Goal: Task Accomplishment & Management: Manage account settings

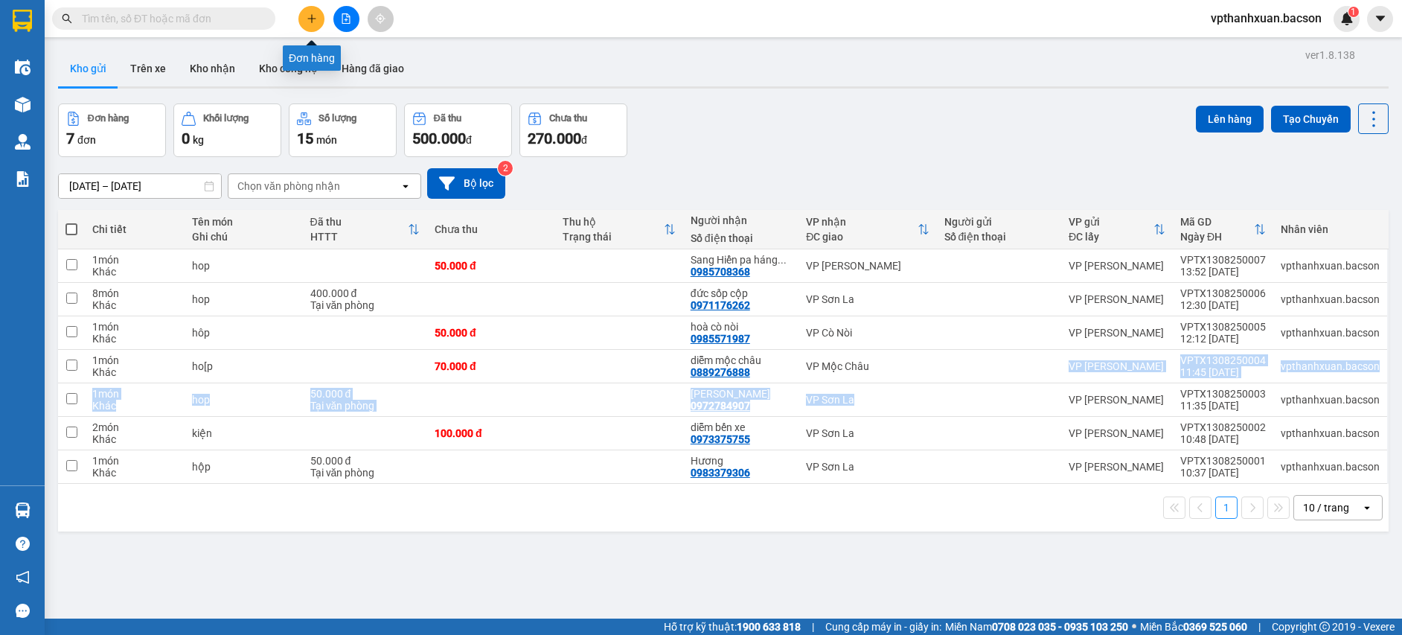
click at [307, 22] on icon "plus" at bounding box center [312, 18] width 10 height 10
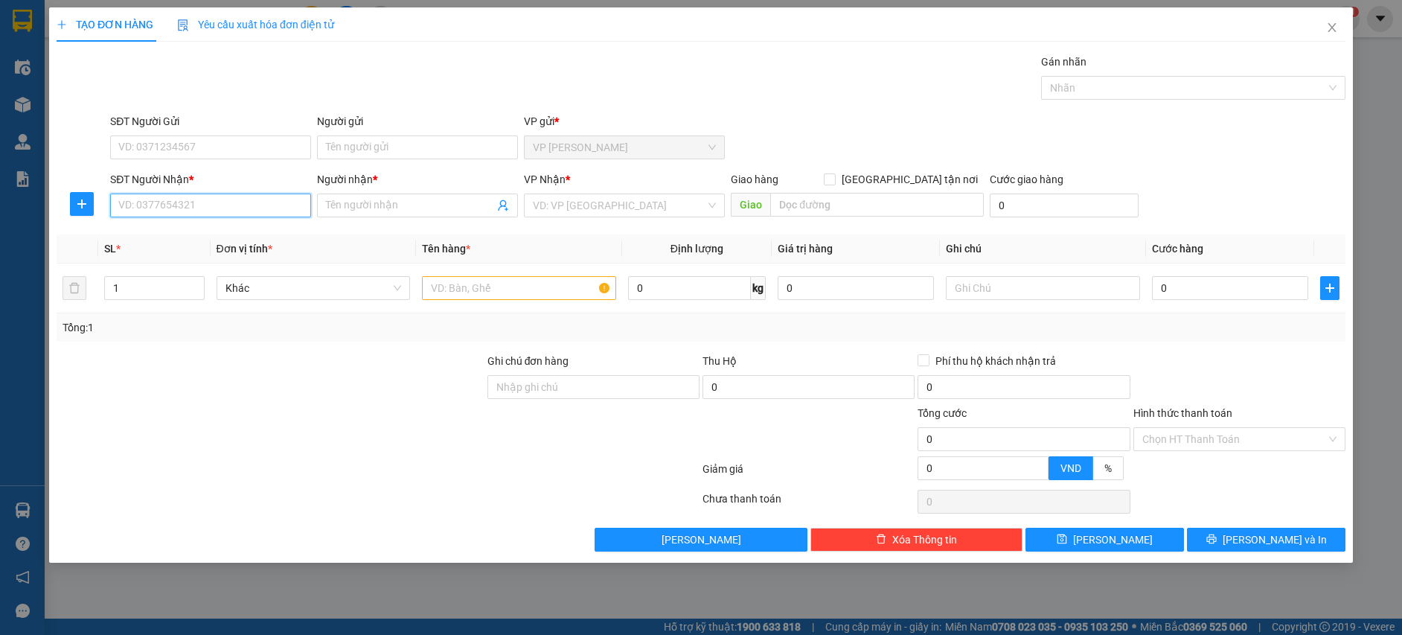
click at [290, 211] on input "SĐT Người Nhận *" at bounding box center [210, 205] width 201 height 24
click at [240, 228] on div "0973591102 - hien" at bounding box center [210, 235] width 183 height 16
type input "0973591102"
type input "hien"
click at [240, 228] on div "0973591102 - hien" at bounding box center [210, 235] width 183 height 16
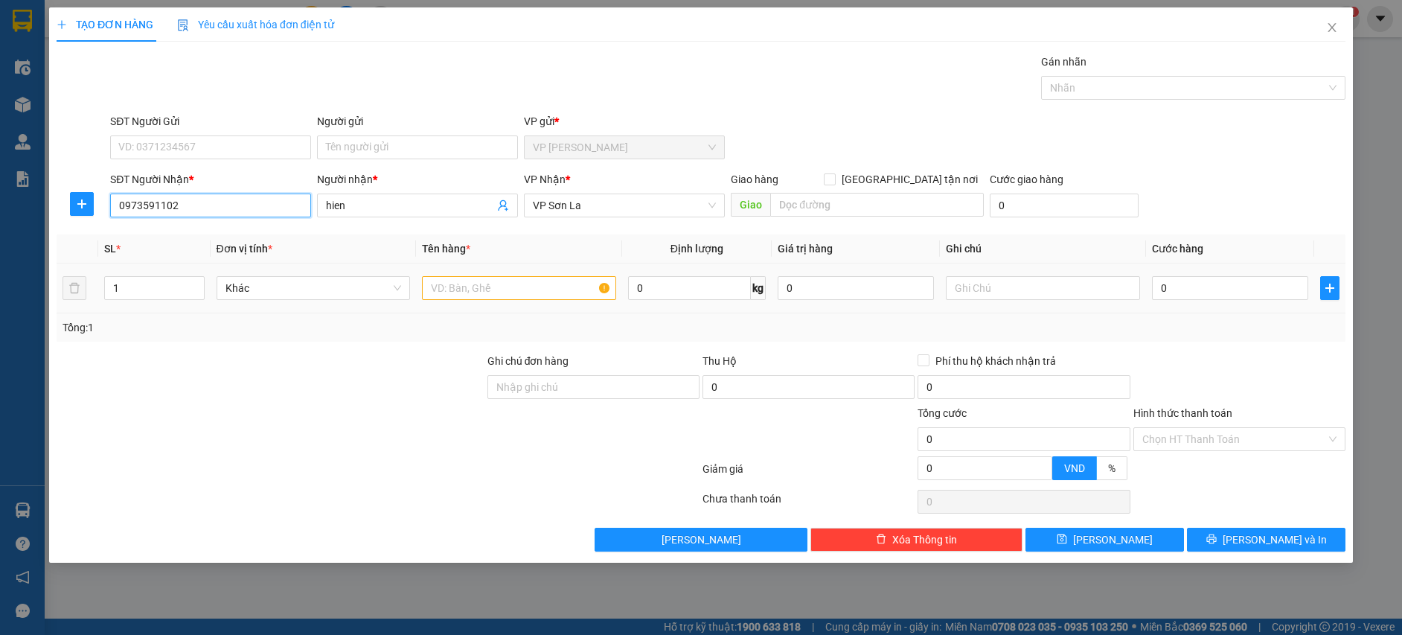
type input "0973591102"
click at [447, 287] on input "text" at bounding box center [519, 288] width 194 height 24
type input "hop"
click at [1200, 281] on input "0" at bounding box center [1230, 288] width 156 height 24
type input "5"
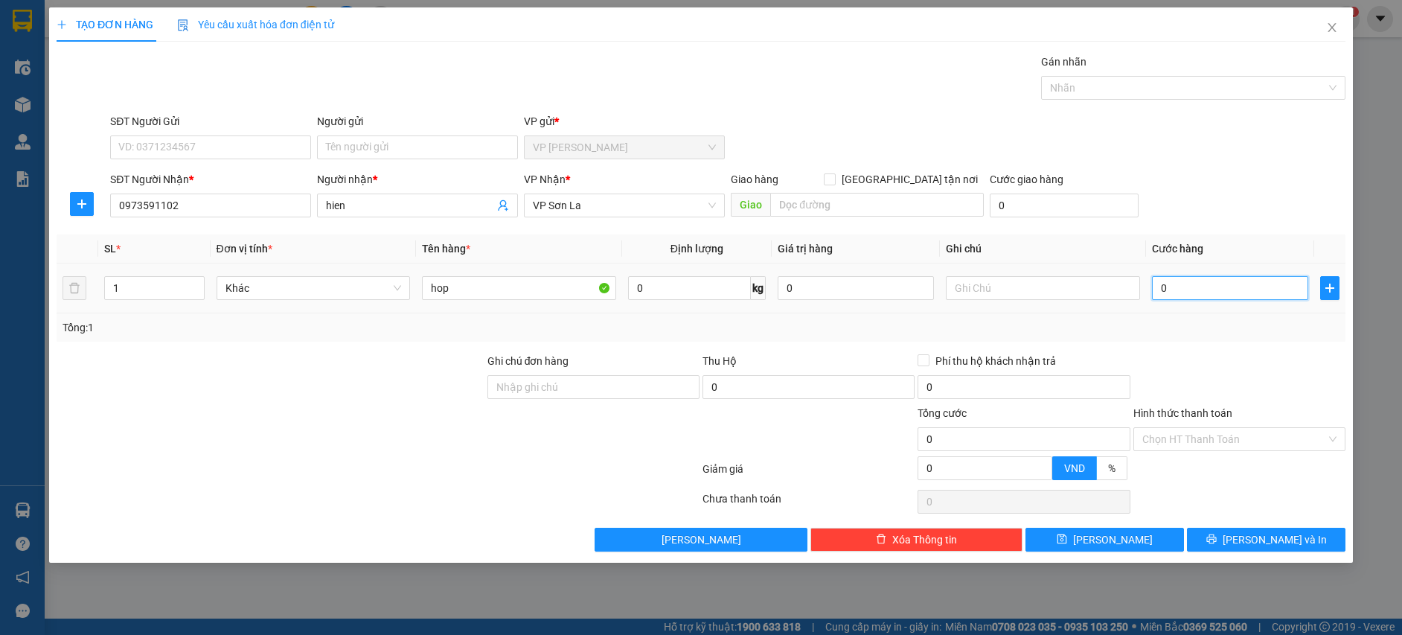
type input "5"
type input "50"
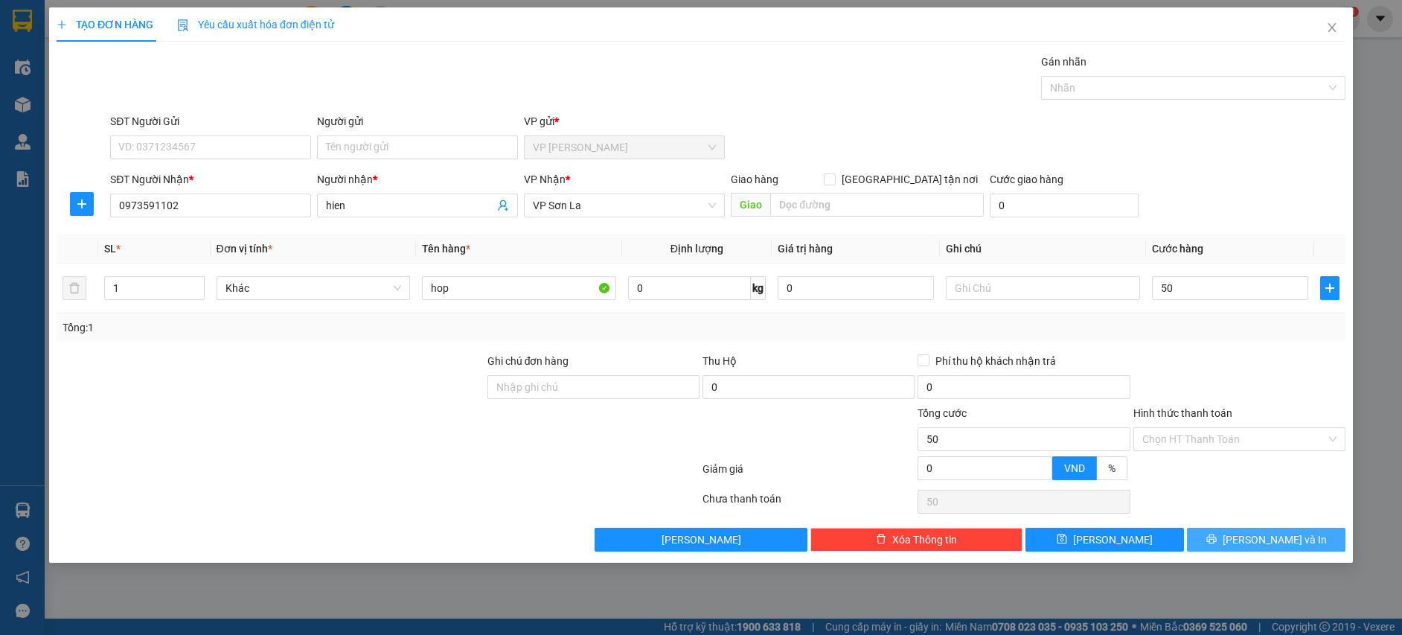
type input "50.000"
click at [1276, 538] on span "[PERSON_NAME] và In" at bounding box center [1275, 539] width 104 height 16
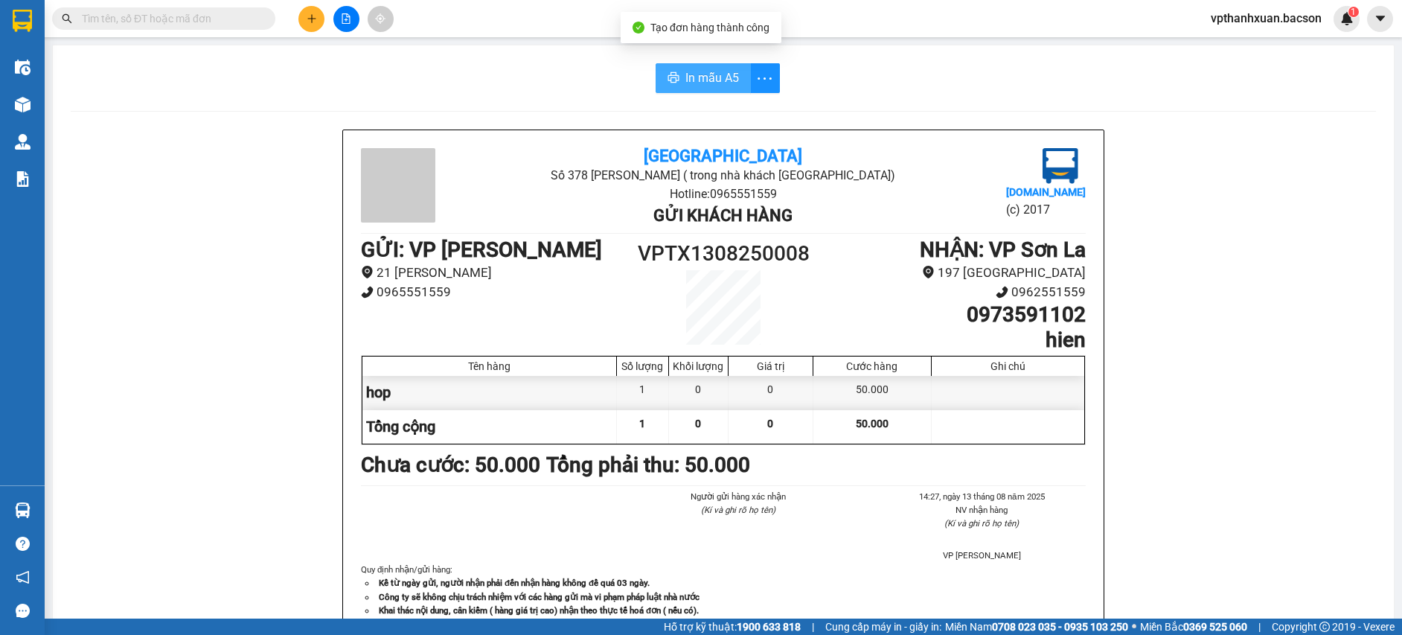
click at [694, 74] on span "In mẫu A5" at bounding box center [712, 77] width 54 height 19
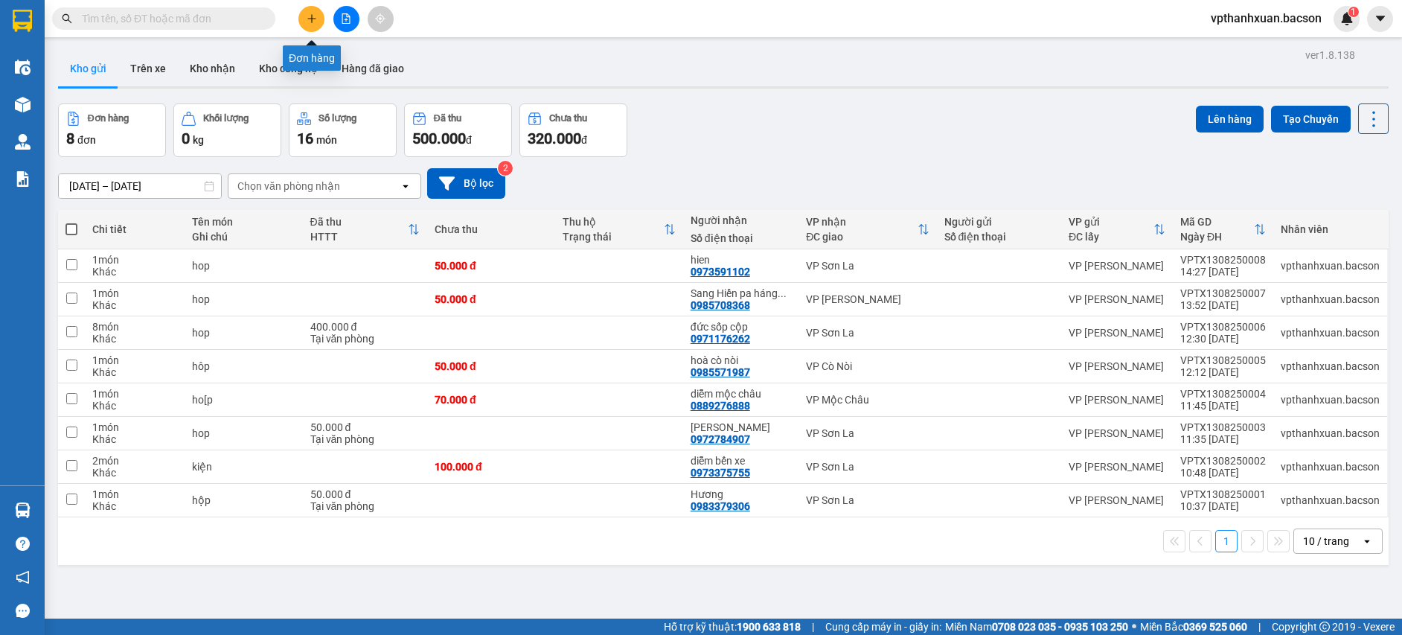
click at [313, 16] on icon "plus" at bounding box center [312, 18] width 10 height 10
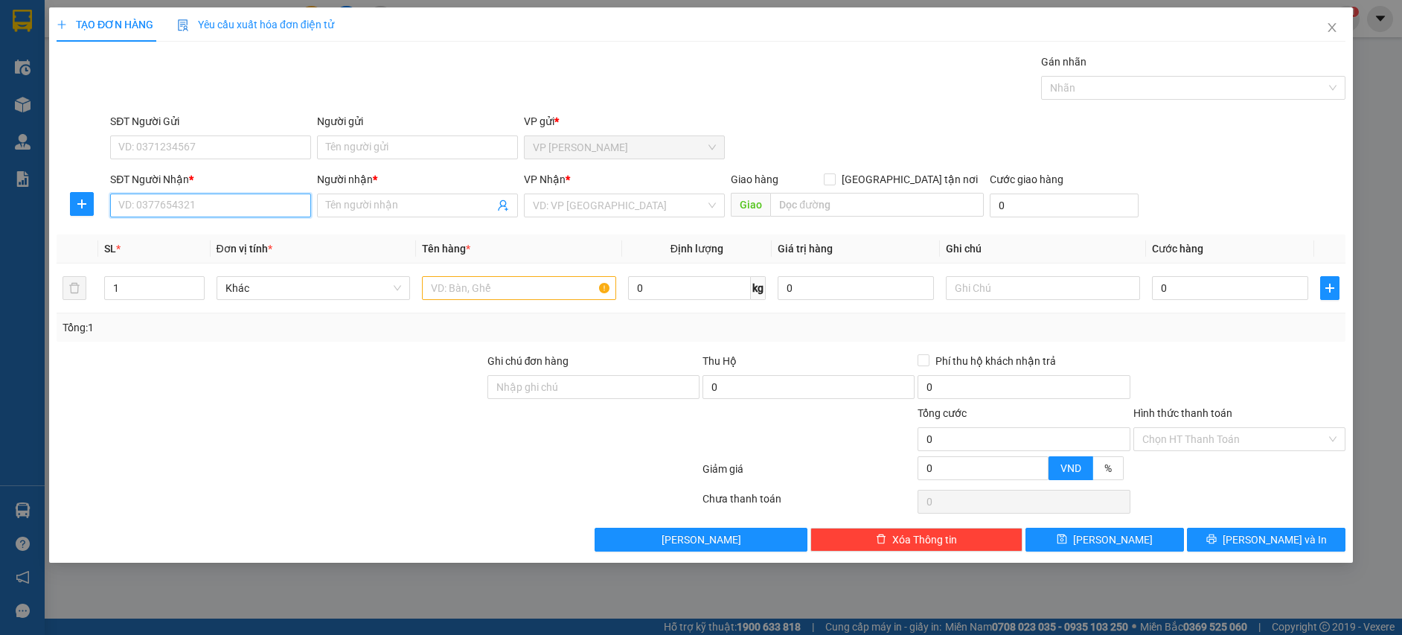
click at [287, 195] on input "SĐT Người Nhận *" at bounding box center [210, 205] width 201 height 24
click at [244, 234] on div "0358624338 - chị tý" at bounding box center [210, 235] width 183 height 16
type input "0358624338"
type input "chị tý"
type input "0358624338"
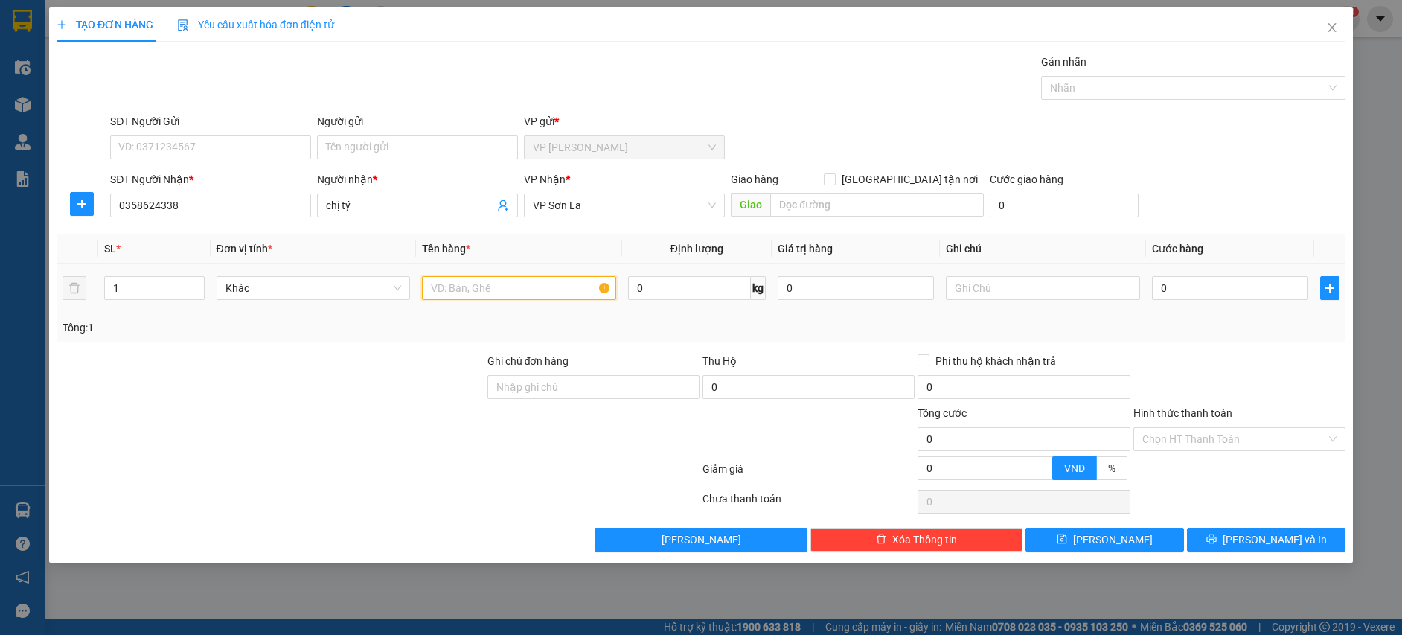
click at [448, 292] on input "text" at bounding box center [519, 288] width 194 height 24
type input "hop"
click at [1212, 286] on input "0" at bounding box center [1230, 288] width 156 height 24
type input "5"
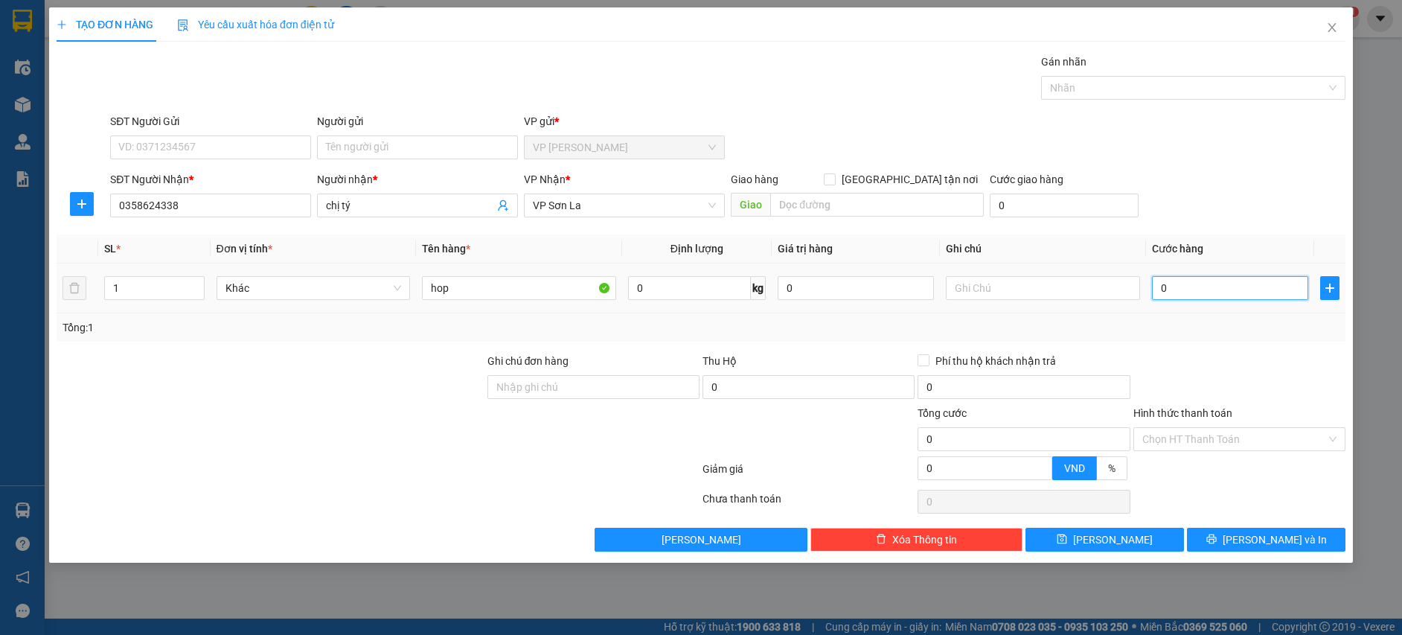
type input "5"
type input "50"
type input "50.000"
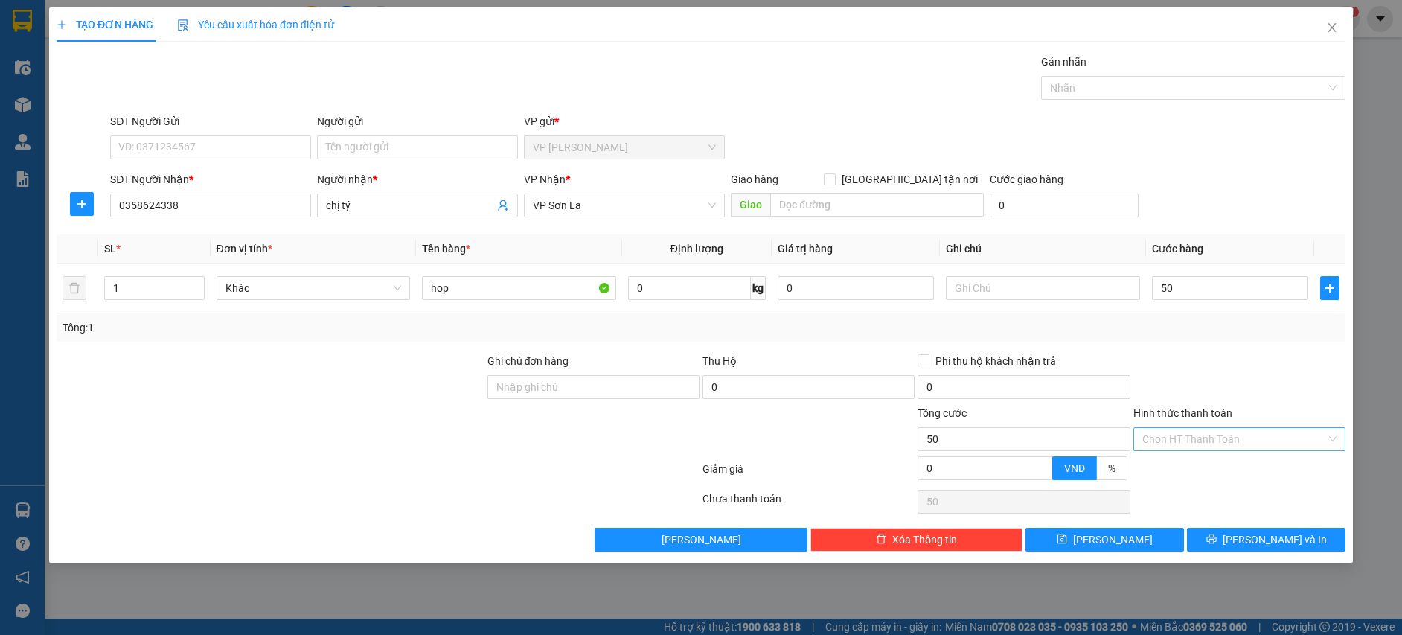
type input "50.000"
click at [1170, 444] on input "Hình thức thanh toán" at bounding box center [1234, 439] width 184 height 22
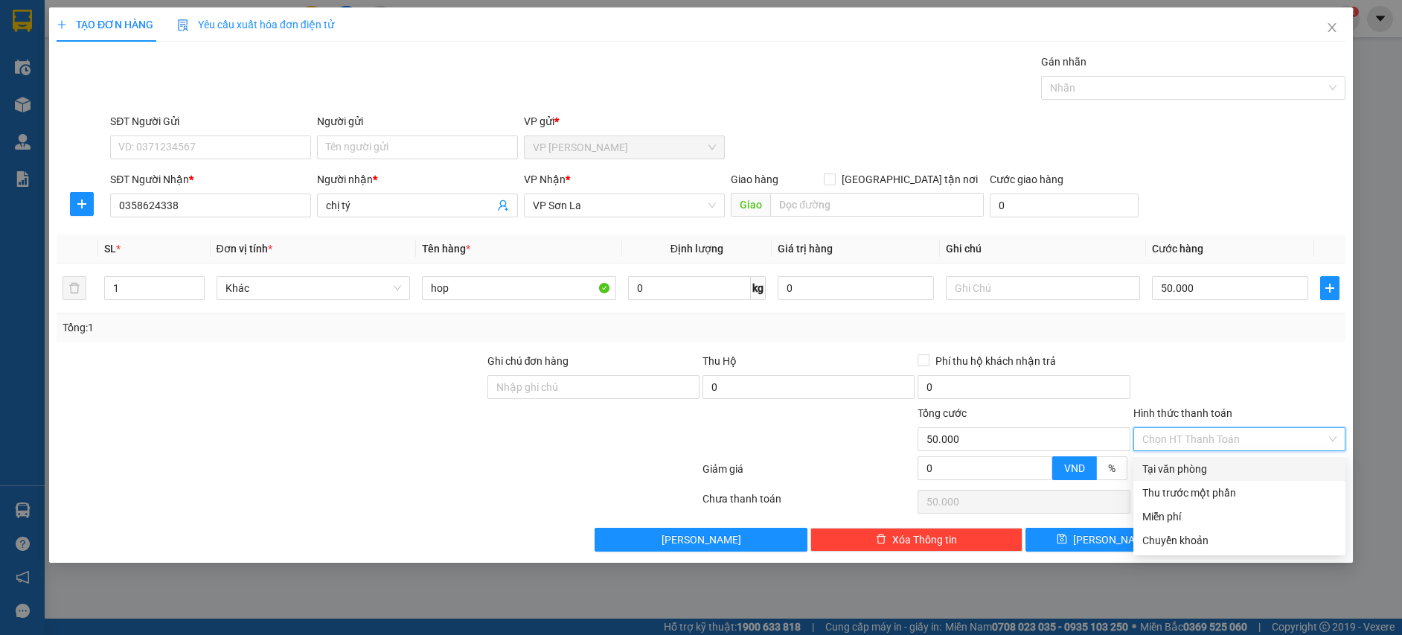
click at [1169, 467] on div "Tại văn phòng" at bounding box center [1239, 469] width 194 height 16
type input "0"
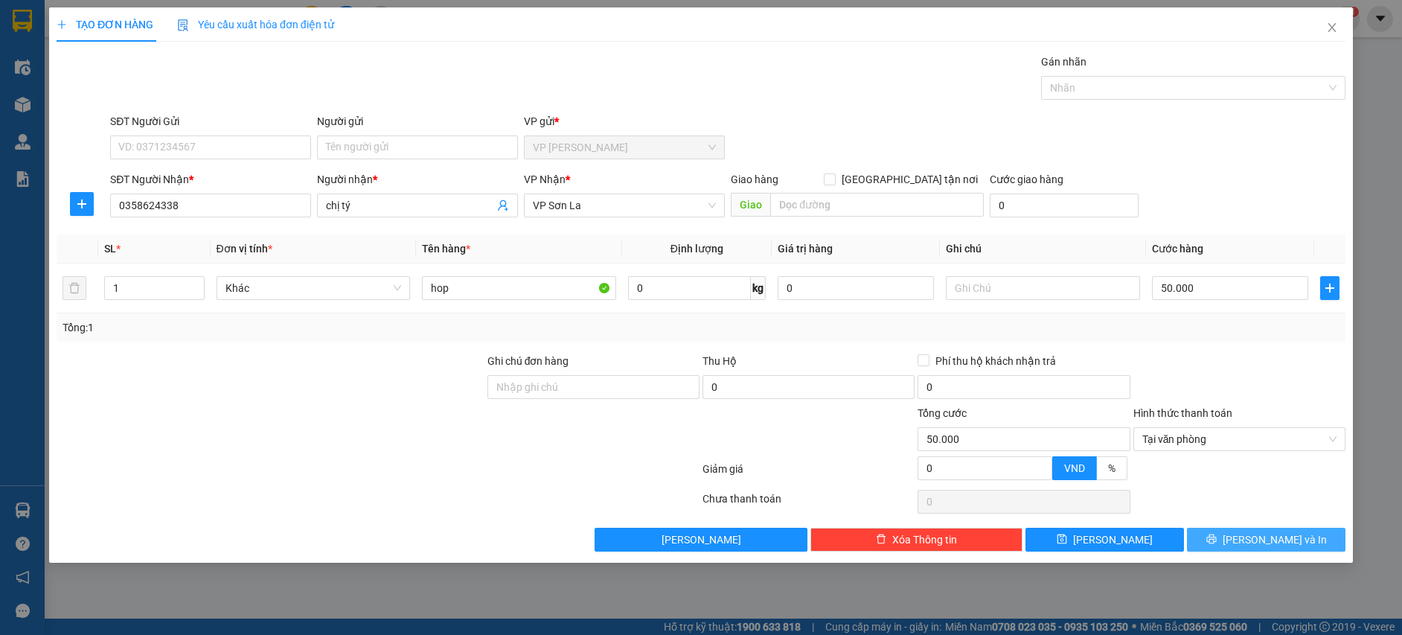
click at [1248, 544] on button "[PERSON_NAME] và In" at bounding box center [1266, 540] width 159 height 24
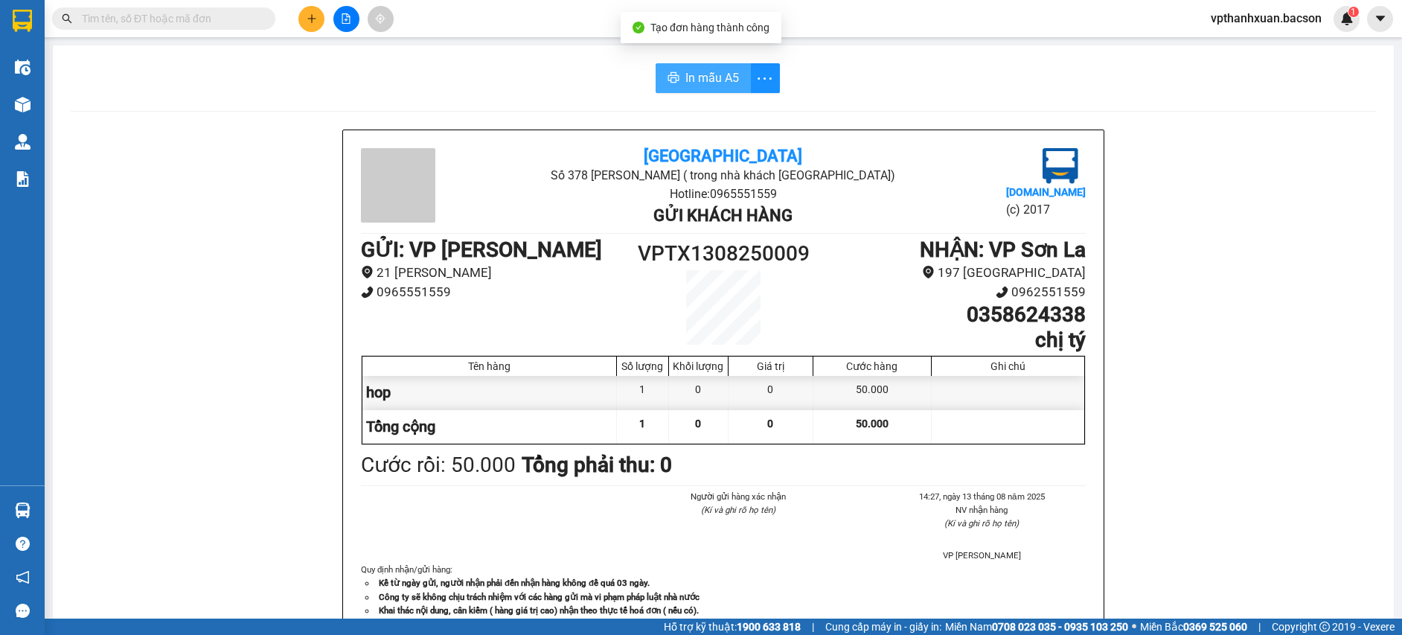
click at [703, 68] on span "In mẫu A5" at bounding box center [712, 77] width 54 height 19
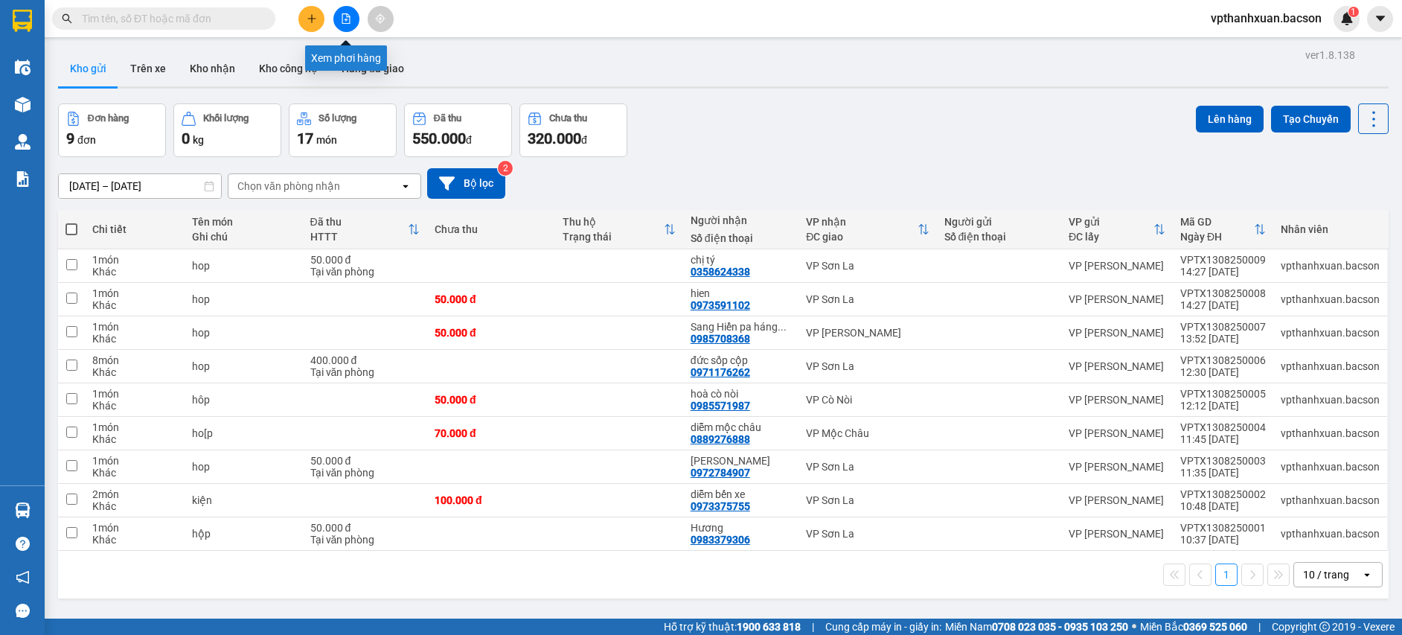
click at [346, 25] on button at bounding box center [346, 19] width 26 height 26
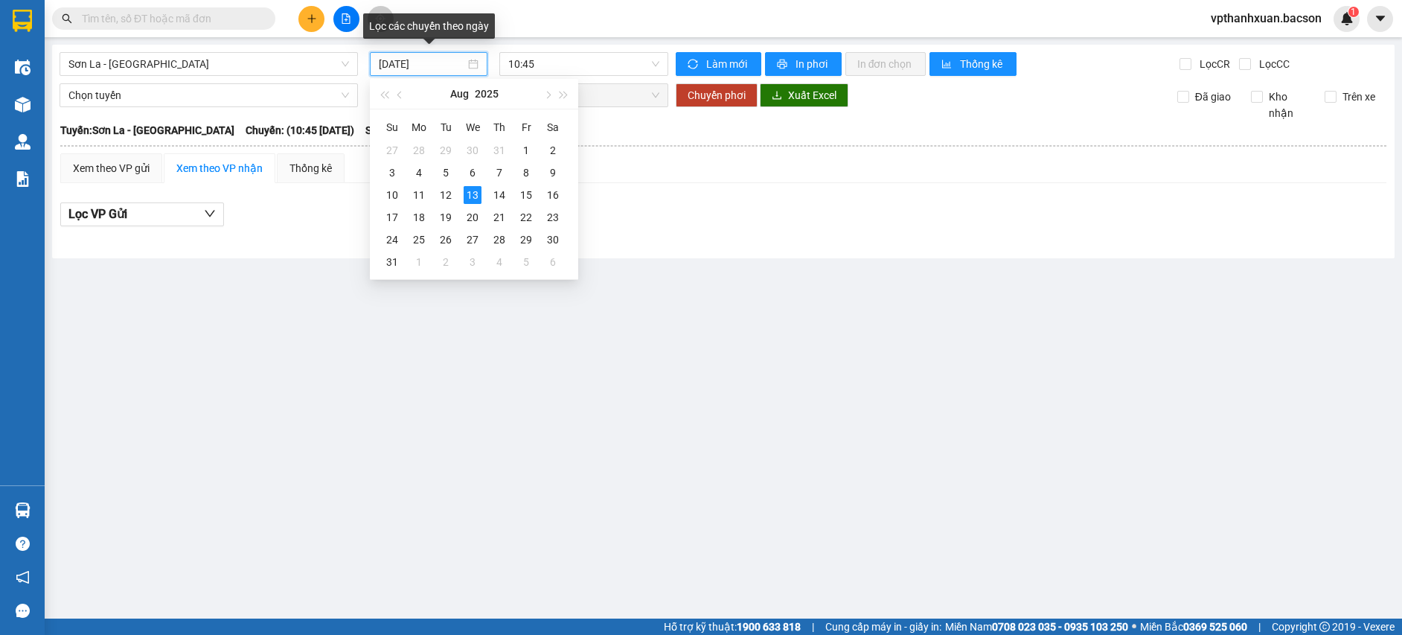
click at [412, 65] on input "[DATE]" at bounding box center [422, 64] width 86 height 16
click at [447, 195] on div "12" at bounding box center [446, 195] width 18 height 18
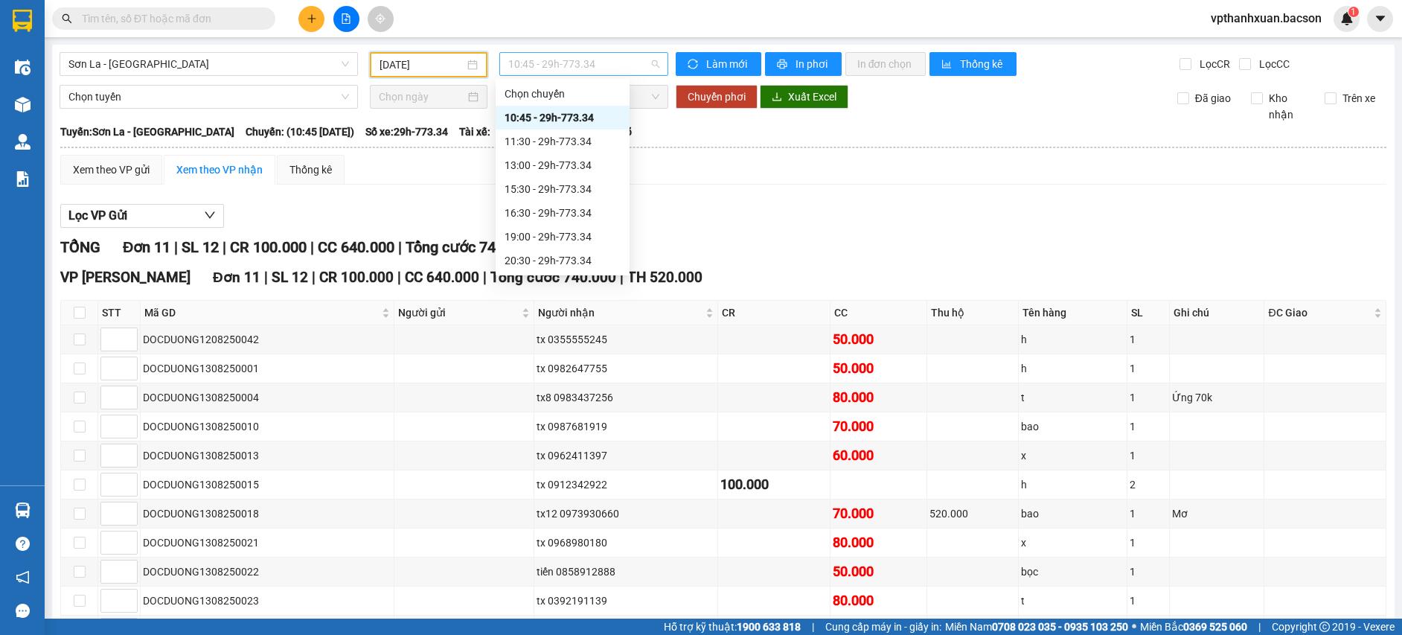
click at [630, 63] on span "10:45 - 29h-773.34" at bounding box center [583, 64] width 151 height 22
click at [577, 257] on div "20:30 - 29h-773.34" at bounding box center [563, 260] width 116 height 16
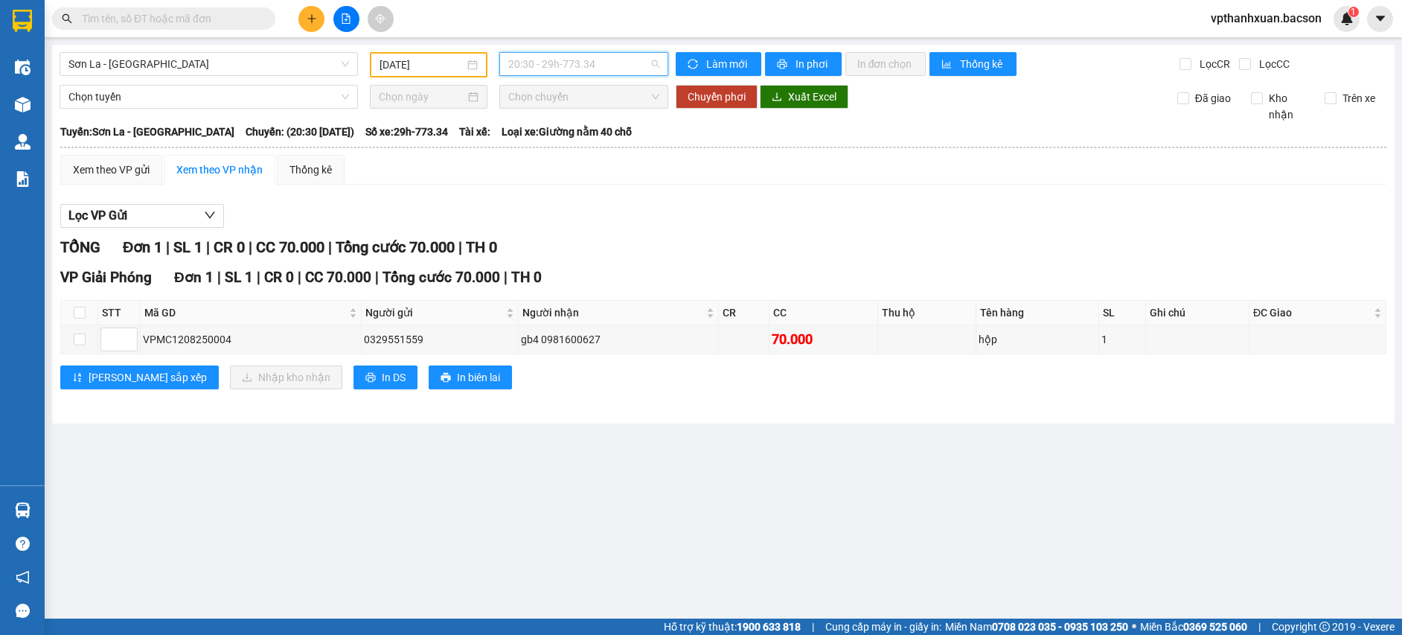
click at [567, 53] on span "20:30 - 29h-773.34" at bounding box center [583, 64] width 151 height 22
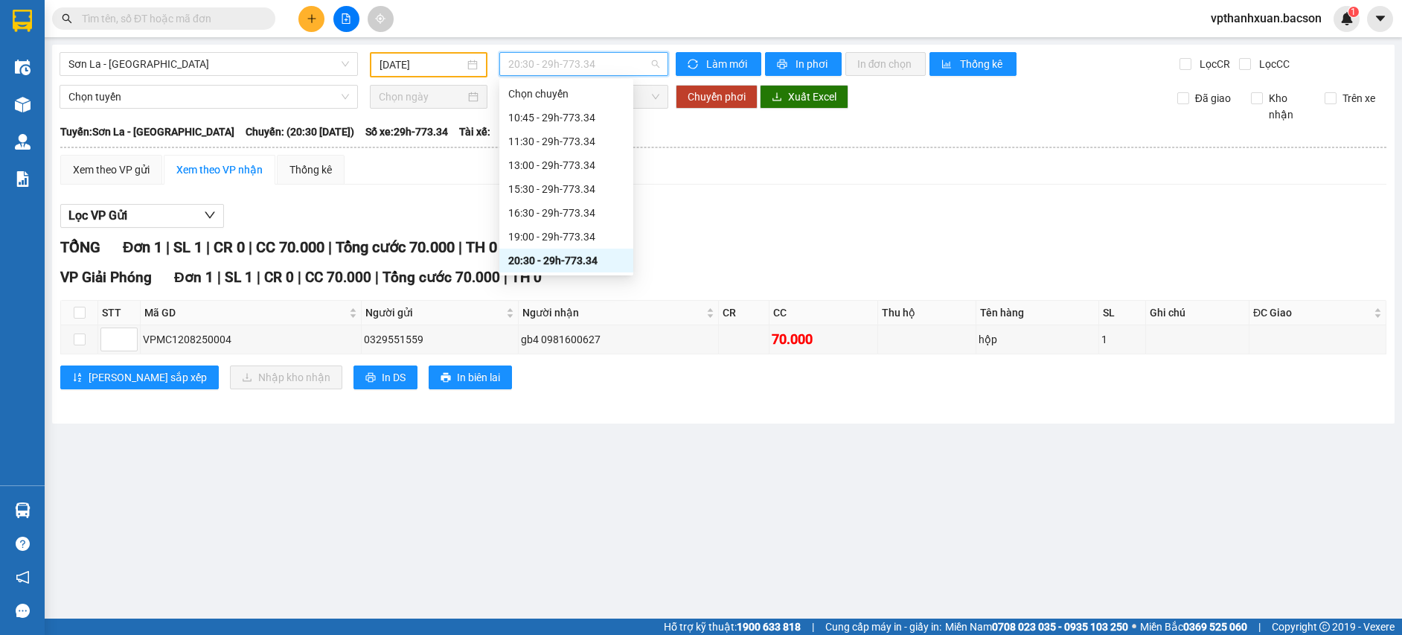
scroll to position [71, 0]
click at [574, 257] on div "22:30 - 29h-773.34" at bounding box center [566, 260] width 116 height 16
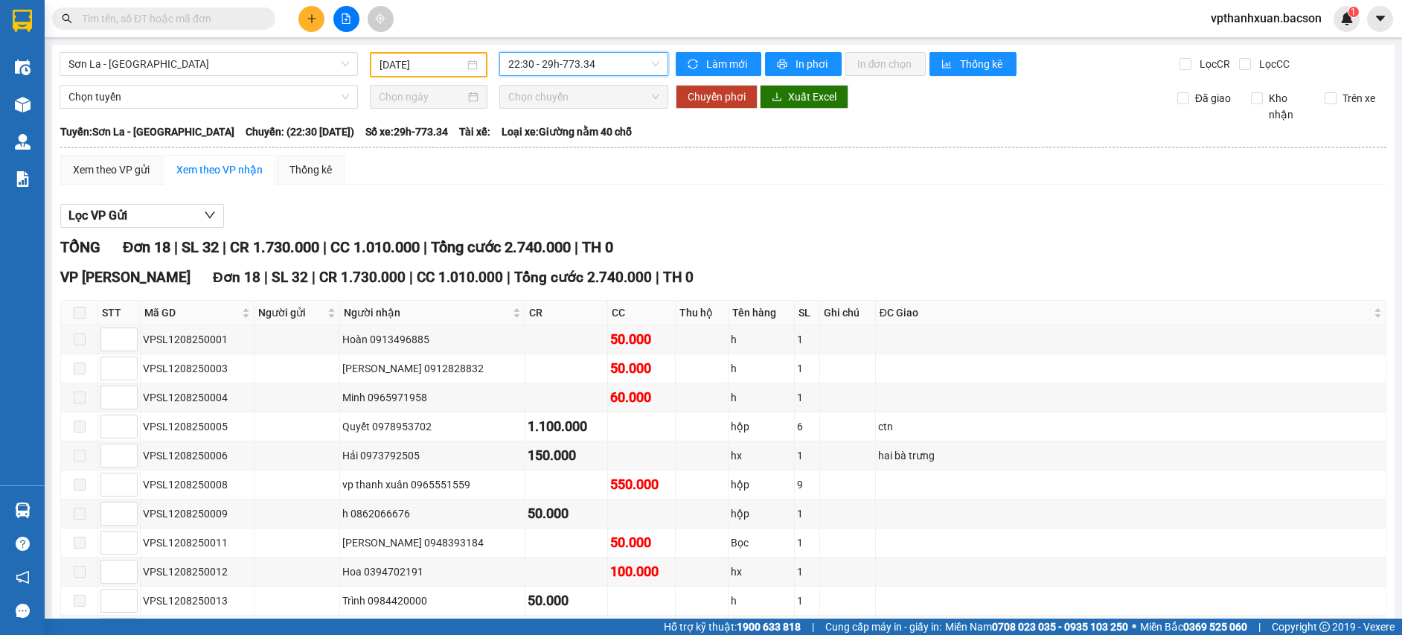
click at [638, 57] on span "22:30 - 29h-773.34" at bounding box center [583, 64] width 151 height 22
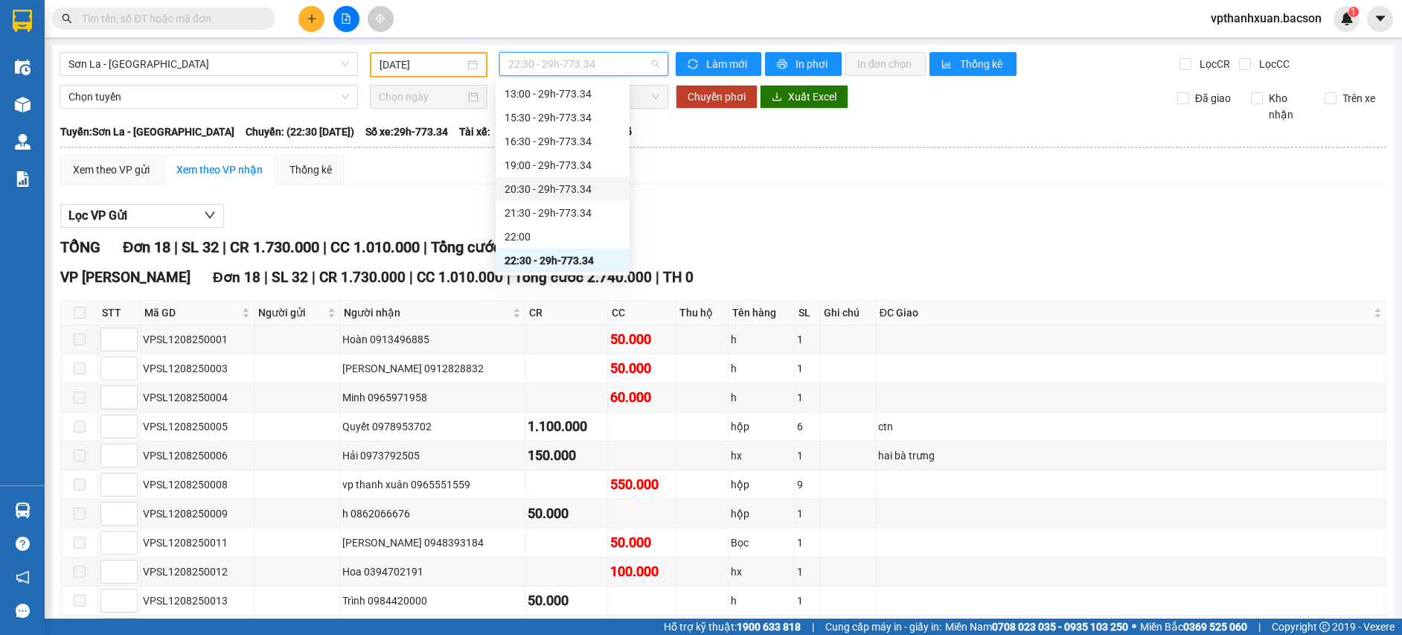
click at [582, 179] on div "20:30 - 29h-773.34" at bounding box center [563, 189] width 134 height 24
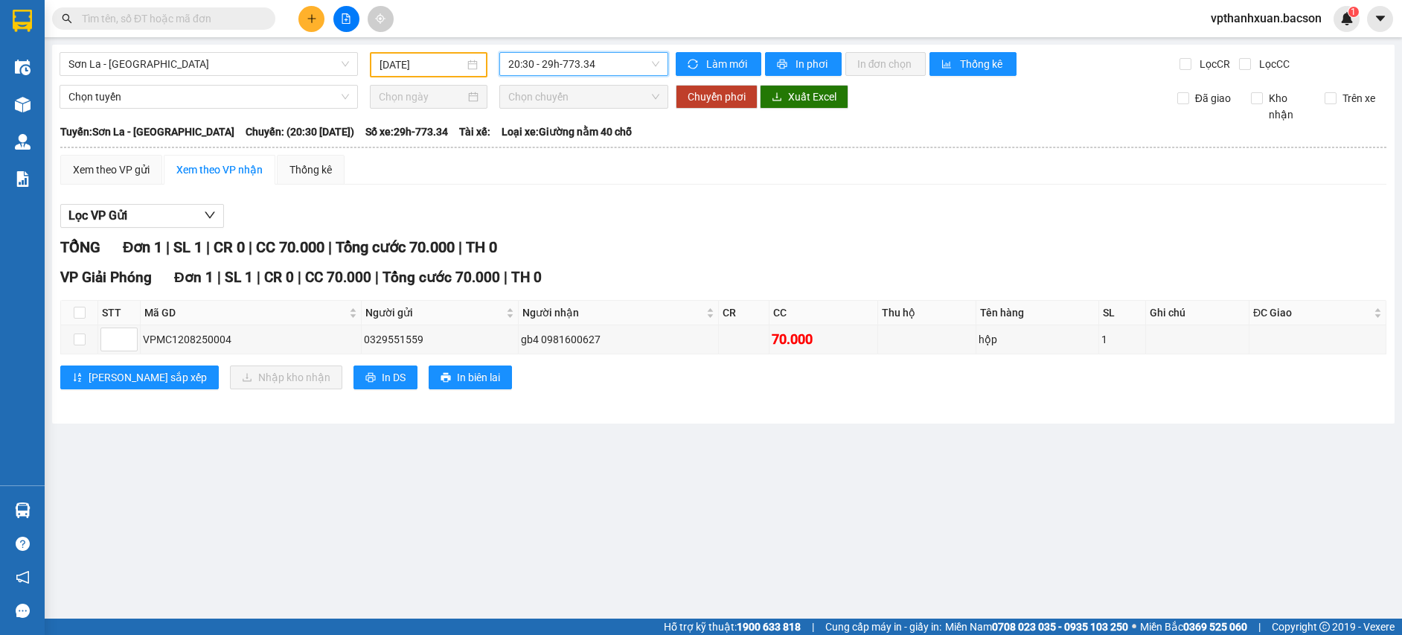
click at [576, 57] on span "20:30 - 29h-773.34" at bounding box center [583, 64] width 151 height 22
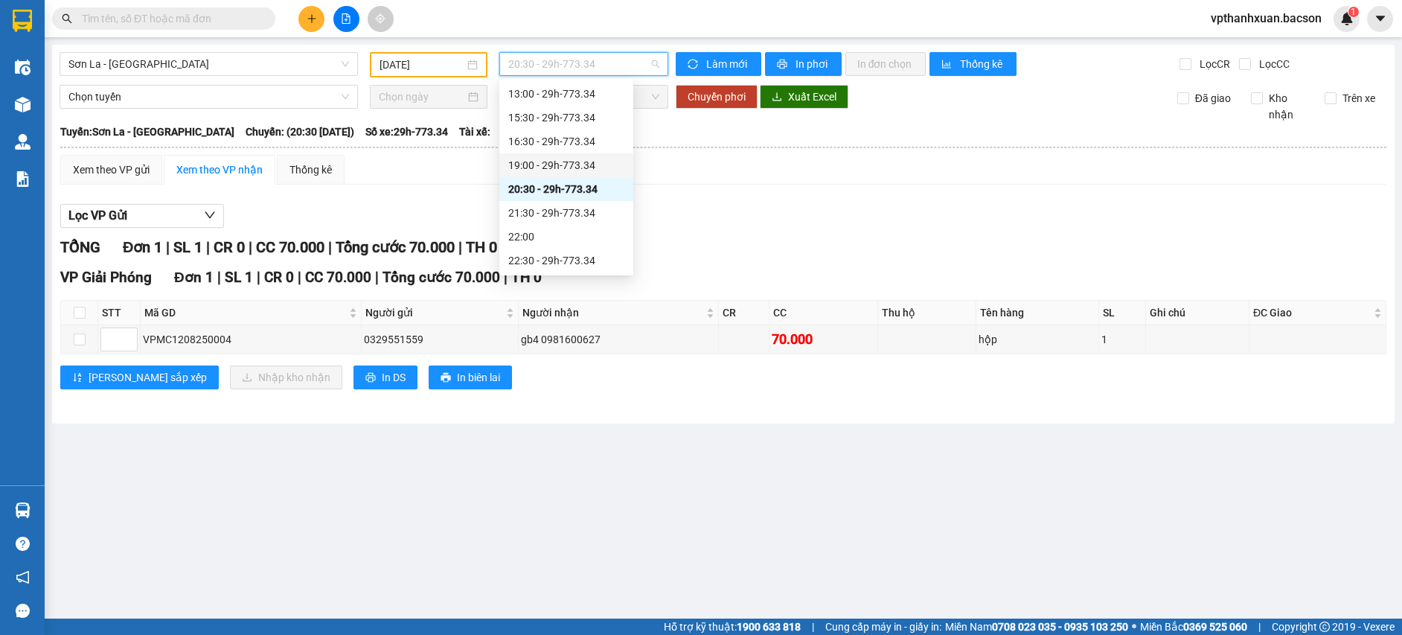
click at [569, 159] on div "19:00 - 29h-773.34" at bounding box center [566, 165] width 116 height 16
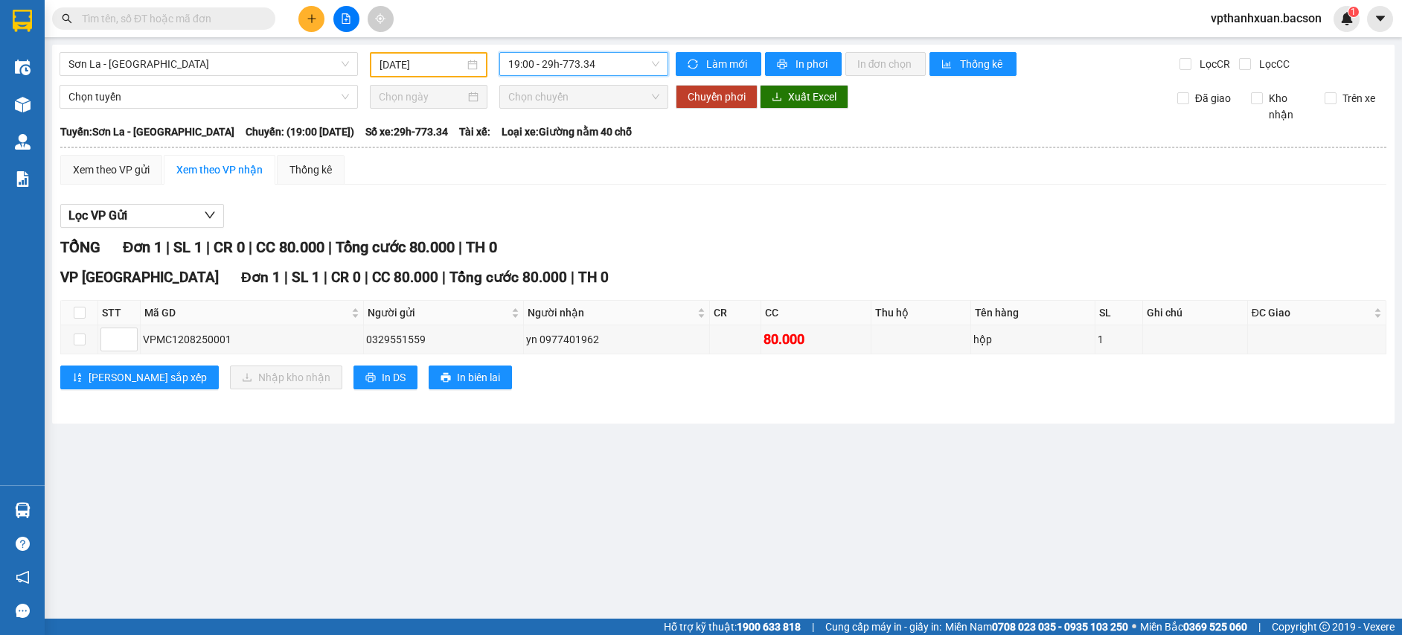
click at [577, 60] on span "19:00 - 29h-773.34" at bounding box center [583, 64] width 151 height 22
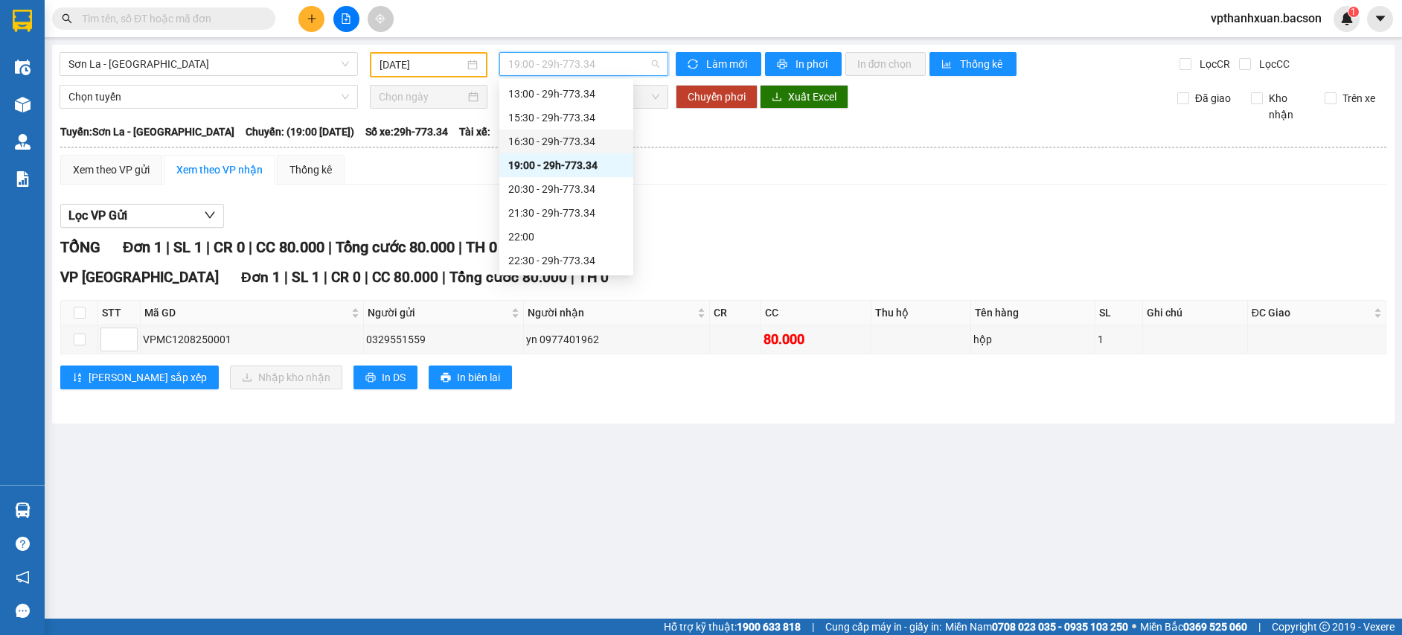
click at [572, 135] on div "16:30 - 29h-773.34" at bounding box center [566, 141] width 116 height 16
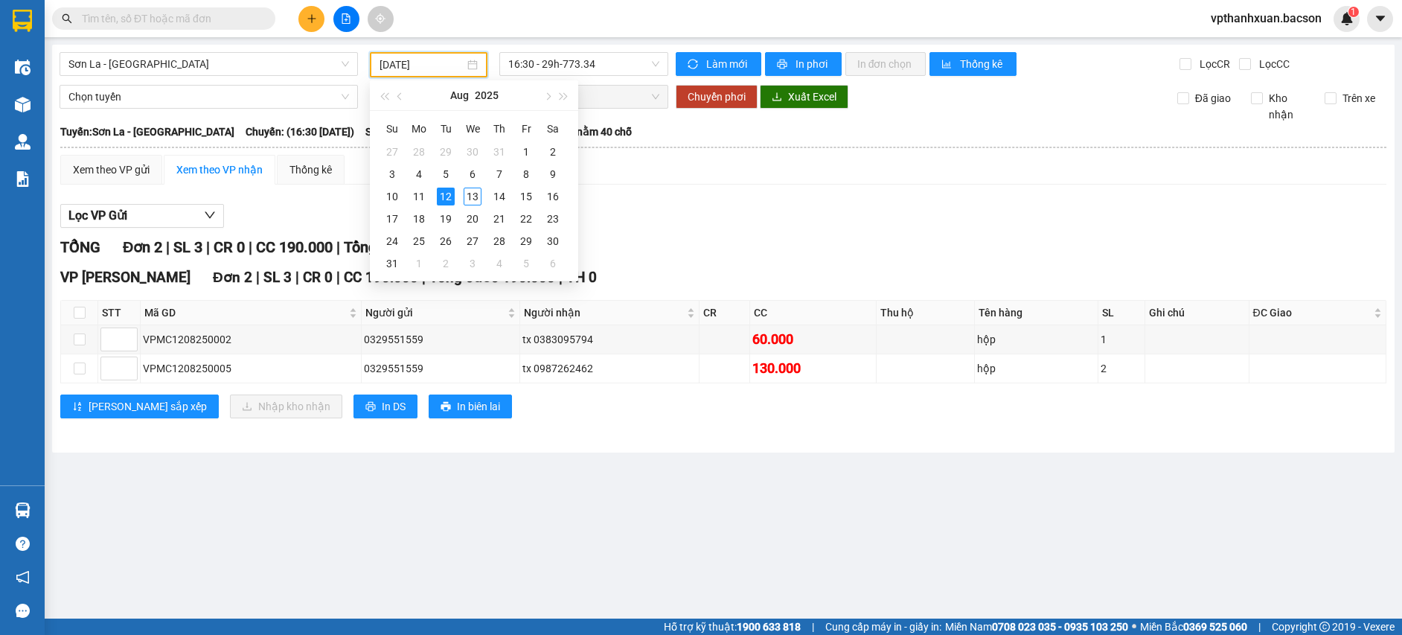
click at [462, 60] on input "[DATE]" at bounding box center [422, 65] width 85 height 16
click at [417, 194] on div "11" at bounding box center [419, 197] width 18 height 18
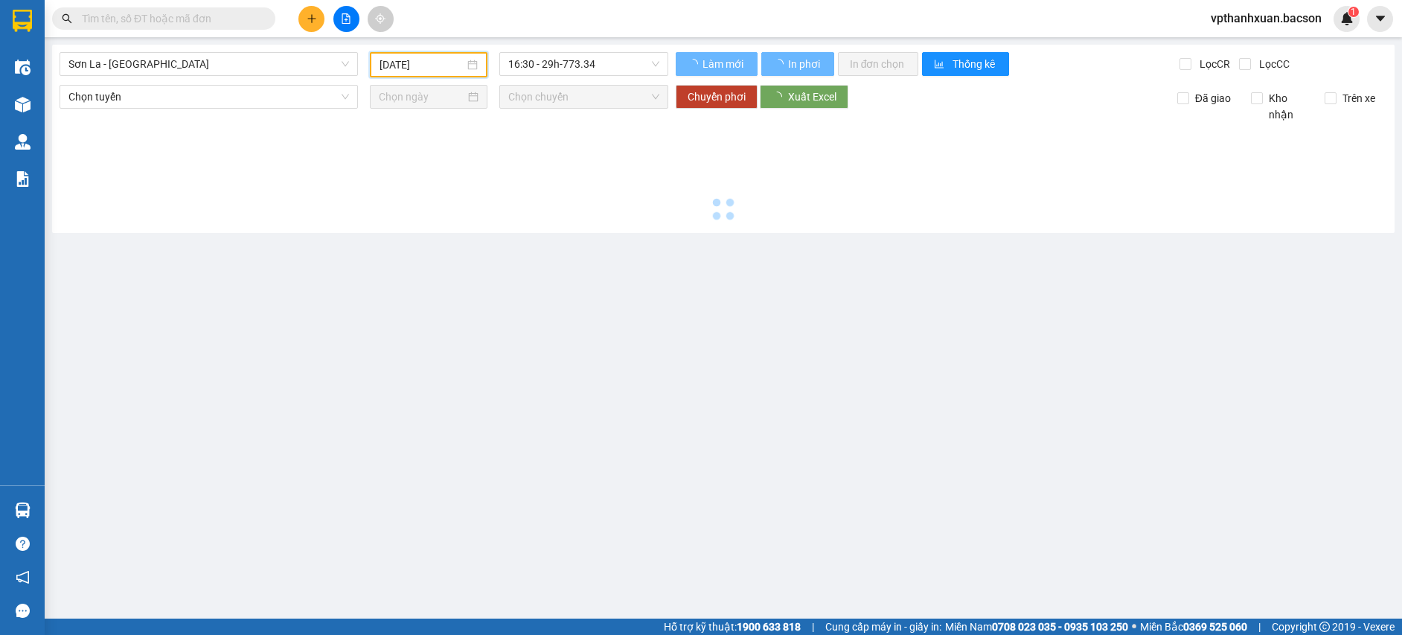
type input "[DATE]"
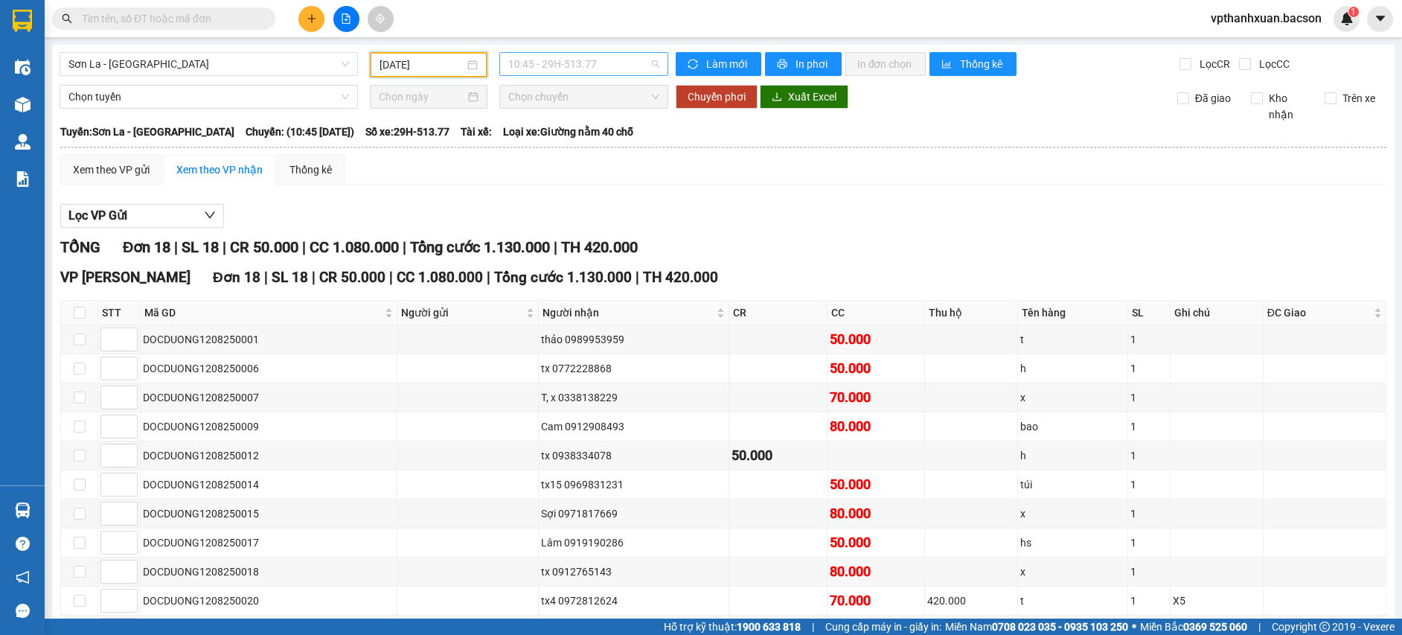
click at [513, 60] on span "10:45 - 29H-513.77" at bounding box center [583, 64] width 151 height 22
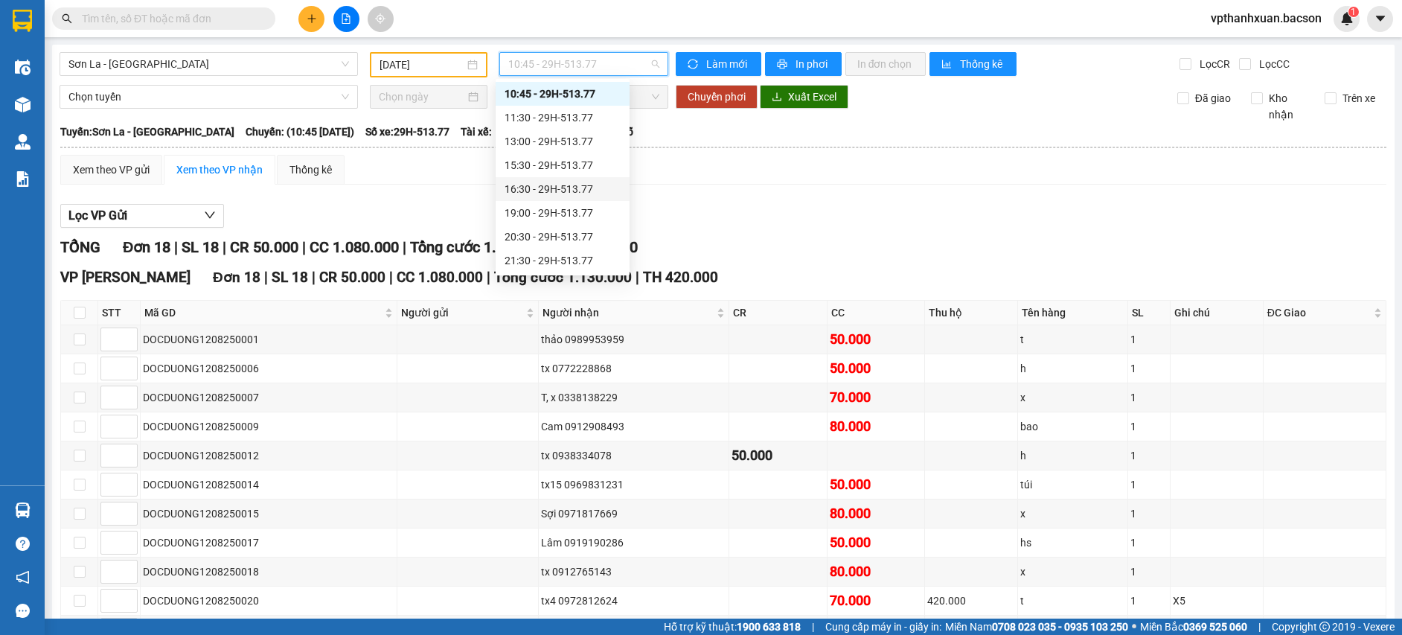
click at [560, 187] on div "16:30 - 29H-513.77" at bounding box center [563, 189] width 116 height 16
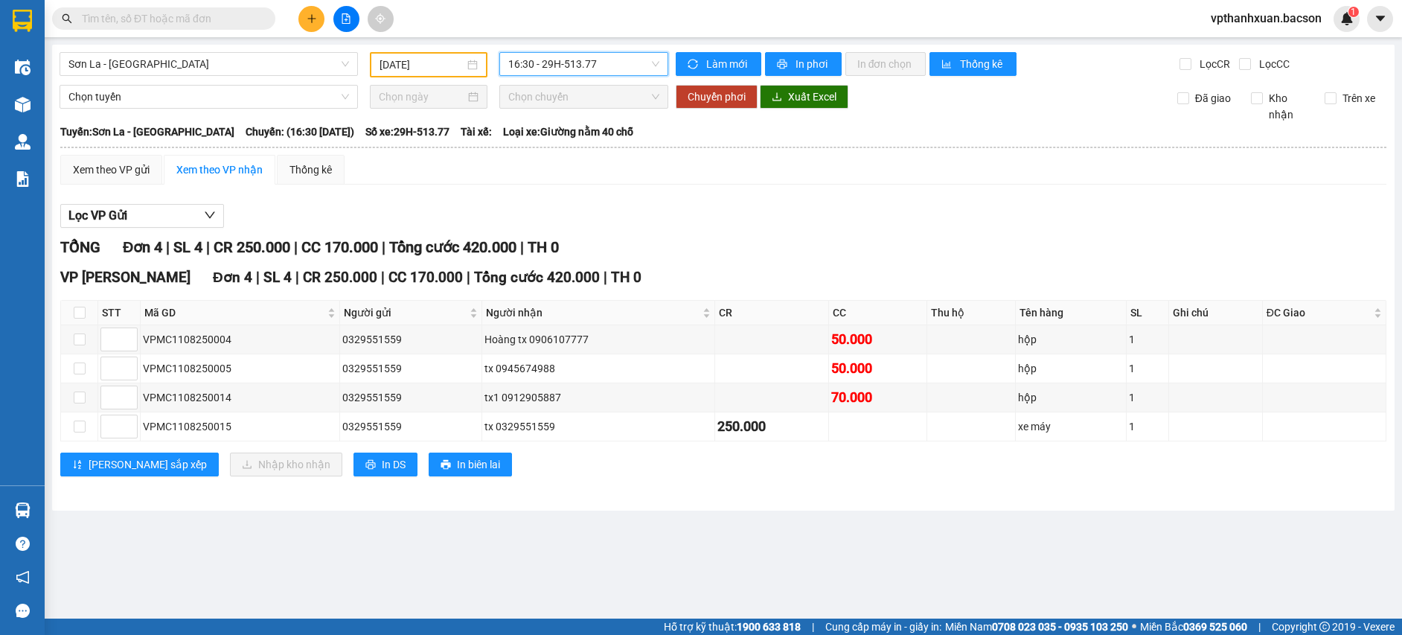
click at [545, 59] on span "16:30 - 29H-513.77" at bounding box center [583, 64] width 151 height 22
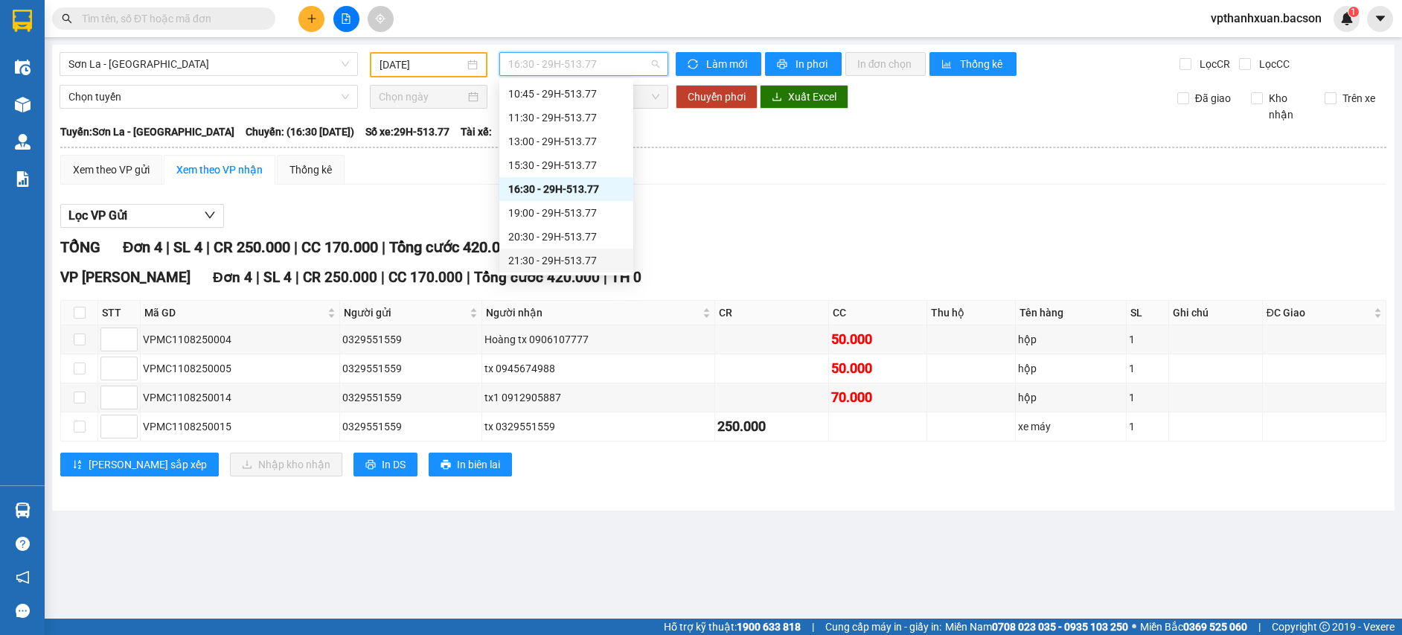
scroll to position [71, 0]
click at [576, 255] on div "22:30 - 29h-773.34" at bounding box center [566, 260] width 116 height 16
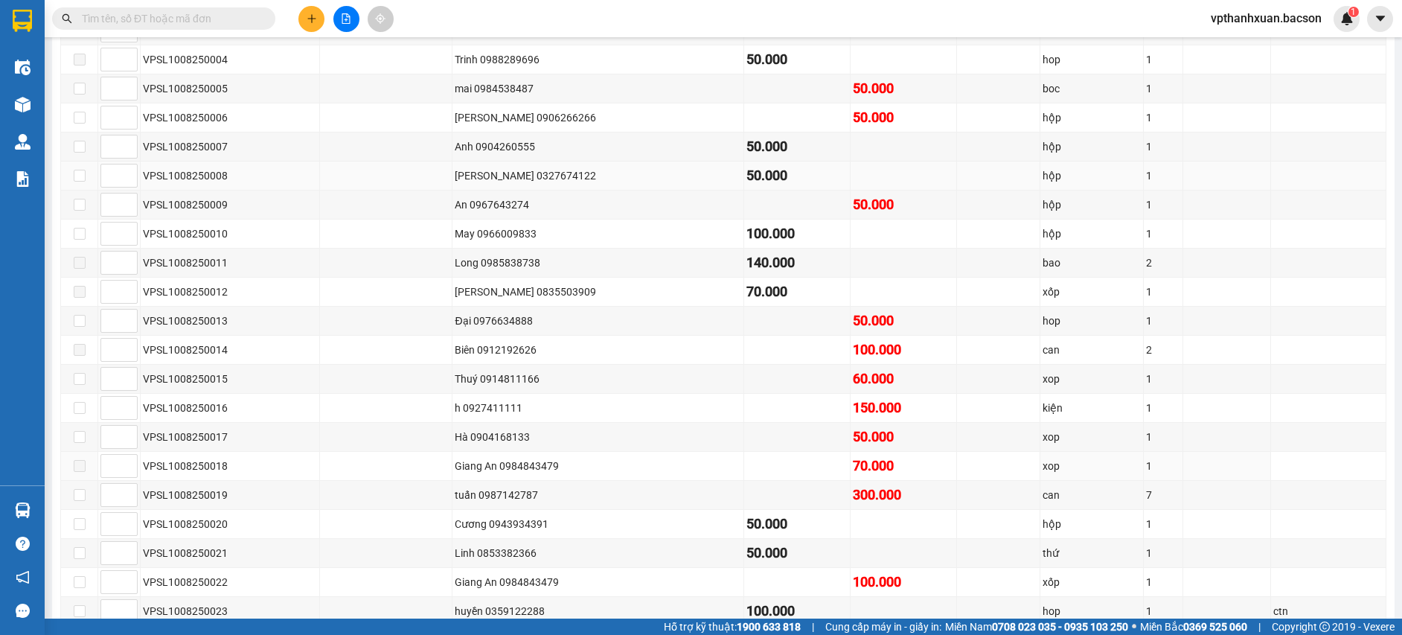
scroll to position [441, 0]
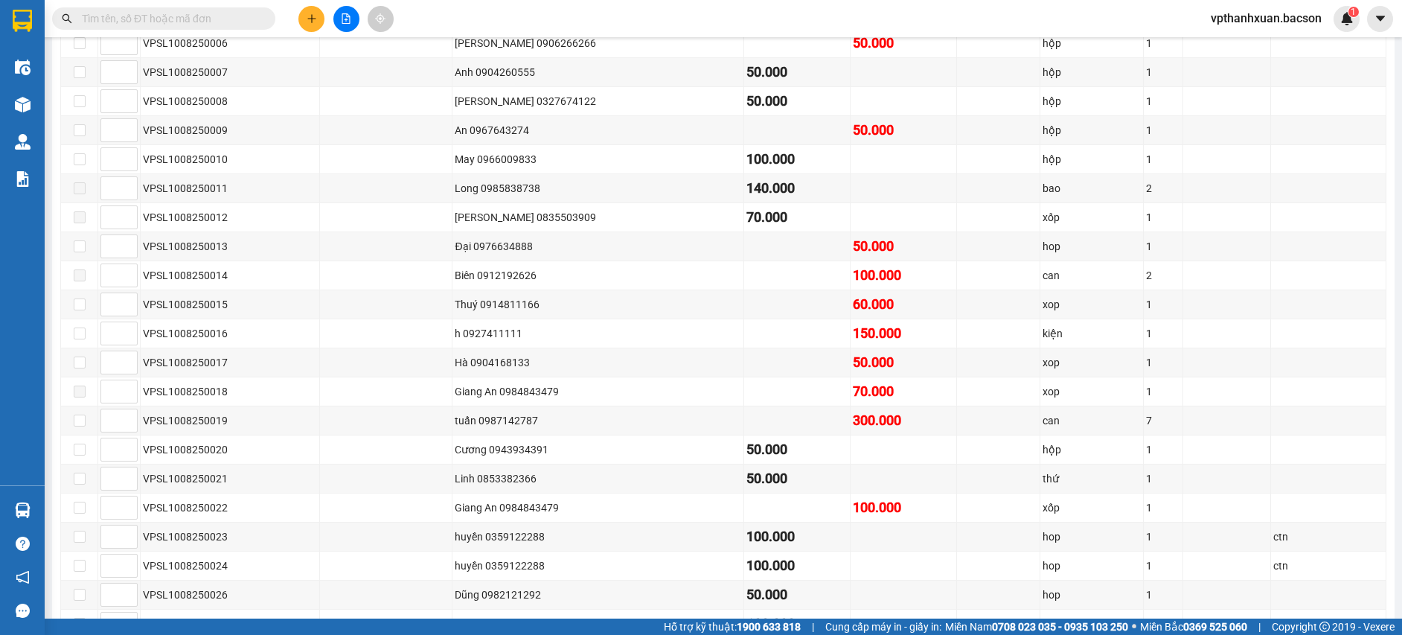
click at [311, 15] on icon "plus" at bounding box center [312, 18] width 10 height 10
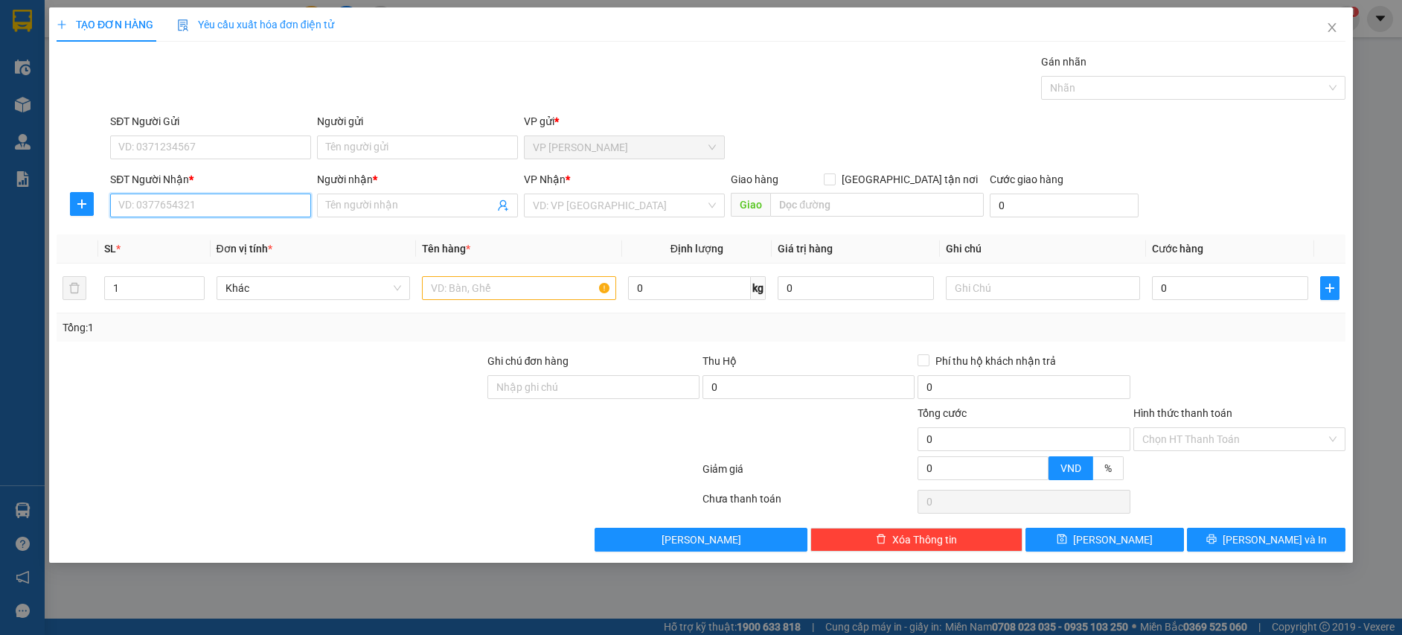
click at [180, 206] on input "SĐT Người Nhận *" at bounding box center [210, 205] width 201 height 24
click at [171, 238] on div "0913511744 - A Doanh" at bounding box center [210, 235] width 183 height 16
type input "0913511744"
type input "A Doanh"
type input "0913511744"
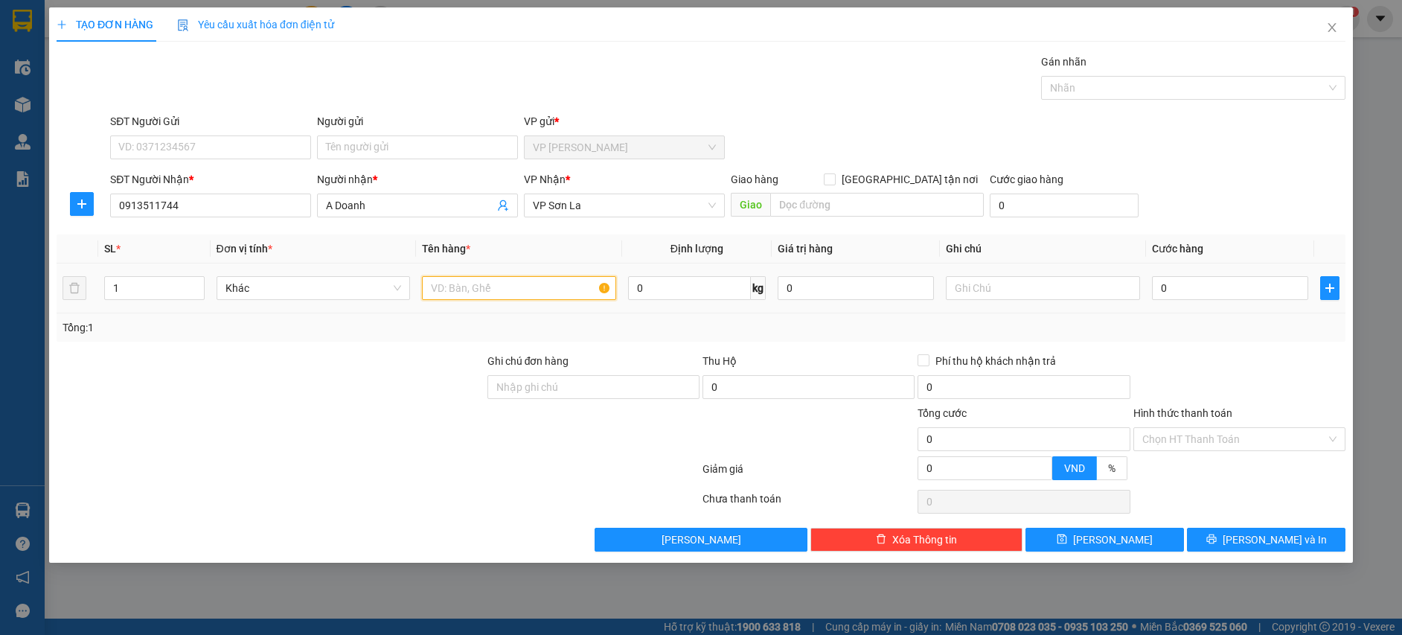
click at [514, 289] on input "text" at bounding box center [519, 288] width 194 height 24
type input "kiện"
click at [1233, 285] on input "0" at bounding box center [1230, 288] width 156 height 24
type input "5"
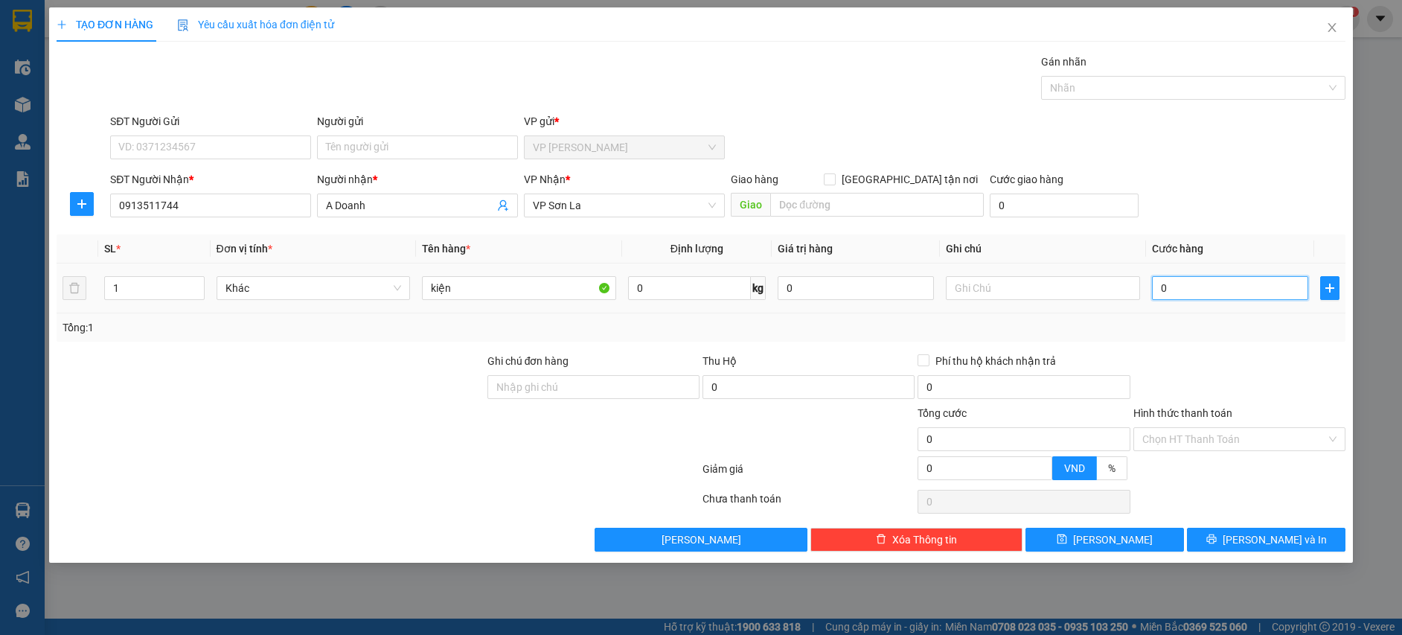
type input "5"
type input "50"
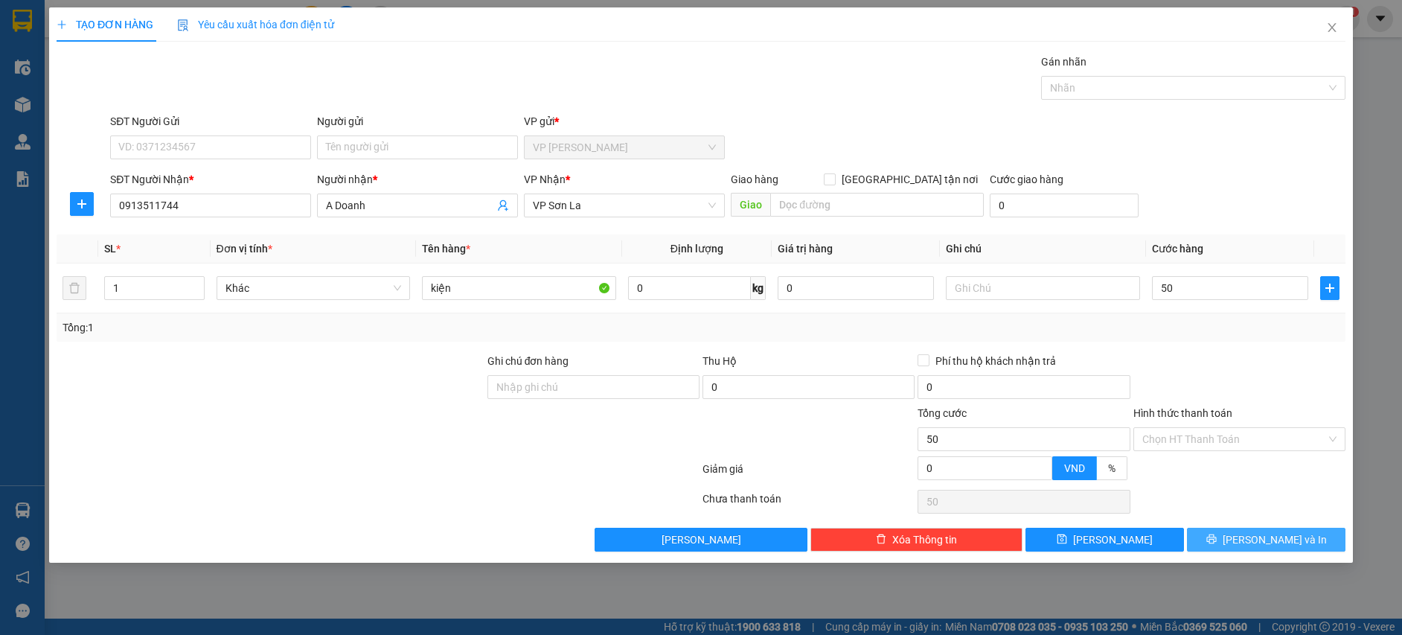
type input "50.000"
click at [1235, 544] on button "[PERSON_NAME] và In" at bounding box center [1266, 540] width 159 height 24
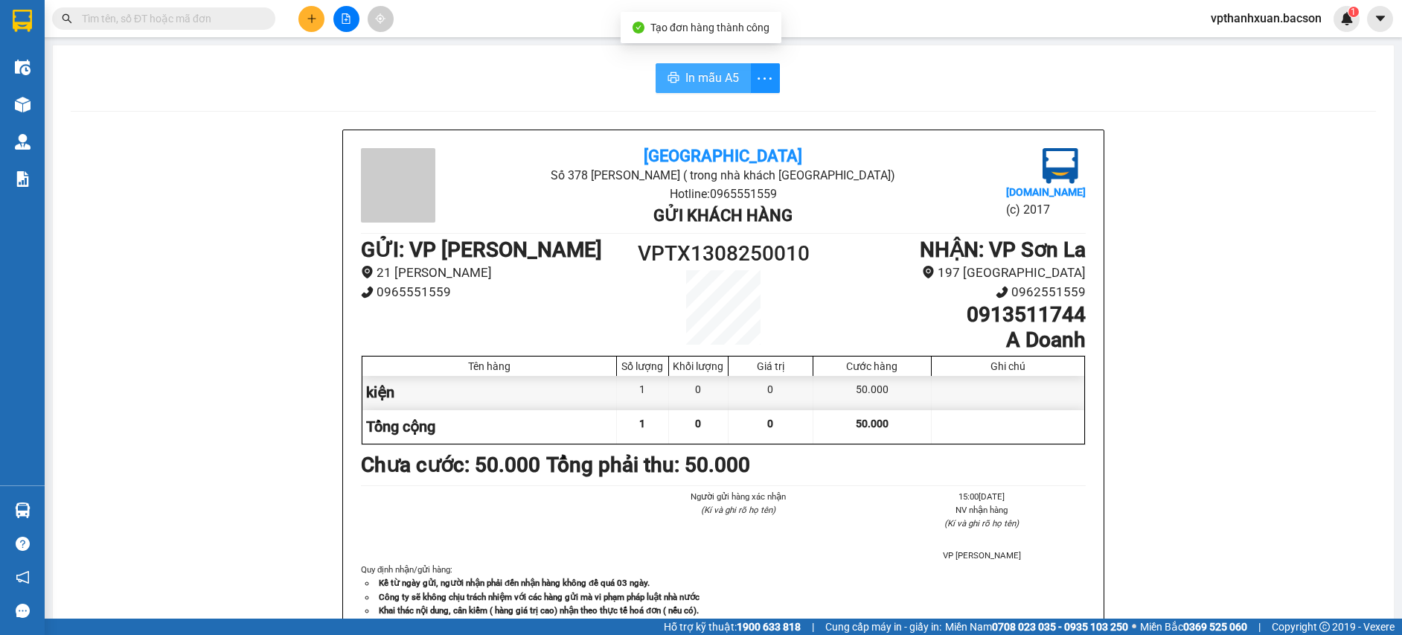
click at [713, 74] on span "In mẫu A5" at bounding box center [712, 77] width 54 height 19
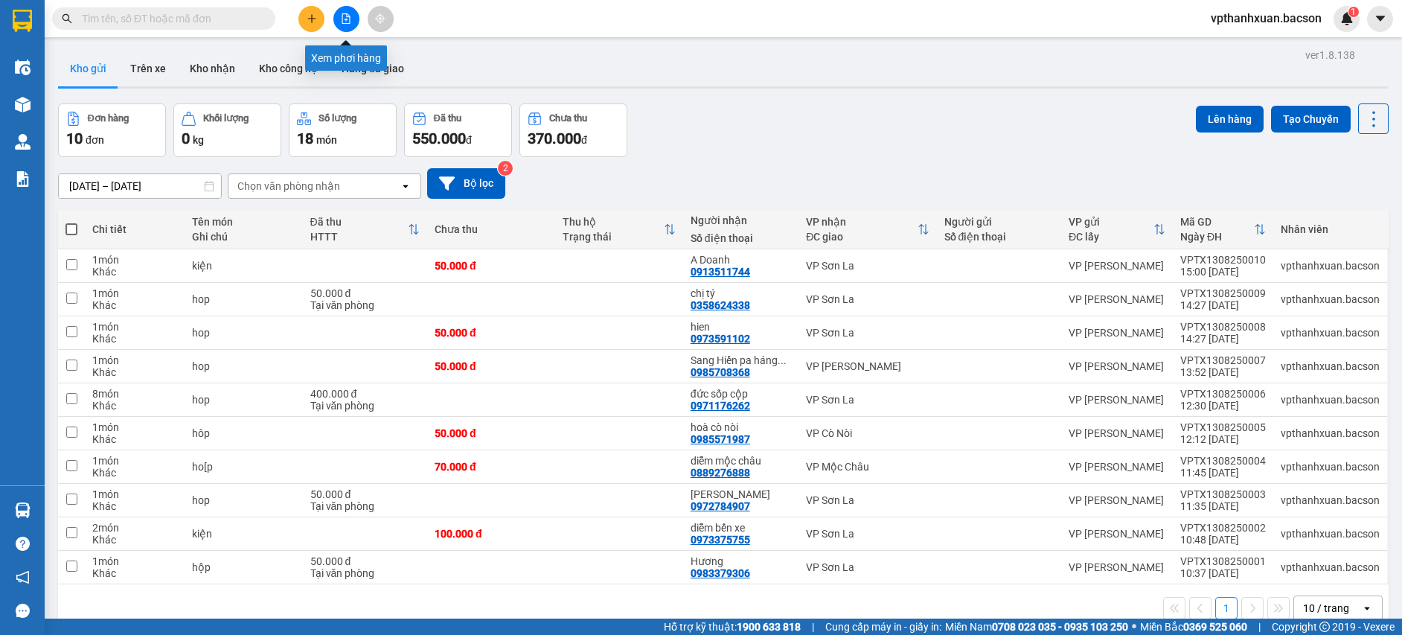
click at [341, 25] on button at bounding box center [346, 19] width 26 height 26
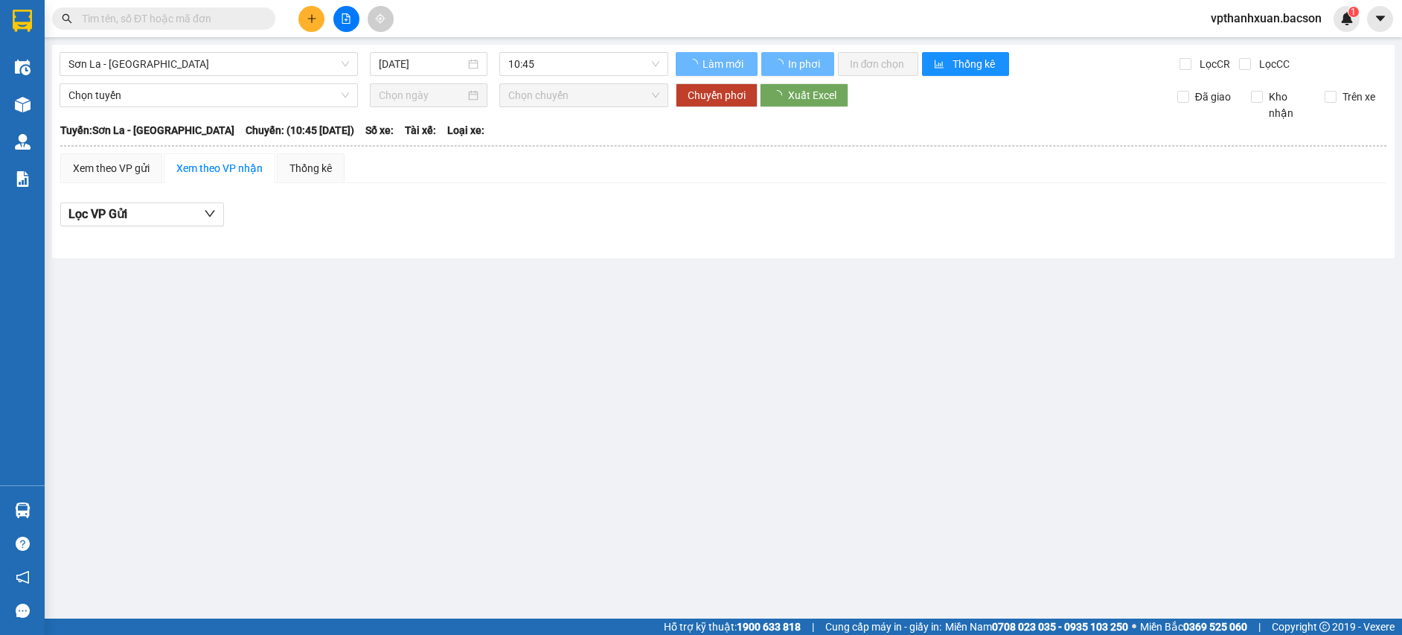
click at [281, 77] on div "Sơn La - Hà Nội 13/08/2025 10:45 Làm mới In phơi In đơn chọn Thống kê Lọc CR Lọ…" at bounding box center [723, 152] width 1343 height 214
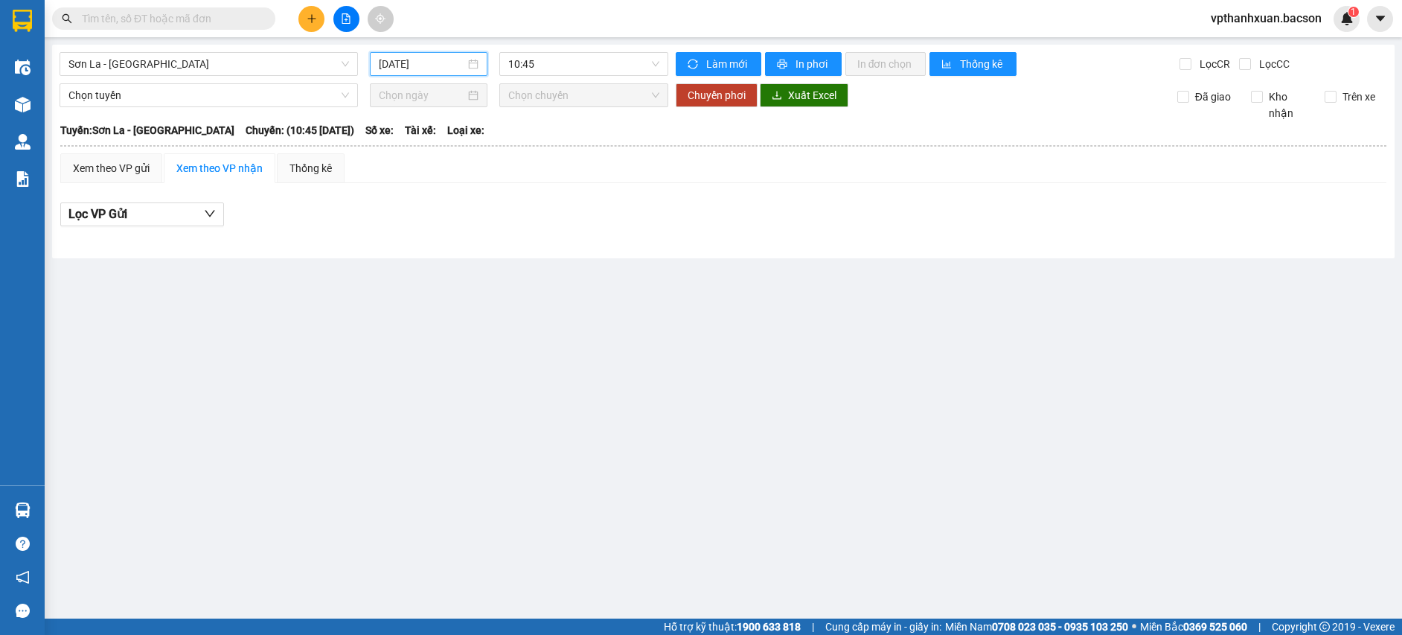
drag, startPoint x: 378, startPoint y: 69, endPoint x: 417, endPoint y: 73, distance: 38.9
click at [384, 69] on input "[DATE]" at bounding box center [422, 64] width 86 height 16
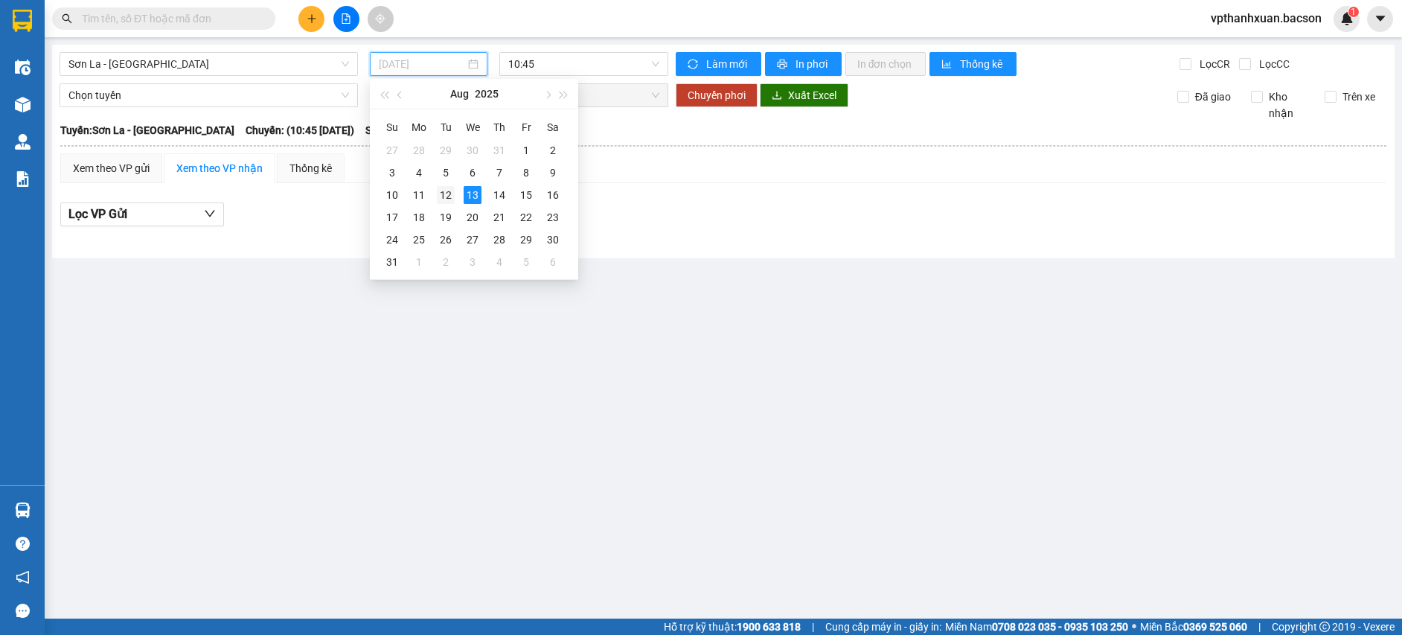
click at [444, 193] on div "12" at bounding box center [446, 195] width 18 height 18
type input "[DATE]"
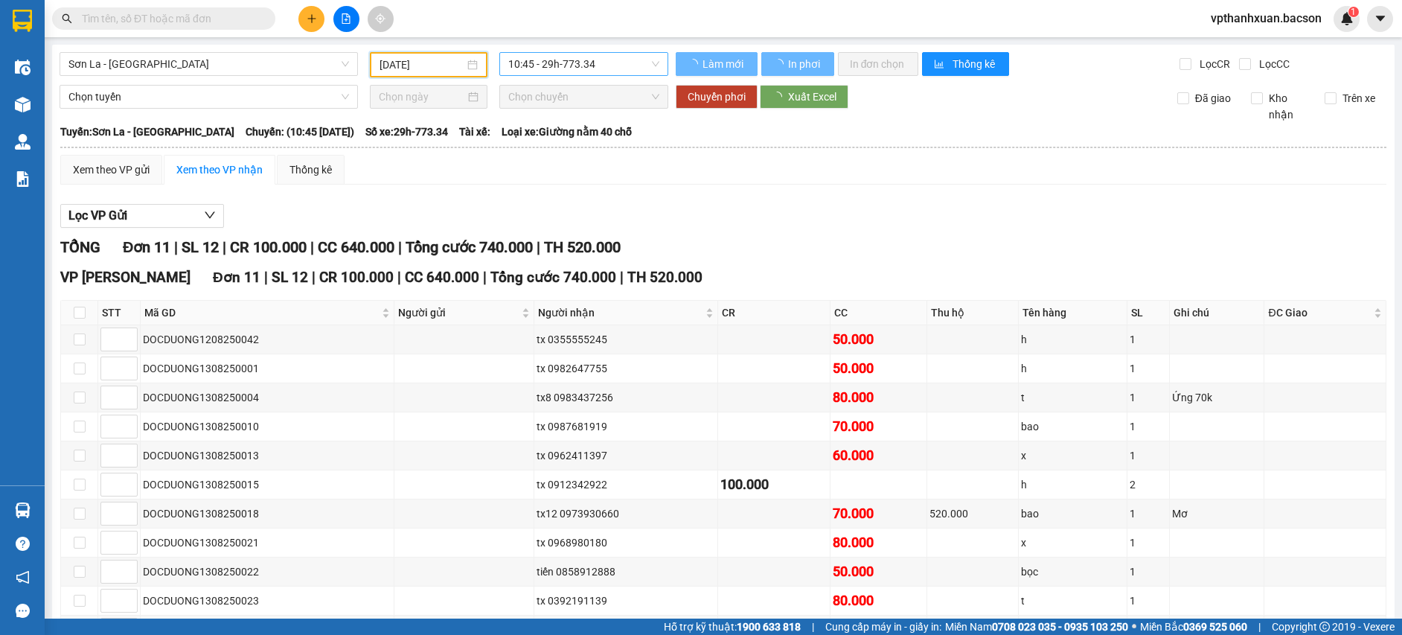
click at [599, 71] on span "10:45 - 29h-773.34" at bounding box center [583, 64] width 151 height 22
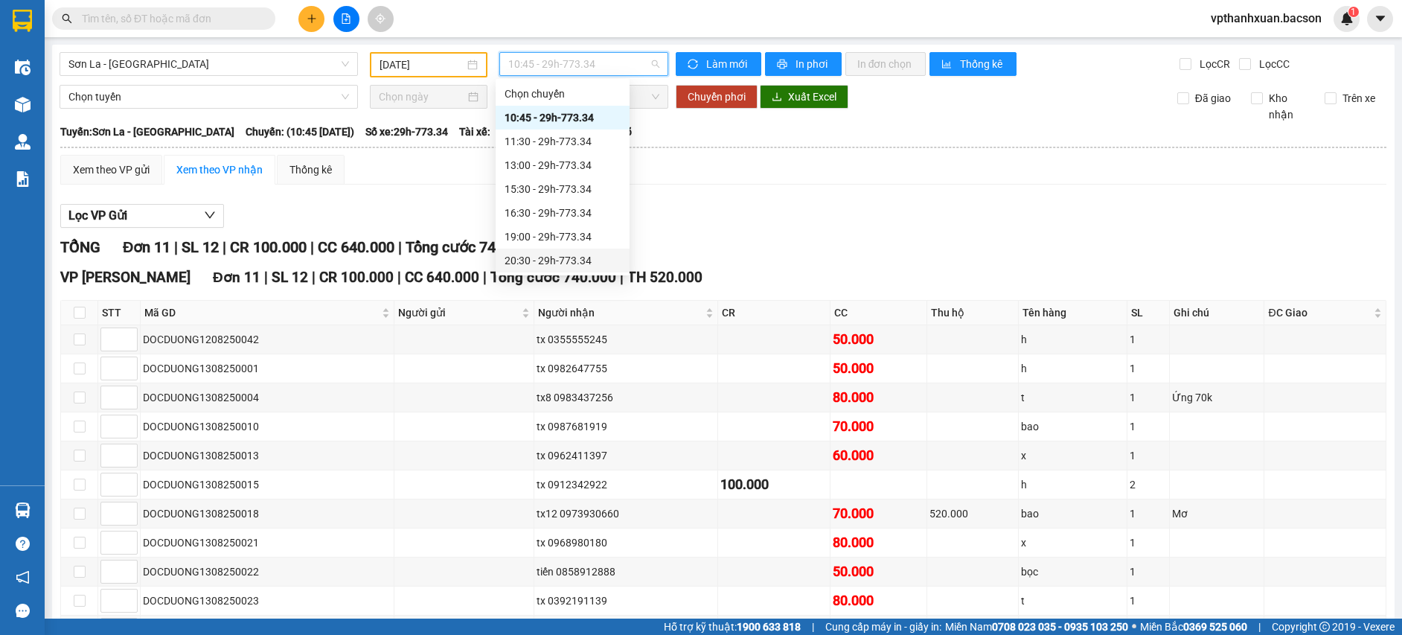
scroll to position [71, 0]
click at [576, 256] on div "22:30 - 29h-773.34" at bounding box center [563, 260] width 116 height 16
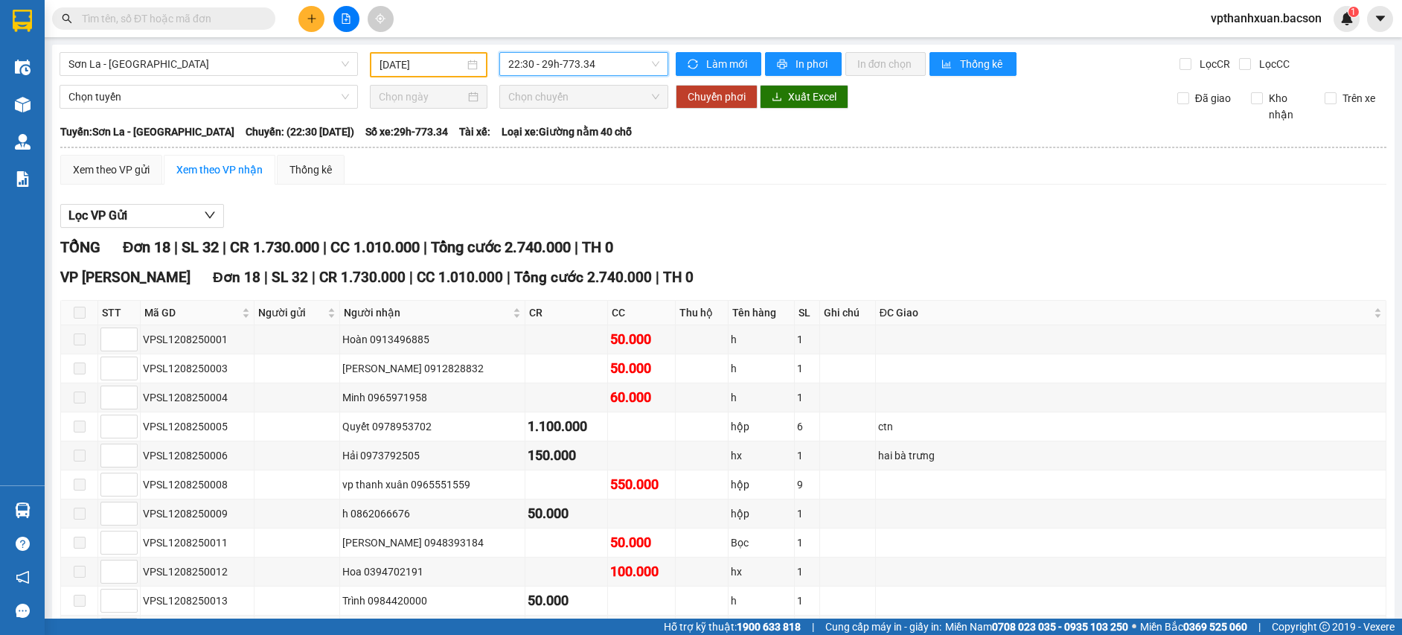
click at [561, 72] on span "22:30 - 29h-773.34" at bounding box center [583, 64] width 151 height 22
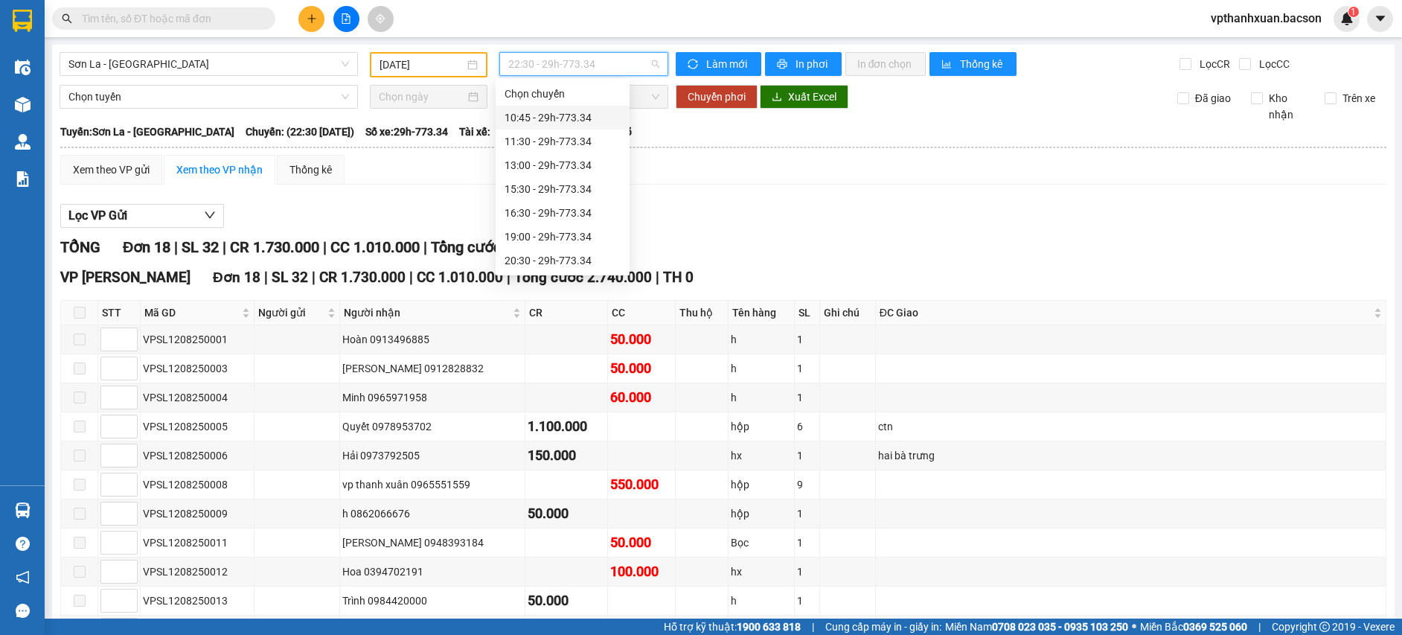
click at [575, 124] on div "10:45 - 29h-773.34" at bounding box center [563, 117] width 116 height 16
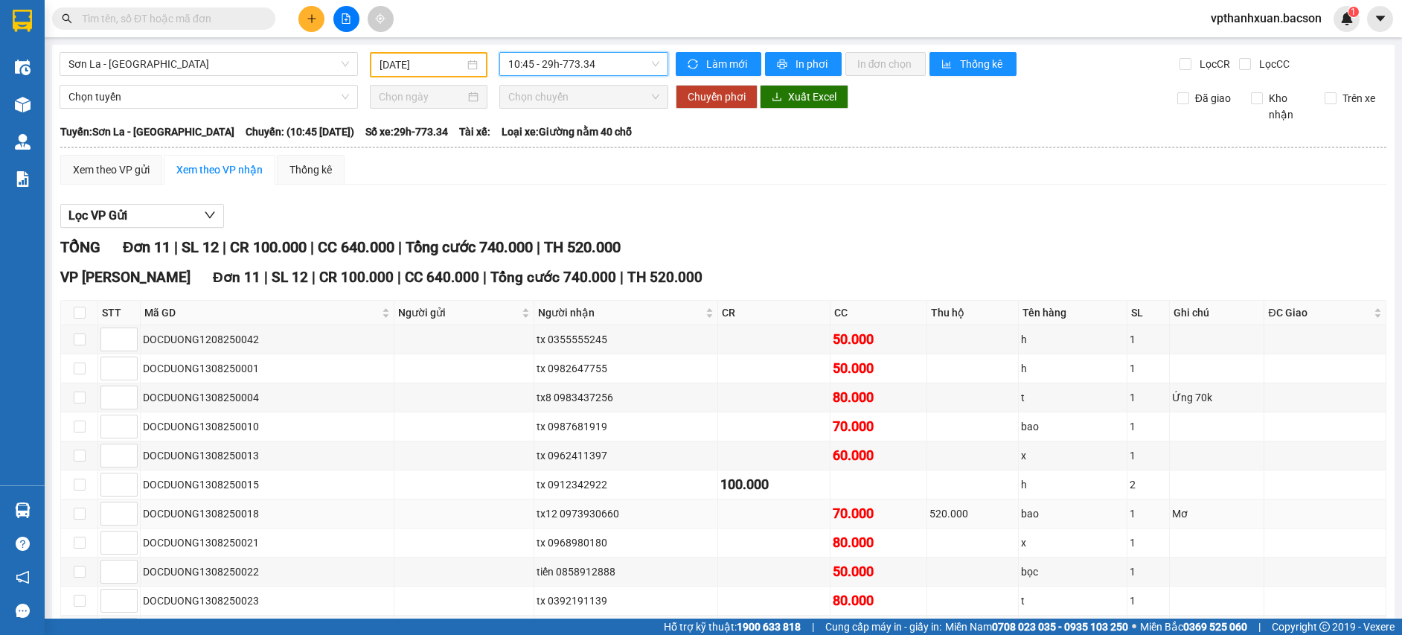
scroll to position [103, 0]
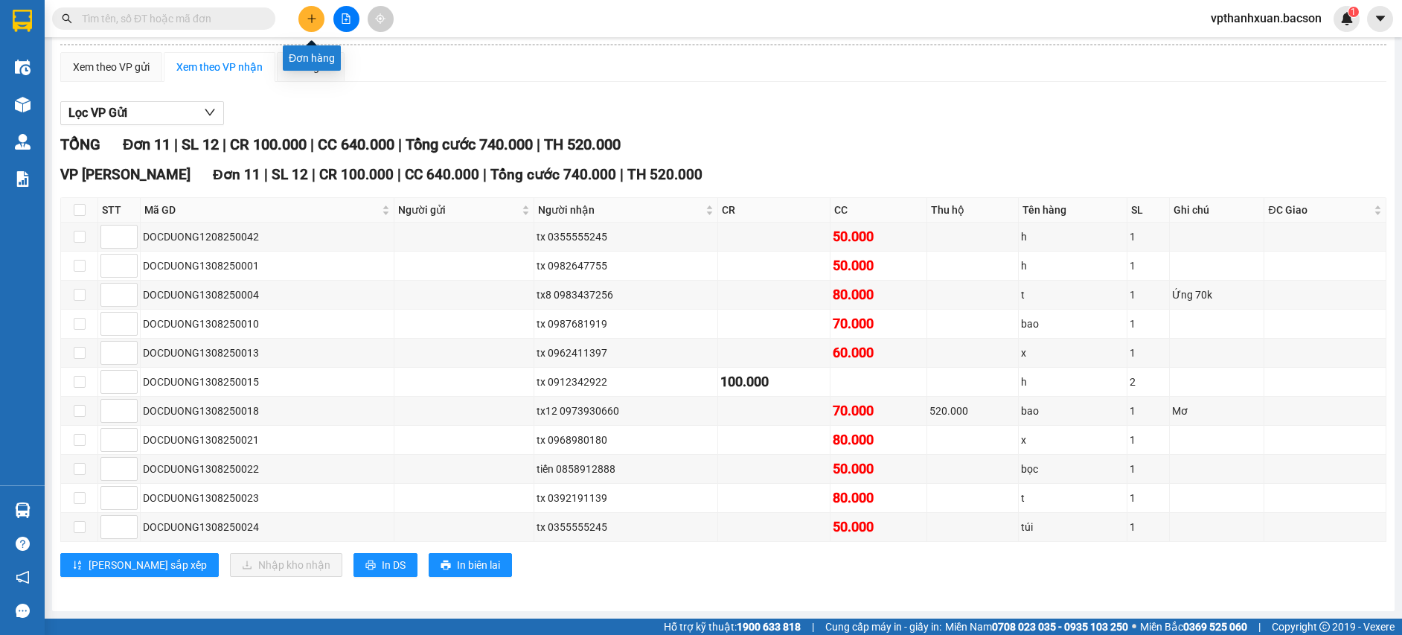
click at [315, 22] on icon "plus" at bounding box center [312, 18] width 10 height 10
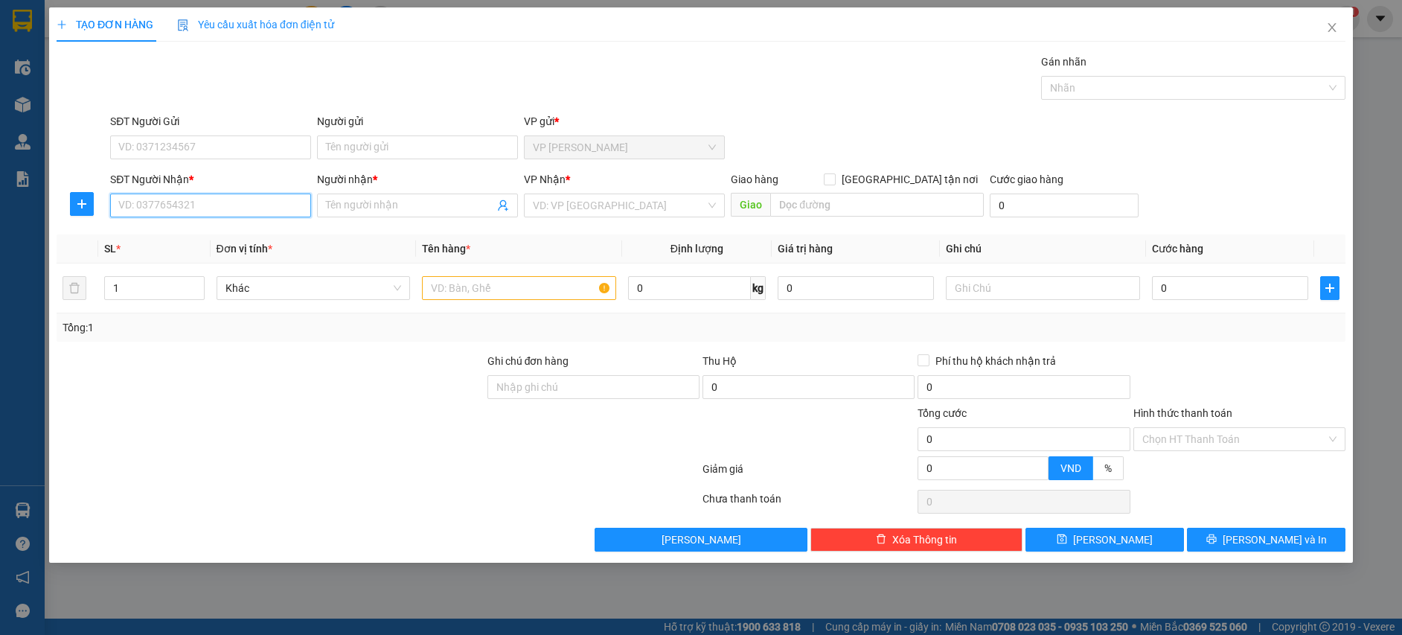
click at [197, 202] on input "SĐT Người Nhận *" at bounding box center [210, 205] width 201 height 24
click at [214, 241] on div "0969010968 - dũng nu hát lót" at bounding box center [210, 235] width 183 height 16
type input "0969010968"
type input "dũng nu hát lót"
type input "0969010968"
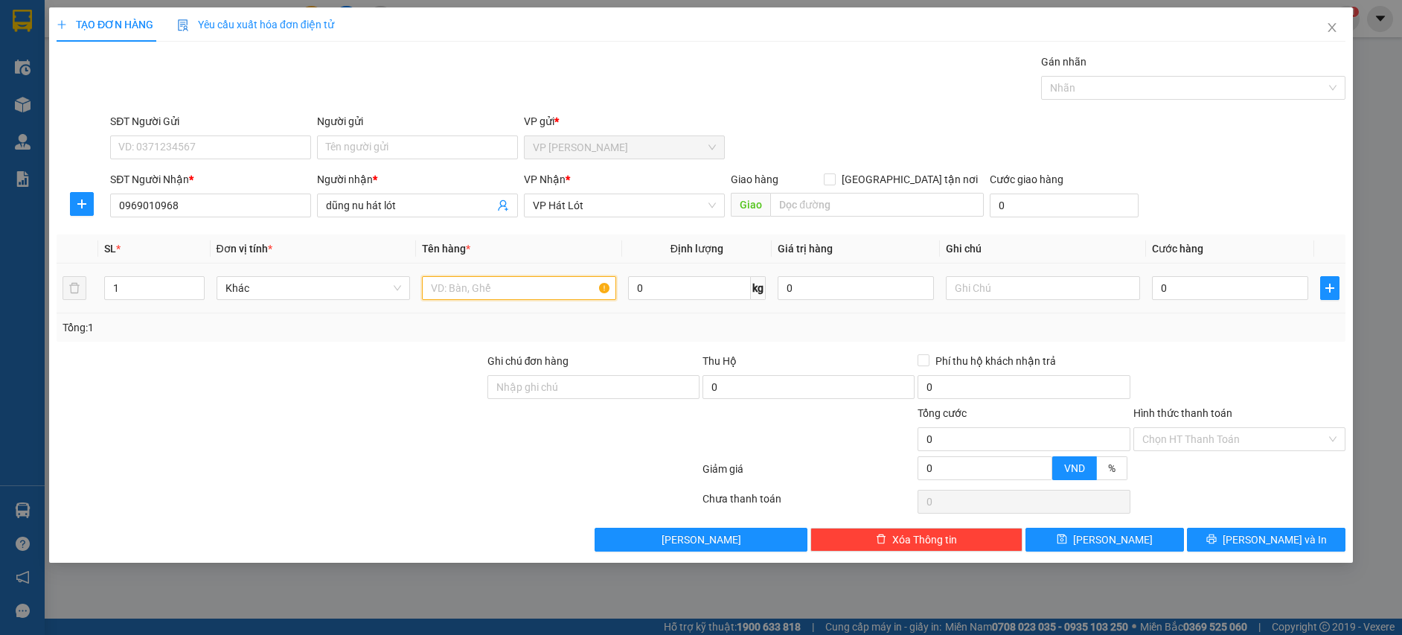
click at [462, 285] on input "text" at bounding box center [519, 288] width 194 height 24
type input "kiện"
click at [1206, 286] on input "0" at bounding box center [1230, 288] width 156 height 24
type input "5"
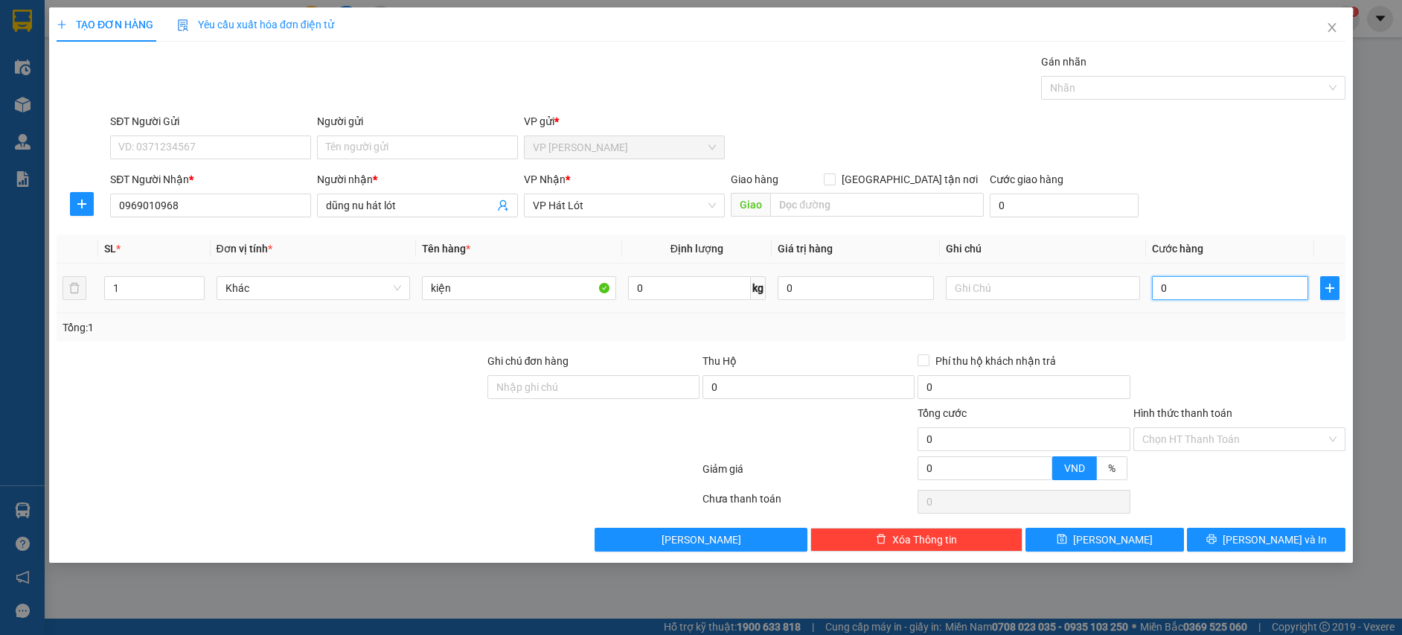
type input "5"
type input "50"
type input "50.000"
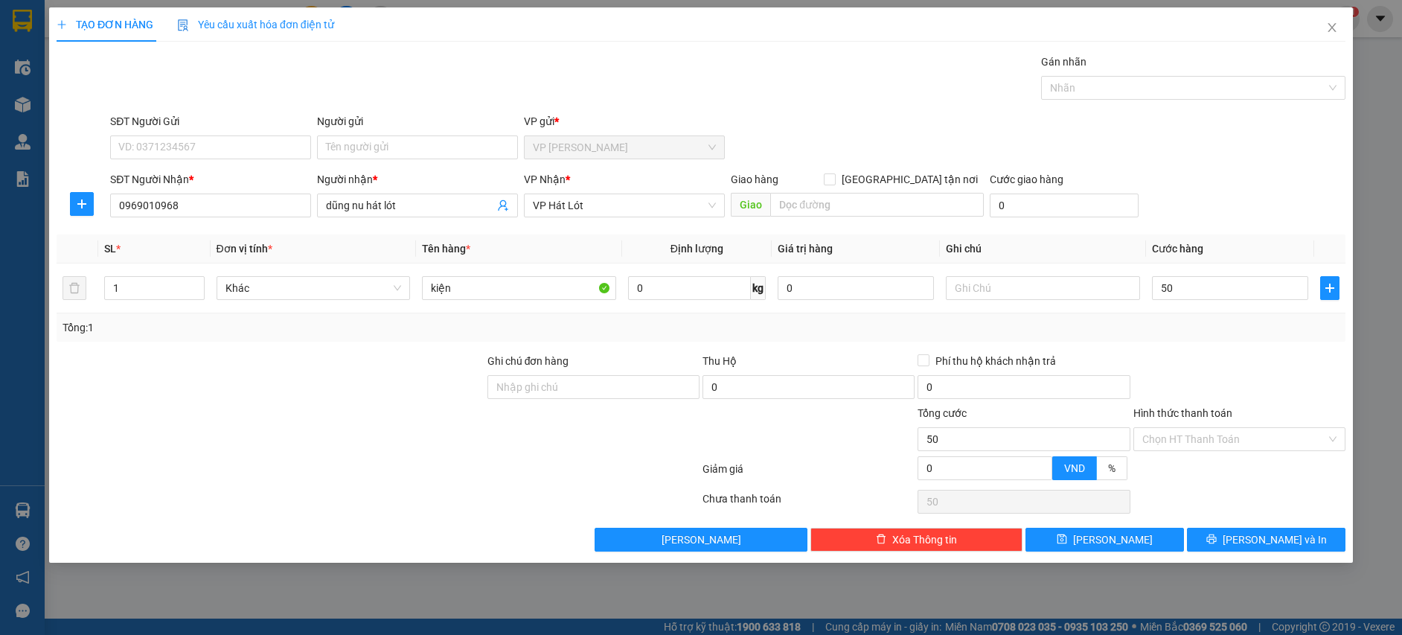
type input "50.000"
click at [1279, 225] on div "Transit Pickup Surcharge Ids Transit Deliver Surcharge Ids Transit Deliver Surc…" at bounding box center [701, 303] width 1289 height 498
click at [1235, 540] on button "[PERSON_NAME] và In" at bounding box center [1266, 540] width 159 height 24
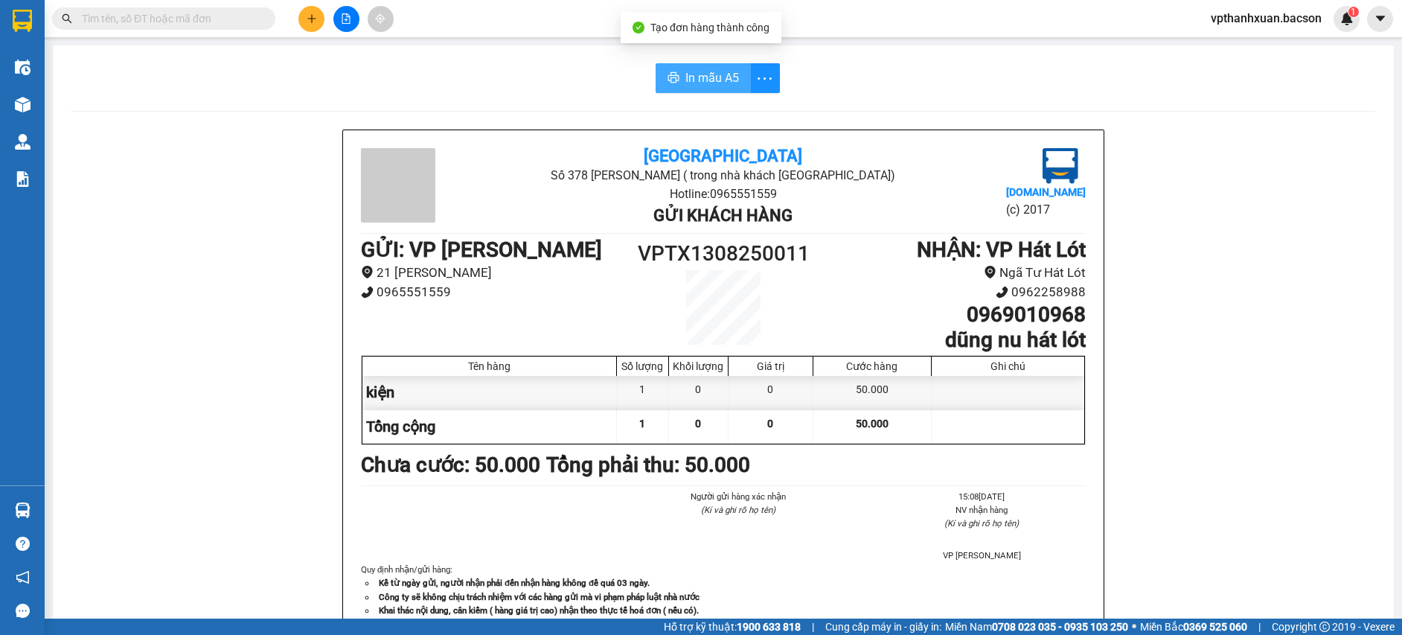
drag, startPoint x: 662, startPoint y: 81, endPoint x: 642, endPoint y: 303, distance: 222.8
click at [668, 82] on icon "printer" at bounding box center [673, 77] width 11 height 10
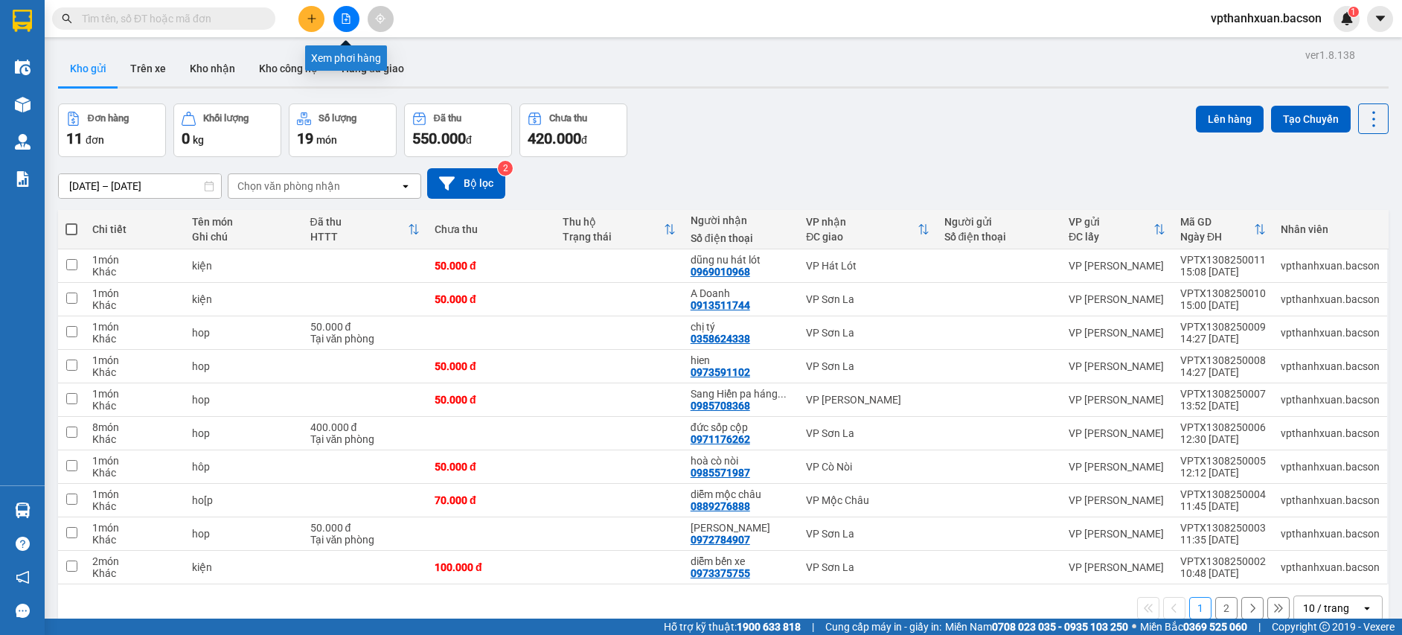
click at [347, 15] on icon "file-add" at bounding box center [346, 18] width 8 height 10
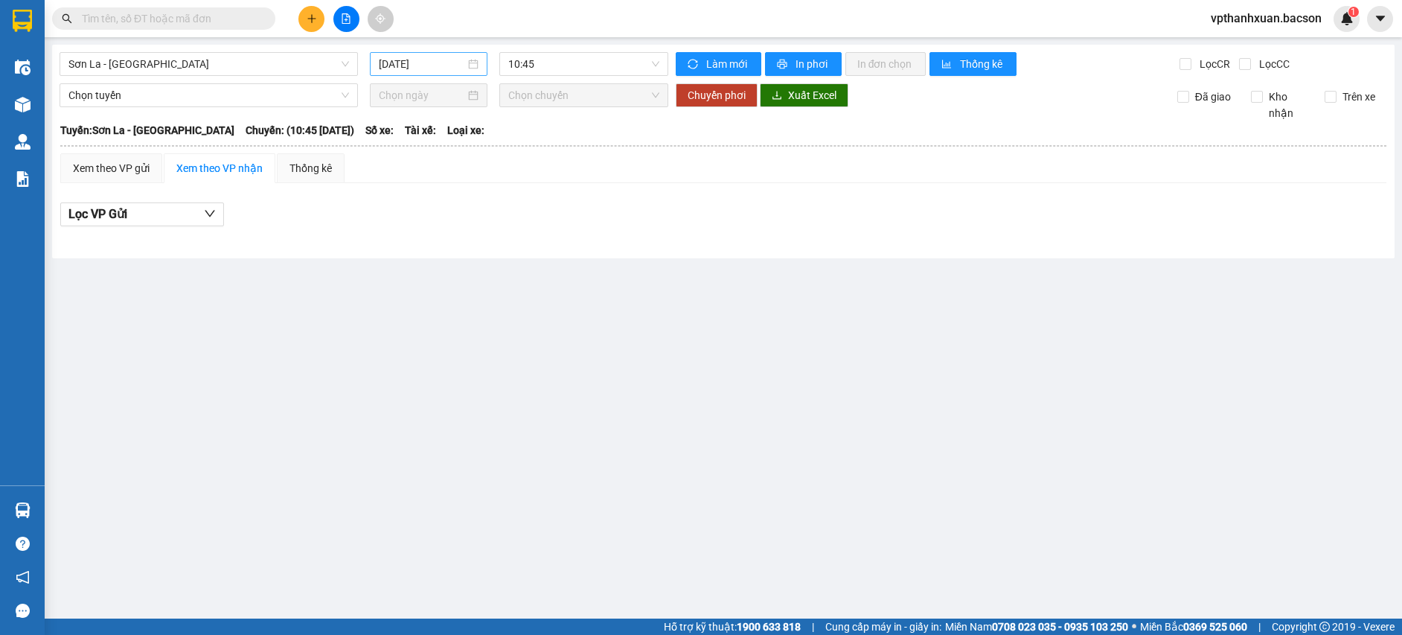
click at [429, 67] on input "[DATE]" at bounding box center [422, 64] width 86 height 16
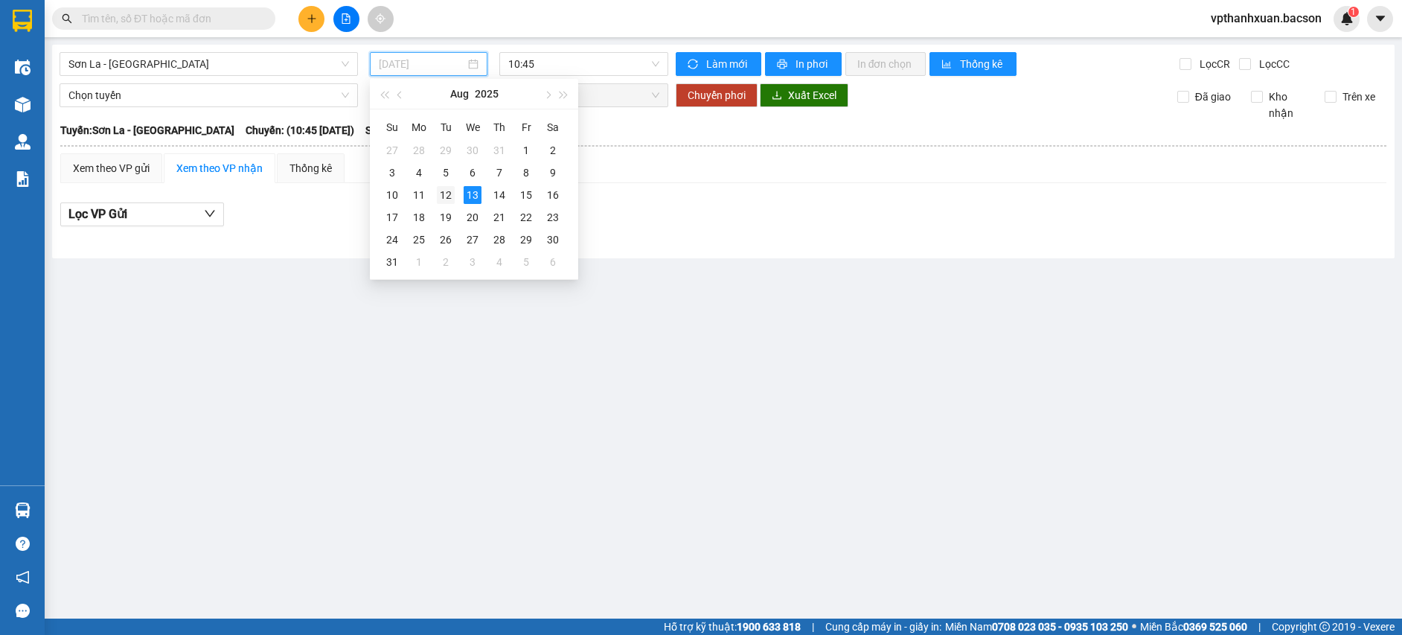
click at [447, 199] on div "12" at bounding box center [446, 195] width 18 height 18
type input "[DATE]"
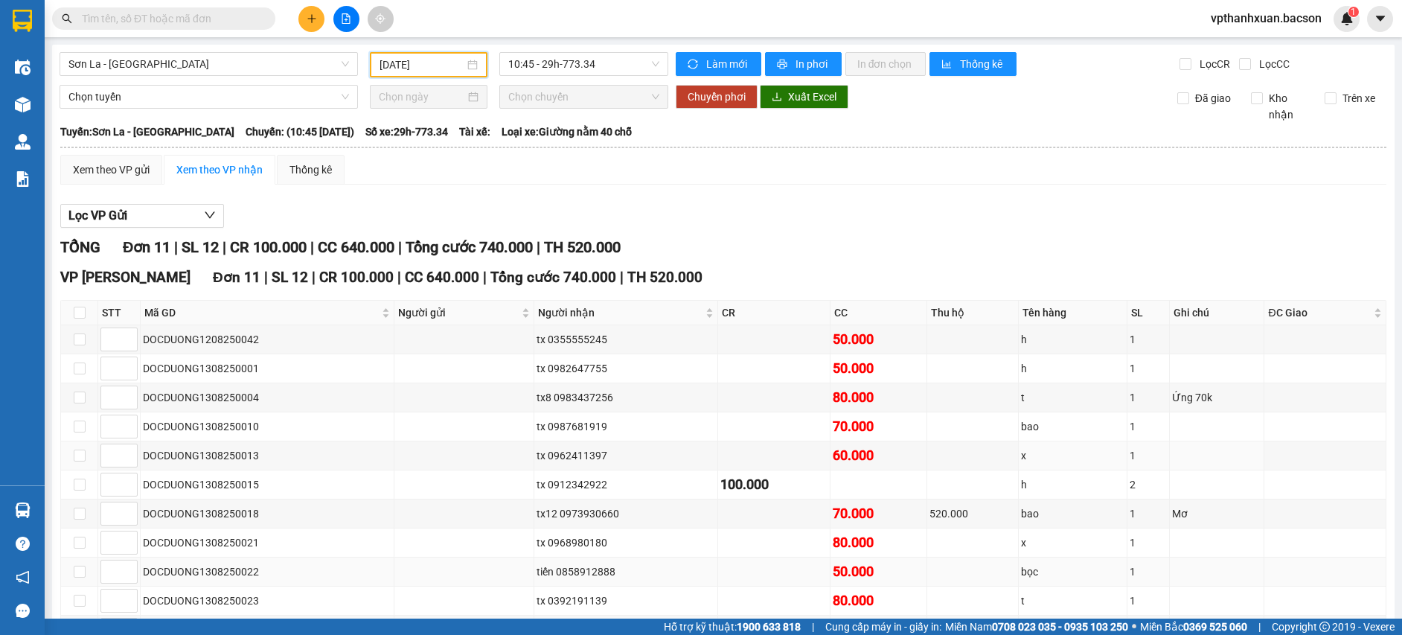
scroll to position [103, 0]
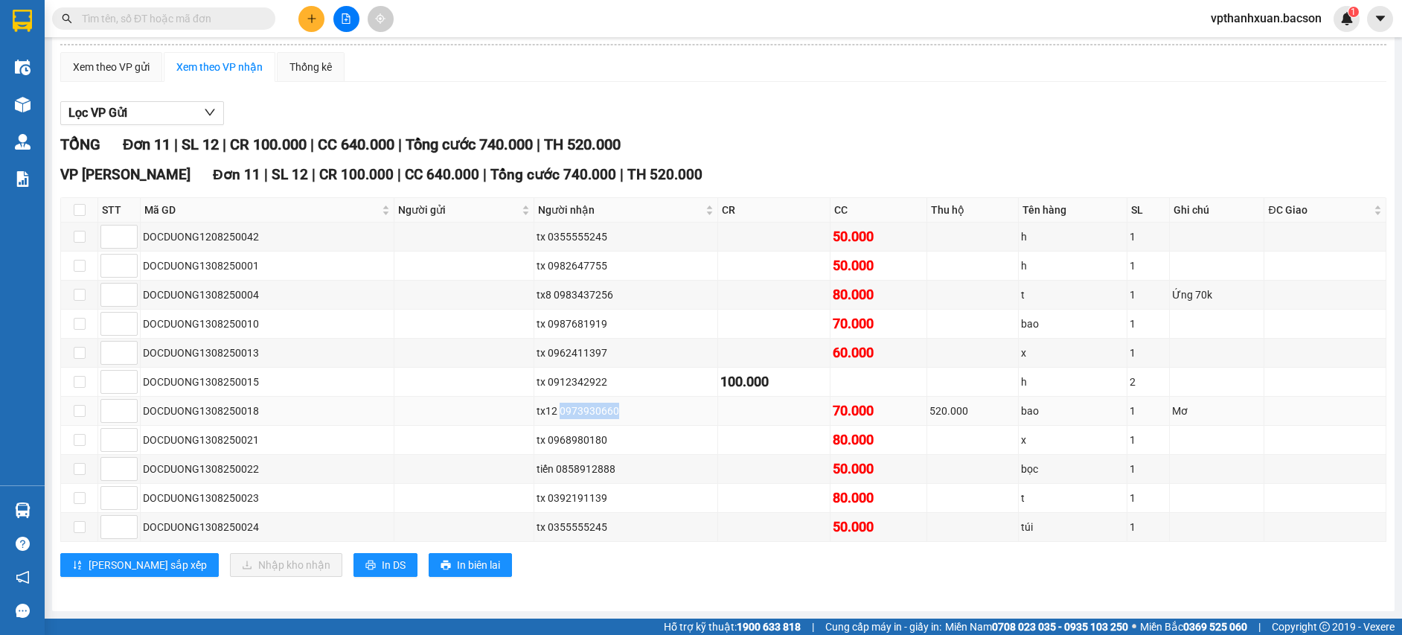
drag, startPoint x: 560, startPoint y: 409, endPoint x: 645, endPoint y: 419, distance: 85.4
click at [654, 420] on td "tx12 0973930660" at bounding box center [626, 411] width 184 height 29
copy div "0973930660"
click at [168, 23] on input "text" at bounding box center [170, 18] width 176 height 16
paste input "0973930660"
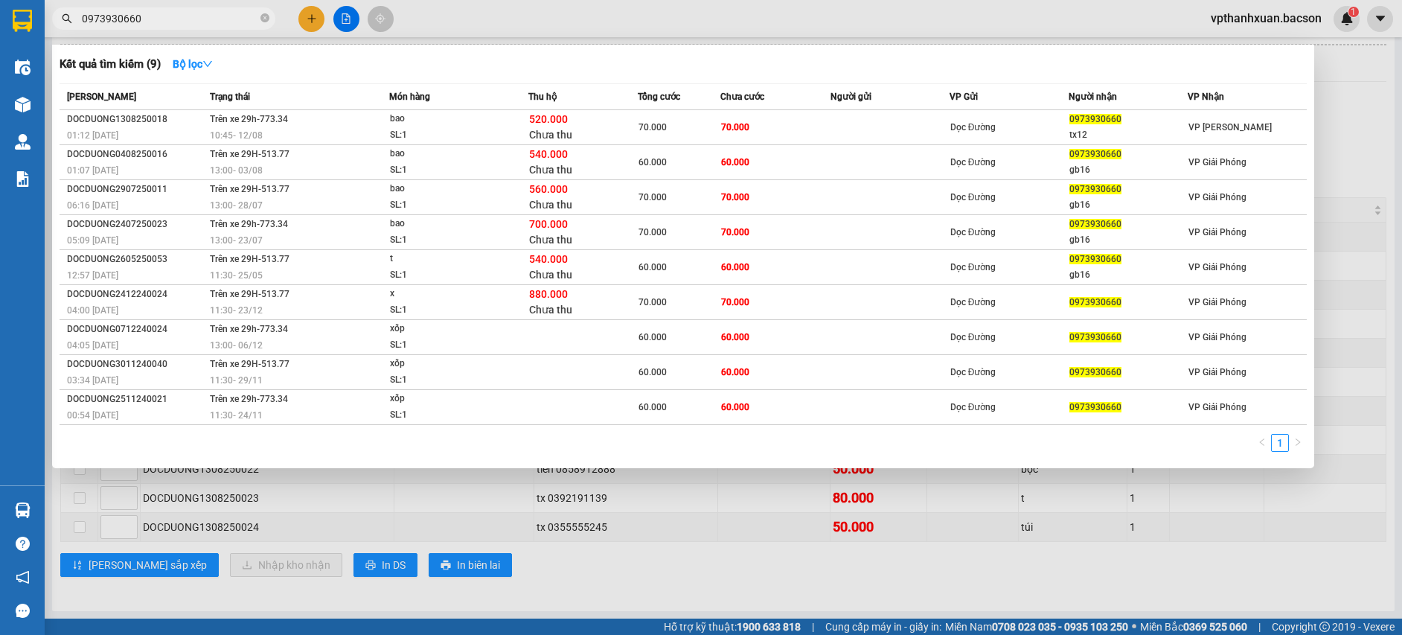
type input "0973930660"
click at [640, 557] on div at bounding box center [701, 317] width 1402 height 635
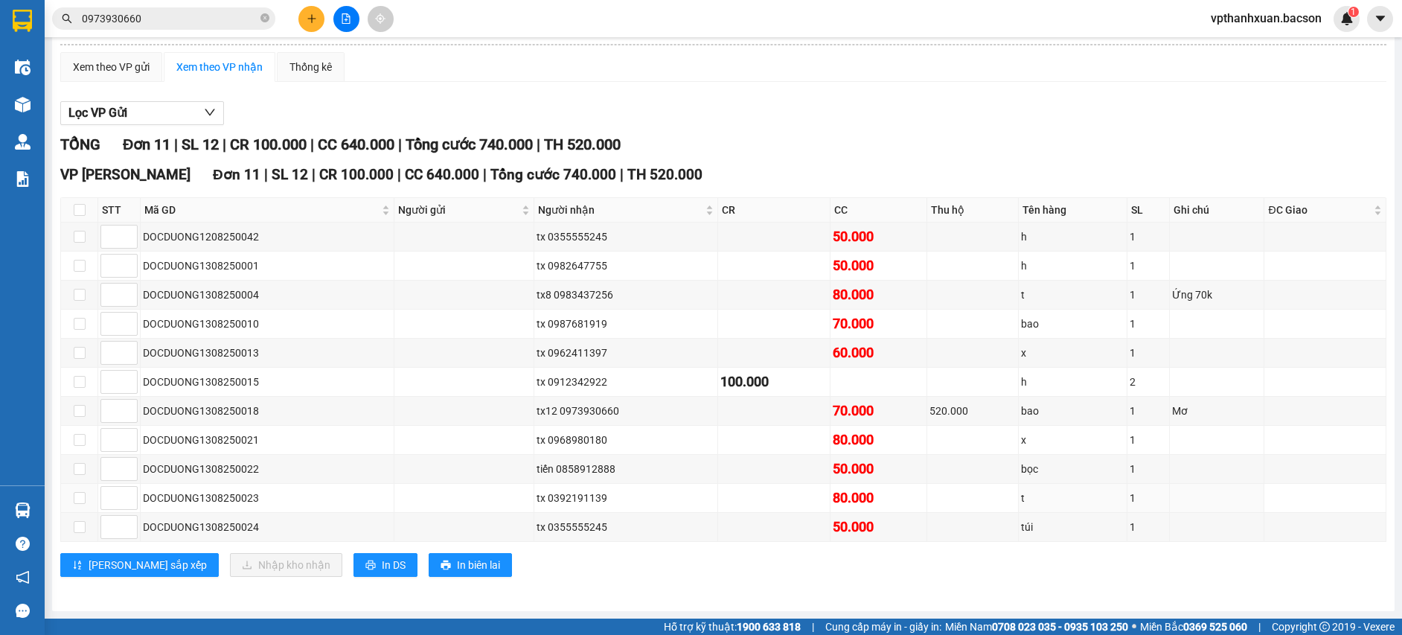
scroll to position [0, 0]
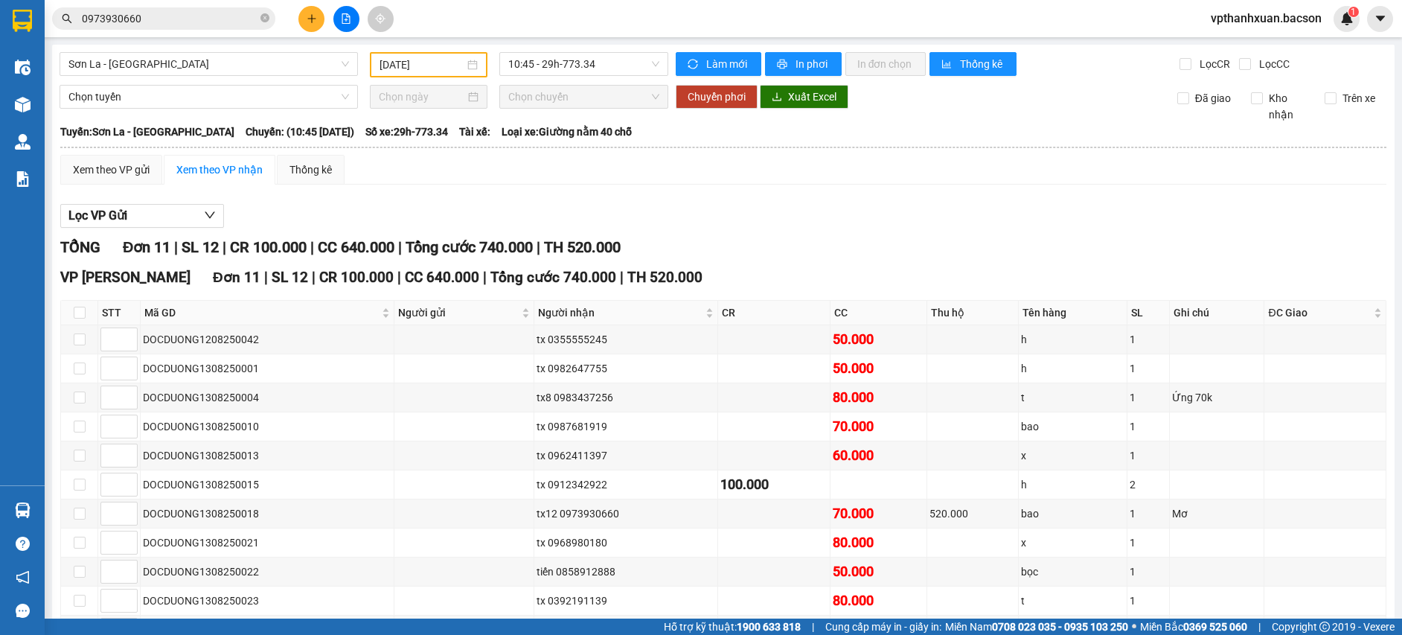
click at [570, 77] on div "10:45 - 29h-773.34" at bounding box center [583, 64] width 181 height 25
click at [574, 71] on span "10:45 - 29h-773.34" at bounding box center [583, 64] width 151 height 22
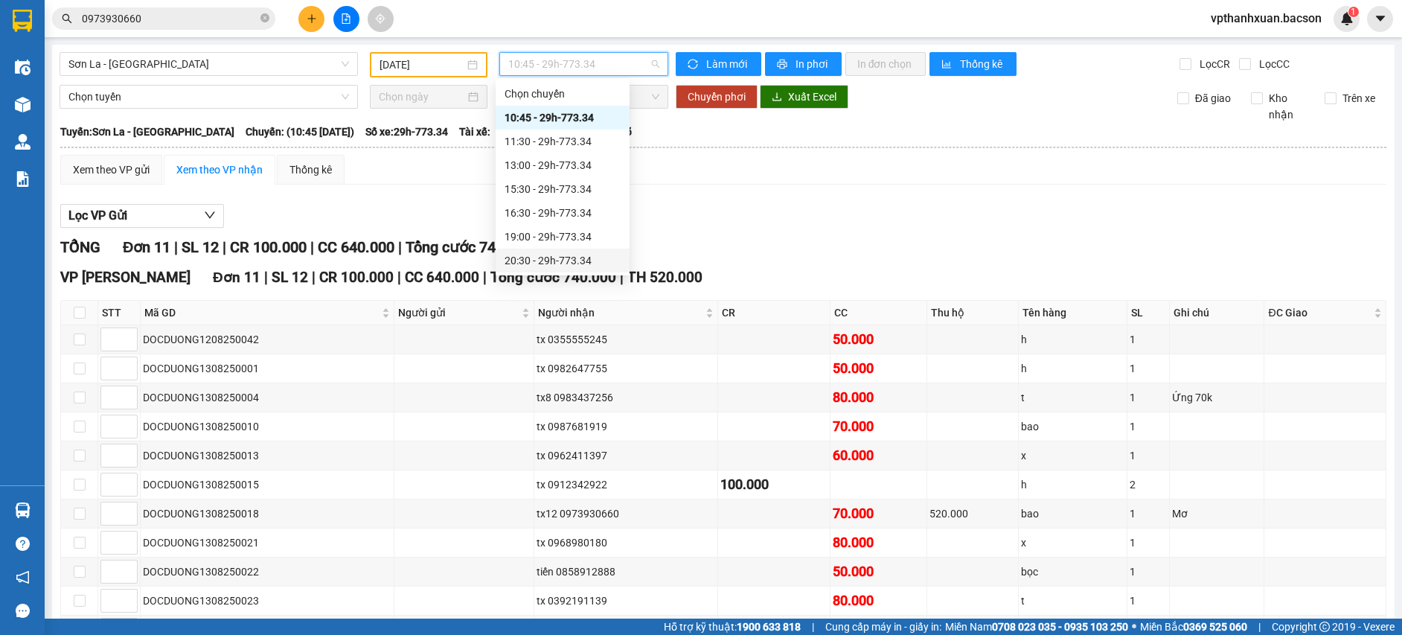
scroll to position [71, 0]
click at [568, 265] on div "22:30 - 29h-773.34" at bounding box center [563, 260] width 116 height 16
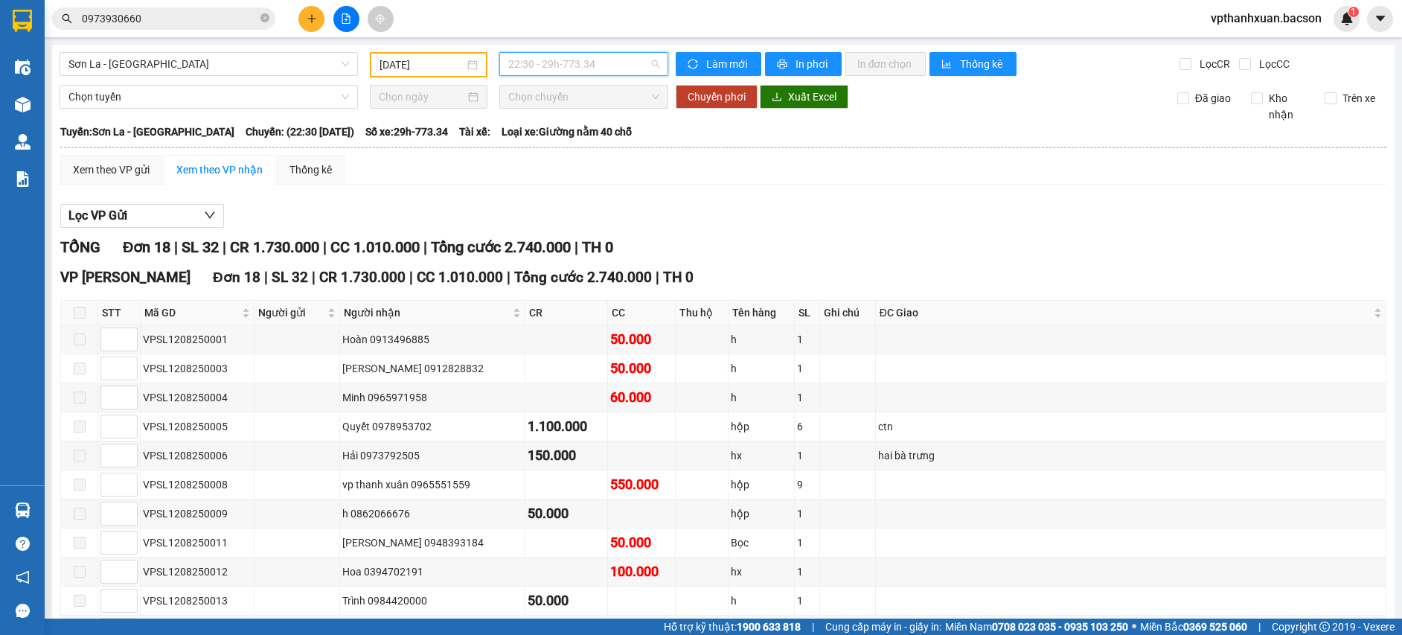
drag, startPoint x: 535, startPoint y: 57, endPoint x: 539, endPoint y: 81, distance: 24.8
click at [535, 59] on span "22:30 - 29h-773.34" at bounding box center [583, 64] width 151 height 22
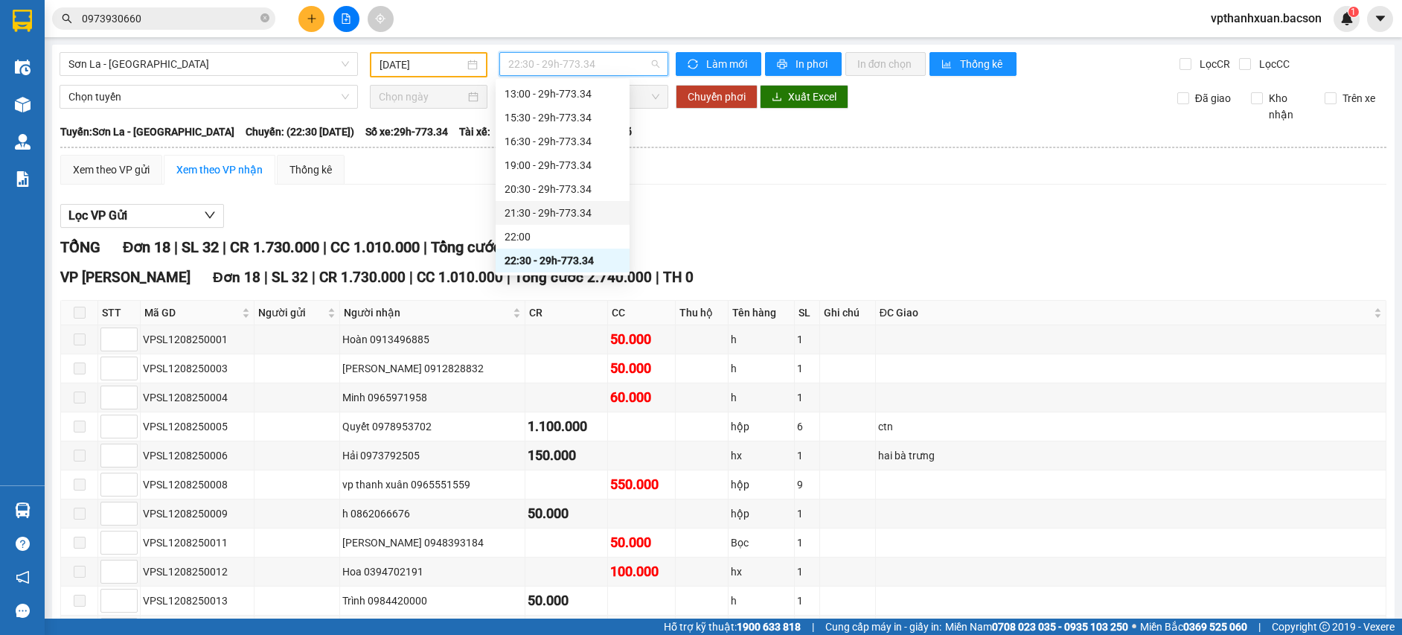
click at [567, 214] on div "21:30 - 29h-773.34" at bounding box center [563, 213] width 116 height 16
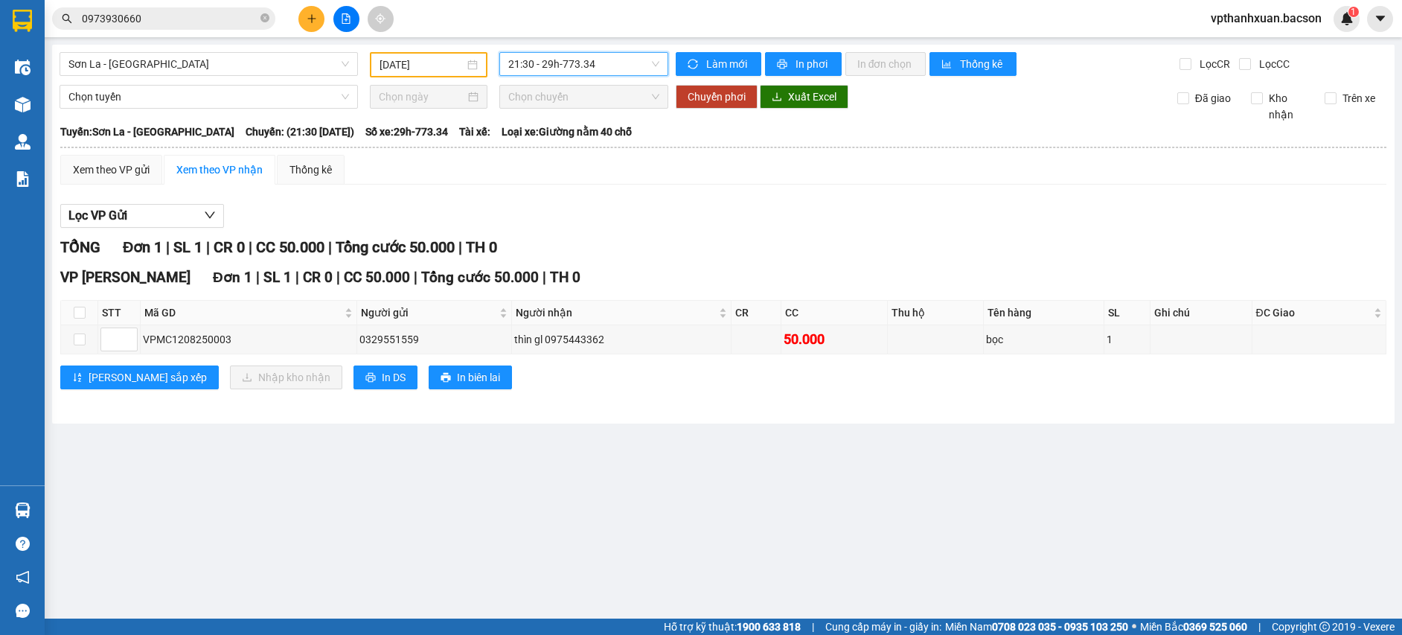
click at [595, 63] on span "21:30 - 29h-773.34" at bounding box center [583, 64] width 151 height 22
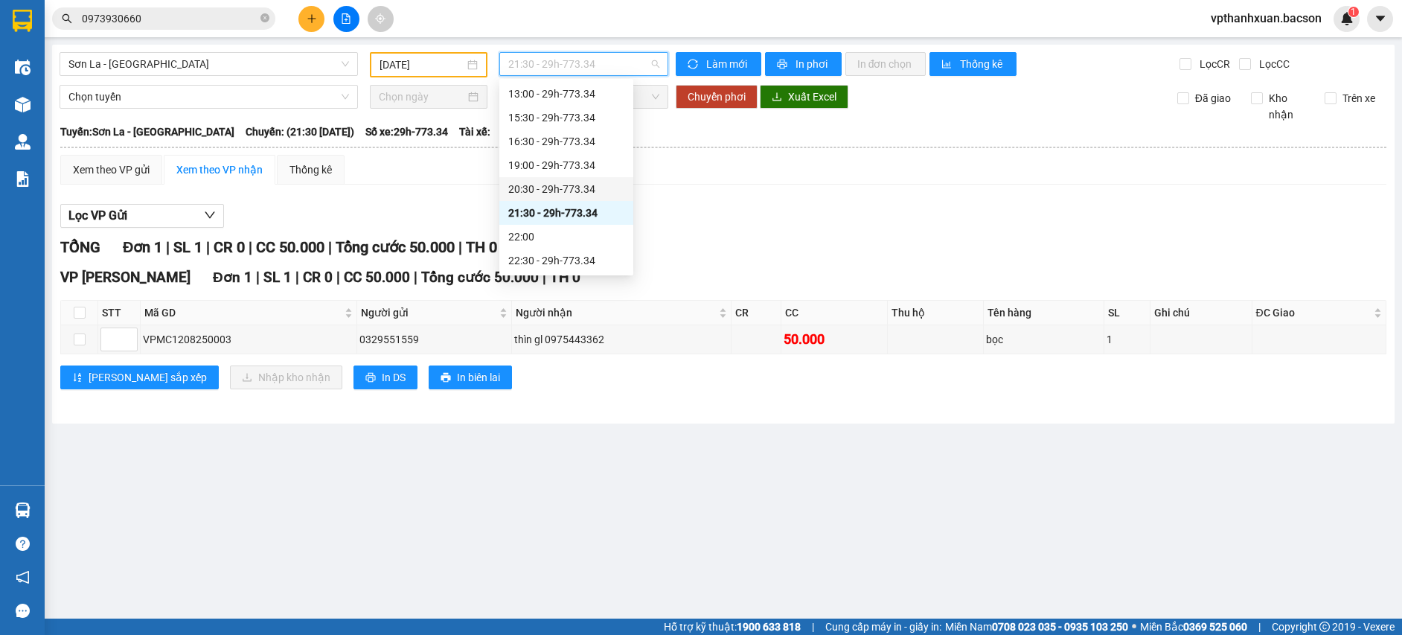
click at [592, 200] on div "20:30 - 29h-773.34" at bounding box center [566, 189] width 134 height 24
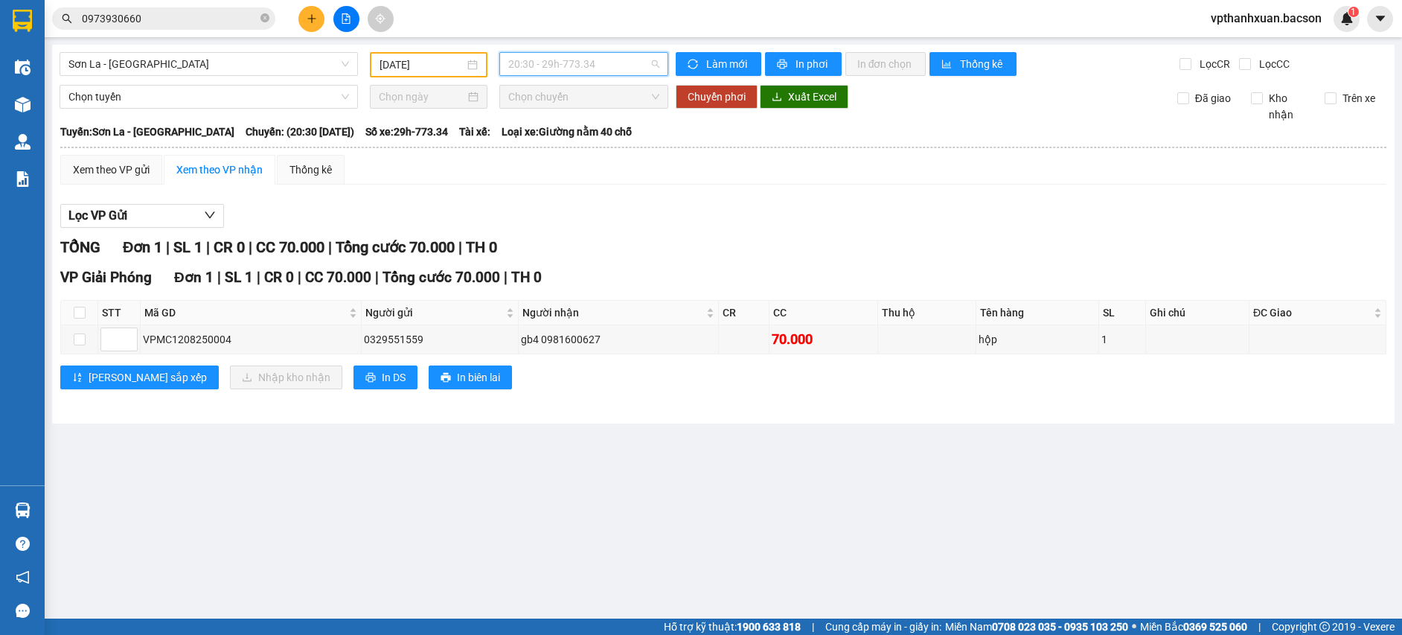
click at [580, 72] on span "20:30 - 29h-773.34" at bounding box center [583, 64] width 151 height 22
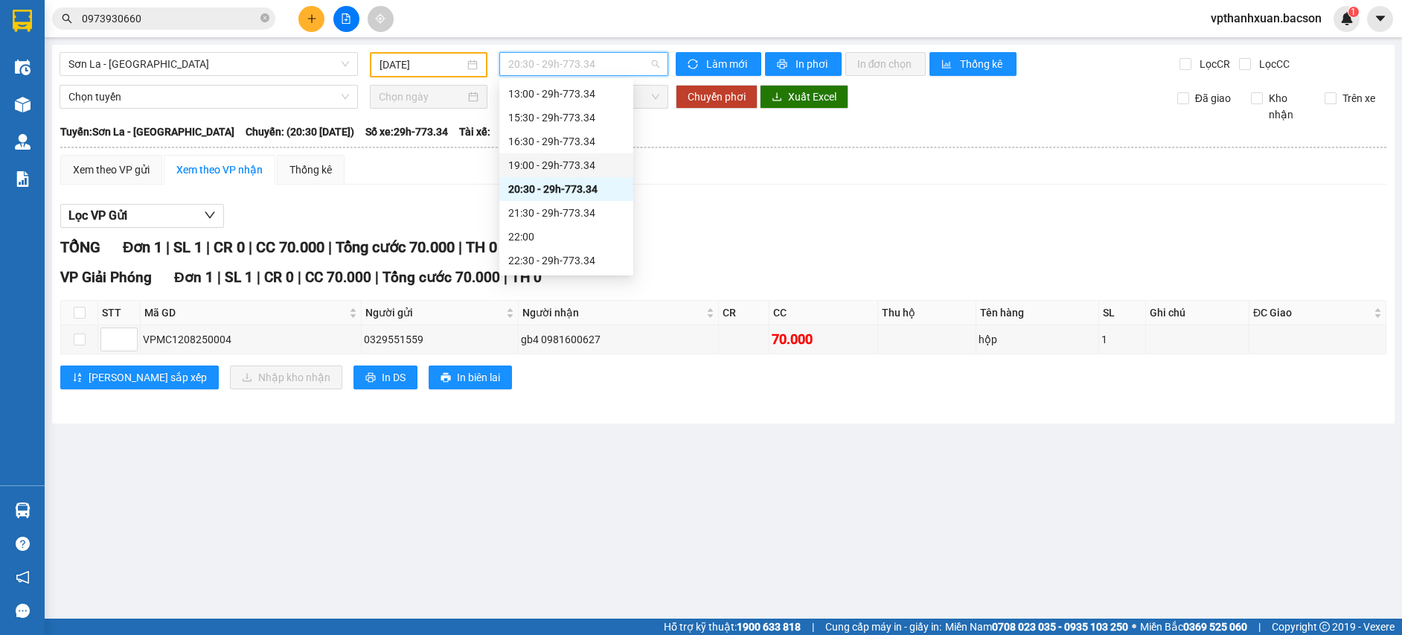
click at [568, 170] on div "19:00 - 29h-773.34" at bounding box center [566, 165] width 116 height 16
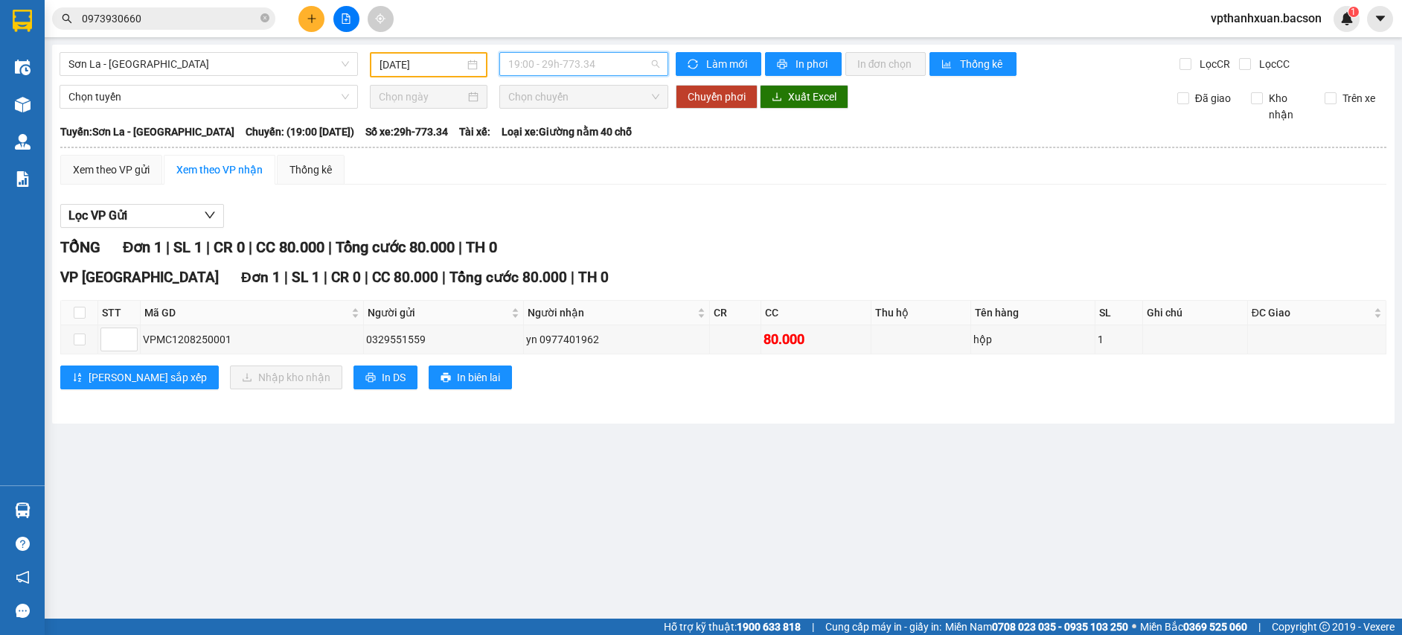
click at [590, 65] on span "19:00 - 29h-773.34" at bounding box center [583, 64] width 151 height 22
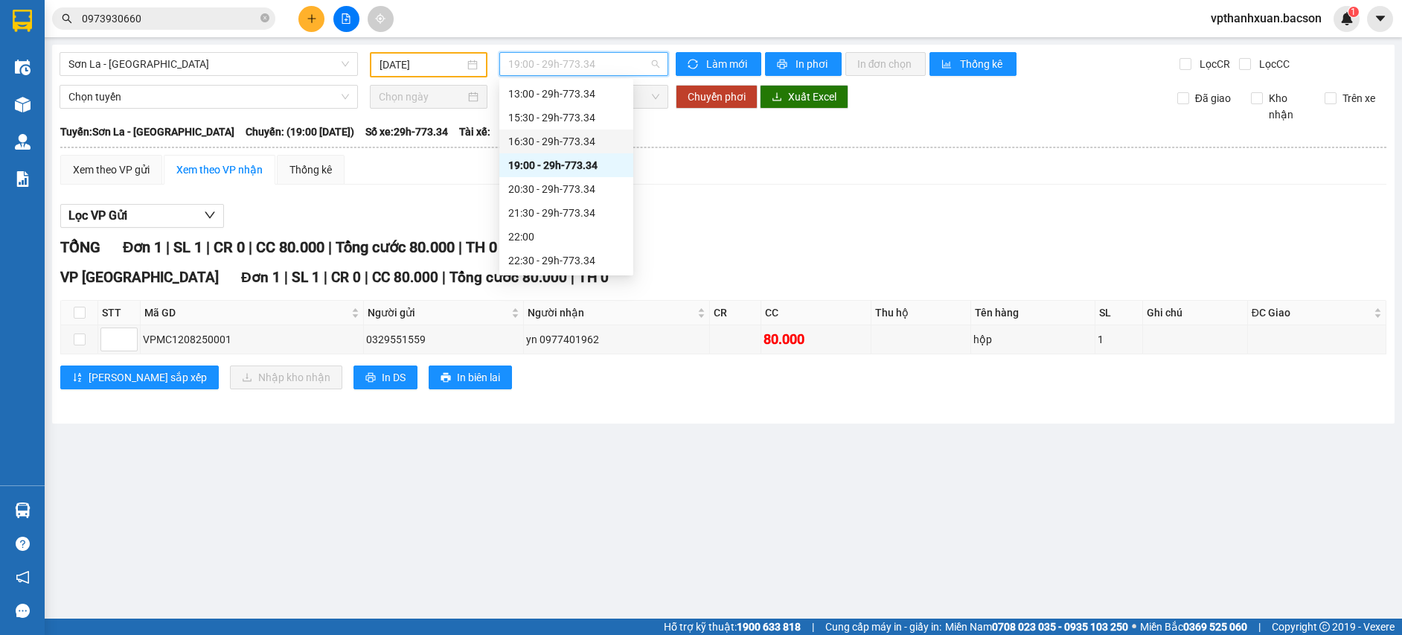
click at [575, 143] on div "16:30 - 29h-773.34" at bounding box center [566, 141] width 116 height 16
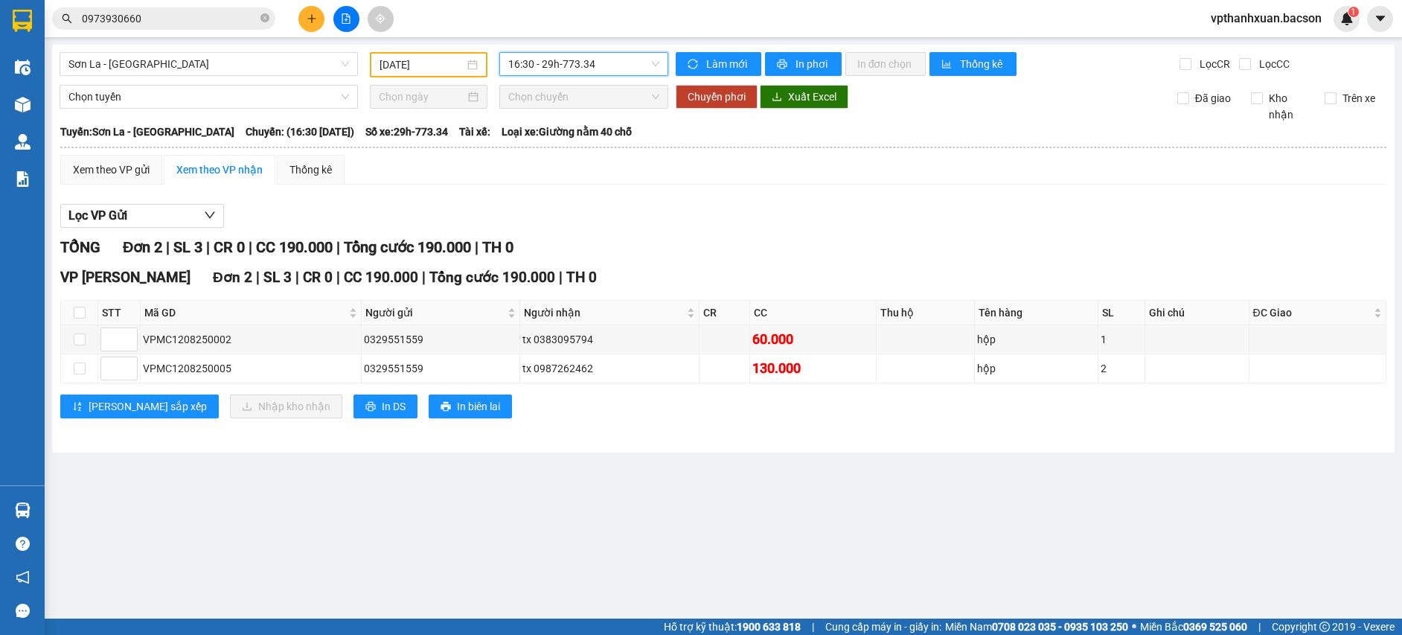
click at [624, 65] on span "16:30 - 29h-773.34" at bounding box center [583, 64] width 151 height 22
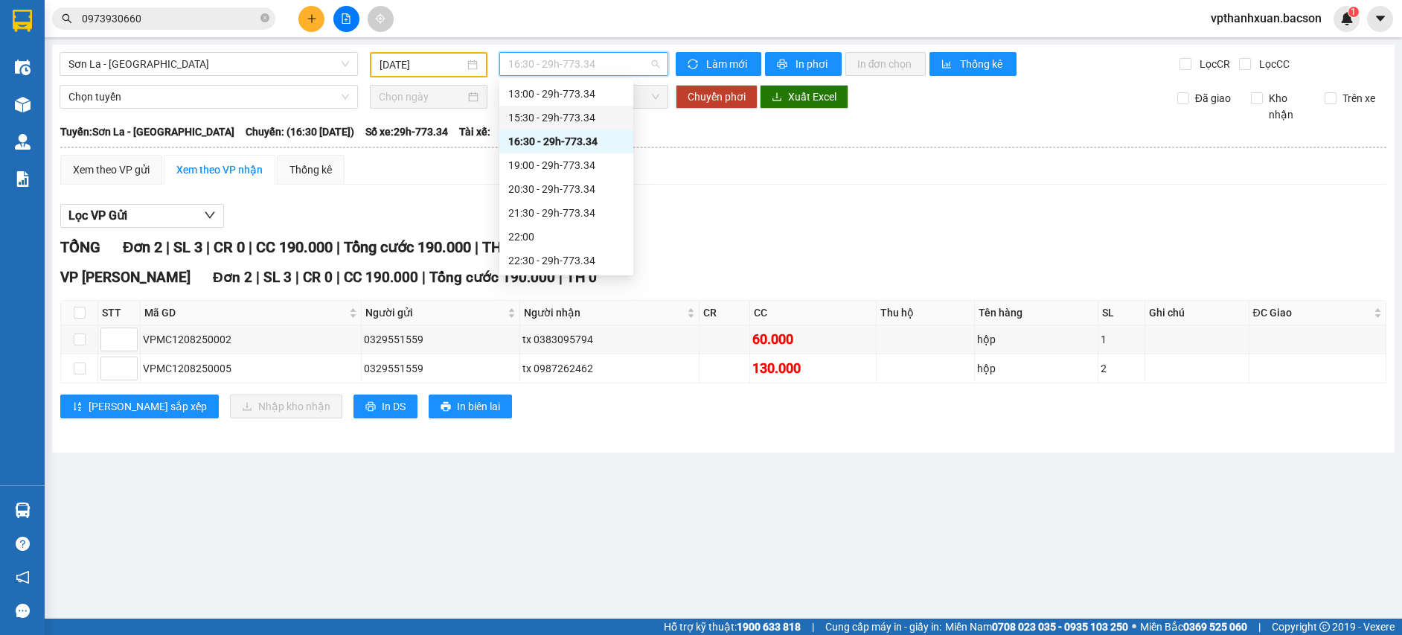
click at [599, 113] on div "15:30 - 29h-773.34" at bounding box center [566, 117] width 116 height 16
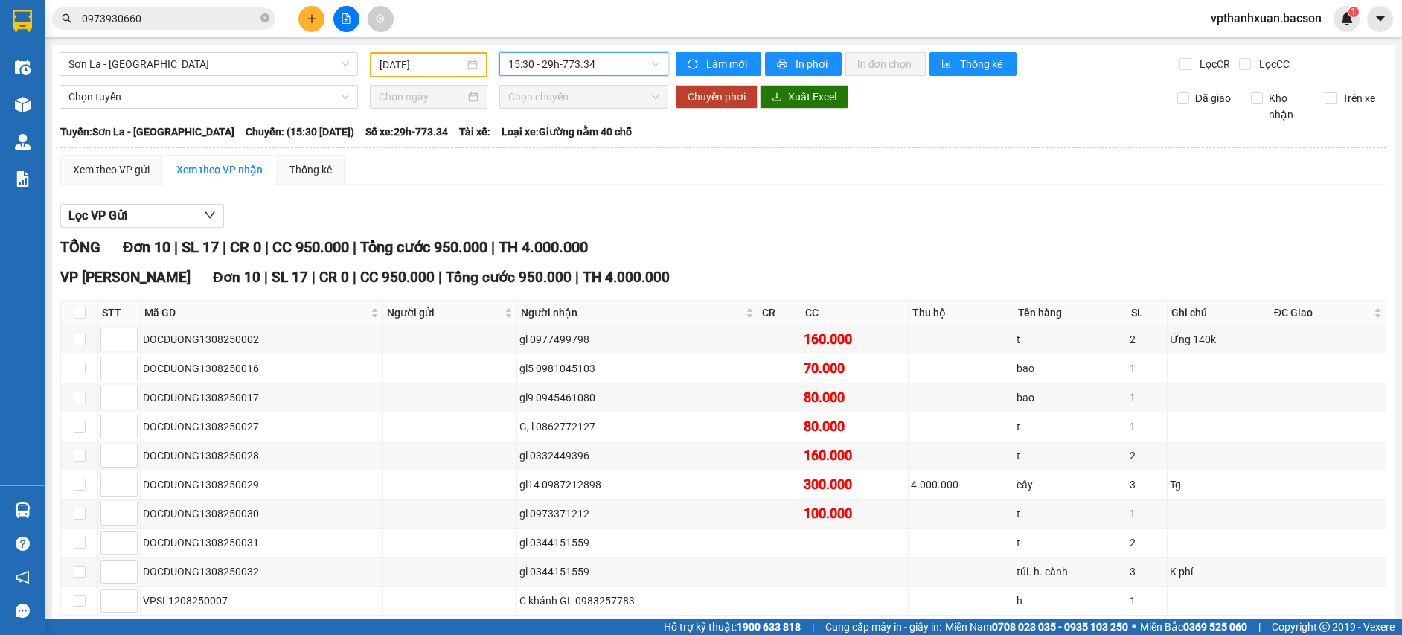
click at [531, 46] on div "Sơn La - Hà Nội 12/08/2025 15:30 15:30 - 29h-773.34 Làm mới In phơi In đơn chọn…" at bounding box center [723, 365] width 1343 height 640
click at [537, 70] on span "15:30 - 29h-773.34" at bounding box center [583, 64] width 151 height 22
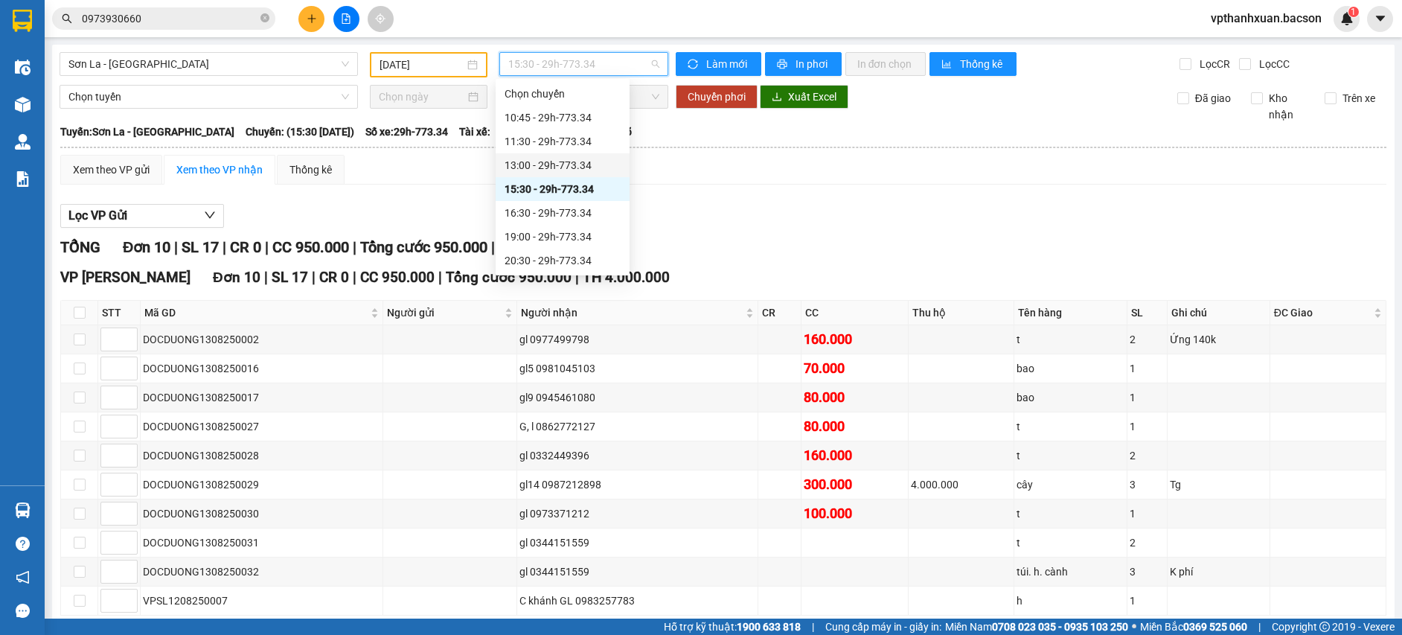
click at [582, 164] on div "13:00 - 29h-773.34" at bounding box center [563, 165] width 116 height 16
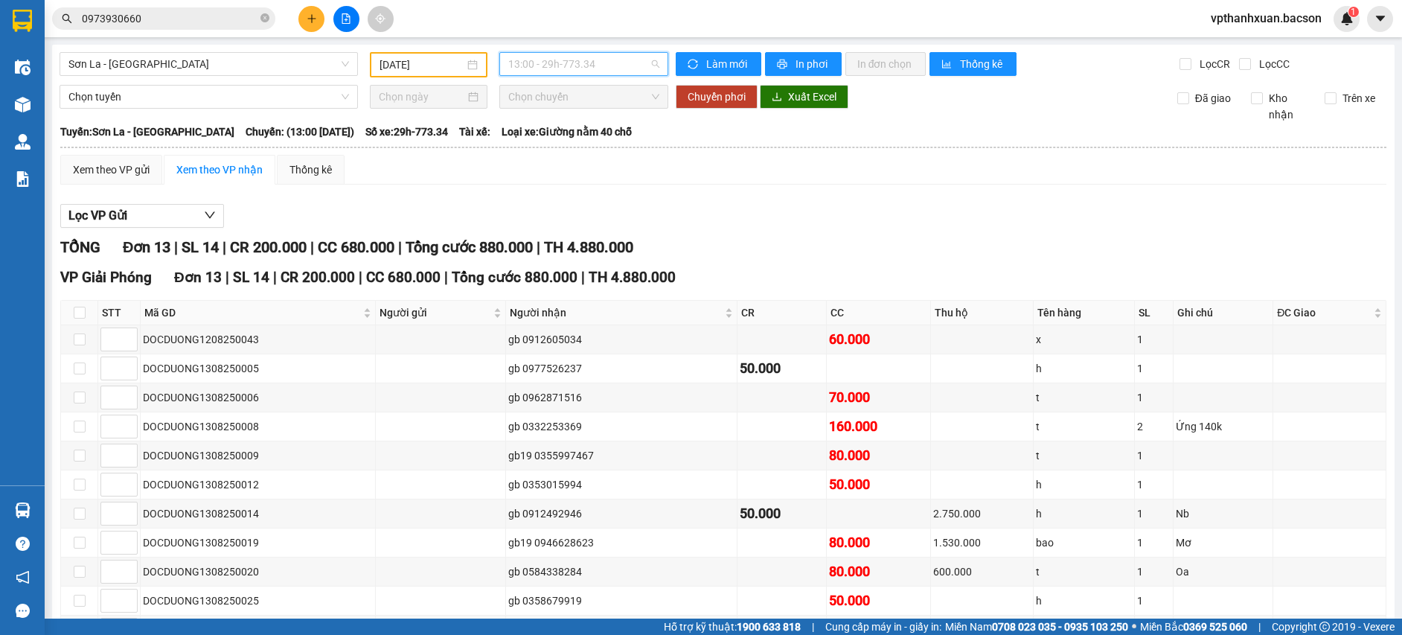
click at [514, 57] on span "13:00 - 29h-773.34" at bounding box center [583, 64] width 151 height 22
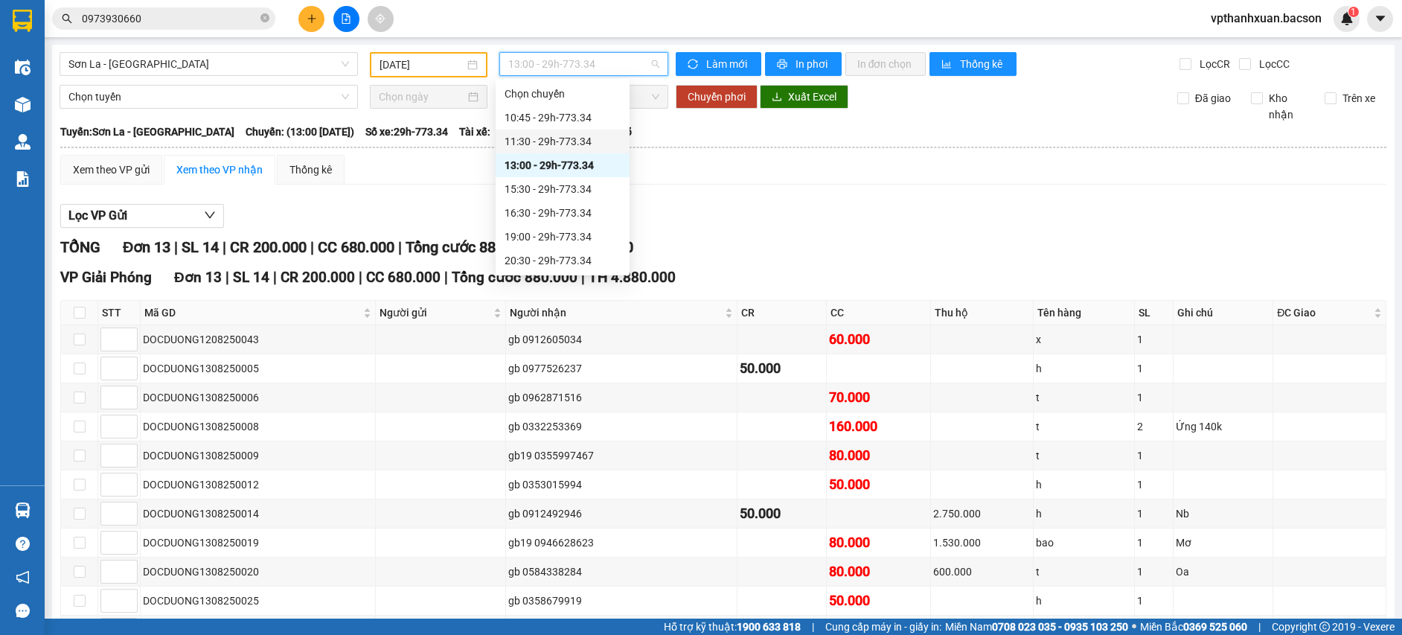
click at [557, 146] on div "11:30 - 29h-773.34" at bounding box center [563, 141] width 116 height 16
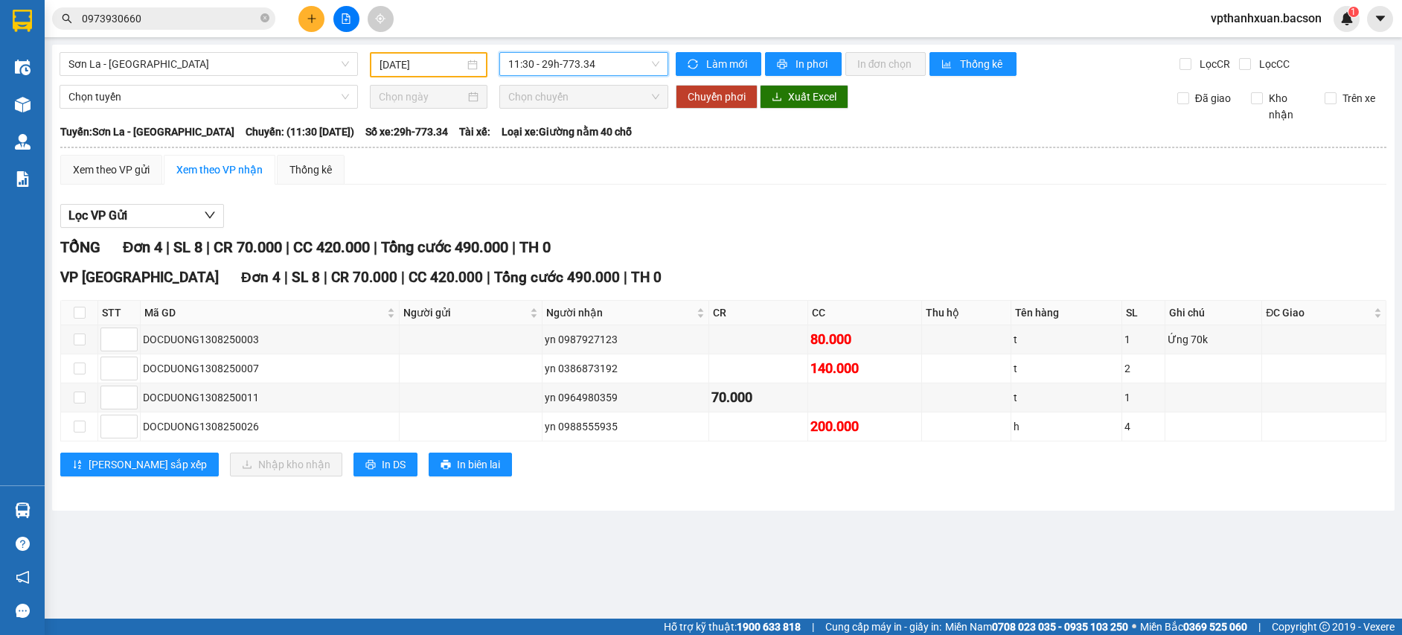
click at [519, 63] on span "11:30 - 29h-773.34" at bounding box center [583, 64] width 151 height 22
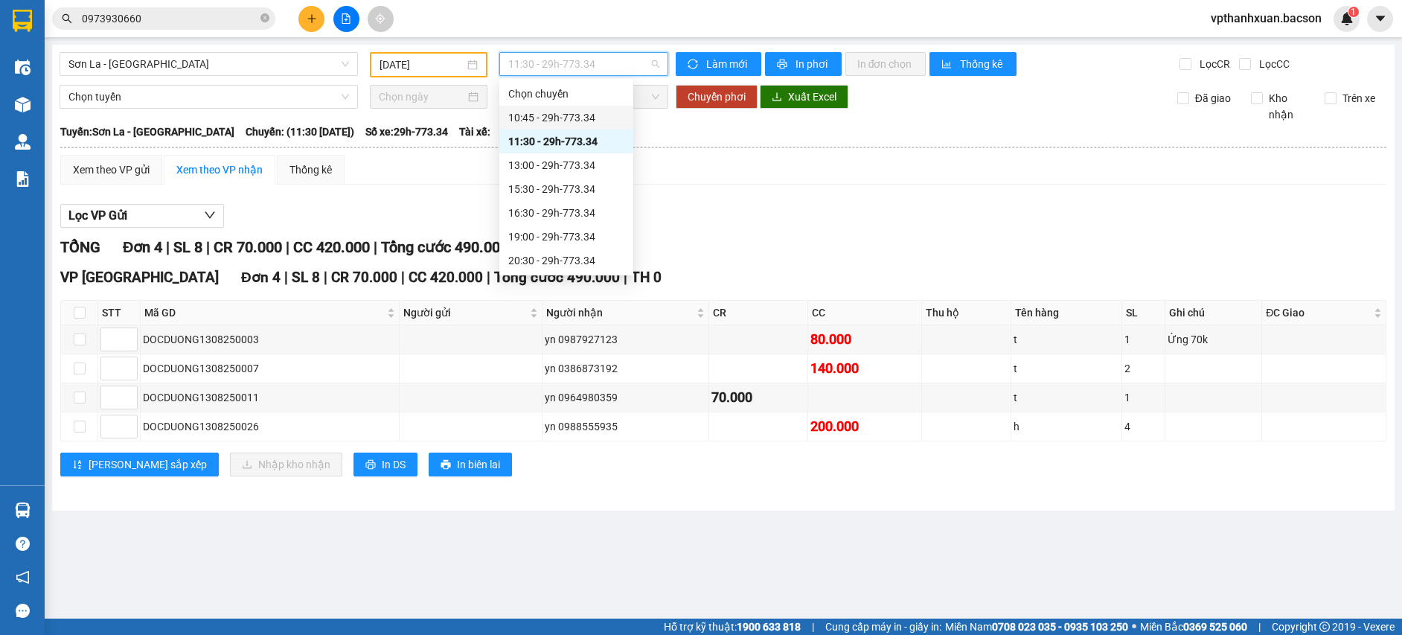
click at [556, 106] on div "10:45 - 29h-773.34" at bounding box center [566, 118] width 134 height 24
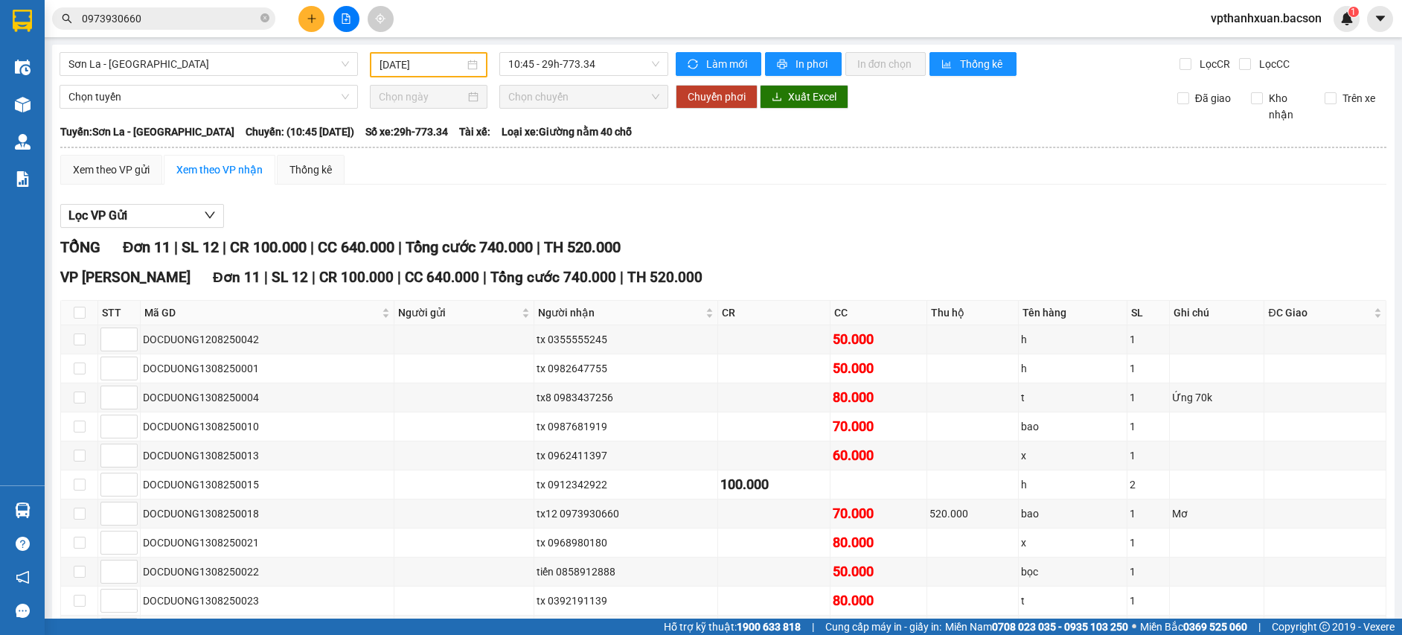
click at [441, 52] on div "[DATE]" at bounding box center [429, 64] width 118 height 25
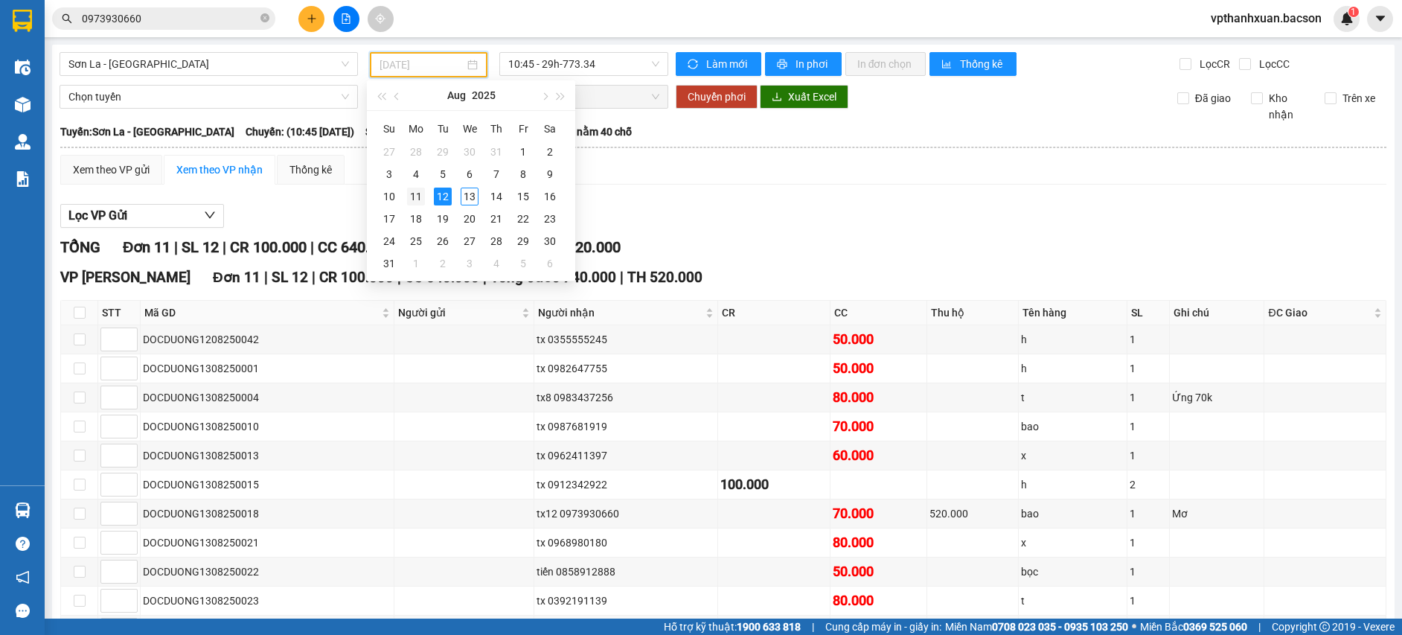
click at [412, 194] on div "11" at bounding box center [416, 197] width 18 height 18
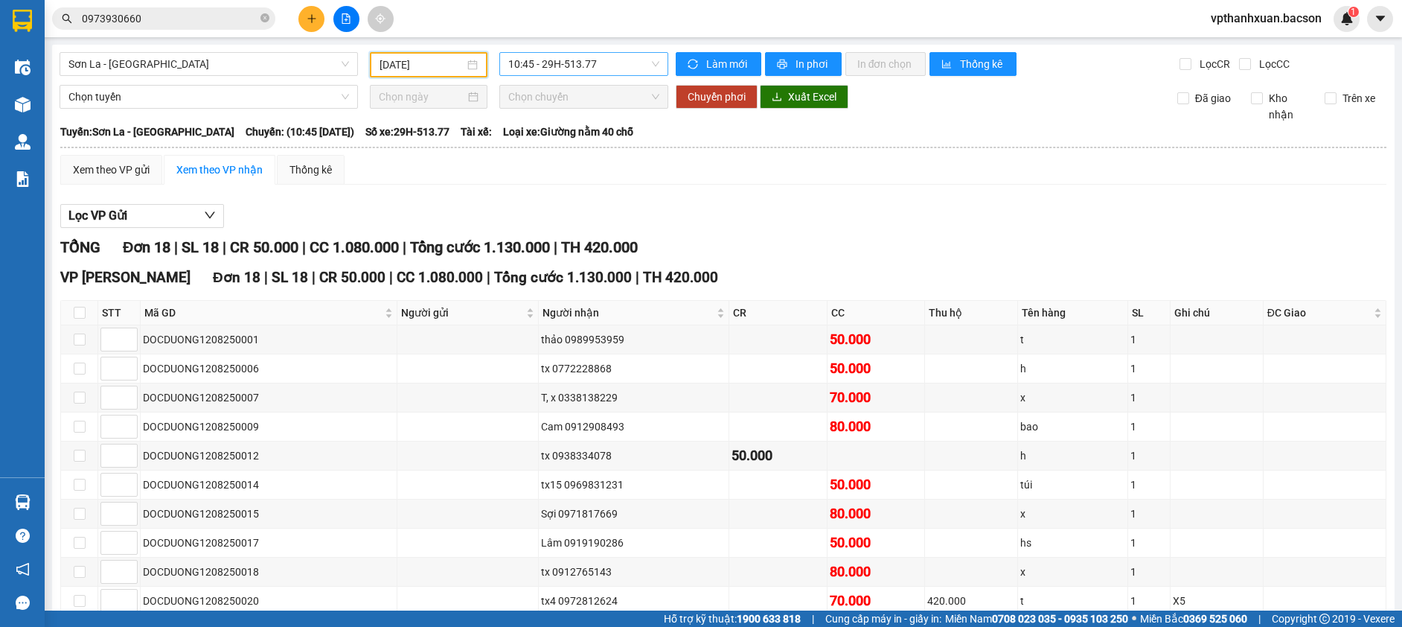
click at [578, 60] on span "10:45 - 29H-513.77" at bounding box center [583, 64] width 151 height 22
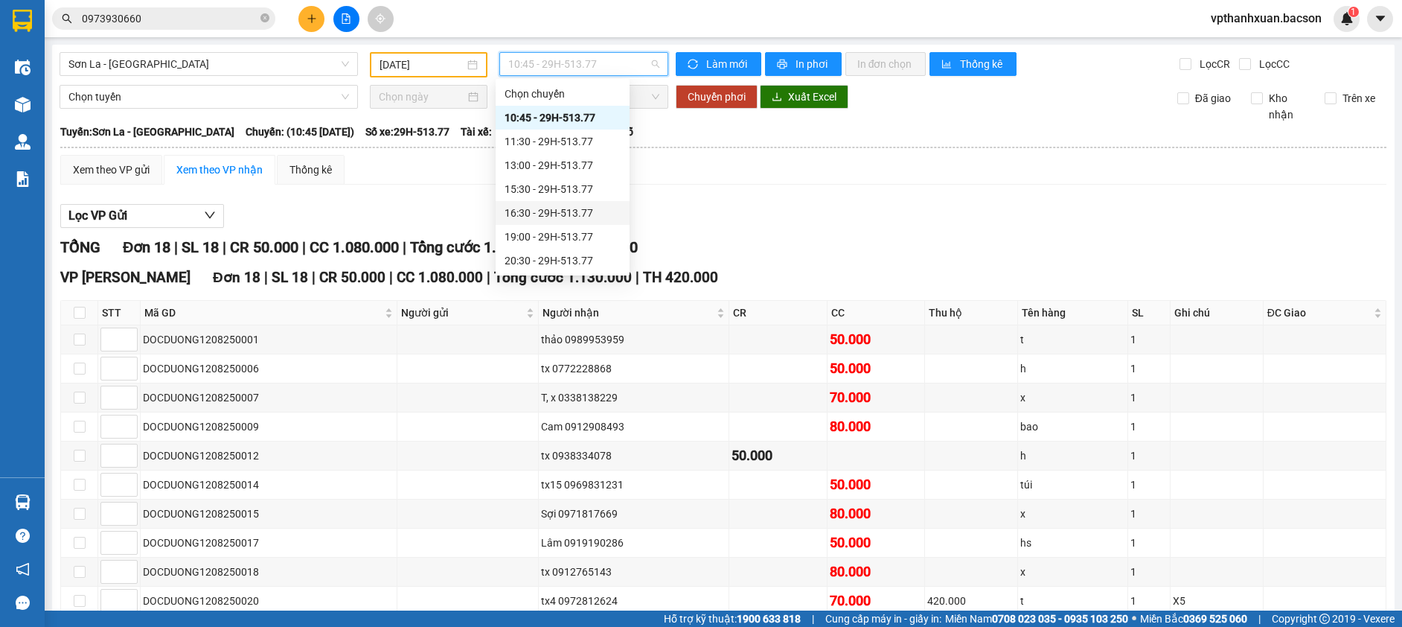
scroll to position [71, 0]
click at [420, 61] on input "[DATE]" at bounding box center [422, 65] width 85 height 16
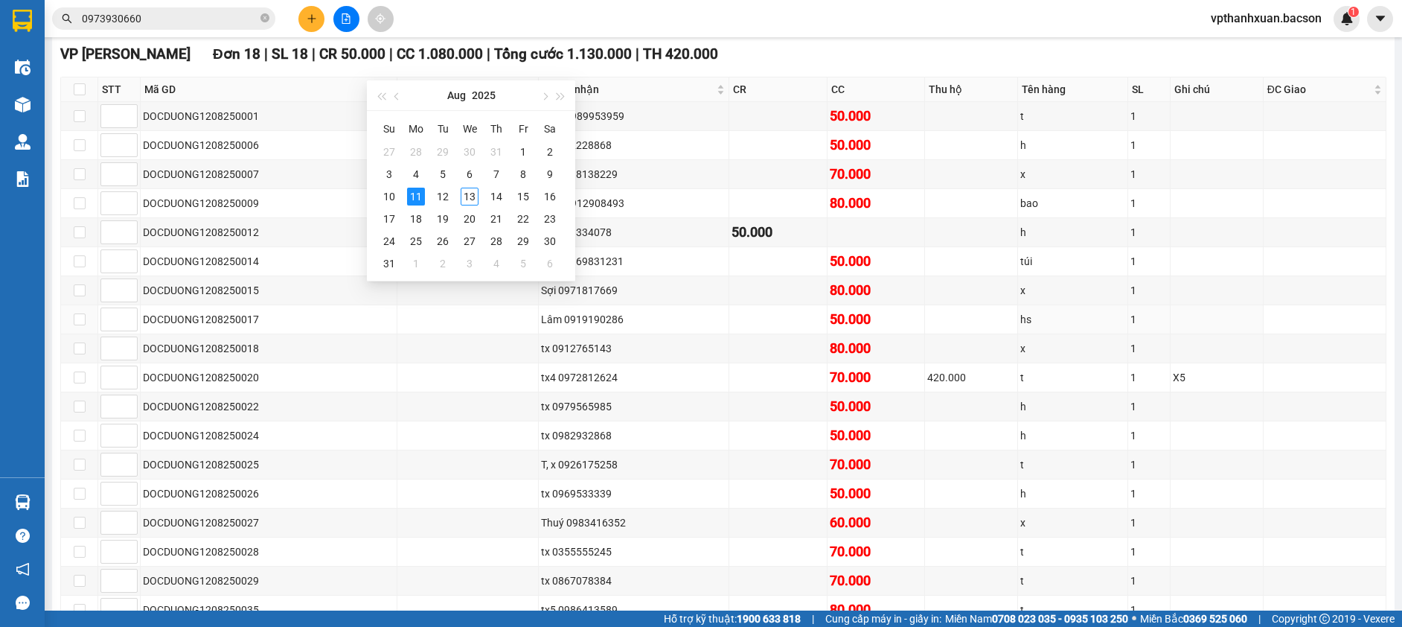
scroll to position [0, 0]
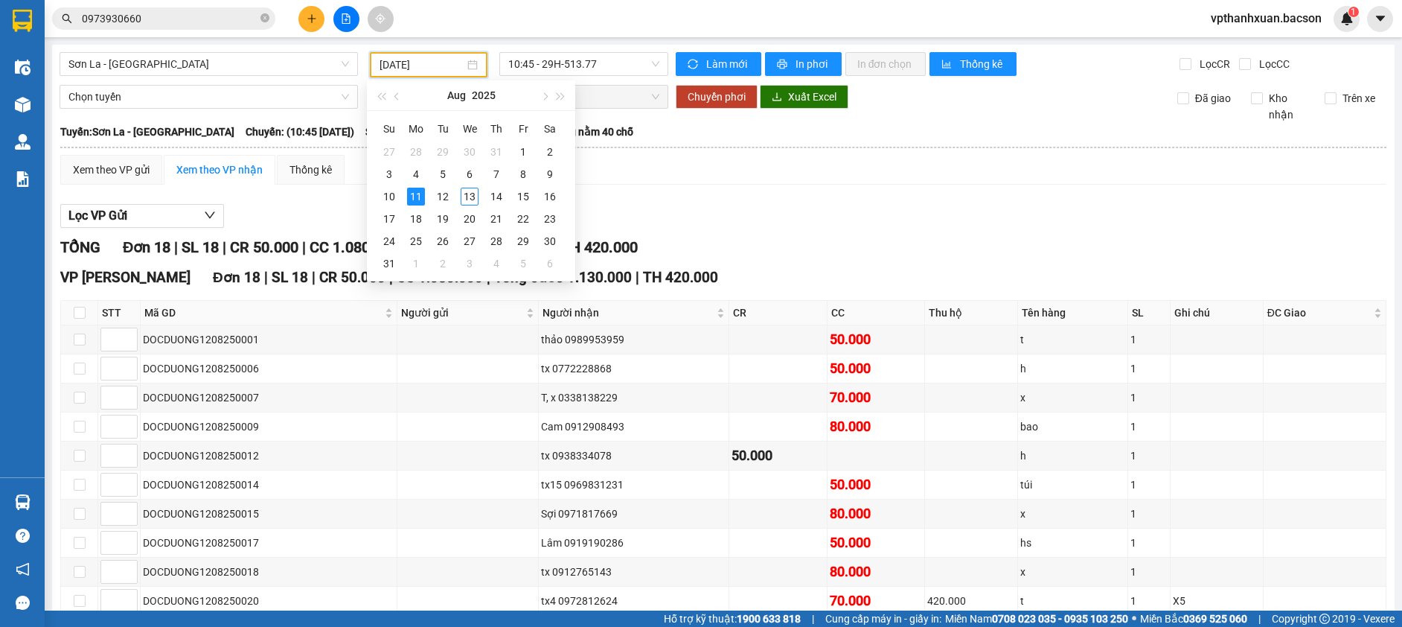
click at [740, 214] on div "Lọc VP Gửi" at bounding box center [723, 216] width 1326 height 25
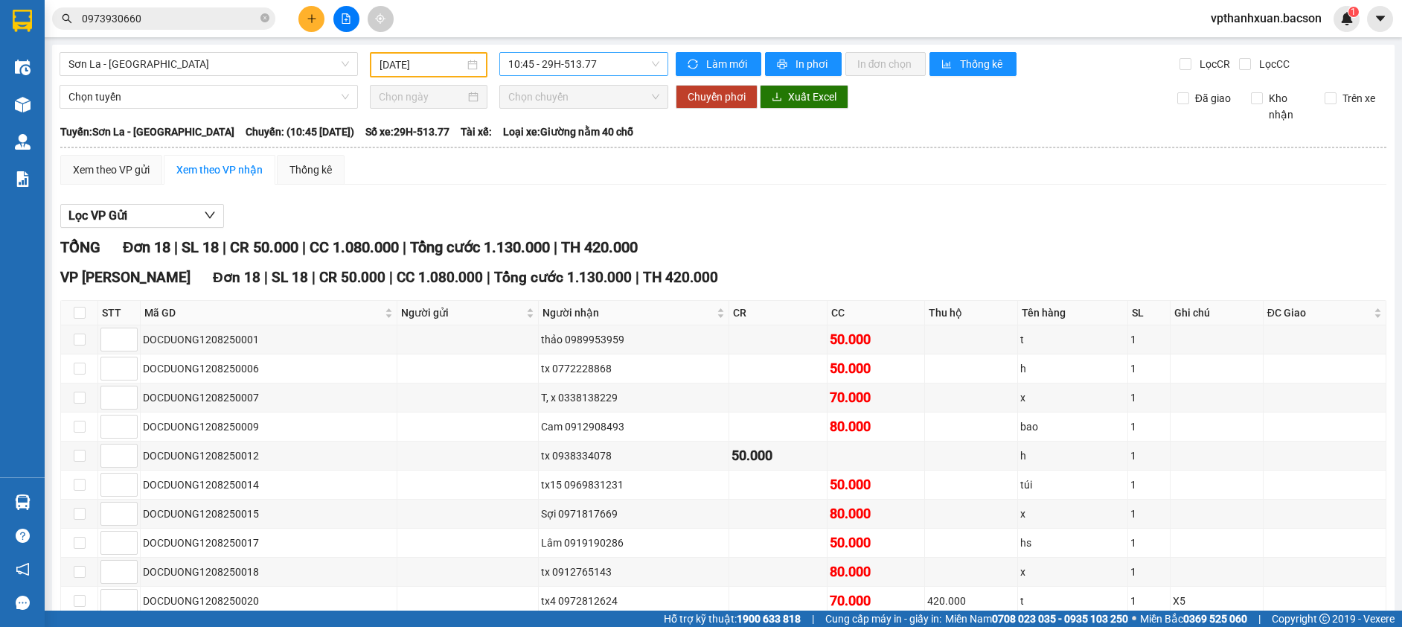
click at [534, 71] on span "10:45 - 29H-513.77" at bounding box center [583, 64] width 151 height 22
click at [435, 57] on div "[DATE]" at bounding box center [429, 64] width 118 height 25
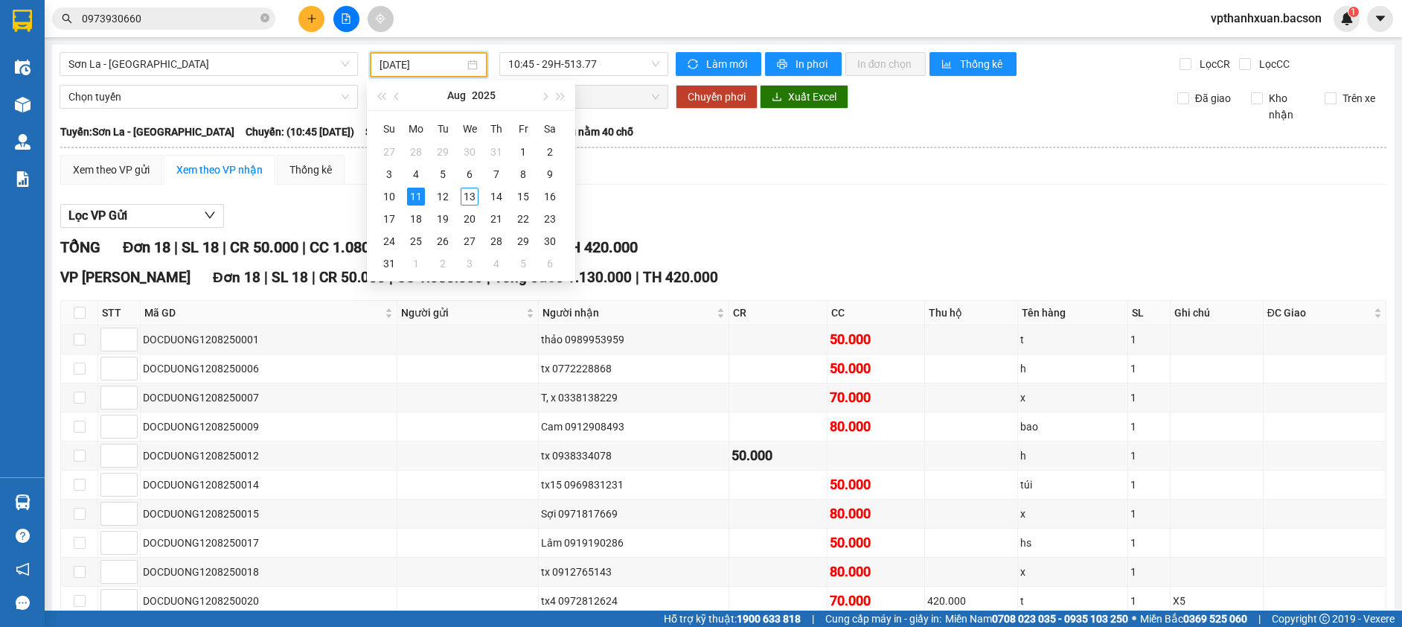
click at [435, 57] on input "[DATE]" at bounding box center [422, 65] width 85 height 16
click at [571, 67] on span "10:45 - 29H-513.77" at bounding box center [583, 64] width 151 height 22
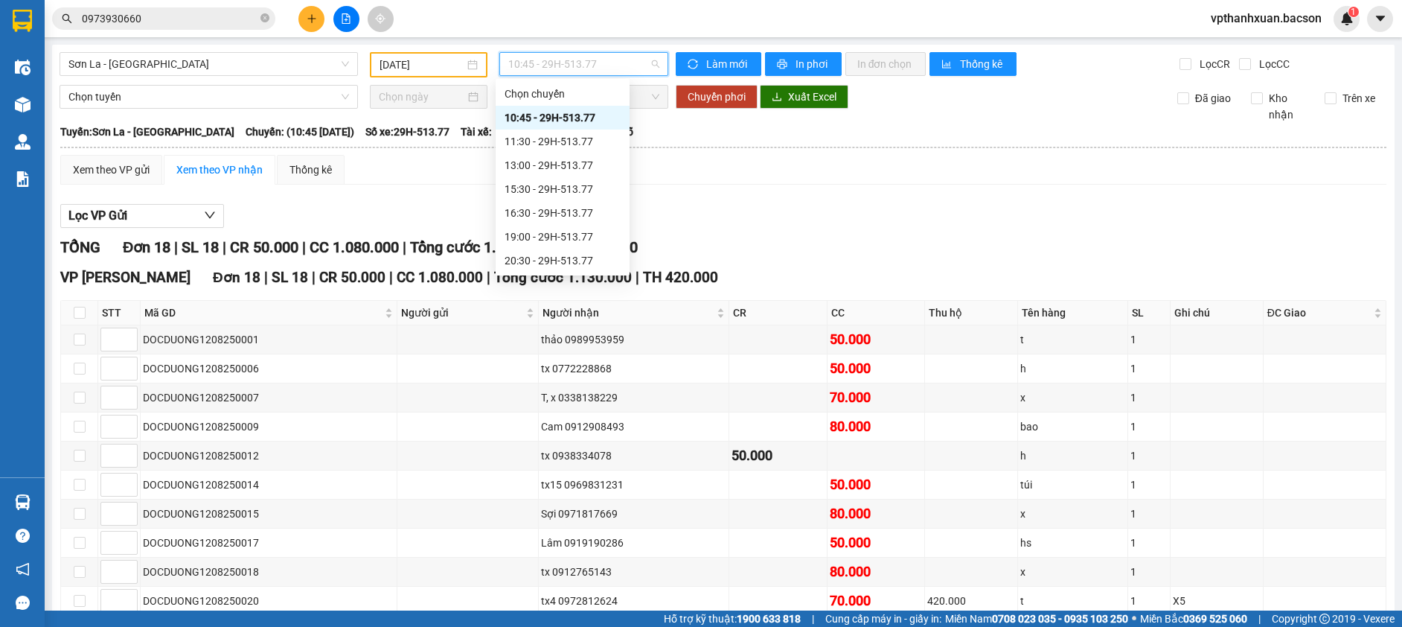
scroll to position [71, 0]
click at [581, 234] on div "22:00 - 29H-513.77" at bounding box center [563, 236] width 116 height 16
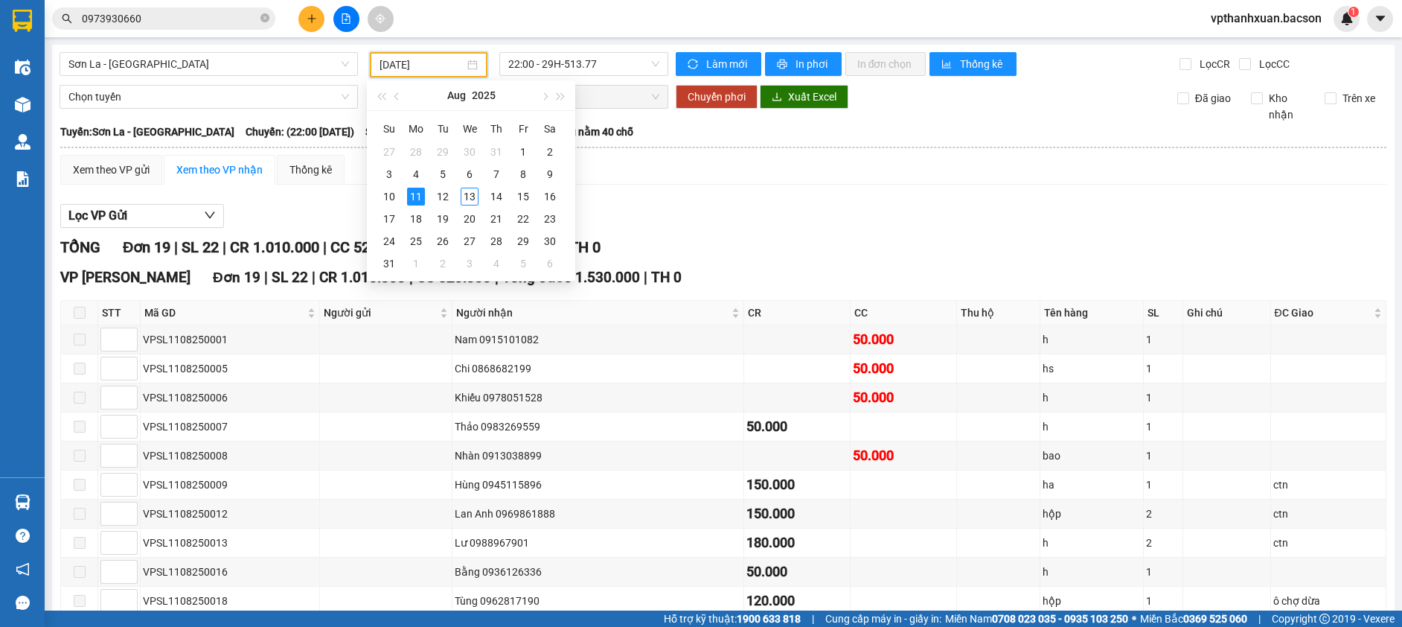
click at [432, 66] on input "[DATE]" at bounding box center [422, 65] width 85 height 16
type input "[DATE]"
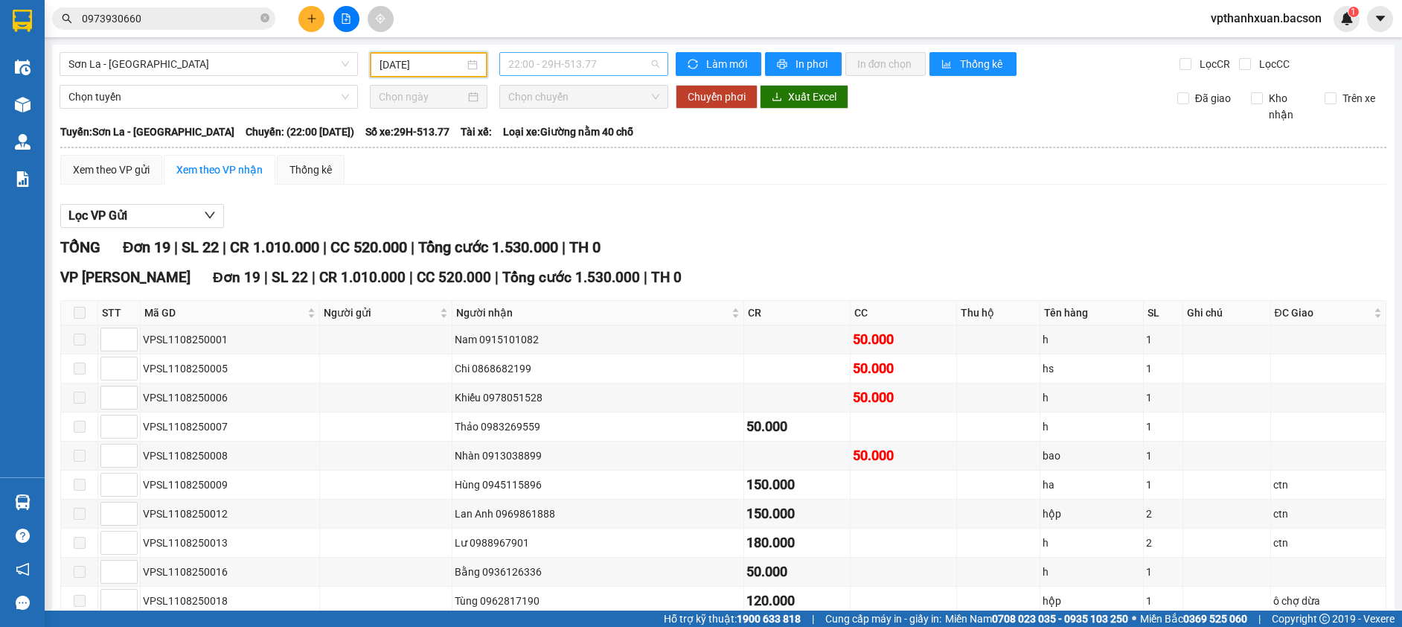
click at [563, 63] on span "22:00 - 29H-513.77" at bounding box center [583, 64] width 151 height 22
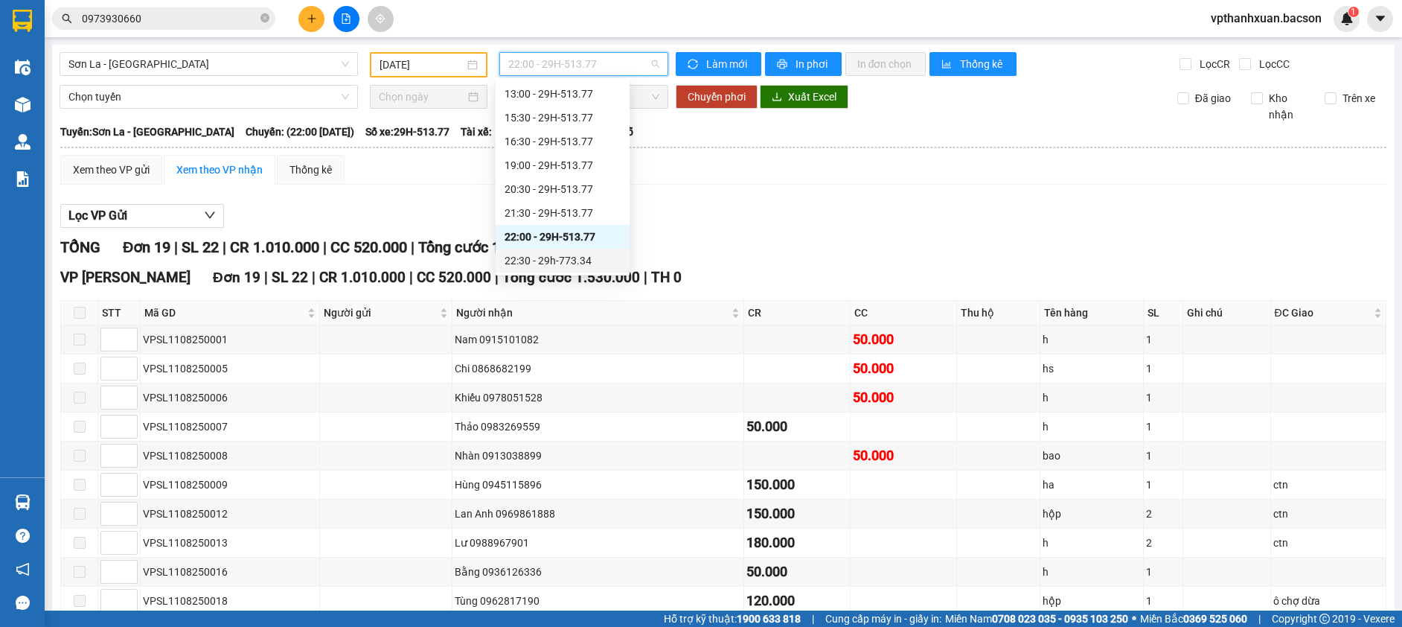
click at [565, 256] on div "22:30 - 29h-773.34" at bounding box center [563, 260] width 116 height 16
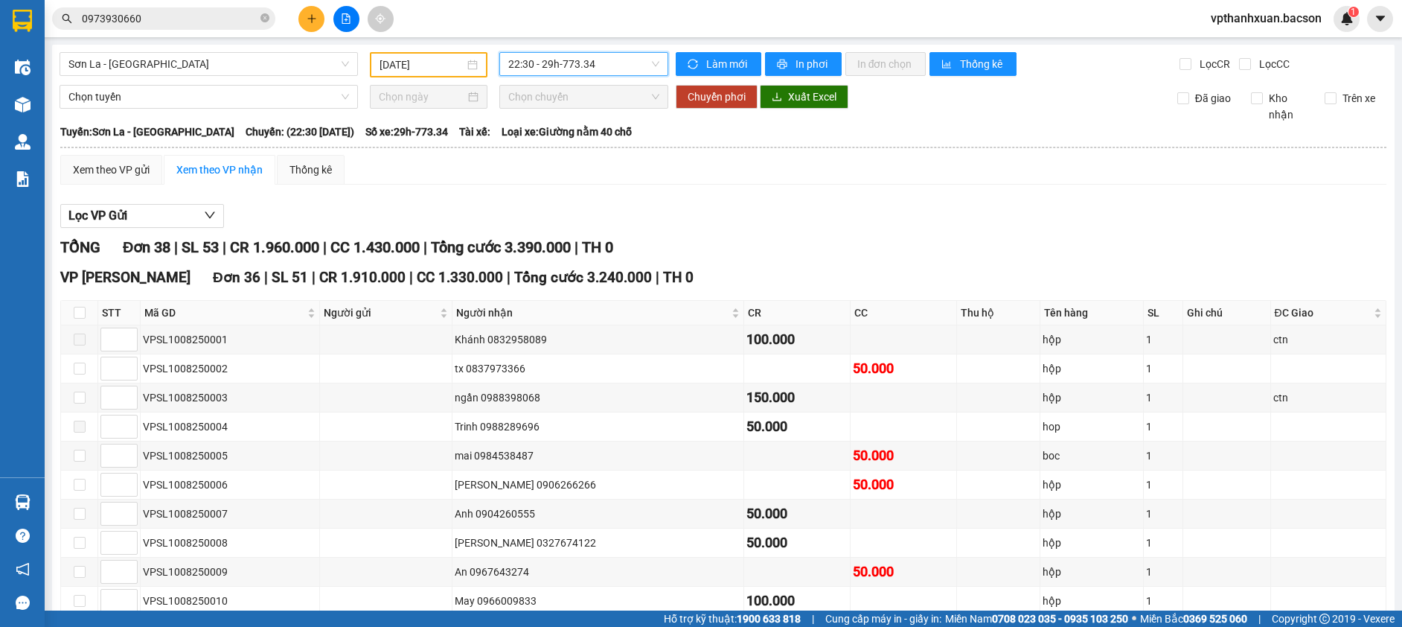
click at [307, 19] on icon "plus" at bounding box center [312, 18] width 10 height 10
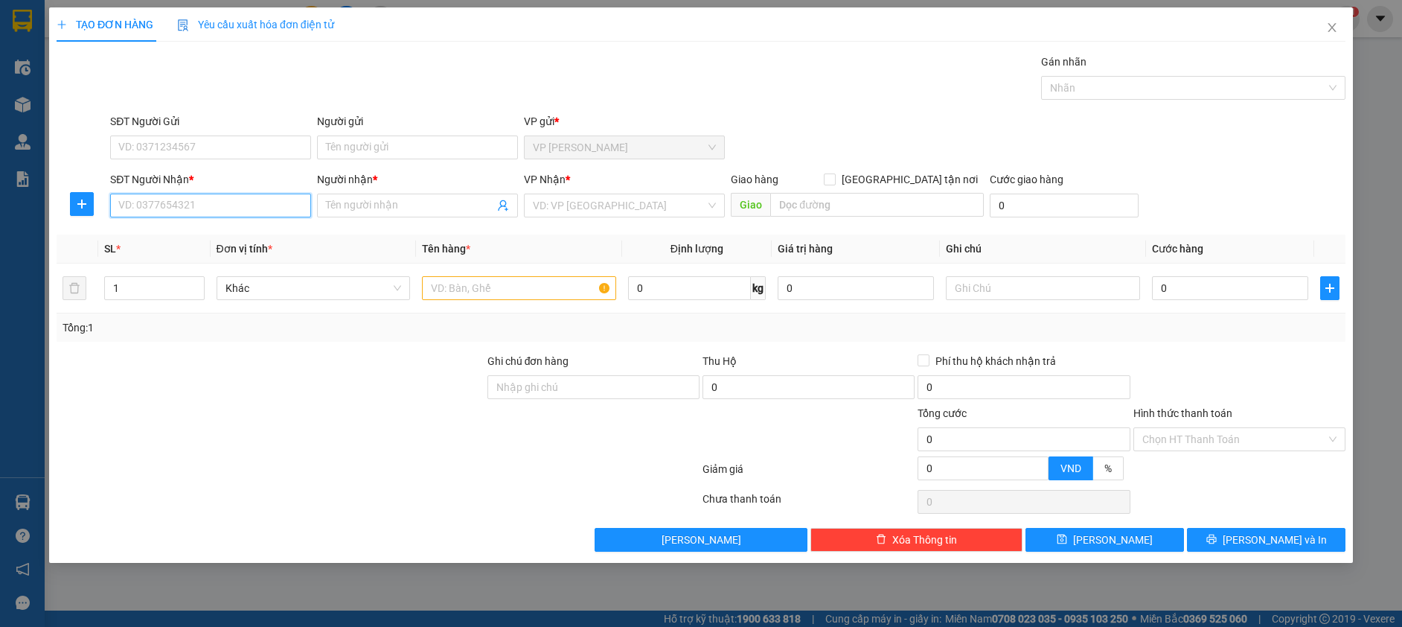
click at [211, 213] on input "SĐT Người Nhận *" at bounding box center [210, 205] width 201 height 24
click at [200, 212] on input "SĐT Người Nhận *" at bounding box center [210, 205] width 201 height 24
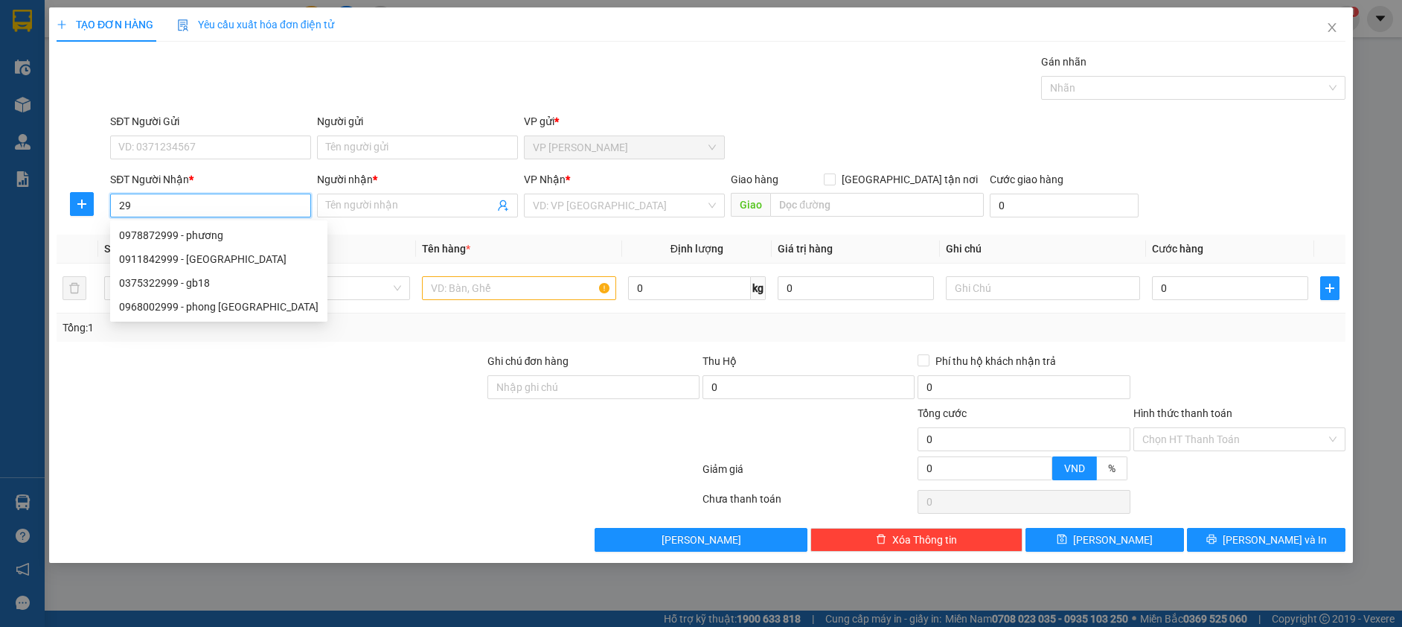
type input "2"
click at [194, 240] on div "0375527920 - c thuỷ" at bounding box center [210, 235] width 183 height 16
type input "0375527920"
type input "c thuỷ"
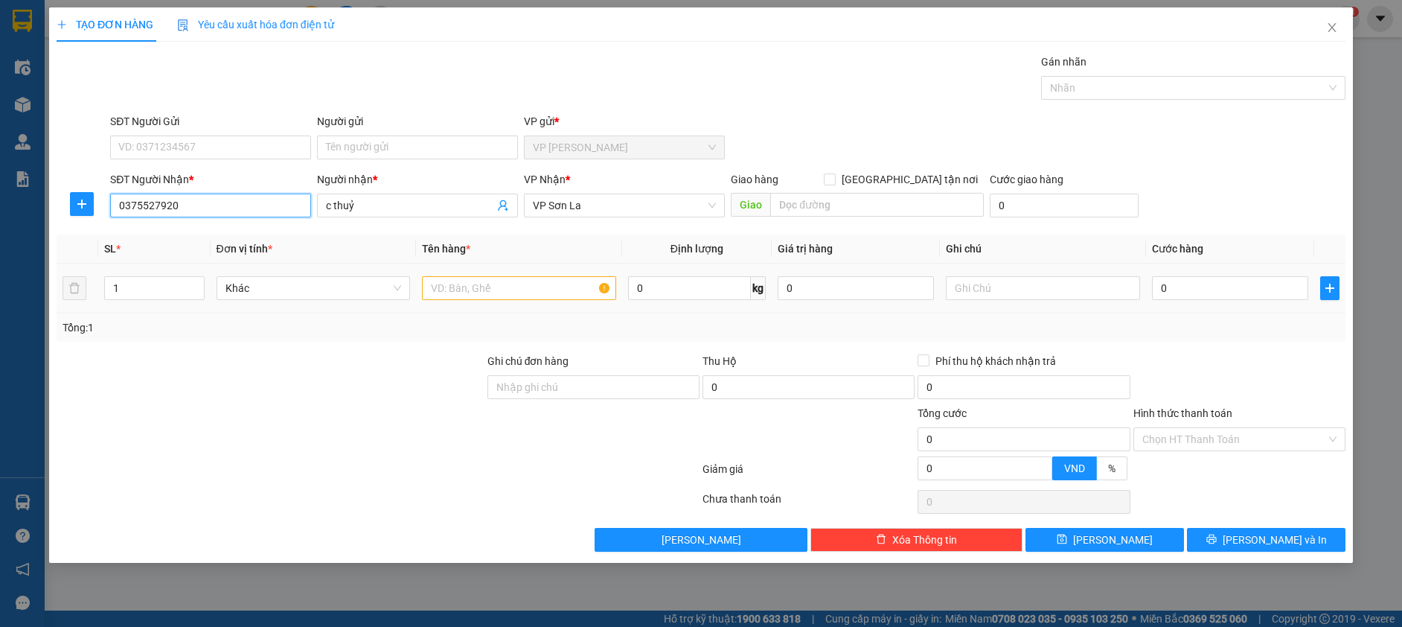
type input "0375527920"
click at [482, 280] on input "text" at bounding box center [519, 288] width 194 height 24
type input "kiện"
click at [1282, 288] on input "0" at bounding box center [1230, 288] width 156 height 24
type input "1"
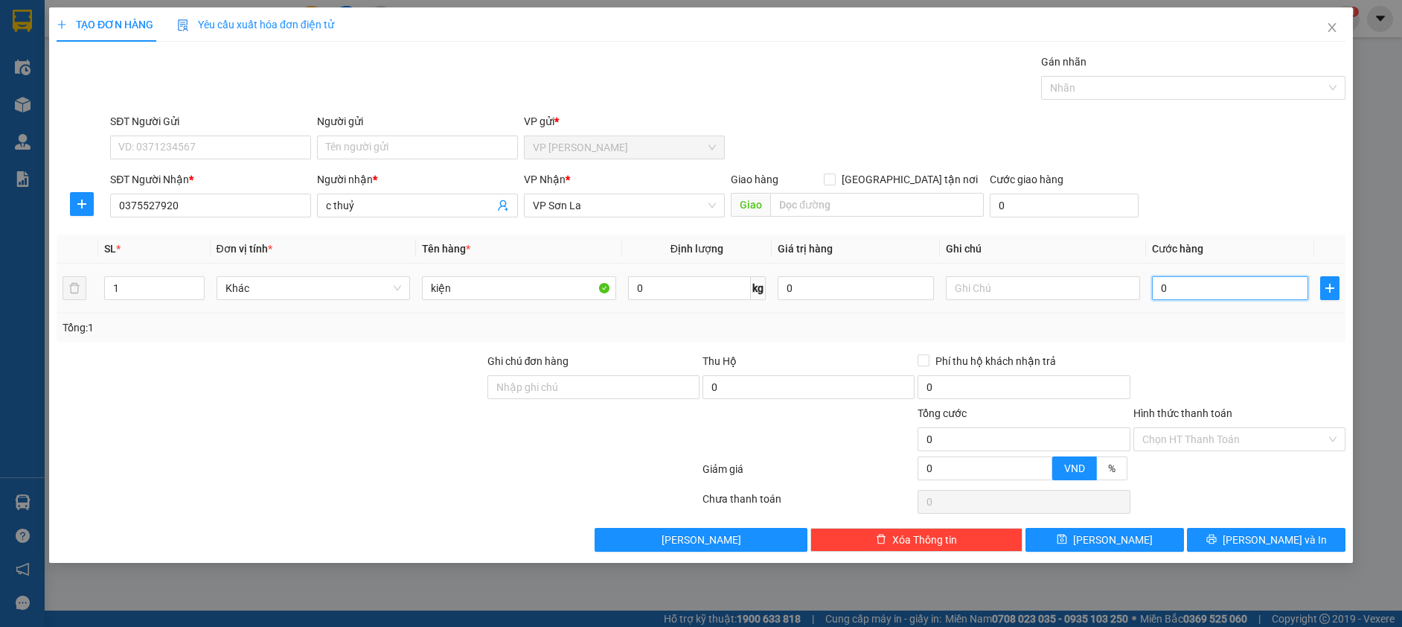
type input "1"
type input "12"
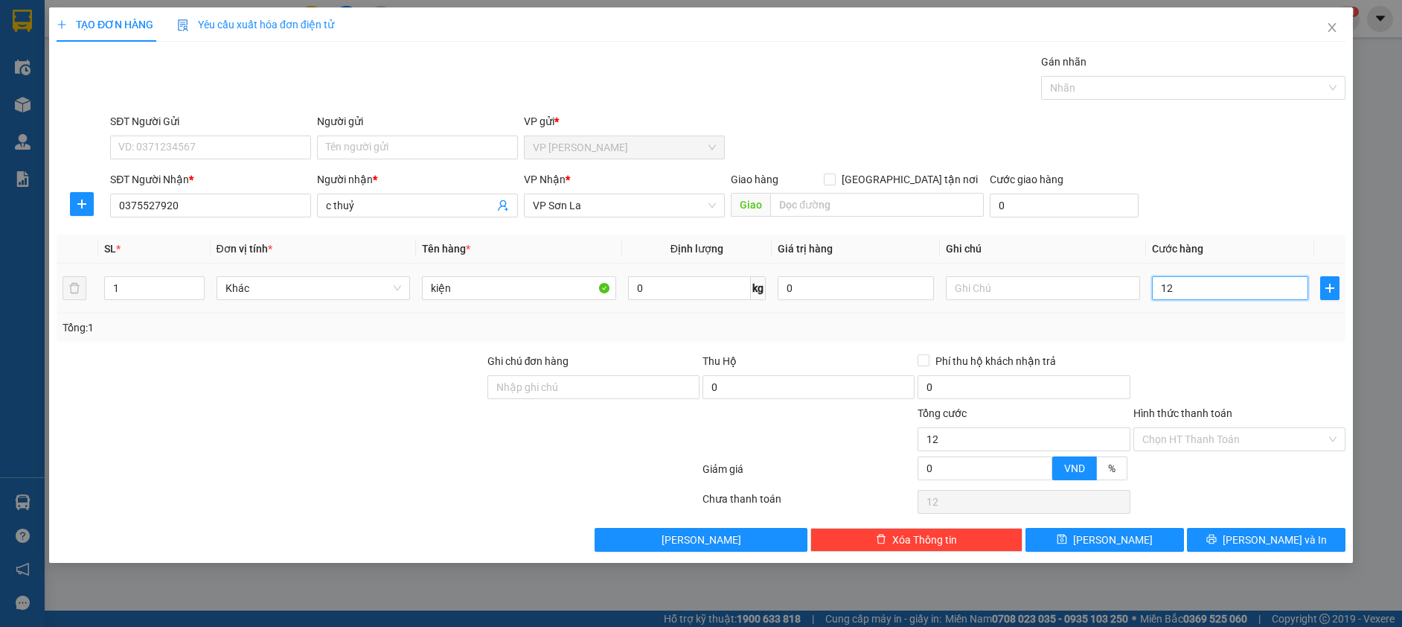
type input "120"
type input "120.000"
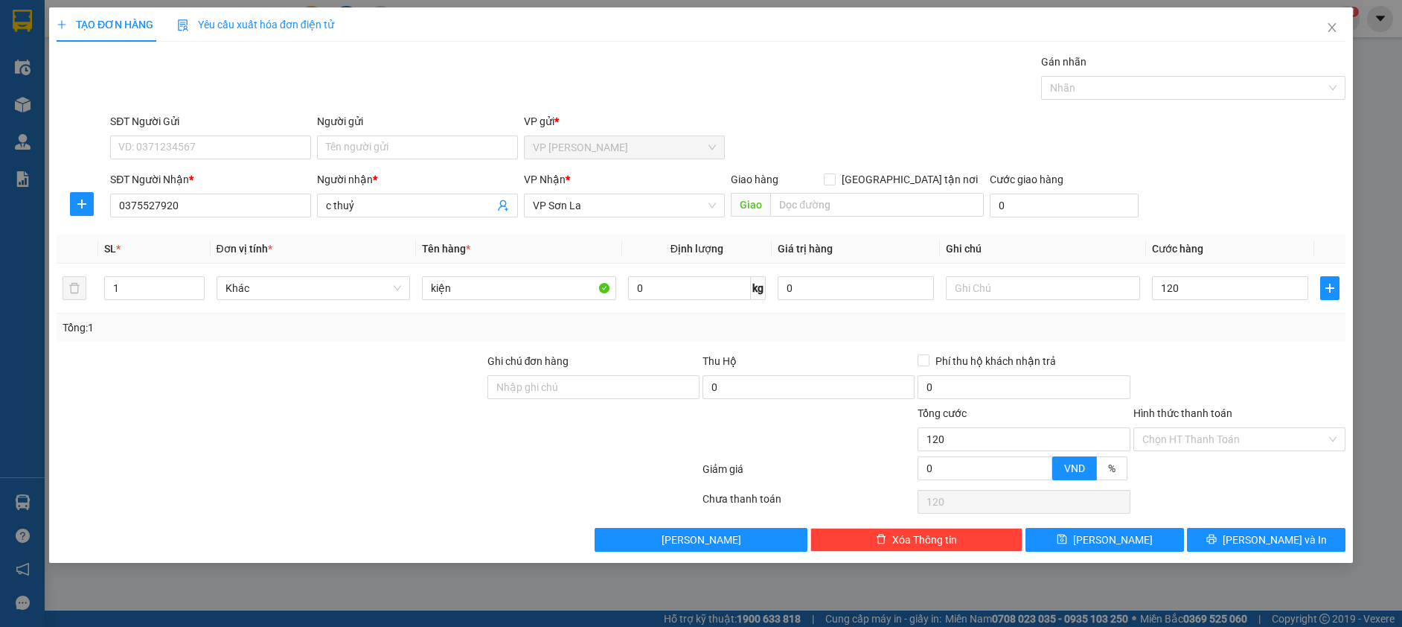
type input "120.000"
click at [1262, 228] on div "Transit Pickup Surcharge Ids Transit Deliver Surcharge Ids Transit Deliver Surc…" at bounding box center [701, 303] width 1289 height 498
click at [1245, 379] on div at bounding box center [1239, 379] width 215 height 52
click at [1244, 532] on button "[PERSON_NAME] và In" at bounding box center [1266, 540] width 159 height 24
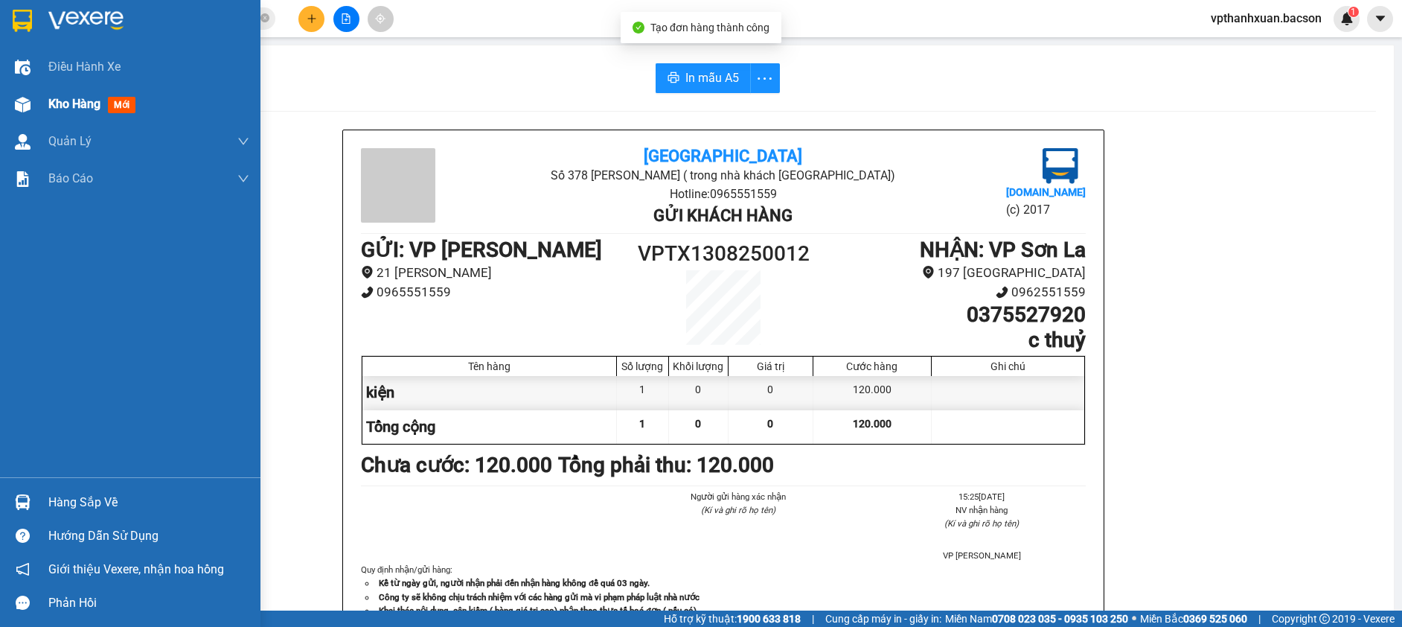
click at [127, 107] on span "mới" at bounding box center [122, 105] width 28 height 16
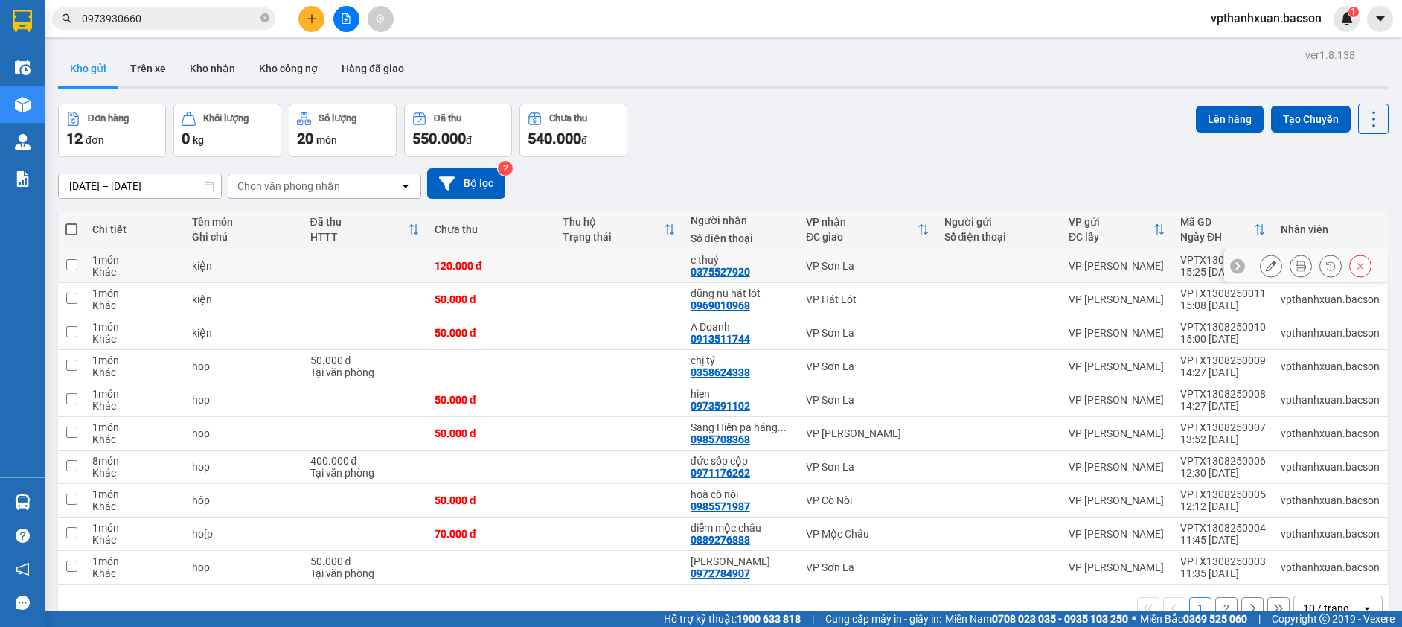
click at [1265, 267] on button at bounding box center [1271, 266] width 21 height 26
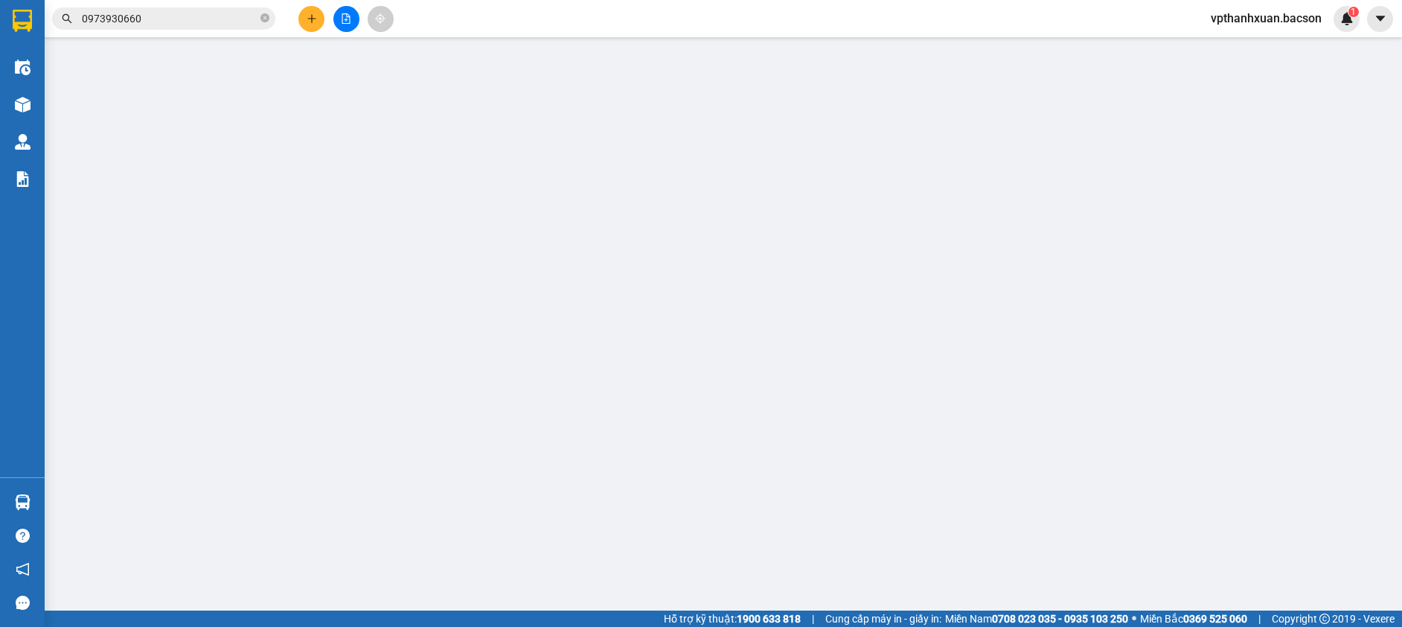
type input "0375527920"
type input "c thuỷ"
type input "120.000"
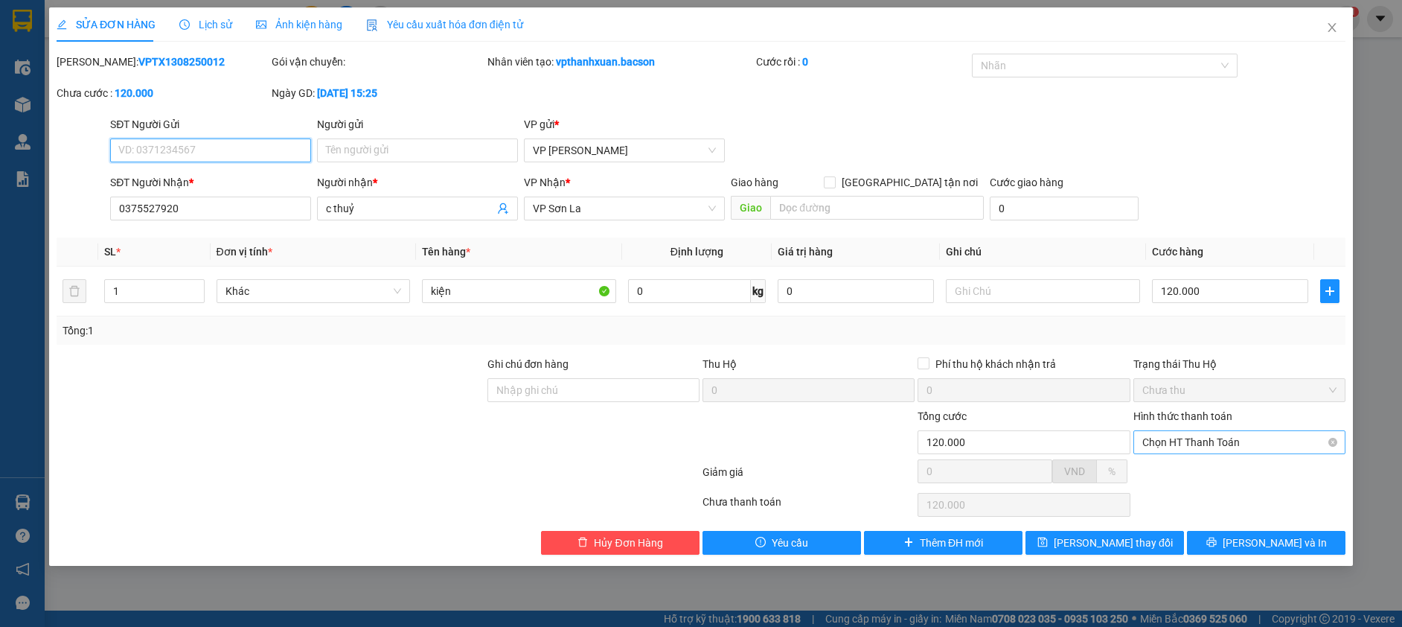
click at [1226, 438] on span "Chọn HT Thanh Toán" at bounding box center [1239, 442] width 194 height 22
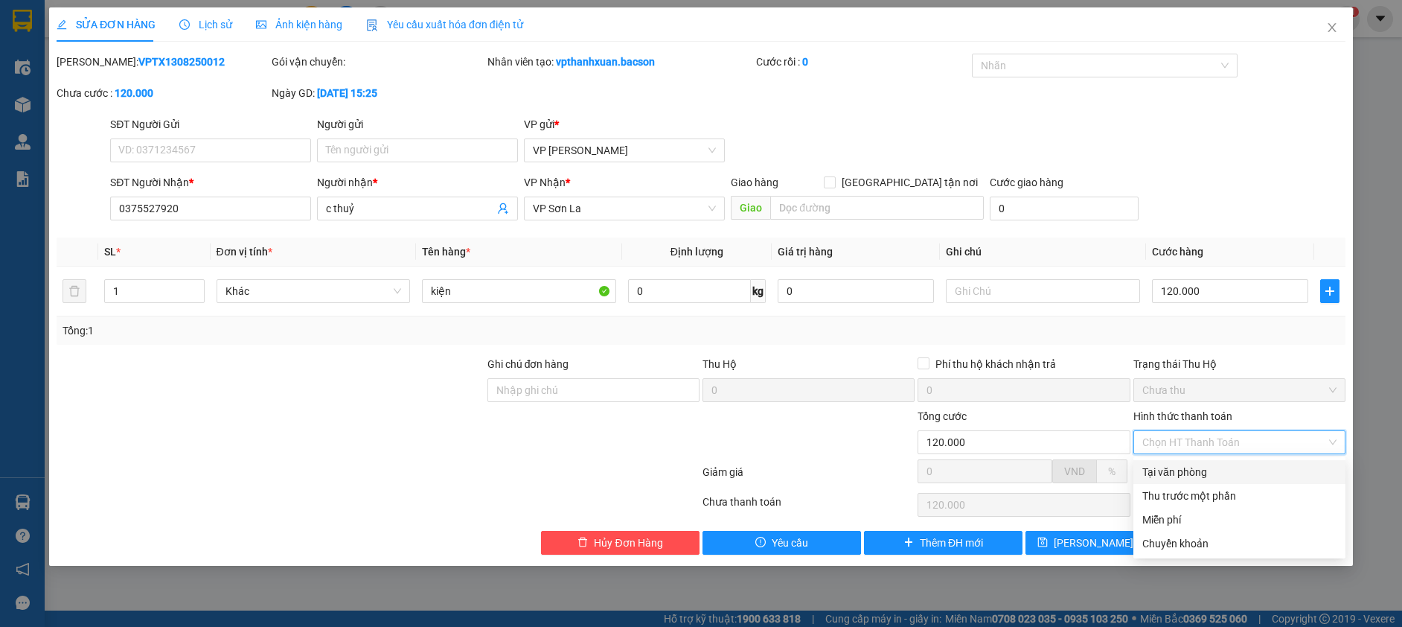
click at [1214, 467] on div "Tại văn phòng" at bounding box center [1239, 472] width 194 height 16
type input "0"
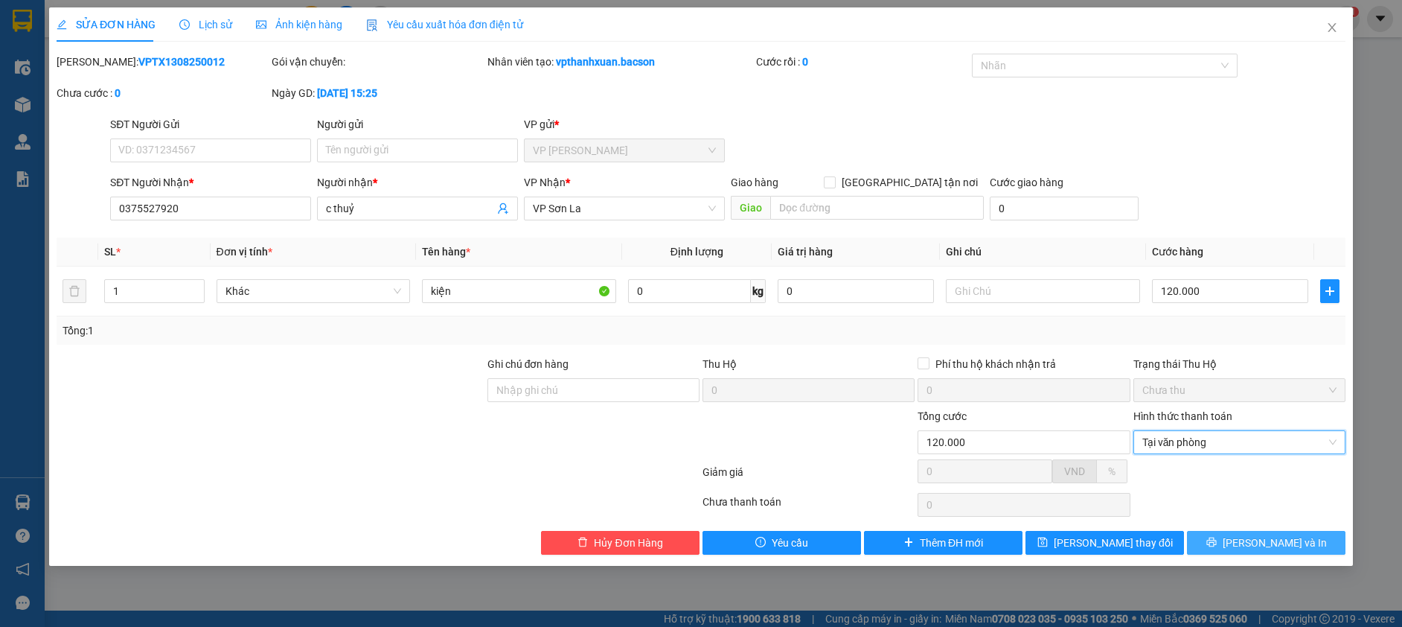
drag, startPoint x: 1254, startPoint y: 545, endPoint x: 1229, endPoint y: 586, distance: 48.4
click at [1253, 548] on span "[PERSON_NAME] và In" at bounding box center [1275, 542] width 104 height 16
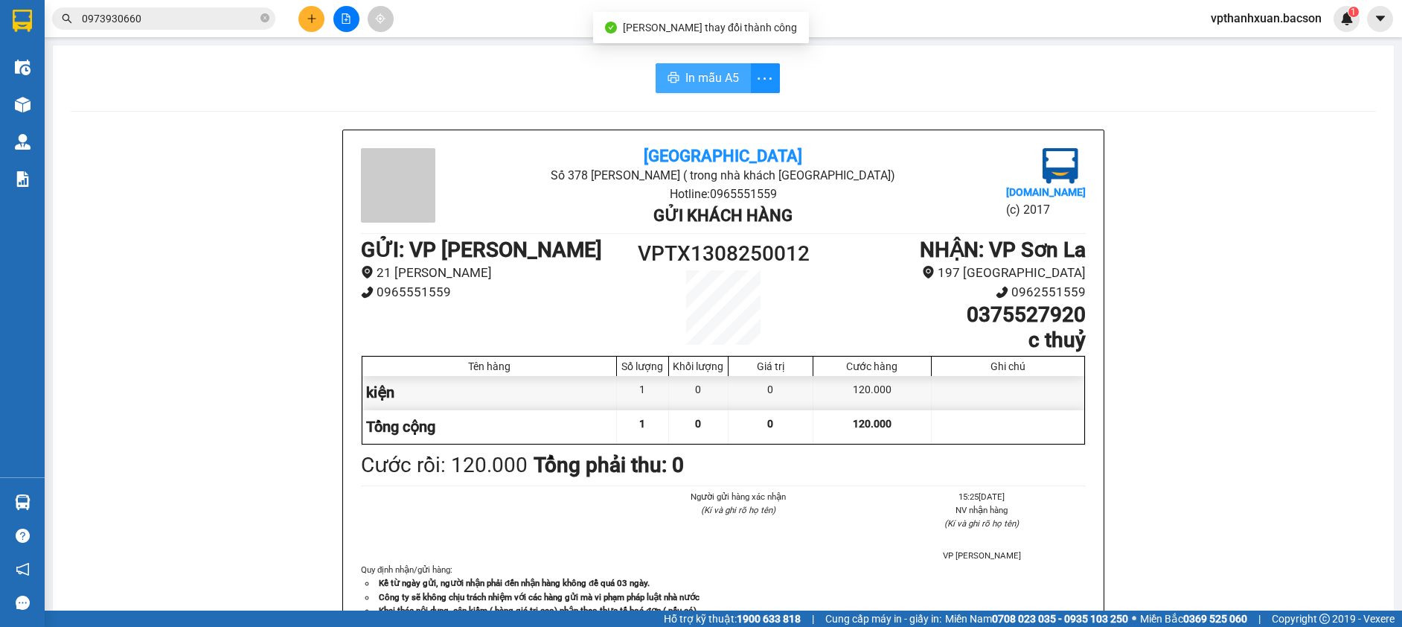
click at [685, 68] on span "In mẫu A5" at bounding box center [712, 77] width 54 height 19
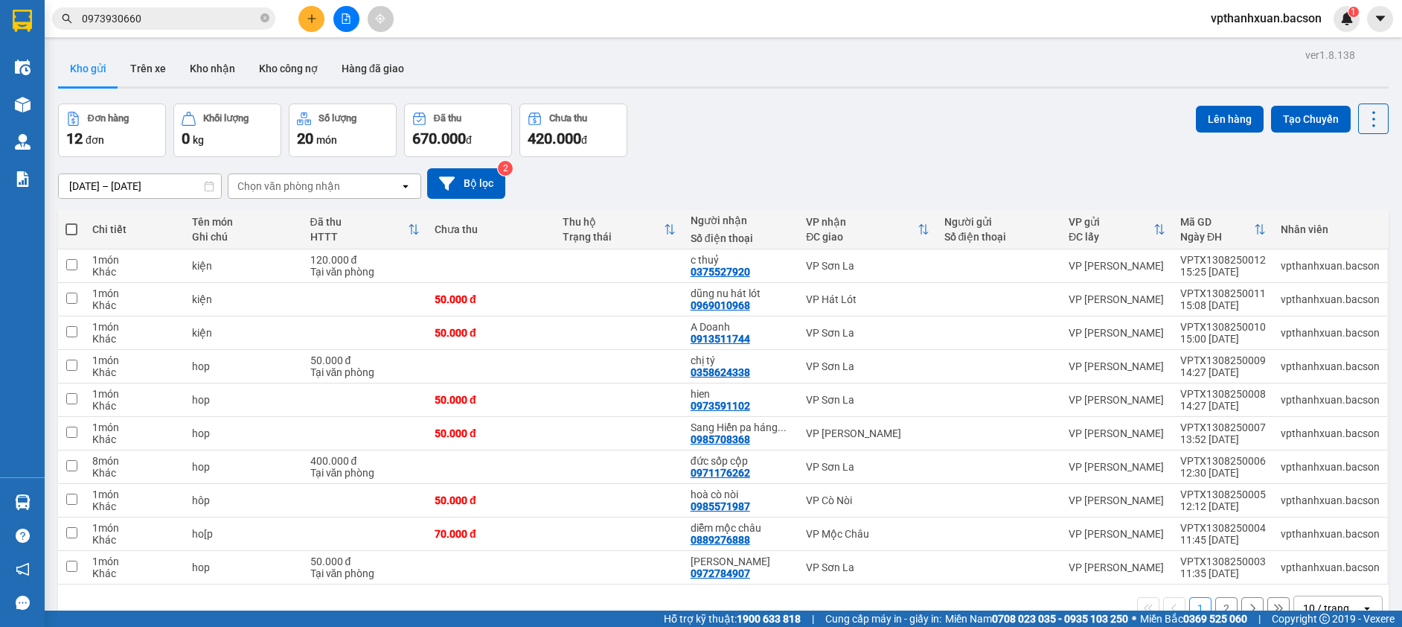
click at [313, 25] on button at bounding box center [311, 19] width 26 height 26
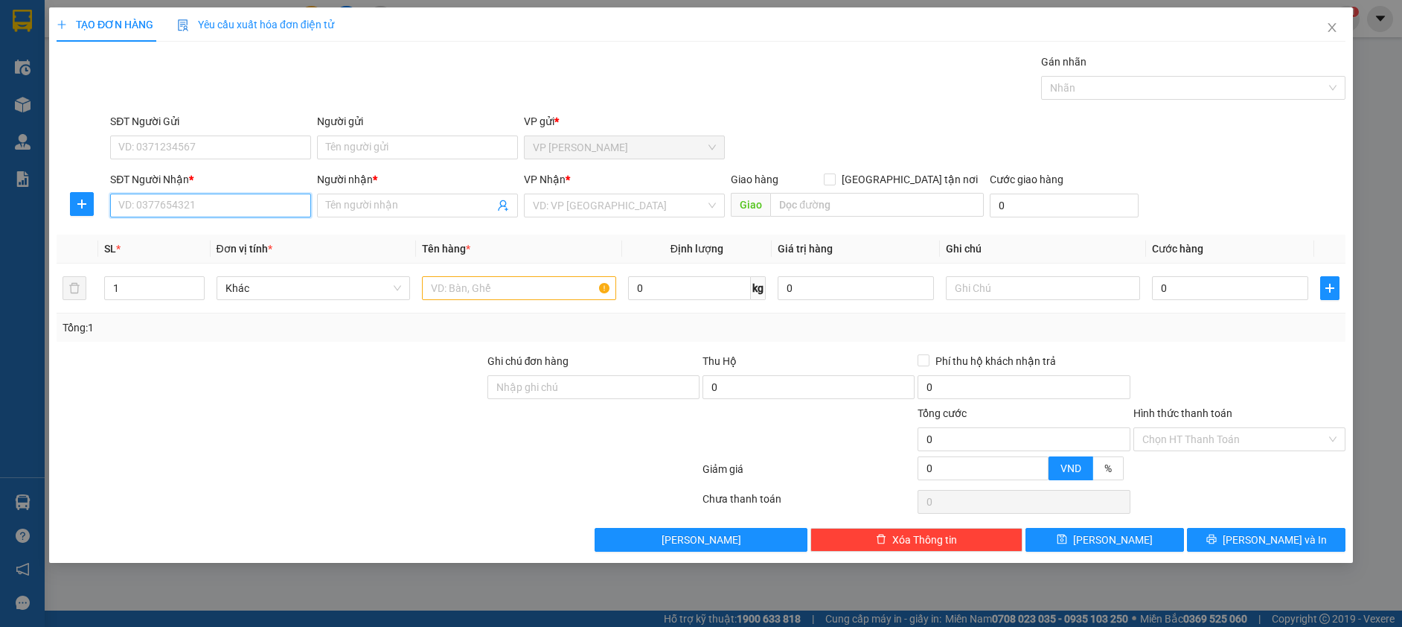
click at [257, 209] on input "SĐT Người Nhận *" at bounding box center [210, 205] width 201 height 24
type input "0379050686"
click at [368, 196] on span at bounding box center [417, 205] width 201 height 24
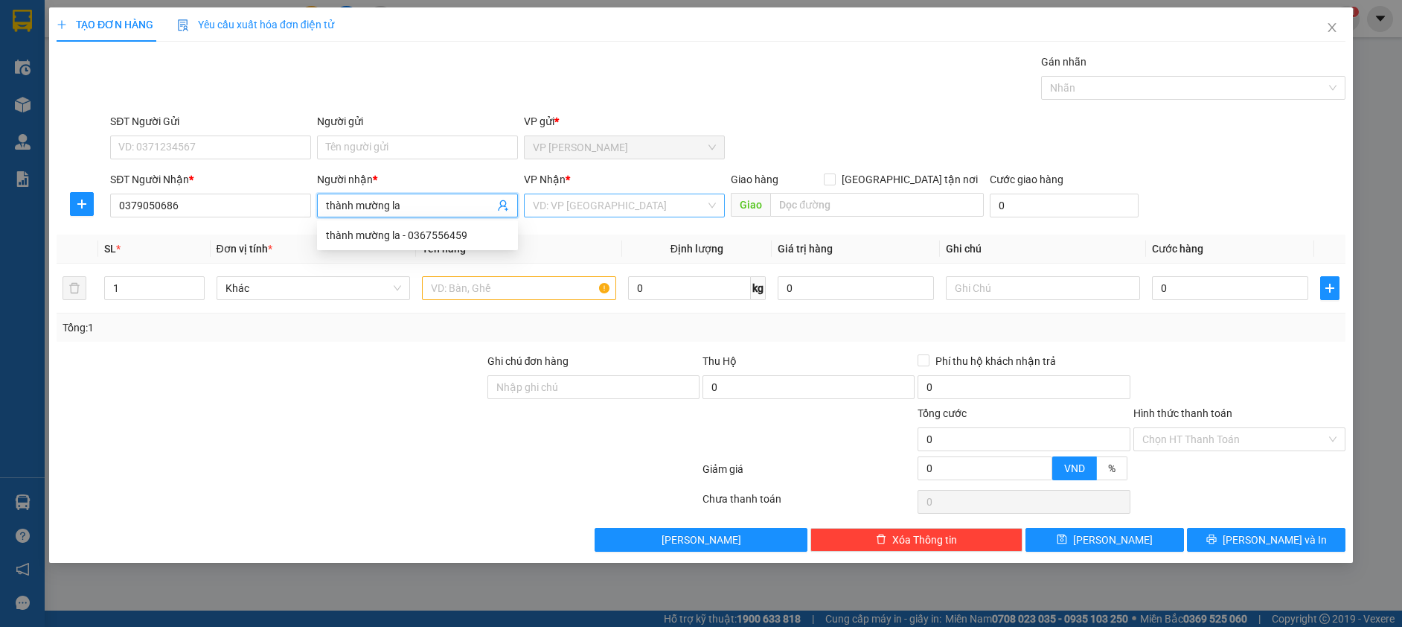
type input "thành mường la"
click at [593, 204] on input "search" at bounding box center [619, 205] width 173 height 22
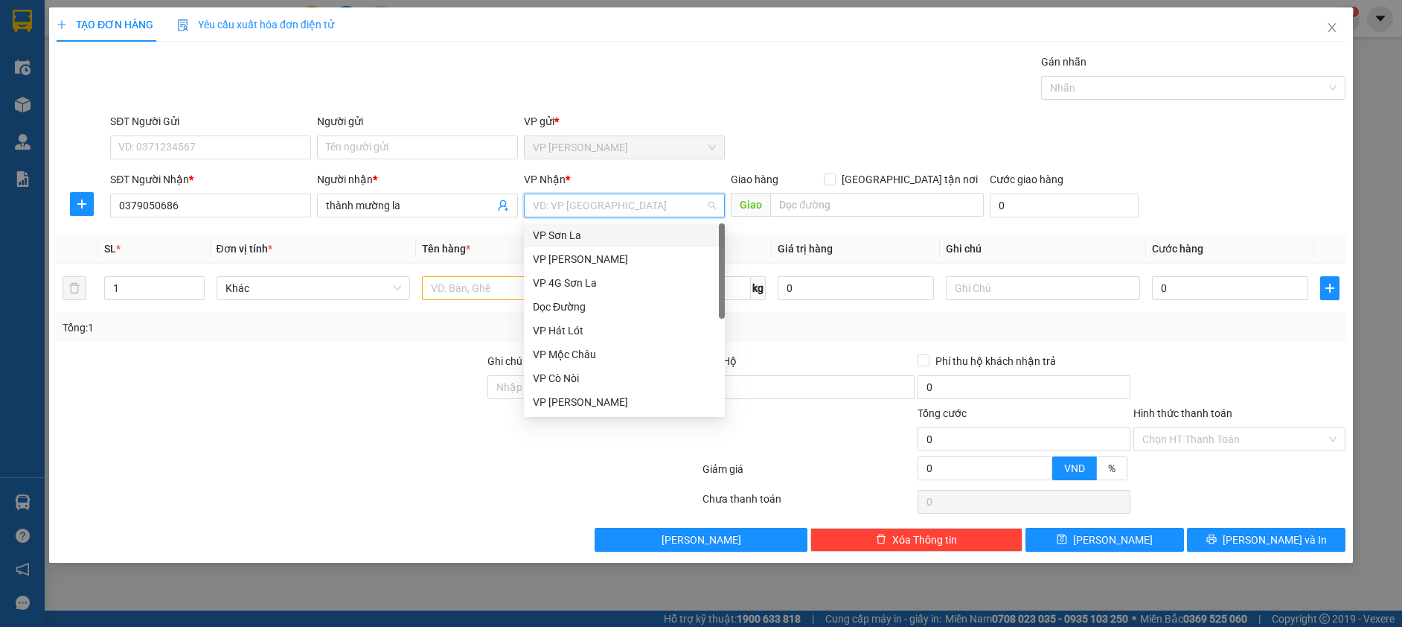
click at [587, 239] on div "VP Sơn La" at bounding box center [624, 235] width 183 height 16
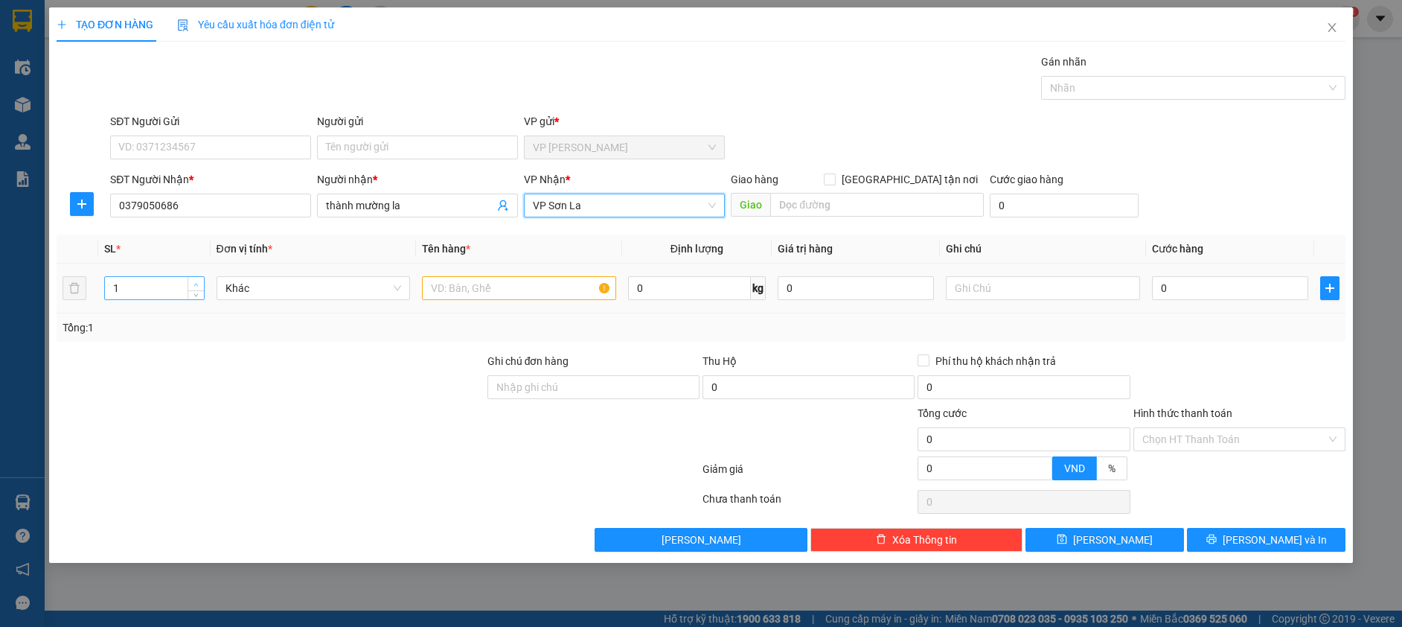
type input "2"
click at [201, 283] on span "Increase Value" at bounding box center [196, 283] width 16 height 13
click at [523, 285] on input "text" at bounding box center [519, 288] width 194 height 24
type input "bao"
click at [1182, 283] on input "0" at bounding box center [1230, 288] width 156 height 24
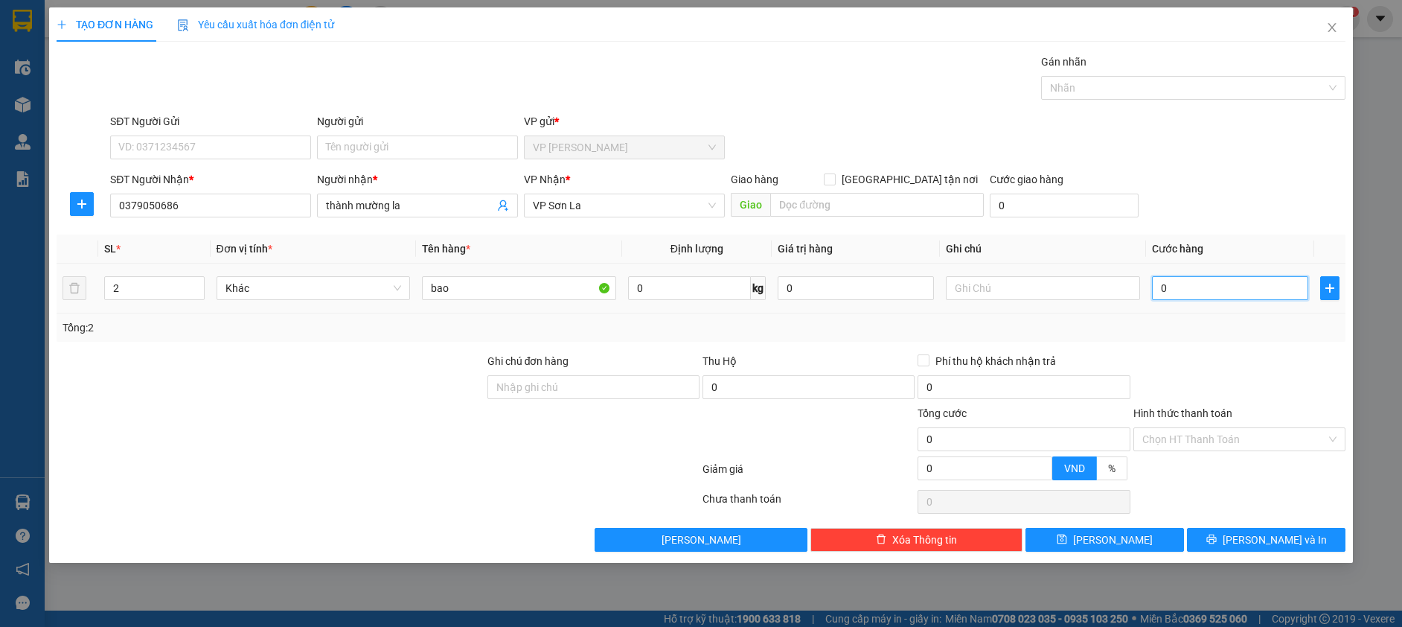
type input "1"
type input "10"
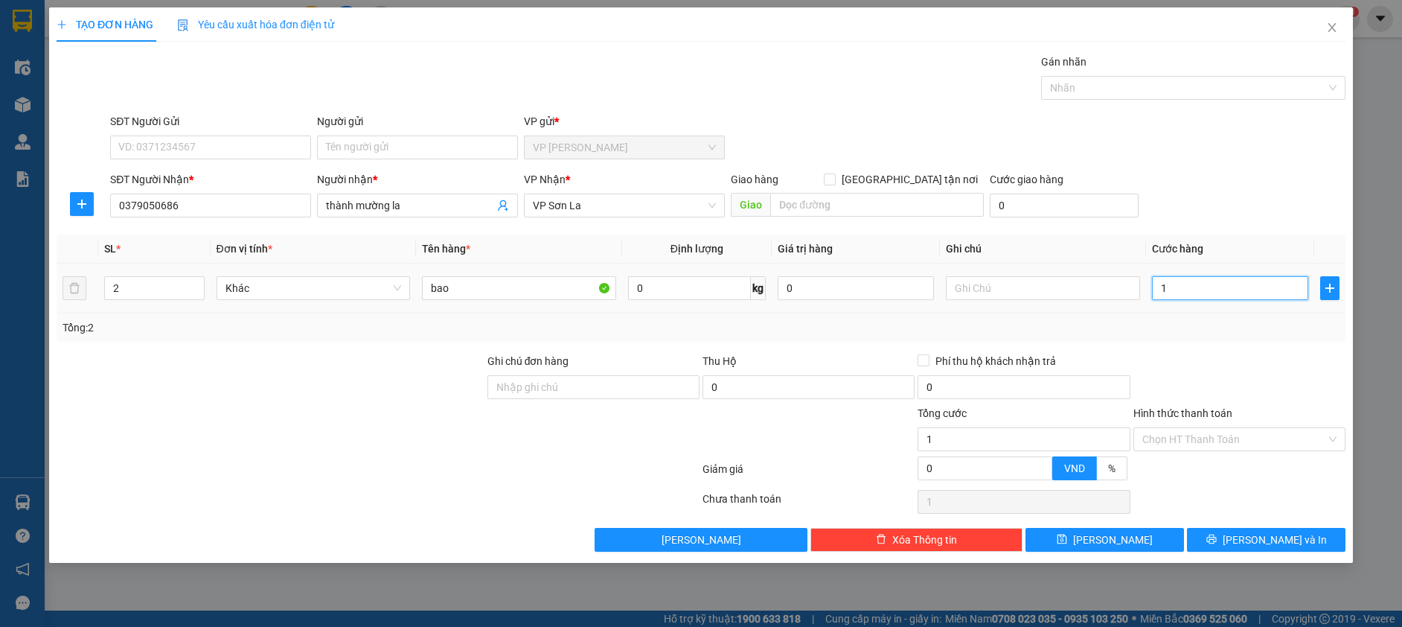
type input "10"
type input "100"
type input "100.000"
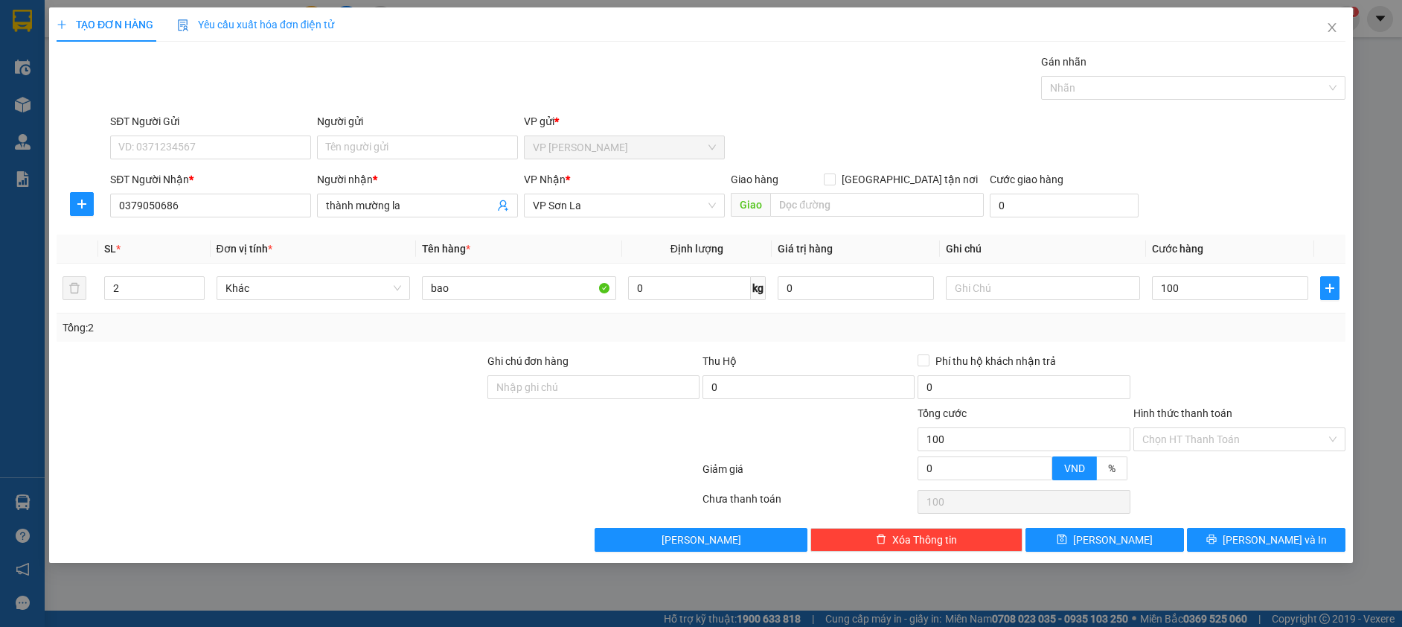
type input "100.000"
click at [1243, 234] on th "Cước hàng" at bounding box center [1230, 248] width 168 height 29
click at [1264, 560] on div "TẠO ĐƠN HÀNG Yêu cầu xuất hóa đơn điện tử Transit Pickup Surcharge Ids Transit …" at bounding box center [701, 284] width 1304 height 555
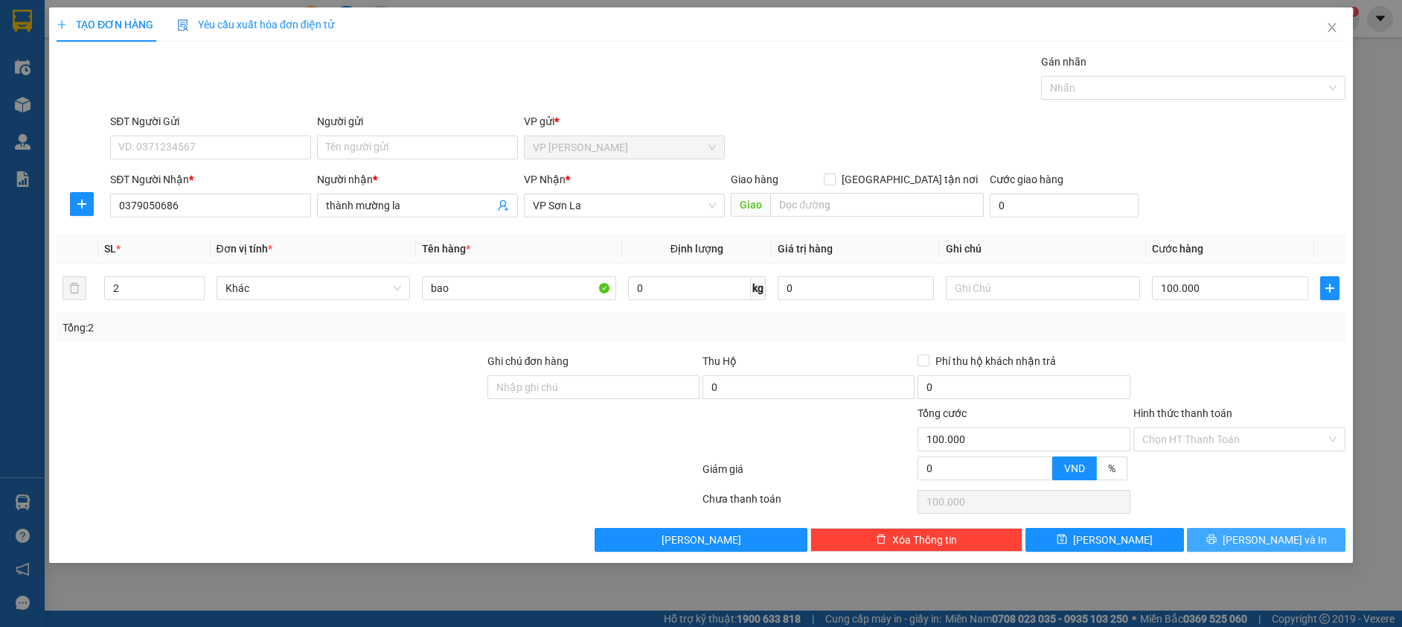
click at [1274, 536] on span "[PERSON_NAME] và In" at bounding box center [1275, 539] width 104 height 16
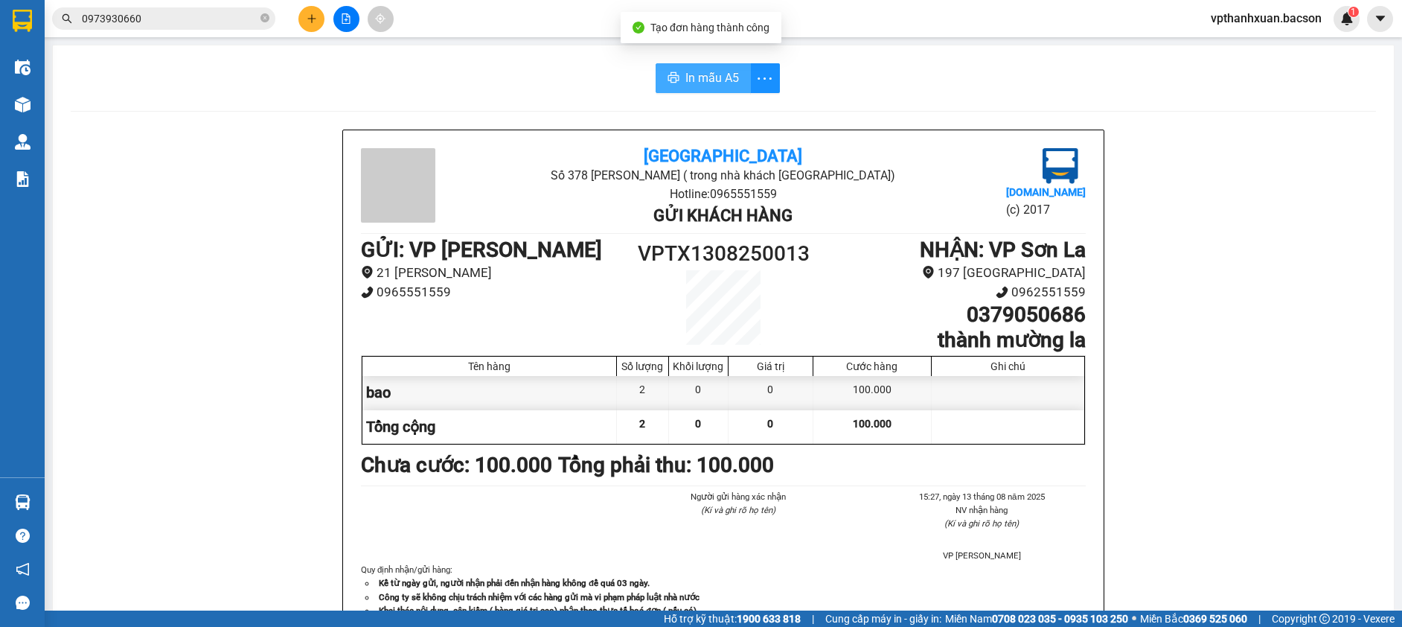
click at [685, 71] on span "In mẫu A5" at bounding box center [712, 77] width 54 height 19
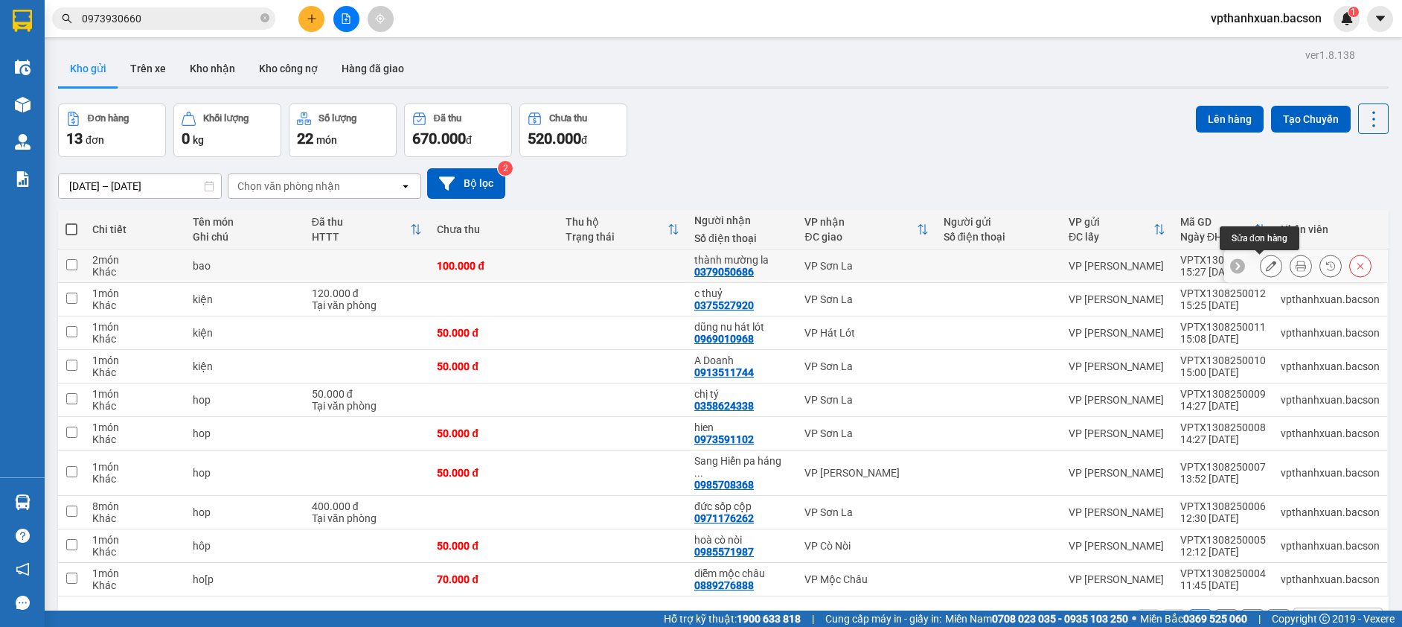
click at [1266, 267] on icon at bounding box center [1271, 265] width 10 height 10
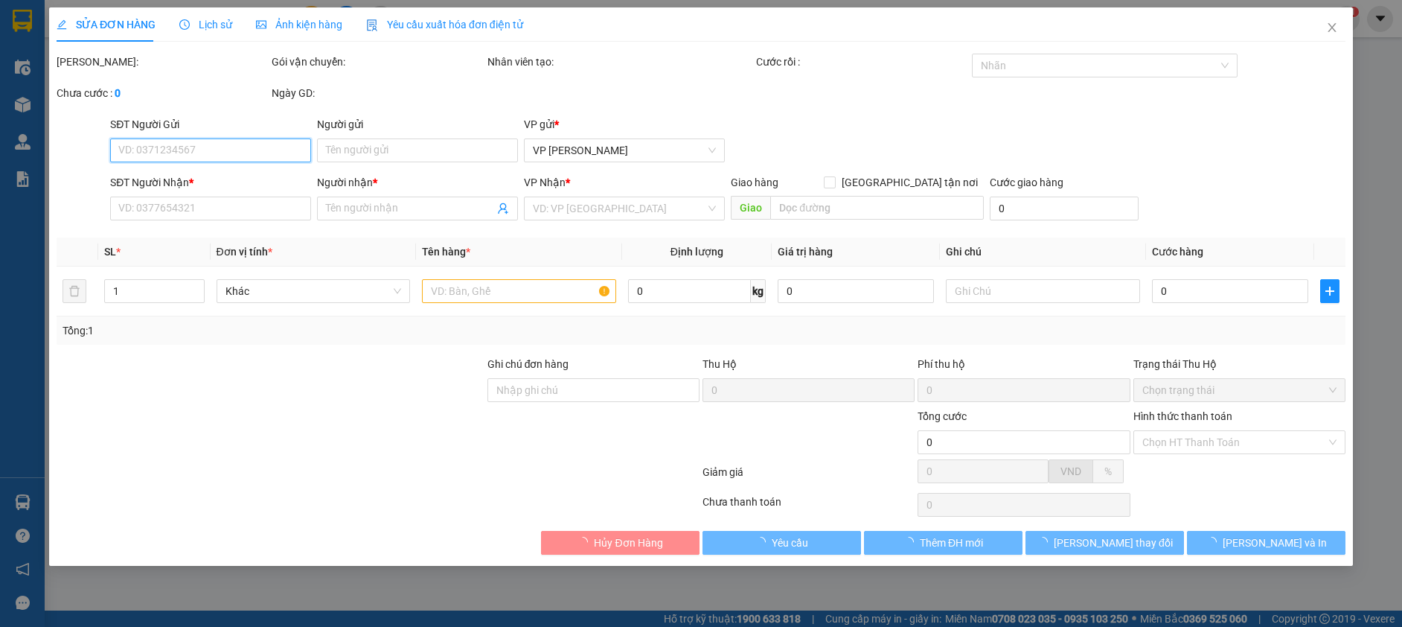
type input "0379050686"
type input "thành mường la"
type input "100.000"
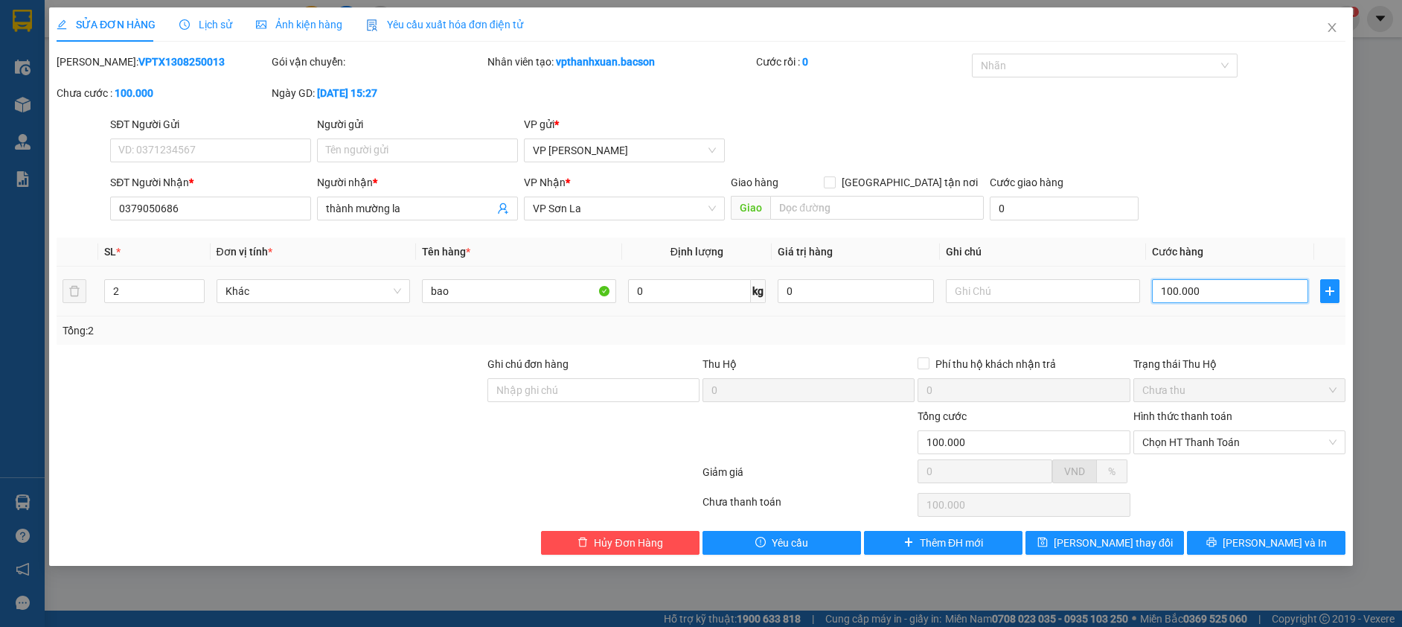
click at [1229, 291] on input "100.000" at bounding box center [1230, 291] width 156 height 24
type input "2"
type input "20"
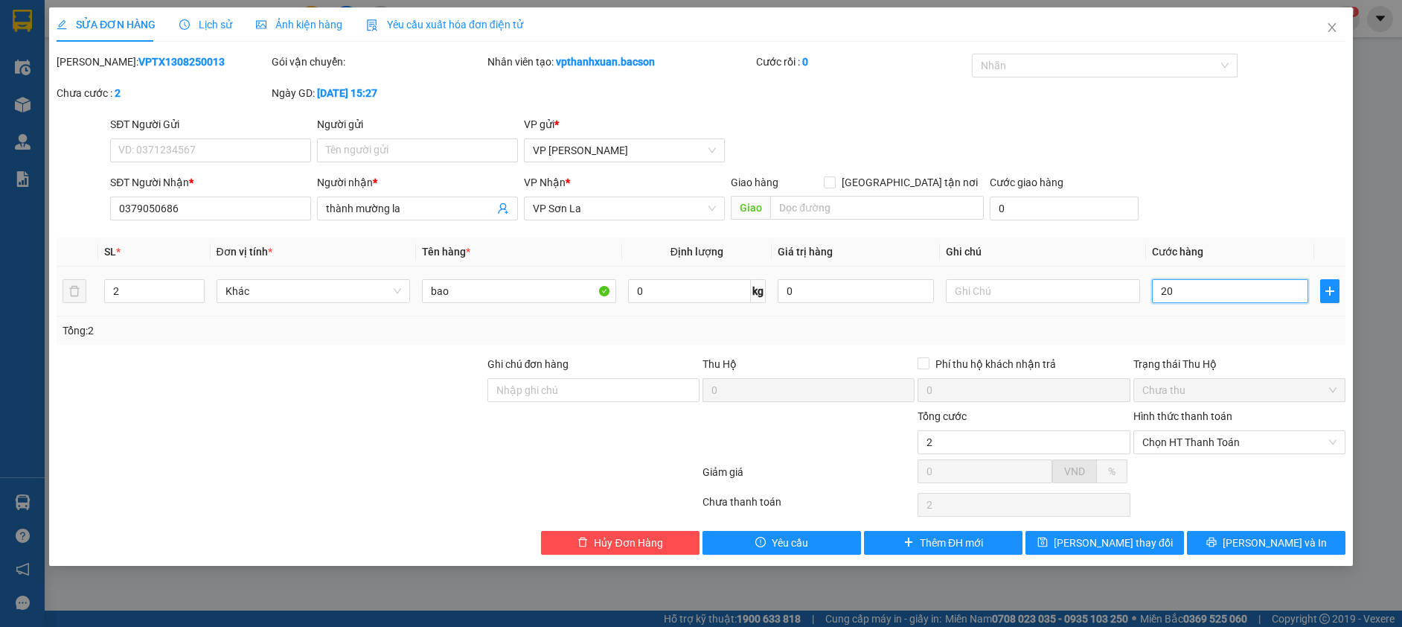
type input "20"
type input "200"
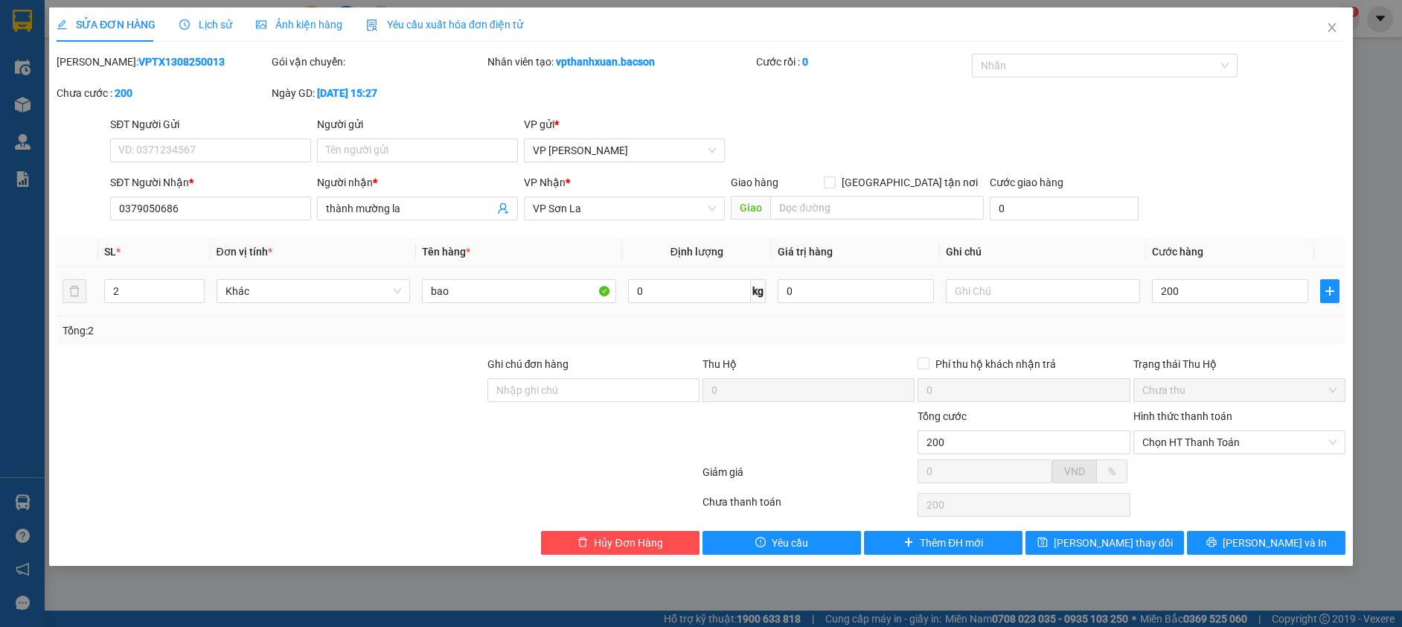
type input "200.000"
click at [1264, 184] on div "SĐT Người Nhận * 0379050686 Người nhận * thành mường la VP Nhận * VP Sơn La Gia…" at bounding box center [727, 200] width 1241 height 52
click at [1259, 442] on span "Chọn HT Thanh Toán" at bounding box center [1239, 442] width 194 height 22
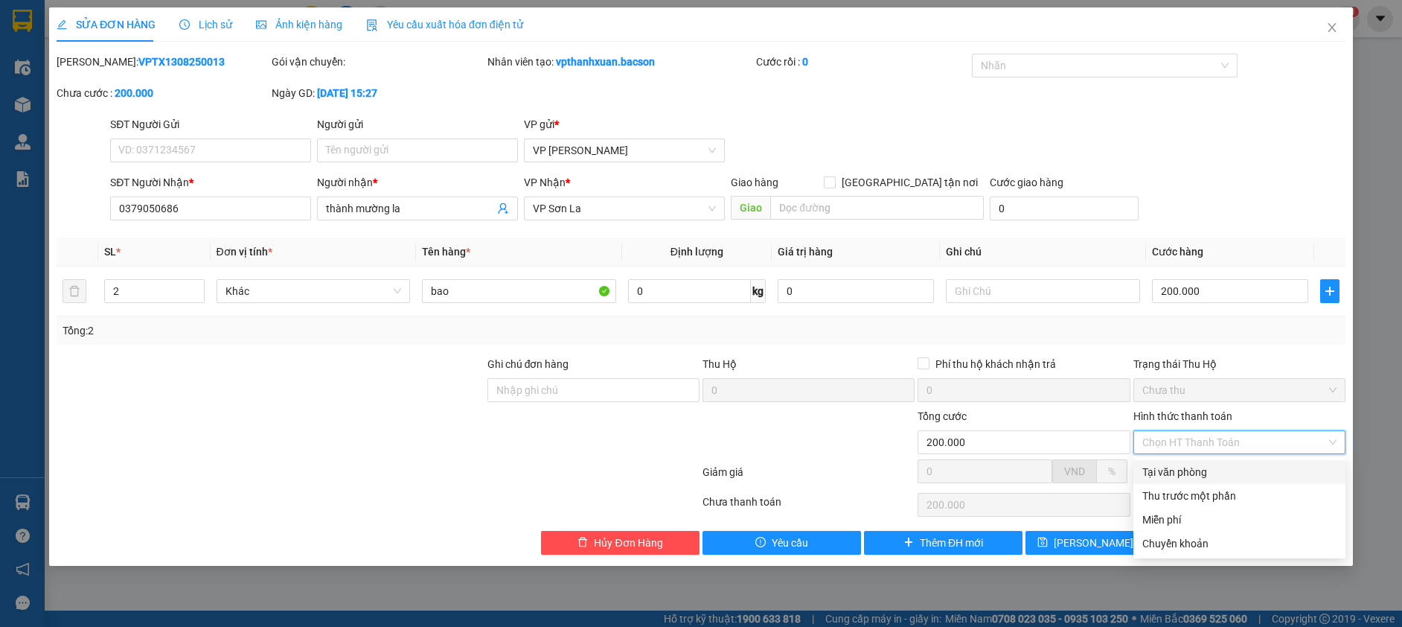
click at [1250, 471] on div "Tại văn phòng" at bounding box center [1239, 472] width 194 height 16
type input "0"
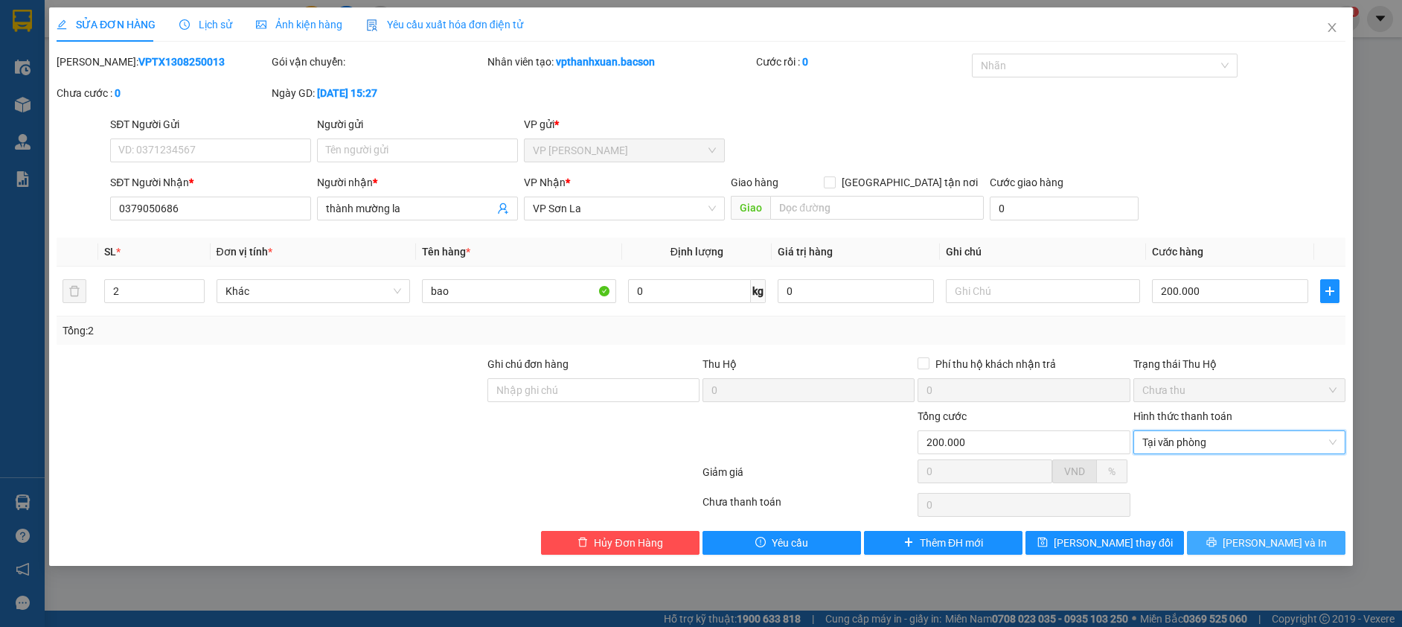
click at [1263, 546] on button "[PERSON_NAME] và In" at bounding box center [1266, 543] width 159 height 24
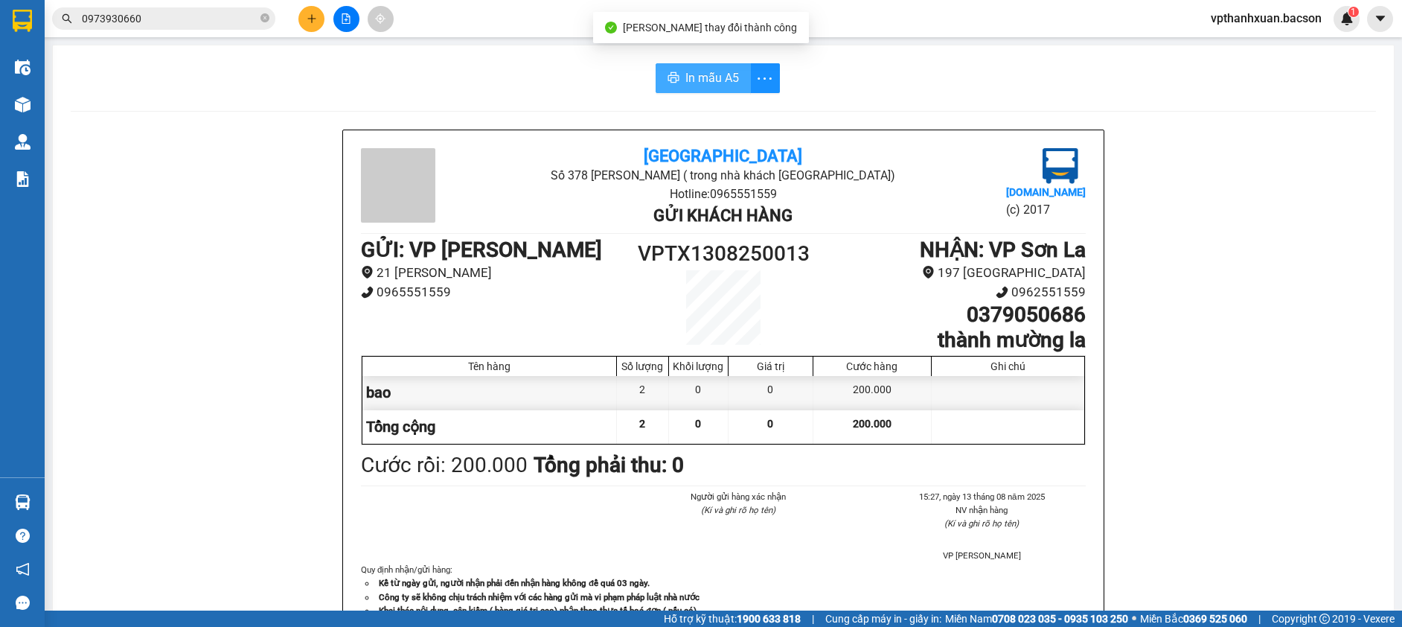
click at [668, 77] on icon "printer" at bounding box center [674, 77] width 12 height 12
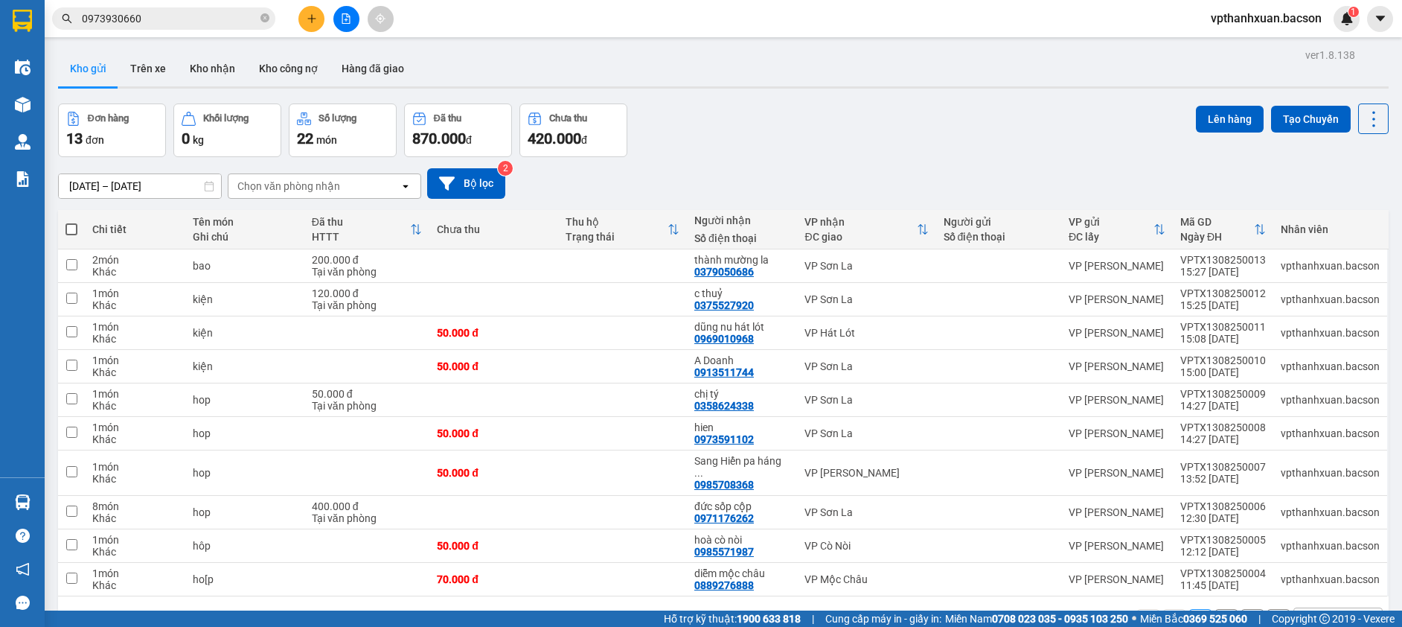
click at [310, 24] on button at bounding box center [311, 19] width 26 height 26
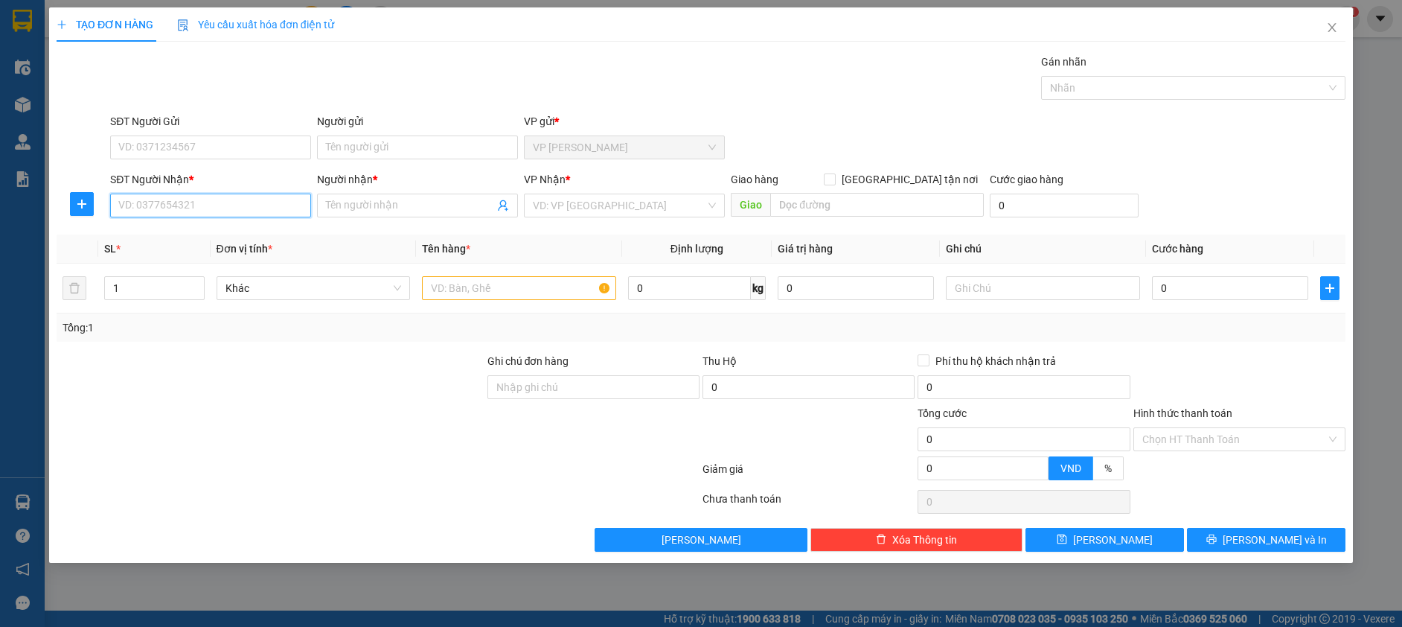
drag, startPoint x: 200, startPoint y: 211, endPoint x: 228, endPoint y: 211, distance: 28.3
click at [214, 211] on input "SĐT Người Nhận *" at bounding box center [210, 205] width 201 height 24
type input "9"
click at [226, 234] on div "0358624338 - chị tý" at bounding box center [210, 235] width 183 height 16
type input "0358624338"
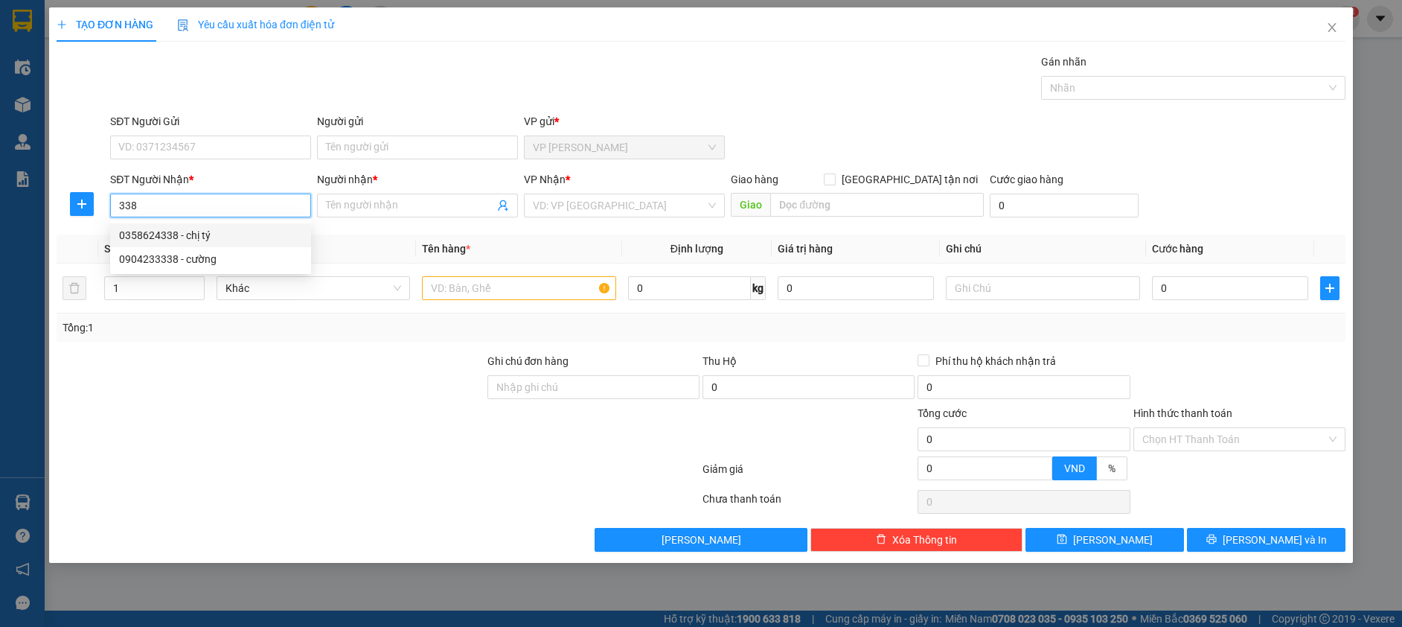
type input "chị tý"
type input "0358624338"
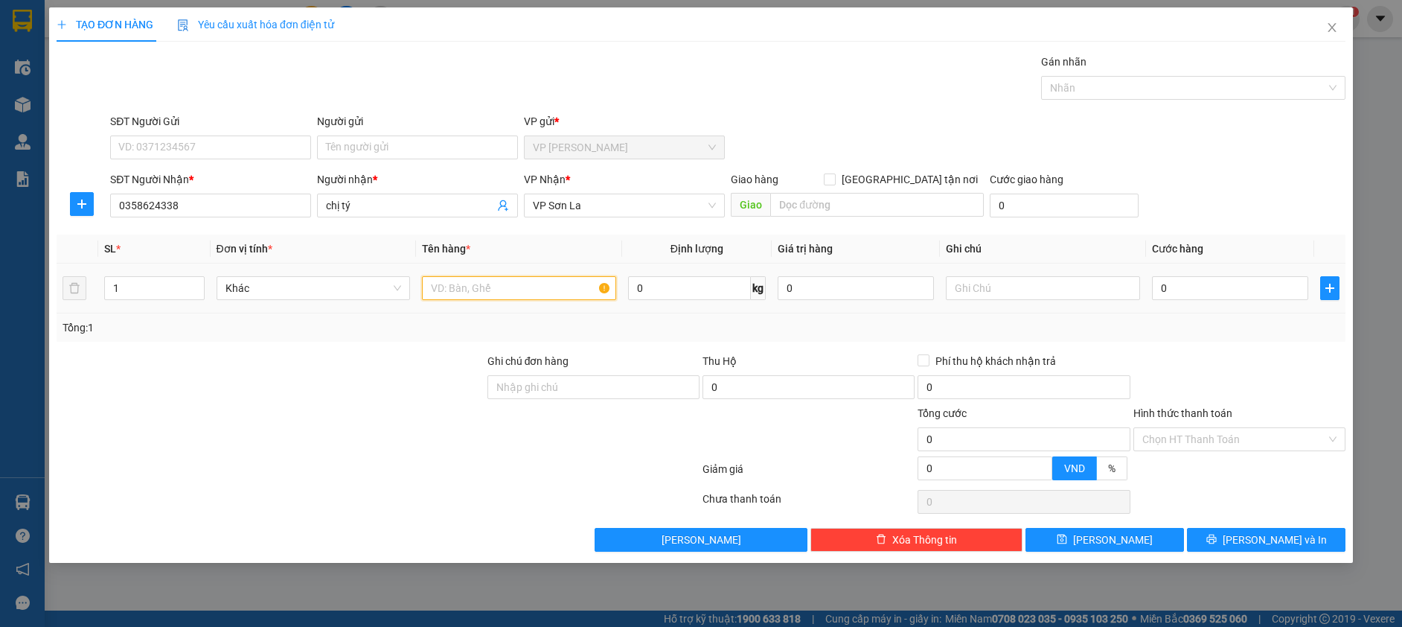
click at [490, 286] on input "text" at bounding box center [519, 288] width 194 height 24
type input "hộp"
click at [1194, 291] on input "0" at bounding box center [1230, 288] width 156 height 24
type input "5"
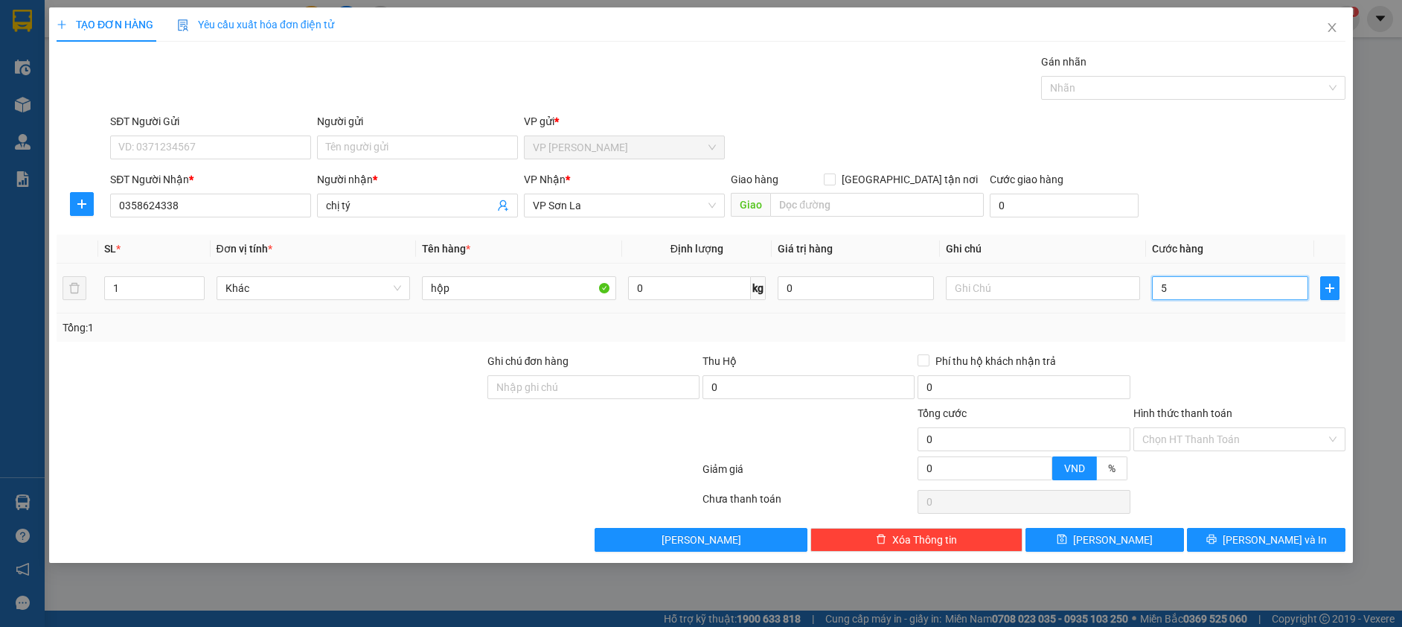
type input "5"
type input "50"
type input "50.000"
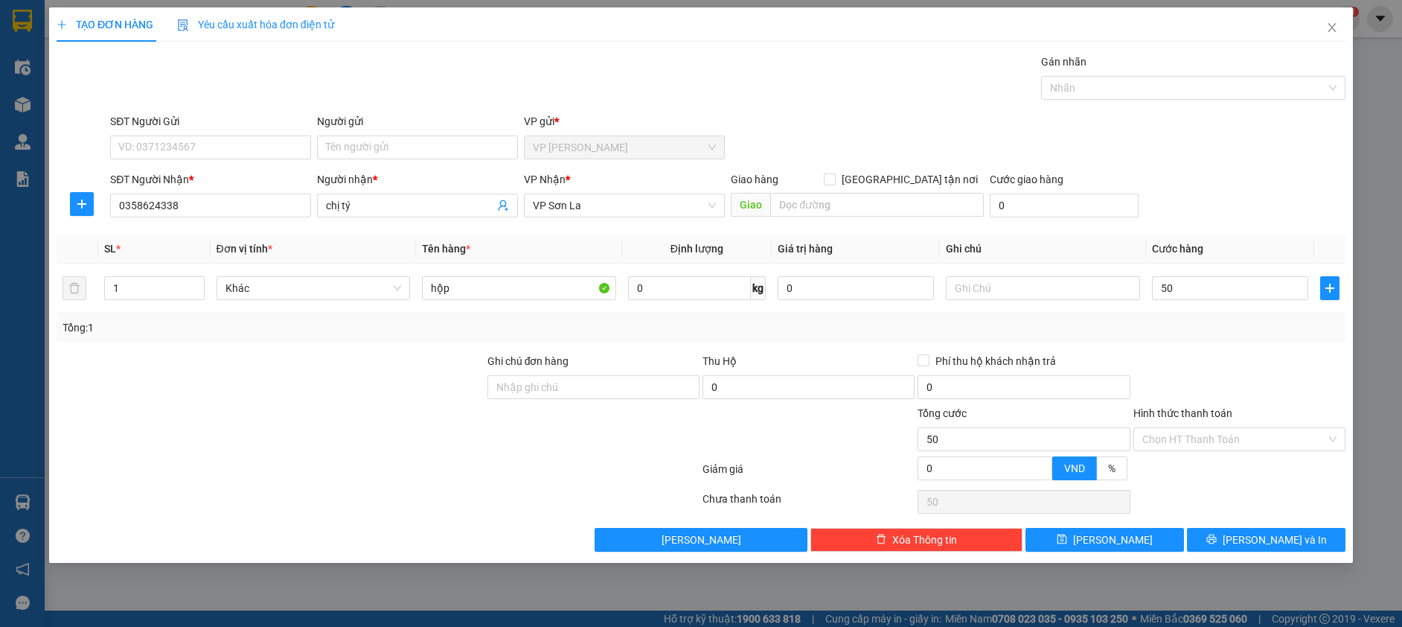
type input "50.000"
click at [1241, 192] on div "SĐT Người Nhận * 0358624338 Người nhận * chị tý VP Nhận * VP Sơn La Giao hàng G…" at bounding box center [727, 197] width 1241 height 52
drag, startPoint x: 1245, startPoint y: 540, endPoint x: 1244, endPoint y: 531, distance: 9.8
click at [1216, 541] on icon "printer" at bounding box center [1211, 539] width 10 height 10
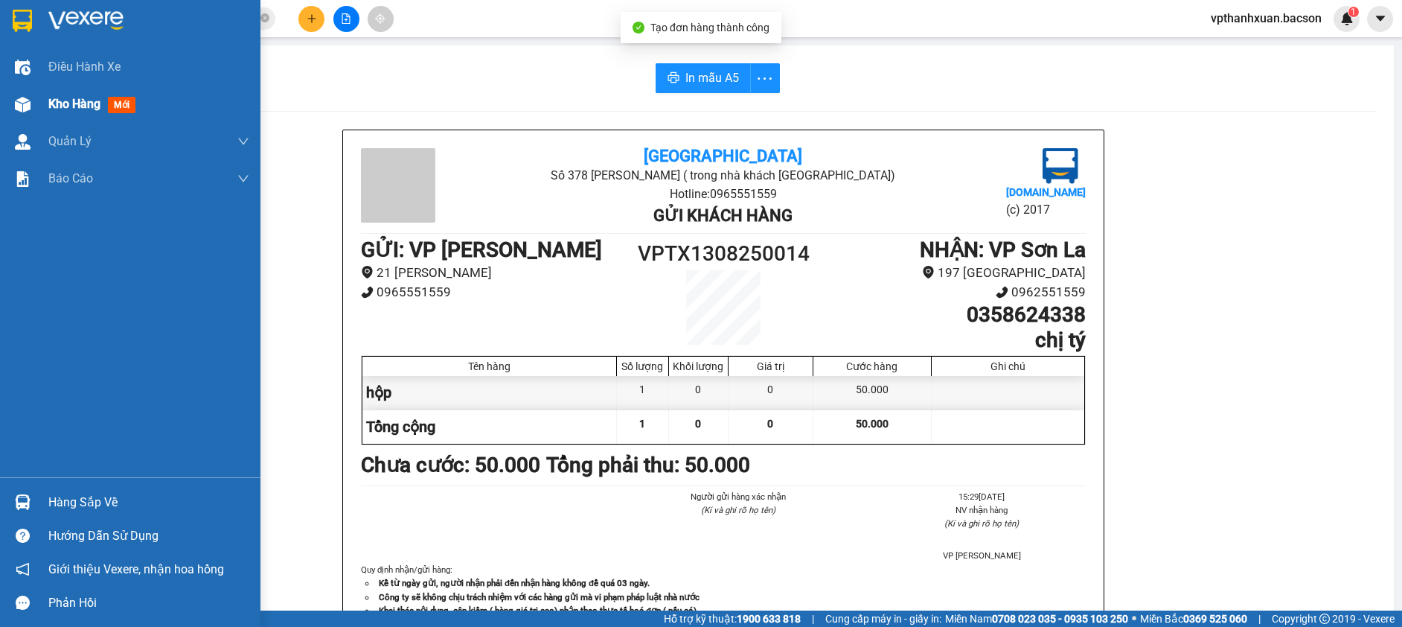
click at [118, 109] on span "mới" at bounding box center [122, 105] width 28 height 16
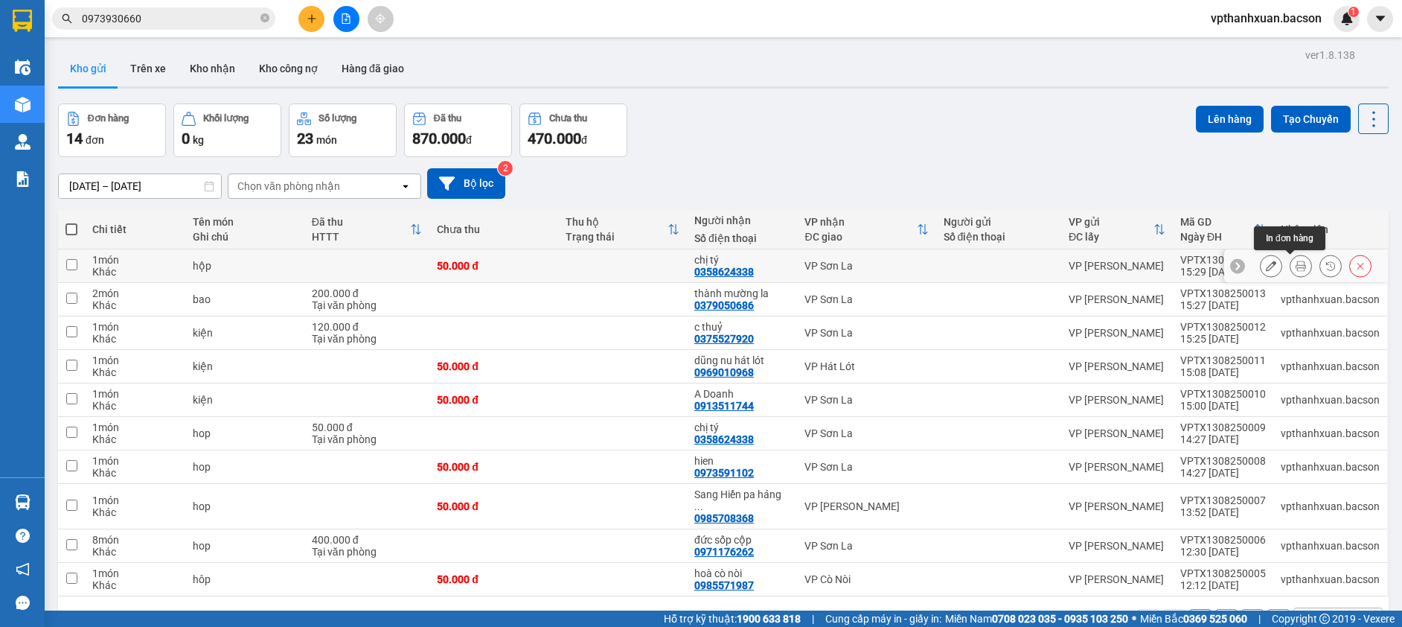
click at [1268, 269] on button at bounding box center [1271, 266] width 21 height 26
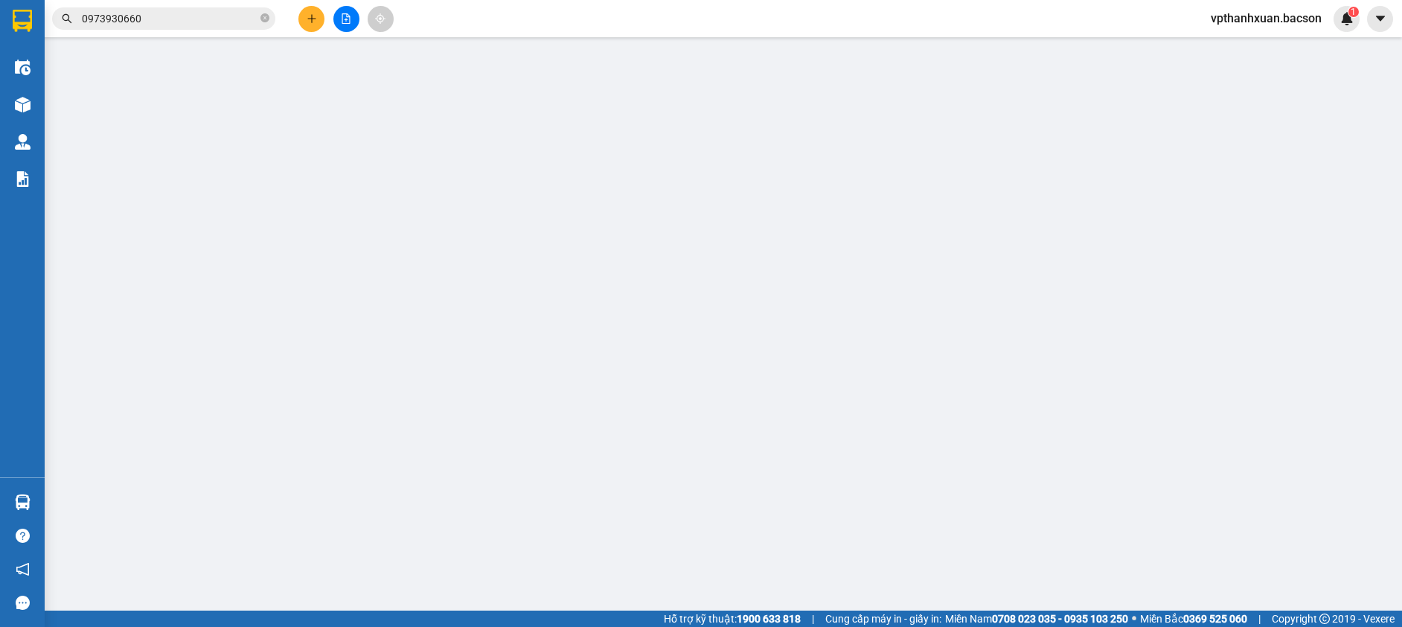
type input "0358624338"
type input "chị tý"
type input "50.000"
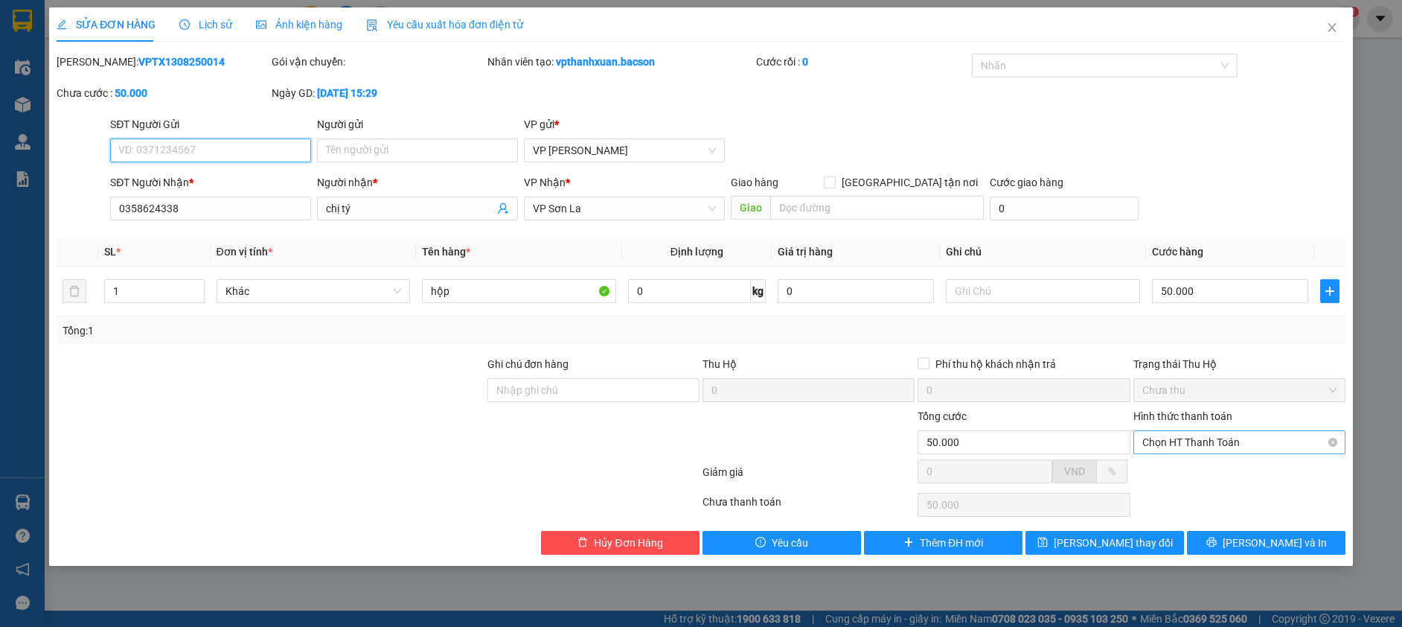
click at [1263, 450] on span "Chọn HT Thanh Toán" at bounding box center [1239, 442] width 194 height 22
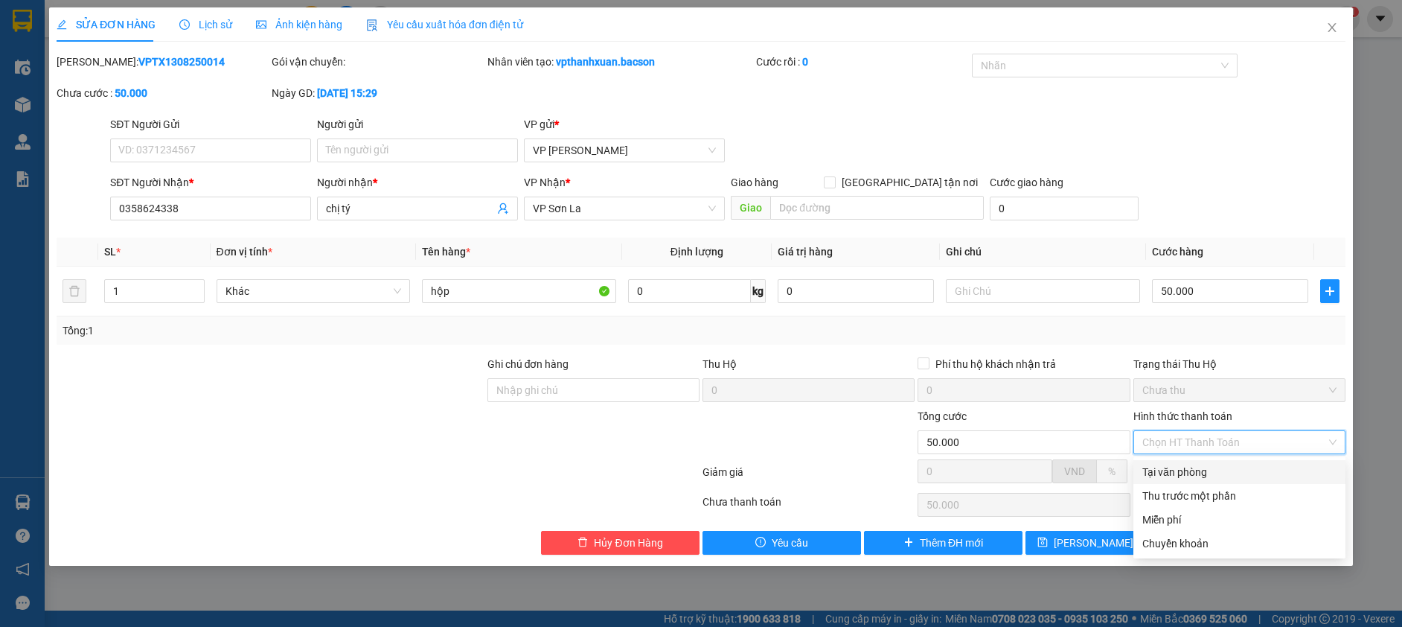
click at [1247, 476] on div "Tại văn phòng" at bounding box center [1239, 472] width 194 height 16
type input "0"
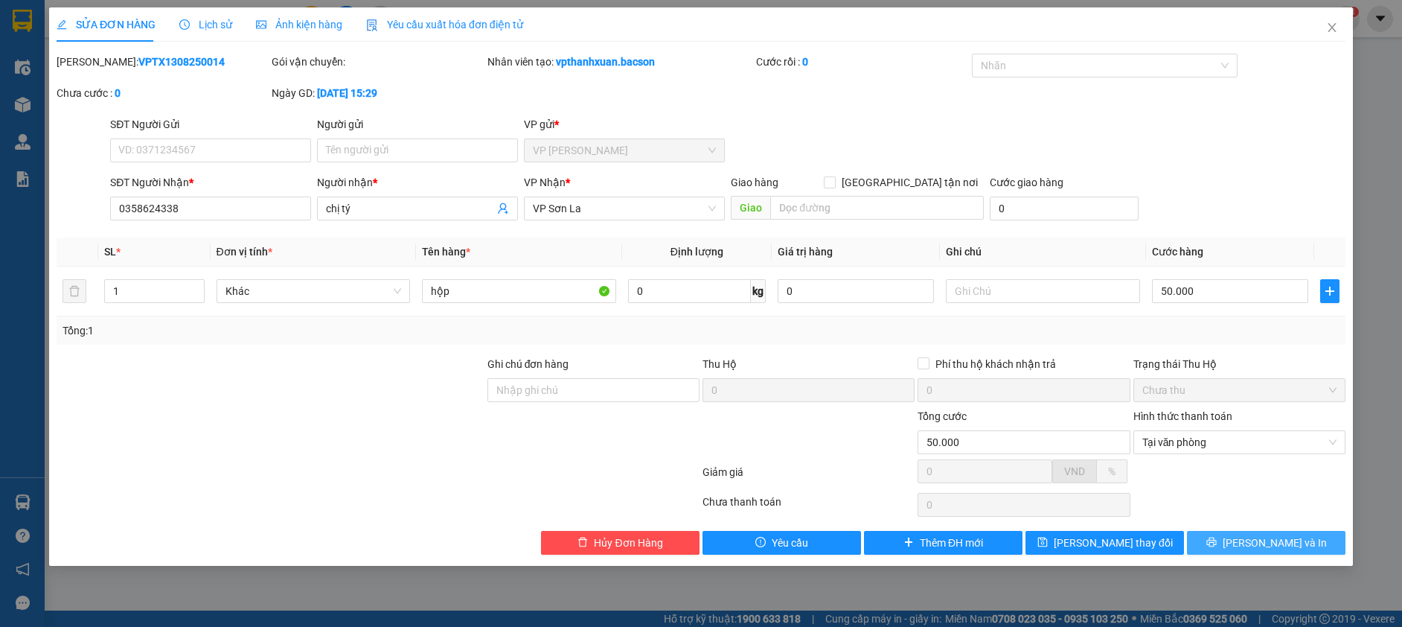
click at [1216, 543] on icon "printer" at bounding box center [1211, 542] width 10 height 10
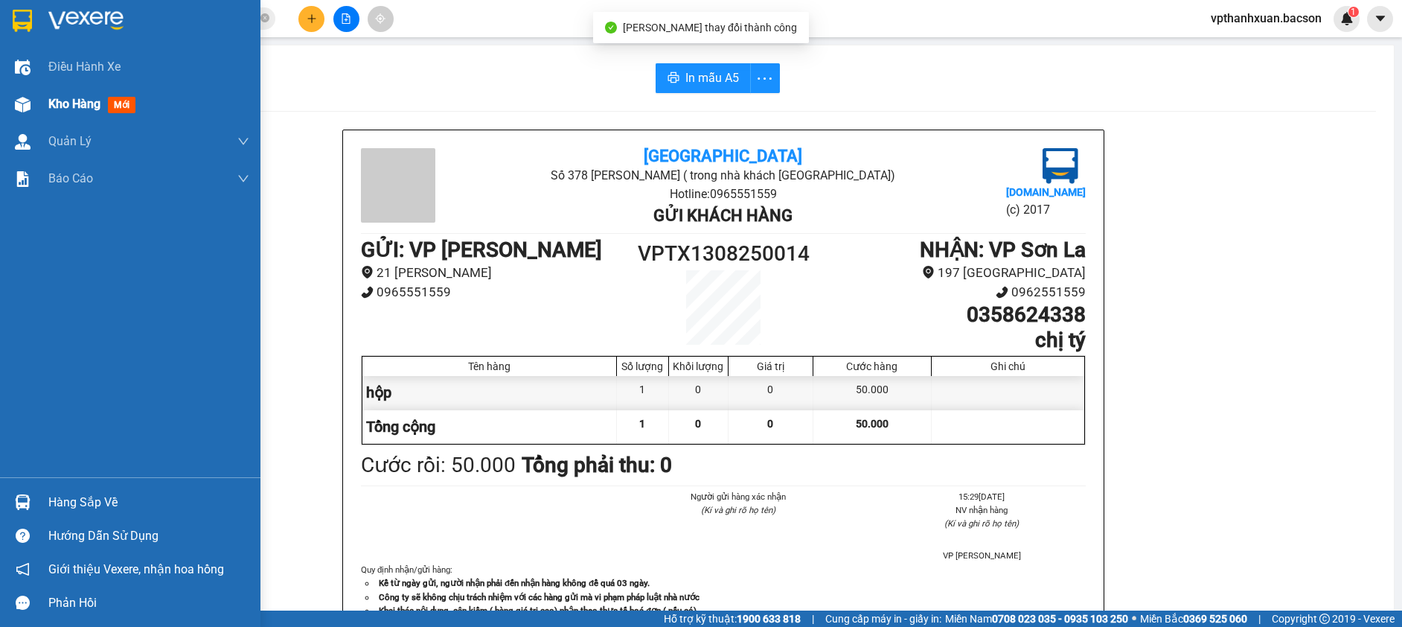
click at [131, 100] on span "mới" at bounding box center [122, 105] width 28 height 16
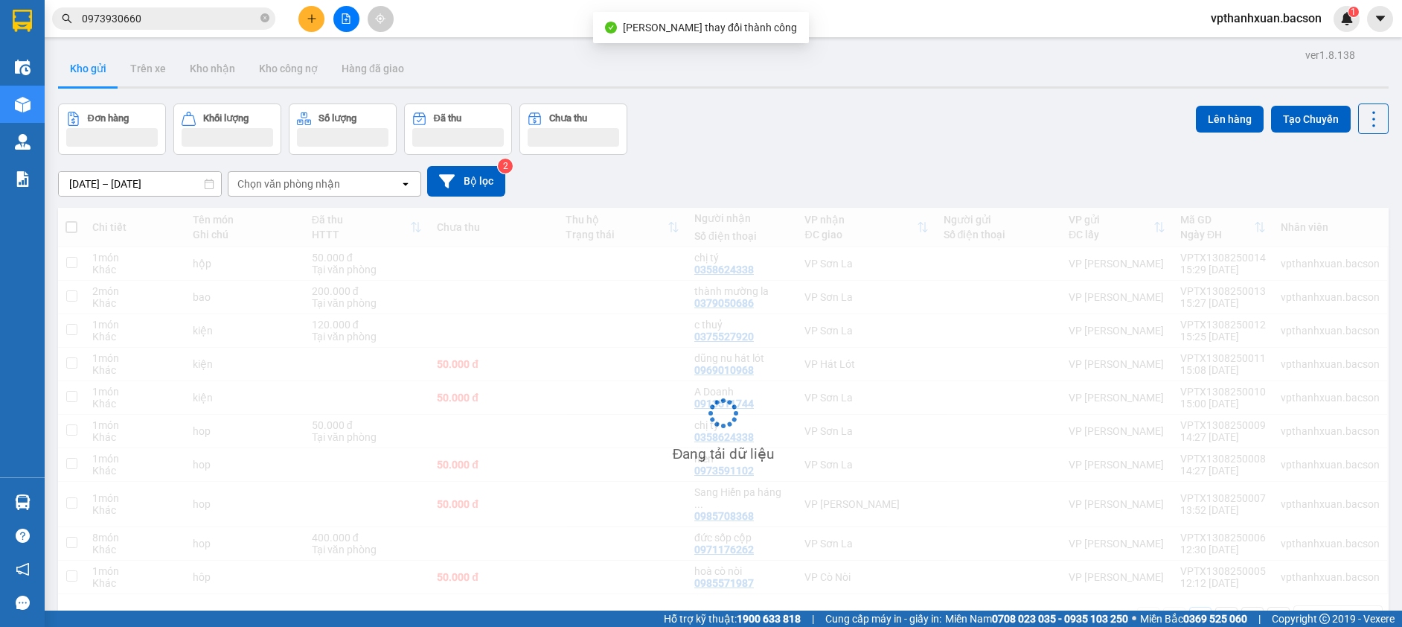
click at [125, 104] on button "Đơn hàng" at bounding box center [112, 128] width 108 height 51
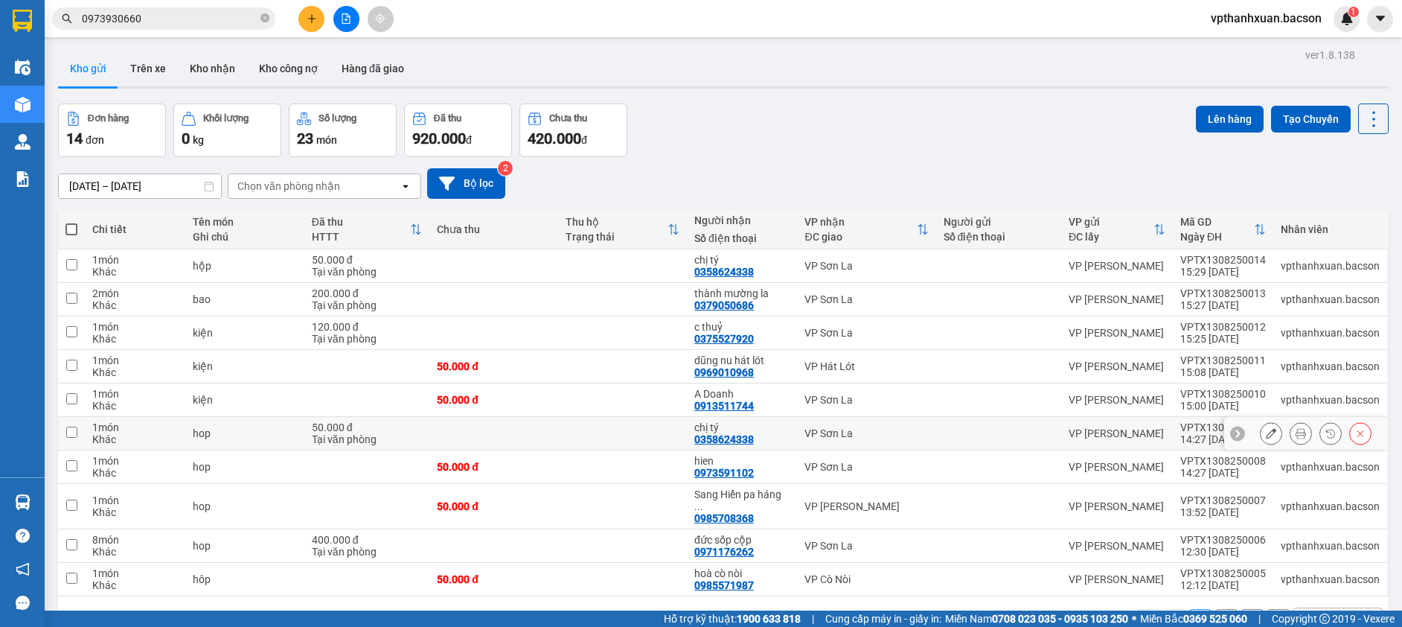
scroll to position [68, 0]
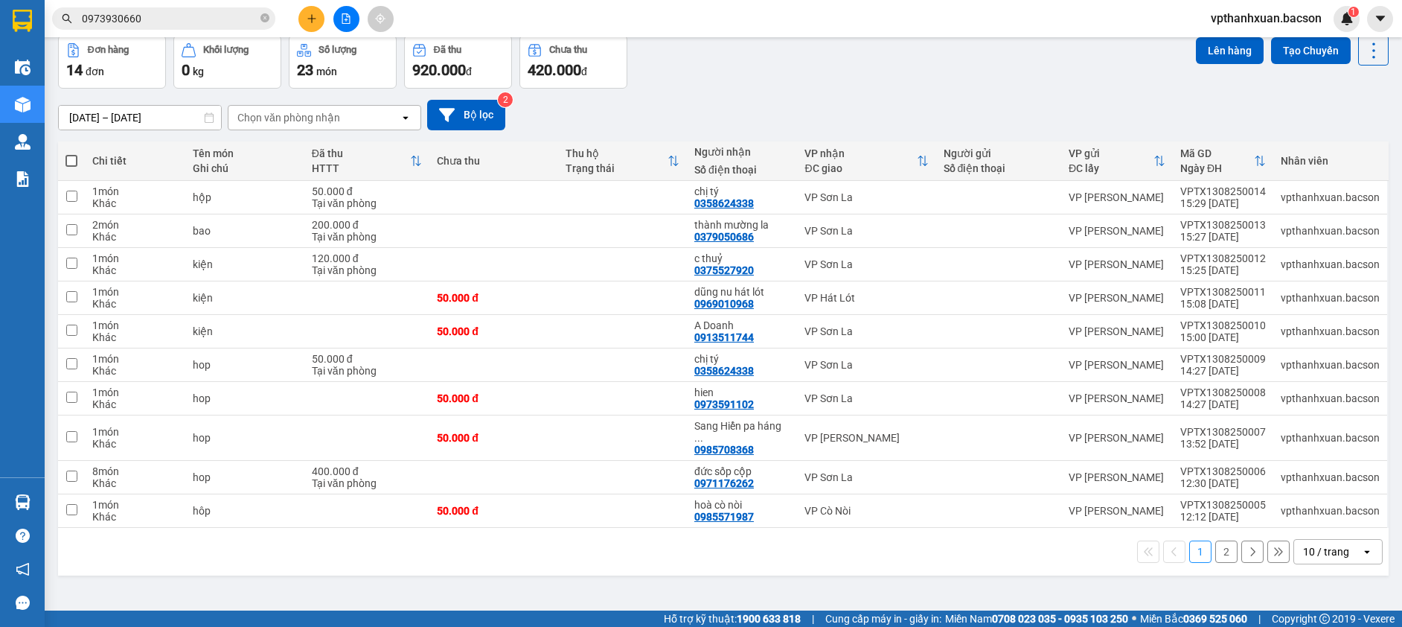
click at [1328, 544] on div "10 / trang" at bounding box center [1326, 551] width 46 height 15
click at [1322, 507] on span "100 / trang" at bounding box center [1321, 506] width 54 height 15
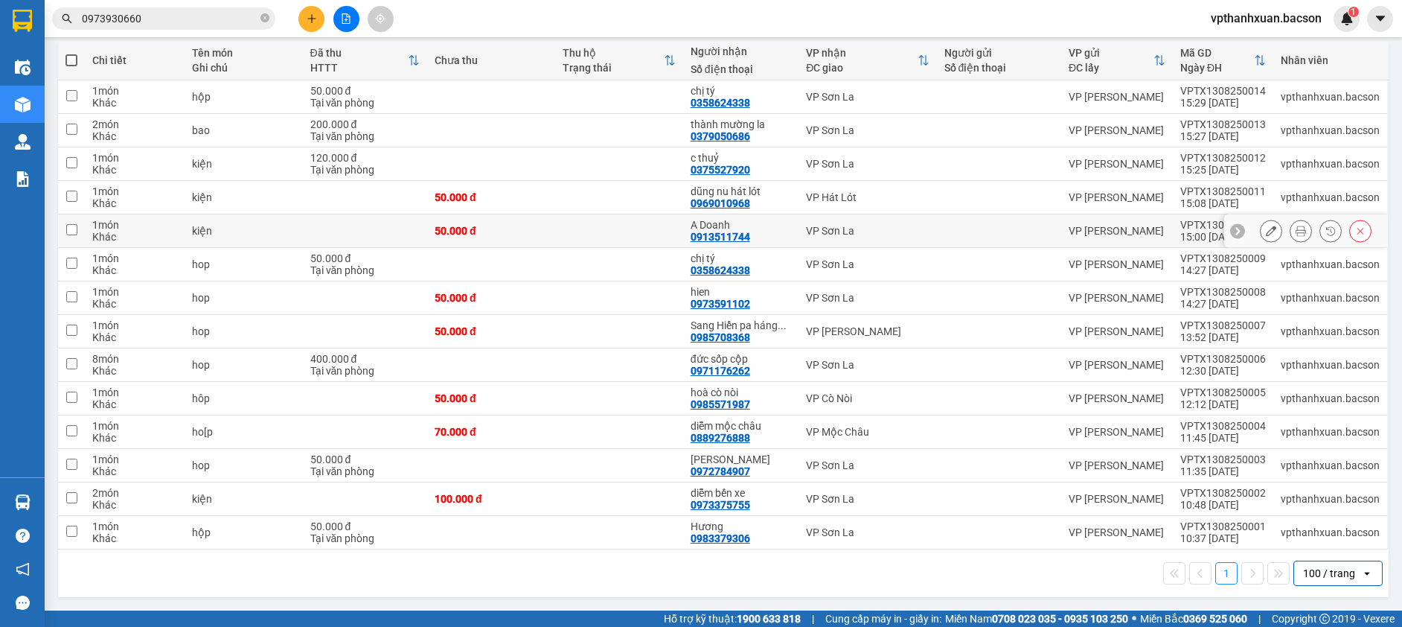
scroll to position [0, 0]
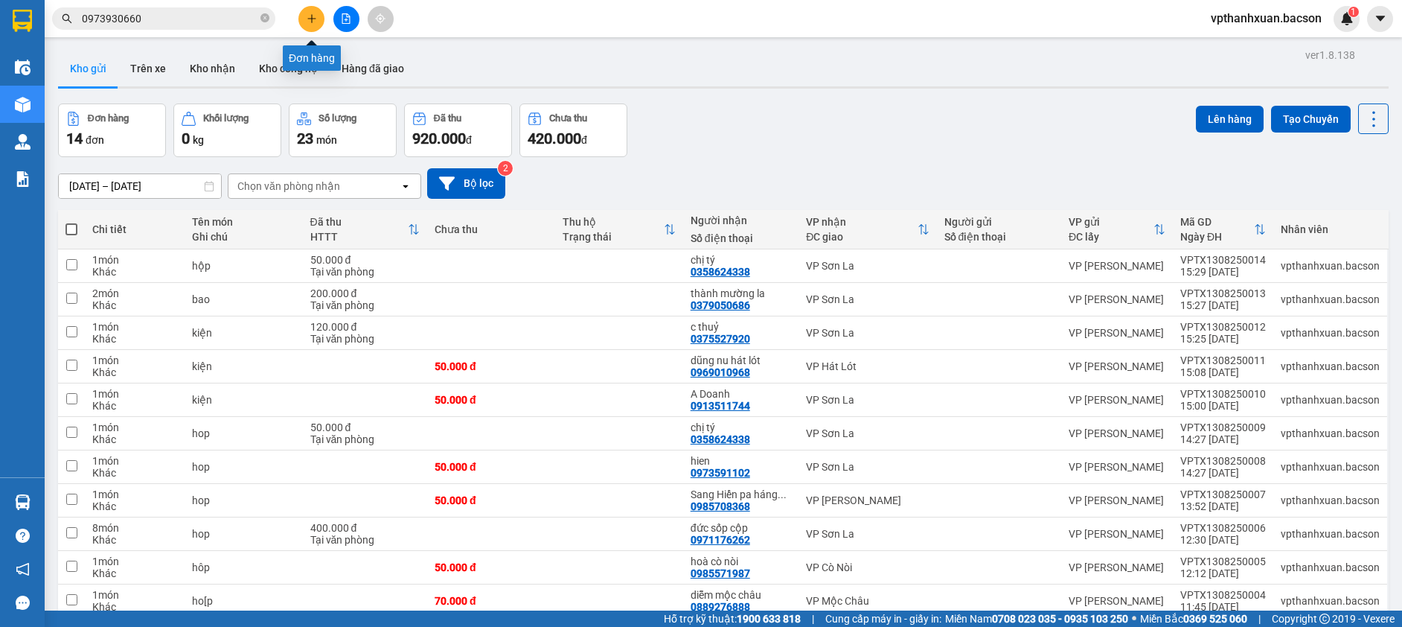
click at [307, 18] on icon "plus" at bounding box center [312, 18] width 10 height 10
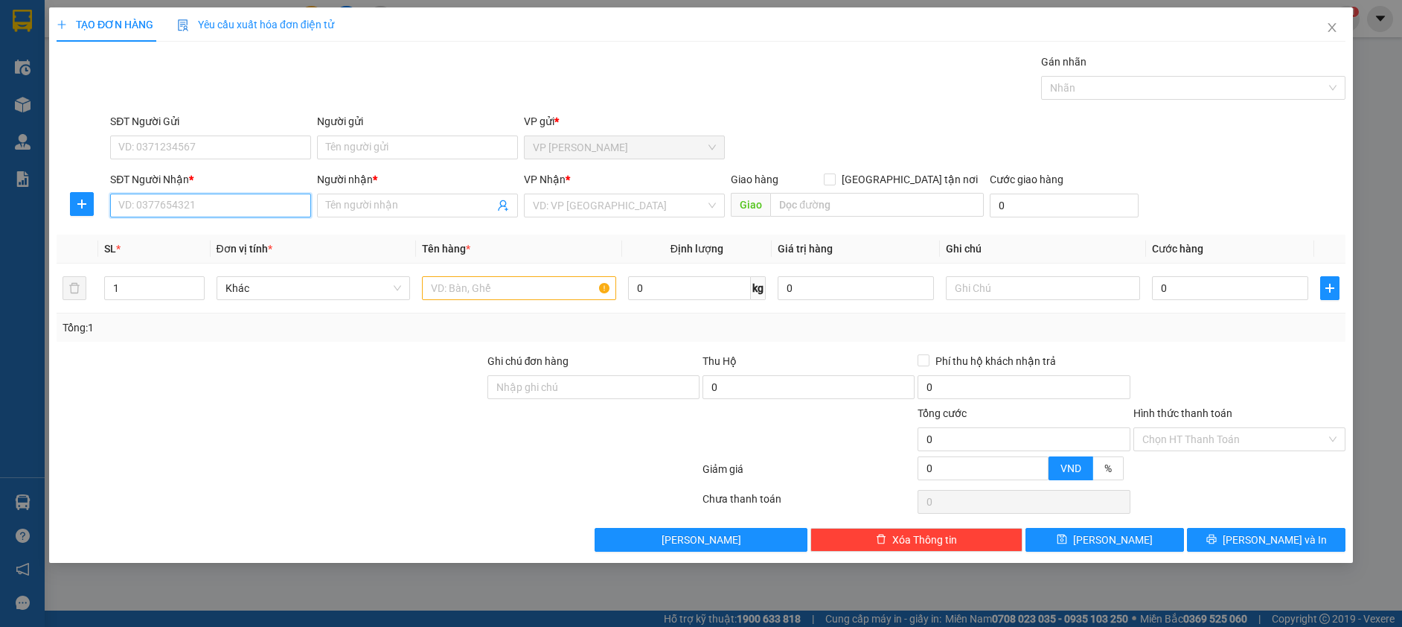
click at [200, 199] on input "SĐT Người Nhận *" at bounding box center [210, 205] width 201 height 24
drag, startPoint x: 188, startPoint y: 233, endPoint x: 198, endPoint y: 236, distance: 10.8
click at [190, 236] on div "0869739321 - trang cầu kính" at bounding box center [210, 235] width 183 height 16
type input "0869739321"
type input "trang cầu kính"
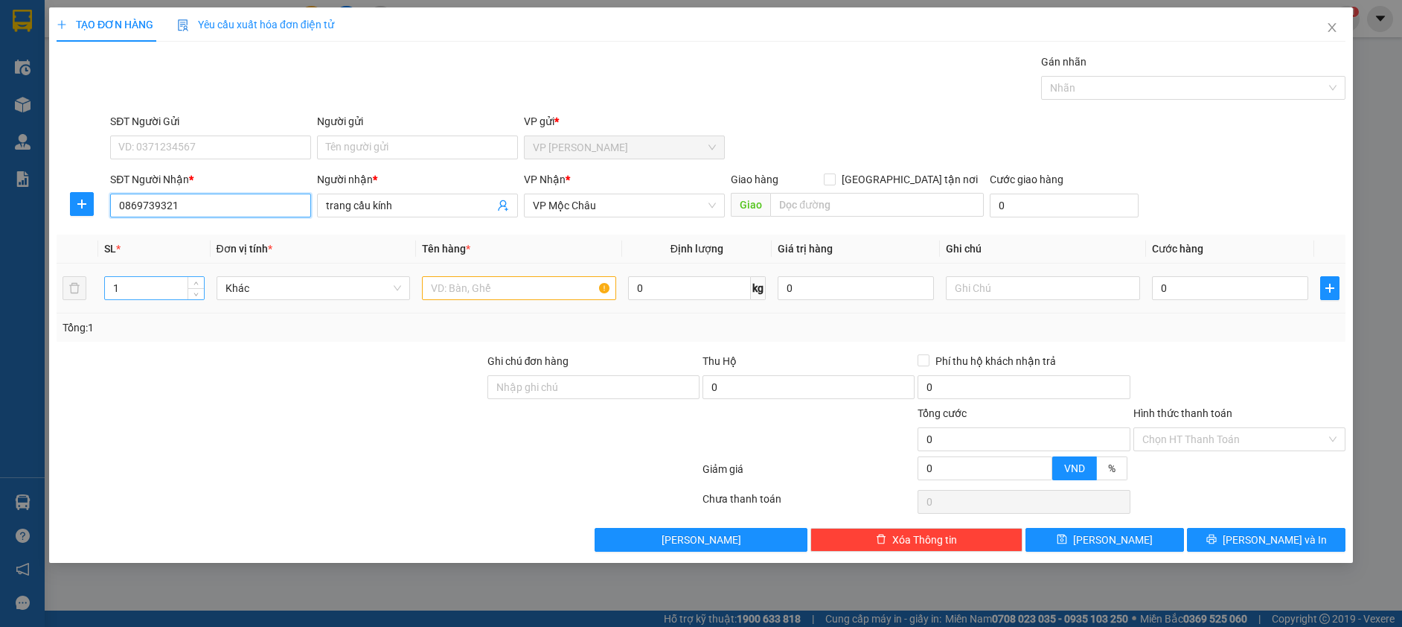
type input "0869739321"
click at [183, 282] on input "1" at bounding box center [154, 288] width 99 height 22
type input "2"
click at [194, 284] on span "up" at bounding box center [196, 284] width 9 height 9
click at [476, 286] on input "text" at bounding box center [519, 288] width 194 height 24
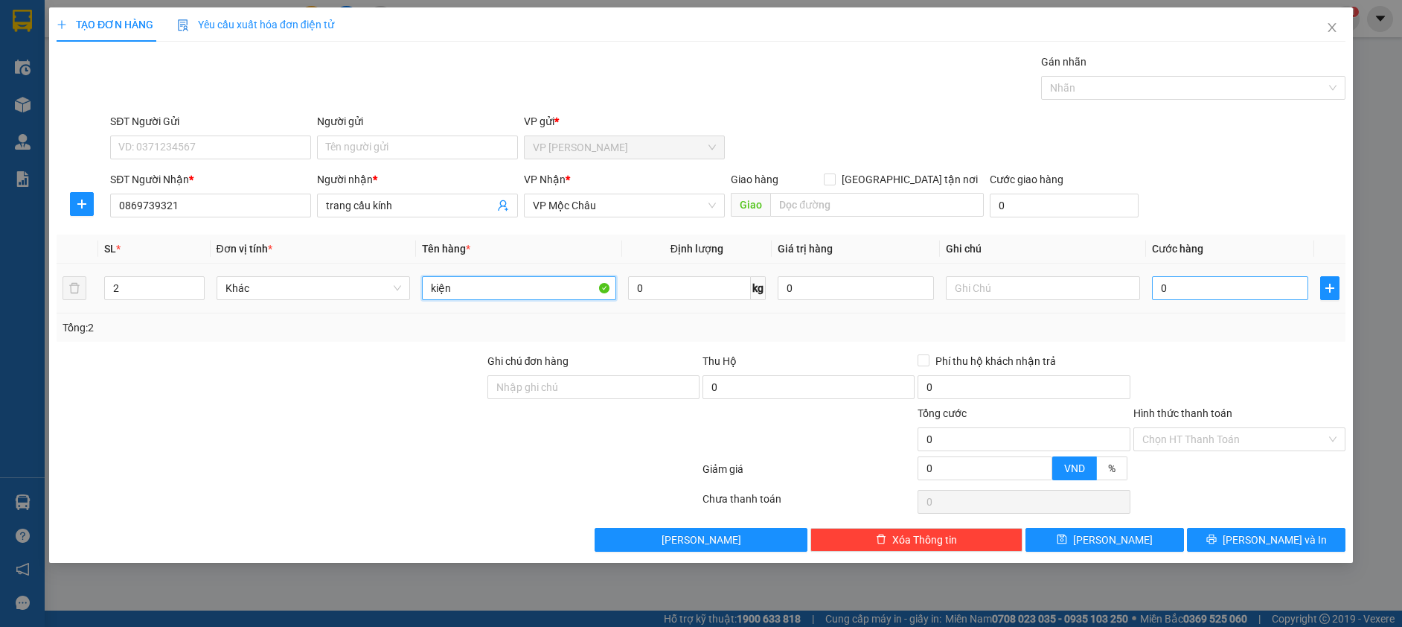
type input "kiện"
click at [1272, 285] on input "0" at bounding box center [1230, 288] width 156 height 24
type input "1"
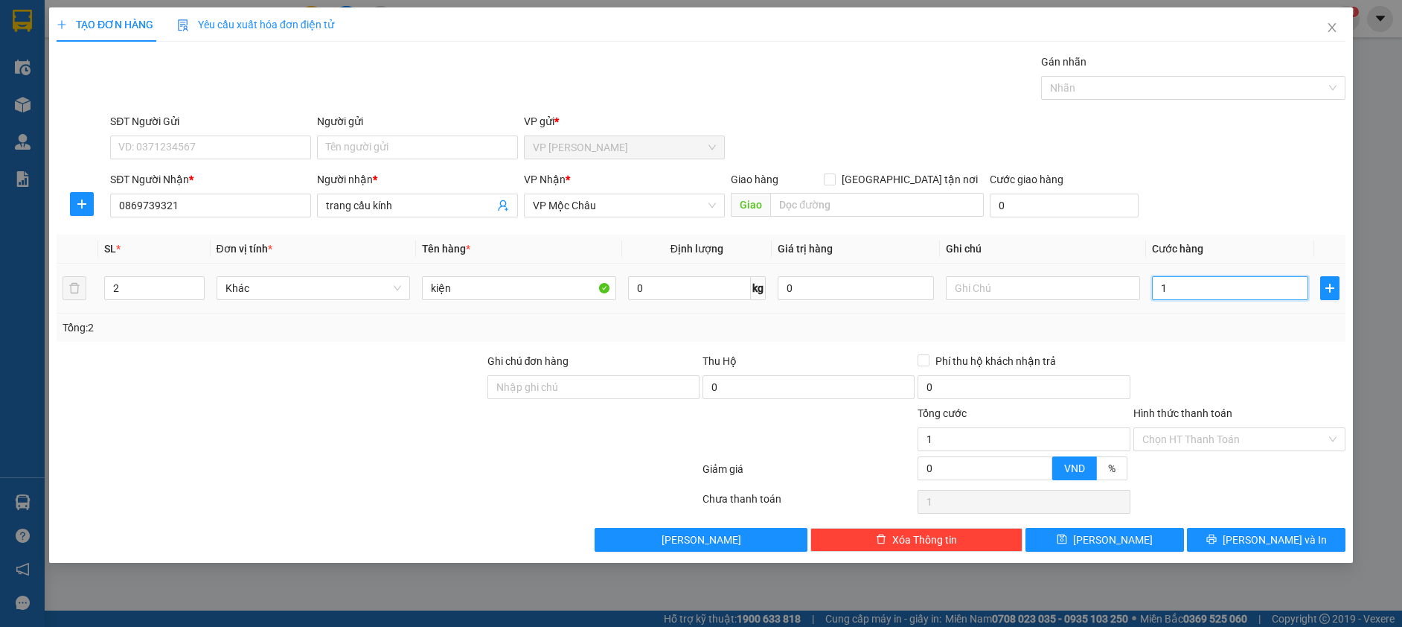
type input "10"
type input "100"
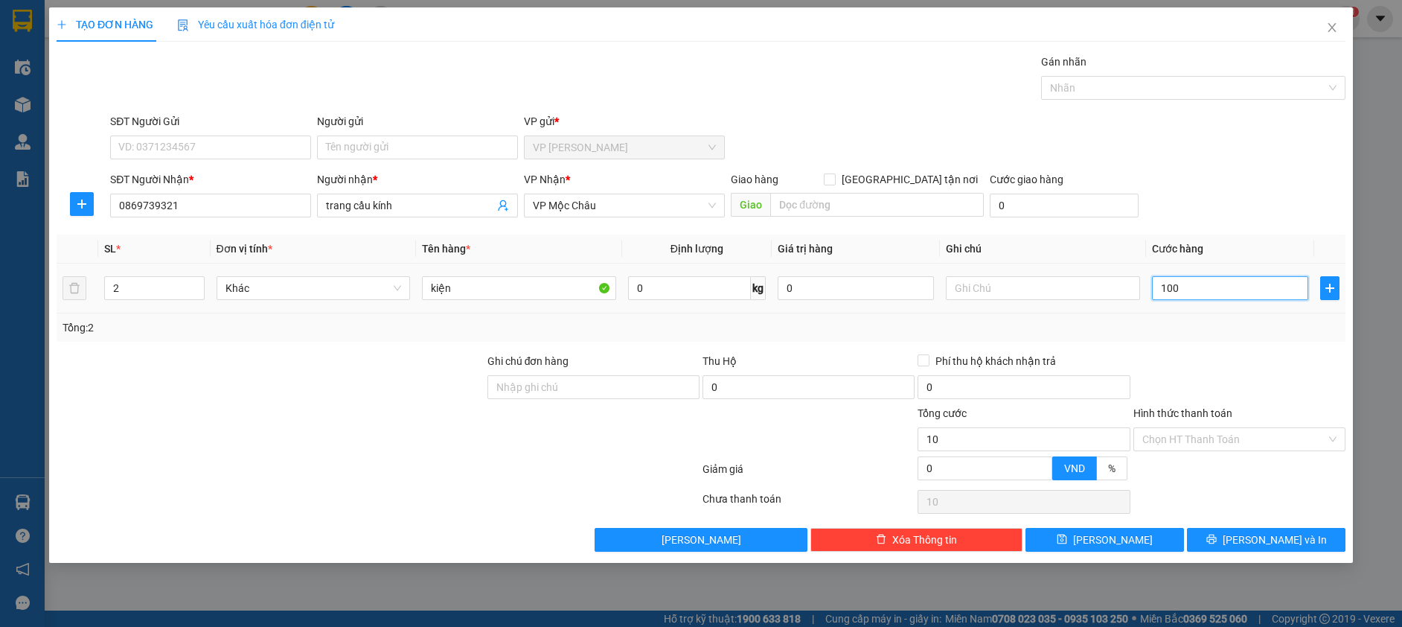
type input "100"
type input "100.000"
drag, startPoint x: 1274, startPoint y: 516, endPoint x: 1273, endPoint y: 533, distance: 16.4
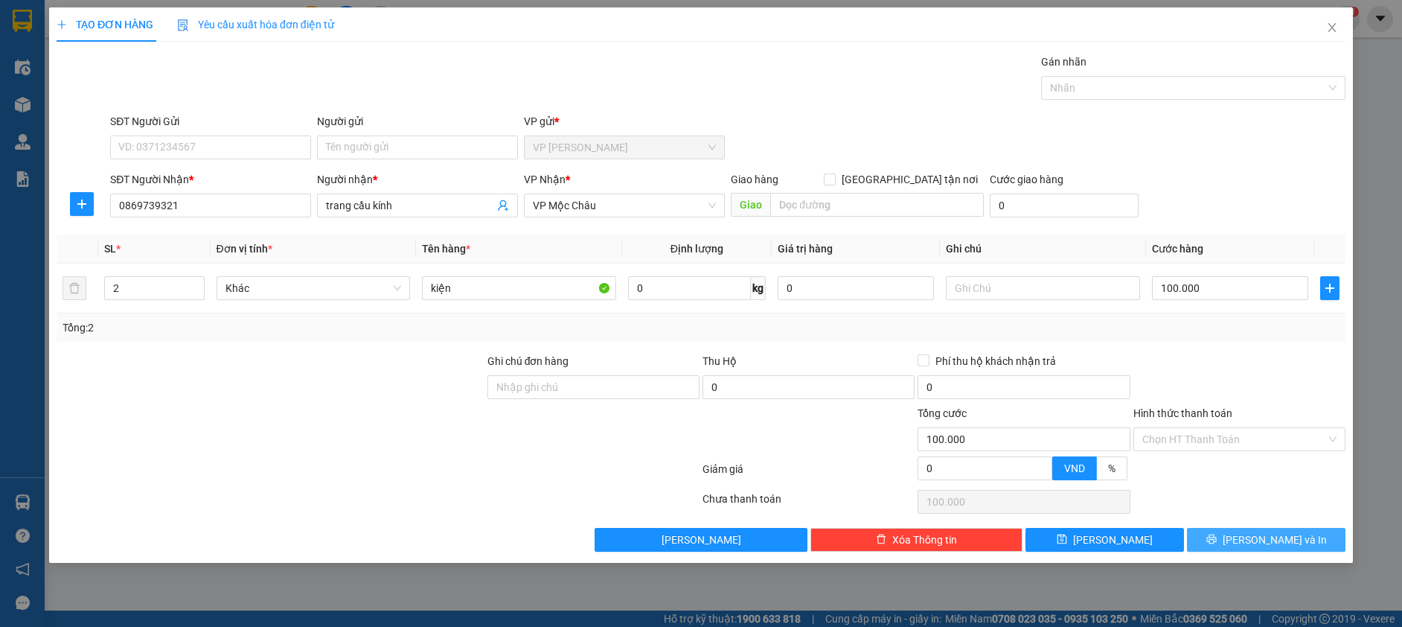
click at [1273, 522] on div "Transit Pickup Surcharge Ids Transit Deliver Surcharge Ids Transit Deliver Surc…" at bounding box center [701, 303] width 1289 height 498
drag, startPoint x: 1273, startPoint y: 533, endPoint x: 1222, endPoint y: 551, distance: 54.6
click at [1273, 542] on span "Lưu và In" at bounding box center [1275, 539] width 104 height 16
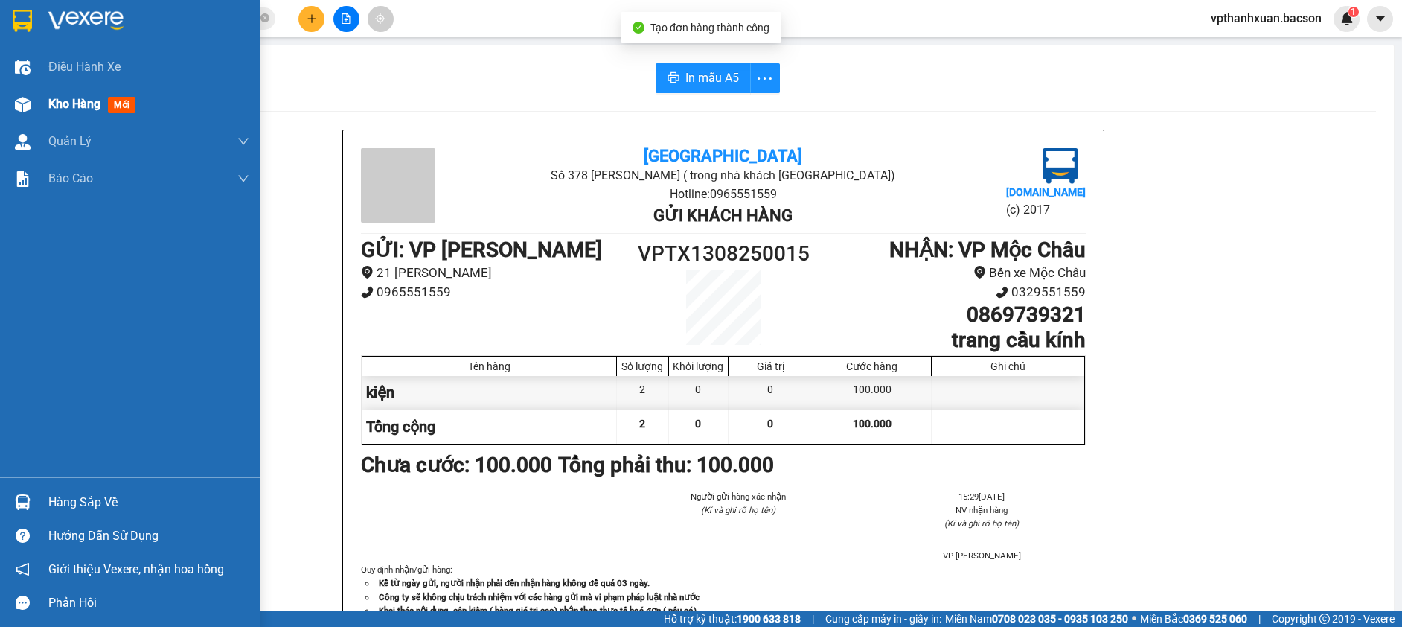
click at [119, 107] on span "mới" at bounding box center [122, 105] width 28 height 16
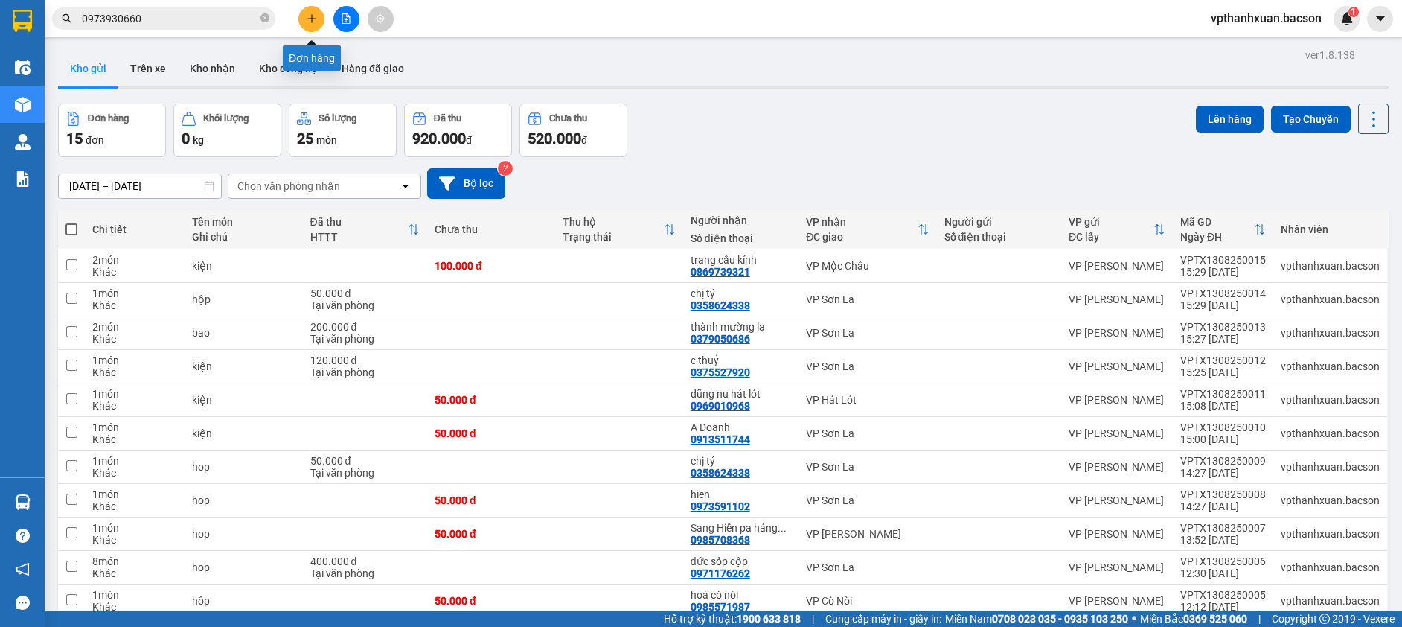
click at [321, 21] on button at bounding box center [311, 19] width 26 height 26
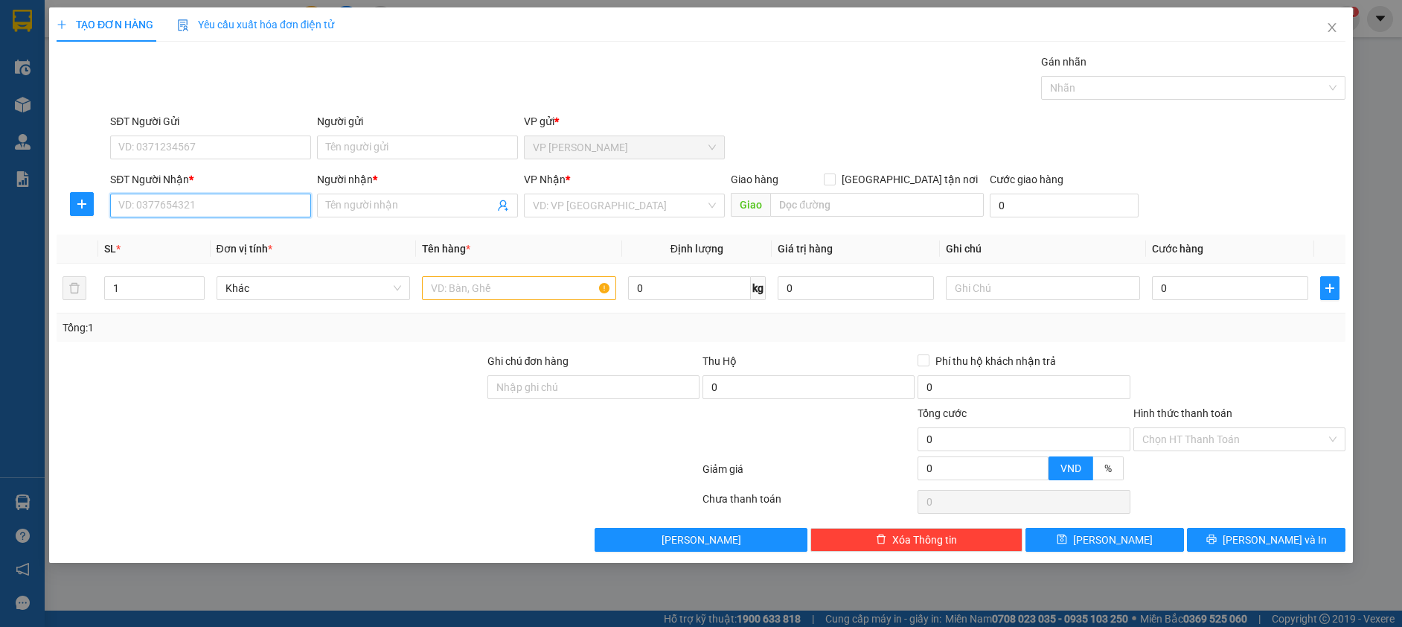
click at [241, 209] on input "SĐT Người Nhận *" at bounding box center [210, 205] width 201 height 24
click at [224, 236] on div "0326131890 - Thu Dung" at bounding box center [210, 235] width 183 height 16
type input "0326131890"
type input "Thu Dung"
type input "0326131890"
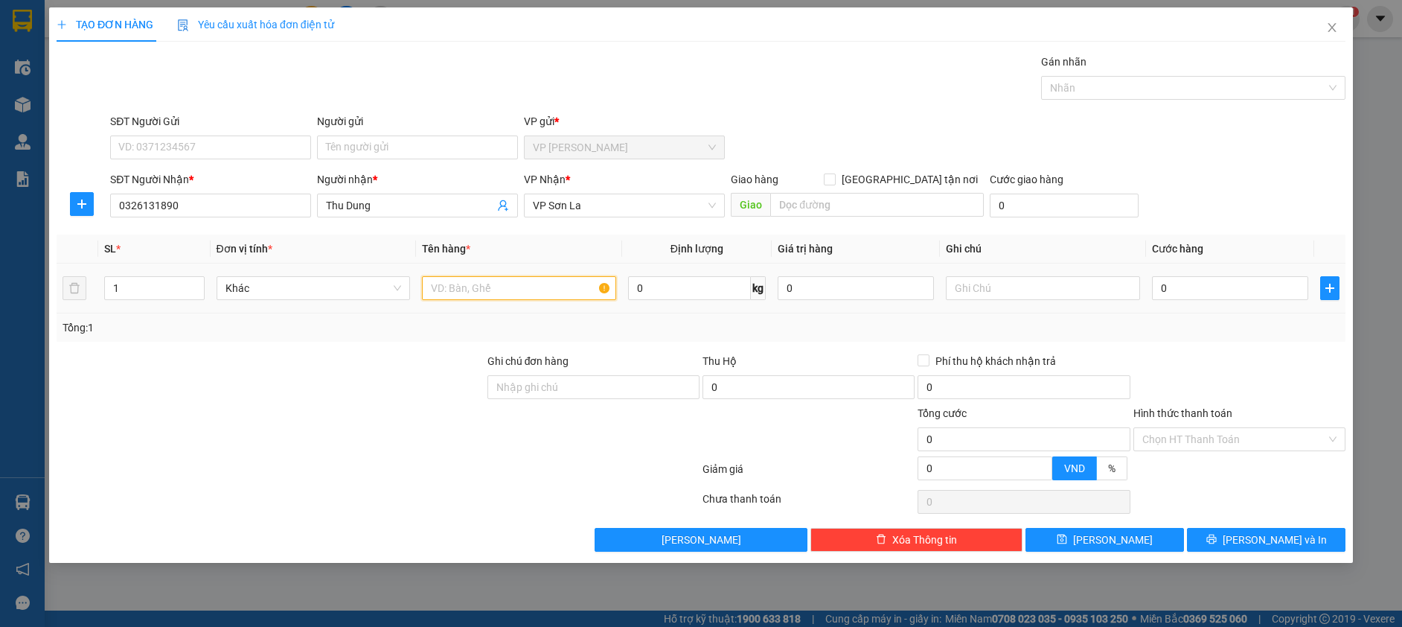
click at [453, 289] on input "text" at bounding box center [519, 288] width 194 height 24
type input "hộp"
drag, startPoint x: 1174, startPoint y: 255, endPoint x: 1186, endPoint y: 285, distance: 33.0
click at [1174, 257] on th "Cước hàng" at bounding box center [1230, 248] width 168 height 29
click at [1186, 285] on input "0" at bounding box center [1230, 288] width 156 height 24
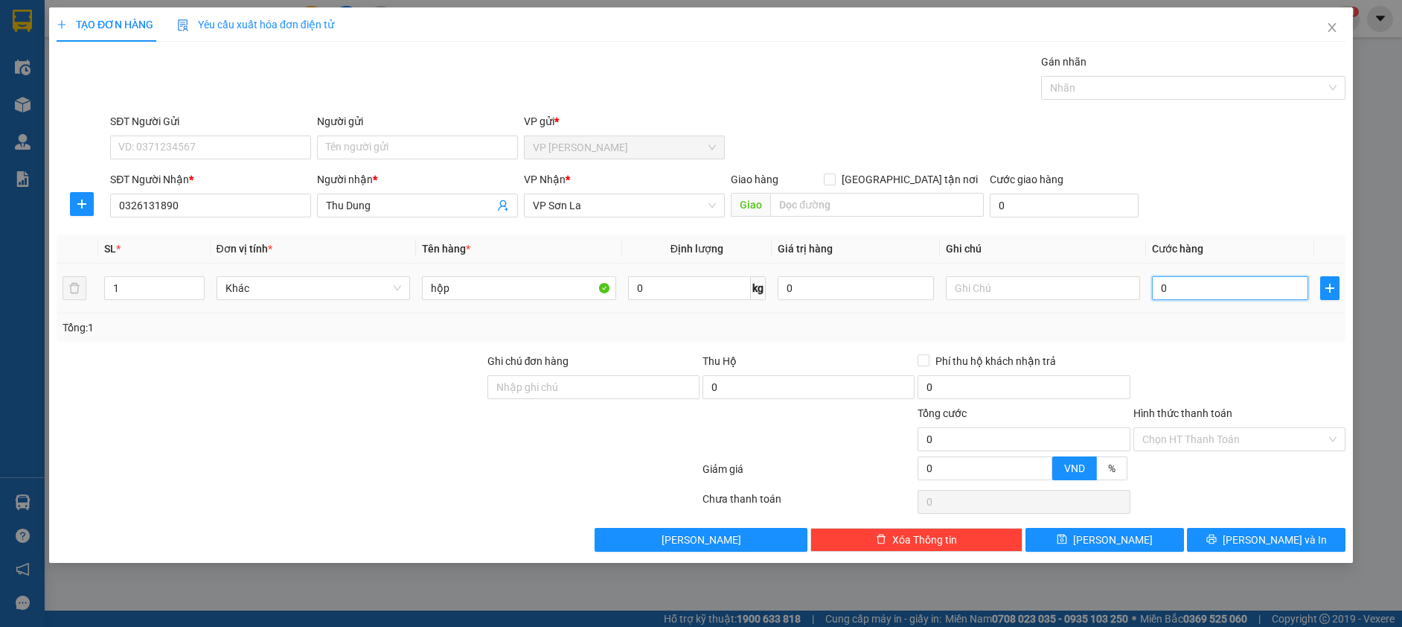
type input "5"
type input "50"
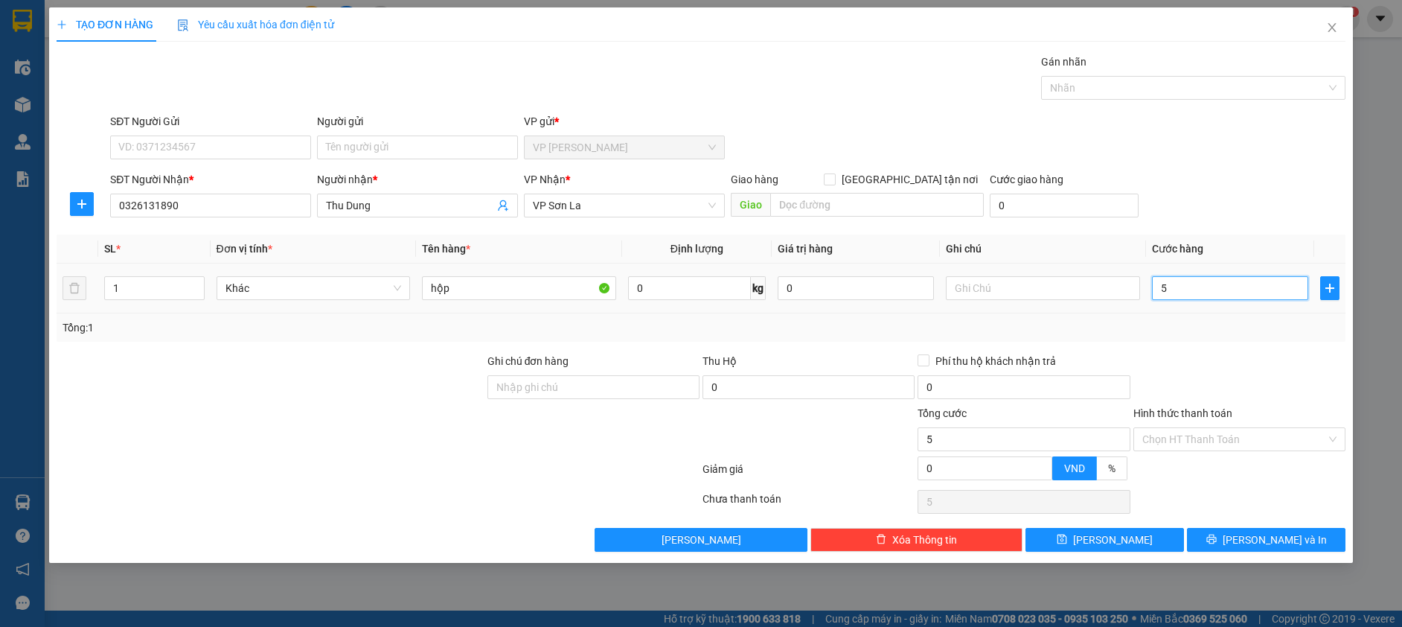
type input "50"
type input "50.000"
click at [1230, 228] on div "Transit Pickup Surcharge Ids Transit Deliver Surcharge Ids Transit Deliver Surc…" at bounding box center [701, 303] width 1289 height 498
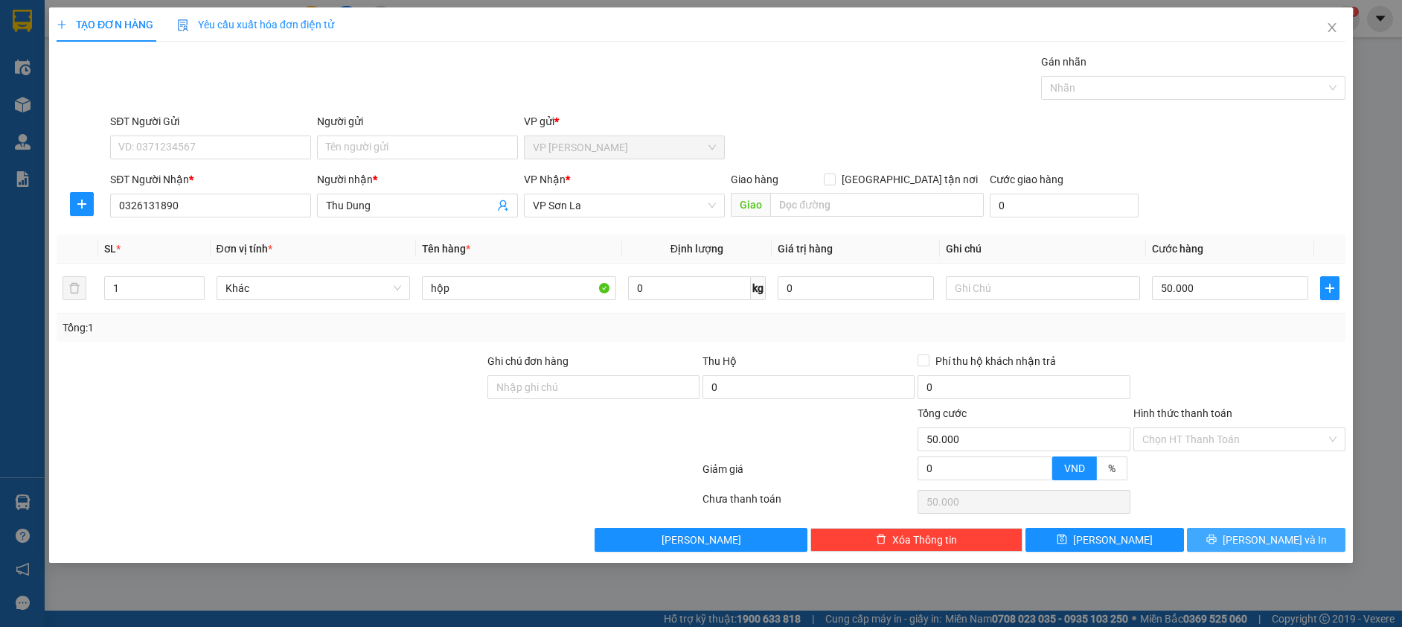
click at [1238, 547] on button "Lưu và In" at bounding box center [1266, 540] width 159 height 24
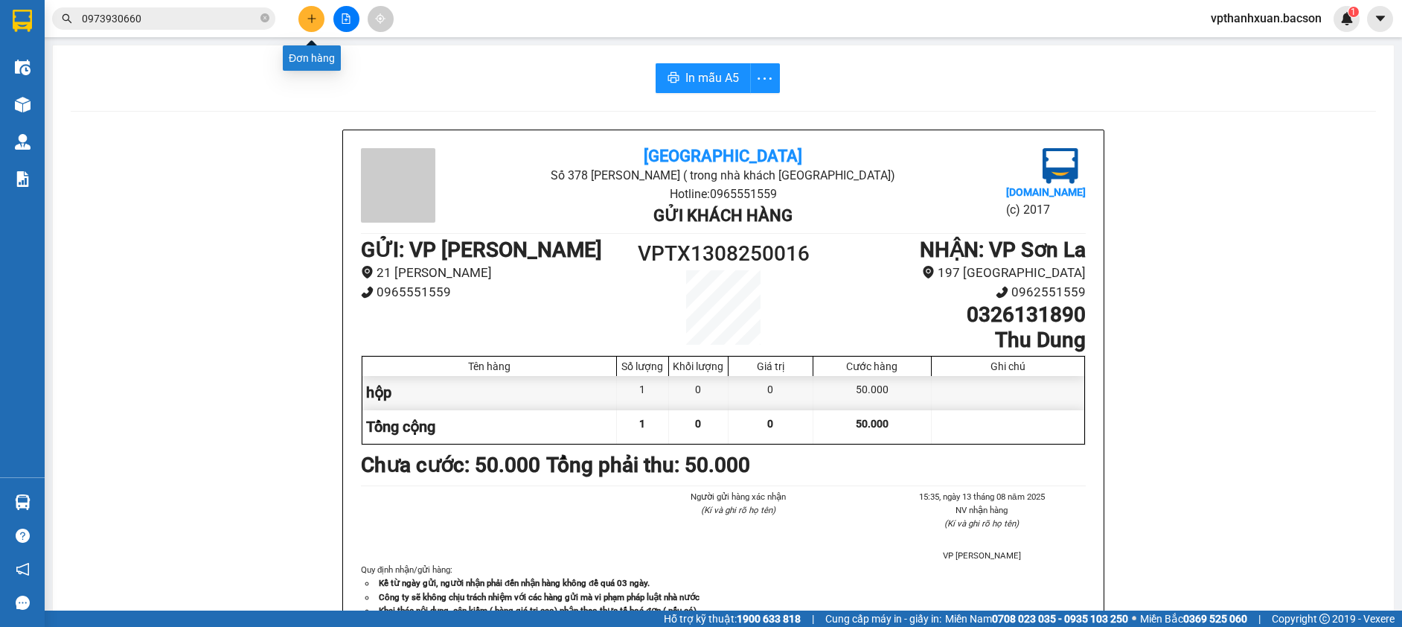
click at [316, 13] on icon "plus" at bounding box center [312, 18] width 10 height 10
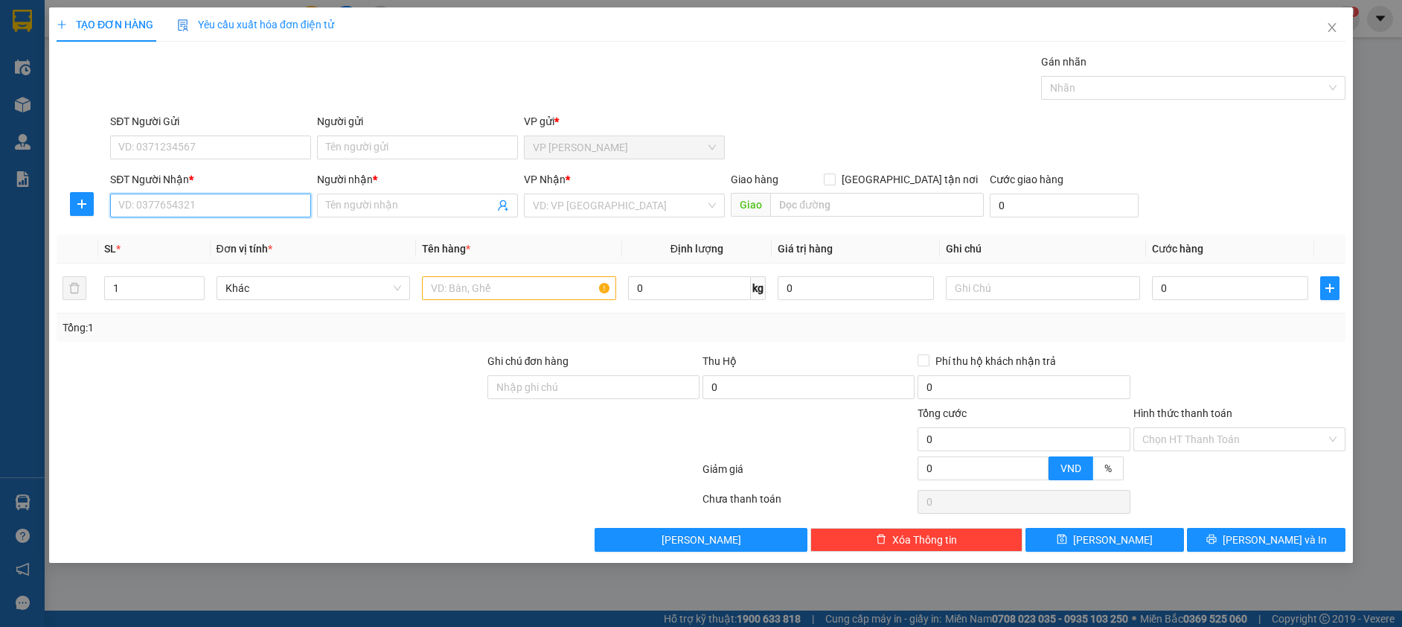
click at [214, 199] on input "SĐT Người Nhận *" at bounding box center [210, 205] width 201 height 24
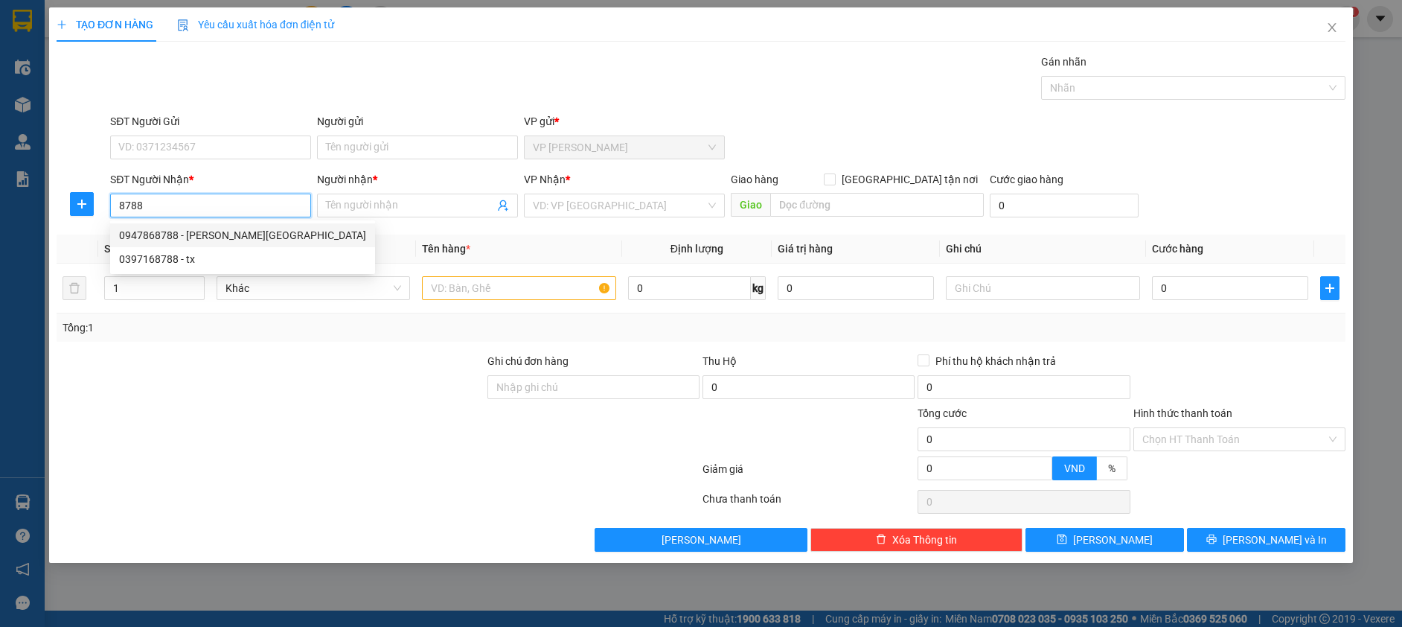
click at [243, 240] on div "0947868788 - dương mộc châu" at bounding box center [242, 235] width 247 height 16
type input "0947868788"
type input "dương mộc châu"
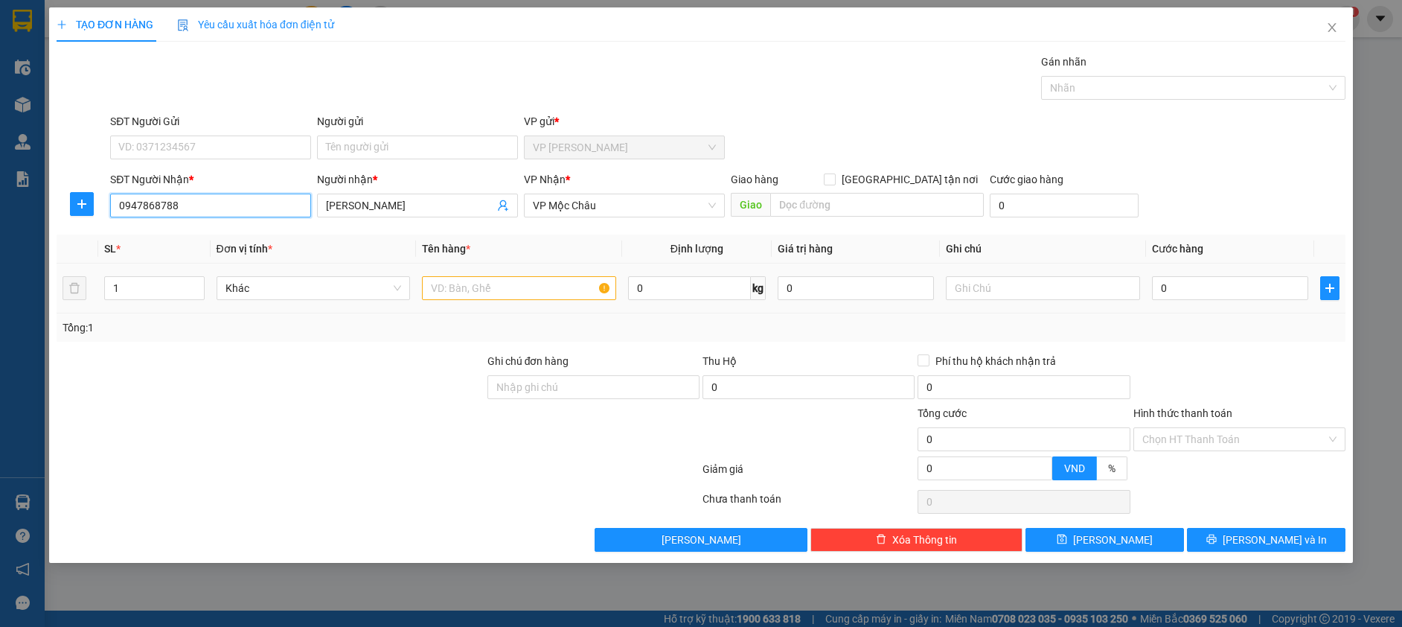
type input "0947868788"
click at [495, 292] on input "text" at bounding box center [519, 288] width 194 height 24
type input "hộp"
click at [1233, 295] on input "0" at bounding box center [1230, 288] width 156 height 24
type input "5"
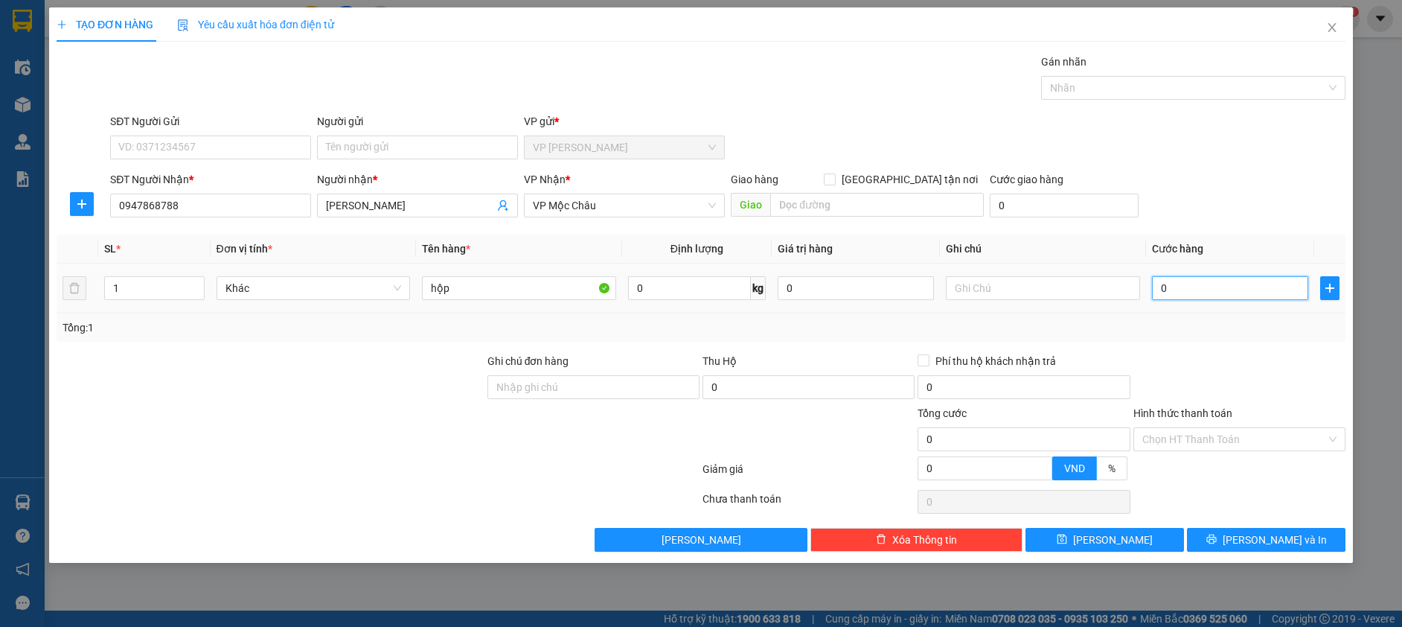
type input "5"
type input "50"
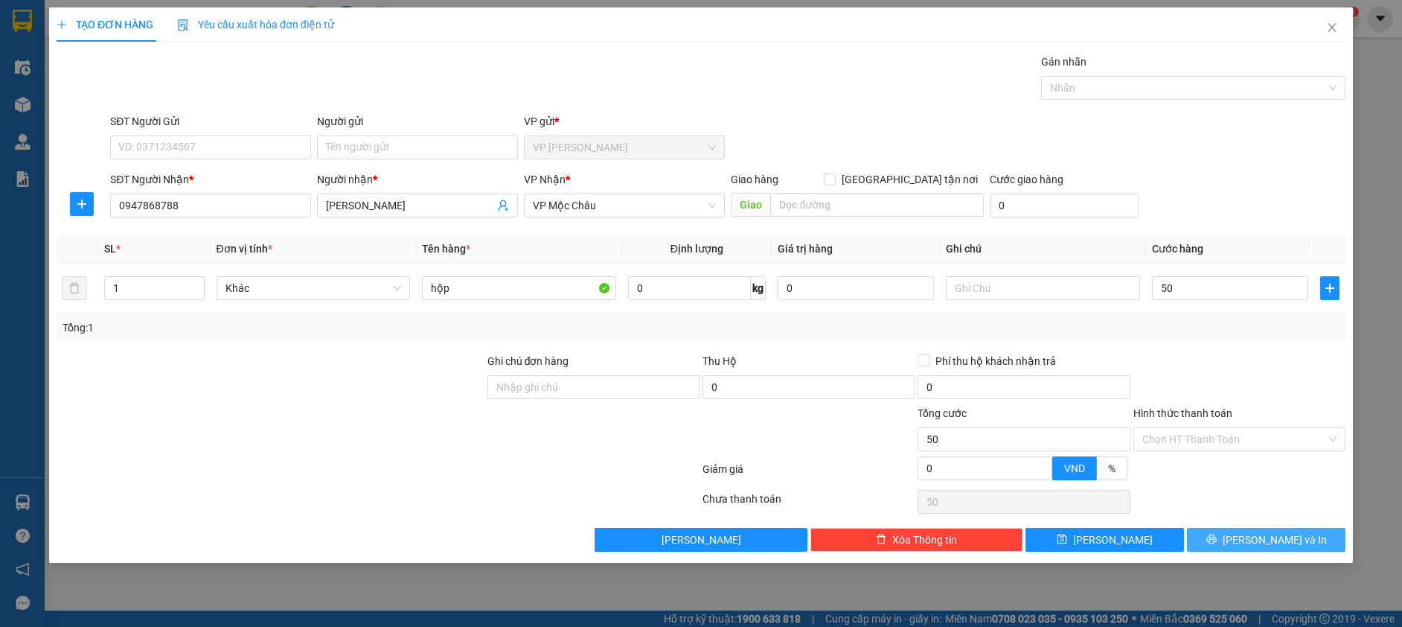
type input "50.000"
drag, startPoint x: 1283, startPoint y: 535, endPoint x: 1253, endPoint y: 500, distance: 45.9
click at [1282, 534] on span "Lưu và In" at bounding box center [1275, 539] width 104 height 16
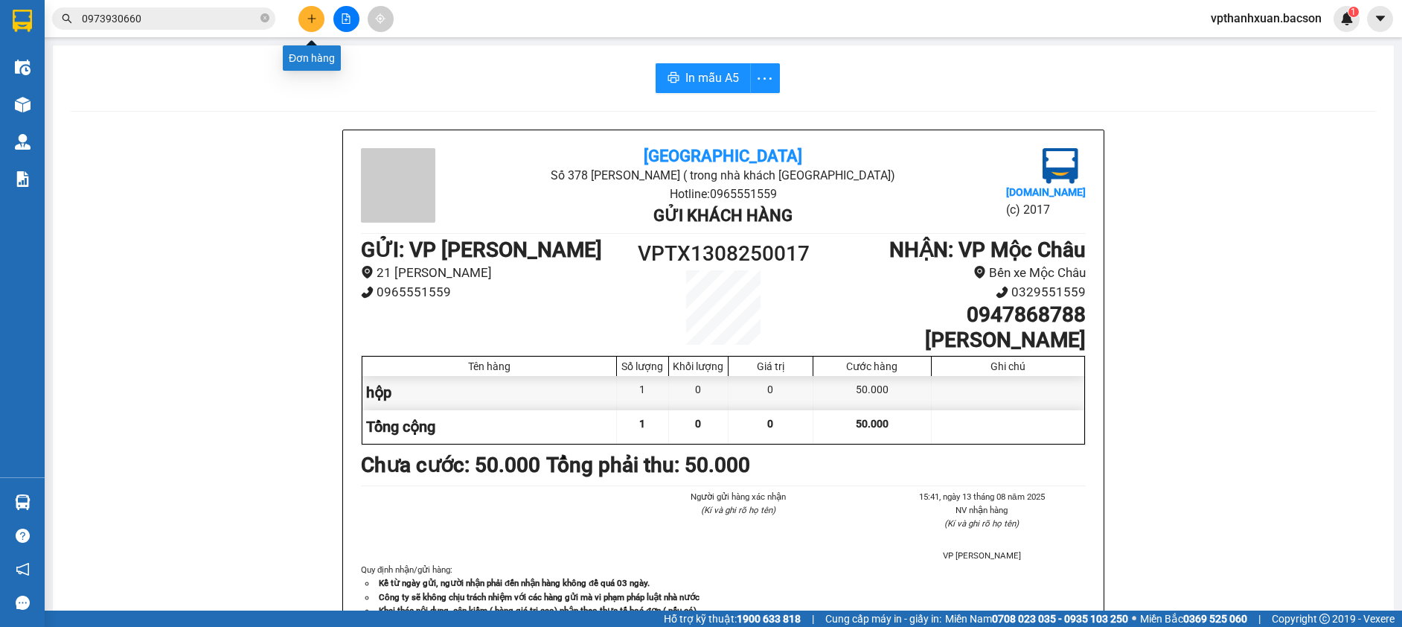
click at [309, 16] on icon "plus" at bounding box center [312, 18] width 10 height 10
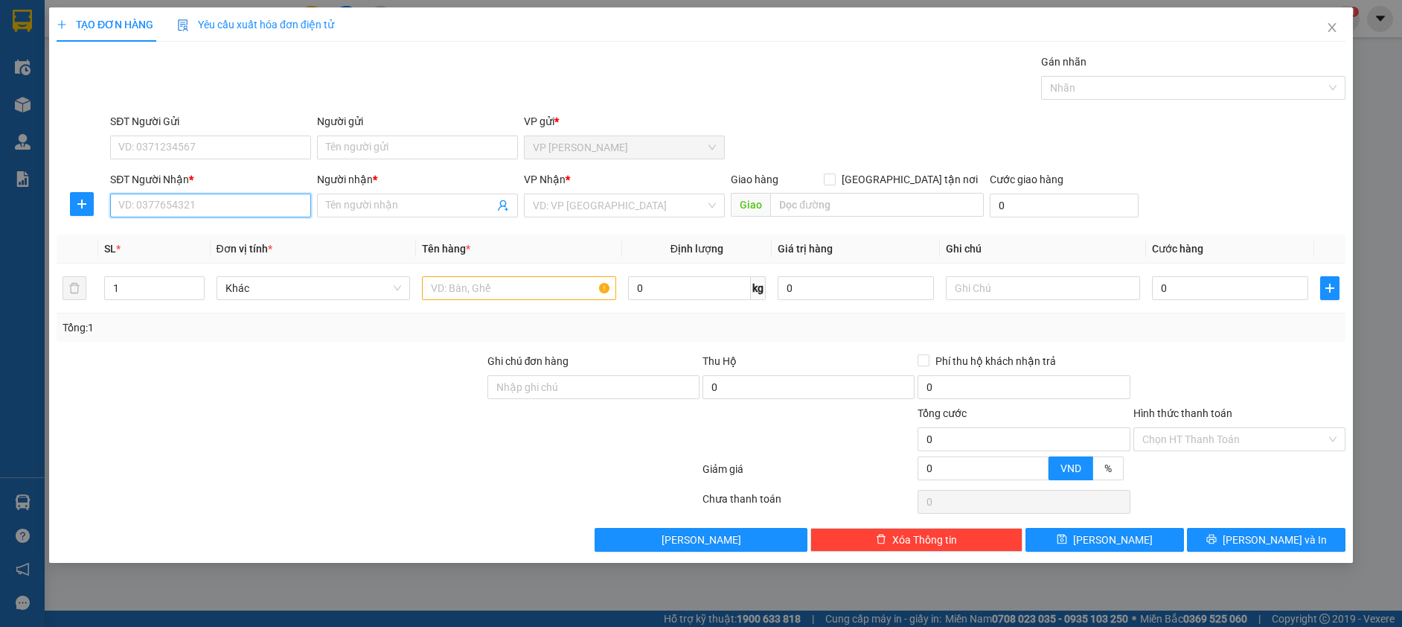
click at [199, 211] on input "SĐT Người Nhận *" at bounding box center [210, 205] width 201 height 24
click at [203, 237] on div "0973304999 - khương mộc châu" at bounding box center [210, 235] width 183 height 16
type input "0973304999"
type input "khương mộc châu"
type input "0973304999"
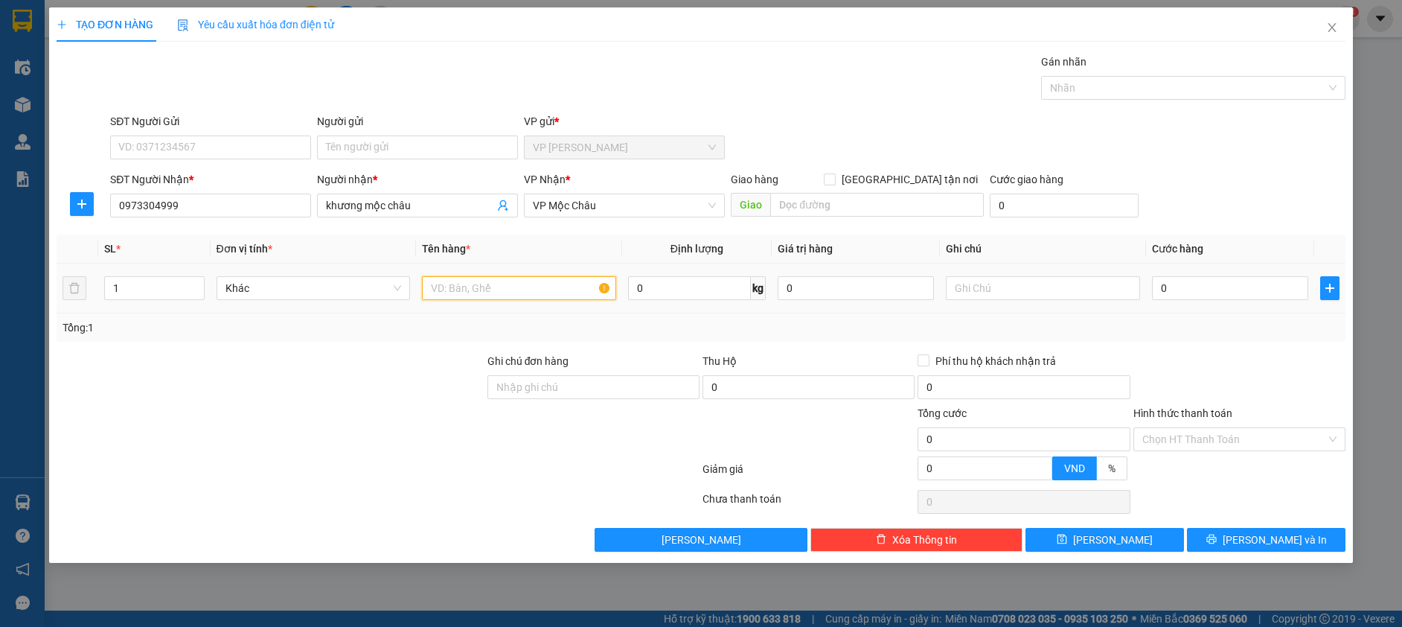
click at [475, 281] on input "text" at bounding box center [519, 288] width 194 height 24
type input "hộp"
click at [1264, 291] on input "0" at bounding box center [1230, 288] width 156 height 24
type input "5"
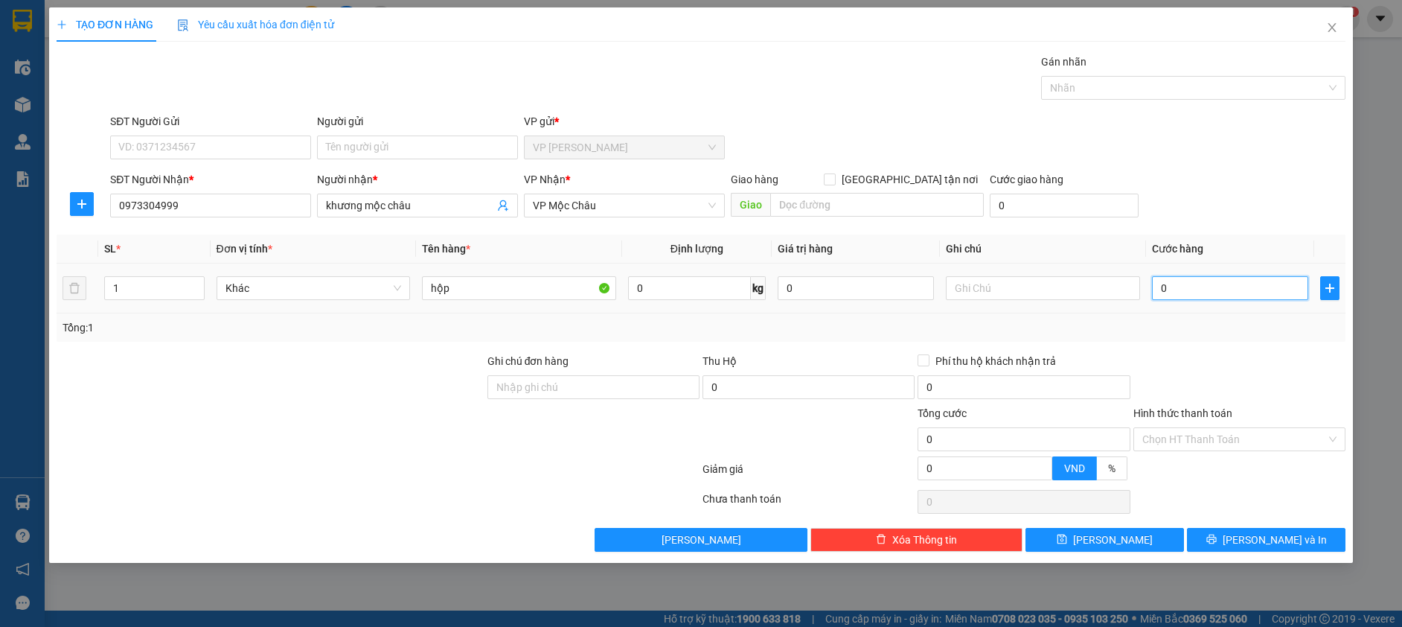
type input "5"
type input "50"
type input "50.000"
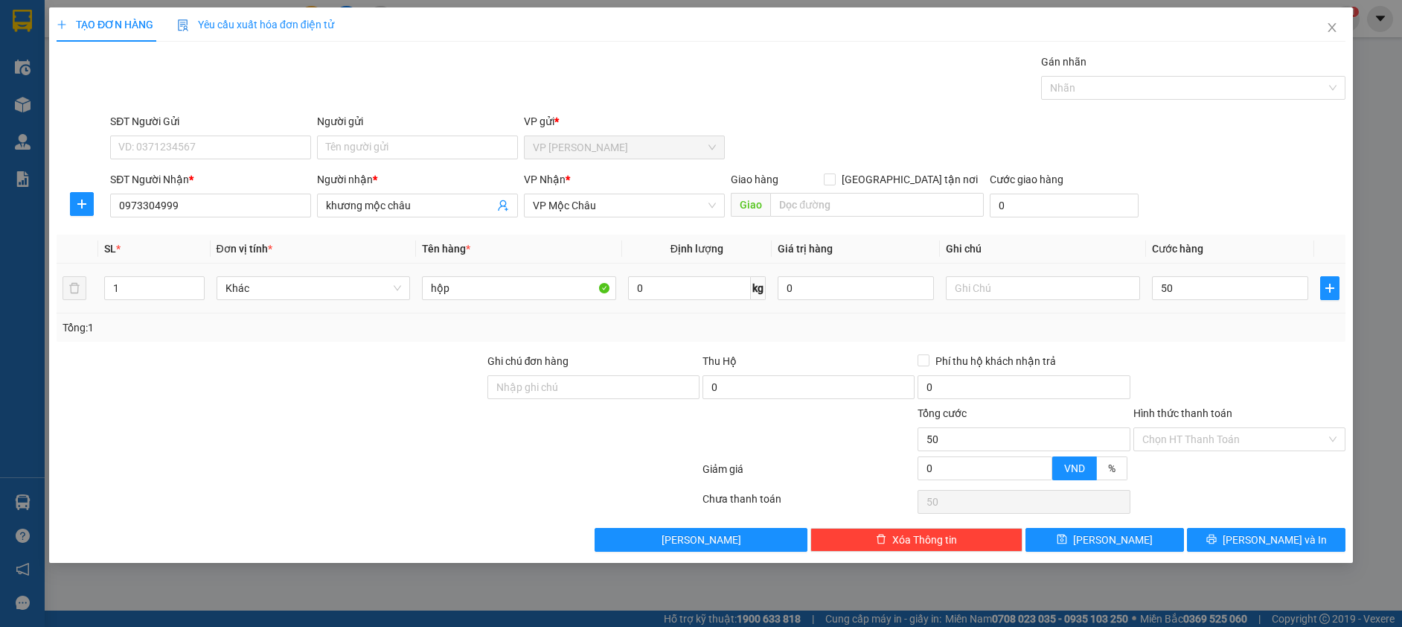
type input "50.000"
click at [1270, 247] on th "Cước hàng" at bounding box center [1230, 248] width 168 height 29
click at [1217, 543] on icon "printer" at bounding box center [1211, 539] width 10 height 10
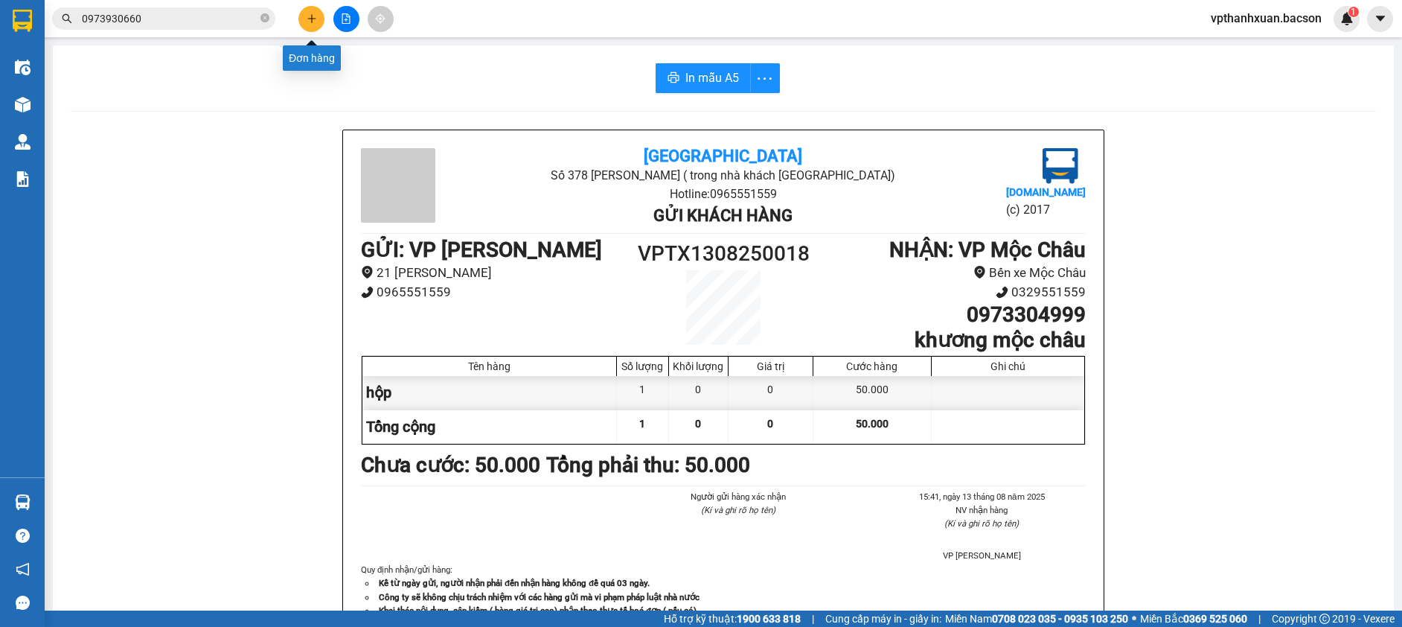
click at [310, 22] on icon "plus" at bounding box center [312, 18] width 10 height 10
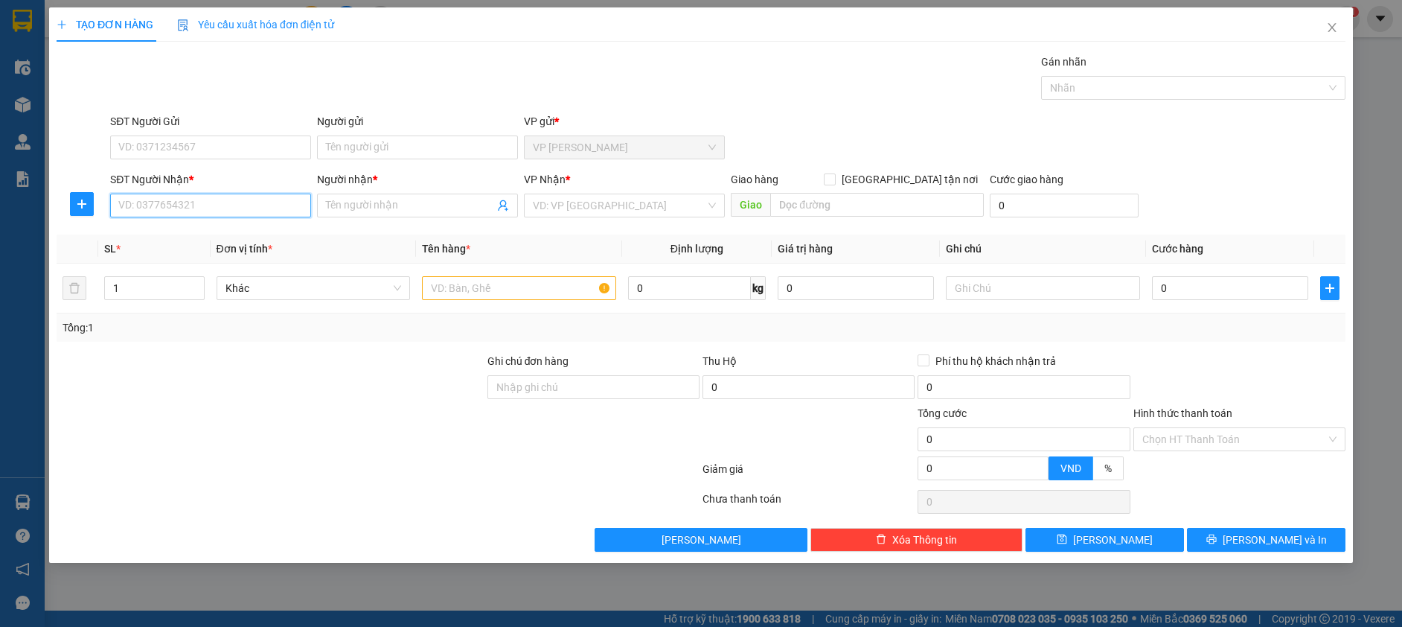
click at [240, 212] on input "SĐT Người Nhận *" at bounding box center [210, 205] width 201 height 24
click at [179, 204] on input "093256778" at bounding box center [210, 205] width 201 height 24
click at [142, 202] on input "093256778" at bounding box center [210, 205] width 201 height 24
type input "0932256778"
drag, startPoint x: 225, startPoint y: 230, endPoint x: 256, endPoint y: 244, distance: 33.6
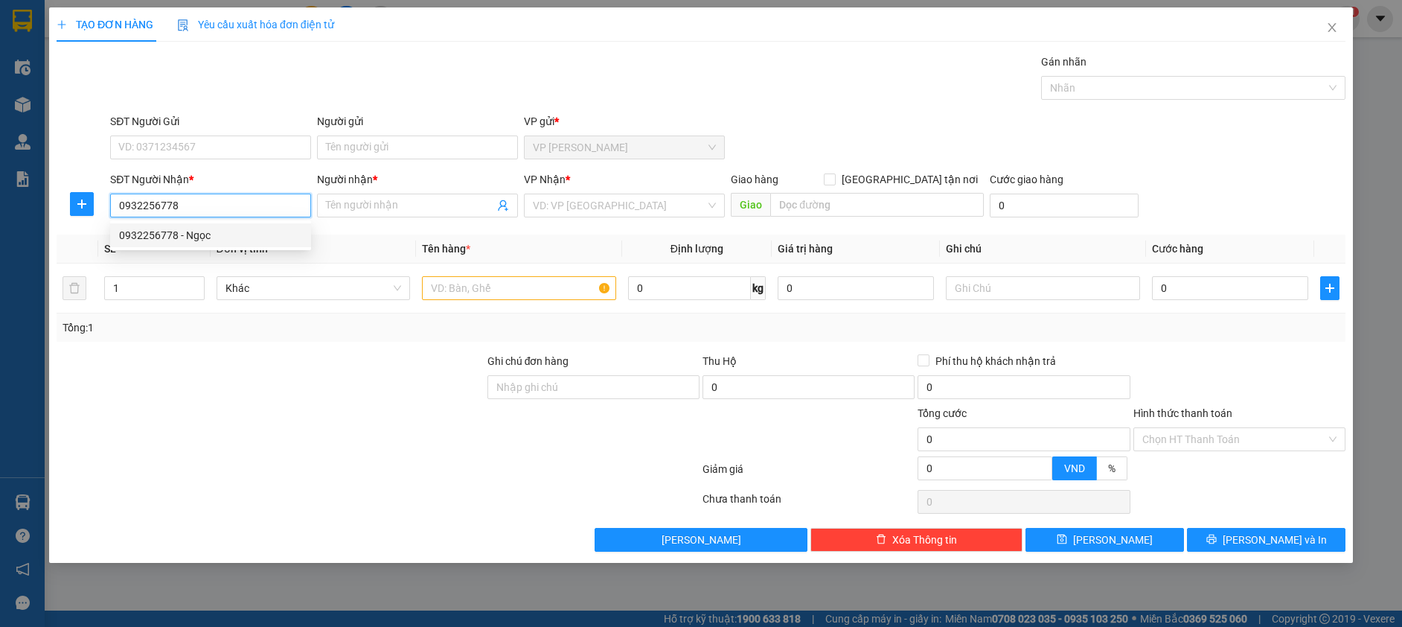
click at [227, 230] on div "0932256778 - Ngọc" at bounding box center [210, 235] width 183 height 16
type input "Ngọc"
type input "0932256778"
click at [461, 295] on input "text" at bounding box center [519, 288] width 194 height 24
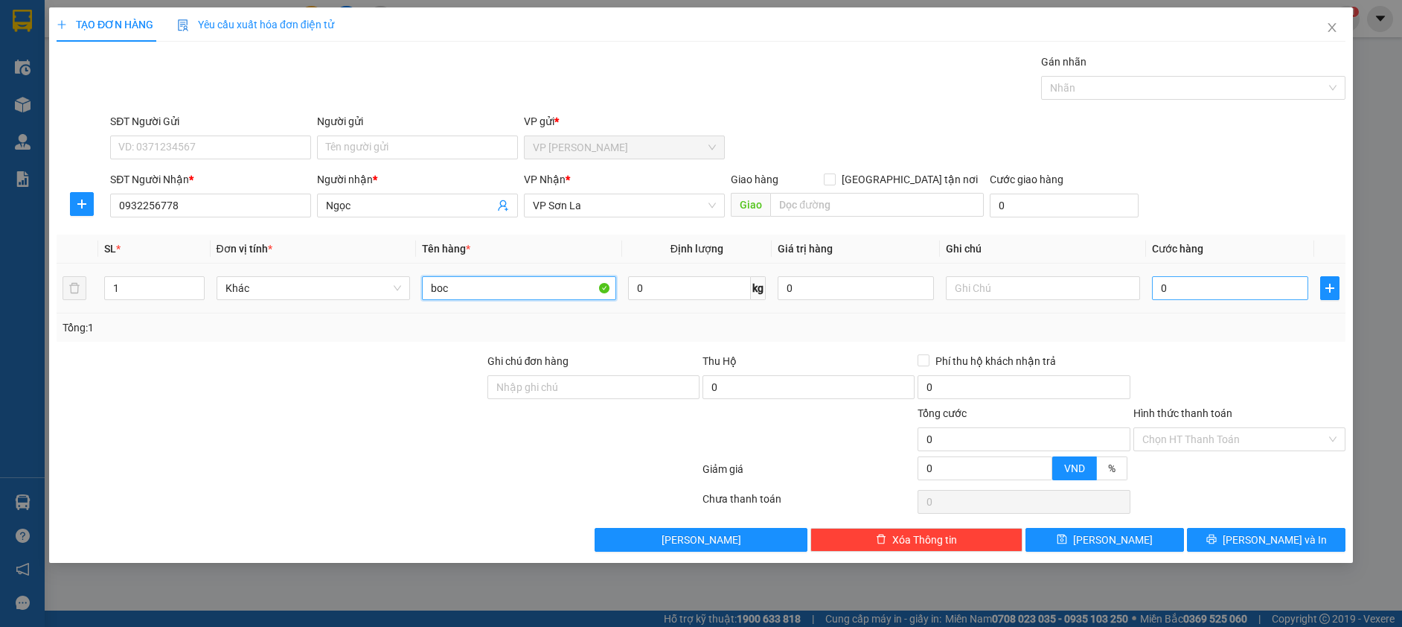
type input "boc"
click at [1224, 289] on input "0" at bounding box center [1230, 288] width 156 height 24
type input "5"
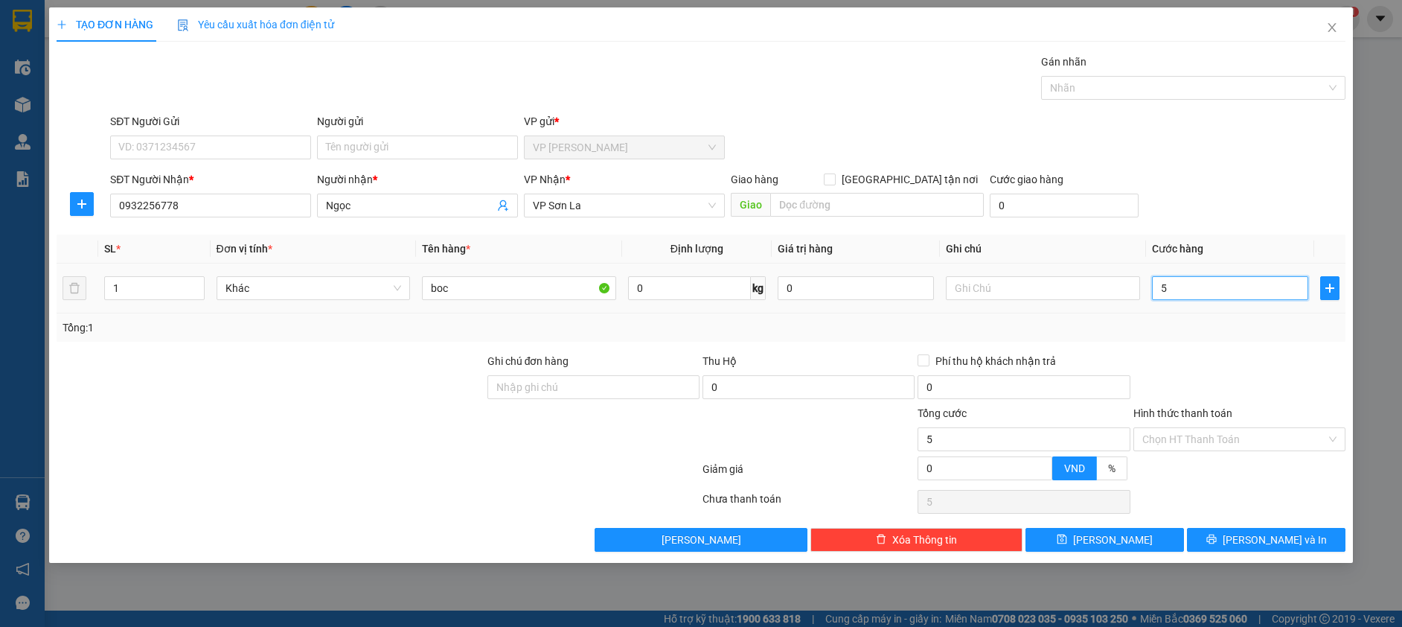
type input "50"
type input "50.000"
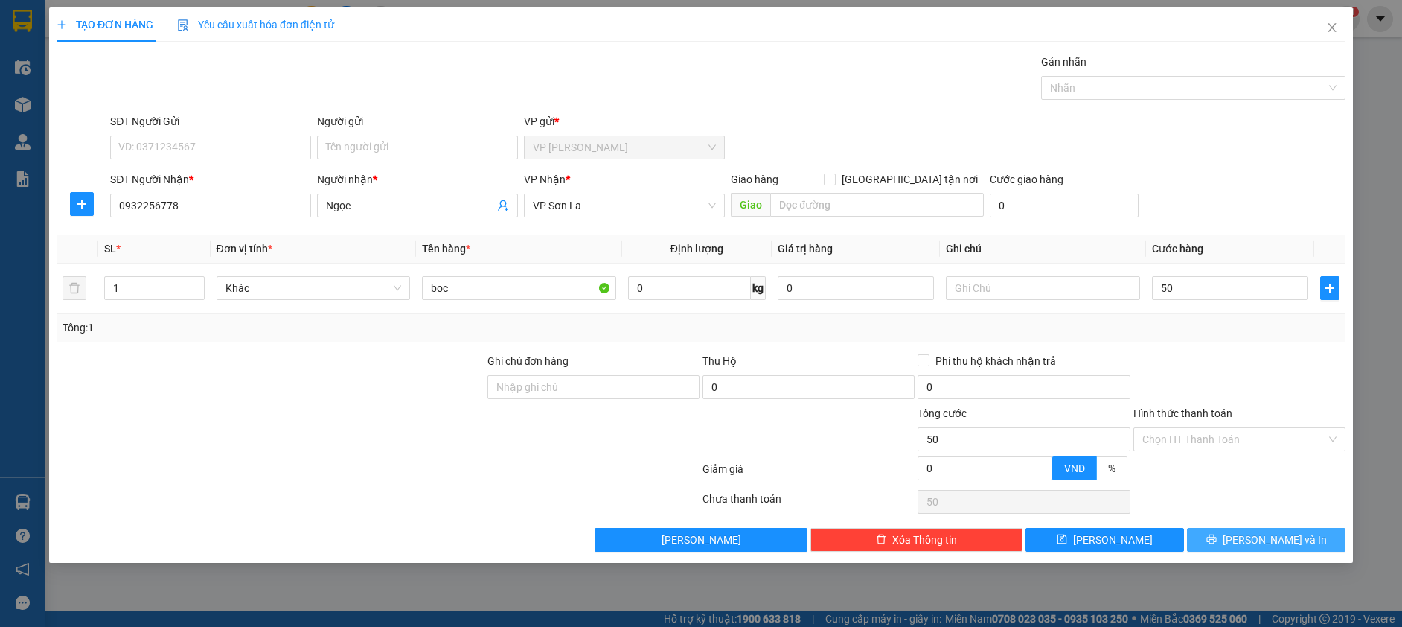
type input "50.000"
click at [1257, 534] on span "Lưu và In" at bounding box center [1275, 539] width 104 height 16
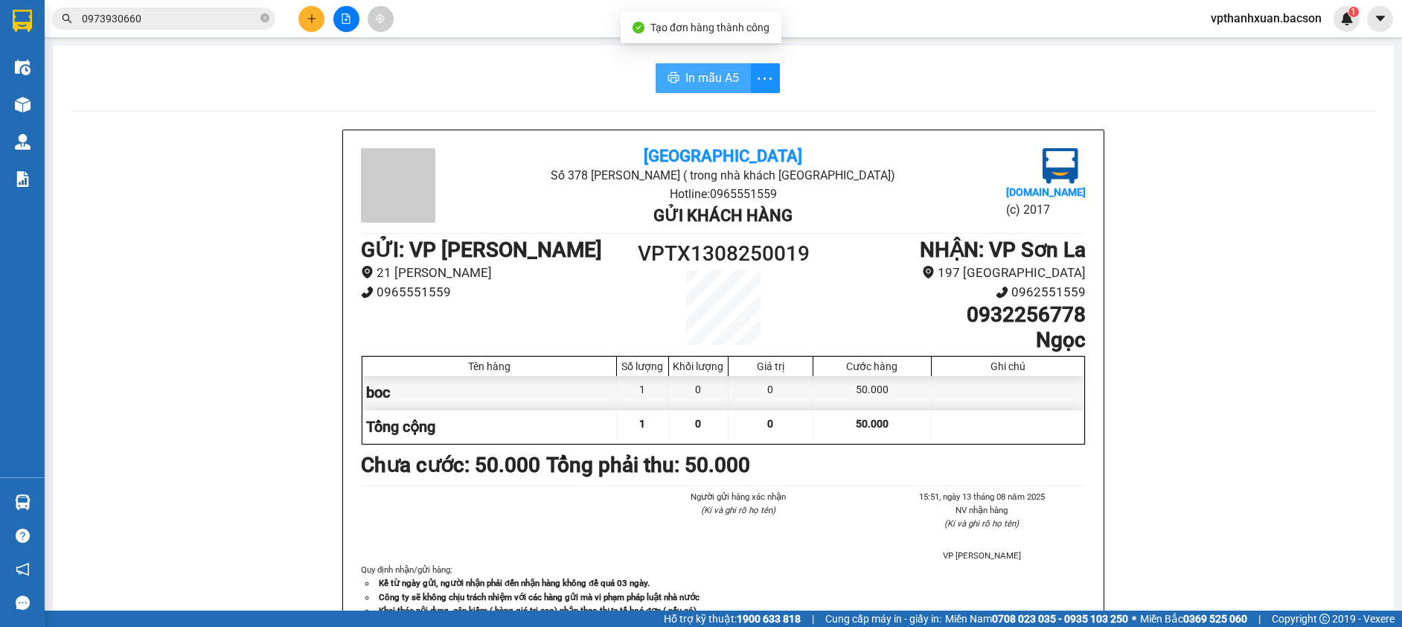
click at [713, 67] on button "In mẫu A5" at bounding box center [703, 78] width 95 height 30
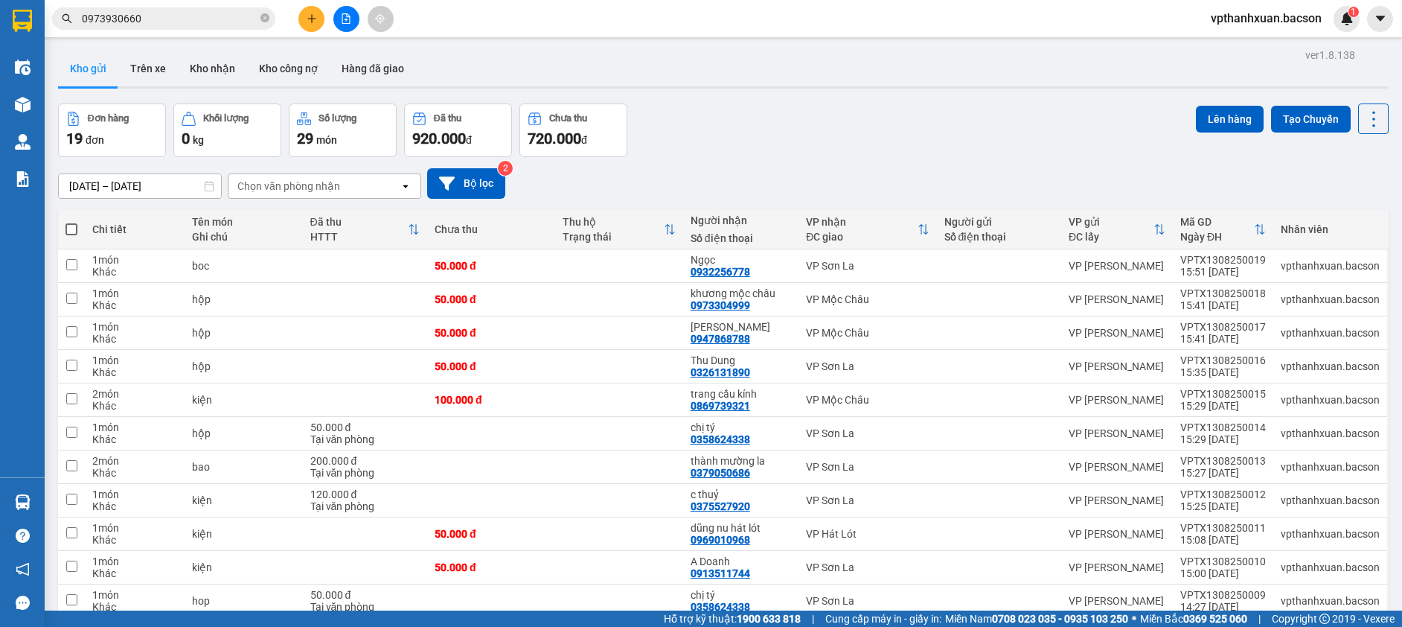
click at [309, 16] on icon "plus" at bounding box center [312, 18] width 10 height 10
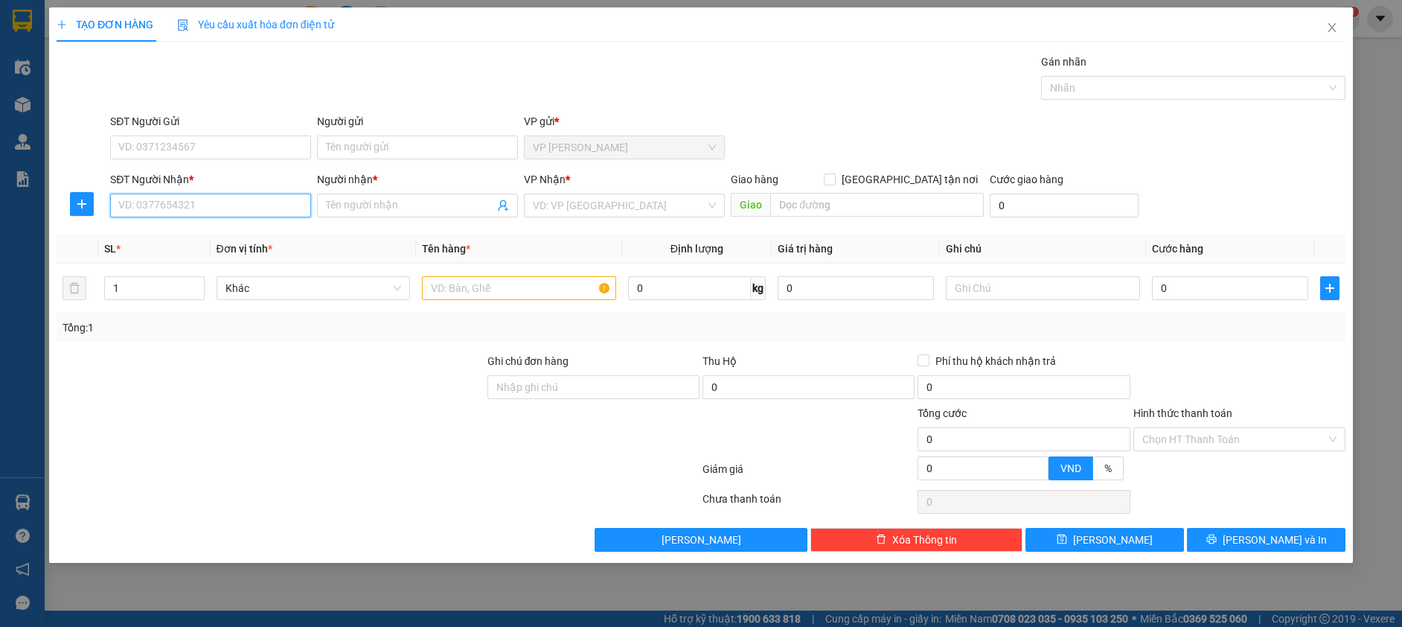
click at [259, 213] on input "SĐT Người Nhận *" at bounding box center [210, 205] width 201 height 24
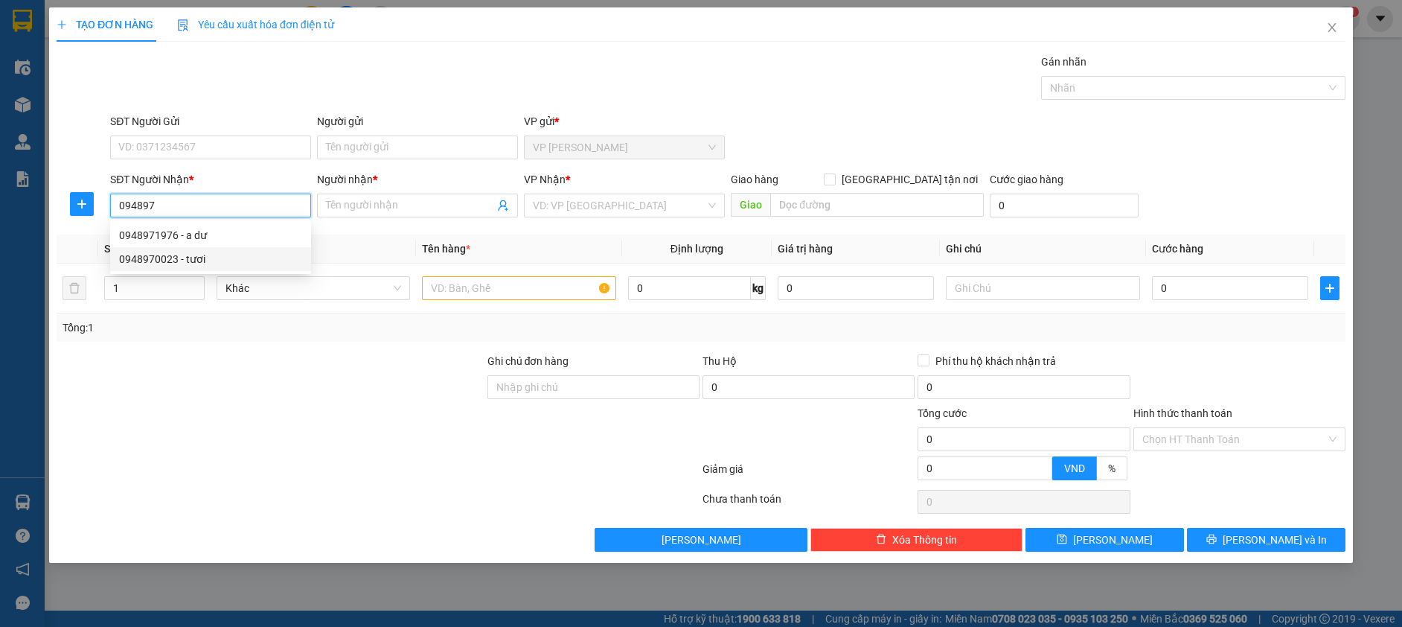
click at [193, 266] on div "0948970023 - tươi" at bounding box center [210, 259] width 183 height 16
type input "0948970023"
type input "tươi"
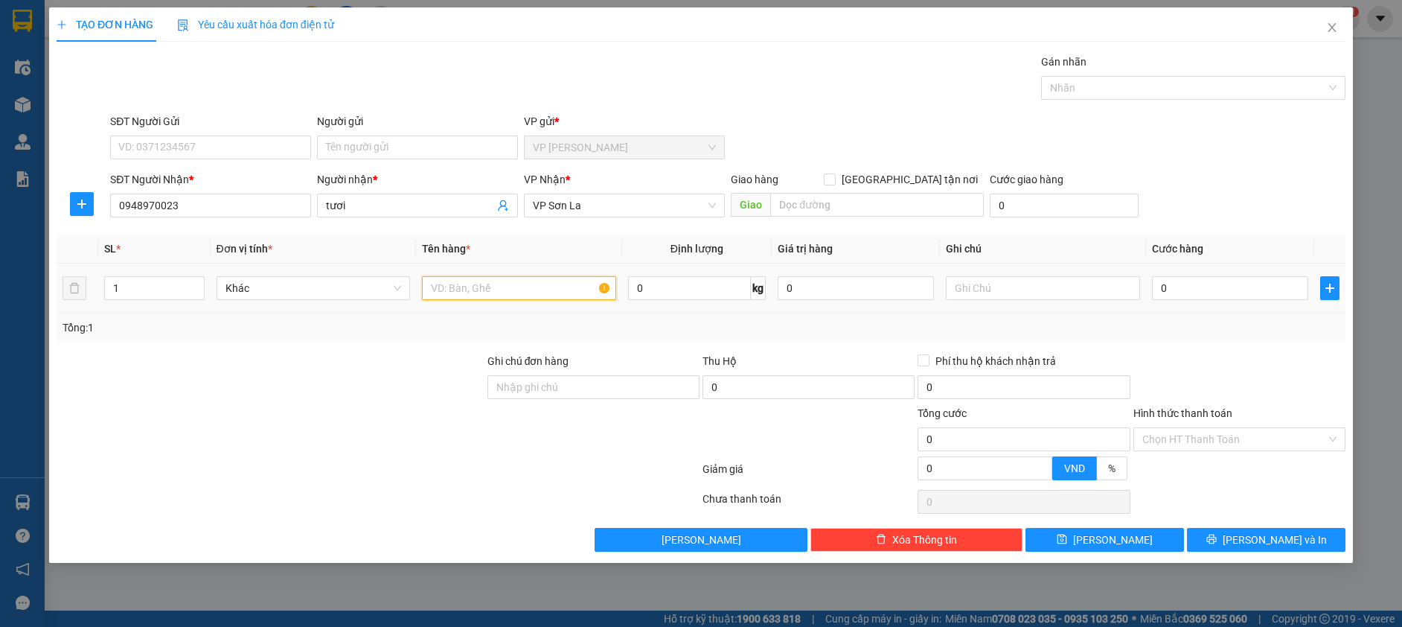
click at [449, 287] on input "text" at bounding box center [519, 288] width 194 height 24
click at [1194, 286] on input "0" at bounding box center [1230, 288] width 156 height 24
click at [1234, 233] on div "Transit Pickup Surcharge Ids Transit Deliver Surcharge Ids Transit Deliver Surc…" at bounding box center [701, 303] width 1289 height 498
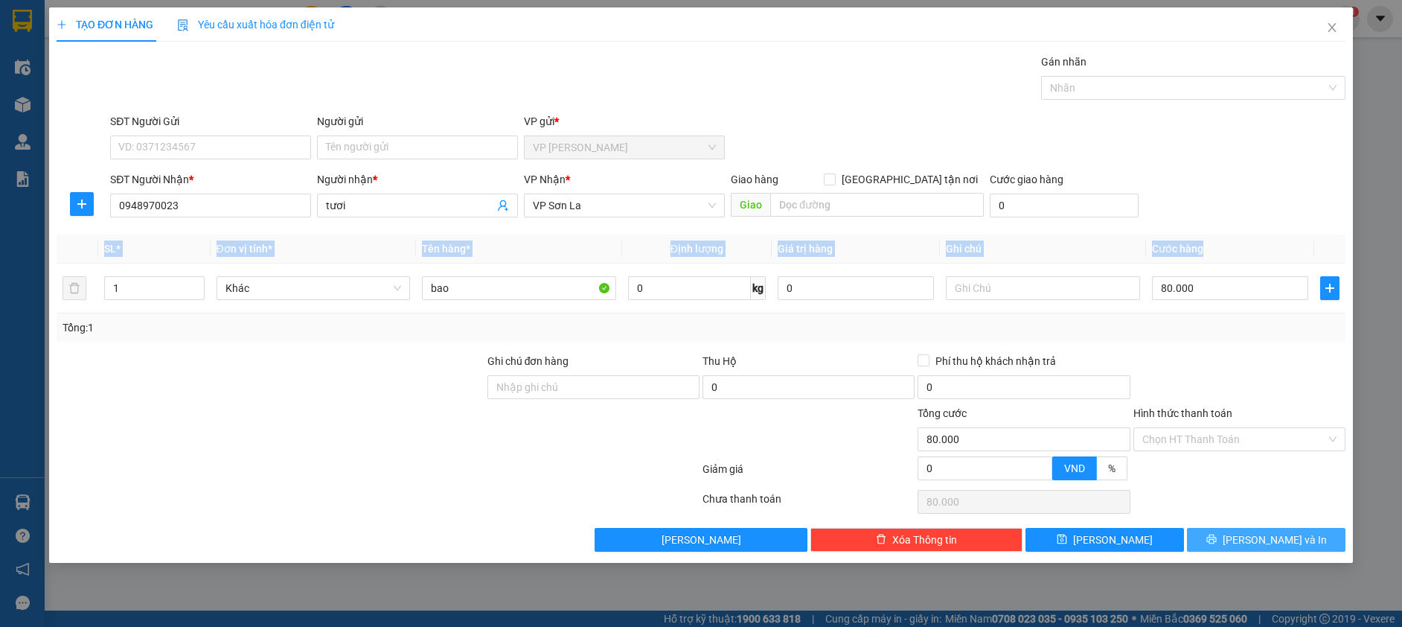
click at [1257, 532] on button "Lưu và In" at bounding box center [1266, 540] width 159 height 24
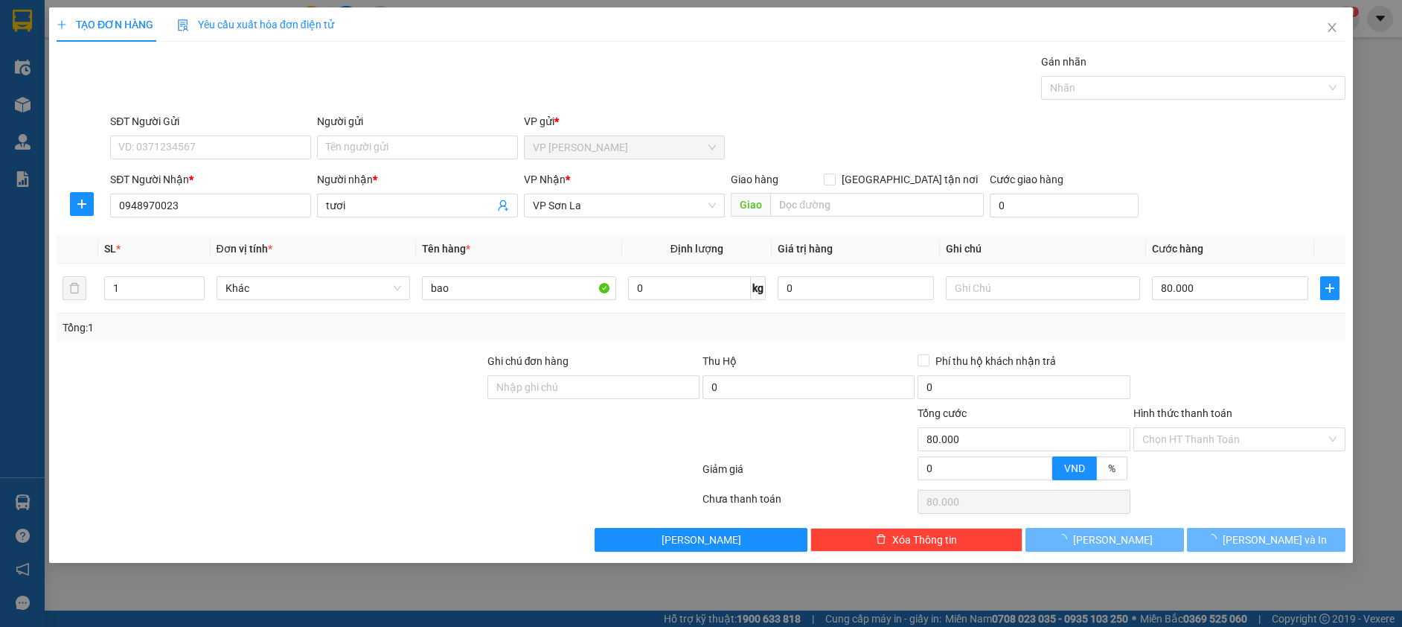
click at [1230, 364] on div at bounding box center [1239, 379] width 215 height 52
click at [1272, 541] on span "Lưu và In" at bounding box center [1275, 539] width 104 height 16
click at [435, 480] on div at bounding box center [378, 472] width 646 height 30
click at [1301, 543] on button "Lưu và In" at bounding box center [1266, 540] width 159 height 24
click at [1223, 540] on span "loading" at bounding box center [1214, 539] width 16 height 10
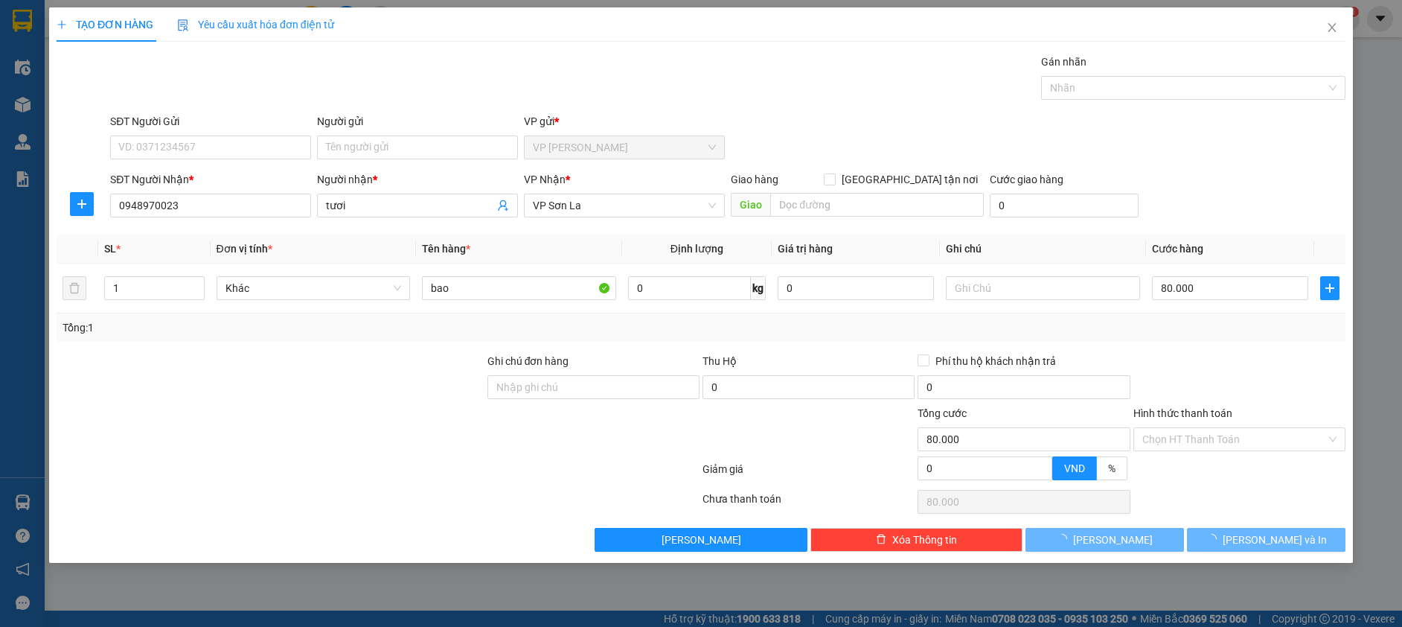
click at [1212, 351] on div "Transit Pickup Surcharge Ids Transit Deliver Surcharge Ids Transit Deliver Surc…" at bounding box center [701, 303] width 1289 height 498
drag, startPoint x: 1247, startPoint y: 540, endPoint x: 1247, endPoint y: 551, distance: 11.2
click at [1247, 551] on button "Lưu và In" at bounding box center [1266, 540] width 159 height 24
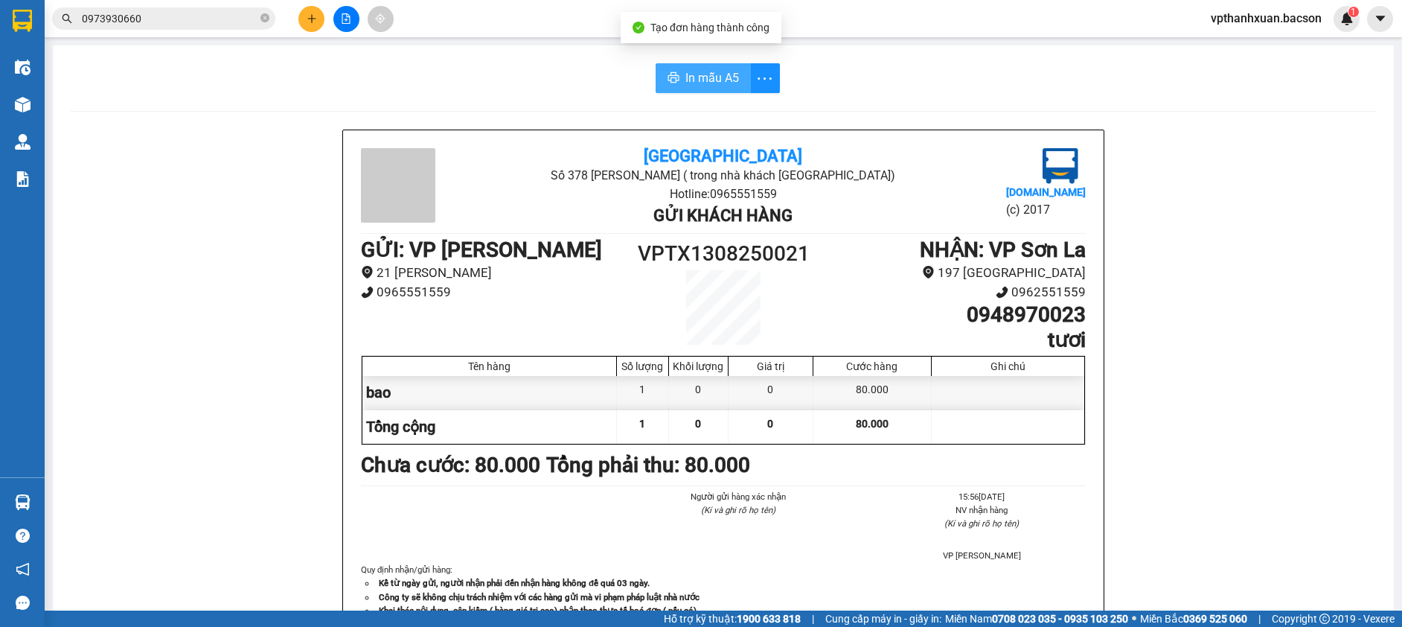
click at [685, 81] on span "In mẫu A5" at bounding box center [712, 77] width 54 height 19
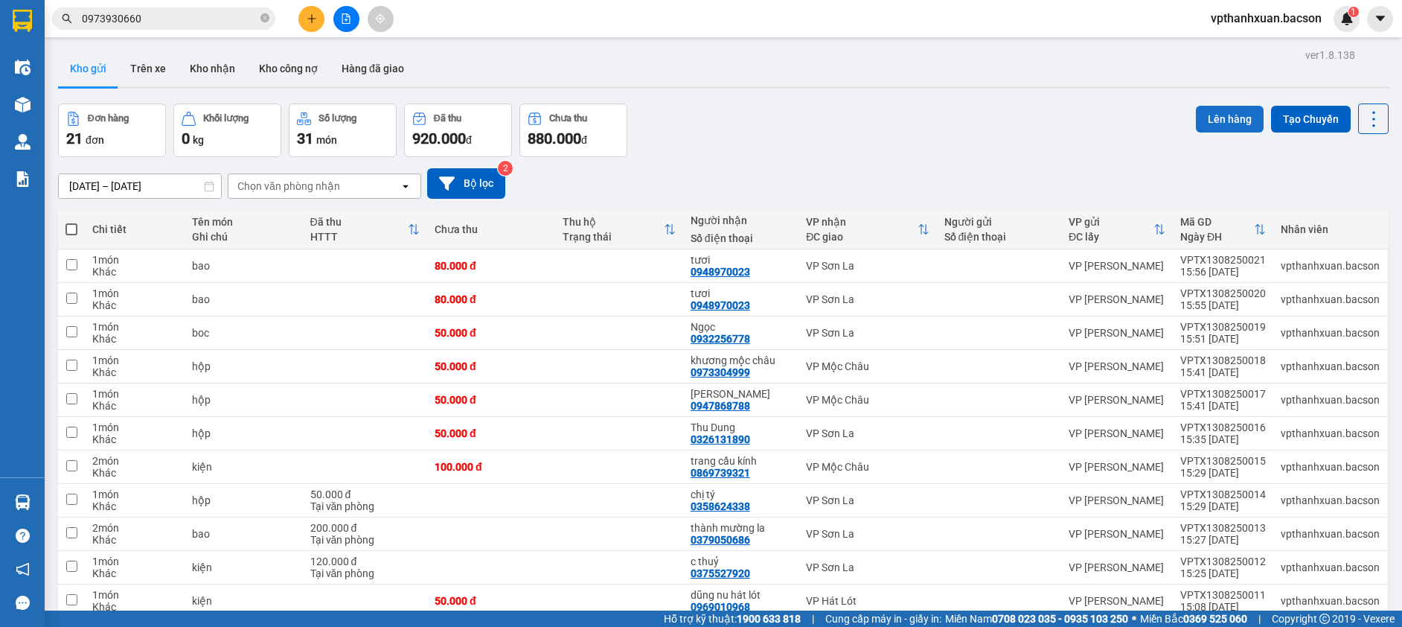
click at [1214, 117] on button "Lên hàng" at bounding box center [1230, 119] width 68 height 27
click at [842, 123] on div "Đơn hàng 21 đơn Khối lượng 0 kg Số lượng 31 món Đã thu 920.000 đ Chưa thu 880.0…" at bounding box center [723, 130] width 1331 height 54
click at [304, 19] on button at bounding box center [311, 19] width 26 height 26
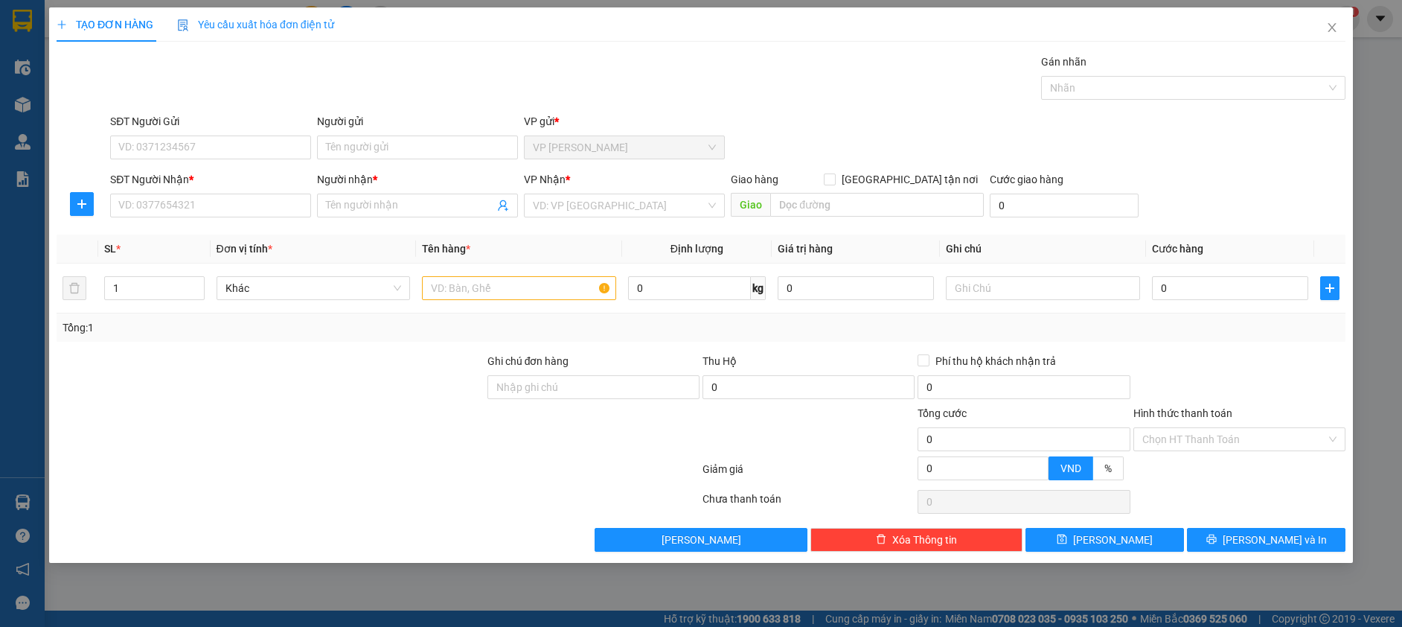
click at [215, 220] on div "SĐT Người Nhận * VD: 0377654321" at bounding box center [210, 197] width 201 height 52
click at [220, 208] on input "SĐT Người Nhận *" at bounding box center [210, 205] width 201 height 24
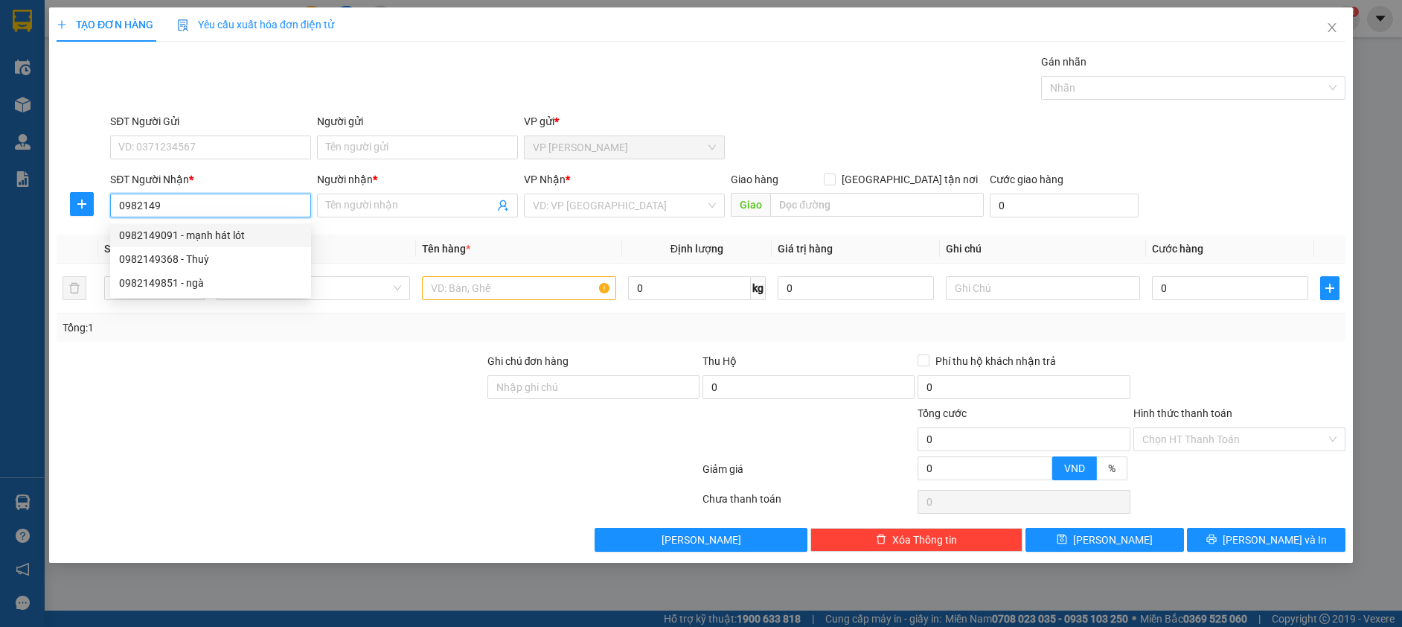
click at [229, 236] on div "0982149091 - mạnh hát lót" at bounding box center [210, 235] width 183 height 16
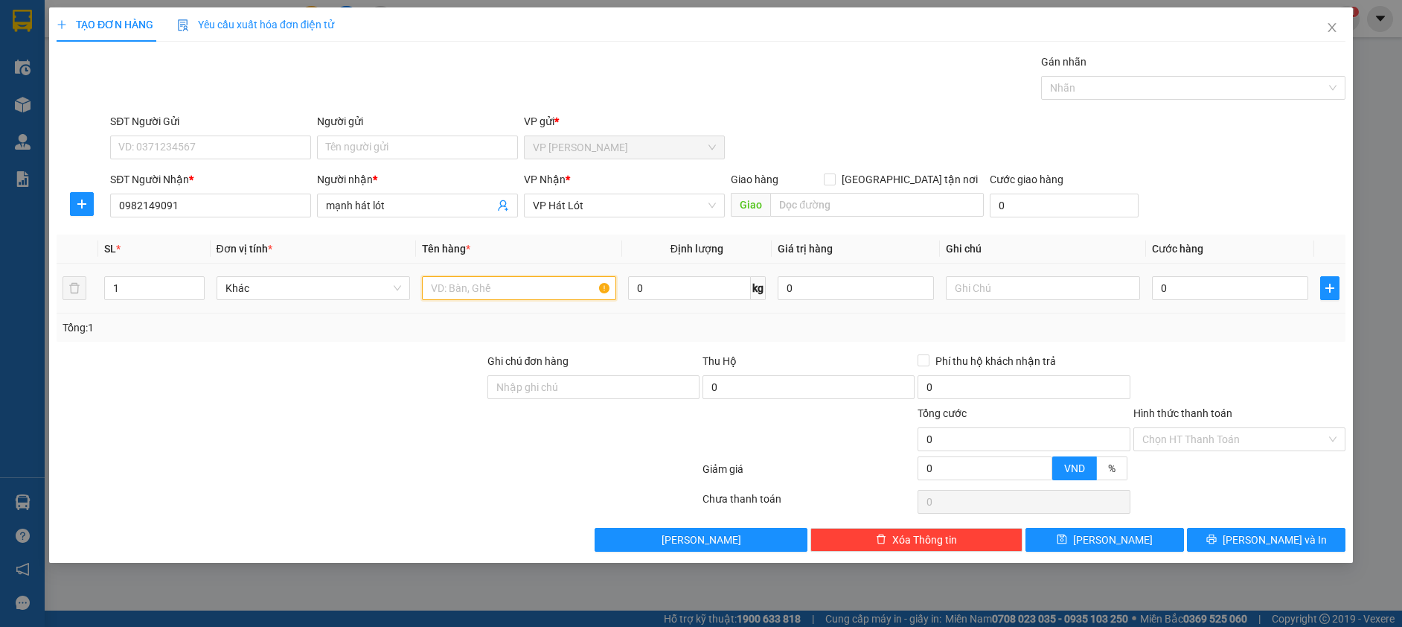
click at [487, 288] on input "text" at bounding box center [519, 288] width 194 height 24
click at [1209, 287] on input "0" at bounding box center [1230, 288] width 156 height 24
click at [1258, 289] on input "0" at bounding box center [1230, 288] width 156 height 24
drag, startPoint x: 1282, startPoint y: 234, endPoint x: 1261, endPoint y: 352, distance: 120.0
click at [1281, 234] on div "Transit Pickup Surcharge Ids Transit Deliver Surcharge Ids Transit Deliver Surc…" at bounding box center [701, 303] width 1289 height 498
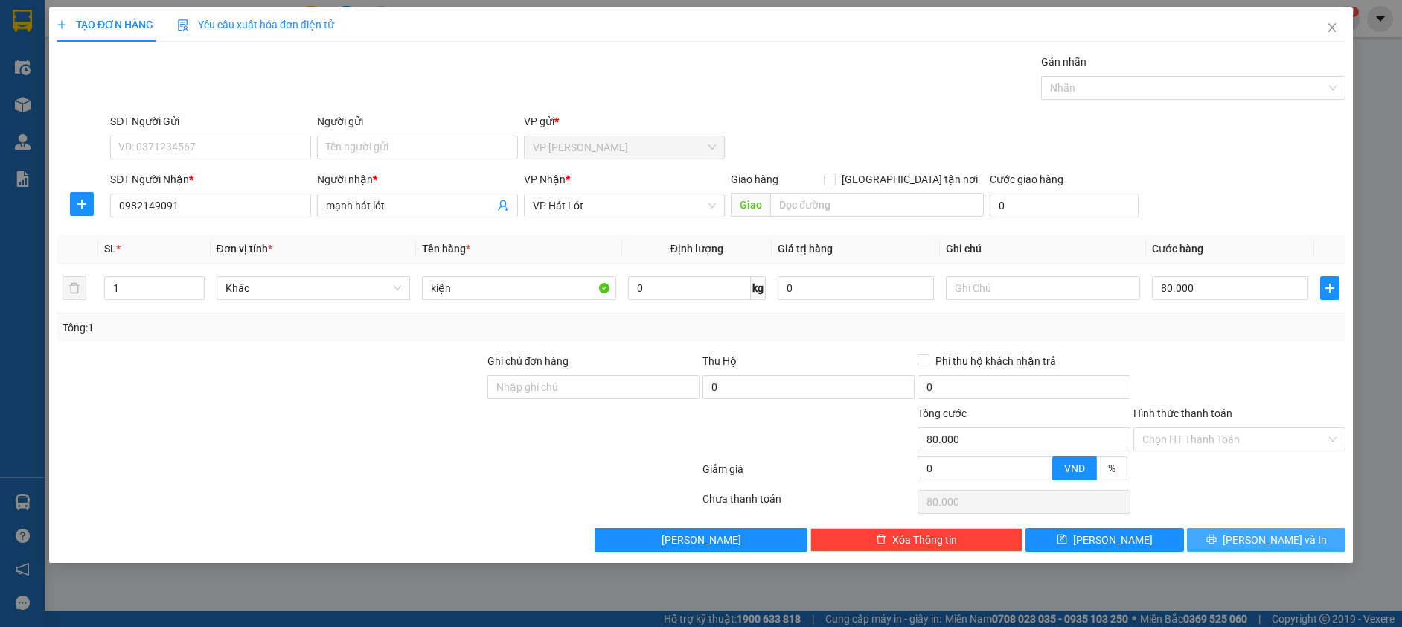
drag, startPoint x: 1241, startPoint y: 525, endPoint x: 1241, endPoint y: 534, distance: 8.9
click at [1241, 534] on div "Transit Pickup Surcharge Ids Transit Deliver Surcharge Ids Transit Deliver Surc…" at bounding box center [701, 303] width 1289 height 498
click at [1217, 534] on icon "printer" at bounding box center [1211, 539] width 10 height 10
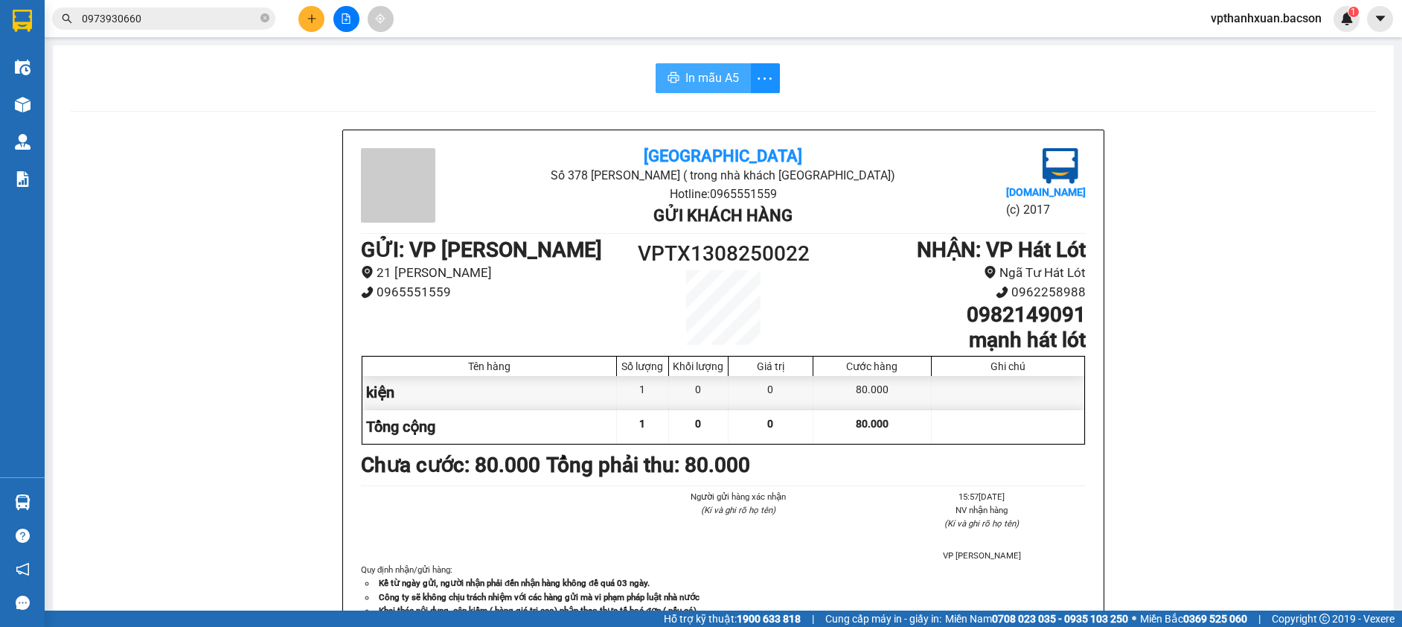
drag, startPoint x: 716, startPoint y: 78, endPoint x: 706, endPoint y: 176, distance: 98.0
click at [716, 79] on span "In mẫu A5" at bounding box center [712, 77] width 54 height 19
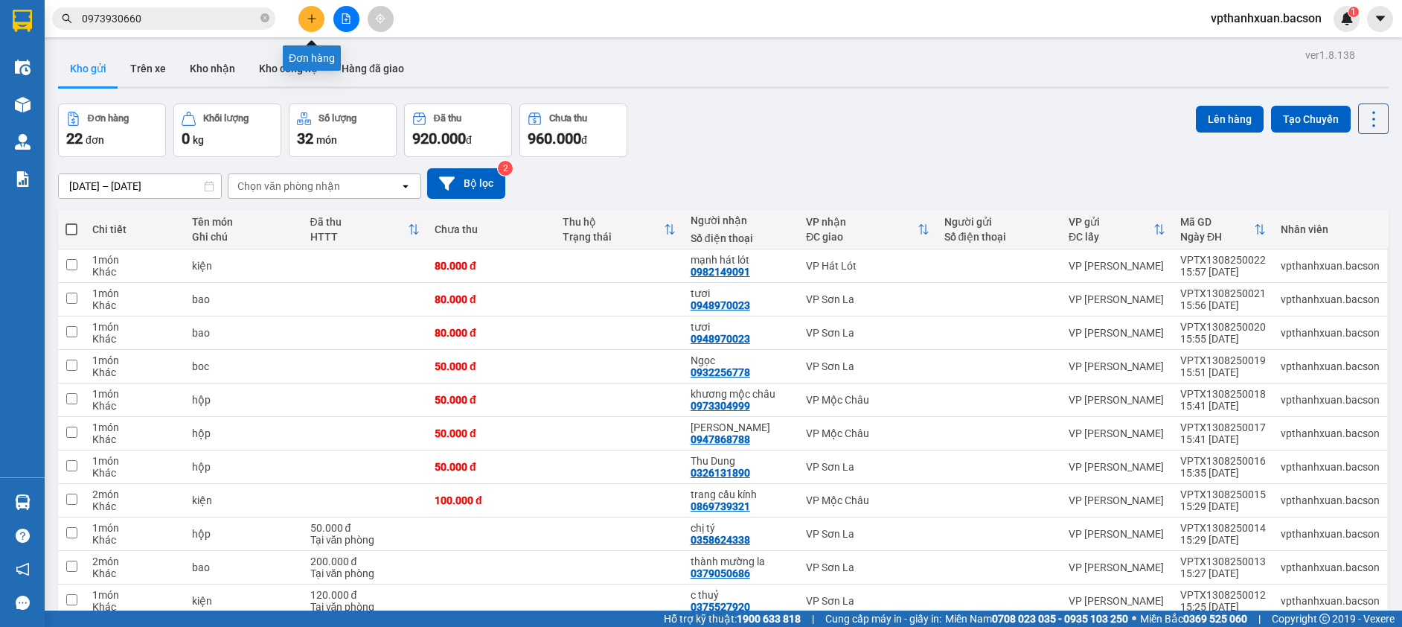
click at [310, 22] on icon "plus" at bounding box center [312, 18] width 10 height 10
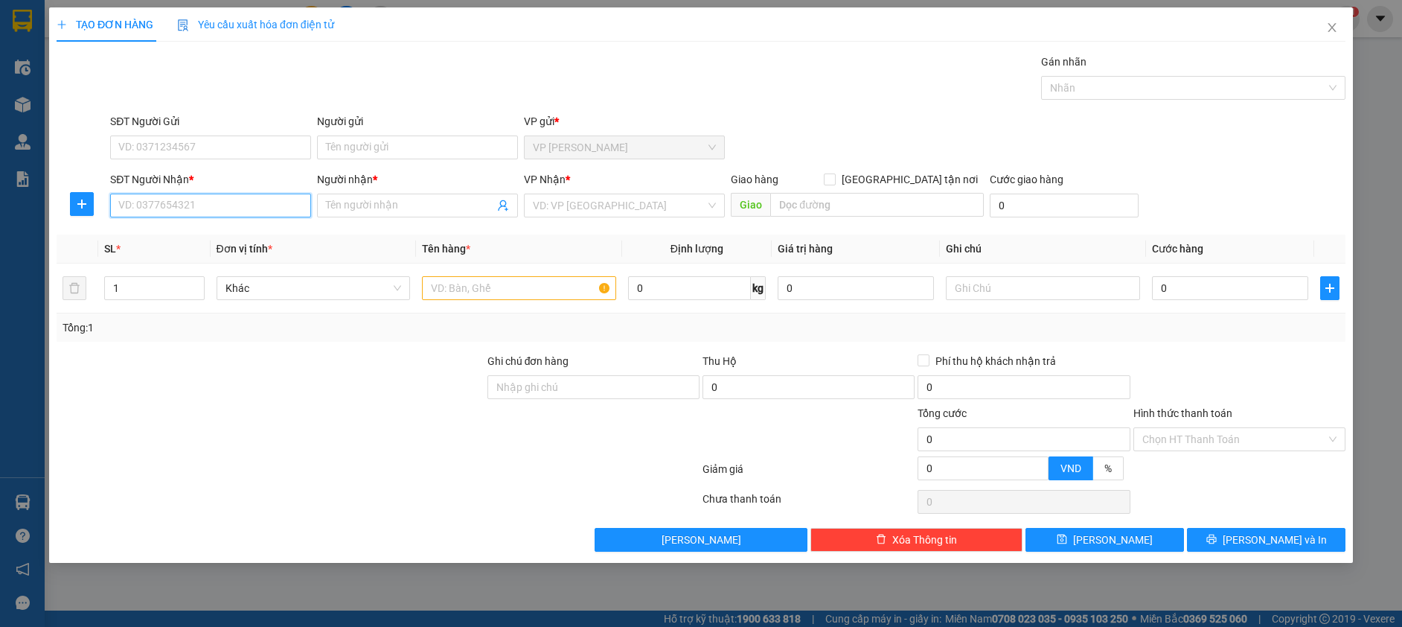
click at [262, 206] on input "SĐT Người Nhận *" at bounding box center [210, 205] width 201 height 24
click at [182, 208] on input "SĐT Người Nhận *" at bounding box center [210, 205] width 201 height 24
click at [191, 231] on div "0972365782 - mạnh vũ hát lót" at bounding box center [210, 235] width 183 height 16
click at [462, 281] on input "text" at bounding box center [519, 288] width 194 height 24
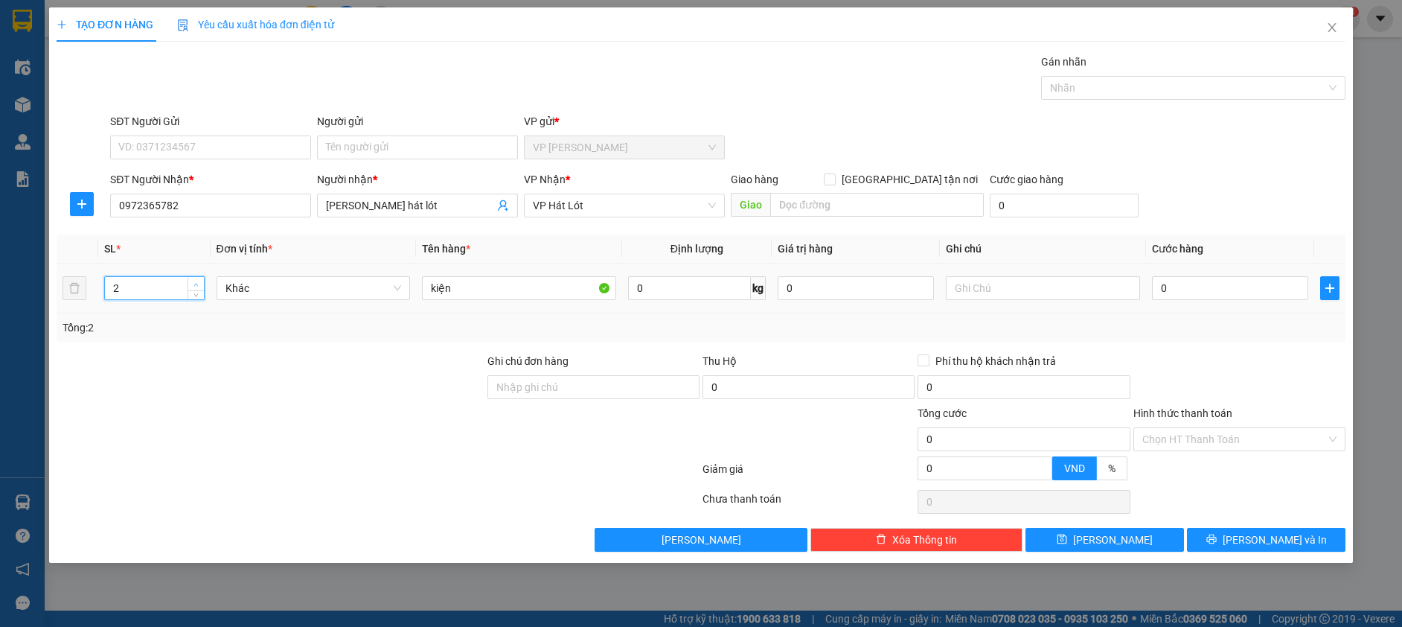
click at [196, 282] on icon "up" at bounding box center [195, 284] width 5 height 5
click at [1188, 290] on input "0" at bounding box center [1230, 288] width 156 height 24
drag, startPoint x: 1257, startPoint y: 531, endPoint x: 1263, endPoint y: 545, distance: 15.3
click at [1258, 534] on button "Lưu và In" at bounding box center [1266, 540] width 159 height 24
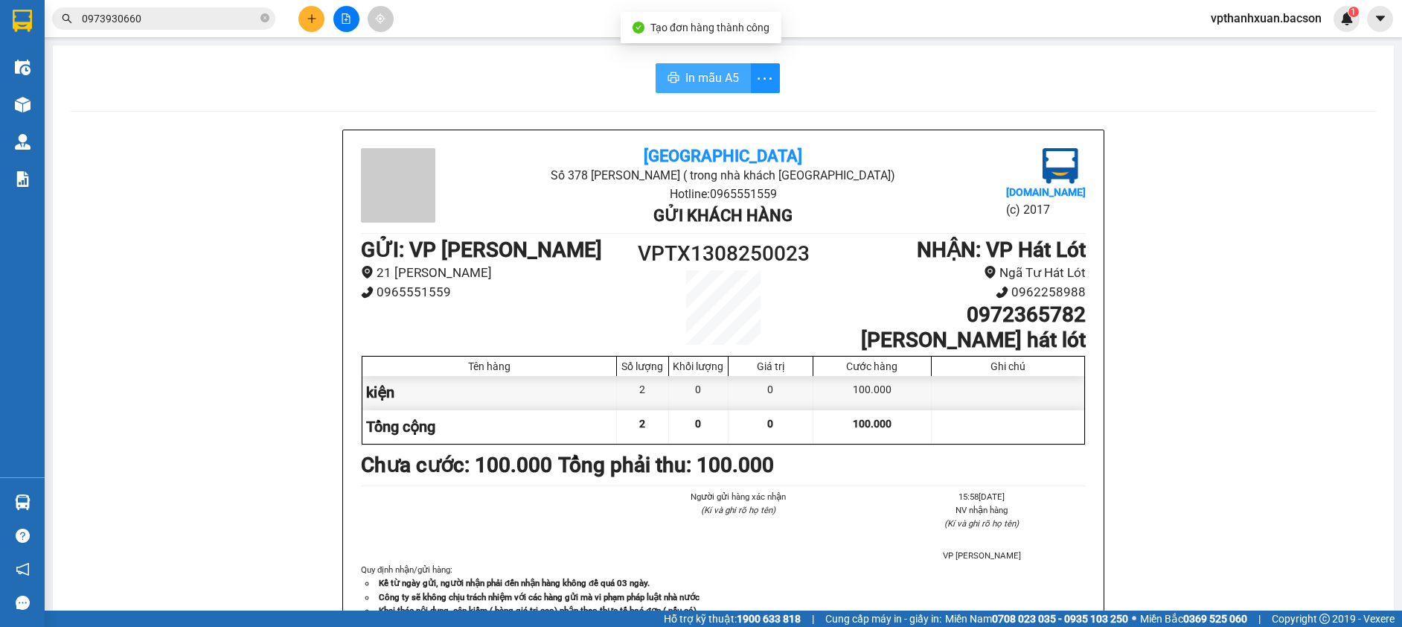
click at [705, 84] on span "In mẫu A5" at bounding box center [712, 77] width 54 height 19
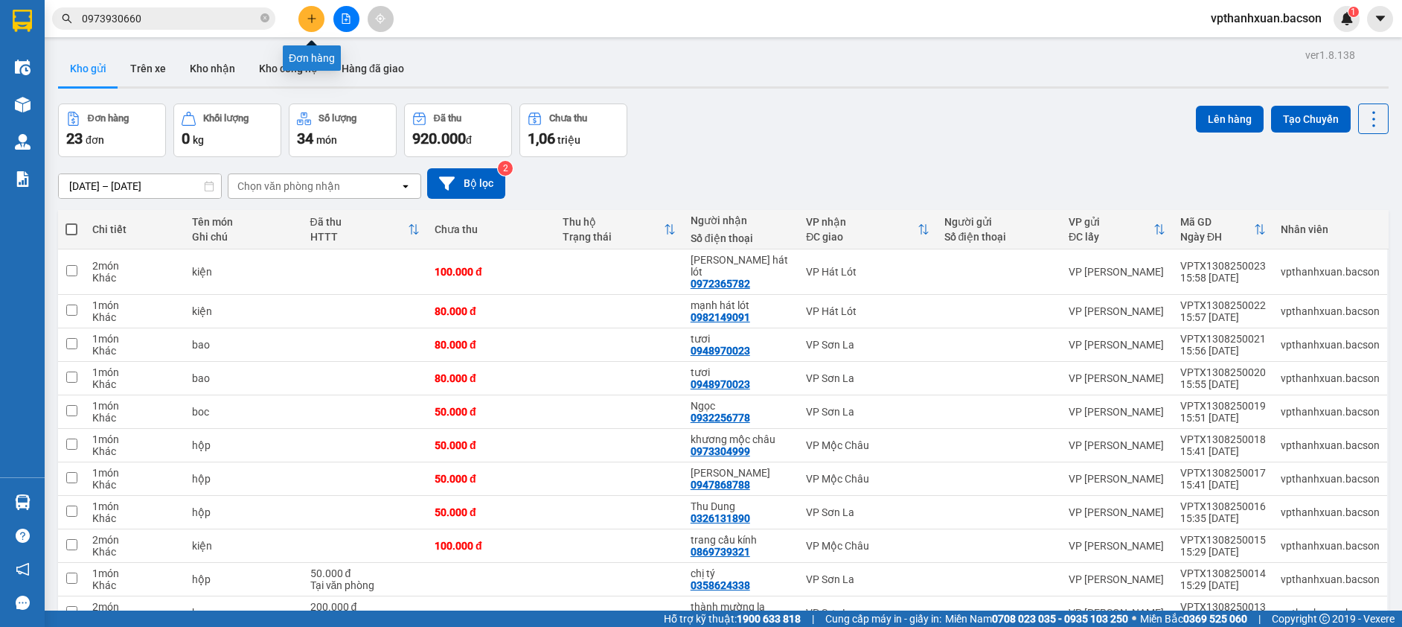
click at [317, 19] on button at bounding box center [311, 19] width 26 height 26
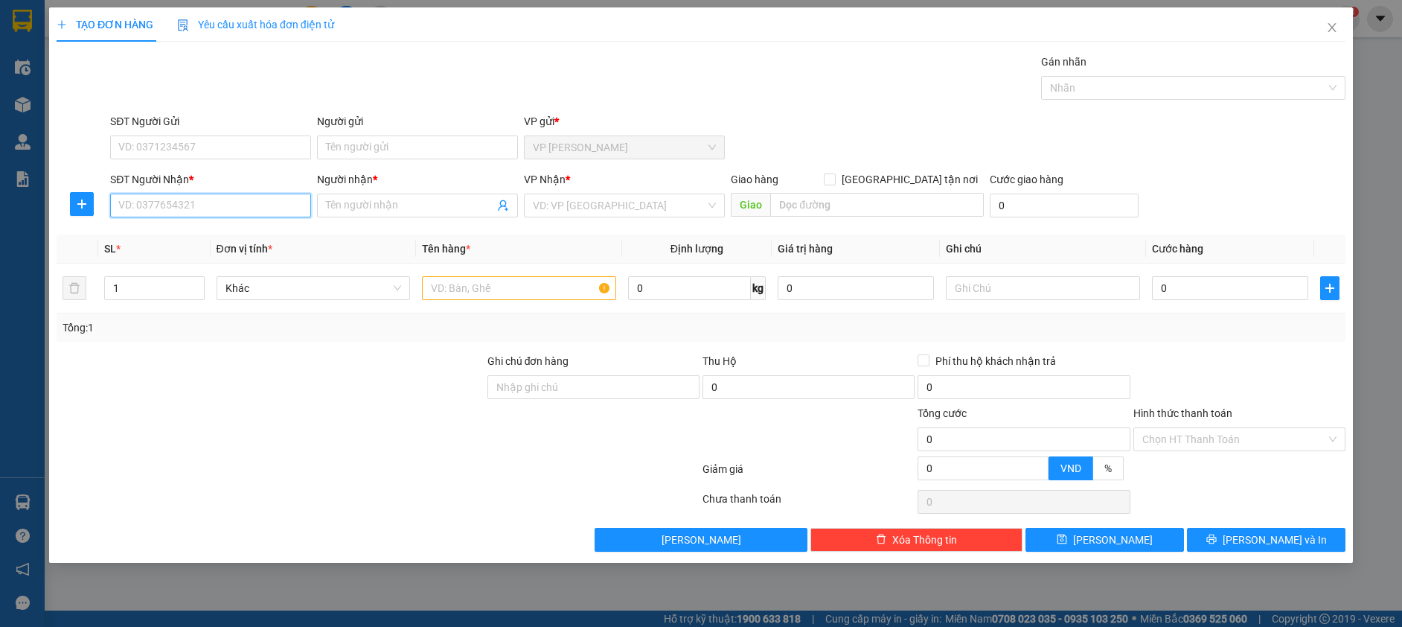
click at [217, 206] on input "SĐT Người Nhận *" at bounding box center [210, 205] width 201 height 24
click at [182, 237] on div "0347431985 - Hương" at bounding box center [210, 235] width 183 height 16
click at [532, 293] on input "text" at bounding box center [519, 288] width 194 height 24
click at [1251, 300] on div "0" at bounding box center [1230, 288] width 156 height 30
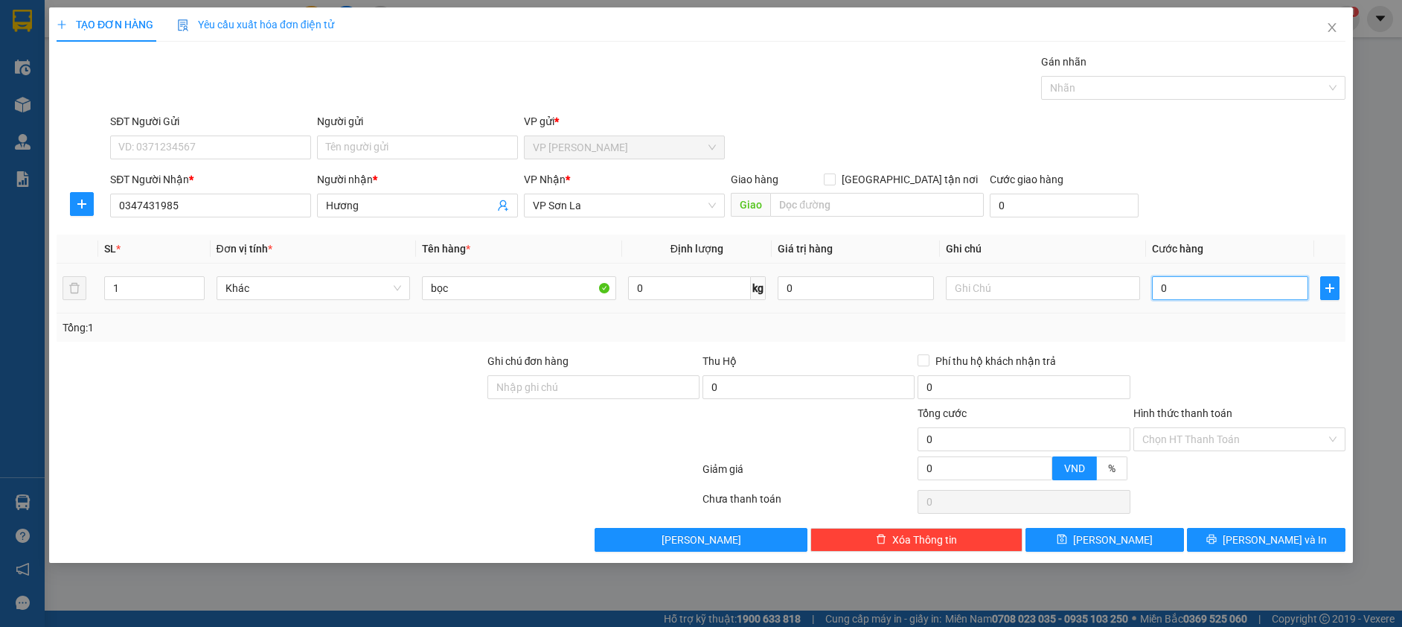
click at [1252, 289] on input "0" at bounding box center [1230, 288] width 156 height 24
click at [1262, 351] on div "Transit Pickup Surcharge Ids Transit Deliver Surcharge Ids Transit Deliver Surc…" at bounding box center [701, 303] width 1289 height 498
click at [1282, 560] on div "TẠO ĐƠN HÀNG Yêu cầu xuất hóa đơn điện tử Transit Pickup Surcharge Ids Transit …" at bounding box center [701, 284] width 1304 height 555
click at [1283, 540] on span "Lưu và In" at bounding box center [1275, 539] width 104 height 16
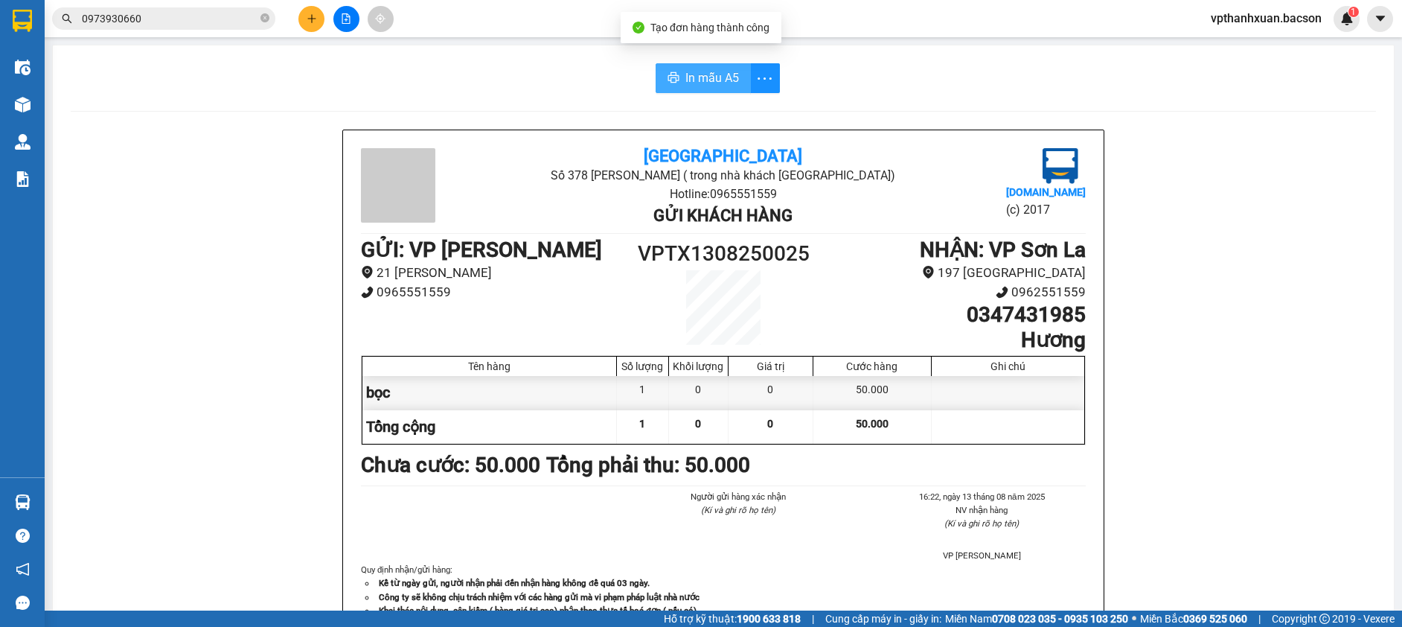
click at [706, 79] on span "In mẫu A5" at bounding box center [712, 77] width 54 height 19
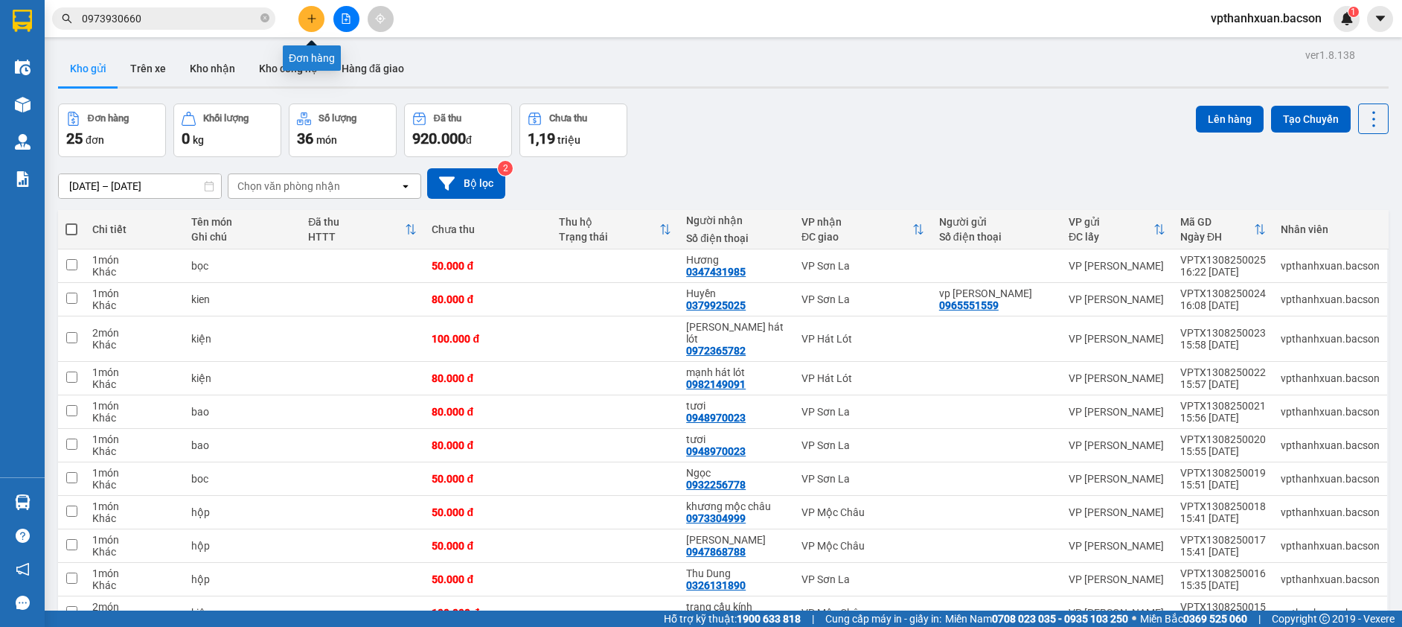
click at [307, 16] on icon "plus" at bounding box center [312, 18] width 10 height 10
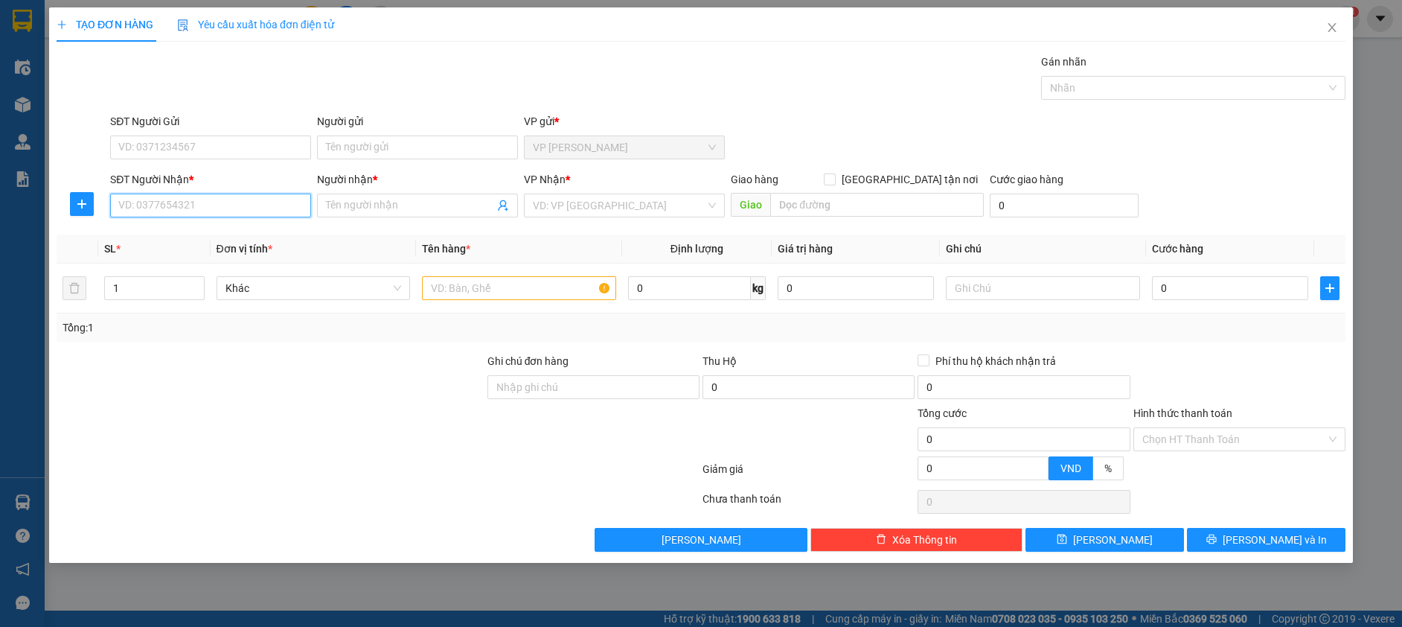
click at [258, 215] on input "SĐT Người Nhận *" at bounding box center [210, 205] width 201 height 24
click at [196, 236] on div "0364416666 - son quán cháo" at bounding box center [210, 235] width 183 height 16
click at [473, 298] on input "text" at bounding box center [519, 288] width 194 height 24
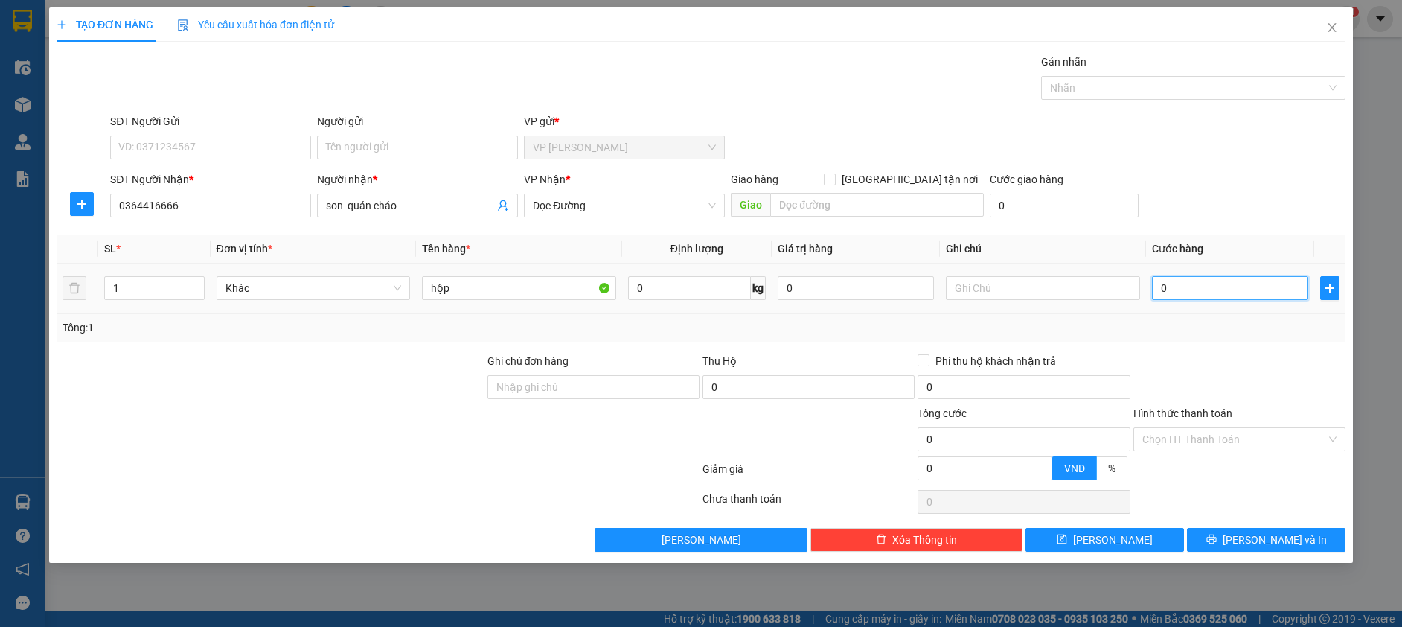
click at [1200, 286] on input "0" at bounding box center [1230, 288] width 156 height 24
click at [1252, 188] on div "SĐT Người Nhận * 0364416666 Người nhận * son quán cháo VP Nhận * Dọc Đường Giao…" at bounding box center [727, 197] width 1241 height 52
click at [1264, 546] on span "Lưu và In" at bounding box center [1275, 539] width 104 height 16
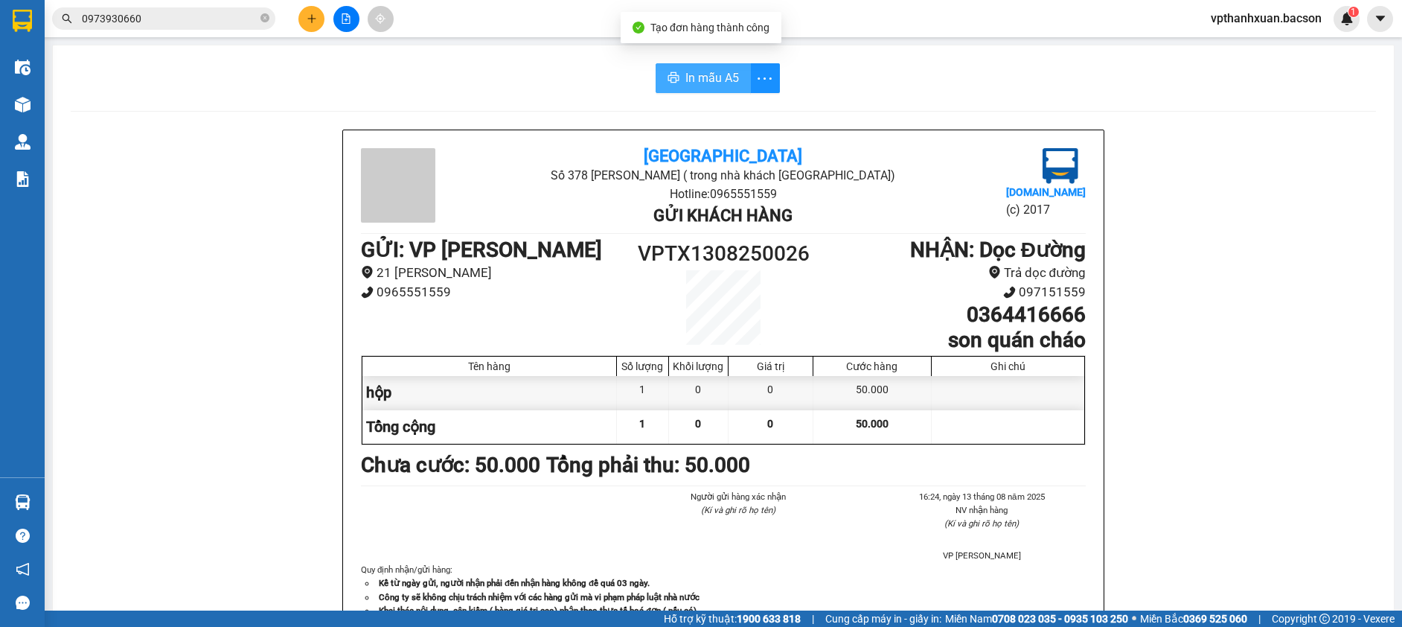
click at [689, 85] on span "In mẫu A5" at bounding box center [712, 77] width 54 height 19
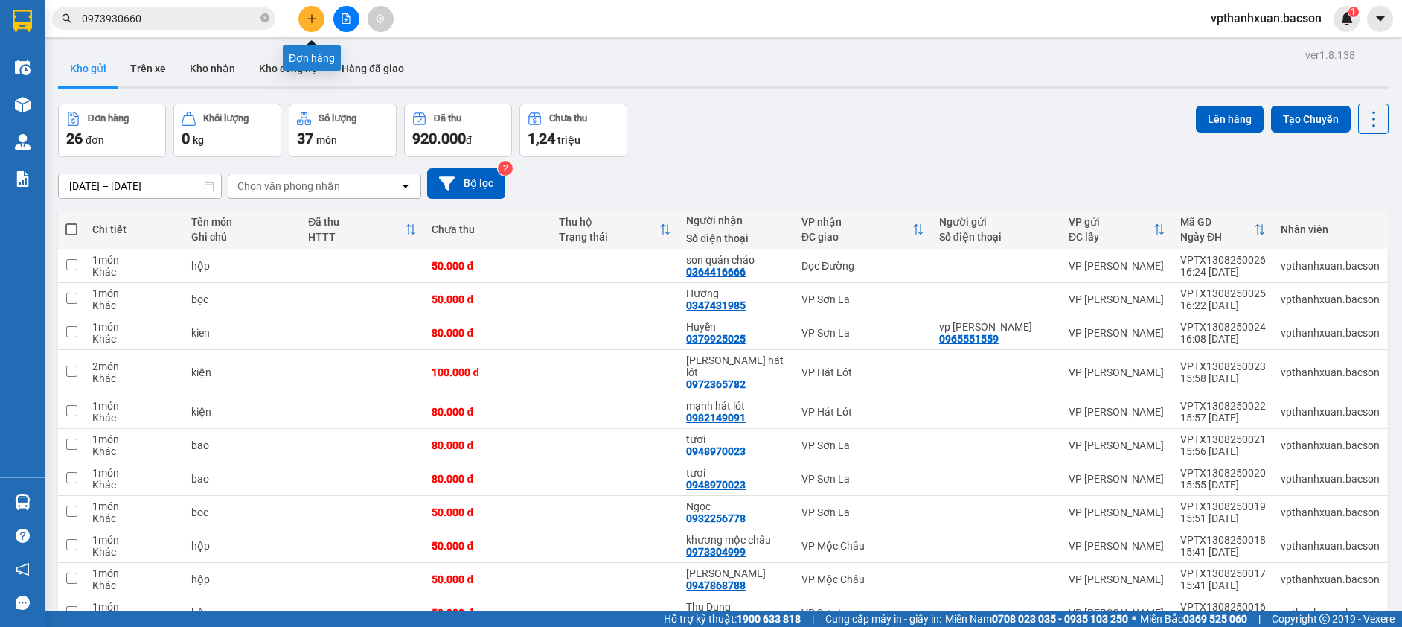
click at [308, 17] on icon "plus" at bounding box center [312, 18] width 10 height 10
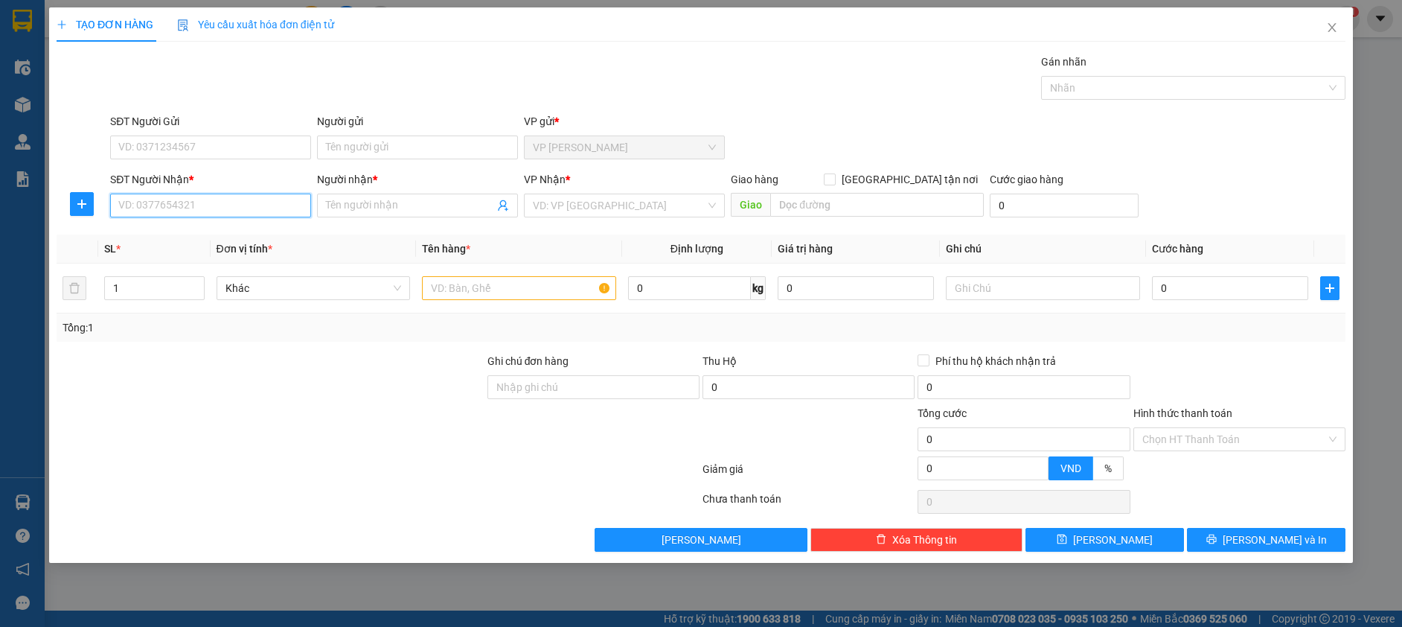
click at [257, 210] on input "SĐT Người Nhận *" at bounding box center [210, 205] width 201 height 24
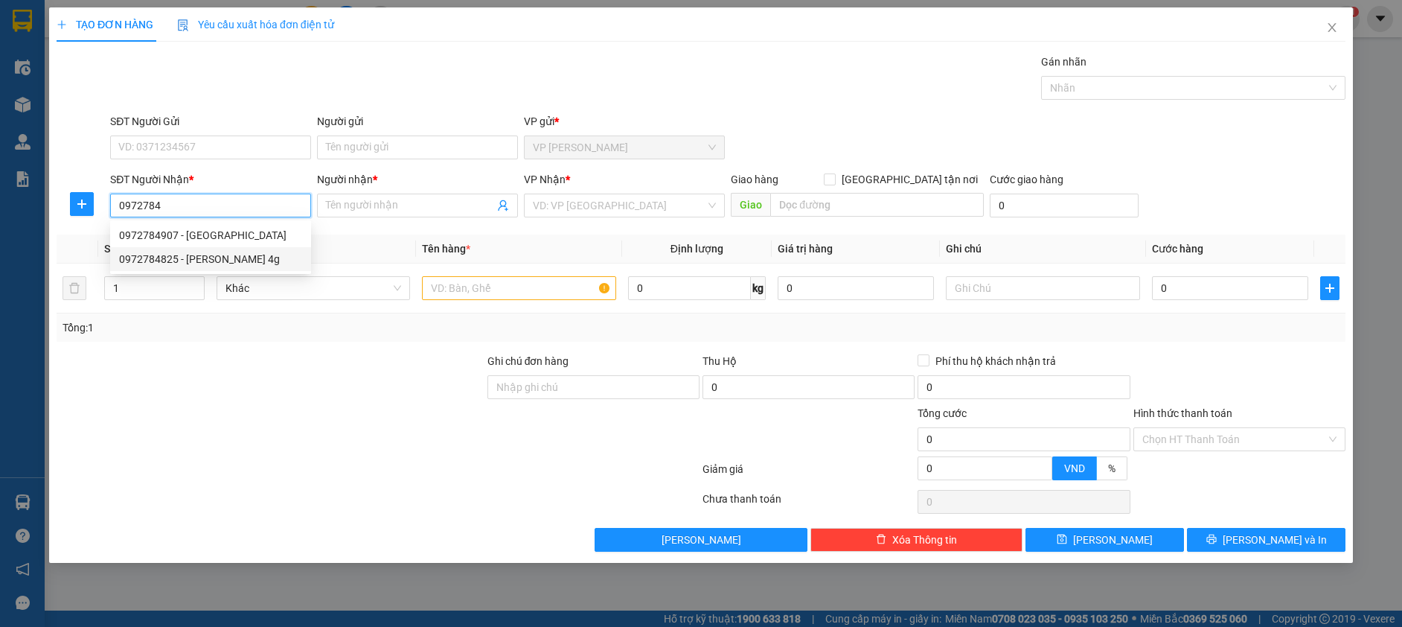
click at [260, 254] on div "0972784825 - tuấn khanh 4g" at bounding box center [210, 259] width 183 height 16
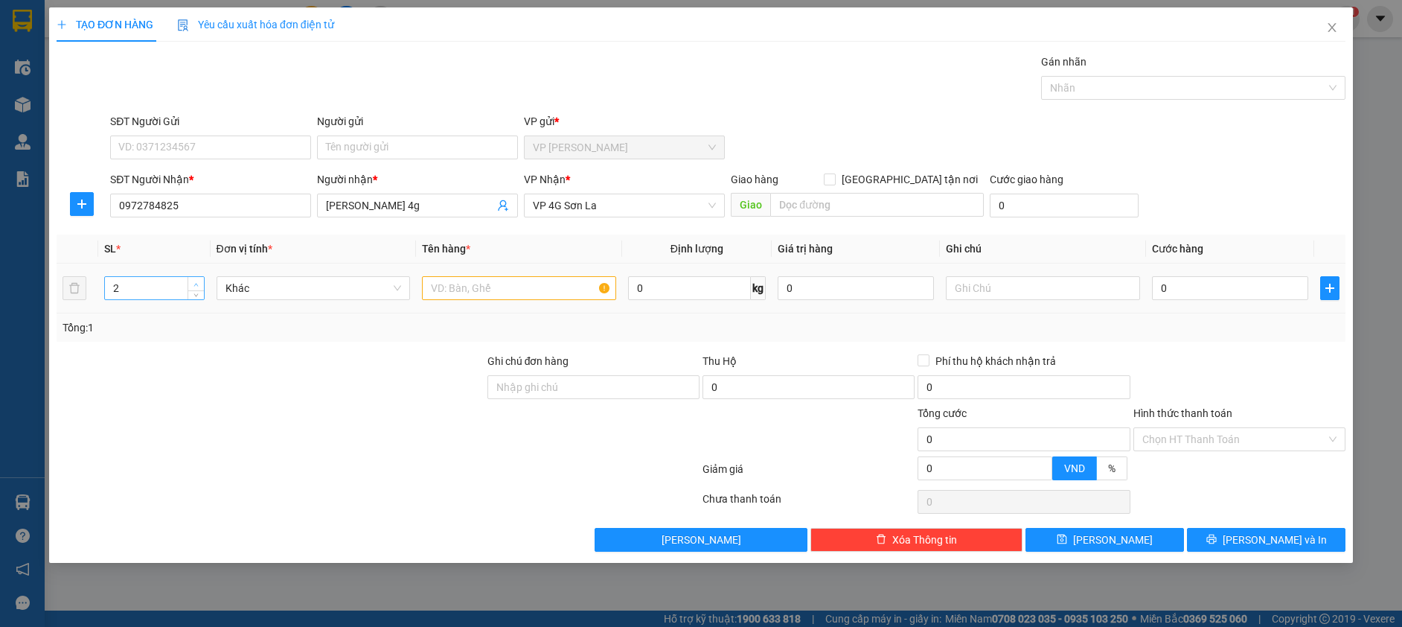
click at [196, 278] on span "Increase Value" at bounding box center [196, 283] width 16 height 13
click at [196, 277] on span "Increase Value" at bounding box center [196, 283] width 16 height 13
click at [196, 278] on span "Increase Value" at bounding box center [196, 283] width 16 height 13
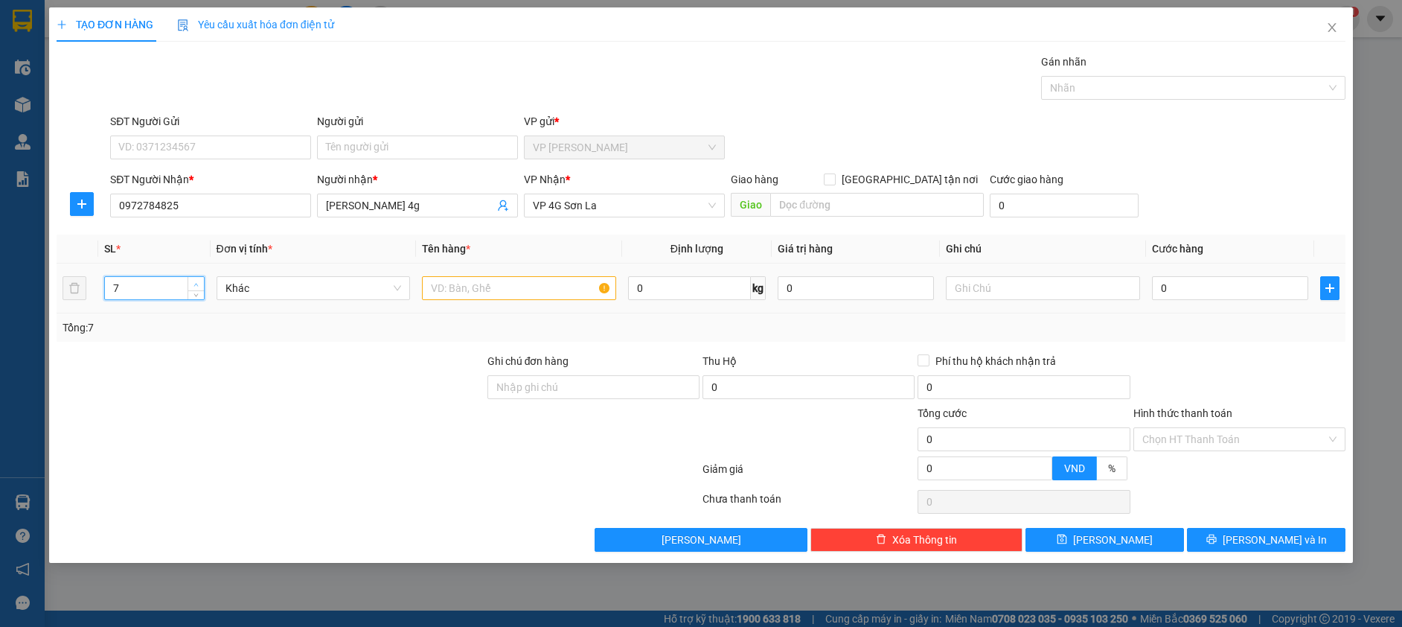
click at [196, 281] on span "Increase Value" at bounding box center [196, 283] width 16 height 13
click at [196, 281] on span "up" at bounding box center [196, 284] width 9 height 9
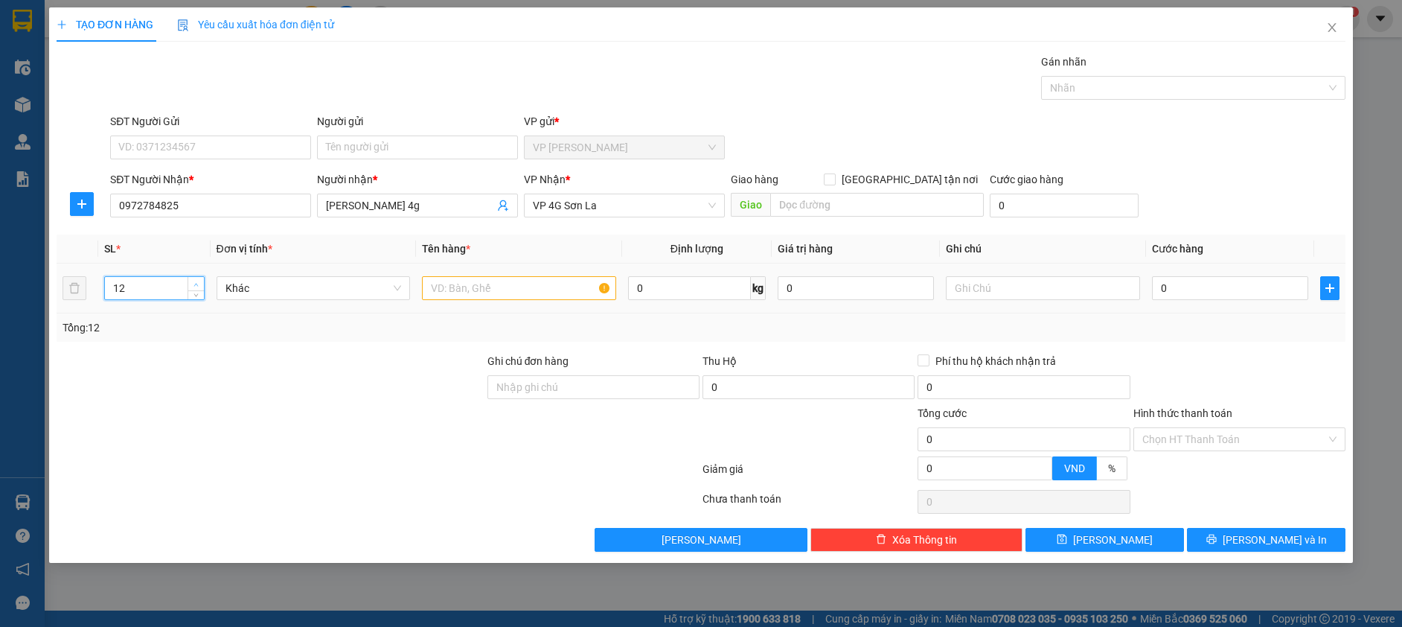
click at [196, 281] on span "up" at bounding box center [196, 284] width 9 height 9
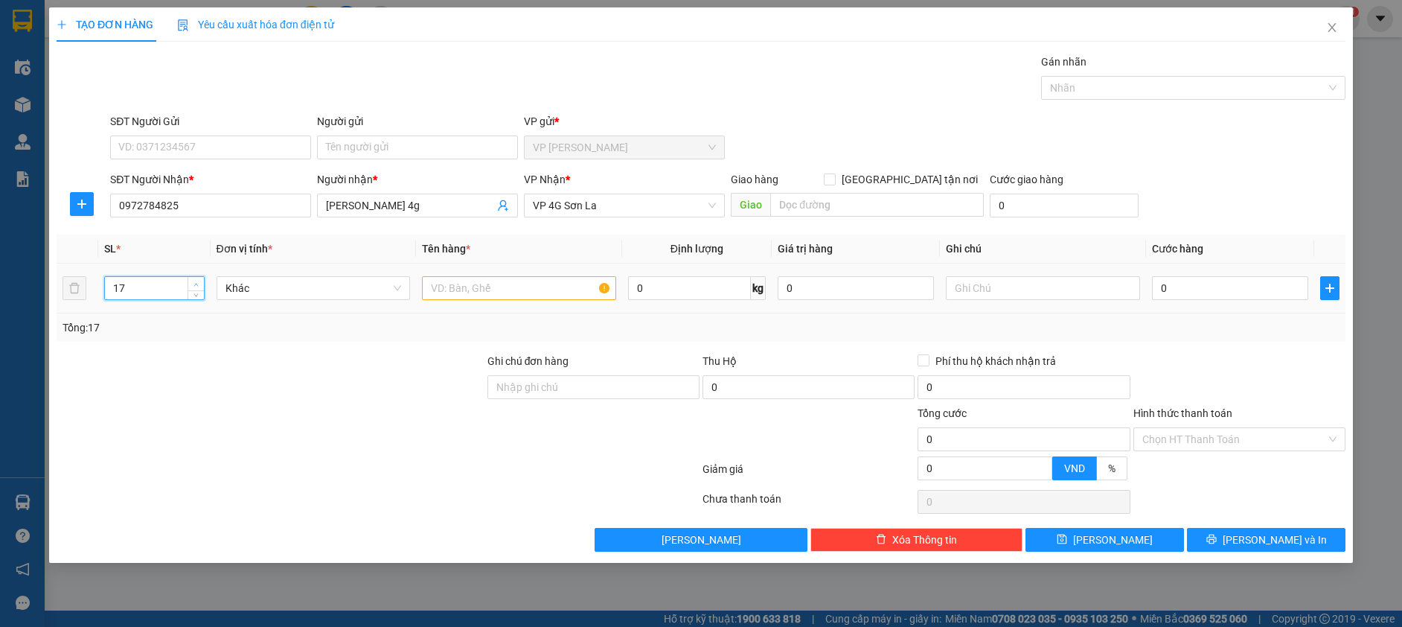
click at [196, 281] on span "up" at bounding box center [196, 284] width 9 height 9
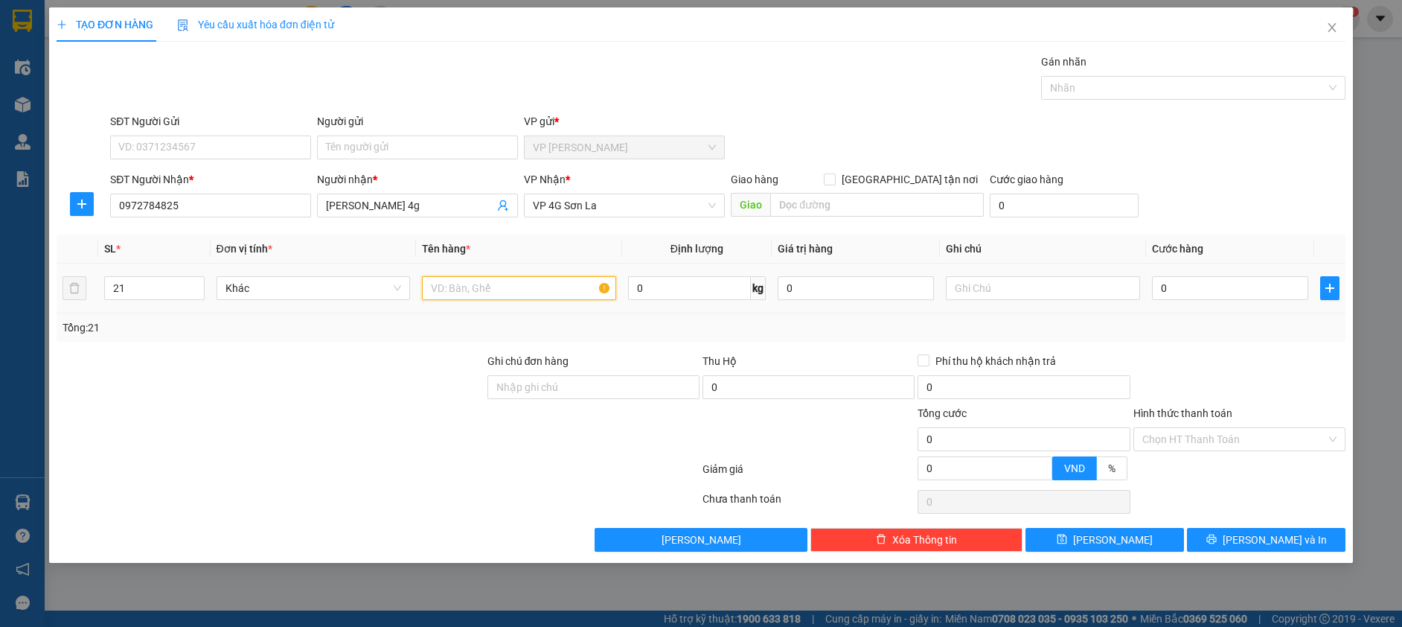
click at [473, 286] on input "text" at bounding box center [519, 288] width 194 height 24
click at [1192, 284] on input "0" at bounding box center [1230, 288] width 156 height 24
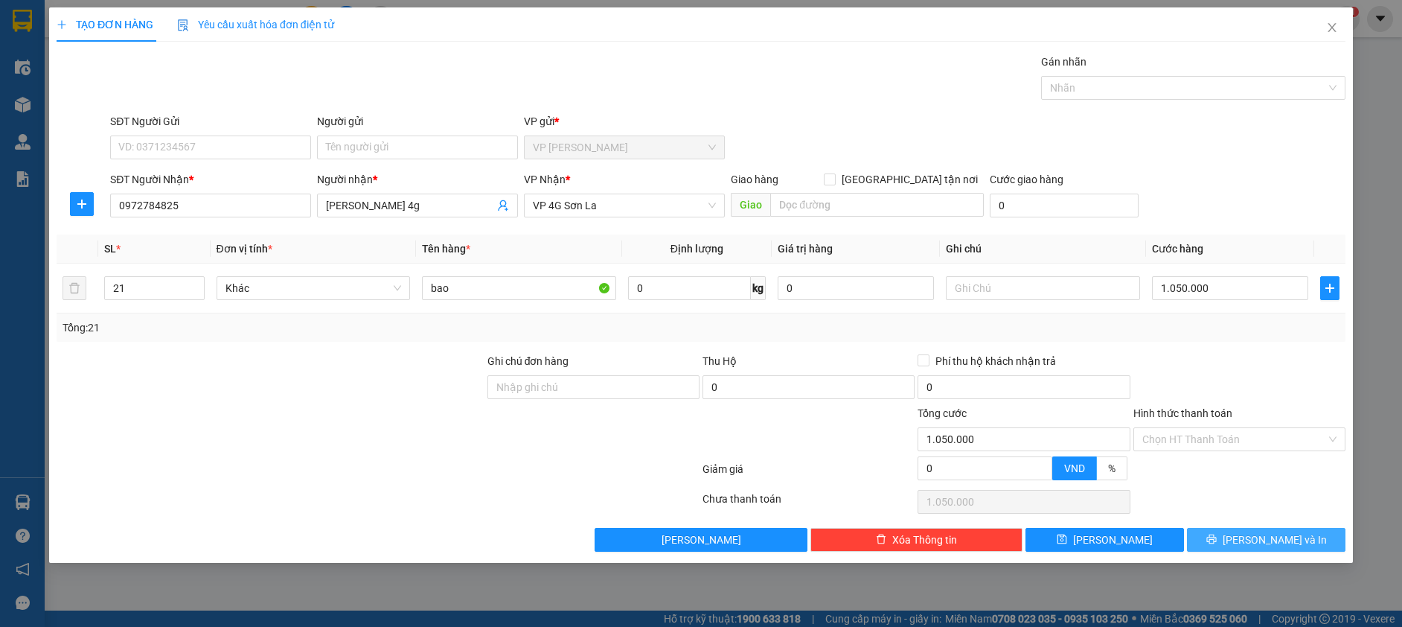
click at [1231, 538] on button "Lưu và In" at bounding box center [1266, 540] width 159 height 24
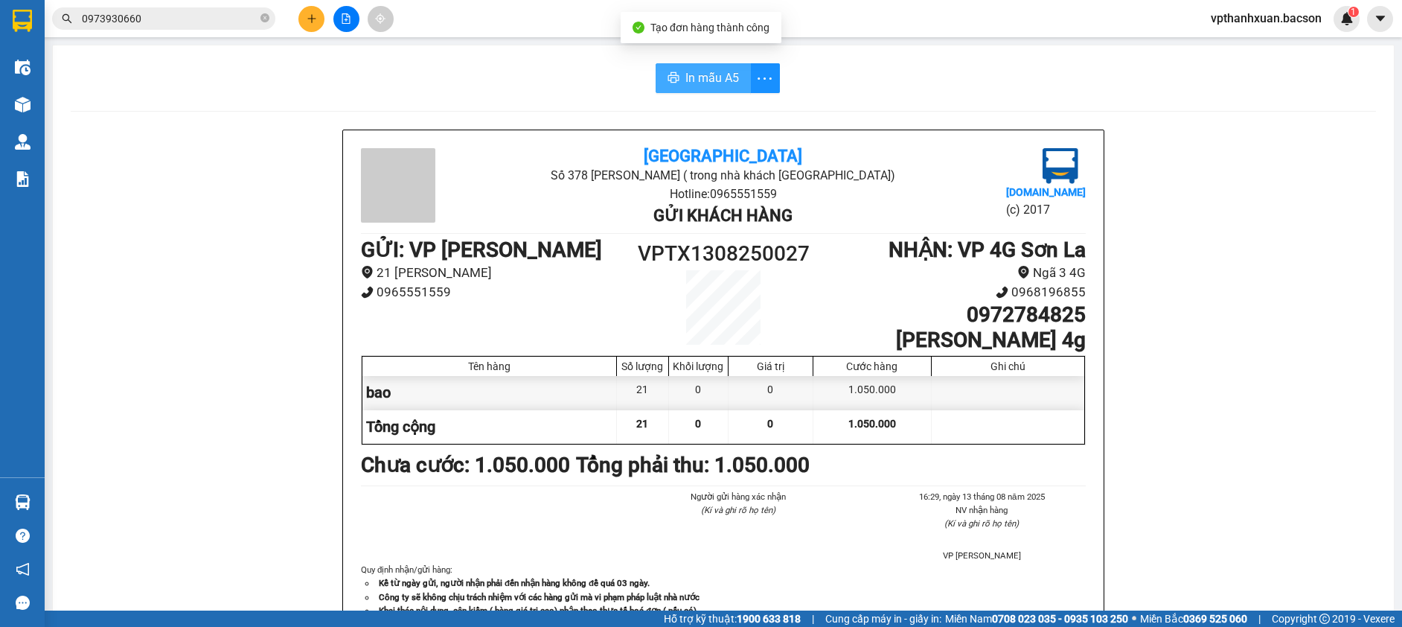
click at [693, 77] on span "In mẫu A5" at bounding box center [712, 77] width 54 height 19
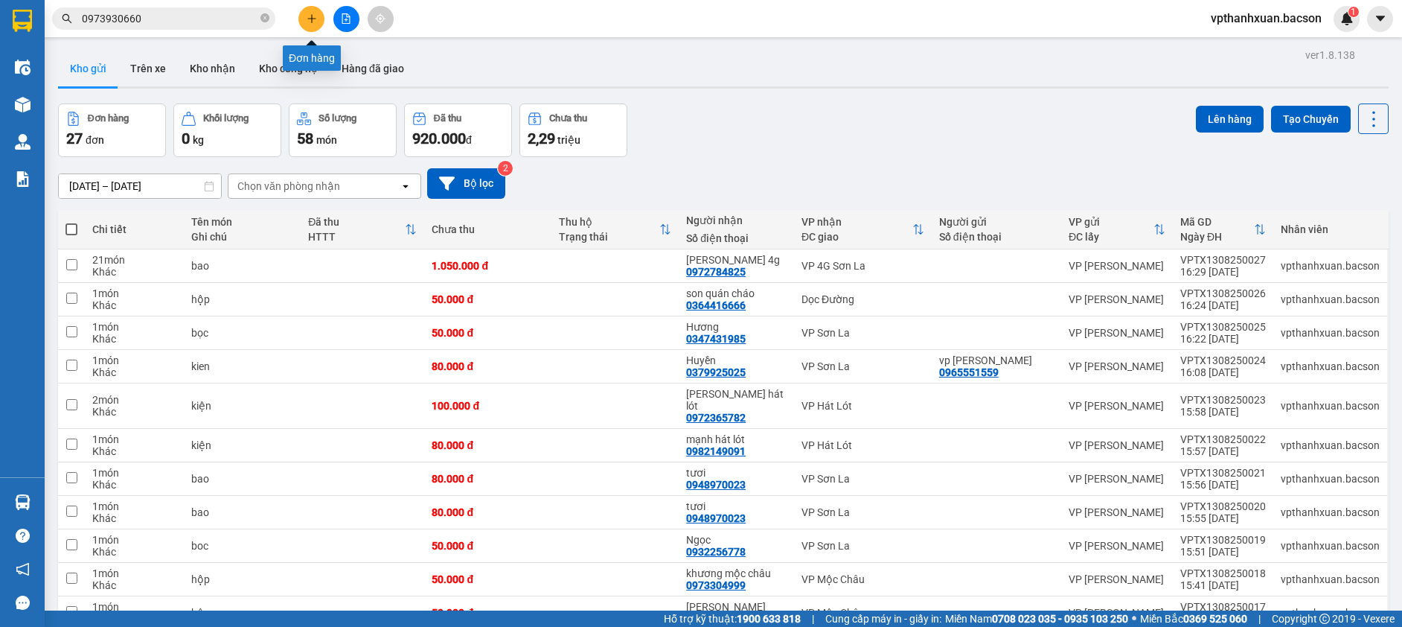
click at [313, 16] on icon "plus" at bounding box center [312, 18] width 10 height 10
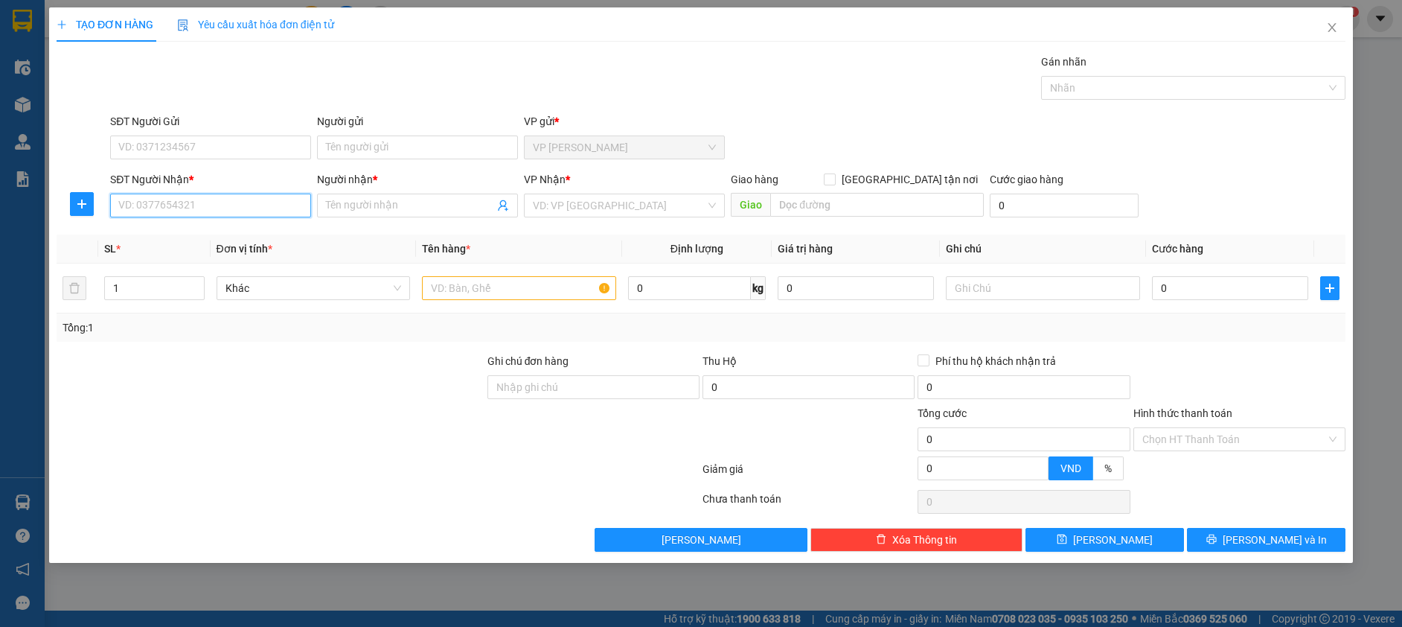
click at [232, 206] on input "SĐT Người Nhận *" at bounding box center [210, 205] width 201 height 24
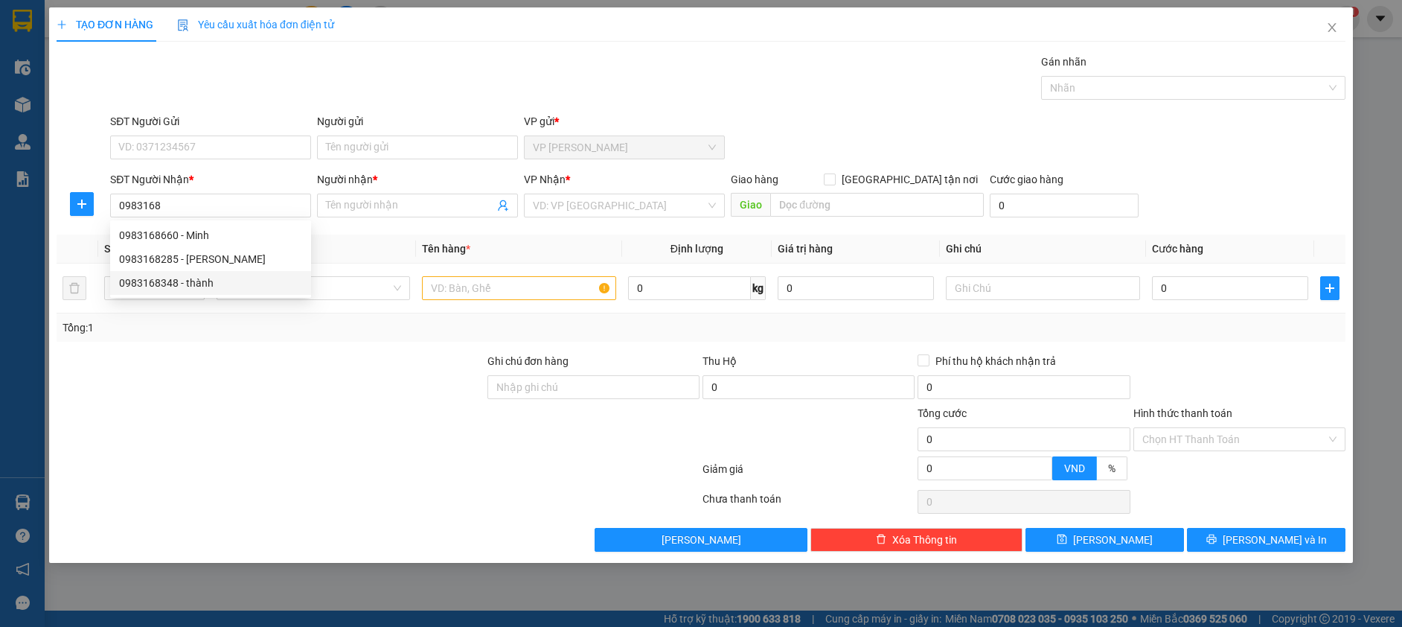
click at [223, 280] on div "0983168348 - thành" at bounding box center [210, 283] width 183 height 16
type input "0983168348"
type input "thành"
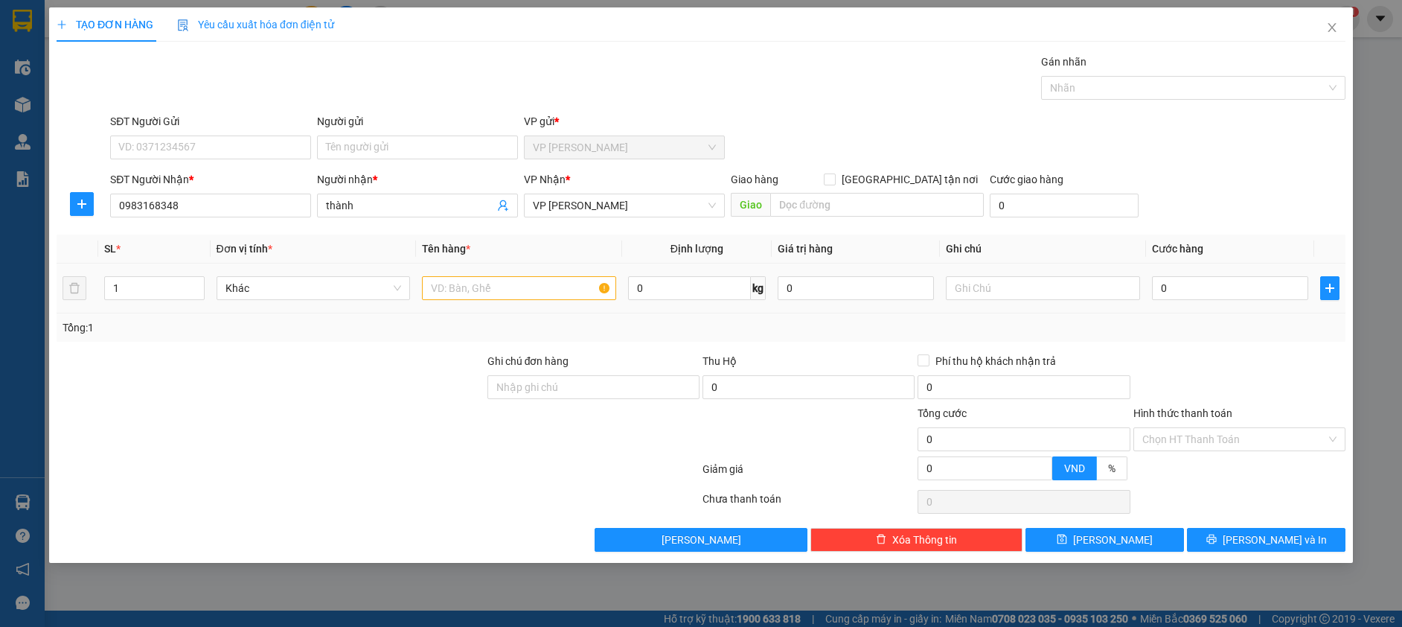
type input "0983168348"
click at [458, 288] on input "text" at bounding box center [519, 288] width 194 height 24
type input "hôp"
click at [1177, 283] on input "0" at bounding box center [1230, 288] width 156 height 24
type input "5"
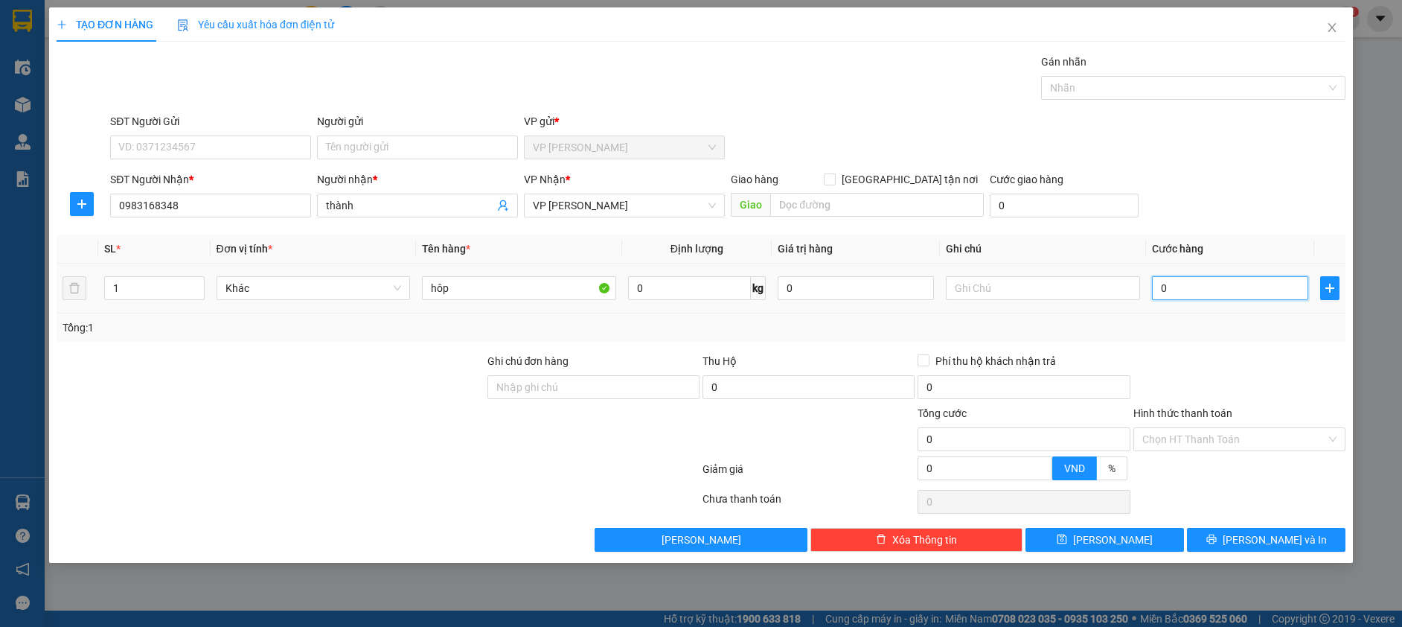
type input "5"
type input "50"
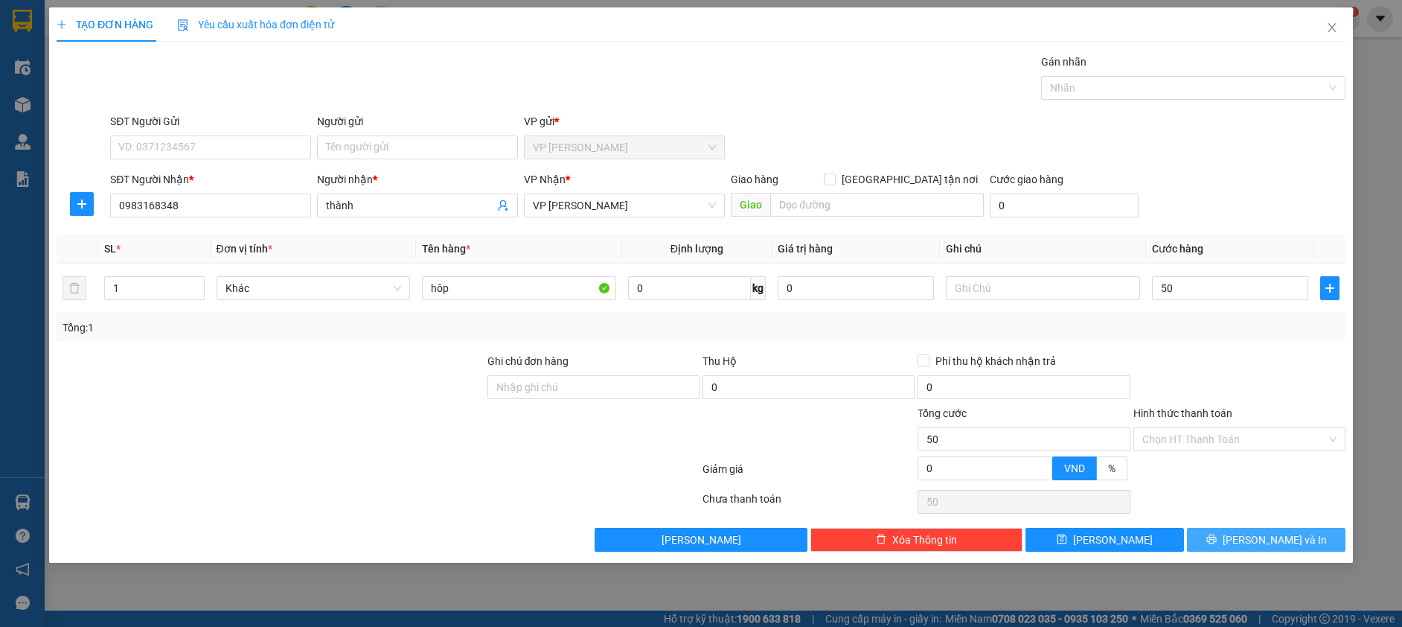
type input "50.000"
click at [1305, 531] on div "Transit Pickup Surcharge Ids Transit Deliver Surcharge Ids Transit Deliver Surc…" at bounding box center [701, 303] width 1289 height 498
click at [1217, 534] on icon "printer" at bounding box center [1211, 539] width 10 height 10
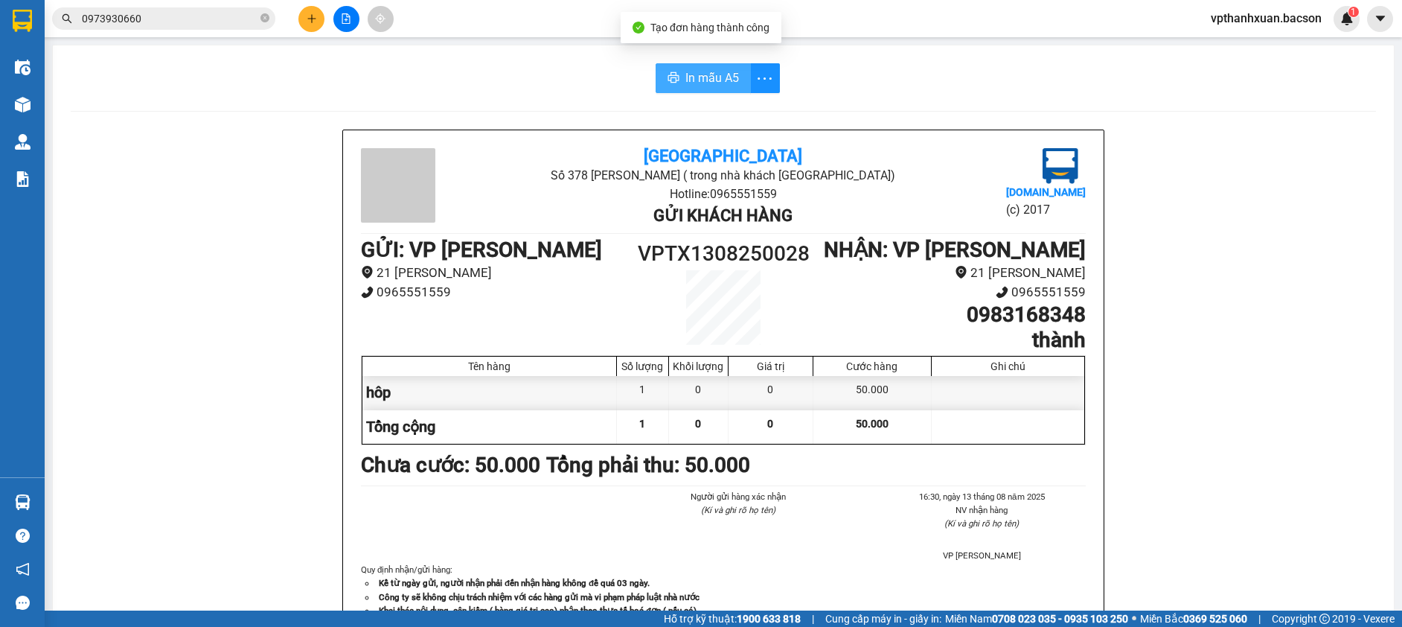
click at [703, 68] on span "In mẫu A5" at bounding box center [712, 77] width 54 height 19
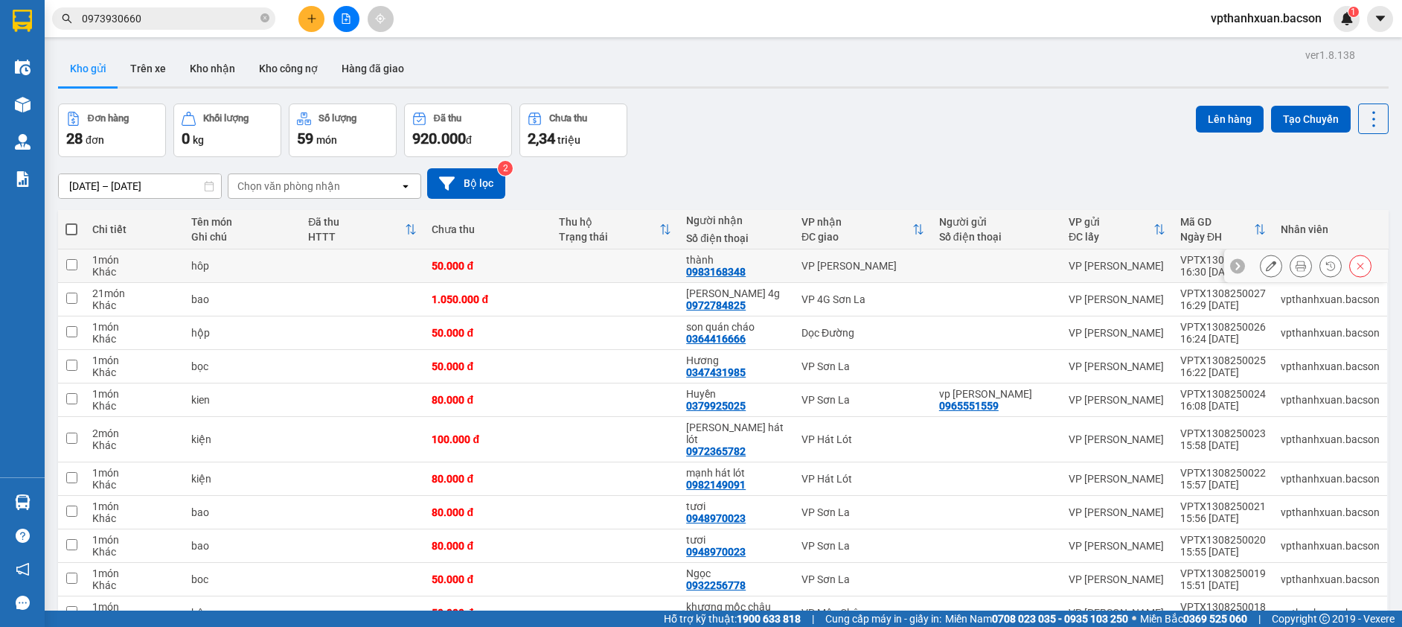
click at [912, 271] on div "VP [PERSON_NAME]" at bounding box center [863, 266] width 123 height 12
checkbox input "true"
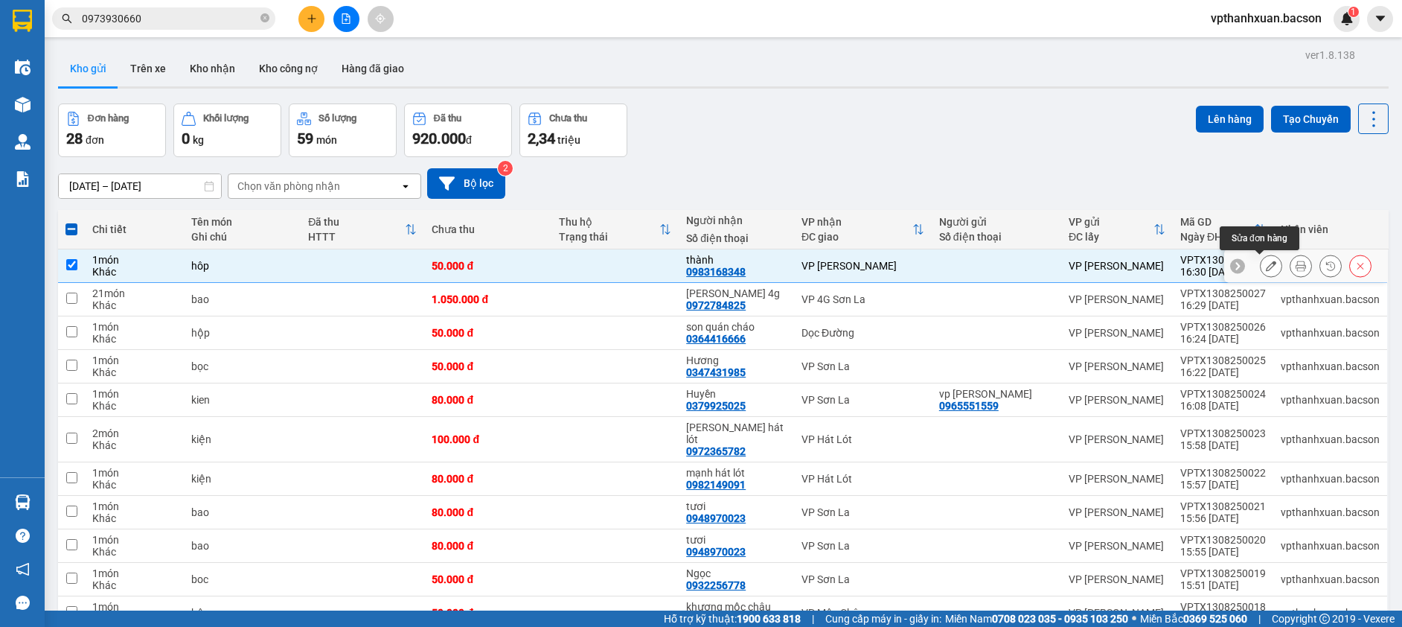
click at [1266, 270] on icon at bounding box center [1271, 265] width 10 height 10
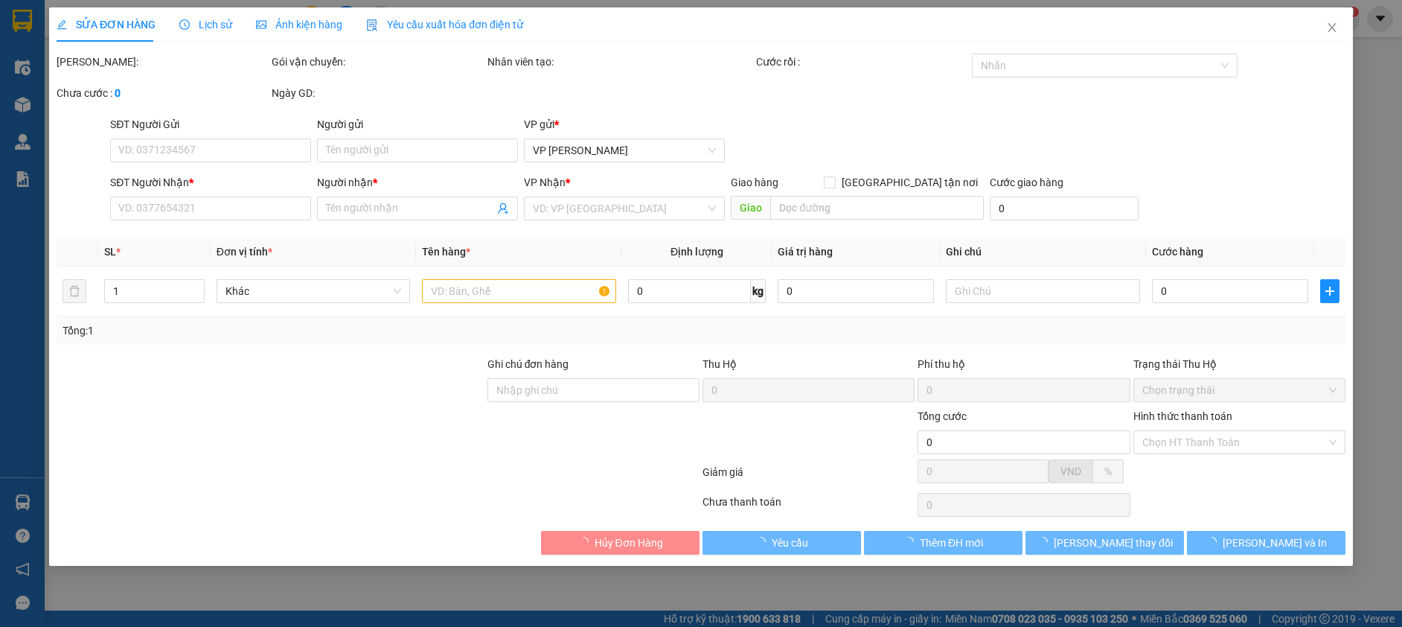
type input "0983168348"
type input "thành"
type input "50.000"
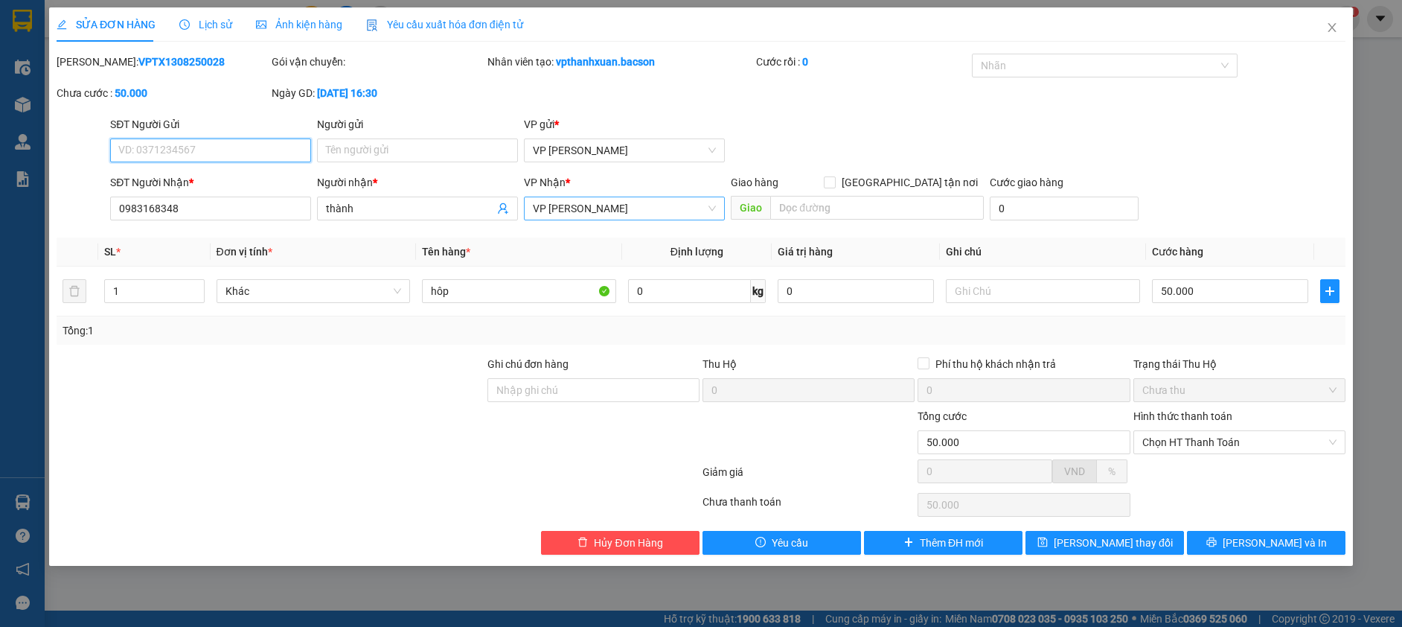
click at [611, 211] on span "VP [PERSON_NAME]" at bounding box center [624, 208] width 183 height 22
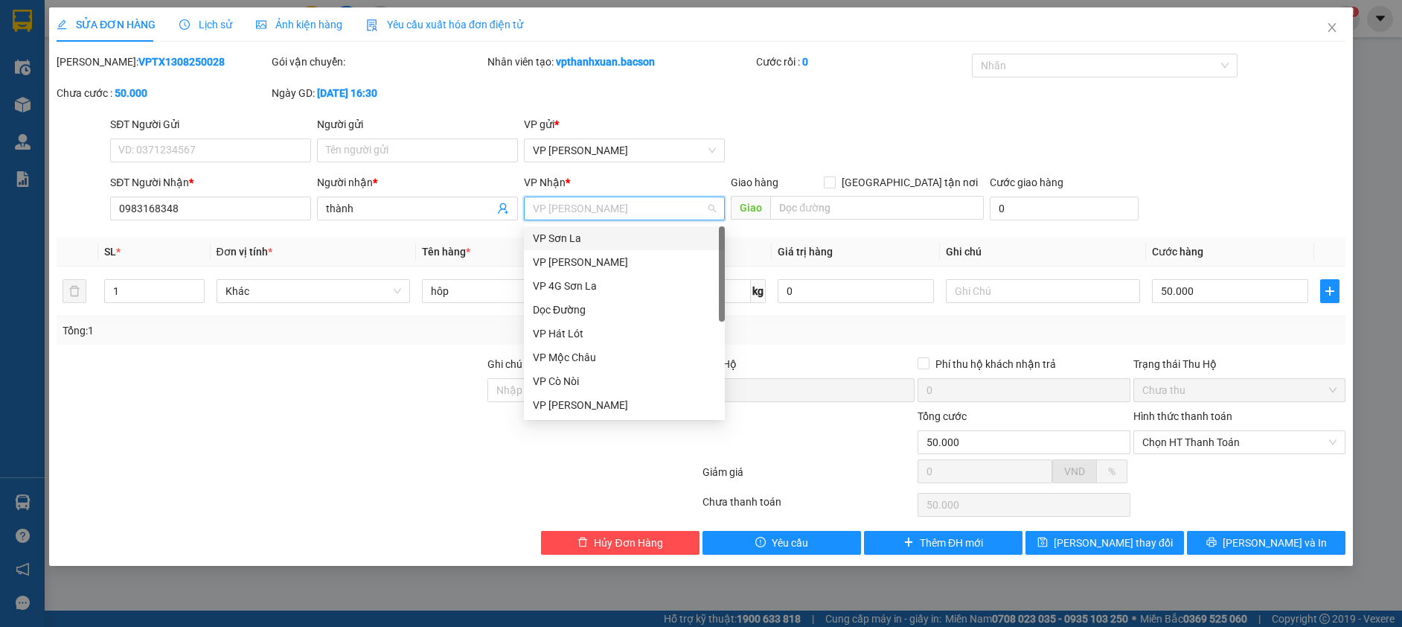
click at [612, 239] on div "VP Sơn La" at bounding box center [624, 238] width 183 height 16
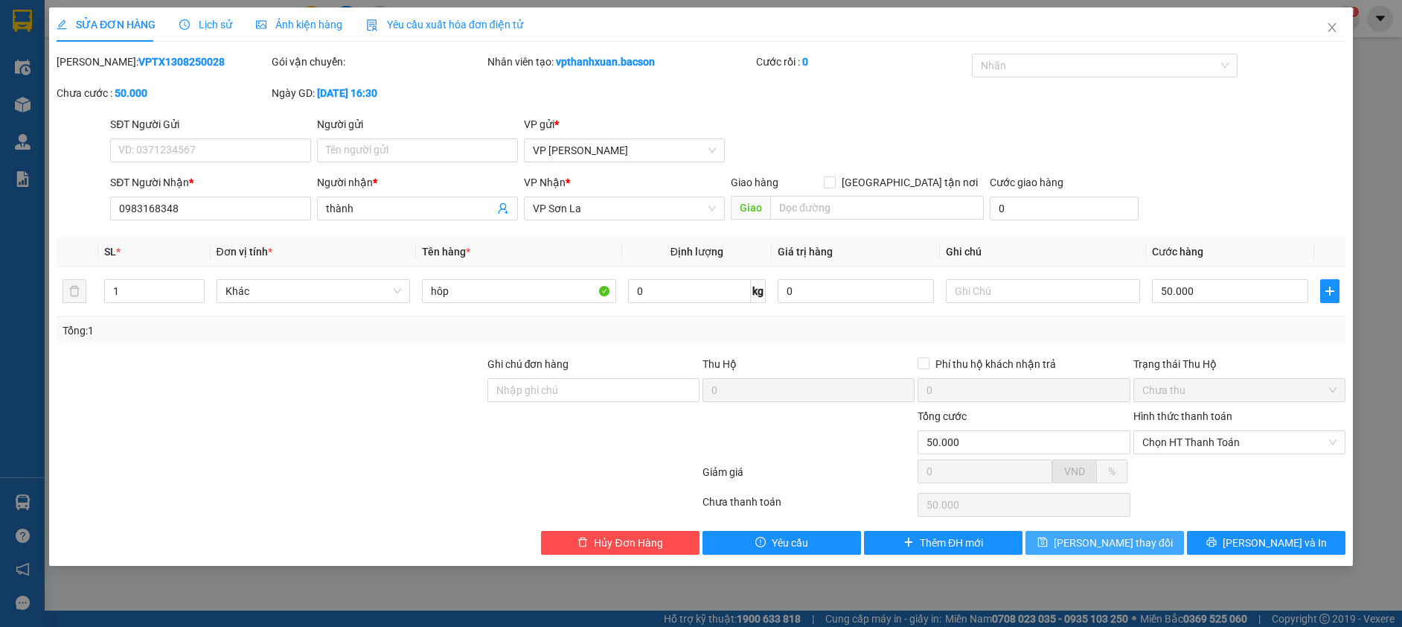
click at [1105, 548] on span "[PERSON_NAME] thay đổi" at bounding box center [1113, 542] width 119 height 16
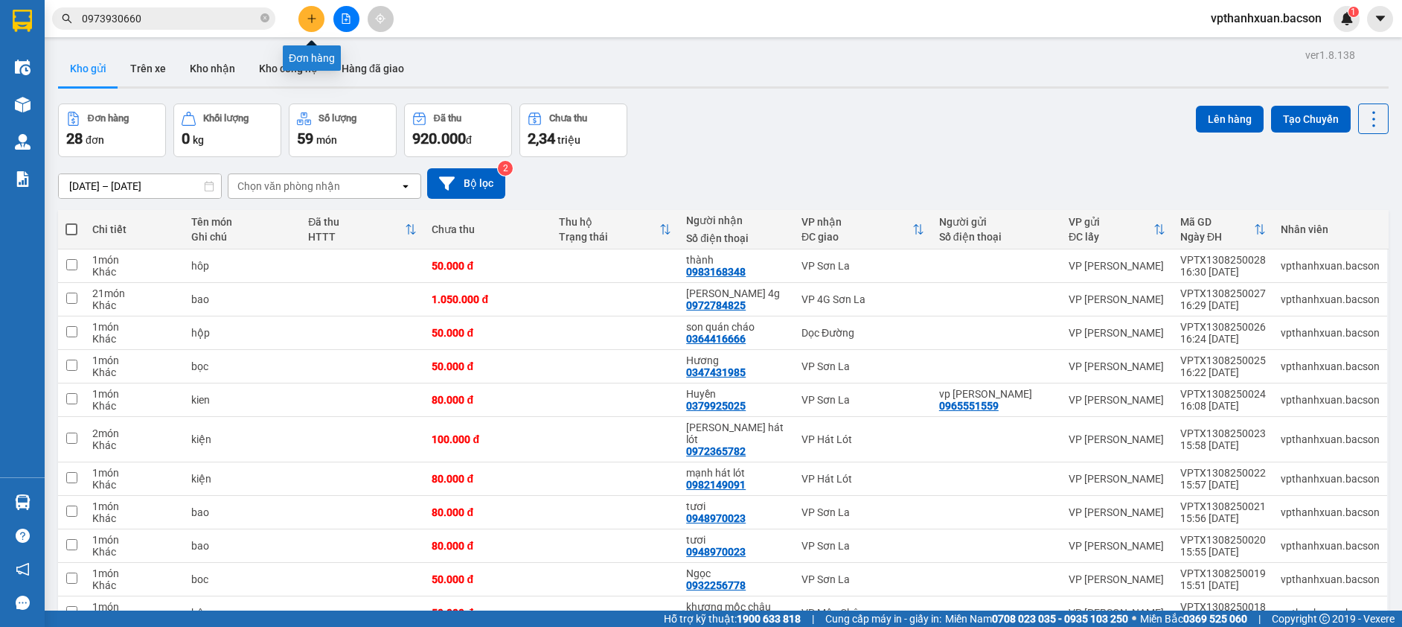
click at [316, 19] on icon "plus" at bounding box center [312, 18] width 10 height 10
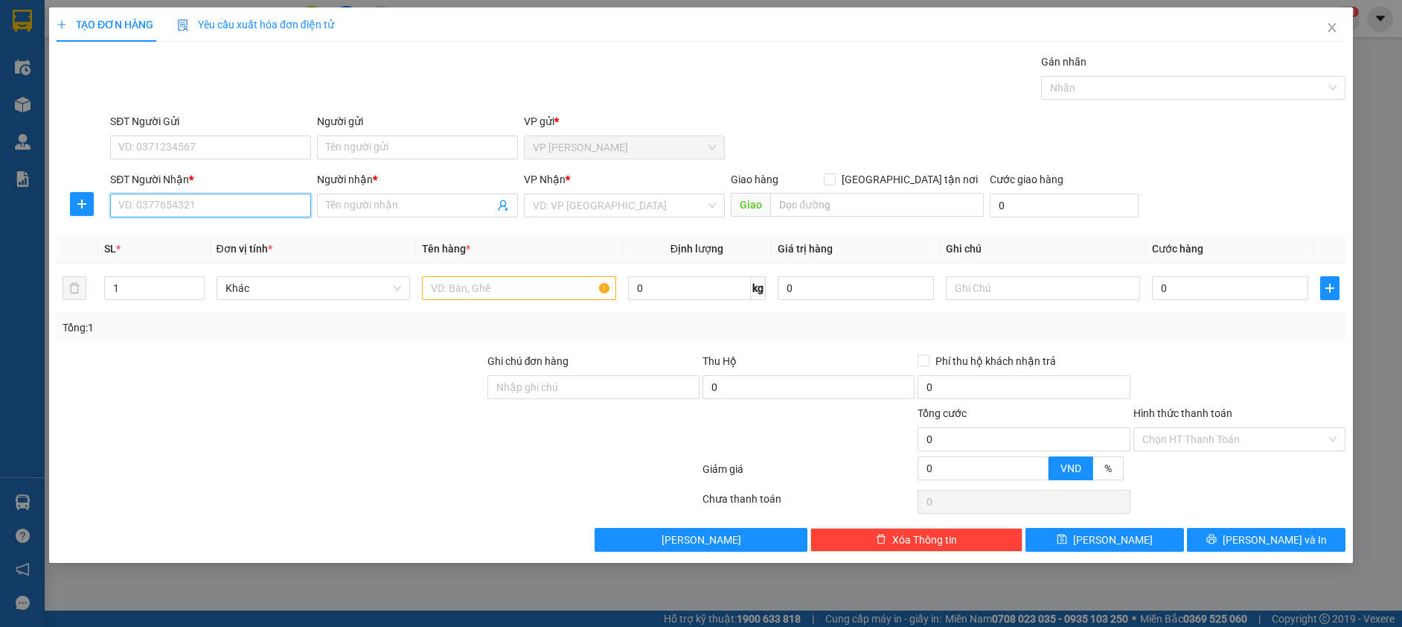
click at [286, 206] on input "SĐT Người Nhận *" at bounding box center [210, 205] width 201 height 24
click at [226, 234] on div "0334652686 - vân" at bounding box center [210, 235] width 183 height 16
type input "0334652686"
type input "vân"
type input "0334652686"
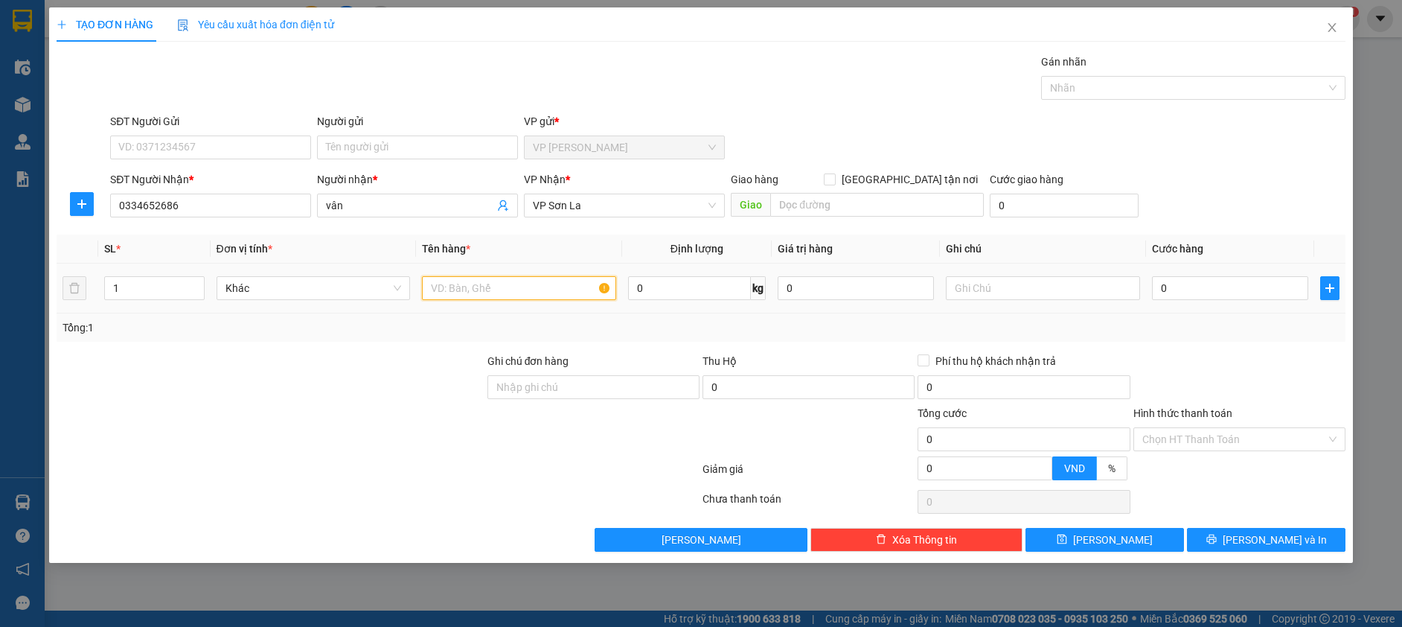
click at [448, 278] on input "text" at bounding box center [519, 288] width 194 height 24
type input "hôp"
click at [1221, 279] on input "0" at bounding box center [1230, 288] width 156 height 24
type input "5"
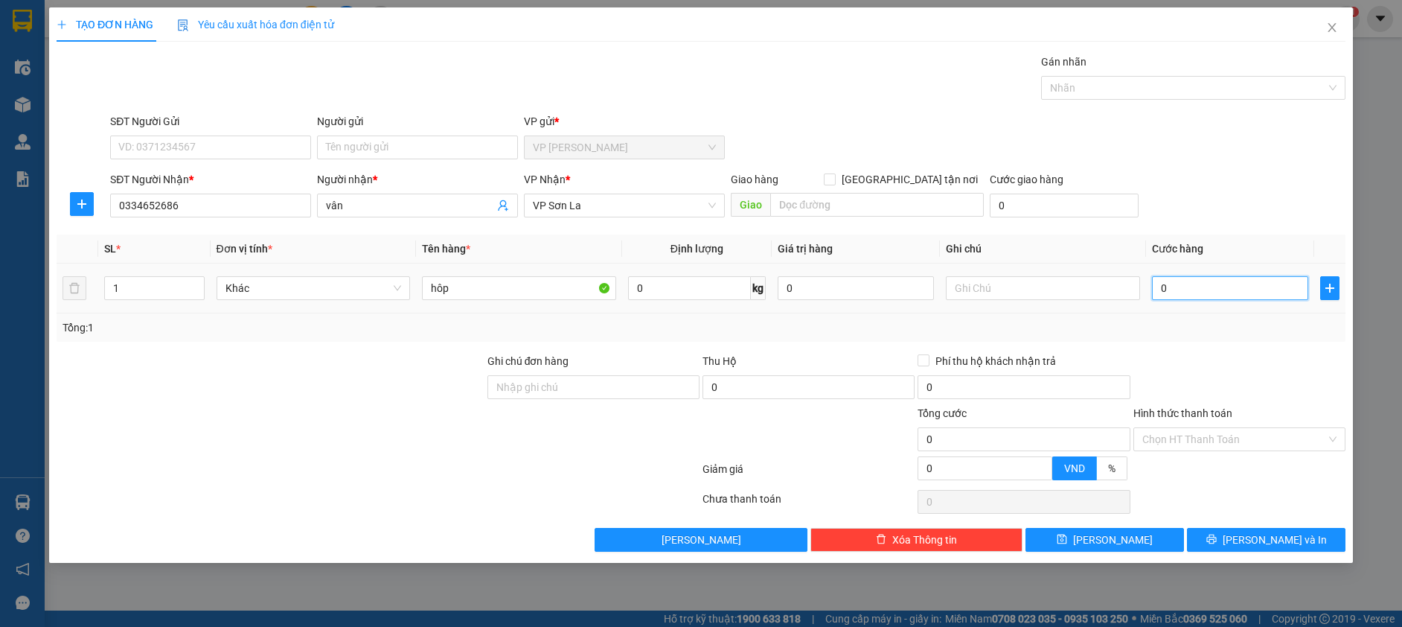
type input "5"
type input "50"
type input "50.000"
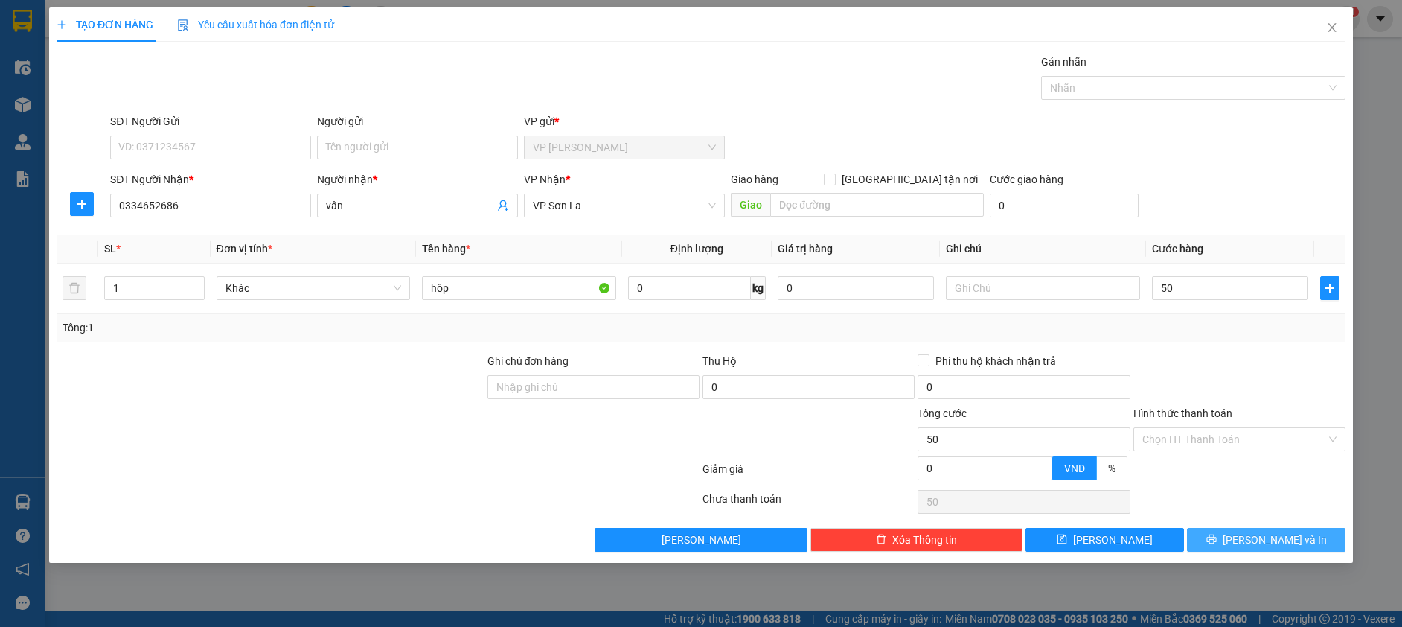
type input "50.000"
click at [1236, 538] on button "[PERSON_NAME] và In" at bounding box center [1266, 540] width 159 height 24
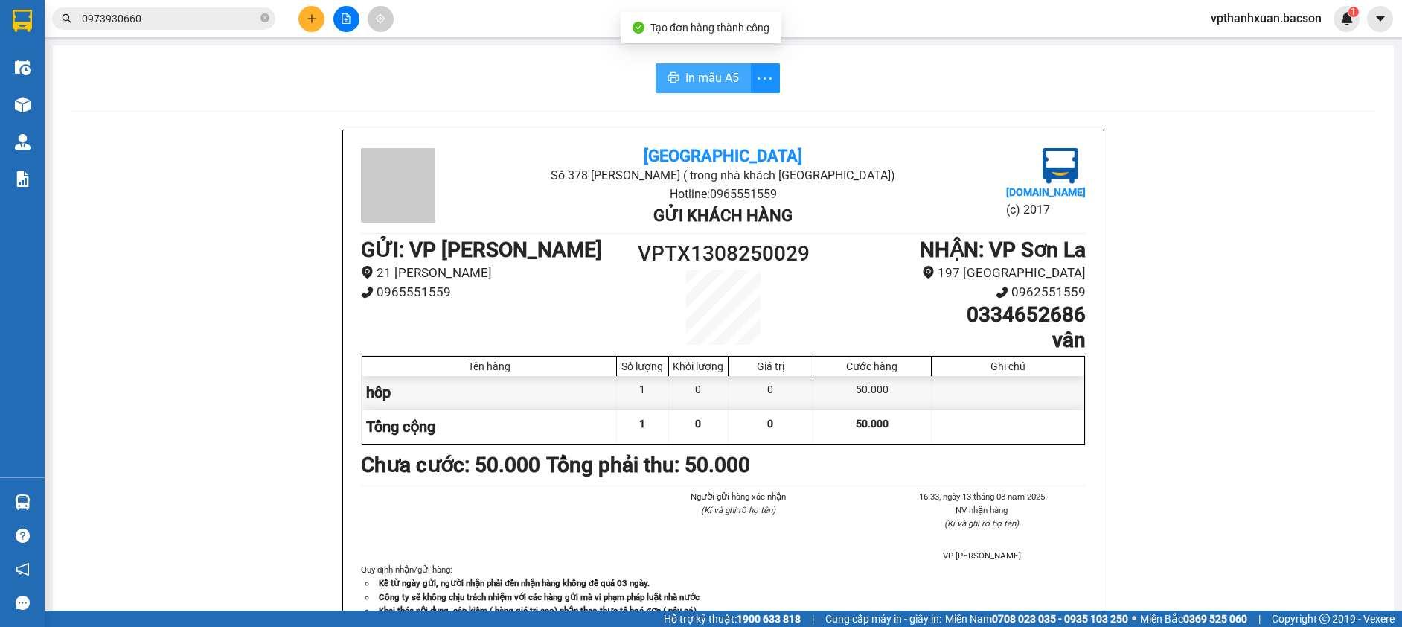
click at [698, 77] on span "In mẫu A5" at bounding box center [712, 77] width 54 height 19
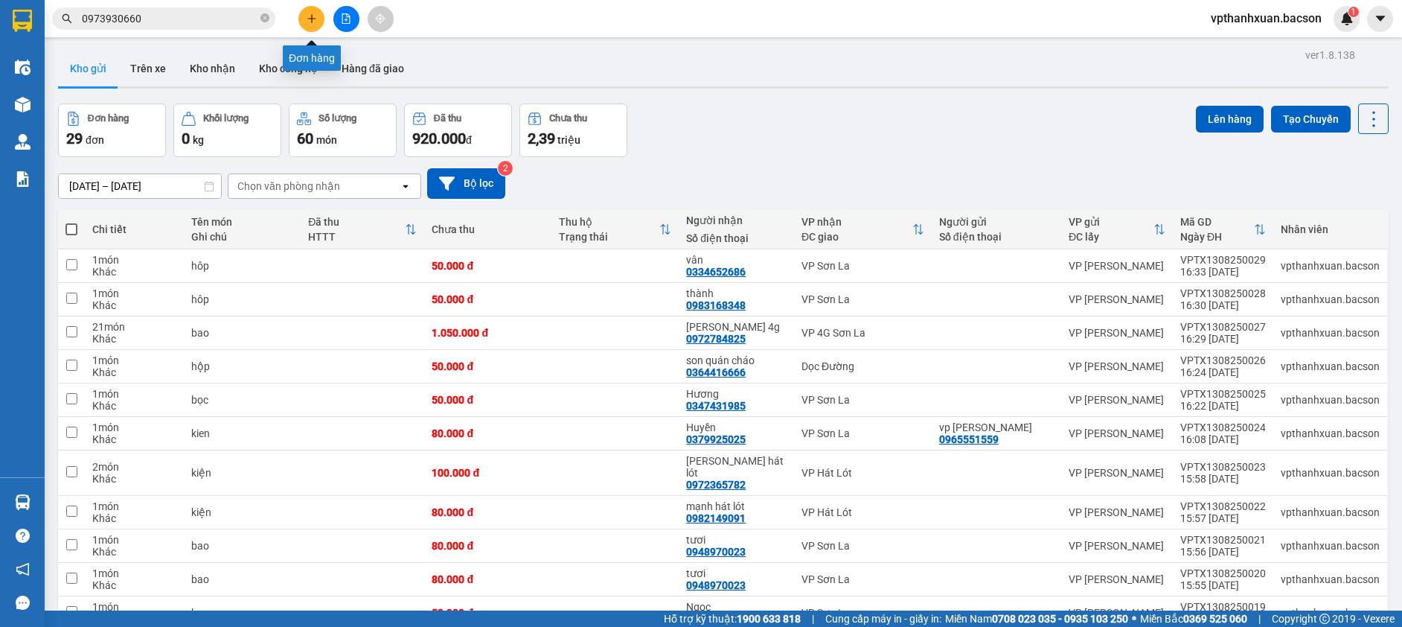
click at [316, 12] on button at bounding box center [311, 19] width 26 height 26
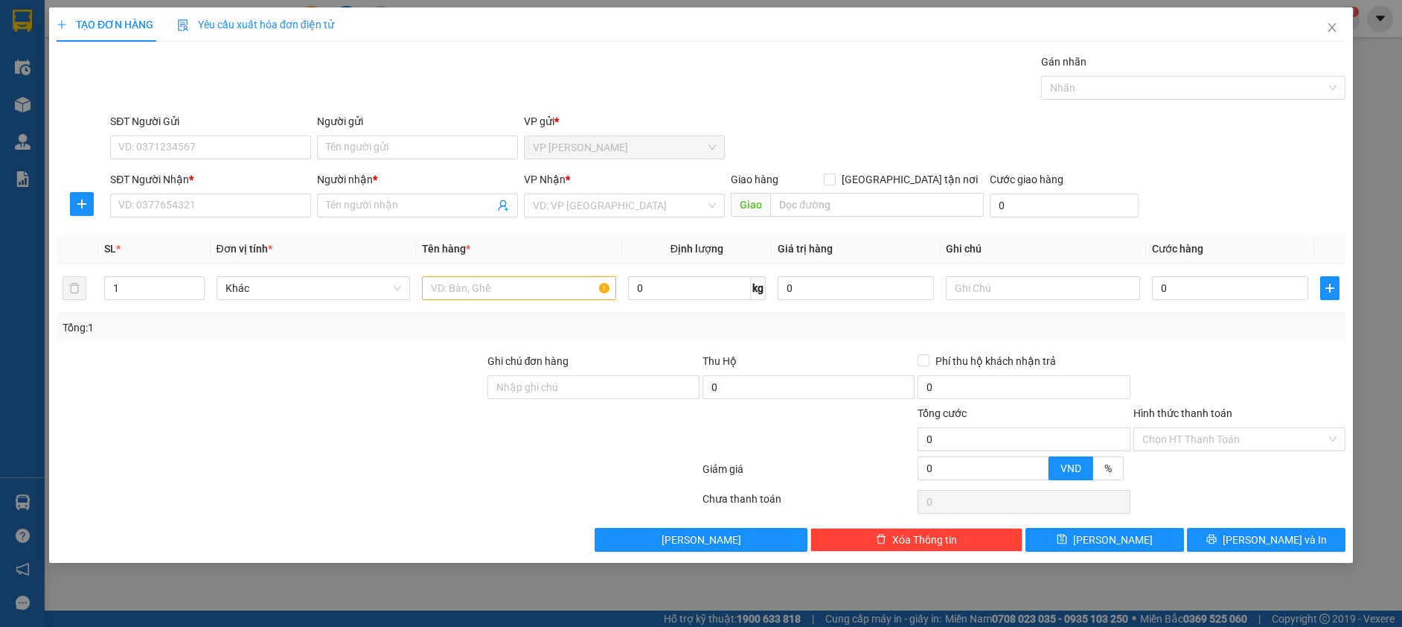
click at [270, 192] on div "SĐT Người Nhận *" at bounding box center [210, 182] width 201 height 22
click at [272, 205] on input "SĐT Người Nhận *" at bounding box center [210, 205] width 201 height 24
click at [1332, 28] on icon "close" at bounding box center [1332, 27] width 8 height 9
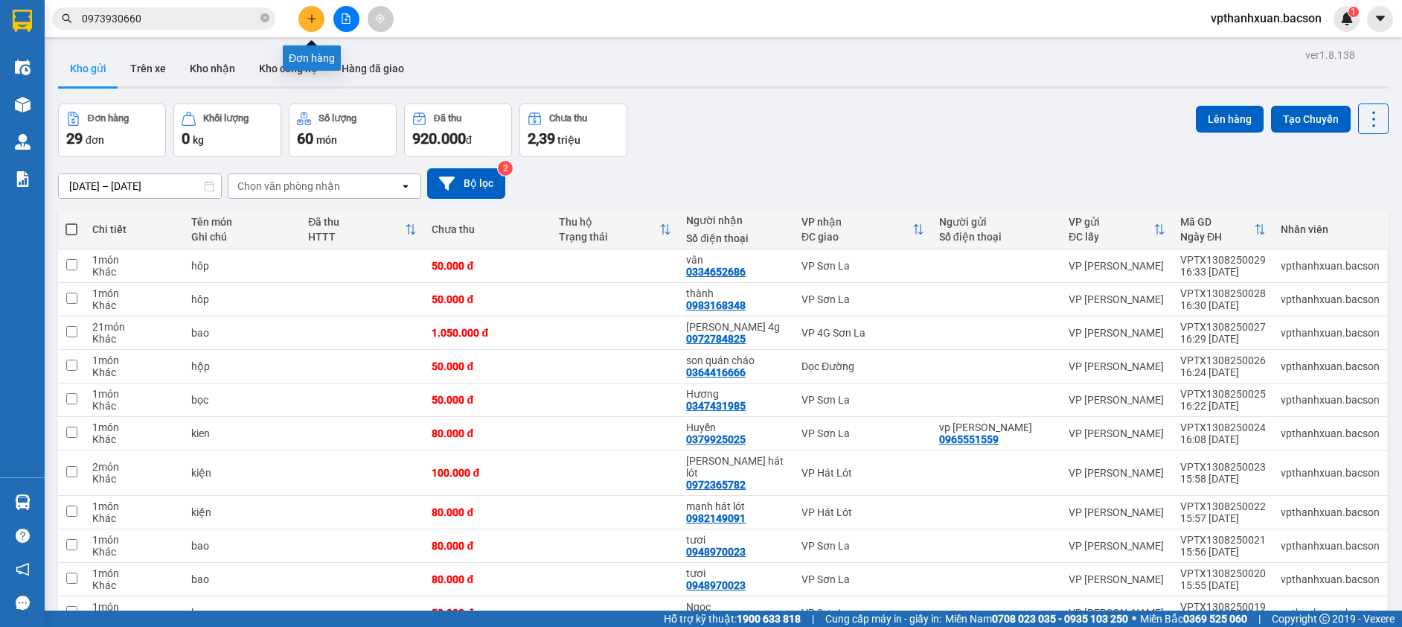
click at [309, 13] on icon "plus" at bounding box center [312, 18] width 10 height 10
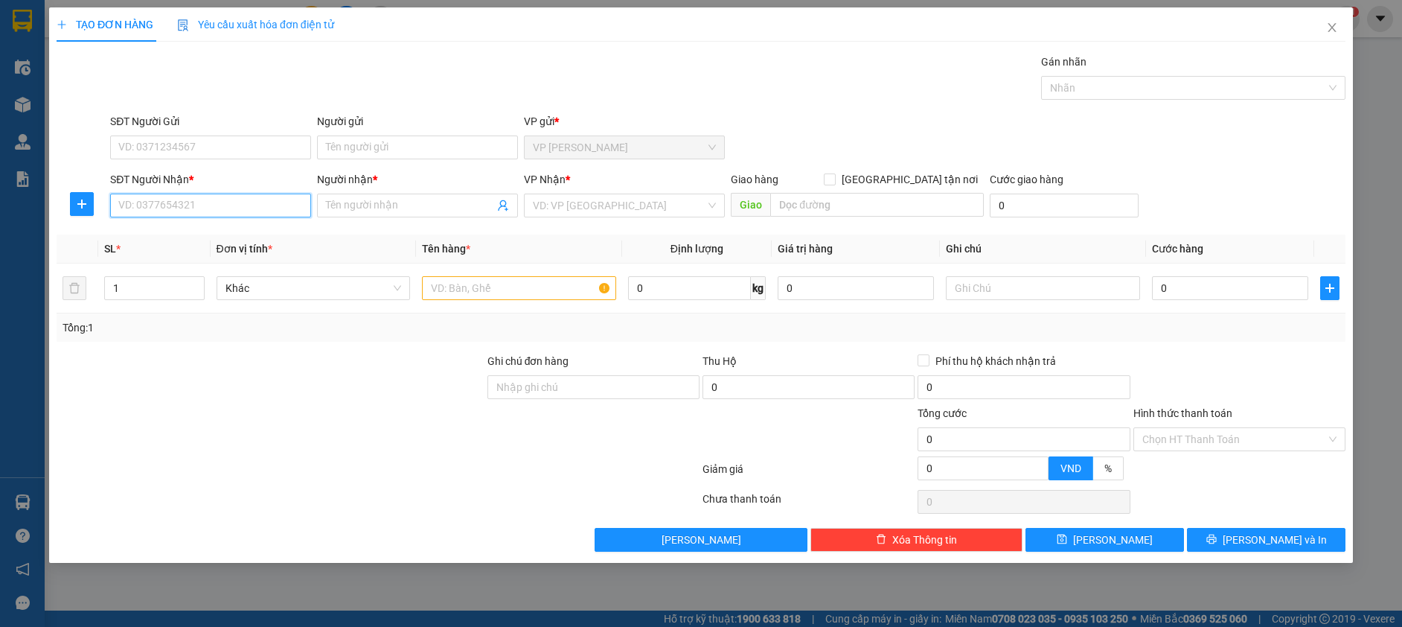
drag, startPoint x: 237, startPoint y: 199, endPoint x: 214, endPoint y: 175, distance: 33.2
click at [239, 197] on input "SĐT Người Nhận *" at bounding box center [210, 205] width 201 height 24
type input "0965394163"
click at [351, 204] on input "Người nhận *" at bounding box center [410, 205] width 168 height 16
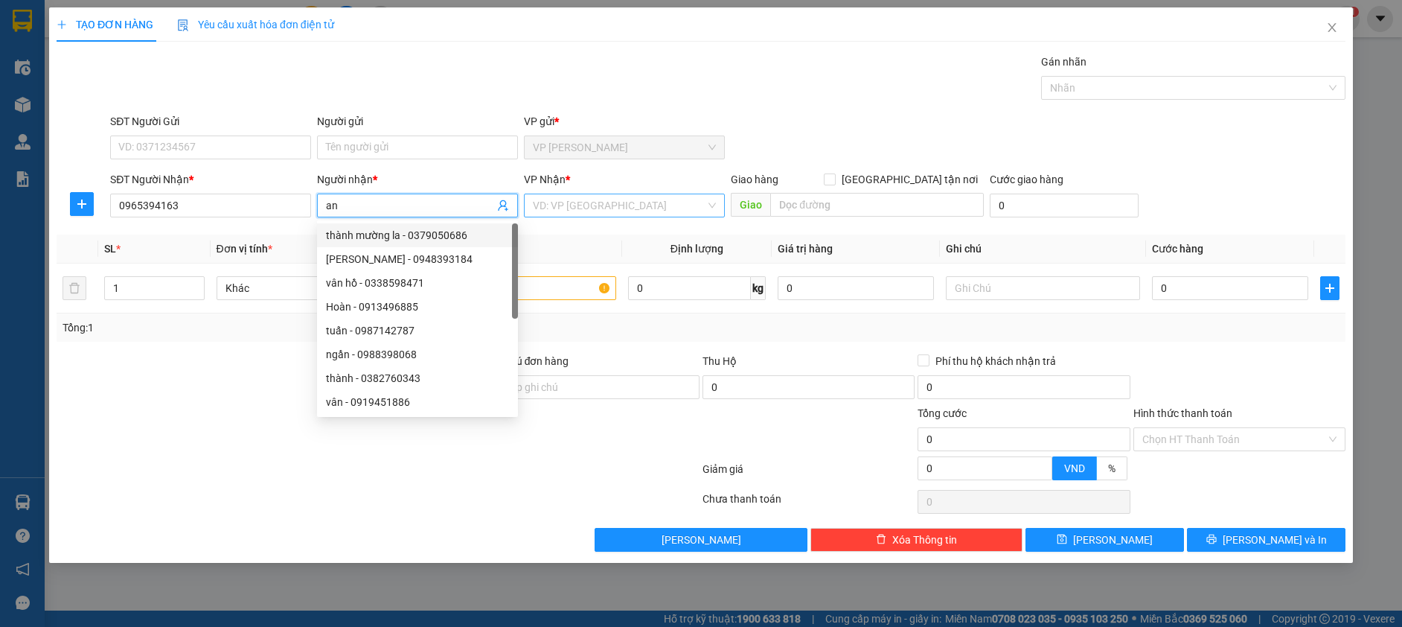
type input "an"
click at [558, 205] on input "search" at bounding box center [619, 205] width 173 height 22
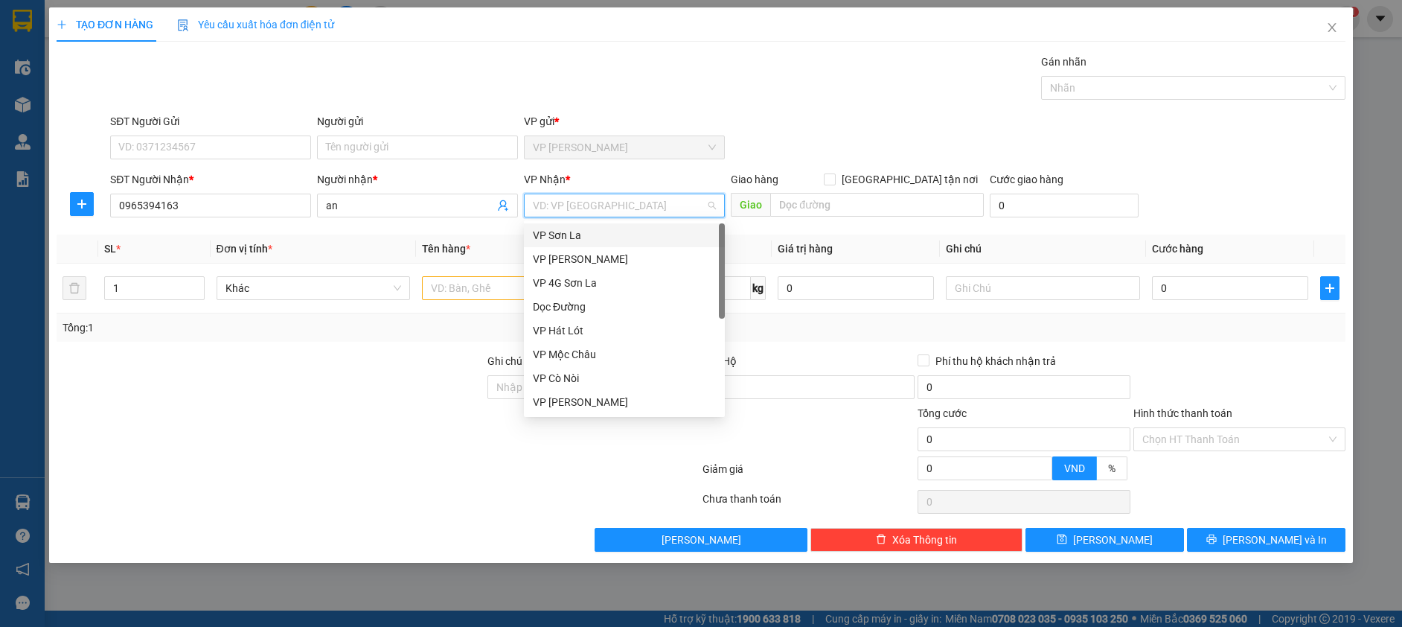
click at [563, 232] on div "VP Sơn La" at bounding box center [624, 235] width 183 height 16
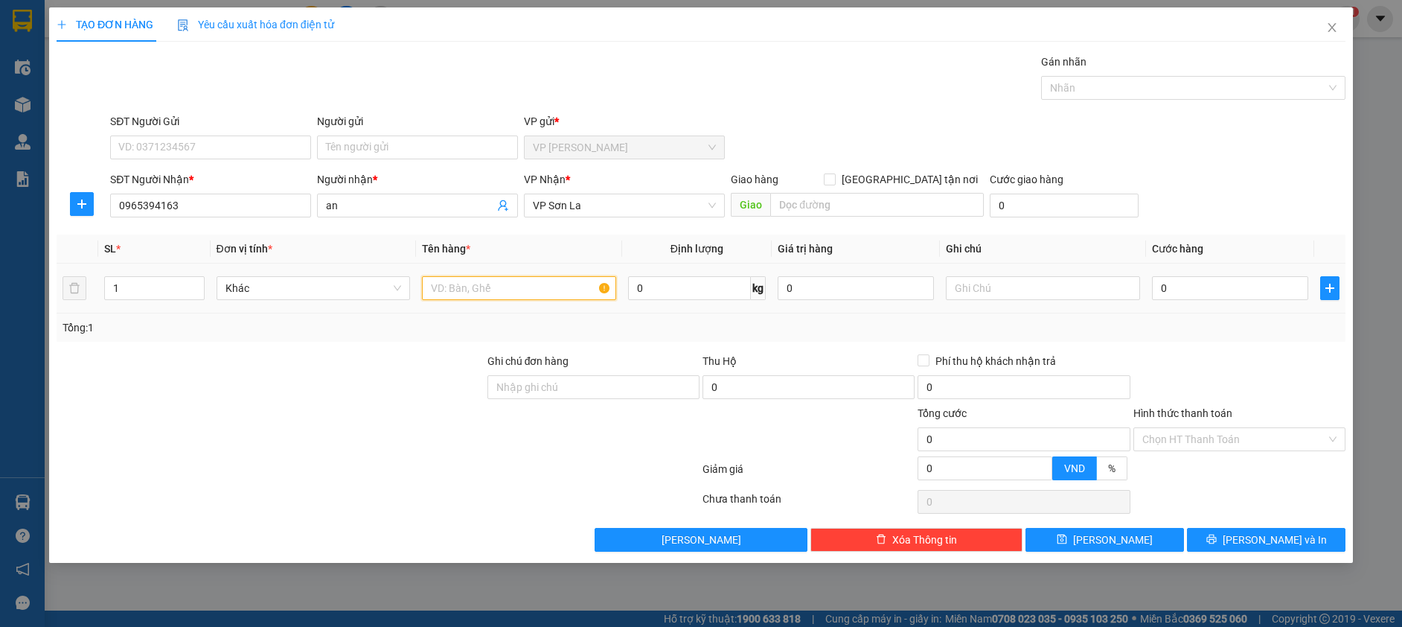
click at [470, 283] on input "text" at bounding box center [519, 288] width 194 height 24
type input "hop"
click at [1168, 292] on input "0" at bounding box center [1230, 288] width 156 height 24
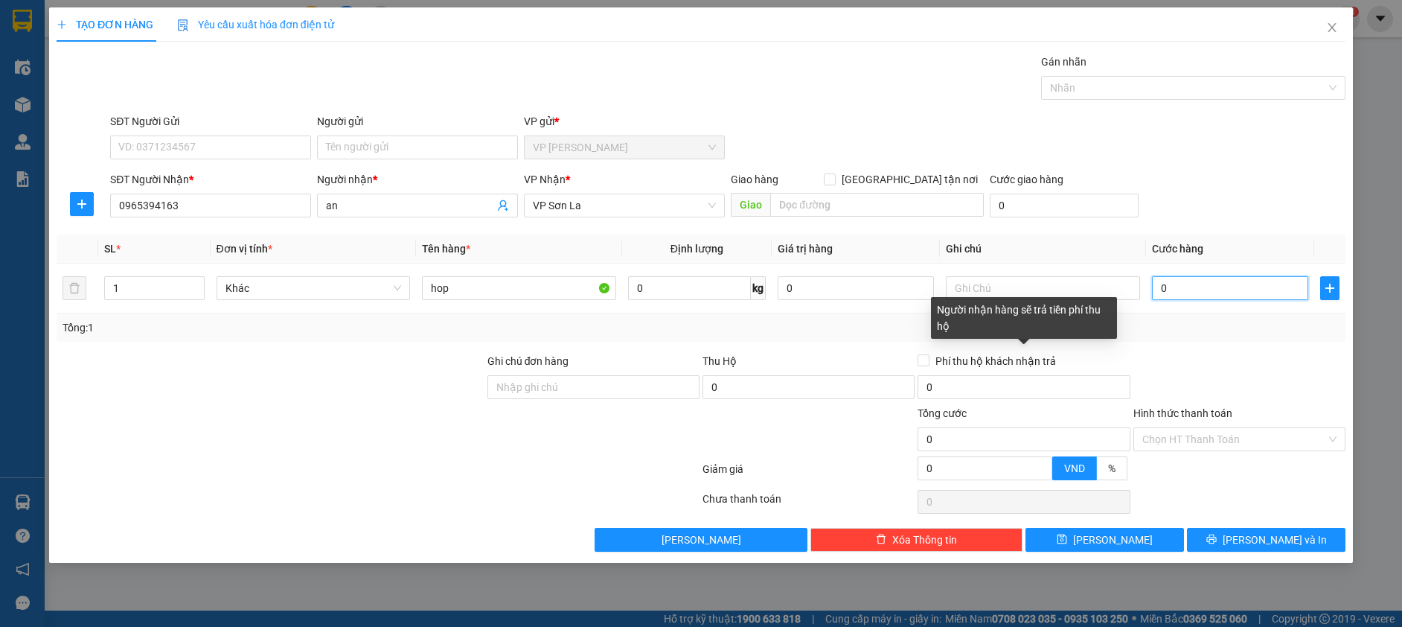
type input "5"
type input "50"
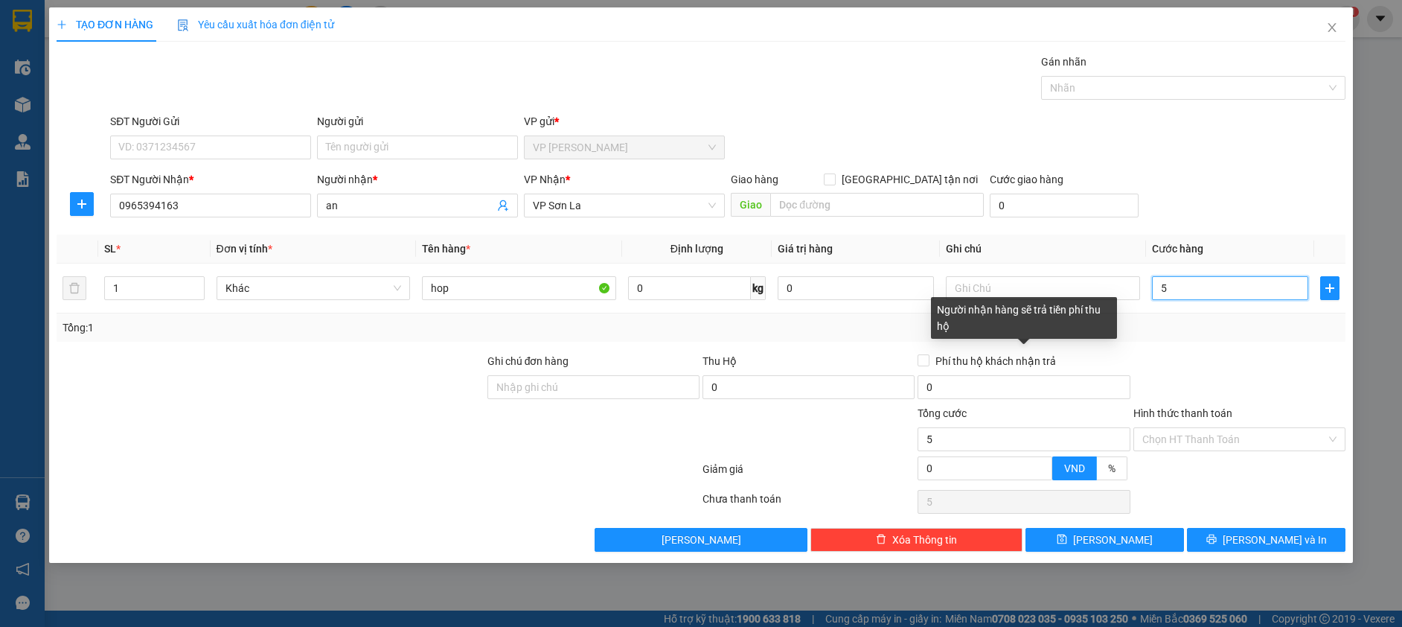
type input "50"
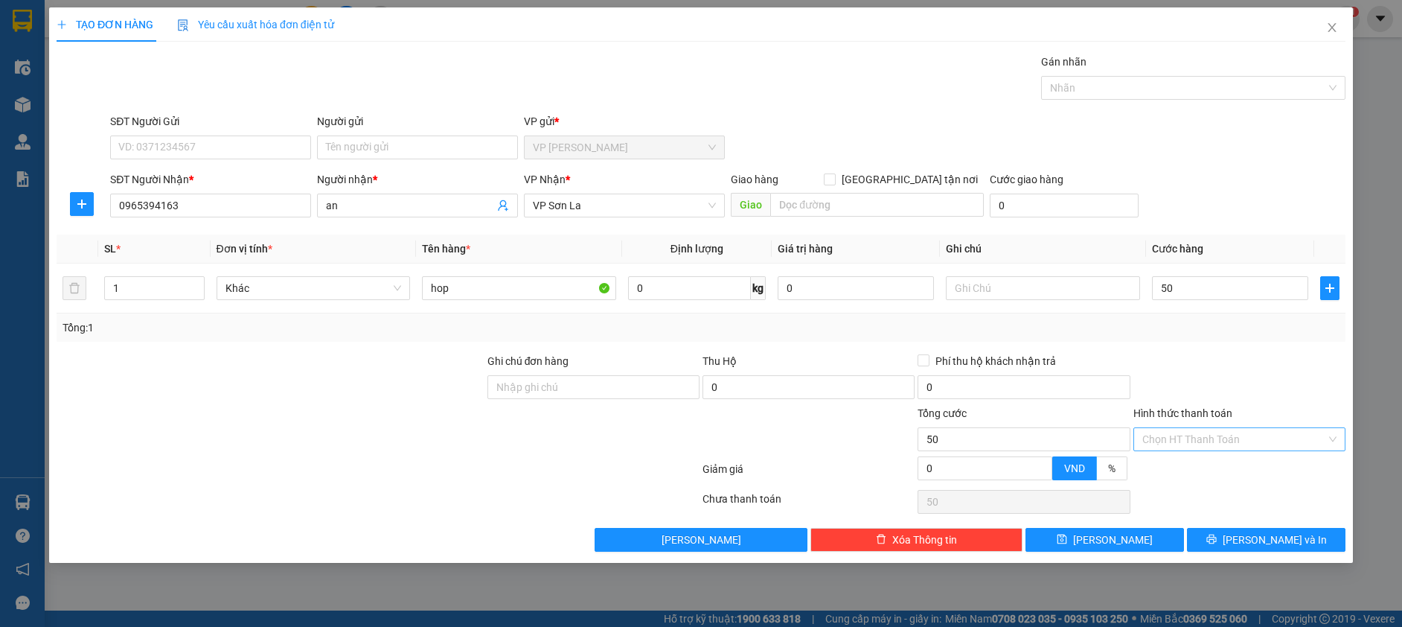
type input "50.000"
click at [1186, 432] on input "Hình thức thanh toán" at bounding box center [1234, 439] width 184 height 22
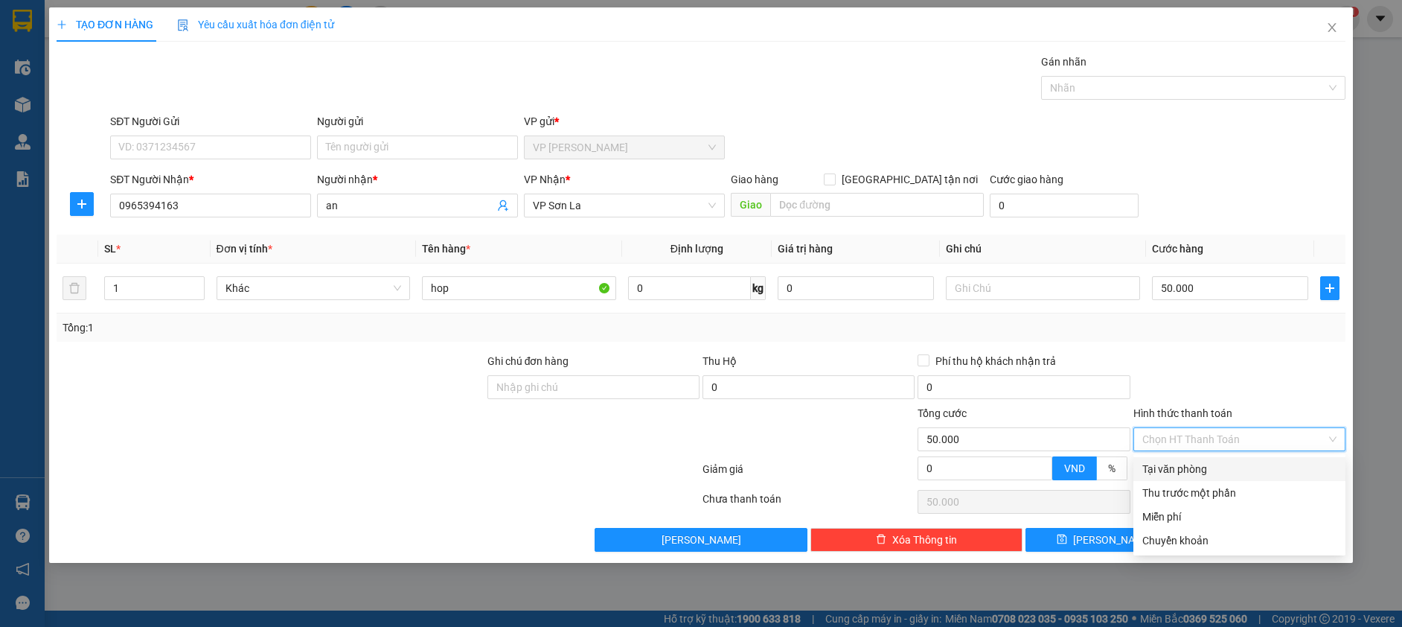
click at [1185, 464] on div "Tại văn phòng" at bounding box center [1239, 469] width 194 height 16
type input "0"
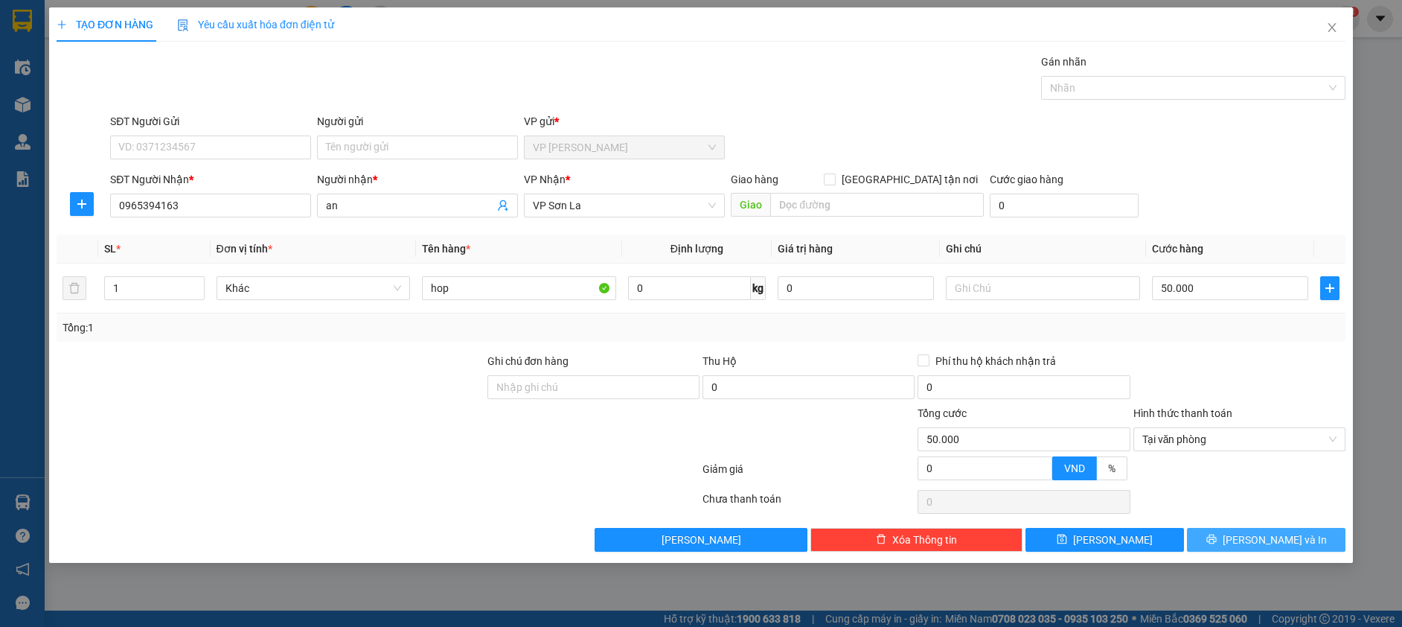
drag, startPoint x: 1236, startPoint y: 542, endPoint x: 1228, endPoint y: 528, distance: 16.3
click at [1228, 528] on button "[PERSON_NAME] và In" at bounding box center [1266, 540] width 159 height 24
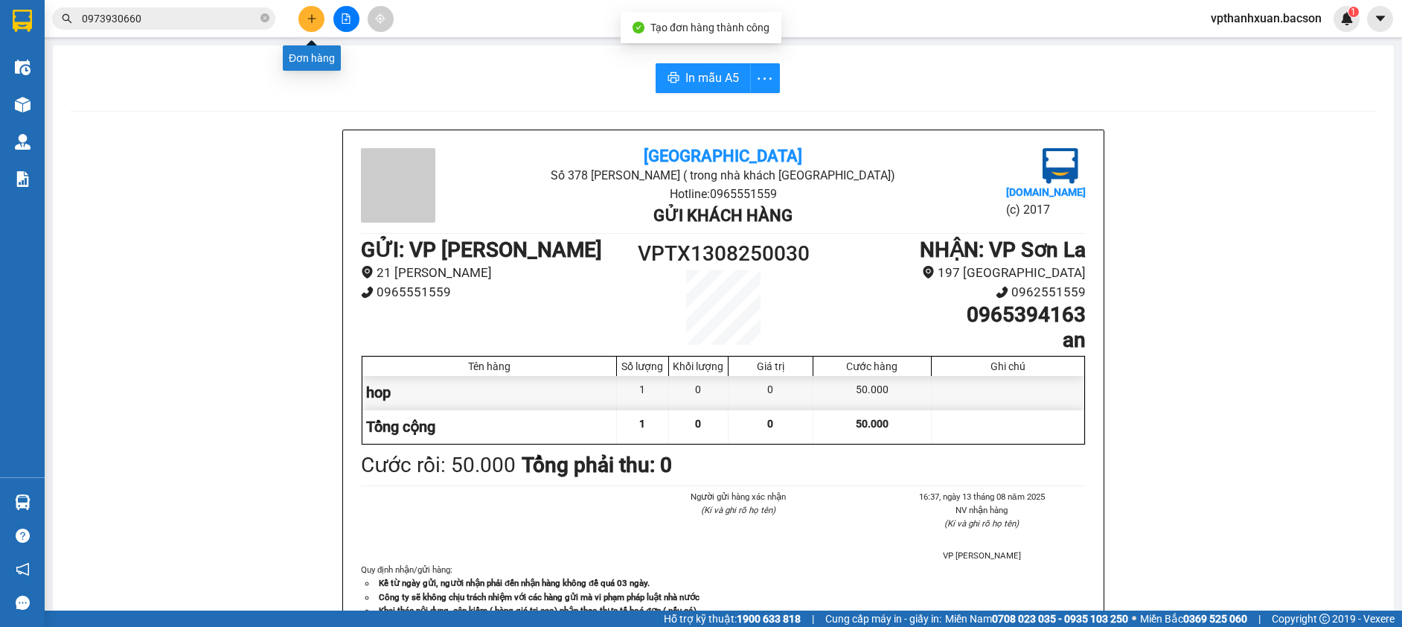
click at [304, 20] on button at bounding box center [311, 19] width 26 height 26
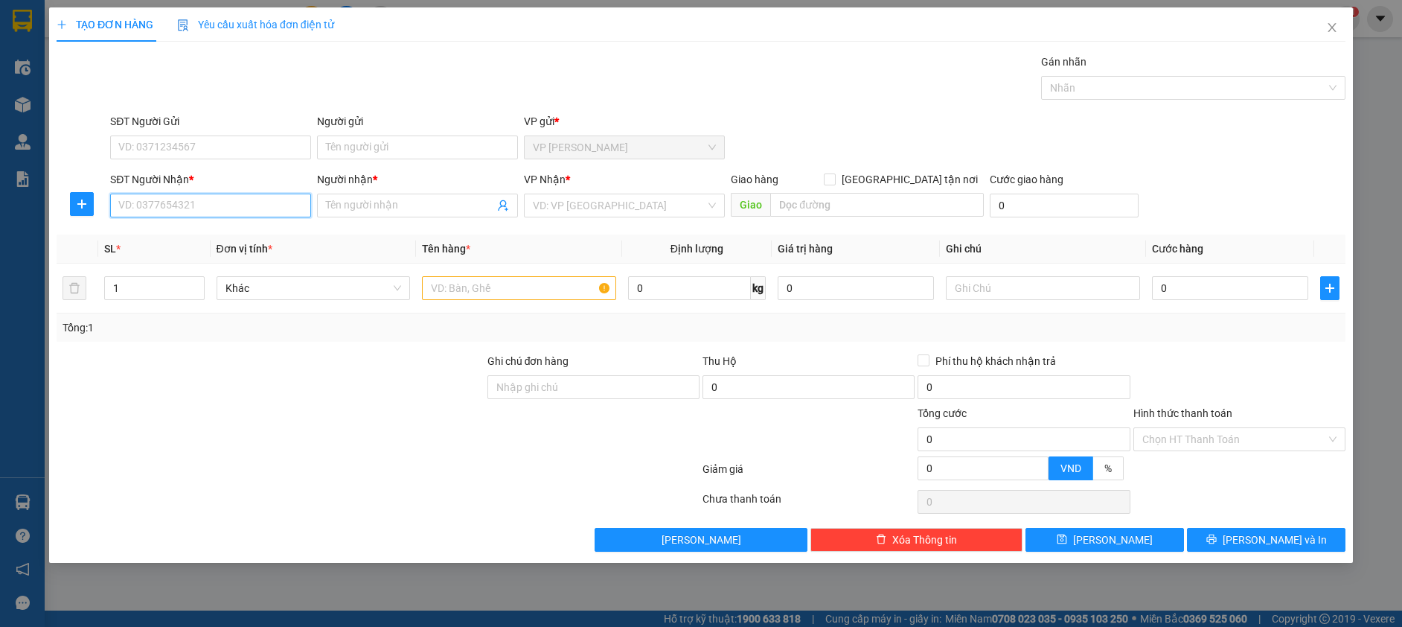
click at [197, 202] on input "SĐT Người Nhận *" at bounding box center [210, 205] width 201 height 24
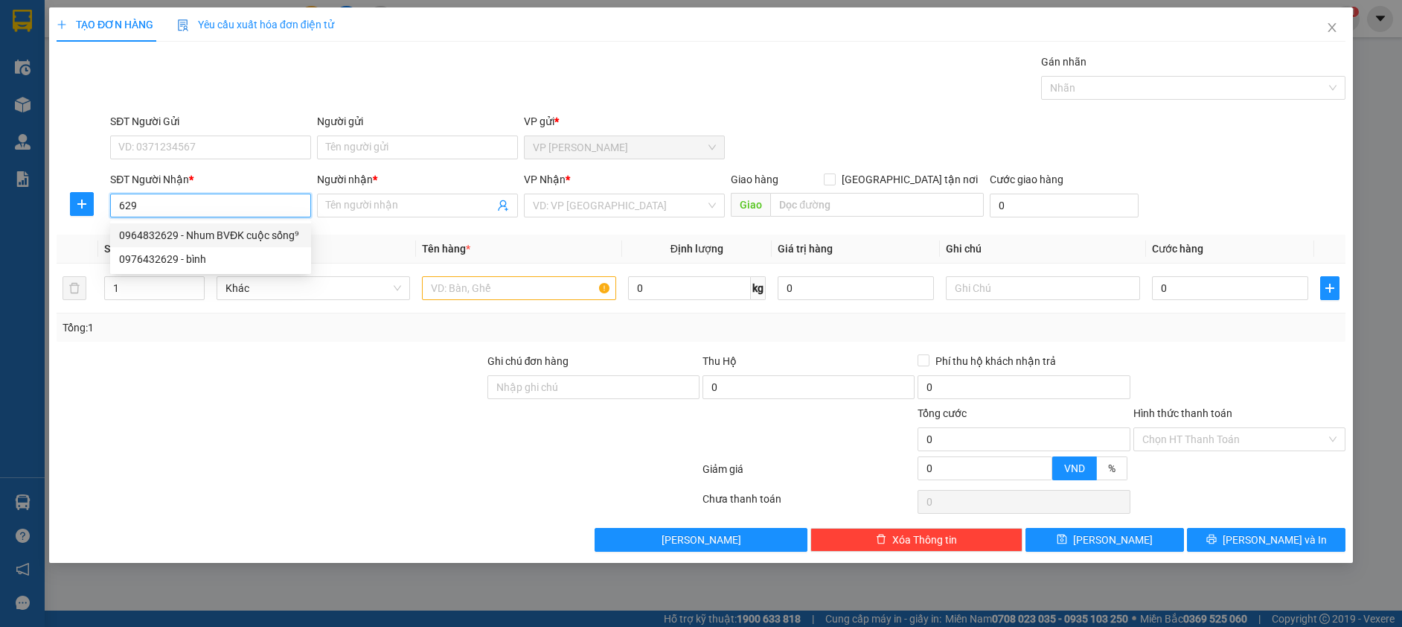
click at [212, 232] on div "0964832629 - Nhum BVĐK cuộc sống⁹" at bounding box center [210, 235] width 183 height 16
type input "0964832629"
type input "Nhum BVĐK cuộc sống⁹"
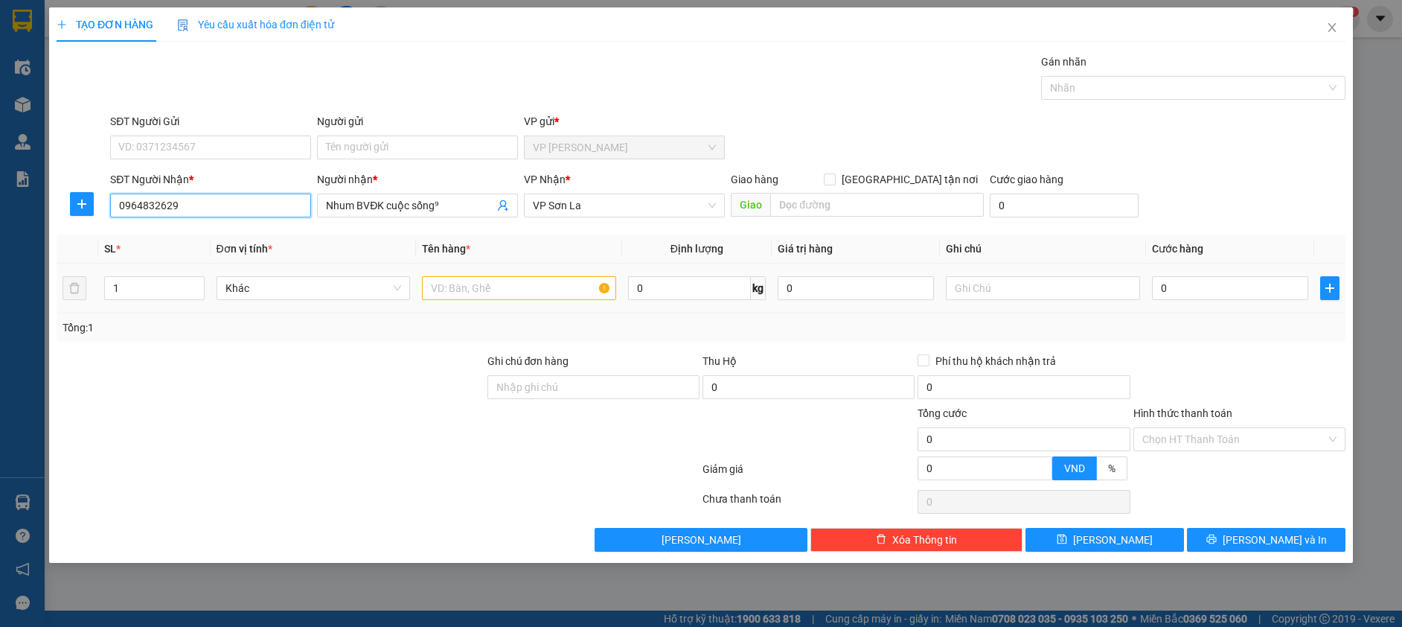
type input "0964832629"
click at [435, 284] on input "text" at bounding box center [519, 288] width 194 height 24
type input "hop"
click at [1162, 281] on input "0" at bounding box center [1230, 288] width 156 height 24
type input "5"
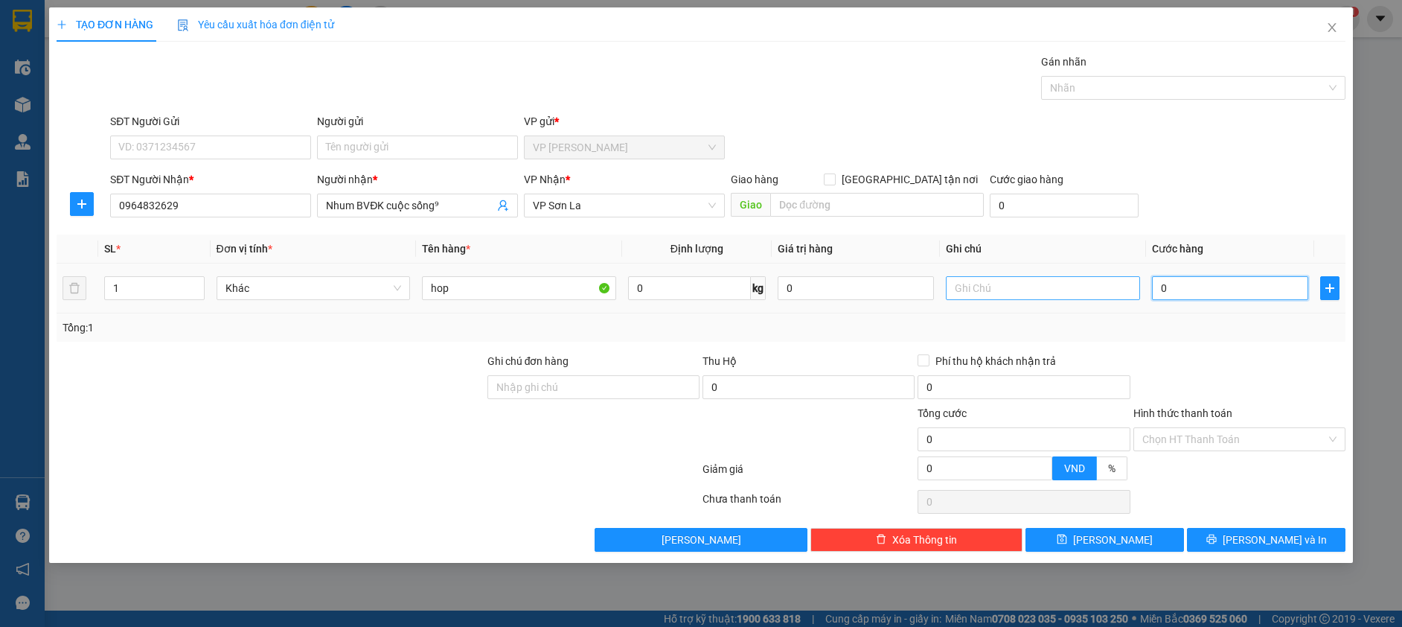
type input "5"
type input "50"
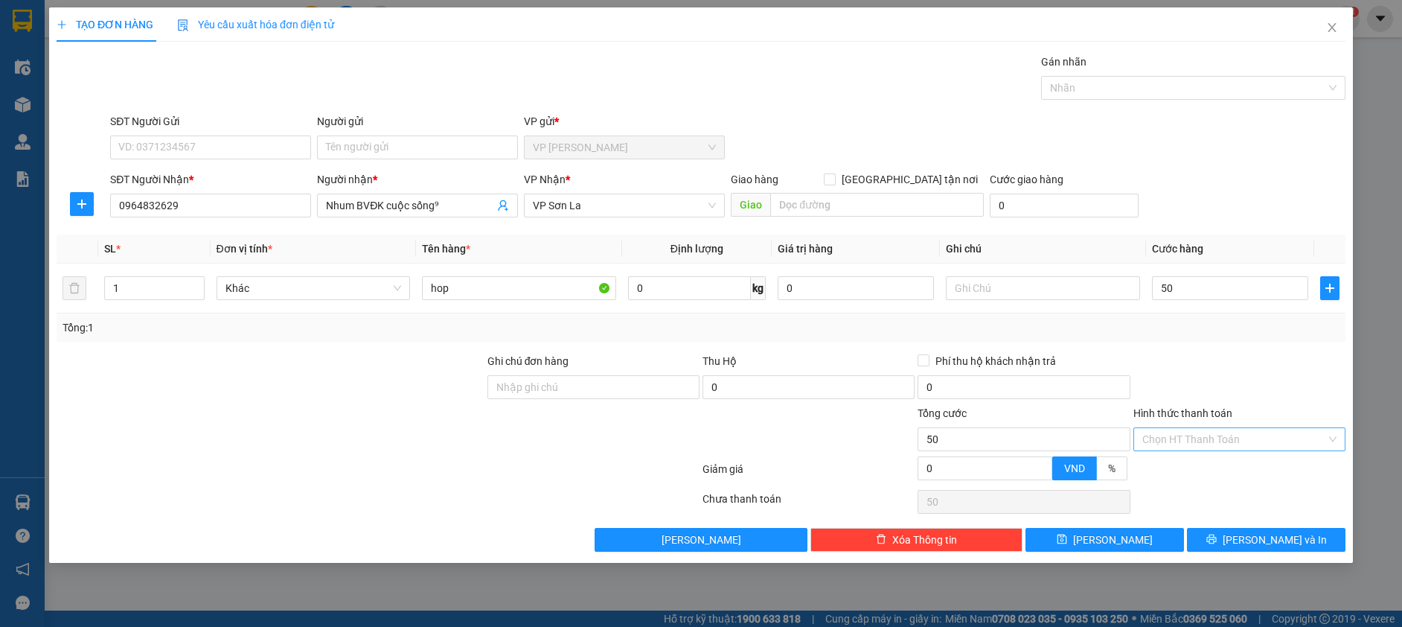
type input "50.000"
click at [1180, 432] on input "Hình thức thanh toán" at bounding box center [1234, 439] width 184 height 22
click at [1182, 461] on div "Transit Pickup Surcharge Ids Transit Deliver Surcharge Ids Transit Deliver Surc…" at bounding box center [701, 303] width 1289 height 498
click at [1191, 440] on input "Hình thức thanh toán" at bounding box center [1234, 439] width 184 height 22
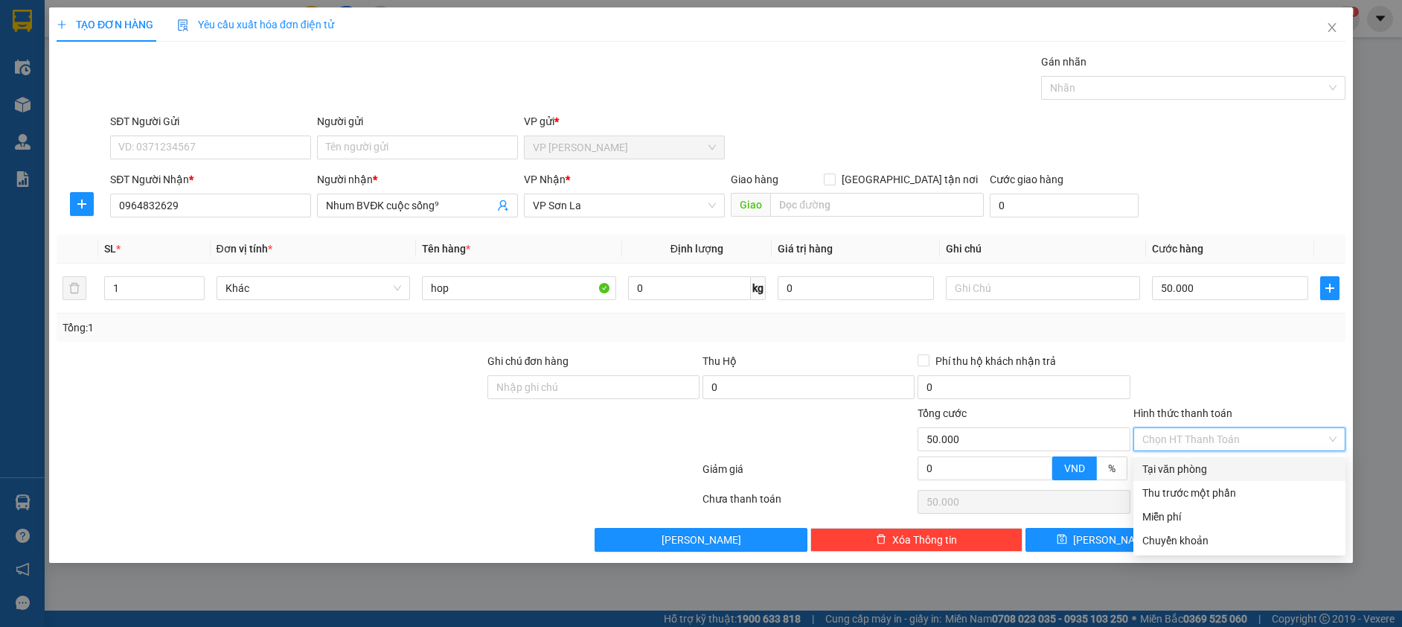
click at [1188, 462] on div "Tại văn phòng" at bounding box center [1239, 469] width 194 height 16
type input "0"
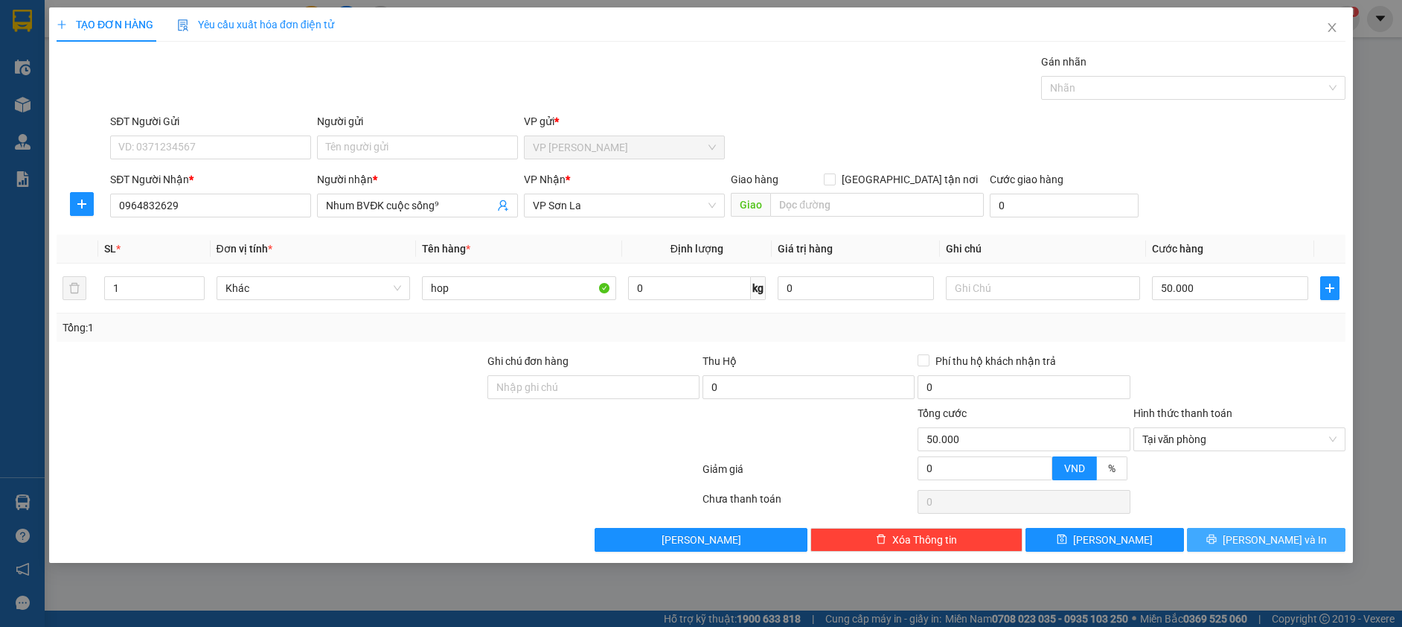
click at [1216, 535] on icon "printer" at bounding box center [1211, 539] width 10 height 10
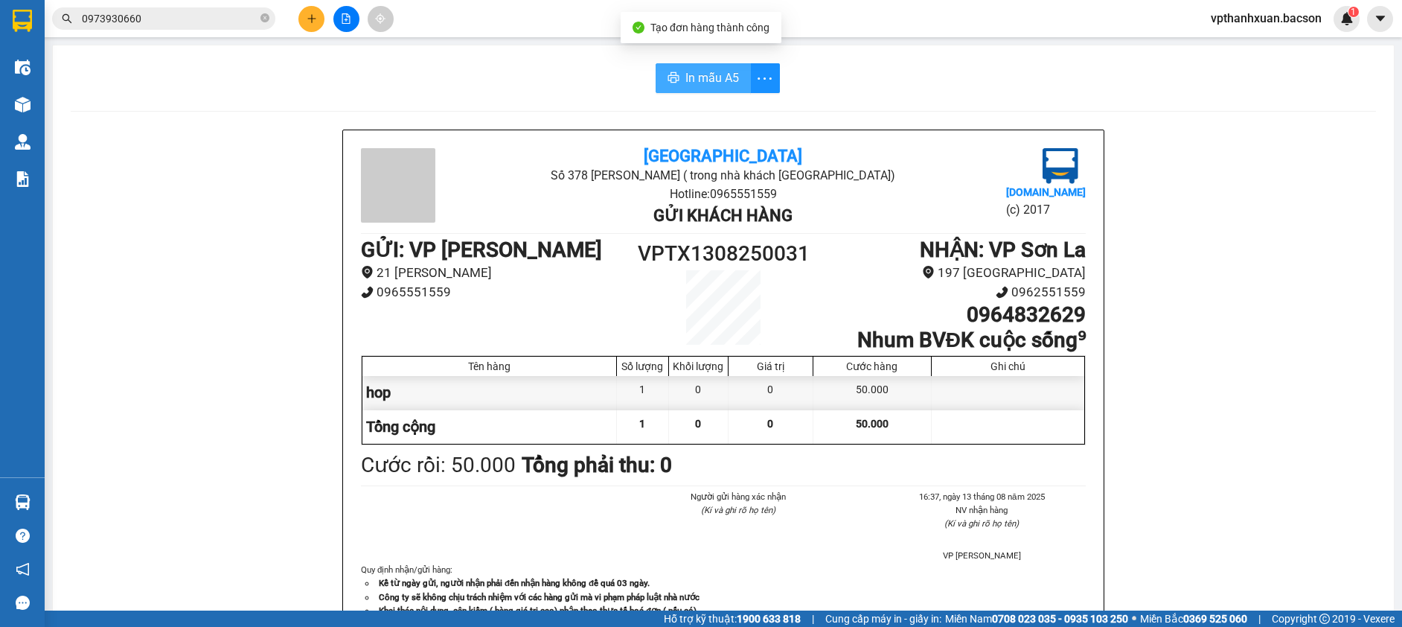
click at [707, 80] on span "In mẫu A5" at bounding box center [712, 77] width 54 height 19
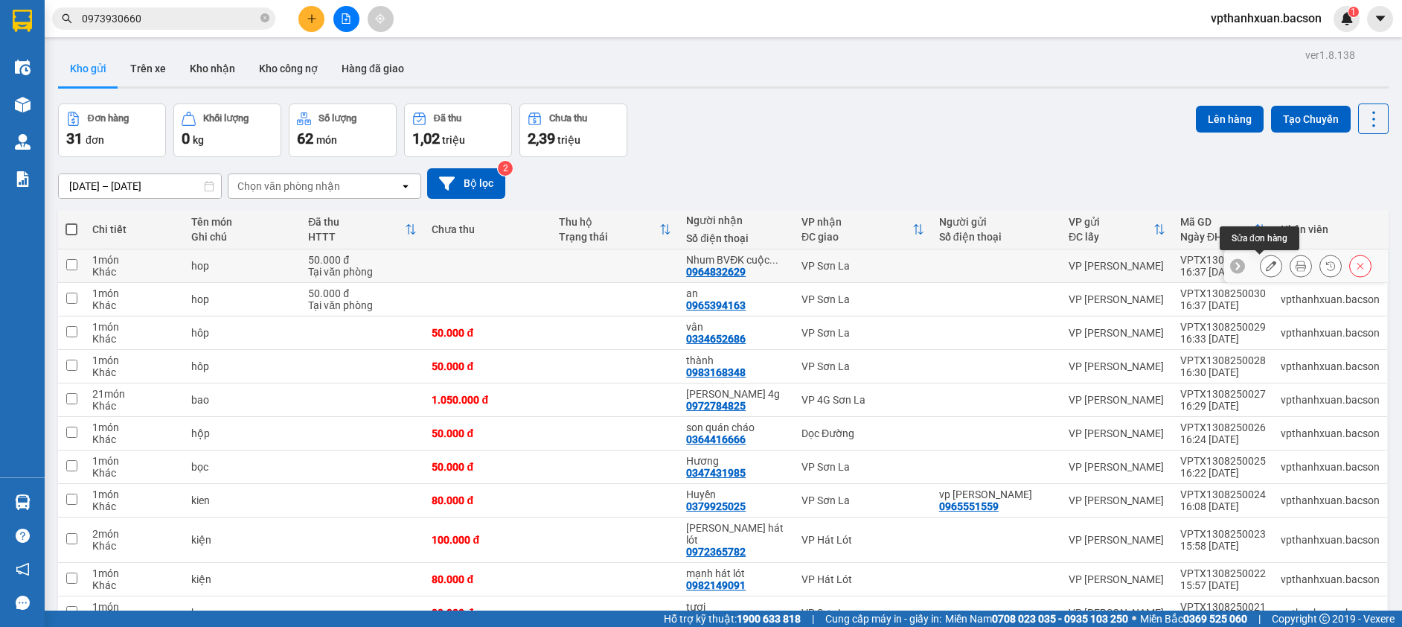
click at [1266, 262] on icon at bounding box center [1271, 265] width 10 height 10
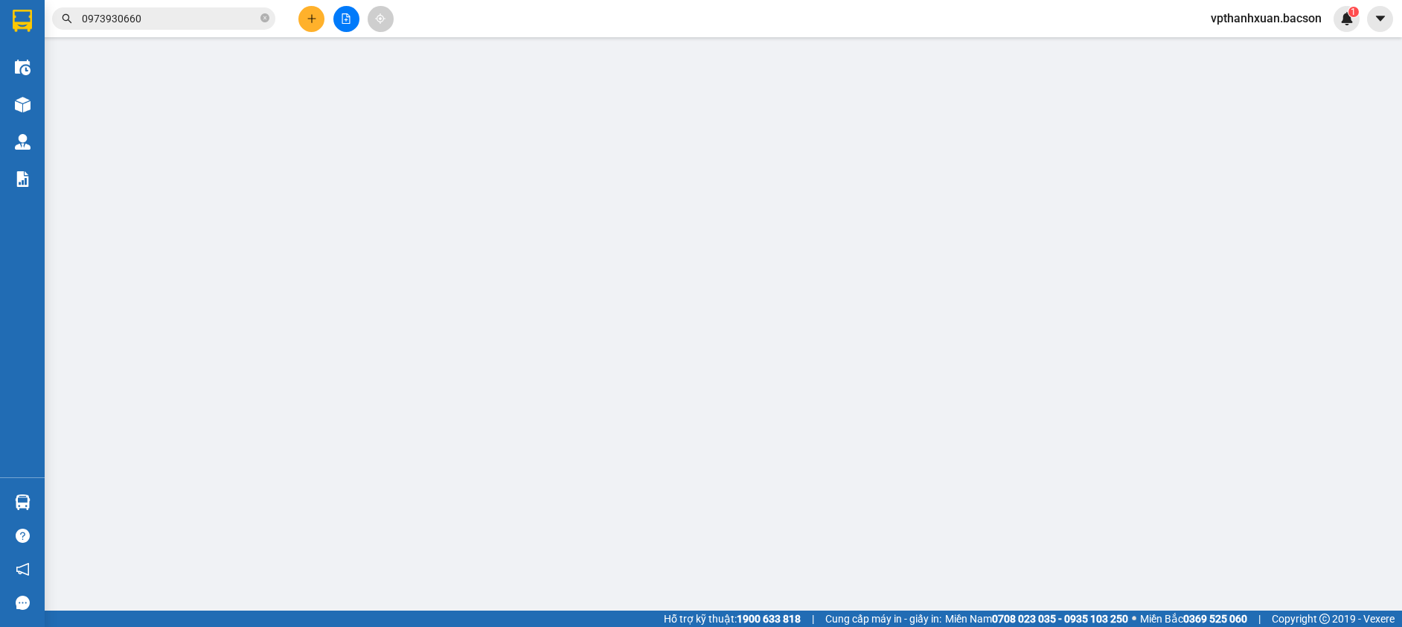
type input "0964832629"
type input "Nhum BVĐK cuộc sống⁹"
type input "50.000"
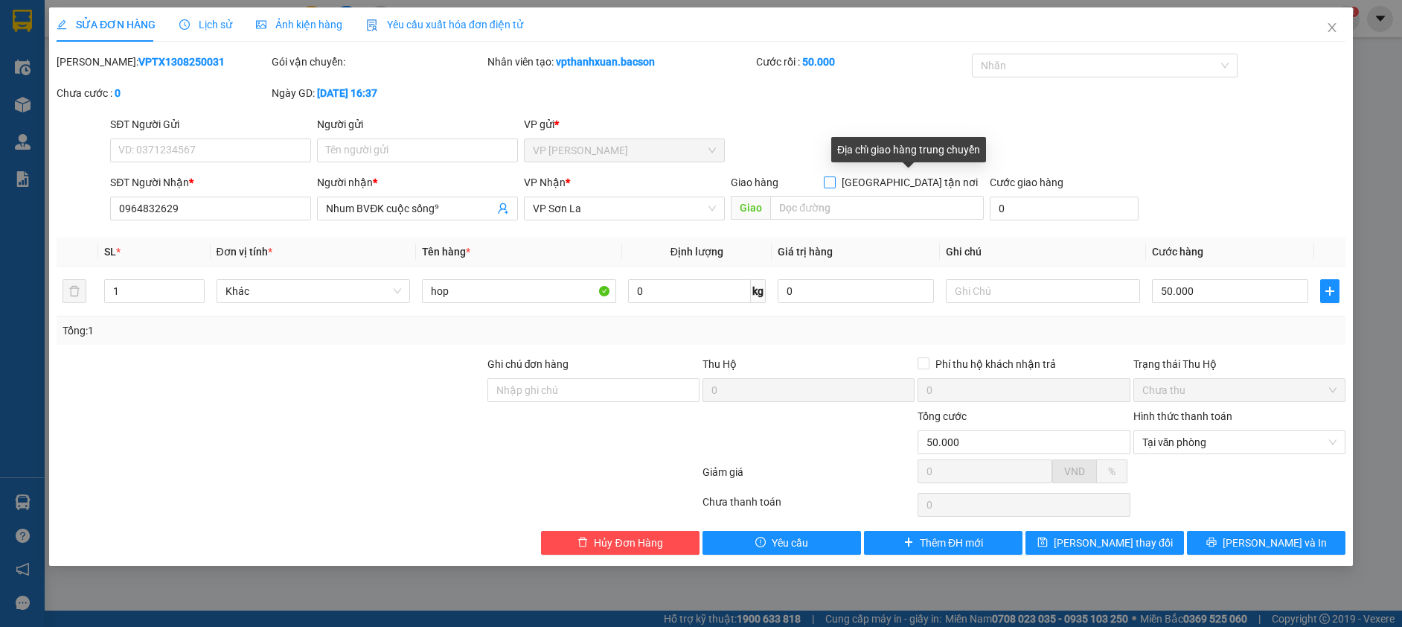
click at [834, 178] on input "[GEOGRAPHIC_DATA] tận nơi" at bounding box center [829, 181] width 10 height 10
checkbox input "true"
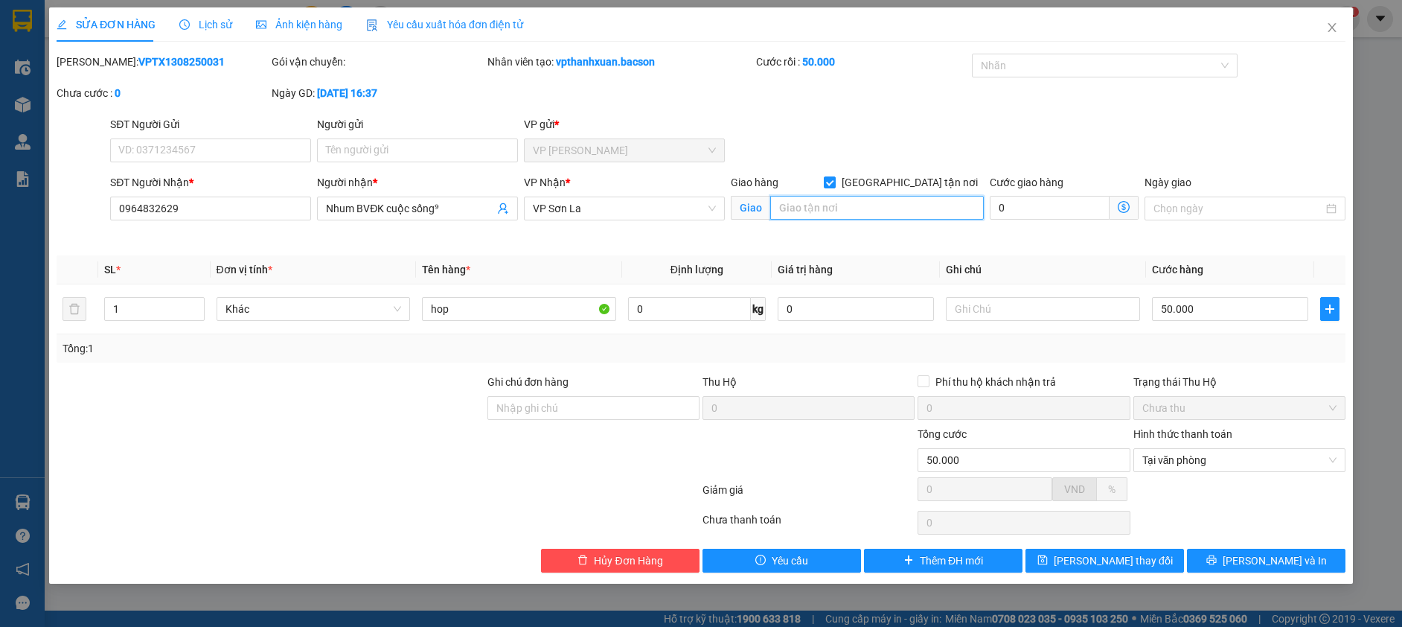
click at [839, 210] on input "search" at bounding box center [876, 208] width 213 height 24
type input "ctn"
click at [1221, 310] on input "50.000" at bounding box center [1230, 309] width 156 height 24
type input "0"
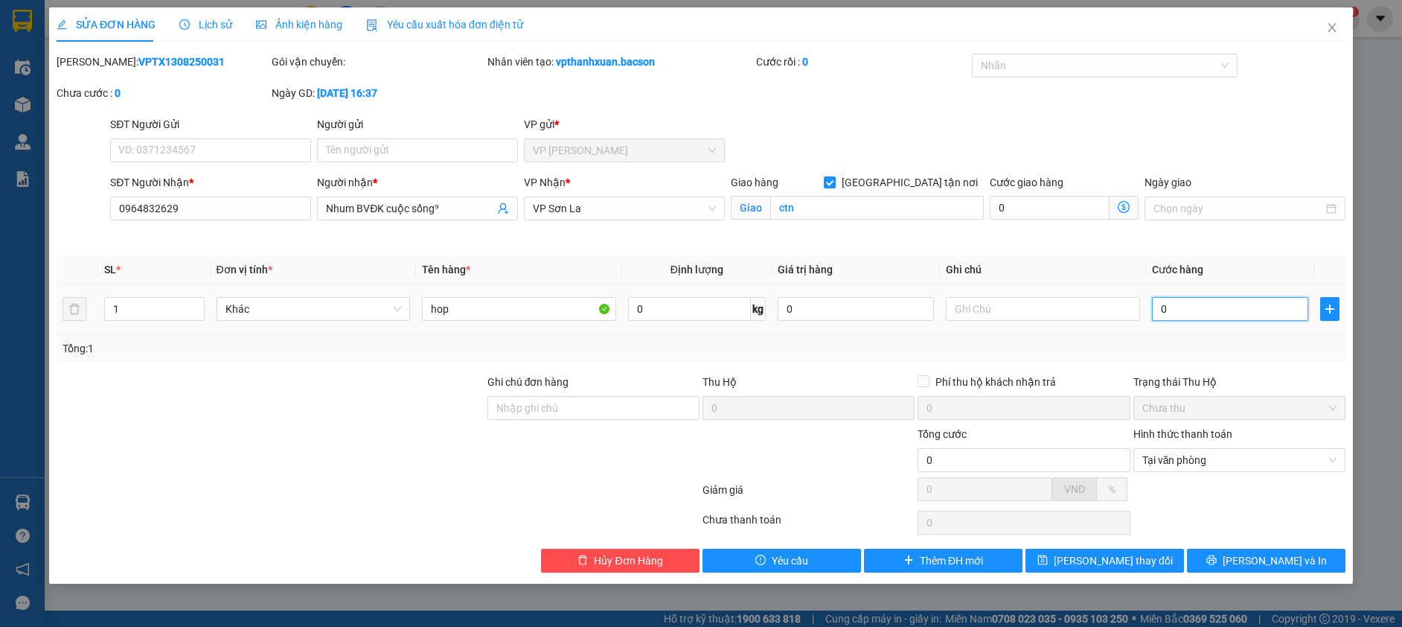
type input "7"
type input "07"
type input "70"
type input "070"
type input "70.000"
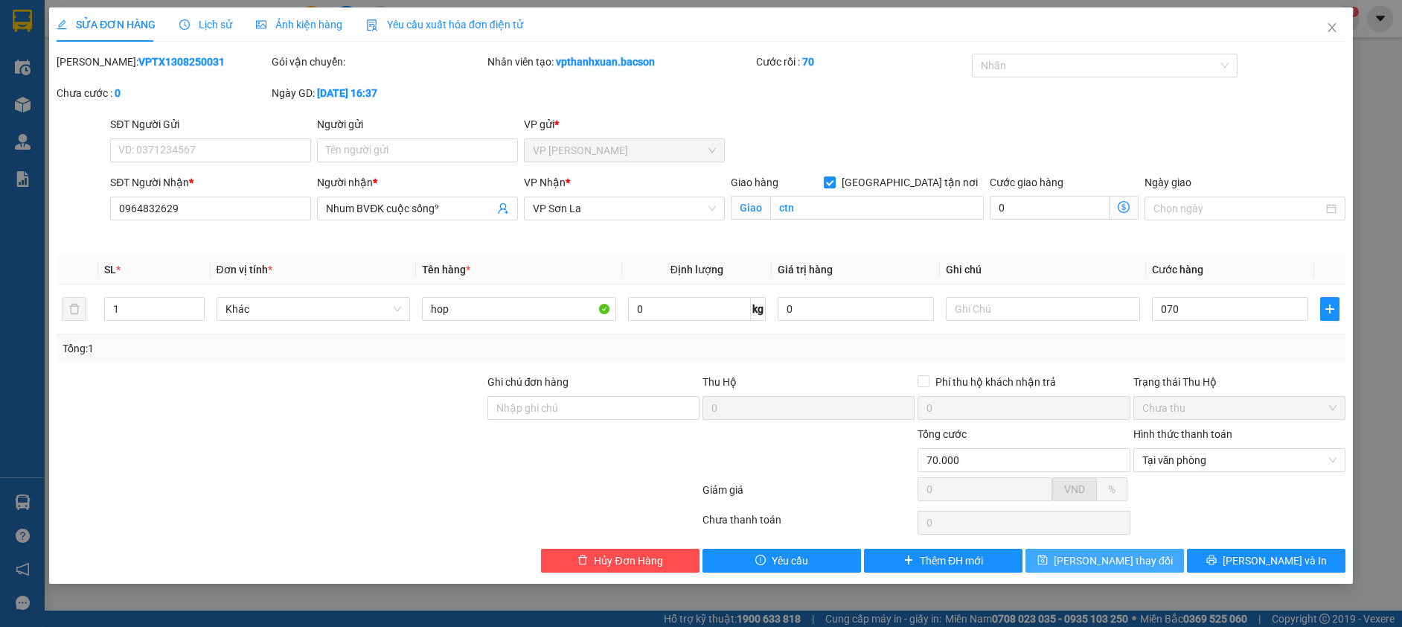
type input "70.000"
click at [1095, 560] on span "[PERSON_NAME] thay đổi" at bounding box center [1113, 560] width 119 height 16
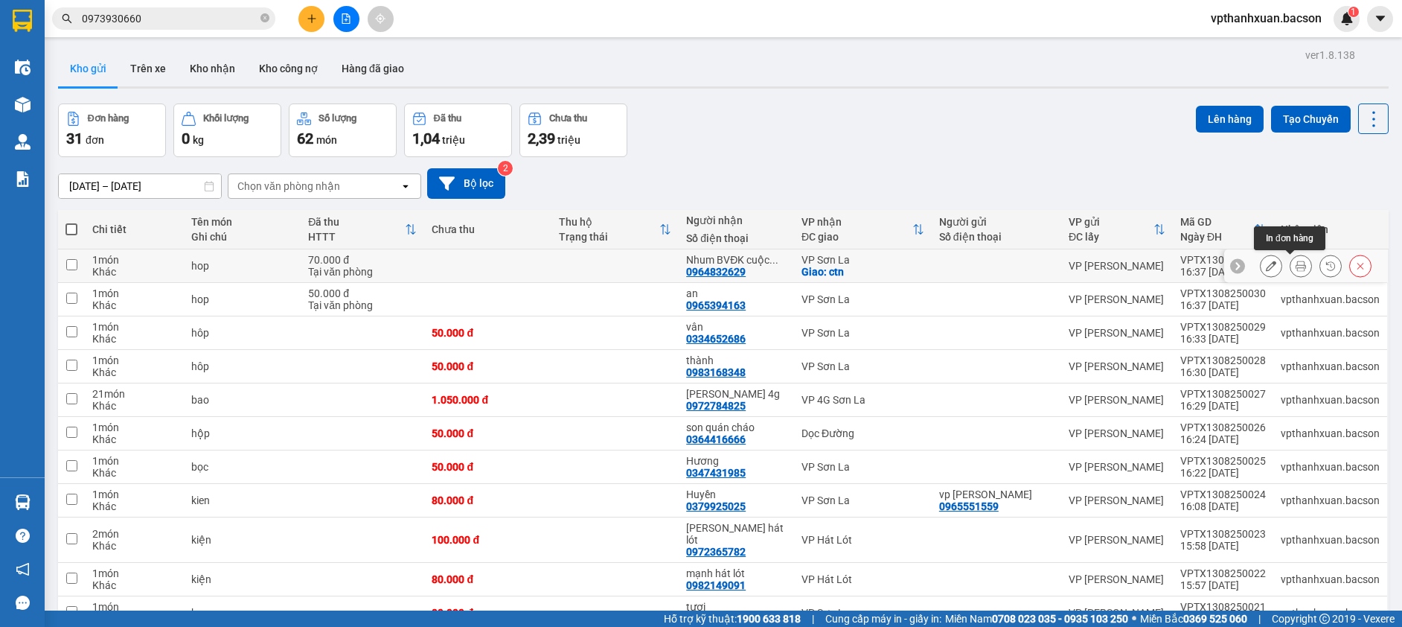
click at [1296, 266] on icon at bounding box center [1301, 265] width 10 height 10
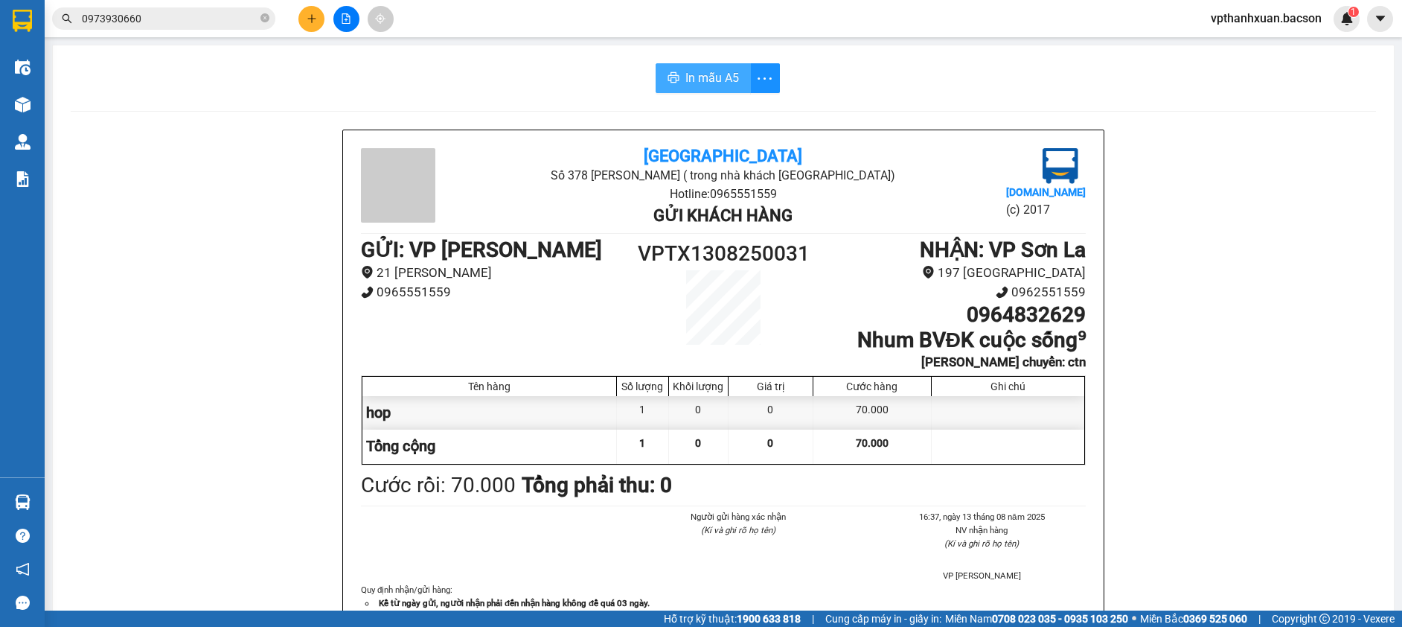
click at [711, 74] on span "In mẫu A5" at bounding box center [712, 77] width 54 height 19
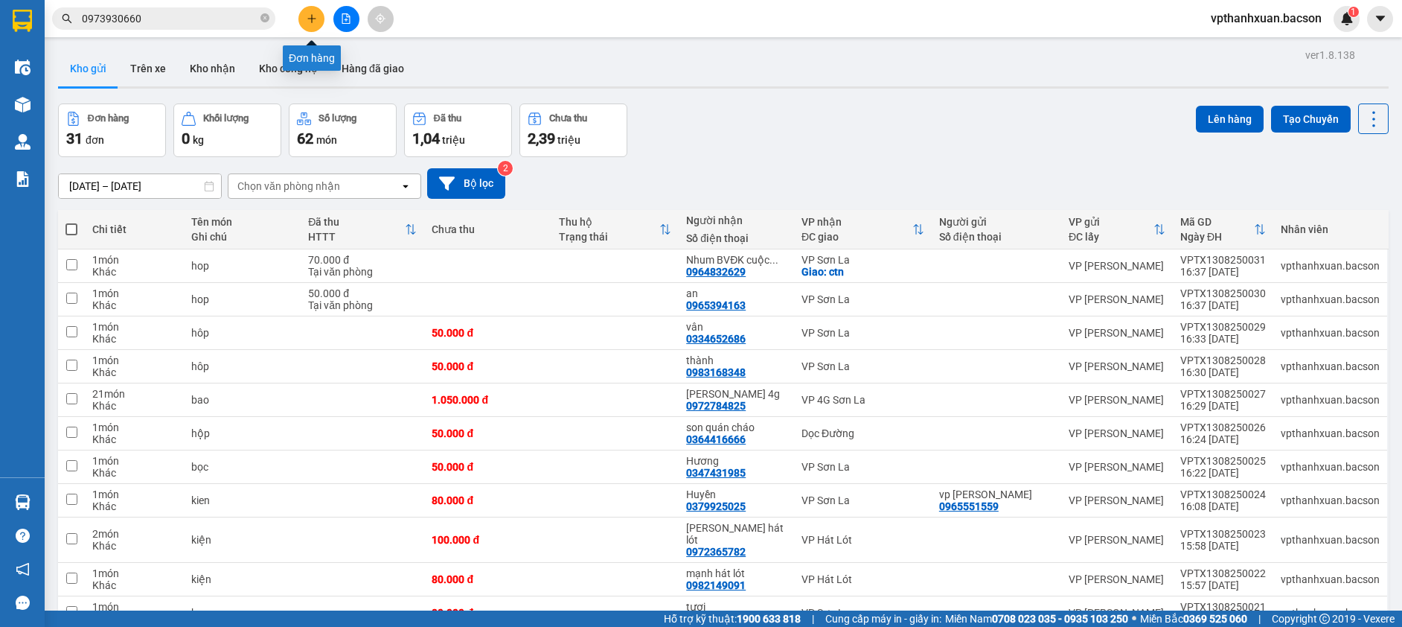
click at [314, 18] on icon "plus" at bounding box center [312, 18] width 10 height 10
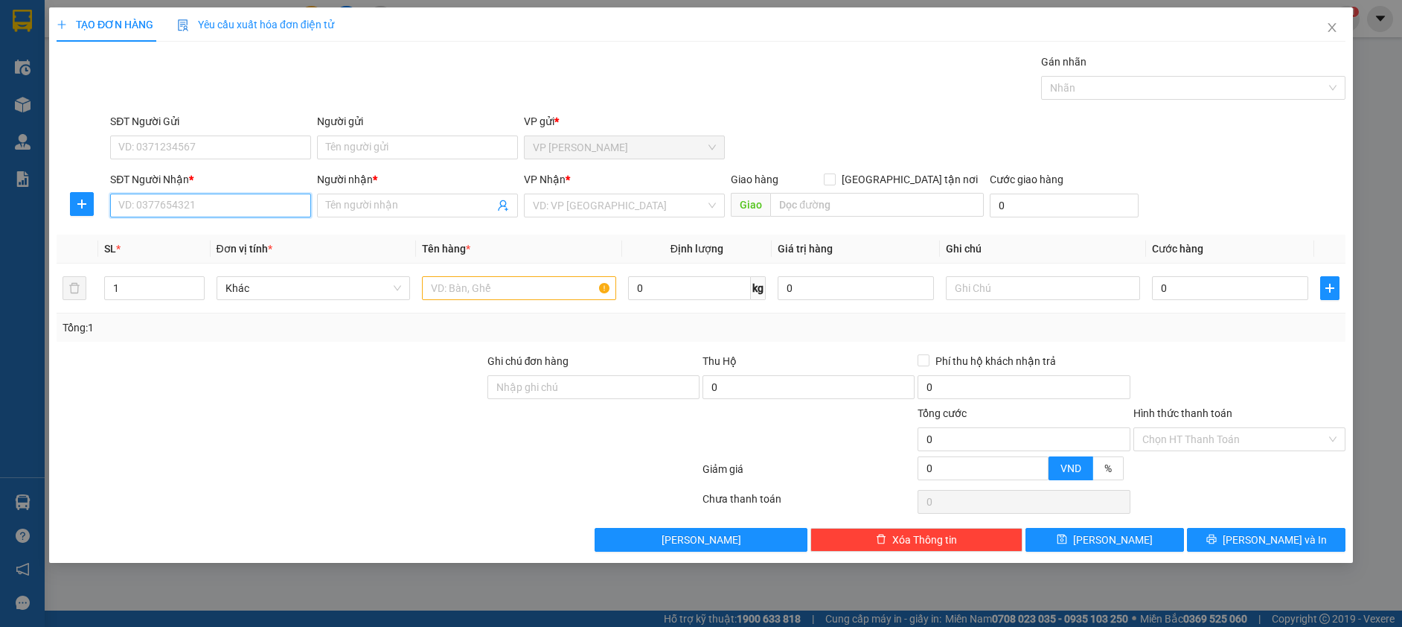
click at [222, 211] on input "SĐT Người Nhận *" at bounding box center [210, 205] width 201 height 24
click at [194, 284] on icon "up" at bounding box center [195, 284] width 5 height 5
type input "3"
click at [194, 283] on icon "up" at bounding box center [195, 284] width 5 height 5
click at [234, 199] on input "SĐT Người Nhận *" at bounding box center [210, 205] width 201 height 24
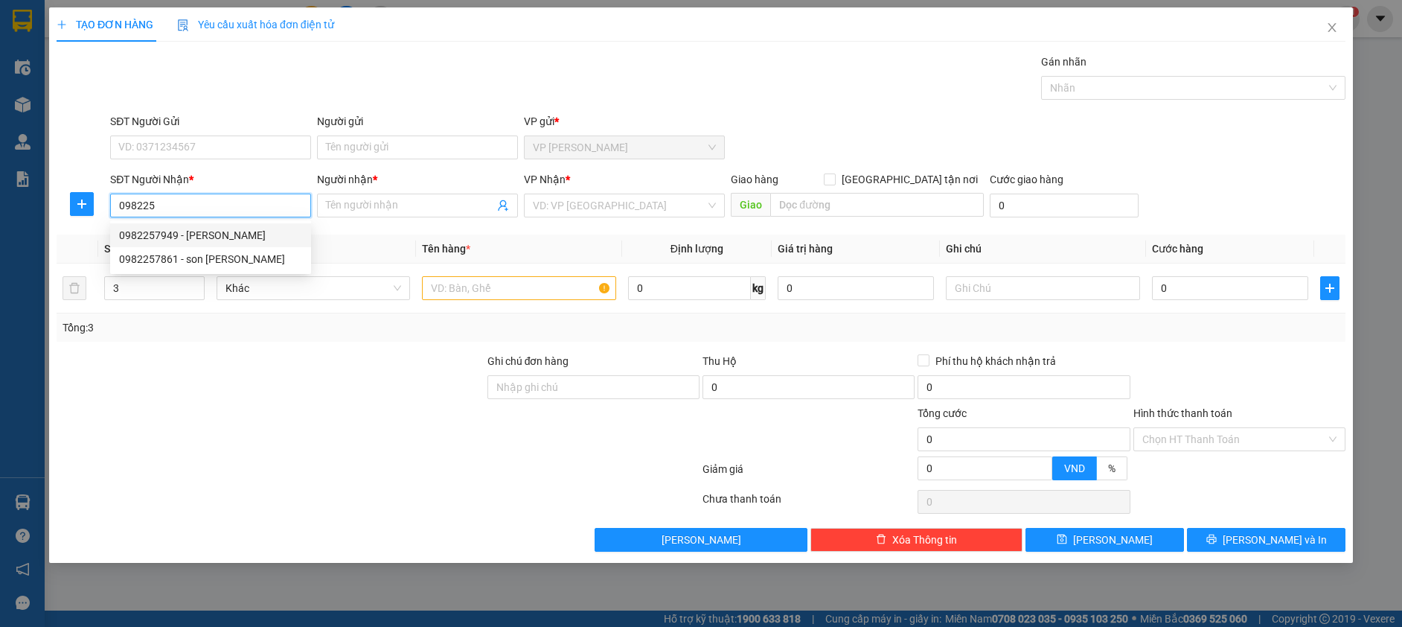
click at [243, 235] on div "0982257949 - nhung tuân" at bounding box center [210, 235] width 183 height 16
type input "0982257949"
type input "nhung tuân"
type input "0982257949"
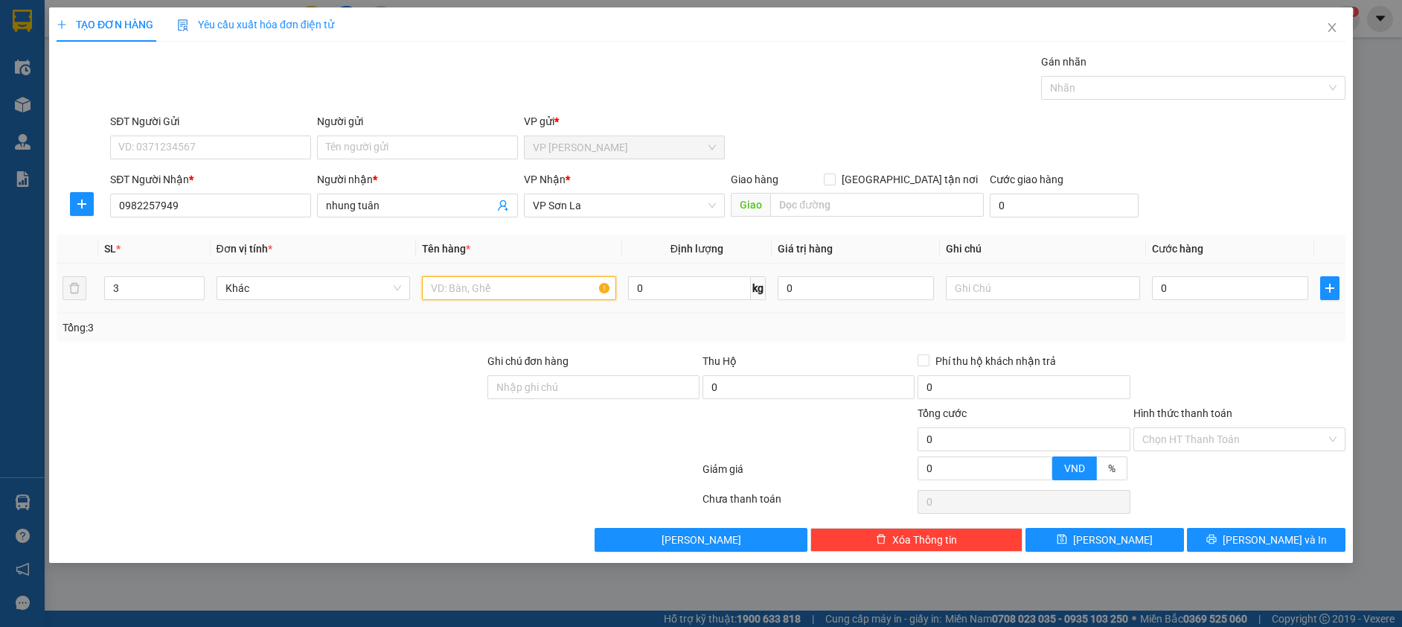
click at [462, 294] on input "text" at bounding box center [519, 288] width 194 height 24
type input "hop"
click at [1223, 291] on input "0" at bounding box center [1230, 288] width 156 height 24
type input "1"
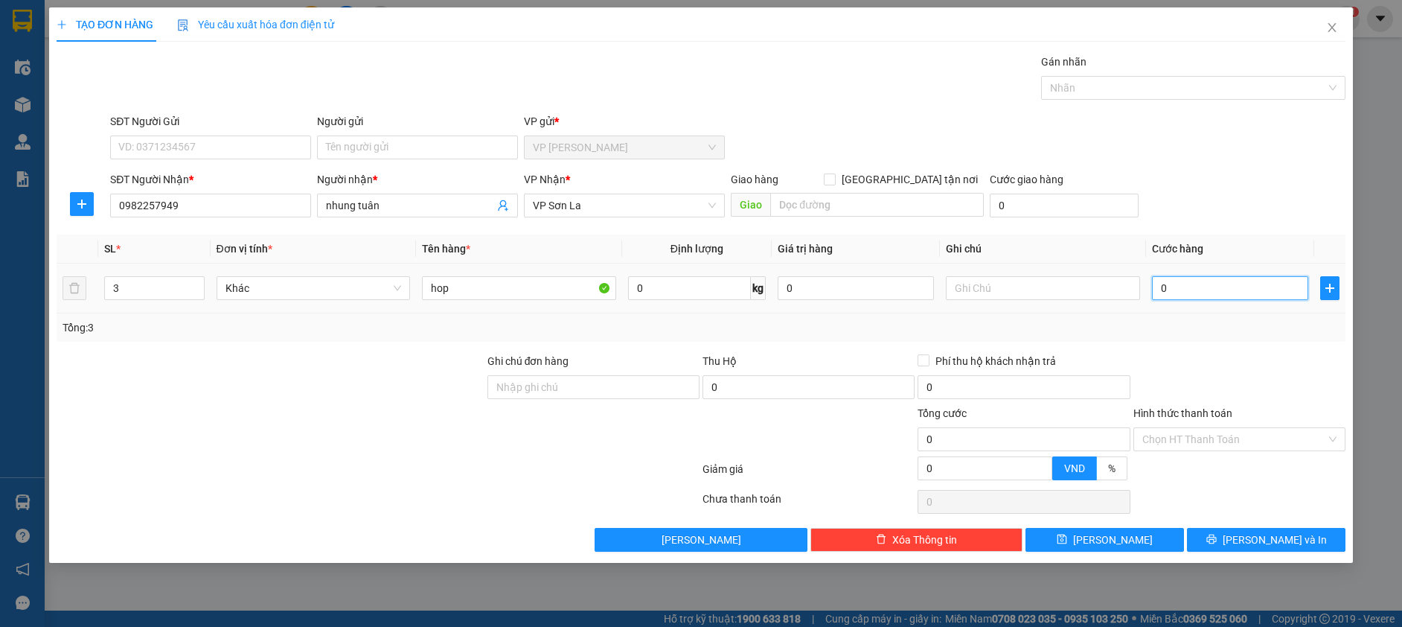
type input "1"
type input "15"
type input "150"
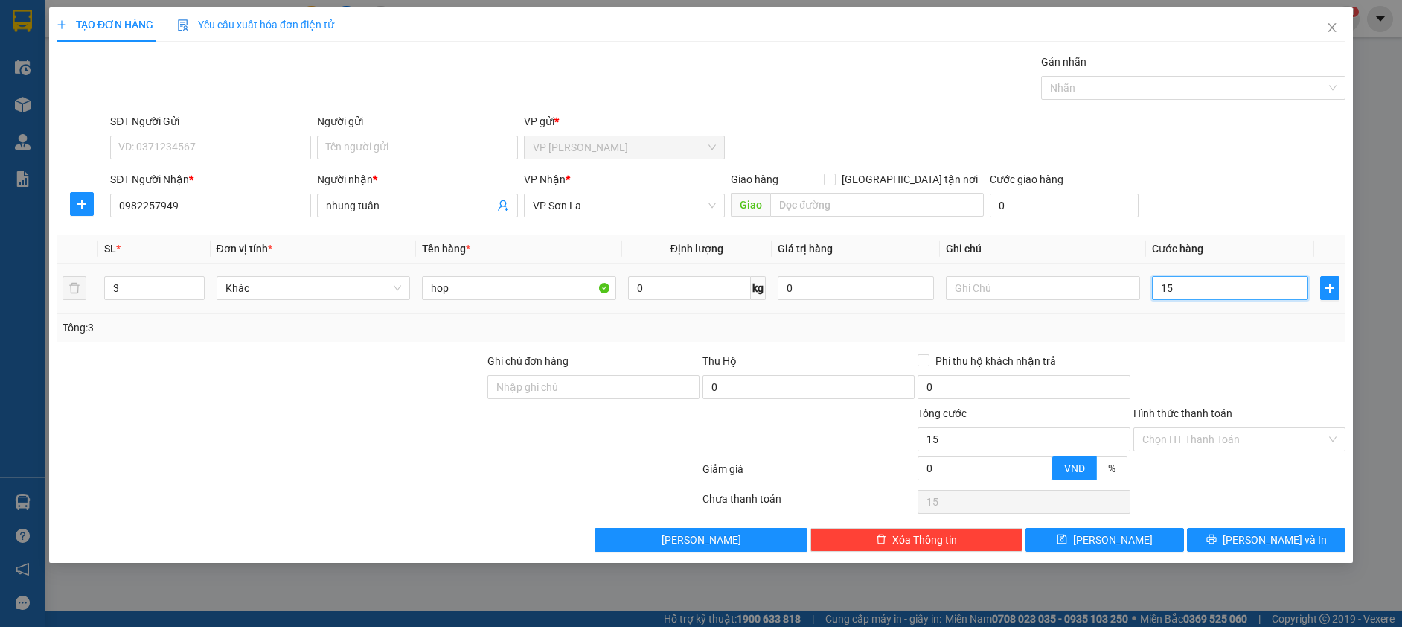
type input "150"
type input "150.000"
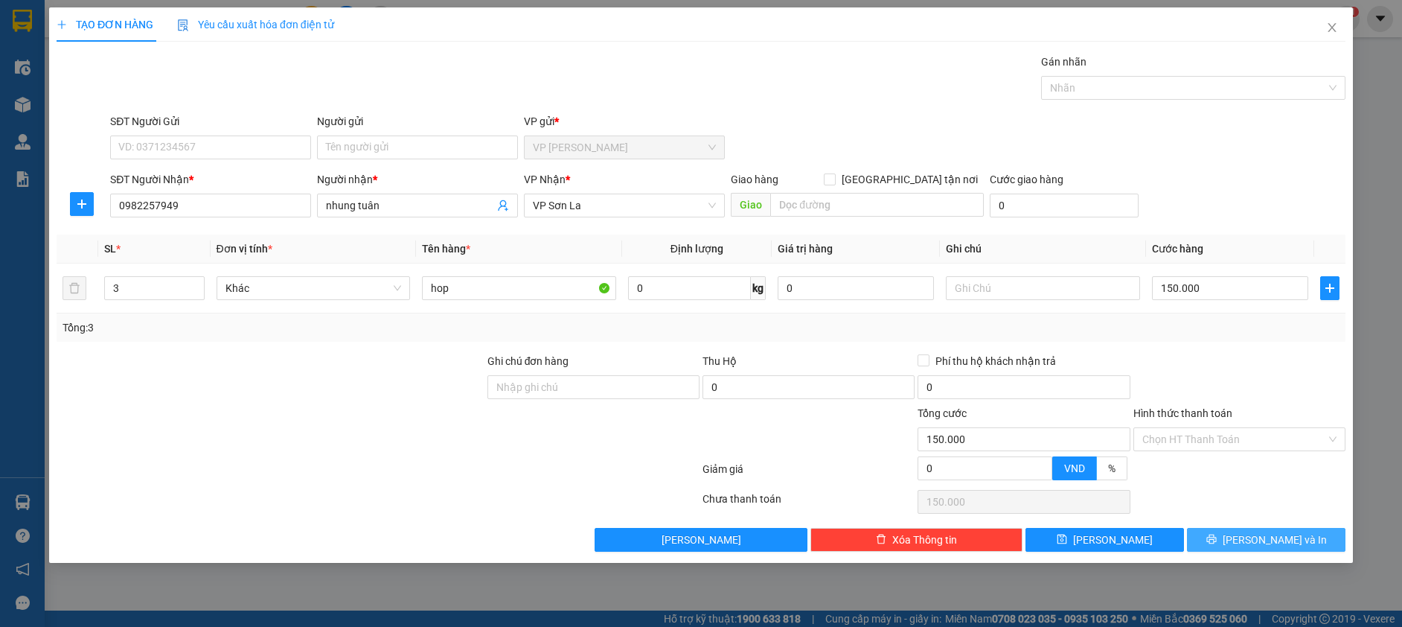
click at [1220, 536] on button "[PERSON_NAME] và In" at bounding box center [1266, 540] width 159 height 24
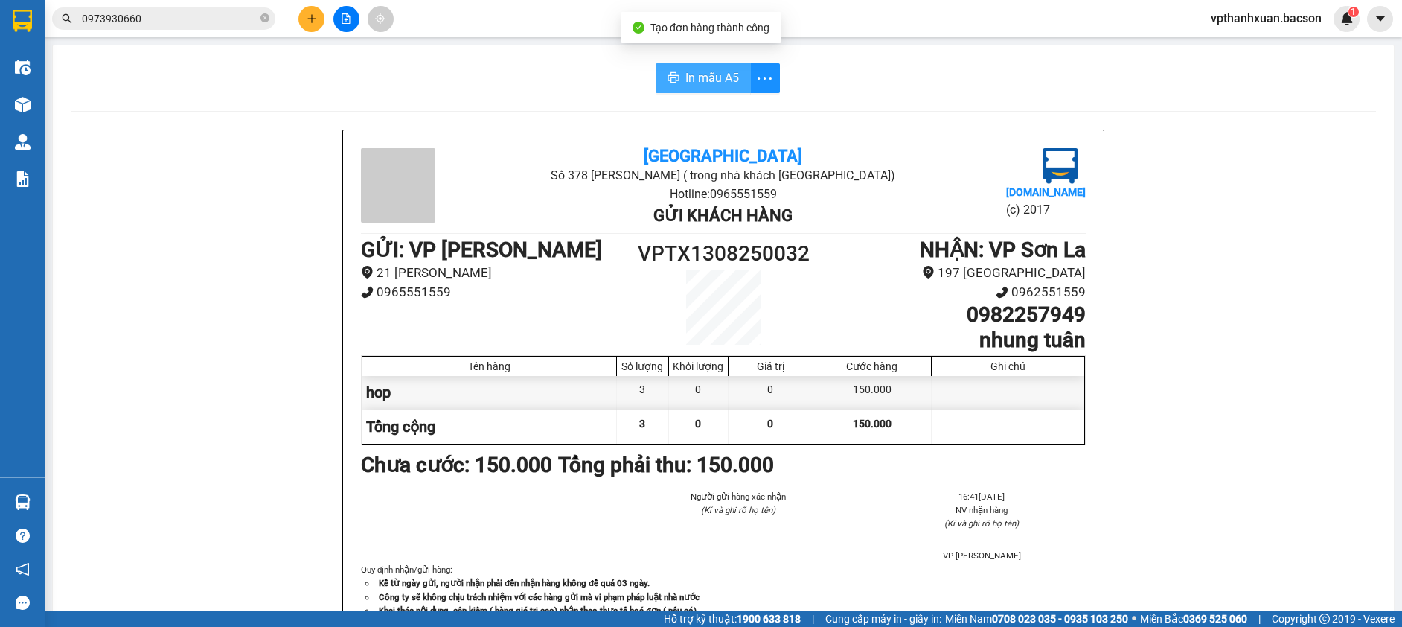
click at [692, 81] on span "In mẫu A5" at bounding box center [712, 77] width 54 height 19
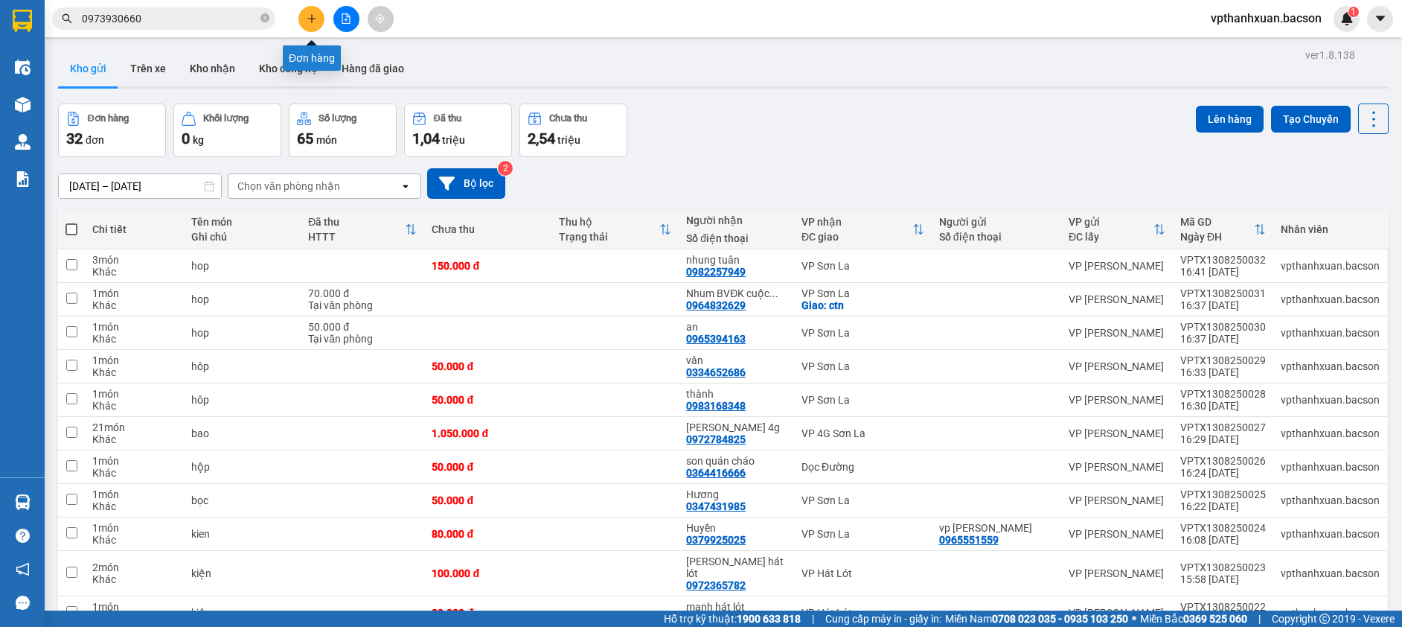
click at [313, 15] on icon "plus" at bounding box center [312, 18] width 10 height 10
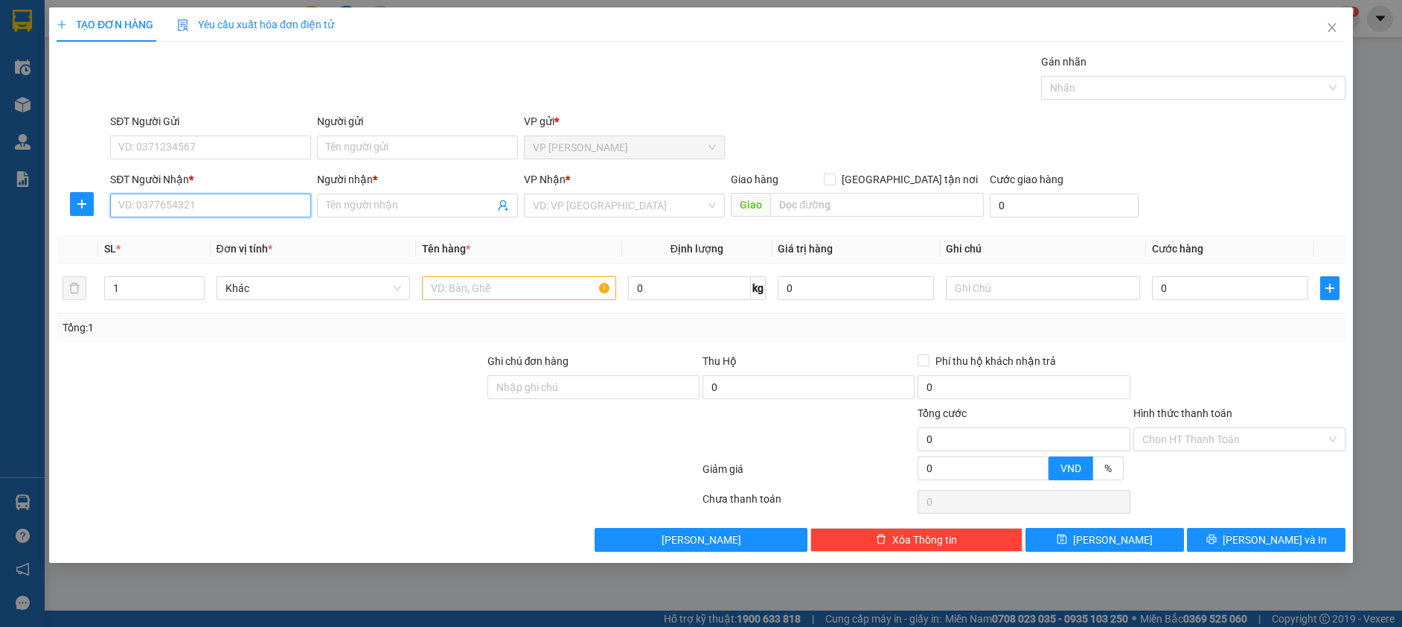
click at [247, 204] on input "SĐT Người Nhận *" at bounding box center [210, 205] width 201 height 24
type input "0"
type input "3"
click at [171, 231] on div "0964336395 - thuỷ" at bounding box center [210, 235] width 183 height 16
type input "0964336395"
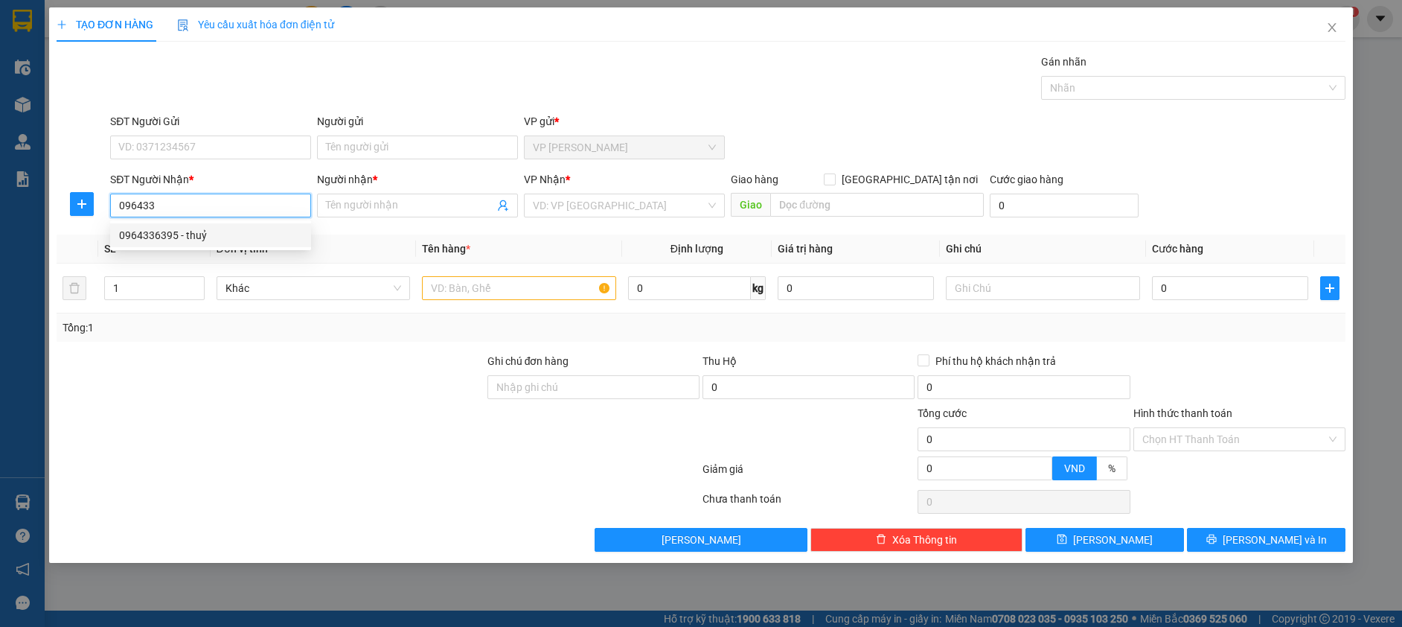
type input "thuỷ"
type input "0964336395"
click at [435, 291] on input "text" at bounding box center [519, 288] width 194 height 24
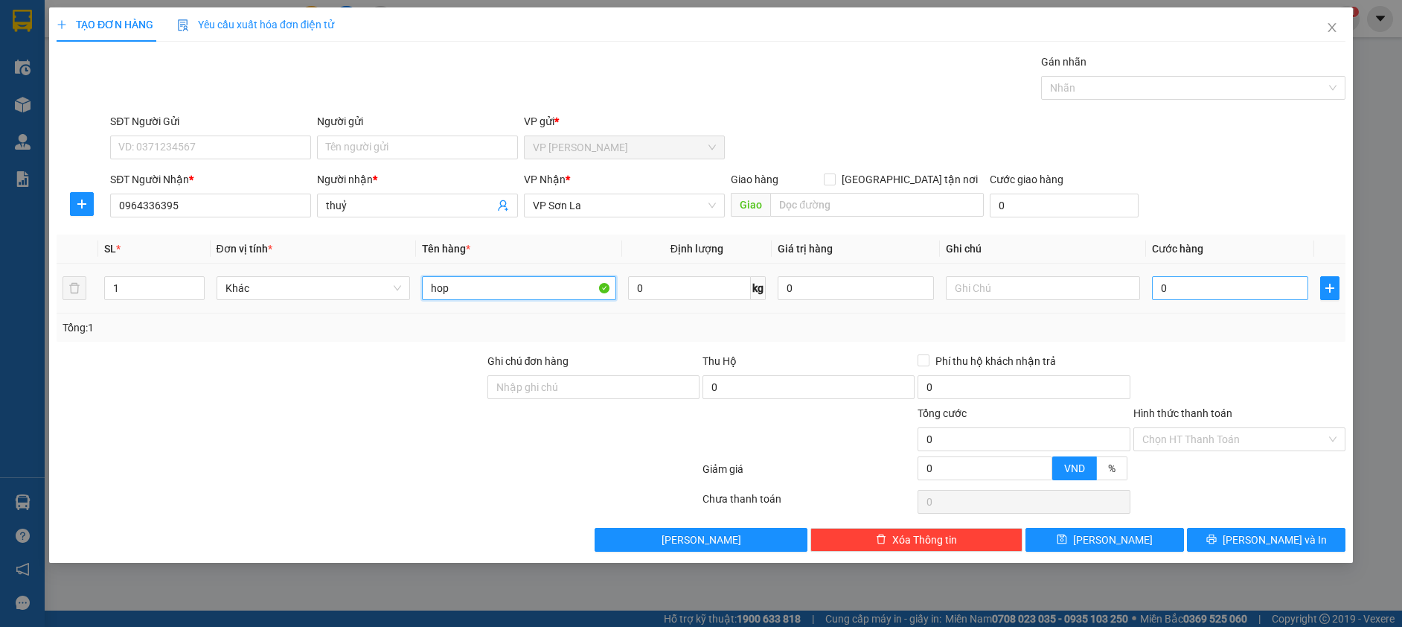
type input "hop"
click at [1202, 284] on input "0" at bounding box center [1230, 288] width 156 height 24
type input "7"
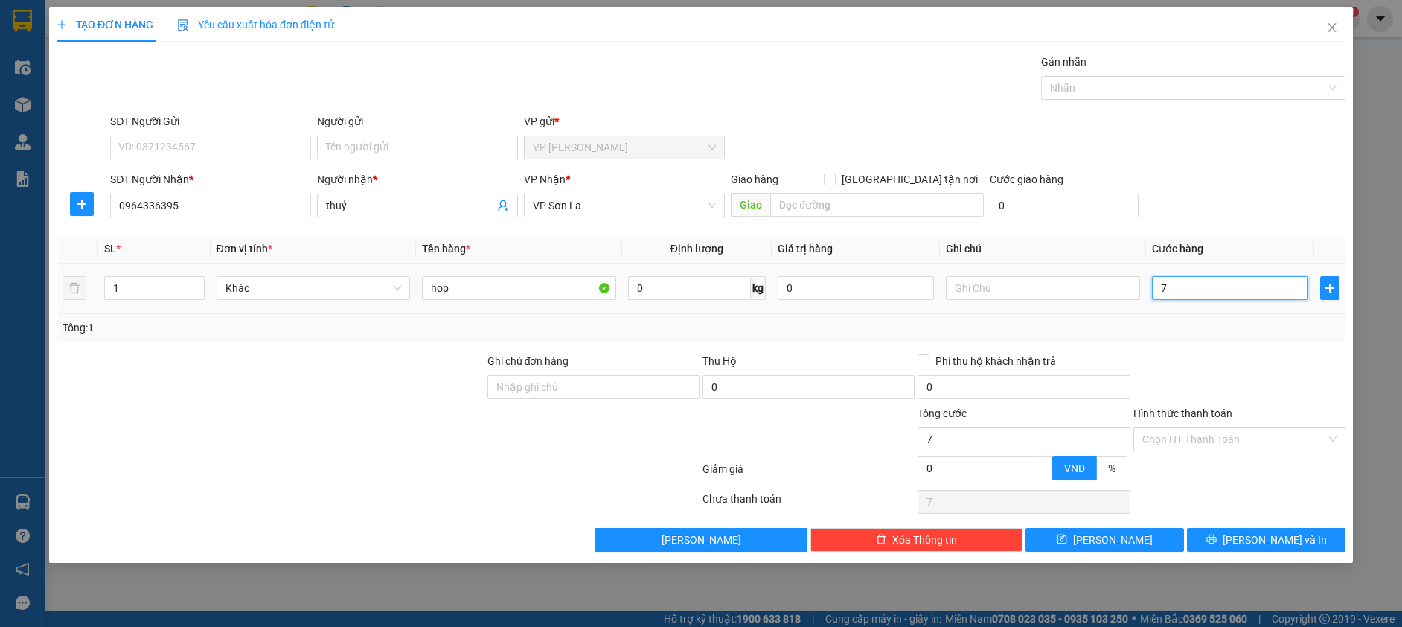
type input "0"
type input "08"
type input "8"
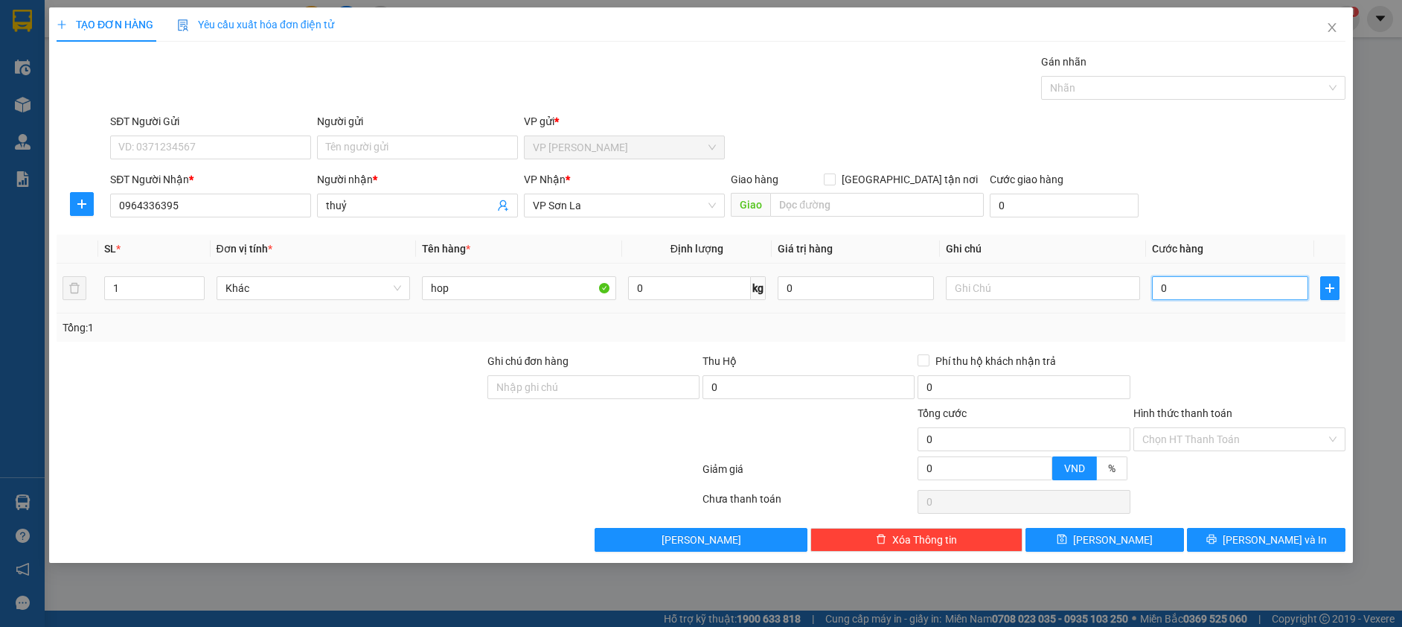
type input "8"
type input "080"
type input "80"
type input "80.000"
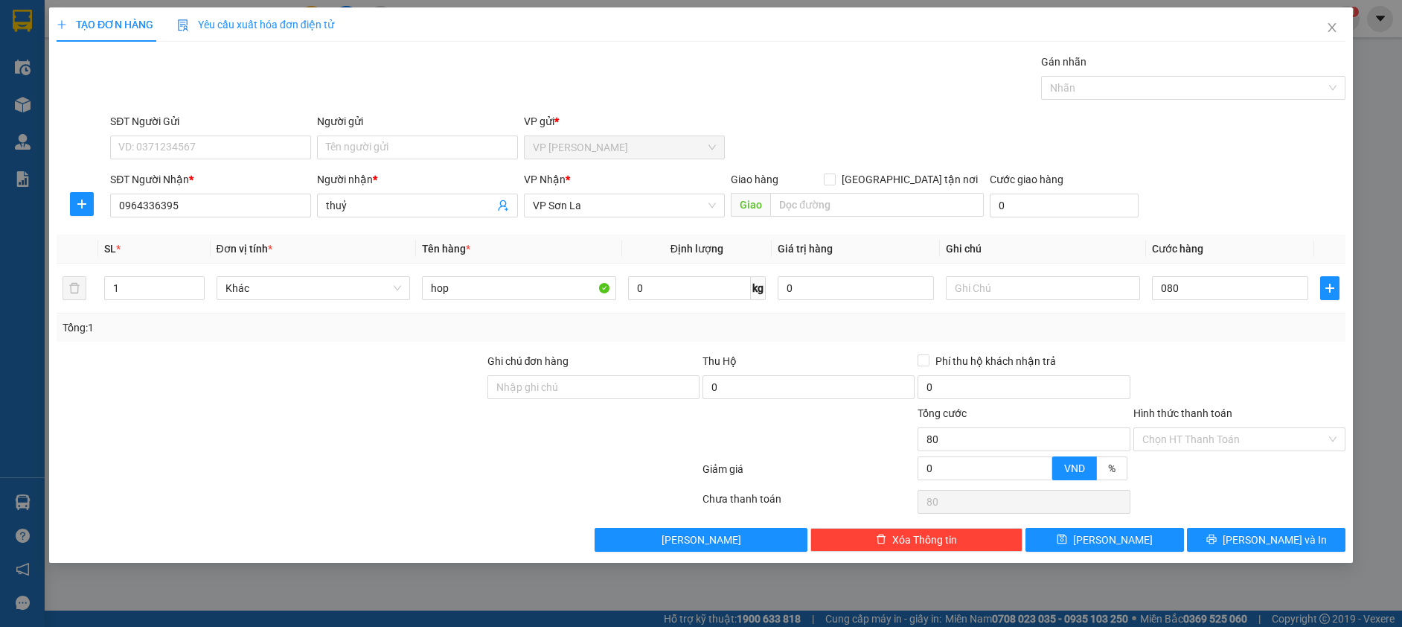
type input "80.000"
click at [1220, 527] on div "Transit Pickup Surcharge Ids Transit Deliver Surcharge Ids Transit Deliver Surc…" at bounding box center [701, 303] width 1289 height 498
click at [1209, 539] on button "Lưu và In" at bounding box center [1266, 540] width 159 height 24
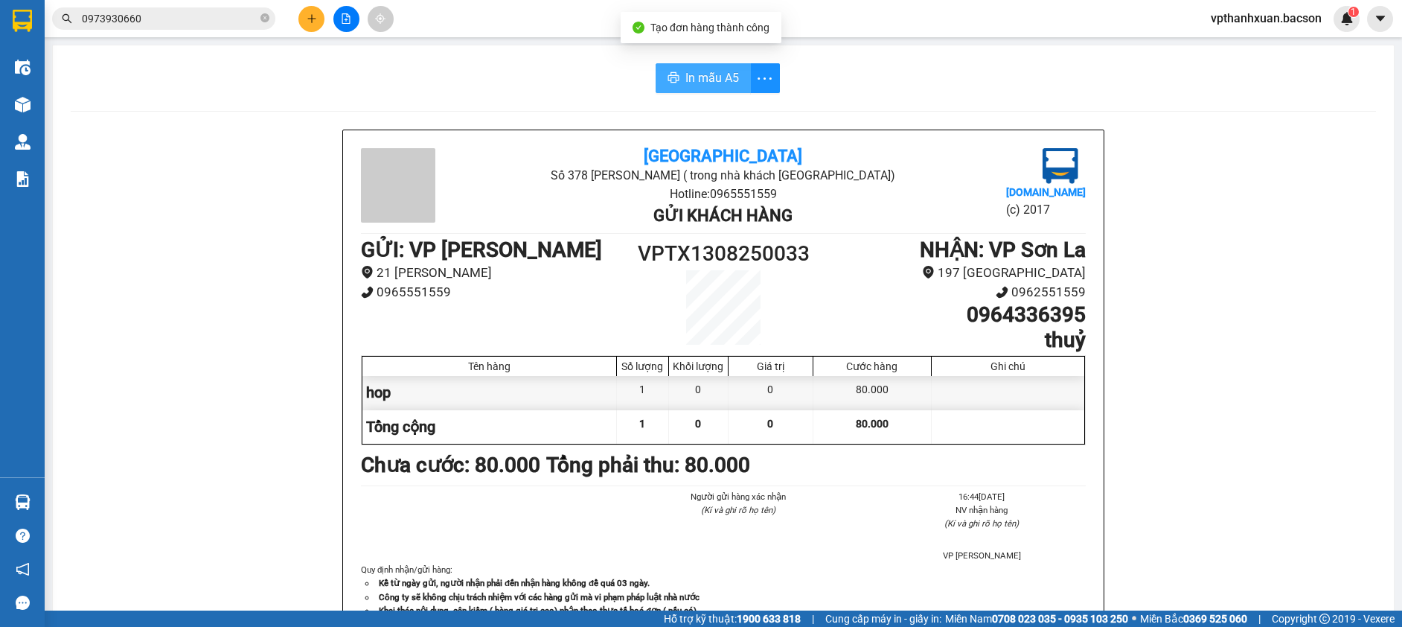
click at [704, 71] on span "In mẫu A5" at bounding box center [712, 77] width 54 height 19
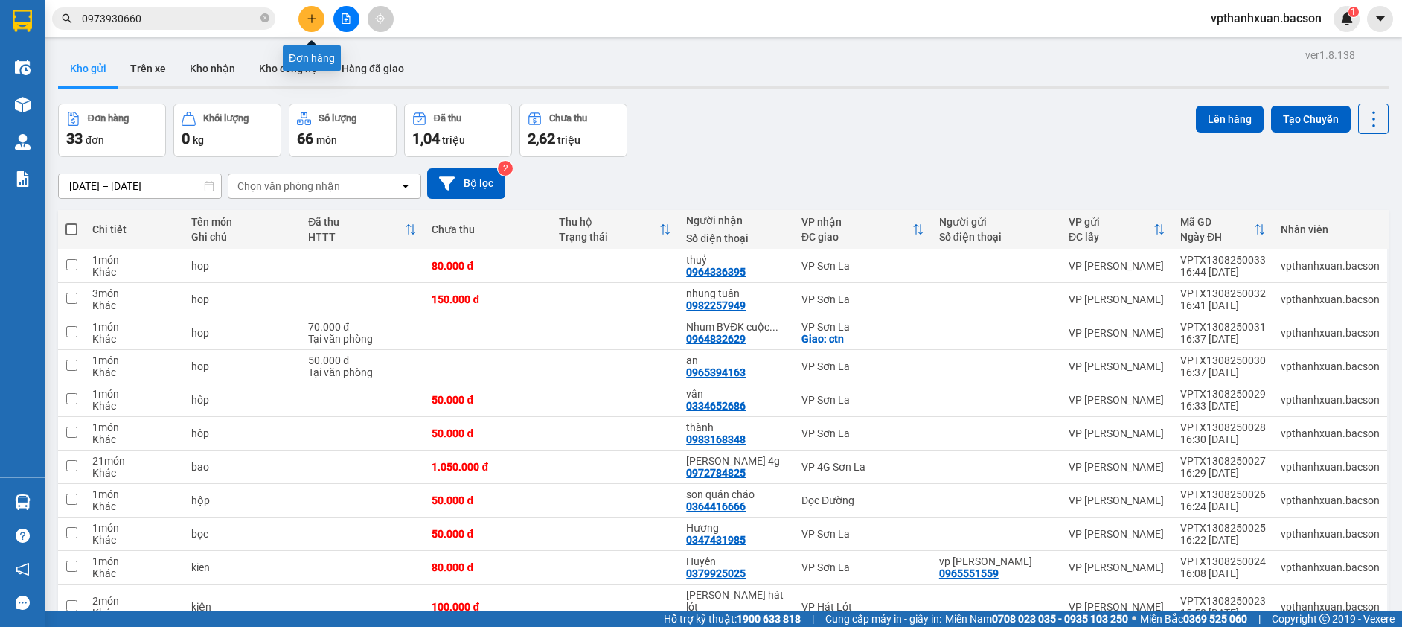
click at [307, 19] on icon "plus" at bounding box center [312, 18] width 10 height 10
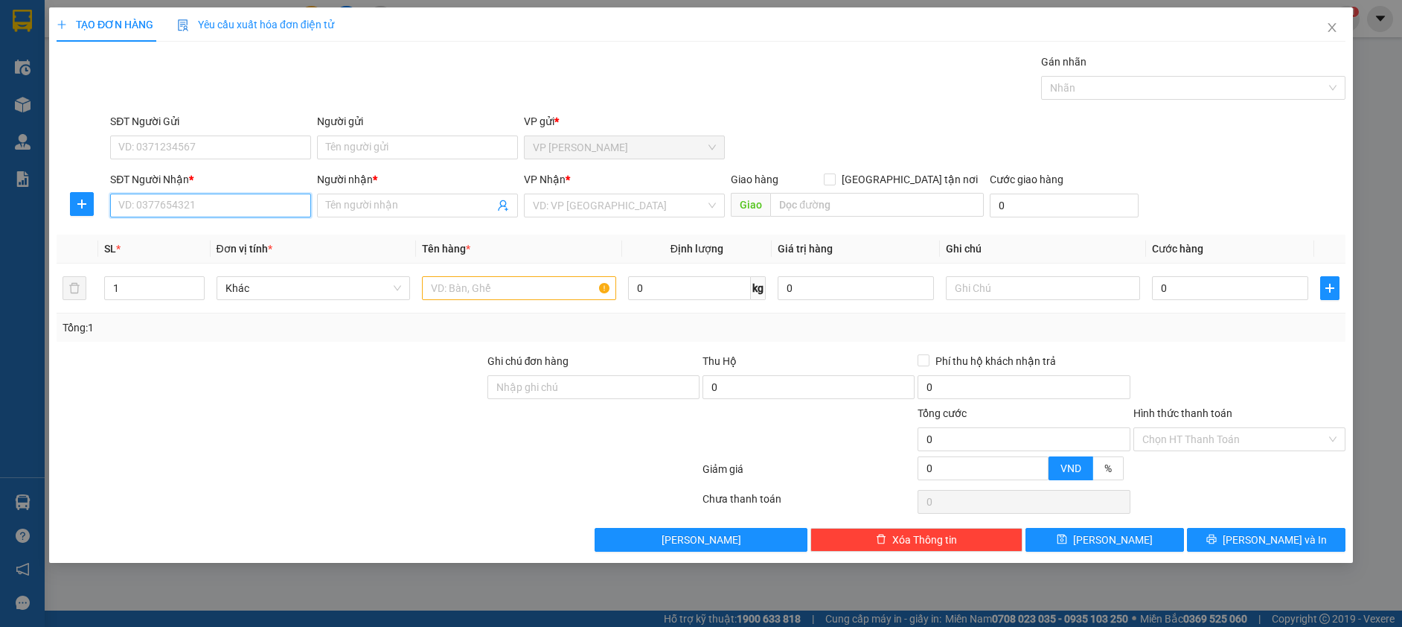
click at [202, 197] on input "SĐT Người Nhận *" at bounding box center [210, 205] width 201 height 24
click at [223, 235] on div "0866995086 - việt map" at bounding box center [210, 235] width 183 height 16
type input "0866995086"
type input "việt map"
type input "0866995086"
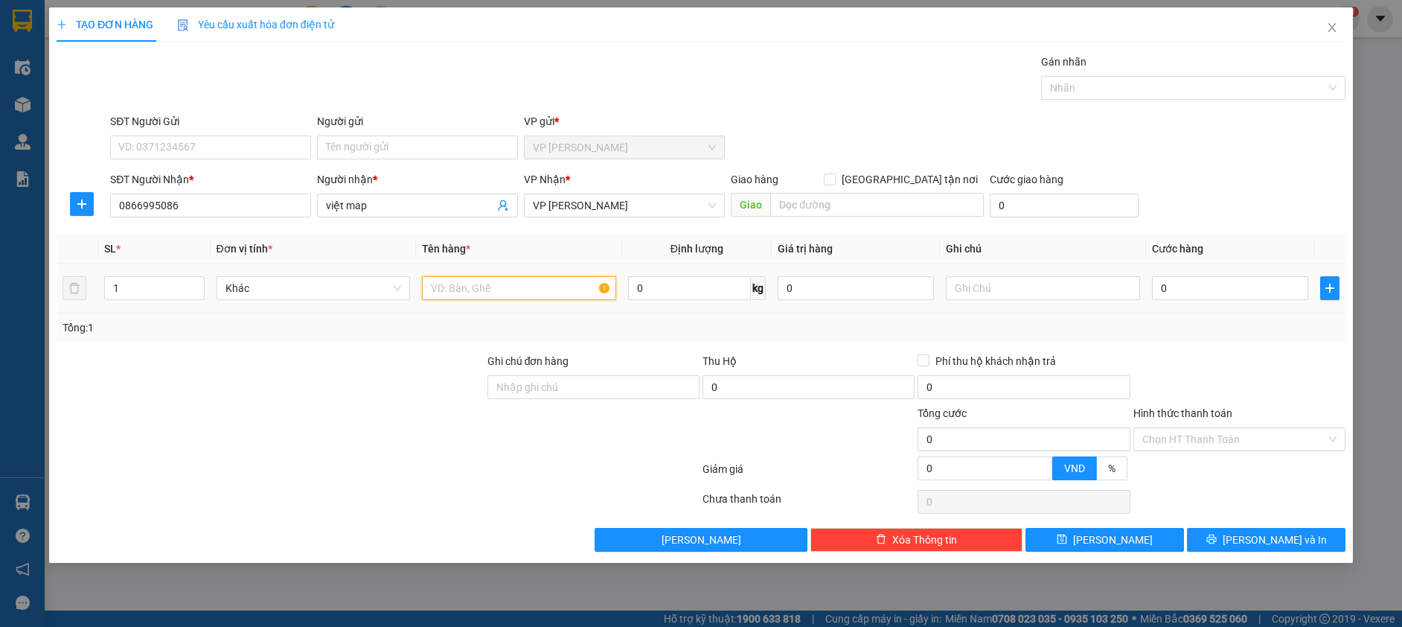
click at [450, 290] on input "text" at bounding box center [519, 288] width 194 height 24
type input "hop"
click at [1201, 288] on input "0" at bounding box center [1230, 288] width 156 height 24
type input "5"
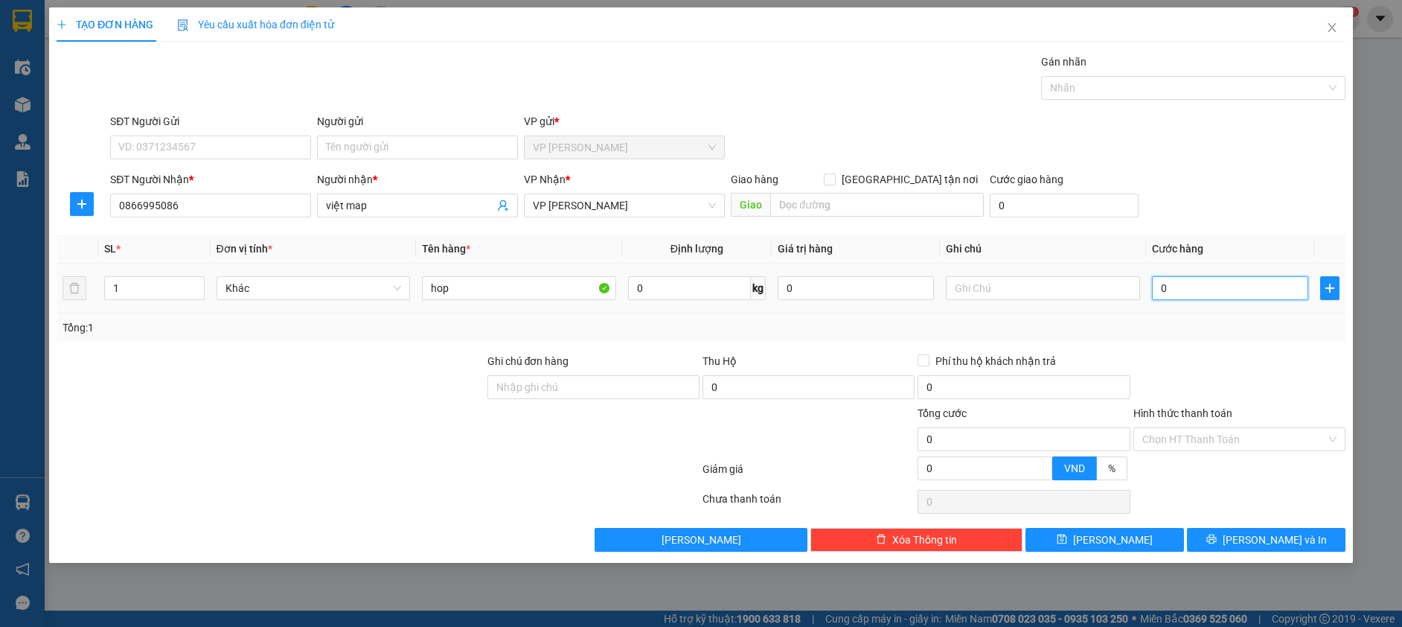
type input "5"
type input "50"
type input "50.000"
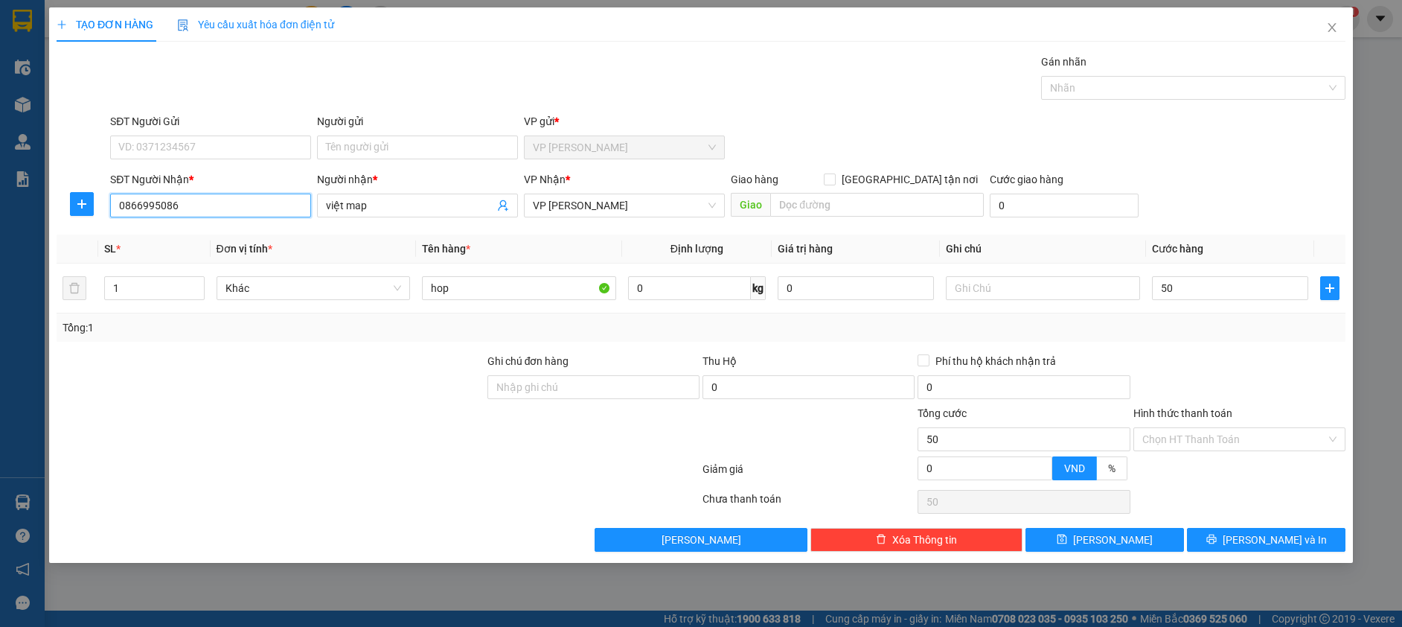
type input "50.000"
click at [226, 202] on input "0866995086" at bounding box center [210, 205] width 201 height 24
click at [232, 233] on div "0706919999 - m hằng auto" at bounding box center [210, 235] width 183 height 16
type input "0706919999"
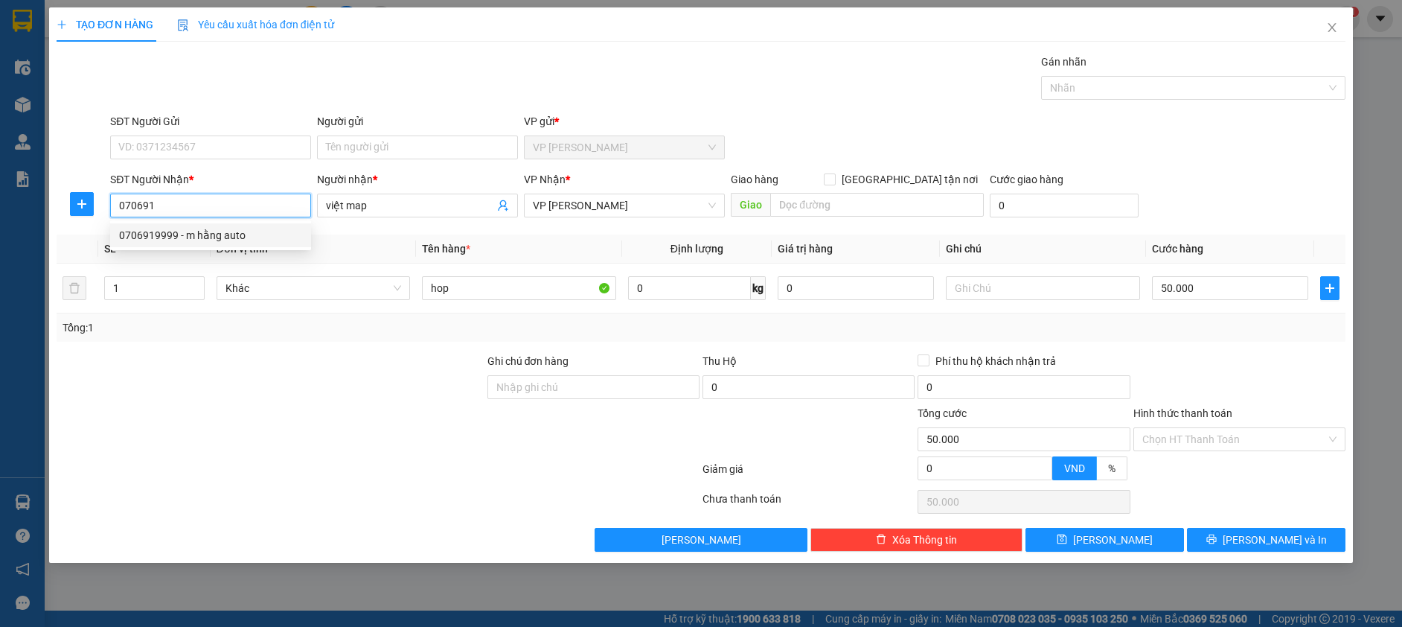
type input "m hằng auto"
type input "0706919999"
click at [1214, 522] on div "Transit Pickup Surcharge Ids Transit Deliver Surcharge Ids Transit Deliver Surc…" at bounding box center [701, 303] width 1289 height 498
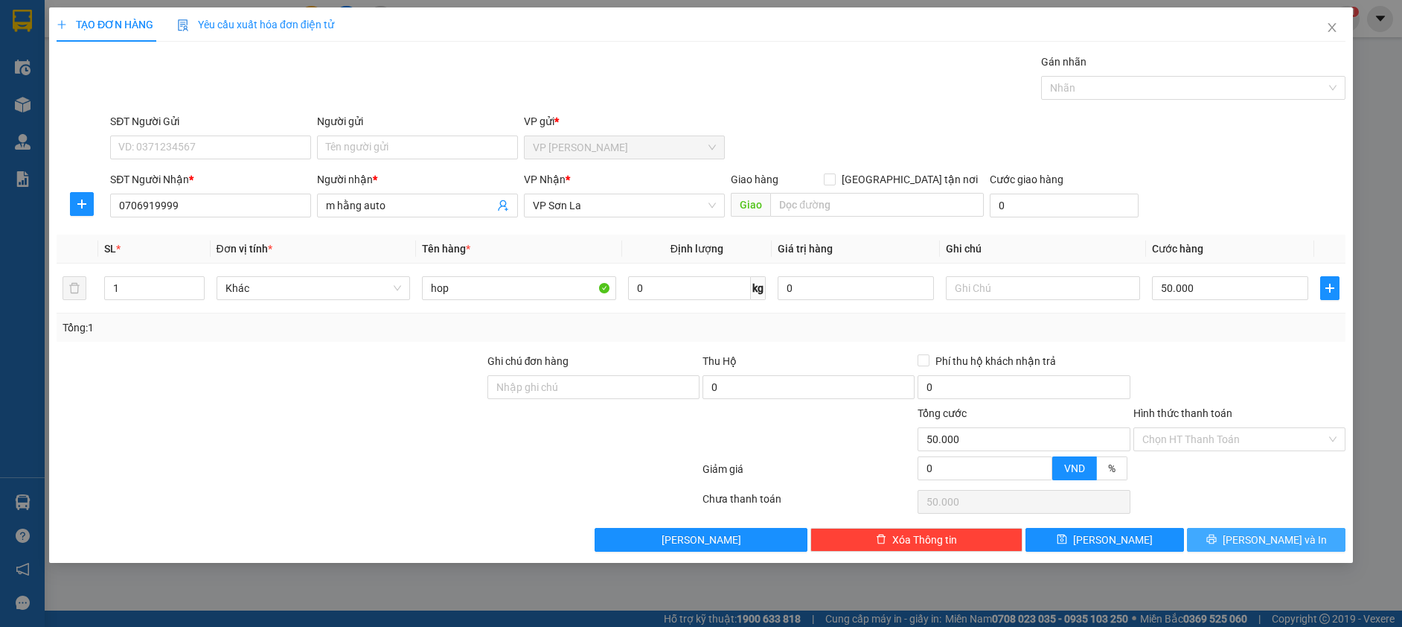
click at [1215, 533] on button "Lưu và In" at bounding box center [1266, 540] width 159 height 24
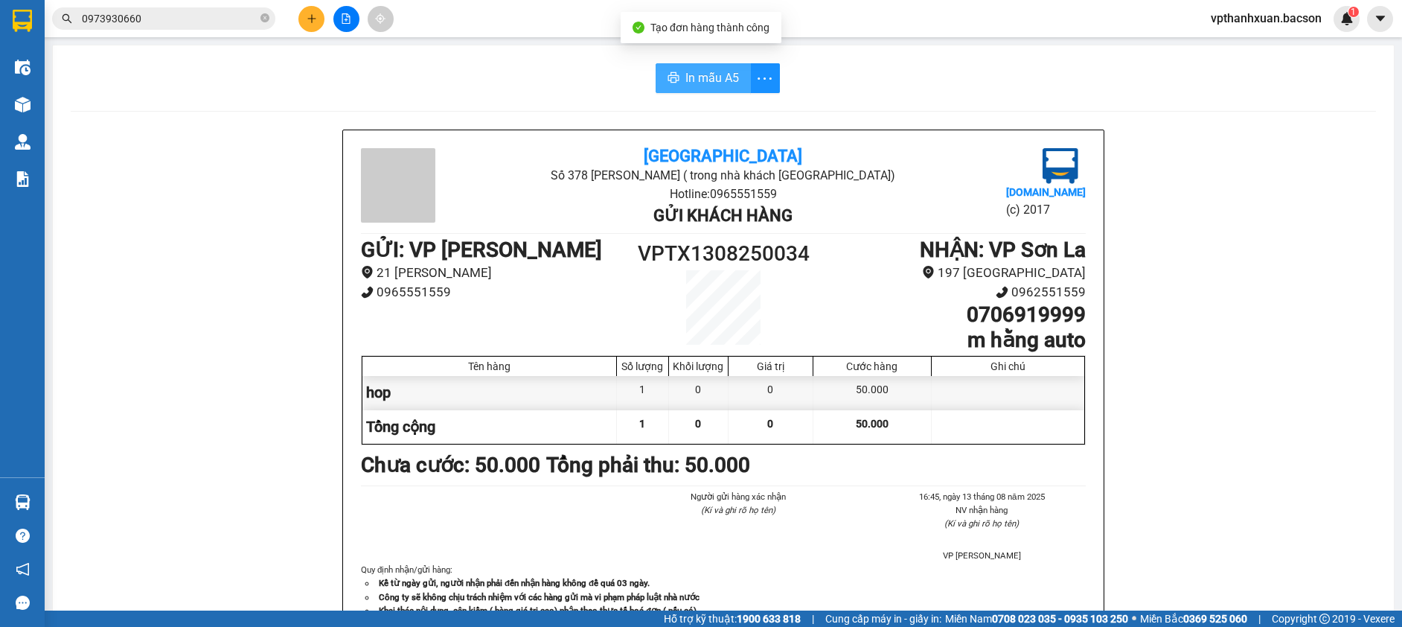
click at [694, 74] on span "In mẫu A5" at bounding box center [712, 77] width 54 height 19
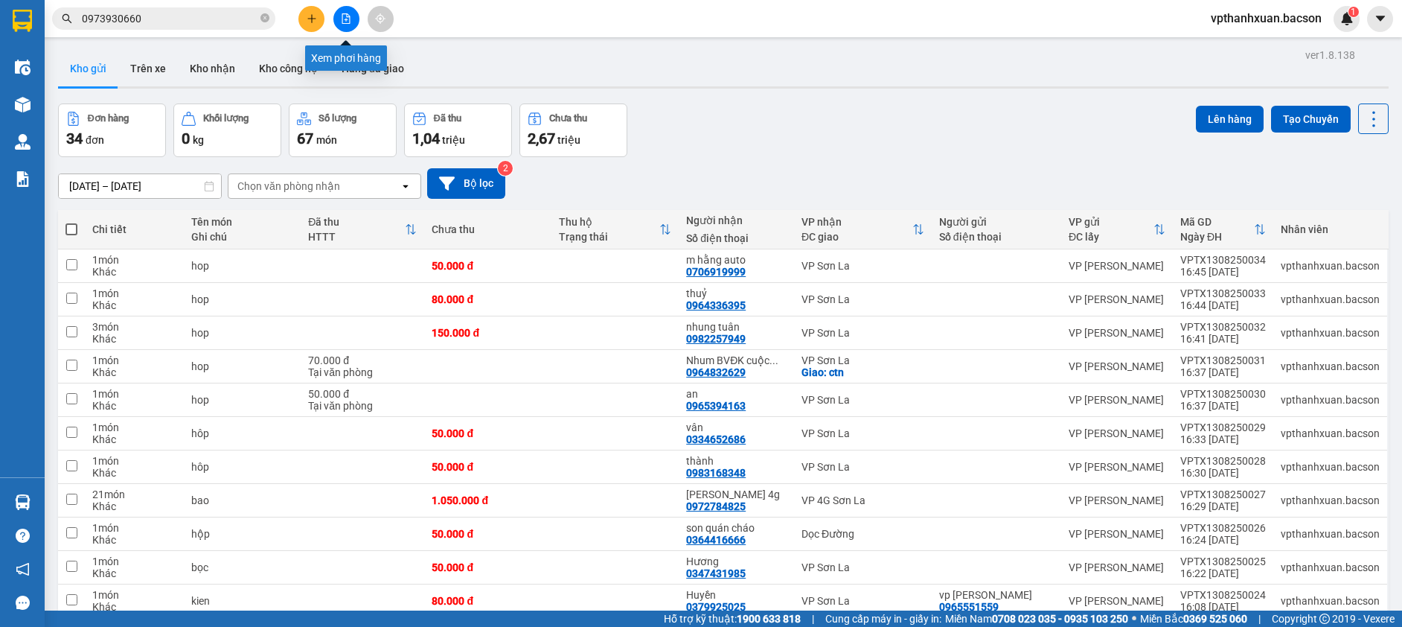
click at [344, 16] on icon "file-add" at bounding box center [346, 18] width 10 height 10
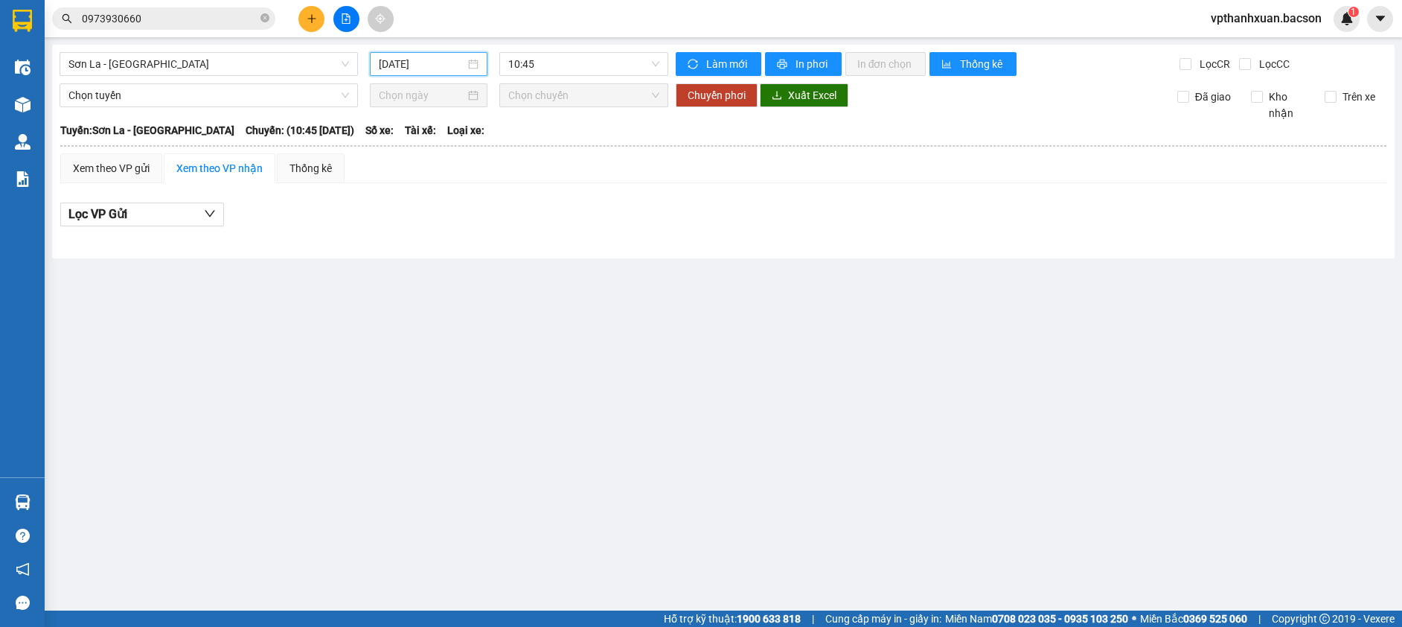
click at [403, 56] on input "13/08/2025" at bounding box center [422, 64] width 86 height 16
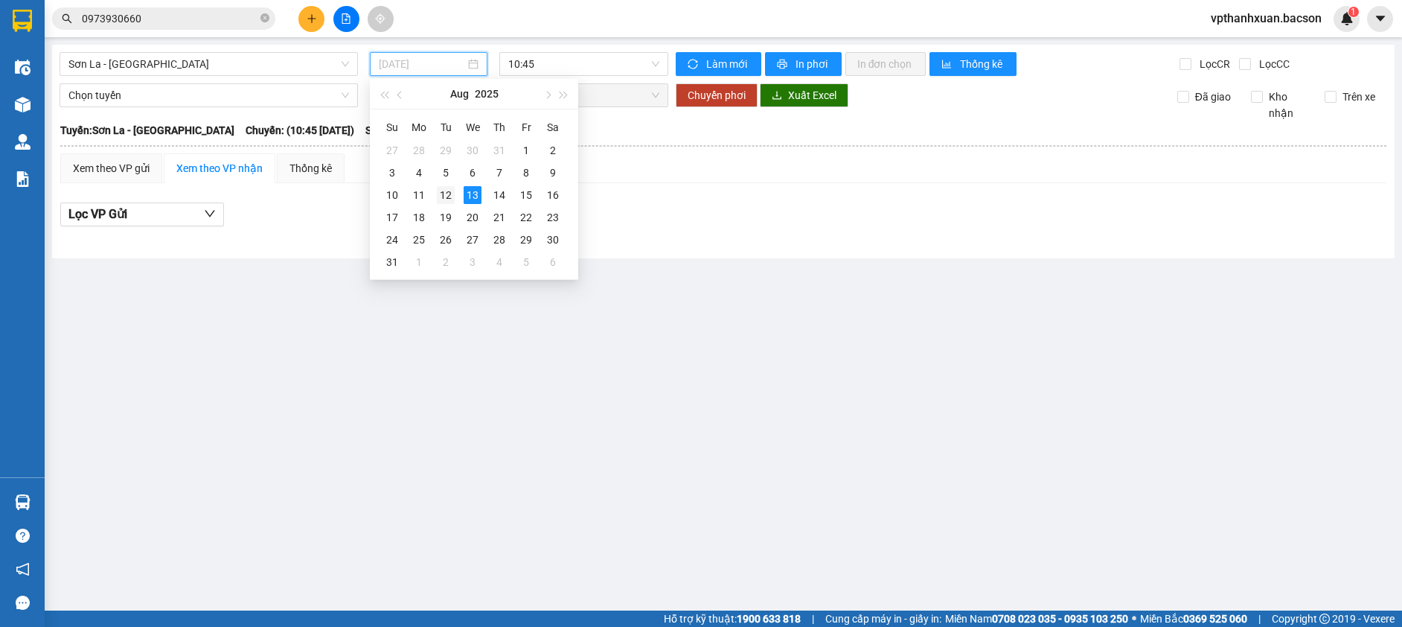
click at [441, 195] on div "12" at bounding box center [446, 195] width 18 height 18
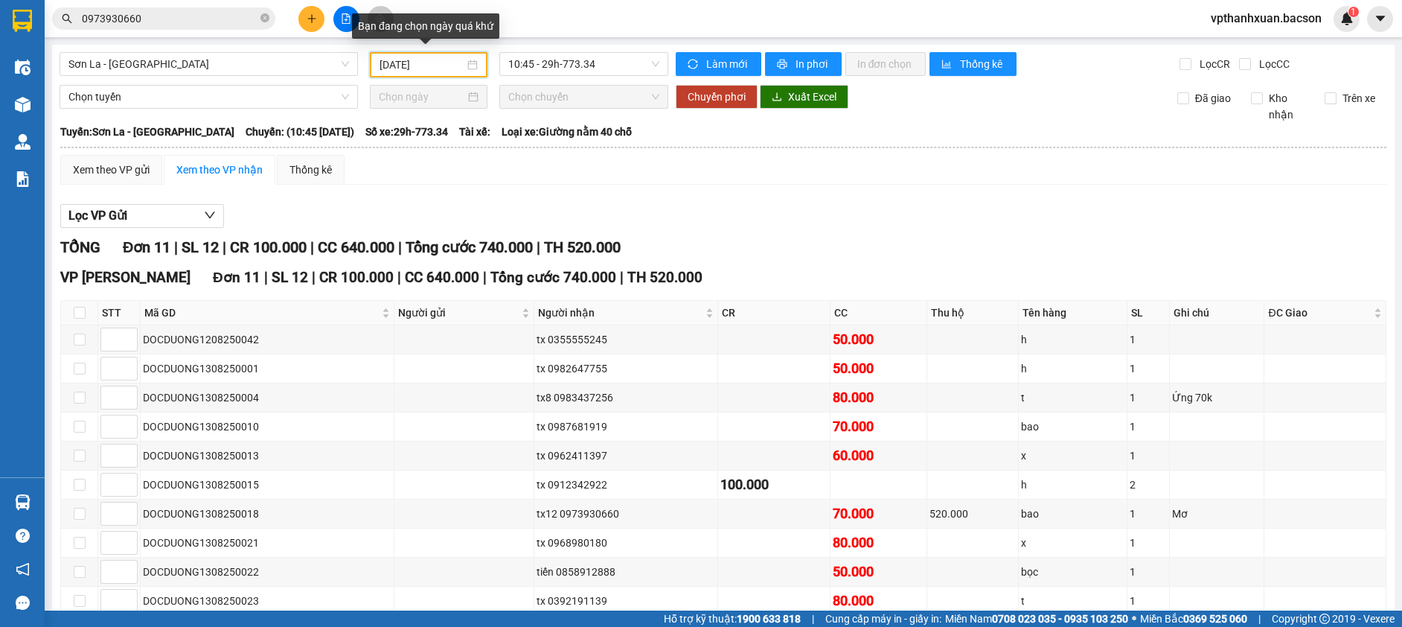
click at [409, 64] on input "12/08/2025" at bounding box center [422, 65] width 85 height 16
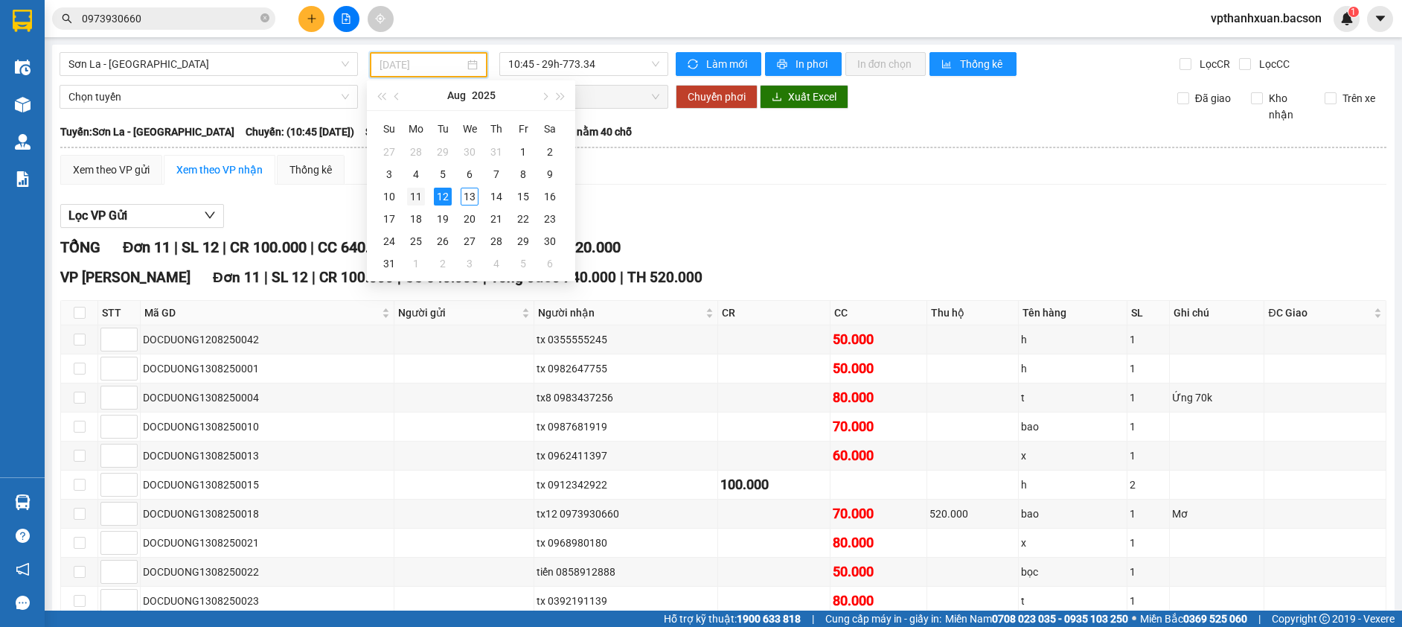
click at [414, 194] on div "11" at bounding box center [416, 197] width 18 height 18
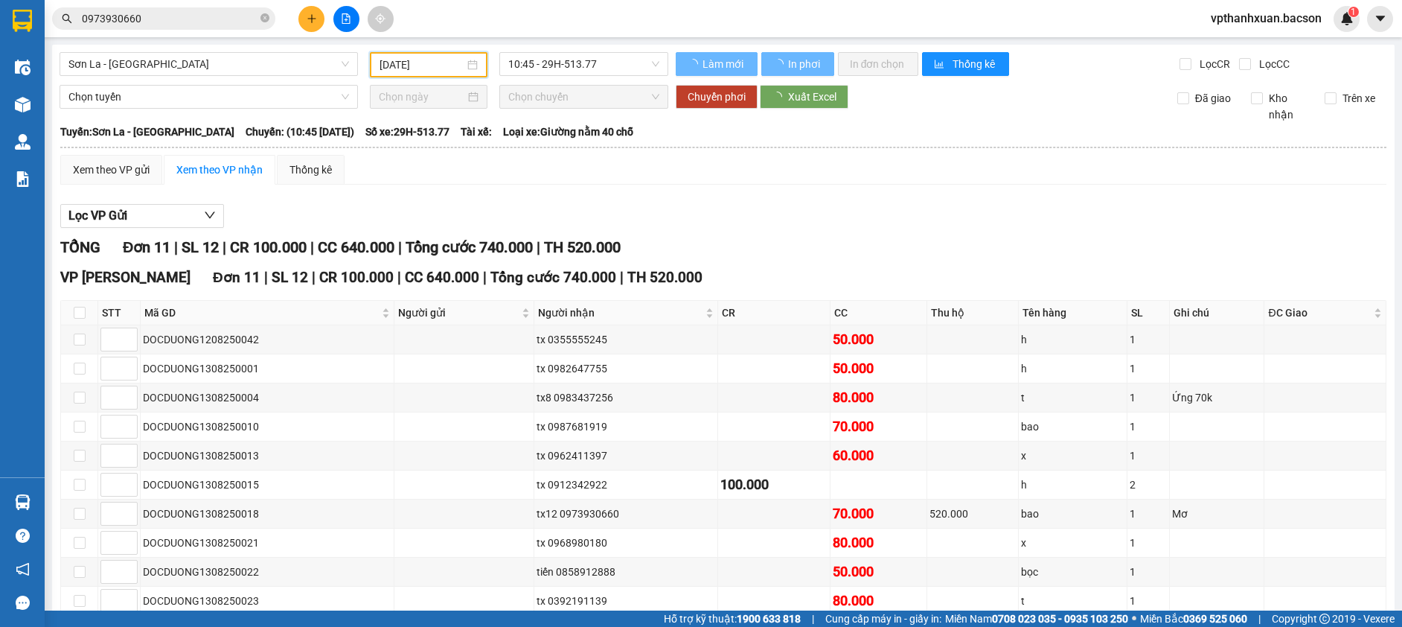
type input "11/08/2025"
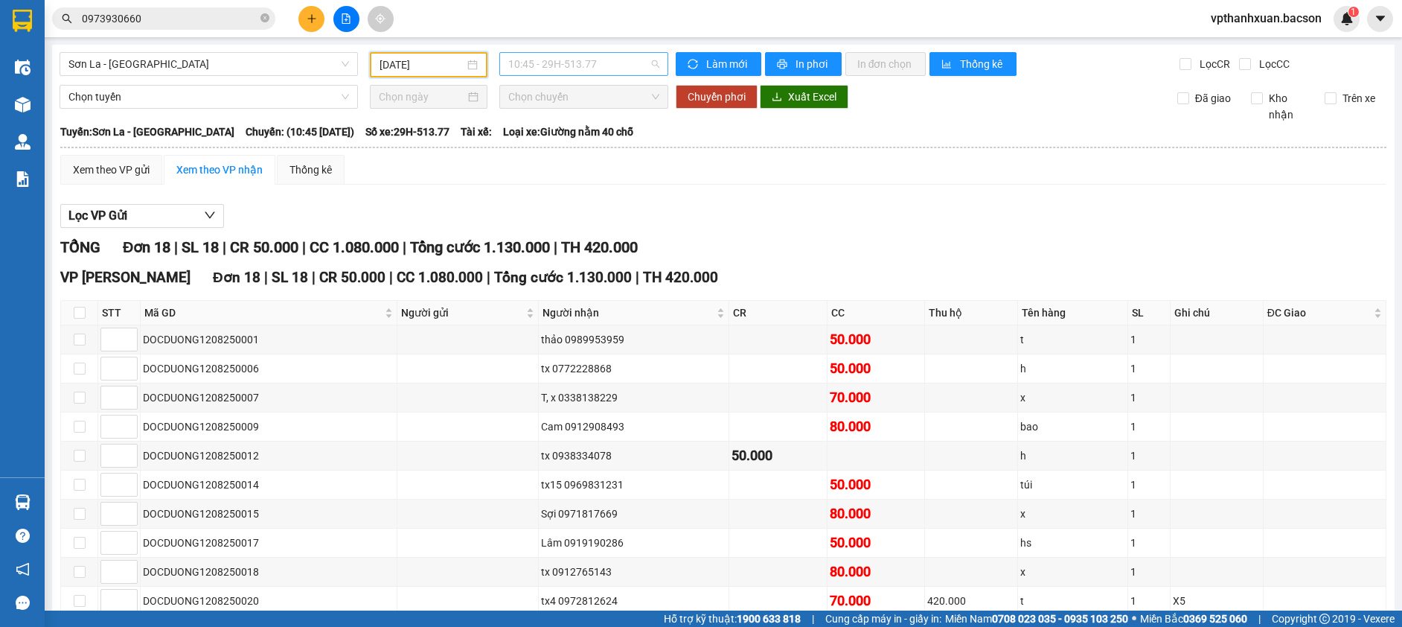
click at [520, 65] on span "10:45 - 29H-513.77" at bounding box center [583, 64] width 151 height 22
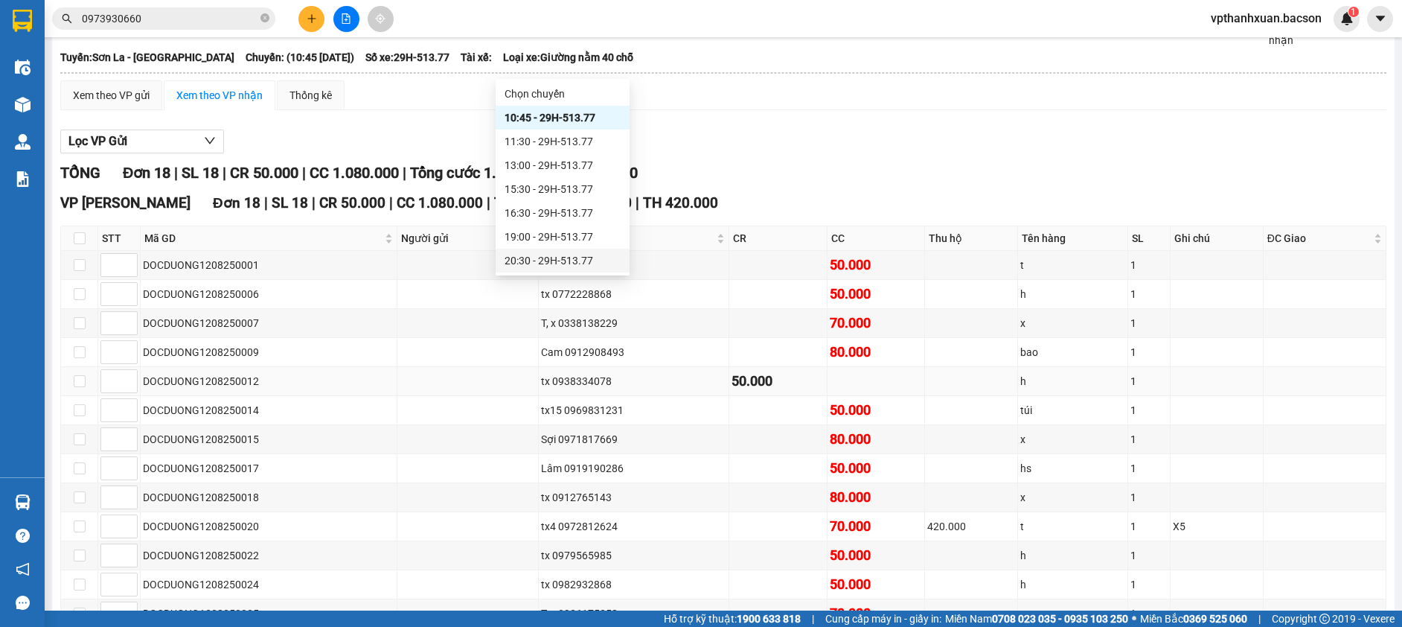
scroll to position [149, 0]
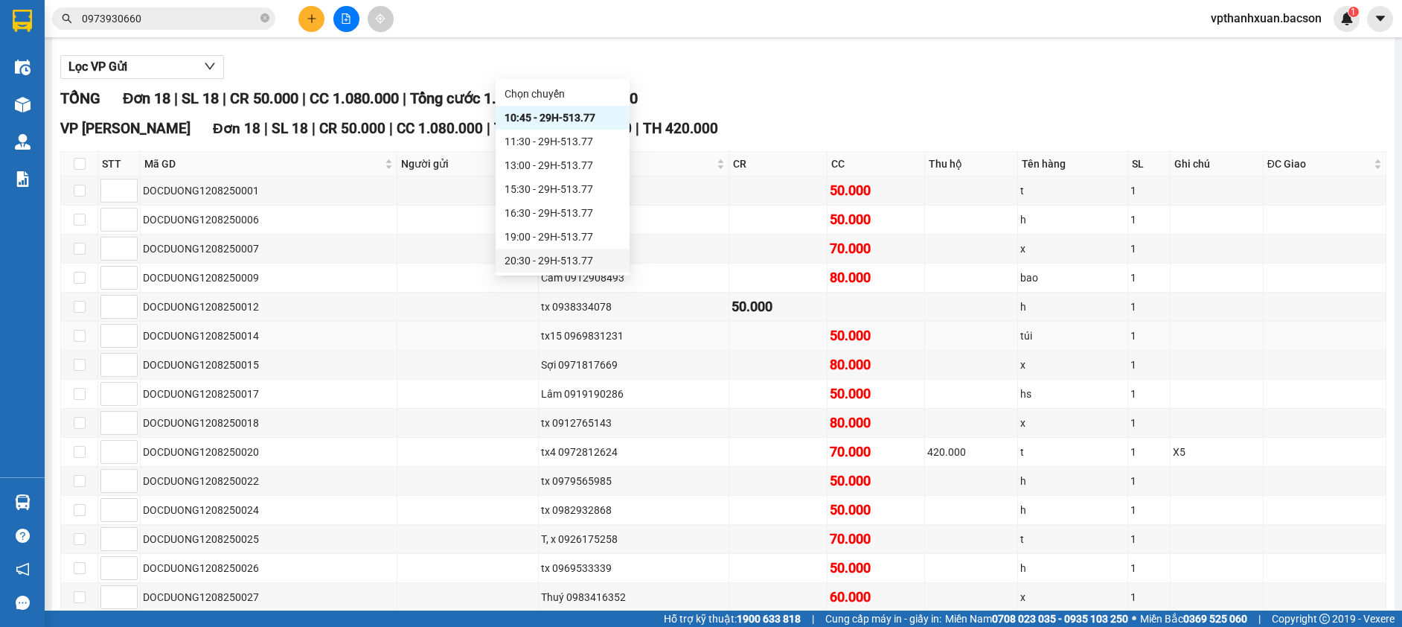
click at [664, 336] on div "tx15 0969831231" at bounding box center [633, 335] width 185 height 16
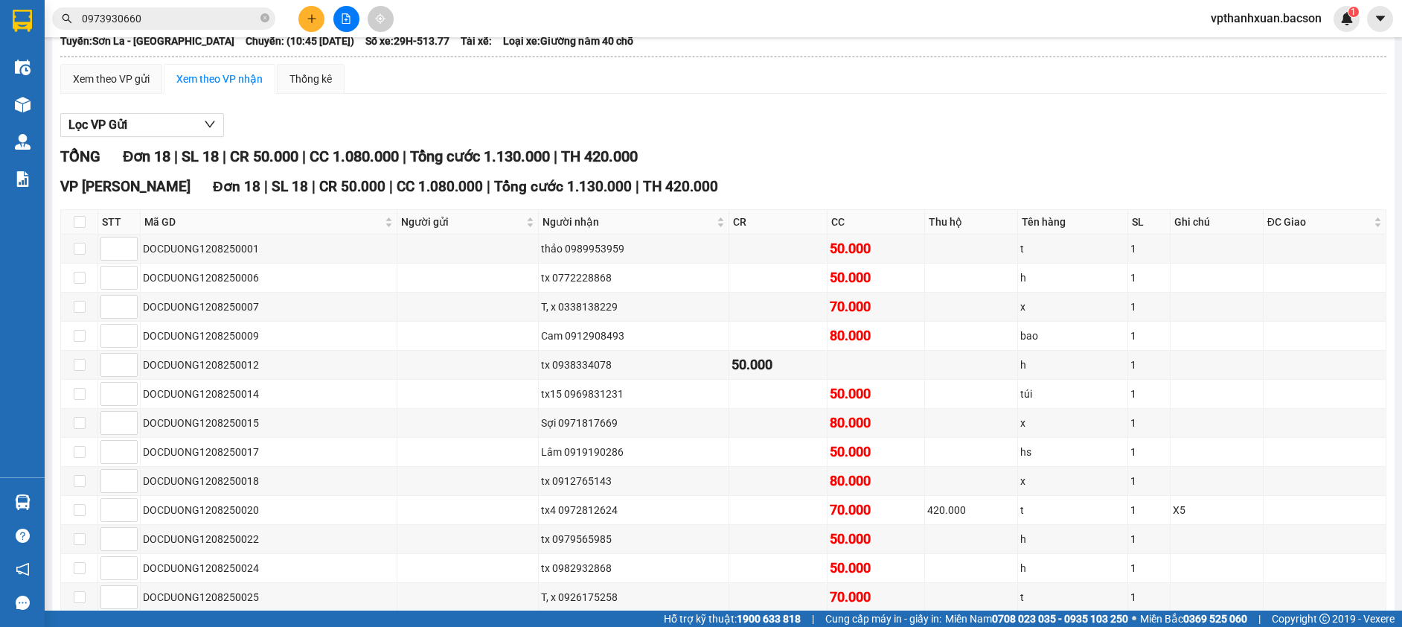
scroll to position [0, 0]
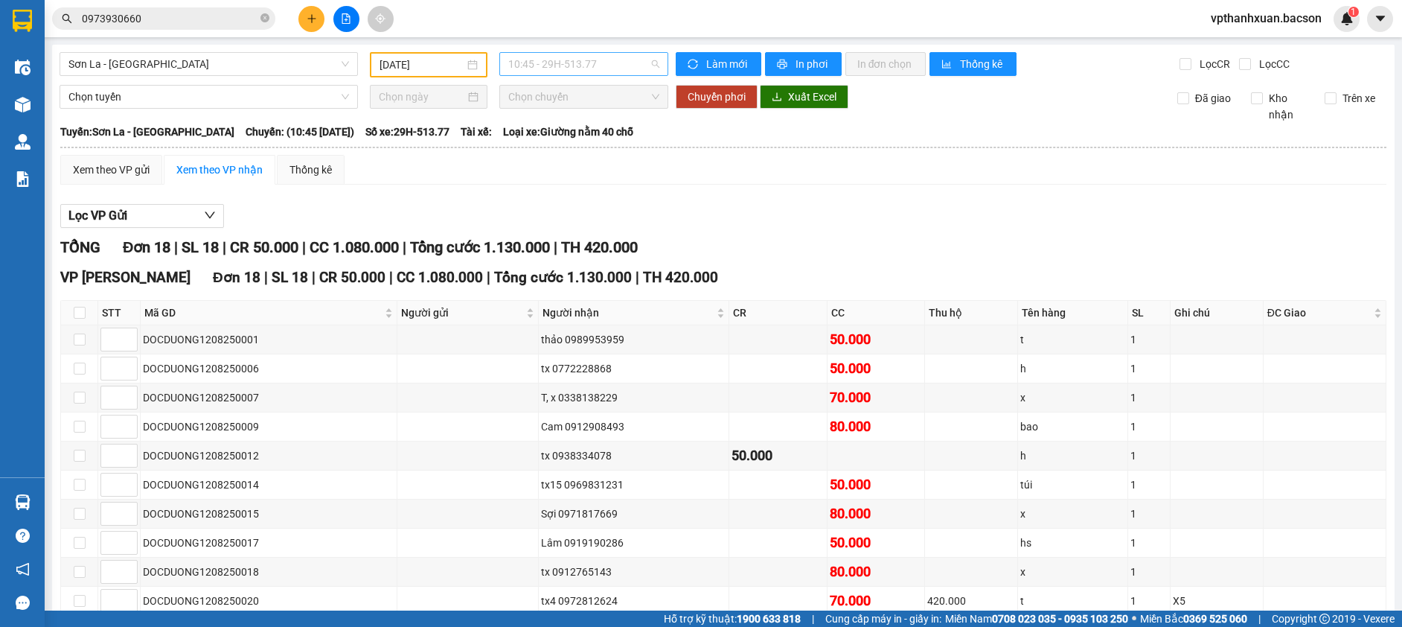
click at [580, 64] on span "10:45 - 29H-513.77" at bounding box center [583, 64] width 151 height 22
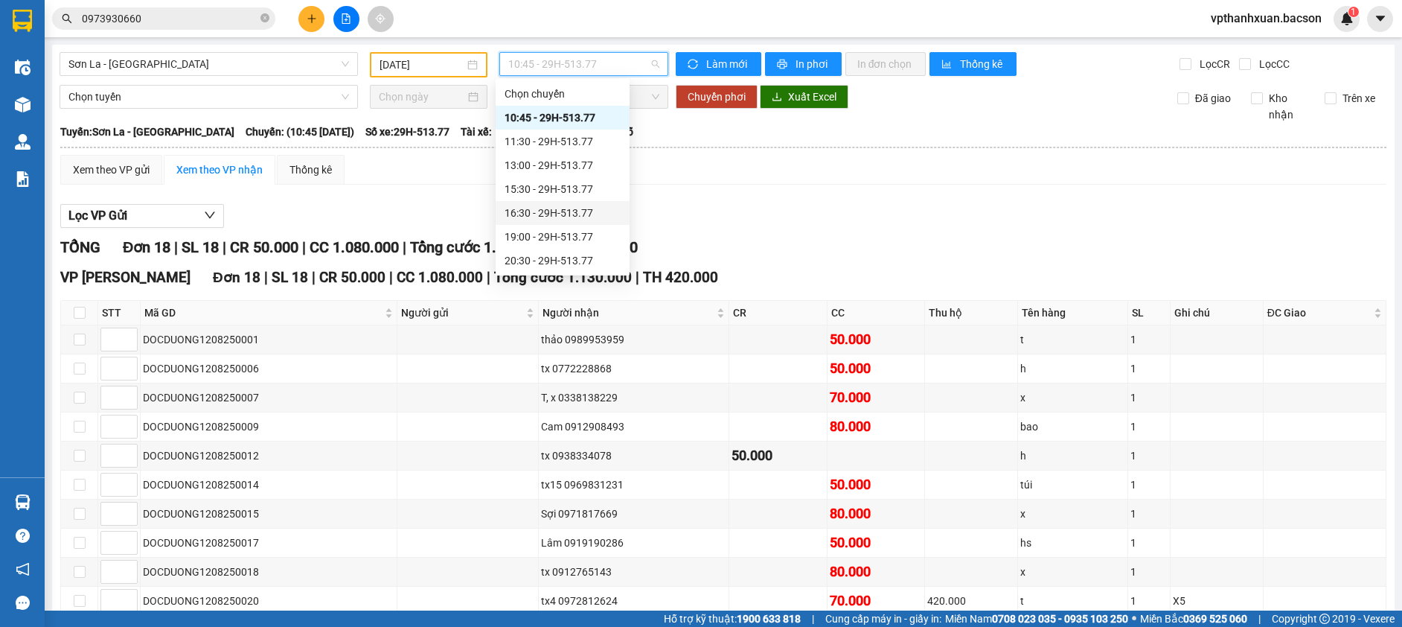
click at [590, 207] on div "16:30 - 29H-513.77" at bounding box center [563, 213] width 116 height 16
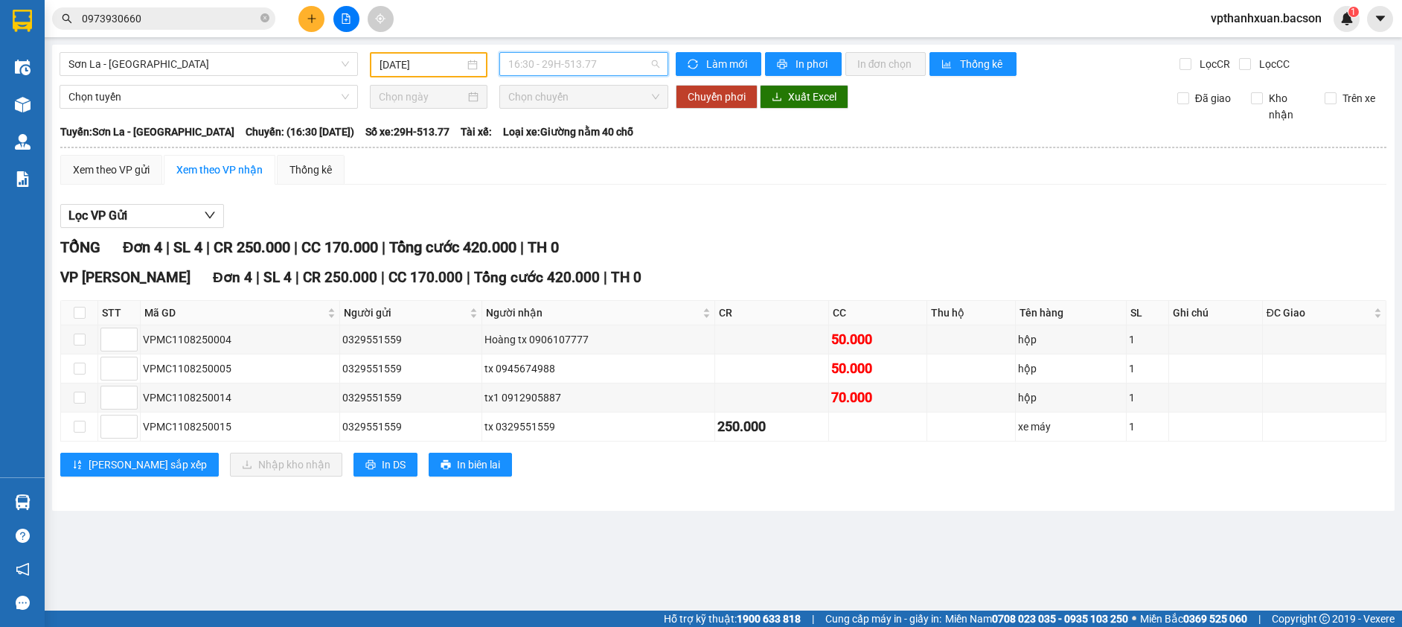
click at [608, 57] on span "16:30 - 29H-513.77" at bounding box center [583, 64] width 151 height 22
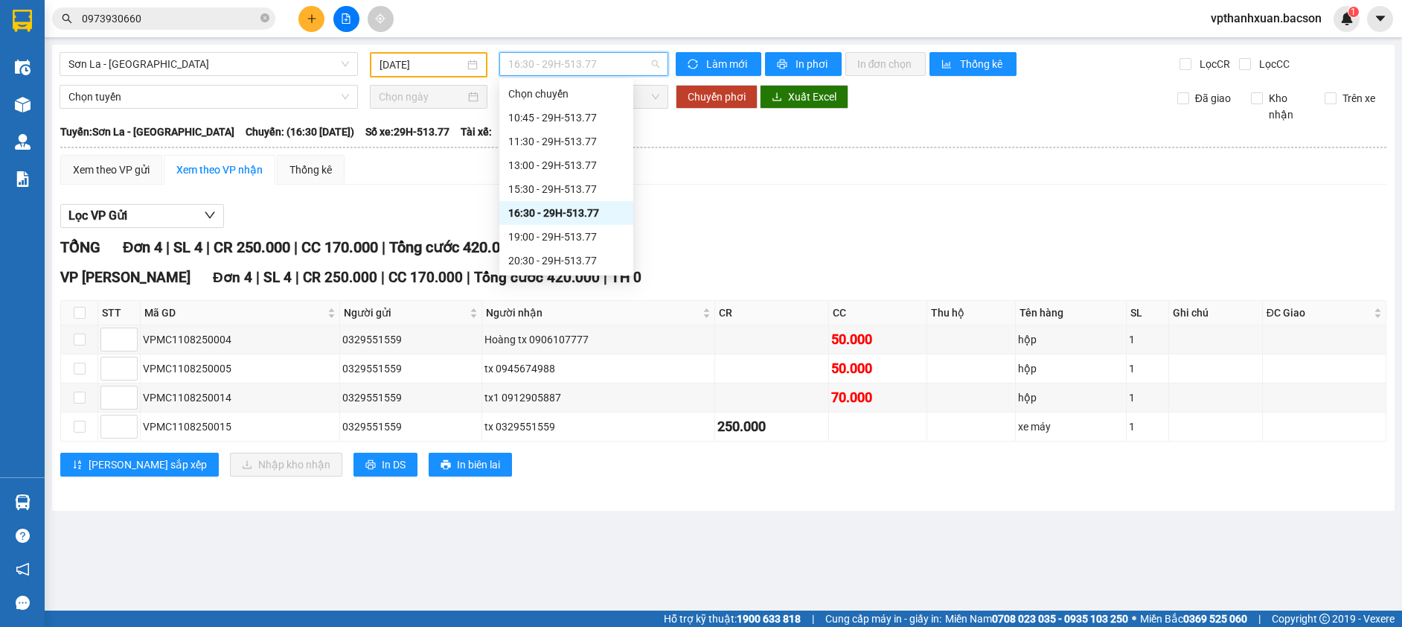
scroll to position [71, 0]
click at [580, 259] on div "22:30 - 29h-773.34" at bounding box center [566, 260] width 116 height 16
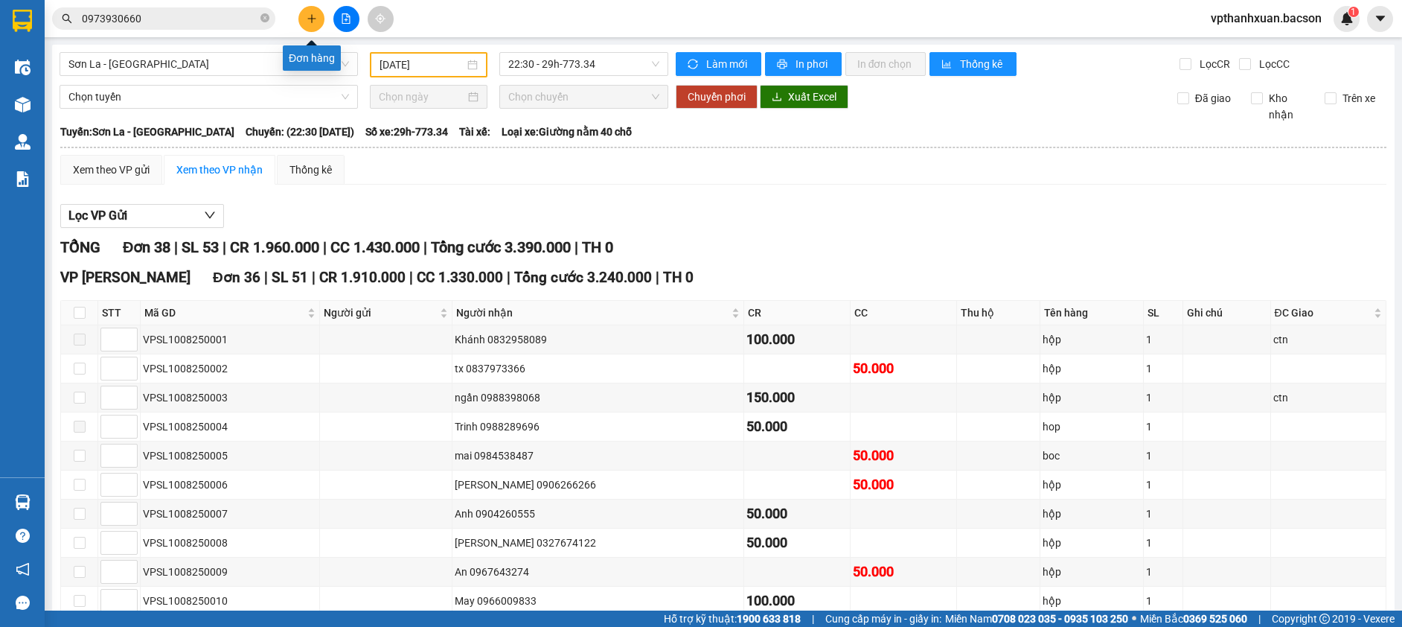
click at [312, 18] on icon "plus" at bounding box center [311, 18] width 1 height 8
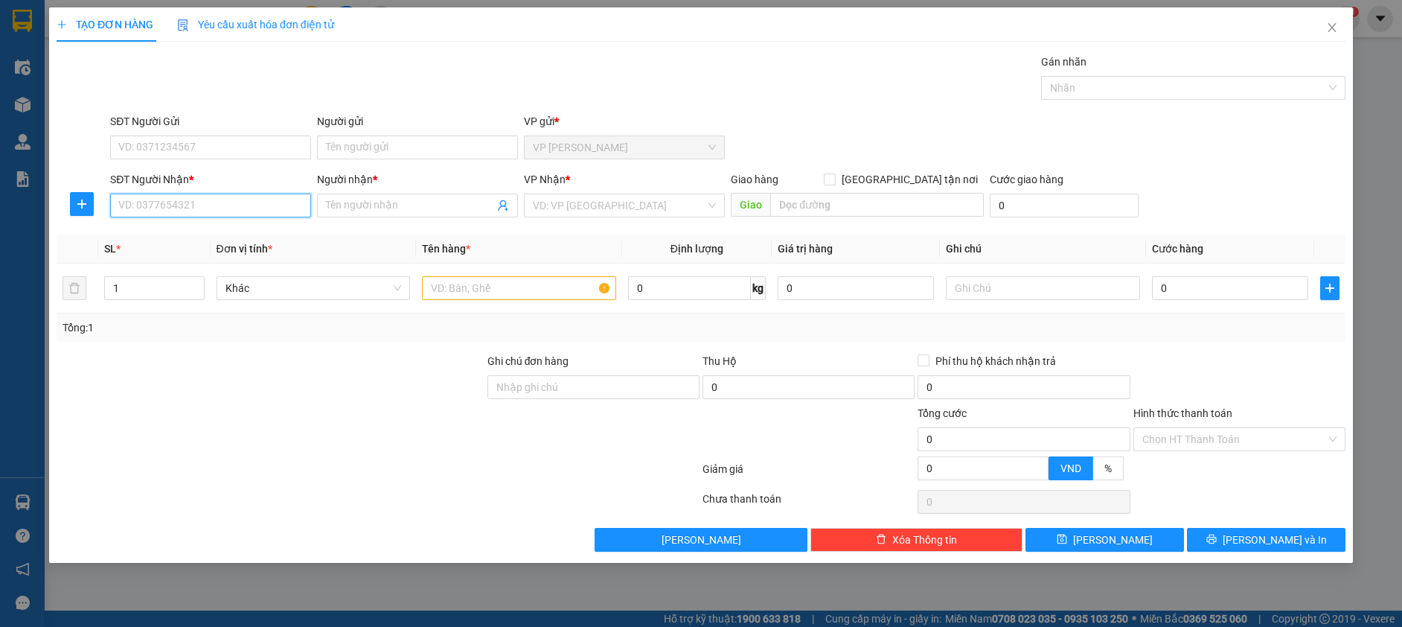
drag, startPoint x: 276, startPoint y: 209, endPoint x: 275, endPoint y: 176, distance: 32.8
click at [277, 208] on input "SĐT Người Nhận *" at bounding box center [210, 205] width 201 height 24
click at [254, 231] on div "0988104195 - A Chiêu" at bounding box center [210, 235] width 183 height 16
type input "0988104195"
type input "A Chiêu"
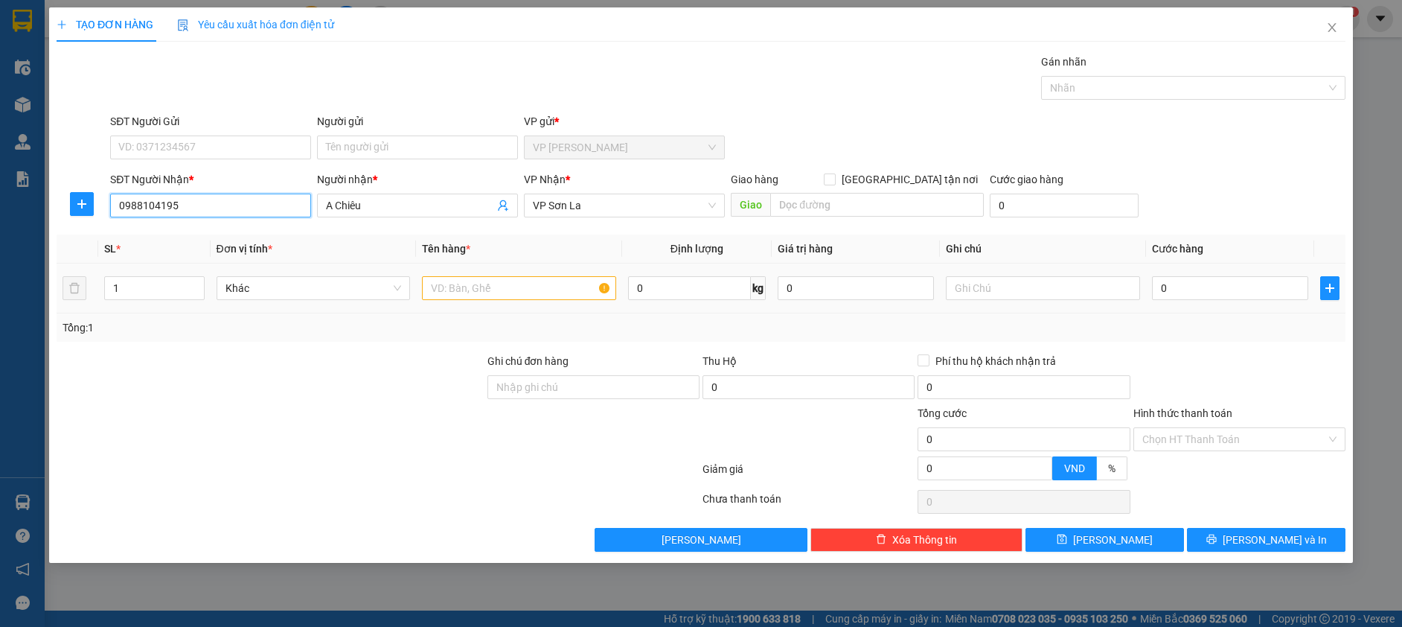
type input "0988104195"
click at [447, 289] on input "text" at bounding box center [519, 288] width 194 height 24
type input "hop"
click at [1270, 287] on input "0" at bounding box center [1230, 288] width 156 height 24
type input "7"
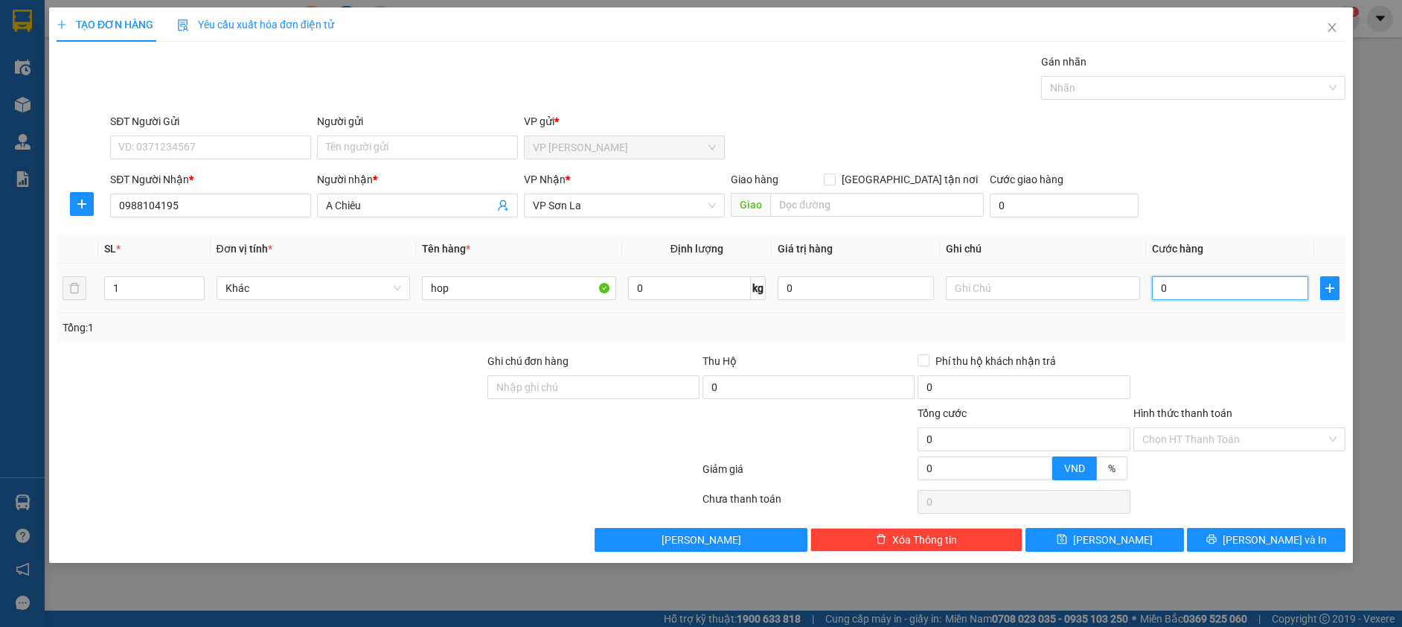
type input "7"
type input "70"
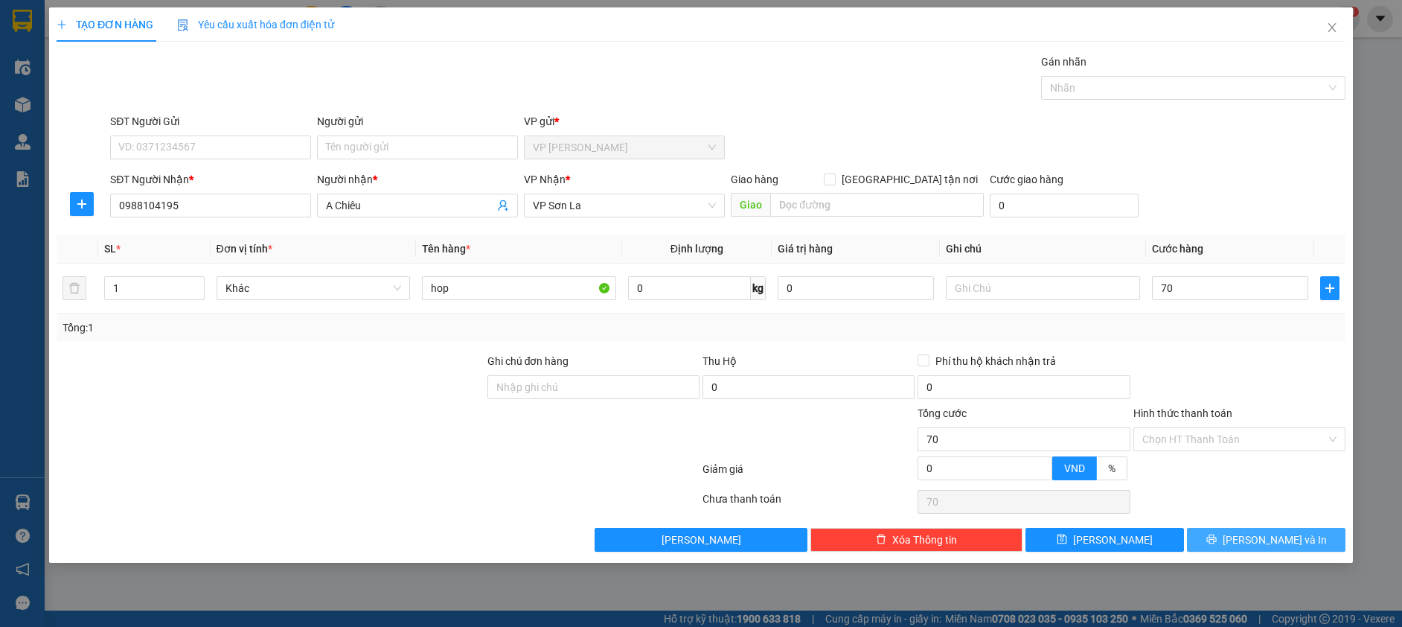
type input "70.000"
click at [1244, 530] on button "Lưu và In" at bounding box center [1266, 540] width 159 height 24
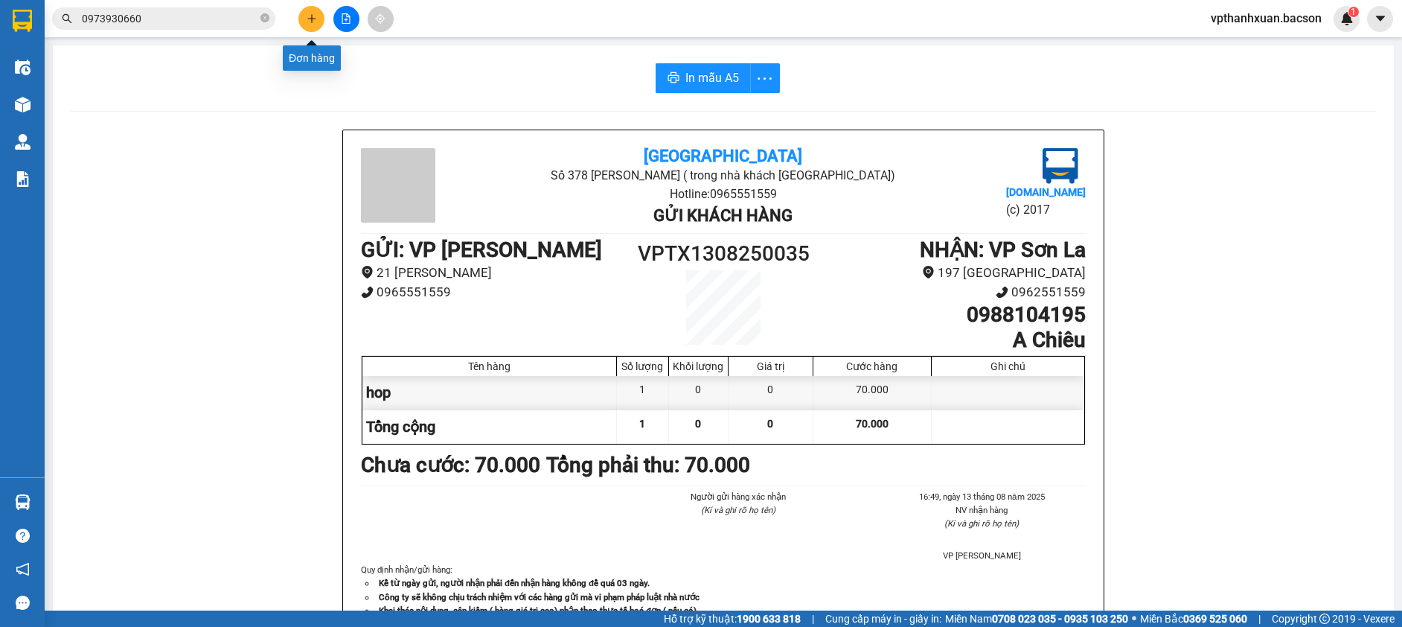
click at [307, 17] on button at bounding box center [311, 19] width 26 height 26
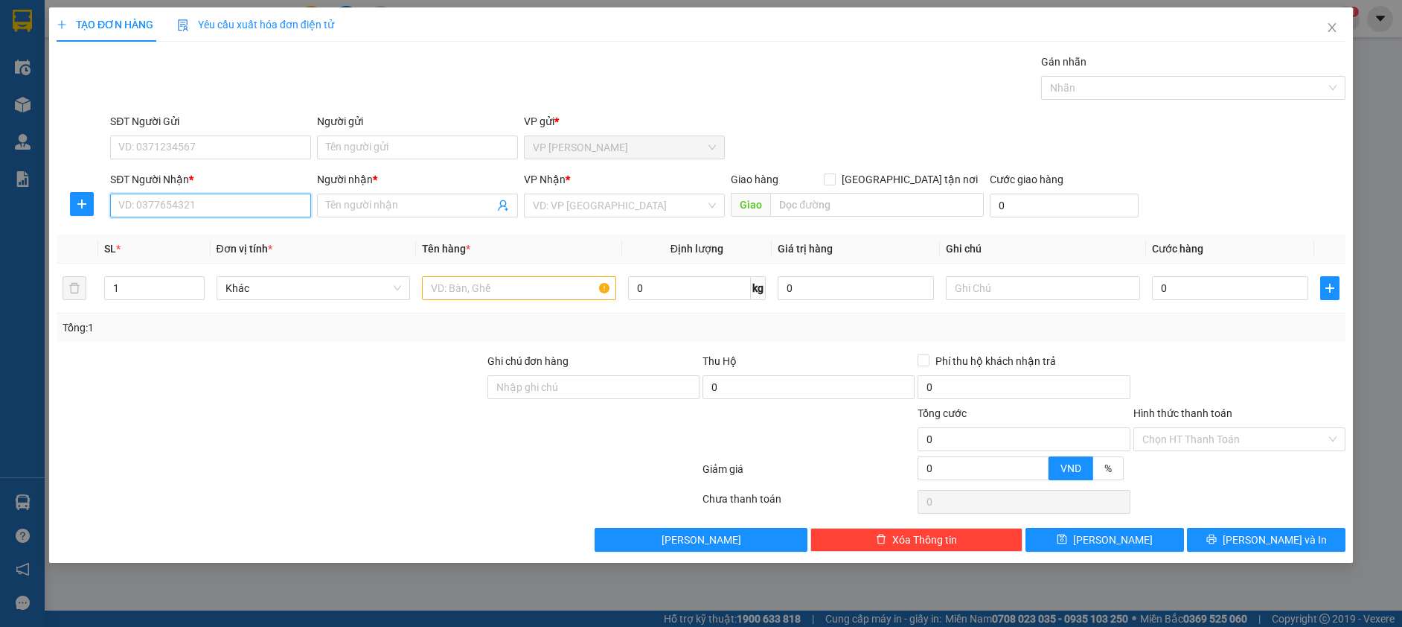
click at [231, 199] on input "SĐT Người Nhận *" at bounding box center [210, 205] width 201 height 24
click at [229, 237] on div "0913466577 - Dương" at bounding box center [210, 235] width 183 height 16
type input "0913466577"
type input "Dương"
type input "0913466577"
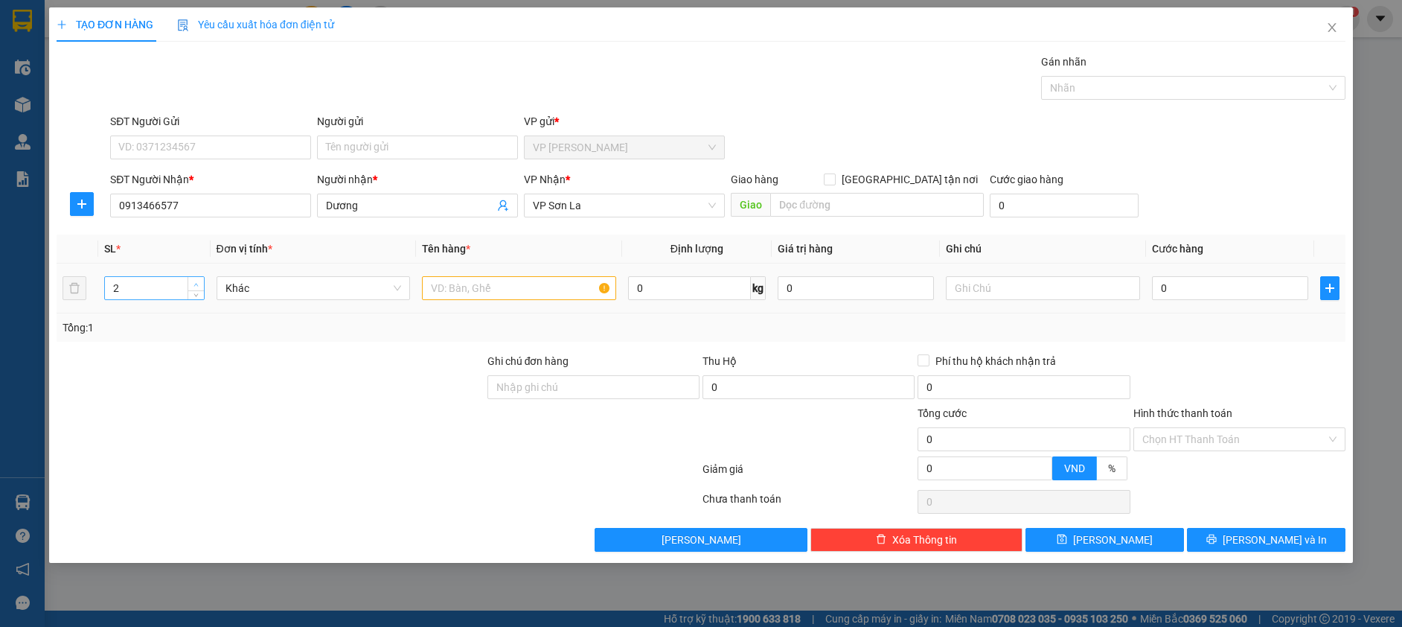
click at [193, 282] on icon "up" at bounding box center [195, 284] width 5 height 5
click at [194, 282] on icon "up" at bounding box center [195, 284] width 5 height 5
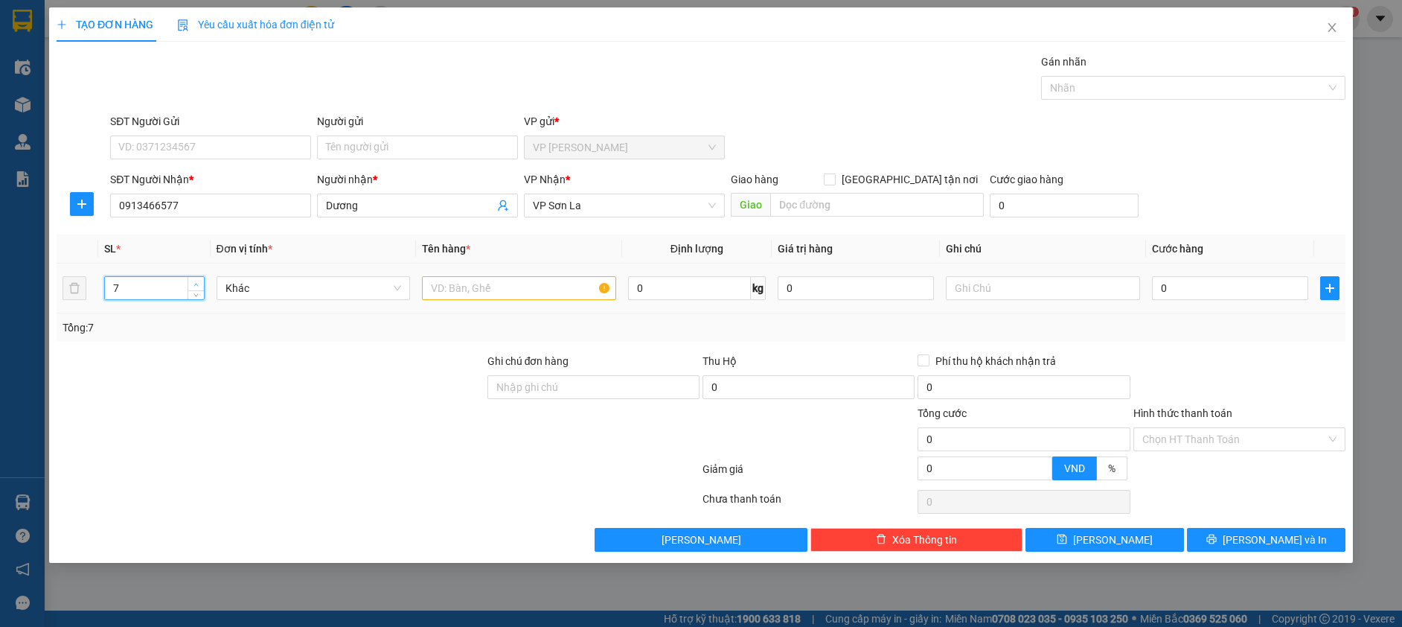
click at [194, 282] on icon "up" at bounding box center [195, 284] width 5 height 5
type input "10"
click at [196, 282] on icon "up" at bounding box center [195, 284] width 5 height 5
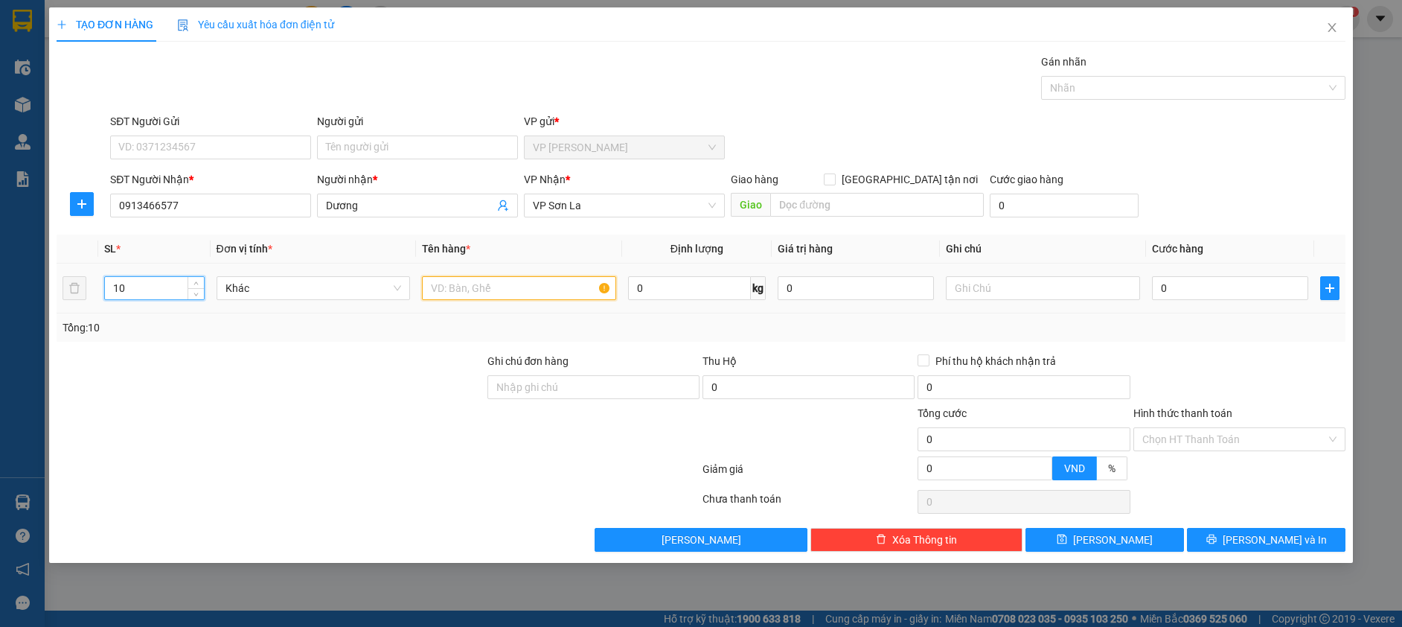
click at [479, 285] on input "text" at bounding box center [519, 288] width 194 height 24
type input "hôp"
click at [1196, 289] on input "0" at bounding box center [1230, 288] width 156 height 24
type input "3"
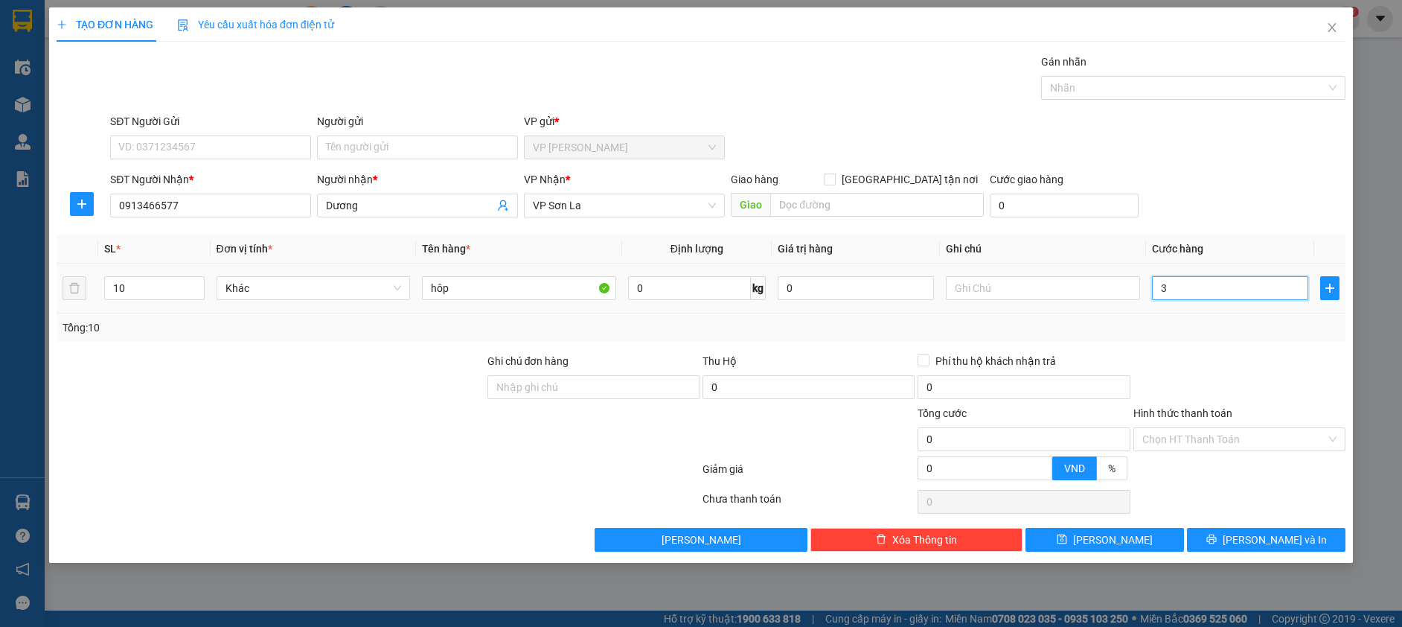
type input "3"
type input "30"
type input "300"
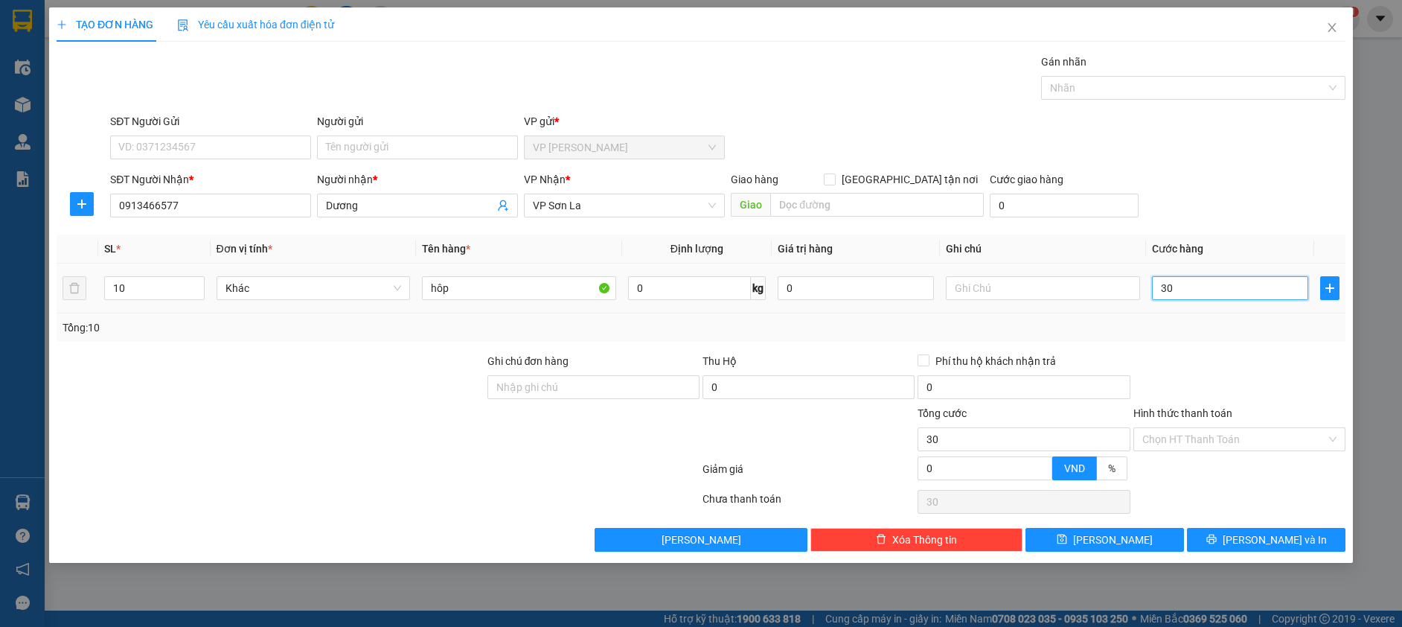
type input "300"
type input "3.000"
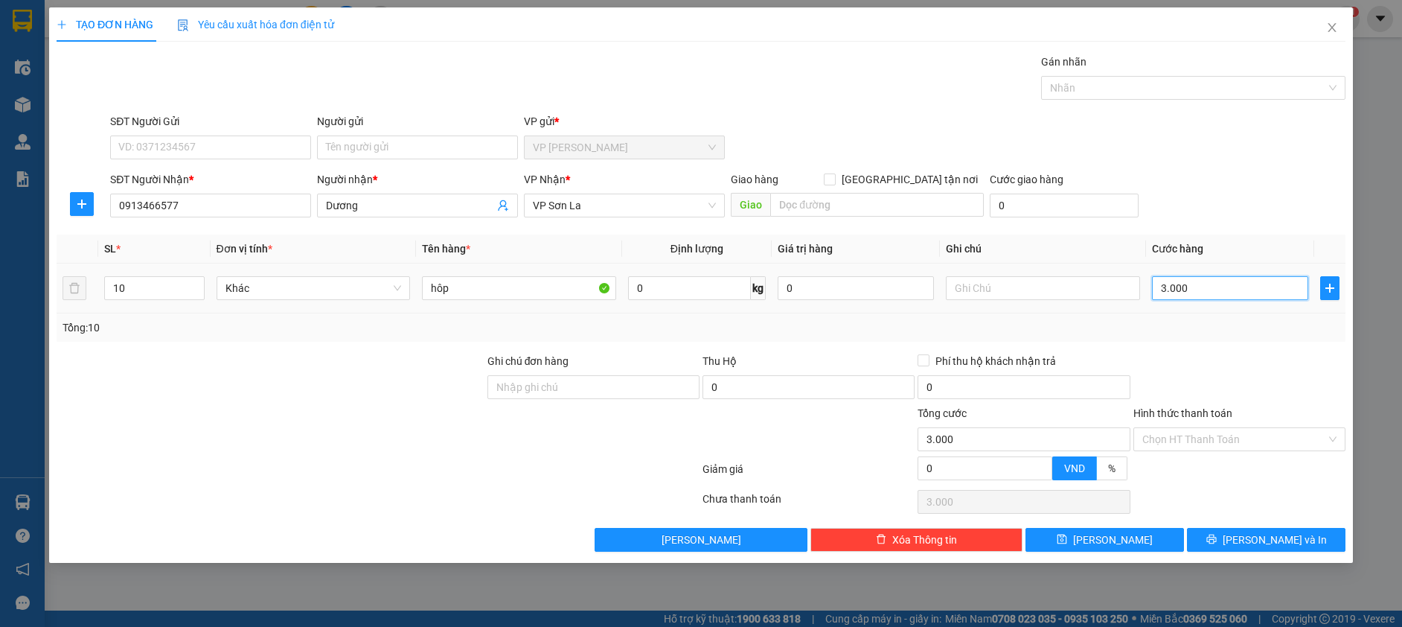
type input "30.000"
type input "300.000"
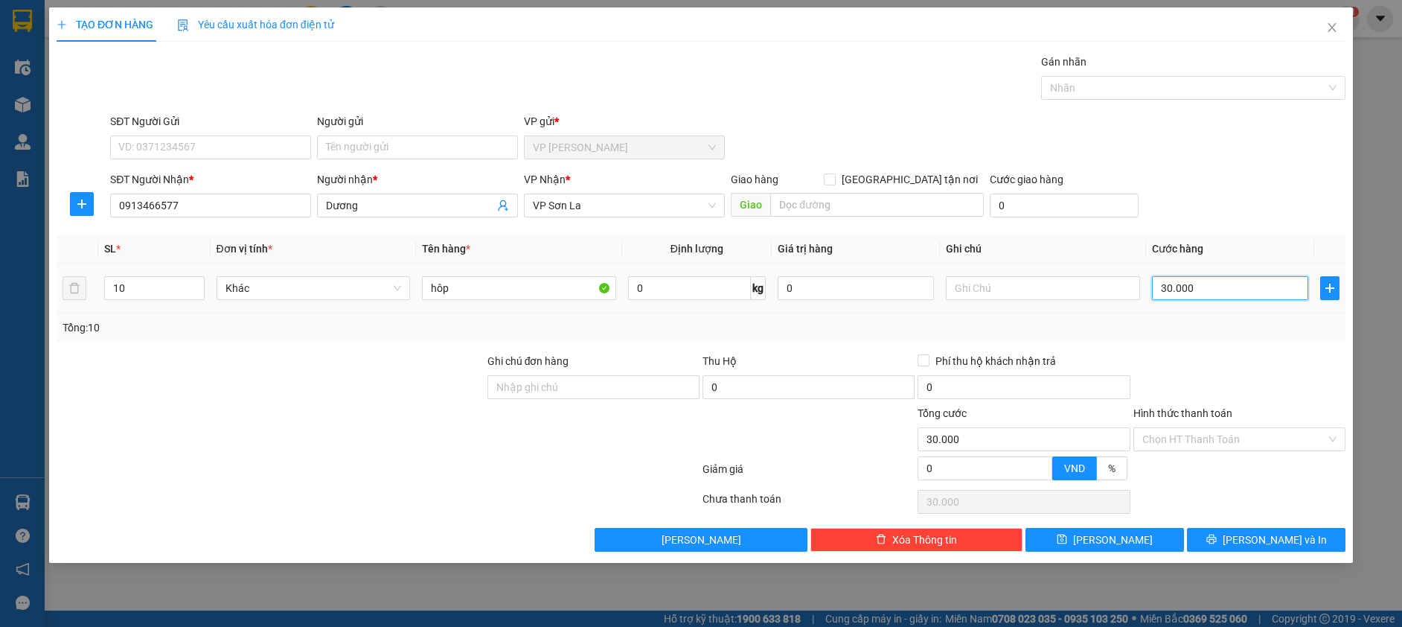
type input "300.000"
click at [1238, 531] on button "Lưu và In" at bounding box center [1266, 540] width 159 height 24
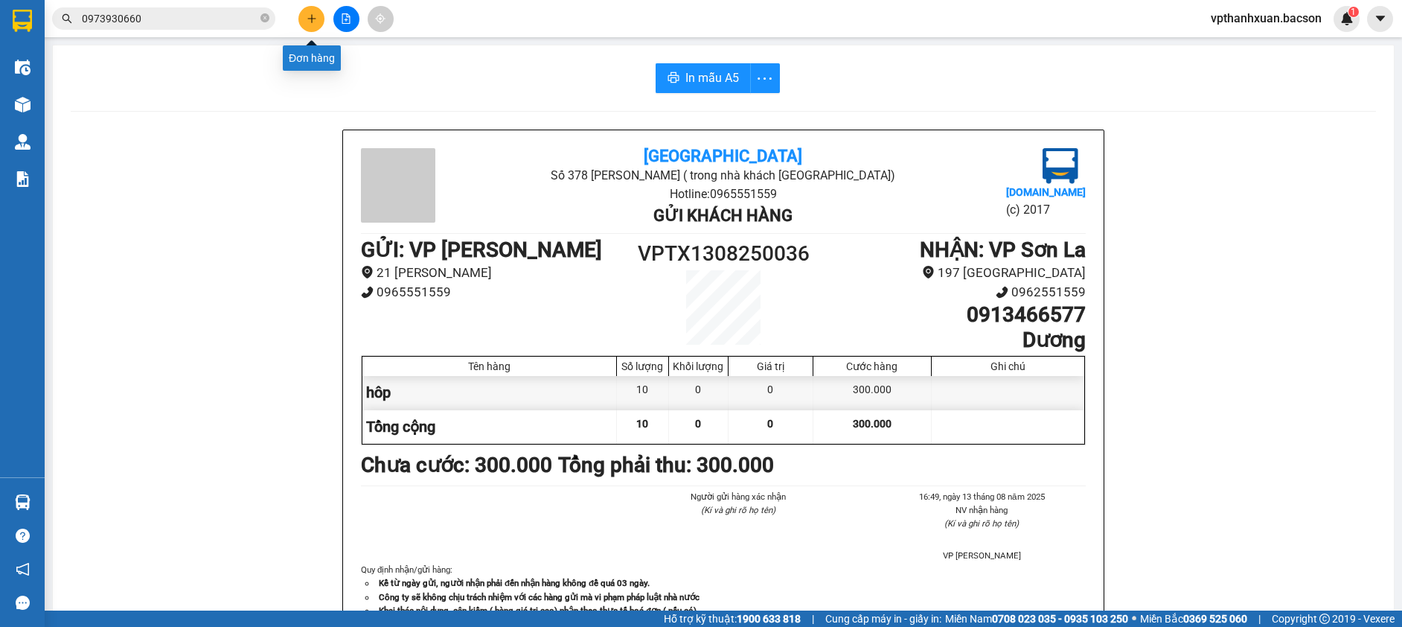
click at [310, 19] on icon "plus" at bounding box center [311, 18] width 8 height 1
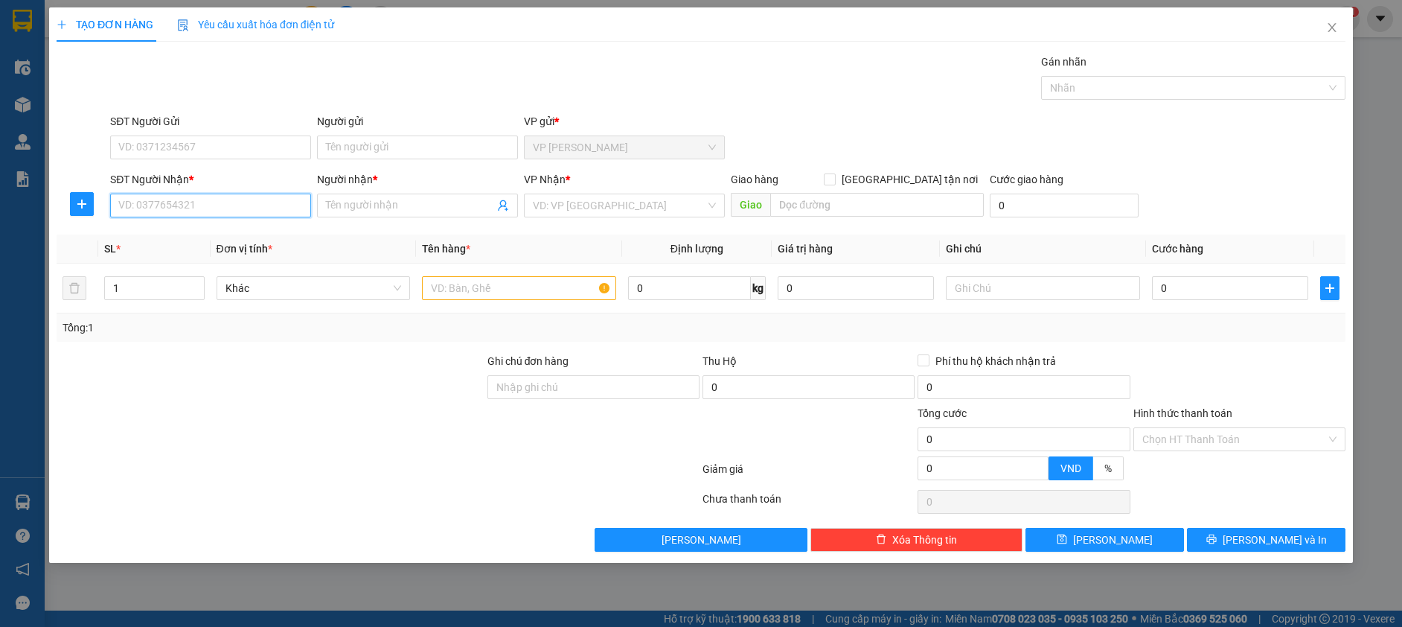
click at [251, 205] on input "SĐT Người Nhận *" at bounding box center [210, 205] width 201 height 24
click at [237, 240] on div "0964832629 - Nhum BVĐK cuộc sống⁹" at bounding box center [210, 235] width 183 height 16
type input "0964832629"
type input "Nhum BVĐK cuộc sống⁹"
type input "0964832629"
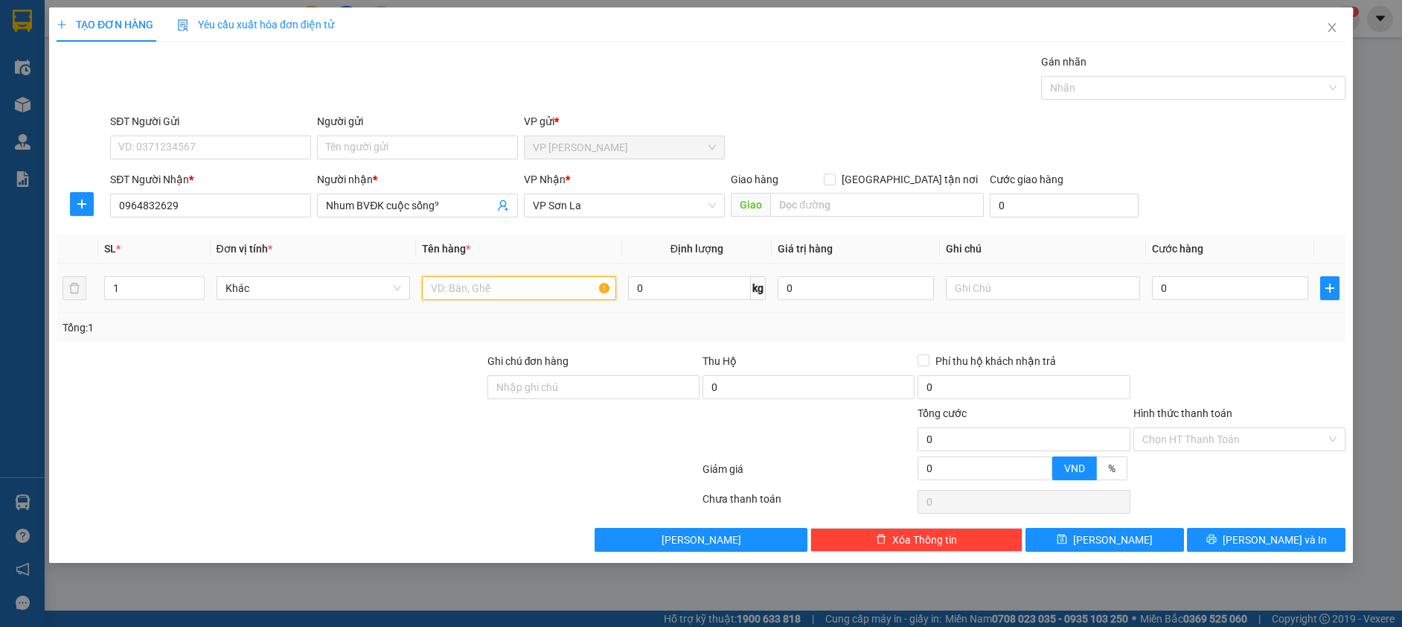
click at [454, 298] on input "text" at bounding box center [519, 288] width 194 height 24
type input "hop"
click at [1242, 289] on input "0" at bounding box center [1230, 288] width 156 height 24
type input "5"
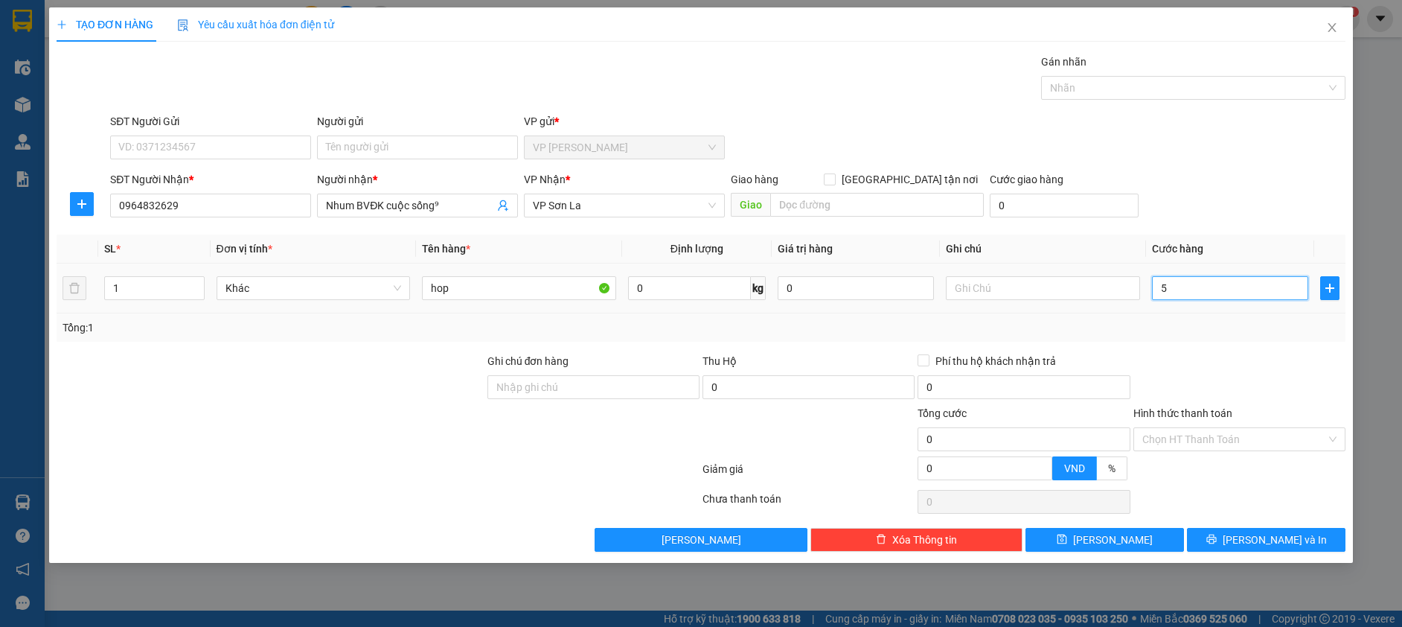
type input "5"
type input "50"
type input "50.000"
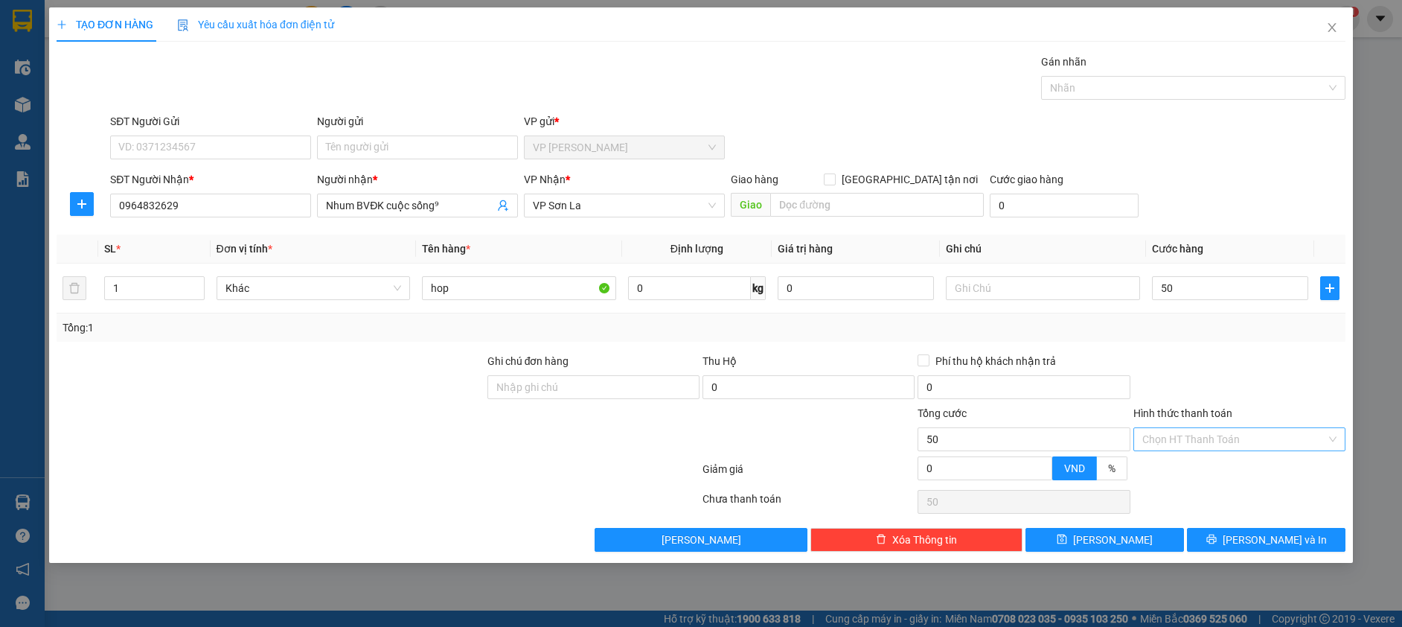
type input "50.000"
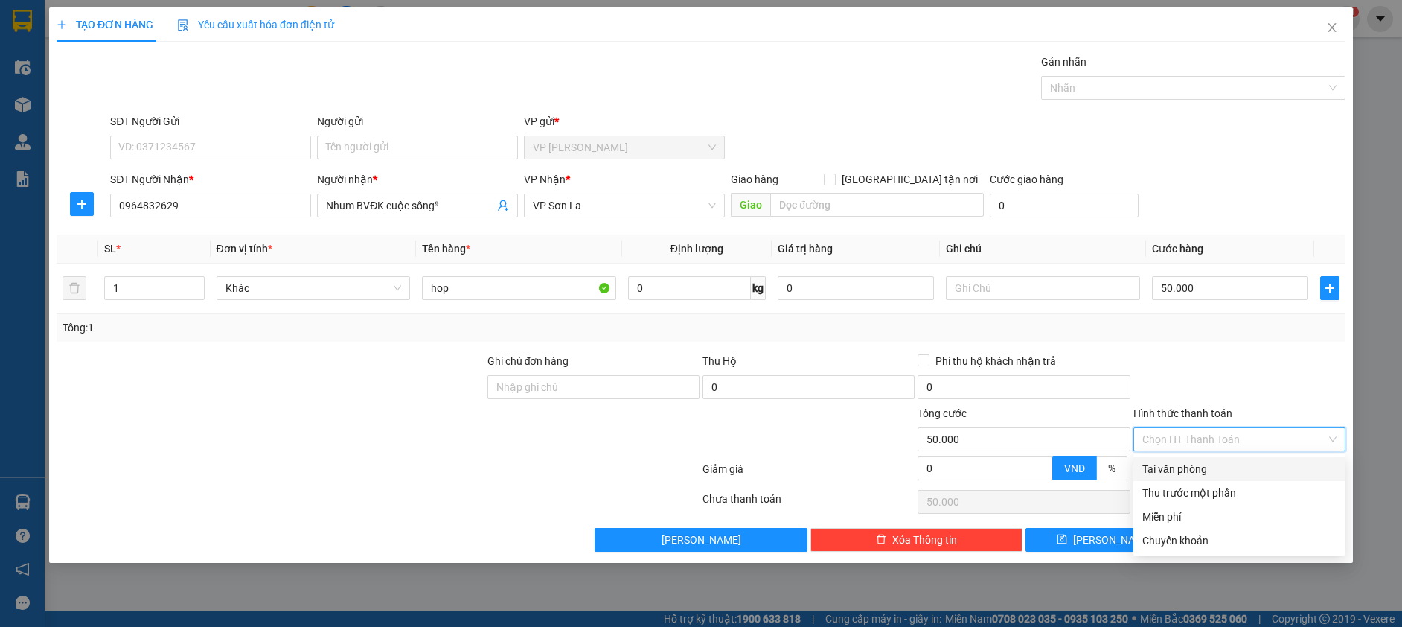
click at [1184, 440] on input "Hình thức thanh toán" at bounding box center [1234, 439] width 184 height 22
click at [1199, 461] on div "Tại văn phòng" at bounding box center [1239, 469] width 194 height 16
type input "0"
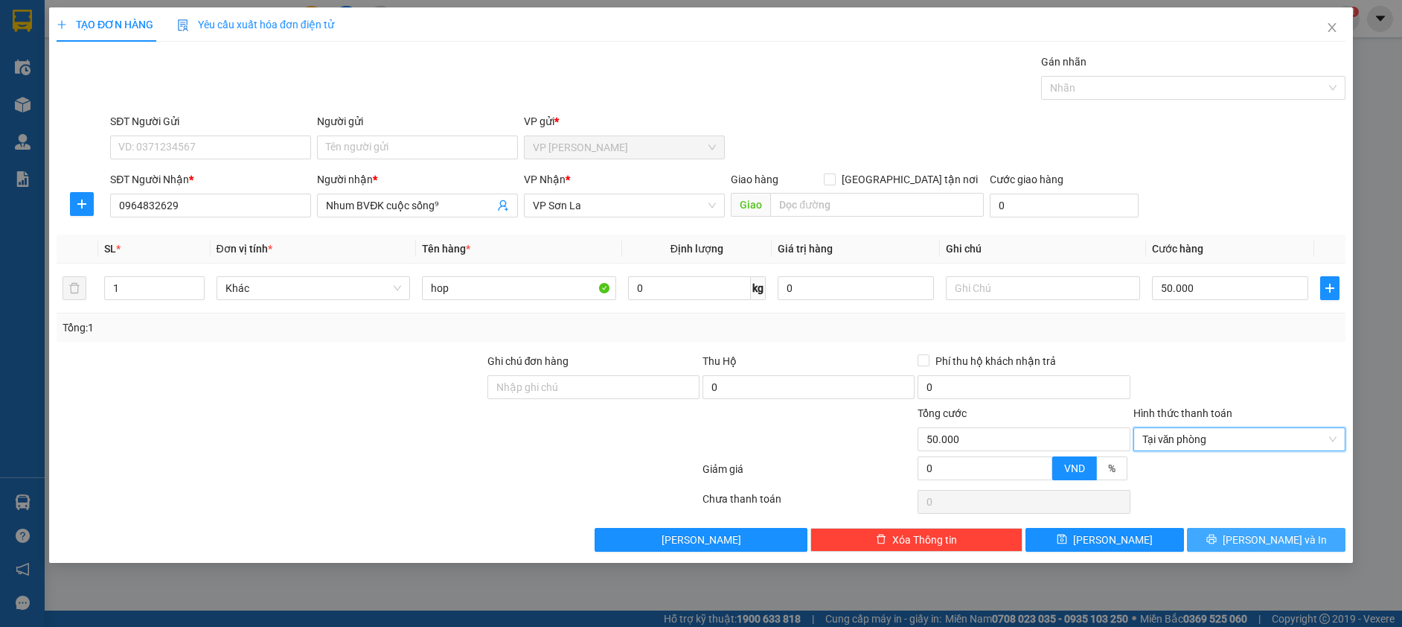
click at [1264, 534] on span "Lưu và In" at bounding box center [1275, 539] width 104 height 16
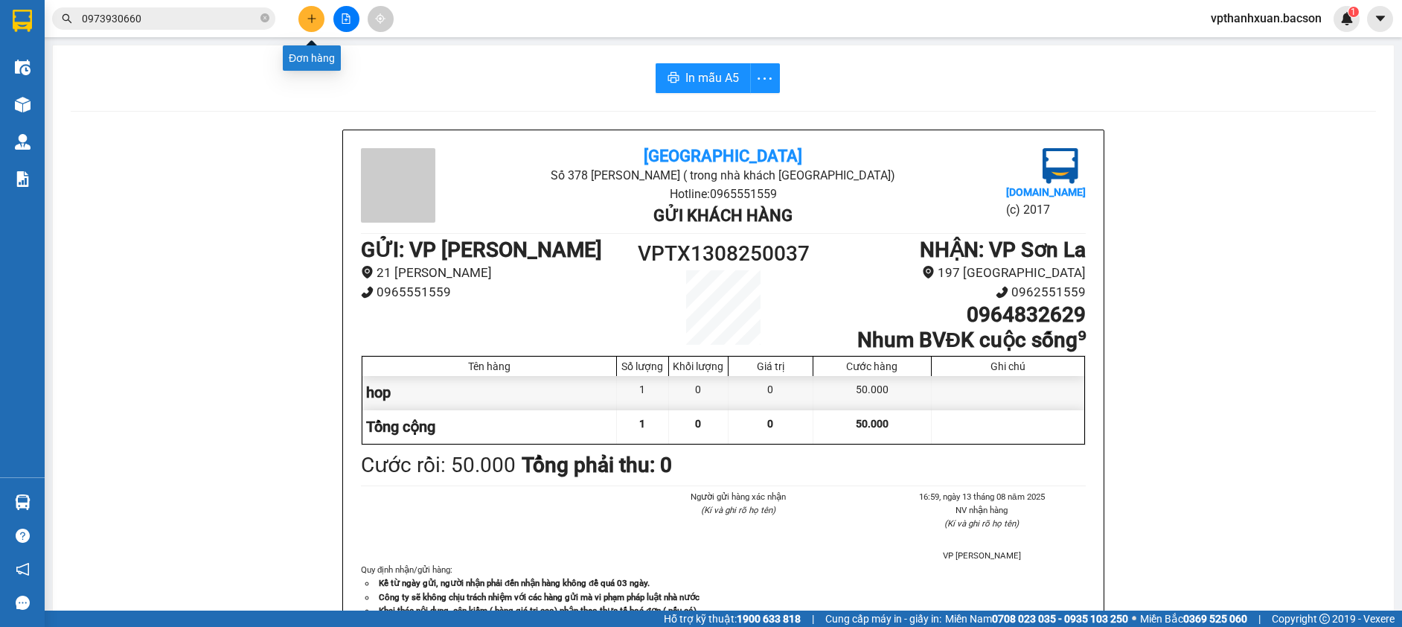
click at [313, 24] on button at bounding box center [311, 19] width 26 height 26
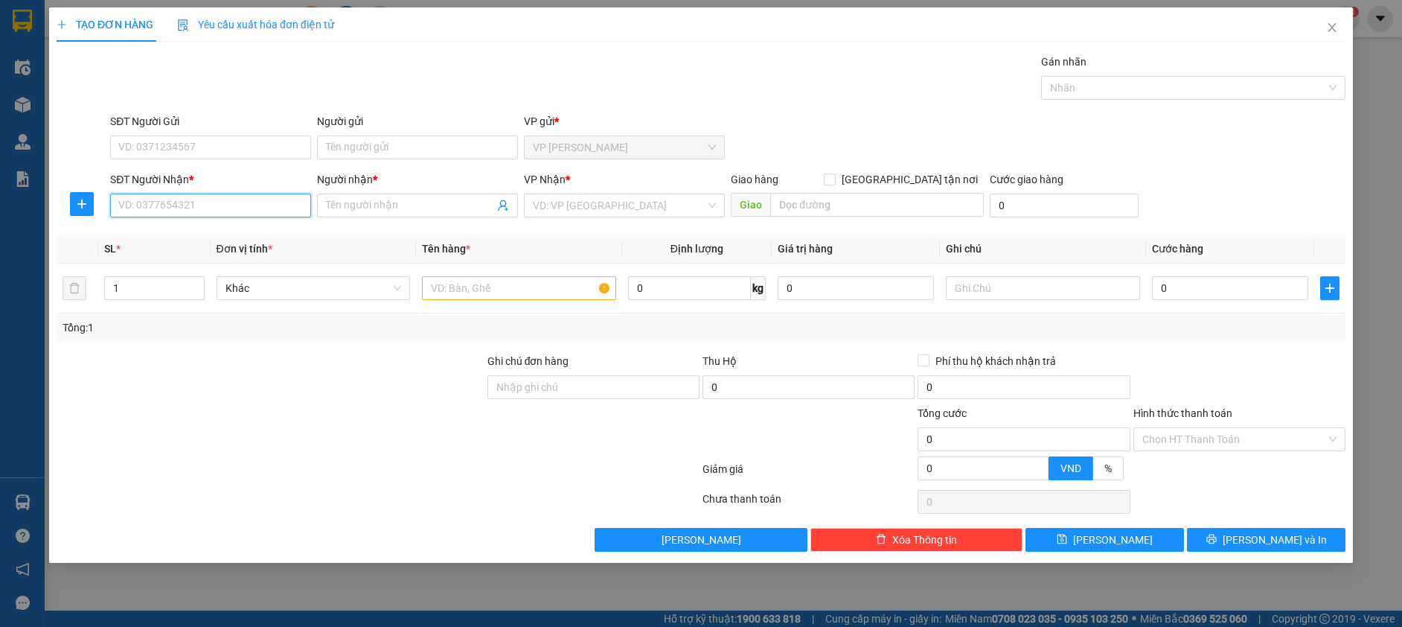
click at [243, 205] on input "SĐT Người Nhận *" at bounding box center [210, 205] width 201 height 24
click at [276, 234] on div "0976317898 - Thành Nam" at bounding box center [210, 235] width 183 height 16
type input "0976317898"
type input "Thành Nam"
type input "0976317898"
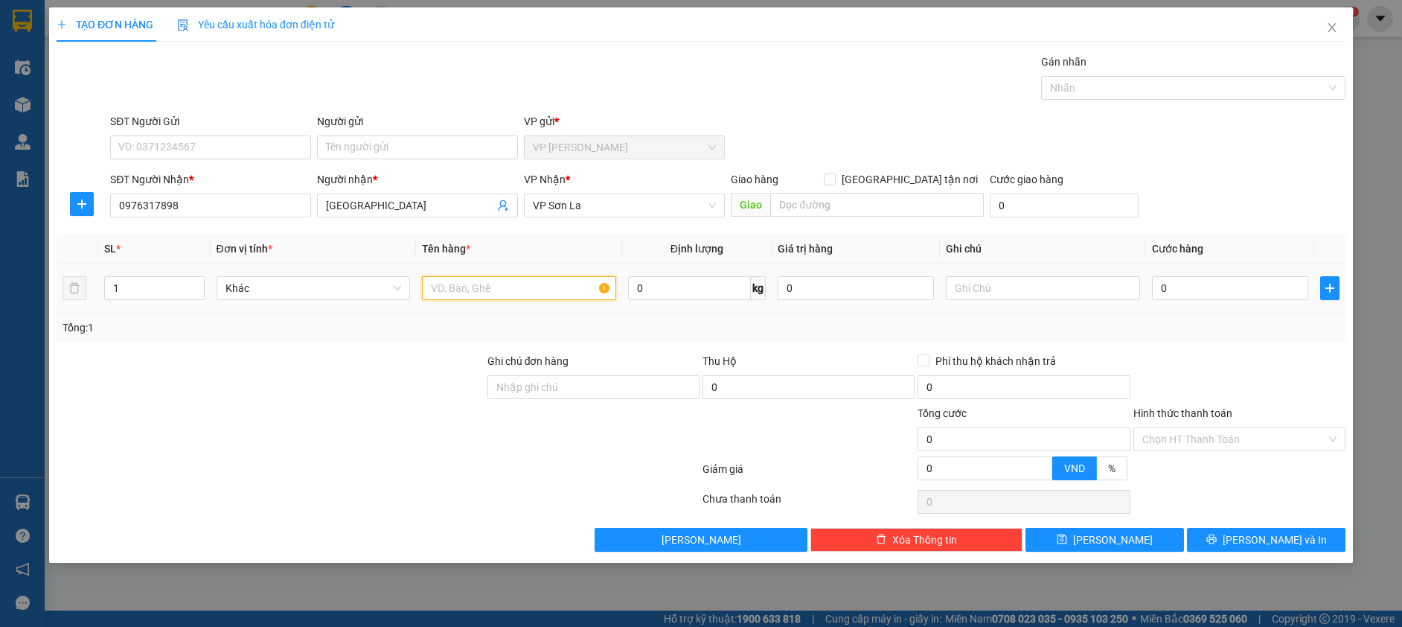
click at [458, 286] on input "text" at bounding box center [519, 288] width 194 height 24
type input "hôp"
drag, startPoint x: 1193, startPoint y: 284, endPoint x: 1187, endPoint y: 291, distance: 9.5
click at [1193, 284] on input "0" at bounding box center [1230, 288] width 156 height 24
type input "5"
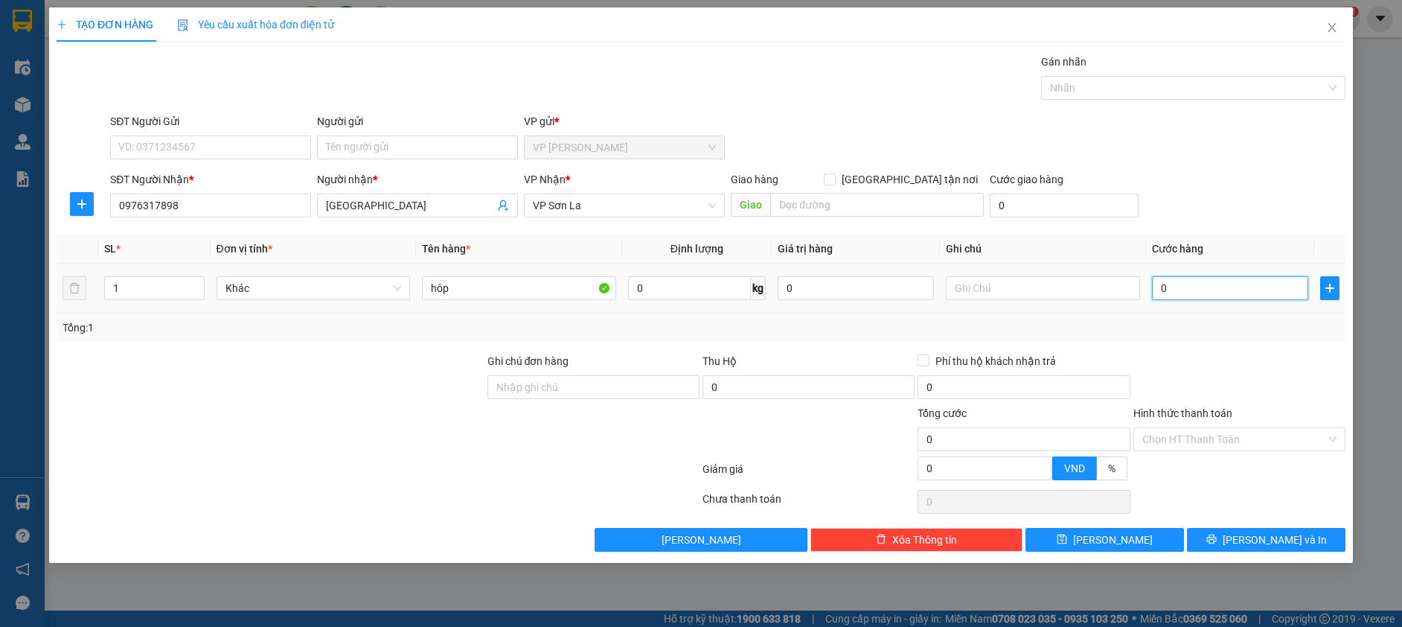
type input "5"
type input "50"
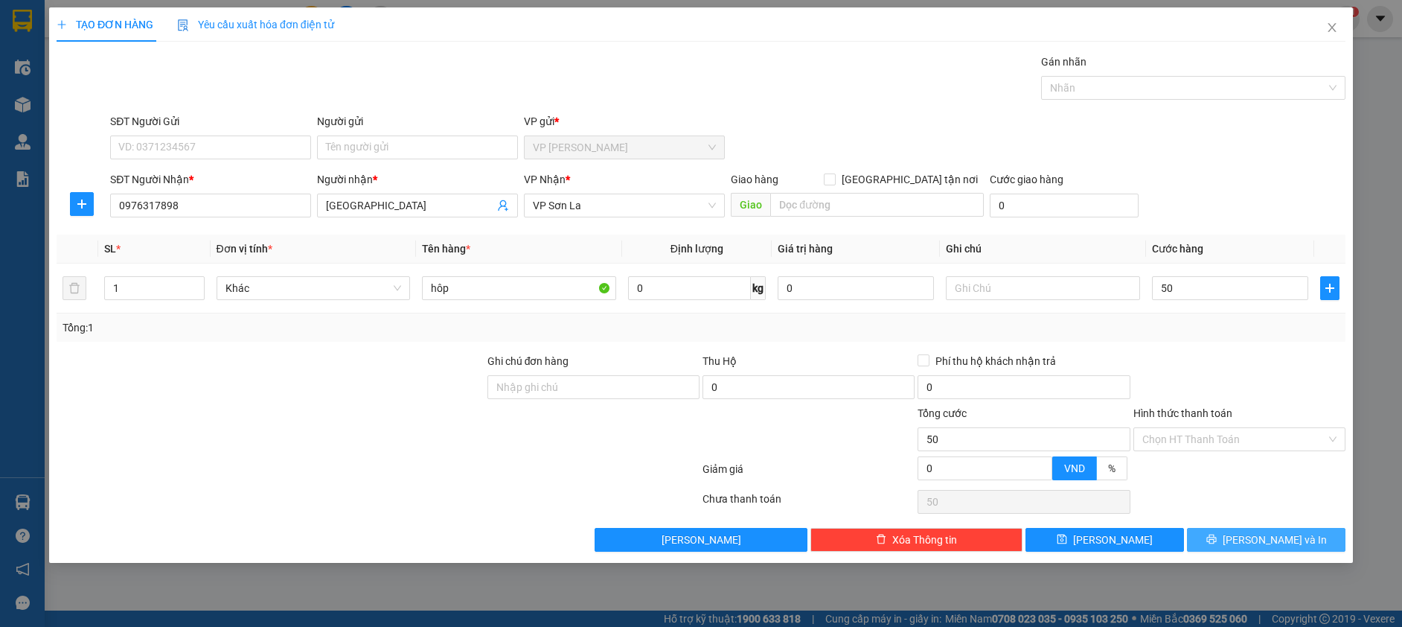
type input "50.000"
click at [1205, 533] on button "Lưu và In" at bounding box center [1266, 540] width 159 height 24
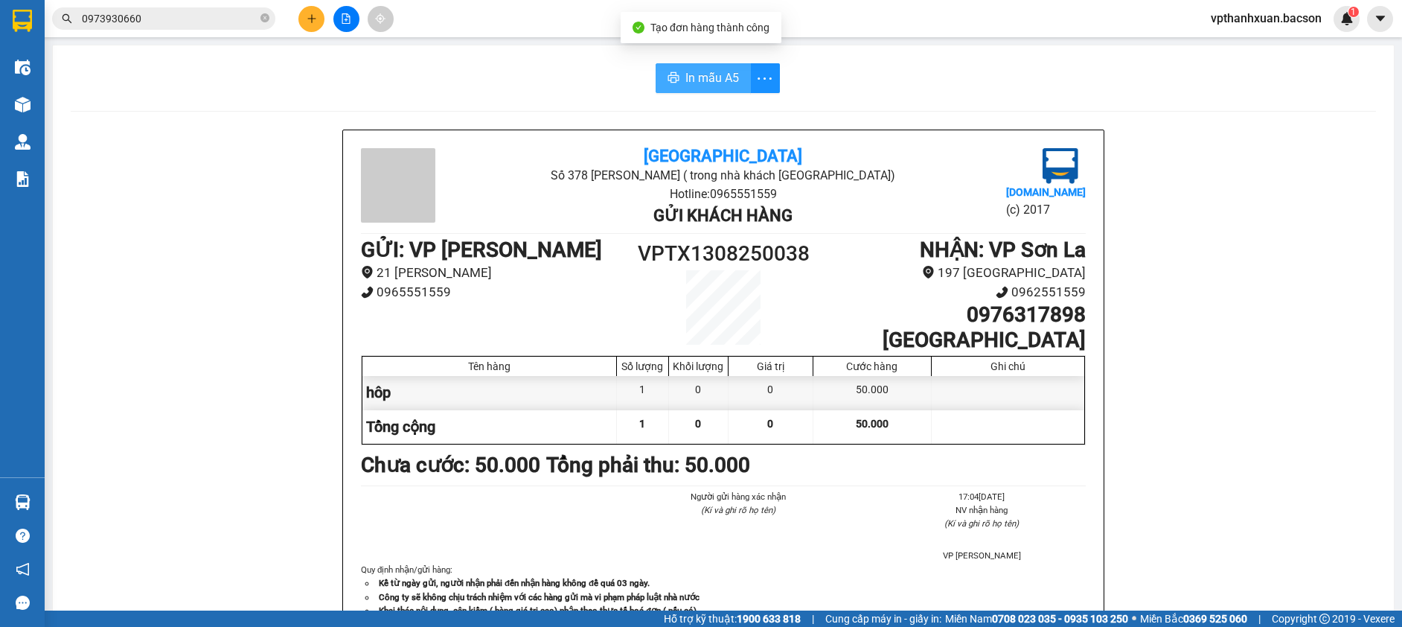
click at [670, 77] on icon "printer" at bounding box center [674, 77] width 12 height 12
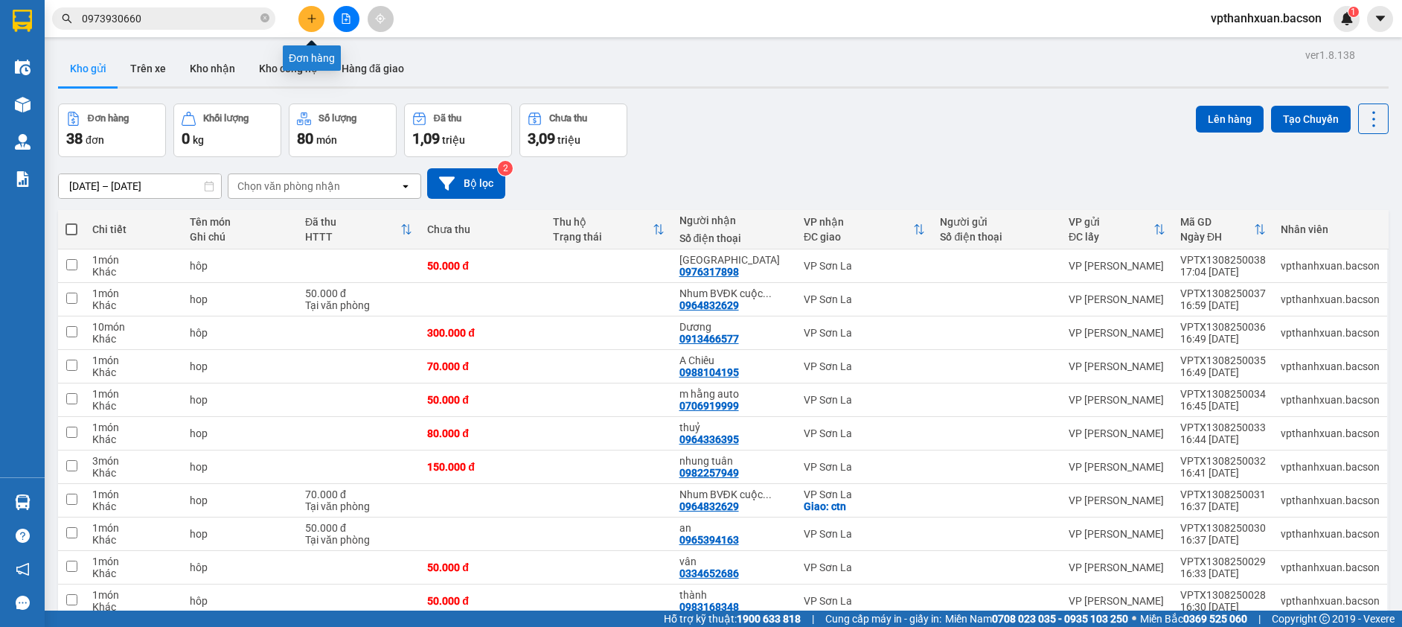
click at [305, 16] on button at bounding box center [311, 19] width 26 height 26
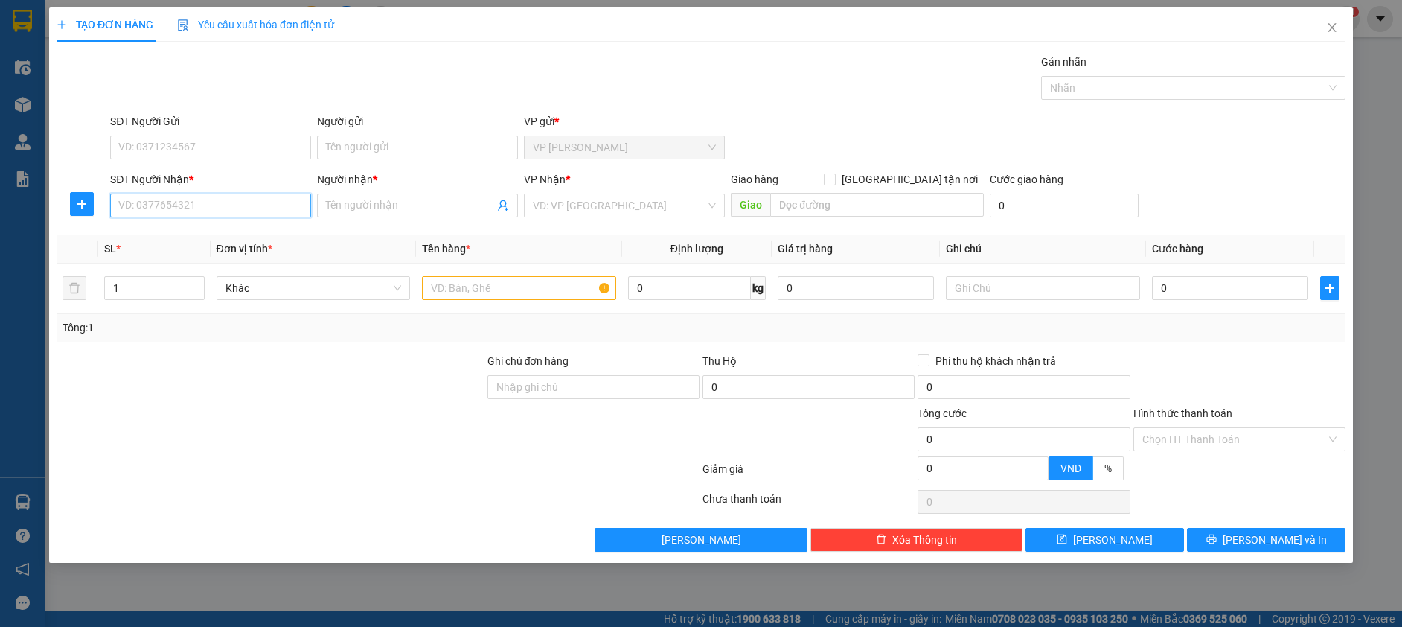
click at [260, 210] on input "SĐT Người Nhận *" at bounding box center [210, 205] width 201 height 24
click at [234, 233] on div "0986665162 - Việt My" at bounding box center [210, 235] width 183 height 16
type input "0986665162"
type input "Việt My"
type input "0986665162"
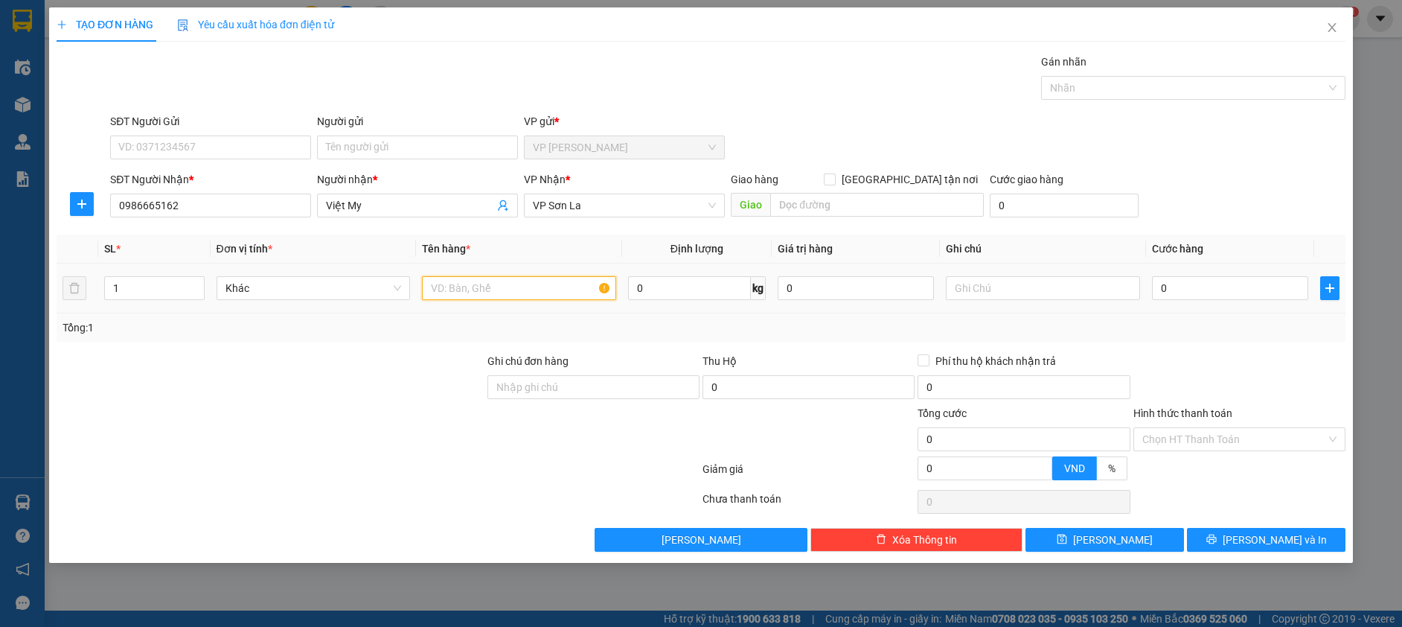
click at [468, 289] on input "text" at bounding box center [519, 288] width 194 height 24
type input "hôp"
click at [1168, 286] on input "0" at bounding box center [1230, 288] width 156 height 24
type input "6"
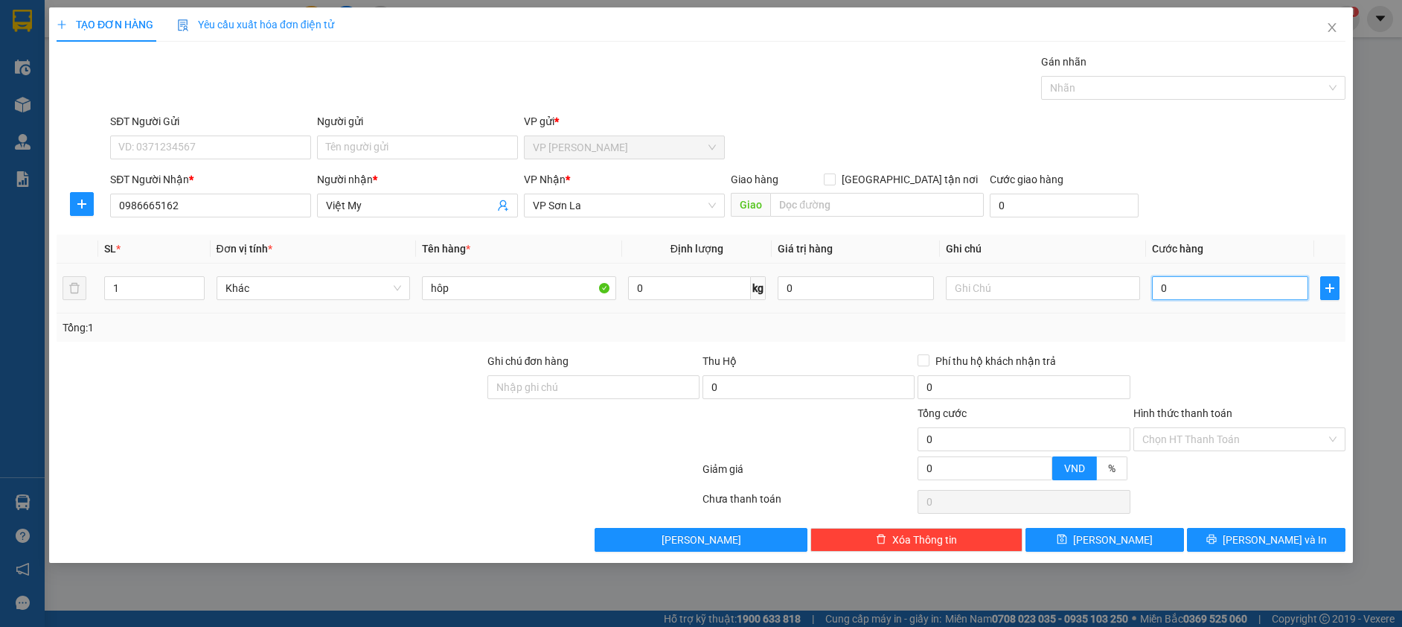
type input "6"
type input "60"
type input "60.000"
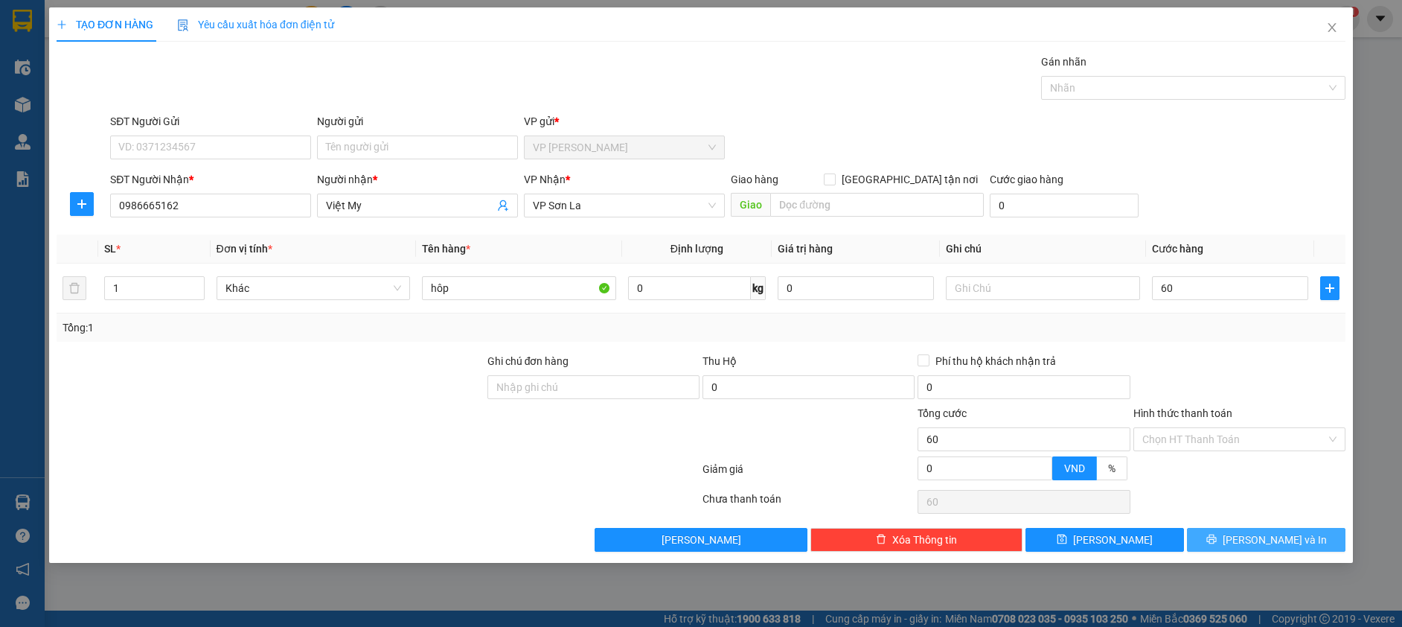
type input "60.000"
click at [1208, 536] on button "Lưu và In" at bounding box center [1266, 540] width 159 height 24
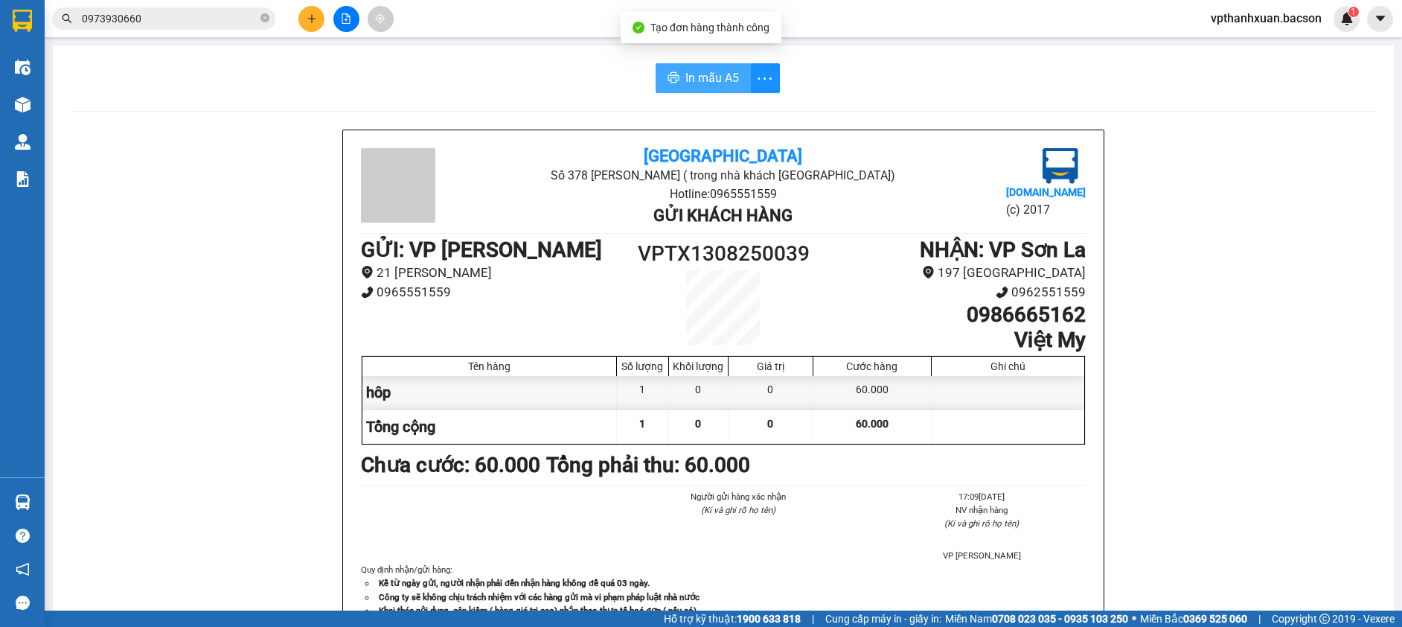
click at [672, 73] on icon "printer" at bounding box center [674, 77] width 12 height 12
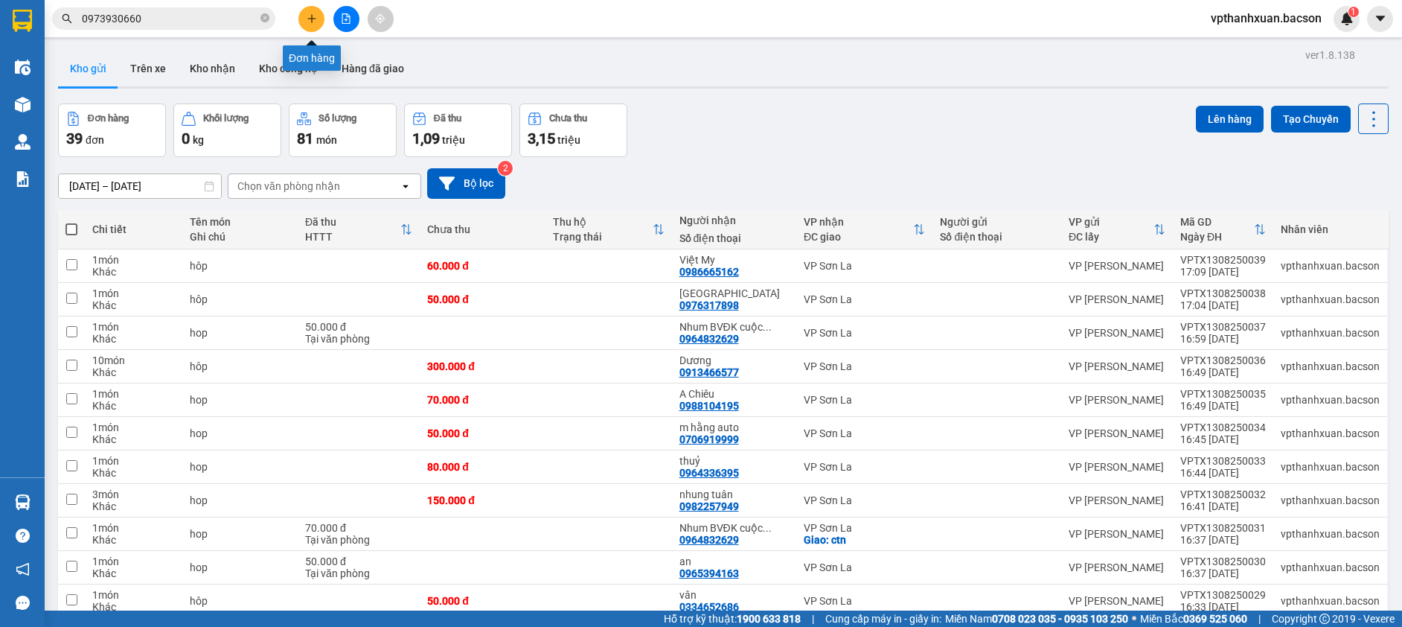
click at [310, 19] on icon "plus" at bounding box center [312, 18] width 10 height 10
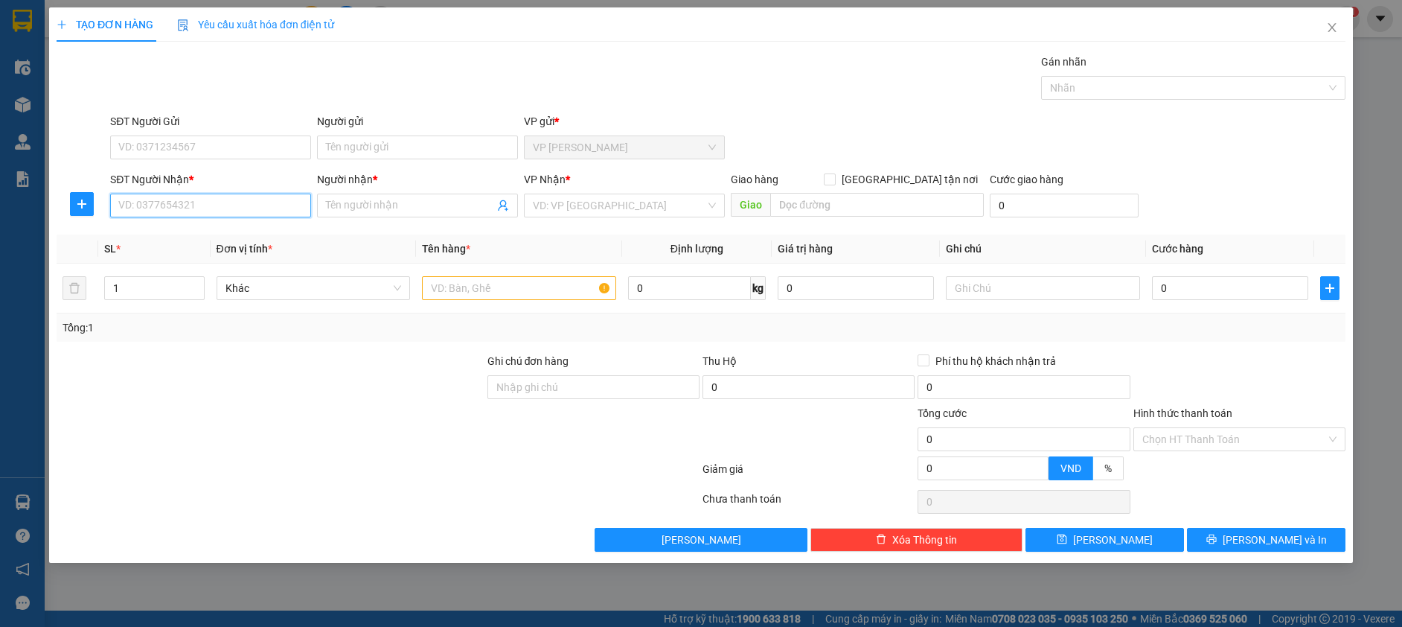
click at [175, 205] on input "SĐT Người Nhận *" at bounding box center [210, 205] width 201 height 24
click at [1330, 27] on icon "close" at bounding box center [1332, 28] width 12 height 12
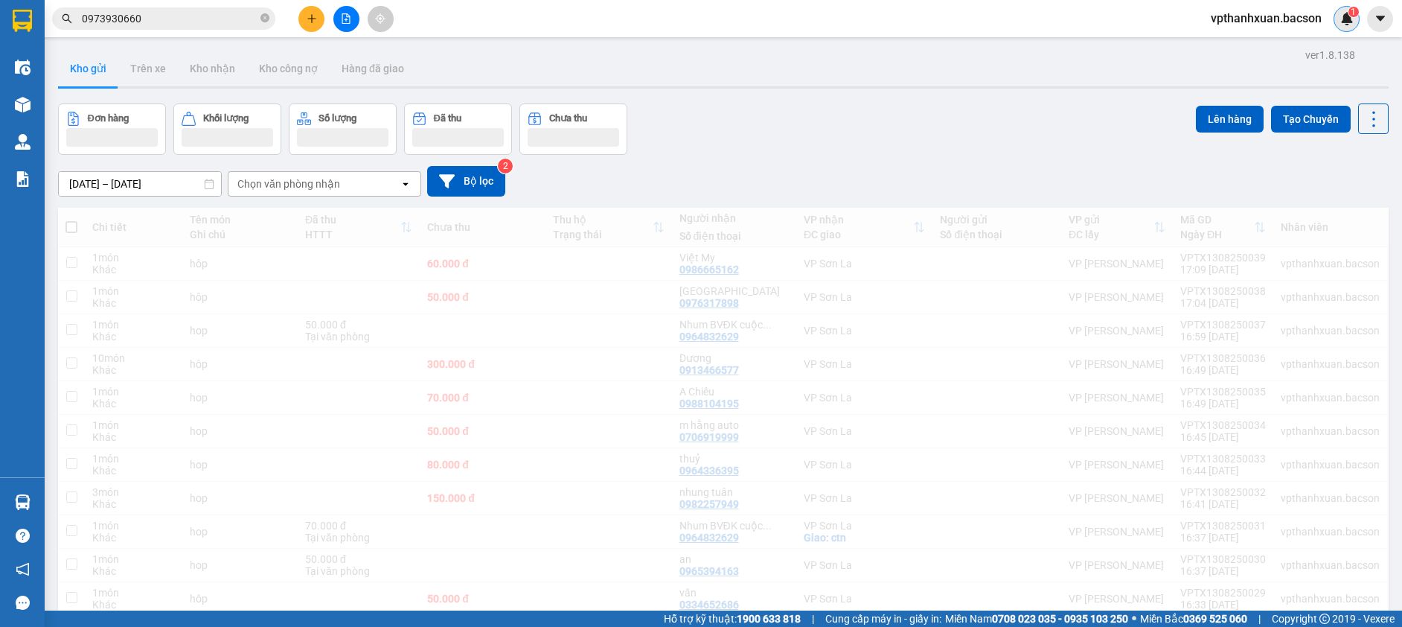
click at [1335, 25] on div "vpthanhxuan.bacson 1" at bounding box center [1279, 19] width 161 height 26
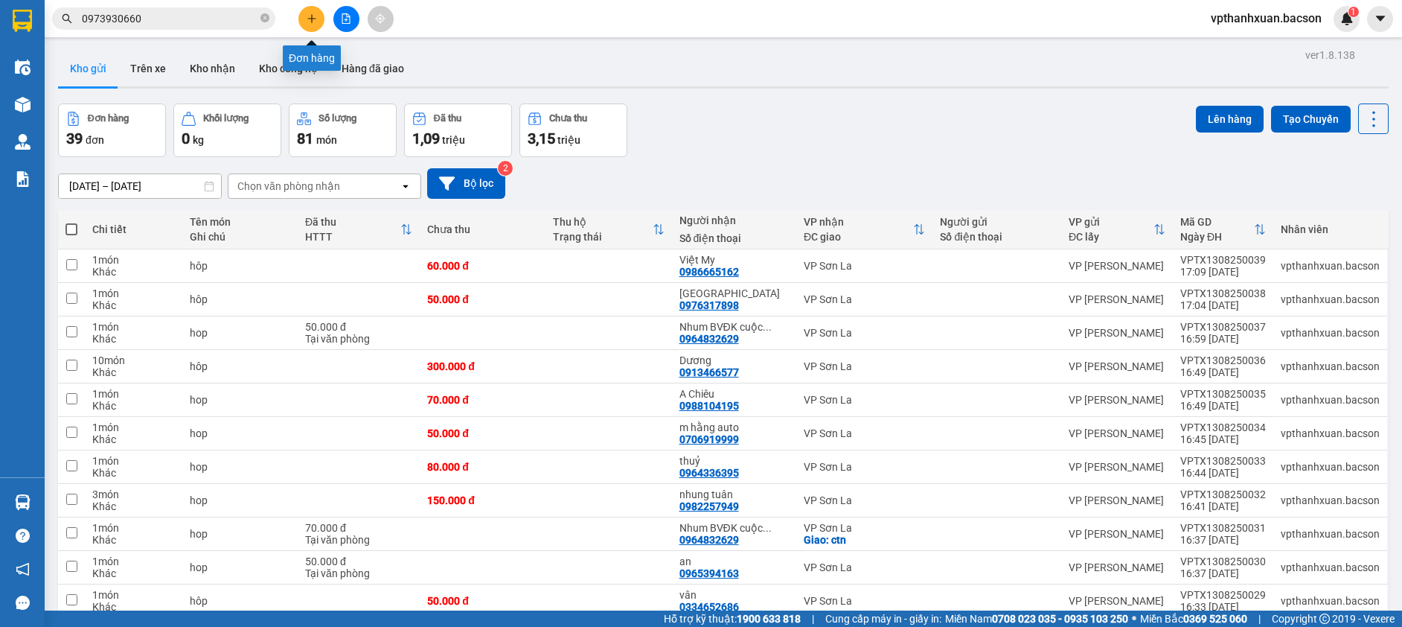
click at [314, 24] on button at bounding box center [311, 19] width 26 height 26
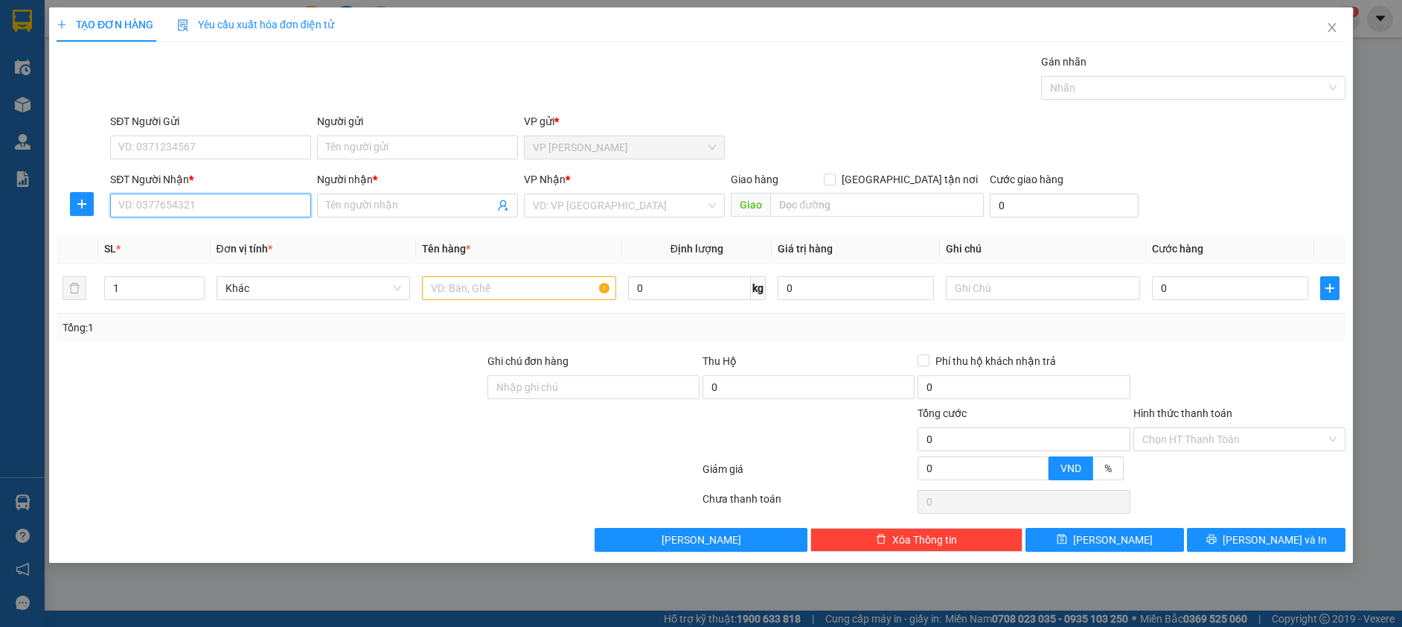
click at [278, 206] on input "SĐT Người Nhận *" at bounding box center [210, 205] width 201 height 24
click at [220, 234] on div "0912341099 - Định" at bounding box center [210, 235] width 183 height 16
click at [451, 289] on input "text" at bounding box center [519, 288] width 194 height 24
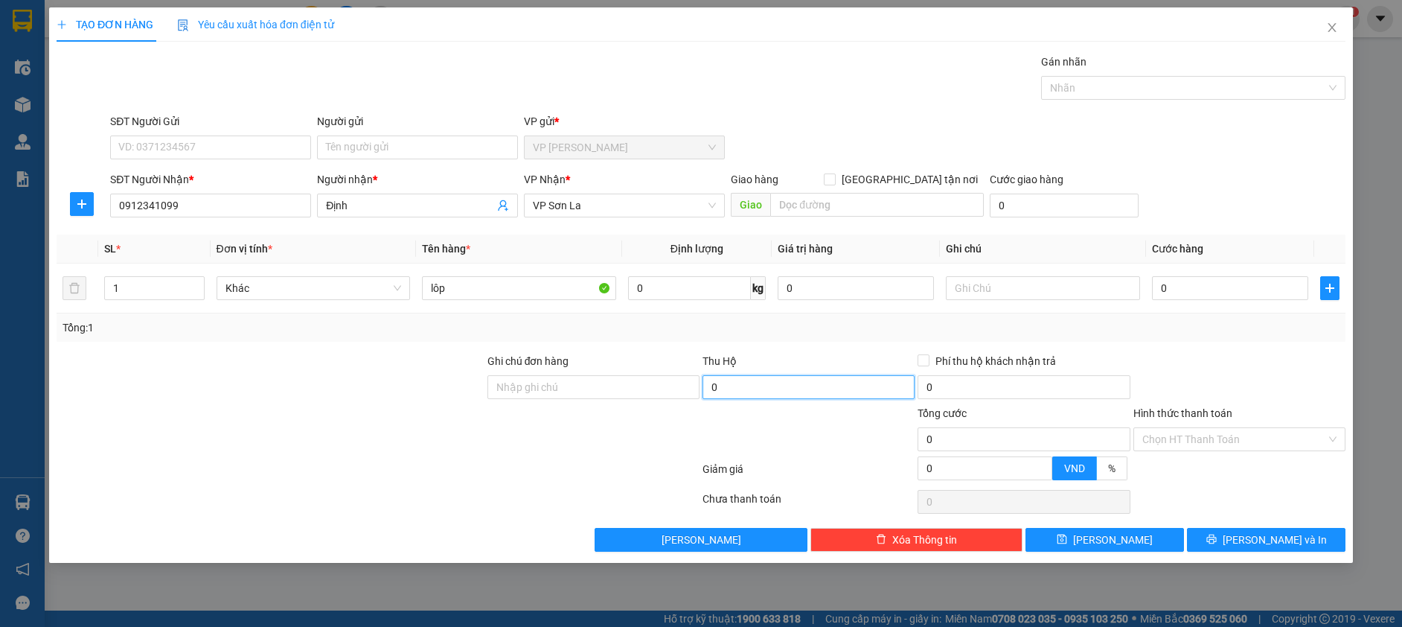
click at [746, 382] on input "0" at bounding box center [809, 387] width 212 height 24
click at [1201, 286] on input "0" at bounding box center [1230, 288] width 156 height 24
click at [1217, 534] on icon "printer" at bounding box center [1211, 539] width 10 height 10
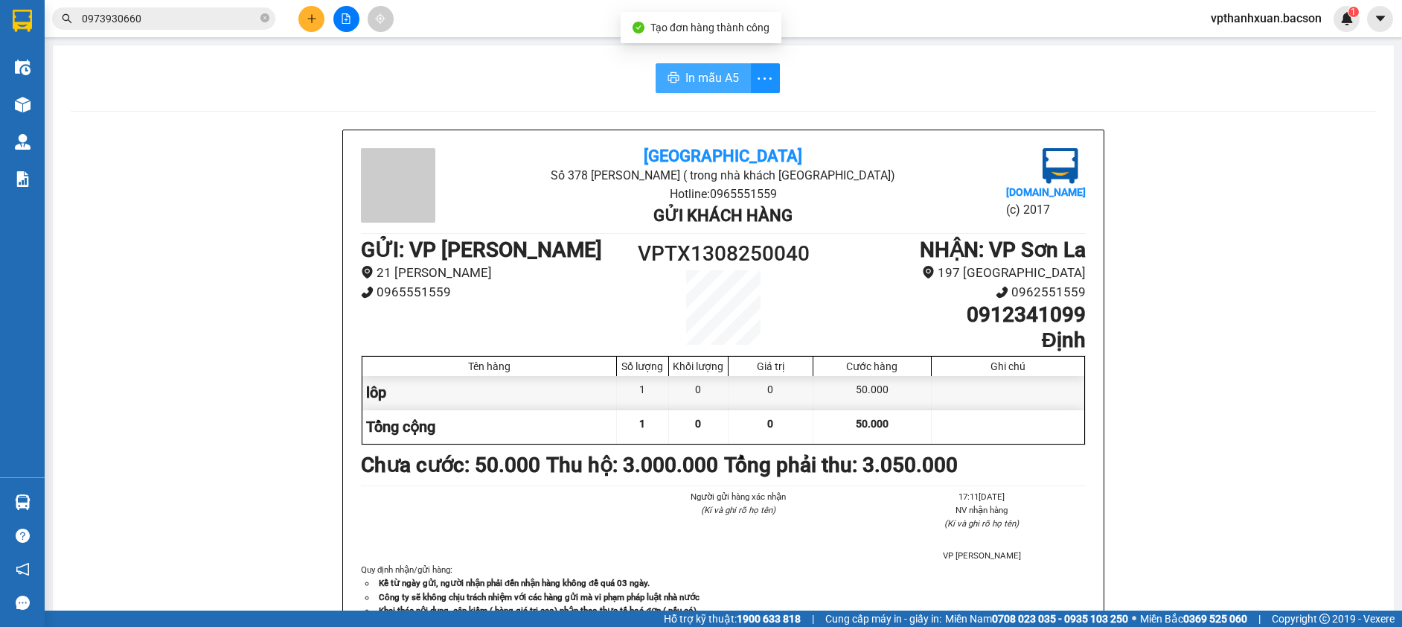
click at [730, 76] on span "In mẫu A5" at bounding box center [712, 77] width 54 height 19
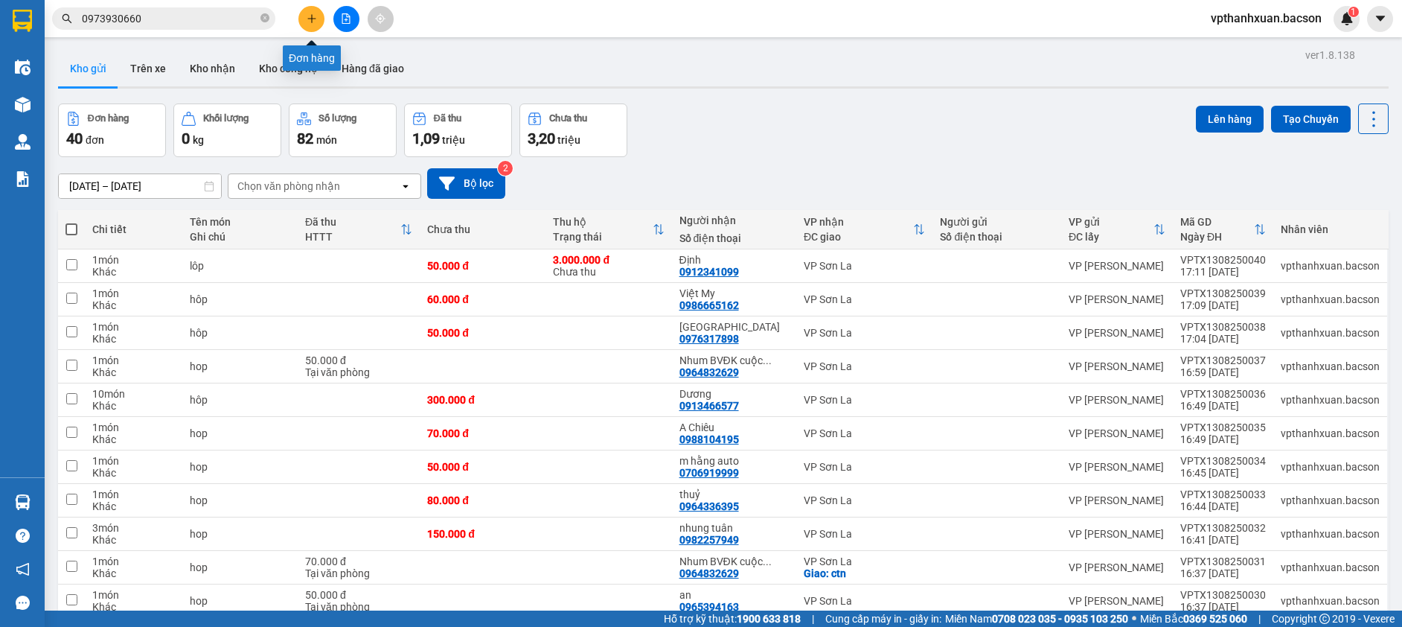
click at [310, 23] on icon "plus" at bounding box center [312, 18] width 10 height 10
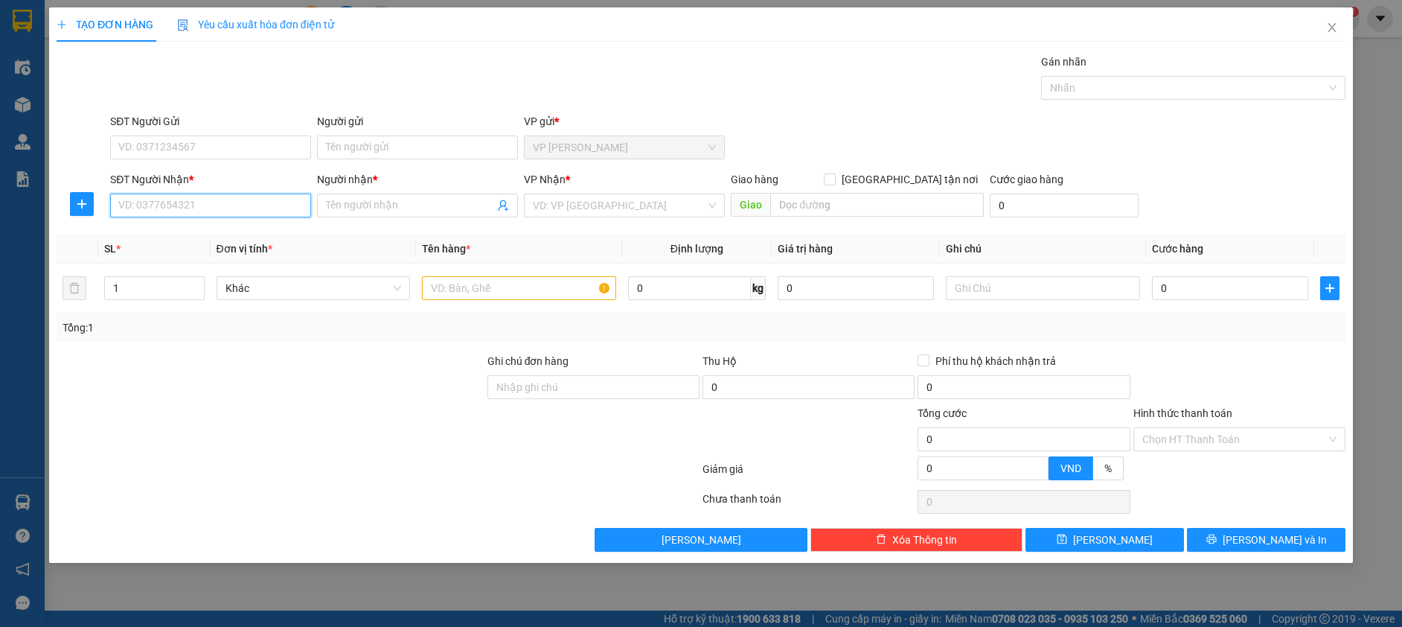
click at [238, 199] on input "SĐT Người Nhận *" at bounding box center [210, 205] width 201 height 24
click at [356, 209] on input "Người nhận *" at bounding box center [410, 205] width 168 height 16
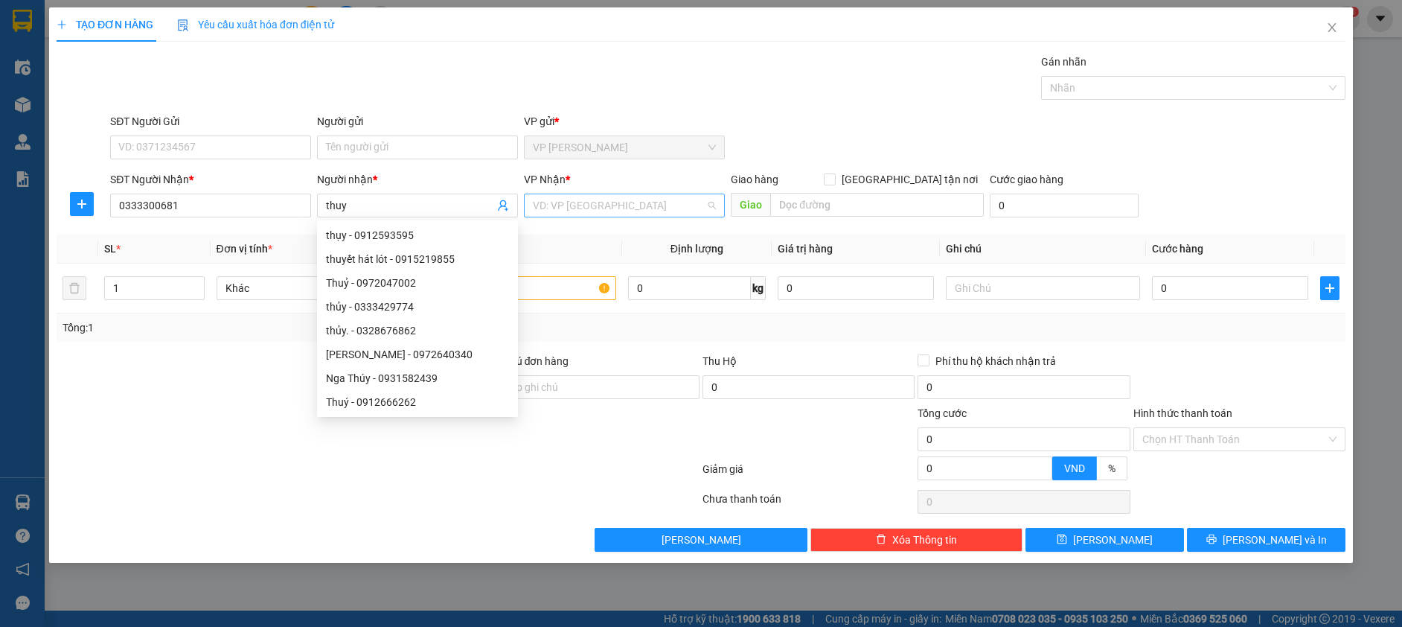
click at [542, 203] on input "search" at bounding box center [619, 205] width 173 height 22
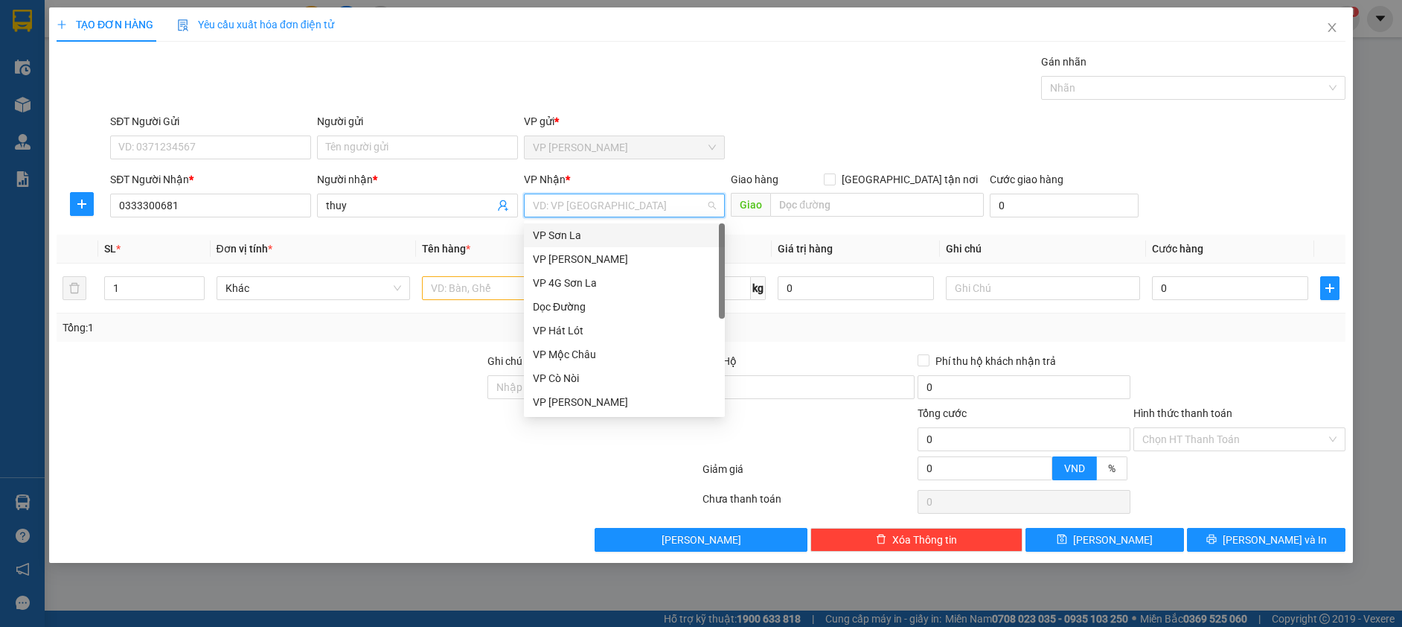
click at [557, 235] on div "VP Sơn La" at bounding box center [624, 235] width 183 height 16
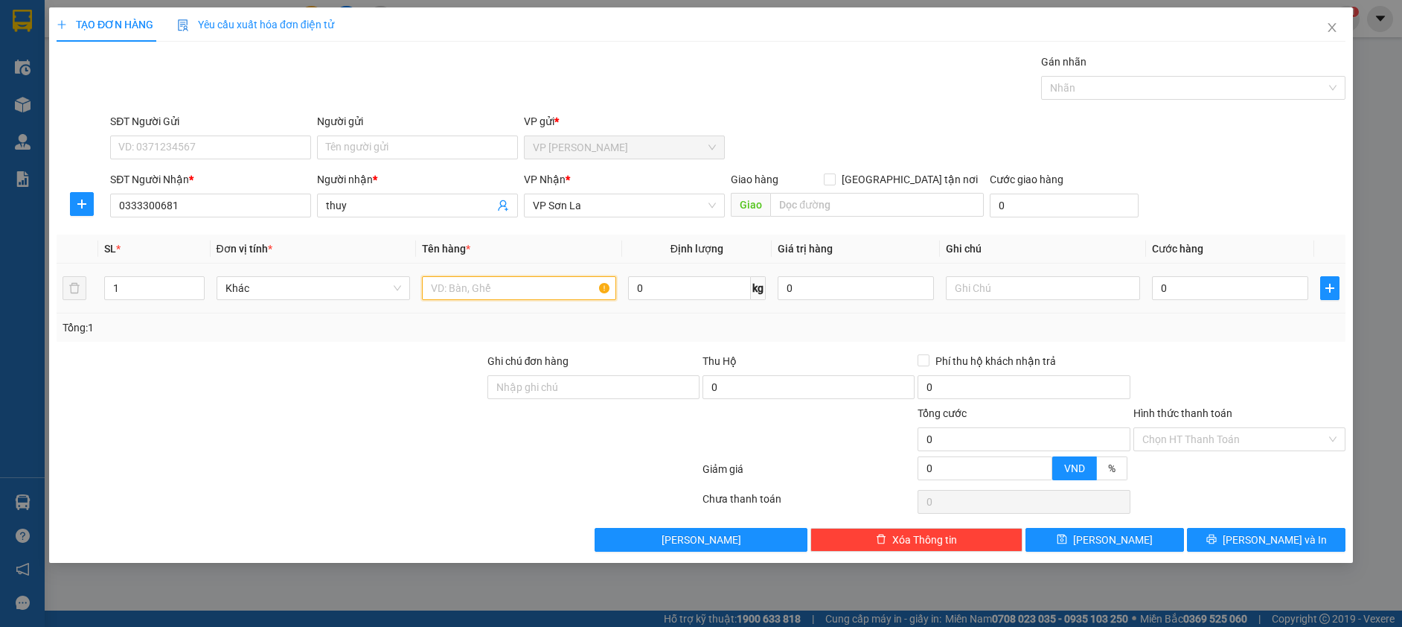
click at [493, 287] on input "text" at bounding box center [519, 288] width 194 height 24
click at [1211, 280] on input "0" at bounding box center [1230, 288] width 156 height 24
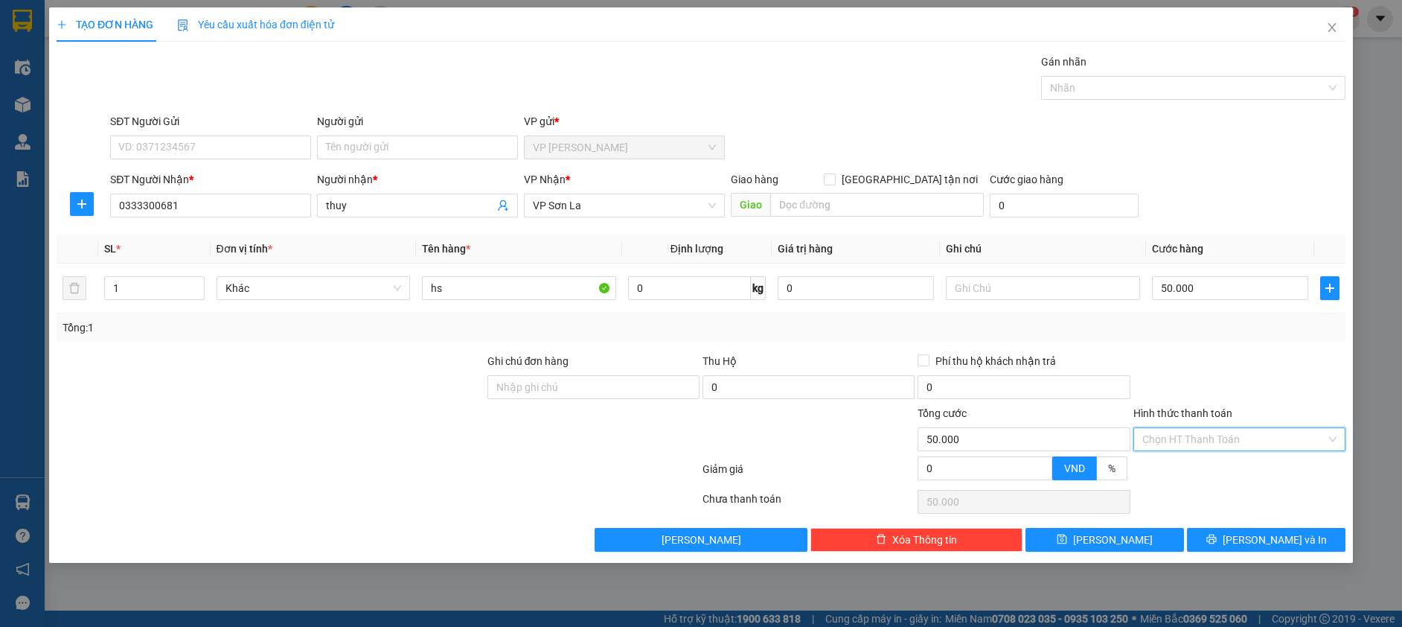
click at [1191, 437] on input "Hình thức thanh toán" at bounding box center [1234, 439] width 184 height 22
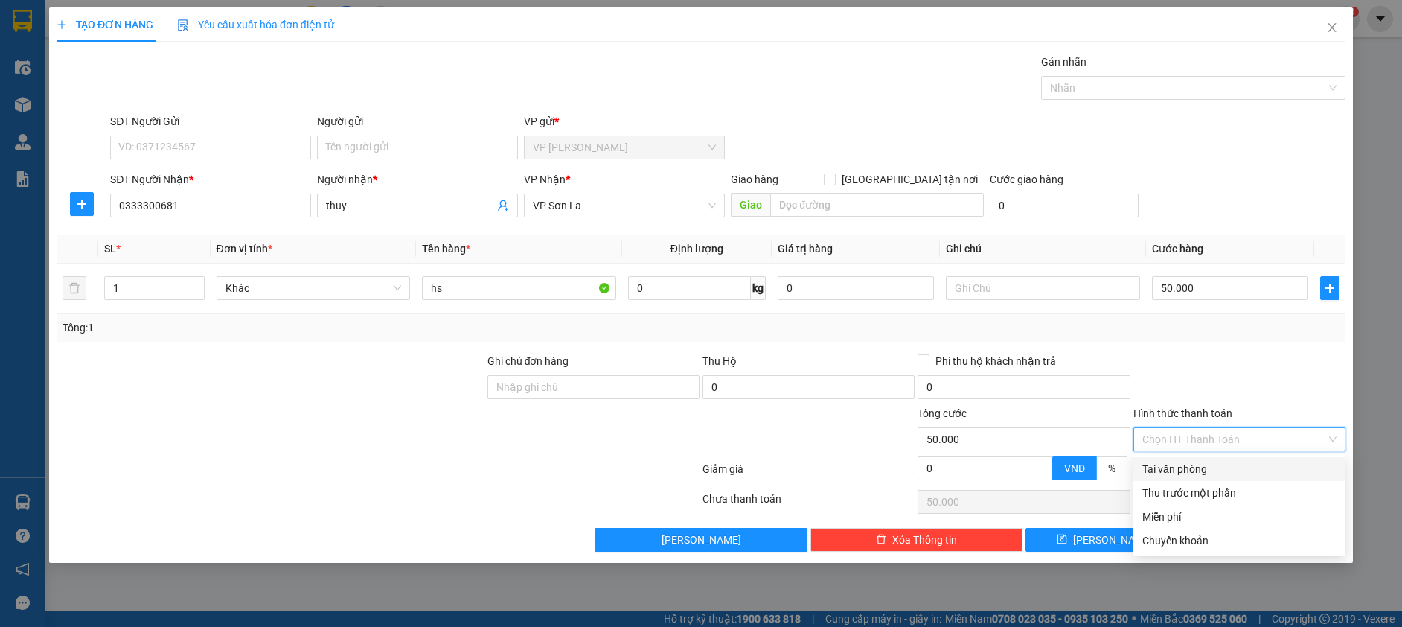
click at [1184, 467] on div "Tại văn phòng" at bounding box center [1239, 469] width 194 height 16
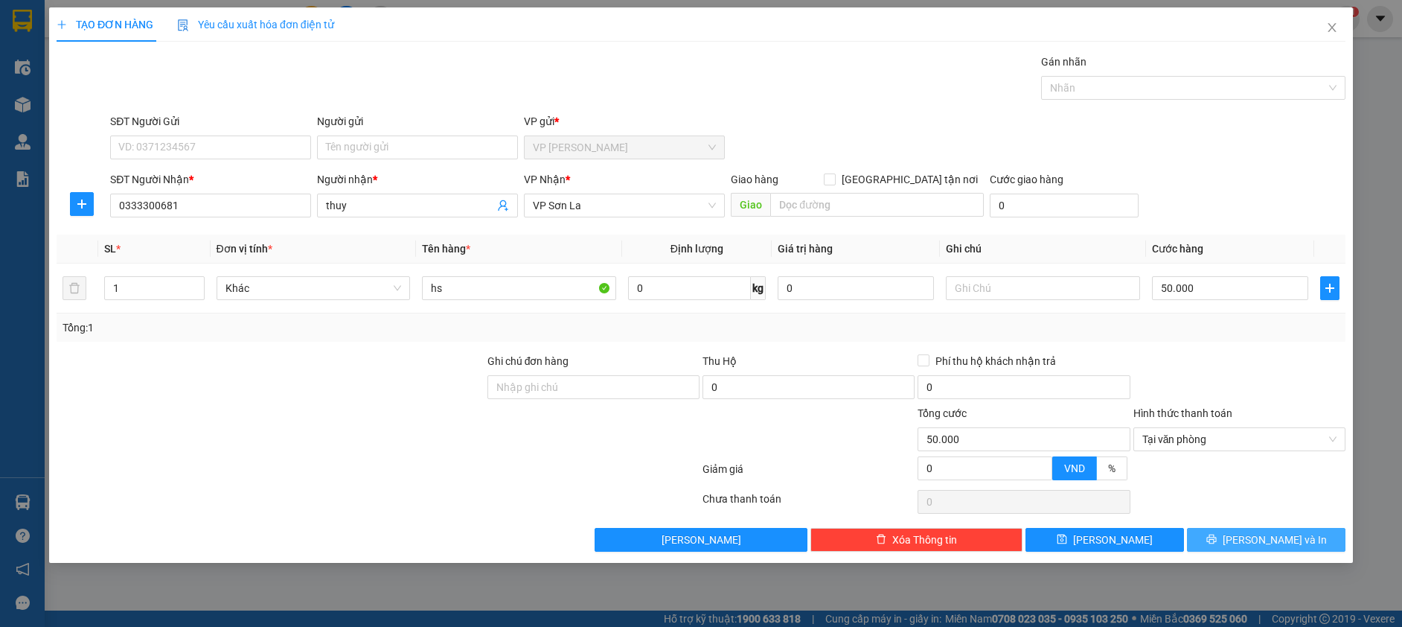
click at [1276, 533] on span "Lưu và In" at bounding box center [1275, 539] width 104 height 16
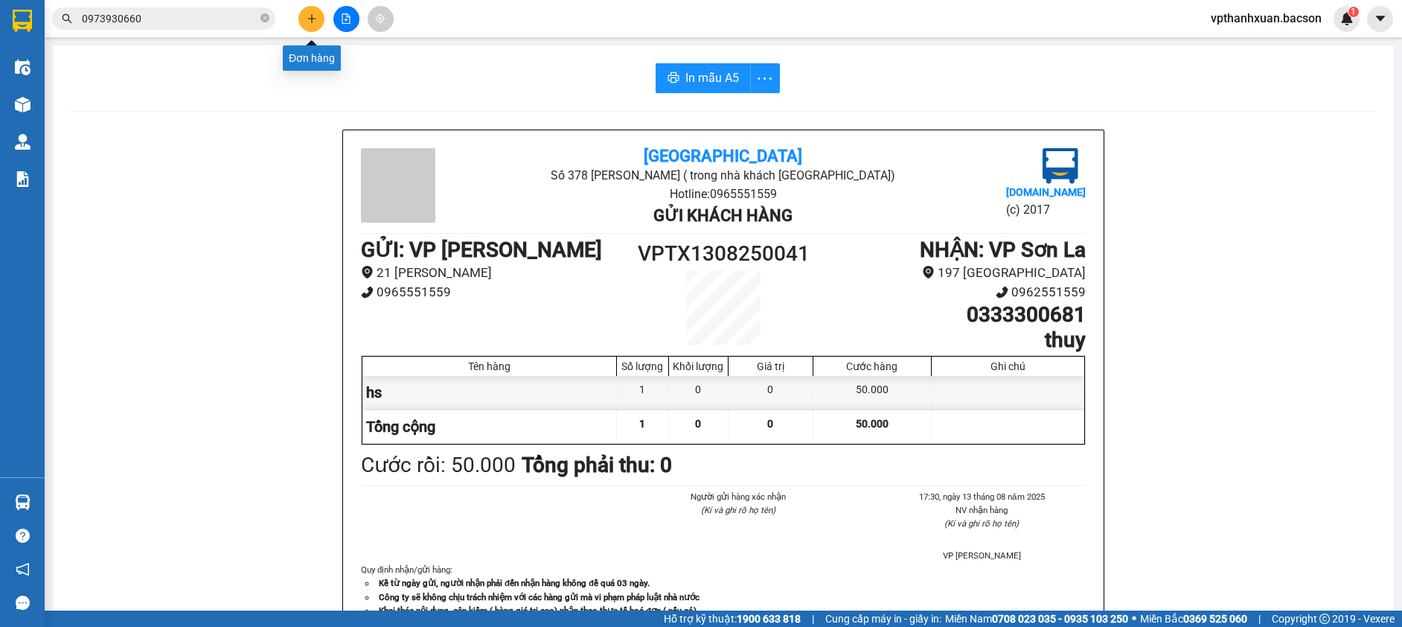
click at [307, 15] on icon "plus" at bounding box center [312, 18] width 10 height 10
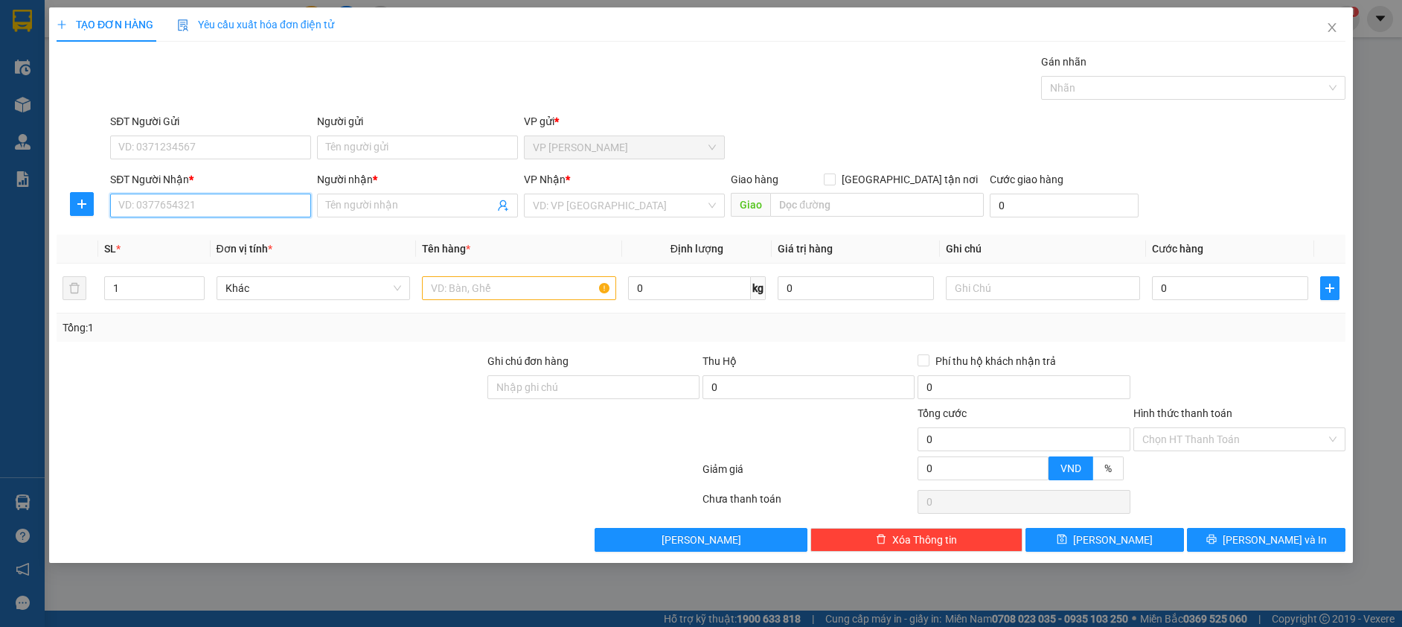
click at [246, 205] on input "SĐT Người Nhận *" at bounding box center [210, 205] width 201 height 24
click at [246, 234] on div "0366293679 - lê mộc châu" at bounding box center [210, 235] width 183 height 16
click at [450, 287] on input "text" at bounding box center [519, 288] width 194 height 24
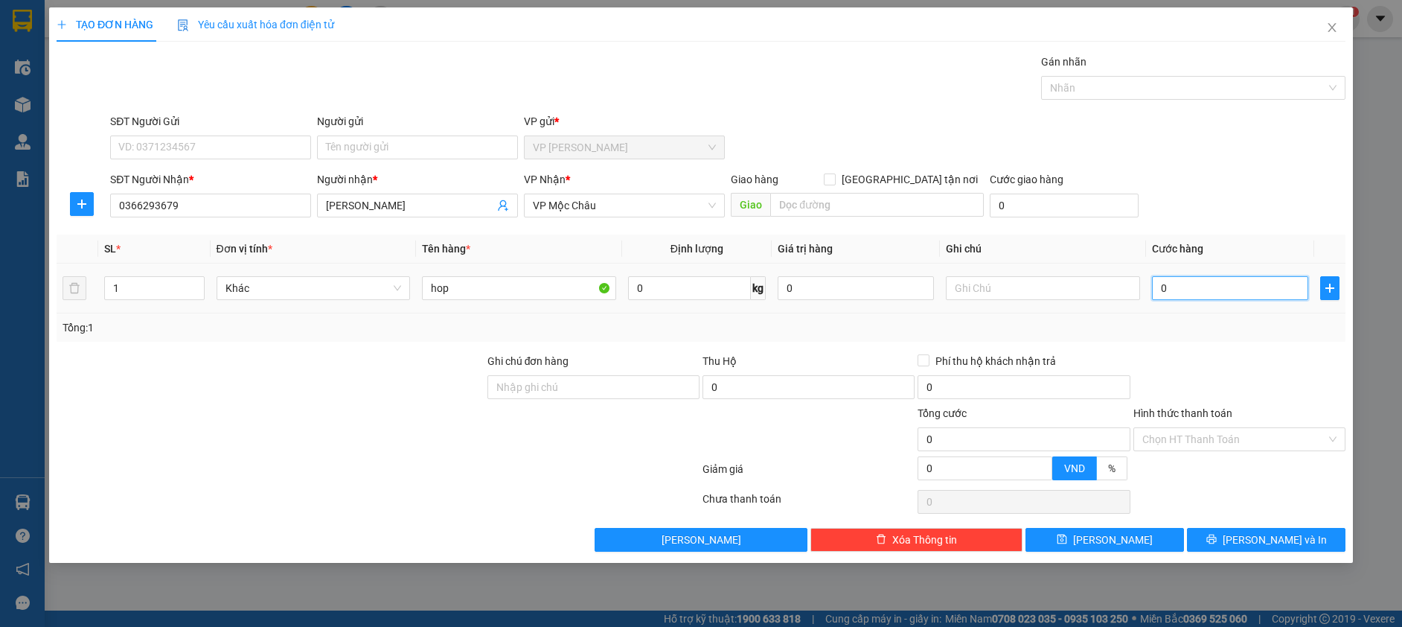
click at [1212, 279] on input "0" at bounding box center [1230, 288] width 156 height 24
click at [1252, 531] on button "Lưu và In" at bounding box center [1266, 540] width 159 height 24
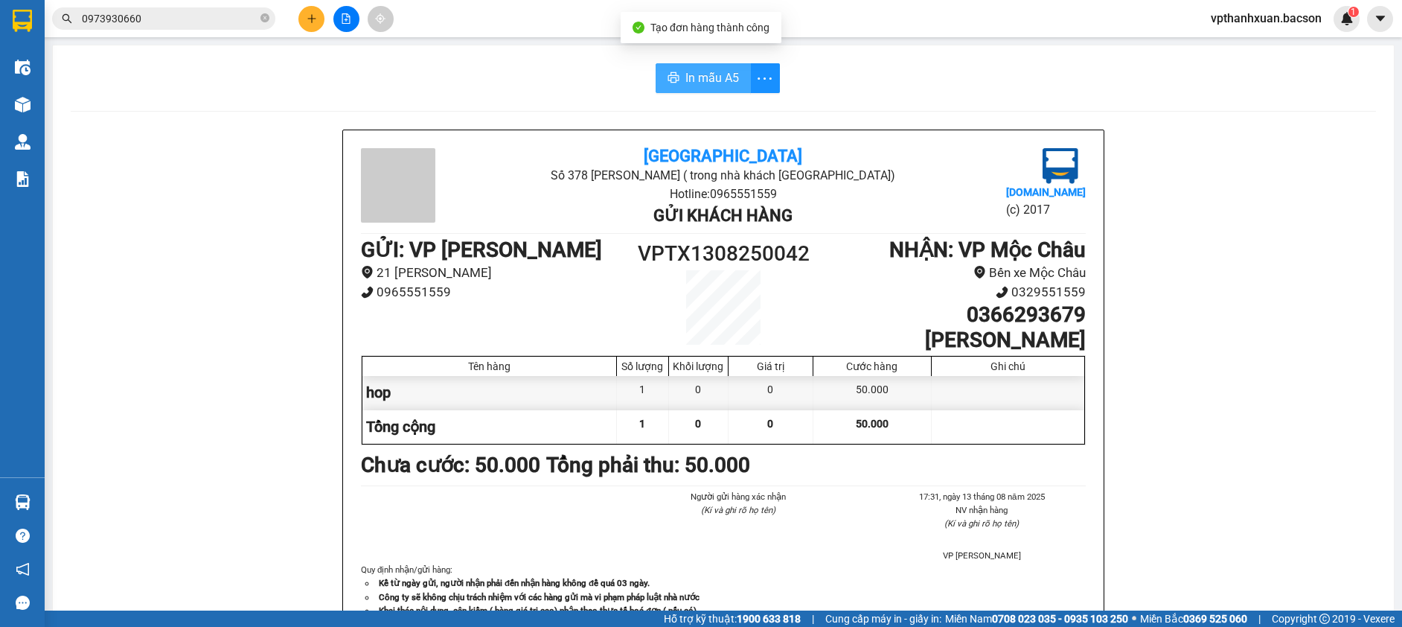
click at [674, 70] on button "In mẫu A5" at bounding box center [703, 78] width 95 height 30
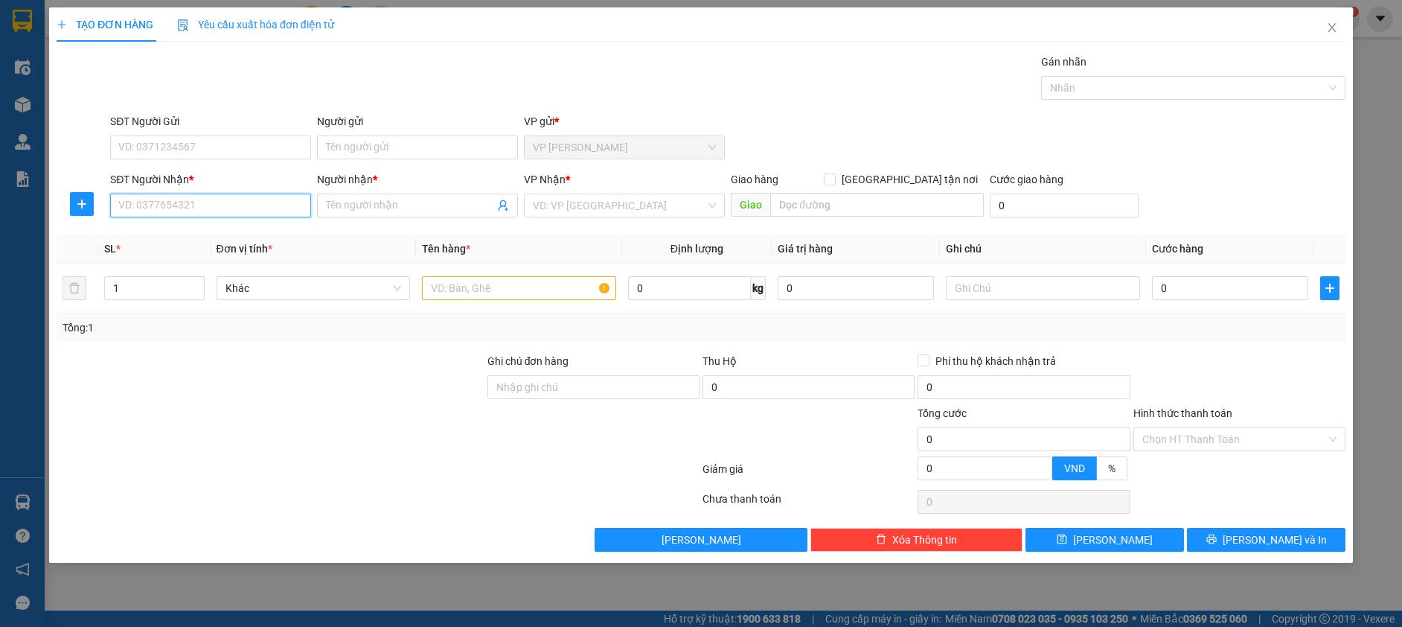
click at [200, 208] on input "SĐT Người Nhận *" at bounding box center [210, 205] width 201 height 24
click at [225, 225] on div "0392957365 - Lâm" at bounding box center [210, 235] width 201 height 24
click at [461, 289] on input "text" at bounding box center [519, 288] width 194 height 24
click at [1218, 275] on div "0" at bounding box center [1230, 288] width 156 height 30
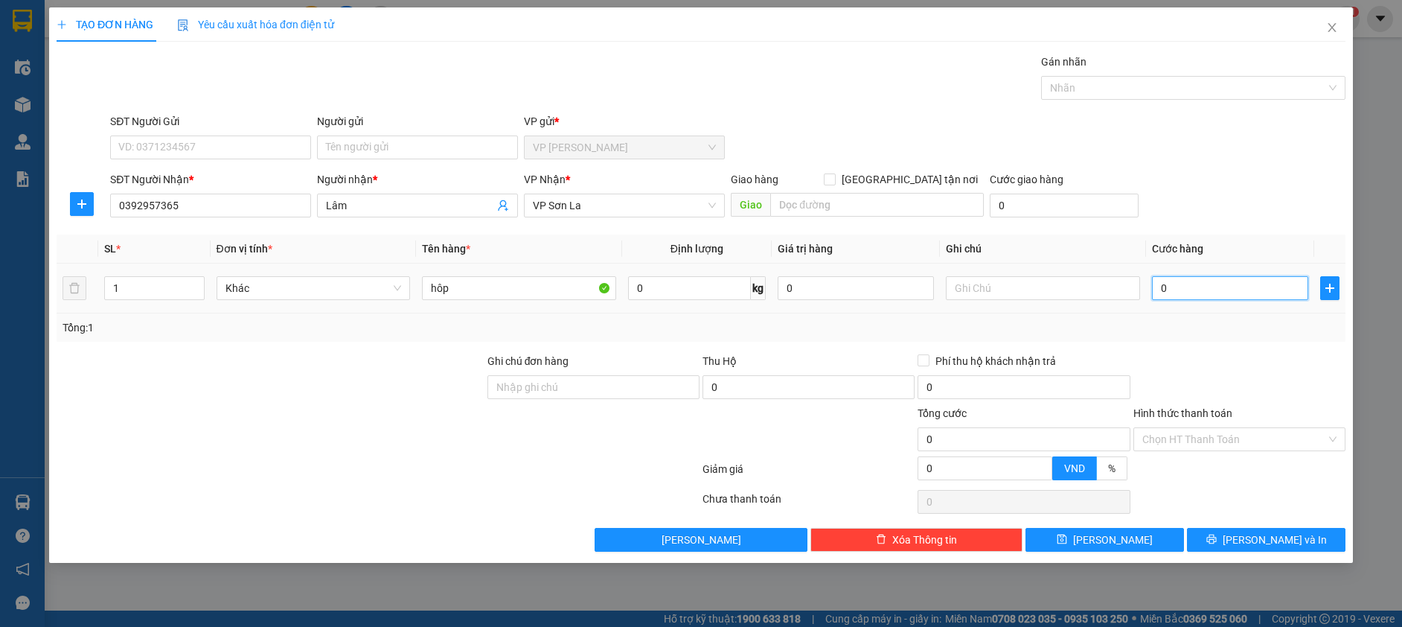
click at [1217, 278] on input "0" at bounding box center [1230, 288] width 156 height 24
drag, startPoint x: 1266, startPoint y: 538, endPoint x: 1234, endPoint y: 522, distance: 35.9
click at [1260, 534] on span "Lưu và In" at bounding box center [1275, 539] width 104 height 16
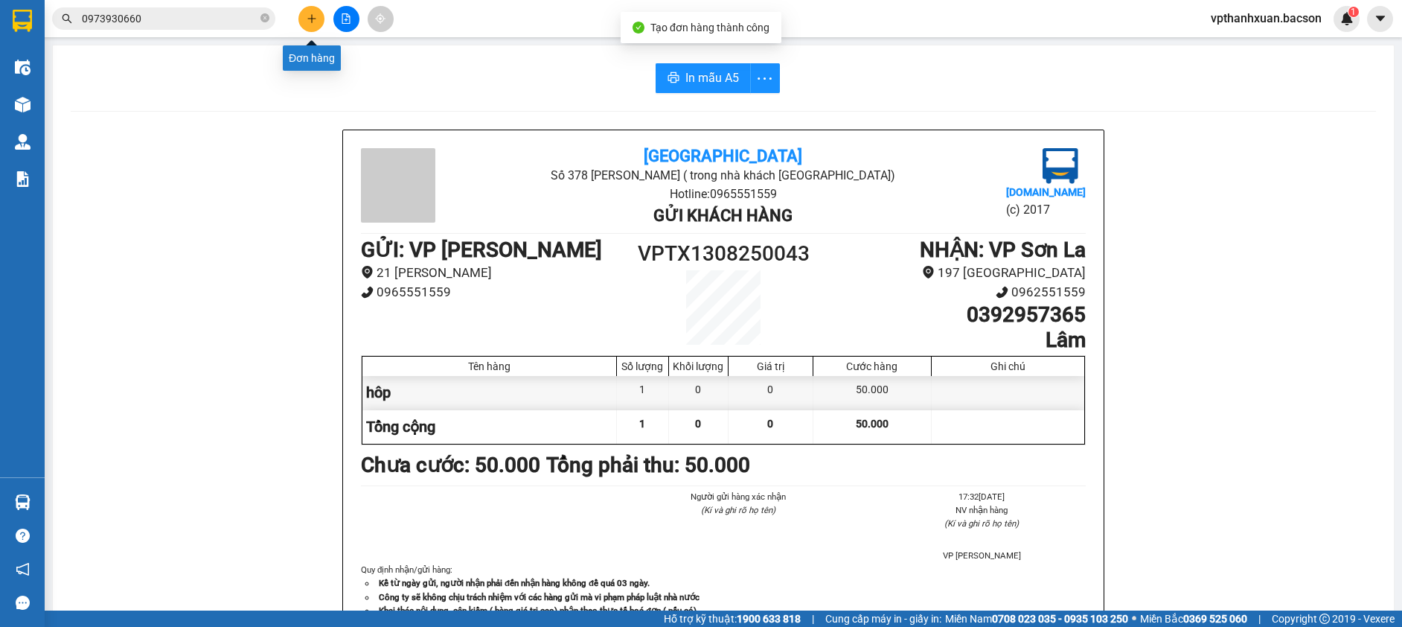
click at [309, 21] on icon "plus" at bounding box center [312, 18] width 10 height 10
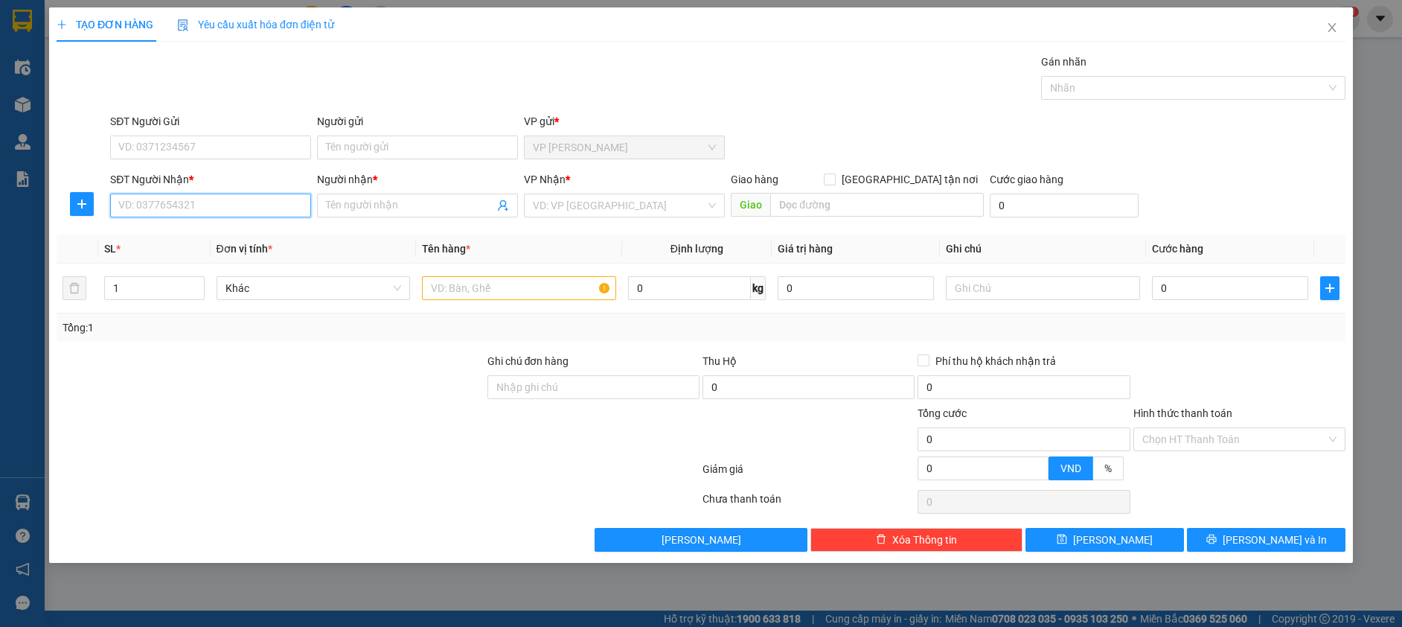
click at [298, 205] on input "SĐT Người Nhận *" at bounding box center [210, 205] width 201 height 24
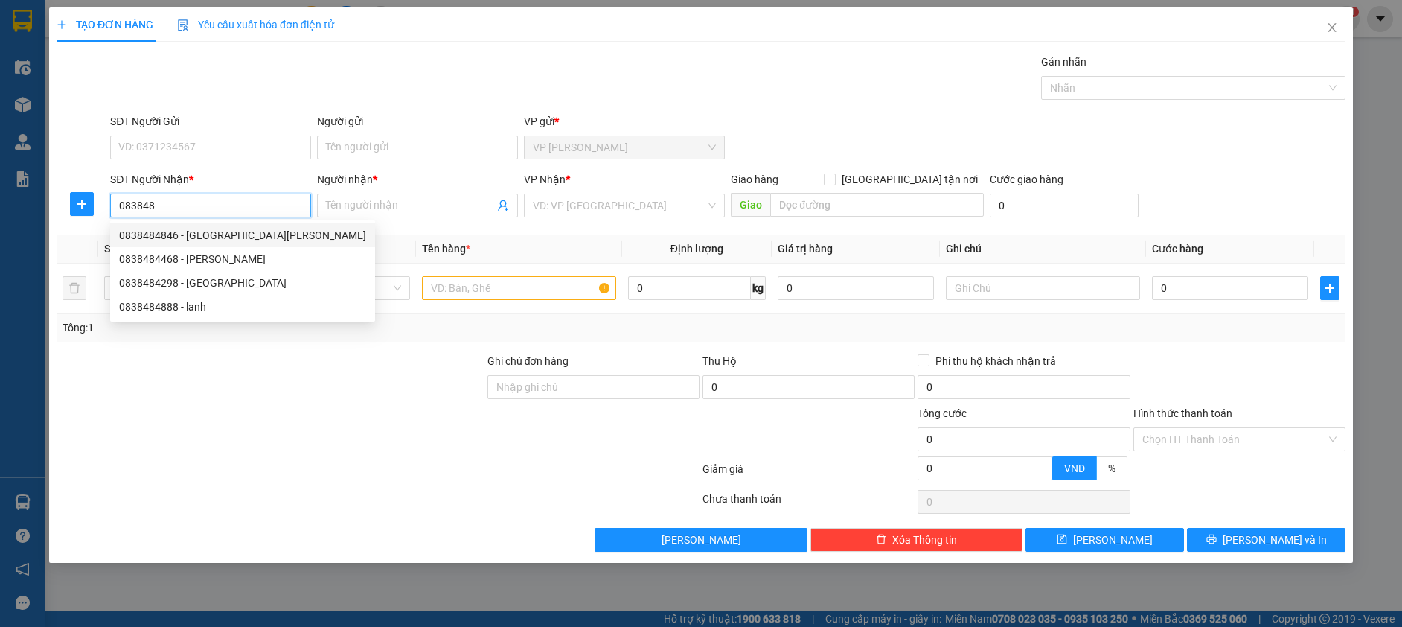
click at [260, 237] on div "0838484846 - long trường giang mộc chau" at bounding box center [242, 235] width 247 height 16
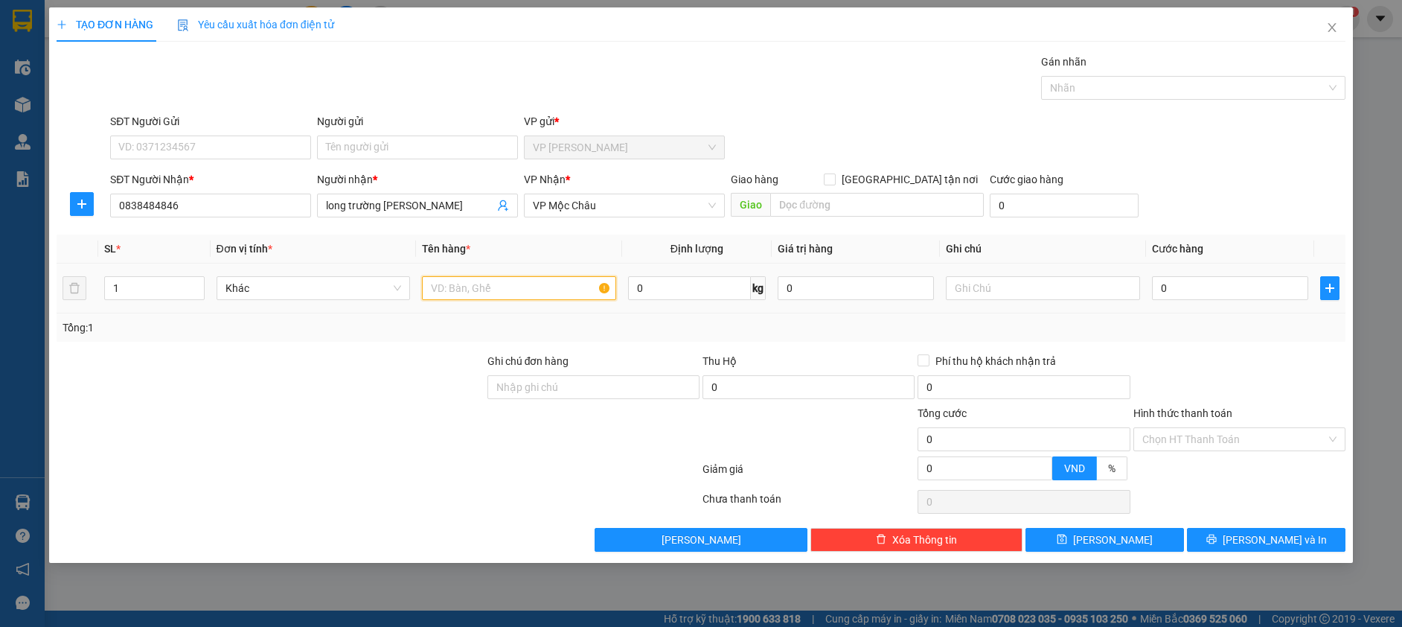
click at [499, 292] on input "text" at bounding box center [519, 288] width 194 height 24
click at [1163, 284] on input "0" at bounding box center [1230, 288] width 156 height 24
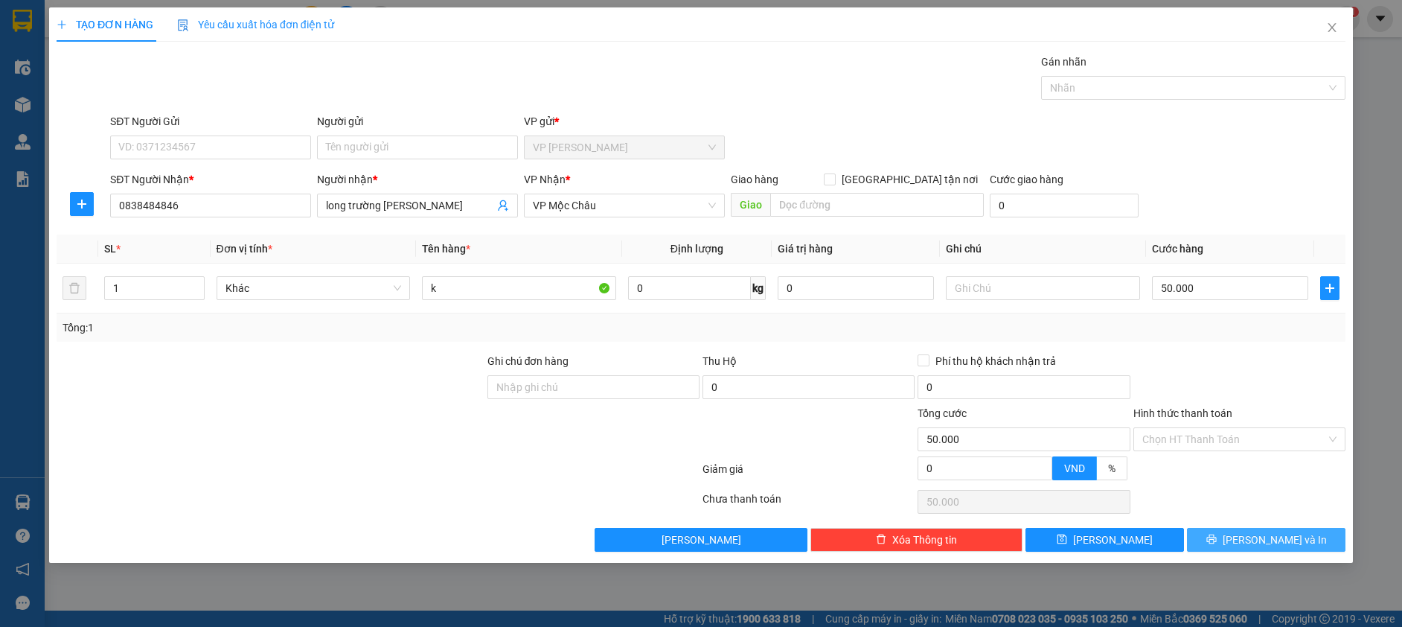
click at [1225, 532] on button "Lưu và In" at bounding box center [1266, 540] width 159 height 24
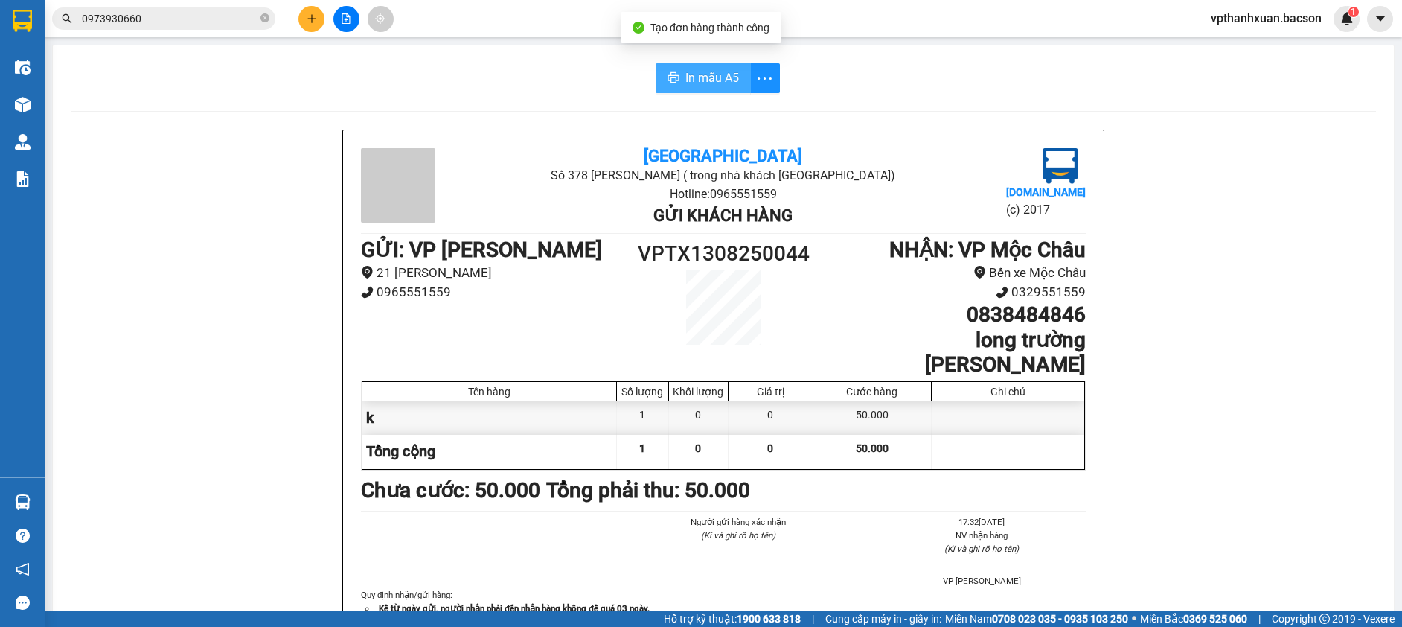
click at [713, 74] on span "In mẫu A5" at bounding box center [712, 77] width 54 height 19
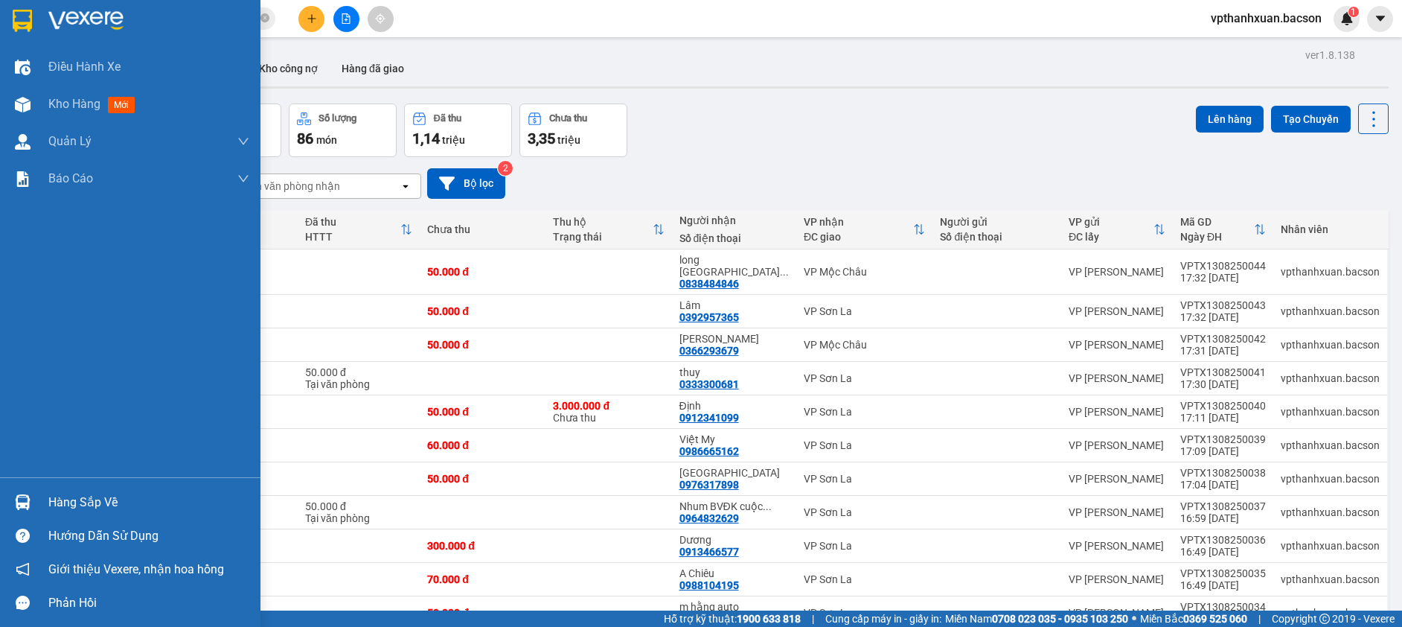
drag, startPoint x: 16, startPoint y: 17, endPoint x: 4, endPoint y: 1, distance: 20.7
click at [13, 19] on img at bounding box center [22, 21] width 19 height 22
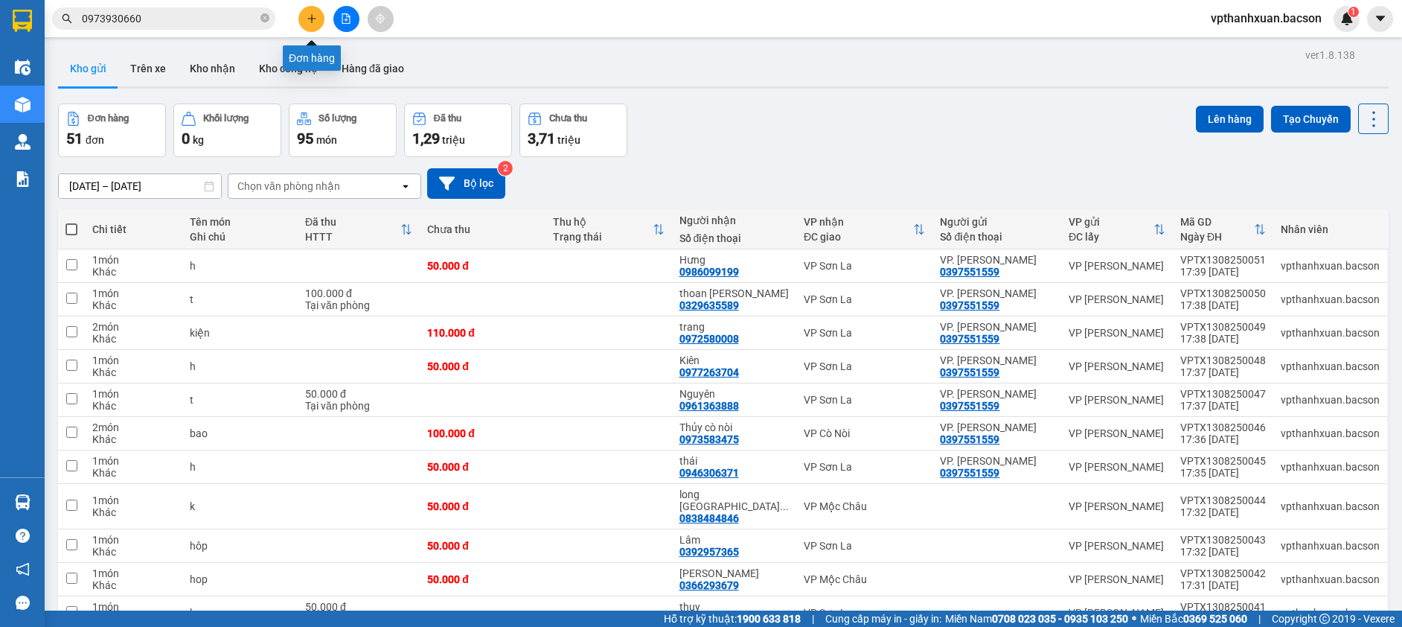
click at [310, 18] on icon "plus" at bounding box center [312, 18] width 10 height 10
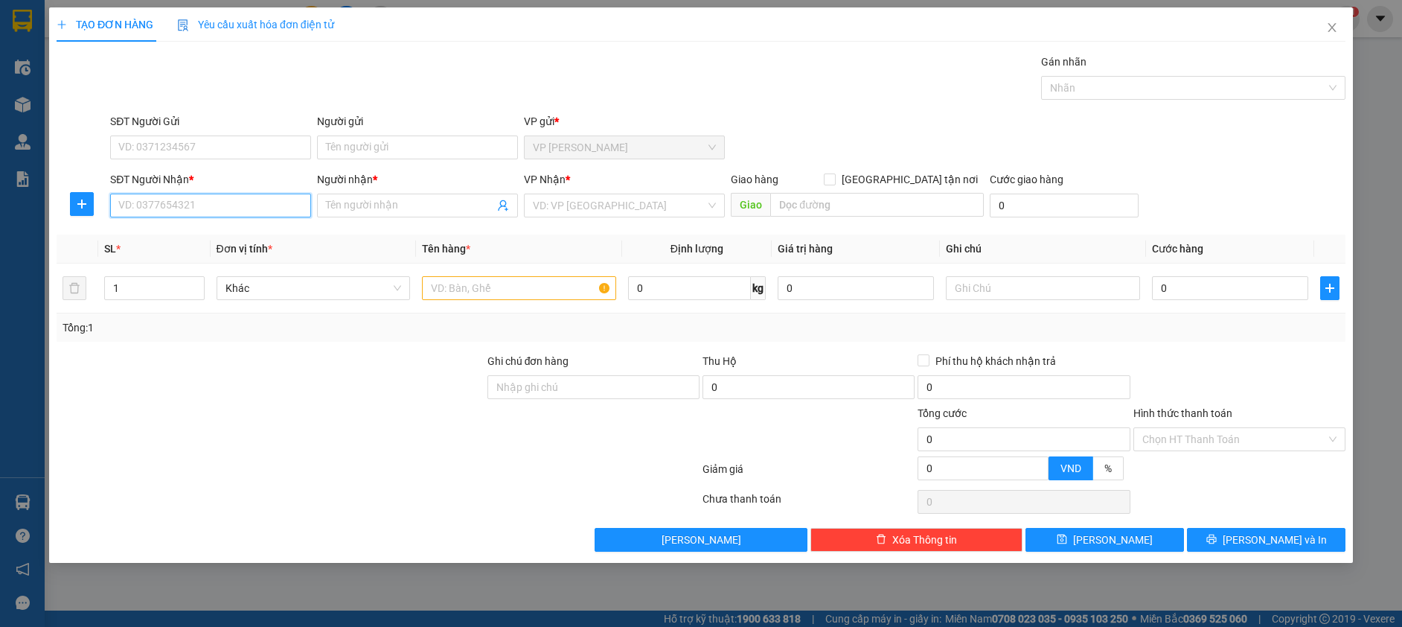
click at [278, 205] on input "SĐT Người Nhận *" at bounding box center [210, 205] width 201 height 24
click at [272, 234] on div "0961248007 - tùng" at bounding box center [210, 235] width 183 height 16
click at [481, 284] on input "text" at bounding box center [519, 288] width 194 height 24
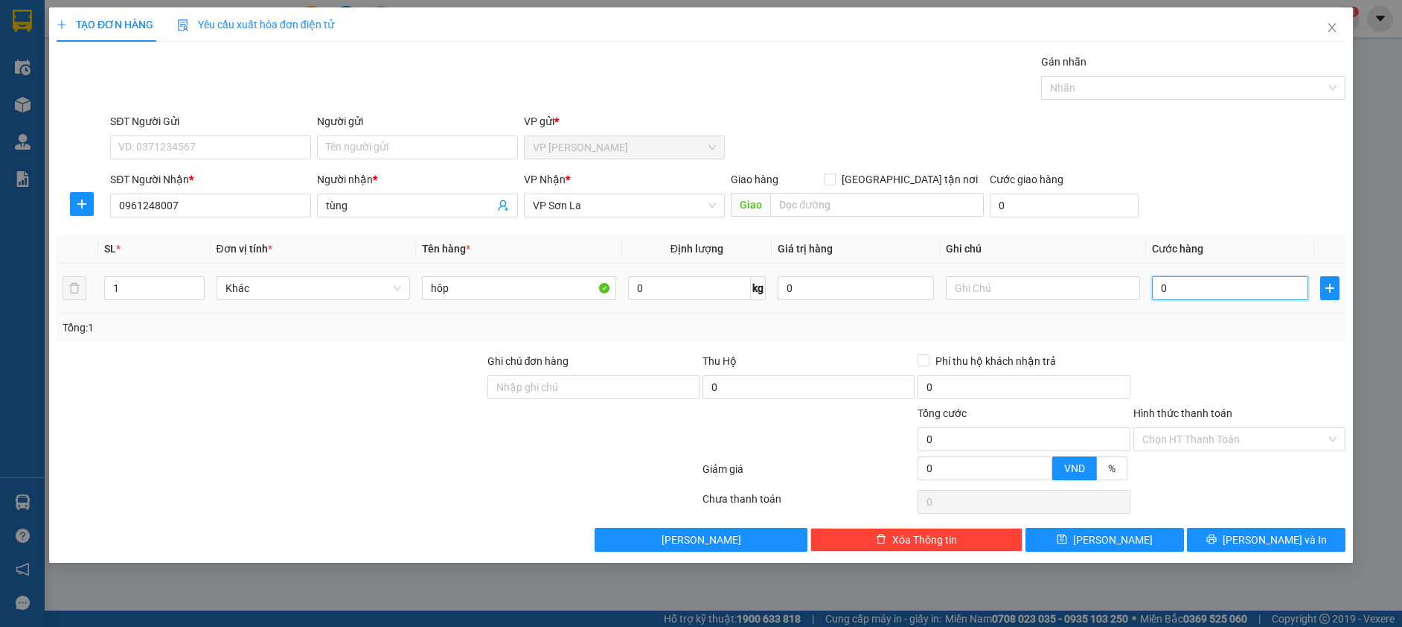
click at [1210, 292] on input "0" at bounding box center [1230, 288] width 156 height 24
click at [1230, 532] on button "Lưu và In" at bounding box center [1266, 540] width 159 height 24
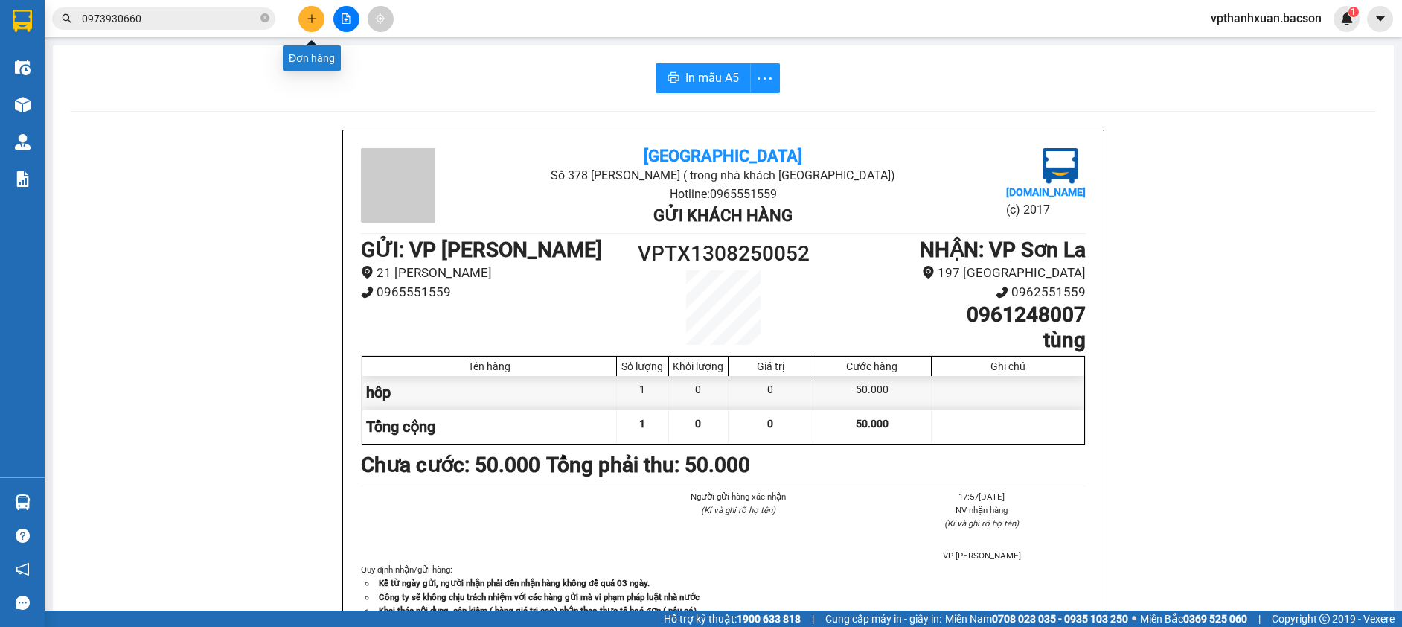
click at [310, 14] on icon "plus" at bounding box center [312, 18] width 10 height 10
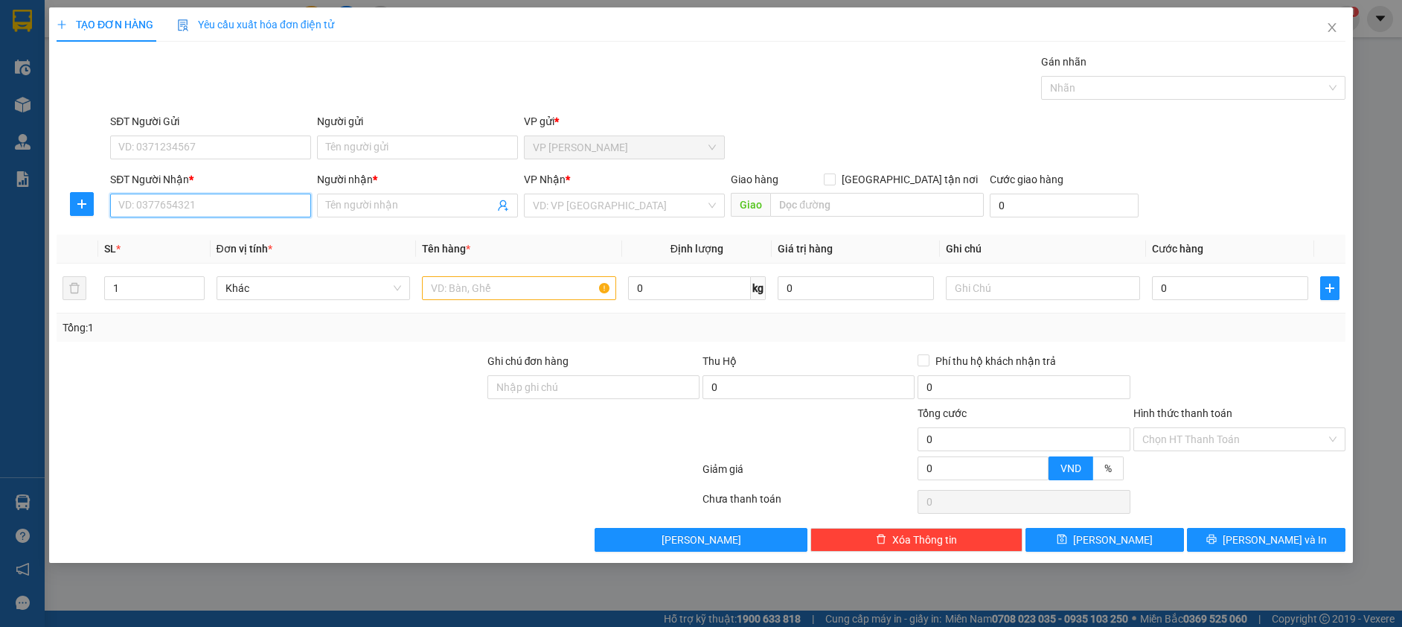
click at [279, 206] on input "SĐT Người Nhận *" at bounding box center [210, 205] width 201 height 24
click at [419, 204] on input "Người nhận *" at bounding box center [410, 205] width 168 height 16
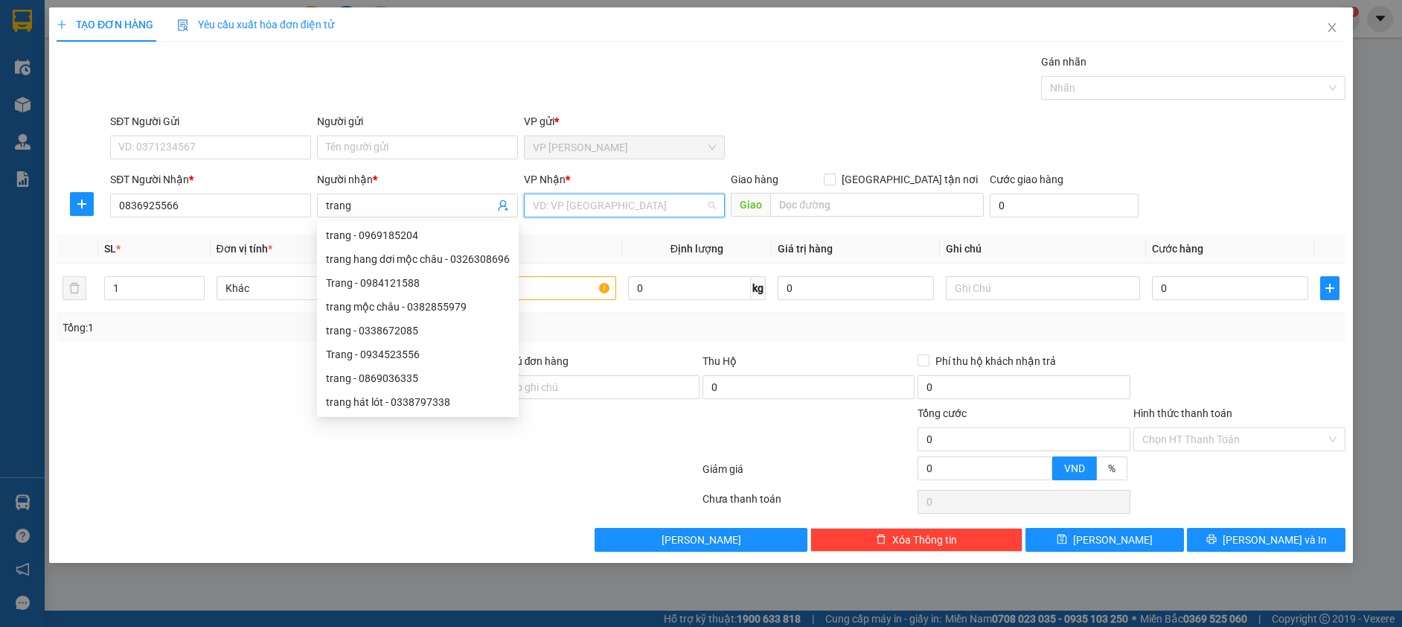
click at [566, 196] on input "search" at bounding box center [619, 205] width 173 height 22
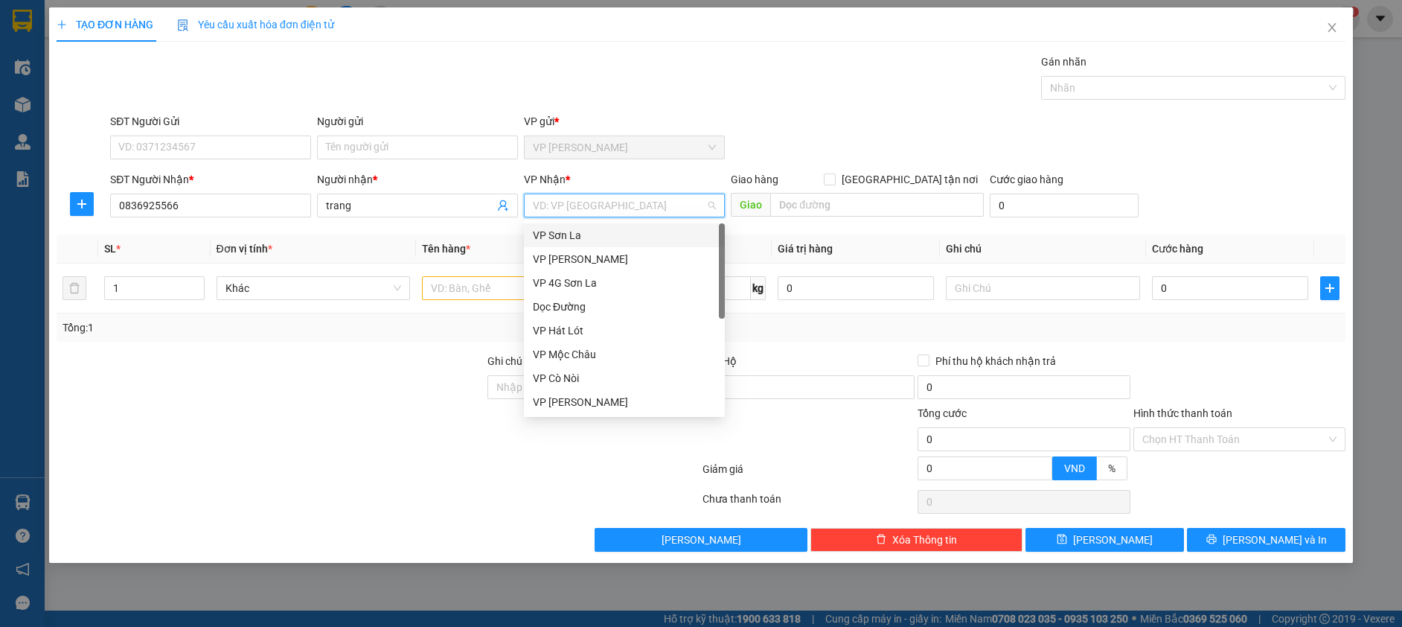
click at [557, 232] on div "VP Sơn La" at bounding box center [624, 235] width 183 height 16
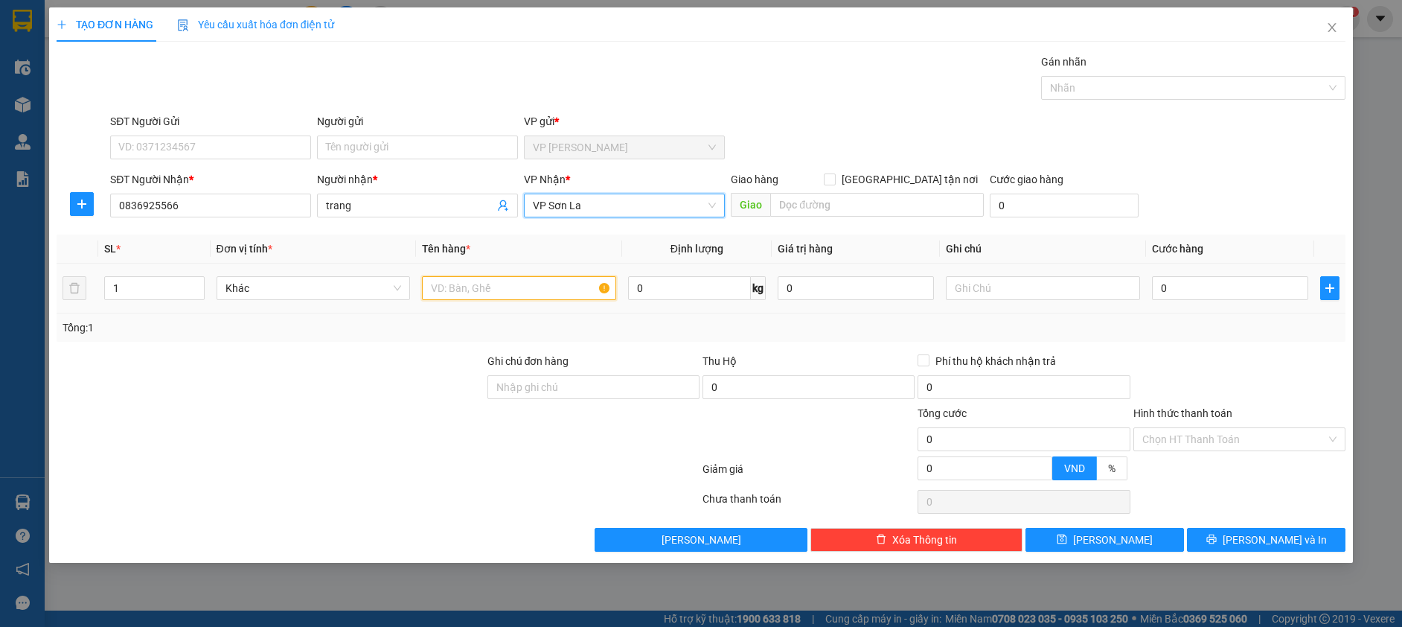
click at [477, 281] on input "text" at bounding box center [519, 288] width 194 height 24
click at [1189, 278] on input "0" at bounding box center [1230, 288] width 156 height 24
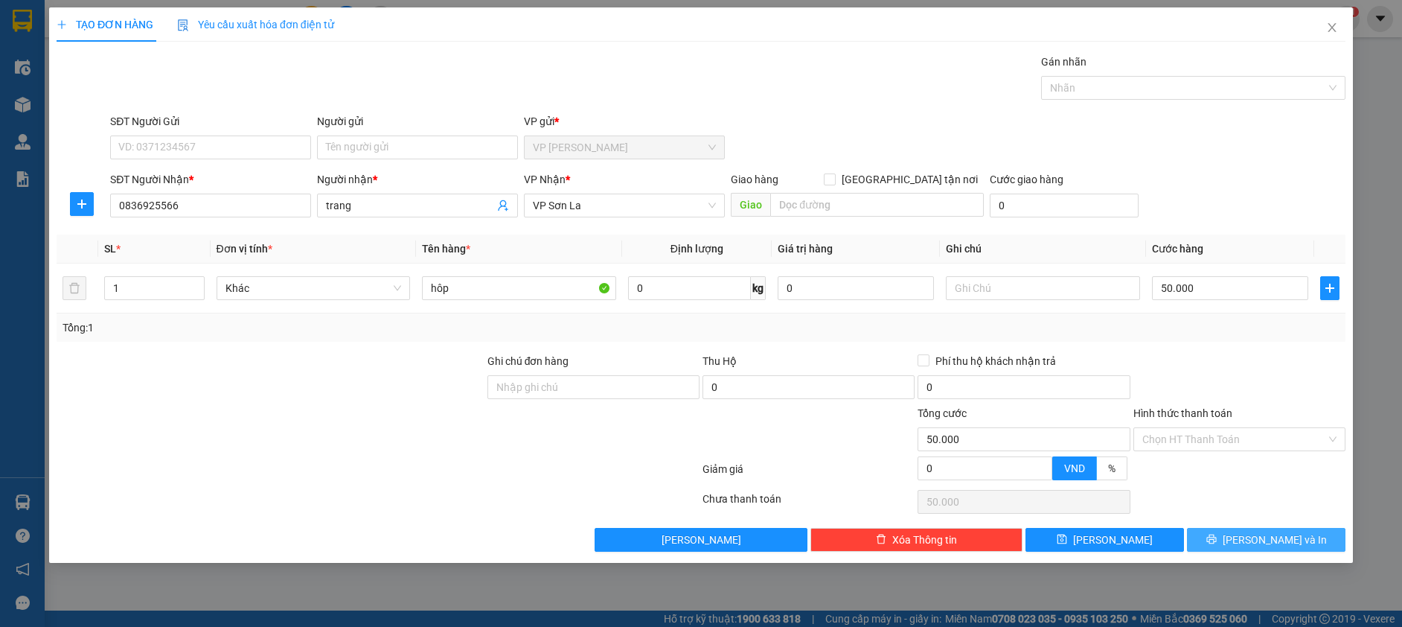
click at [1228, 538] on button "Lưu và In" at bounding box center [1266, 540] width 159 height 24
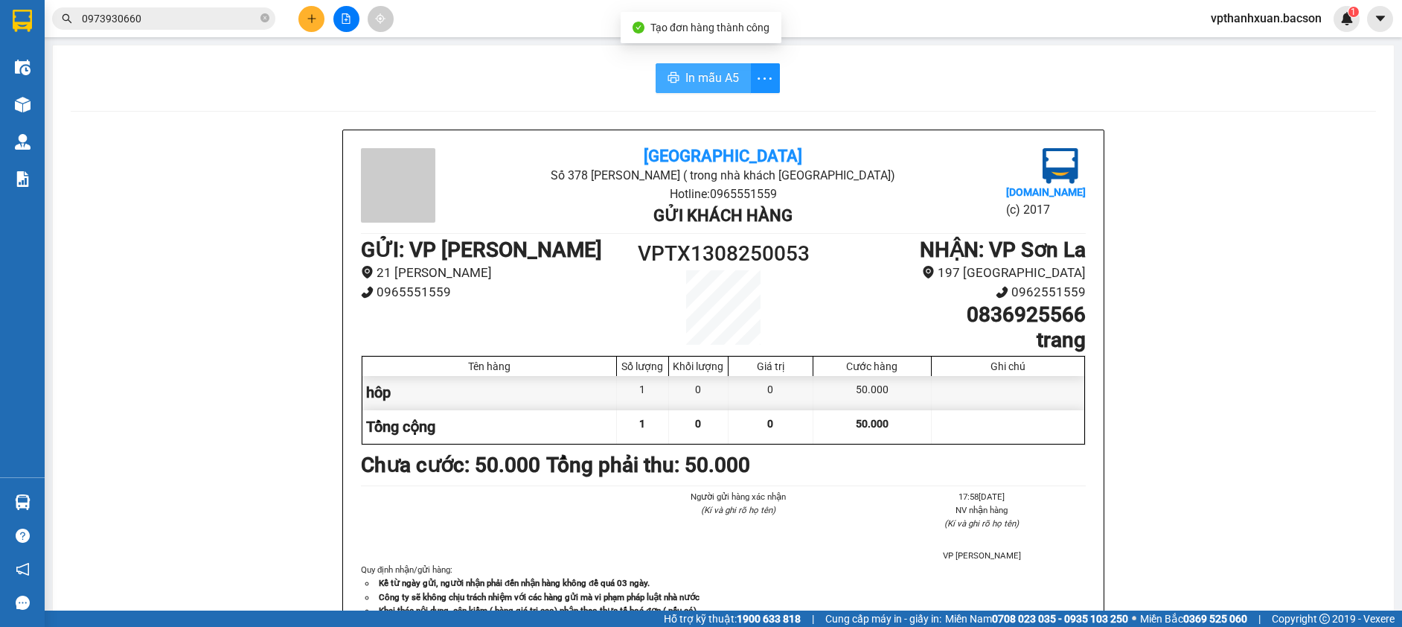
click at [685, 79] on span "In mẫu A5" at bounding box center [712, 77] width 54 height 19
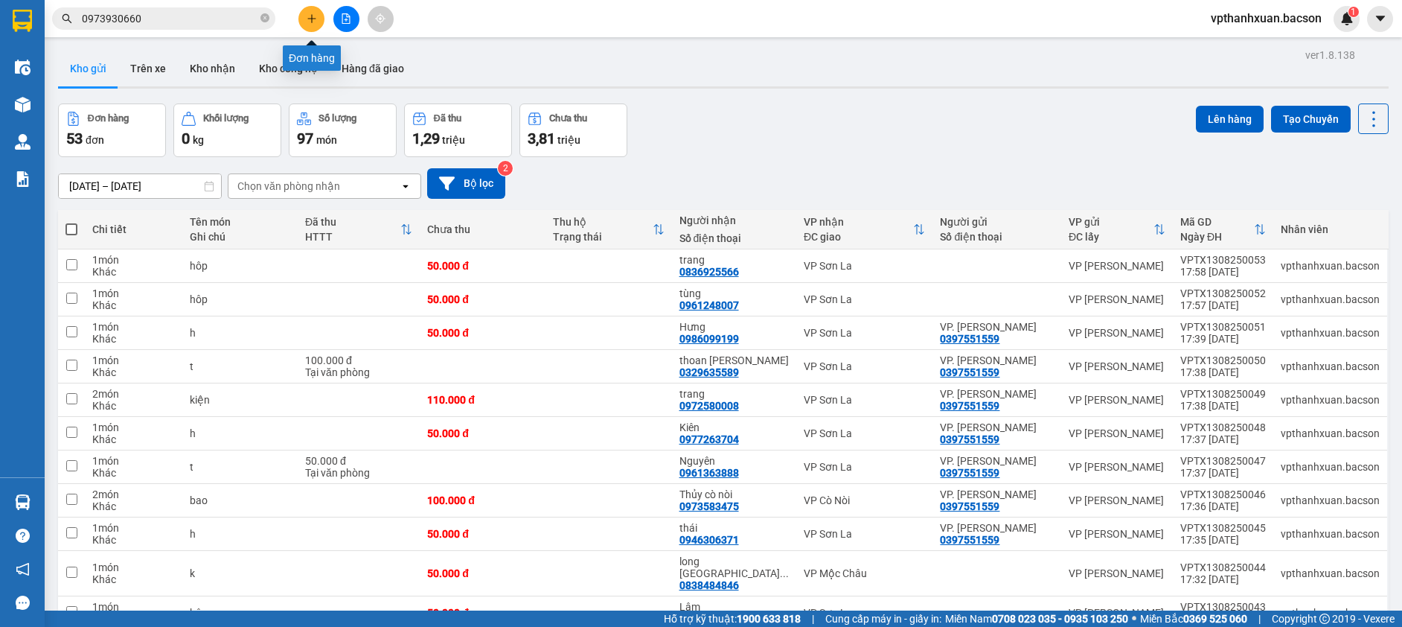
click at [311, 17] on icon "plus" at bounding box center [312, 18] width 10 height 10
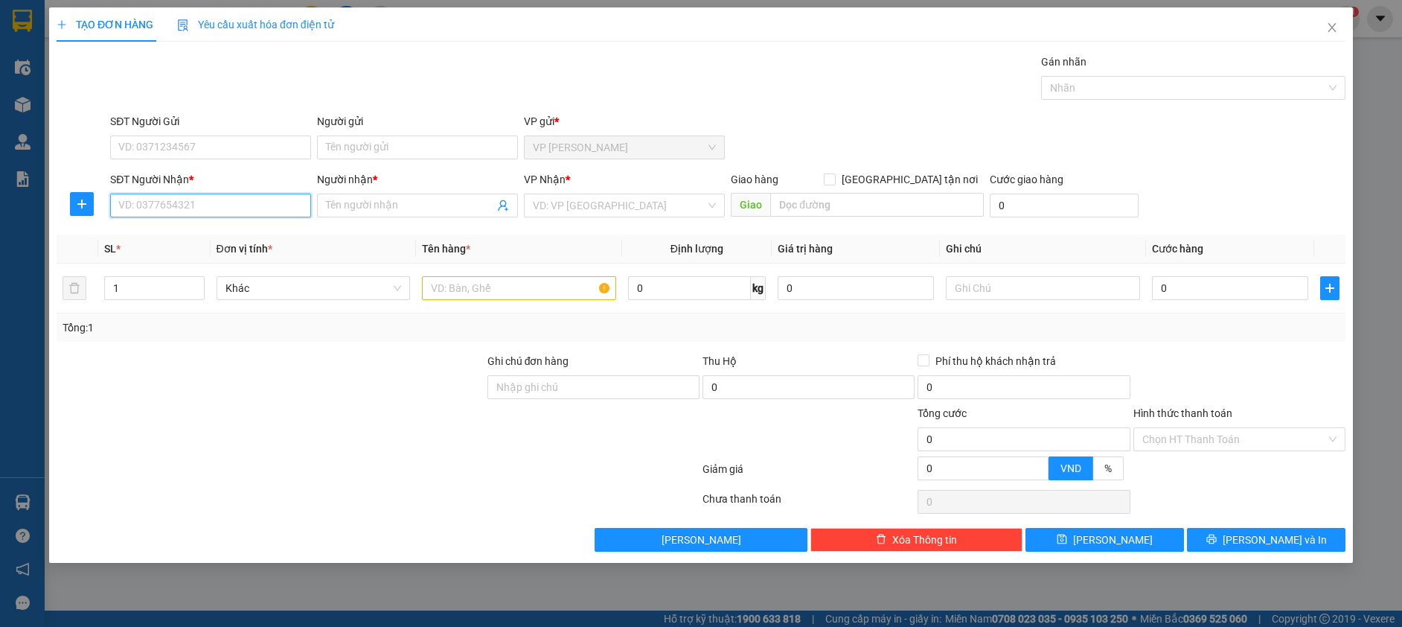
click at [252, 194] on input "SĐT Người Nhận *" at bounding box center [210, 205] width 201 height 24
drag, startPoint x: 256, startPoint y: 234, endPoint x: 253, endPoint y: 227, distance: 8.0
click at [254, 230] on div "0969995056 - sơn" at bounding box center [210, 235] width 183 height 16
click at [450, 288] on input "text" at bounding box center [519, 288] width 194 height 24
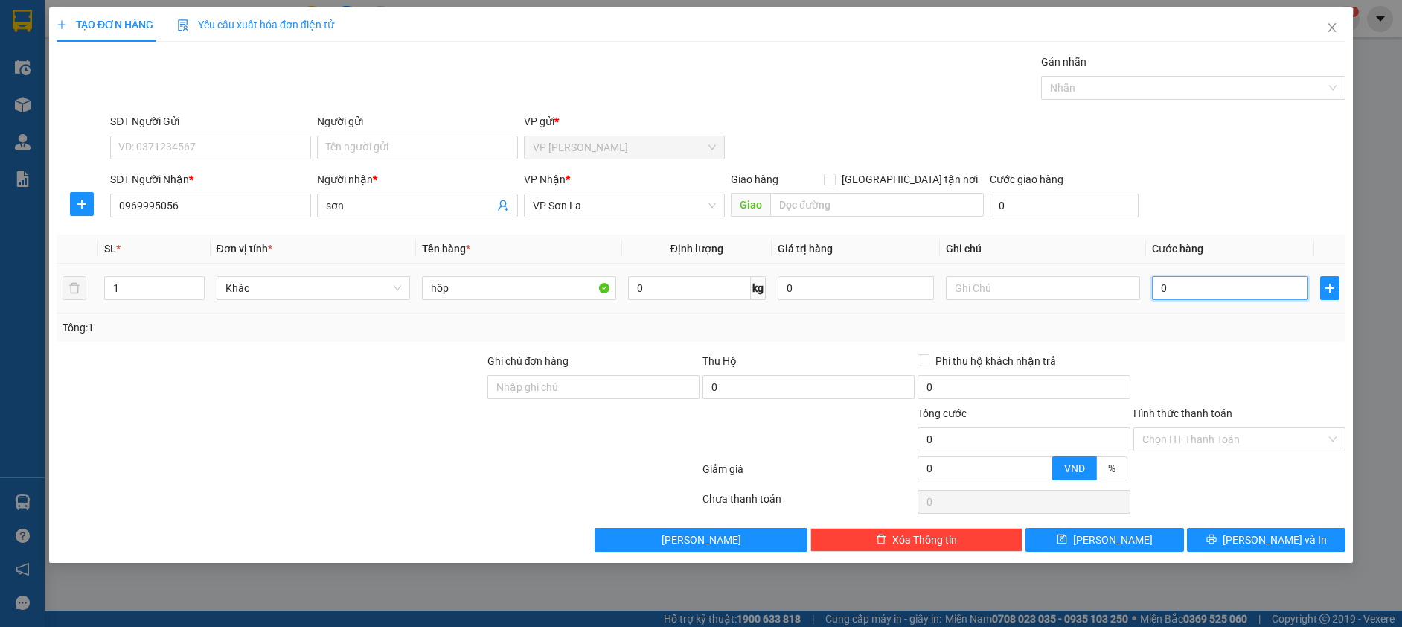
click at [1241, 284] on input "0" at bounding box center [1230, 288] width 156 height 24
click at [1229, 537] on button "Lưu và In" at bounding box center [1266, 540] width 159 height 24
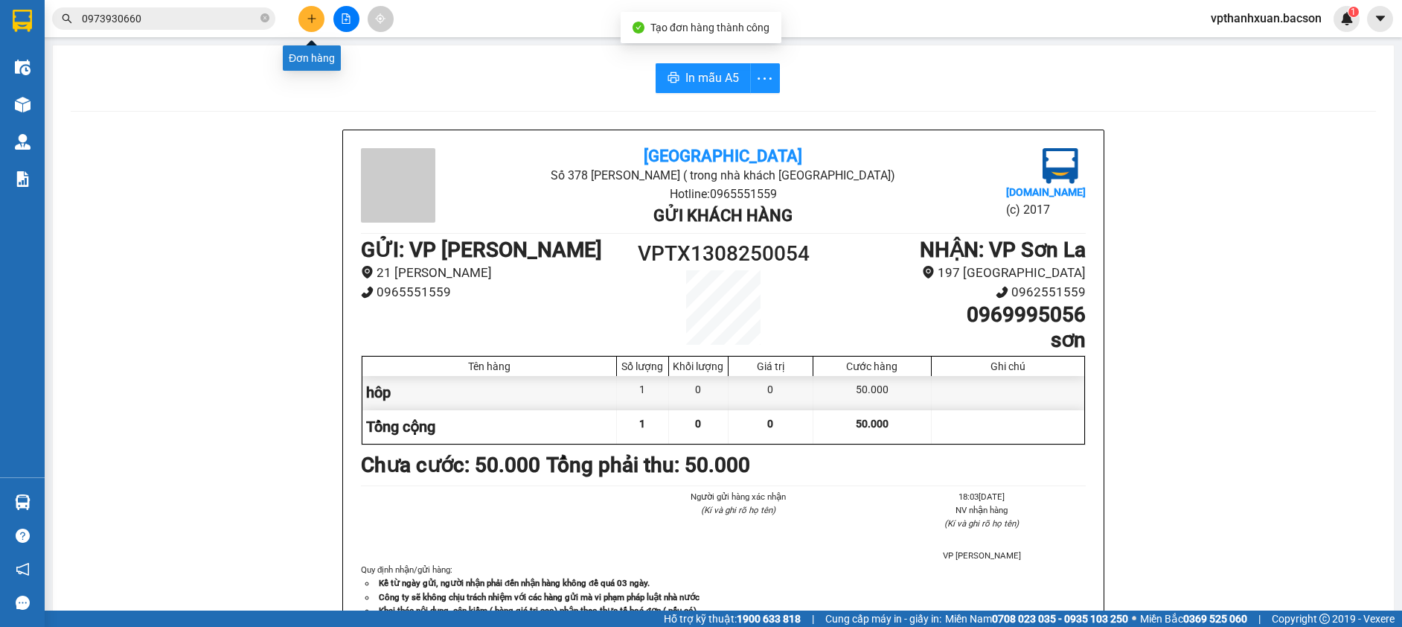
click at [310, 22] on icon "plus" at bounding box center [312, 18] width 10 height 10
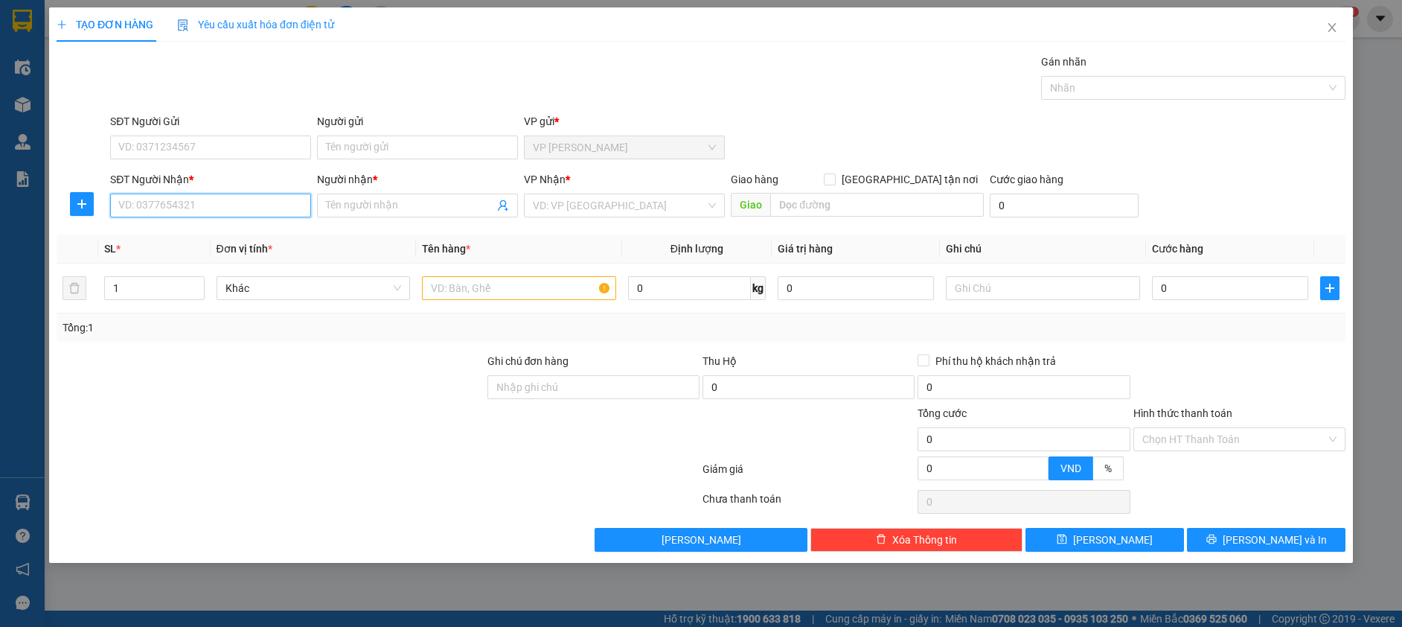
click at [197, 205] on input "SĐT Người Nhận *" at bounding box center [210, 205] width 201 height 24
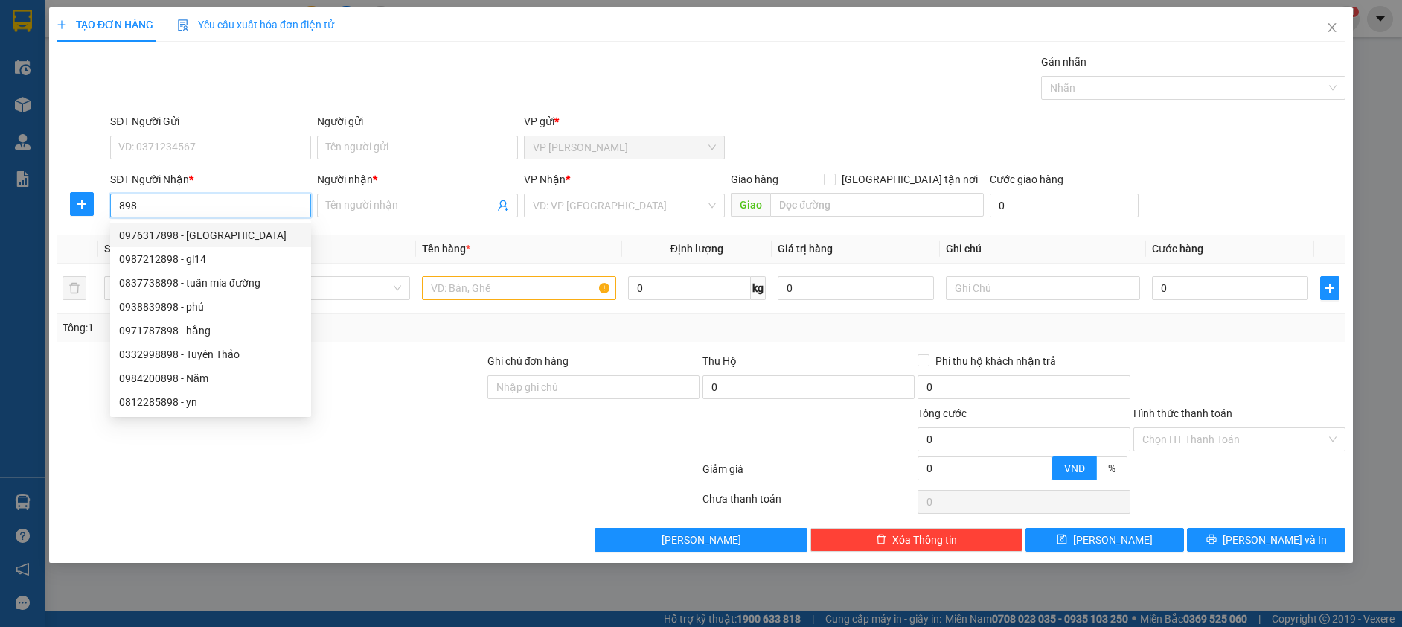
click at [170, 201] on input "898" at bounding box center [210, 205] width 201 height 24
click at [229, 228] on div "0938838899 - PHÚ BÌNH NGUYÊN" at bounding box center [210, 235] width 183 height 16
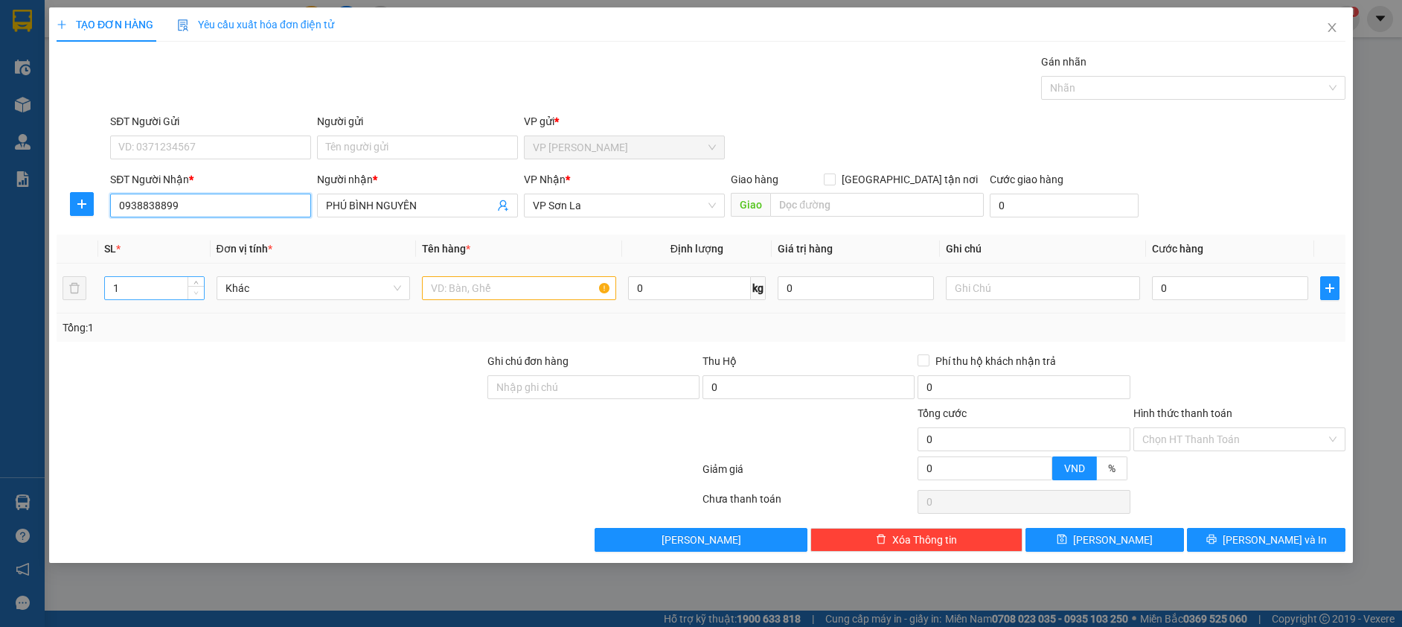
click at [198, 286] on span "Decrease Value" at bounding box center [196, 292] width 16 height 13
click at [194, 277] on span "Increase Value" at bounding box center [196, 283] width 16 height 13
click at [476, 290] on input "text" at bounding box center [519, 288] width 194 height 24
click at [1254, 287] on input "0" at bounding box center [1230, 288] width 156 height 24
click at [1226, 534] on button "Lưu và In" at bounding box center [1266, 540] width 159 height 24
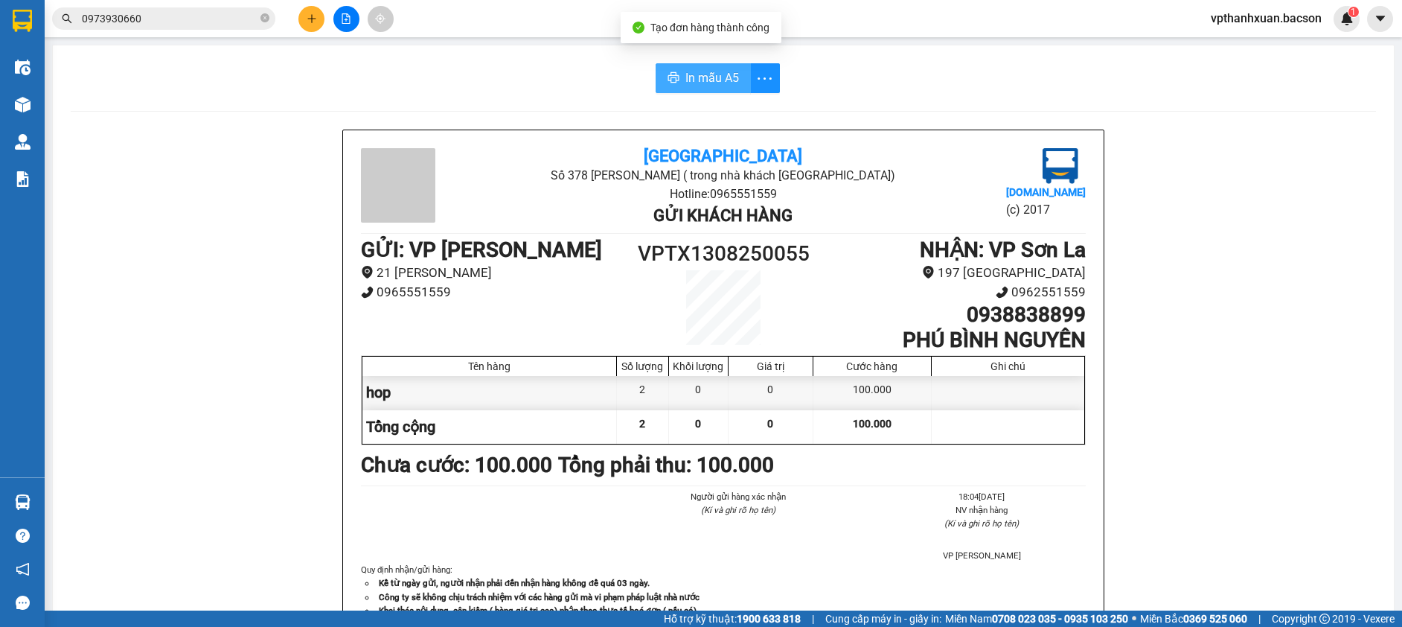
click at [713, 81] on span "In mẫu A5" at bounding box center [712, 77] width 54 height 19
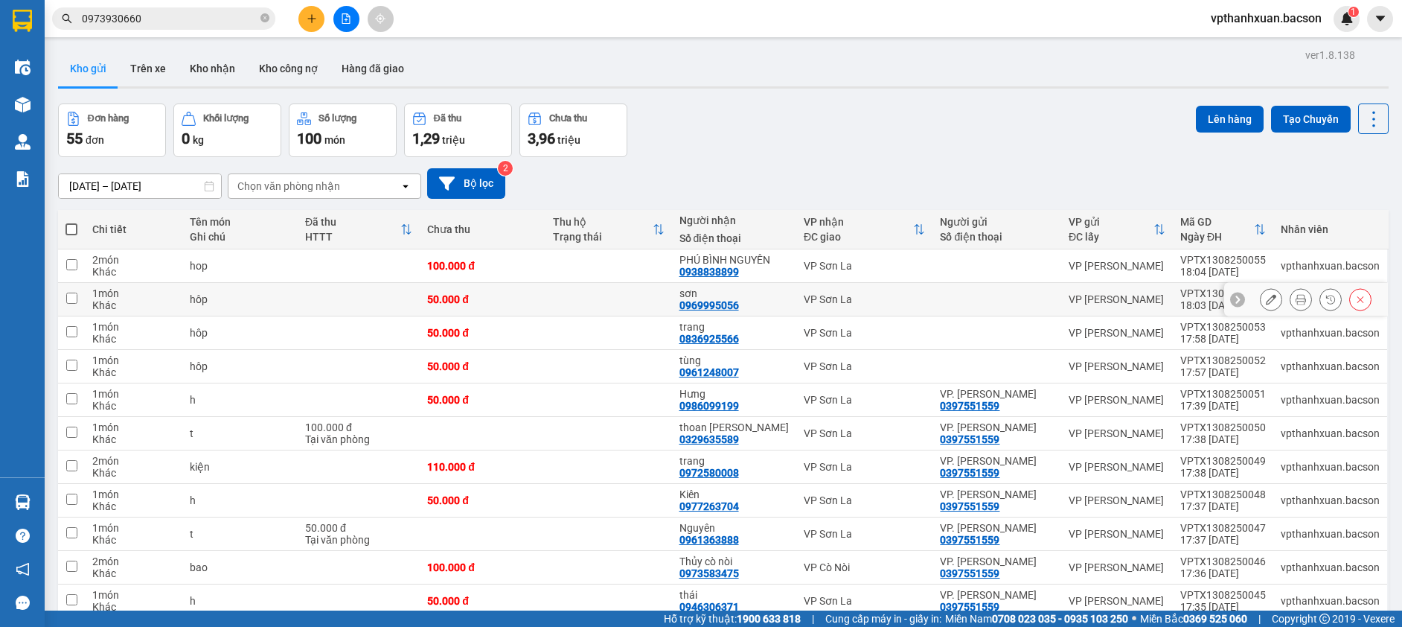
click at [1290, 298] on button at bounding box center [1300, 300] width 21 height 26
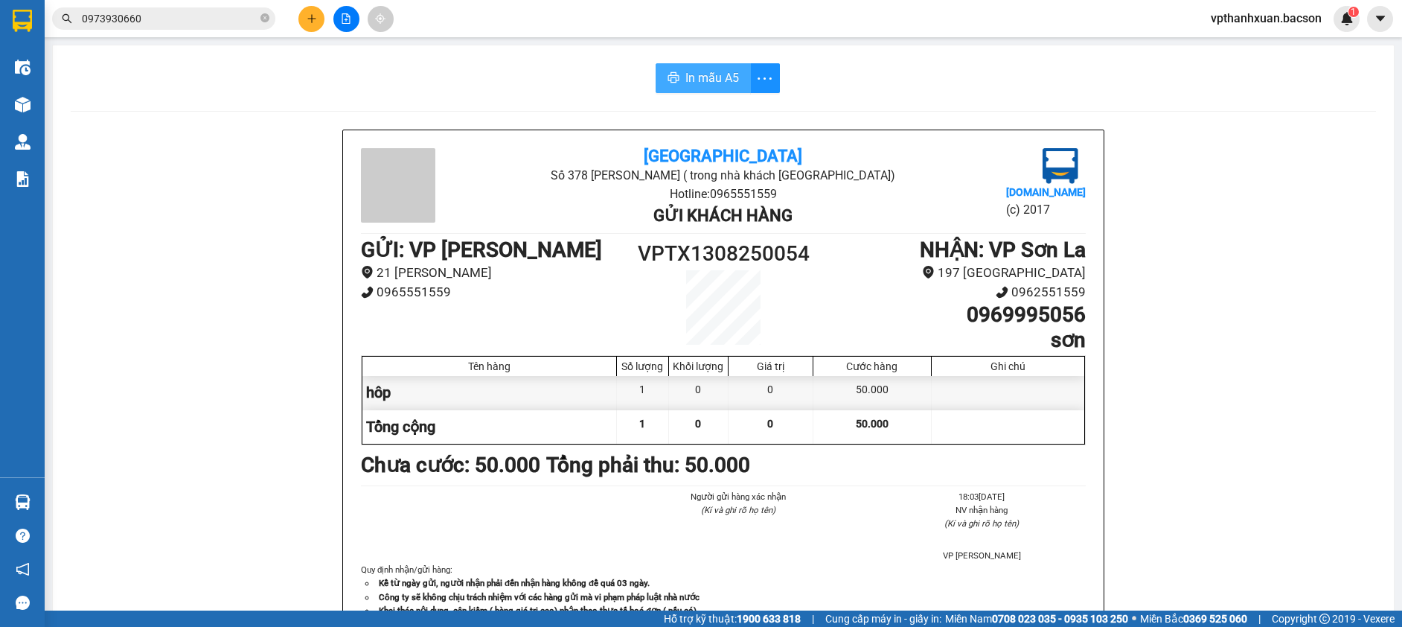
click at [676, 75] on button "In mẫu A5" at bounding box center [703, 78] width 95 height 30
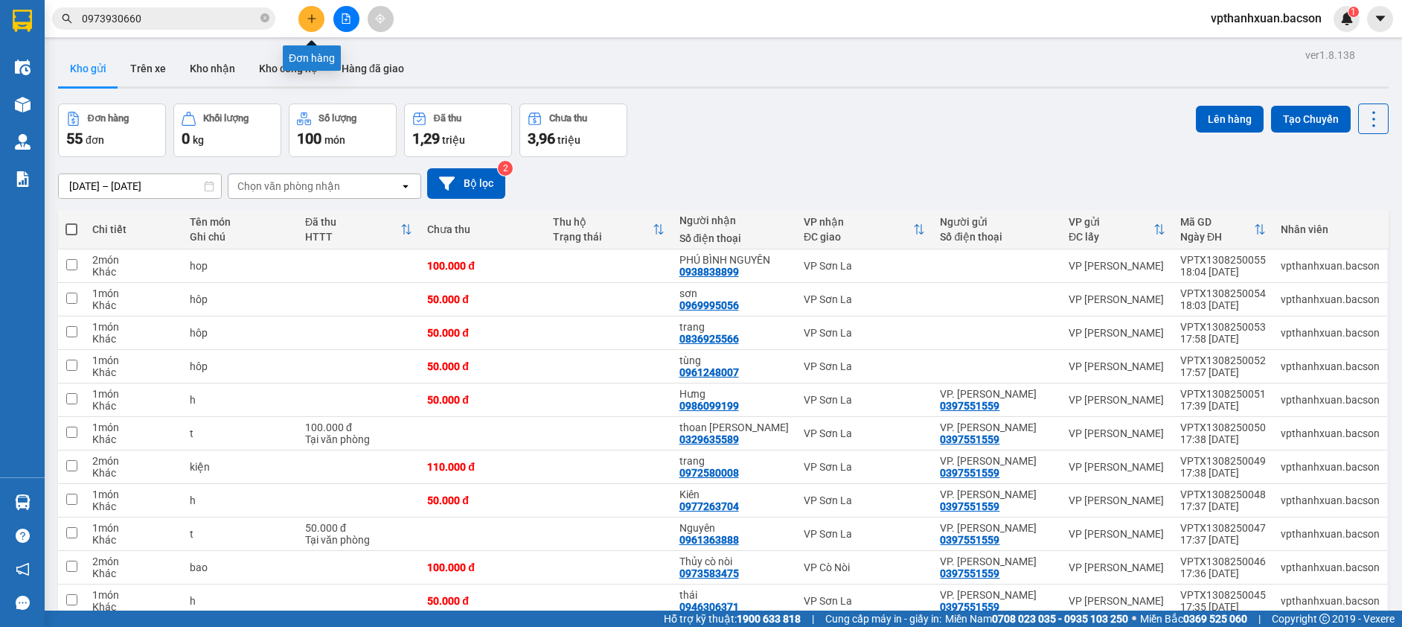
click at [307, 18] on icon "plus" at bounding box center [312, 18] width 10 height 10
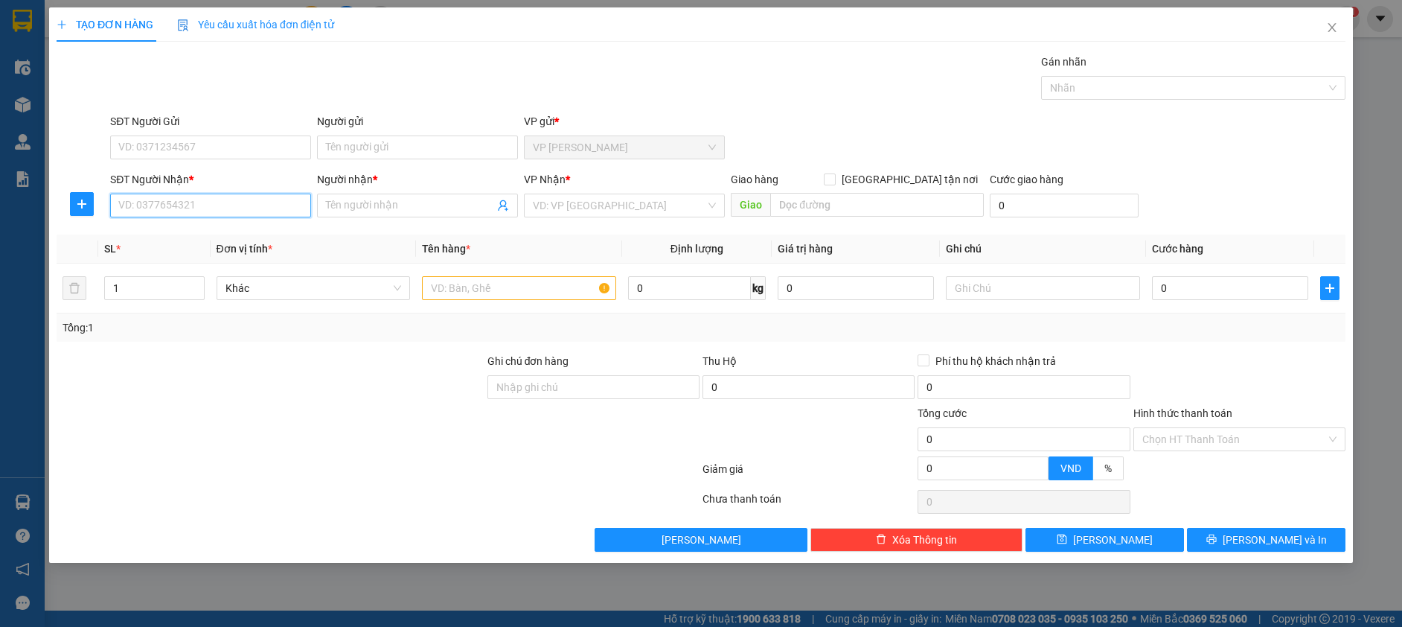
click at [249, 205] on input "SĐT Người Nhận *" at bounding box center [210, 205] width 201 height 24
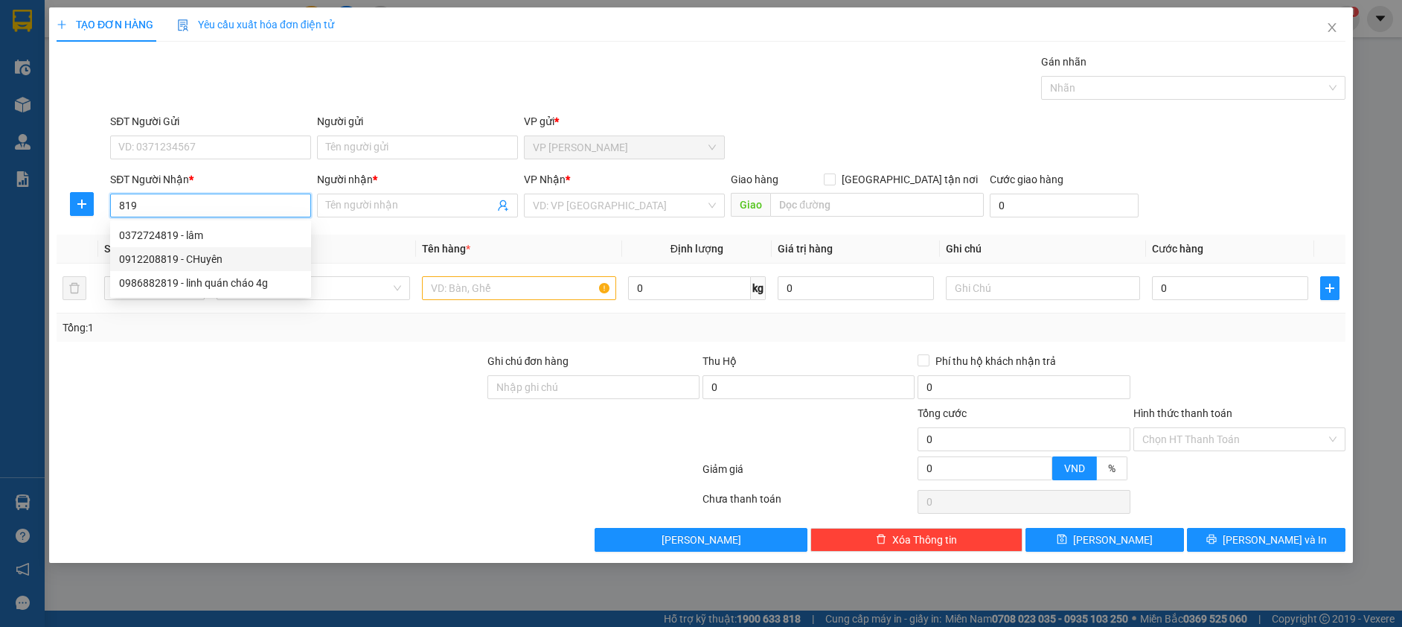
click at [239, 257] on div "0912208819 - CHuyên" at bounding box center [210, 259] width 183 height 16
type input "0912208819"
type input "CHuyên"
type input "0912208819"
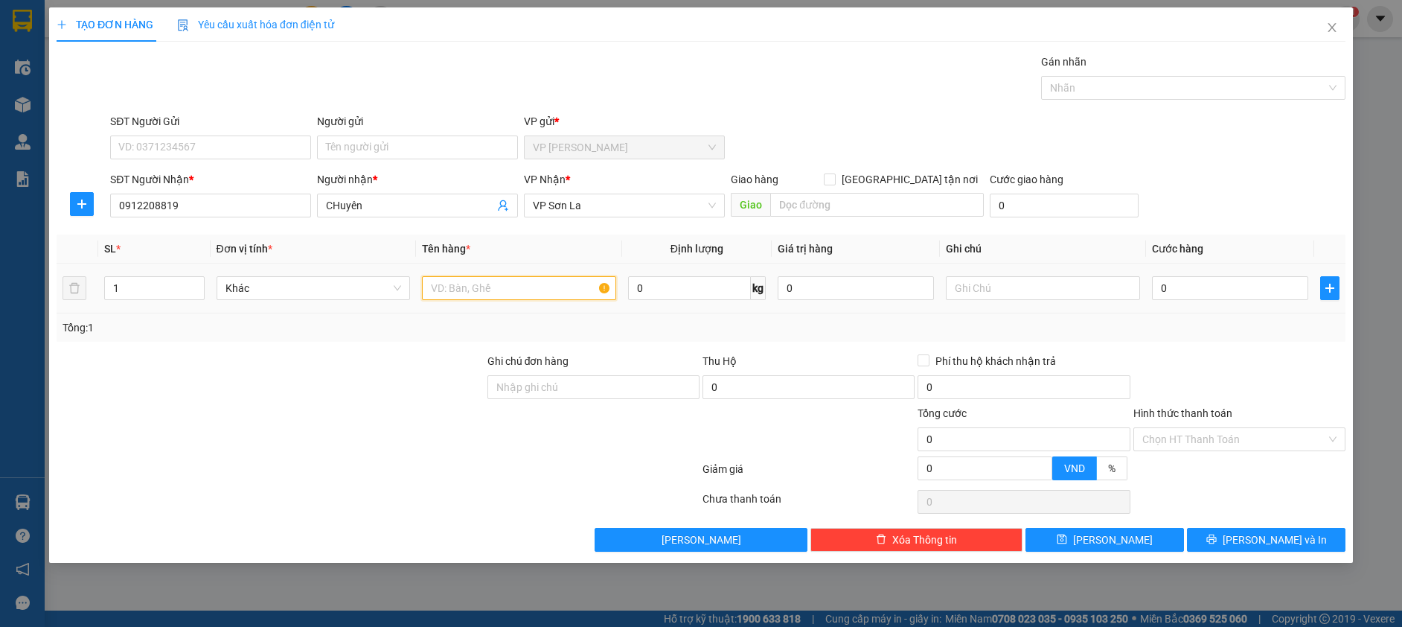
click at [440, 291] on input "text" at bounding box center [519, 288] width 194 height 24
type input "hop"
click at [1178, 275] on div "0" at bounding box center [1230, 288] width 156 height 30
click at [1178, 278] on input "0" at bounding box center [1230, 288] width 156 height 24
type input "4"
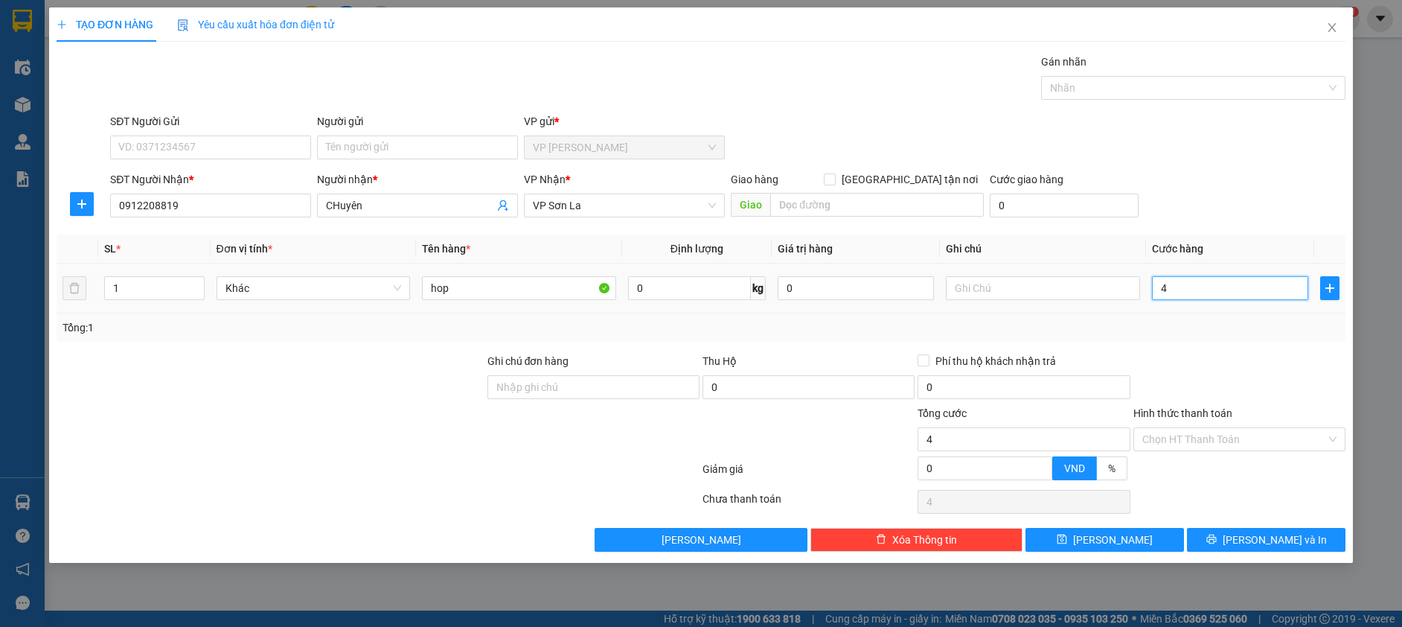
type input "4"
type input "40"
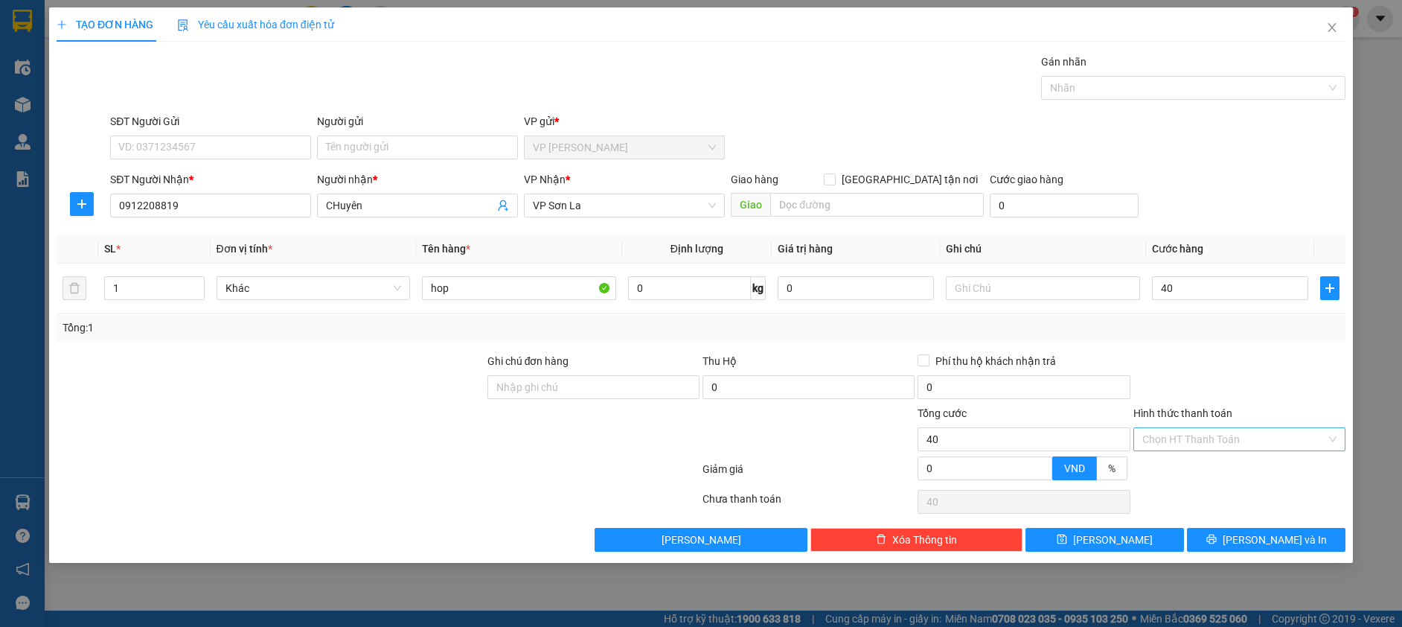
type input "40.000"
click at [1228, 438] on input "Hình thức thanh toán" at bounding box center [1234, 439] width 184 height 22
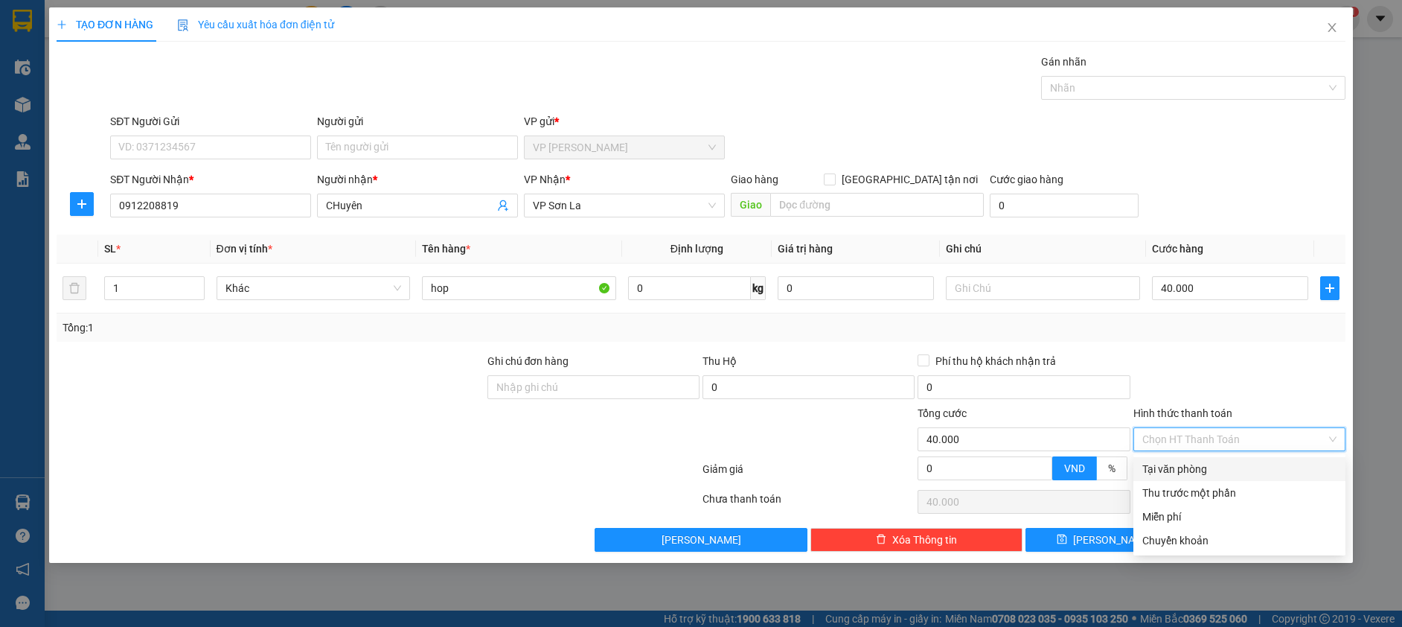
click at [1216, 462] on div "Tại văn phòng" at bounding box center [1239, 469] width 194 height 16
type input "0"
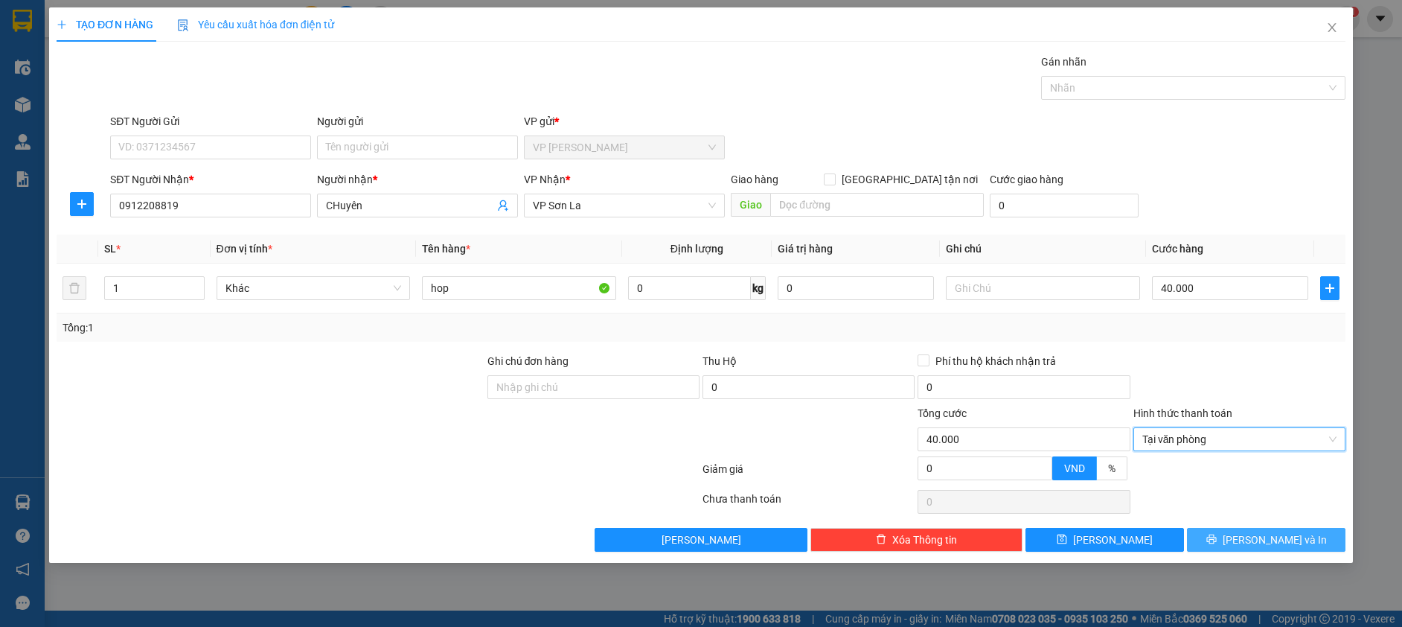
click at [1227, 537] on button "[PERSON_NAME] và In" at bounding box center [1266, 540] width 159 height 24
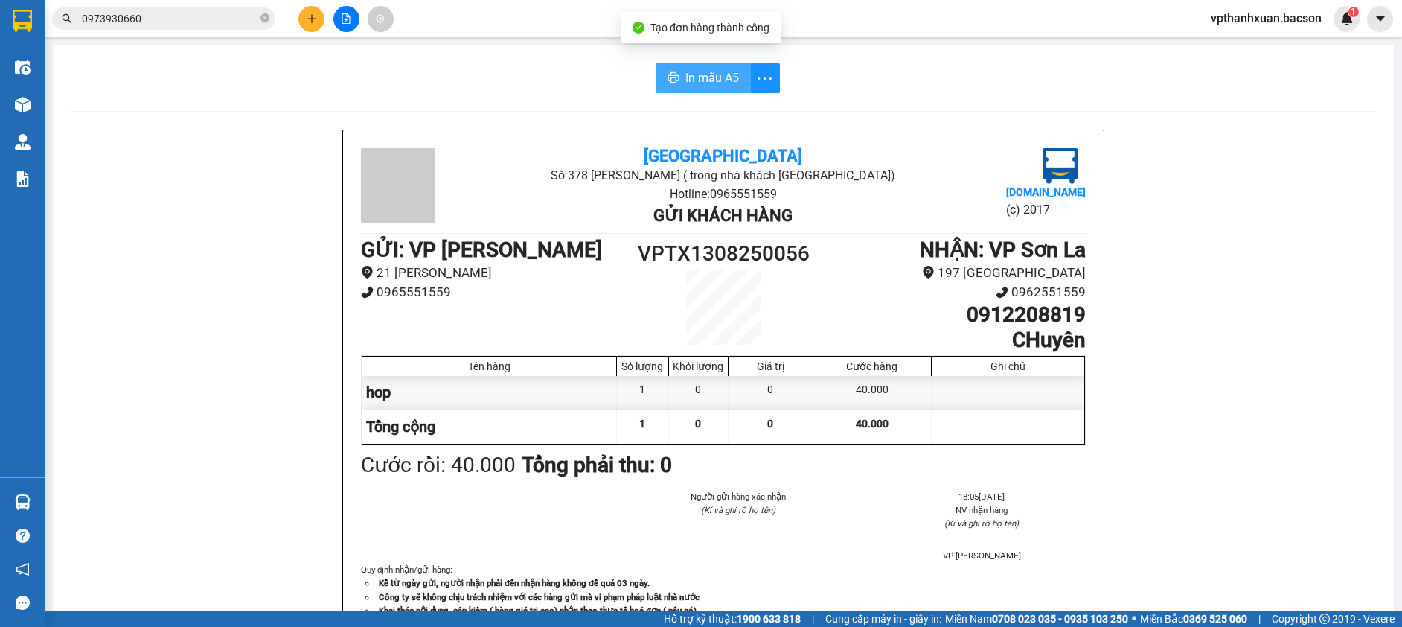
click at [721, 78] on span "In mẫu A5" at bounding box center [712, 77] width 54 height 19
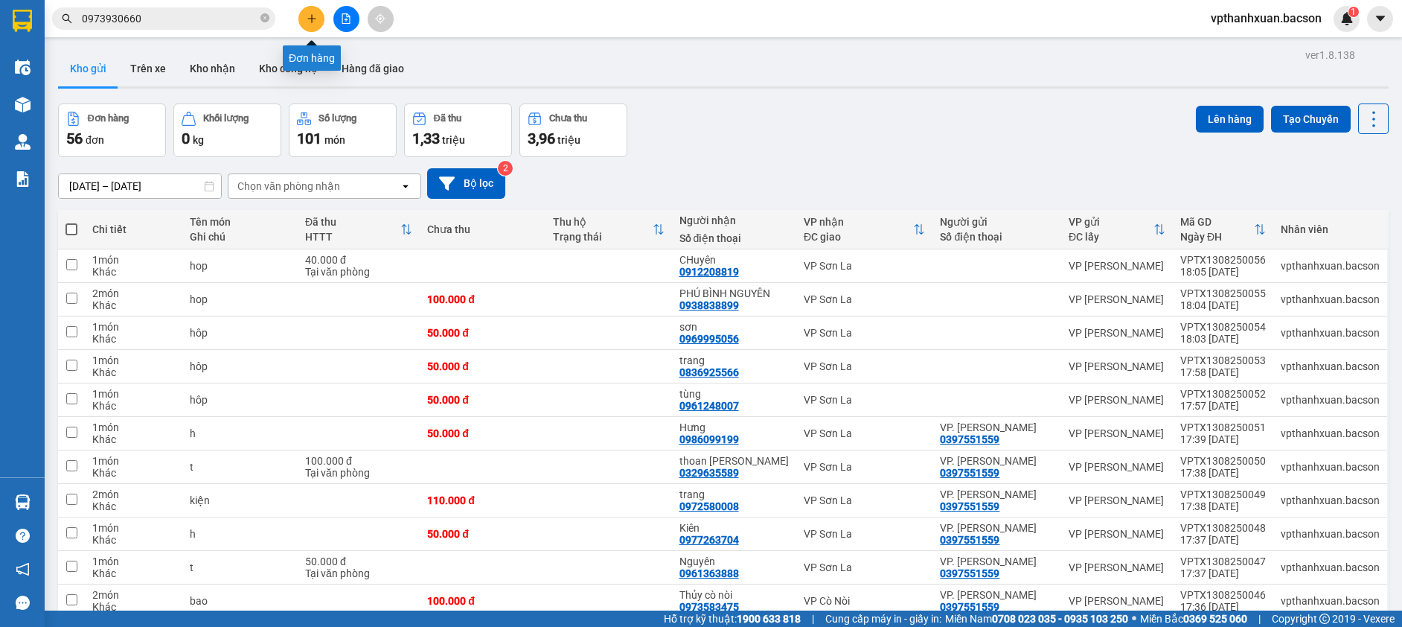
click at [307, 16] on icon "plus" at bounding box center [312, 18] width 10 height 10
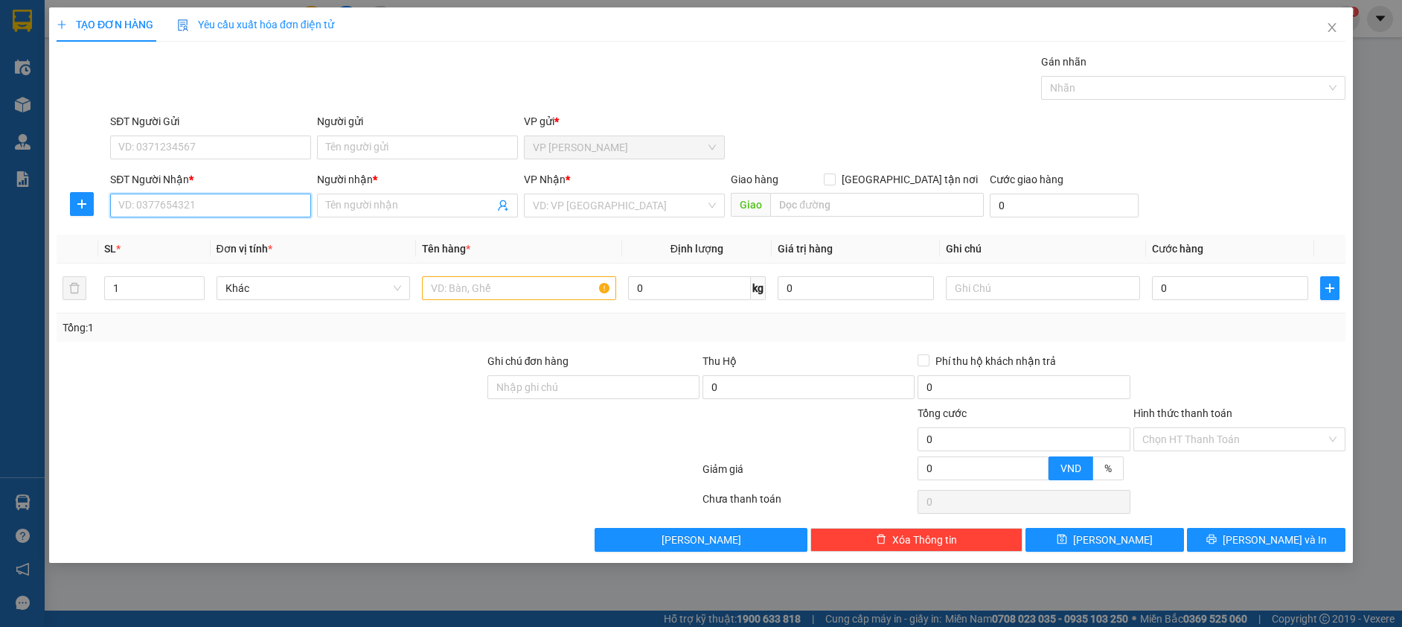
click at [259, 208] on input "SĐT Người Nhận *" at bounding box center [210, 205] width 201 height 24
click at [223, 235] on div "0912617929 - Hưng Bản Lầu" at bounding box center [210, 235] width 183 height 16
type input "0912617929"
type input "Hưng Bản Lầu"
type input "0912617929"
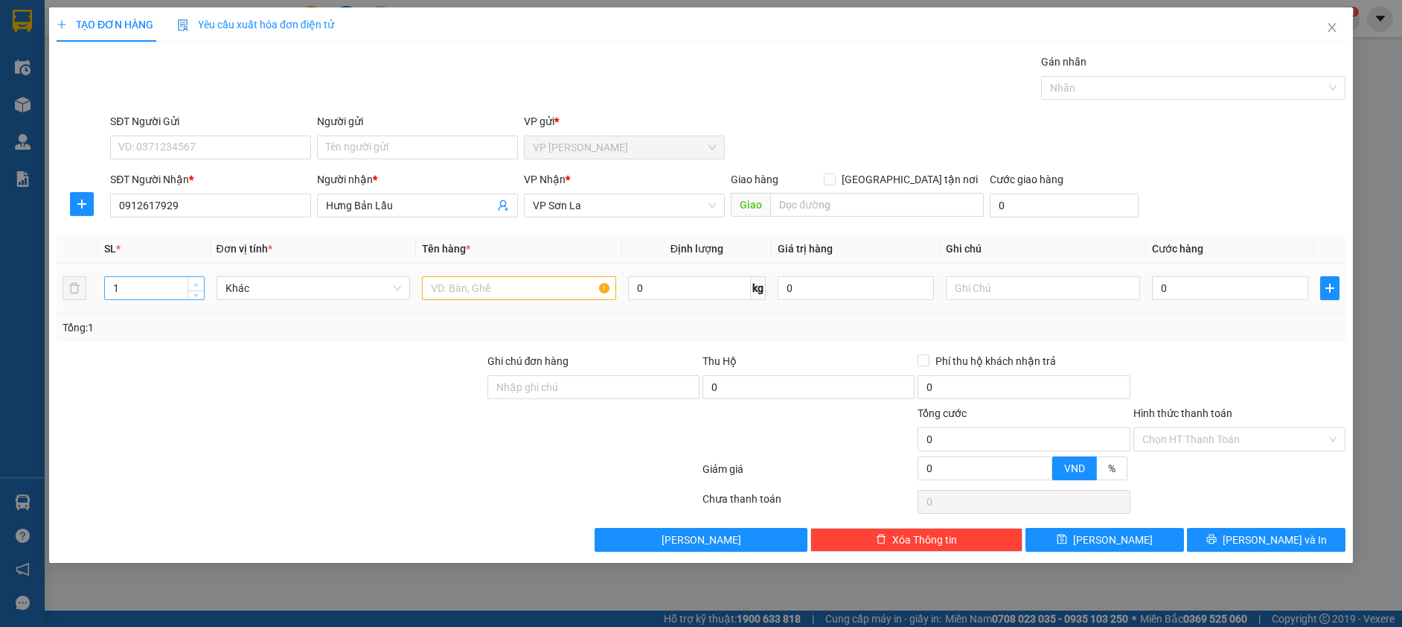
type input "2"
click at [197, 280] on span "up" at bounding box center [196, 284] width 9 height 9
click at [445, 280] on input "text" at bounding box center [519, 288] width 194 height 24
type input "k"
click at [1206, 281] on input "0" at bounding box center [1230, 288] width 156 height 24
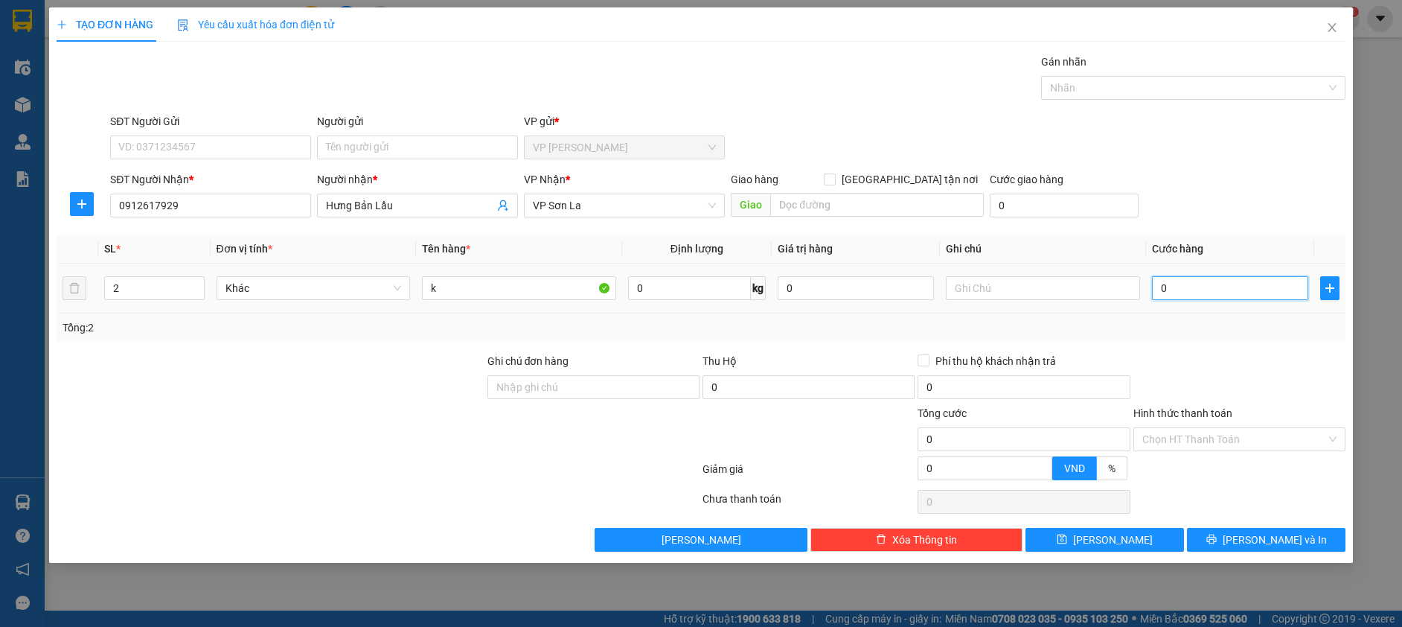
type input "1"
type input "10"
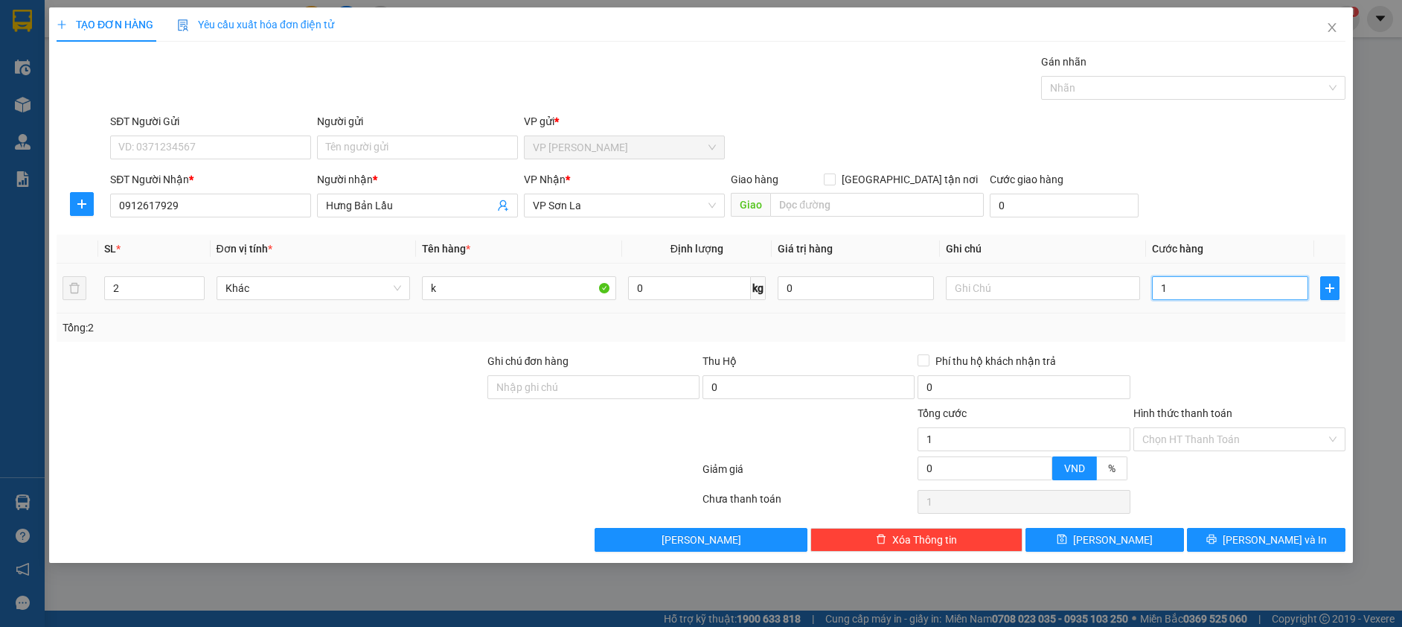
type input "10"
type input "100"
type input "100.000"
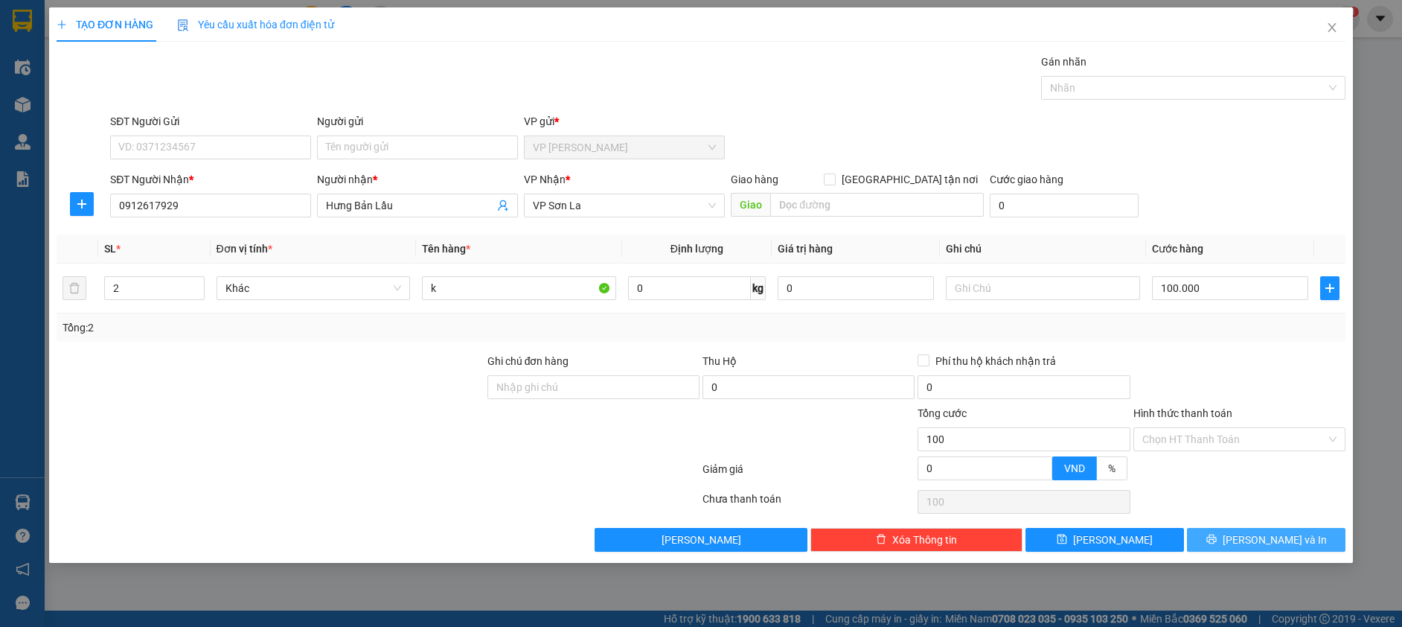
type input "100.000"
click at [1219, 536] on button "[PERSON_NAME] và In" at bounding box center [1266, 540] width 159 height 24
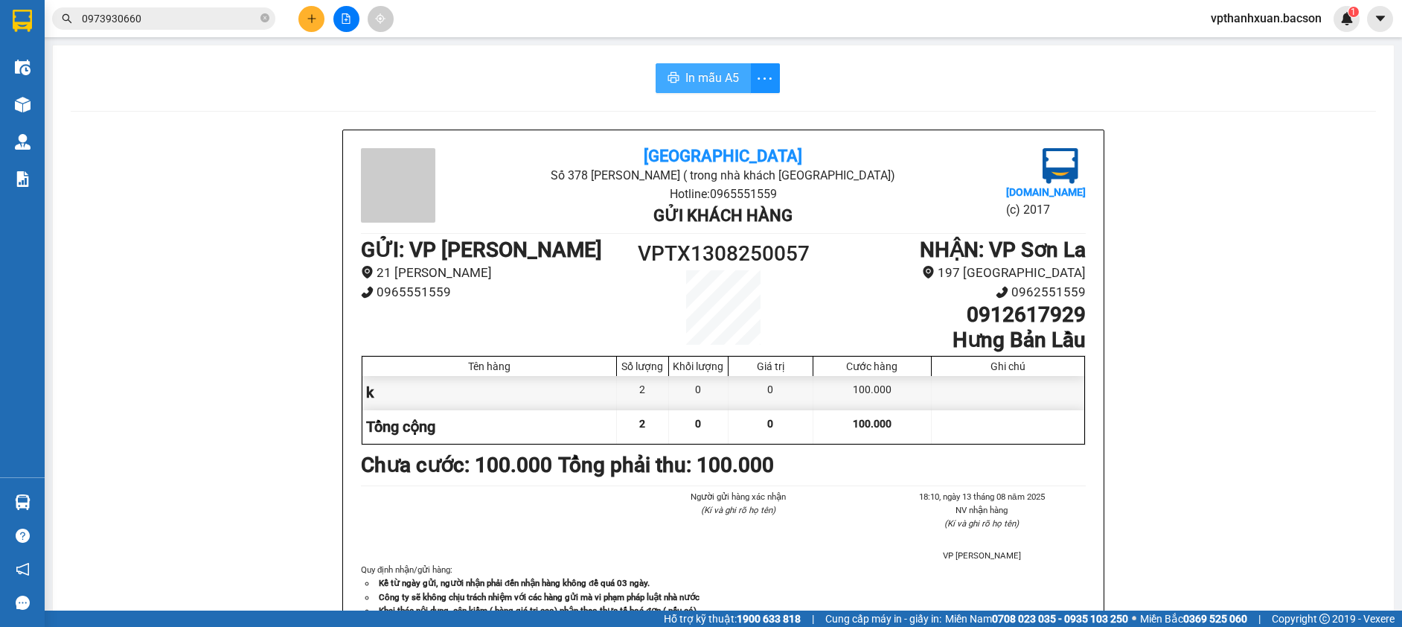
click at [722, 79] on span "In mẫu A5" at bounding box center [712, 77] width 54 height 19
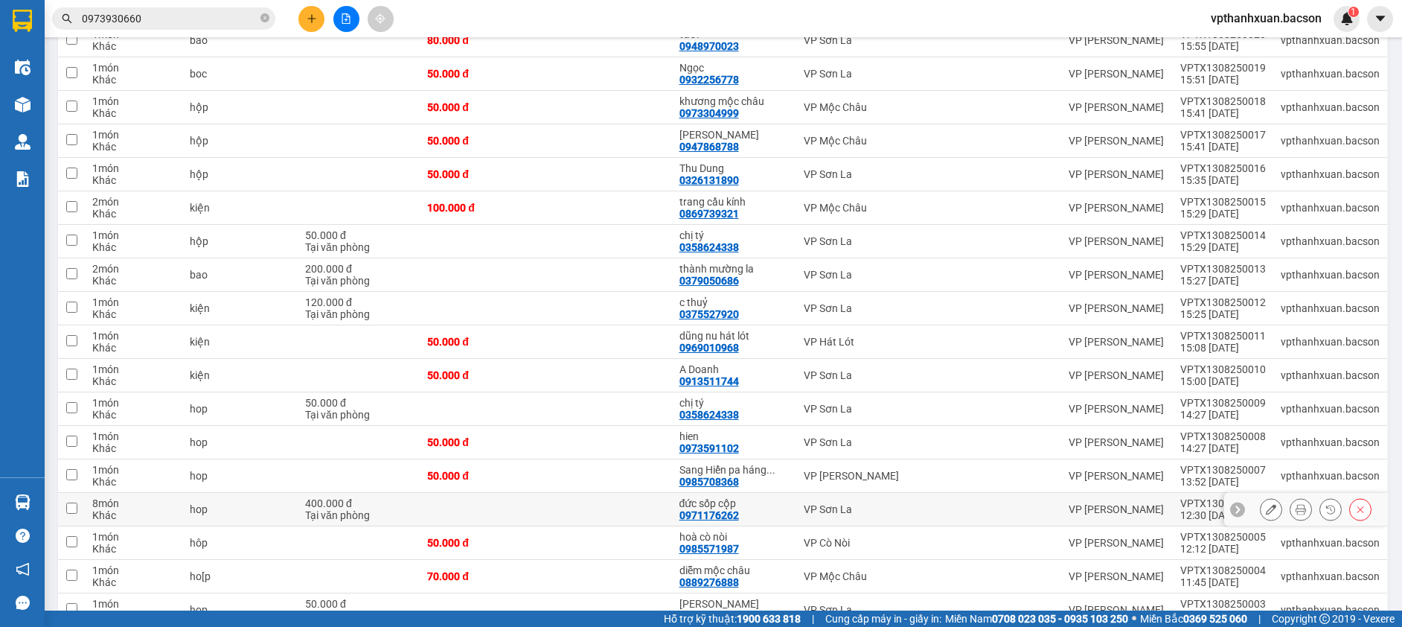
scroll to position [1609, 0]
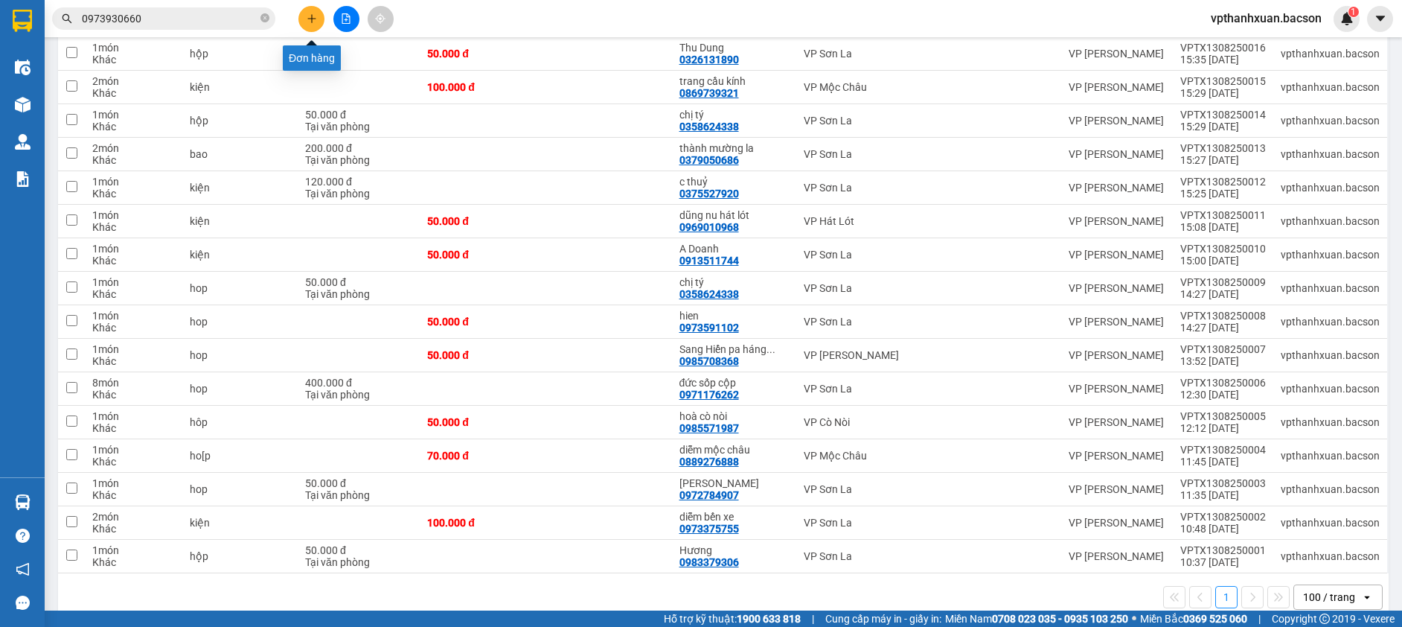
click at [313, 11] on button at bounding box center [311, 19] width 26 height 26
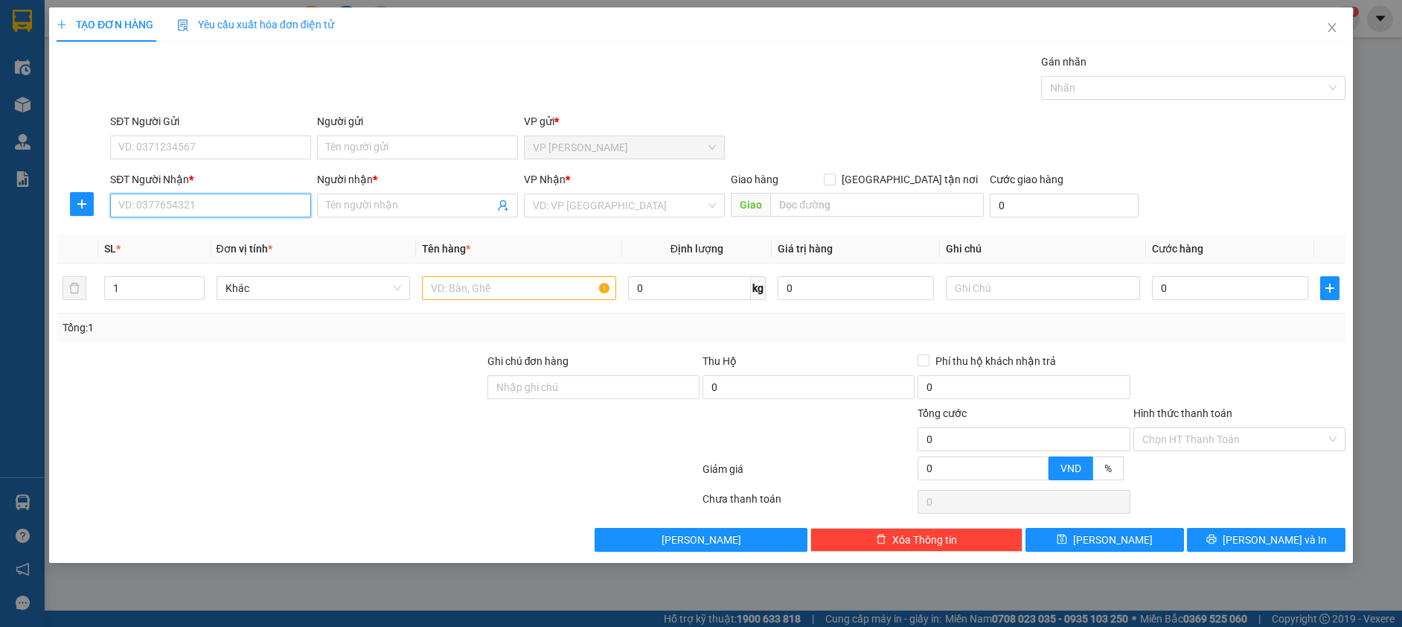
click at [231, 209] on input "SĐT Người Nhận *" at bounding box center [210, 205] width 201 height 24
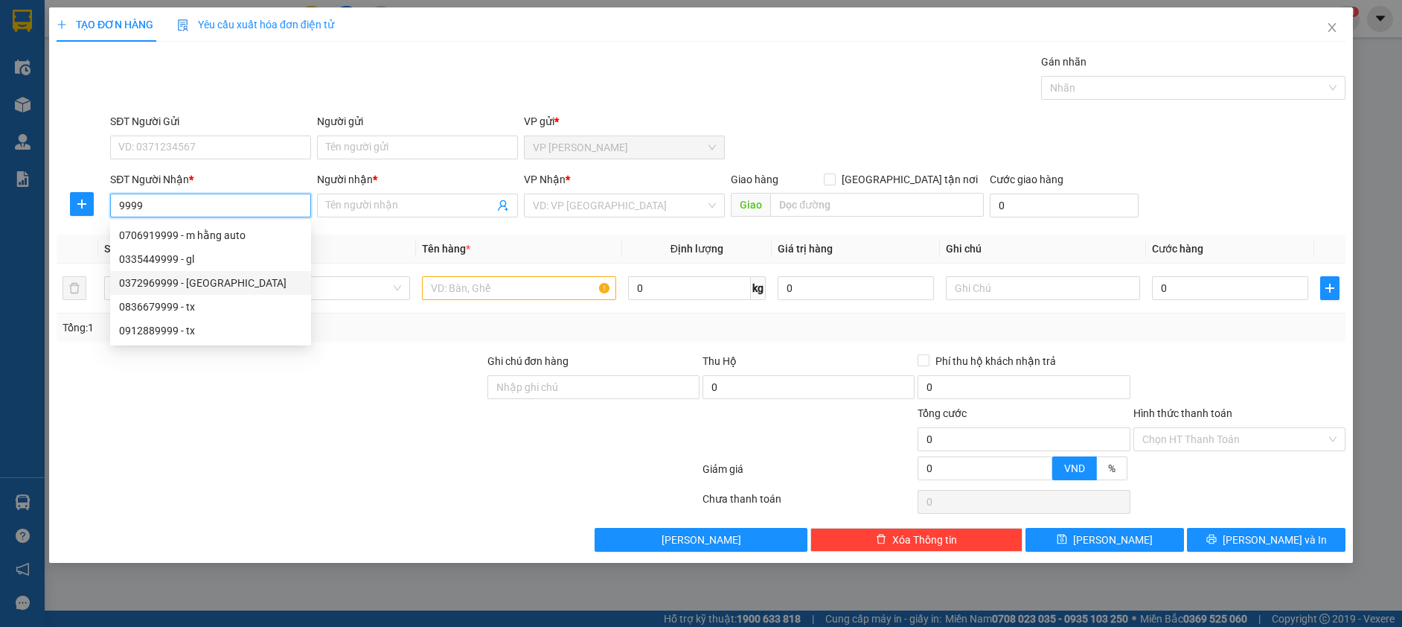
click at [239, 280] on div "0372969999 - Đức mộc hạ" at bounding box center [210, 283] width 183 height 16
type input "0372969999"
type input "Đức mộc hạ"
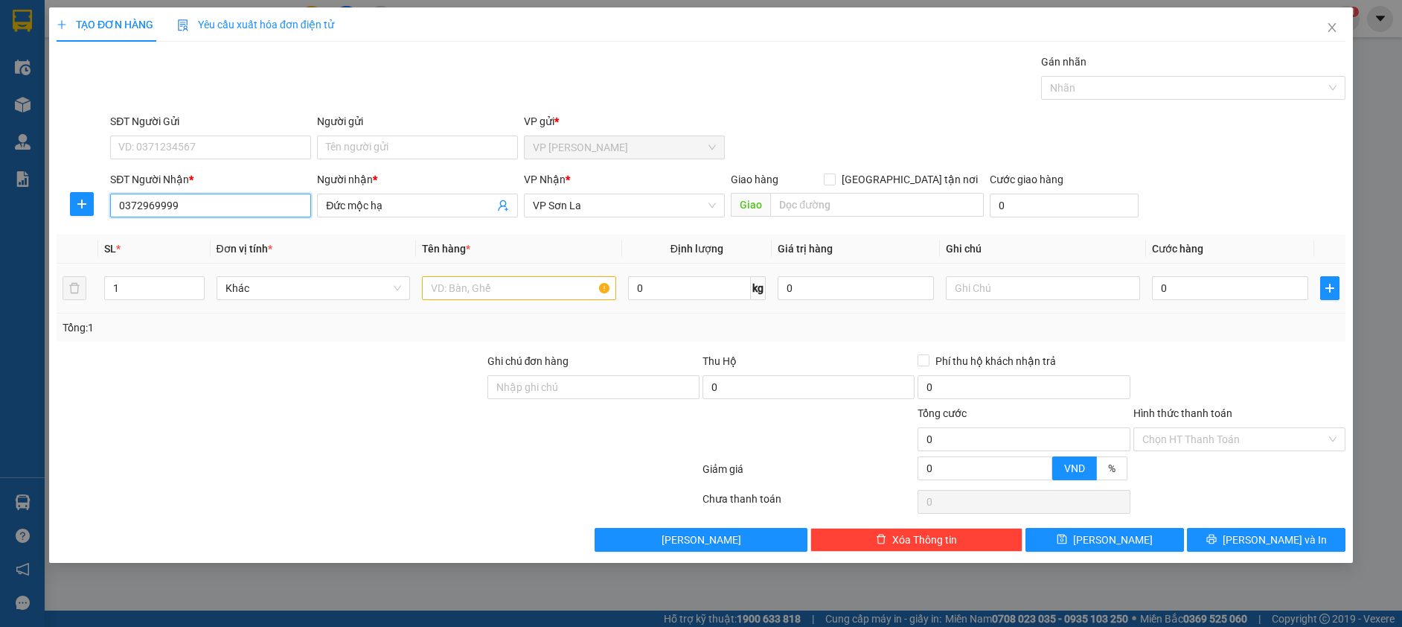
type input "0372969999"
click at [447, 288] on input "text" at bounding box center [519, 288] width 194 height 24
type input "hôp"
click at [1237, 287] on input "0" at bounding box center [1230, 288] width 156 height 24
type input "5"
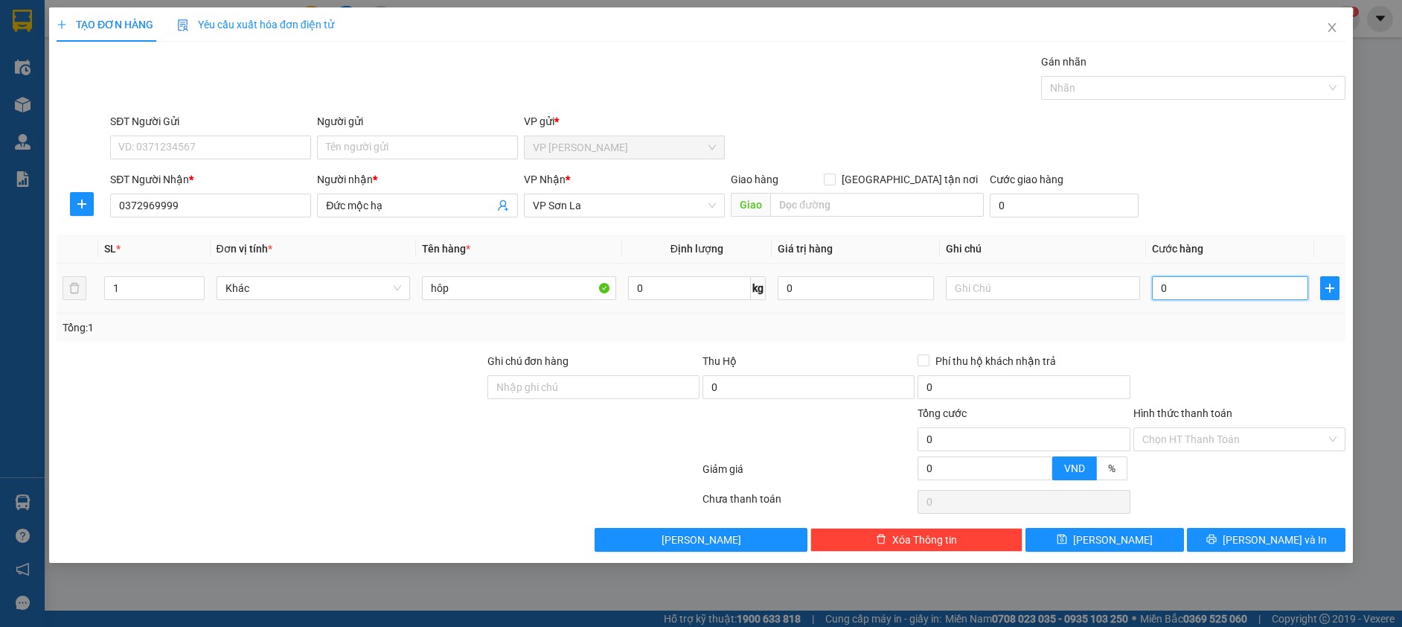
type input "5"
type input "50"
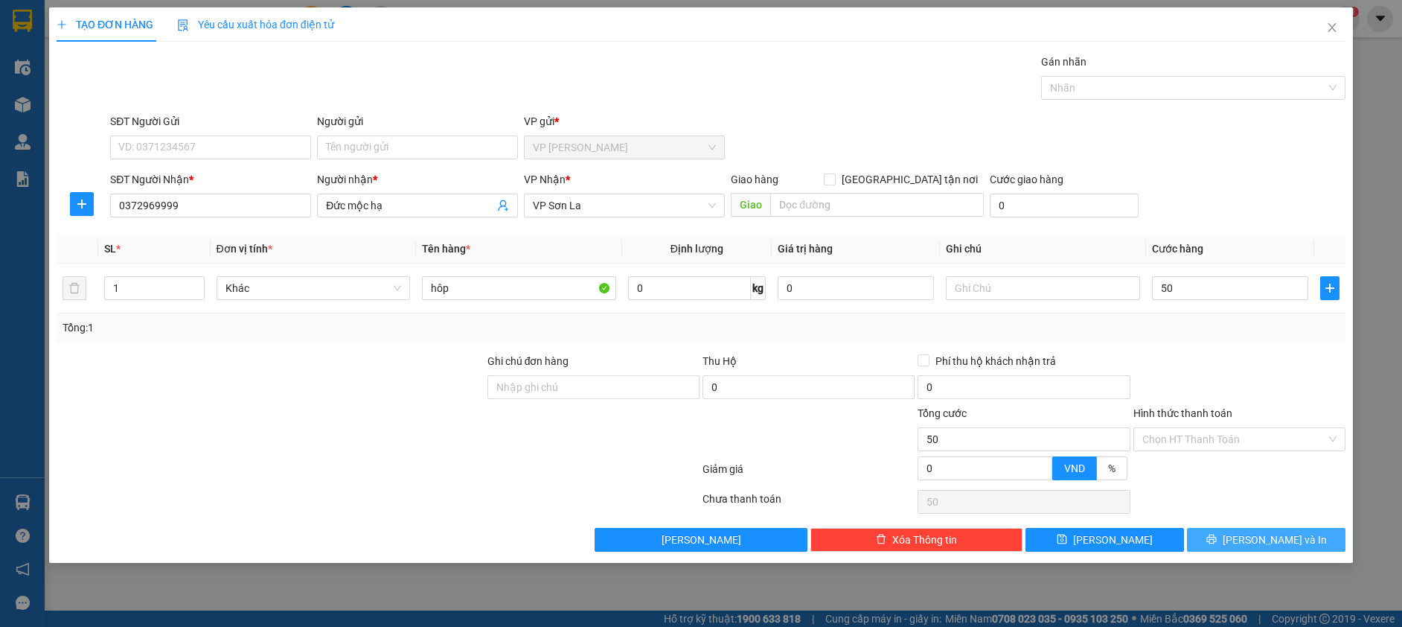
type input "50.000"
click at [1252, 531] on button "[PERSON_NAME] và In" at bounding box center [1266, 540] width 159 height 24
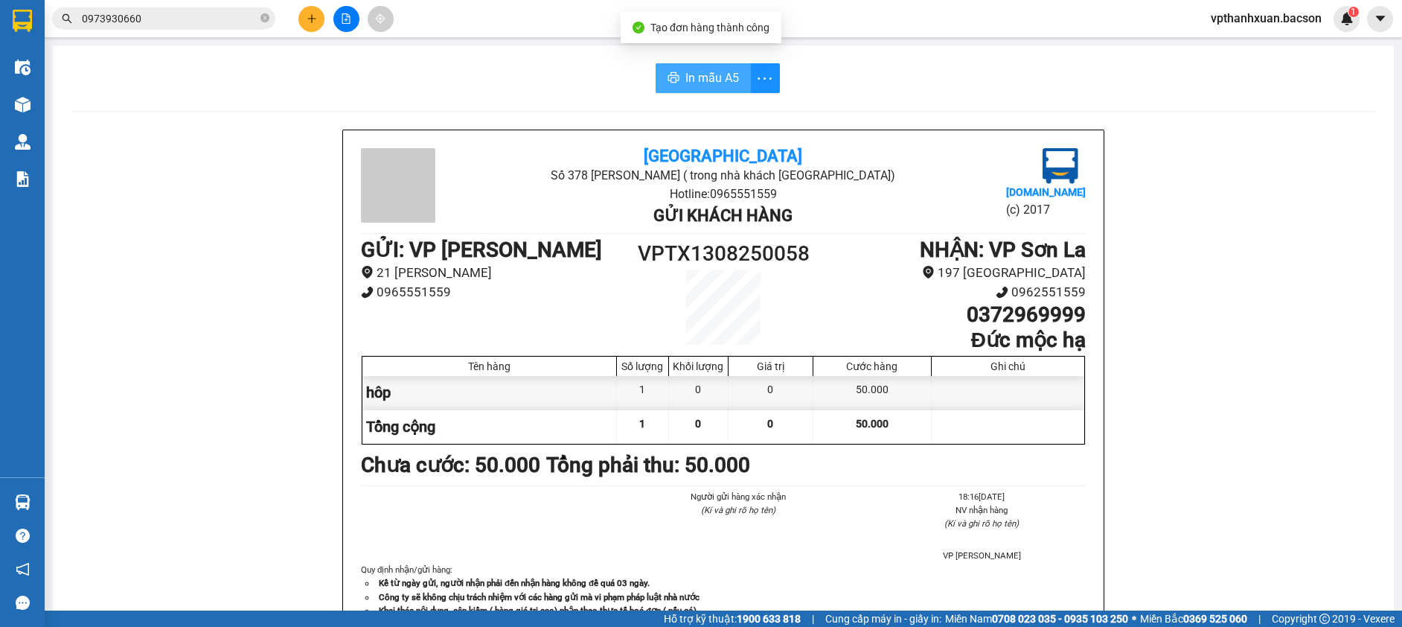
click at [705, 68] on span "In mẫu A5" at bounding box center [712, 77] width 54 height 19
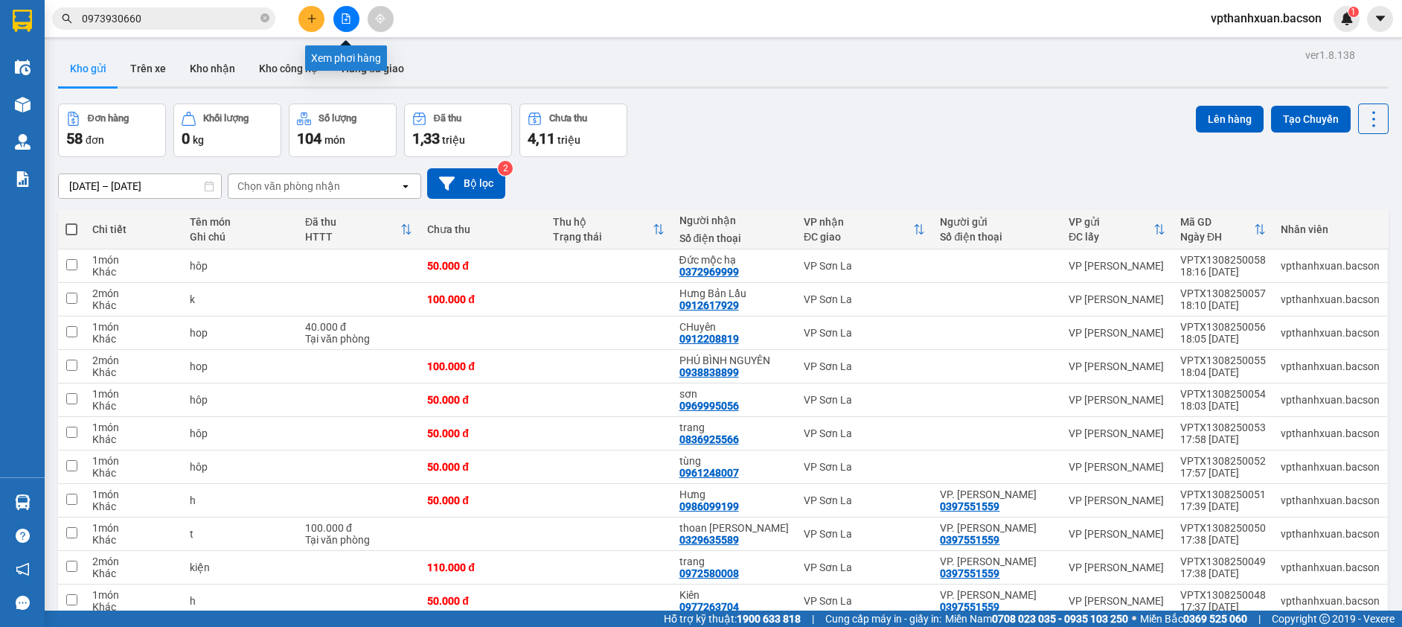
click at [347, 22] on icon "file-add" at bounding box center [346, 18] width 10 height 10
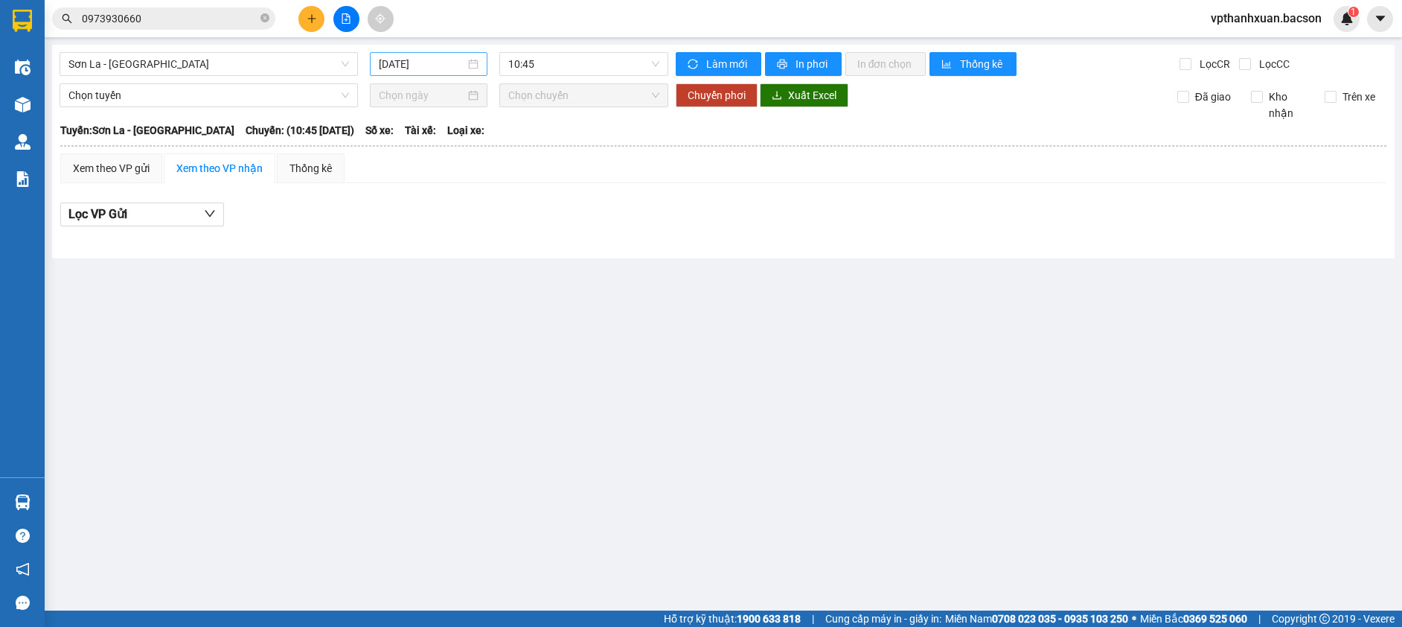
click at [457, 62] on input "[DATE]" at bounding box center [422, 64] width 86 height 16
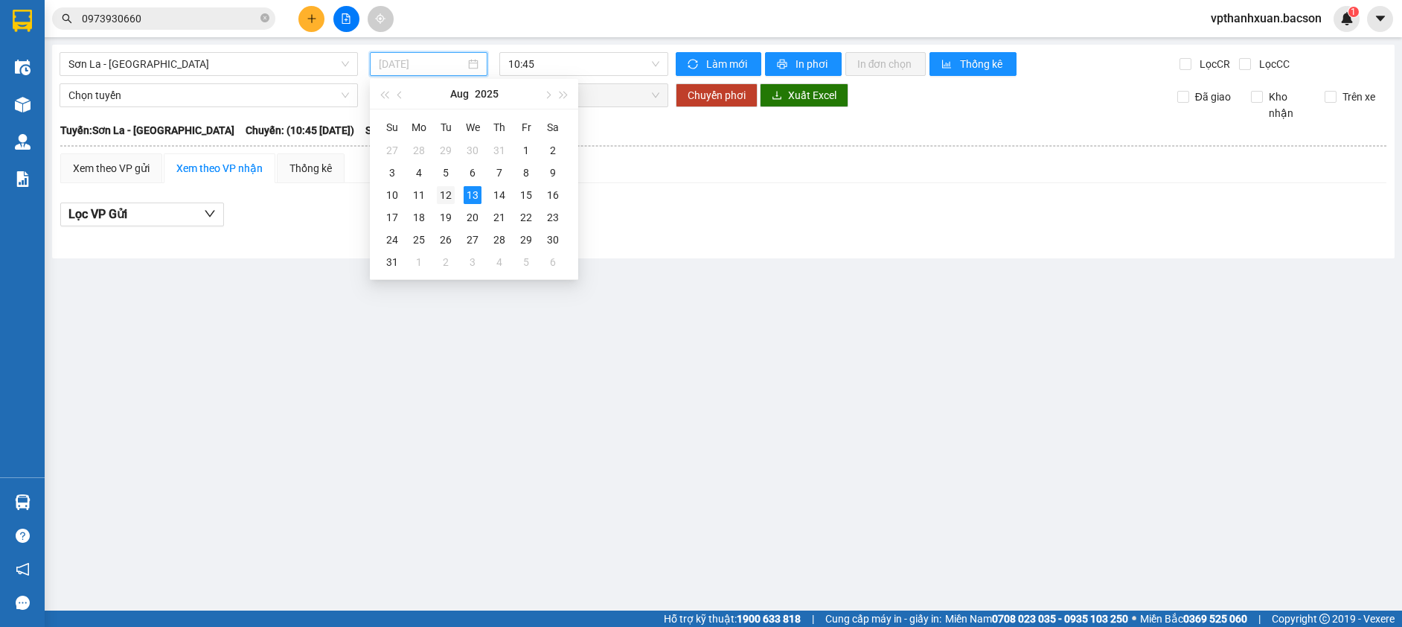
click at [444, 192] on div "12" at bounding box center [446, 195] width 18 height 18
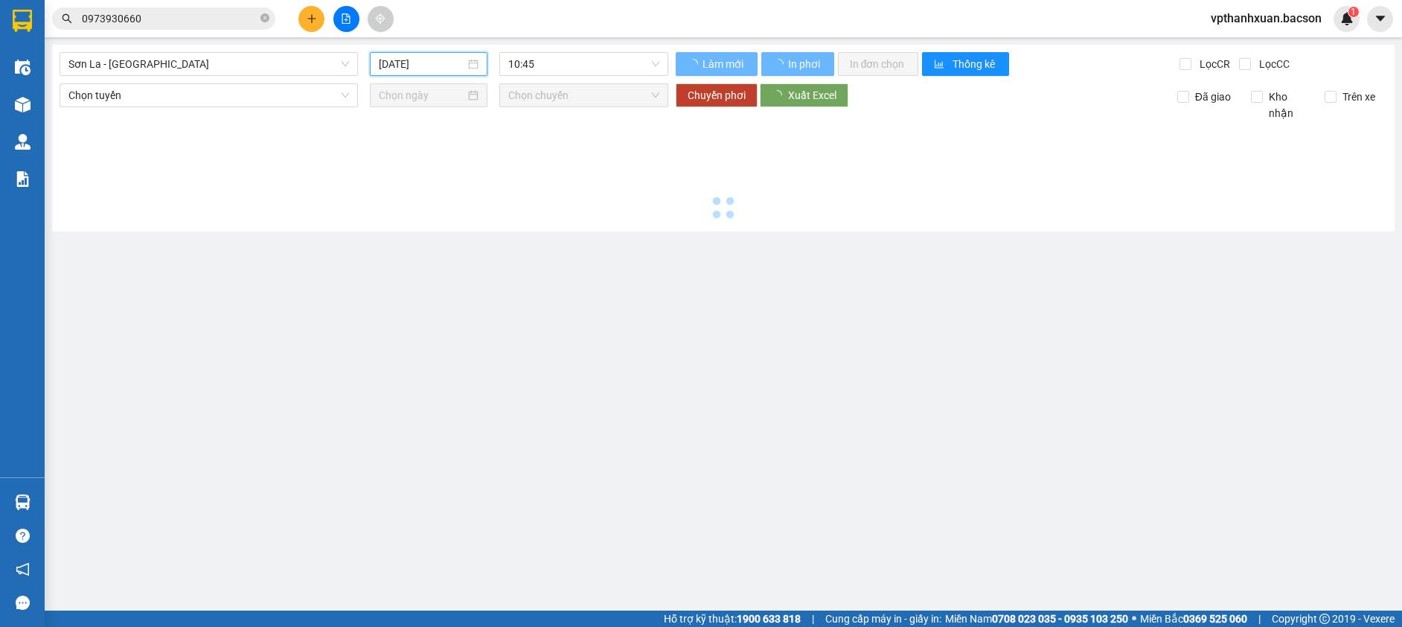
type input "[DATE]"
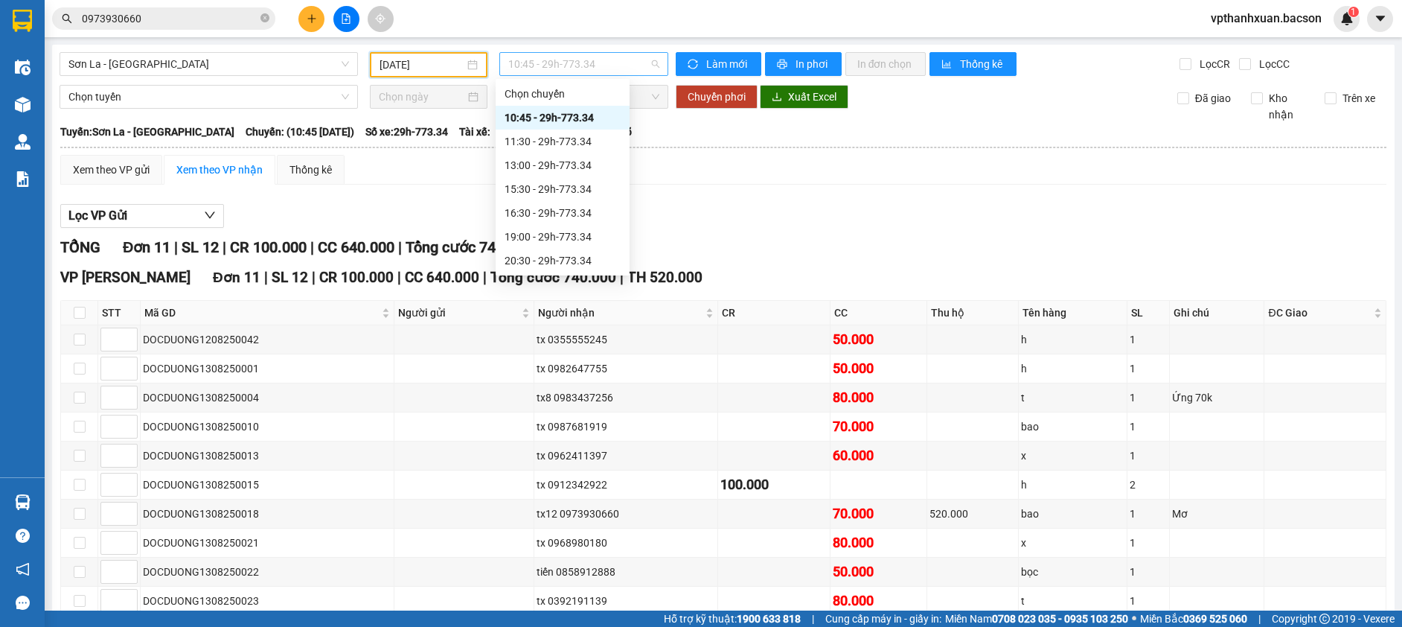
click at [551, 57] on span "10:45 - 29h-773.34" at bounding box center [583, 64] width 151 height 22
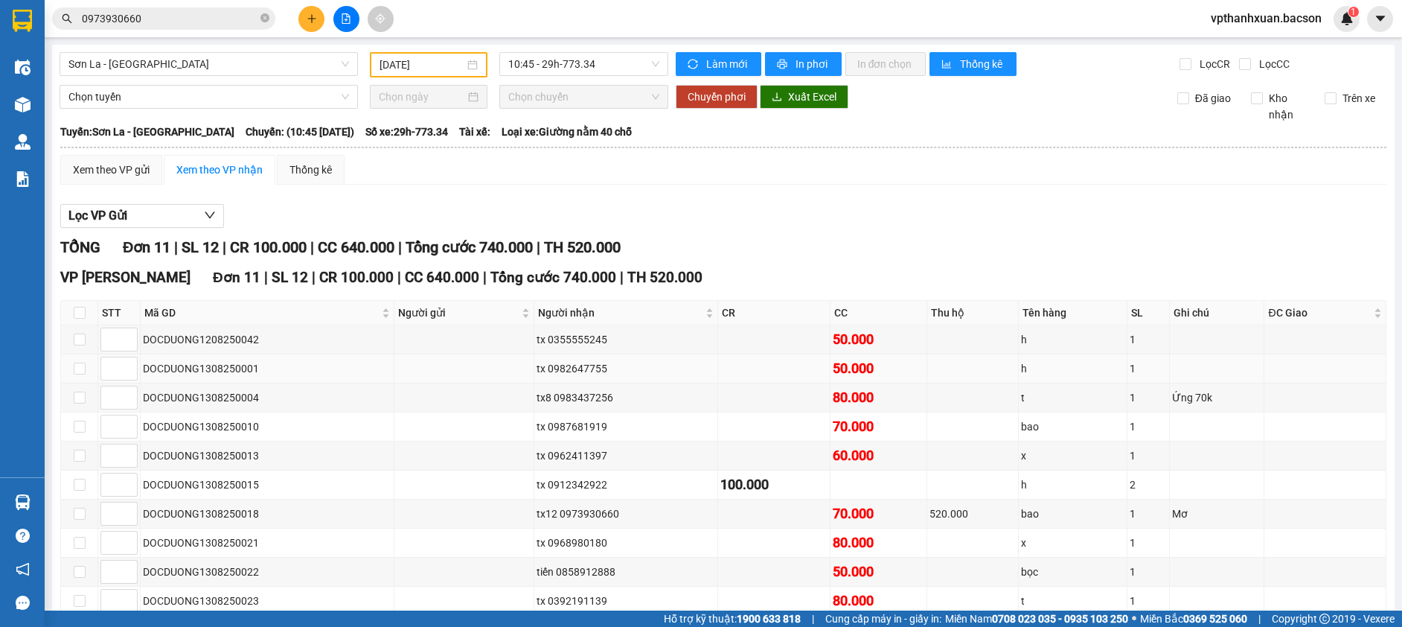
click at [682, 378] on td "tx 0982647755" at bounding box center [626, 368] width 184 height 29
click at [310, 22] on icon "plus" at bounding box center [312, 18] width 10 height 10
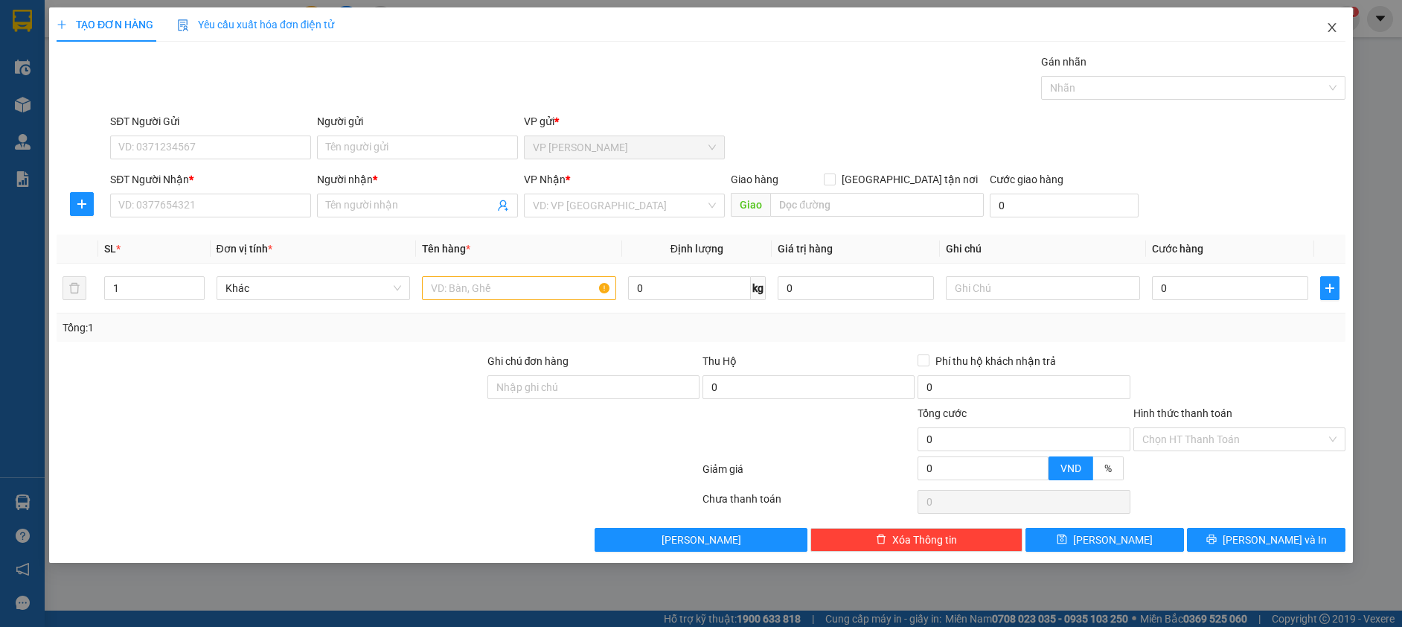
click at [1331, 31] on icon "close" at bounding box center [1332, 28] width 12 height 12
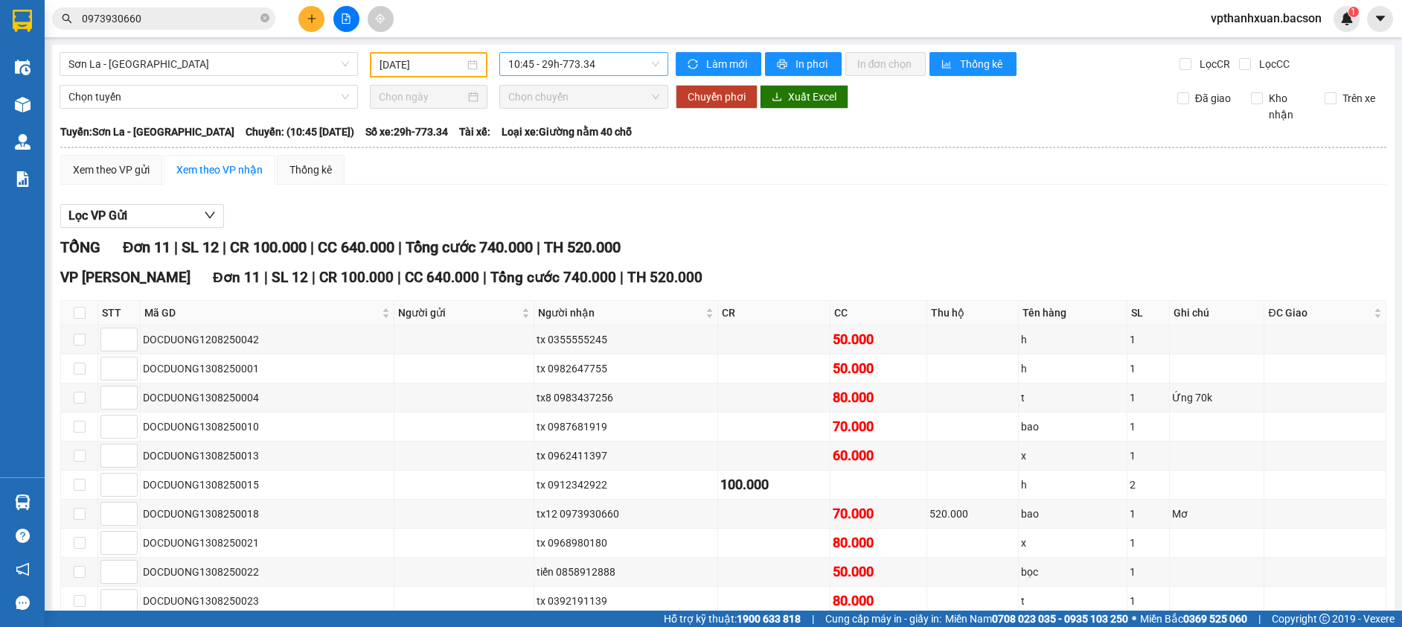
click at [591, 55] on span "10:45 - 29h-773.34" at bounding box center [583, 64] width 151 height 22
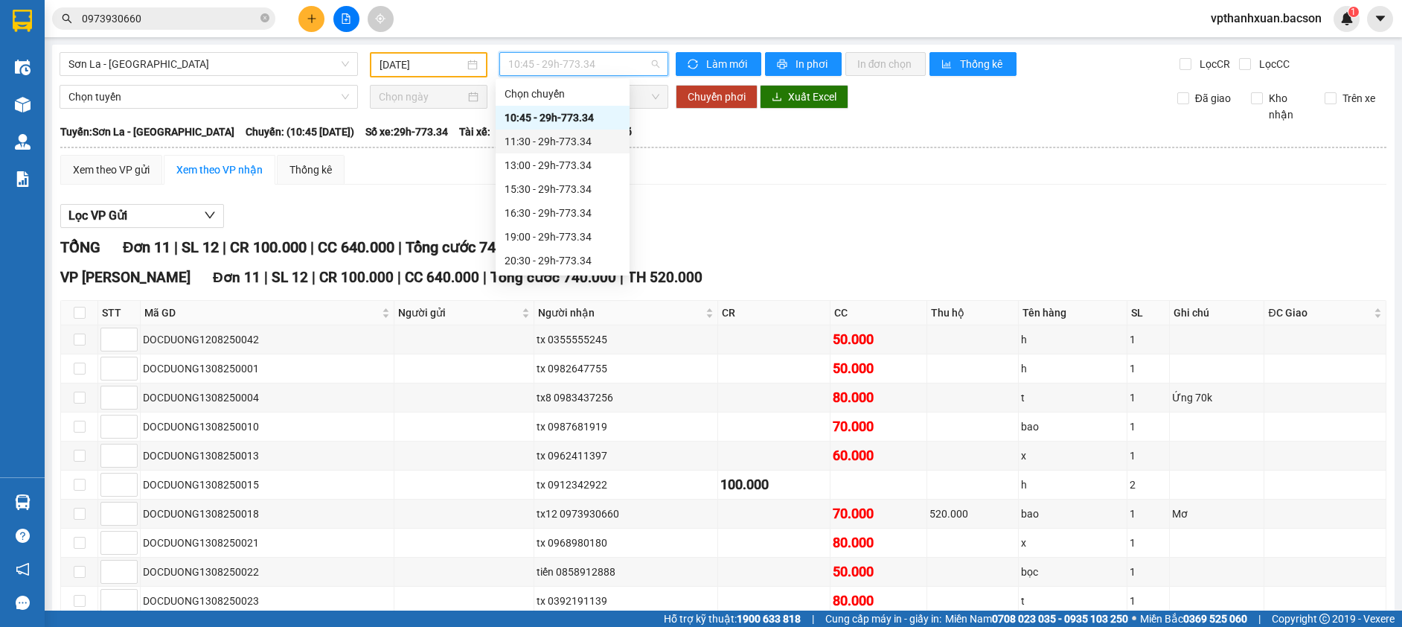
click at [593, 146] on div "11:30 - 29h-773.34" at bounding box center [563, 141] width 116 height 16
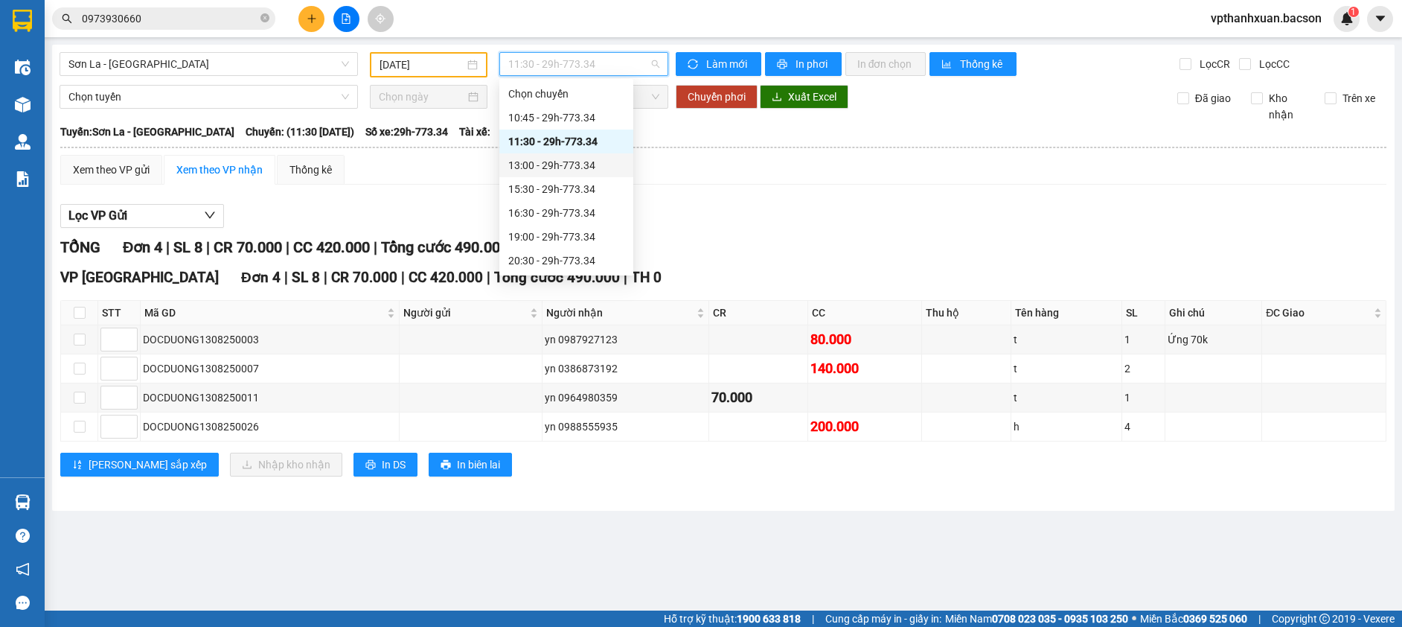
click at [571, 164] on div "13:00 - 29h-773.34" at bounding box center [566, 165] width 116 height 16
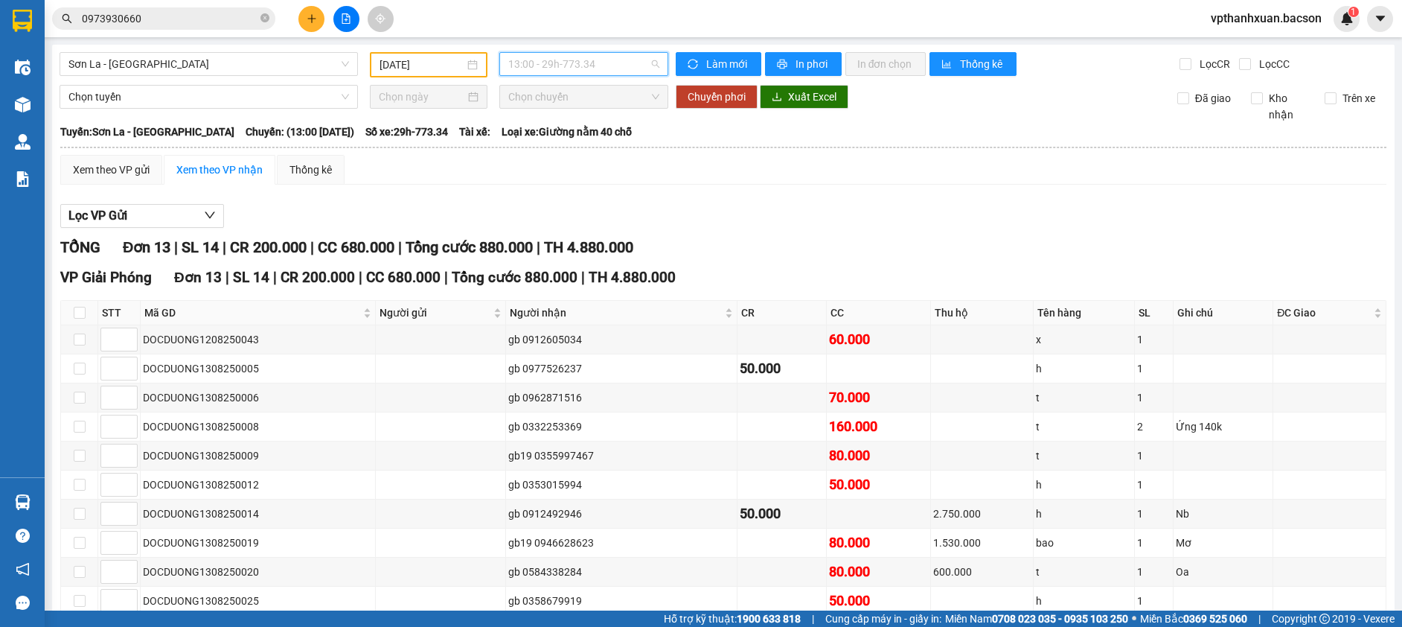
click at [537, 57] on span "13:00 - 29h-773.34" at bounding box center [583, 64] width 151 height 22
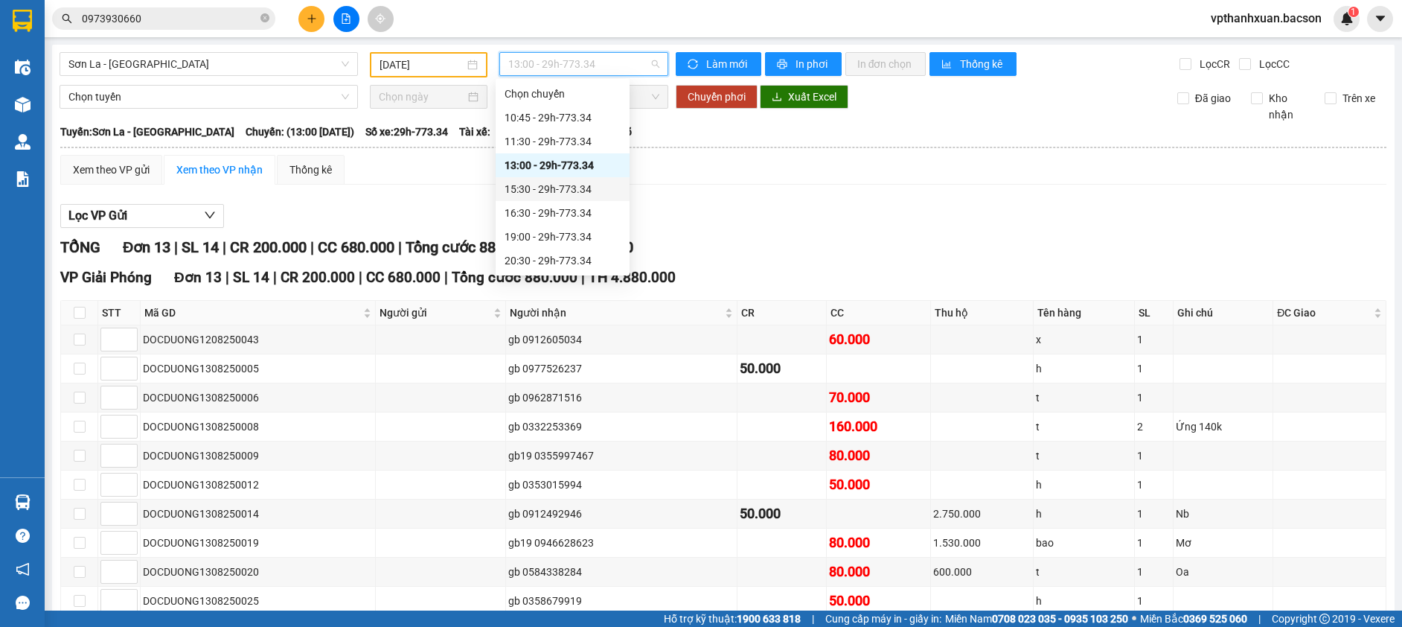
click at [528, 183] on div "15:30 - 29h-773.34" at bounding box center [563, 189] width 116 height 16
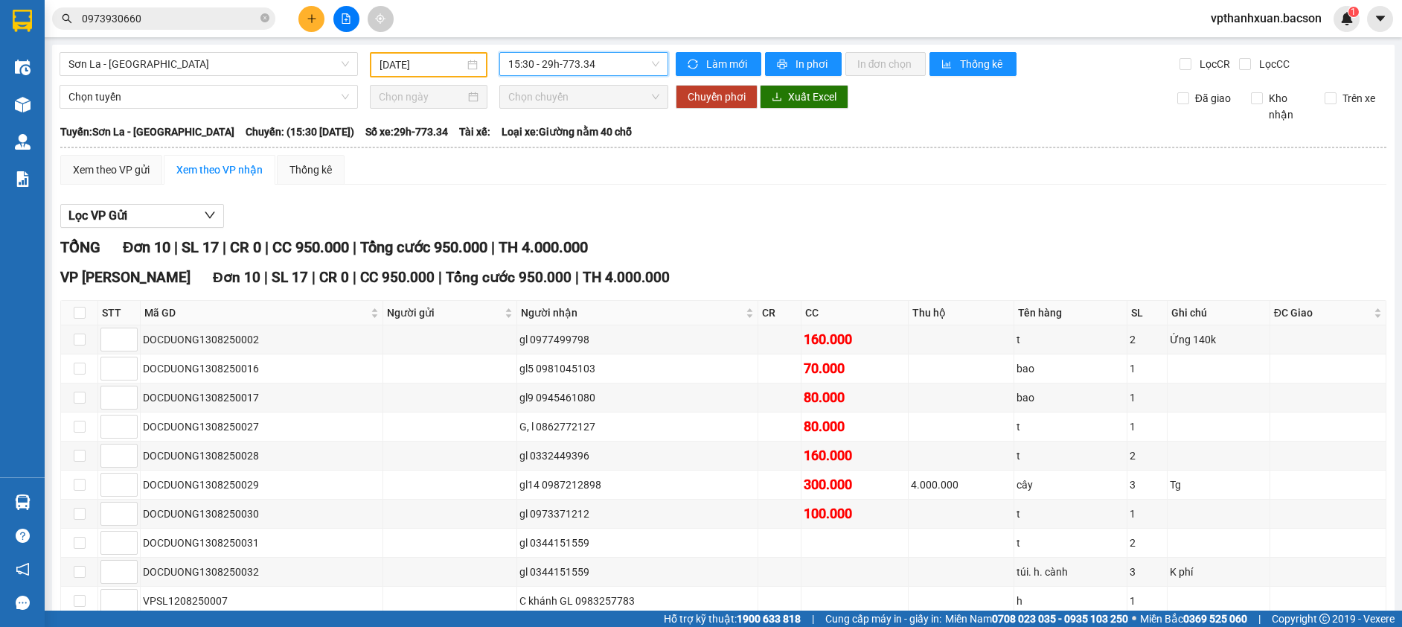
click at [572, 59] on span "15:30 - 29h-773.34" at bounding box center [583, 64] width 151 height 22
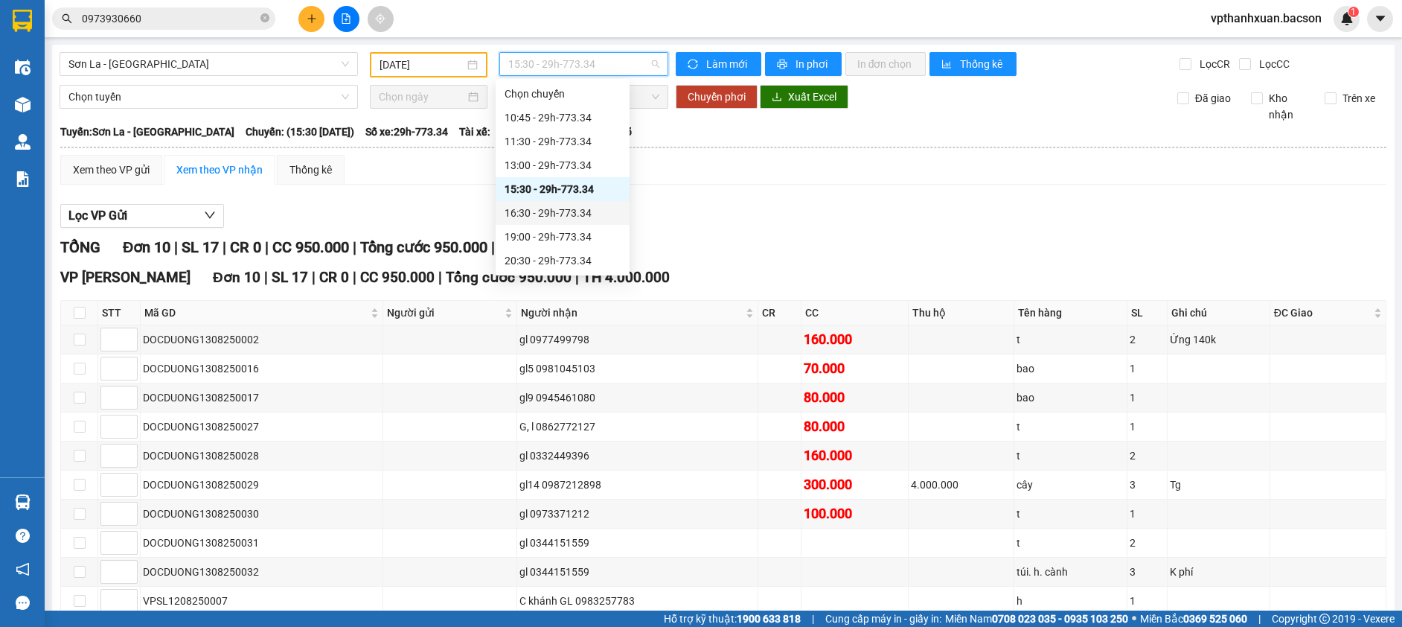
click at [566, 209] on div "16:30 - 29h-773.34" at bounding box center [563, 213] width 116 height 16
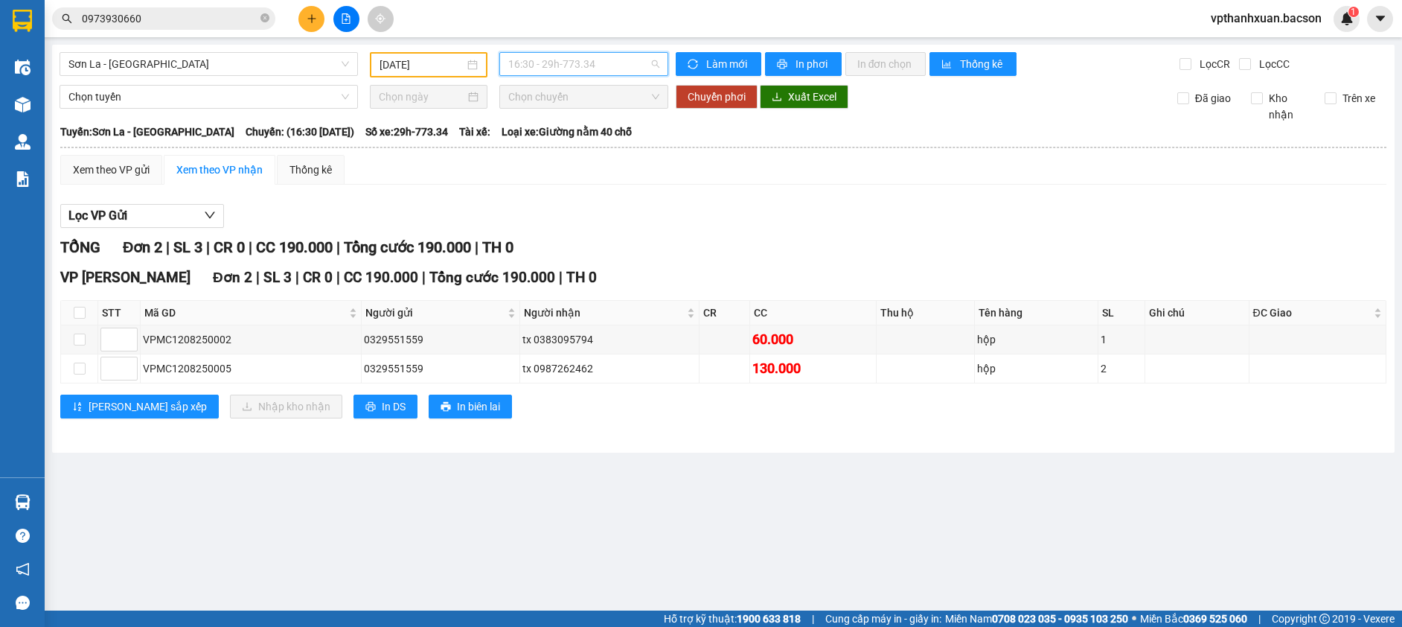
click at [578, 60] on span "16:30 - 29h-773.34" at bounding box center [583, 64] width 151 height 22
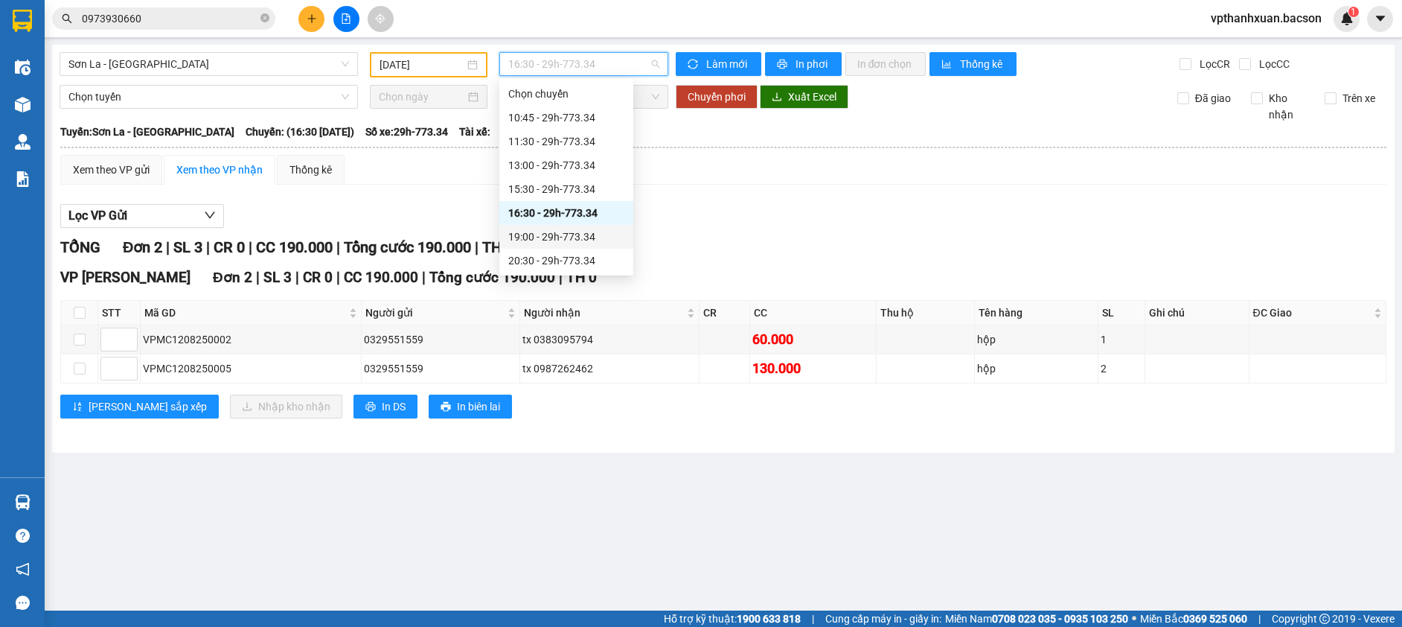
click at [565, 235] on div "19:00 - 29h-773.34" at bounding box center [566, 236] width 116 height 16
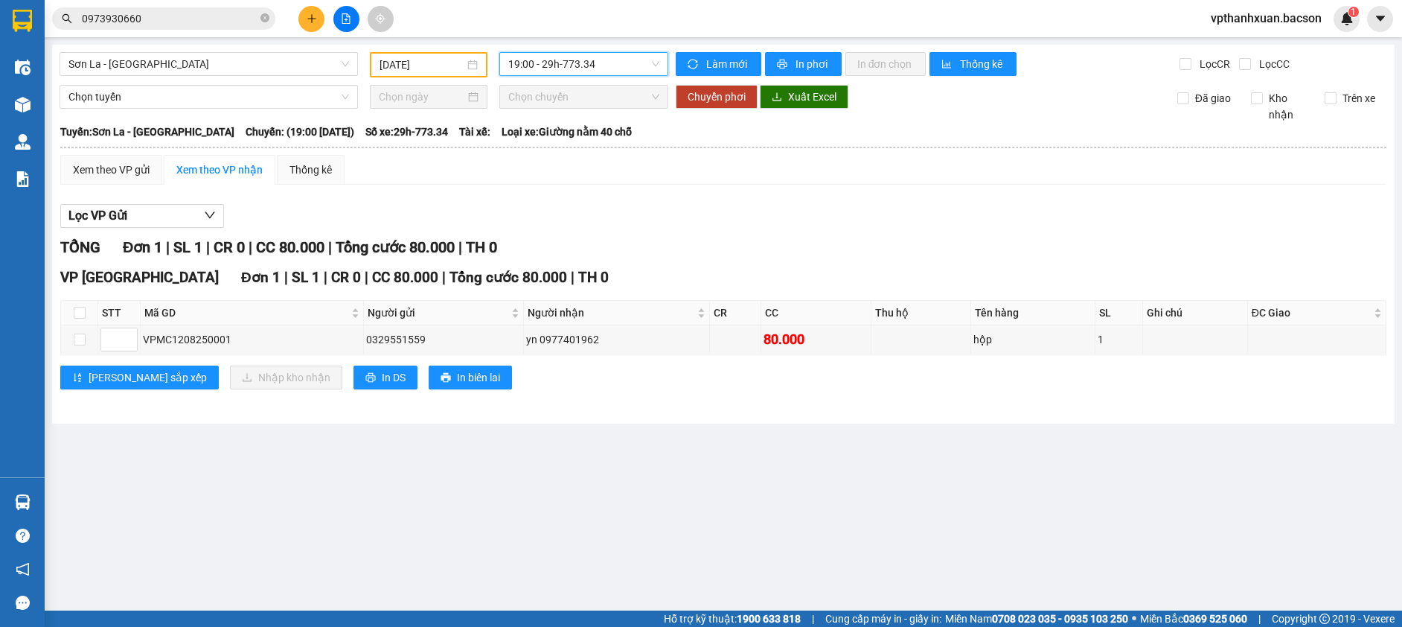
click at [586, 62] on span "19:00 - 29h-773.34" at bounding box center [583, 64] width 151 height 22
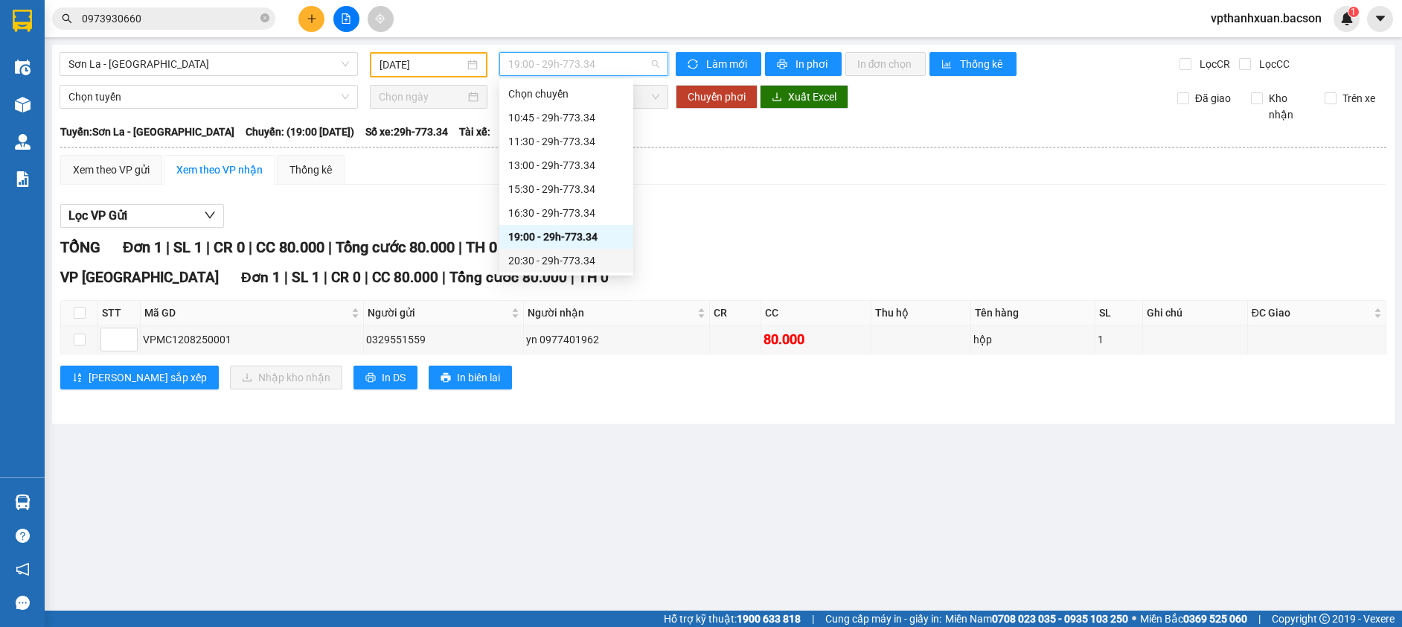
click at [570, 257] on div "20:30 - 29h-773.34" at bounding box center [566, 260] width 116 height 16
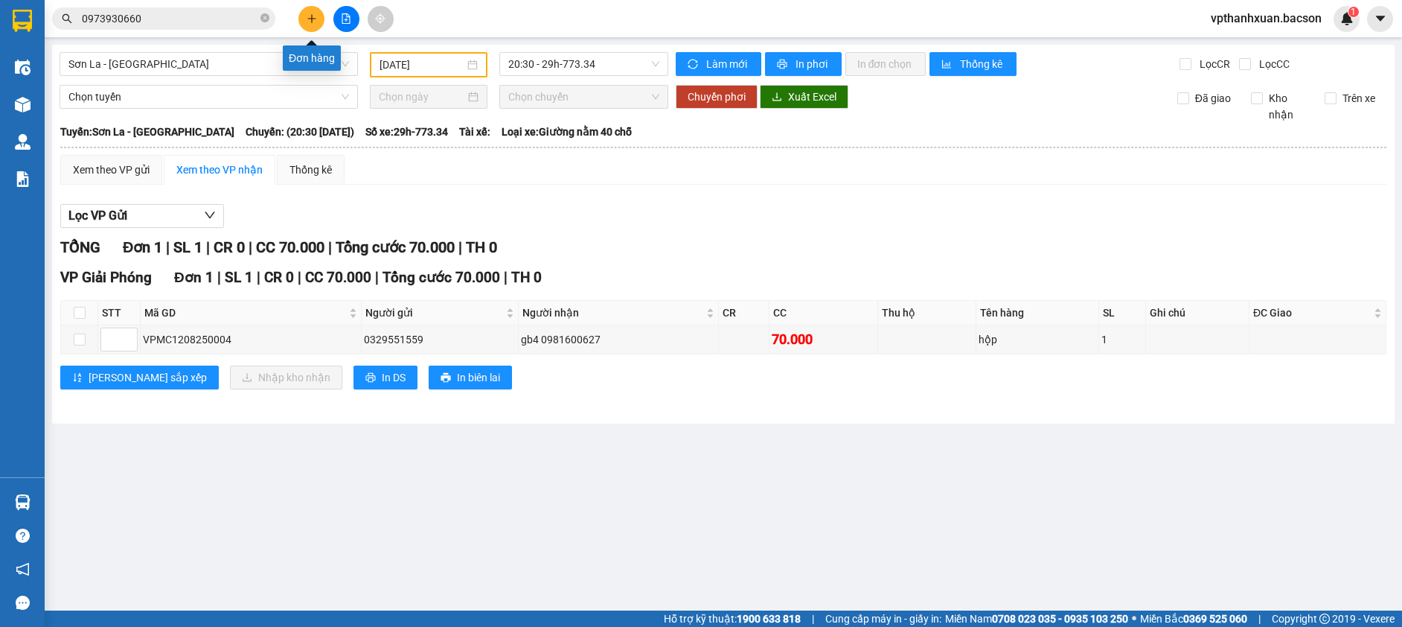
click at [310, 14] on icon "plus" at bounding box center [312, 18] width 10 height 10
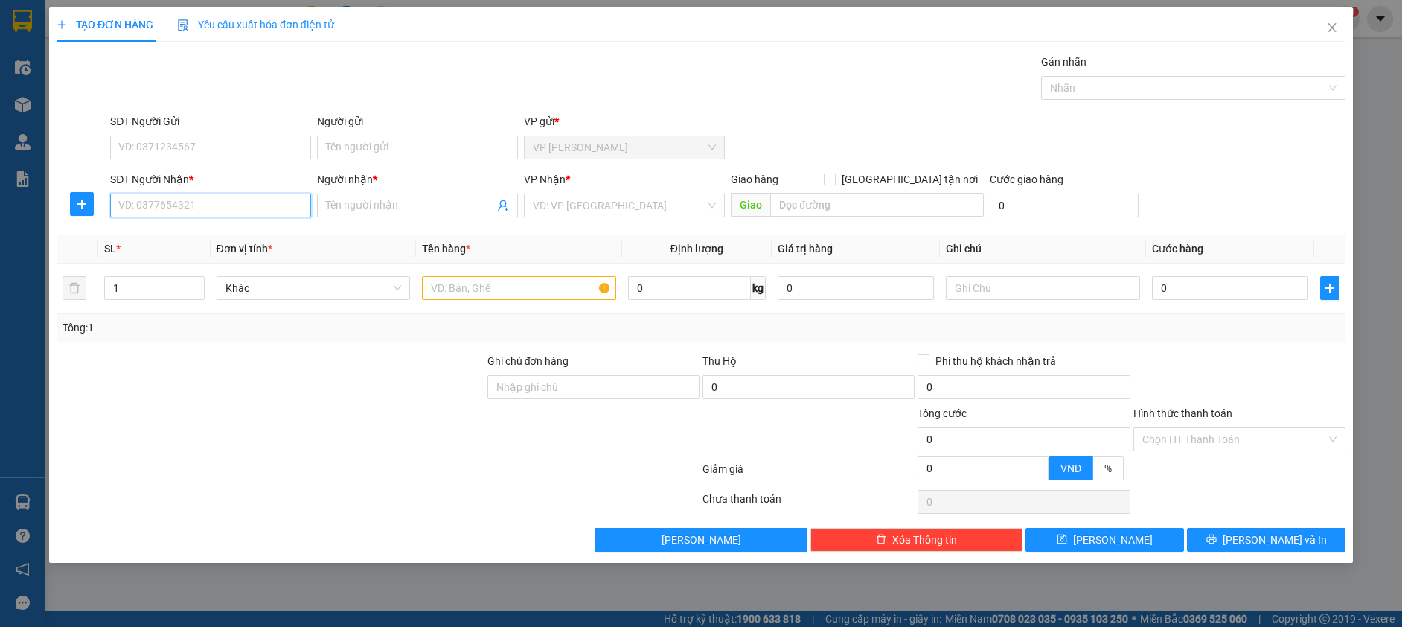
click at [211, 206] on input "SĐT Người Nhận *" at bounding box center [210, 205] width 201 height 24
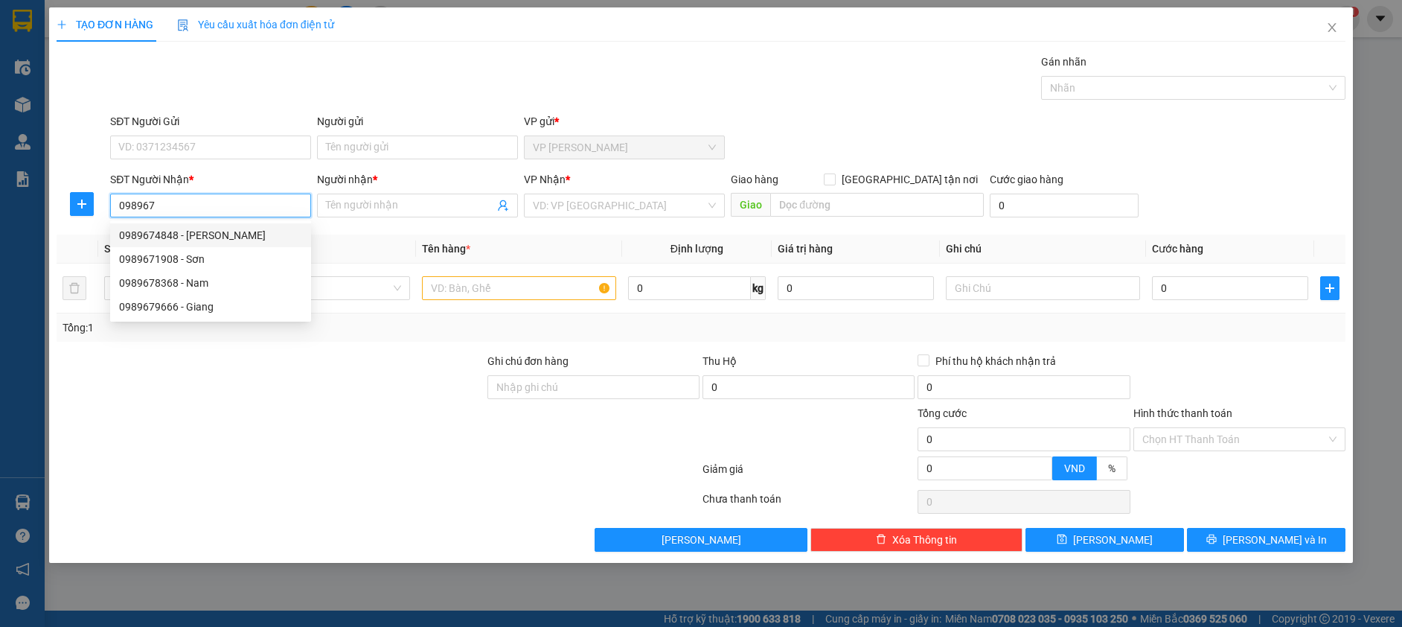
click at [199, 238] on div "0989674848 - minh anh" at bounding box center [210, 235] width 183 height 16
type input "0989674848"
type input "[PERSON_NAME]"
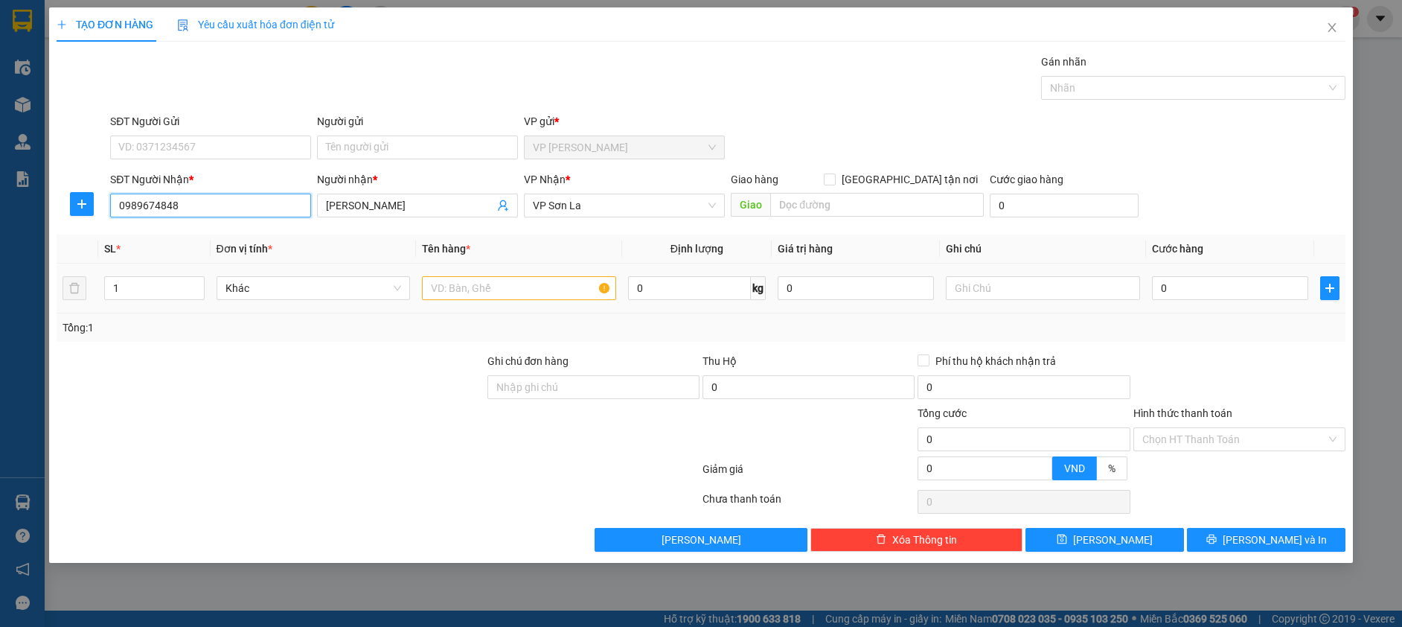
type input "0989674848"
click at [429, 283] on input "text" at bounding box center [519, 288] width 194 height 24
type input "h"
type input "boc"
click at [1240, 284] on input "0" at bounding box center [1230, 288] width 156 height 24
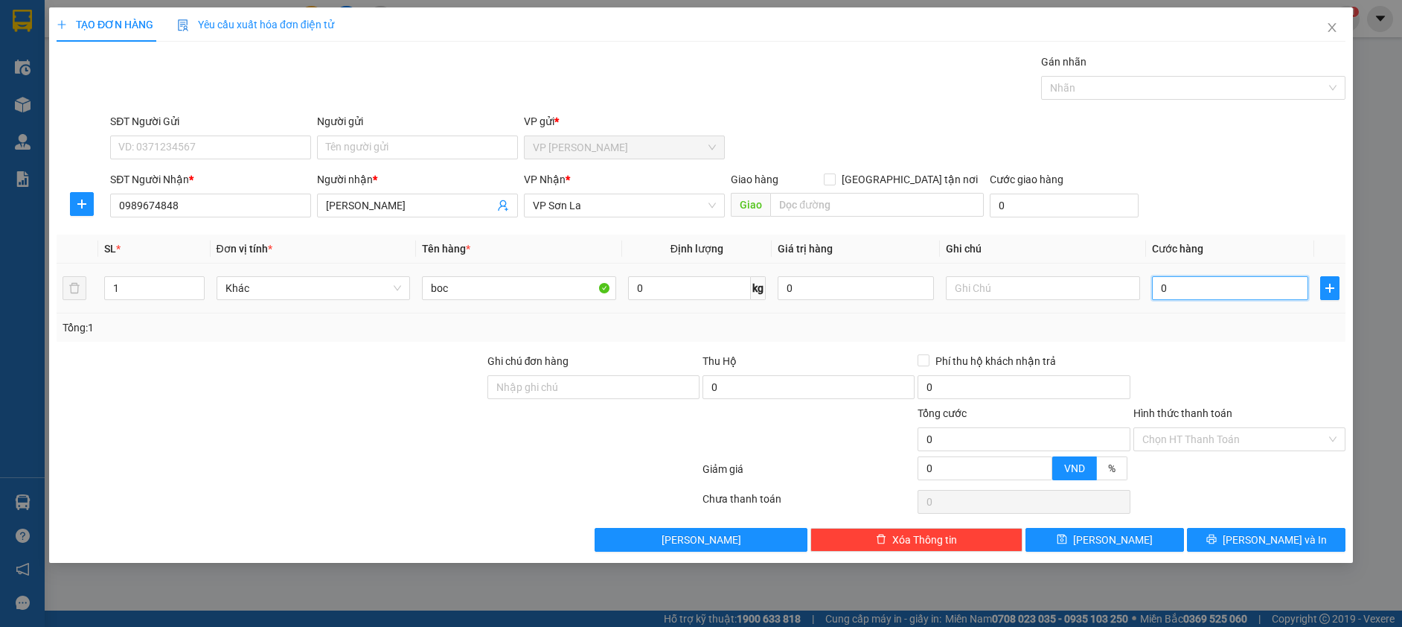
type input "5"
type input "50"
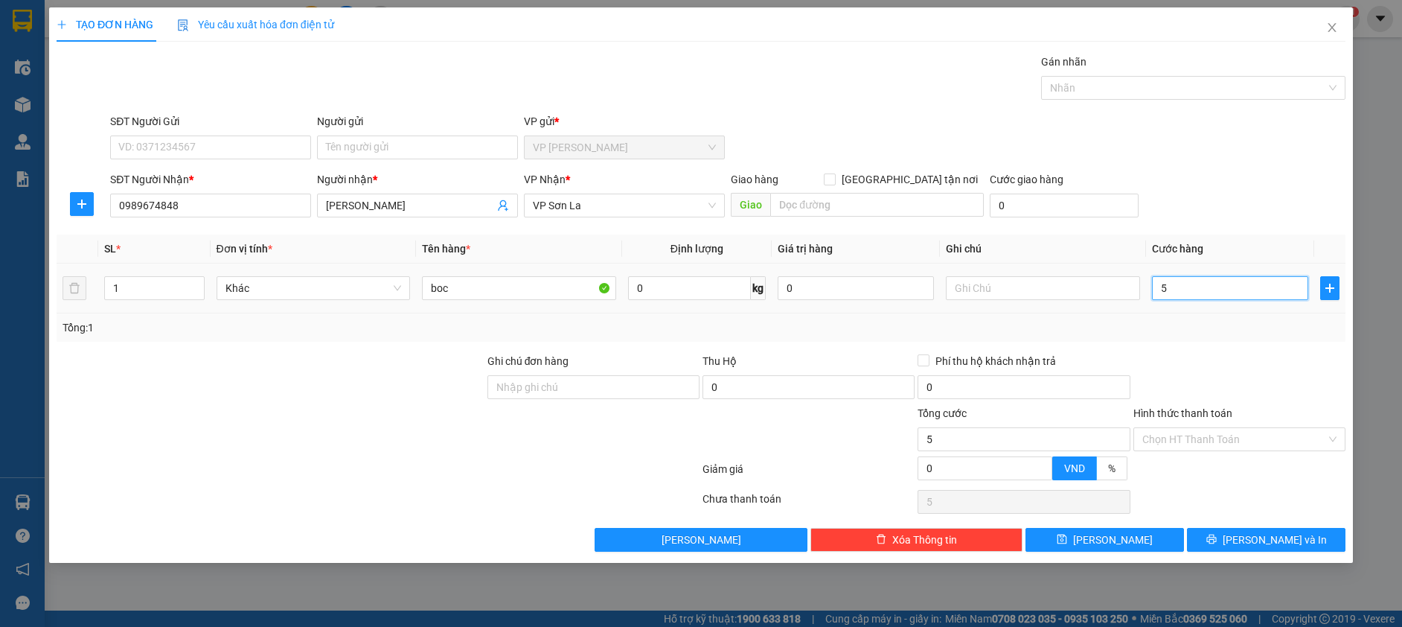
type input "50"
type input "50.000"
click at [1203, 535] on button "[PERSON_NAME] và In" at bounding box center [1266, 540] width 159 height 24
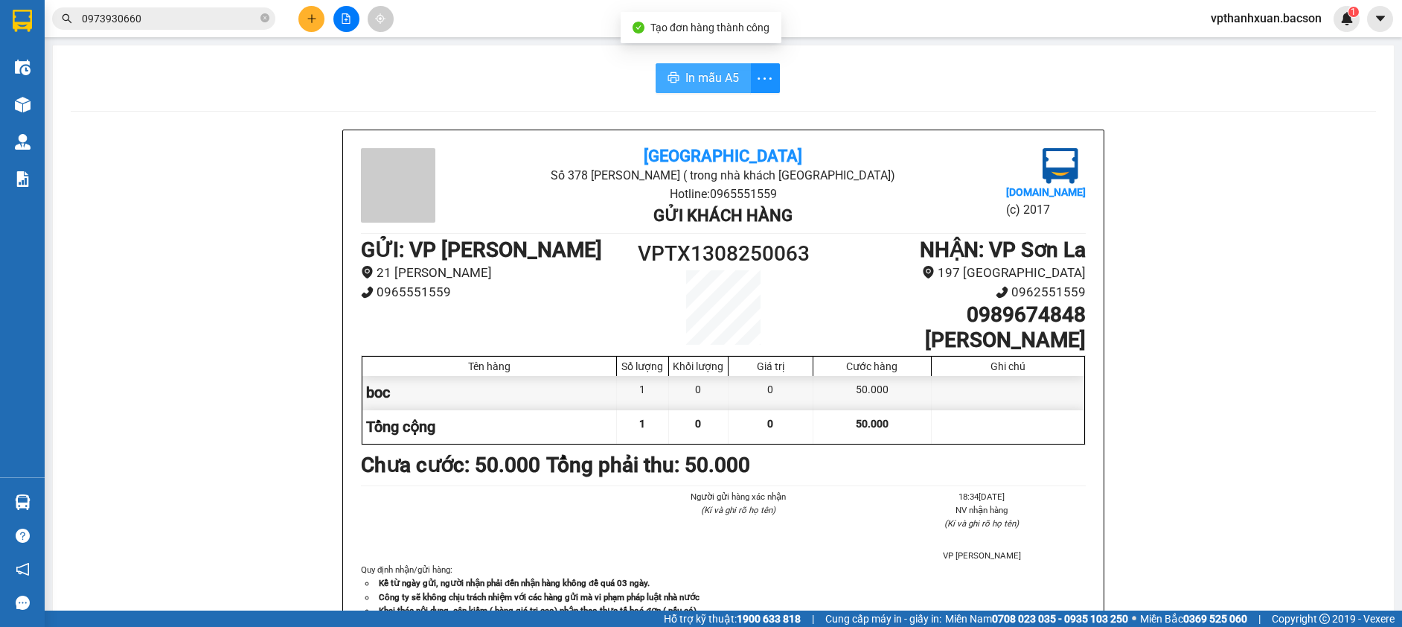
click at [710, 77] on span "In mẫu A5" at bounding box center [712, 77] width 54 height 19
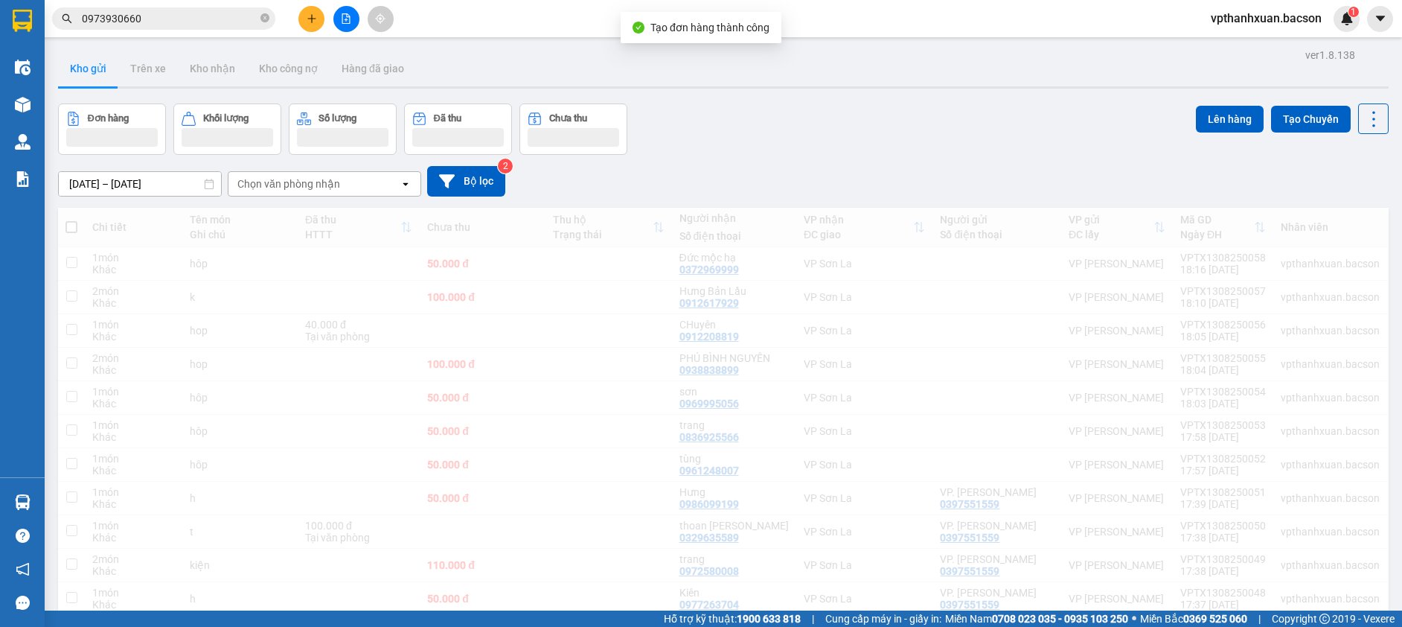
click at [304, 22] on button at bounding box center [311, 19] width 26 height 26
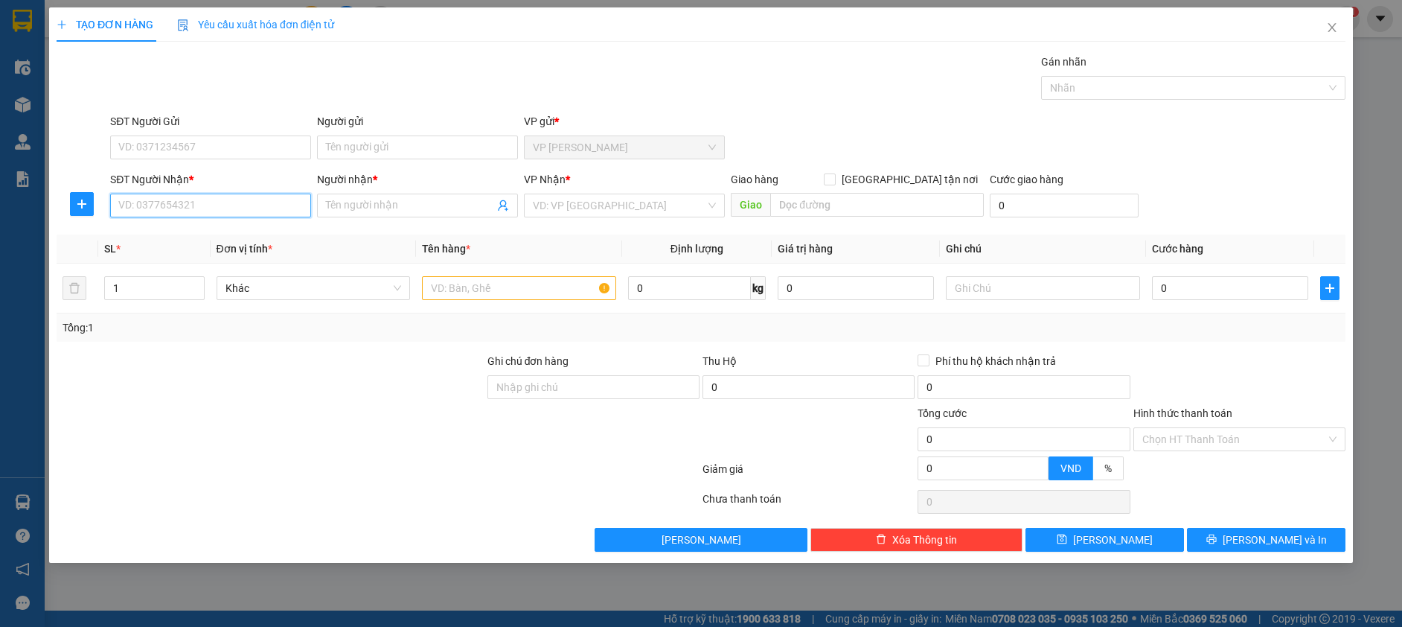
click at [250, 204] on input "SĐT Người Nhận *" at bounding box center [210, 205] width 201 height 24
click at [228, 236] on div "0913313831 - Bình" at bounding box center [210, 235] width 183 height 16
type input "0913313831"
type input "Bình"
type input "0913313831"
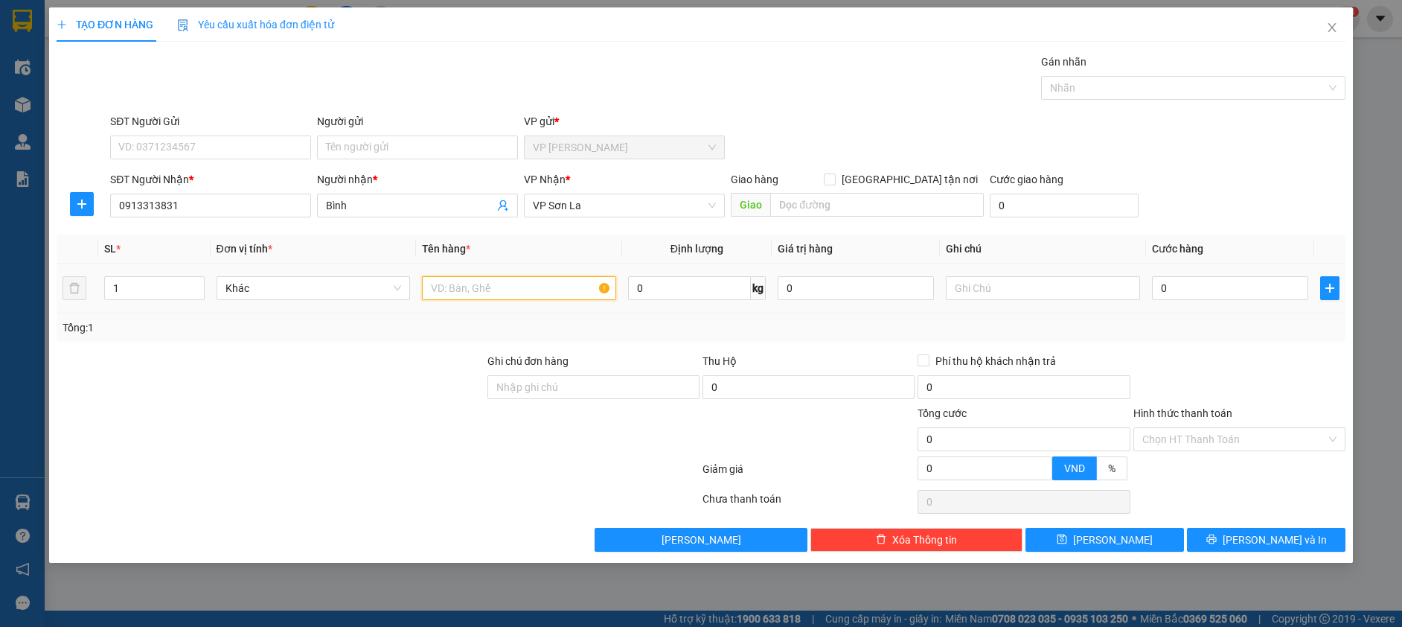
click at [485, 281] on input "text" at bounding box center [519, 288] width 194 height 24
type input "boc"
click at [1223, 286] on input "0" at bounding box center [1230, 288] width 156 height 24
type input "5"
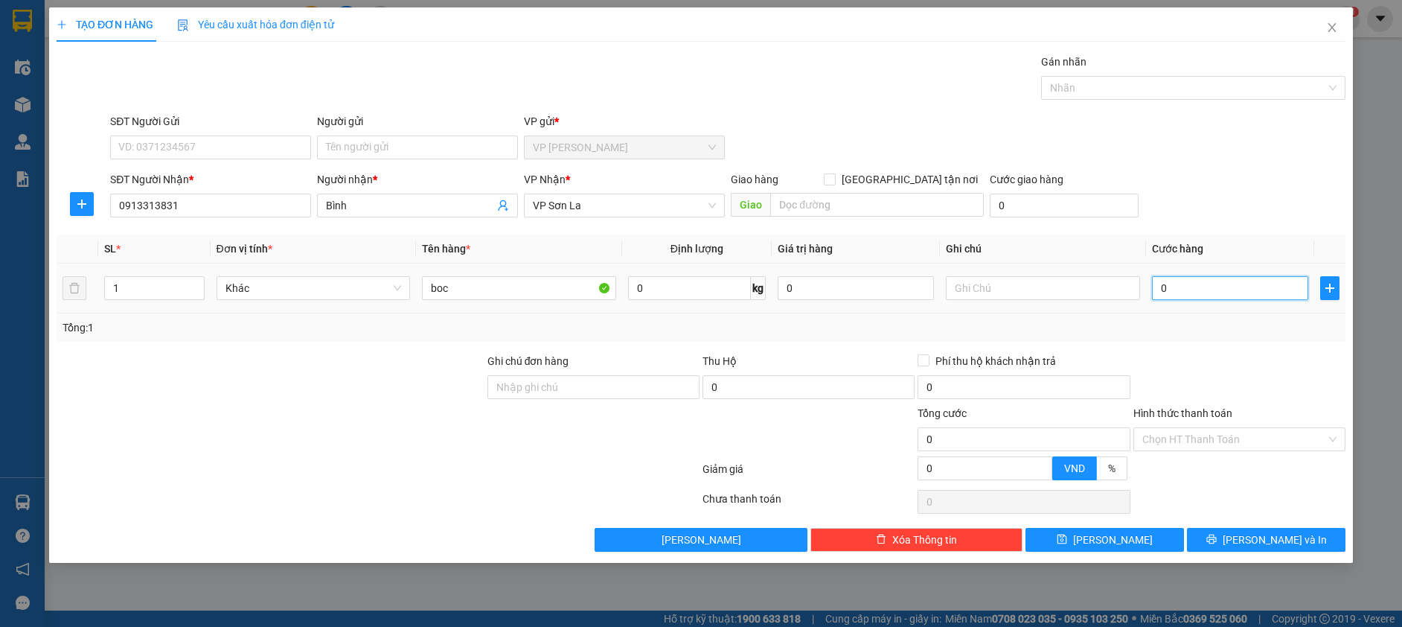
type input "5"
type input "50"
type input "50.000"
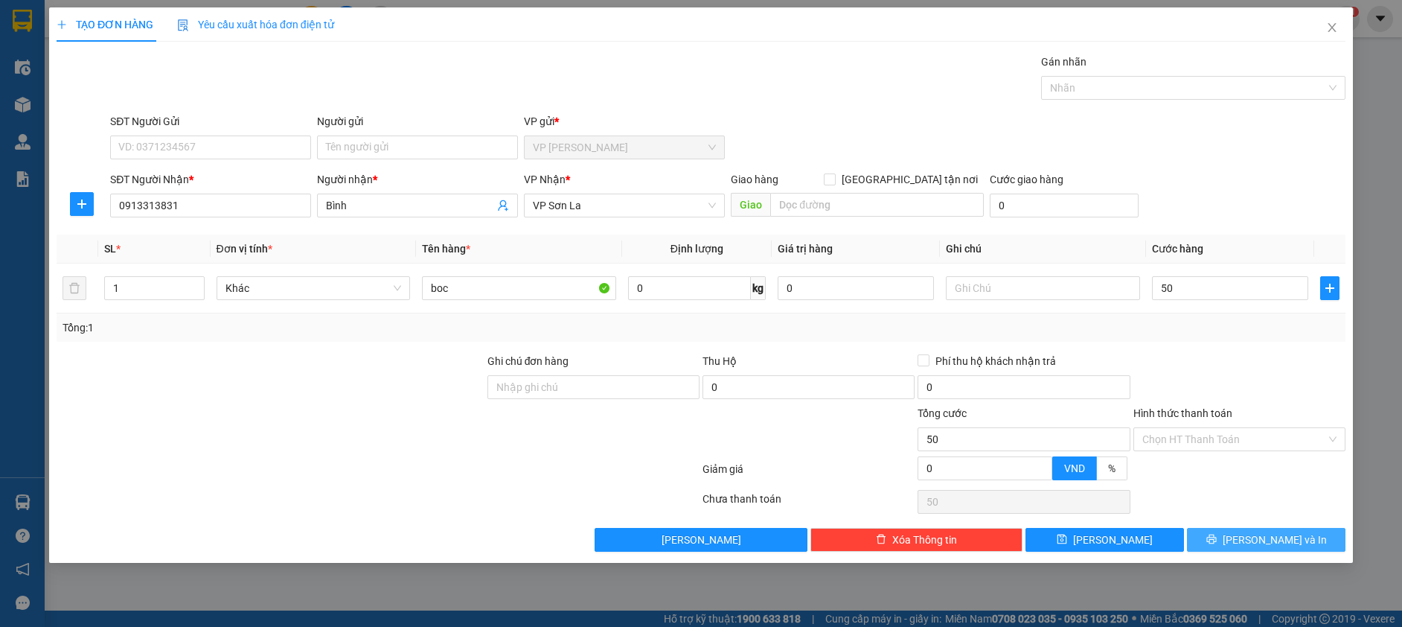
type input "50.000"
click at [1257, 538] on span "[PERSON_NAME] và In" at bounding box center [1275, 539] width 104 height 16
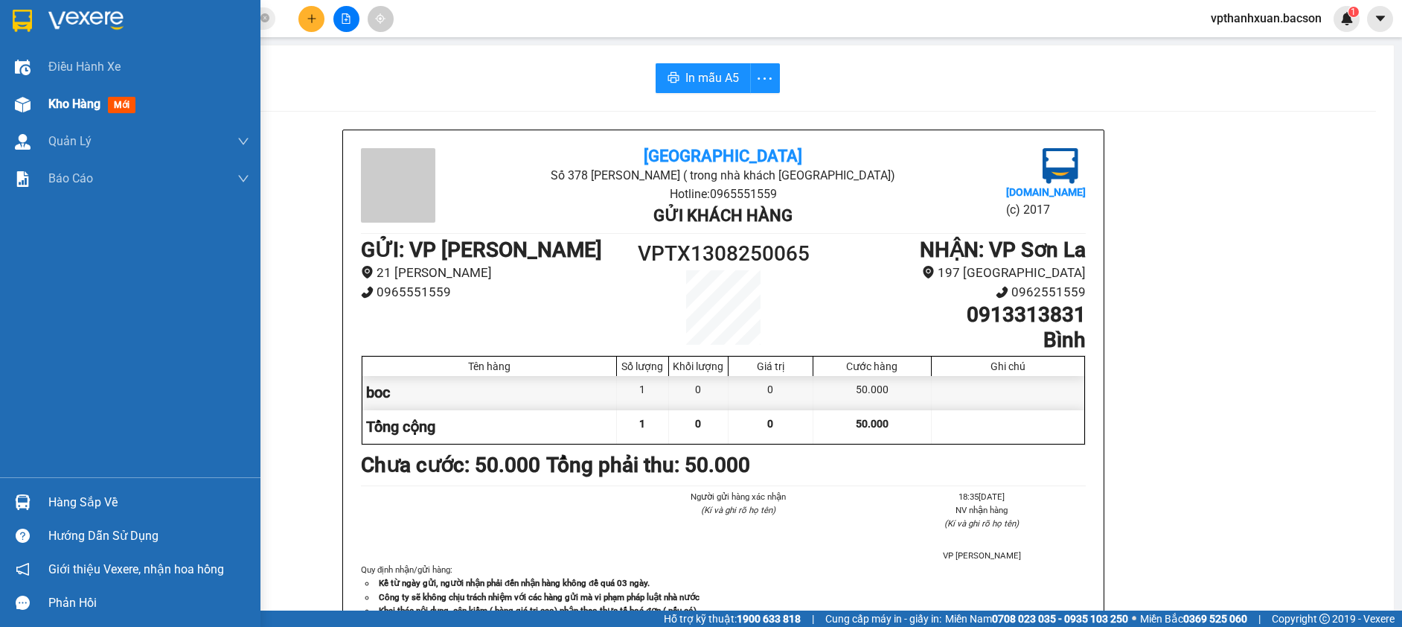
click at [121, 101] on span "mới" at bounding box center [122, 105] width 28 height 16
click at [123, 102] on span "mới" at bounding box center [122, 105] width 28 height 16
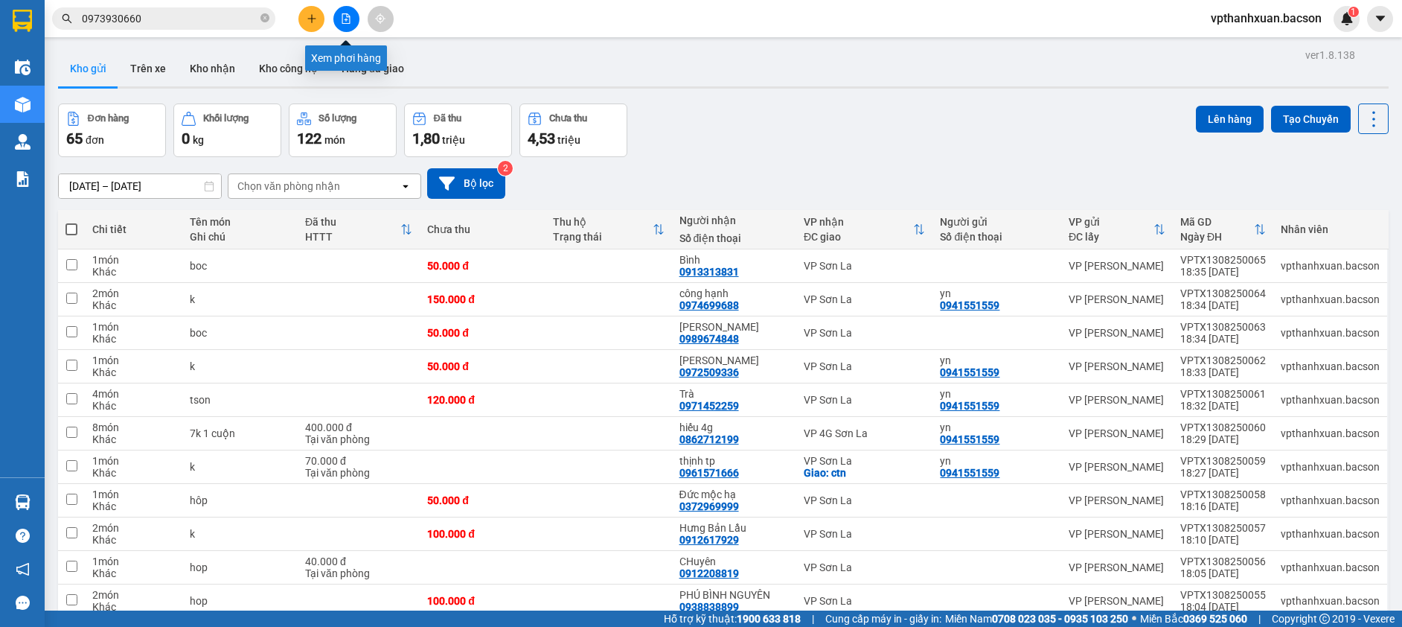
click at [345, 16] on icon "file-add" at bounding box center [346, 18] width 10 height 10
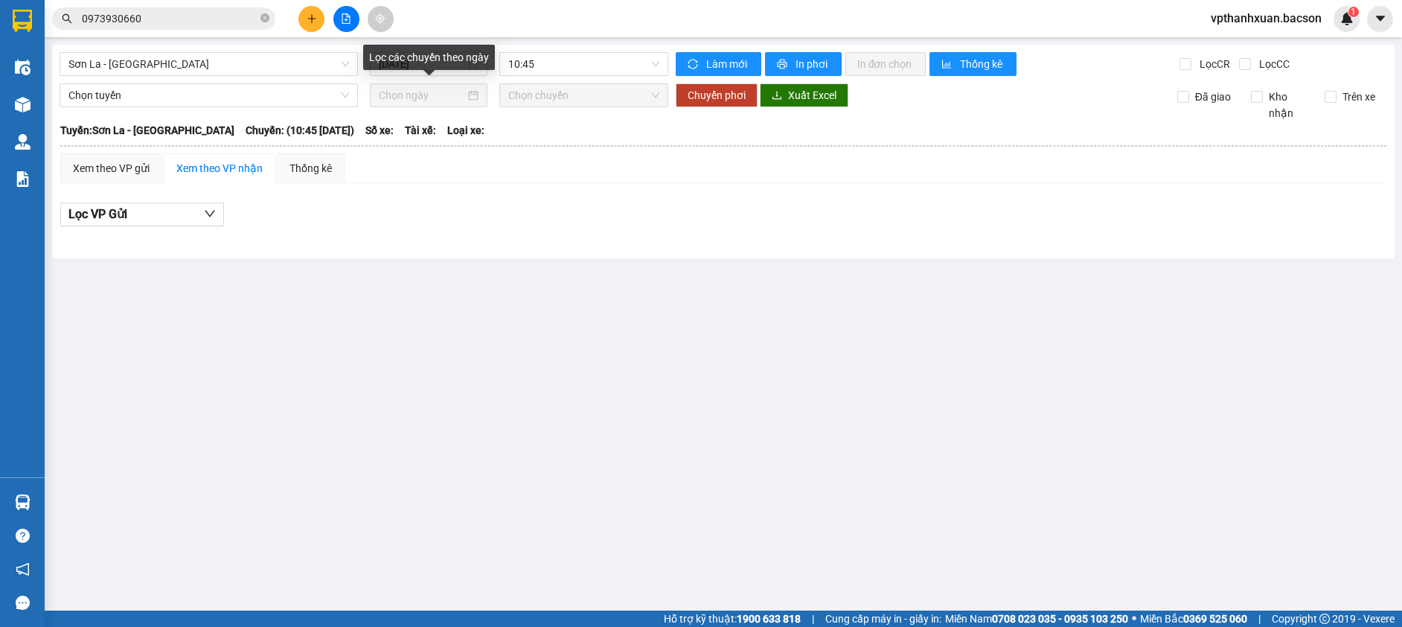
click at [402, 63] on div "Lọc các chuyến theo ngày" at bounding box center [429, 57] width 132 height 25
click at [425, 52] on div "Lọc các chuyến theo ngày" at bounding box center [429, 57] width 132 height 25
click at [450, 59] on input "[DATE]" at bounding box center [422, 64] width 86 height 16
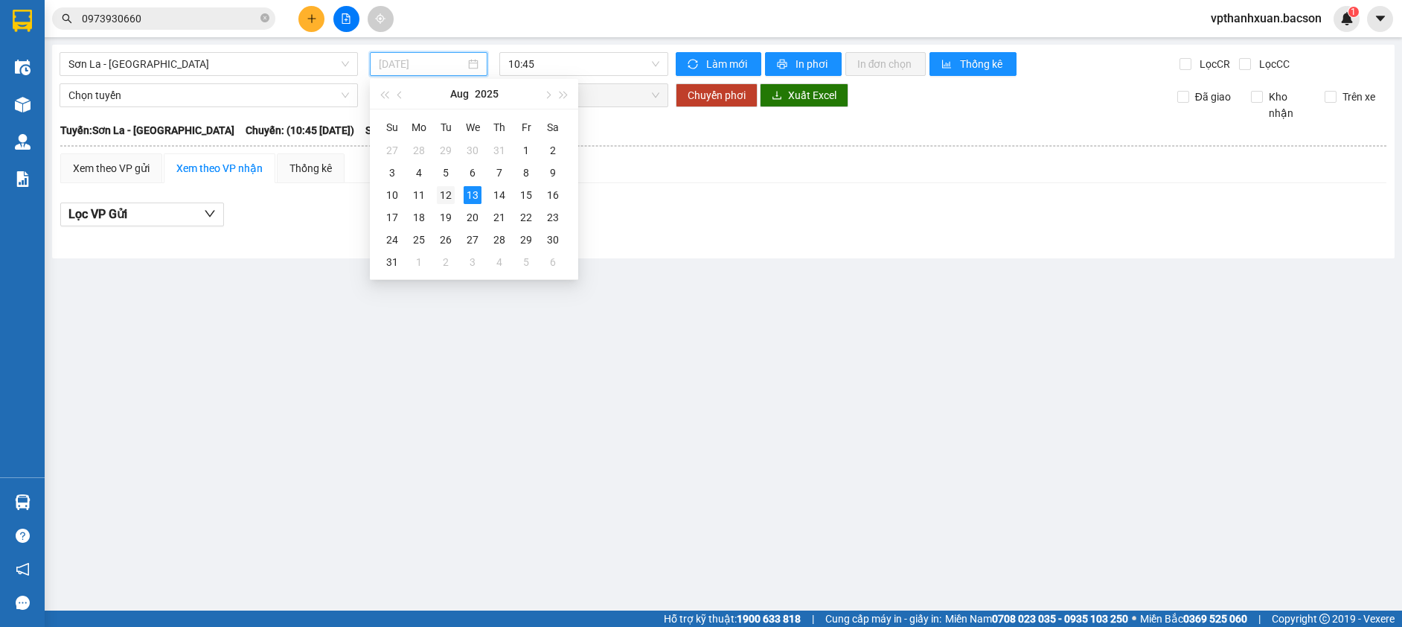
click at [448, 194] on div "12" at bounding box center [446, 195] width 18 height 18
type input "[DATE]"
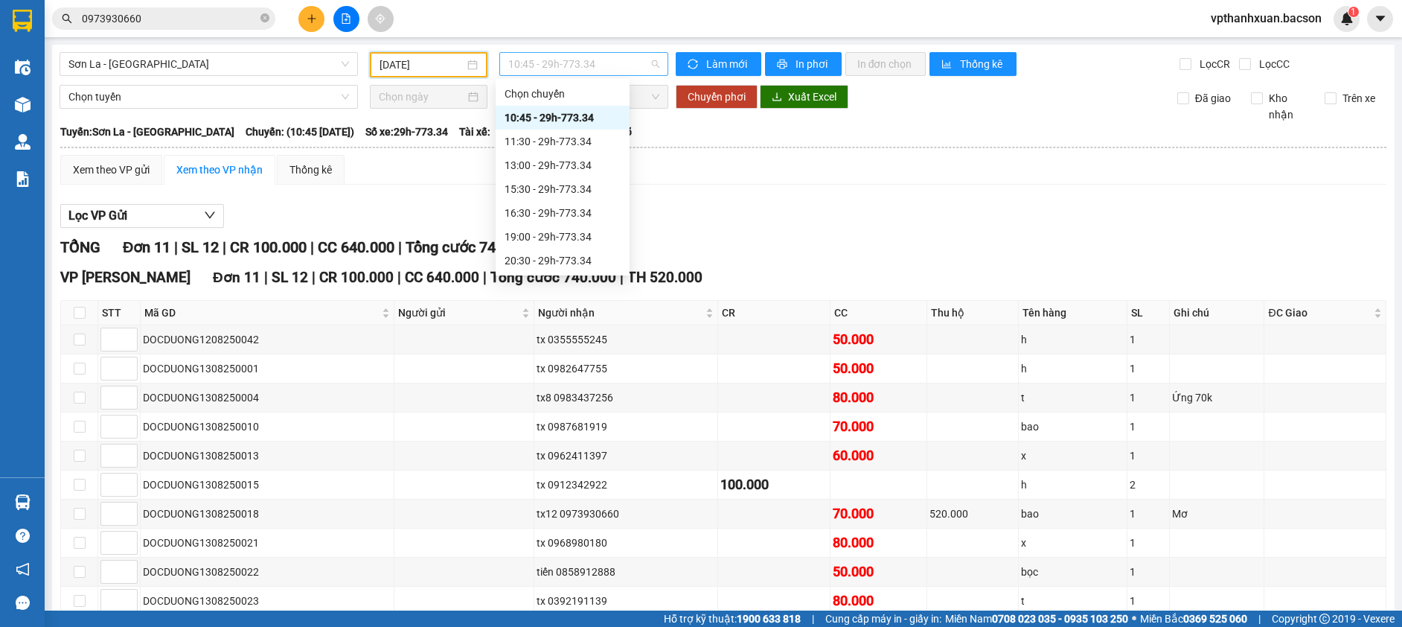
click at [576, 59] on span "10:45 - 29h-773.34" at bounding box center [583, 64] width 151 height 22
click at [572, 139] on div "11:30 - 29h-773.34" at bounding box center [563, 141] width 116 height 16
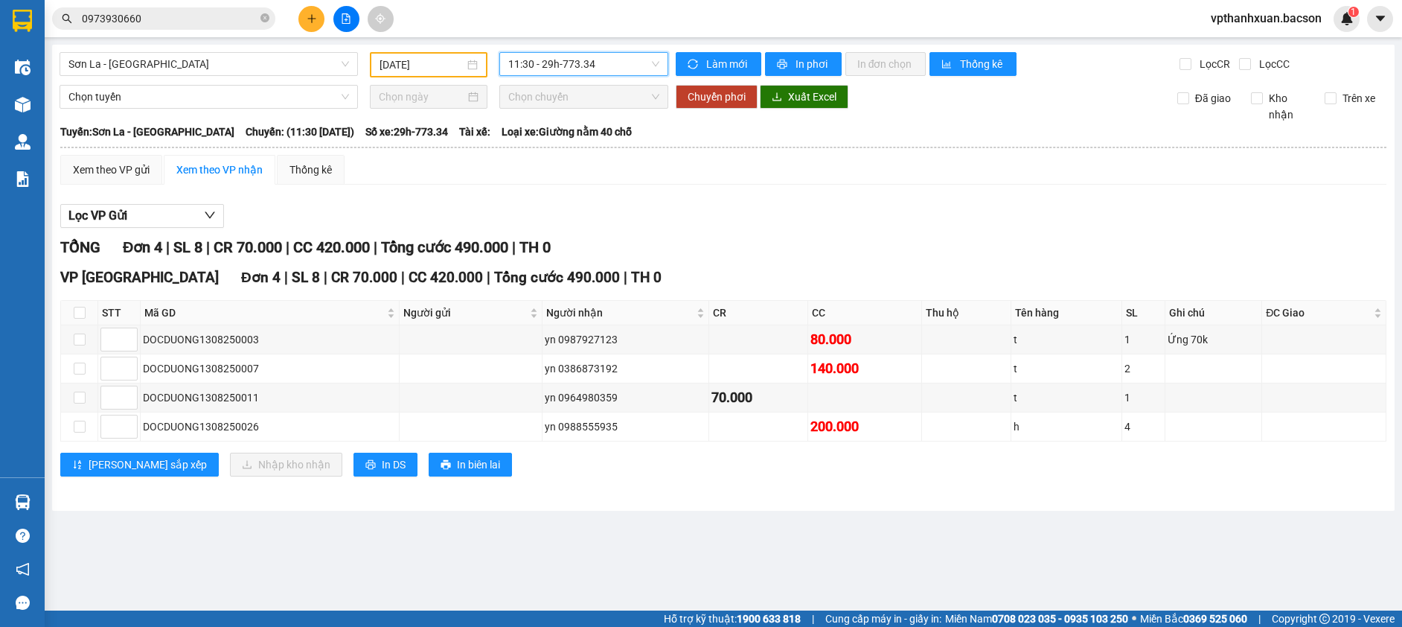
type input "-"
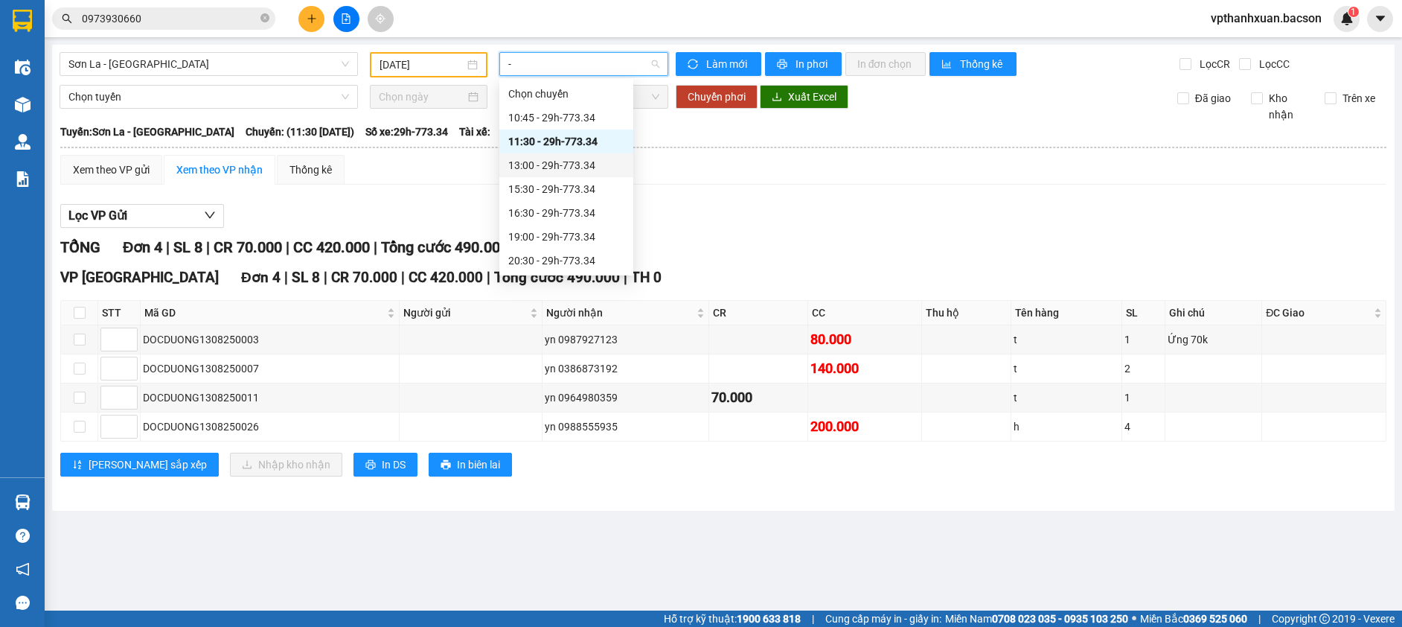
click at [572, 161] on div "13:00 - 29h-773.34" at bounding box center [566, 165] width 116 height 16
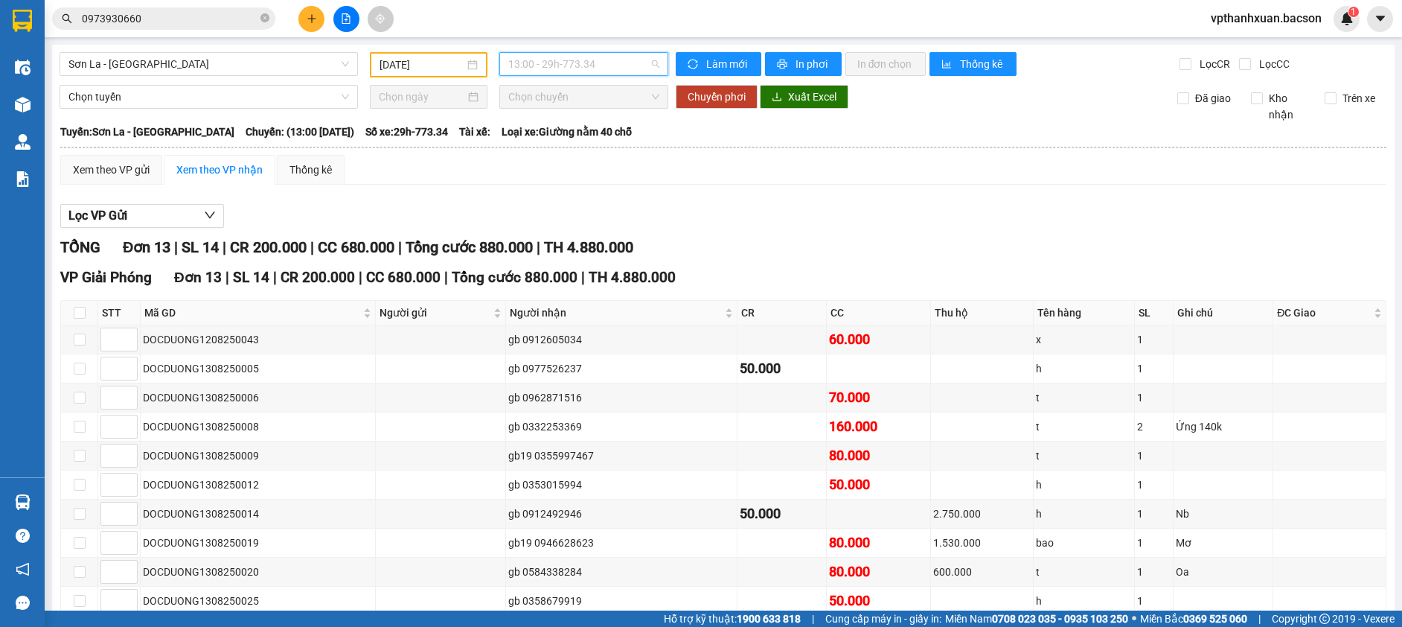
click at [577, 64] on span "13:00 - 29h-773.34" at bounding box center [583, 64] width 151 height 22
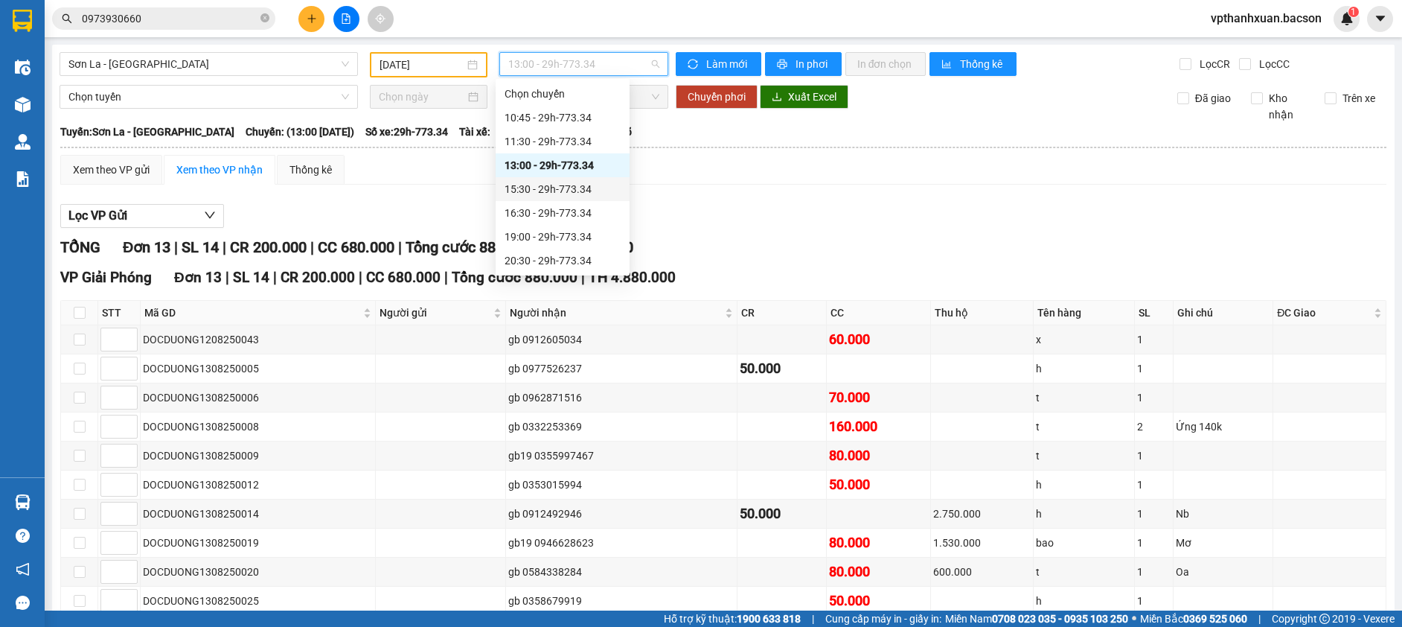
click at [563, 188] on div "15:30 - 29h-773.34" at bounding box center [563, 189] width 116 height 16
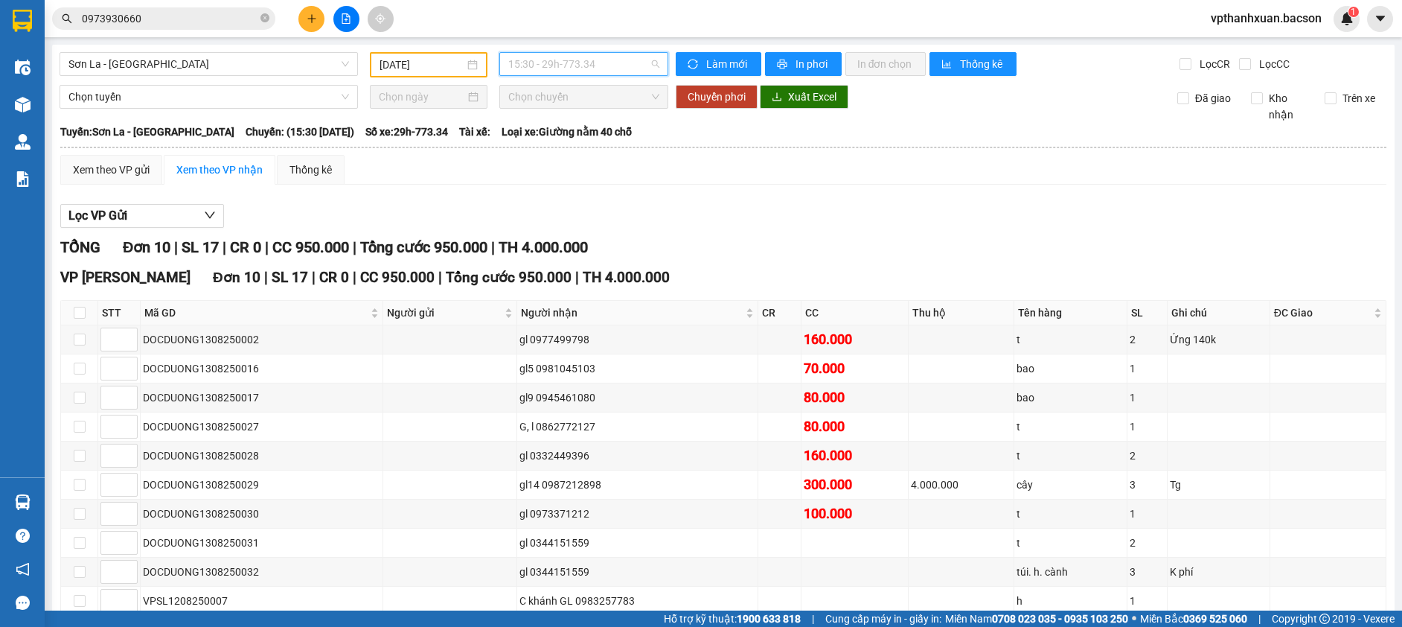
click at [585, 62] on span "15:30 - 29h-773.34" at bounding box center [583, 64] width 151 height 22
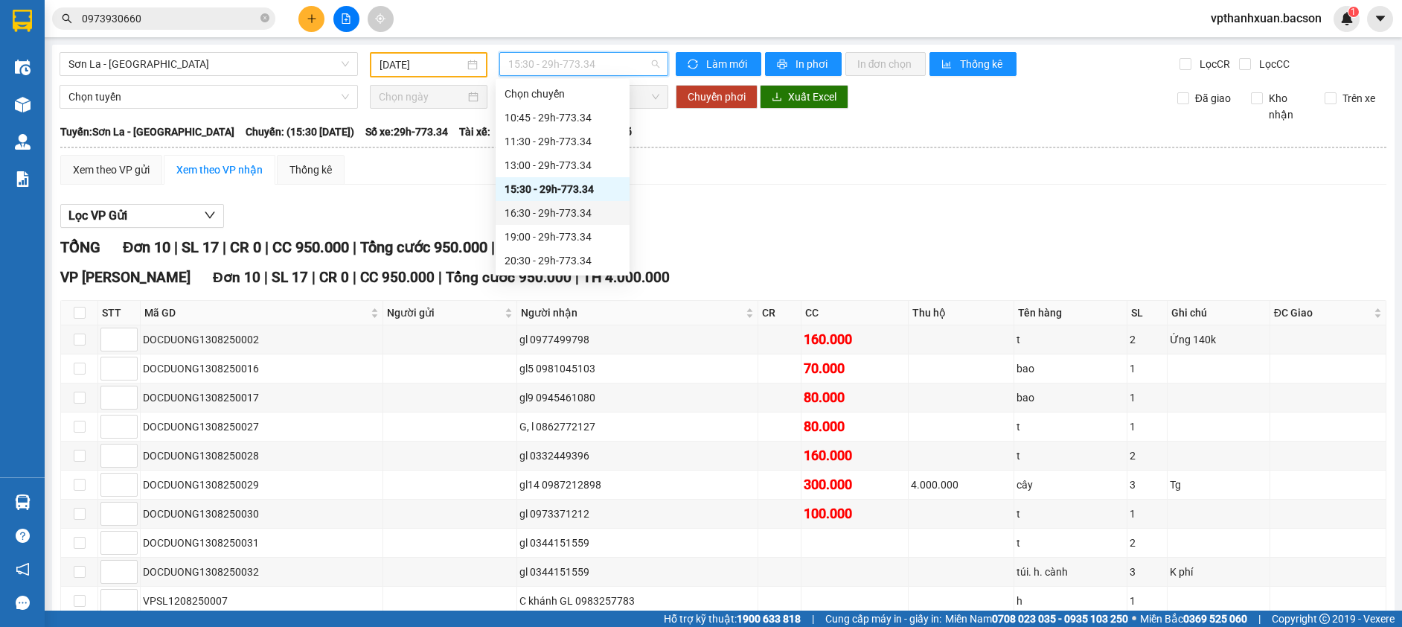
click at [585, 214] on div "16:30 - 29h-773.34" at bounding box center [563, 213] width 116 height 16
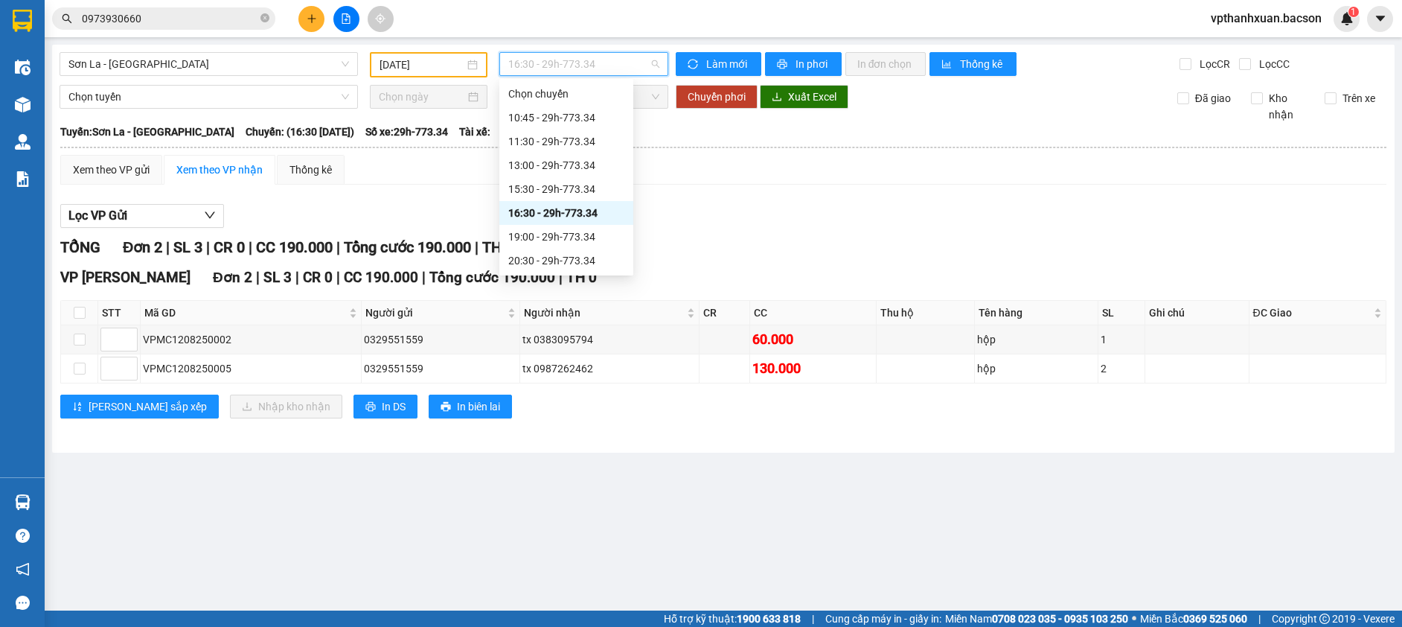
click at [580, 63] on span "16:30 - 29h-773.34" at bounding box center [583, 64] width 151 height 22
click at [580, 229] on div "19:00 - 29h-773.34" at bounding box center [566, 236] width 116 height 16
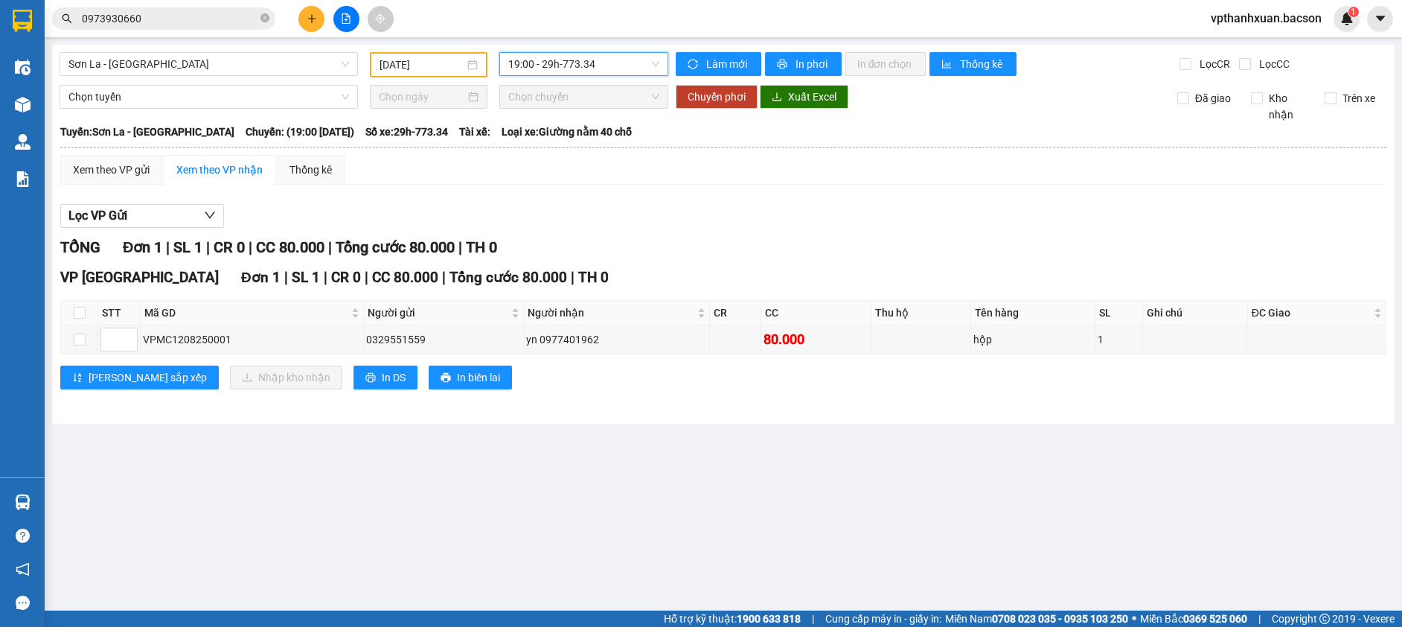
click at [624, 57] on span "19:00 - 29h-773.34" at bounding box center [583, 64] width 151 height 22
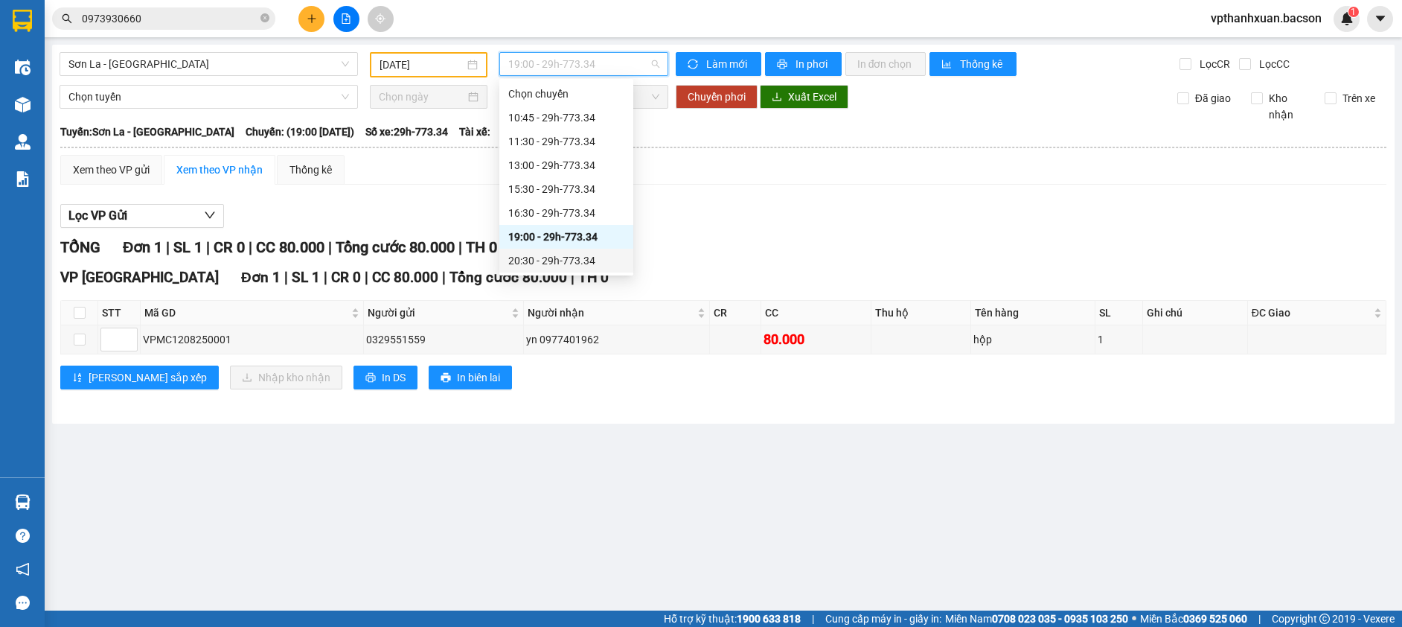
click at [592, 255] on div "20:30 - 29h-773.34" at bounding box center [566, 260] width 116 height 16
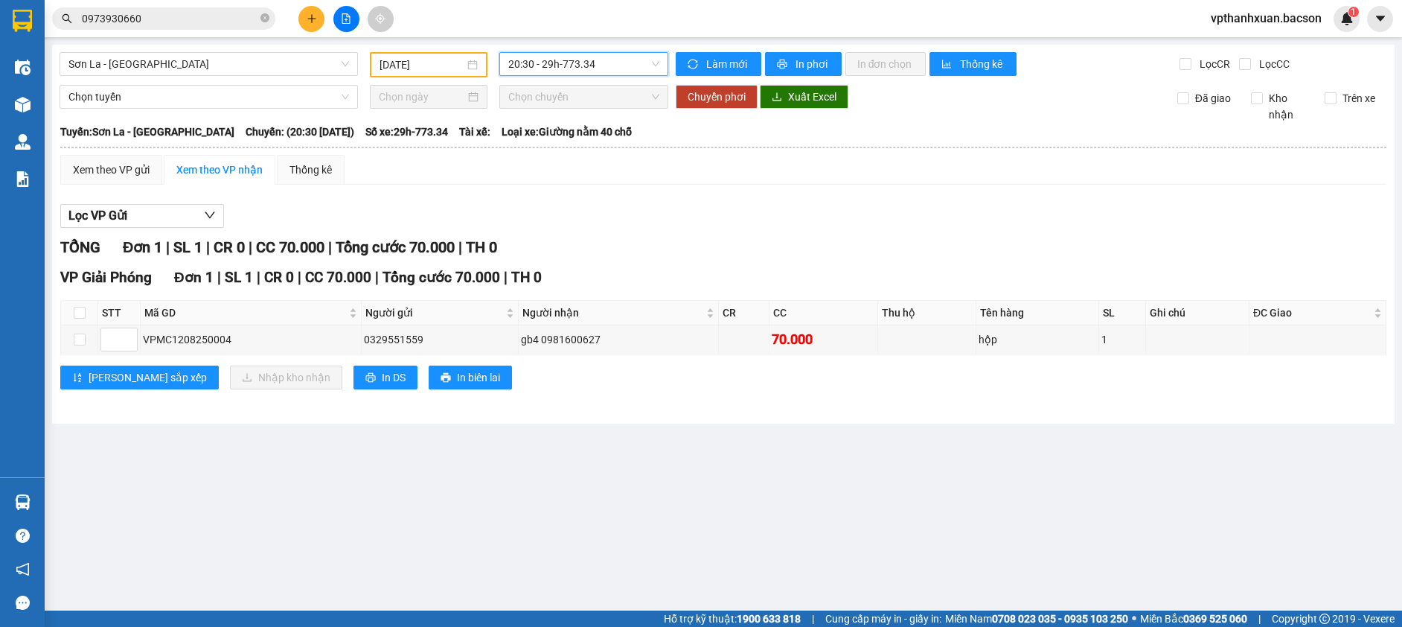
click at [592, 62] on span "20:30 - 29h-773.34" at bounding box center [583, 64] width 151 height 22
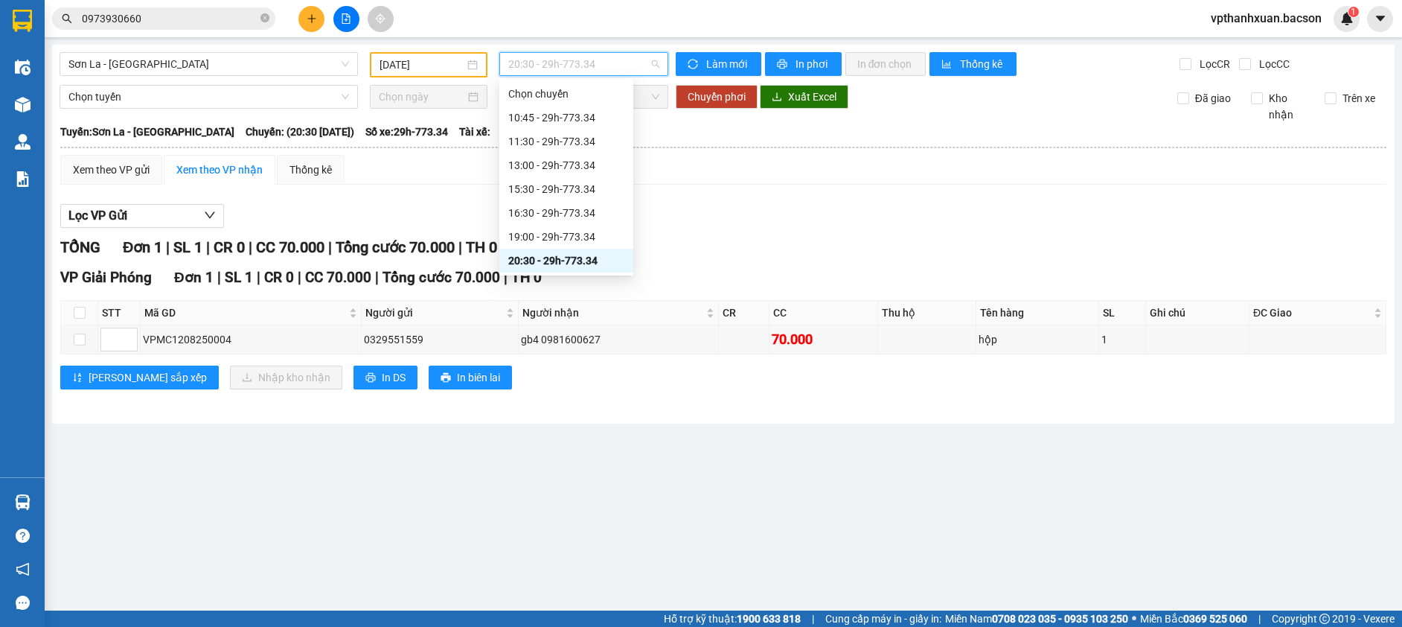
scroll to position [71, 0]
click at [570, 214] on div "21:30 - 29h-773.34" at bounding box center [566, 213] width 116 height 16
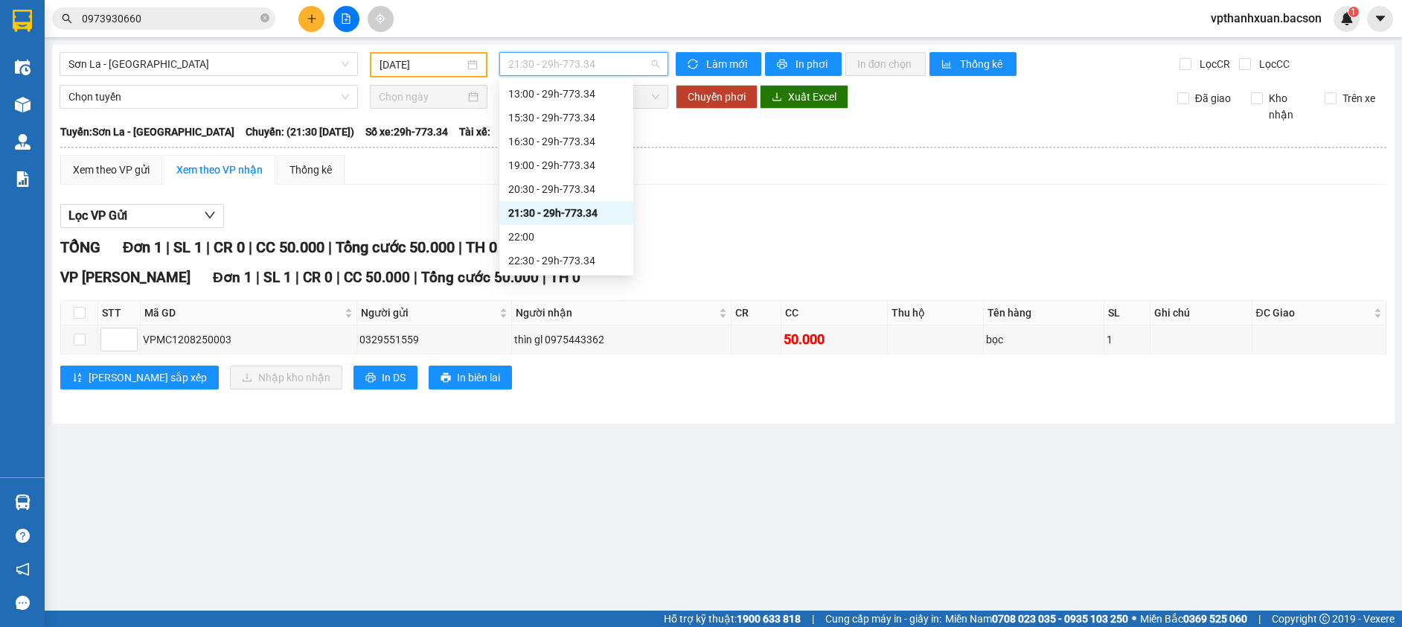
click at [585, 57] on span "21:30 - 29h-773.34" at bounding box center [583, 64] width 151 height 22
click at [583, 257] on div "22:30 - 29h-773.34" at bounding box center [566, 260] width 116 height 16
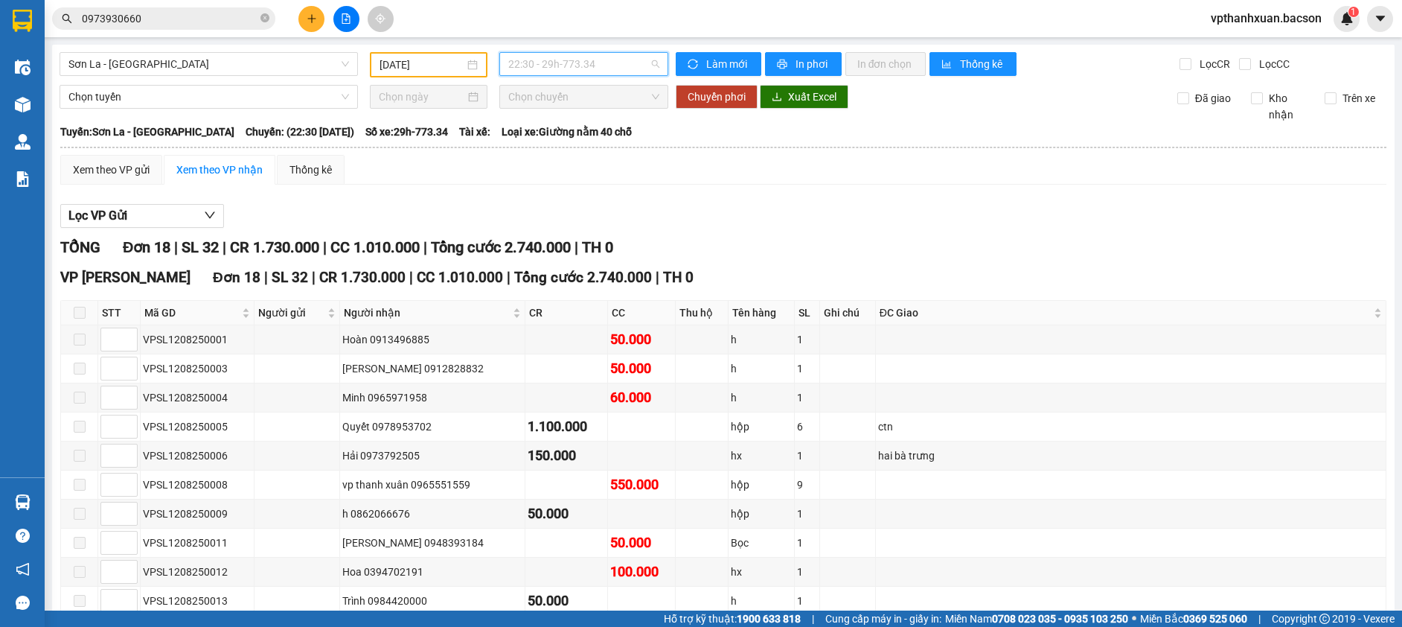
click at [581, 57] on span "22:30 - 29h-773.34" at bounding box center [583, 64] width 151 height 22
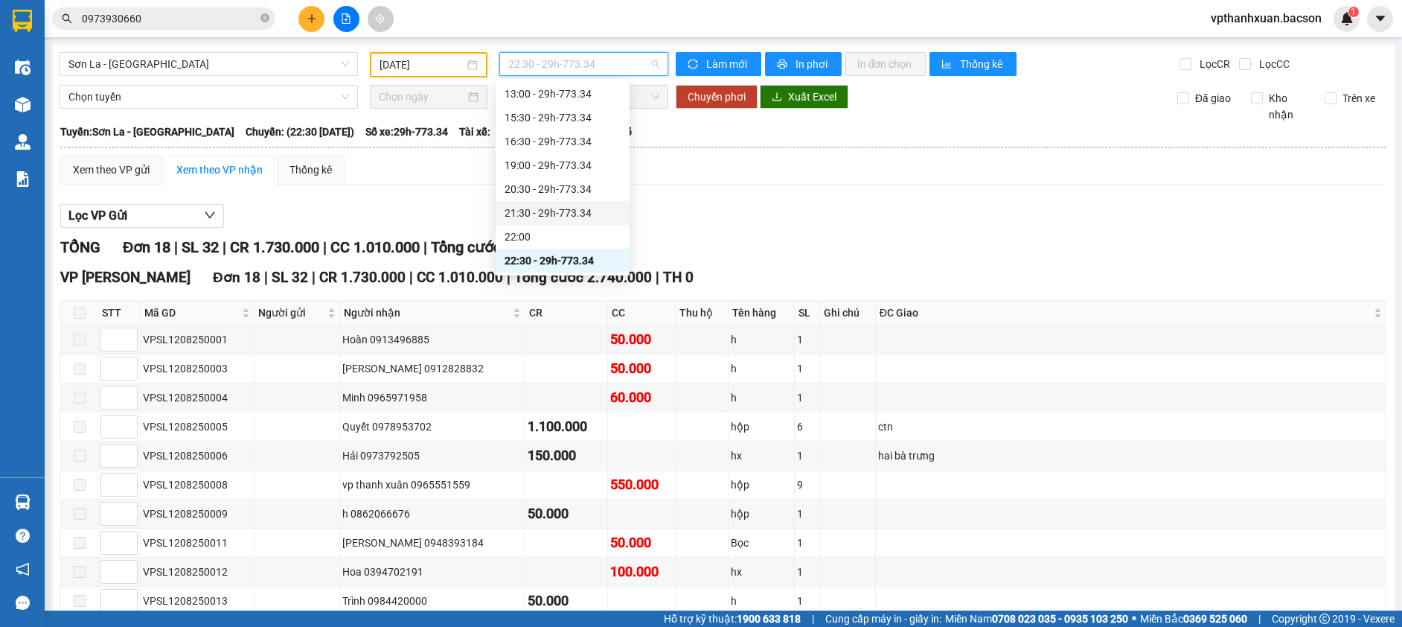
click at [571, 205] on div "21:30 - 29h-773.34" at bounding box center [563, 213] width 116 height 16
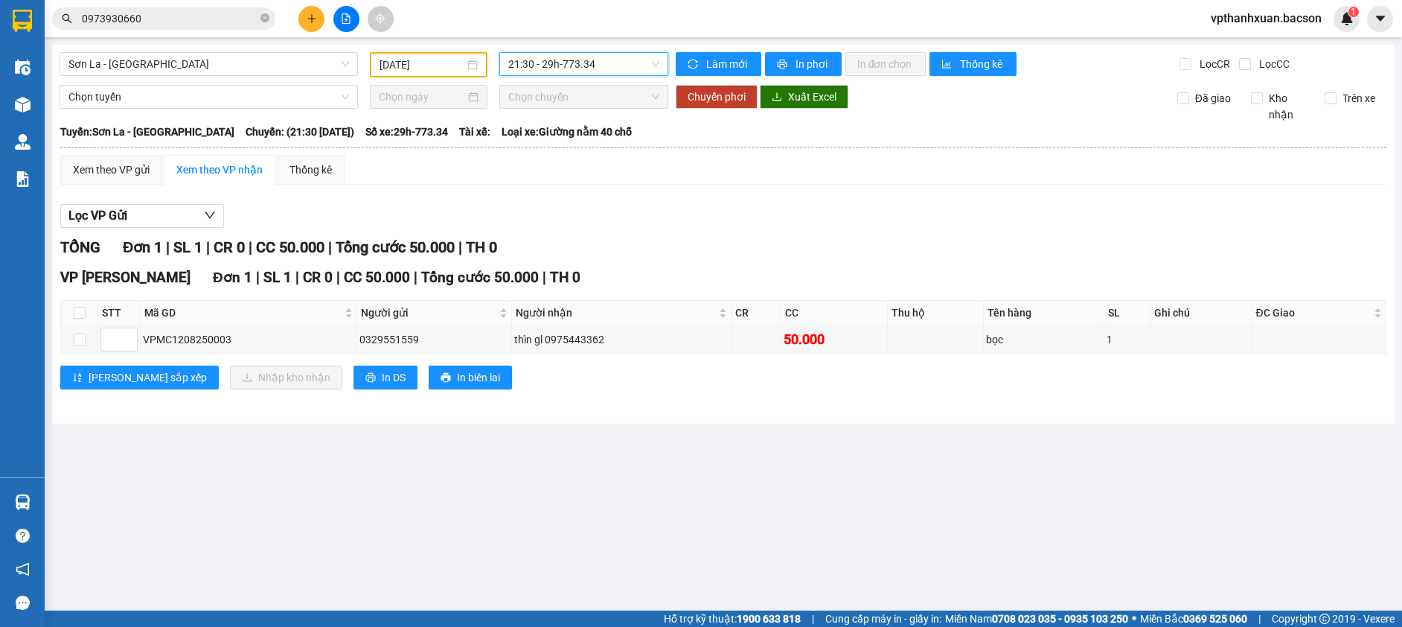
click at [591, 62] on span "21:30 - 29h-773.34" at bounding box center [583, 64] width 151 height 22
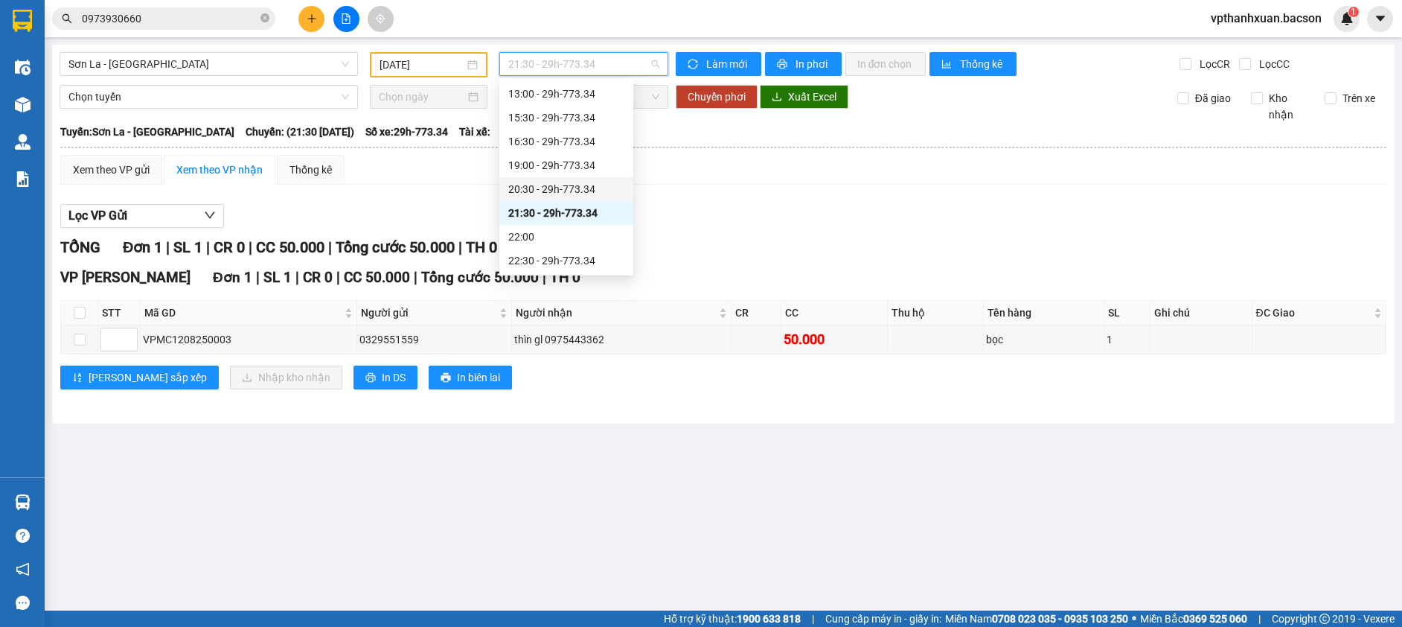
click at [578, 185] on div "20:30 - 29h-773.34" at bounding box center [566, 189] width 116 height 16
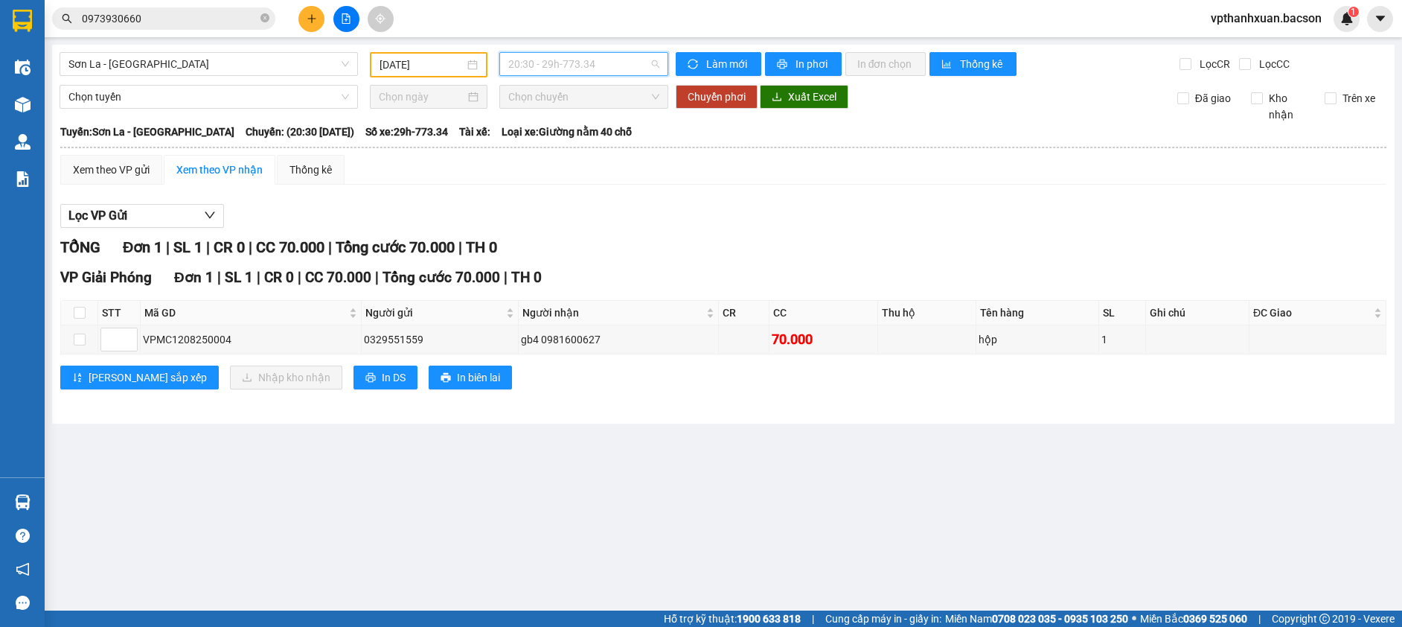
click at [574, 63] on span "20:30 - 29h-773.34" at bounding box center [583, 64] width 151 height 22
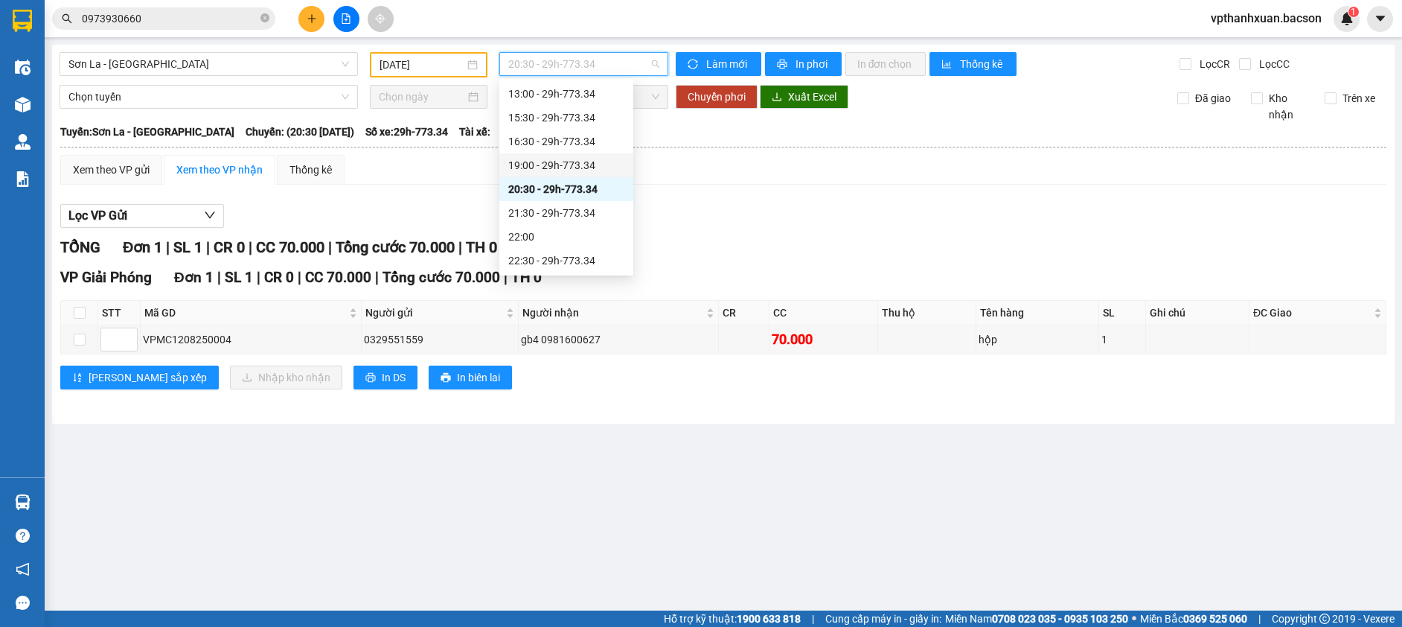
click at [578, 162] on div "19:00 - 29h-773.34" at bounding box center [566, 165] width 116 height 16
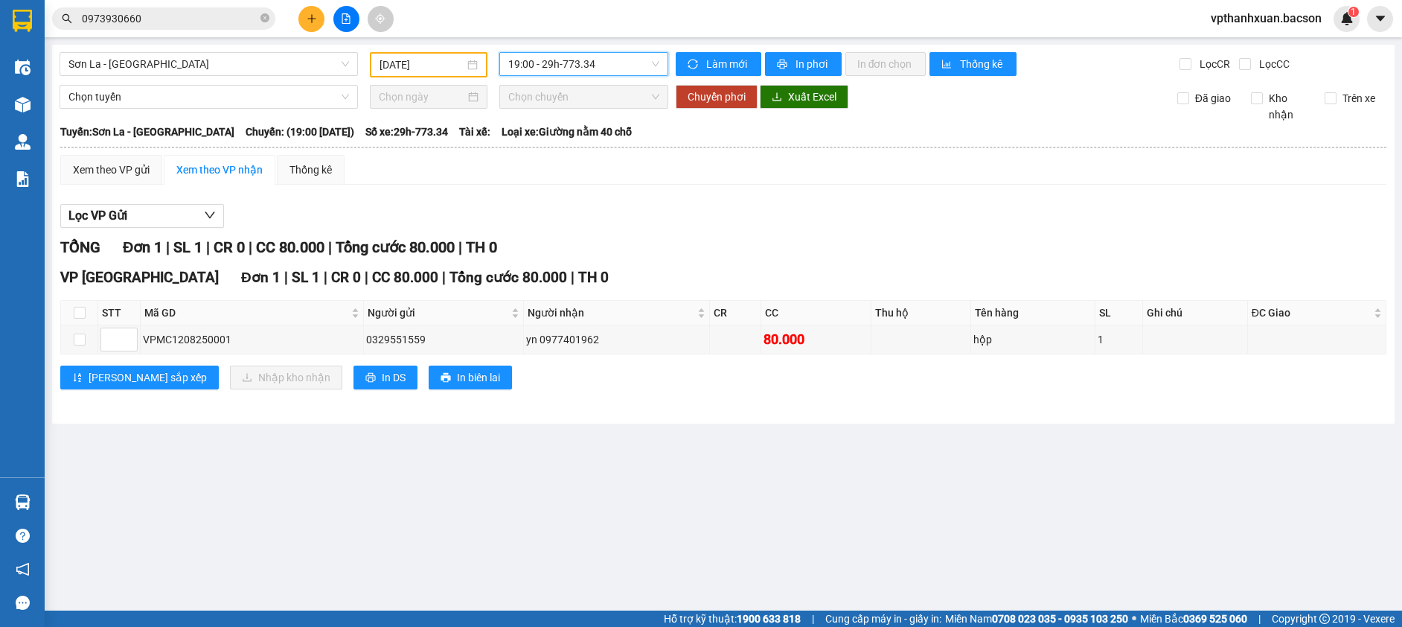
click at [613, 65] on span "19:00 - 29h-773.34" at bounding box center [583, 64] width 151 height 22
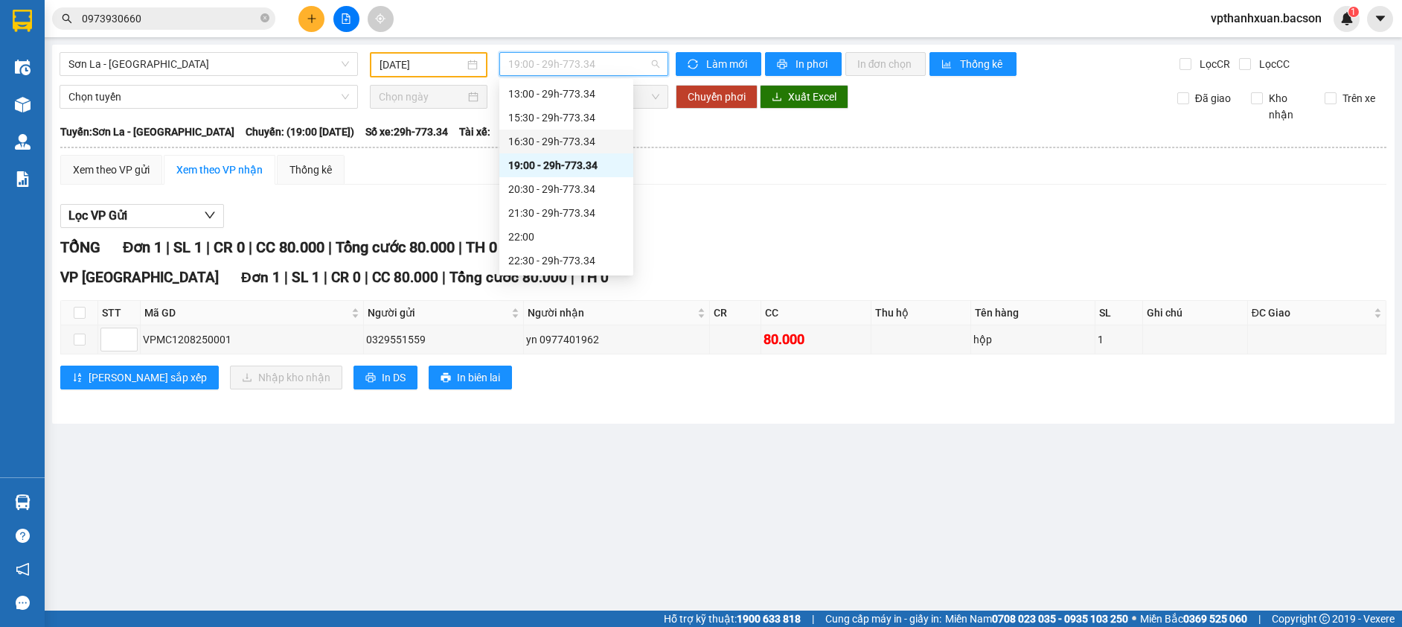
click at [590, 142] on div "16:30 - 29h-773.34" at bounding box center [566, 141] width 116 height 16
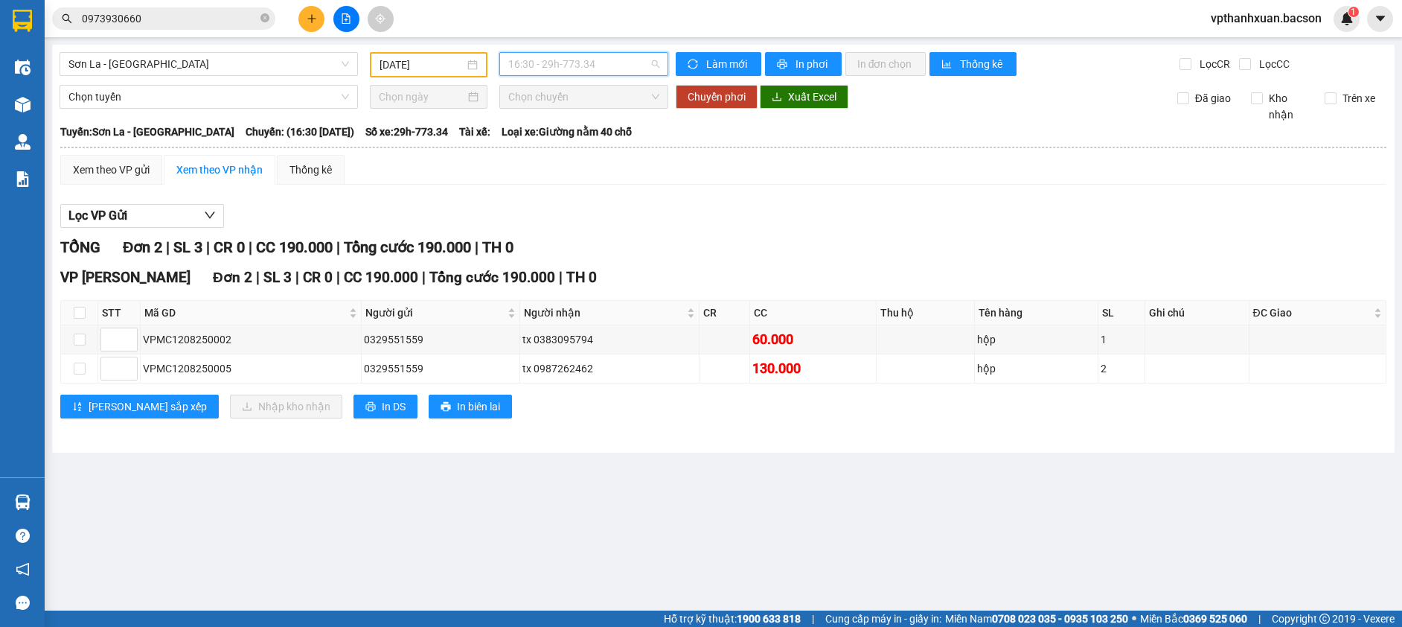
click at [605, 57] on span "16:30 - 29h-773.34" at bounding box center [583, 64] width 151 height 22
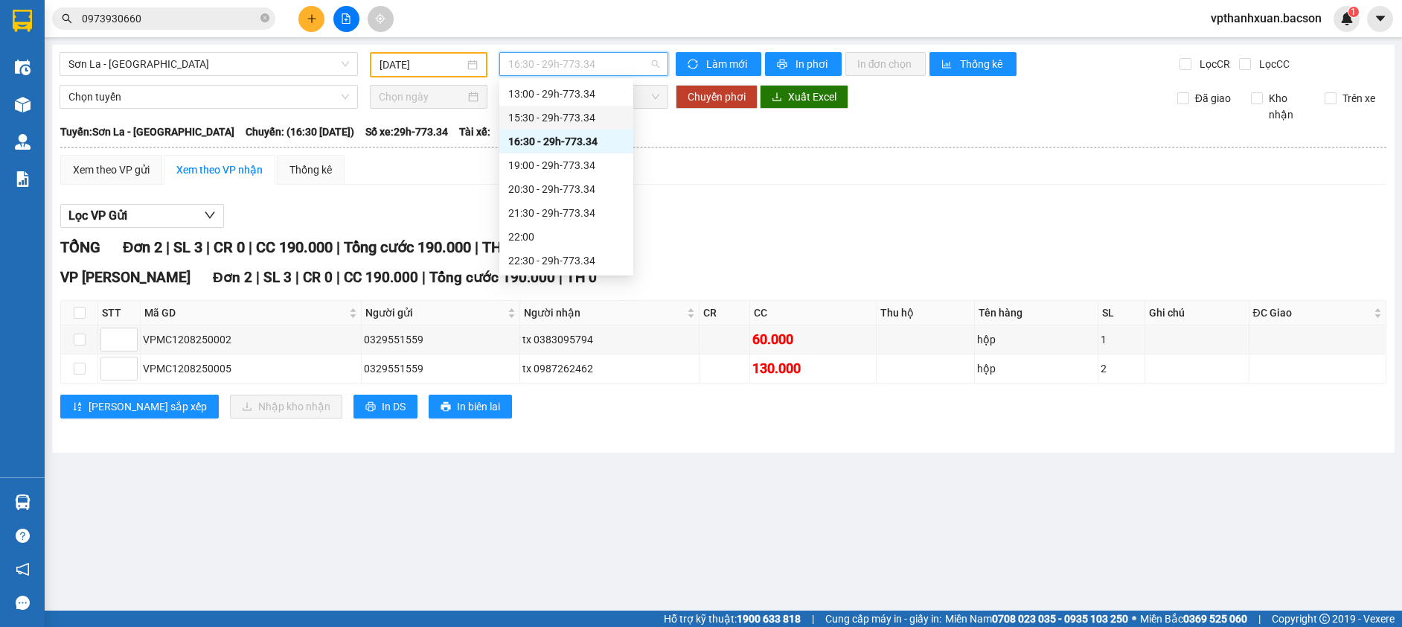
click at [579, 117] on div "15:30 - 29h-773.34" at bounding box center [566, 117] width 116 height 16
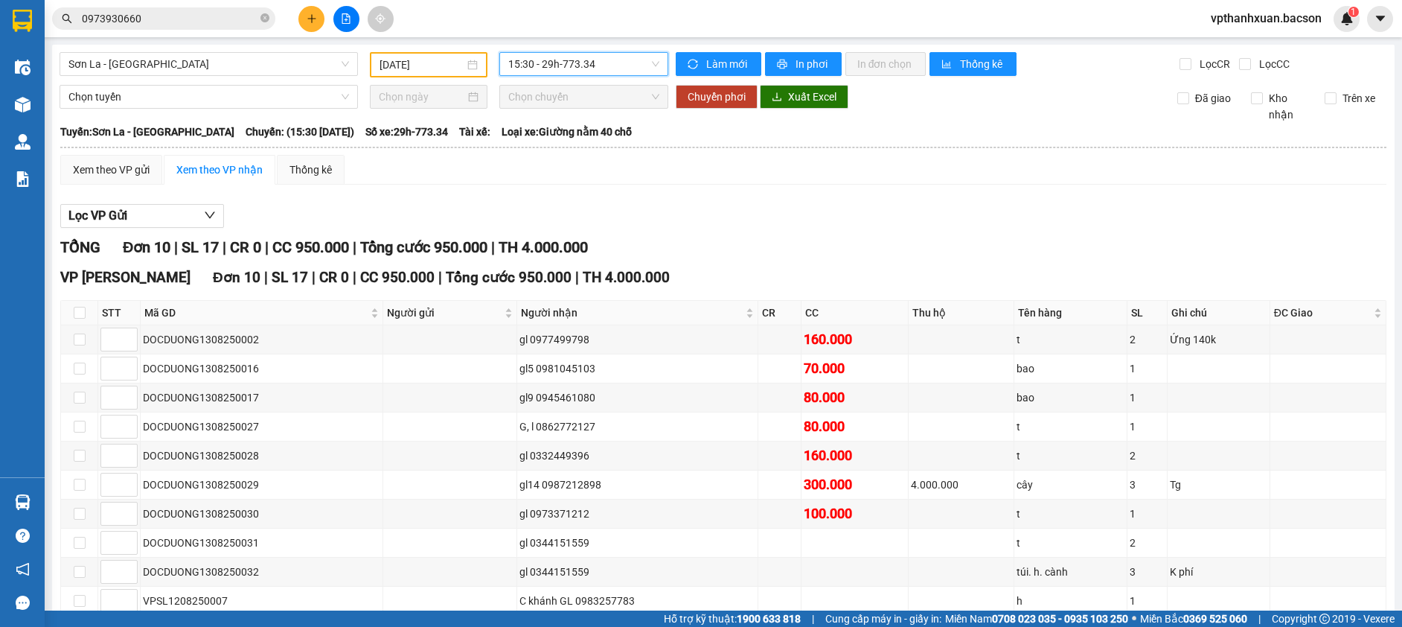
click at [598, 62] on span "15:30 - 29h-773.34" at bounding box center [583, 64] width 151 height 22
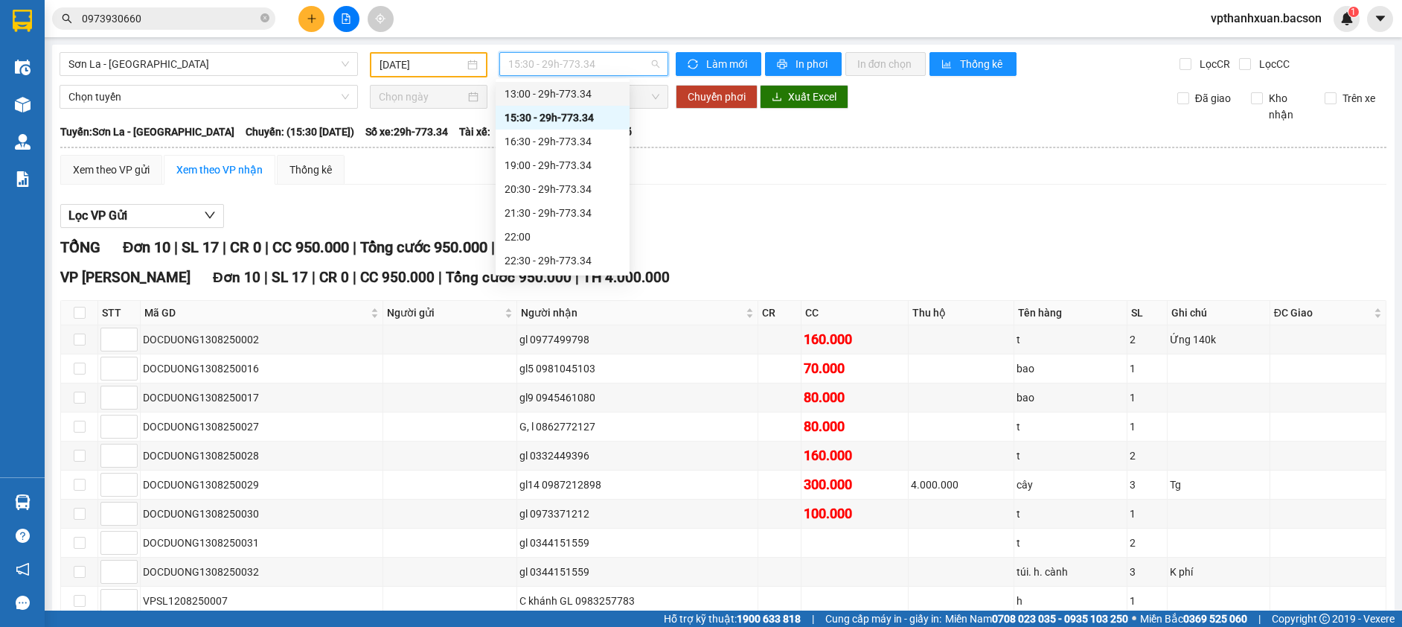
click at [586, 90] on div "13:00 - 29h-773.34" at bounding box center [563, 94] width 116 height 16
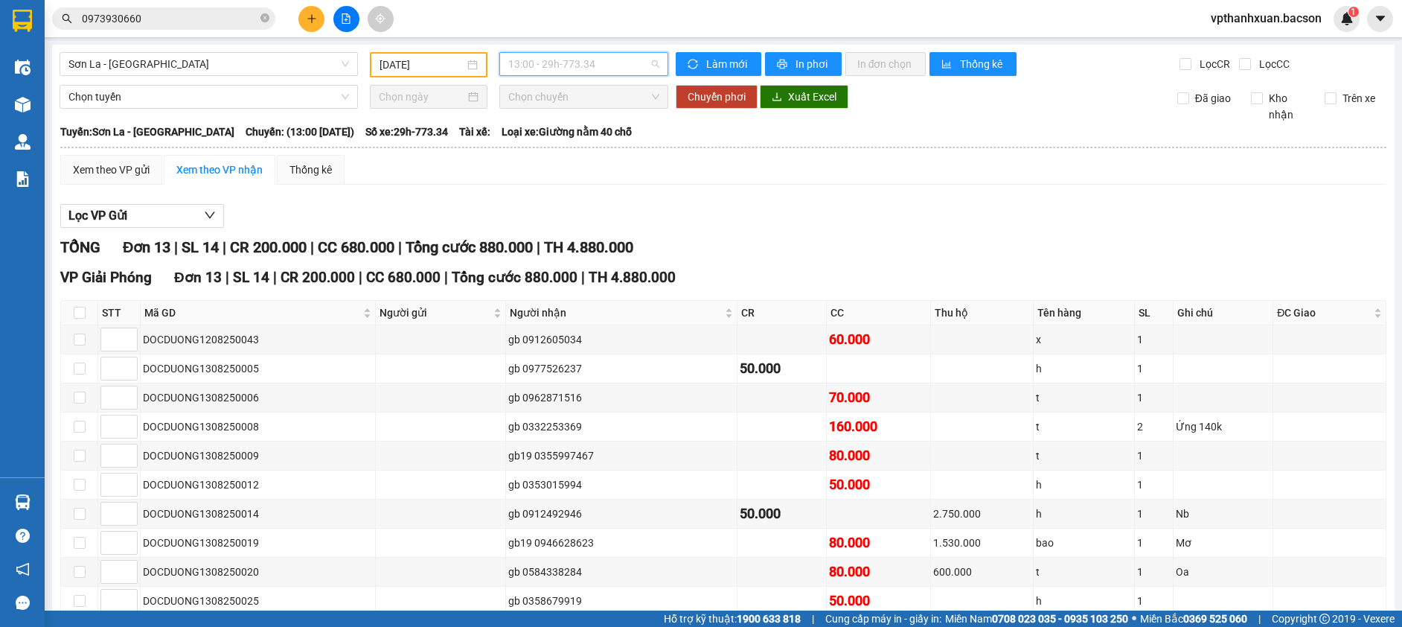
click at [589, 60] on span "13:00 - 29h-773.34" at bounding box center [583, 64] width 151 height 22
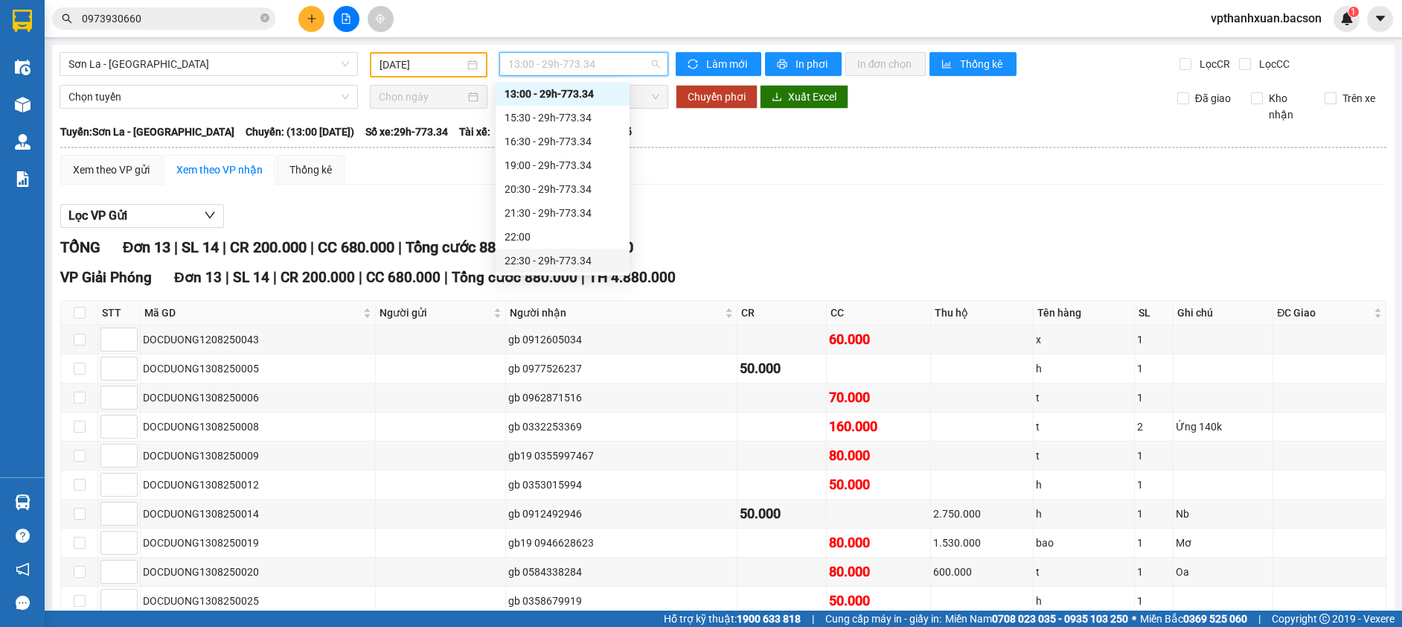
click at [546, 258] on div "22:30 - 29h-773.34" at bounding box center [563, 260] width 116 height 16
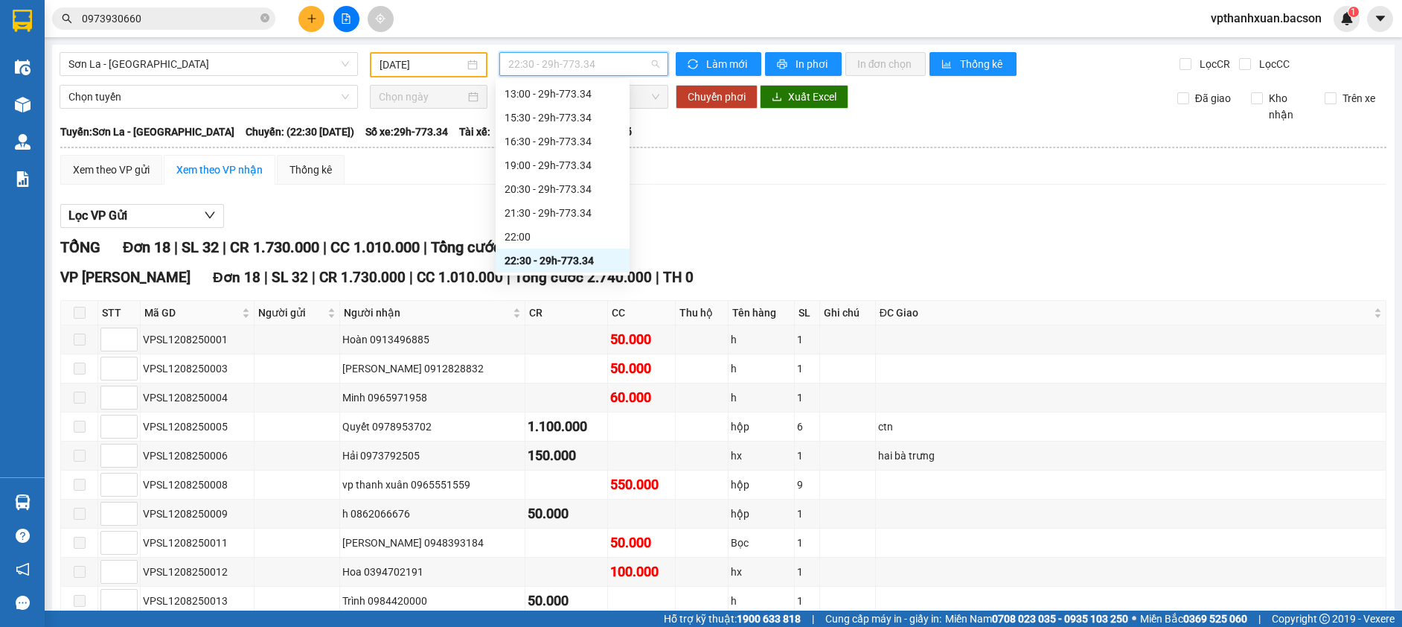
click at [564, 60] on span "22:30 - 29h-773.34" at bounding box center [583, 64] width 151 height 22
click at [566, 138] on div "11:30 - 29h-773.34" at bounding box center [563, 141] width 116 height 16
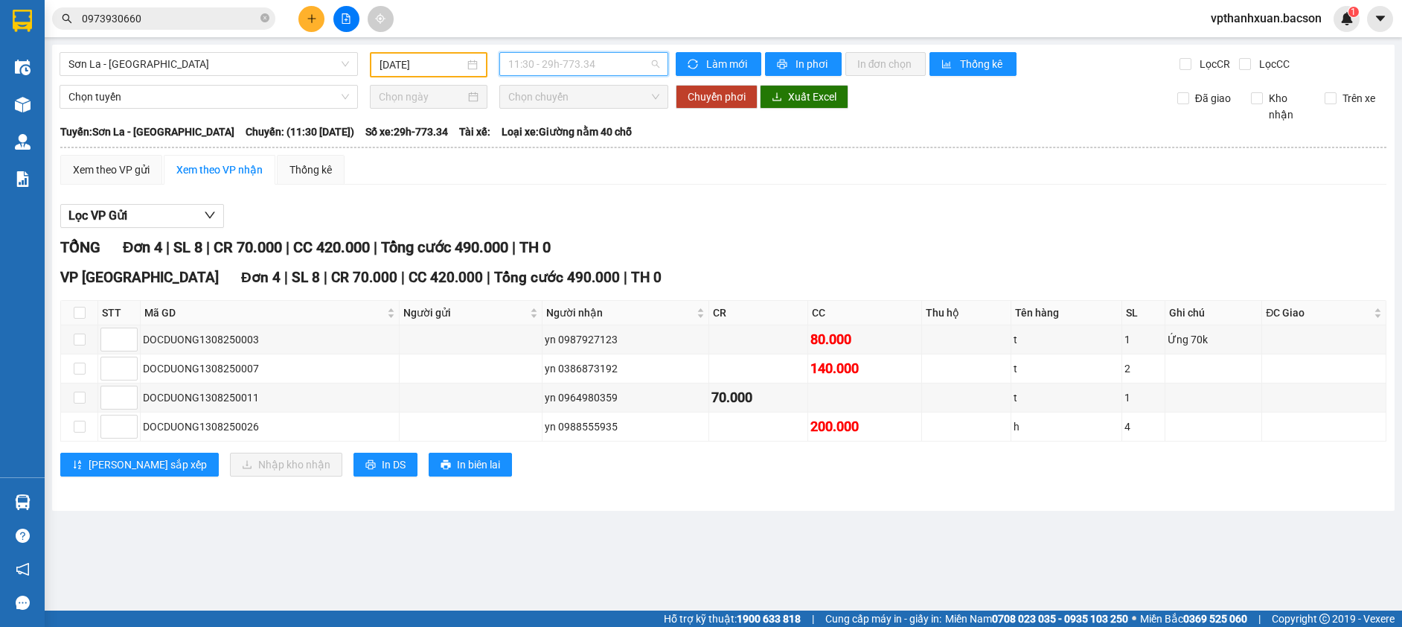
click at [559, 60] on span "11:30 - 29h-773.34" at bounding box center [583, 64] width 151 height 22
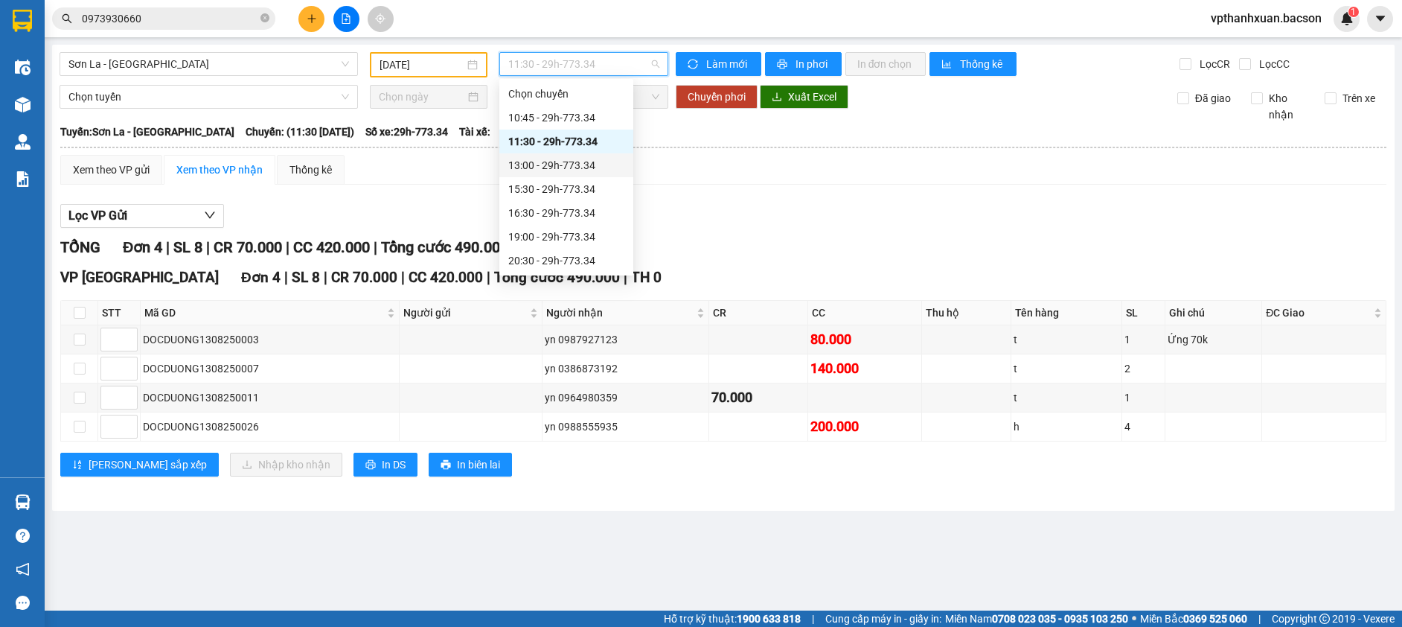
click at [564, 163] on div "13:00 - 29h-773.34" at bounding box center [566, 165] width 116 height 16
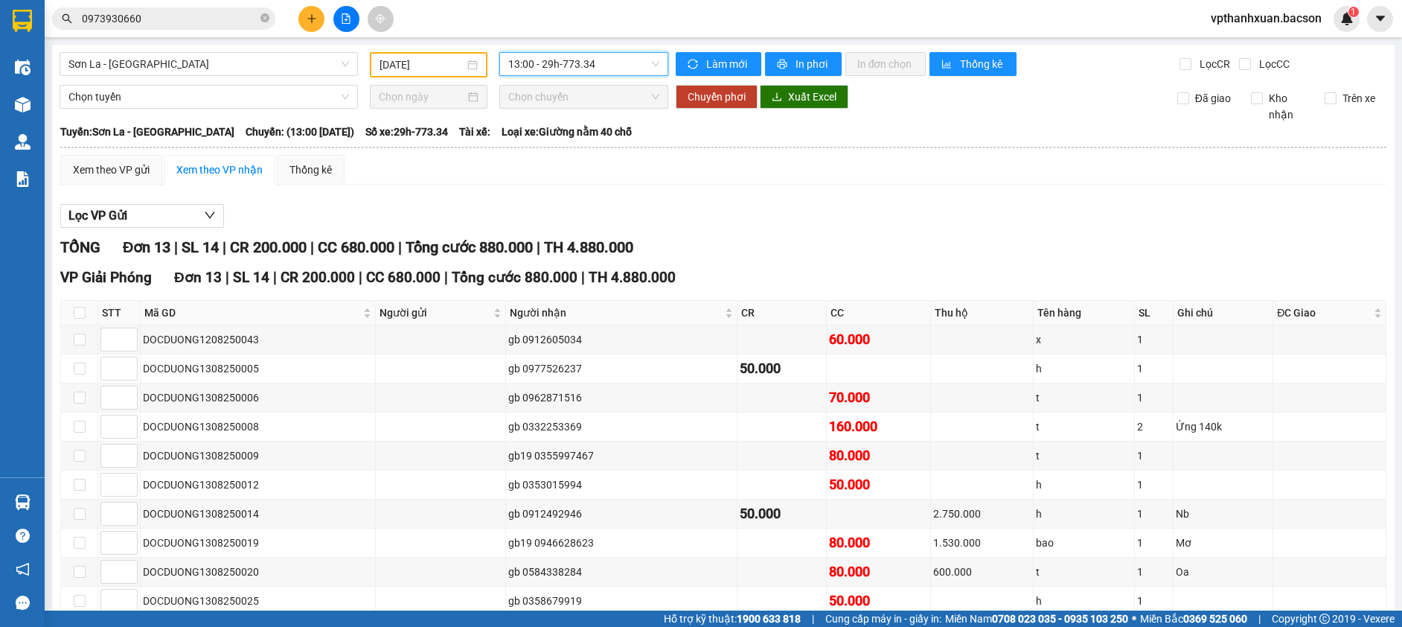
click at [550, 63] on span "13:00 - 29h-773.34" at bounding box center [583, 64] width 151 height 22
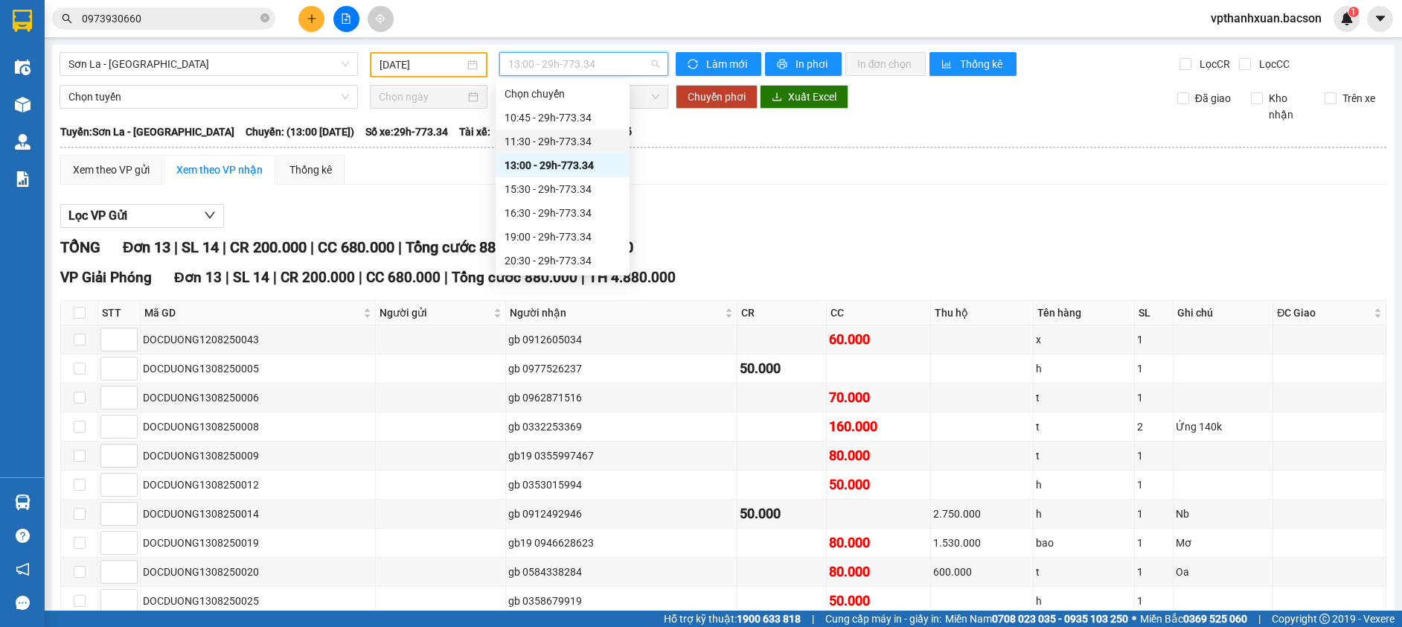
click at [552, 132] on div "11:30 - 29h-773.34" at bounding box center [563, 141] width 134 height 24
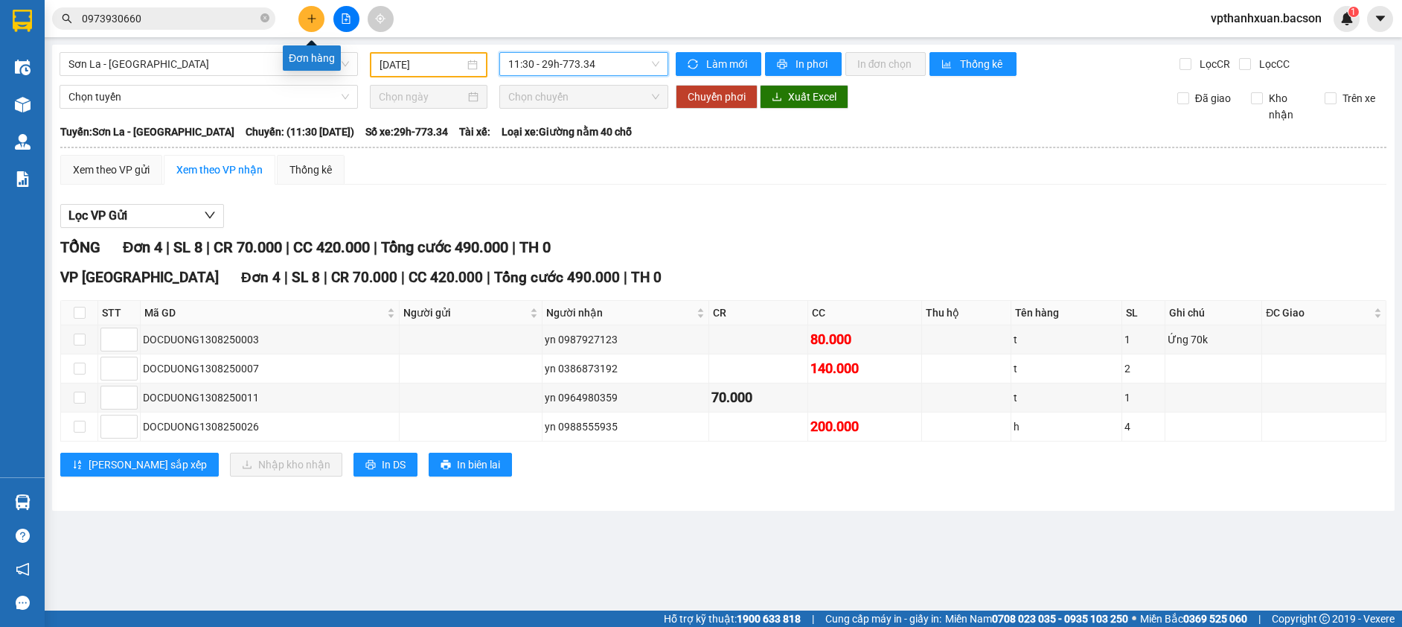
click at [312, 19] on icon "plus" at bounding box center [311, 18] width 1 height 8
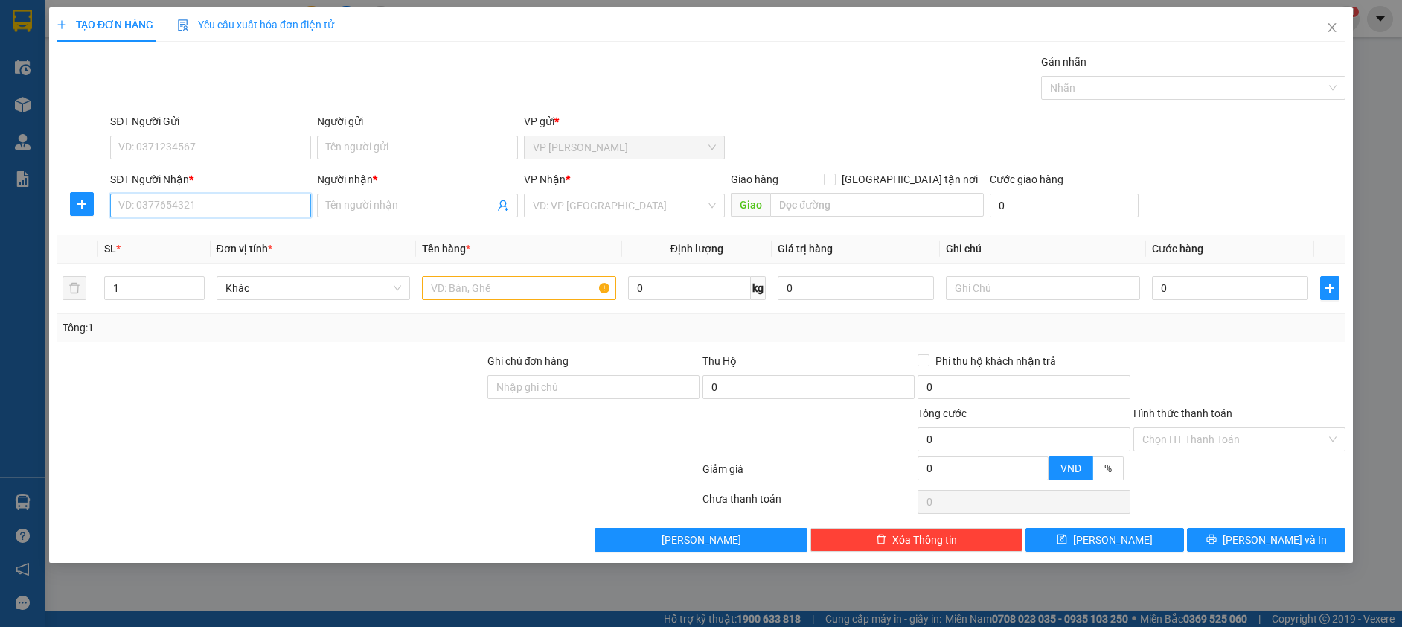
click at [296, 205] on input "SĐT Người Nhận *" at bounding box center [210, 205] width 201 height 24
click at [269, 234] on div "0912617929 - Hưng Bản Lầu" at bounding box center [210, 235] width 183 height 16
type input "0912617929"
type input "Hưng Bản Lầu"
type input "0912617929"
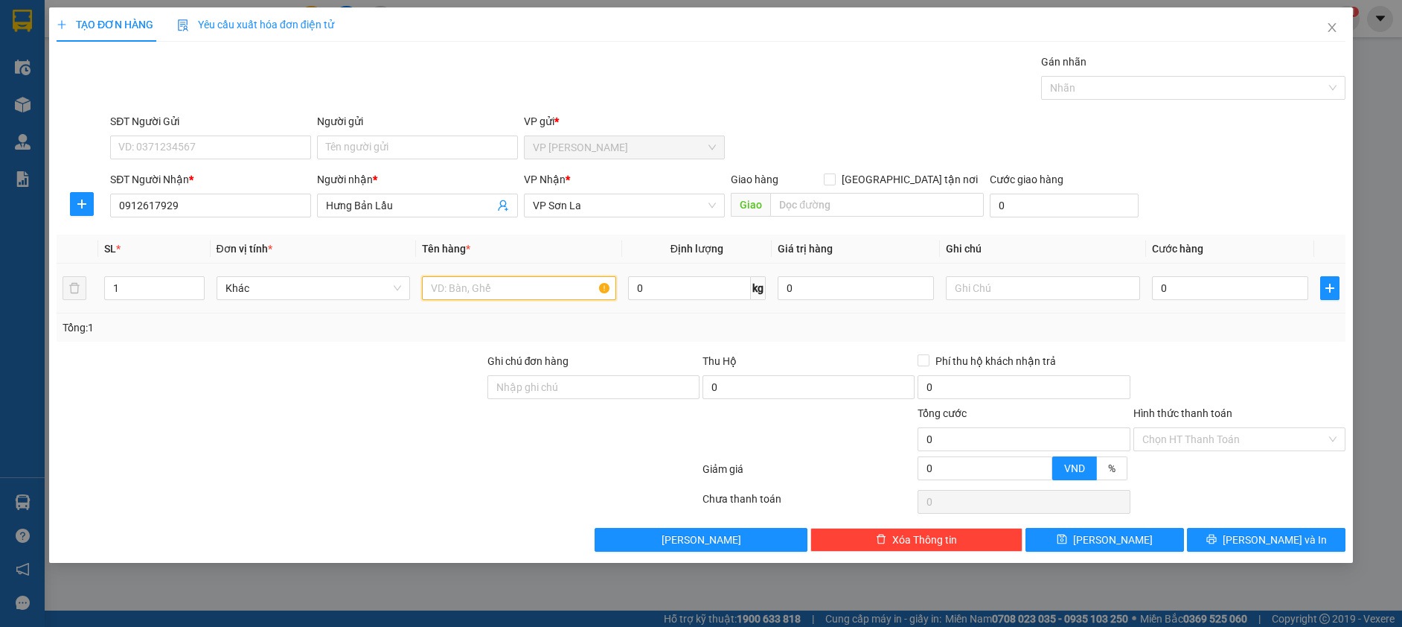
click at [458, 278] on input "text" at bounding box center [519, 288] width 194 height 24
type input "boc"
click at [1198, 285] on input "0" at bounding box center [1230, 288] width 156 height 24
type input "5"
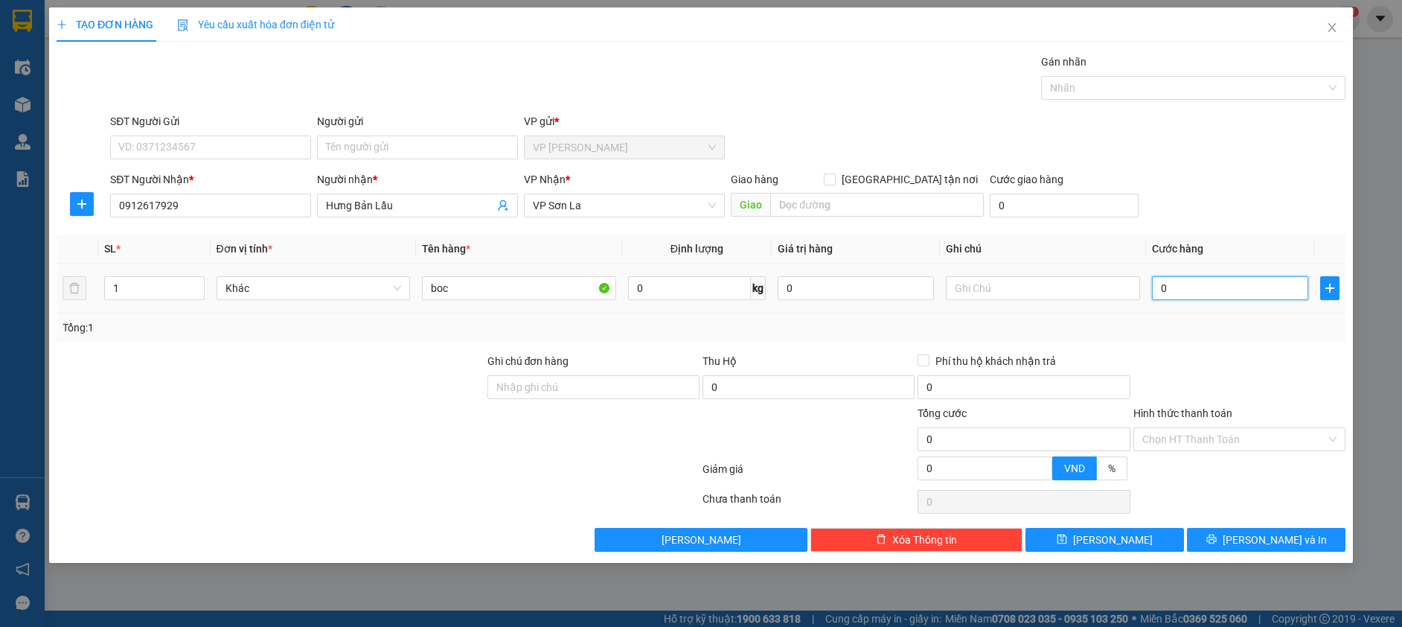
type input "5"
type input "50"
type input "50.000"
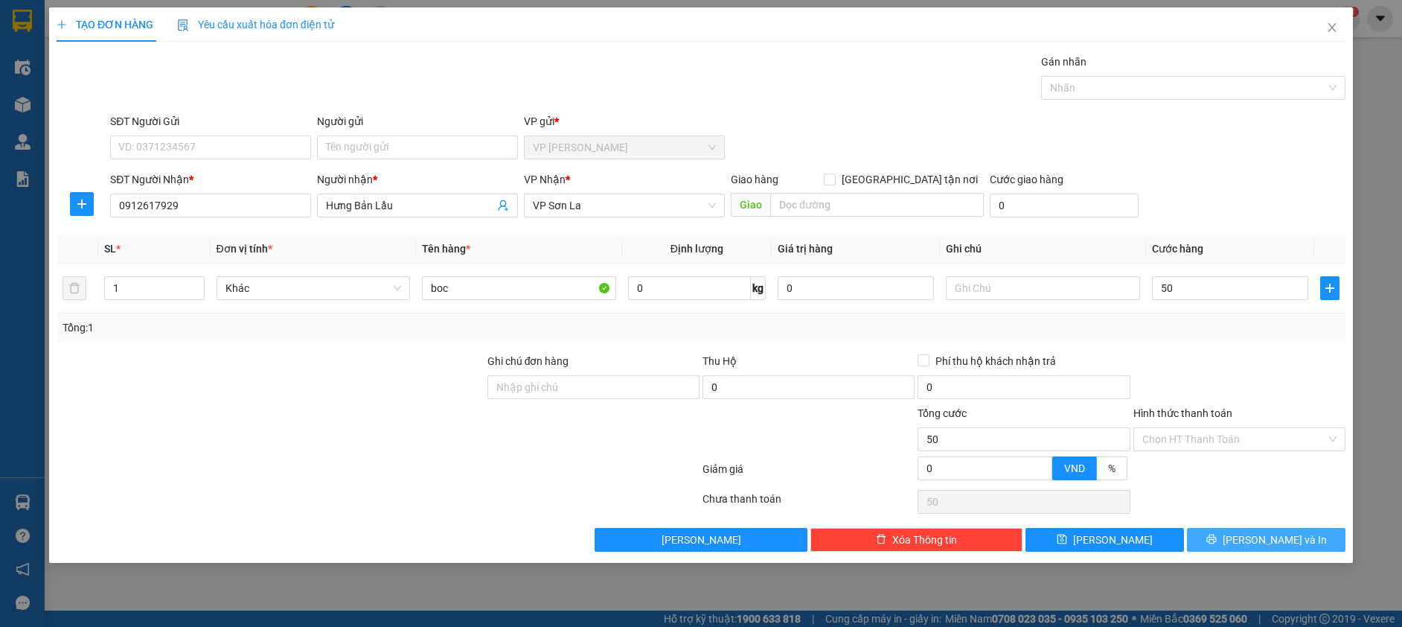
type input "50.000"
click at [1223, 532] on button "[PERSON_NAME] và In" at bounding box center [1266, 540] width 159 height 24
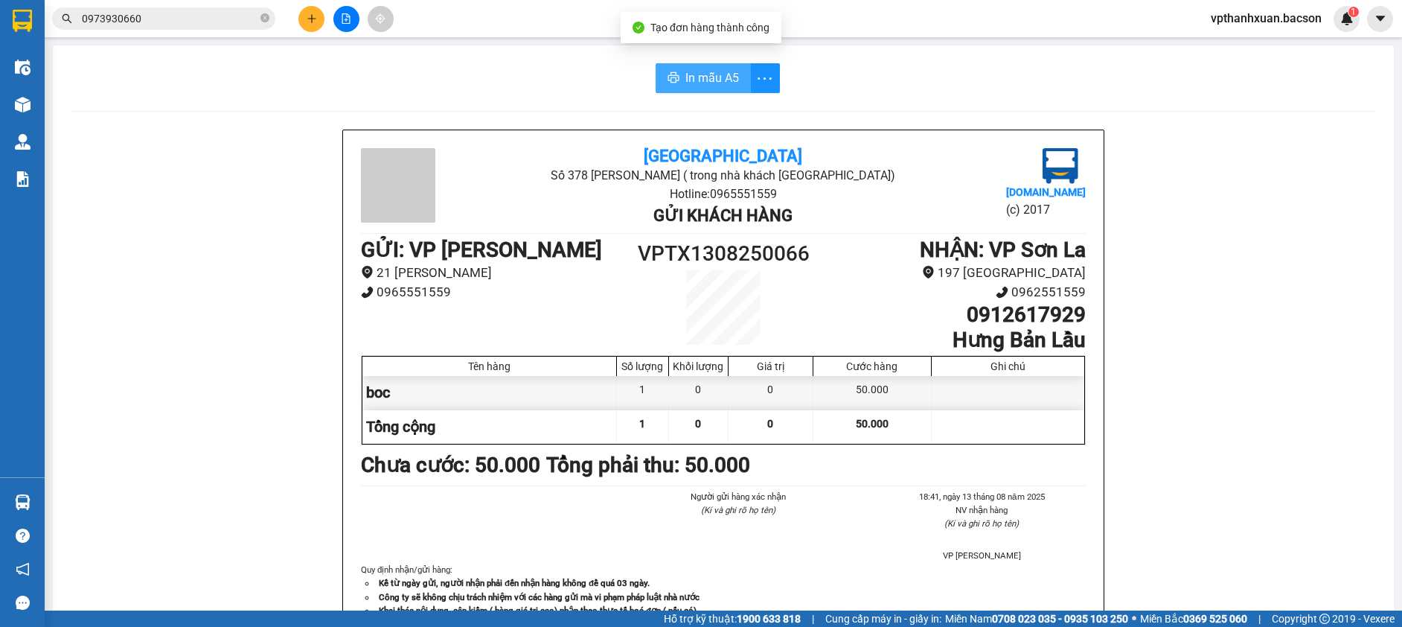
click at [713, 77] on span "In mẫu A5" at bounding box center [712, 77] width 54 height 19
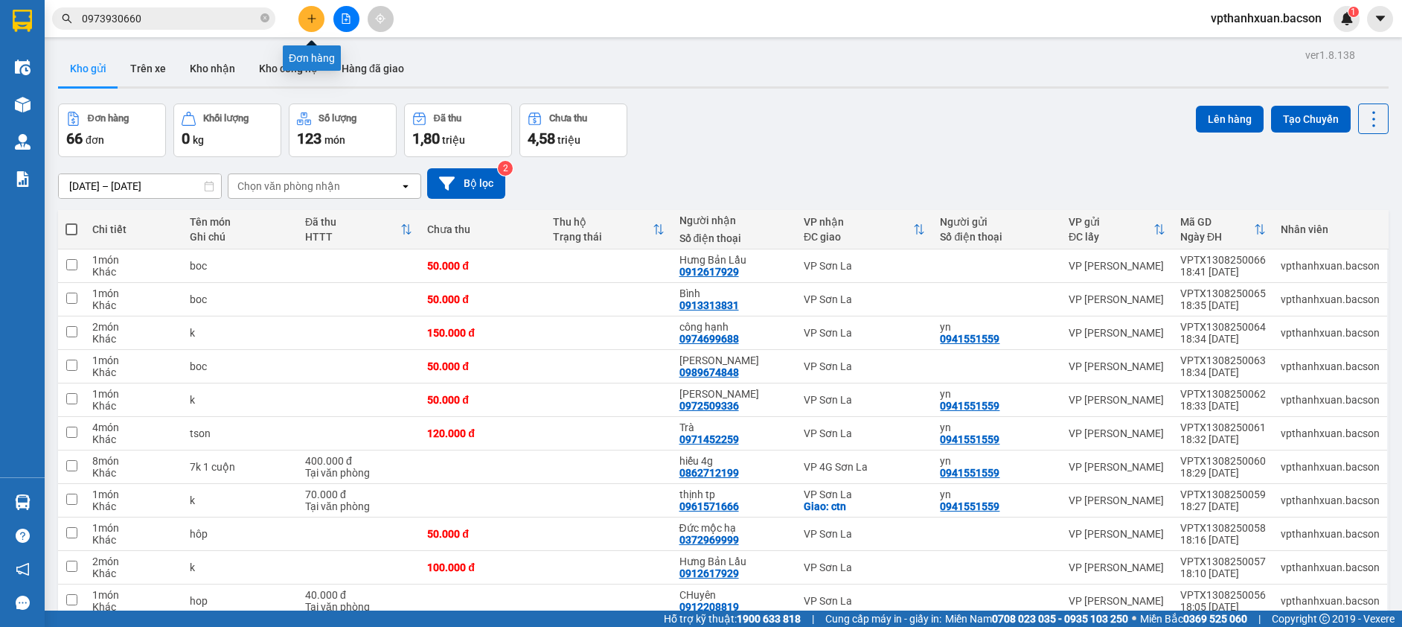
click at [310, 13] on button at bounding box center [311, 19] width 26 height 26
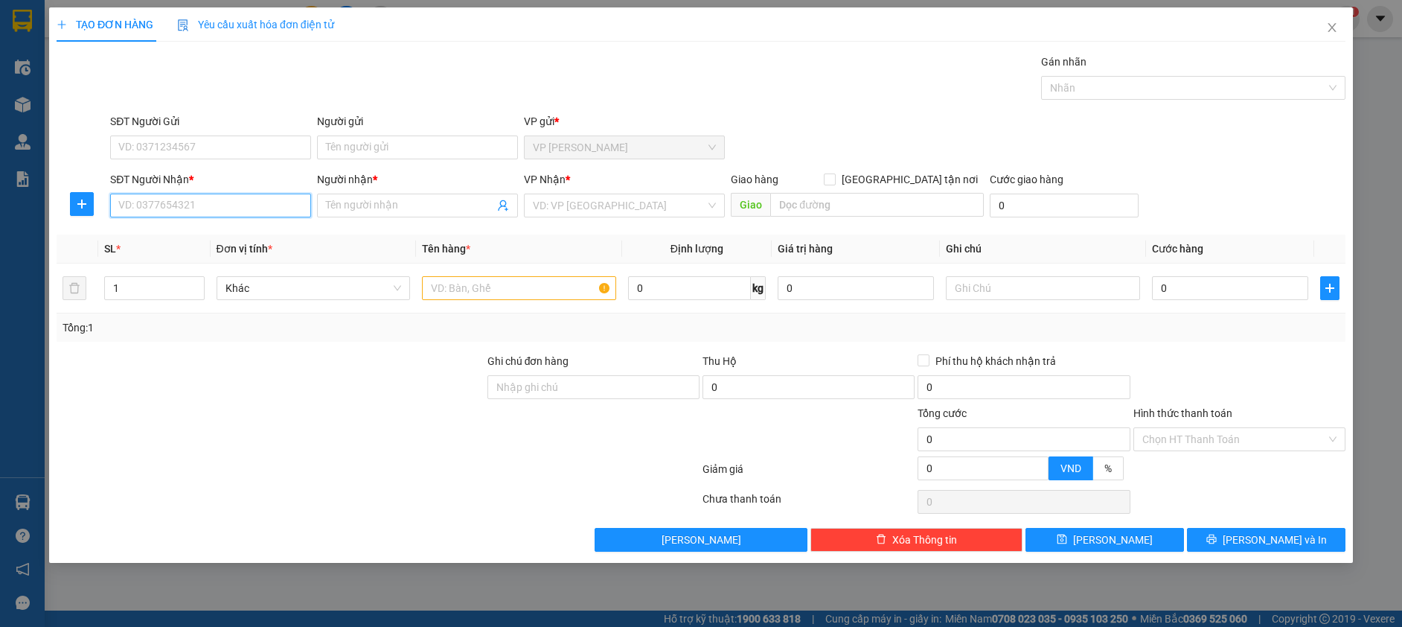
click at [248, 202] on input "SĐT Người Nhận *" at bounding box center [210, 205] width 201 height 24
click at [161, 211] on input "SĐT Người Nhận *" at bounding box center [210, 205] width 201 height 24
click at [191, 243] on div "0358531052 - c hội pa háng" at bounding box center [210, 235] width 201 height 24
type input "0358531052"
type input "c hội pa háng"
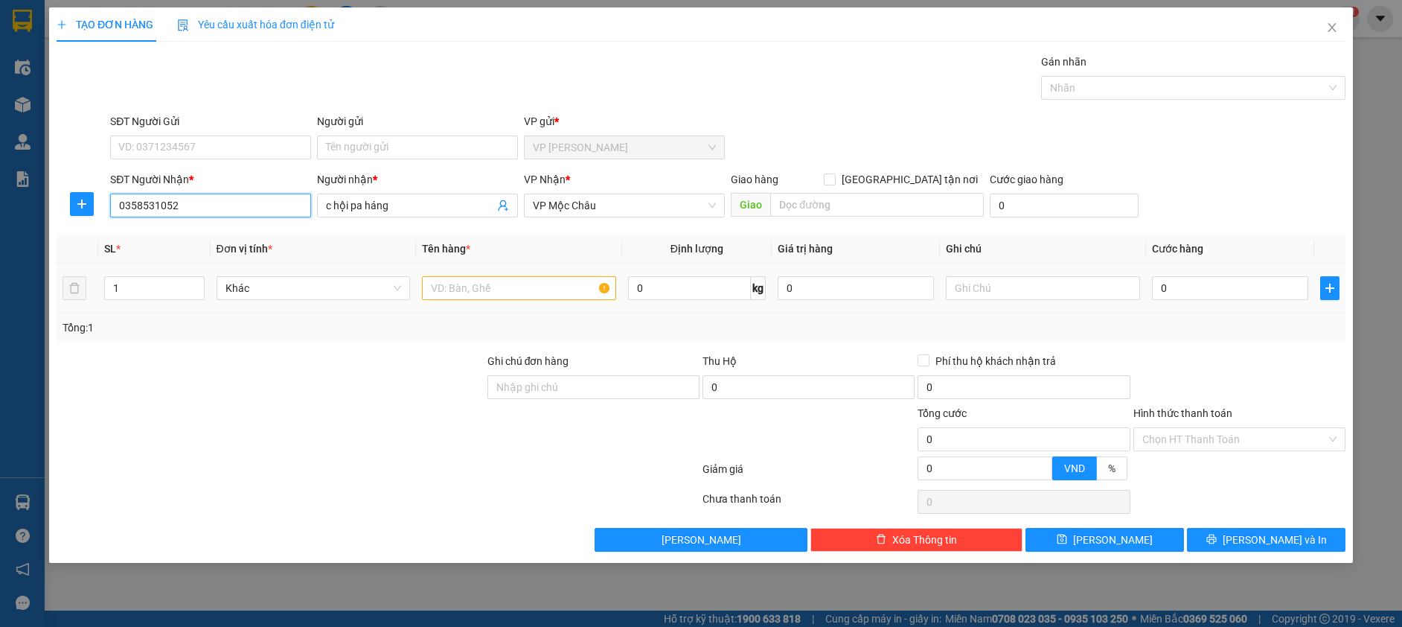
type input "0358531052"
click at [475, 287] on input "text" at bounding box center [519, 288] width 194 height 24
type input "xop"
click at [1177, 293] on input "0" at bounding box center [1230, 288] width 156 height 24
type input "5"
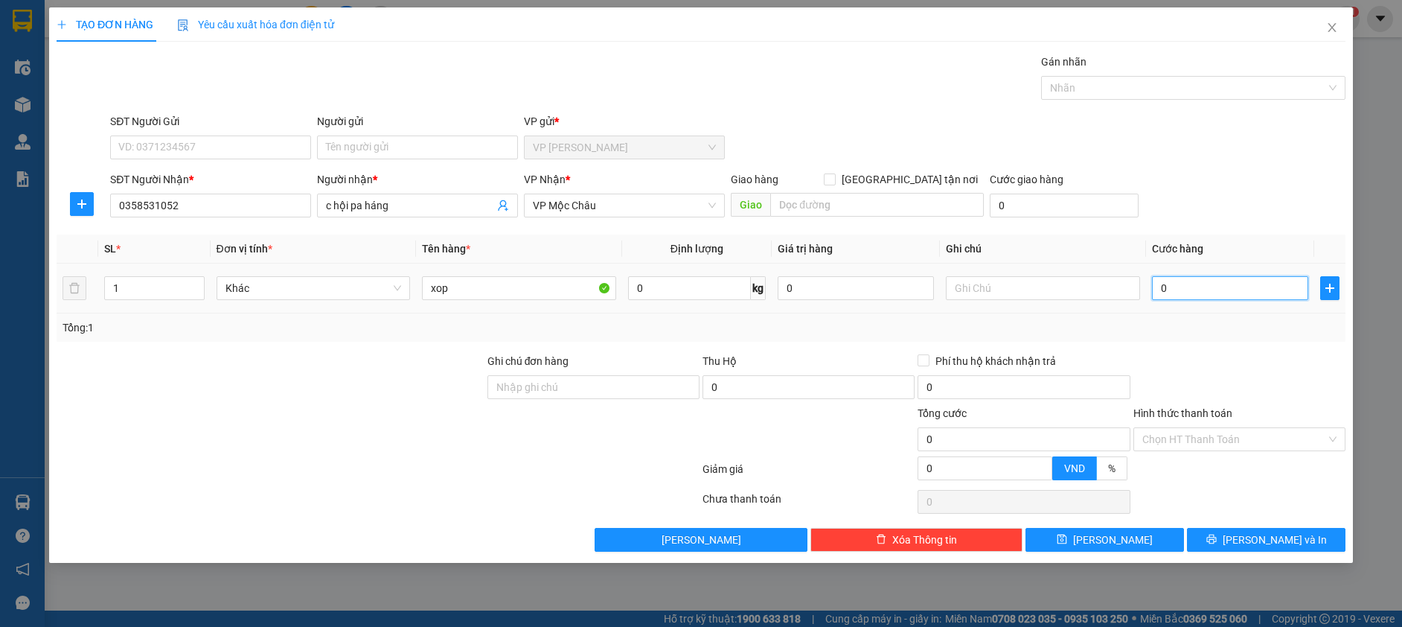
type input "5"
type input "50"
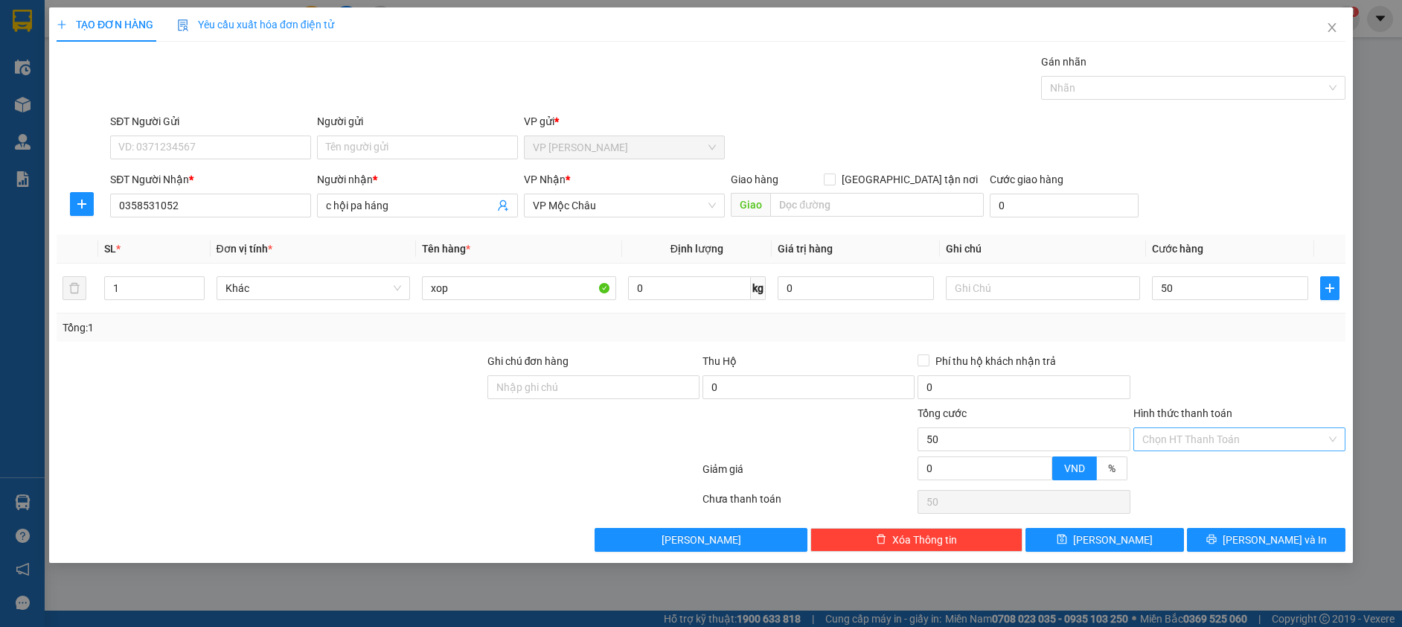
type input "50.000"
drag, startPoint x: 1177, startPoint y: 435, endPoint x: 1176, endPoint y: 461, distance: 26.1
click at [1178, 435] on input "Hình thức thanh toán" at bounding box center [1234, 439] width 184 height 22
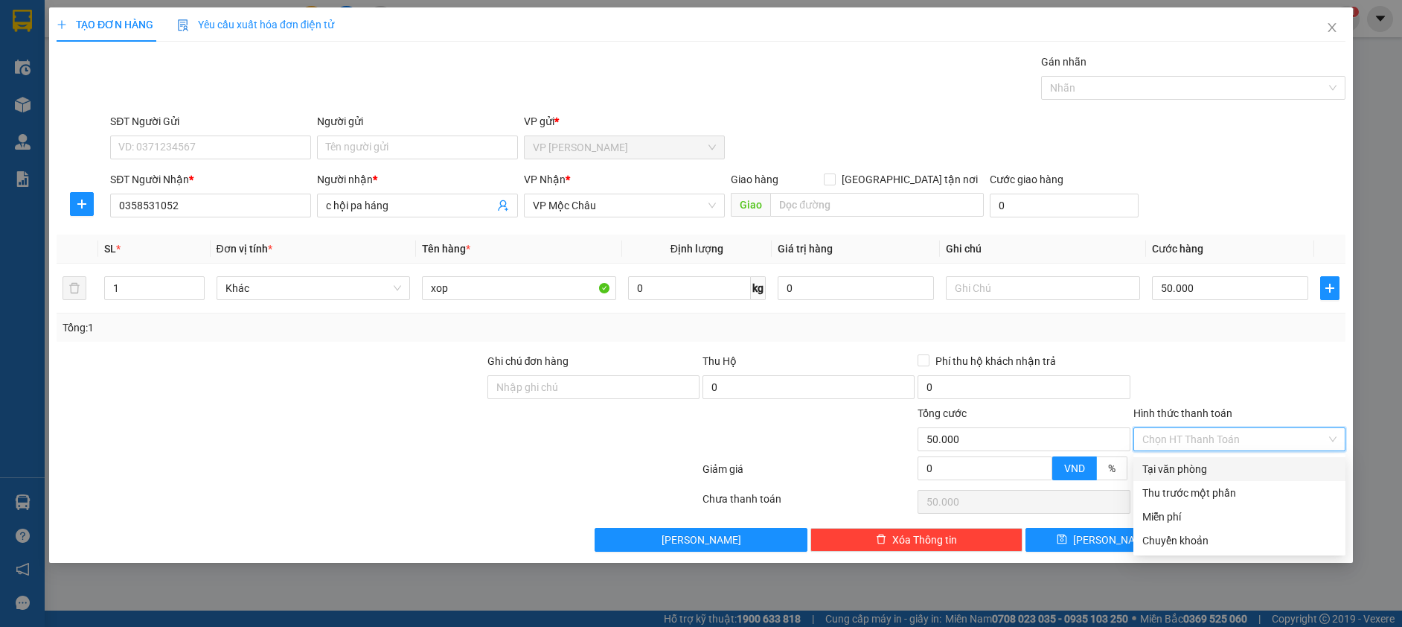
click at [1178, 467] on div "Tại văn phòng" at bounding box center [1239, 469] width 194 height 16
type input "0"
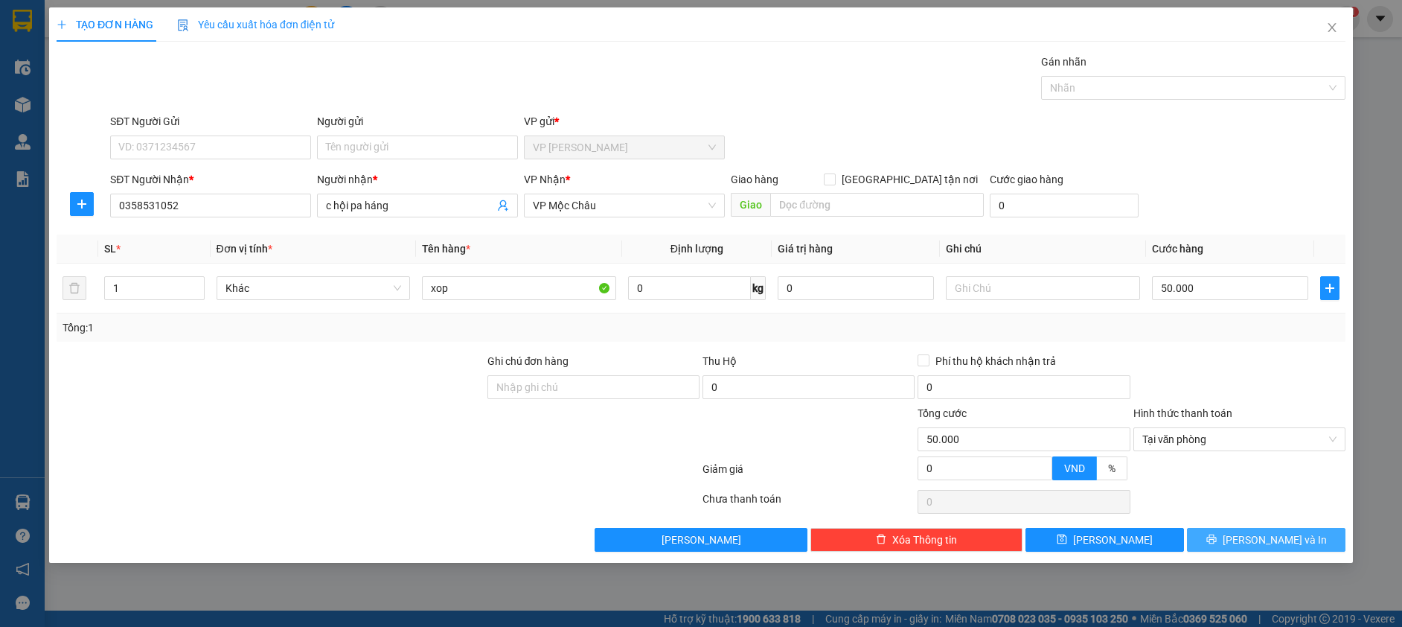
click at [1261, 540] on span "[PERSON_NAME] và In" at bounding box center [1275, 539] width 104 height 16
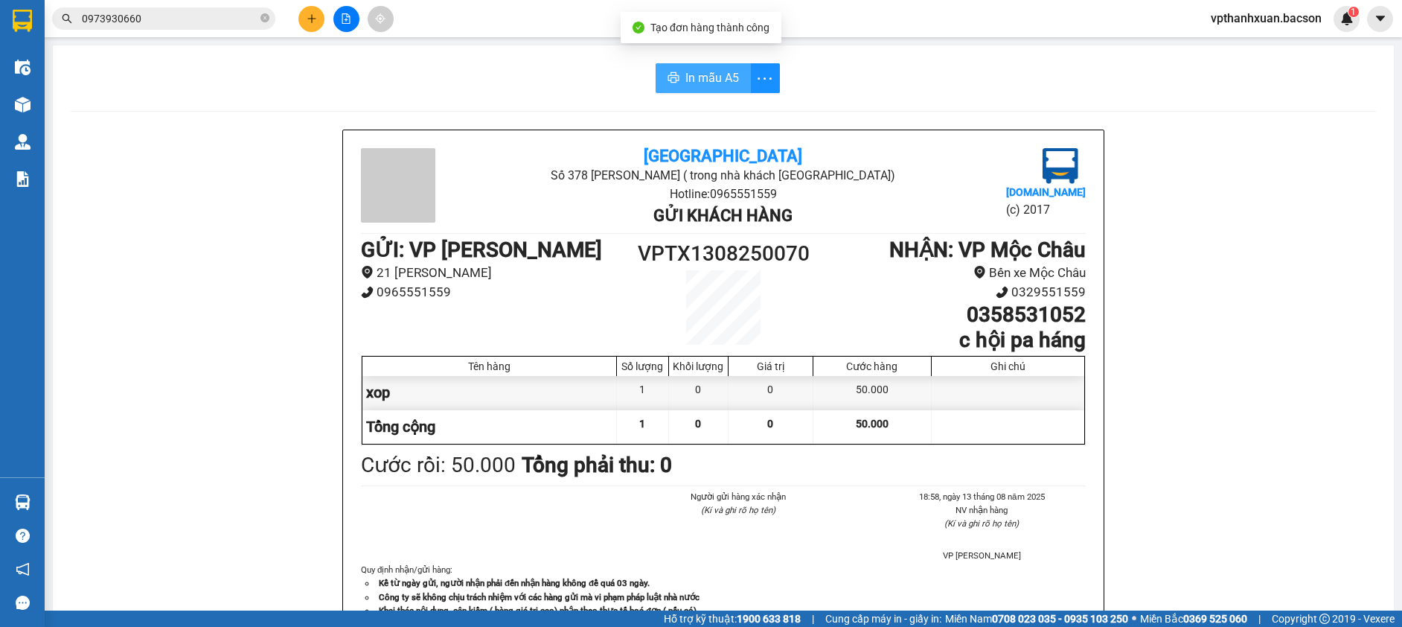
click at [685, 76] on span "In mẫu A5" at bounding box center [712, 77] width 54 height 19
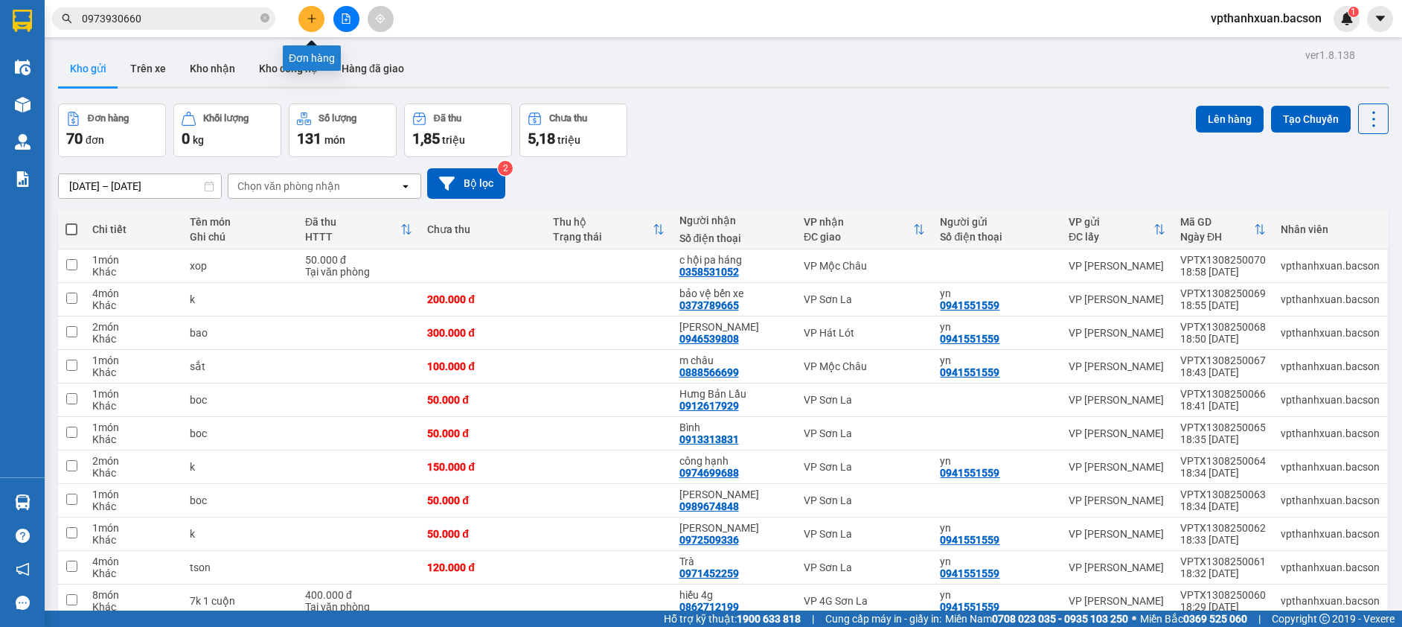
click at [310, 19] on icon "plus" at bounding box center [312, 18] width 10 height 10
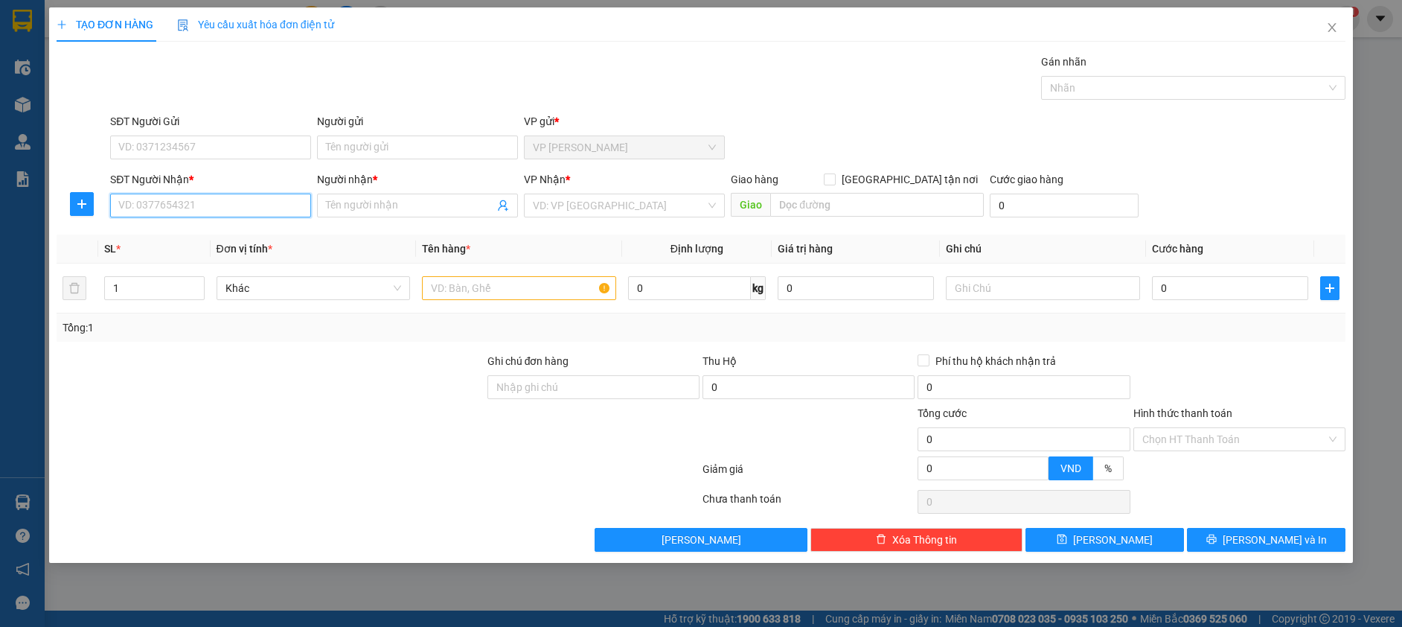
click at [256, 205] on input "SĐT Người Nhận *" at bounding box center [210, 205] width 201 height 24
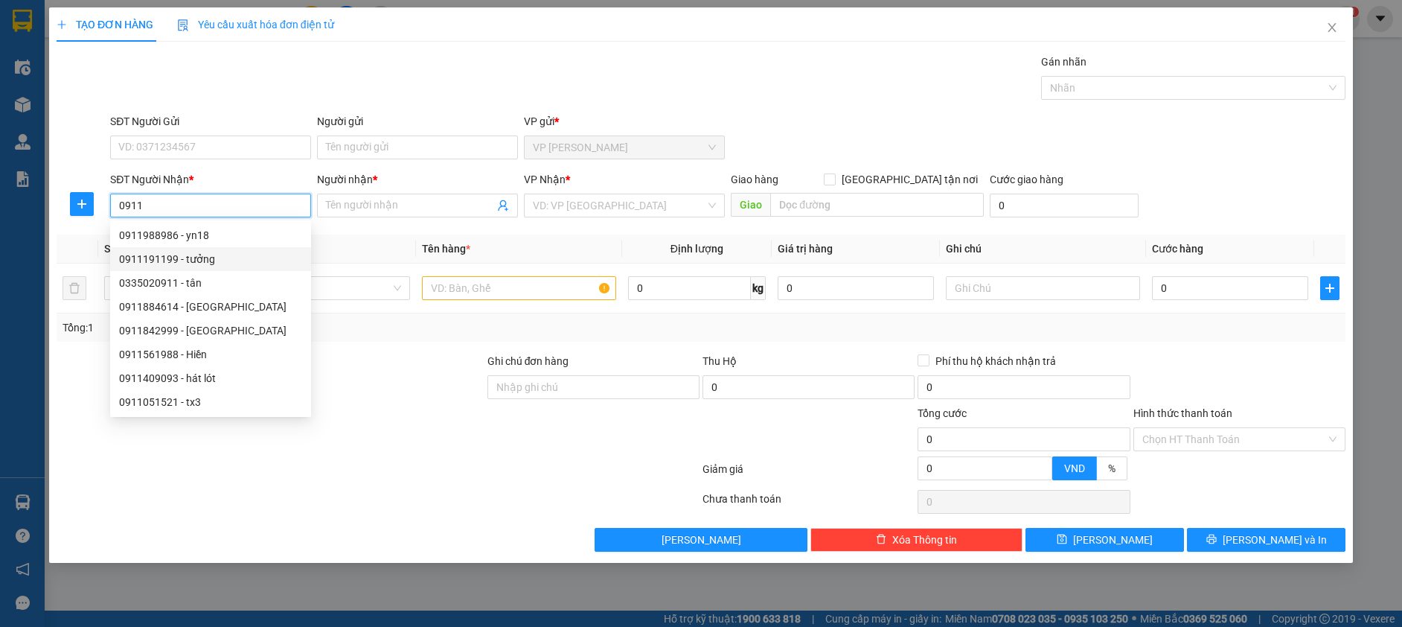
click at [218, 258] on div "0911191199 - tưởng" at bounding box center [210, 259] width 183 height 16
type input "0911191199"
type input "tưởng"
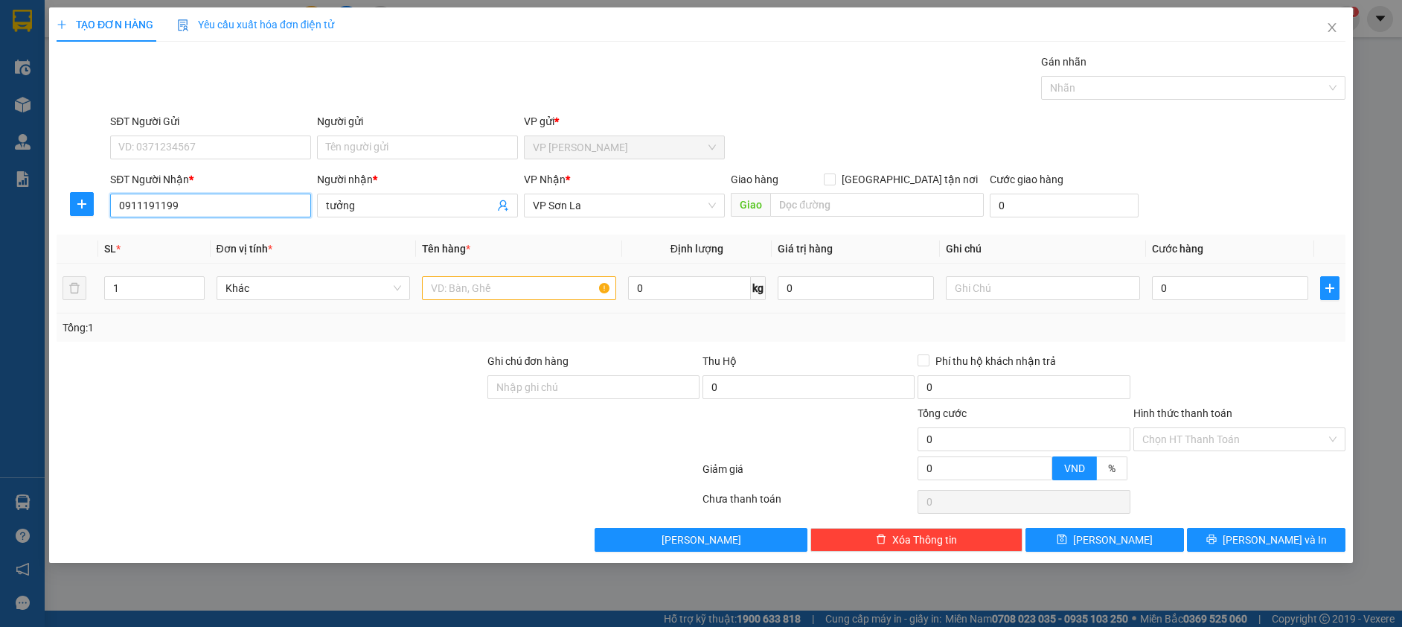
type input "0911191199"
click at [433, 295] on input "text" at bounding box center [519, 288] width 194 height 24
type input "hop"
drag, startPoint x: 1170, startPoint y: 288, endPoint x: 1150, endPoint y: 289, distance: 20.1
click at [1168, 289] on input "0" at bounding box center [1230, 288] width 156 height 24
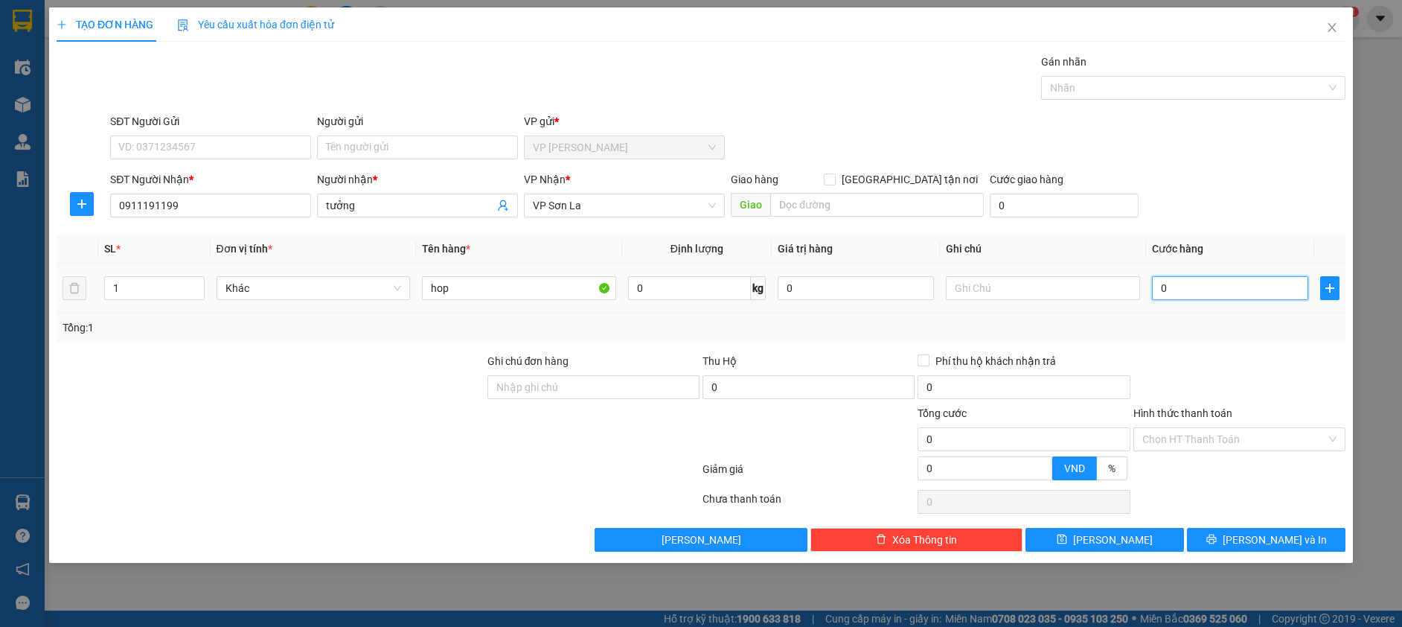
type input "5"
type input "50"
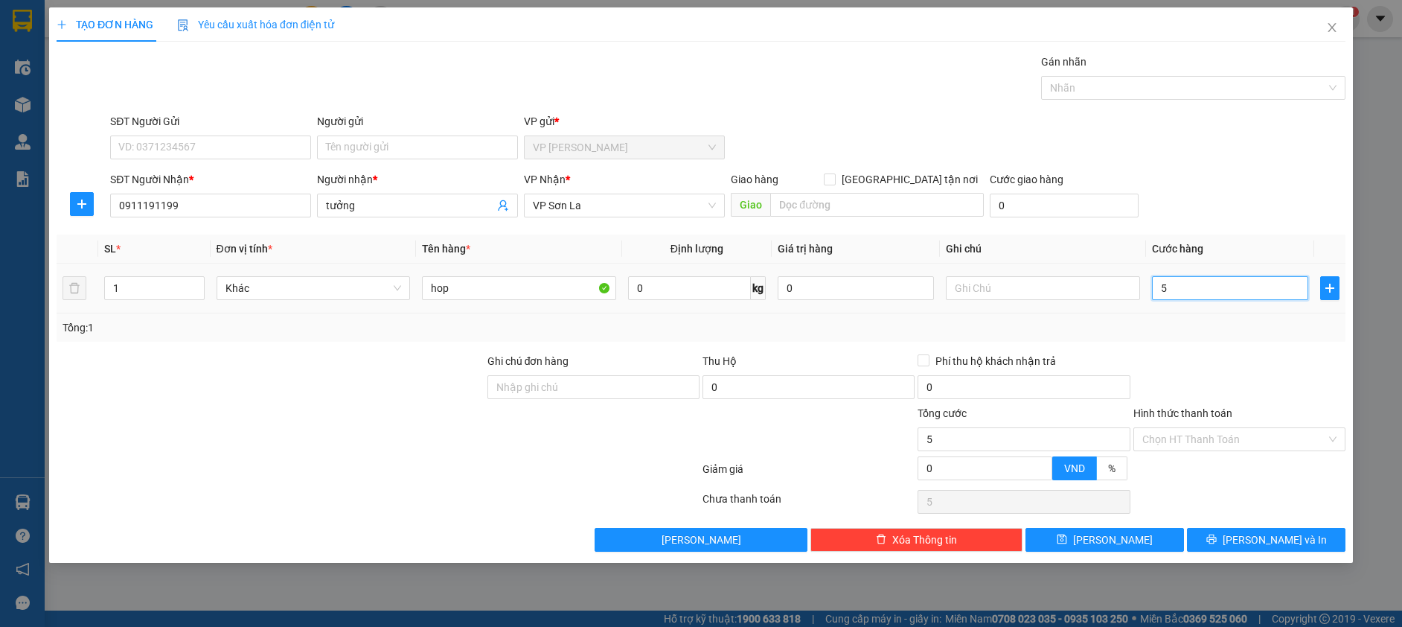
type input "50"
type input "50.000"
click at [1220, 534] on button "[PERSON_NAME] và In" at bounding box center [1266, 540] width 159 height 24
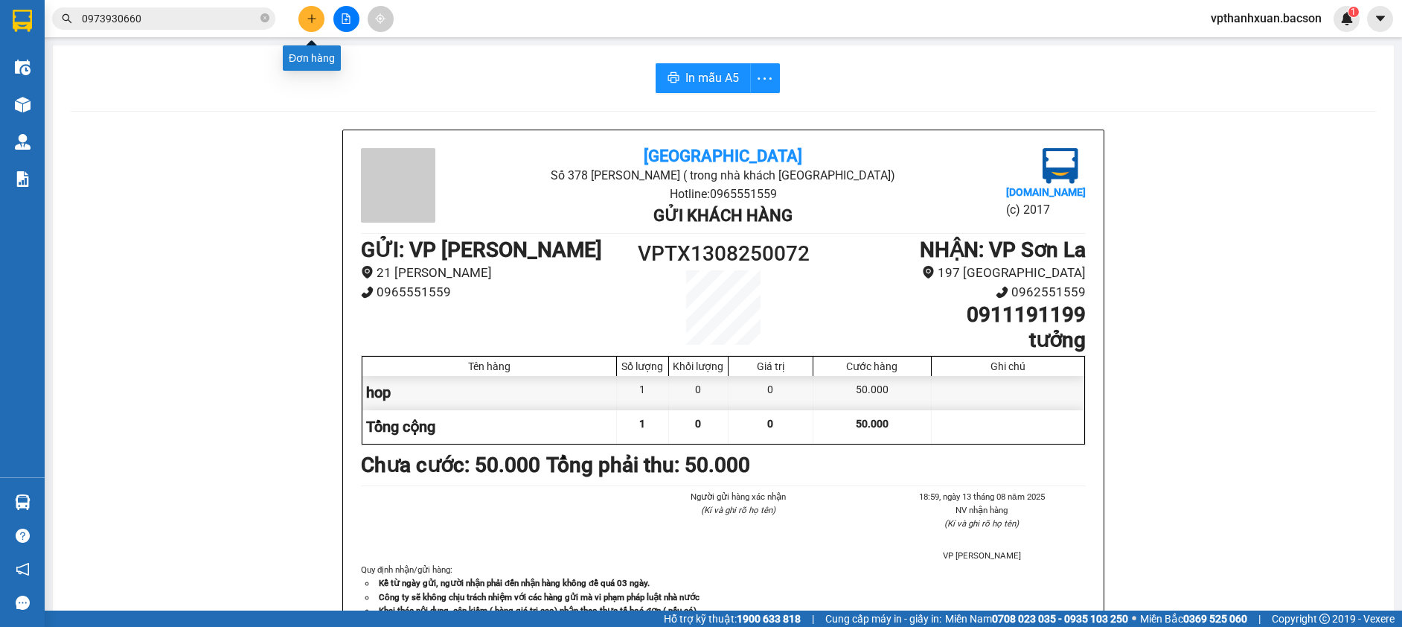
click at [303, 17] on button at bounding box center [311, 19] width 26 height 26
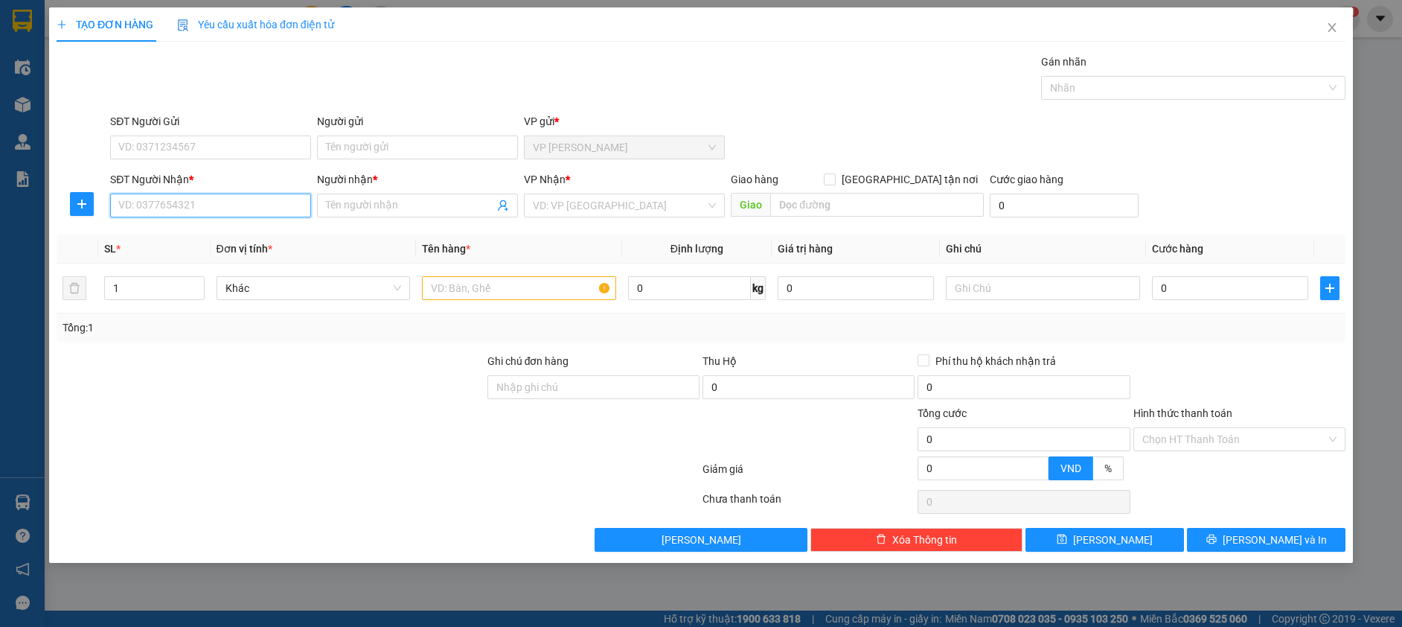
click at [184, 200] on input "SĐT Người Nhận *" at bounding box center [210, 205] width 201 height 24
click at [153, 203] on input "SĐT Người Nhận *" at bounding box center [210, 205] width 201 height 24
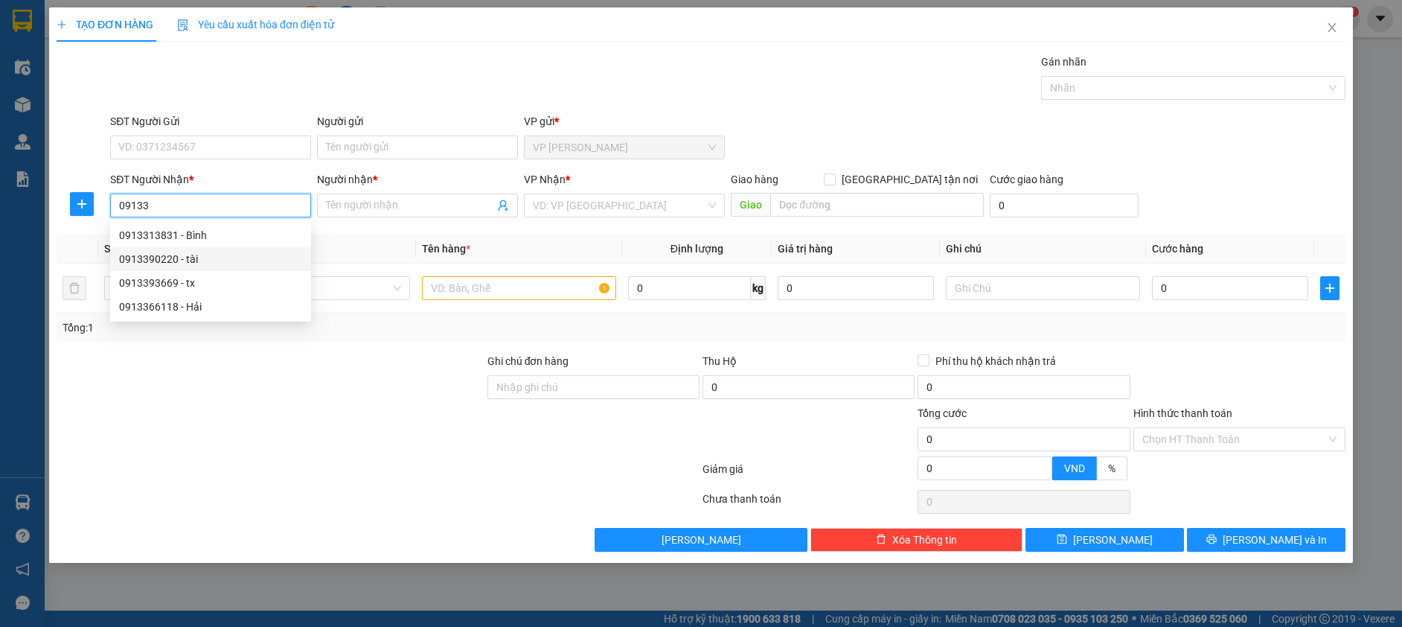
click at [197, 257] on div "0913390220 - tài" at bounding box center [210, 259] width 183 height 16
type input "0913390220"
type input "tài"
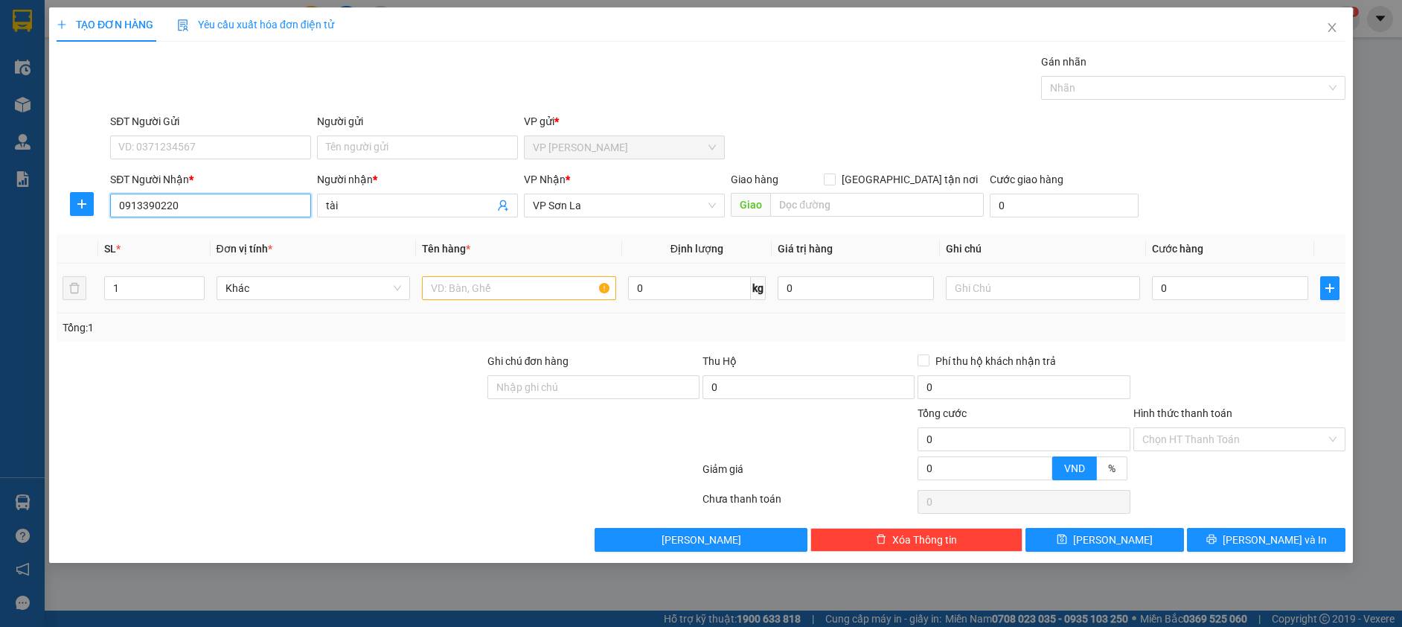
type input "0913390220"
click at [441, 289] on input "text" at bounding box center [519, 288] width 194 height 24
type input "hôp"
click at [1231, 292] on input "0" at bounding box center [1230, 288] width 156 height 24
type input "7"
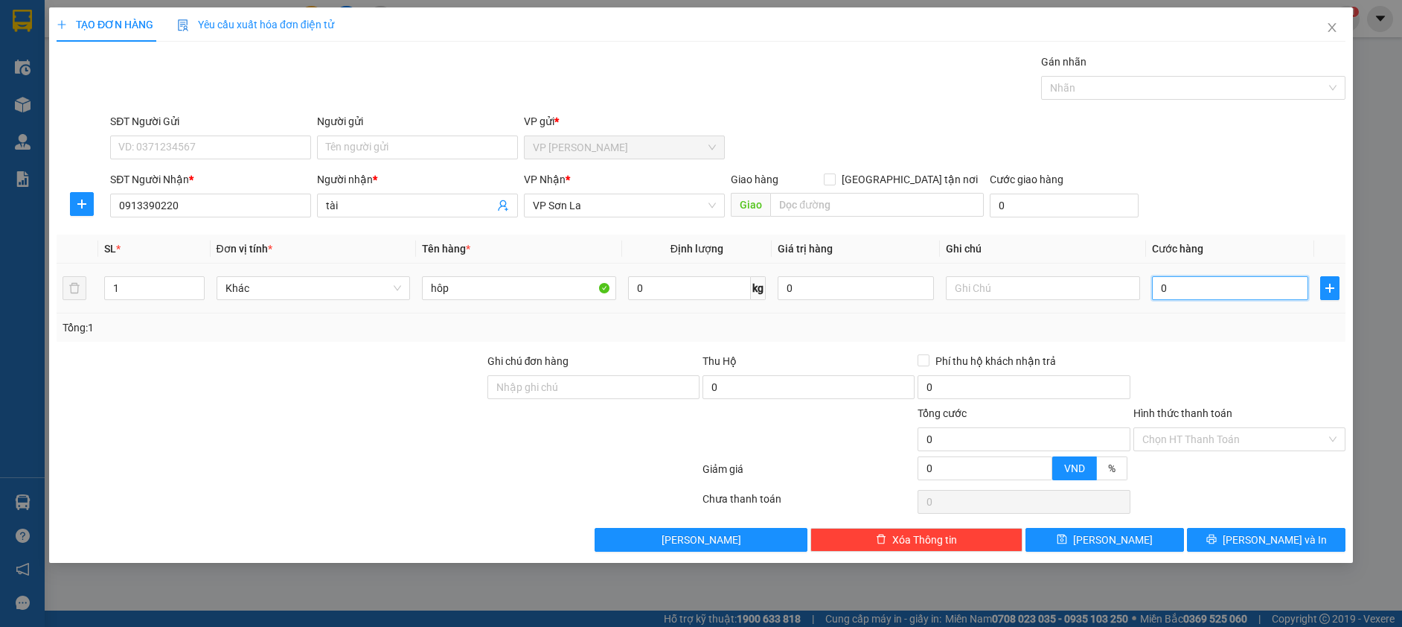
type input "7"
type input "70"
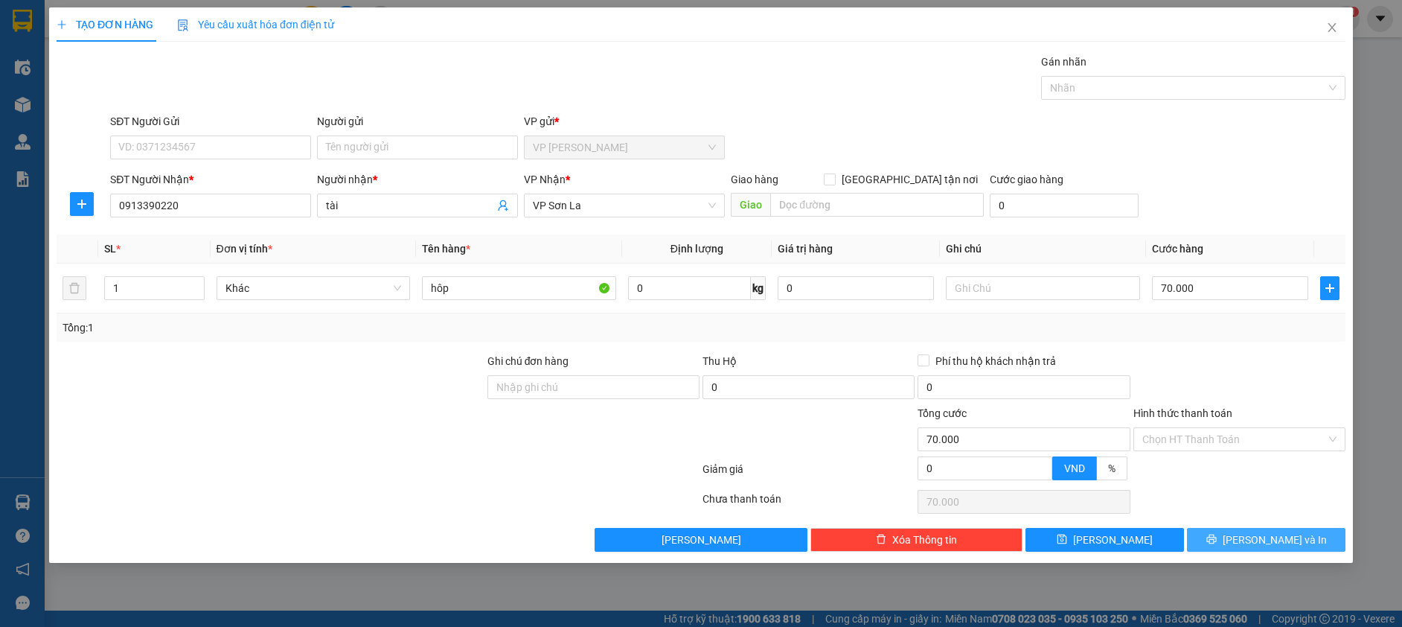
click at [1220, 534] on button "[PERSON_NAME] và In" at bounding box center [1266, 540] width 159 height 24
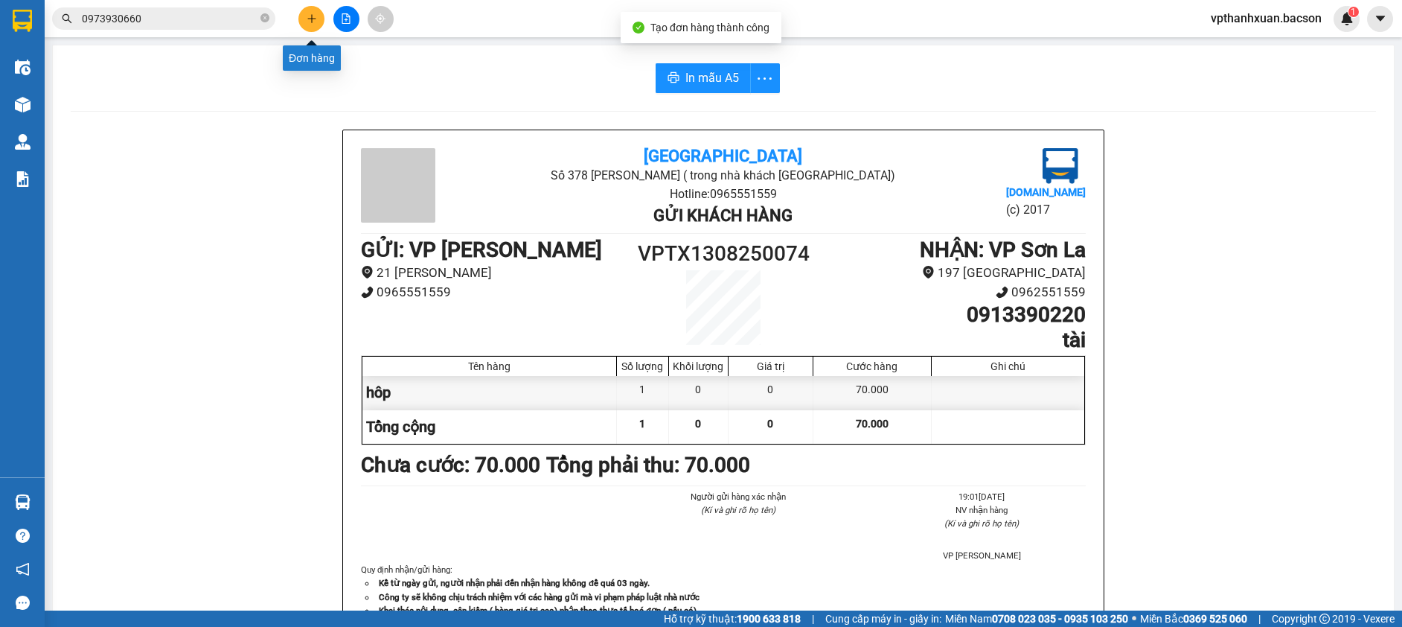
click at [313, 20] on icon "plus" at bounding box center [312, 18] width 10 height 10
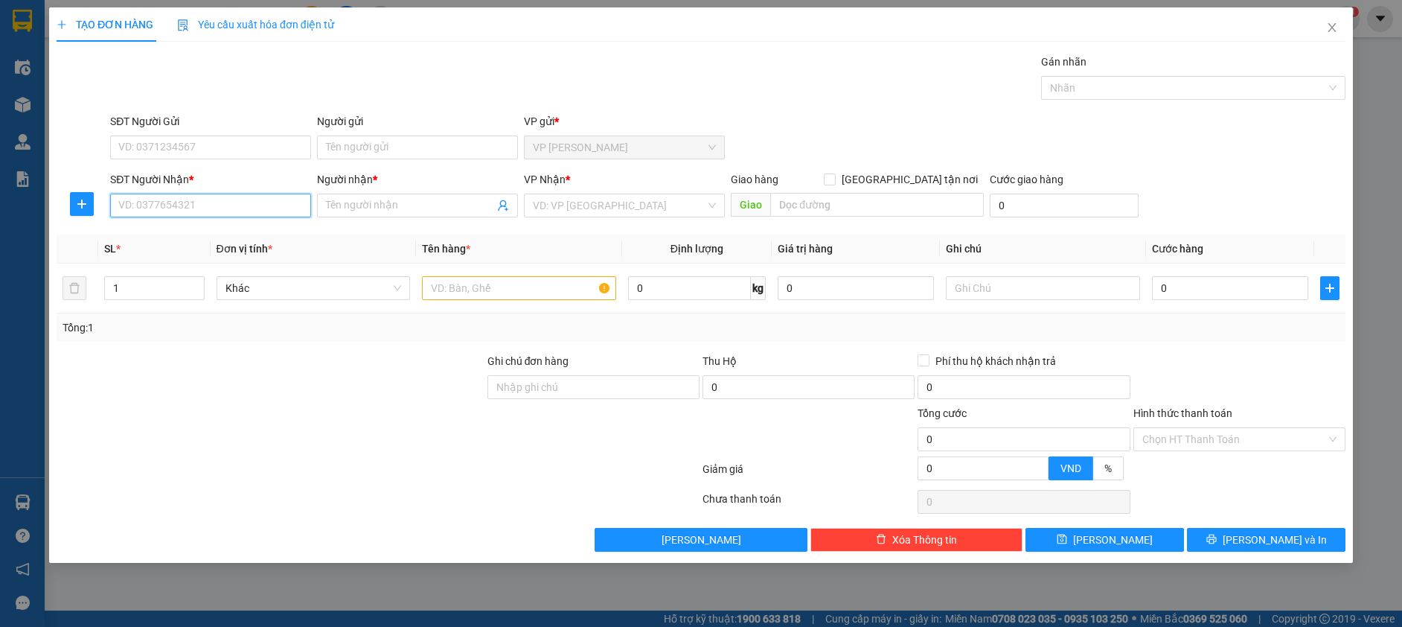
click at [240, 209] on input "SĐT Người Nhận *" at bounding box center [210, 205] width 201 height 24
click at [216, 236] on div "0986393768 - vinh 4g" at bounding box center [210, 235] width 183 height 16
type input "0986393768"
type input "vinh 4g"
type input "0986393768"
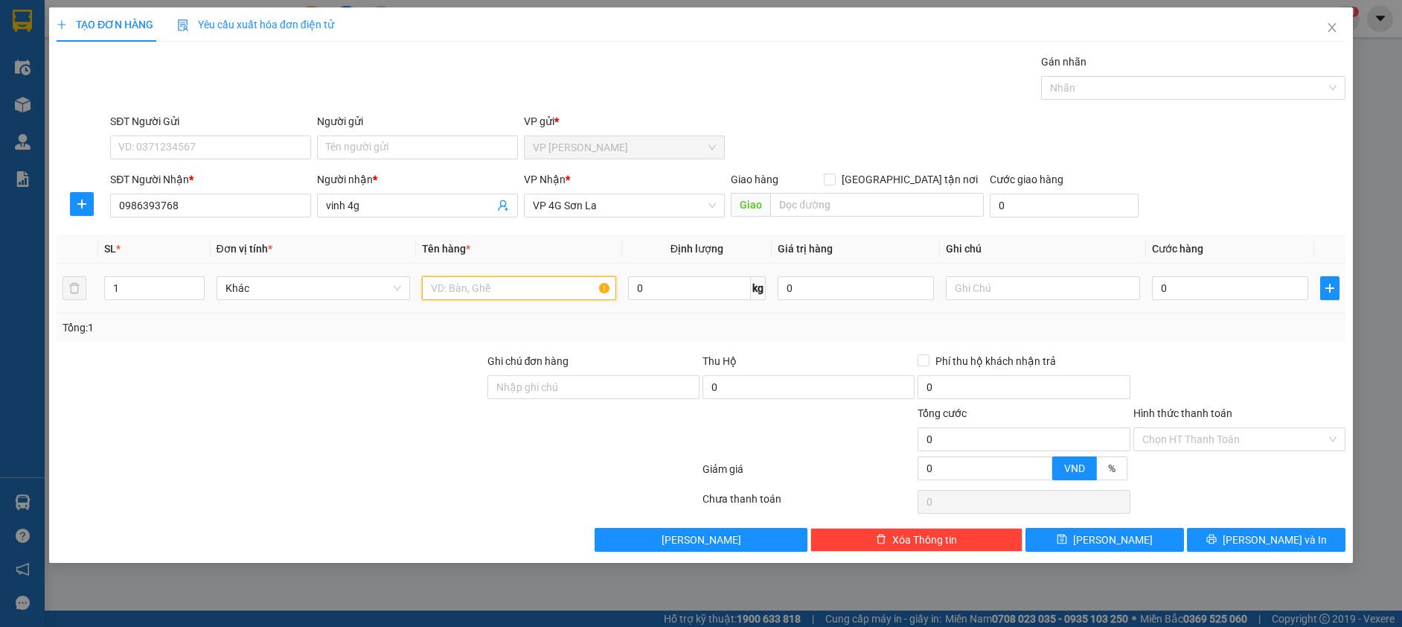
click at [430, 289] on input "text" at bounding box center [519, 288] width 194 height 24
type input "hôp"
click at [1186, 283] on input "0" at bounding box center [1230, 288] width 156 height 24
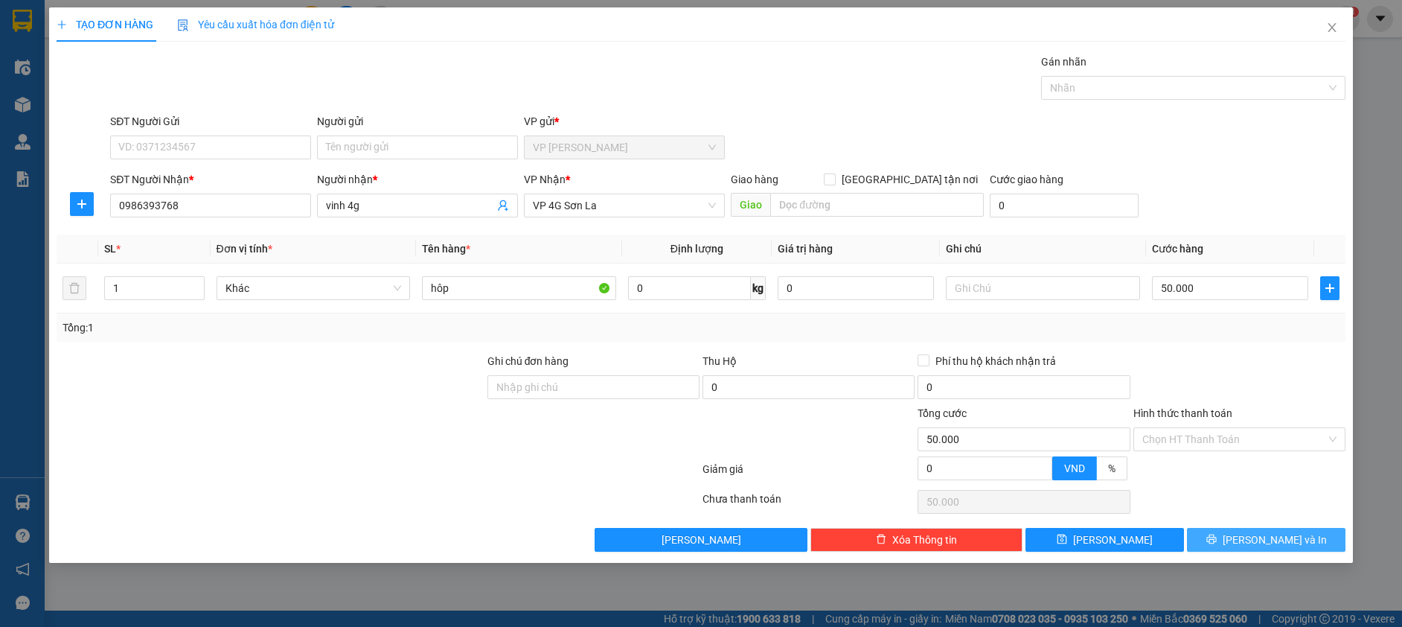
click at [1265, 539] on span "[PERSON_NAME] và In" at bounding box center [1275, 539] width 104 height 16
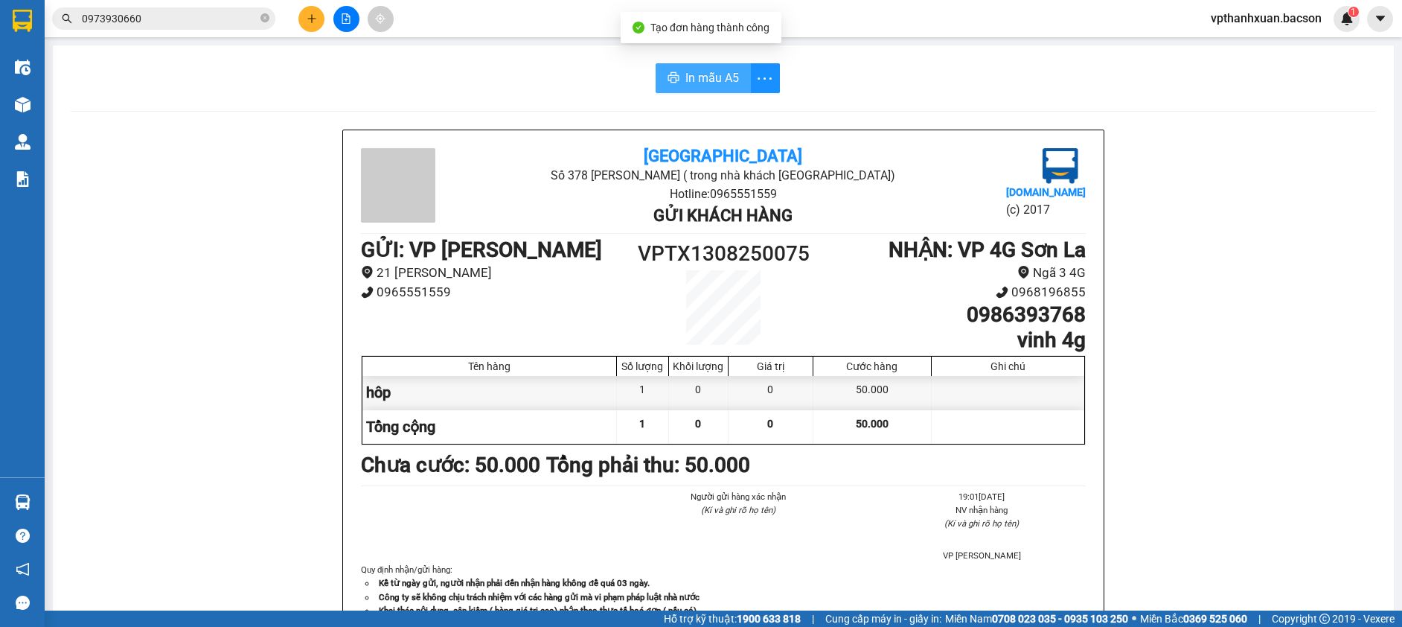
click at [726, 70] on span "In mẫu A5" at bounding box center [712, 77] width 54 height 19
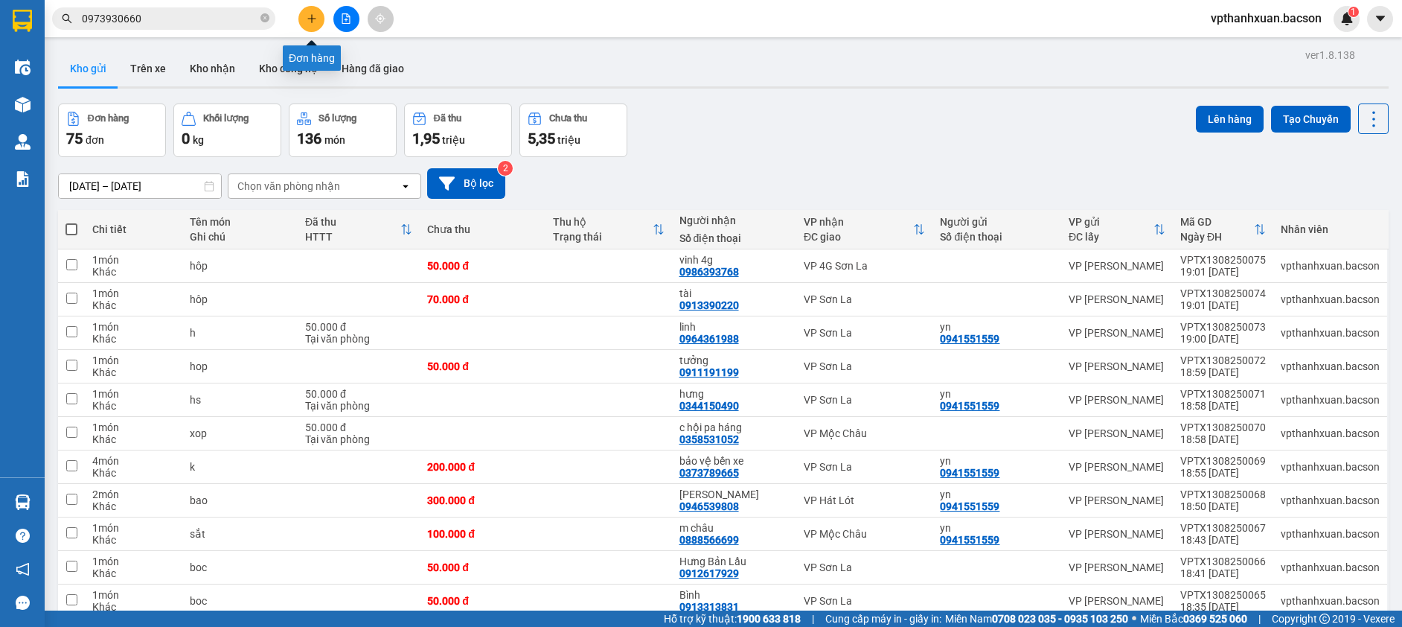
click at [305, 16] on button at bounding box center [311, 19] width 26 height 26
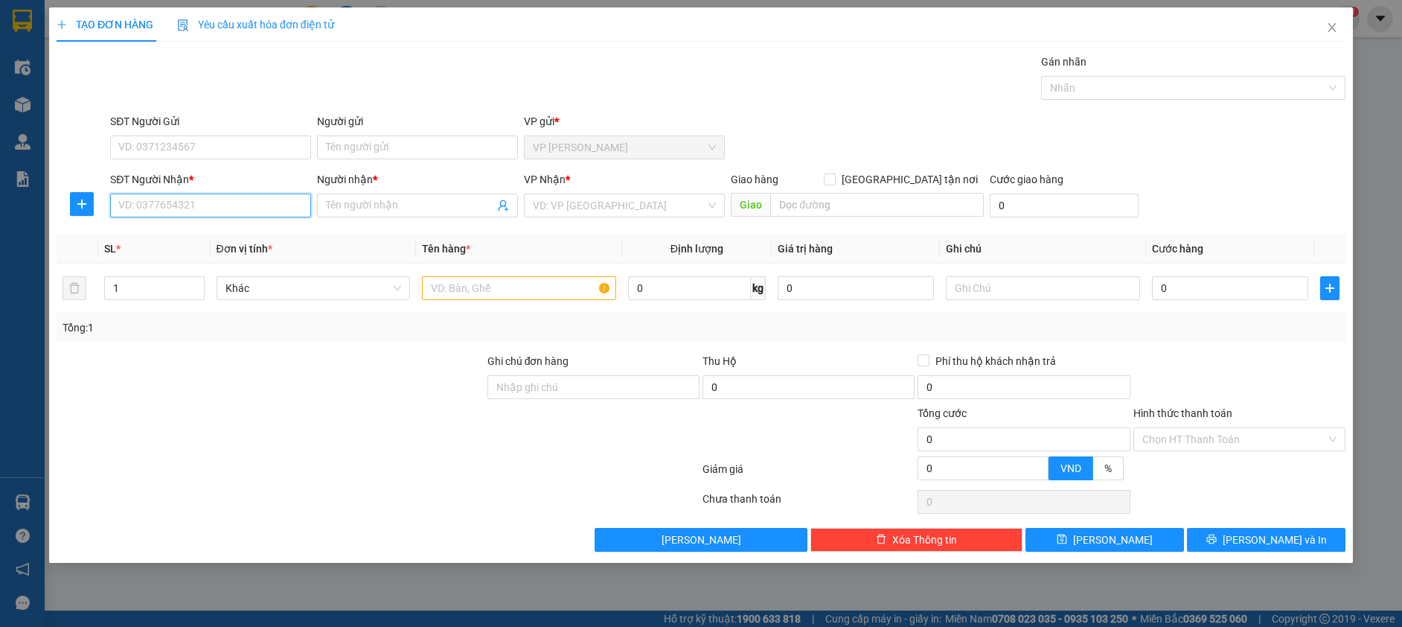
click at [221, 197] on input "SĐT Người Nhận *" at bounding box center [210, 205] width 201 height 24
click at [224, 235] on div "0976619538 - thắng pa háng" at bounding box center [210, 235] width 183 height 16
type input "0976619538"
type input "thắng pa háng"
type input "0976619538"
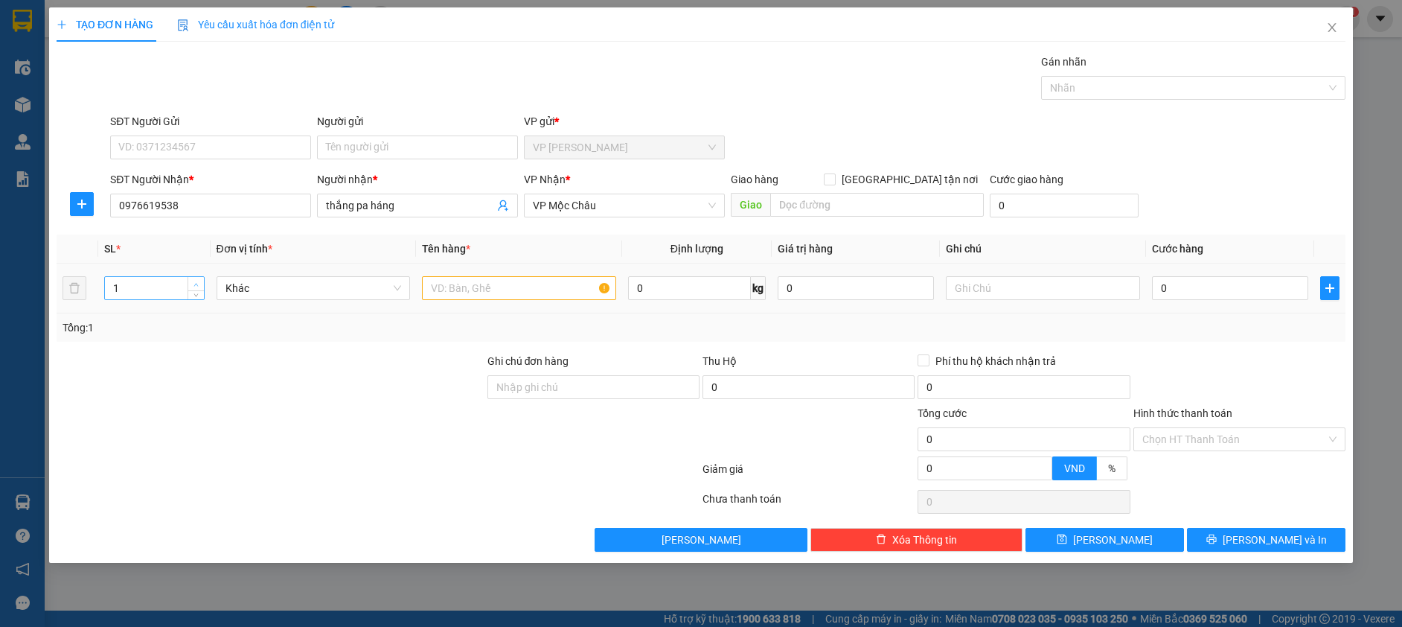
type input "2"
click at [195, 284] on icon "up" at bounding box center [196, 284] width 4 height 3
click at [477, 289] on input "text" at bounding box center [519, 288] width 194 height 24
type input "ki"
click at [1168, 284] on input "0" at bounding box center [1230, 288] width 156 height 24
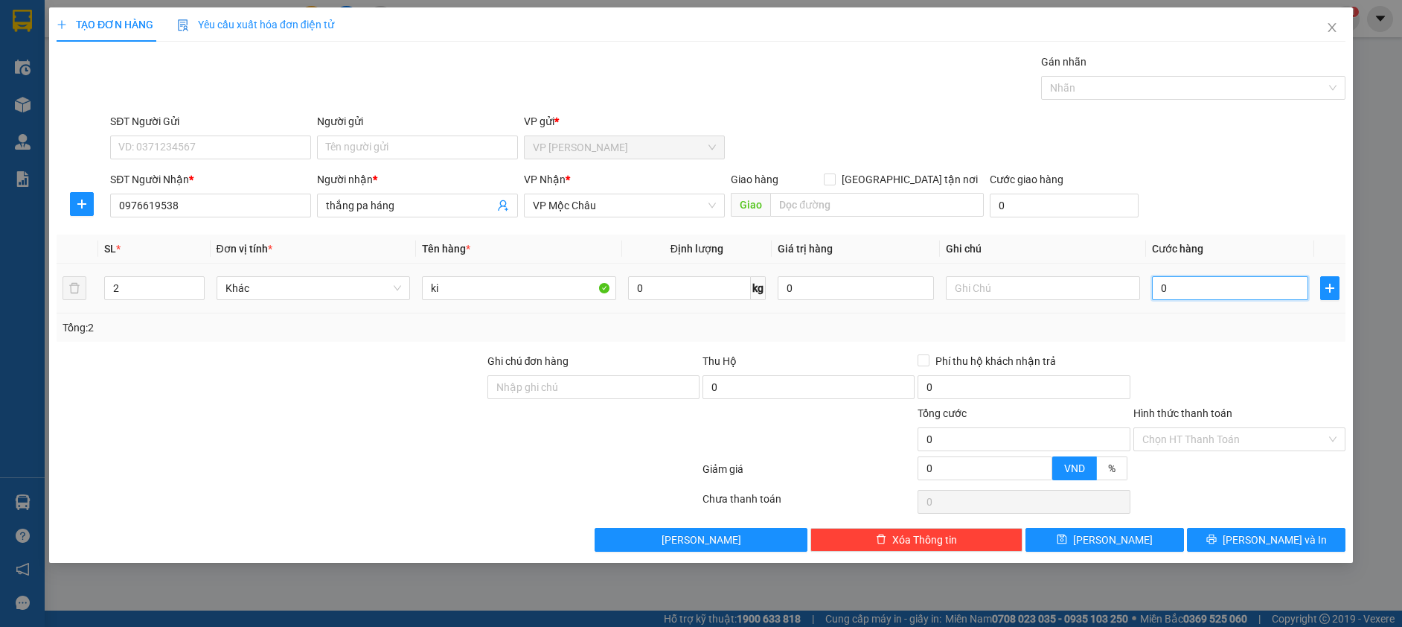
type input "1"
type input "10"
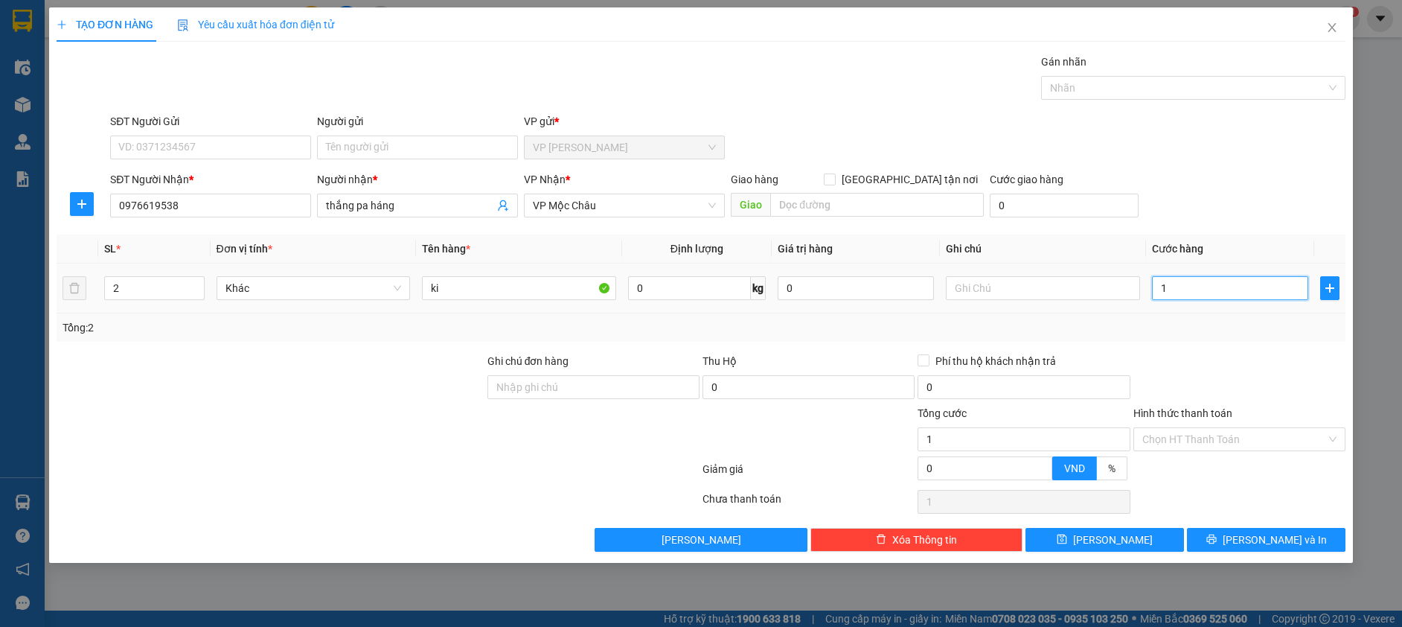
type input "10"
click at [1223, 537] on button "[PERSON_NAME] và In" at bounding box center [1266, 540] width 159 height 24
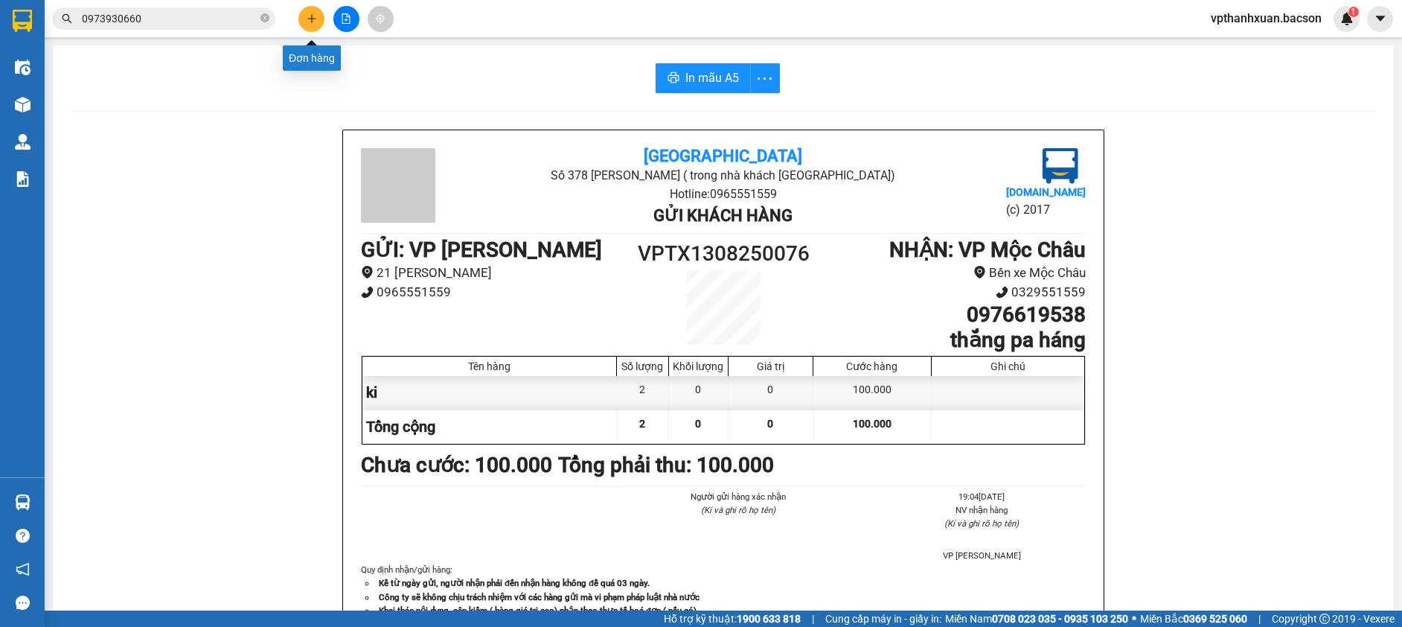
click at [310, 15] on icon "plus" at bounding box center [312, 18] width 10 height 10
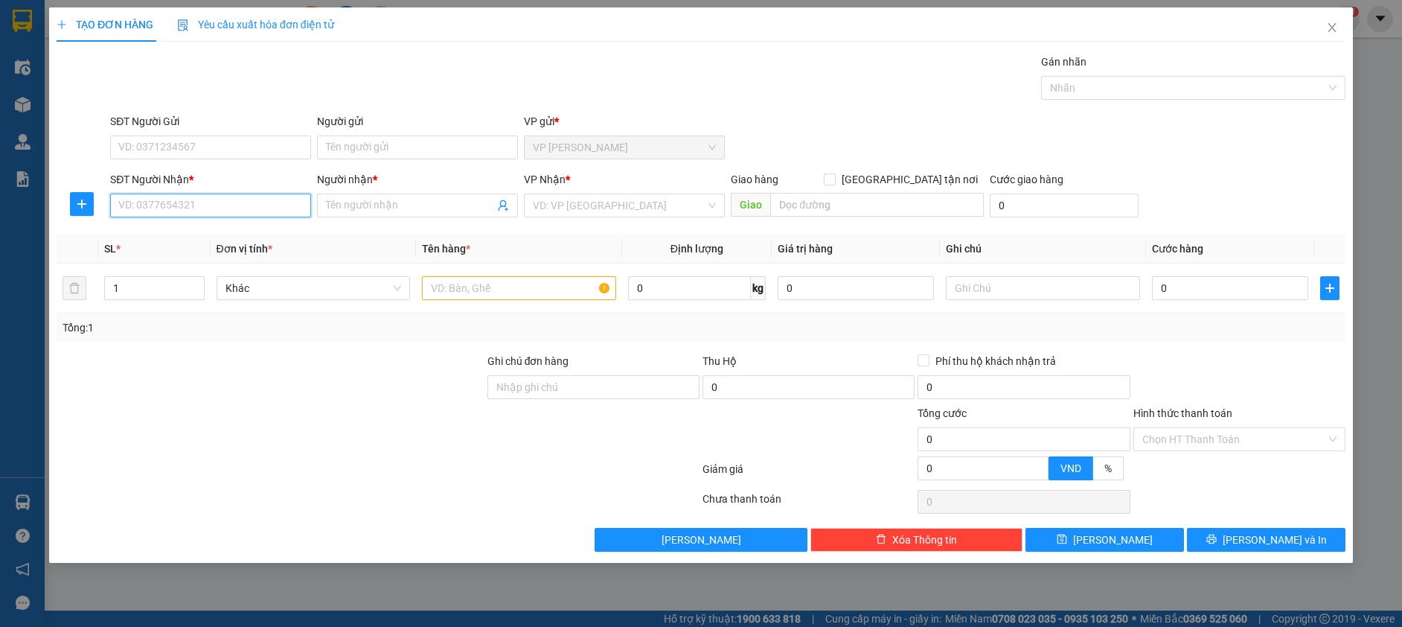
click at [193, 199] on input "SĐT Người Nhận *" at bounding box center [210, 205] width 201 height 24
click at [185, 138] on input "SĐT Người Gửi" at bounding box center [210, 147] width 201 height 24
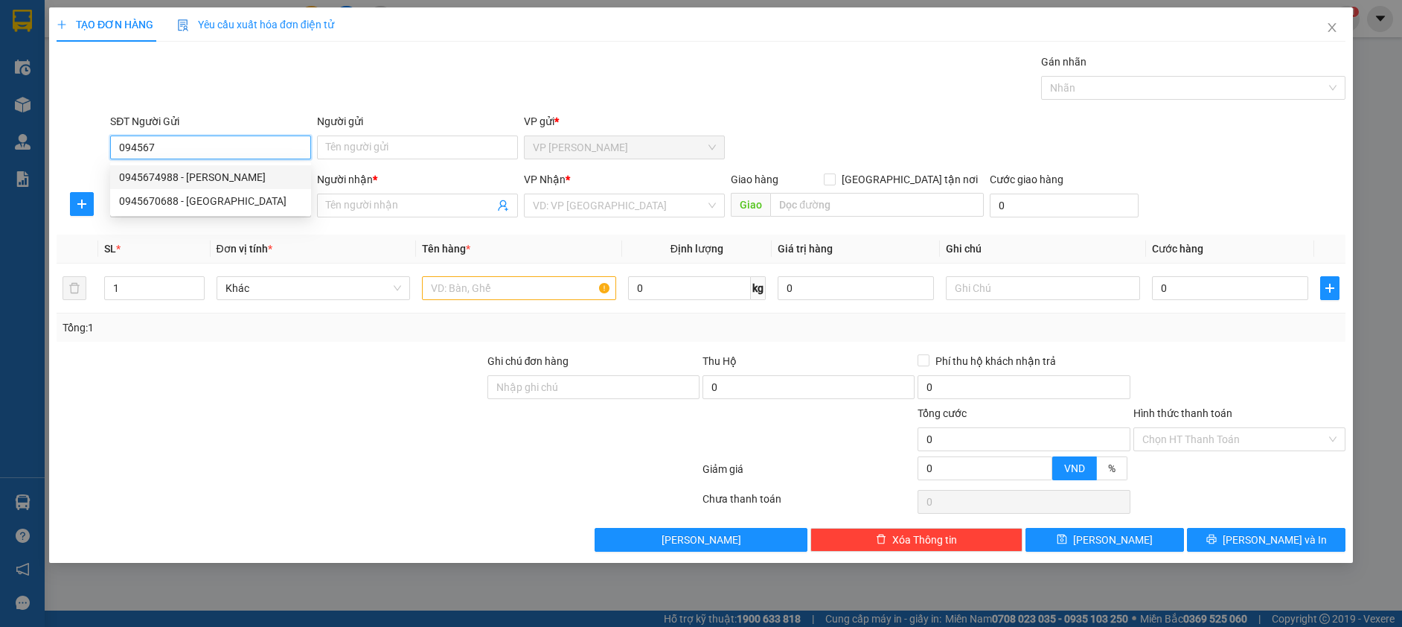
click at [194, 176] on div "0945674988 - Quỳnh Thứ" at bounding box center [210, 177] width 183 height 16
type input "0945674988"
type input "[PERSON_NAME]"
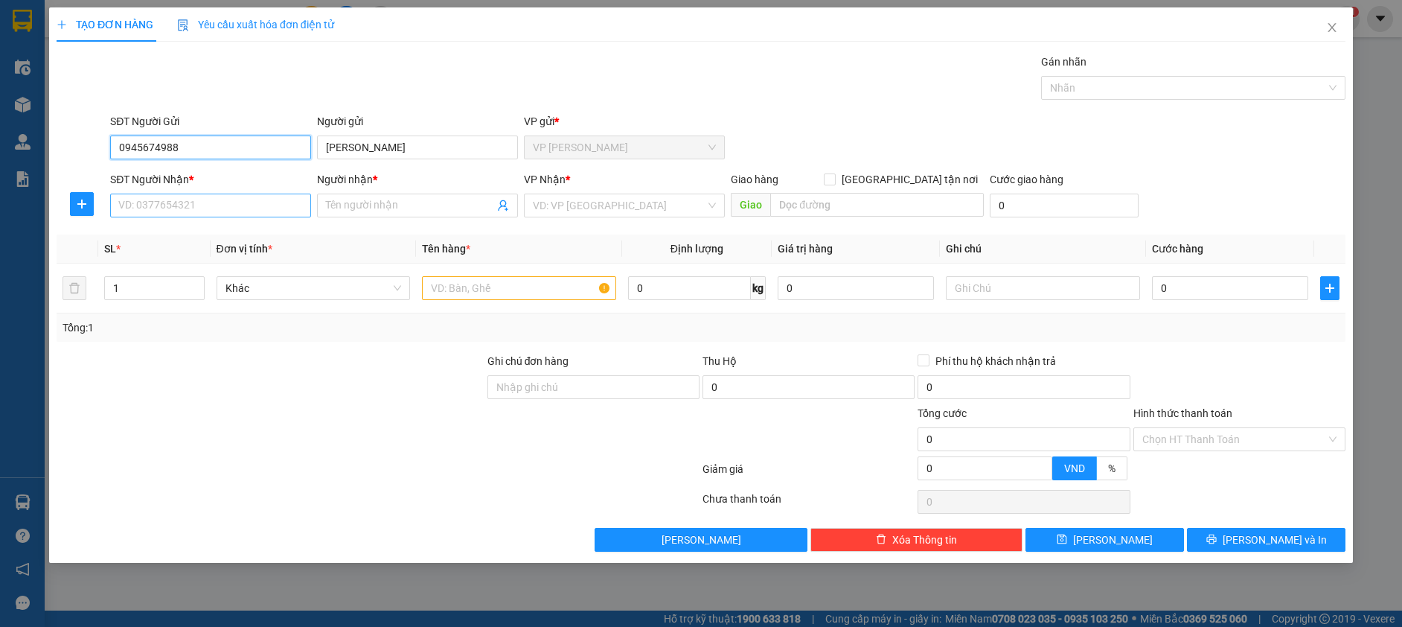
type input "0945674988"
click at [183, 202] on input "SĐT Người Nhận *" at bounding box center [210, 205] width 201 height 24
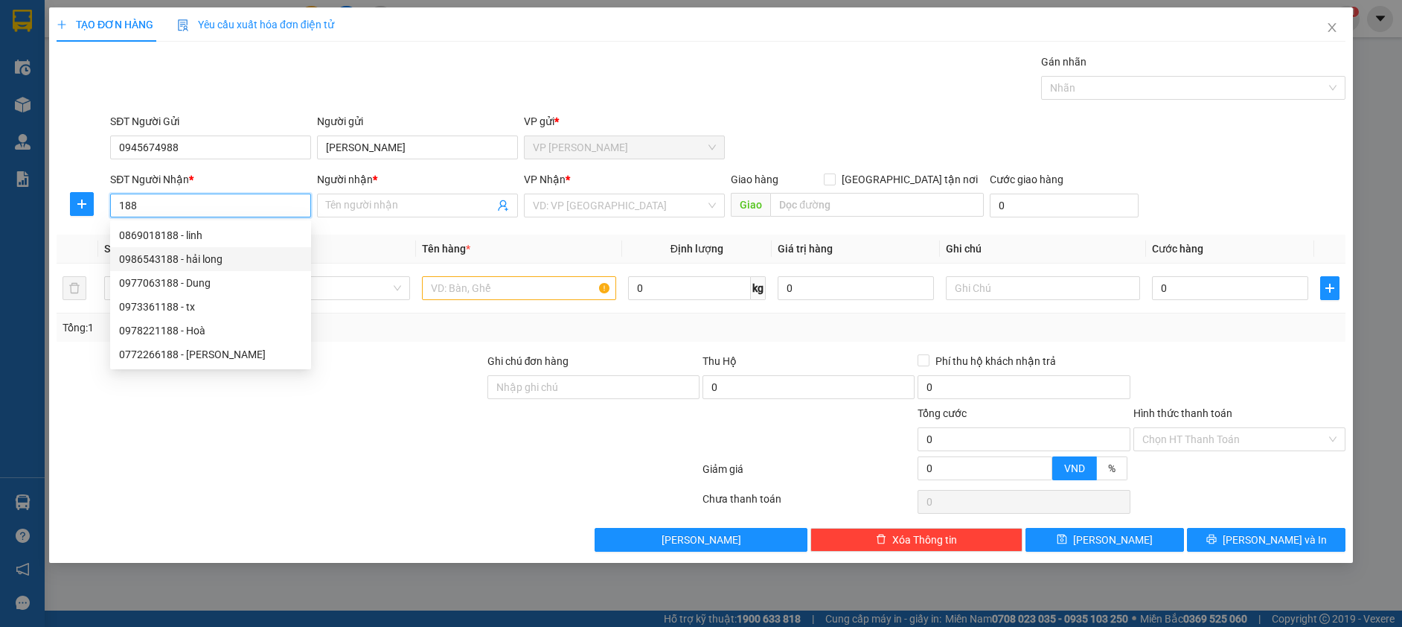
click at [231, 255] on div "0986543188 - hải long" at bounding box center [210, 259] width 183 height 16
type input "0986543188"
type input "hải long"
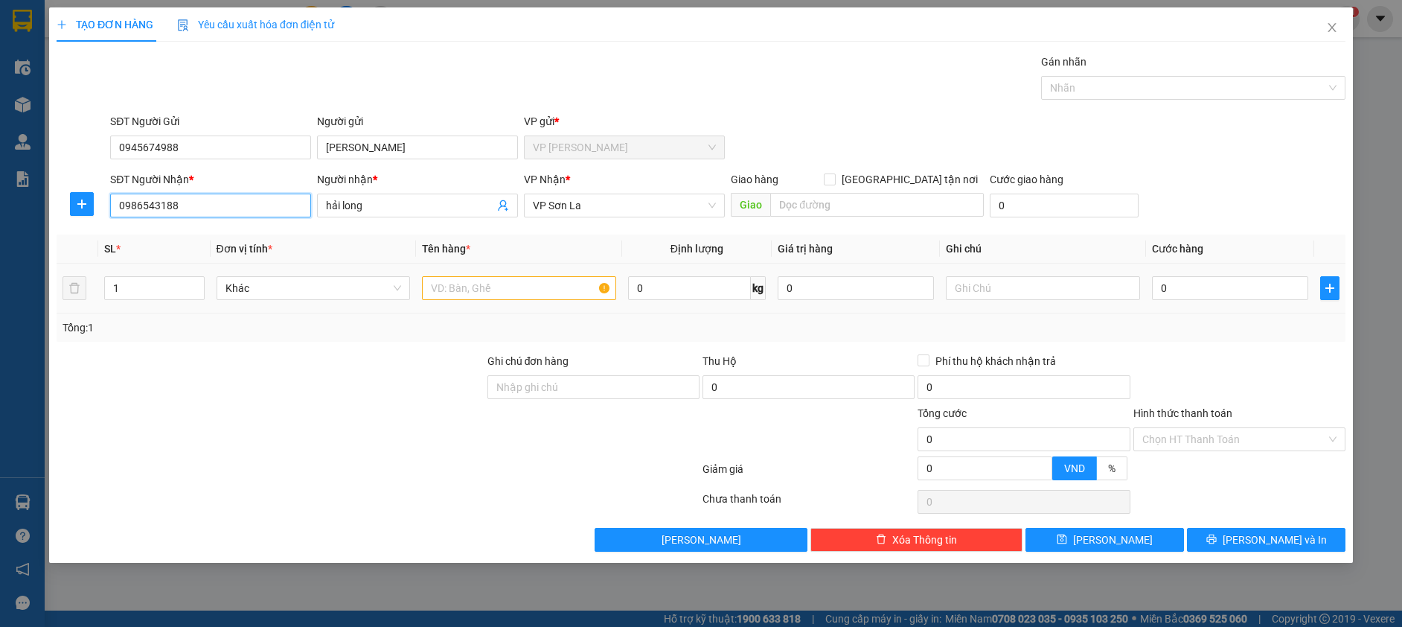
type input "0986543188"
click at [425, 289] on input "text" at bounding box center [519, 288] width 194 height 24
type input "hôp"
click at [1206, 541] on button "Lưu và In" at bounding box center [1266, 540] width 159 height 24
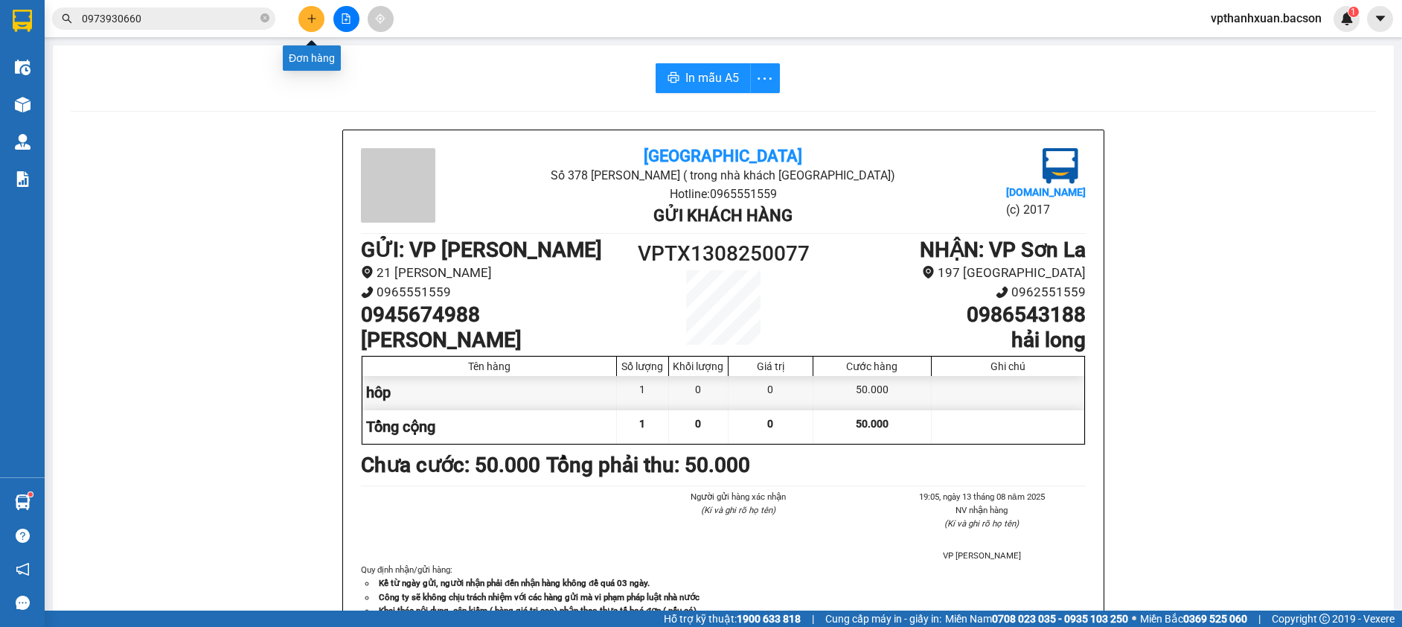
click at [308, 18] on icon "plus" at bounding box center [312, 18] width 10 height 10
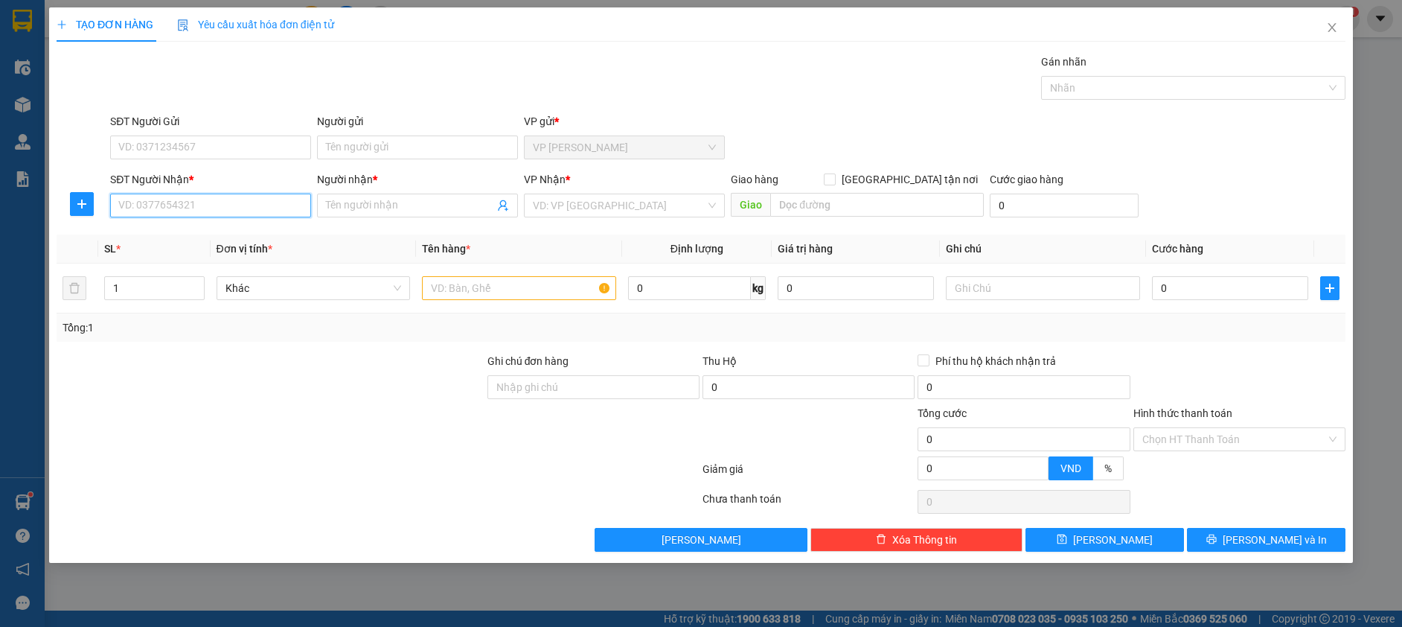
click at [206, 205] on input "SĐT Người Nhận *" at bounding box center [210, 205] width 201 height 24
type input "0397253677"
click at [355, 206] on input "Người nhận *" at bounding box center [410, 205] width 168 height 16
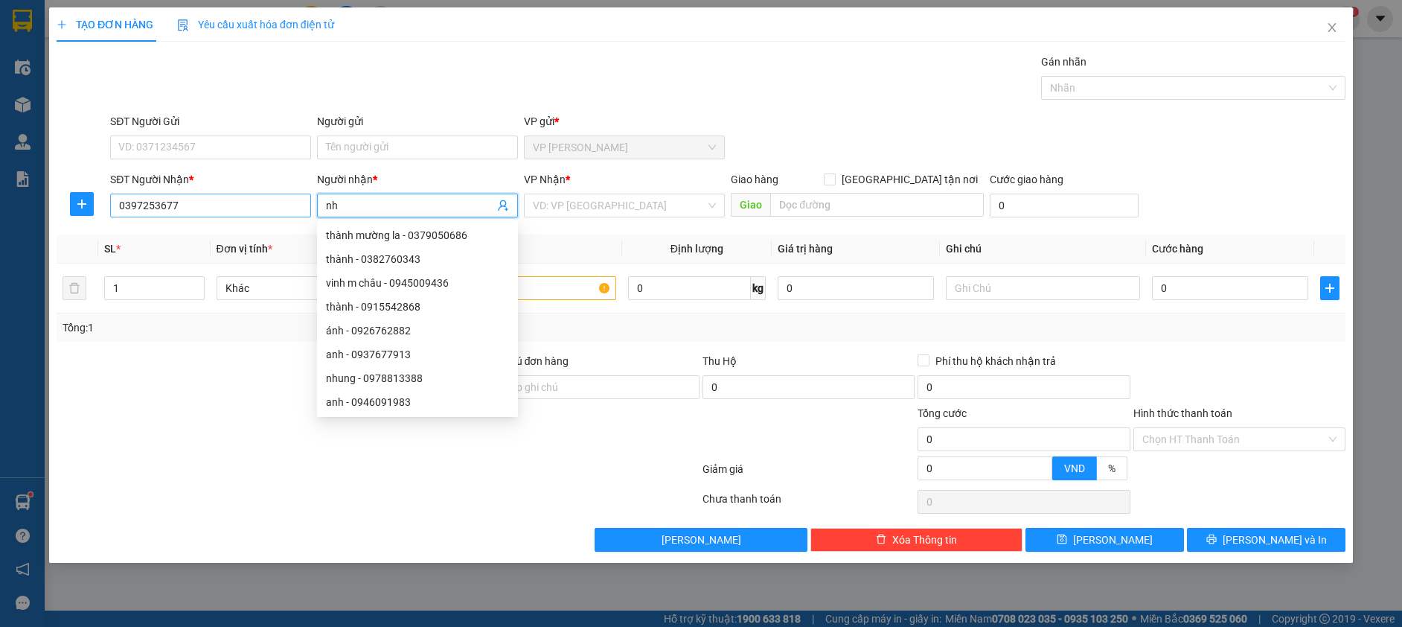
type input "nh"
click at [184, 209] on input "0397253677" at bounding box center [210, 205] width 201 height 24
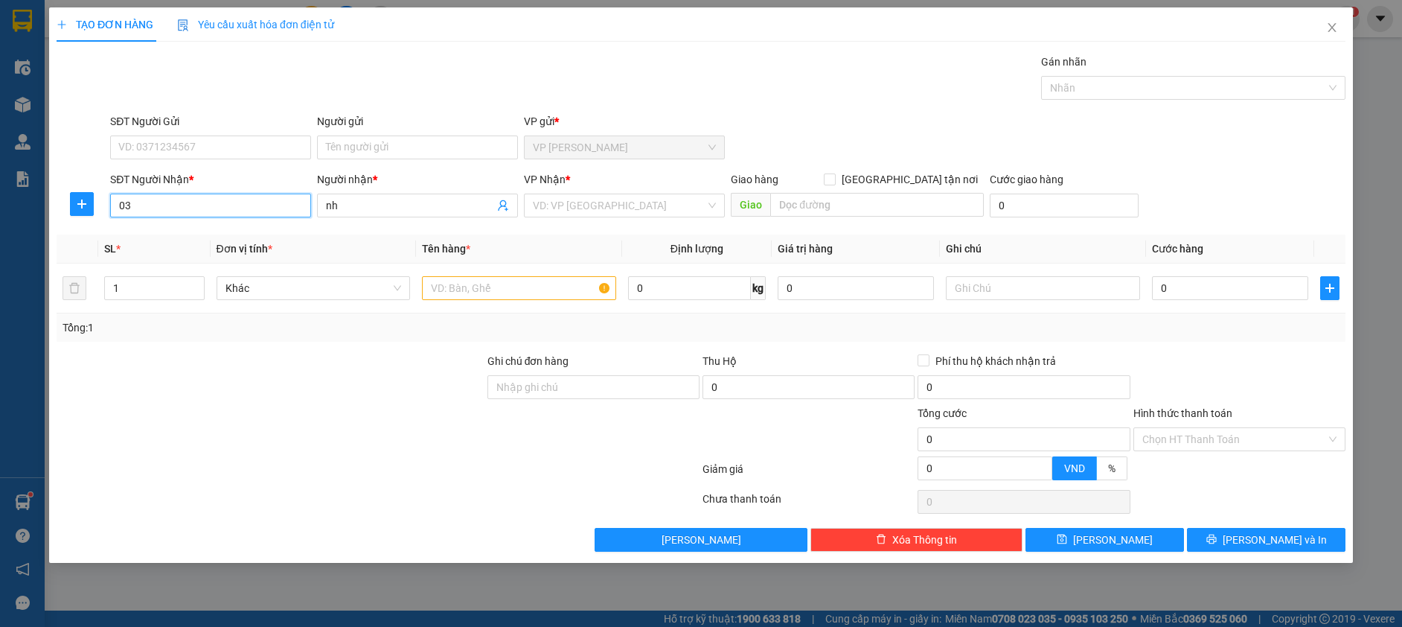
type input "0"
click at [191, 230] on div "0858049889 - h" at bounding box center [210, 235] width 183 height 16
type input "0858049889"
type input "h"
type input "0858049889"
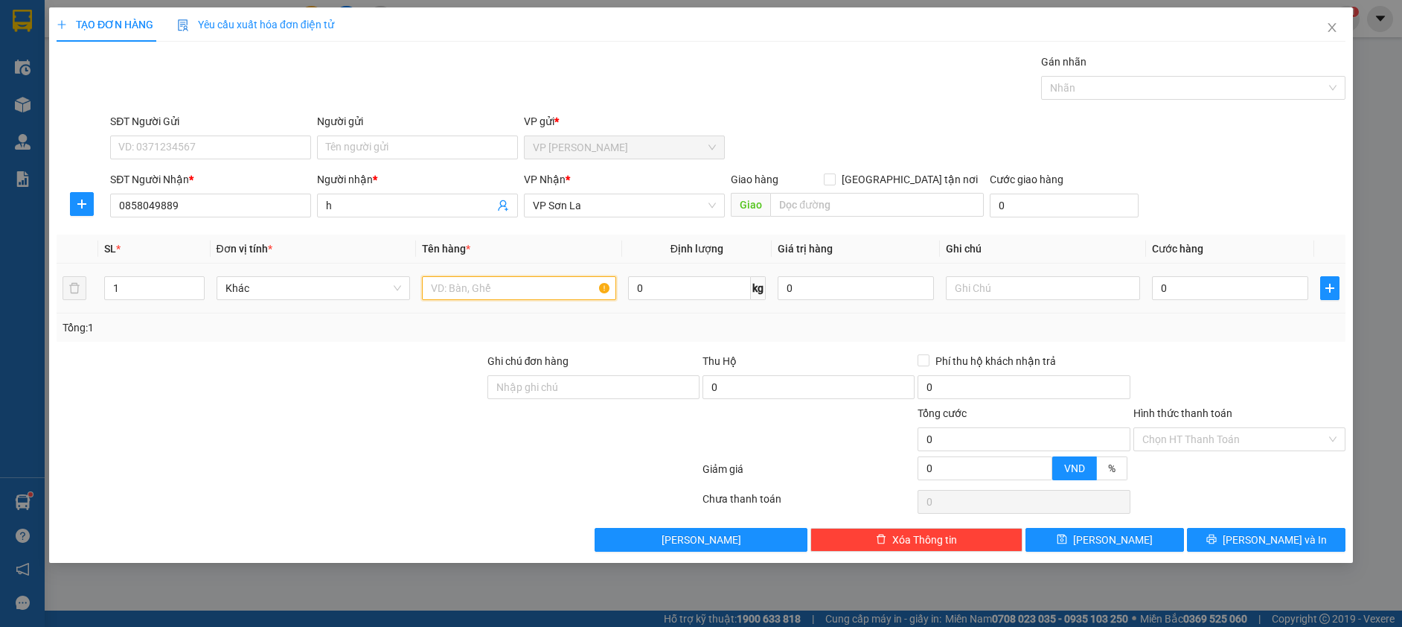
click at [446, 292] on input "text" at bounding box center [519, 288] width 194 height 24
type input "hop"
type input "5"
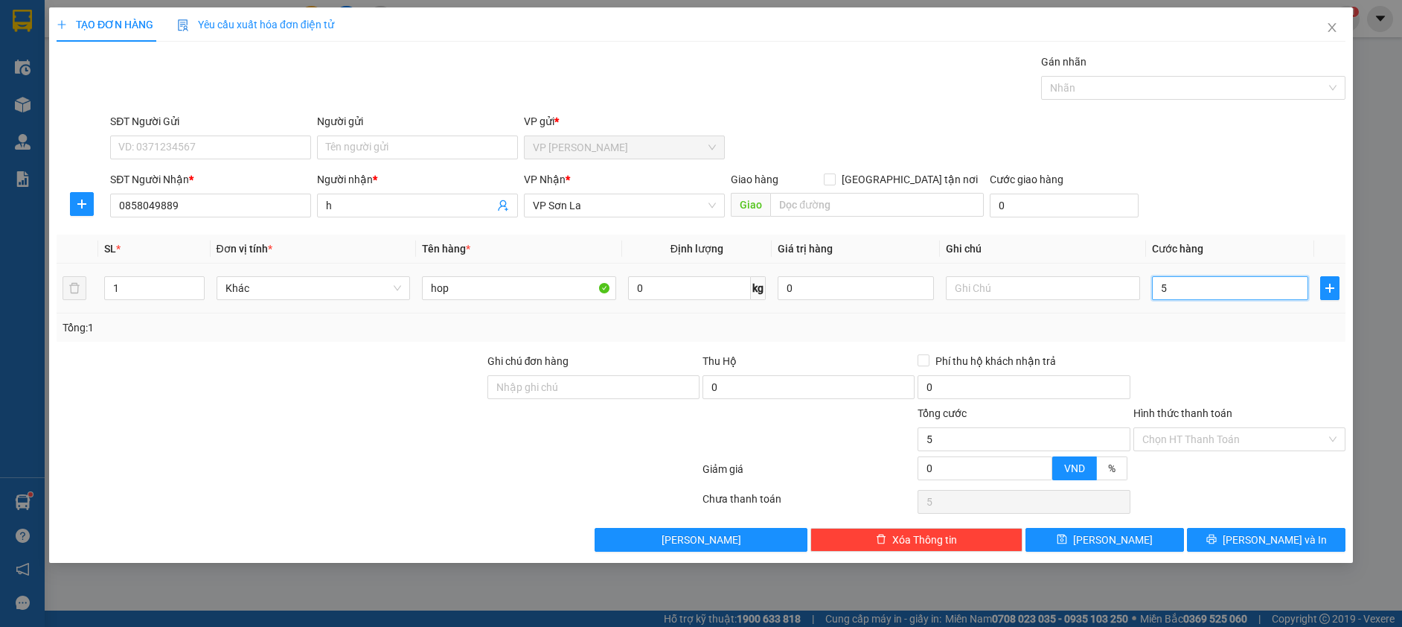
type input "50"
type input "50.000"
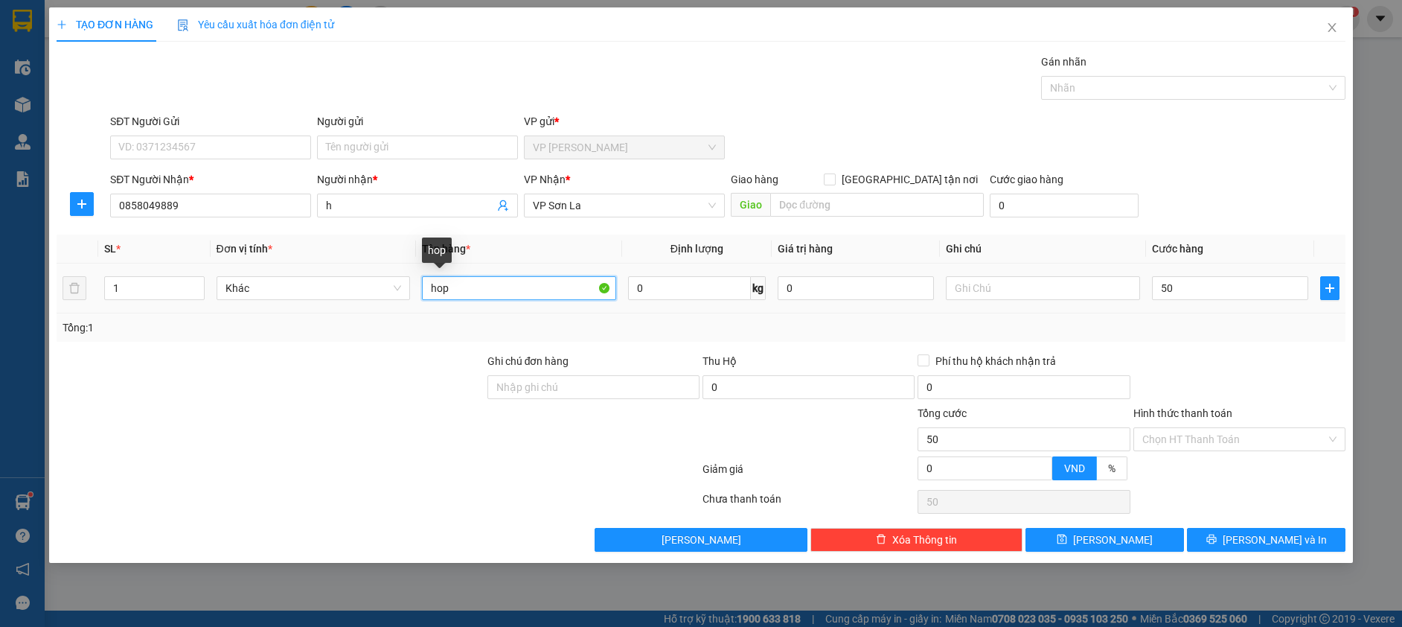
type input "50.000"
click at [476, 283] on input "hop" at bounding box center [519, 288] width 194 height 24
type input "h"
type input "túi"
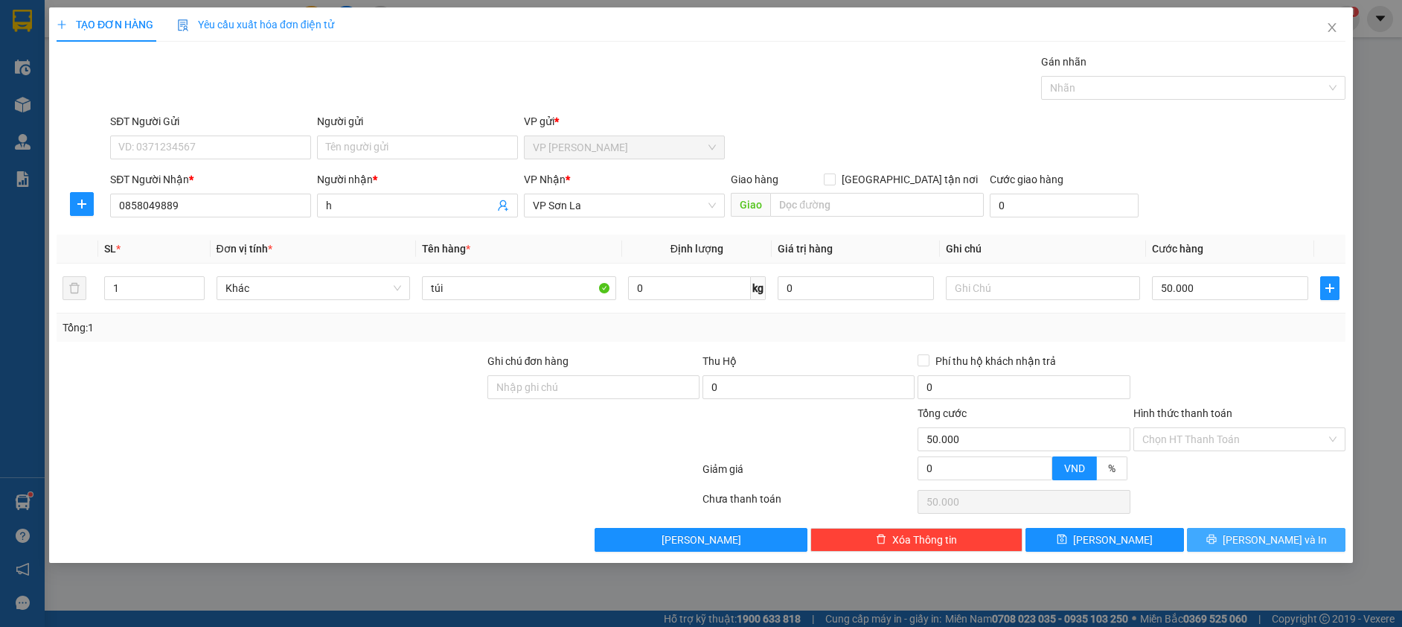
click at [1218, 542] on button "Lưu và In" at bounding box center [1266, 540] width 159 height 24
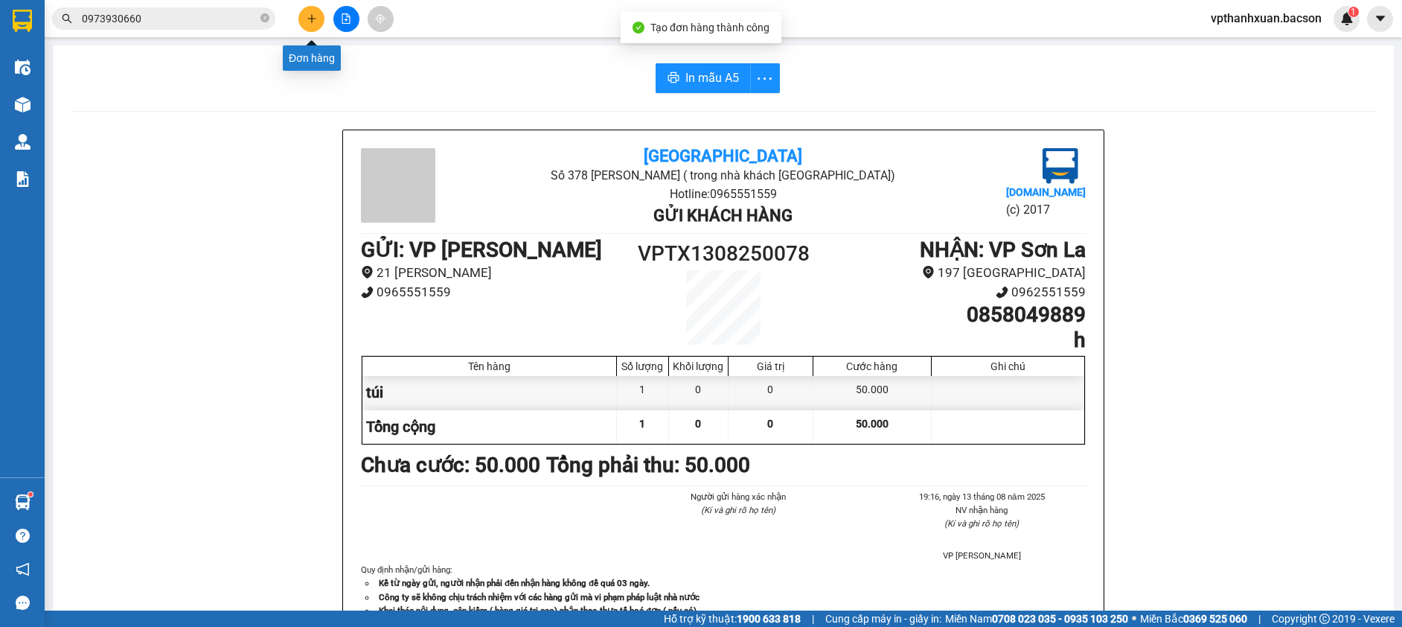
click at [304, 21] on button at bounding box center [311, 19] width 26 height 26
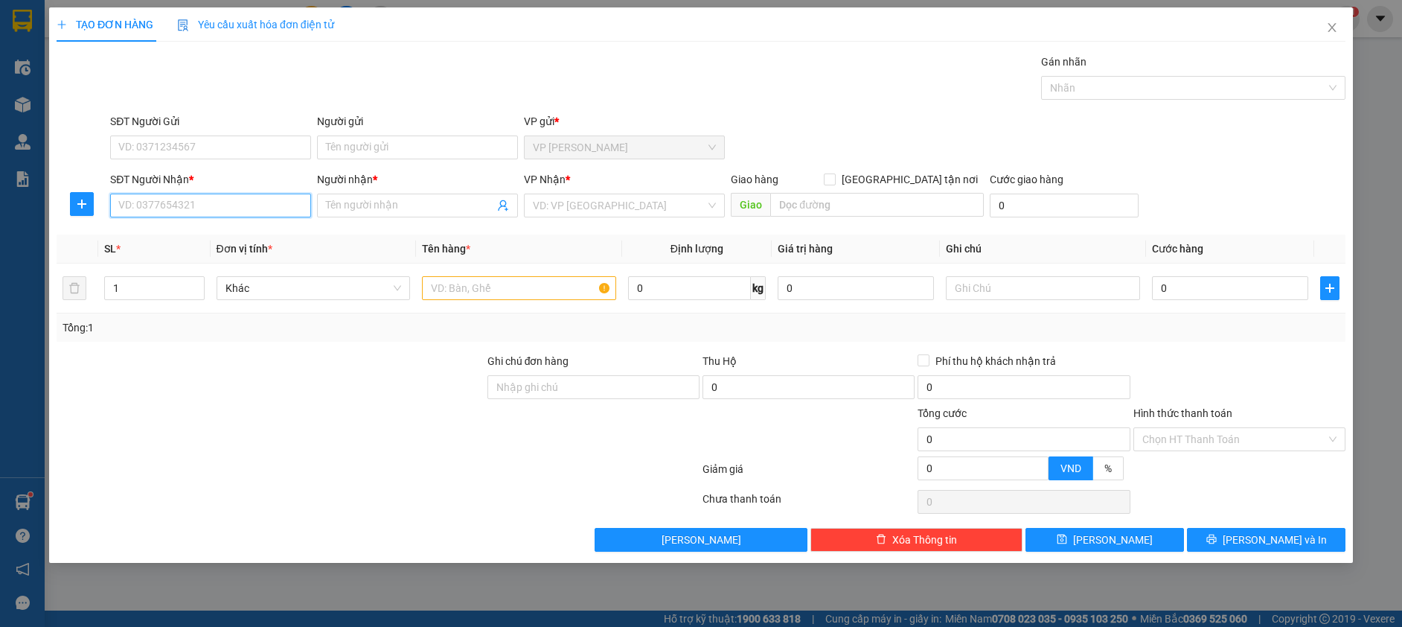
click at [221, 199] on input "SĐT Người Nhận *" at bounding box center [210, 205] width 201 height 24
drag, startPoint x: 213, startPoint y: 233, endPoint x: 316, endPoint y: 282, distance: 113.8
click at [213, 234] on div "0968615759 - hiền" at bounding box center [210, 235] width 183 height 16
type input "0968615759"
type input "hiền"
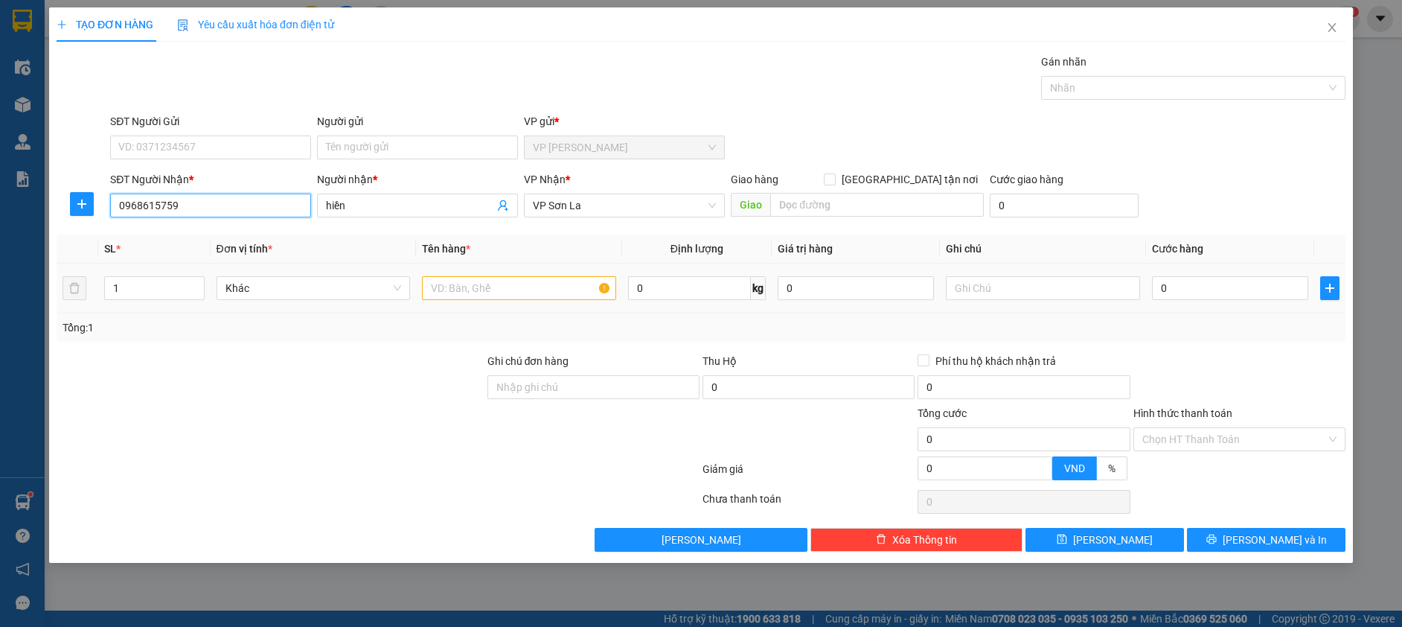
type input "0968615759"
click at [467, 292] on input "text" at bounding box center [519, 288] width 194 height 24
type input "boc"
click at [1175, 284] on input "0" at bounding box center [1230, 288] width 156 height 24
type input "5"
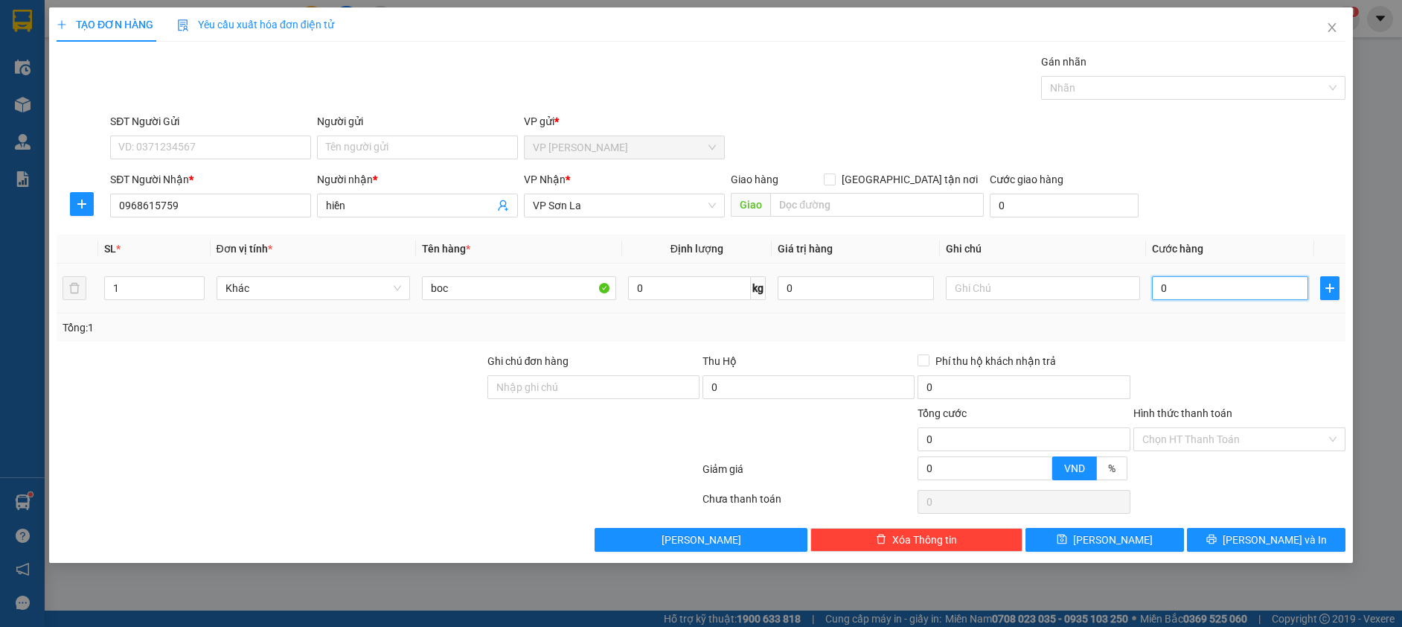
type input "5"
type input "50"
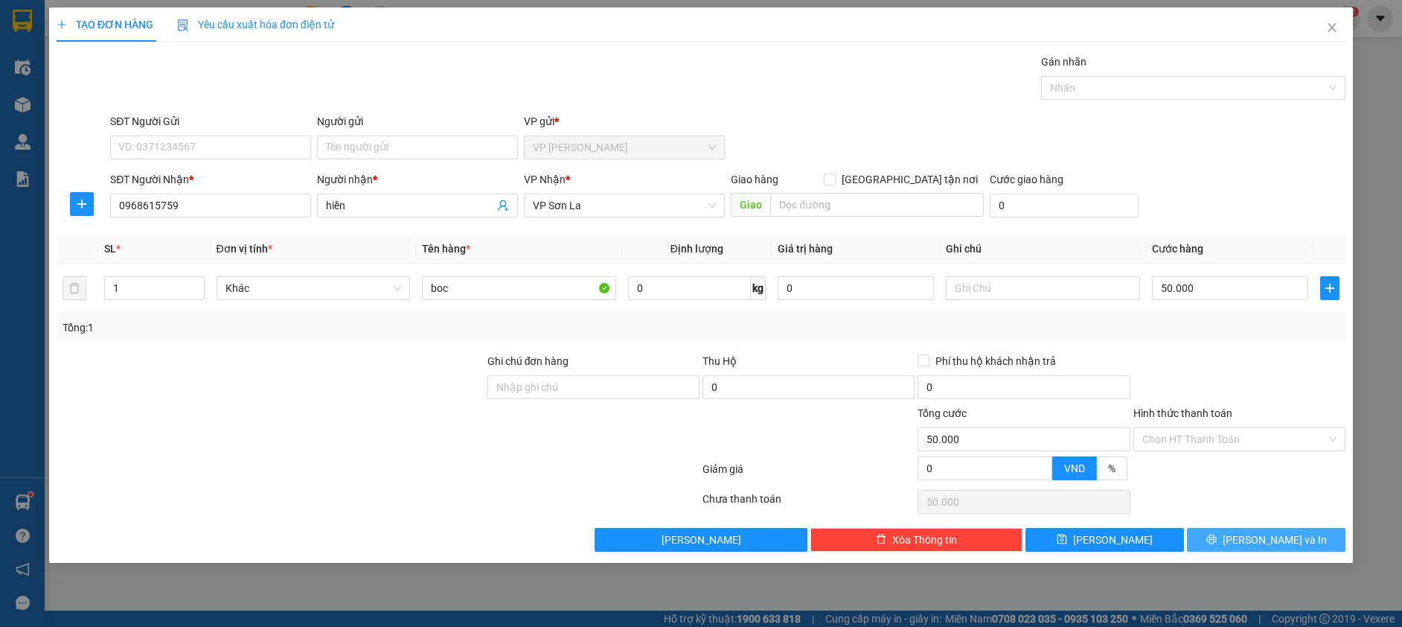
click at [1196, 538] on button "Lưu và In" at bounding box center [1266, 540] width 159 height 24
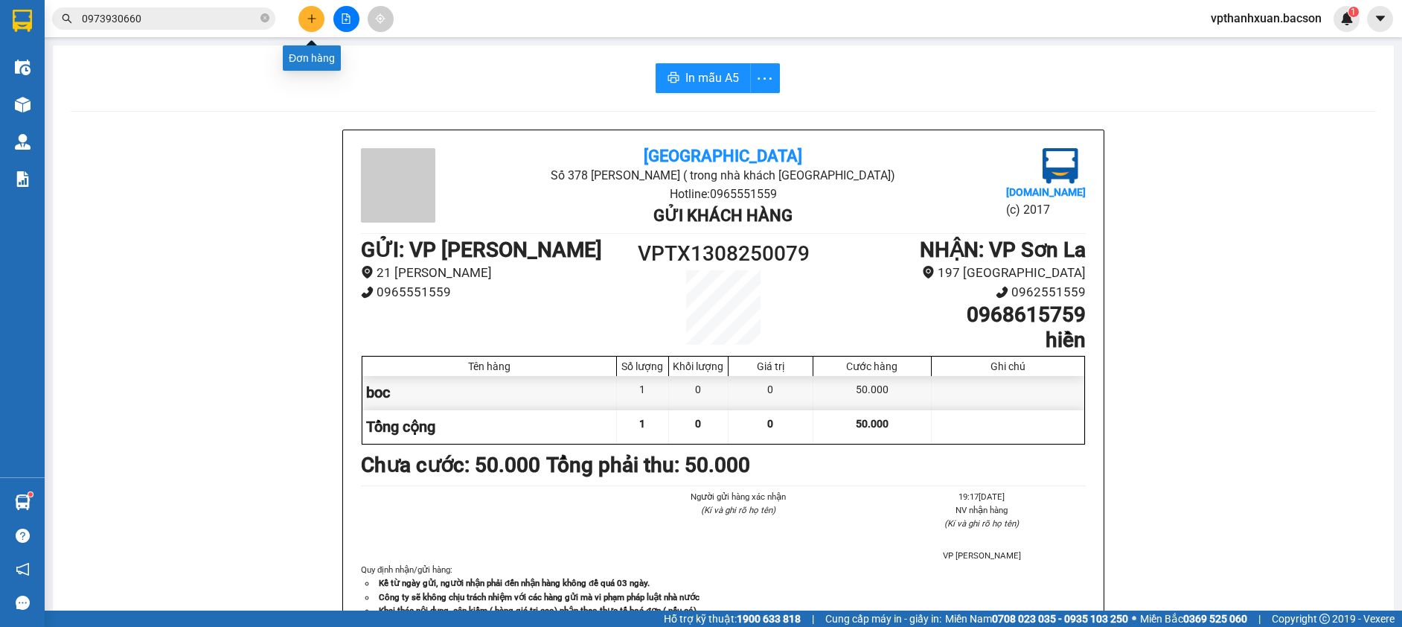
click at [303, 15] on button at bounding box center [311, 19] width 26 height 26
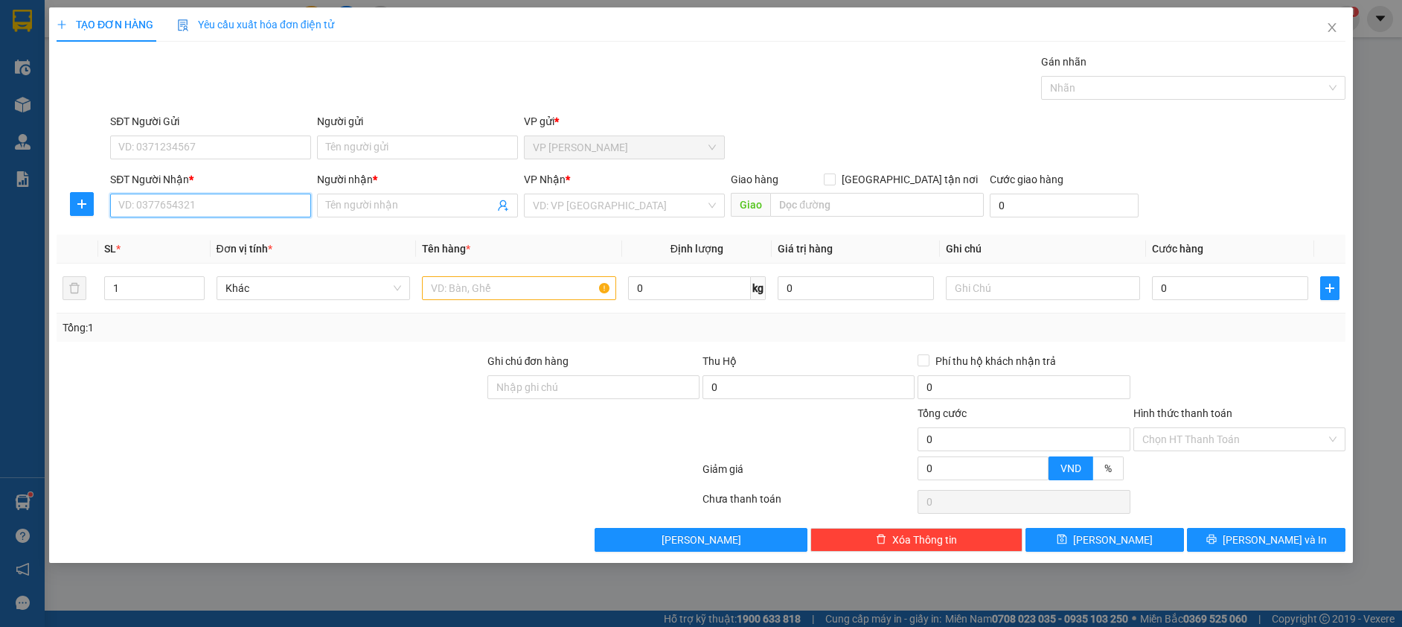
click at [215, 200] on input "SĐT Người Nhận *" at bounding box center [210, 205] width 201 height 24
click at [1332, 27] on icon "close" at bounding box center [1332, 28] width 12 height 12
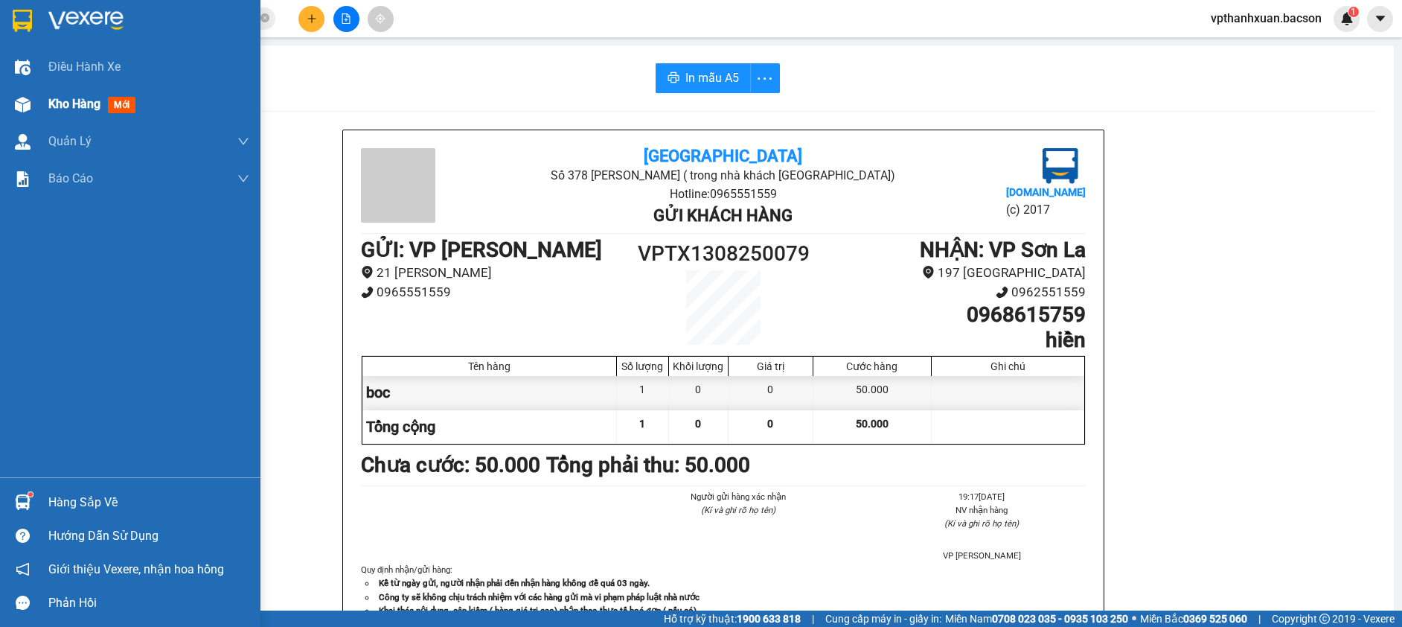
click at [127, 97] on span "mới" at bounding box center [122, 105] width 28 height 16
click at [126, 100] on span "mới" at bounding box center [122, 105] width 28 height 16
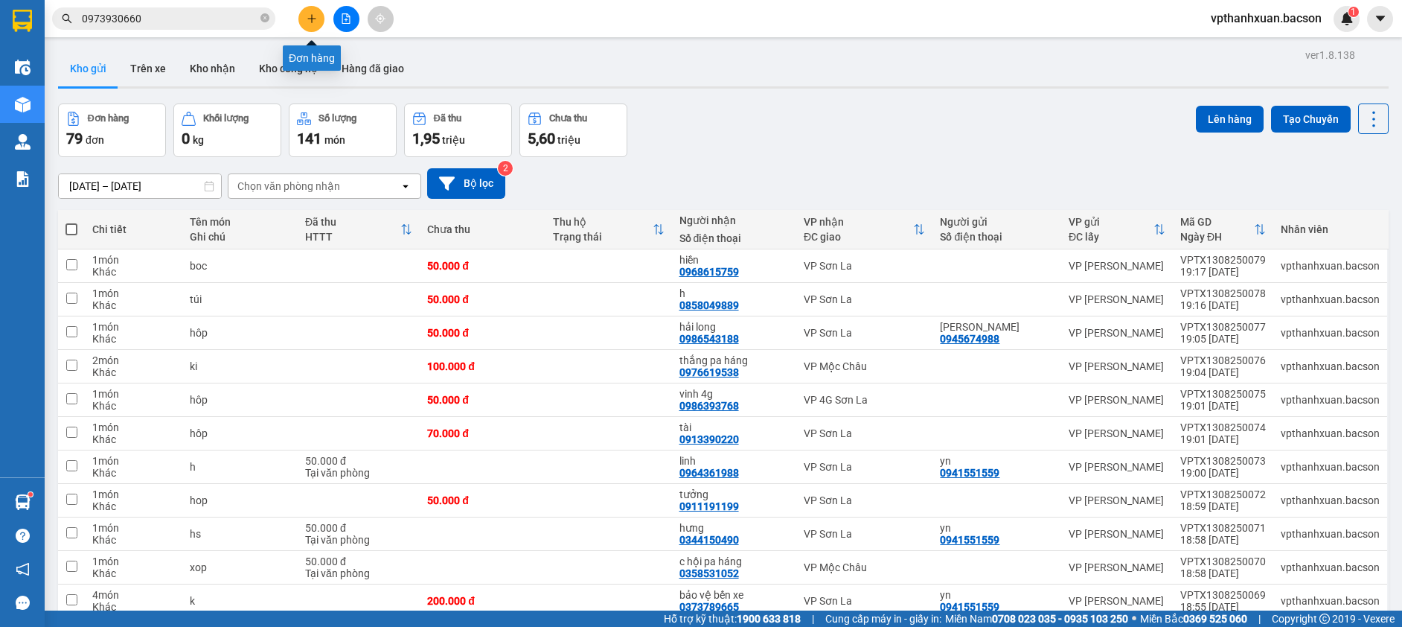
click at [307, 17] on icon "plus" at bounding box center [312, 18] width 10 height 10
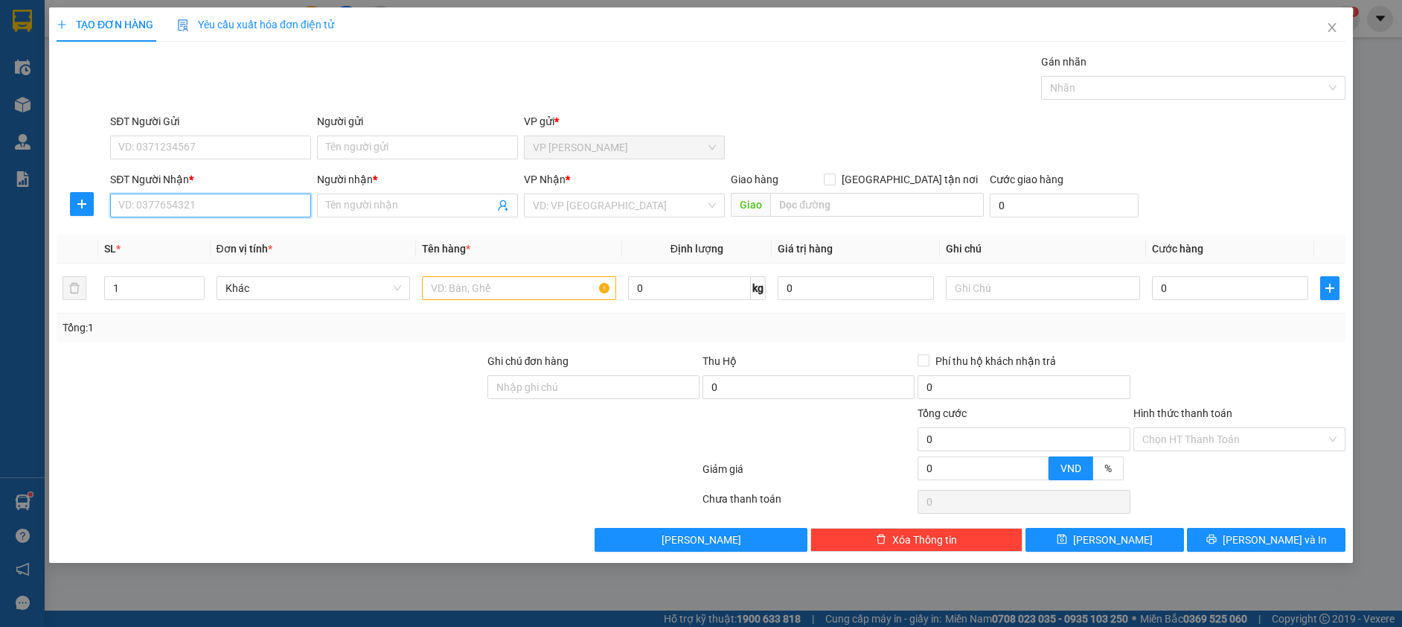
click at [278, 197] on input "SĐT Người Nhận *" at bounding box center [210, 205] width 201 height 24
click at [237, 234] on div "0869798181 - nhật linh" at bounding box center [210, 235] width 183 height 16
type input "0869798181"
type input "nhật linh"
type input "0869798181"
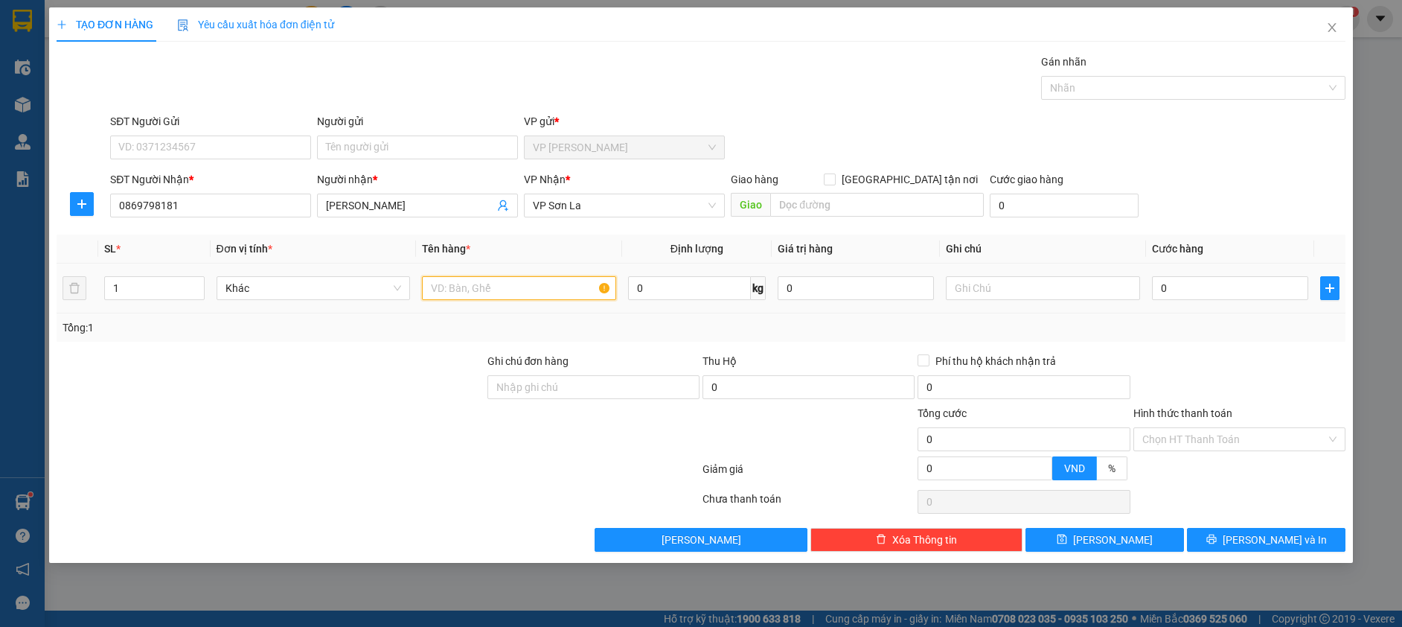
click at [481, 286] on input "text" at bounding box center [519, 288] width 194 height 24
type input "xôp"
click at [1202, 290] on input "0" at bounding box center [1230, 288] width 156 height 24
type input "1"
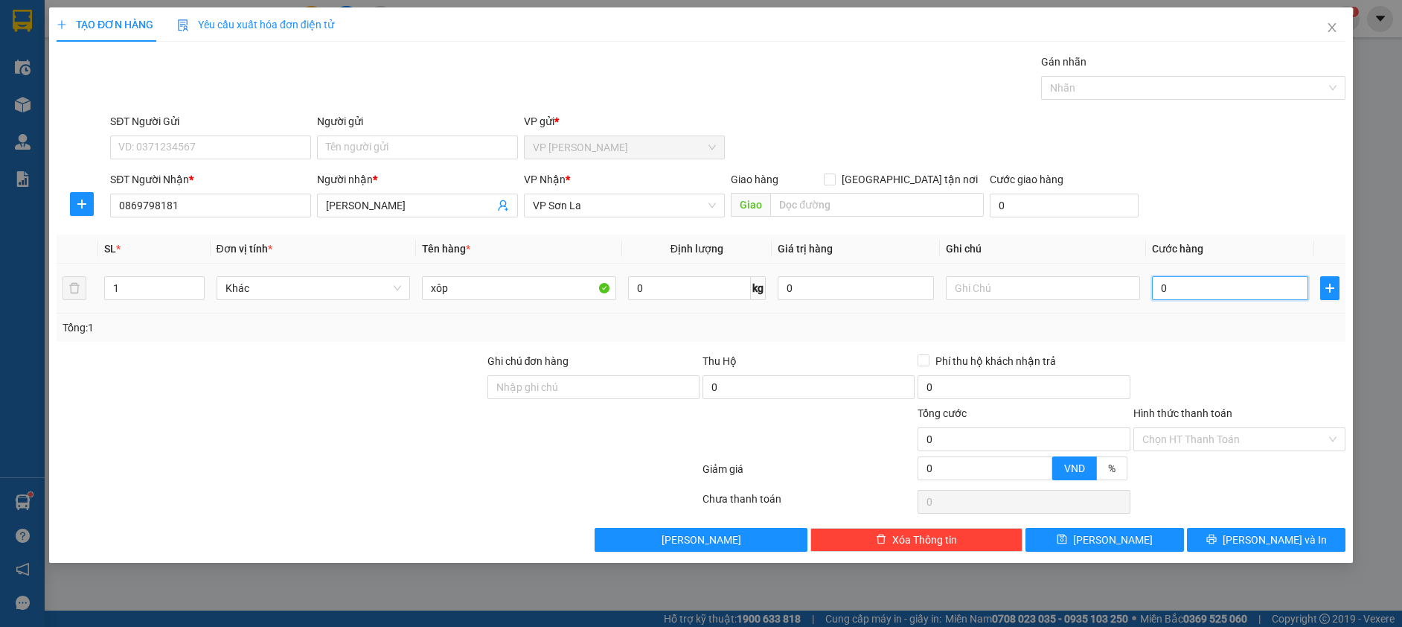
type input "1"
type input "15"
type input "150"
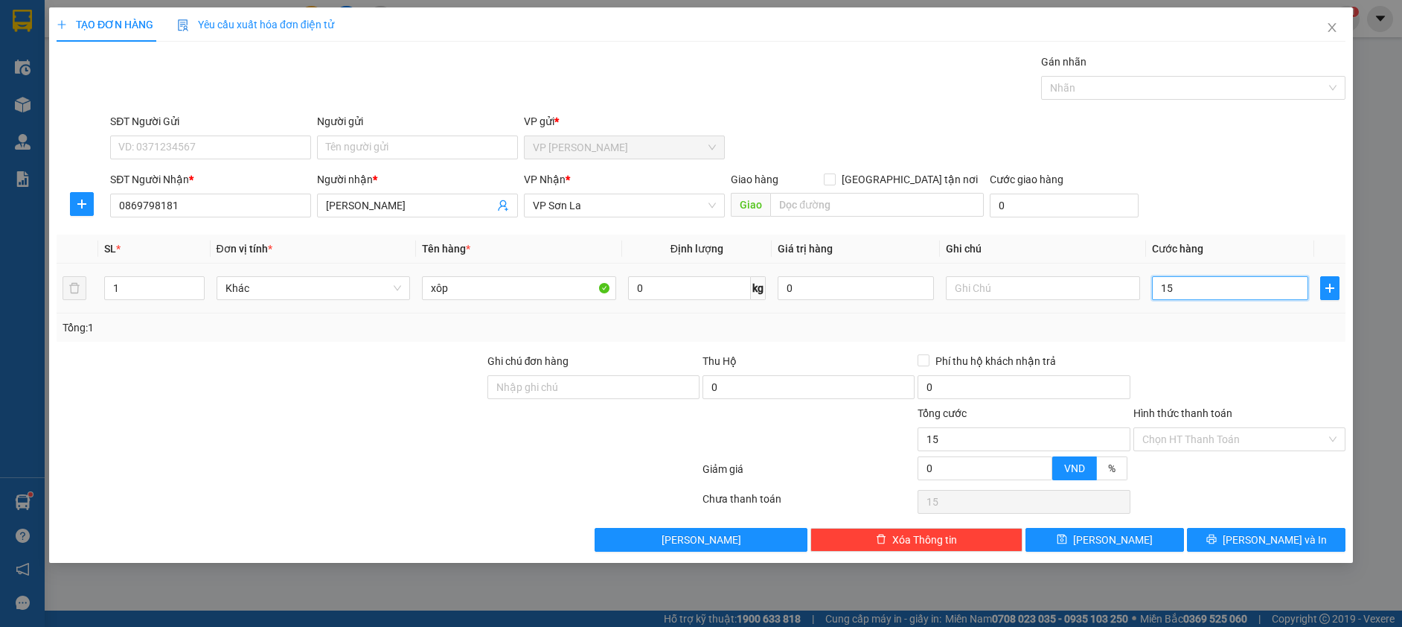
type input "150"
click at [1195, 284] on input "150" at bounding box center [1230, 288] width 156 height 24
type input "15"
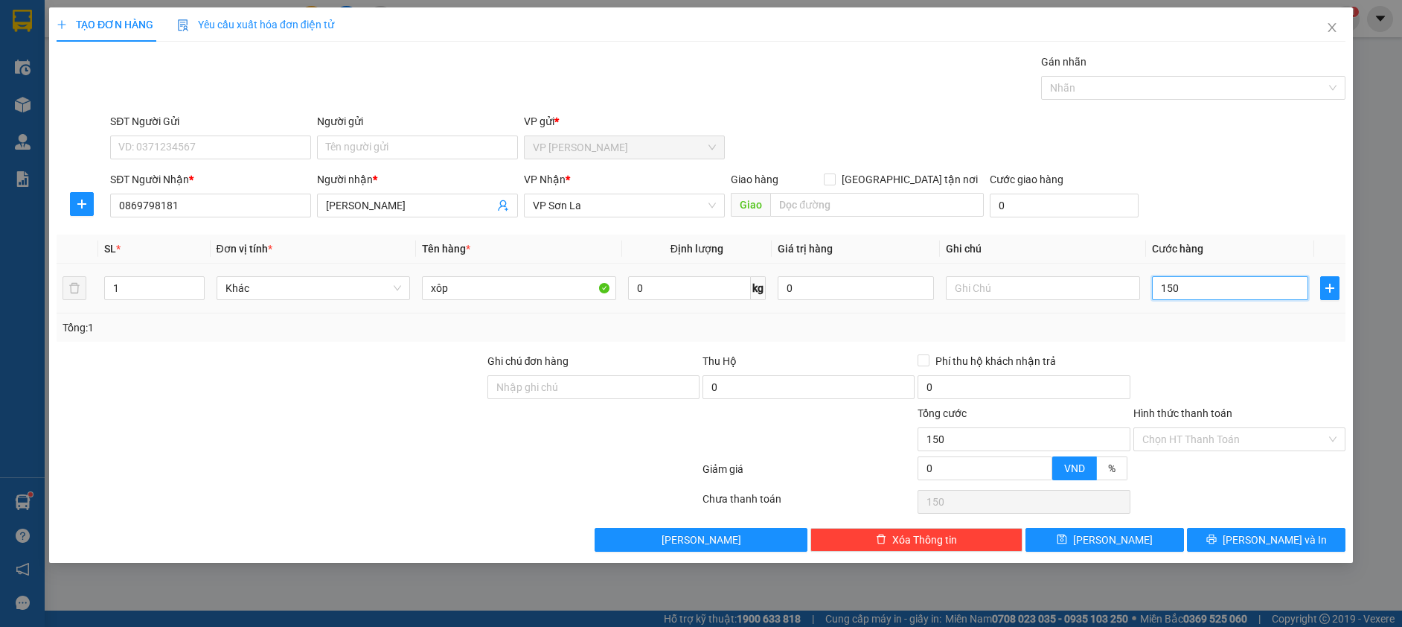
type input "15"
type input "1"
type input "19"
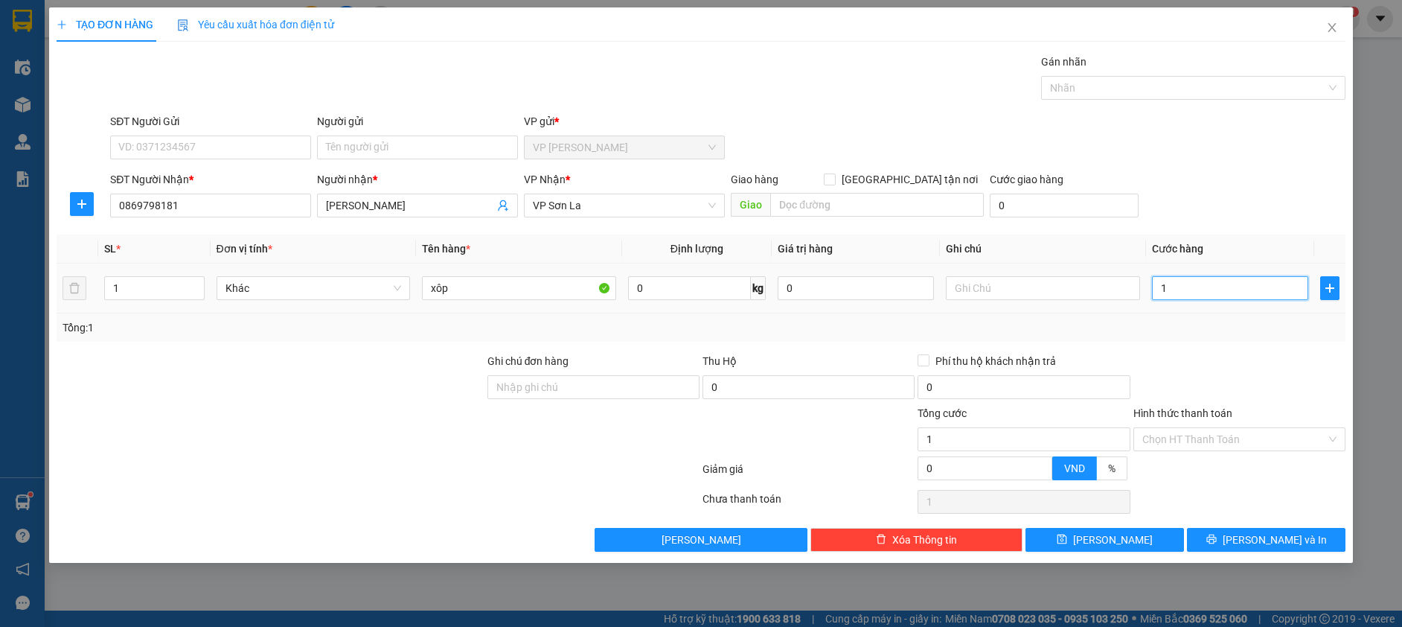
type input "19"
type input "190"
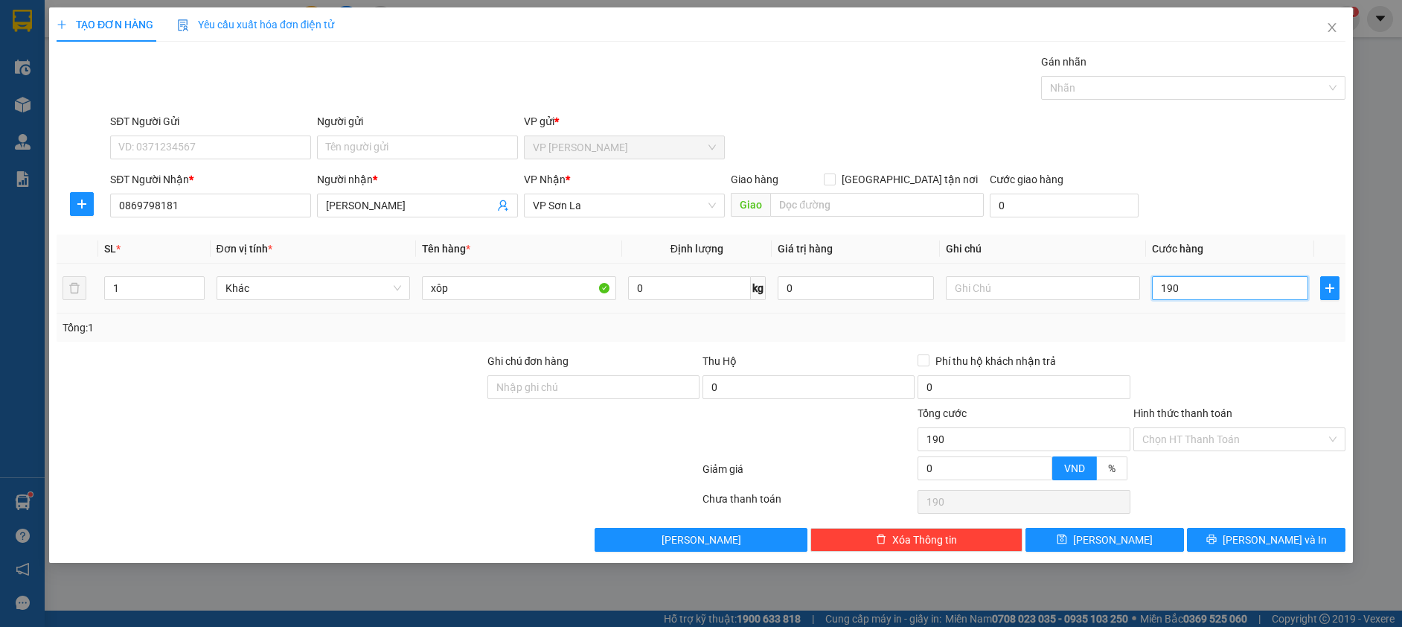
type input "19"
click at [1220, 536] on button "Lưu và In" at bounding box center [1266, 540] width 159 height 24
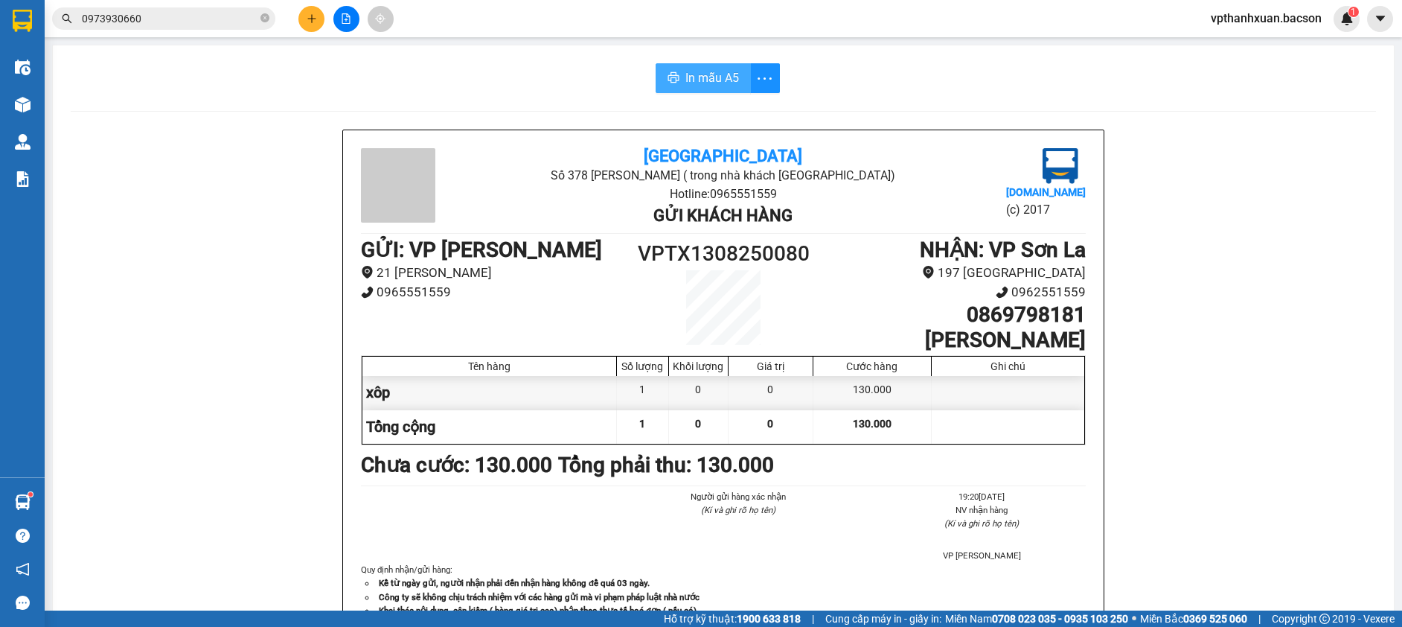
click at [686, 74] on span "In mẫu A5" at bounding box center [712, 77] width 54 height 19
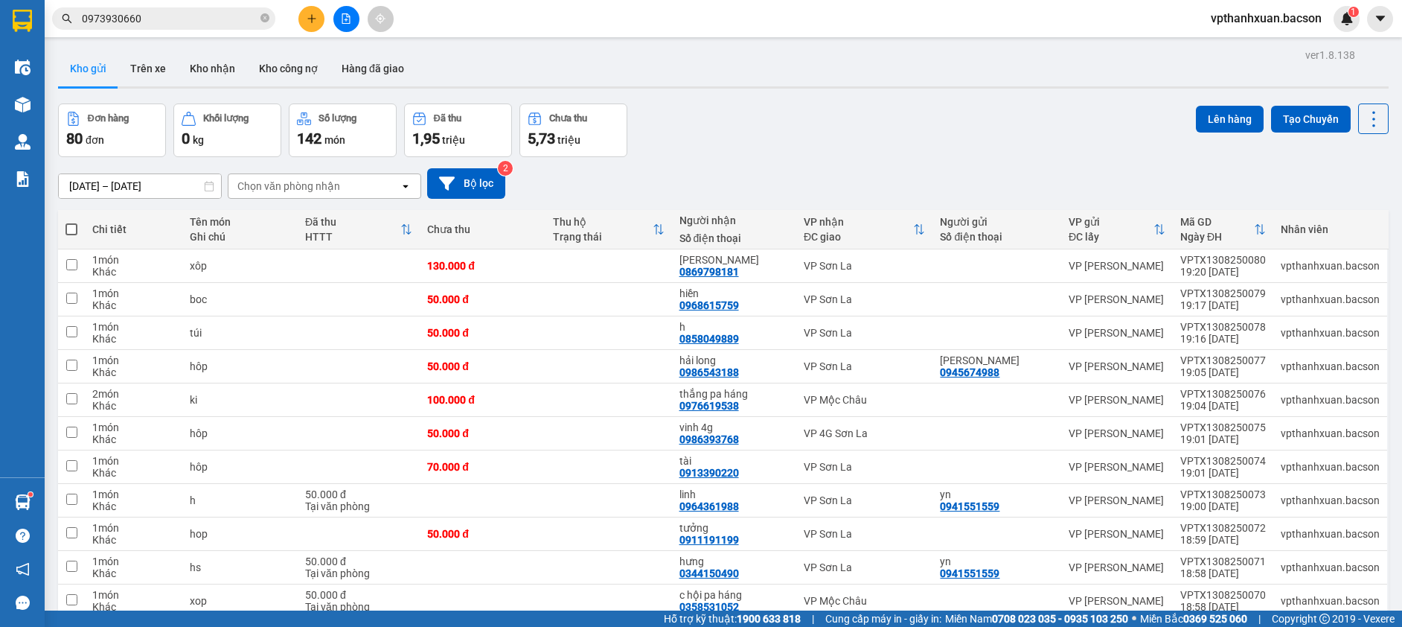
click at [274, 194] on div "Chọn văn phòng nhận" at bounding box center [313, 186] width 171 height 24
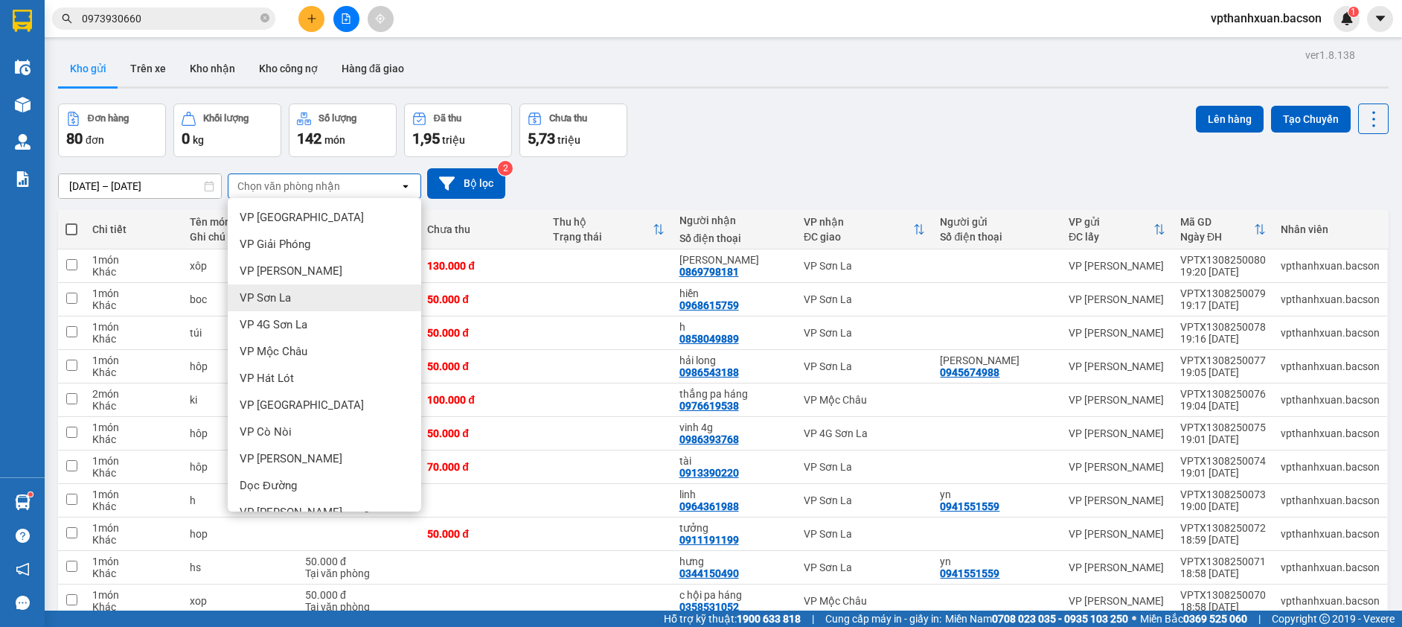
click at [307, 292] on div "VP Sơn La" at bounding box center [324, 297] width 193 height 27
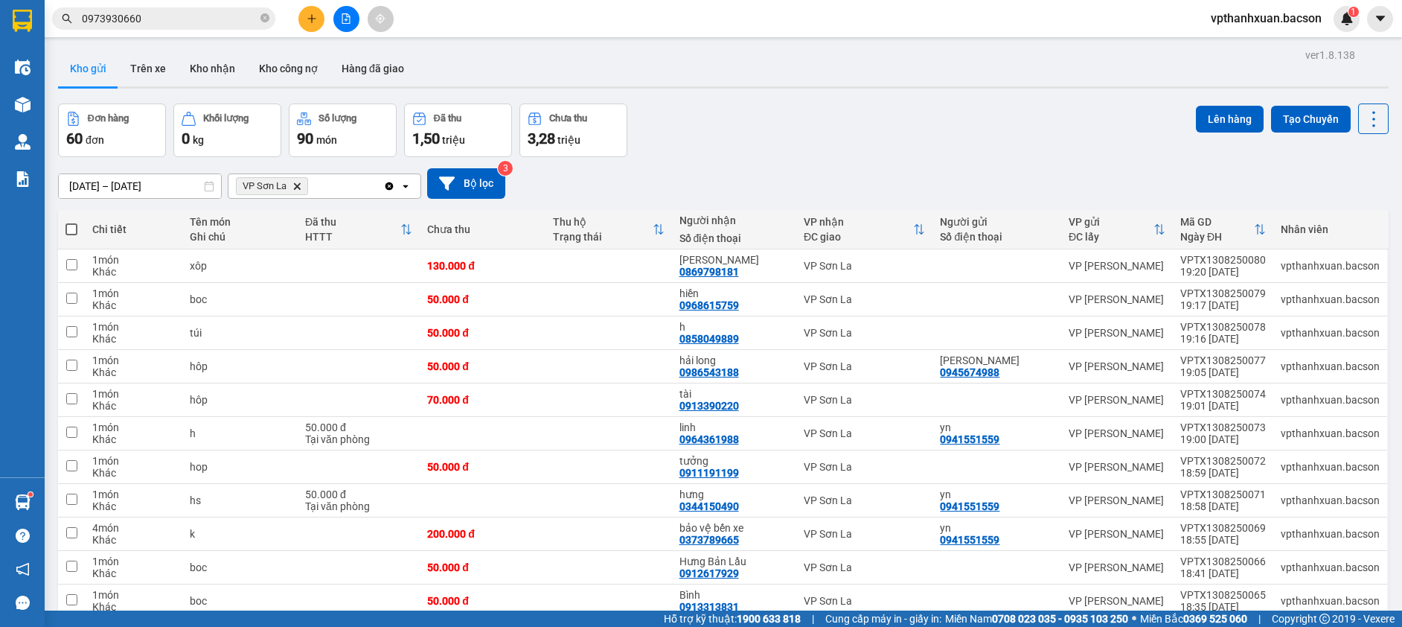
click at [72, 228] on span at bounding box center [71, 229] width 12 height 12
click at [71, 222] on input "checkbox" at bounding box center [71, 222] width 0 height 0
checkbox input "true"
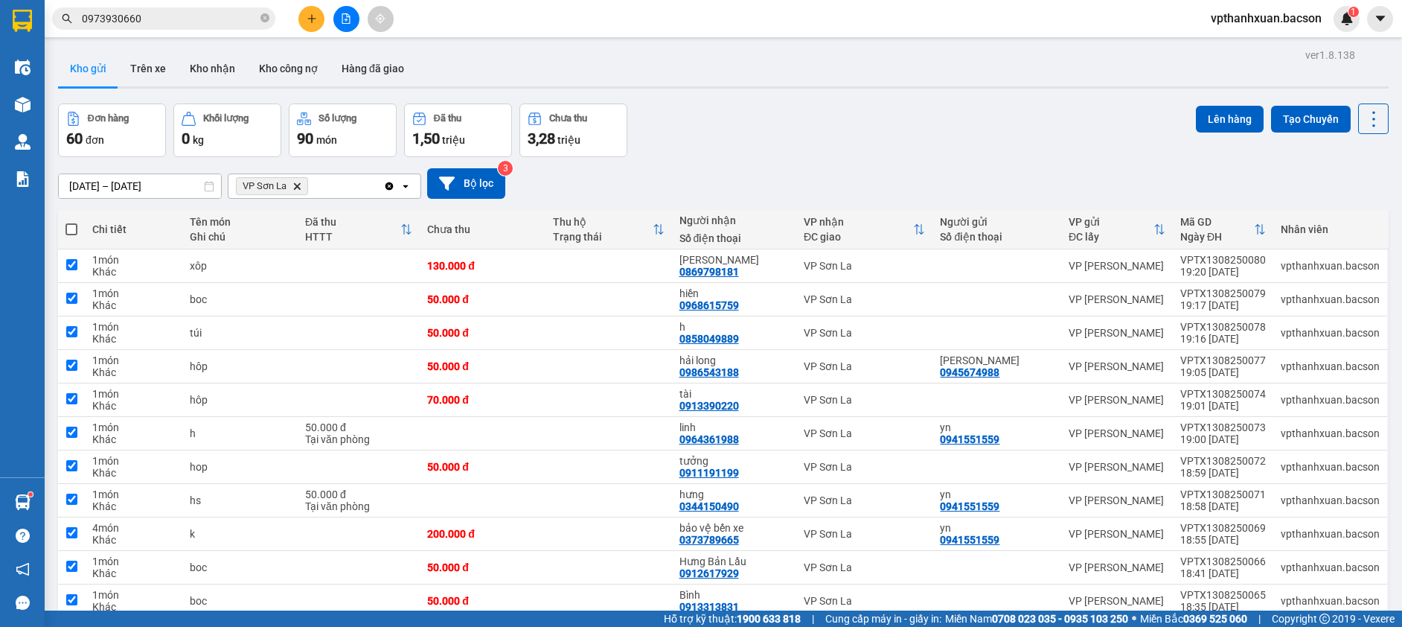
checkbox input "true"
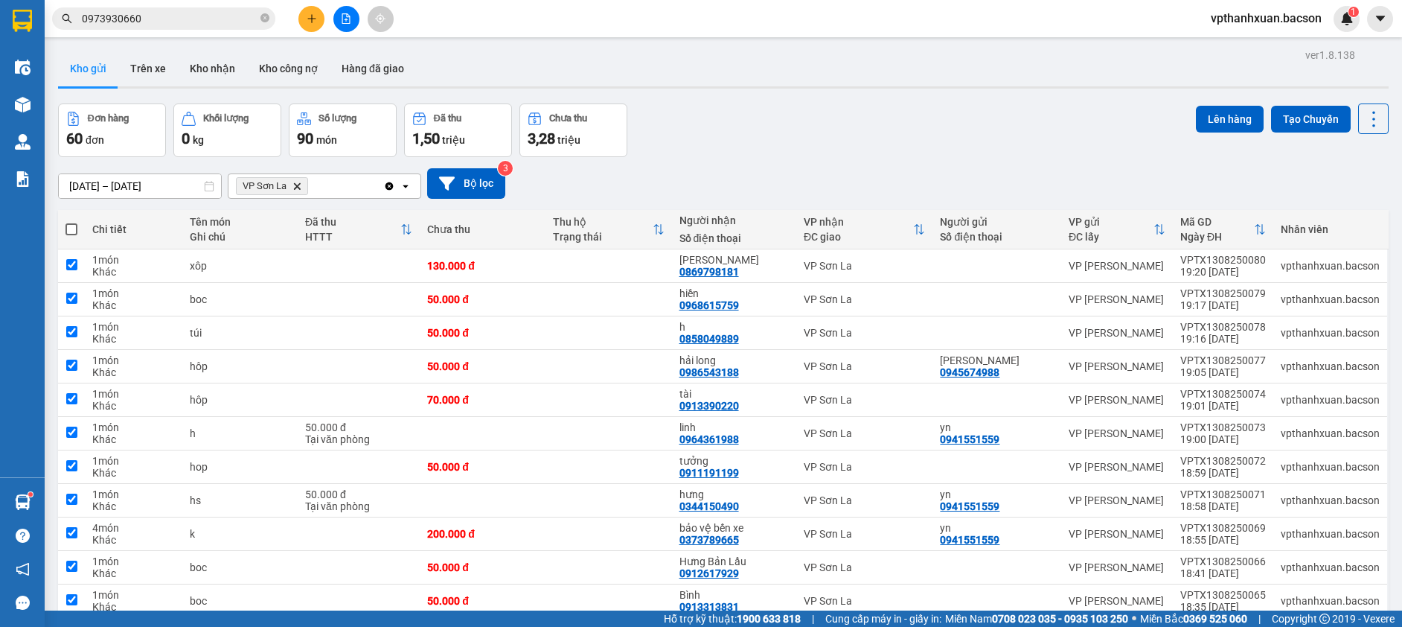
checkbox input "true"
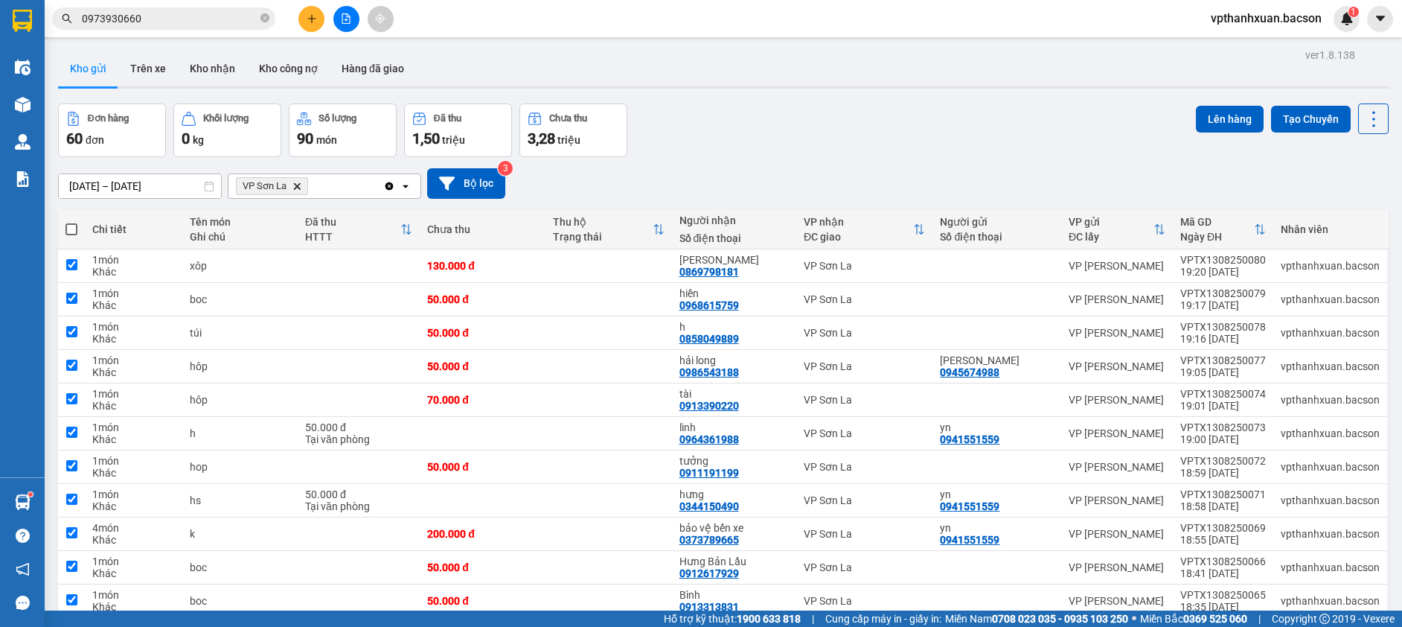
checkbox input "true"
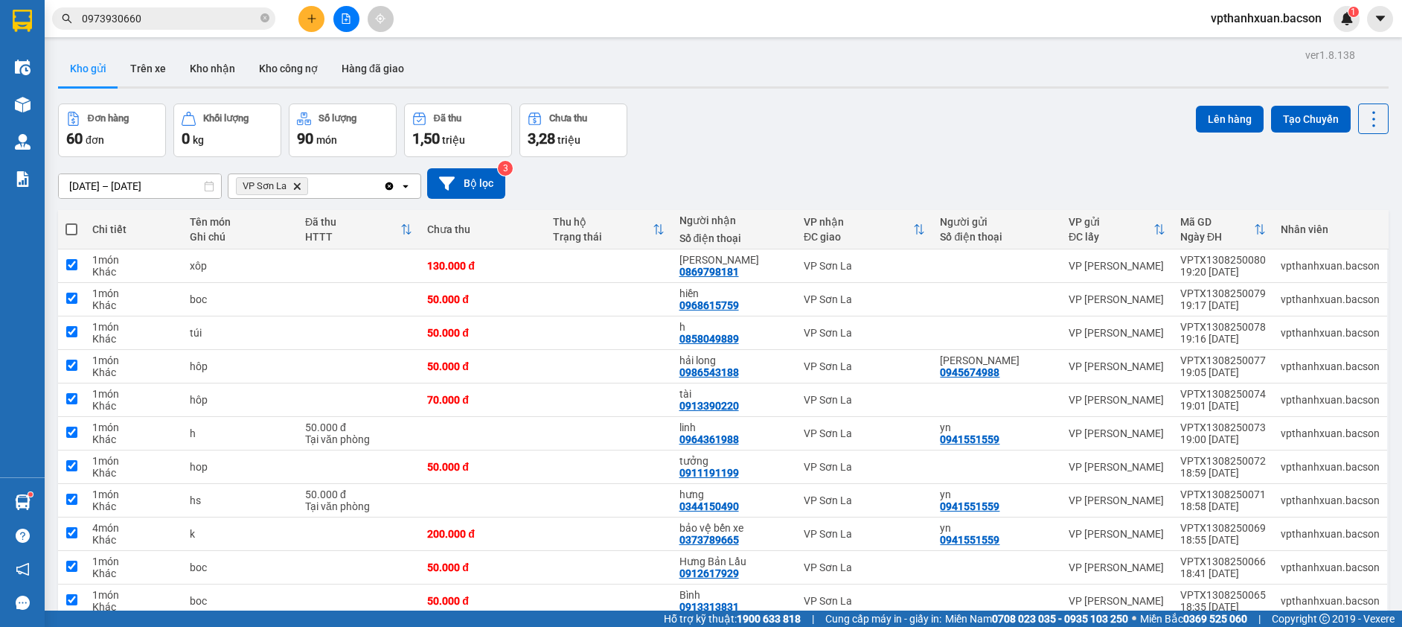
checkbox input "true"
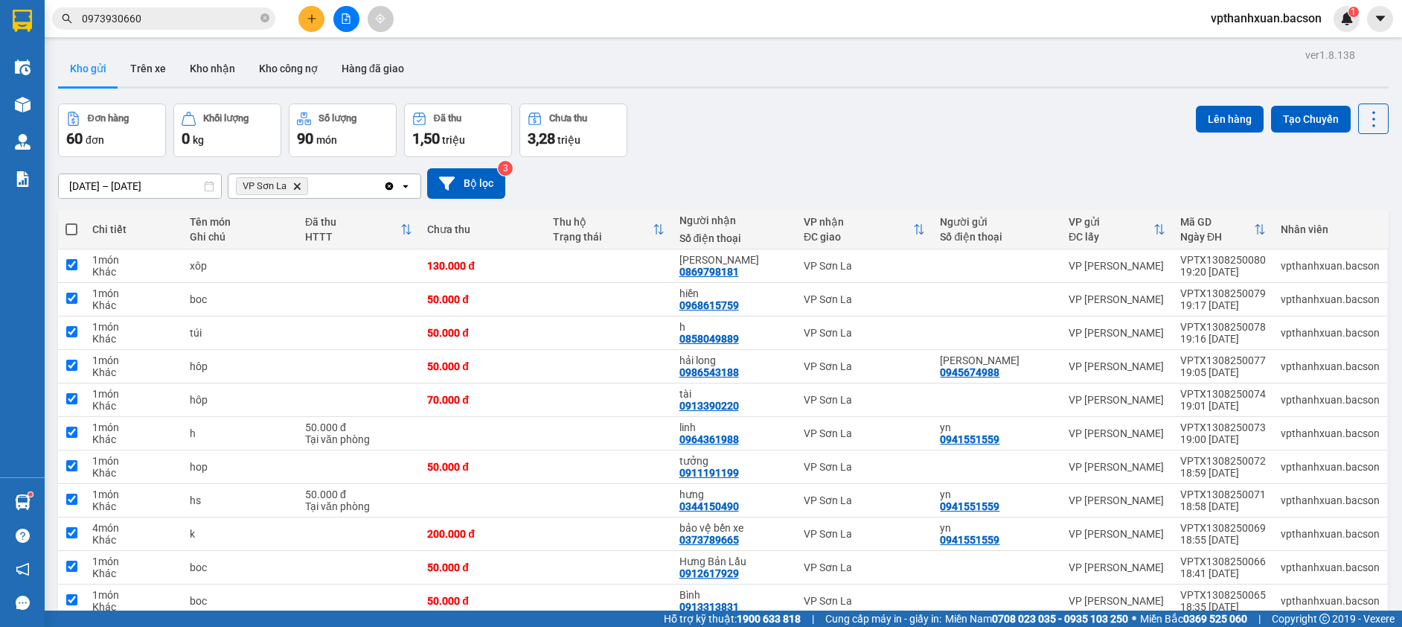
checkbox input "true"
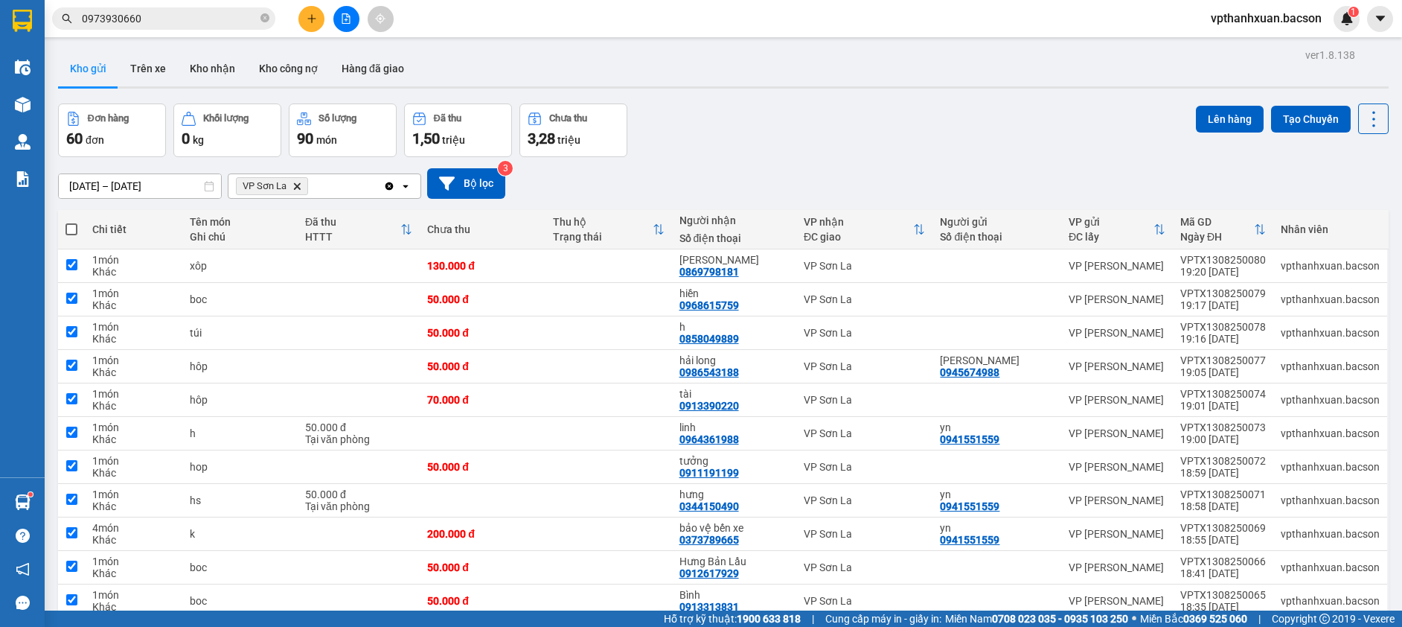
checkbox input "true"
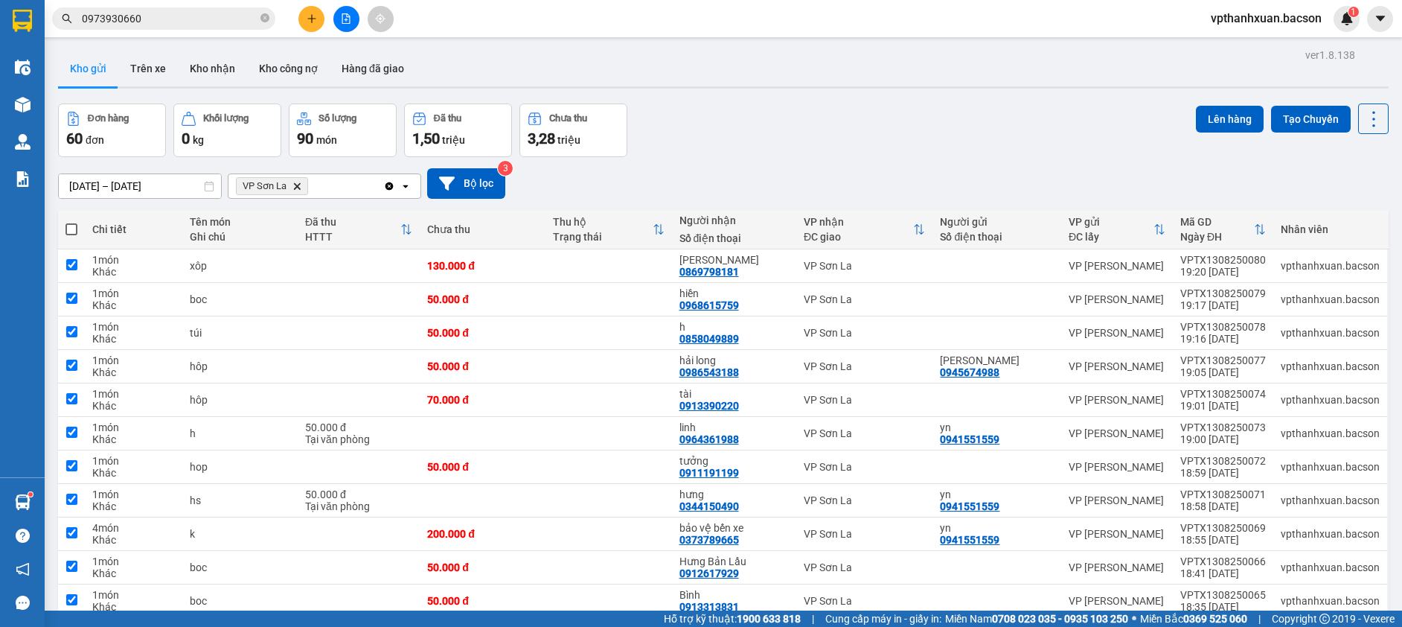
checkbox input "true"
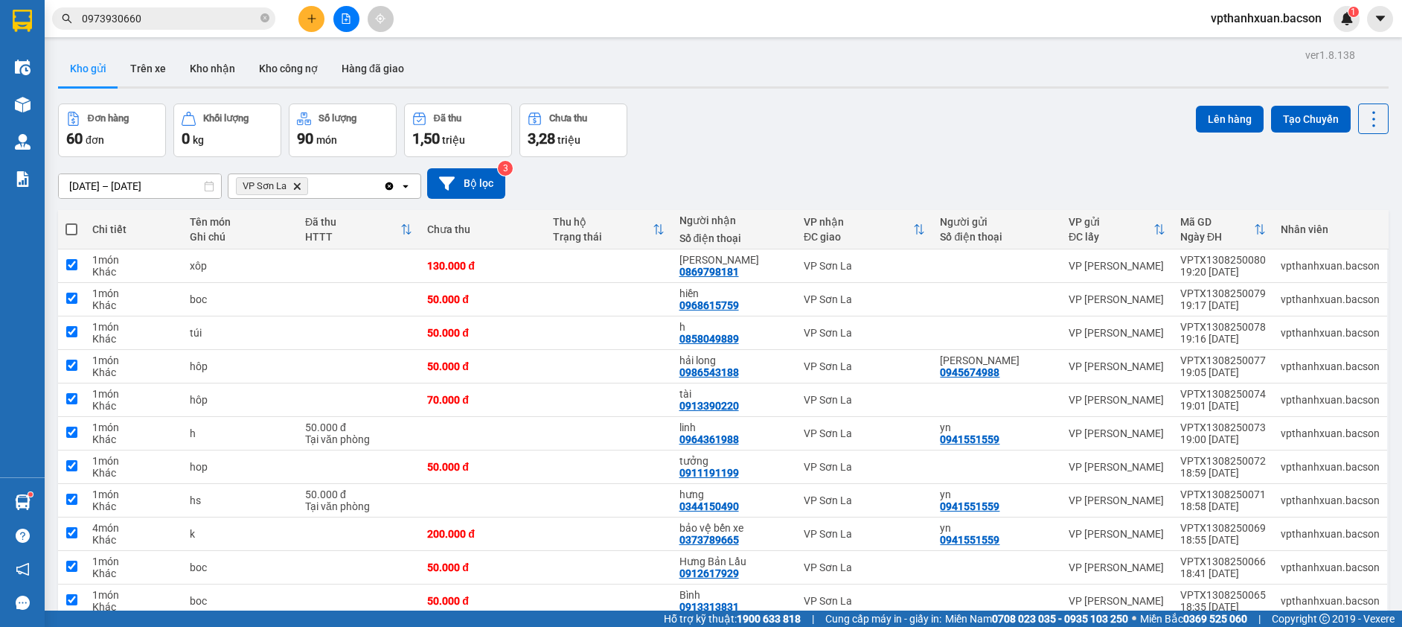
checkbox input "true"
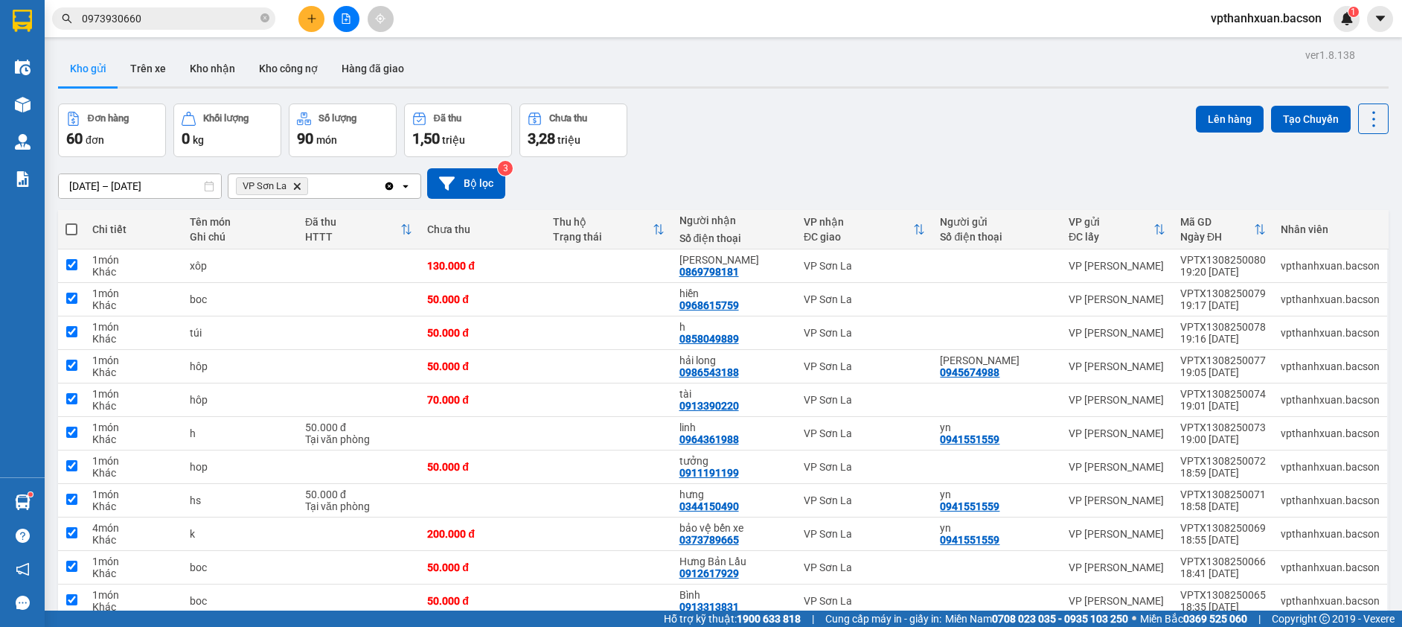
checkbox input "true"
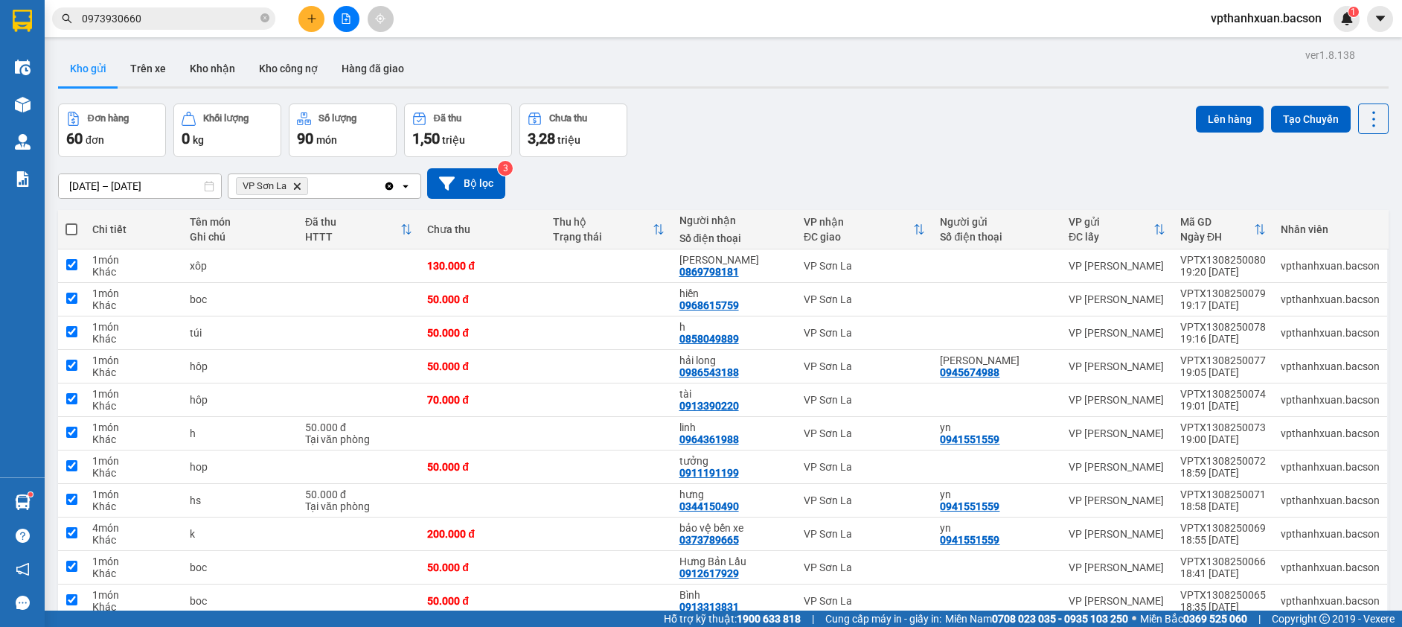
checkbox input "true"
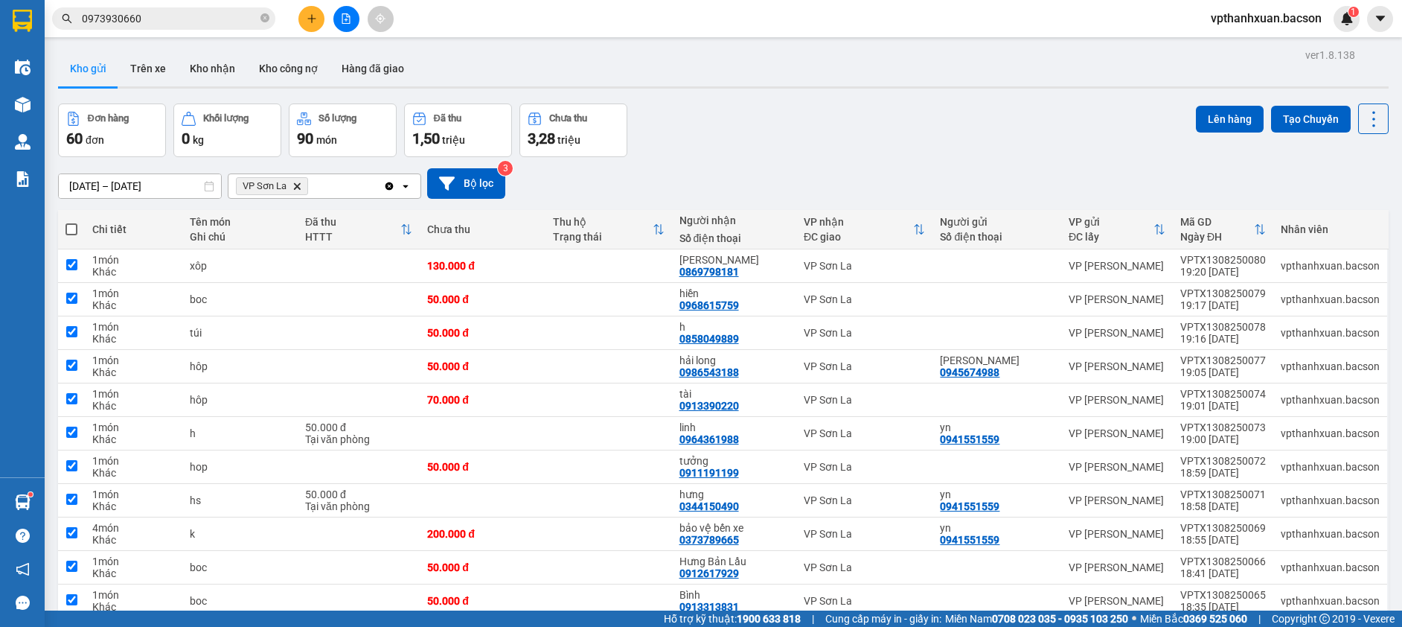
checkbox input "true"
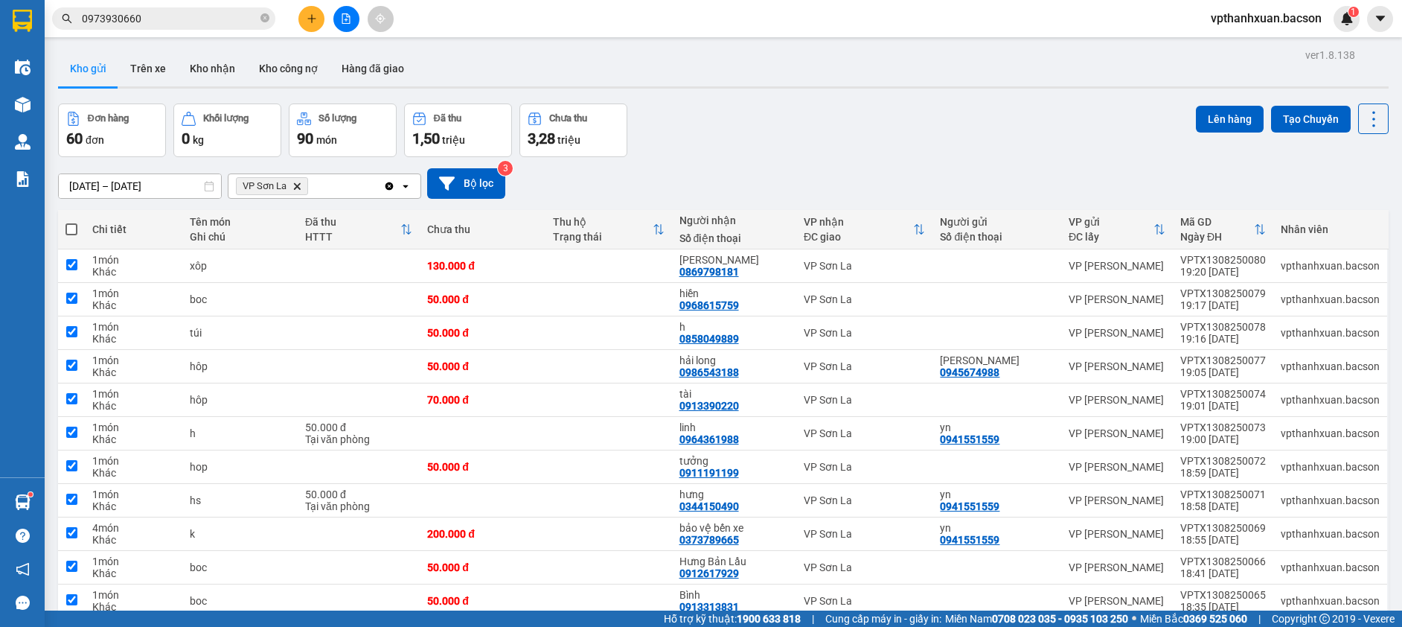
checkbox input "true"
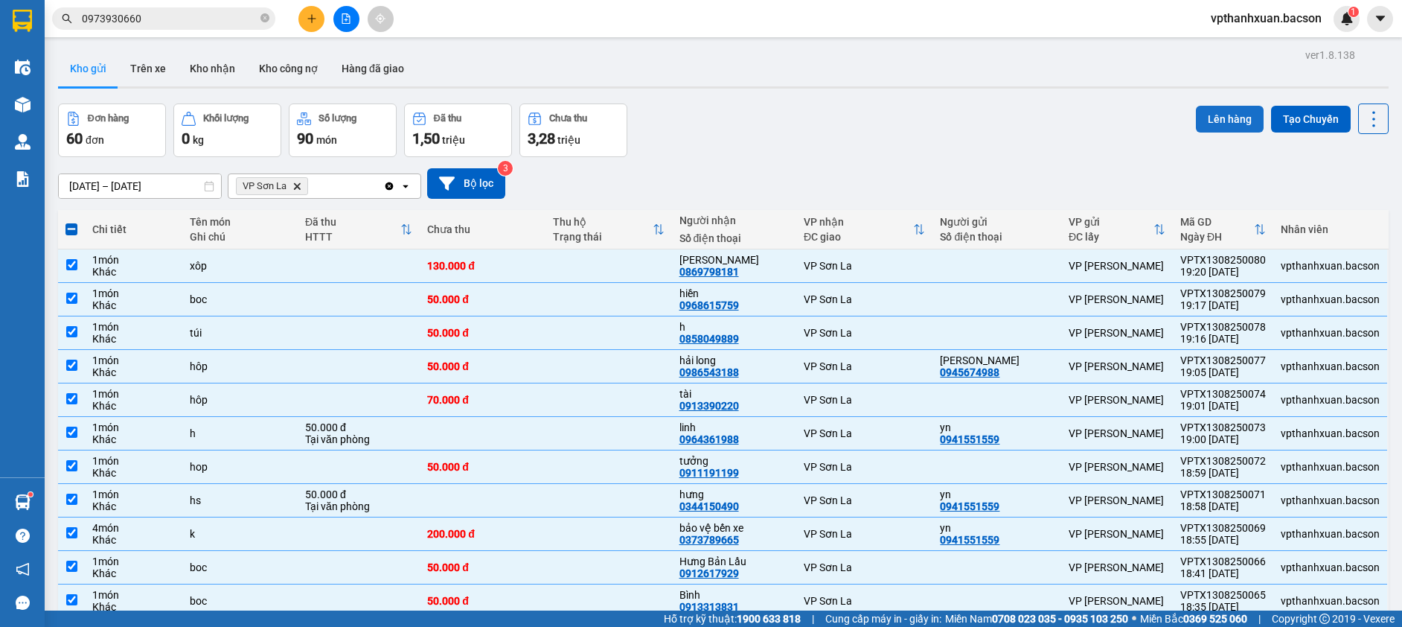
click at [1209, 131] on button "Lên hàng" at bounding box center [1230, 119] width 68 height 27
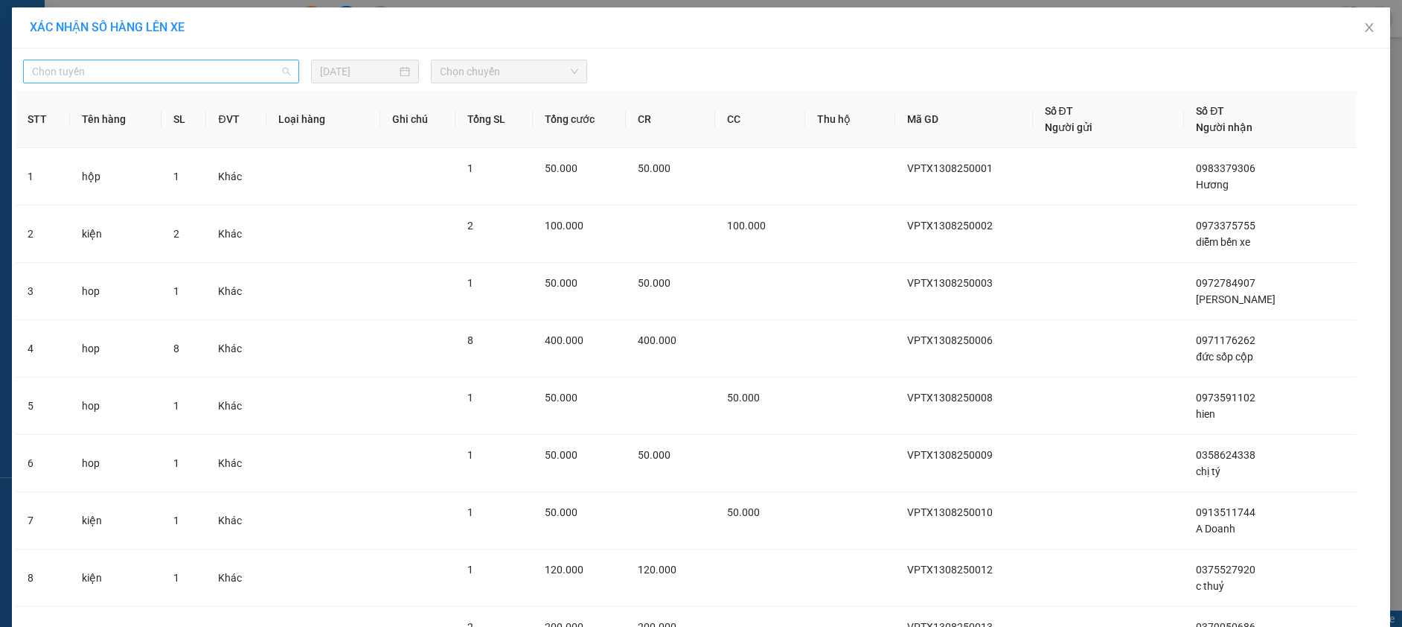
click at [198, 76] on span "Chọn tuyến" at bounding box center [161, 71] width 258 height 22
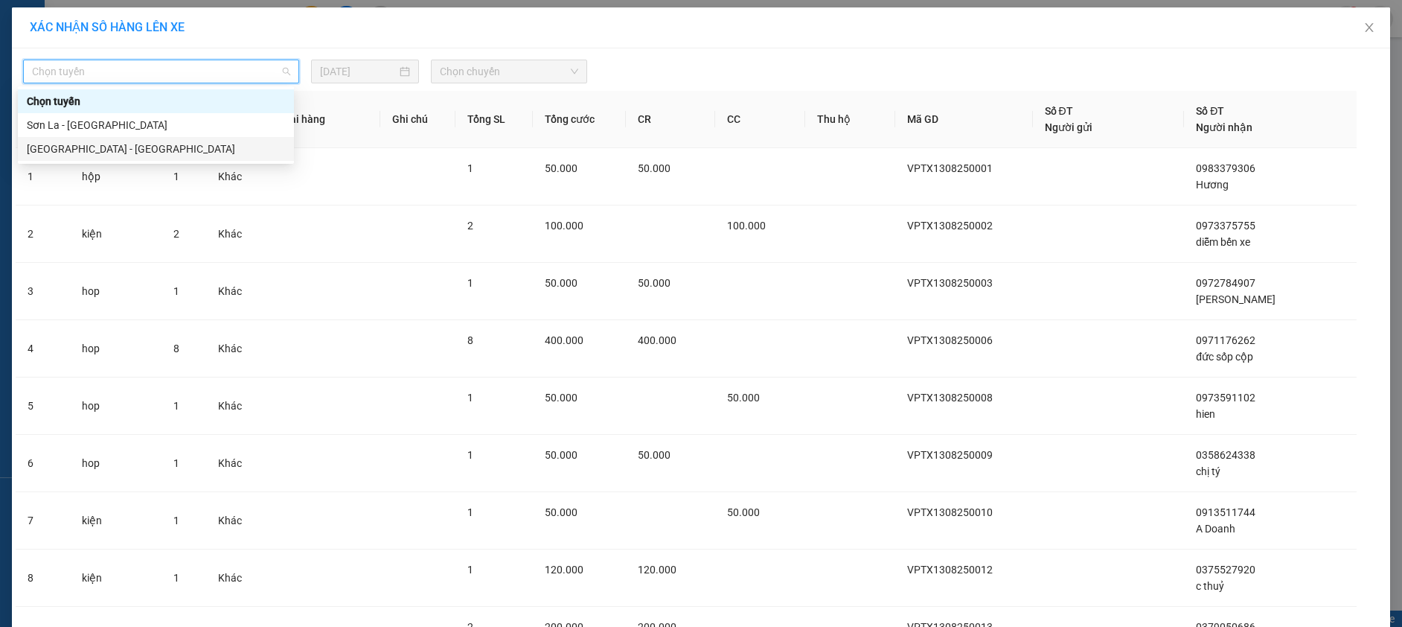
click at [51, 154] on div "[GEOGRAPHIC_DATA] - [GEOGRAPHIC_DATA]" at bounding box center [156, 149] width 258 height 16
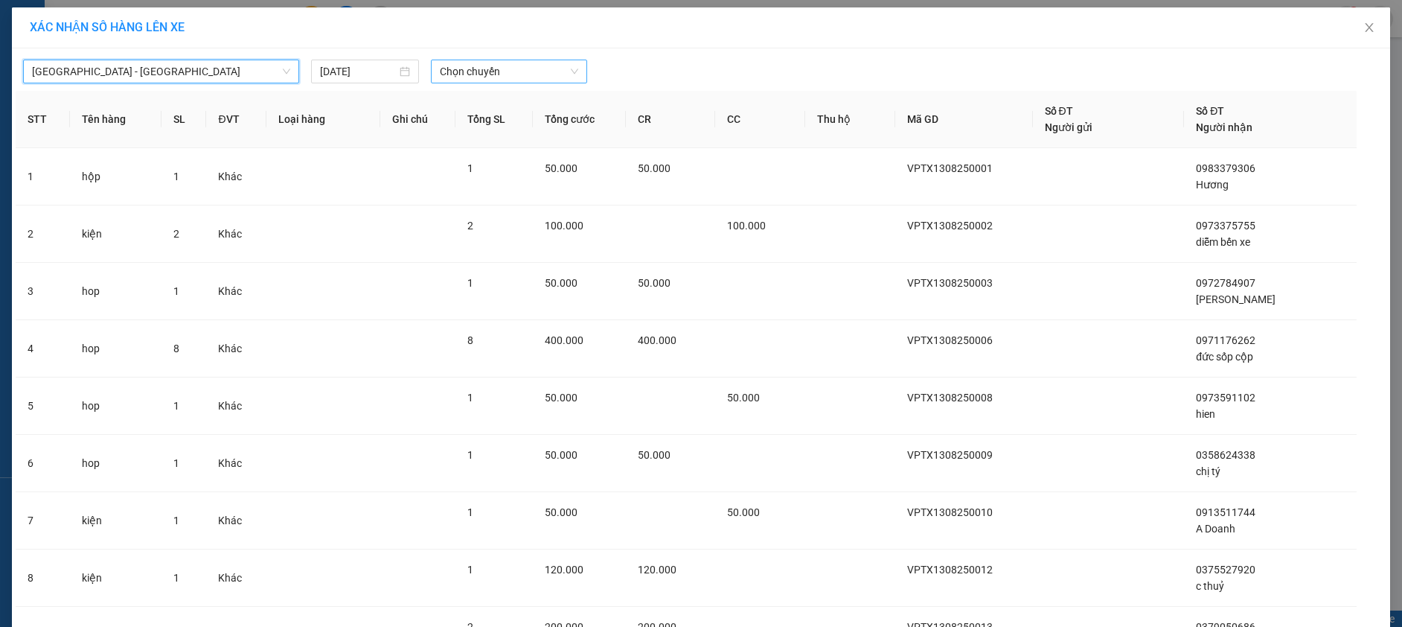
click at [508, 70] on span "Chọn chuyến" at bounding box center [509, 71] width 138 height 22
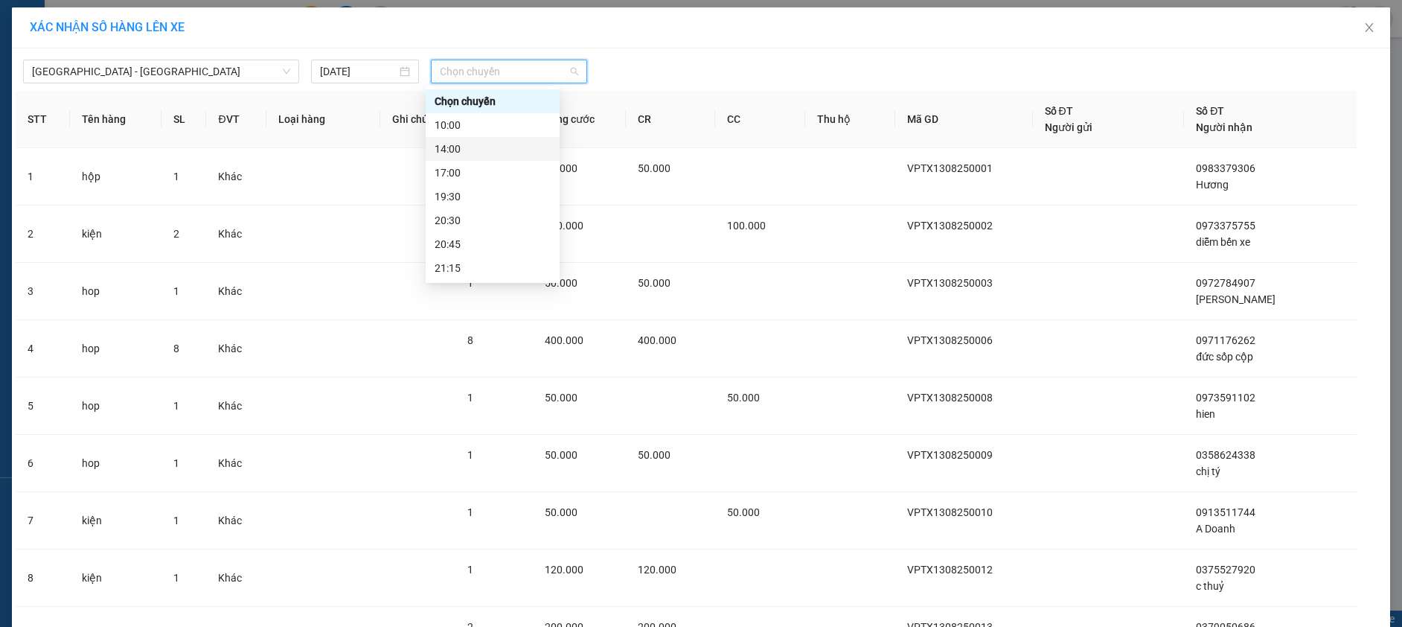
scroll to position [48, 0]
click at [514, 266] on div "23:00" at bounding box center [493, 268] width 116 height 16
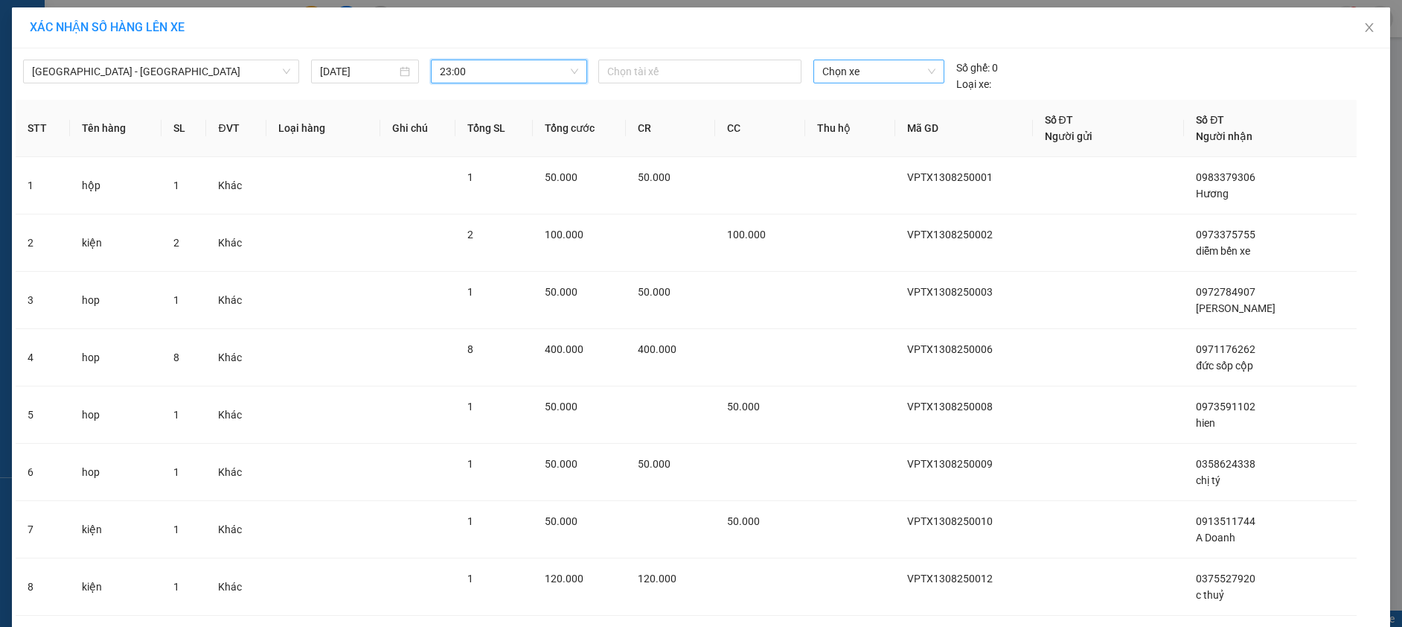
click at [838, 70] on span "Chọn xe" at bounding box center [878, 71] width 113 height 22
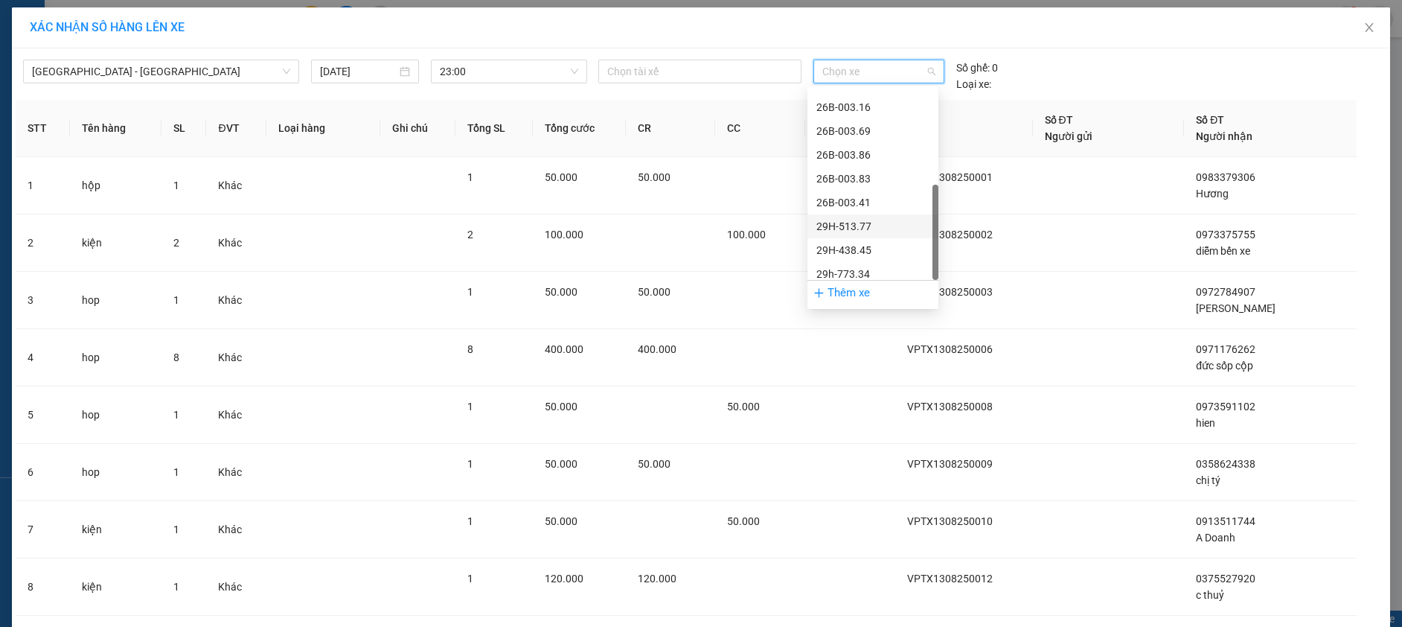
scroll to position [214, 0]
click at [518, 71] on span "23:00" at bounding box center [509, 71] width 138 height 22
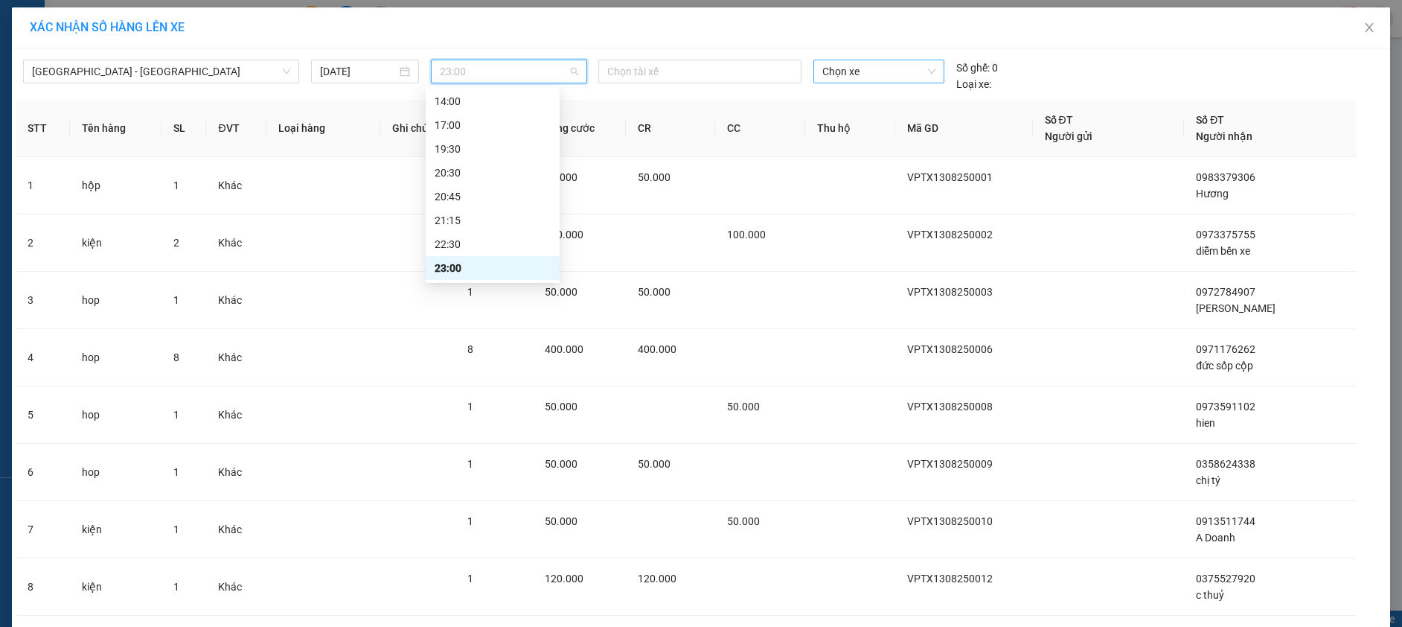
click at [866, 71] on span "Chọn xe" at bounding box center [878, 71] width 113 height 22
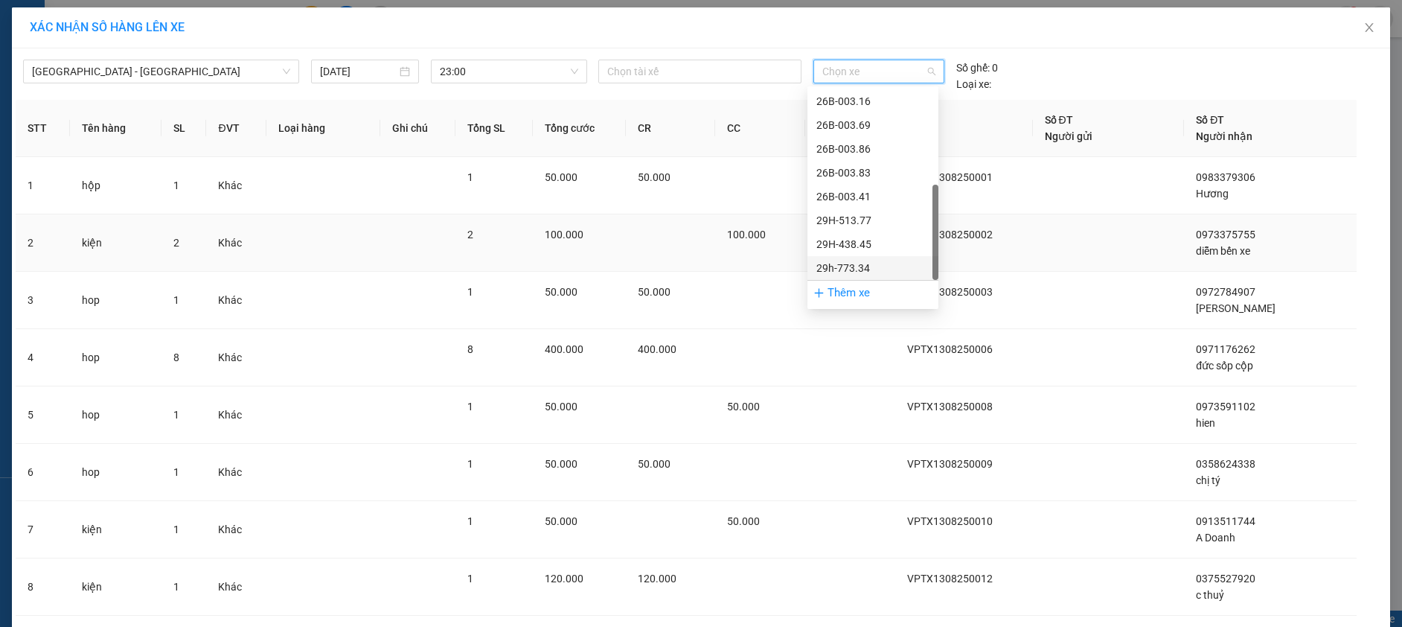
click at [887, 257] on div "29h-773.34" at bounding box center [872, 268] width 131 height 24
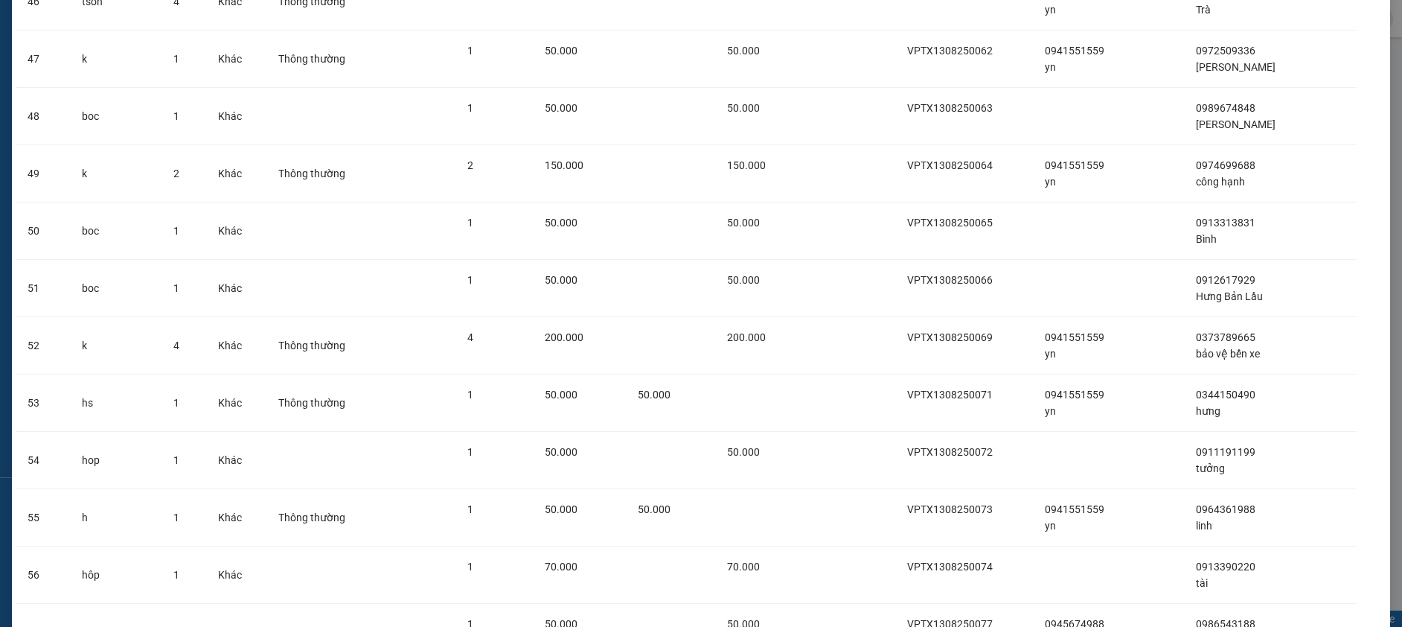
scroll to position [3068, 0]
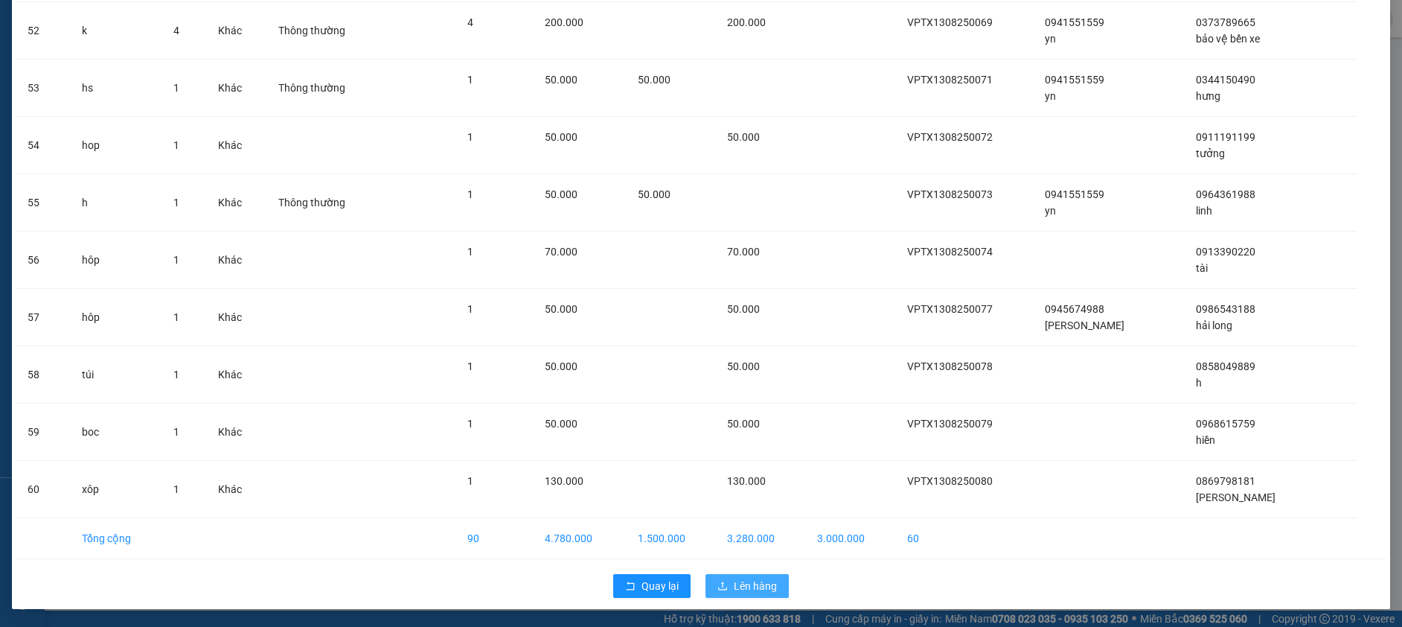
click at [764, 589] on span "Lên hàng" at bounding box center [755, 586] width 43 height 16
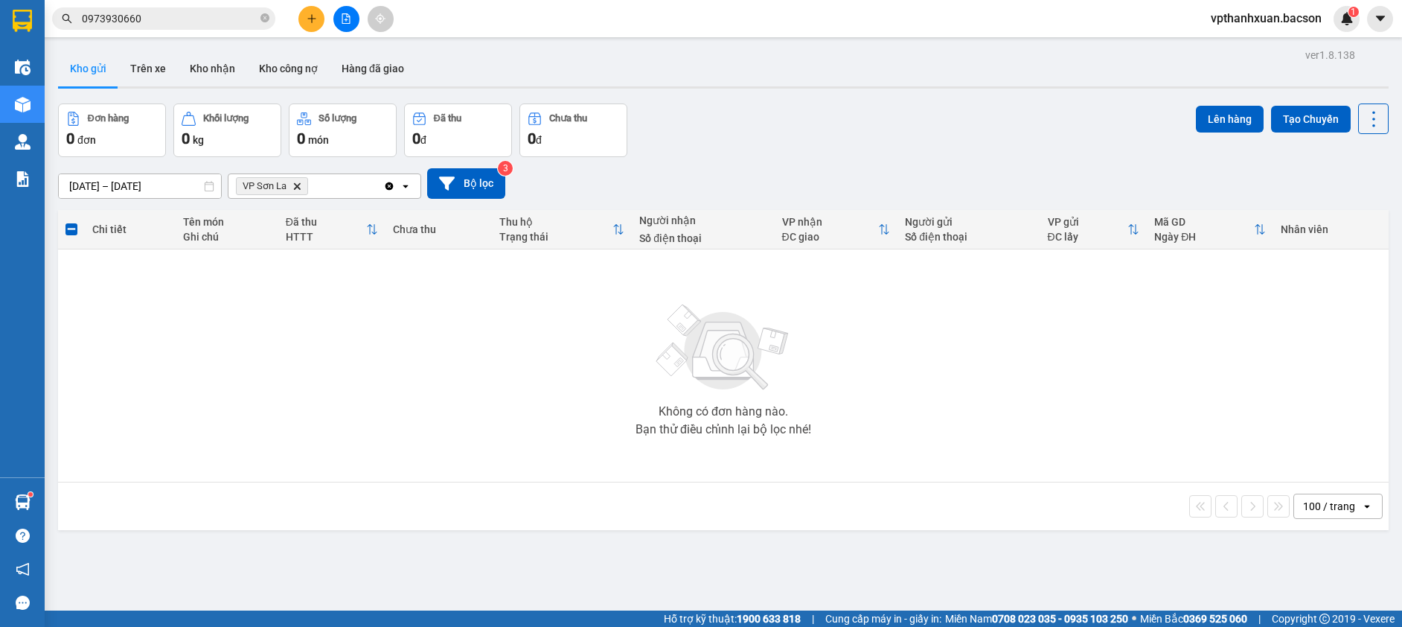
click at [299, 183] on icon "Delete" at bounding box center [296, 186] width 9 height 9
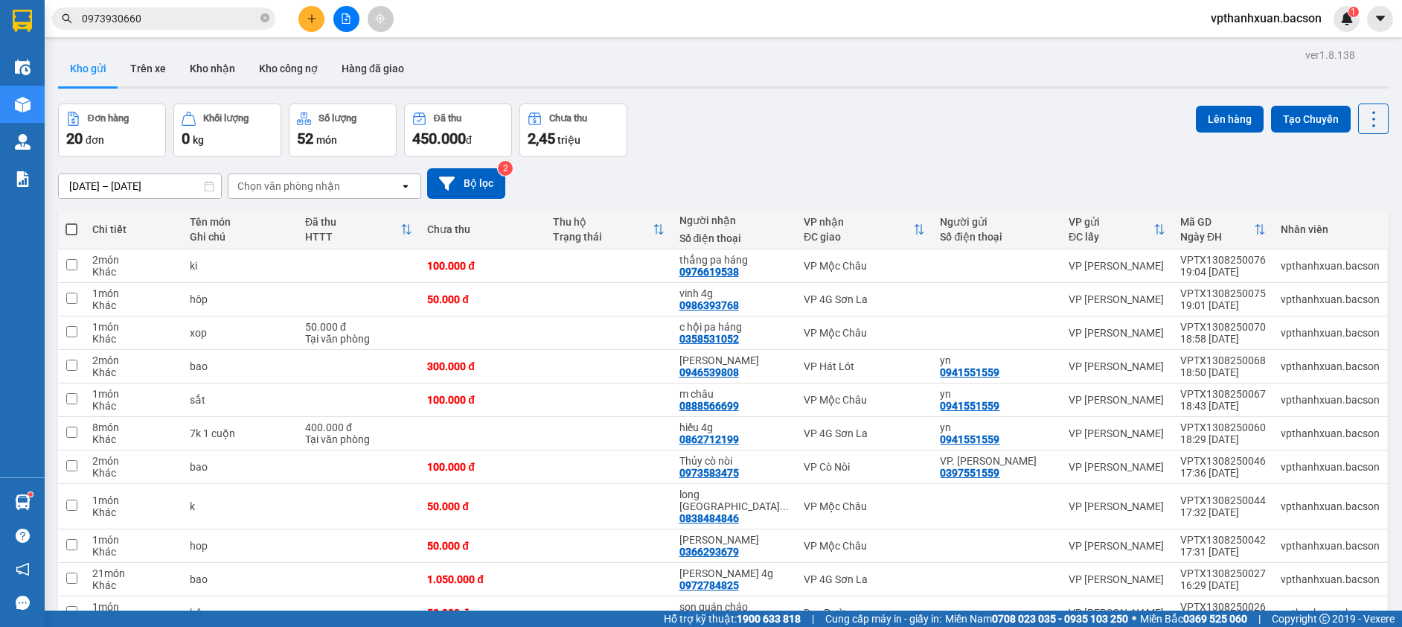
click at [74, 226] on span at bounding box center [71, 229] width 12 height 12
click at [71, 222] on input "checkbox" at bounding box center [71, 222] width 0 height 0
checkbox input "true"
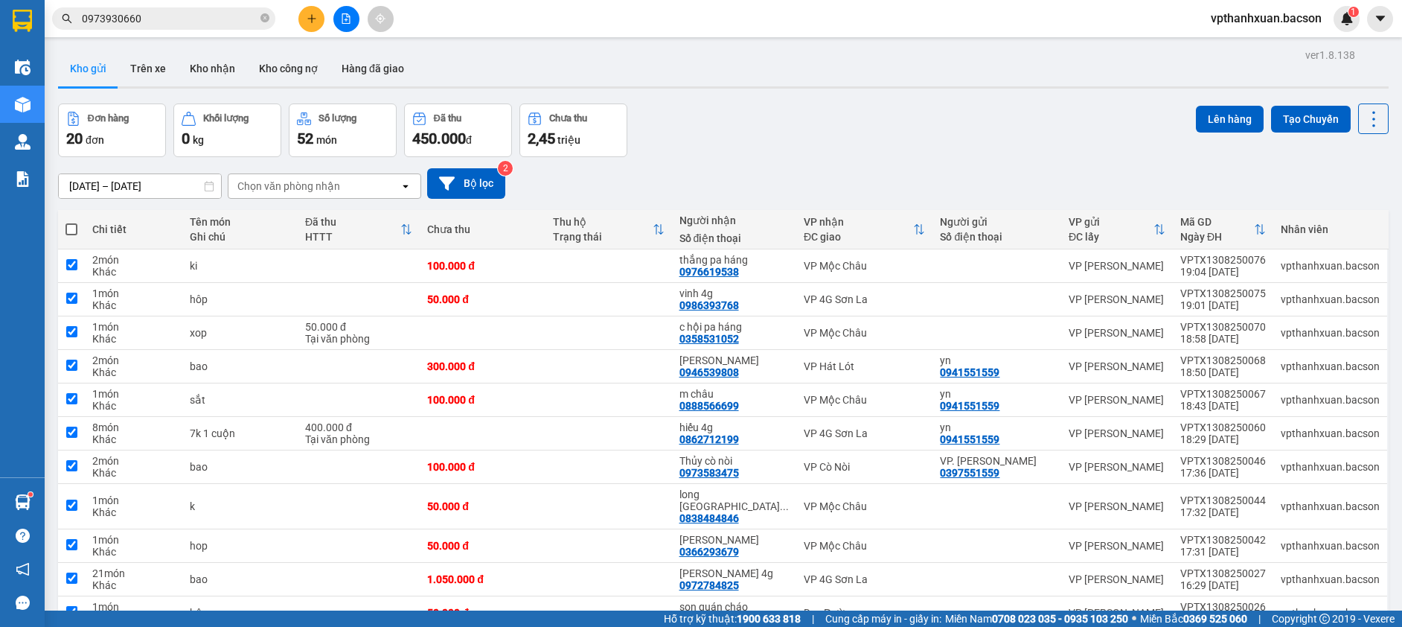
checkbox input "true"
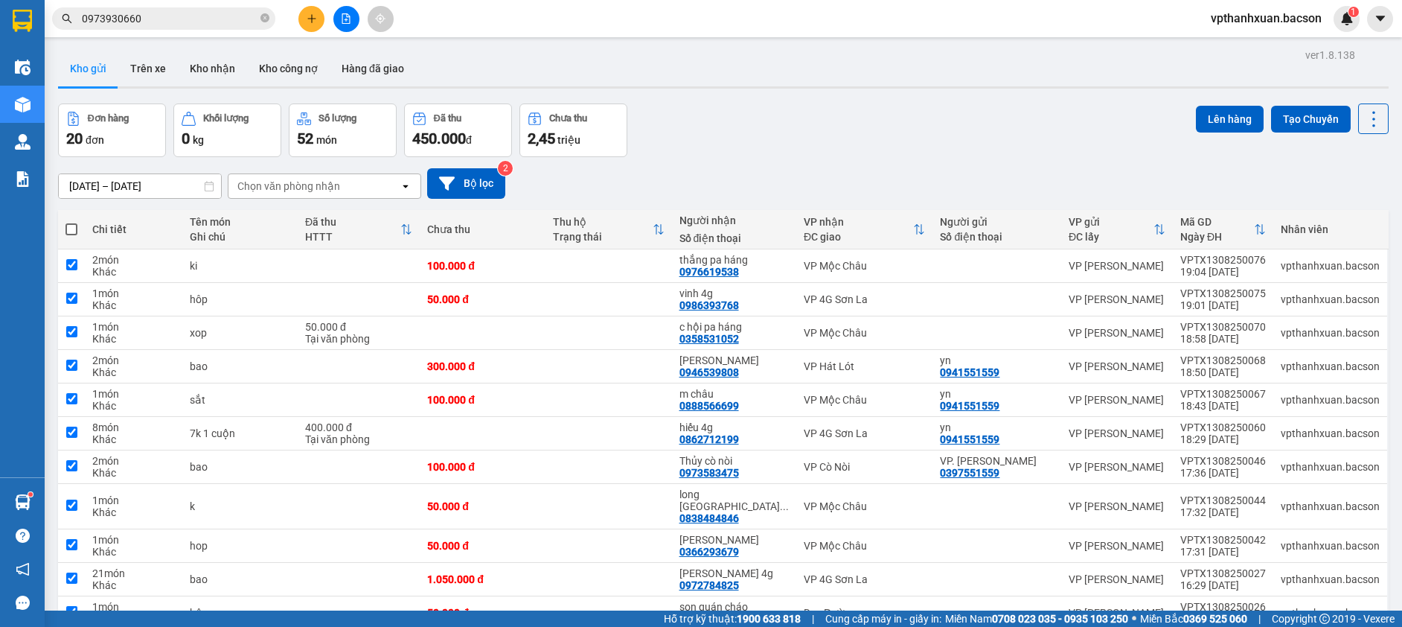
checkbox input "true"
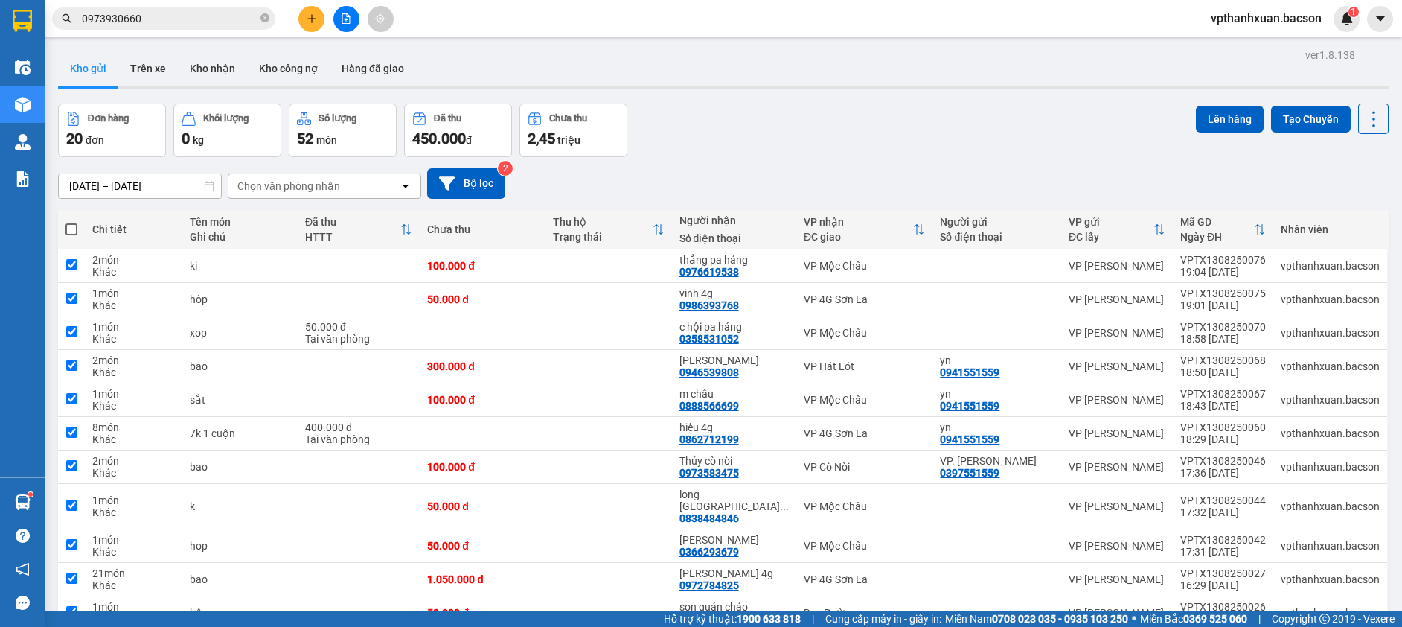
checkbox input "true"
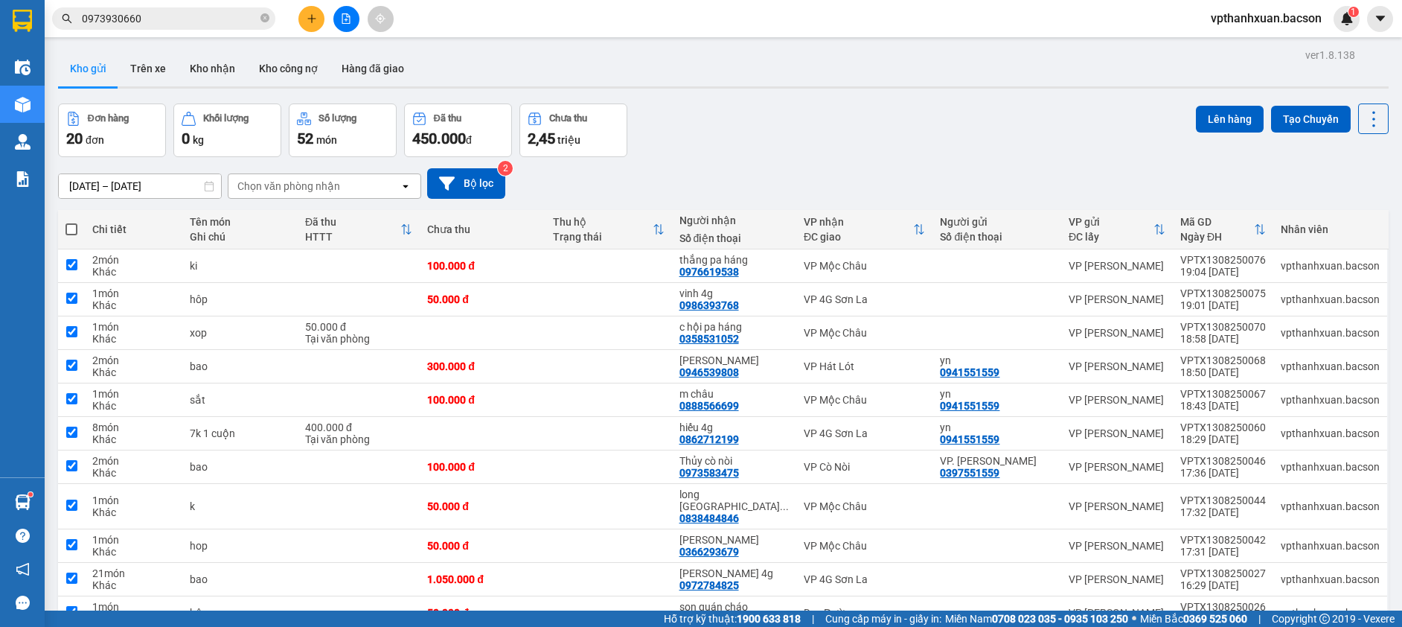
checkbox input "true"
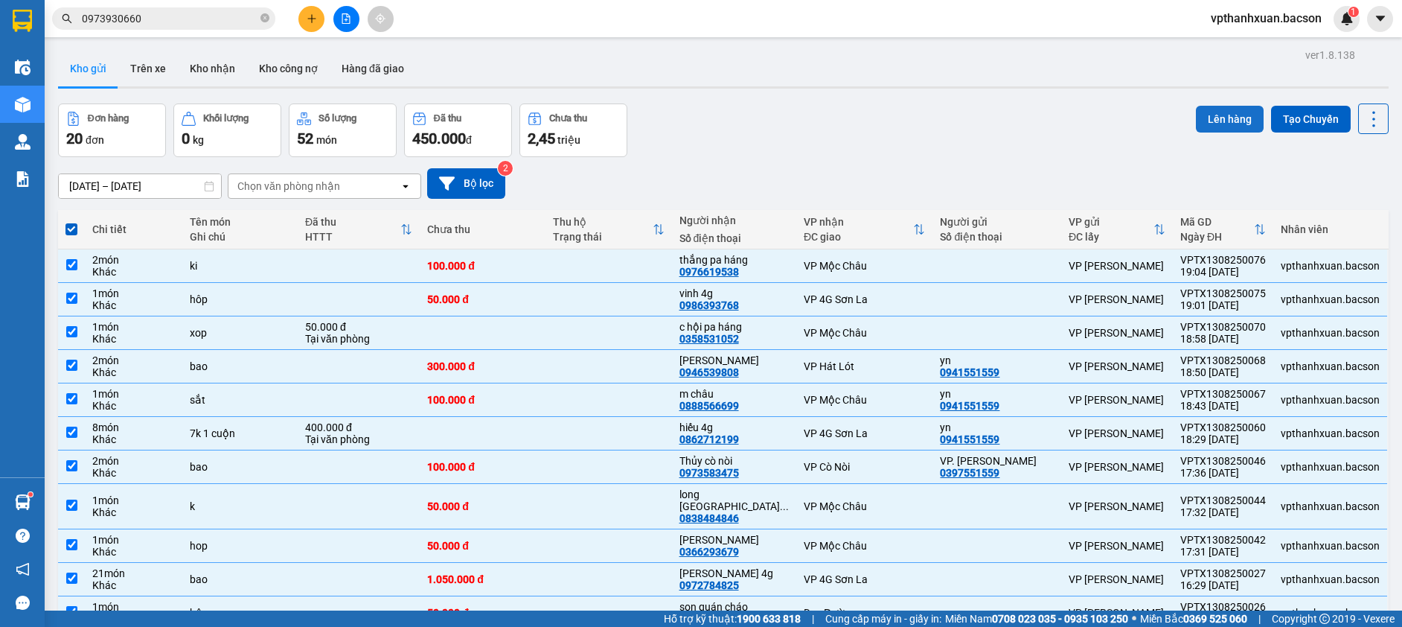
click at [1214, 117] on button "Lên hàng" at bounding box center [1230, 119] width 68 height 27
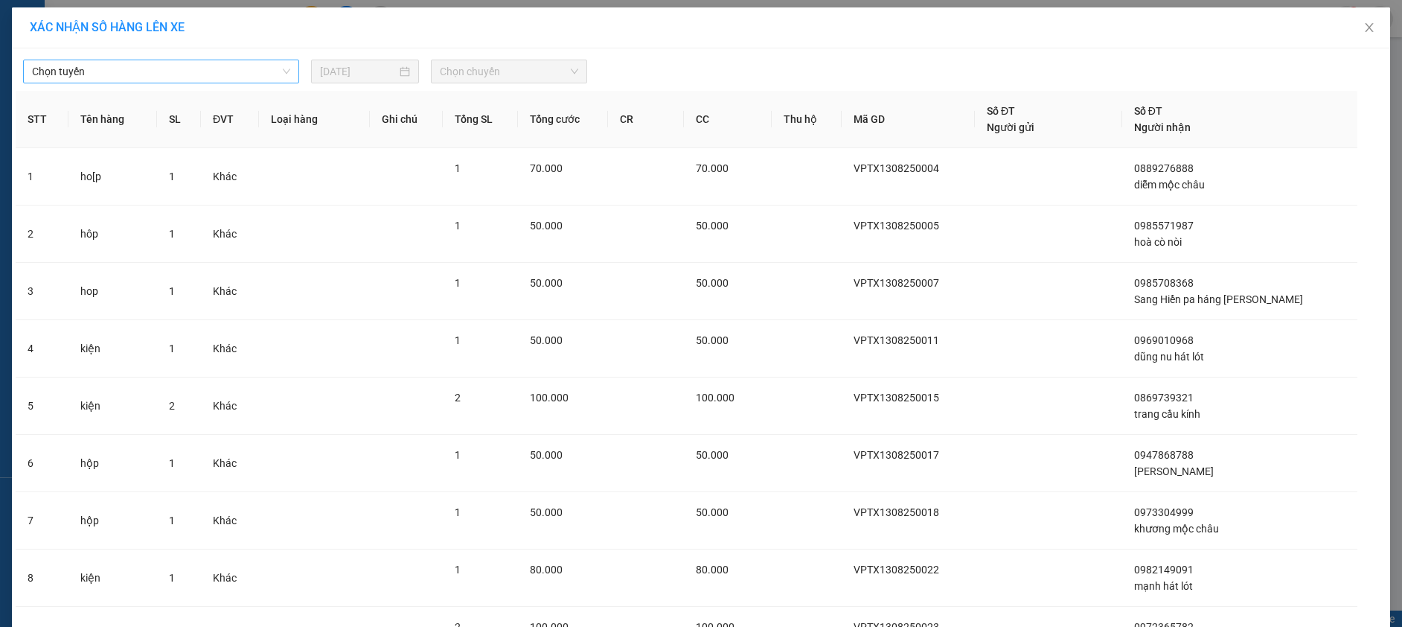
click at [212, 72] on span "Chọn tuyến" at bounding box center [161, 71] width 258 height 22
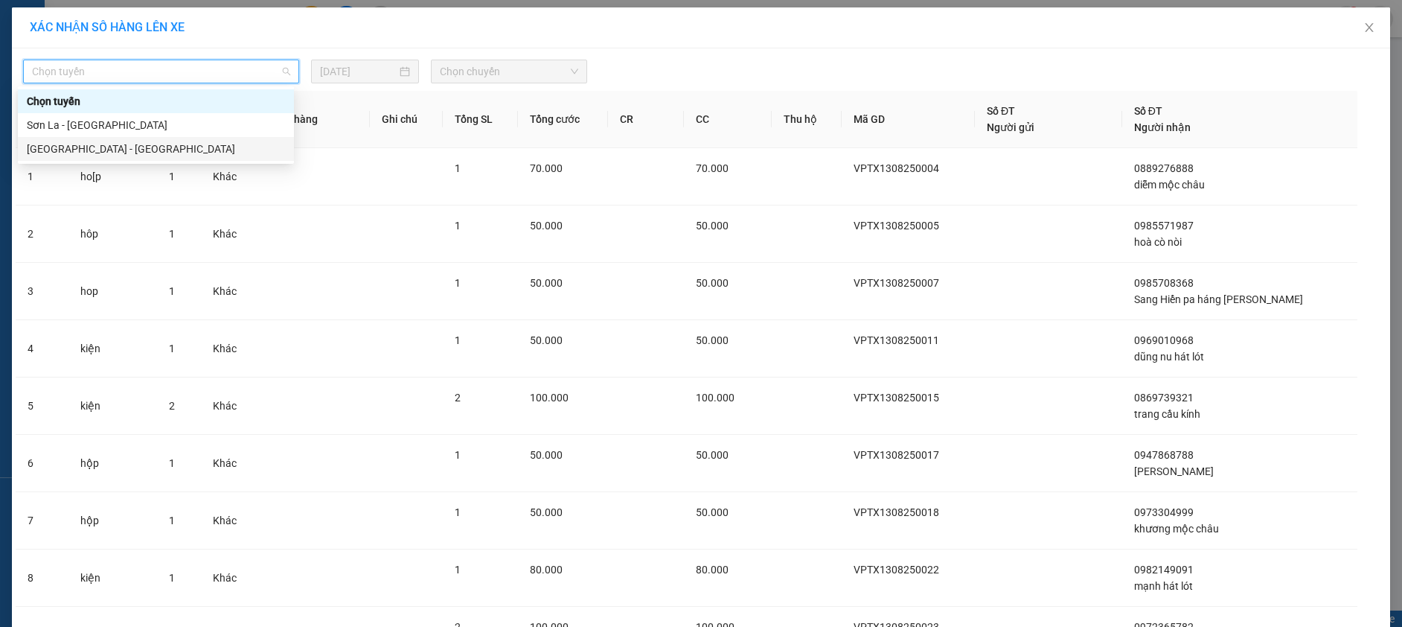
click at [107, 144] on div "[GEOGRAPHIC_DATA] - [GEOGRAPHIC_DATA]" at bounding box center [156, 149] width 258 height 16
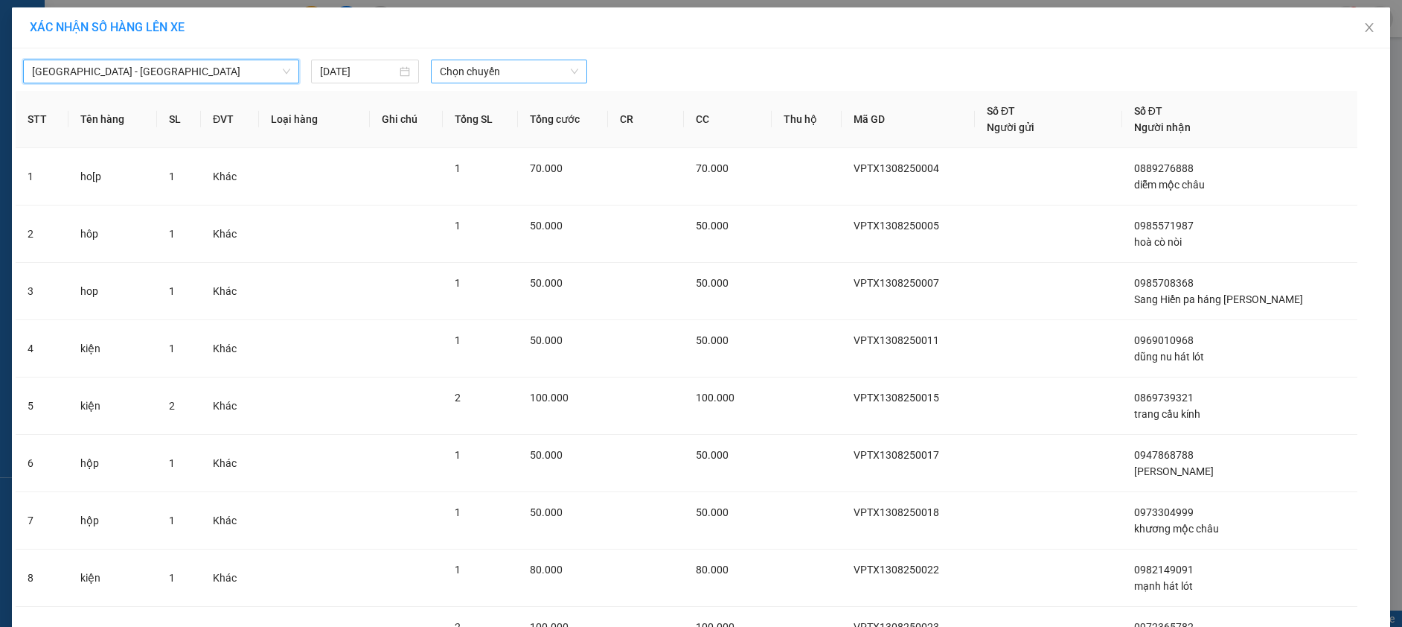
click at [493, 77] on span "Chọn chuyến" at bounding box center [509, 71] width 138 height 22
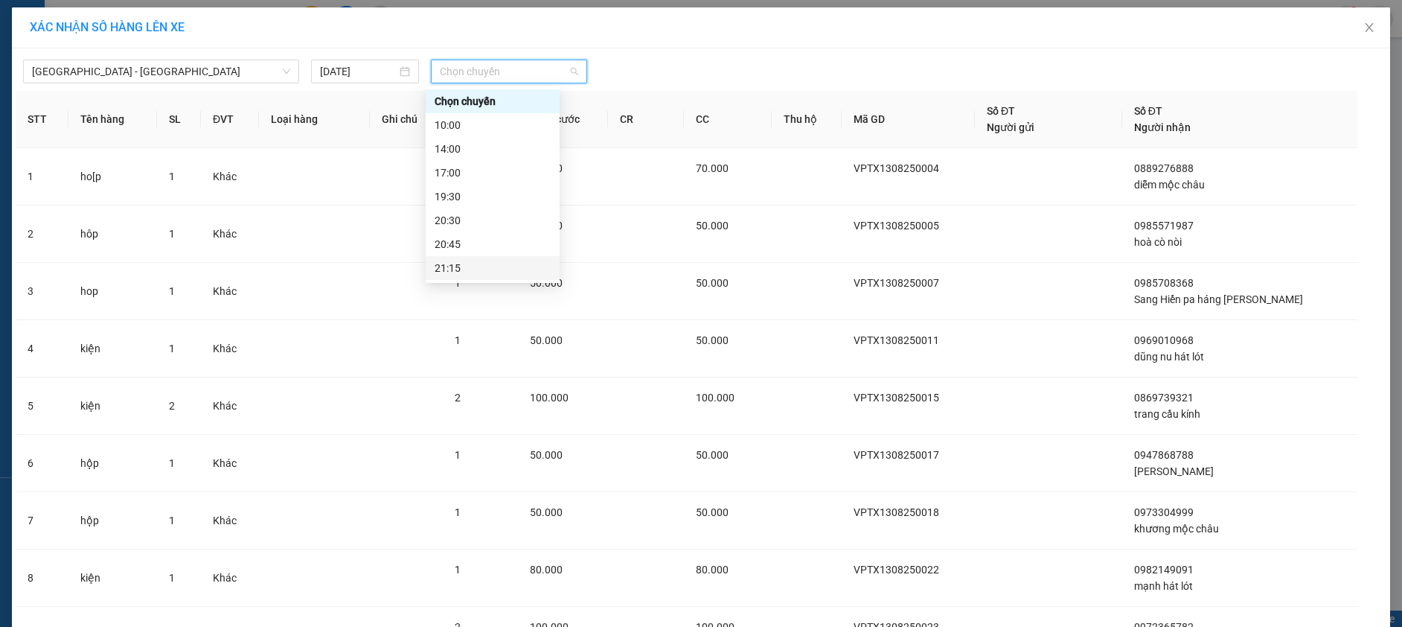
scroll to position [48, 0]
click at [501, 225] on div "21:15" at bounding box center [493, 220] width 116 height 16
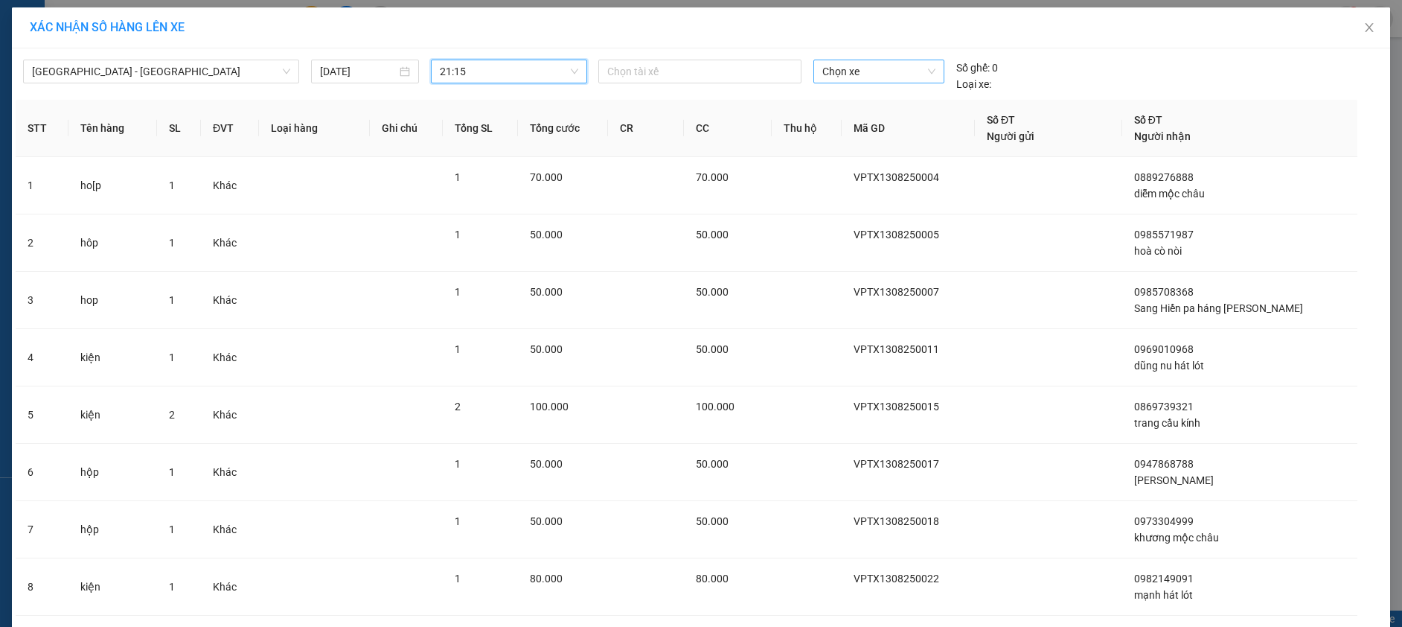
click at [859, 67] on span "Chọn xe" at bounding box center [878, 71] width 113 height 22
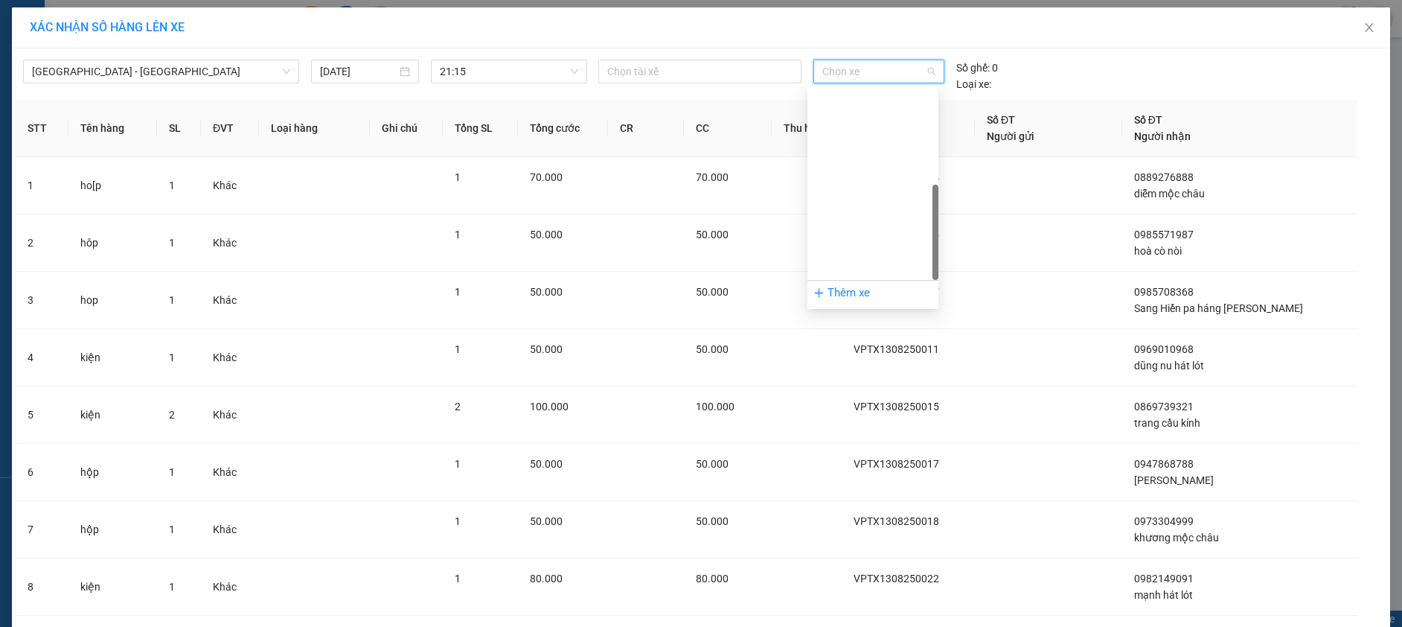
scroll to position [214, 0]
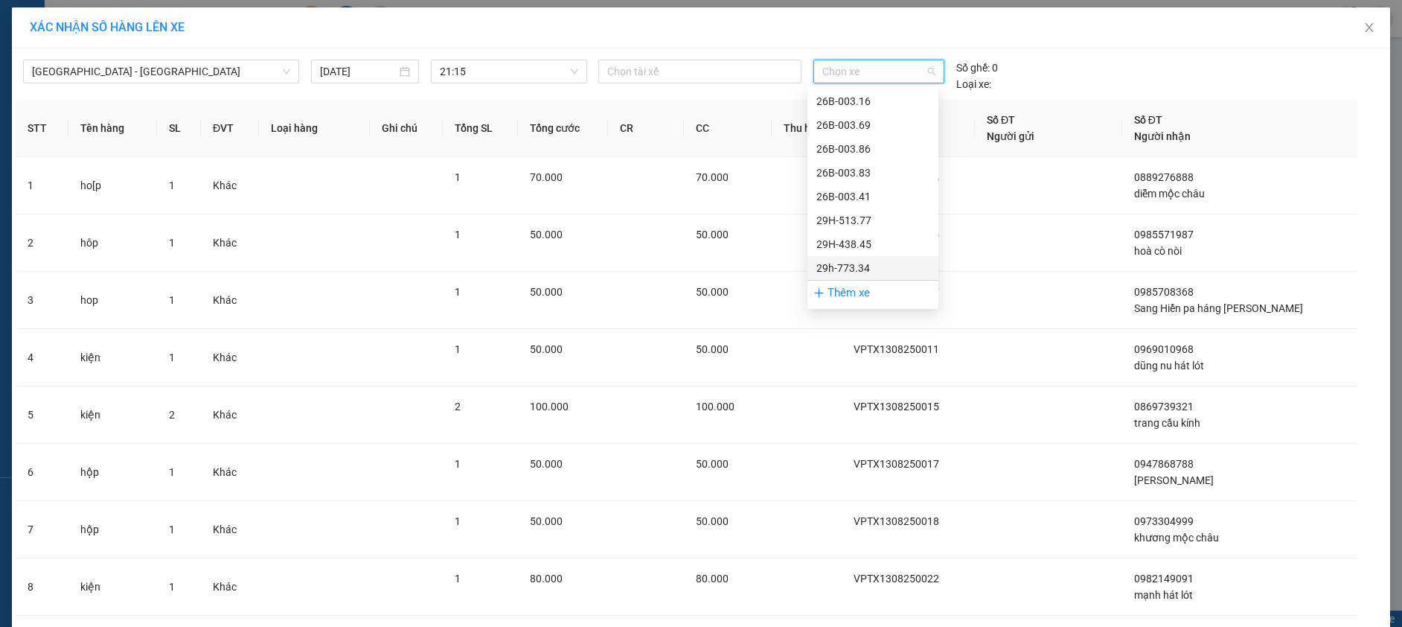
click at [869, 278] on div "29h-773.34" at bounding box center [872, 268] width 131 height 24
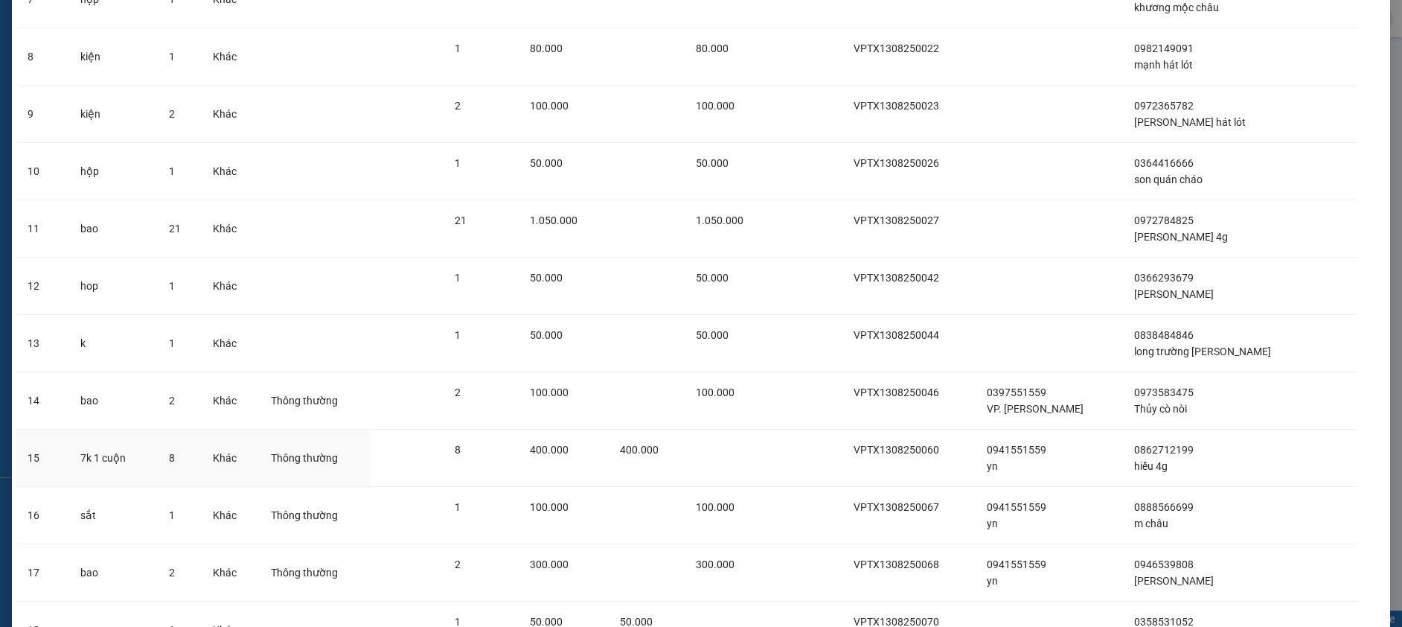
scroll to position [776, 0]
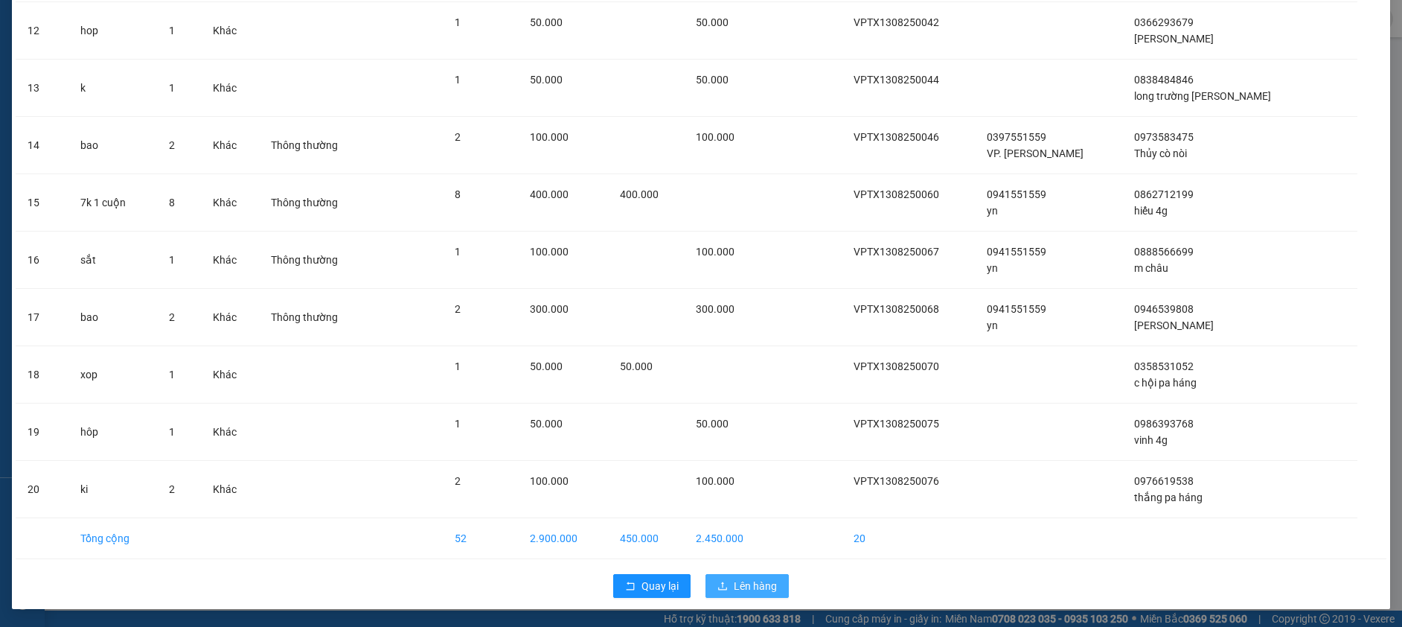
click at [757, 585] on span "Lên hàng" at bounding box center [755, 586] width 43 height 16
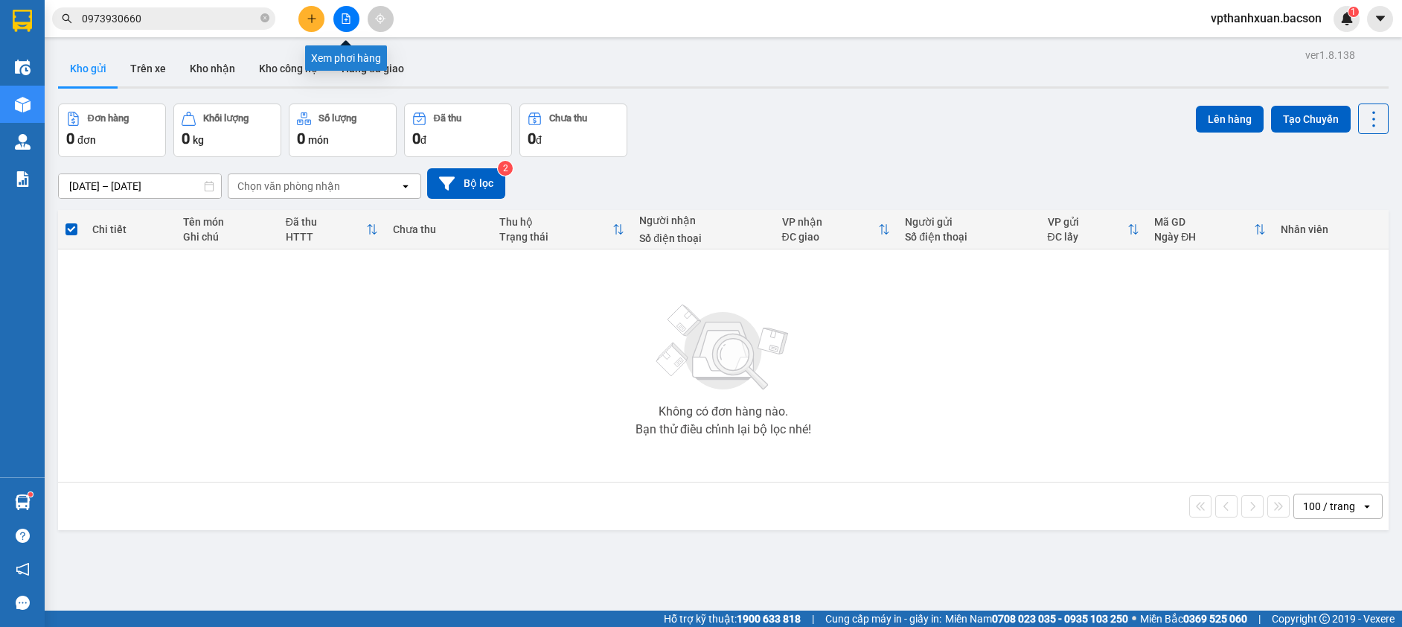
click at [341, 15] on icon "file-add" at bounding box center [346, 18] width 10 height 10
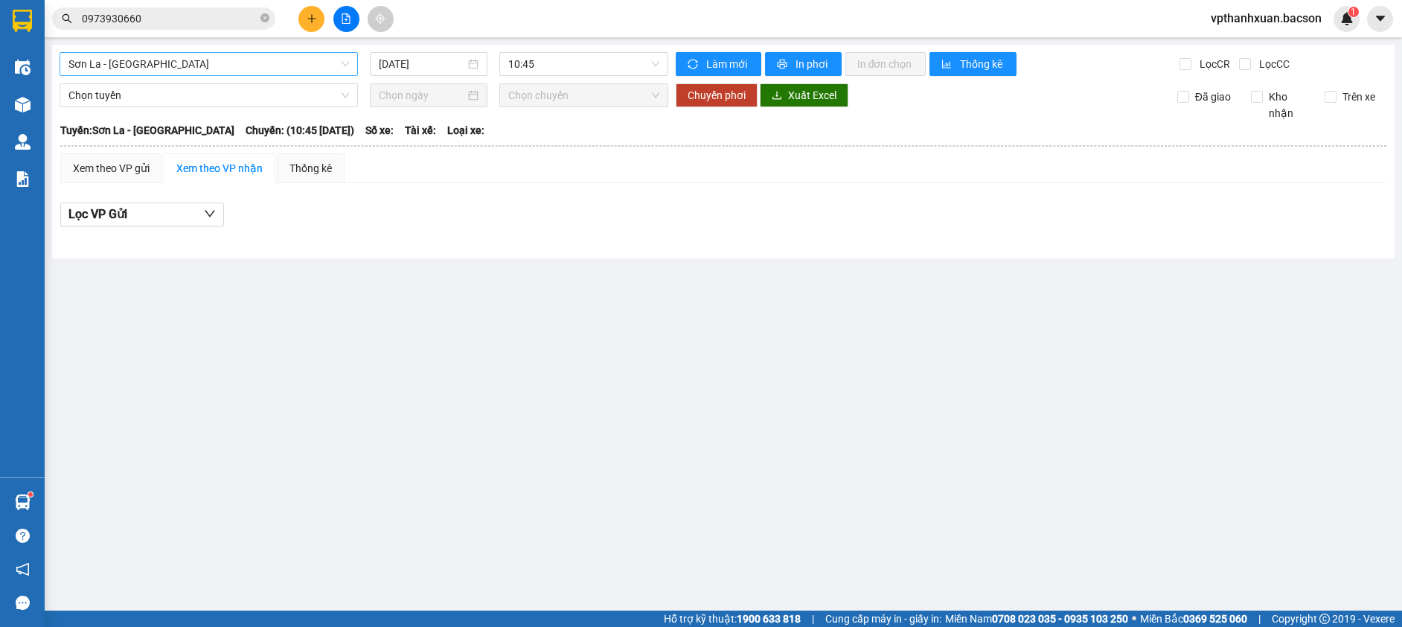
click at [314, 53] on div "[GEOGRAPHIC_DATA] [DATE] 10:45 Làm mới In phơi In đơn chọn Thống kê Lọc CR Lọc …" at bounding box center [723, 152] width 1343 height 214
click at [439, 72] on div "[DATE]" at bounding box center [429, 64] width 118 height 24
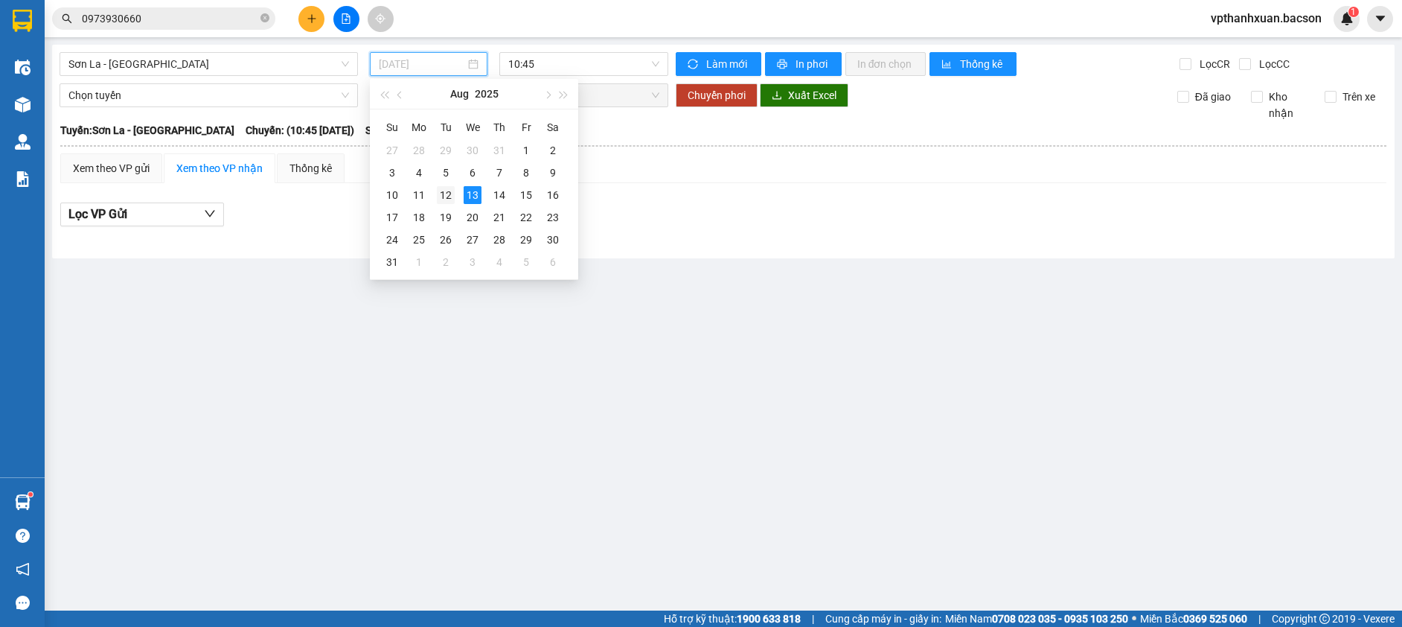
click at [450, 202] on div "12" at bounding box center [446, 195] width 18 height 18
type input "[DATE]"
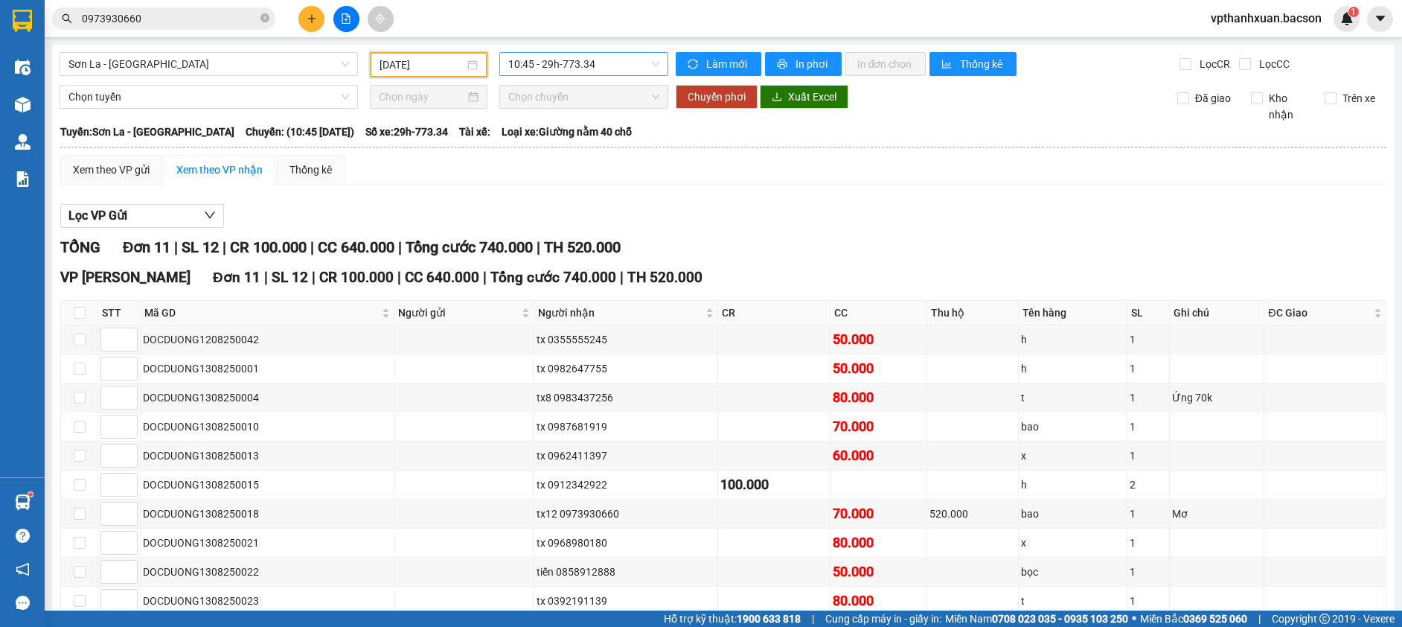
click at [552, 66] on span "10:45 - 29h-773.34" at bounding box center [583, 64] width 151 height 22
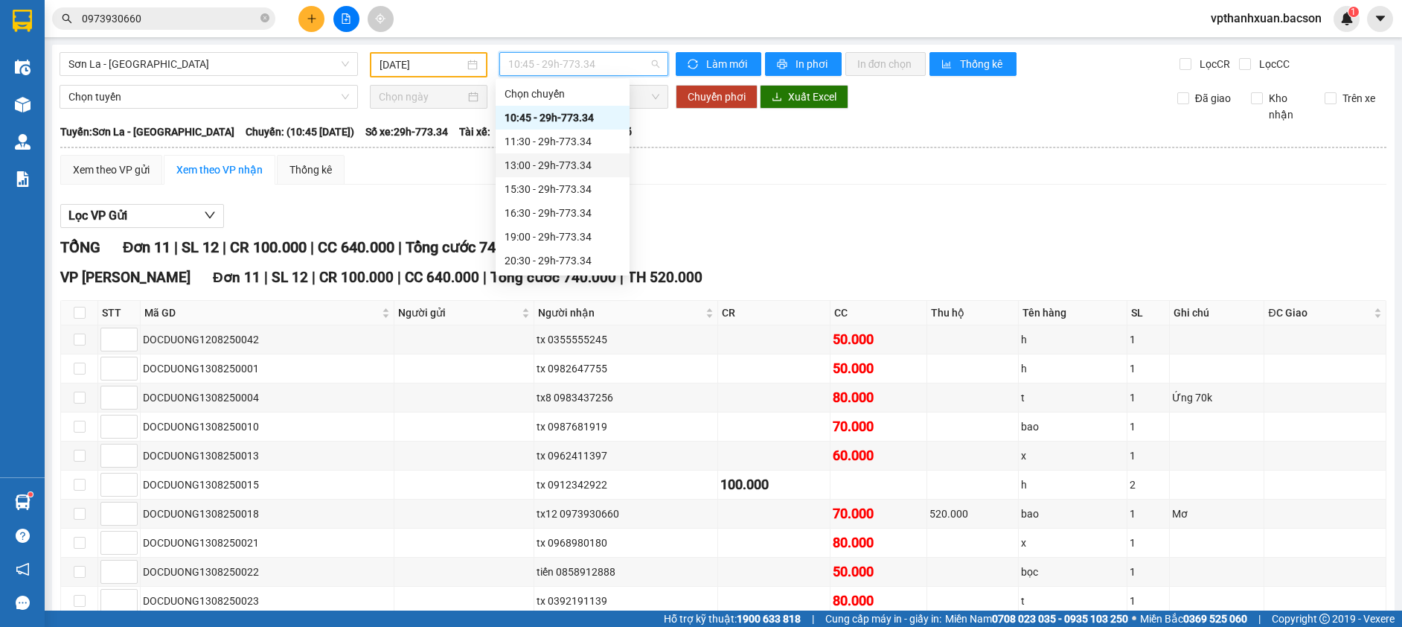
click at [580, 158] on div "13:00 - 29h-773.34" at bounding box center [563, 165] width 116 height 16
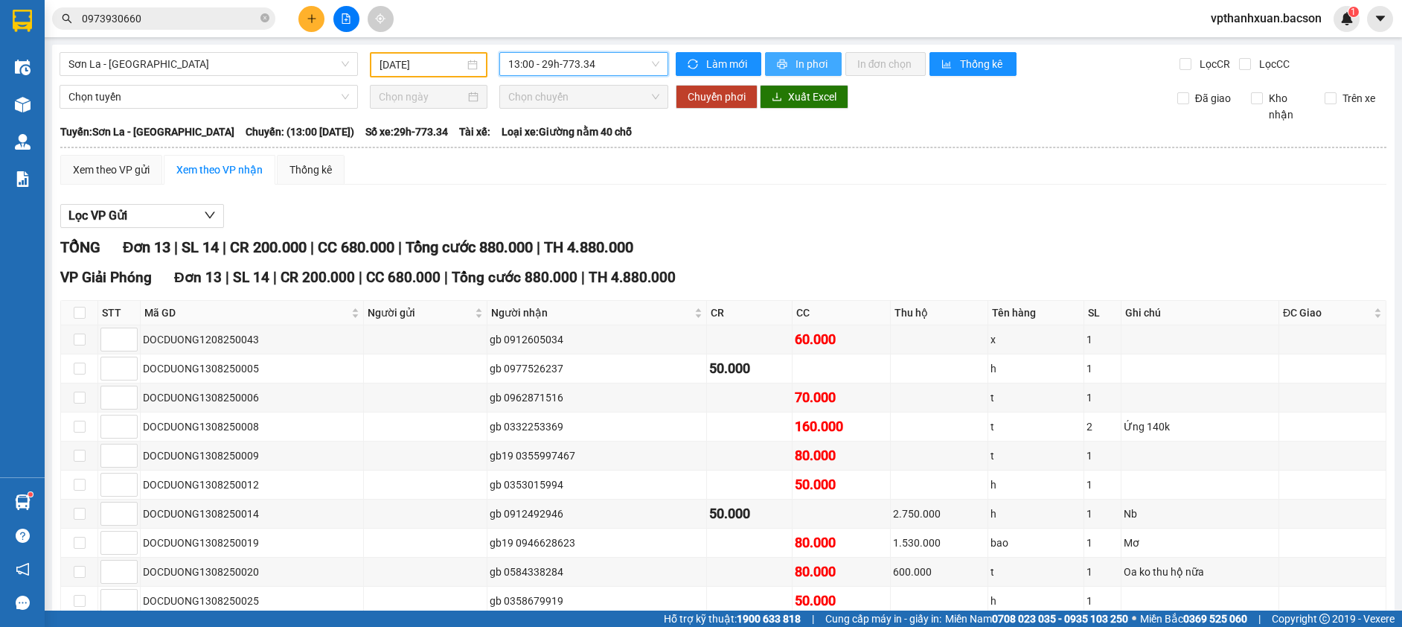
click at [813, 65] on span "In phơi" at bounding box center [813, 64] width 34 height 16
drag, startPoint x: 581, startPoint y: 61, endPoint x: 575, endPoint y: 73, distance: 13.7
click at [580, 62] on span "13:00 - 29h-773.34" at bounding box center [583, 64] width 151 height 22
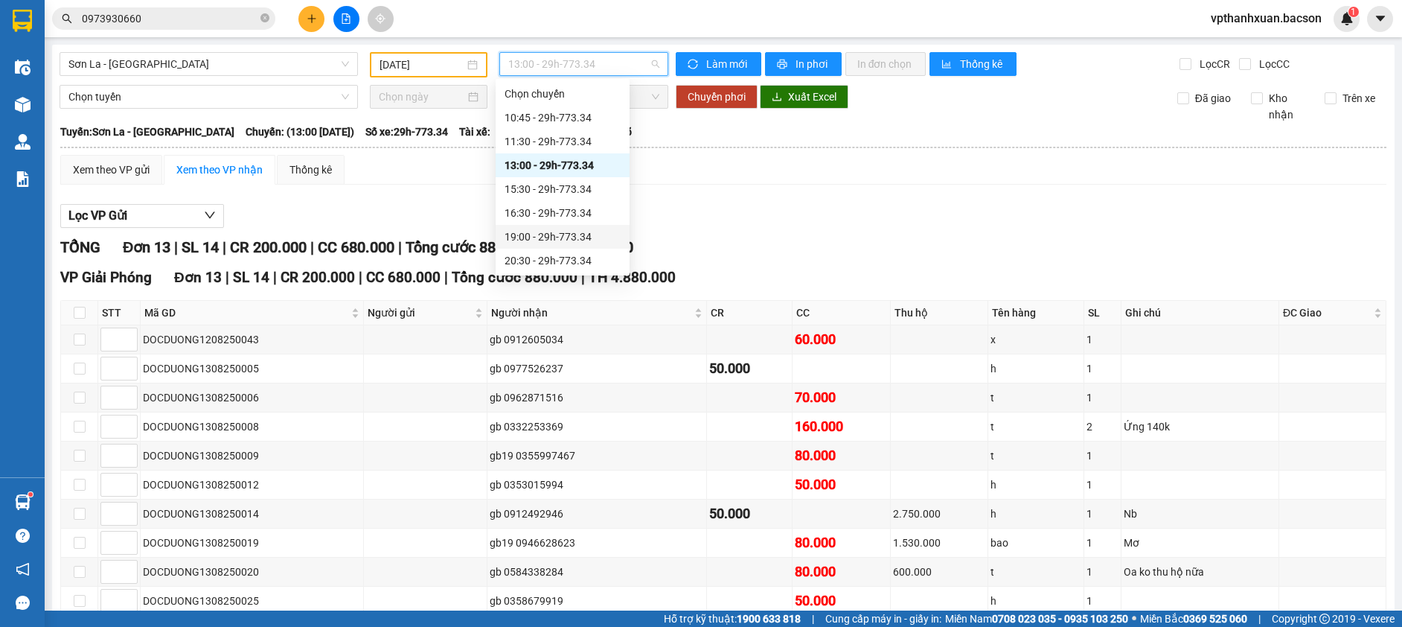
click at [554, 231] on div "19:00 - 29h-773.34" at bounding box center [563, 236] width 116 height 16
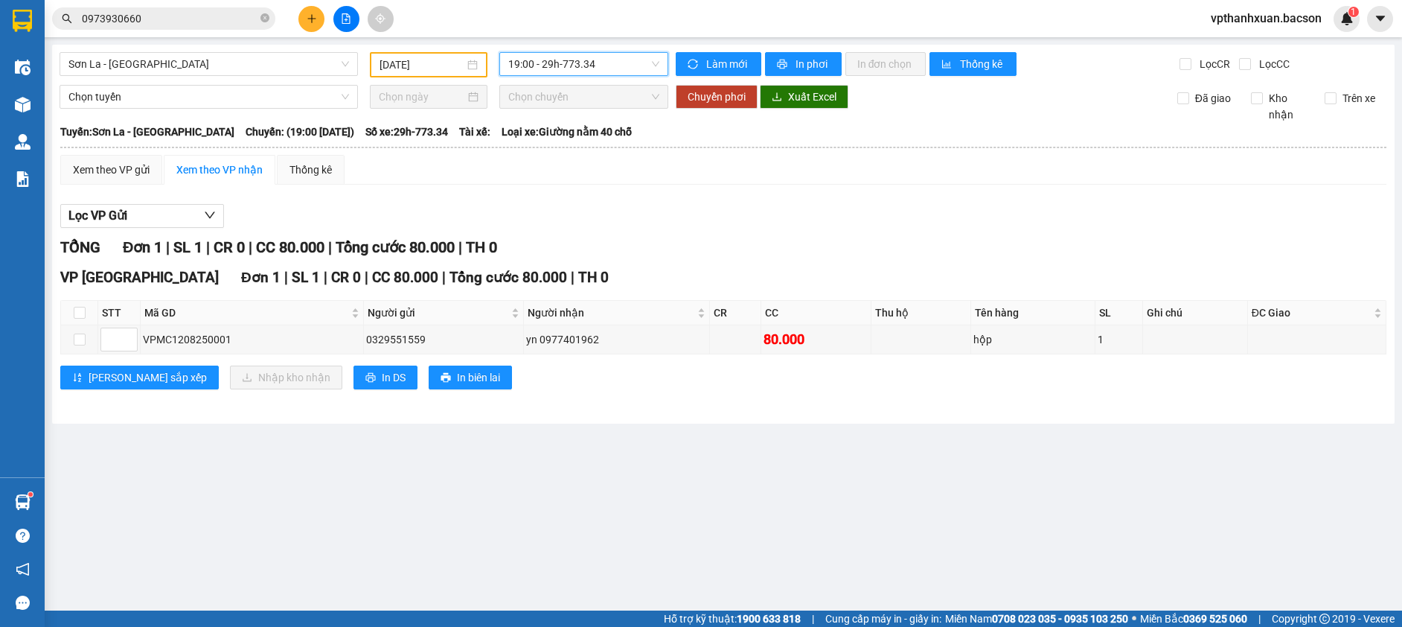
click at [613, 74] on span "19:00 - 29h-773.34" at bounding box center [583, 64] width 151 height 22
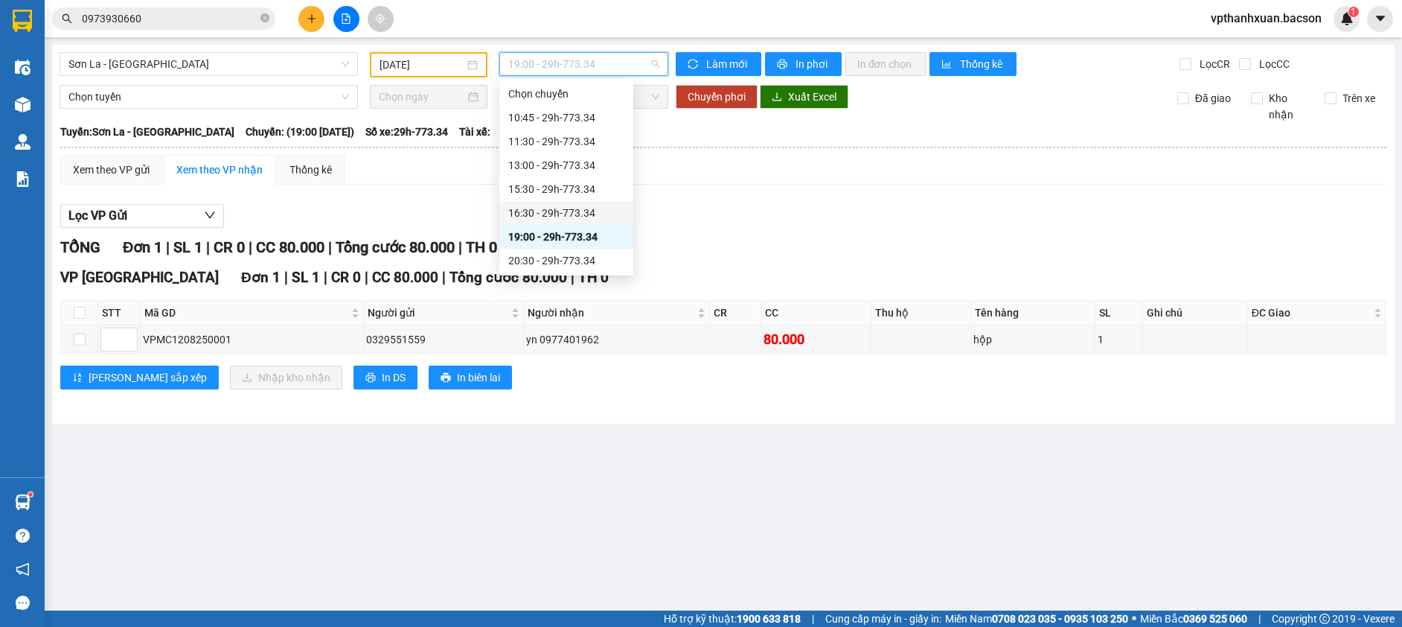
scroll to position [71, 0]
click at [573, 191] on div "20:30 - 29h-773.34" at bounding box center [566, 189] width 116 height 16
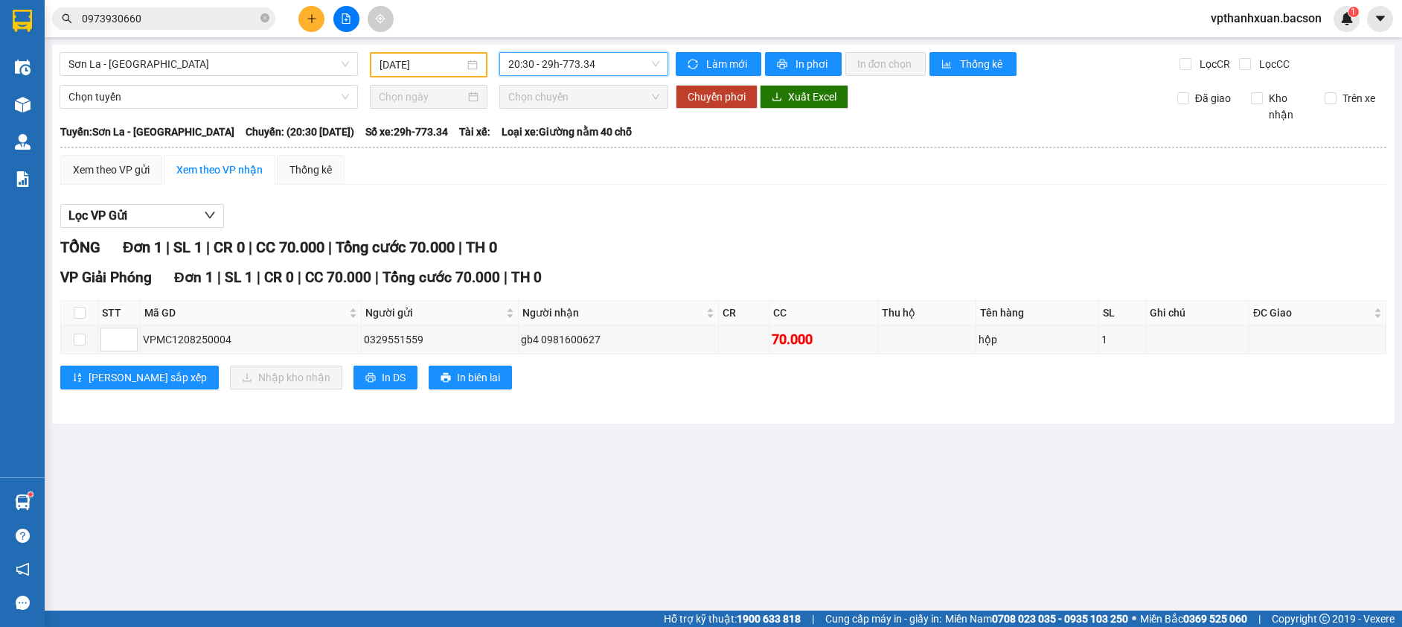
click at [604, 62] on span "20:30 - 29h-773.34" at bounding box center [583, 64] width 151 height 22
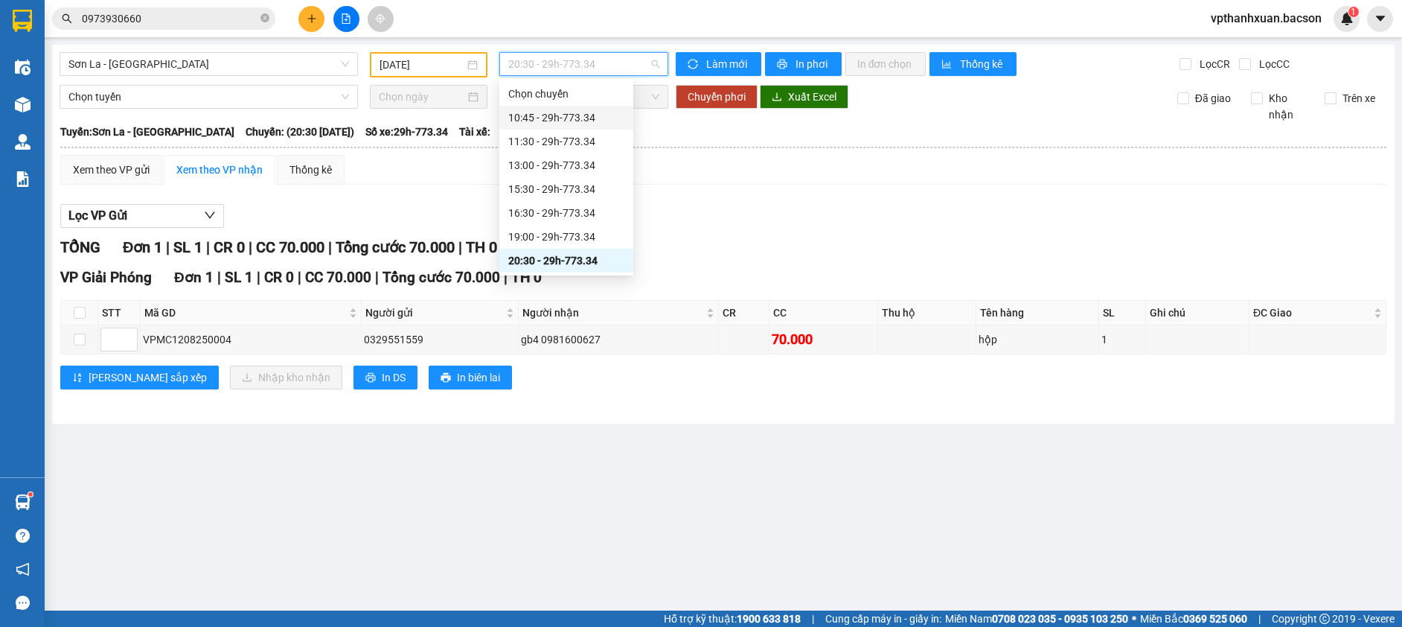
click at [591, 119] on div "10:45 - 29h-773.34" at bounding box center [566, 117] width 116 height 16
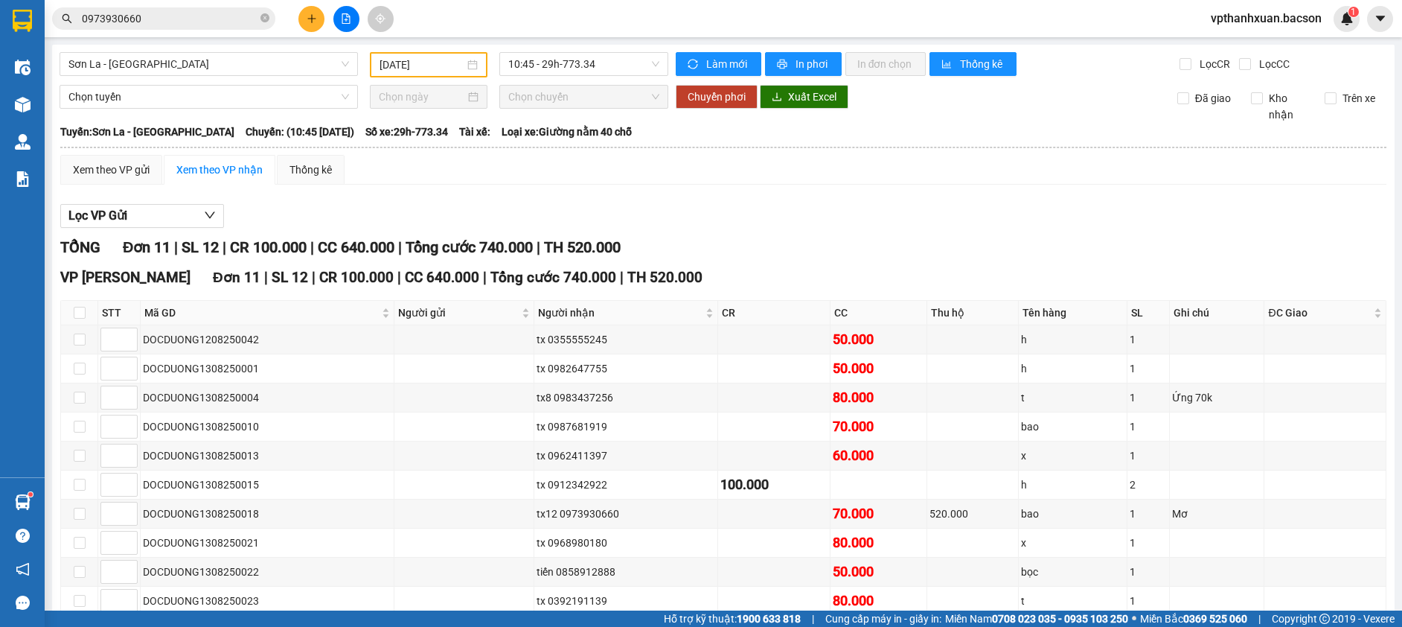
click at [592, 77] on div "[GEOGRAPHIC_DATA] [DATE] 10:45 - 29h-773.34 Làm mới In phơi In đơn chọn Thống k…" at bounding box center [723, 379] width 1343 height 669
click at [617, 74] on span "10:45 - 29h-773.34" at bounding box center [583, 64] width 151 height 22
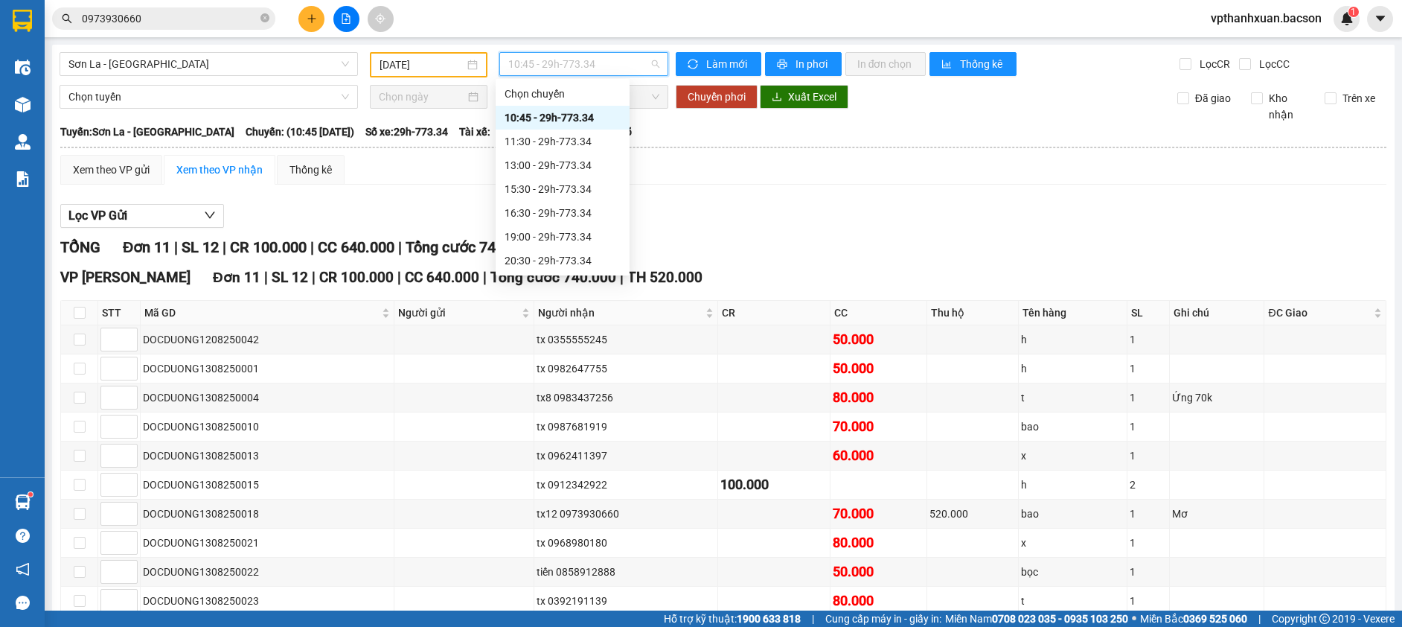
scroll to position [71, 0]
click at [583, 256] on div "22:30 - 29h-773.34" at bounding box center [563, 260] width 116 height 16
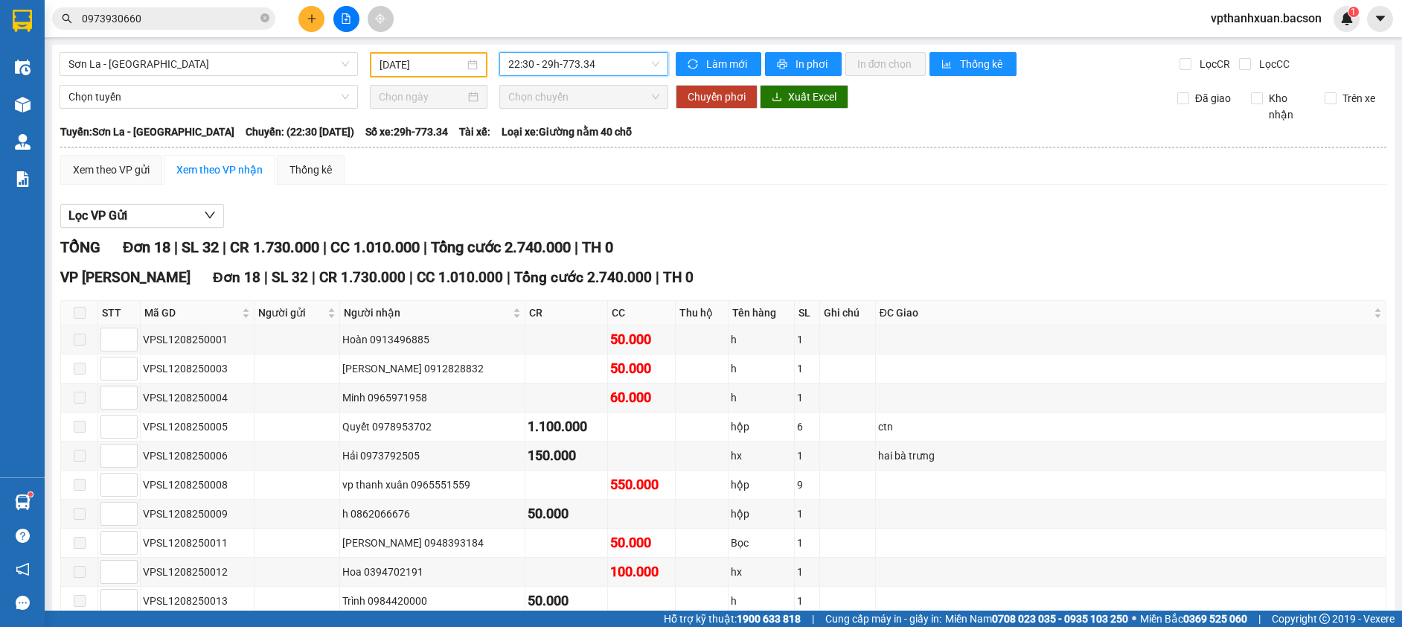
click at [552, 59] on span "22:30 - 29h-773.34" at bounding box center [583, 64] width 151 height 22
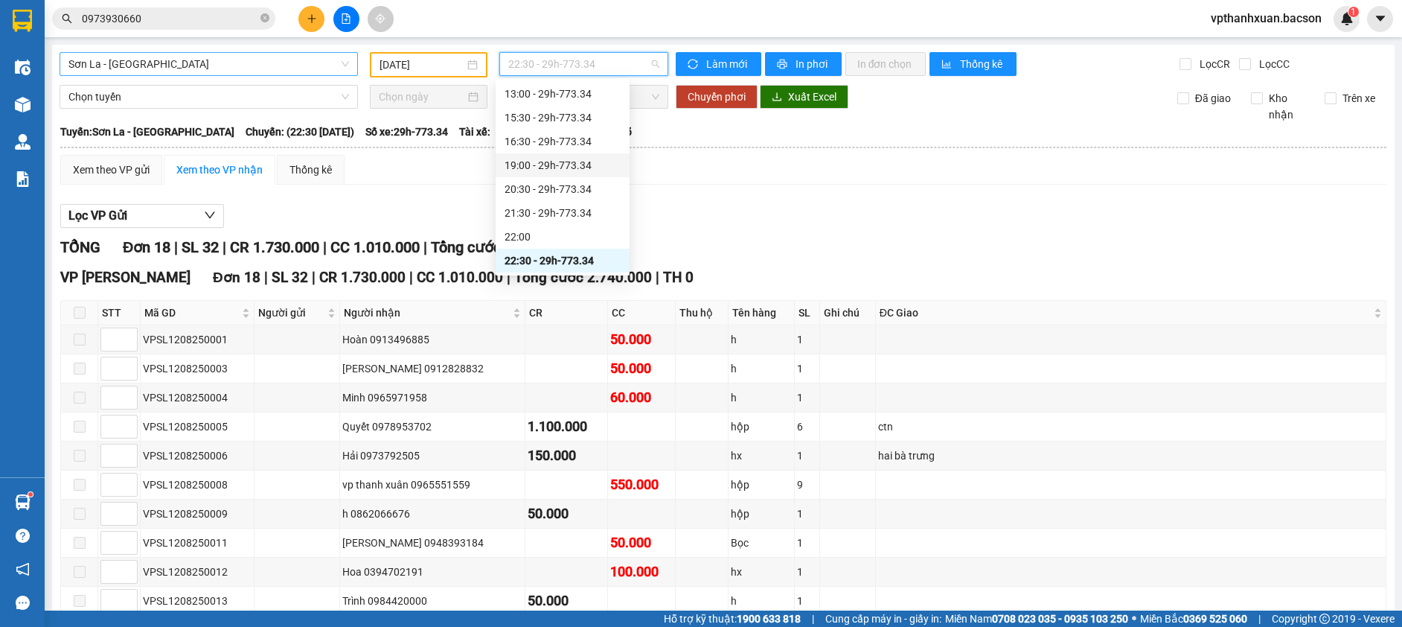
click at [245, 65] on span "Sơn La - [GEOGRAPHIC_DATA]" at bounding box center [208, 64] width 281 height 22
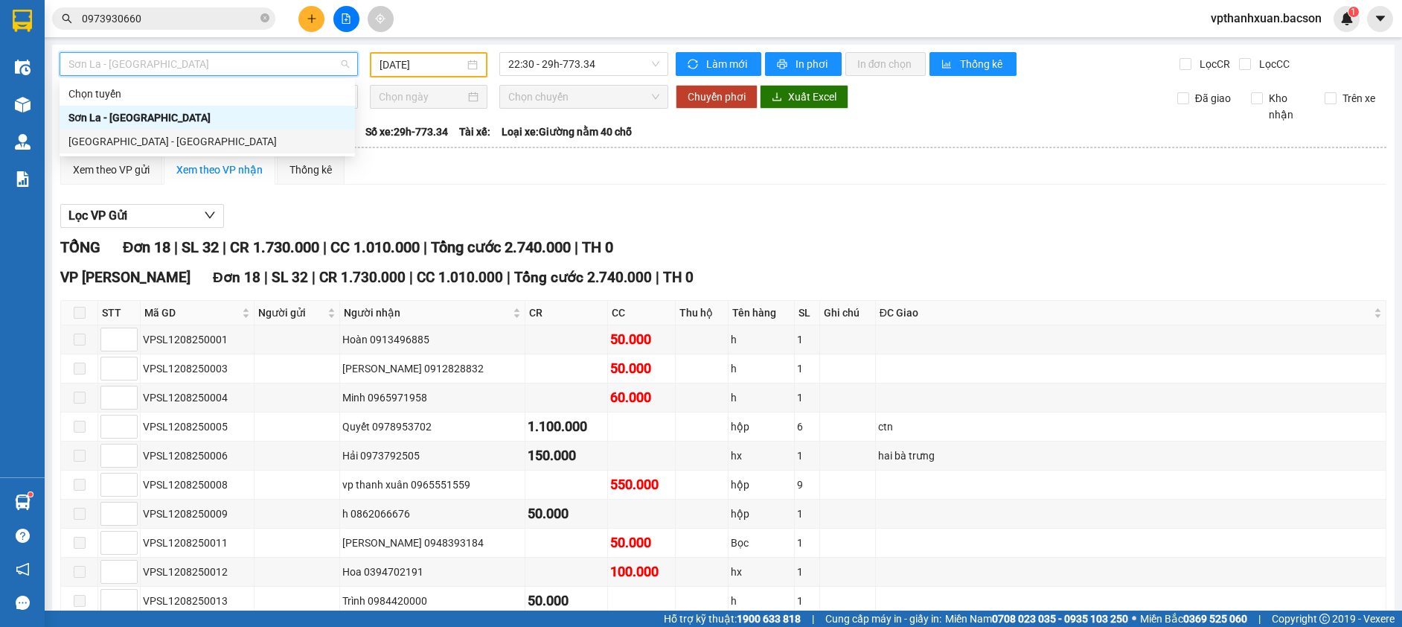
click at [144, 139] on div "[GEOGRAPHIC_DATA] - [GEOGRAPHIC_DATA]" at bounding box center [207, 141] width 278 height 16
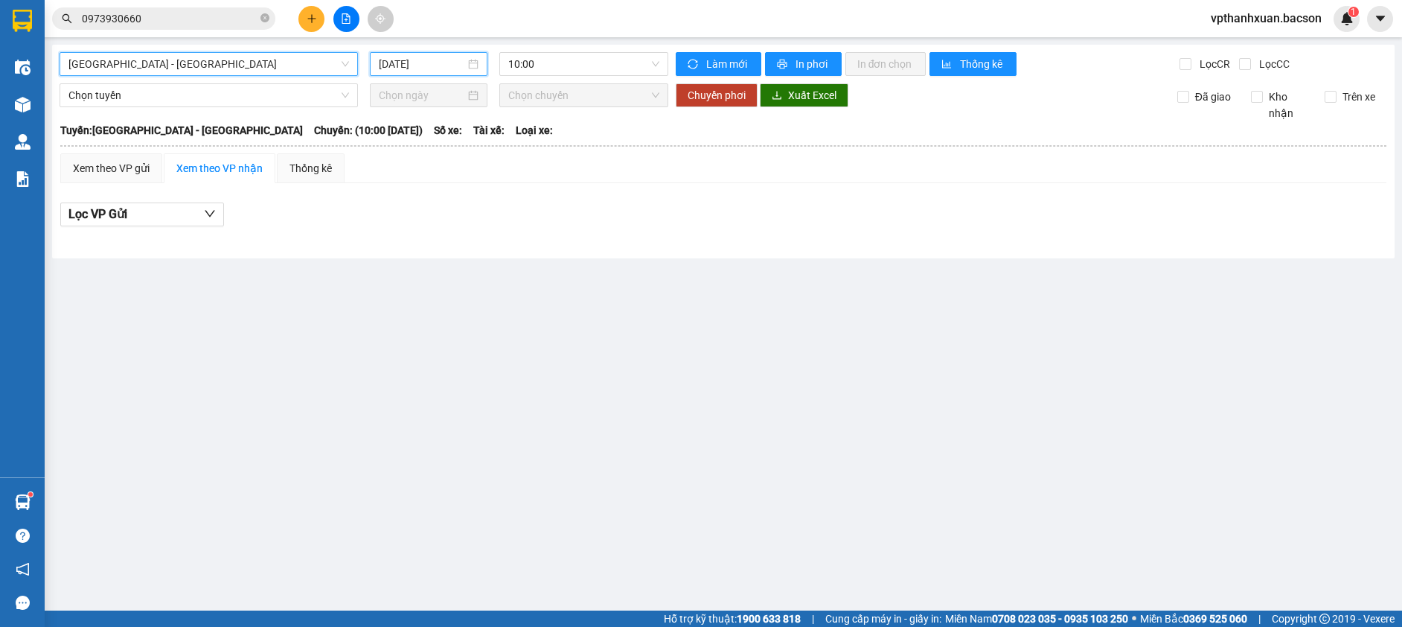
click at [406, 66] on input "[DATE]" at bounding box center [422, 64] width 86 height 16
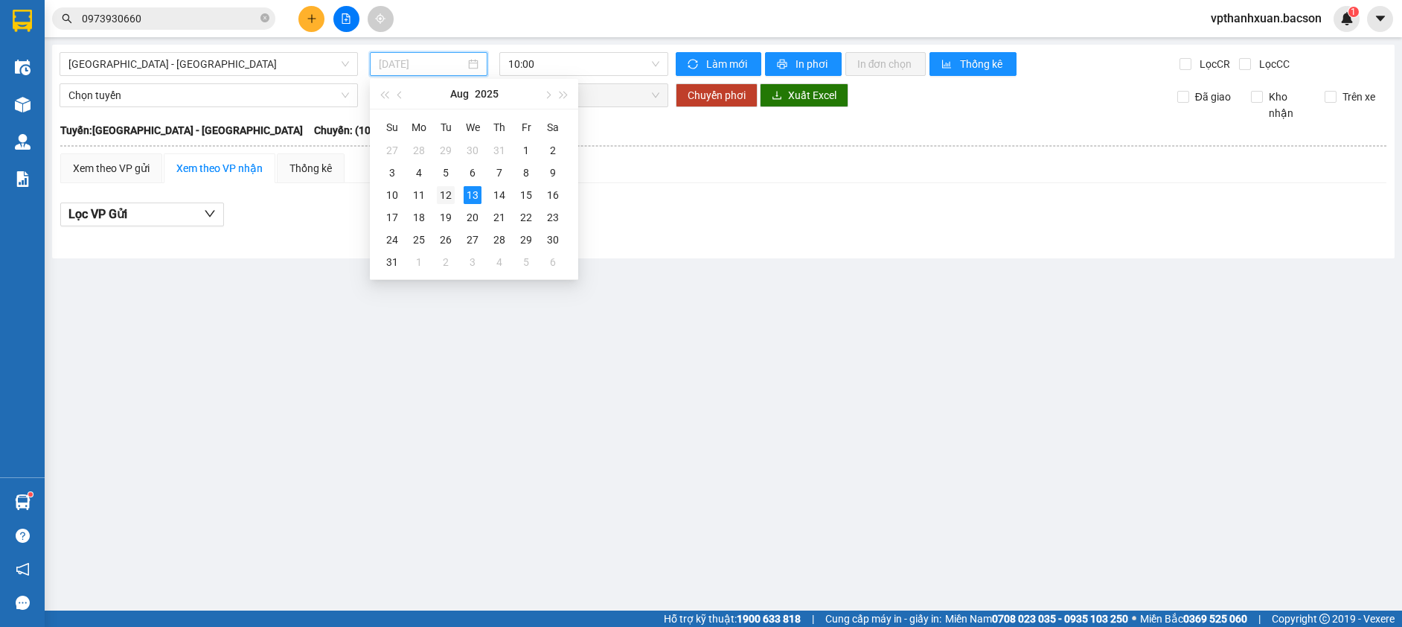
click at [450, 193] on div "12" at bounding box center [446, 195] width 18 height 18
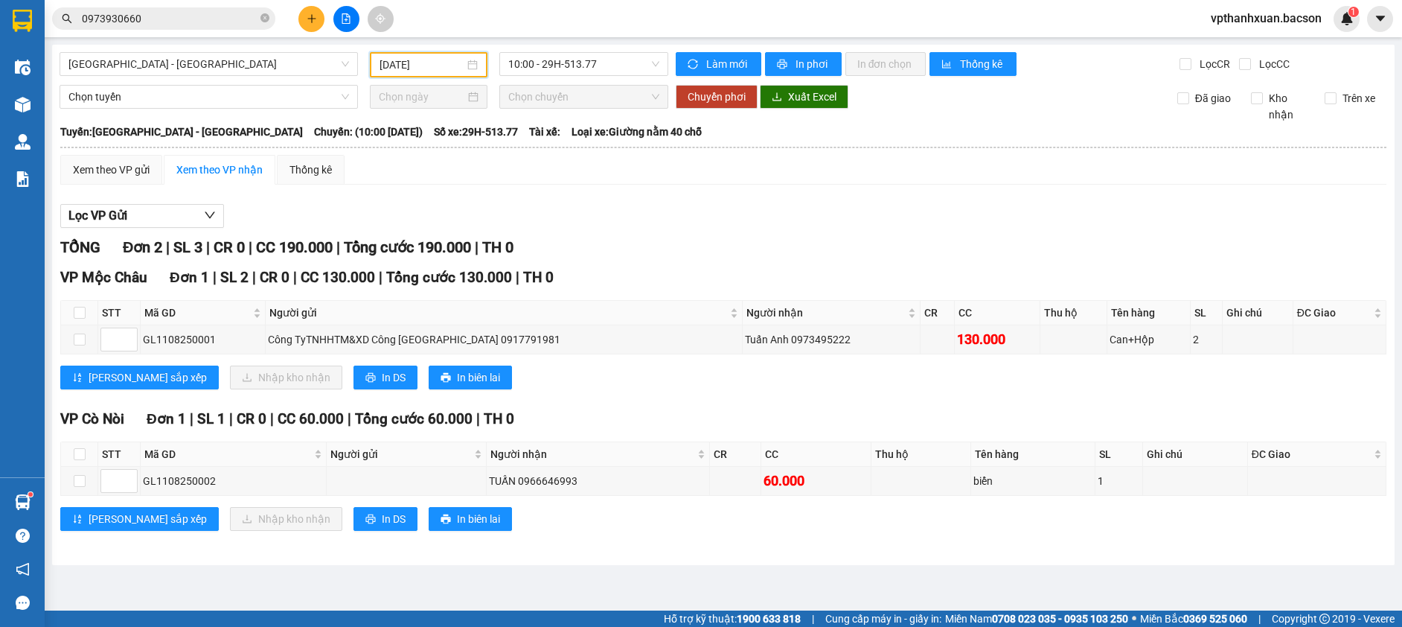
click at [409, 74] on div "[DATE]" at bounding box center [429, 64] width 118 height 25
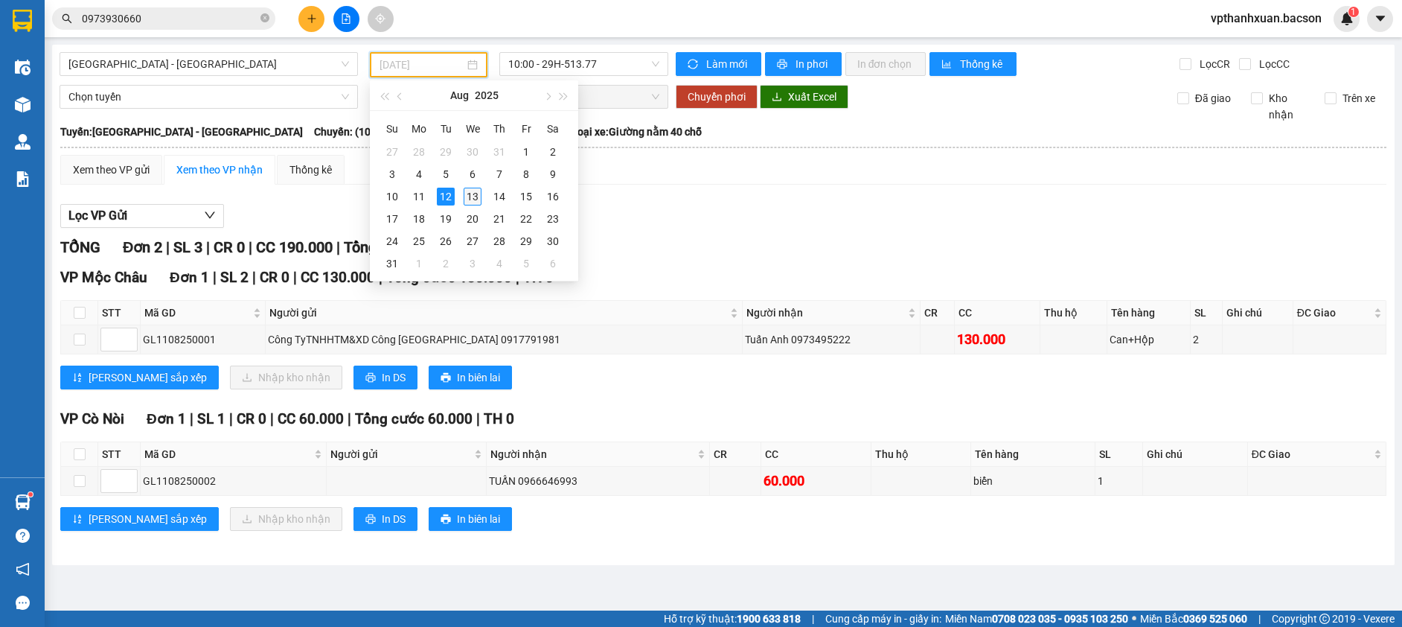
click at [470, 196] on div "13" at bounding box center [473, 197] width 18 height 18
type input "[DATE]"
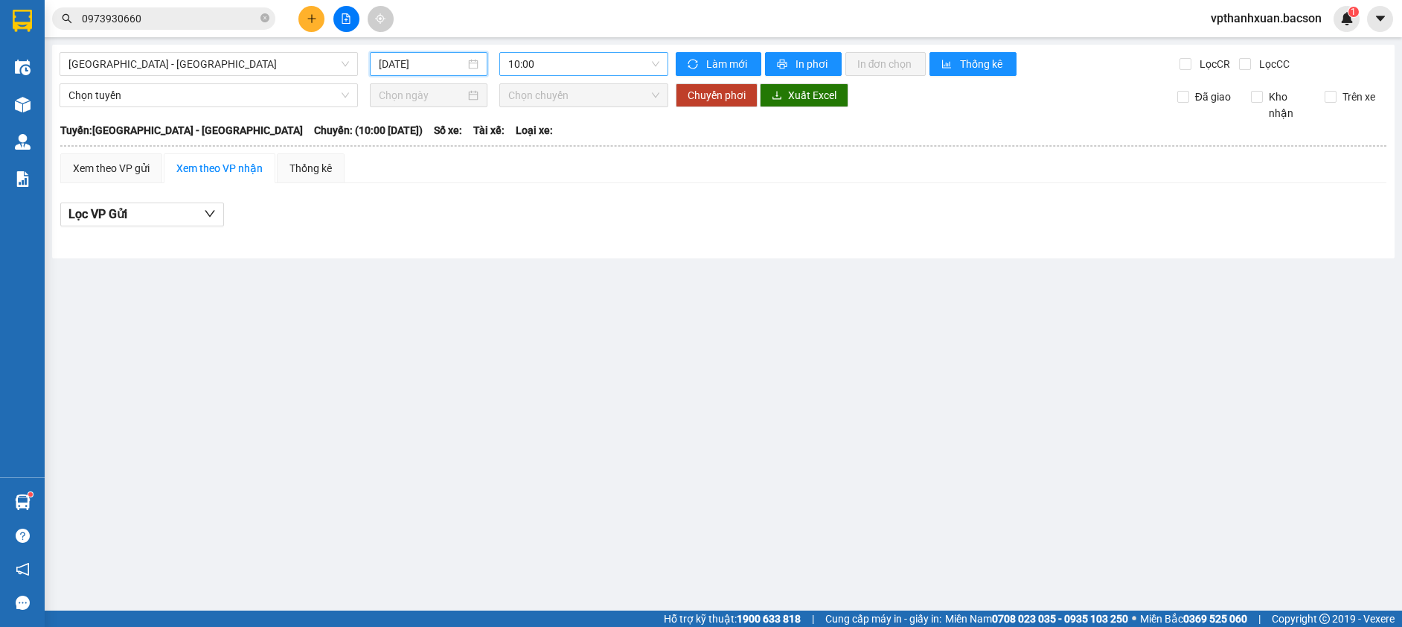
click at [530, 57] on span "10:00" at bounding box center [583, 64] width 151 height 22
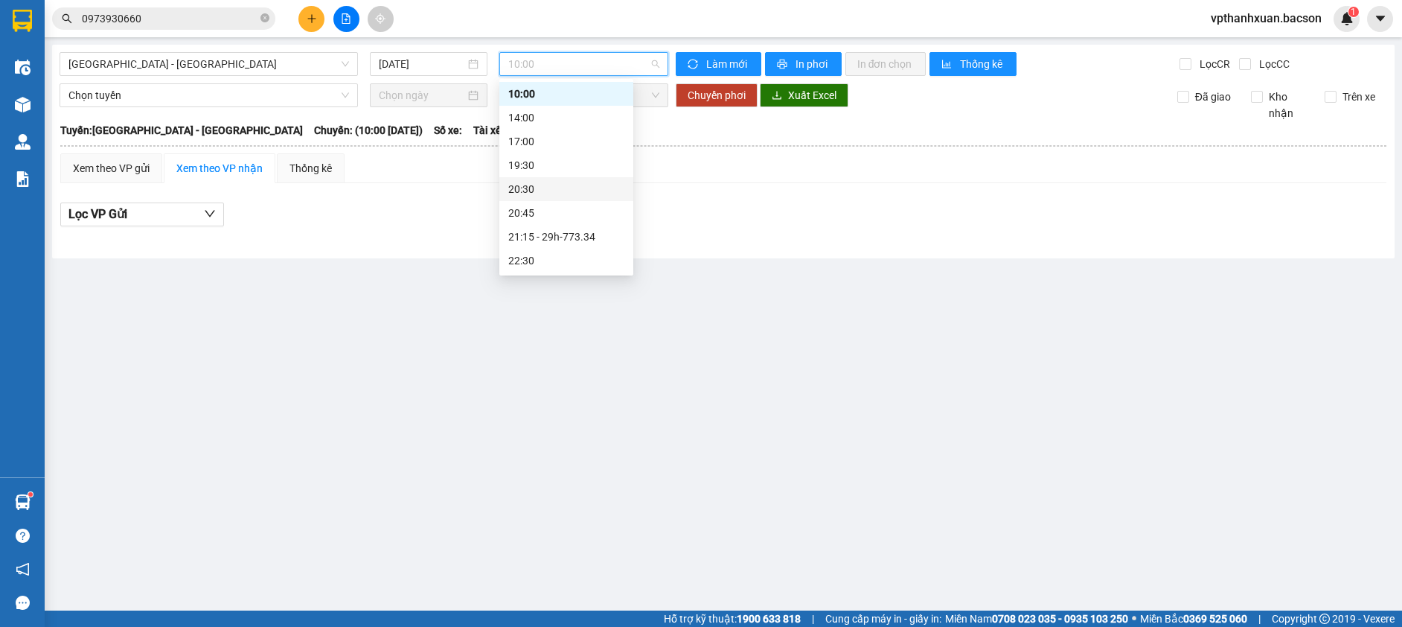
scroll to position [48, 0]
click at [571, 209] on div "21:15 - 29h-773.34" at bounding box center [566, 213] width 116 height 16
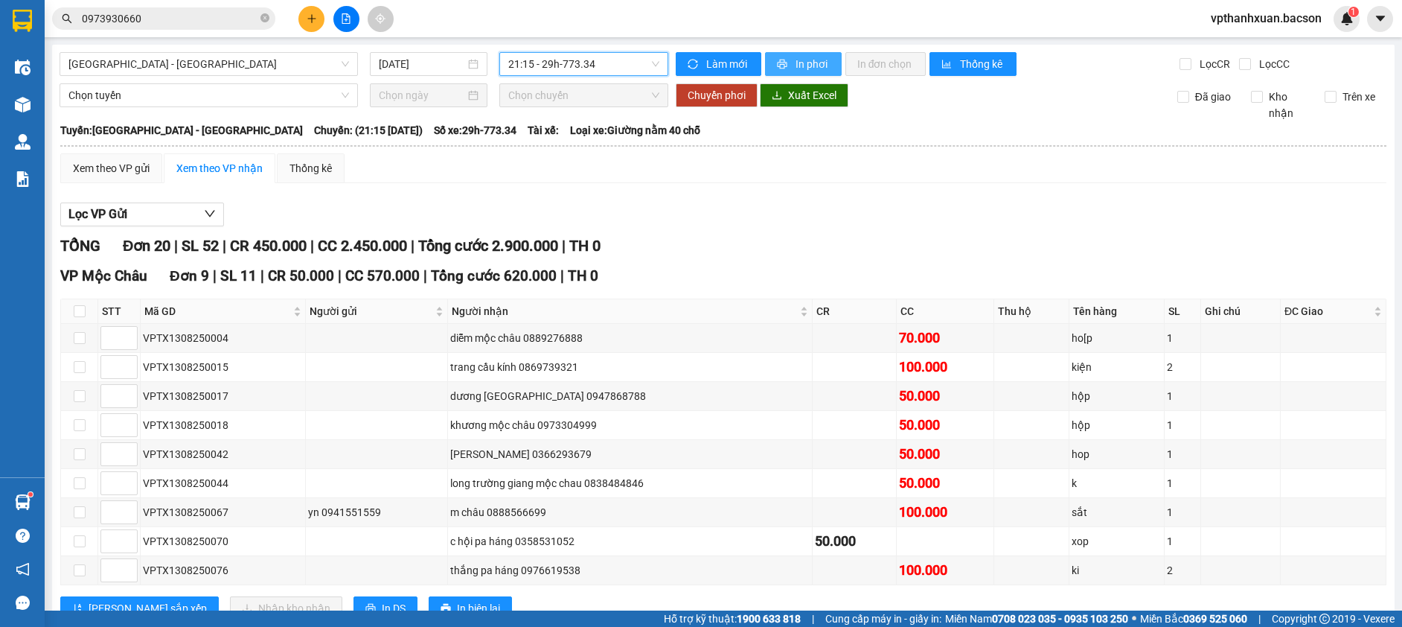
click at [808, 65] on span "In phơi" at bounding box center [813, 64] width 34 height 16
click at [101, 175] on div "Xem theo VP gửi" at bounding box center [111, 168] width 77 height 16
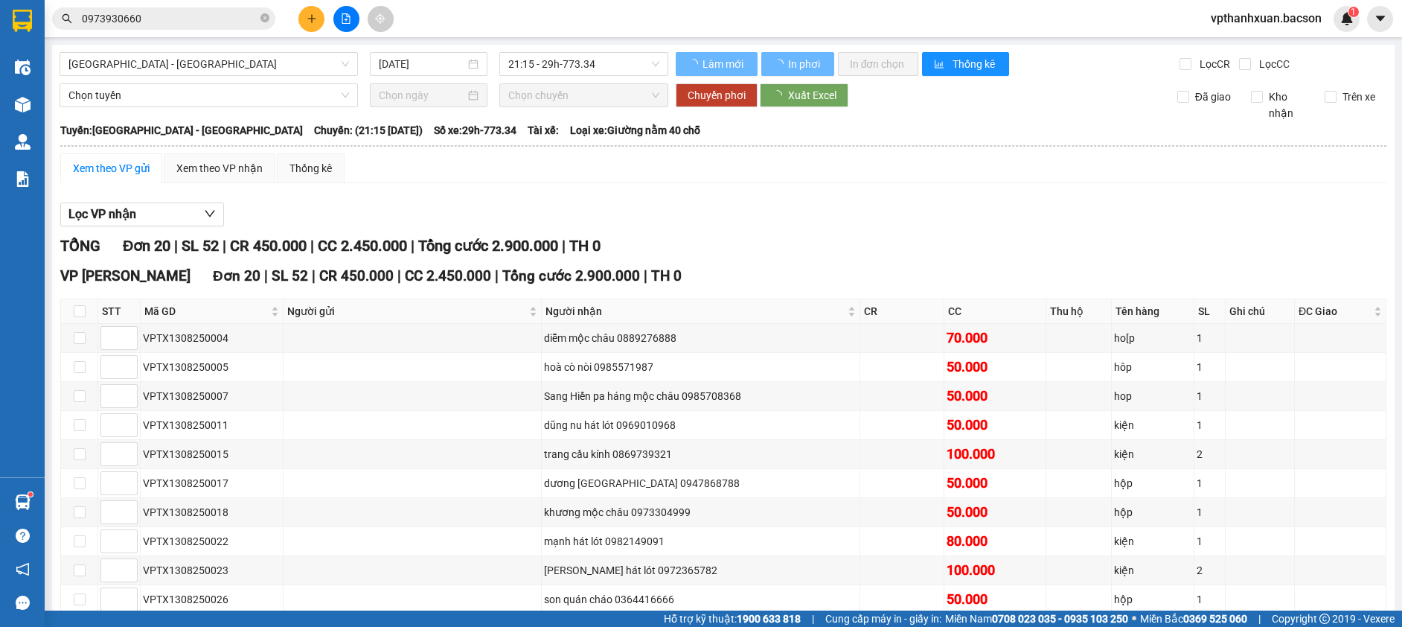
click at [85, 311] on input "checkbox" at bounding box center [80, 311] width 12 height 12
checkbox input "true"
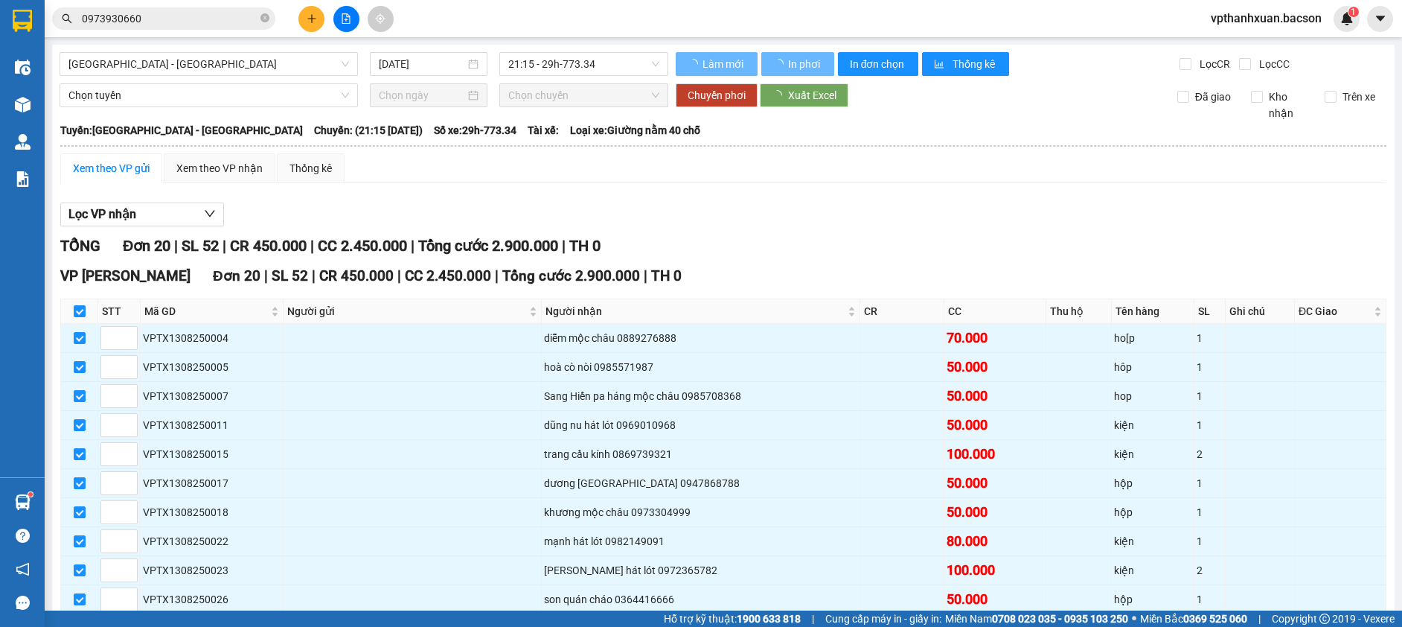
checkbox input "true"
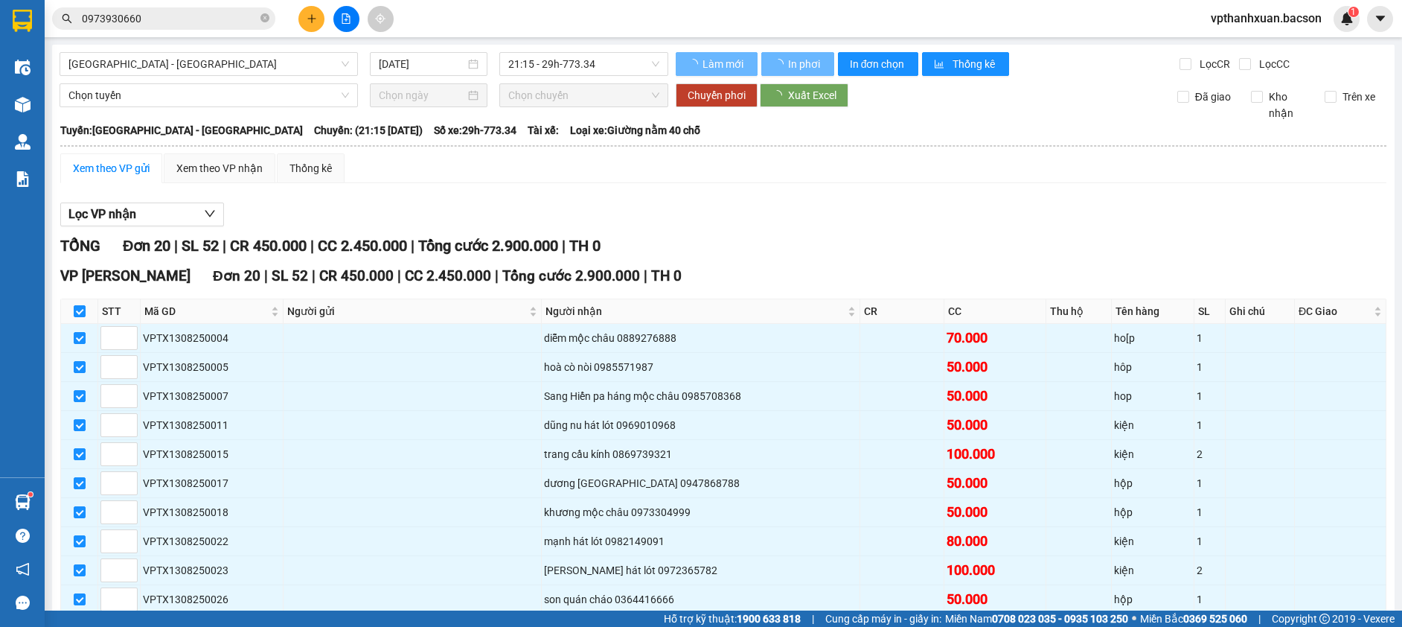
checkbox input "true"
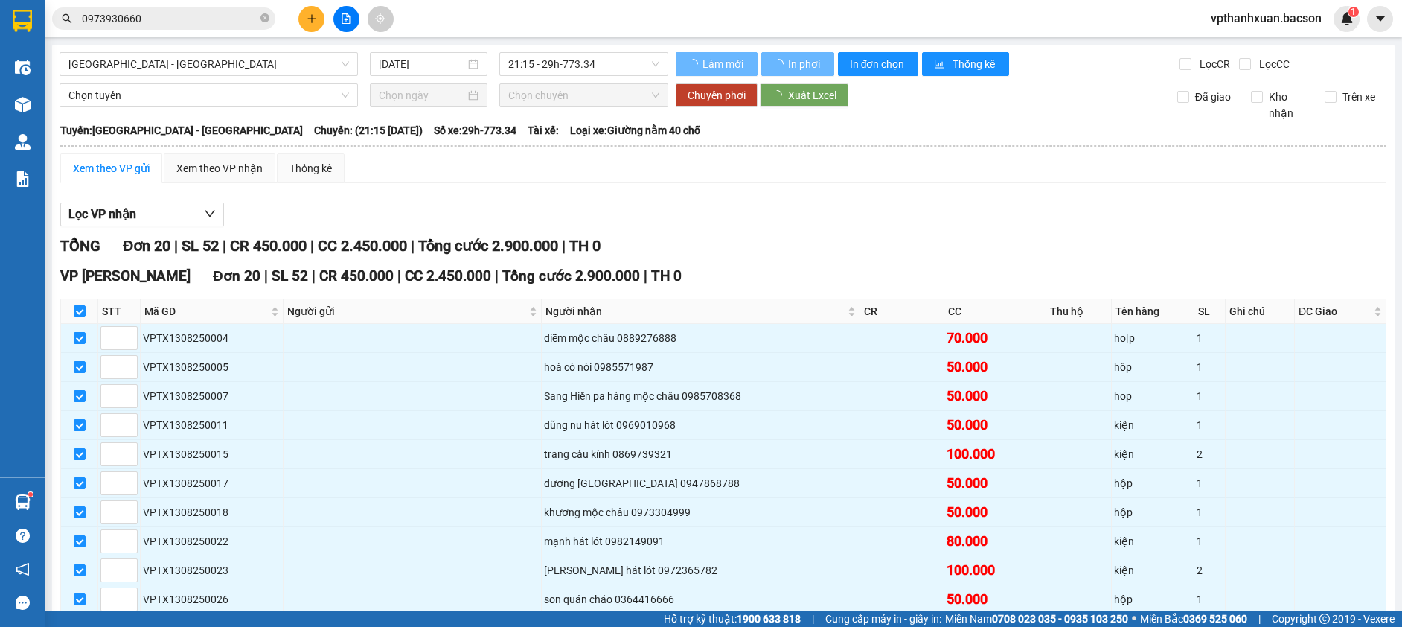
checkbox input "true"
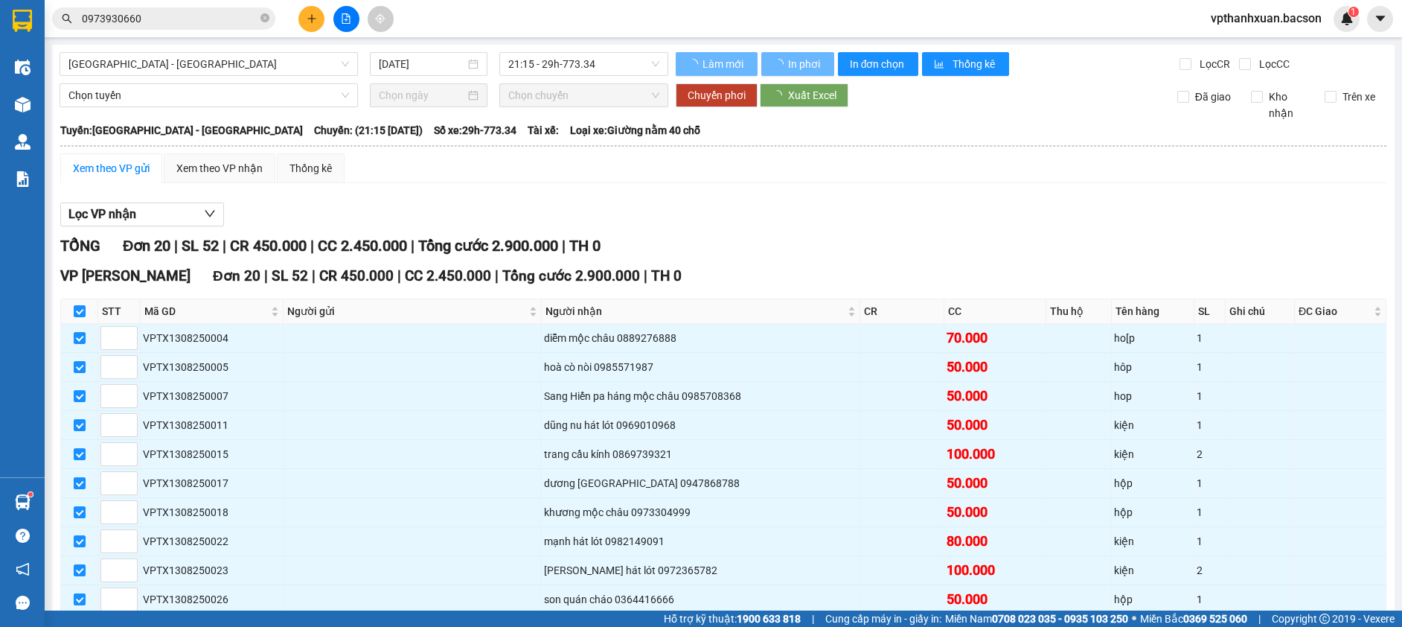
checkbox input "true"
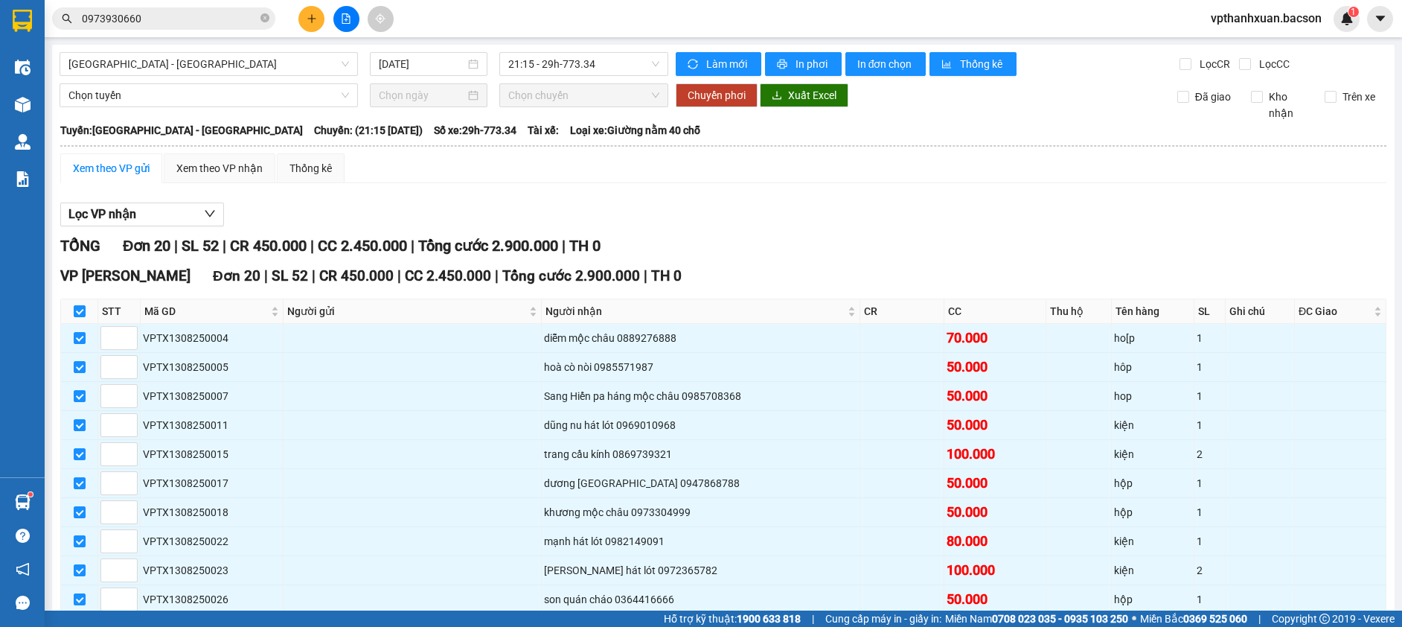
scroll to position [371, 0]
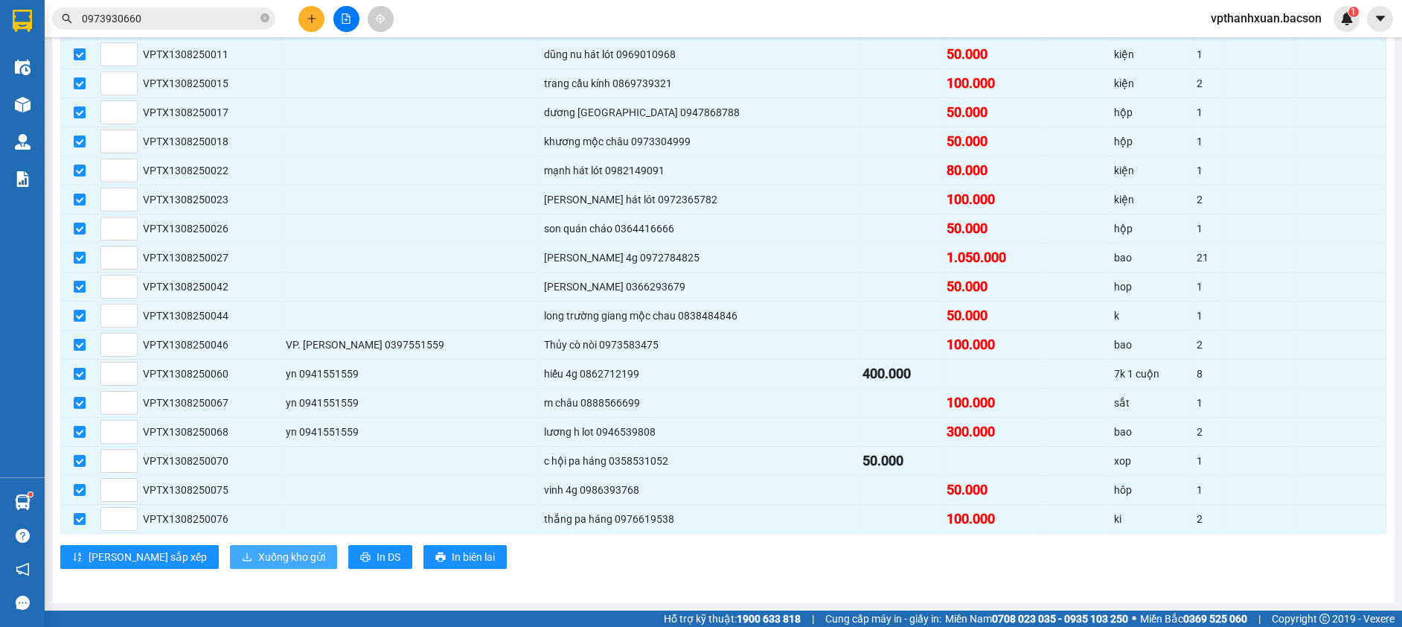
click at [258, 561] on span "Xuống kho gửi" at bounding box center [291, 556] width 67 height 16
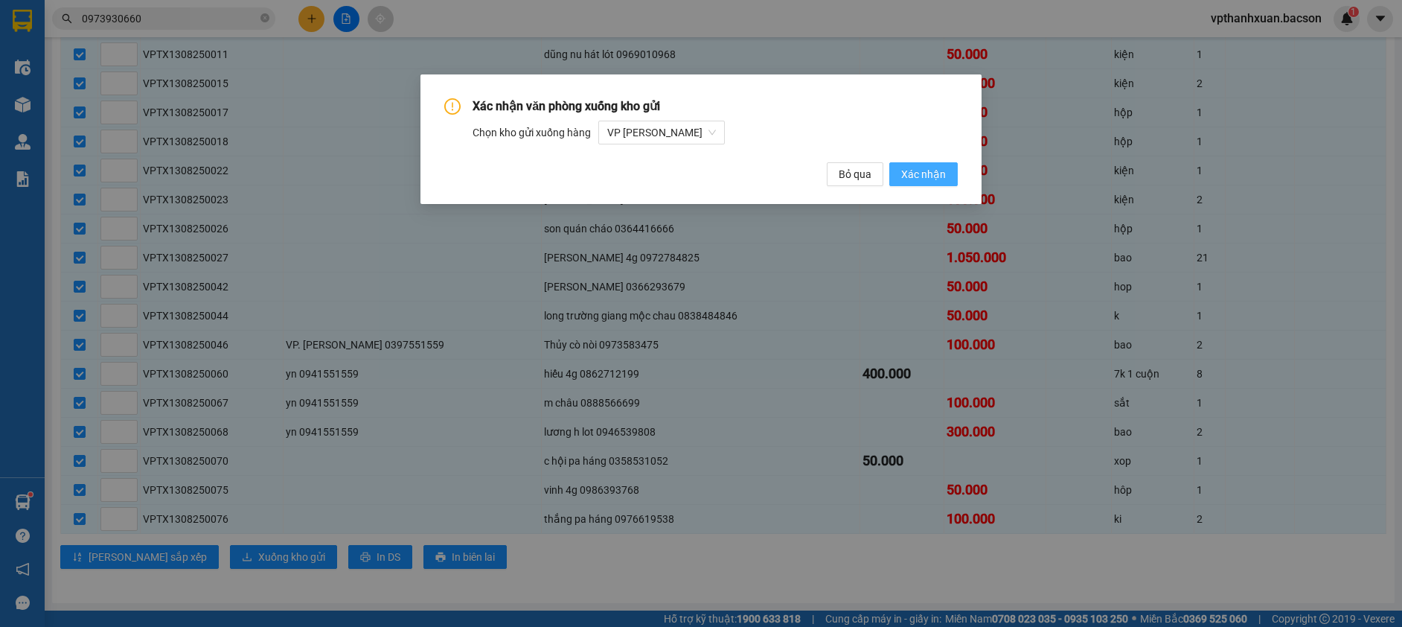
click at [910, 164] on button "Xác nhận" at bounding box center [923, 174] width 68 height 24
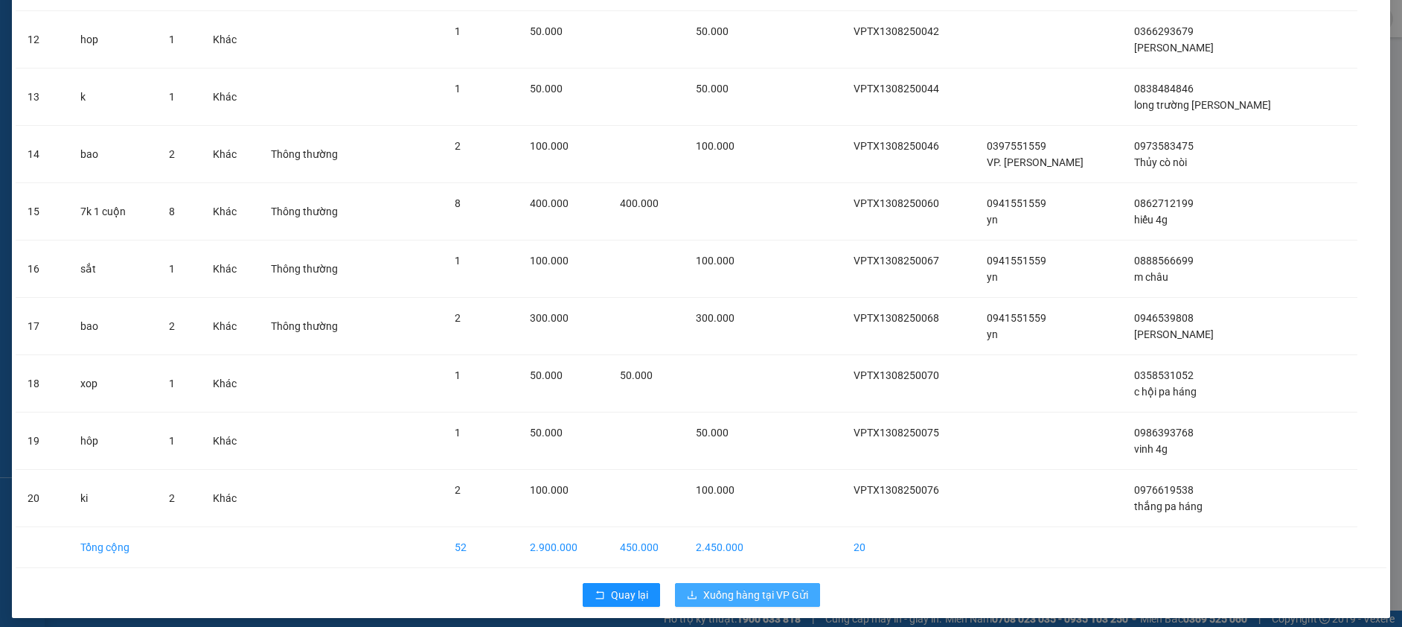
scroll to position [753, 0]
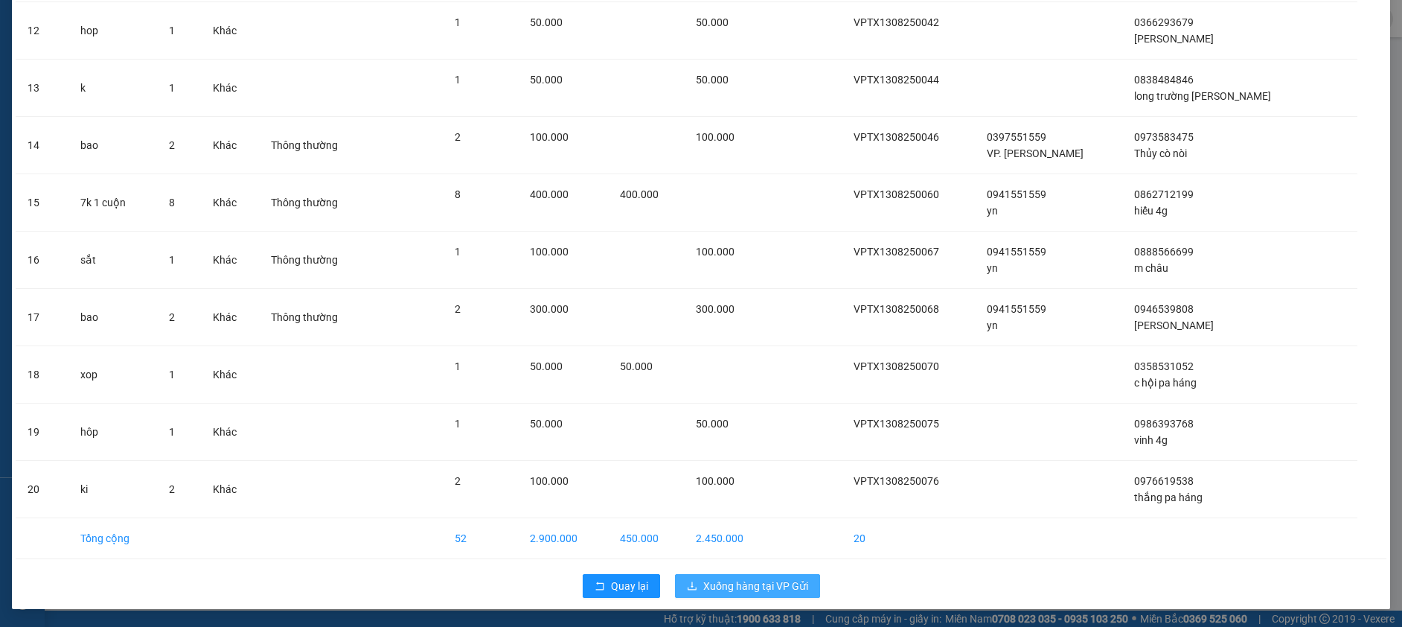
click at [752, 583] on span "Xuống hàng tại VP Gửi" at bounding box center [755, 586] width 105 height 16
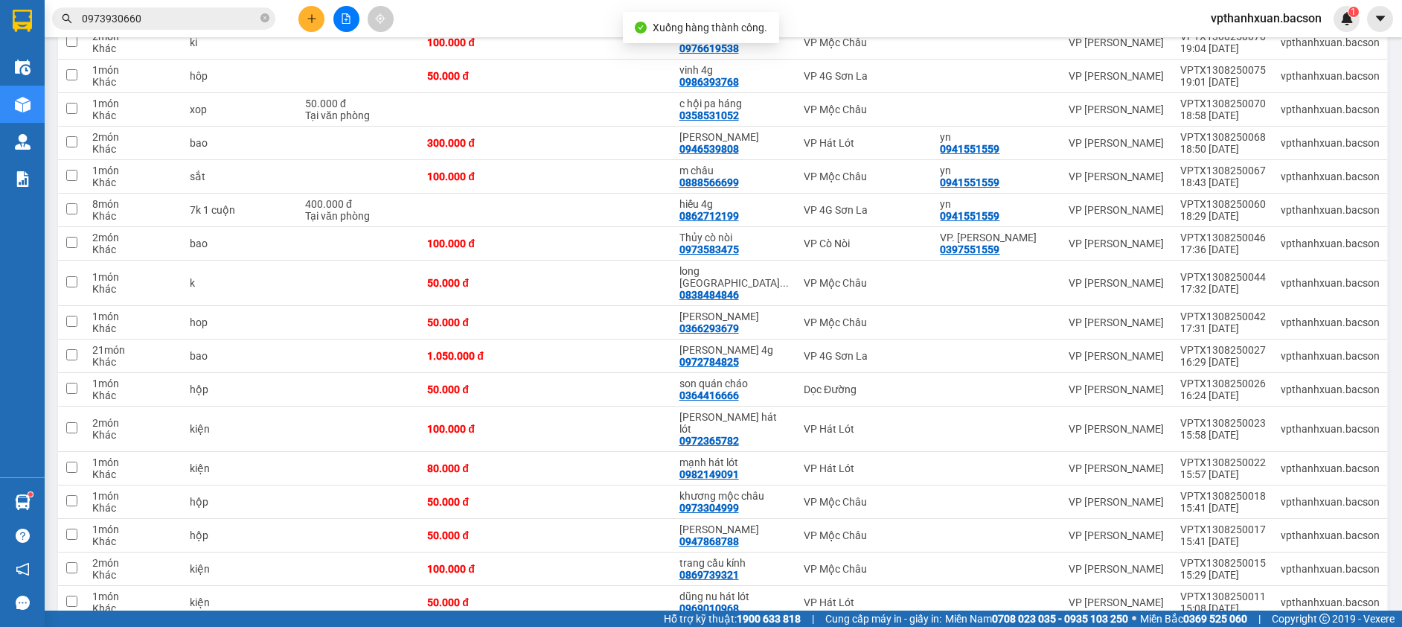
scroll to position [370, 0]
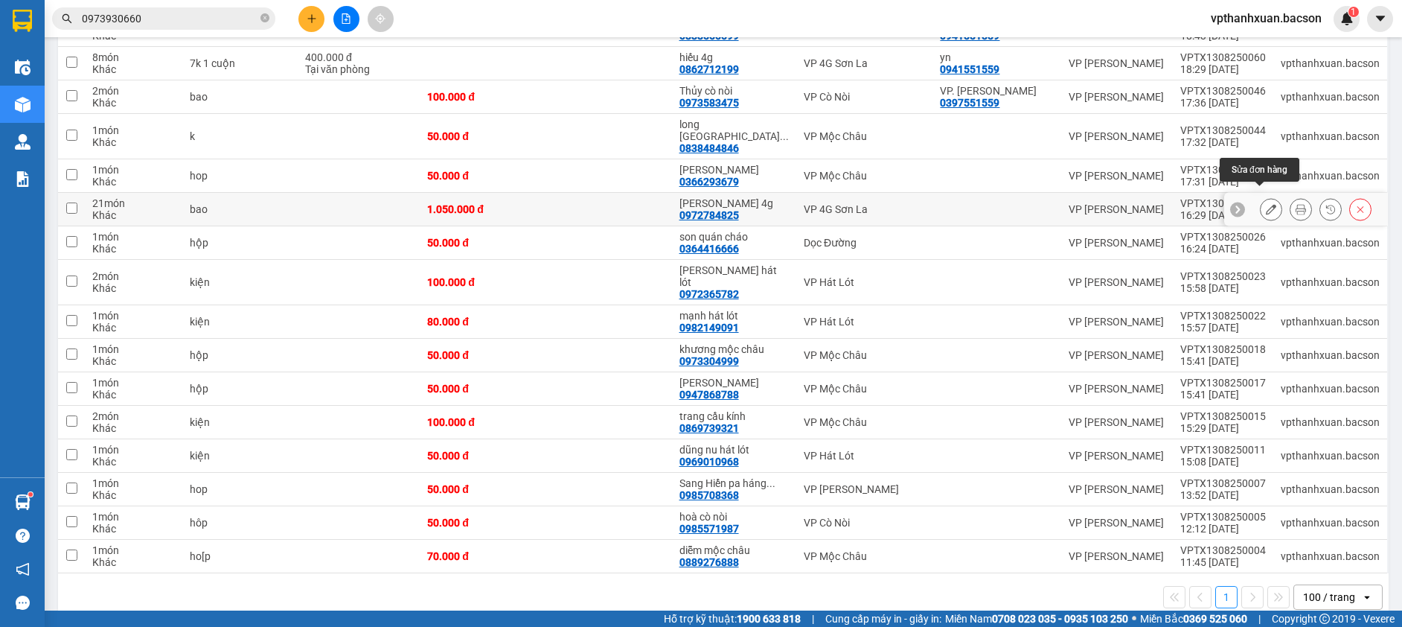
click at [1266, 204] on icon at bounding box center [1271, 209] width 10 height 10
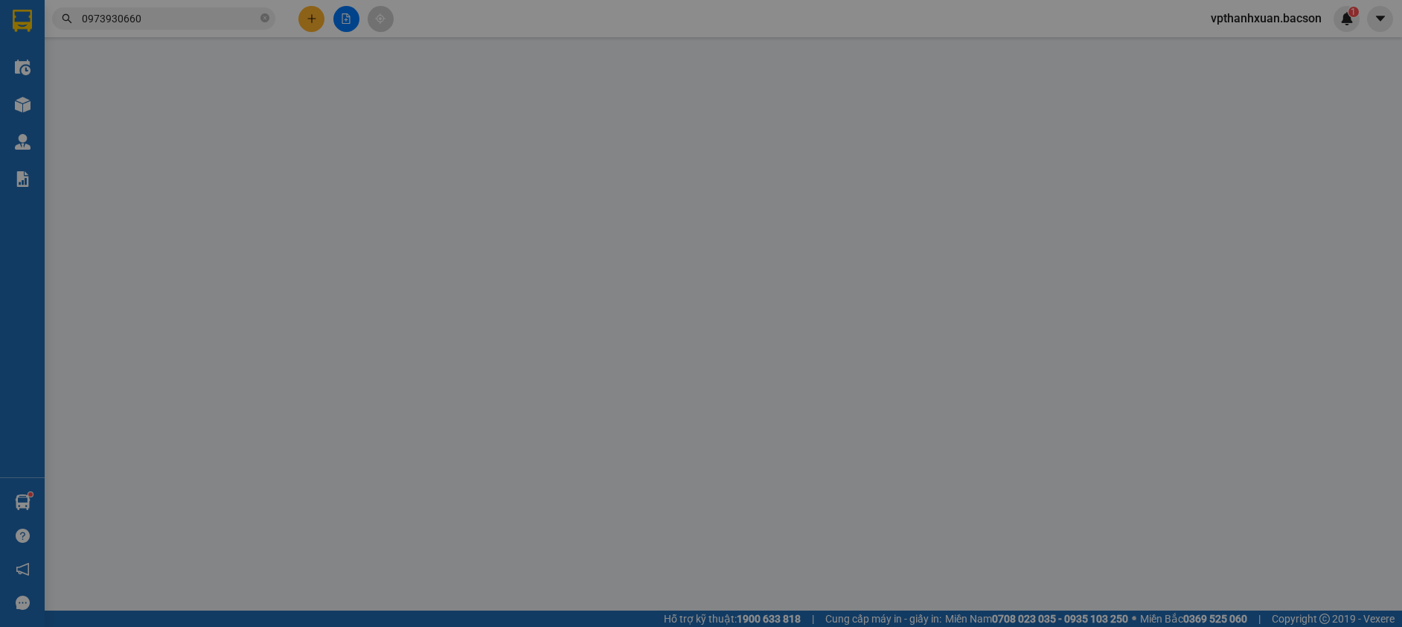
type input "0972784825"
type input "[PERSON_NAME] 4g"
type input "1.050.000"
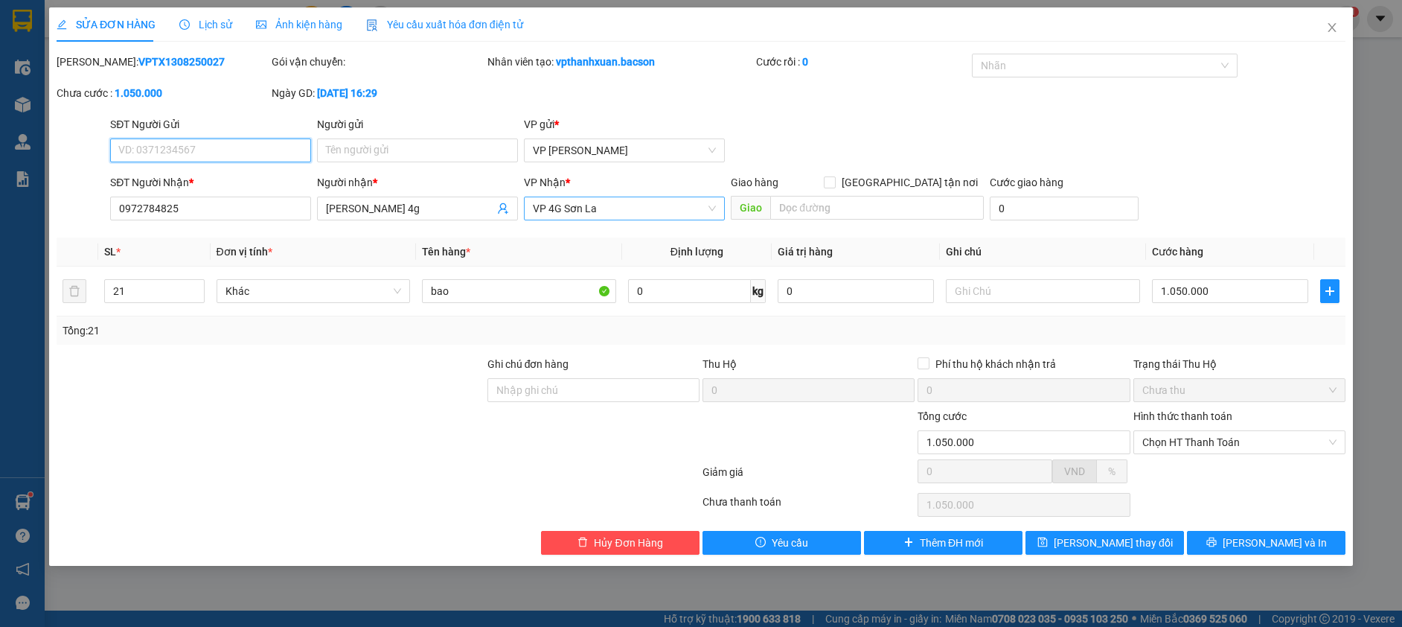
click at [625, 212] on span "VP 4G Sơn La" at bounding box center [624, 208] width 183 height 22
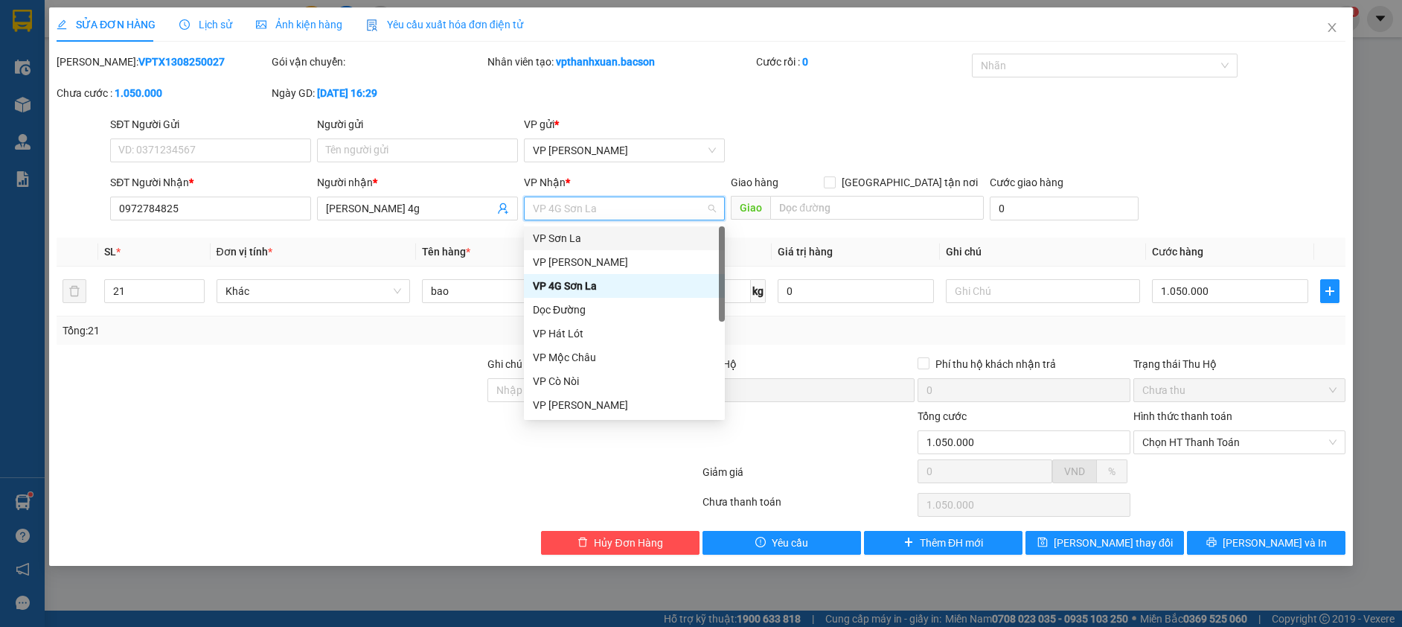
click at [579, 242] on div "VP Sơn La" at bounding box center [624, 238] width 183 height 16
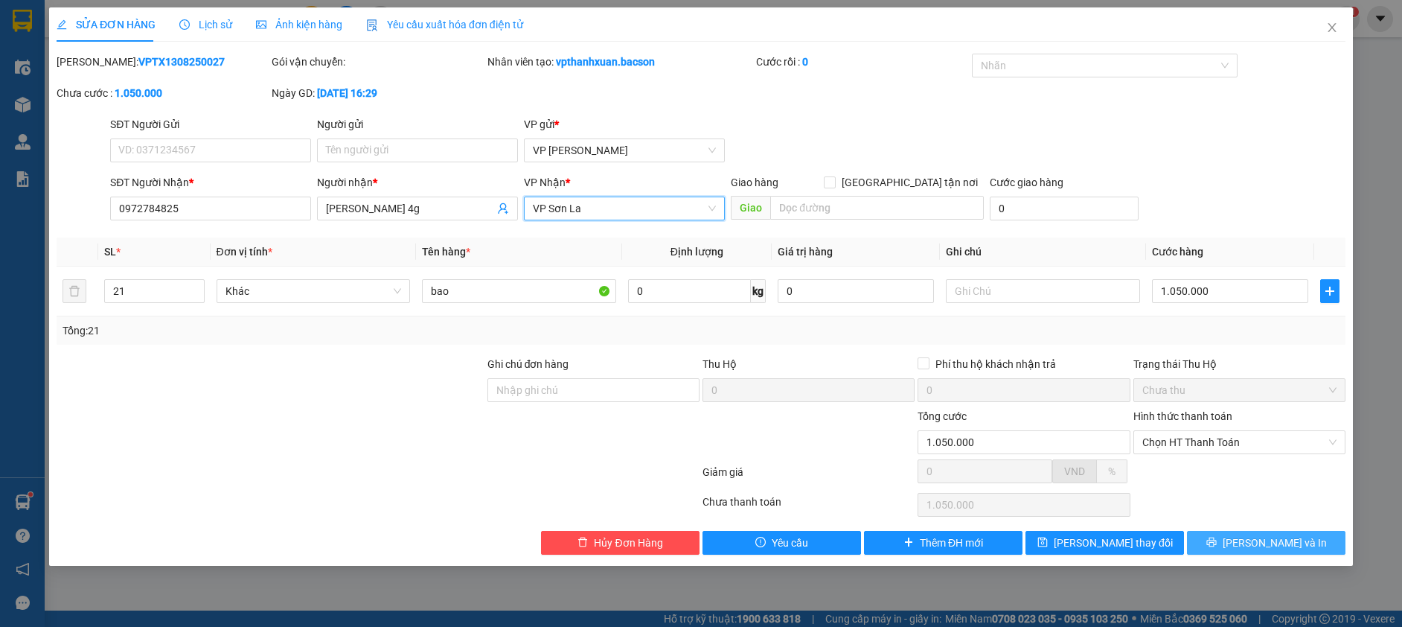
click at [1217, 546] on icon "printer" at bounding box center [1211, 542] width 10 height 10
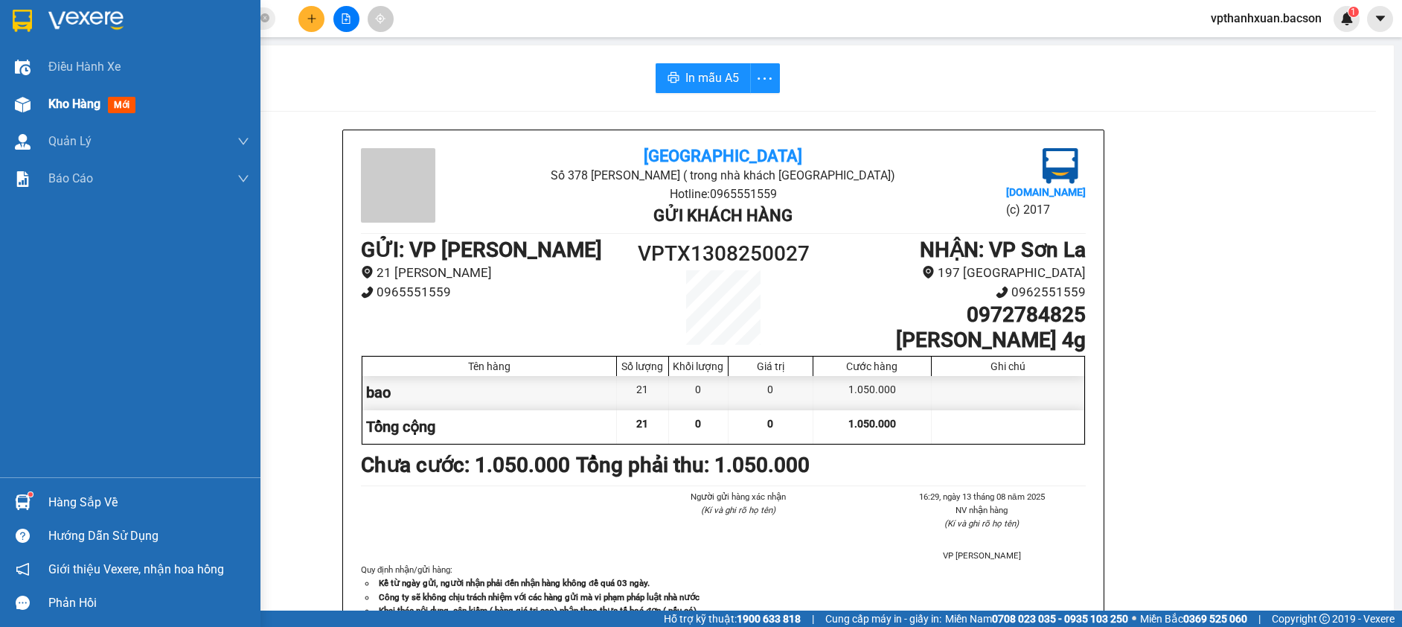
click at [116, 103] on span "mới" at bounding box center [122, 105] width 28 height 16
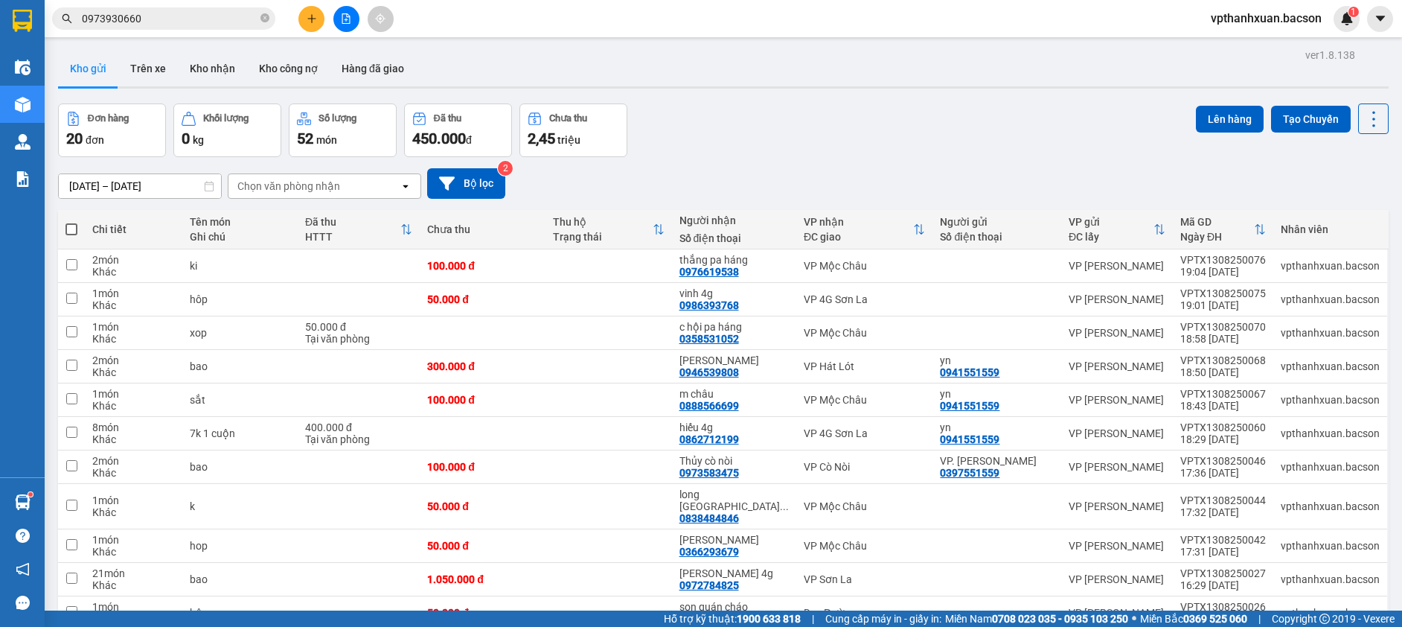
click at [76, 229] on span at bounding box center [71, 229] width 12 height 12
click at [71, 222] on input "checkbox" at bounding box center [71, 222] width 0 height 0
checkbox input "true"
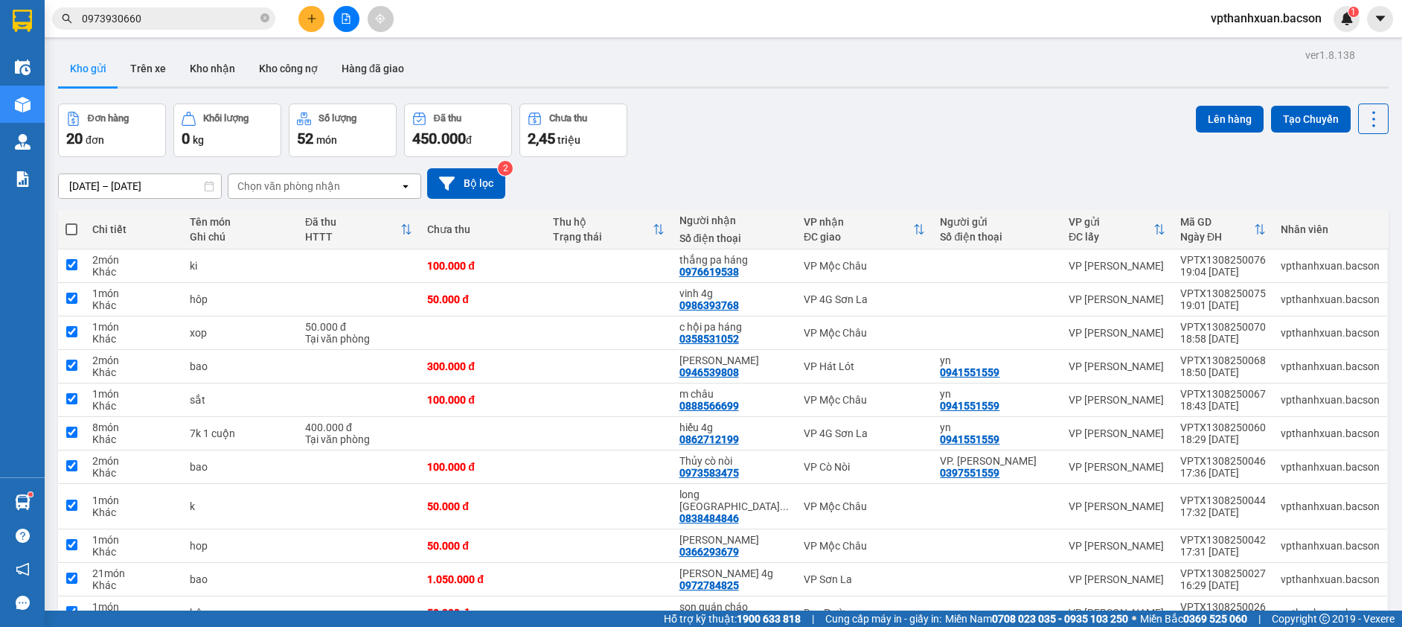
checkbox input "true"
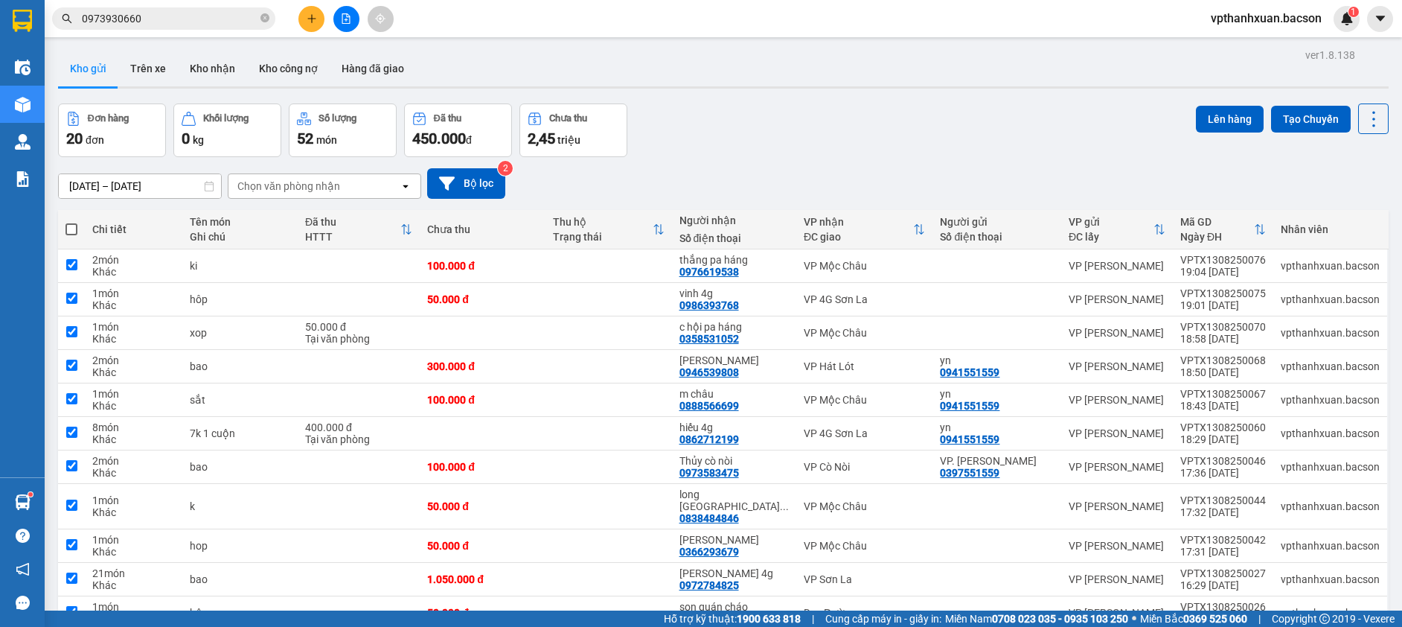
checkbox input "true"
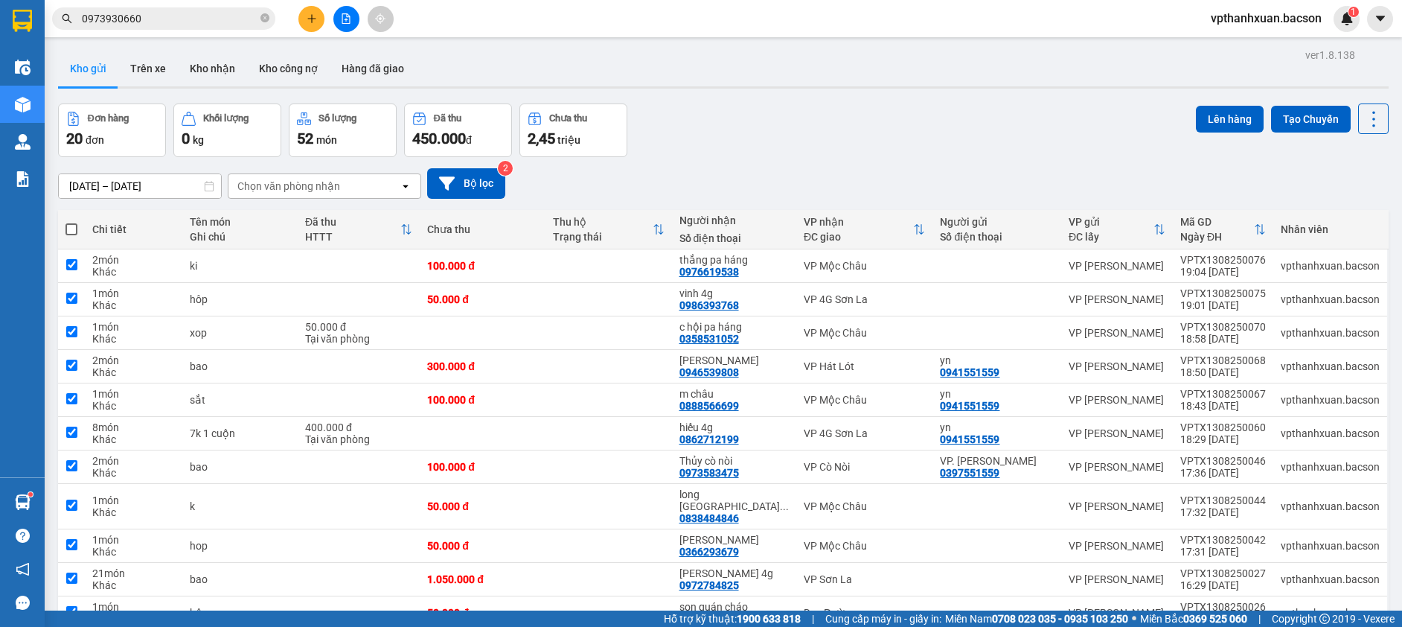
checkbox input "true"
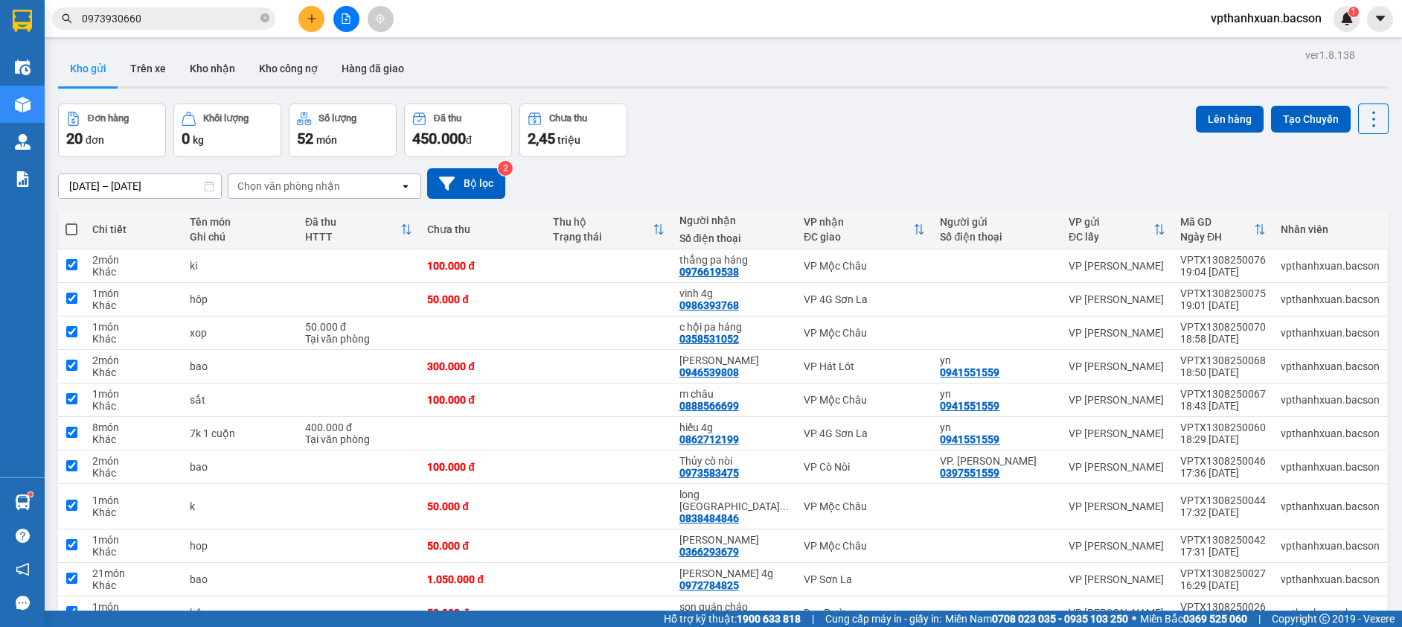
checkbox input "true"
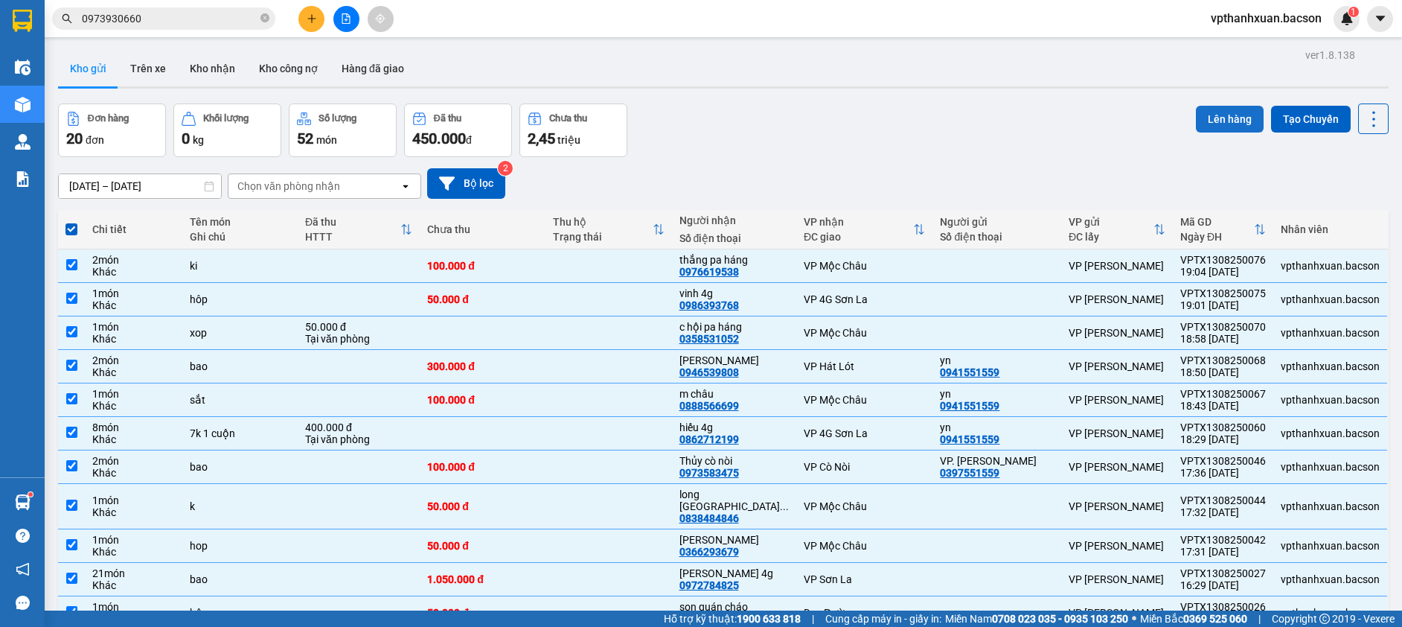
click at [1235, 115] on button "Lên hàng" at bounding box center [1230, 119] width 68 height 27
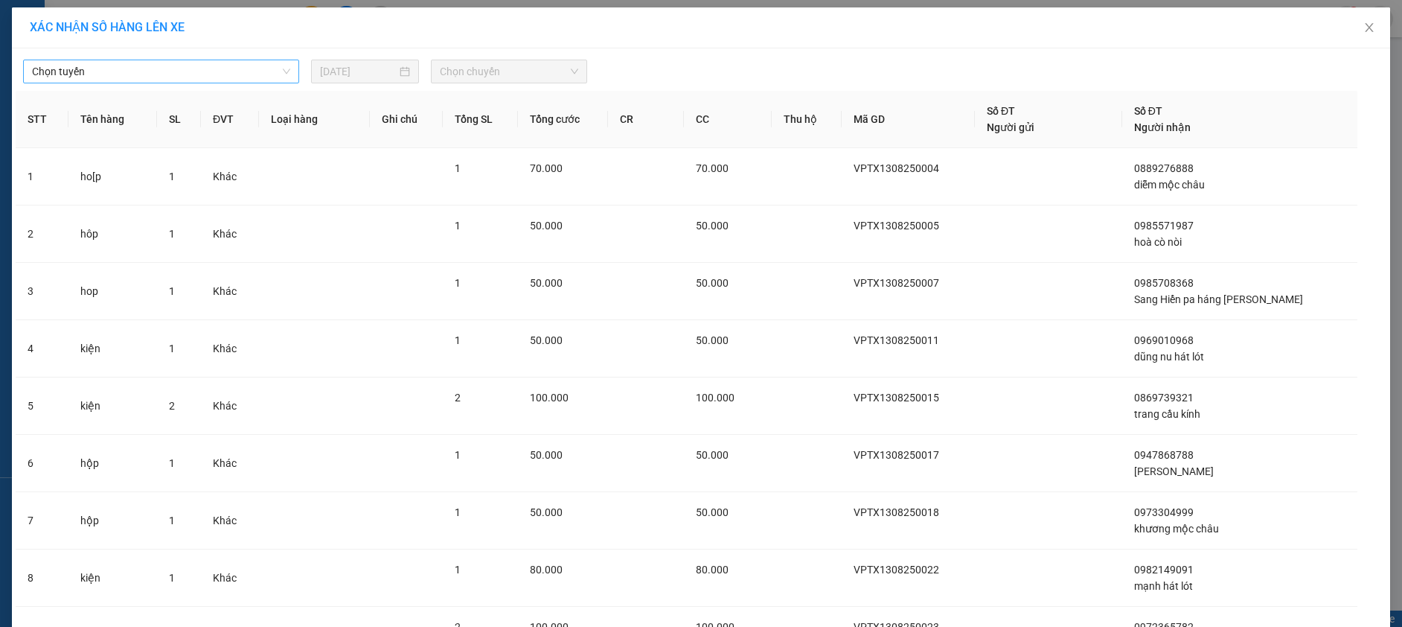
click at [86, 79] on span "Chọn tuyến" at bounding box center [161, 71] width 258 height 22
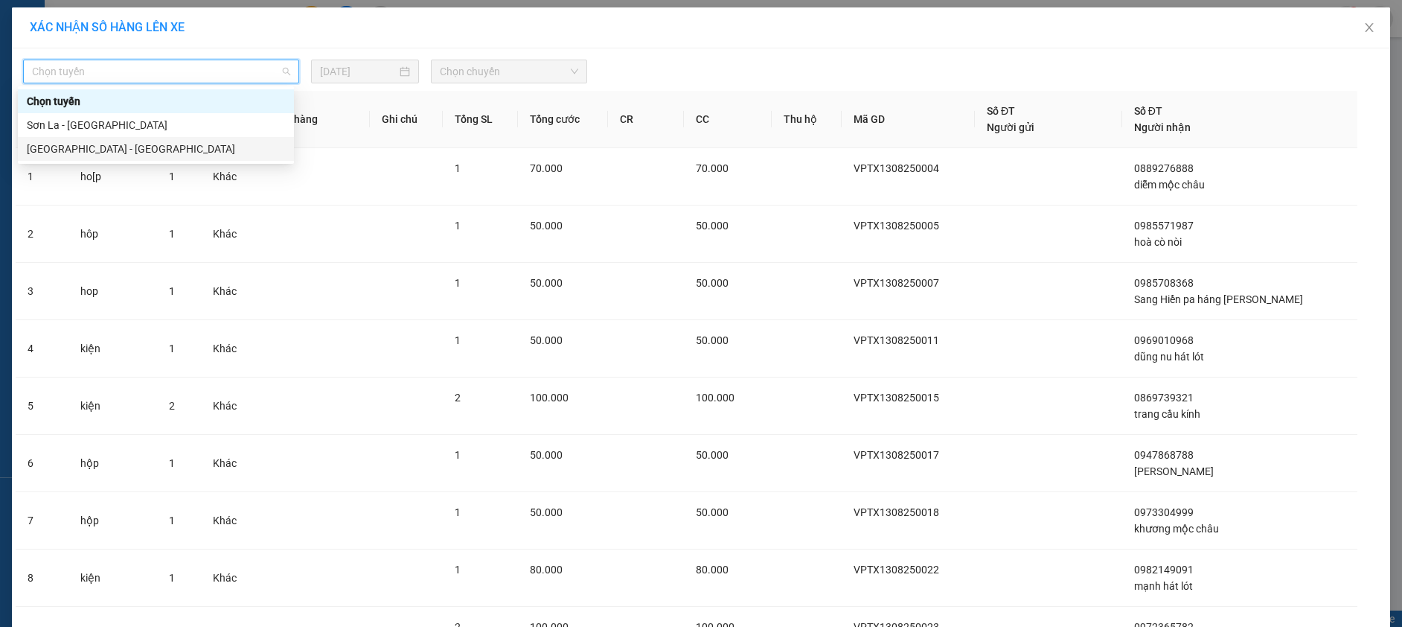
click at [102, 141] on div "[GEOGRAPHIC_DATA] - [GEOGRAPHIC_DATA]" at bounding box center [156, 149] width 276 height 24
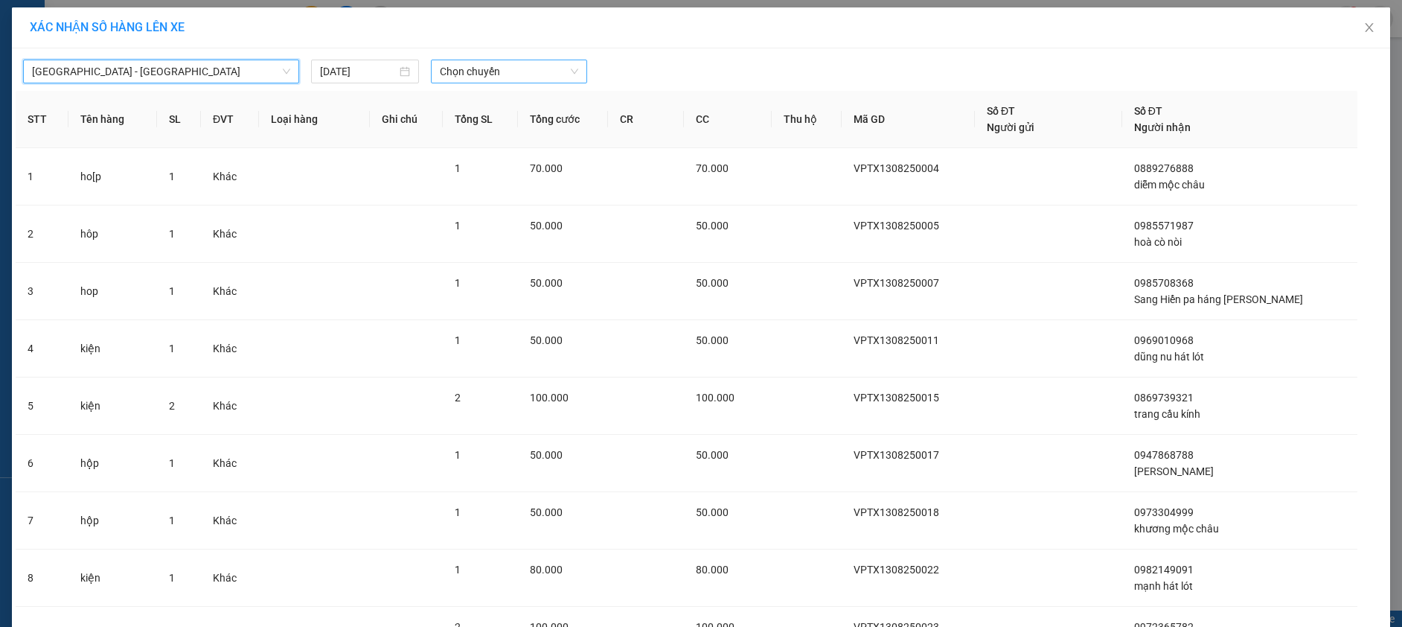
click at [455, 73] on span "Chọn chuyến" at bounding box center [509, 71] width 138 height 22
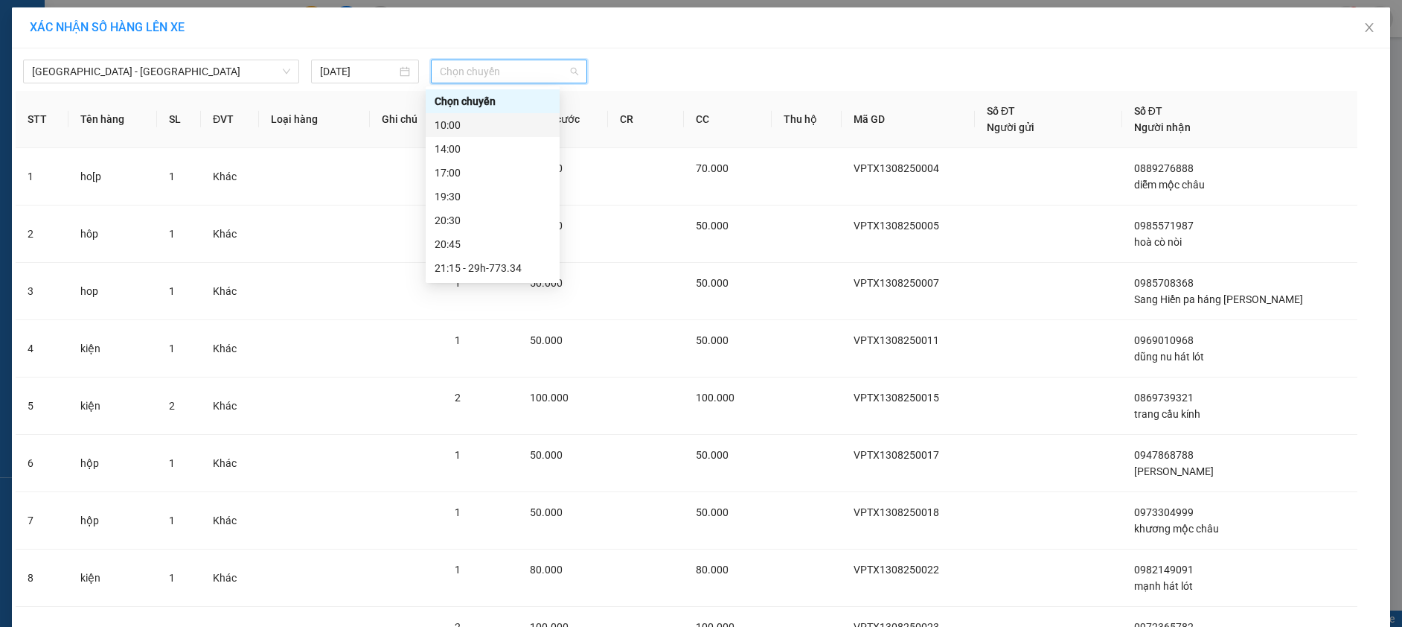
scroll to position [48, 0]
click at [499, 220] on div "21:15 - 29h-773.34" at bounding box center [493, 220] width 116 height 16
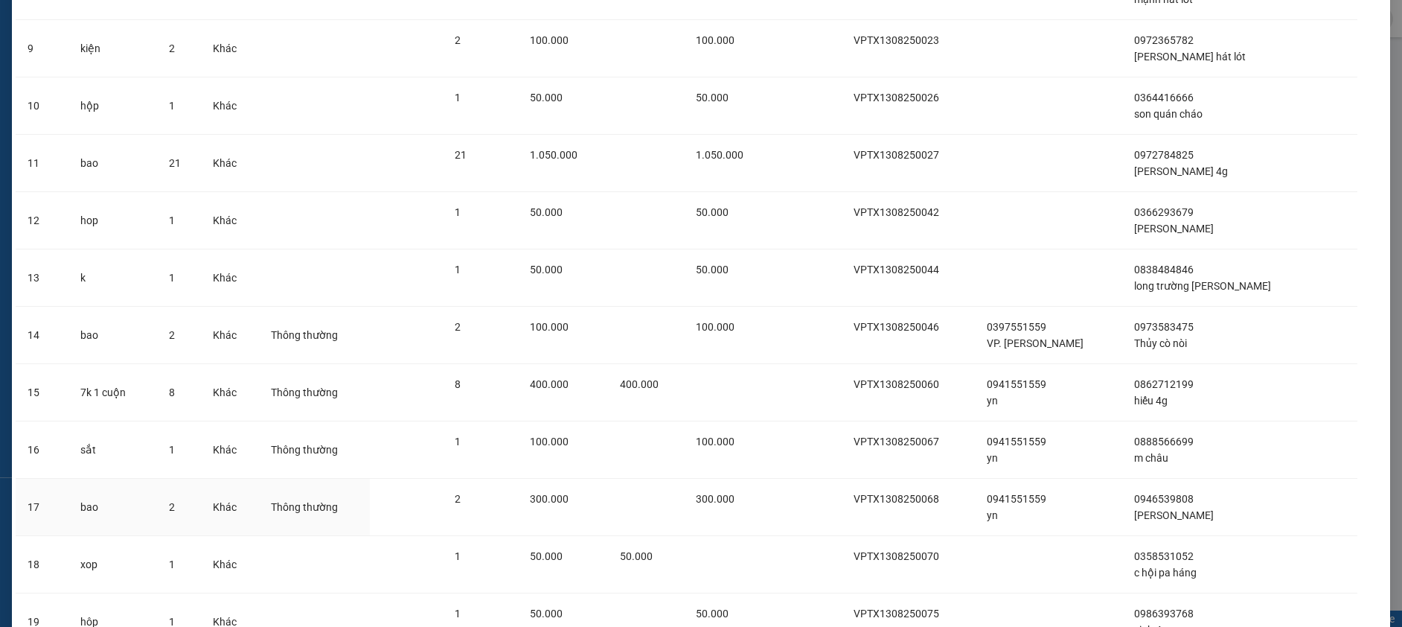
scroll to position [785, 0]
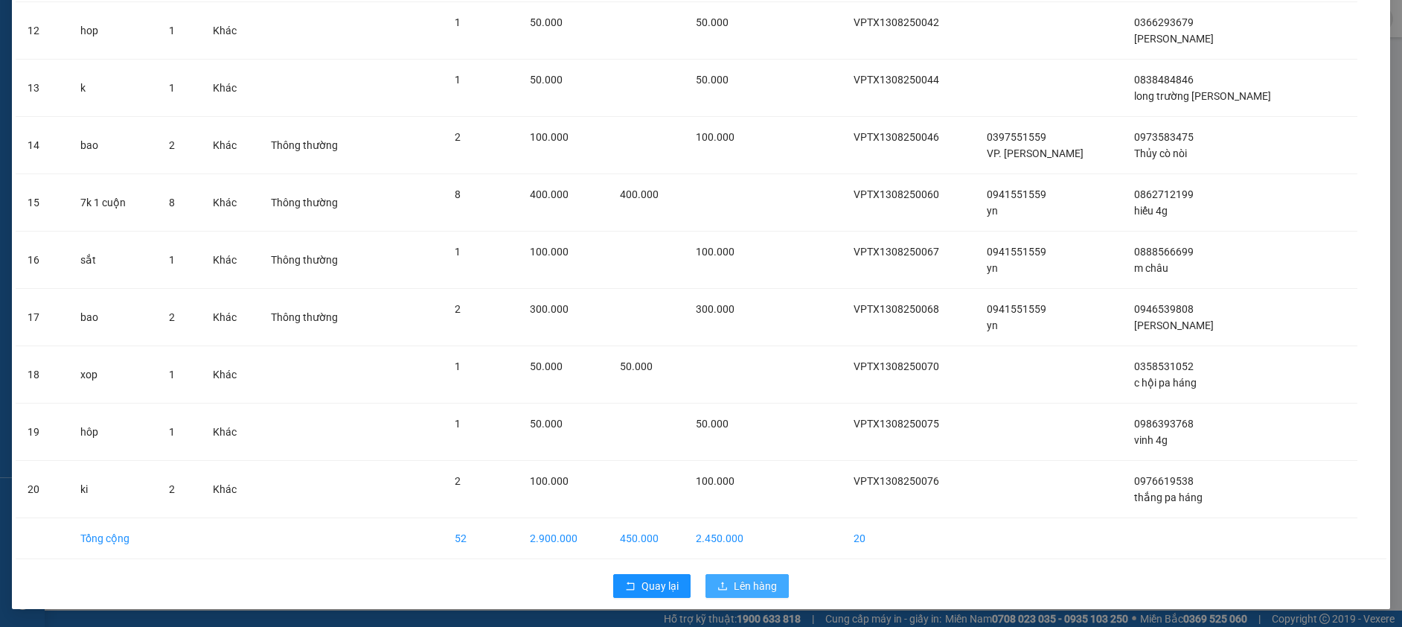
click at [775, 586] on button "Lên hàng" at bounding box center [747, 586] width 83 height 24
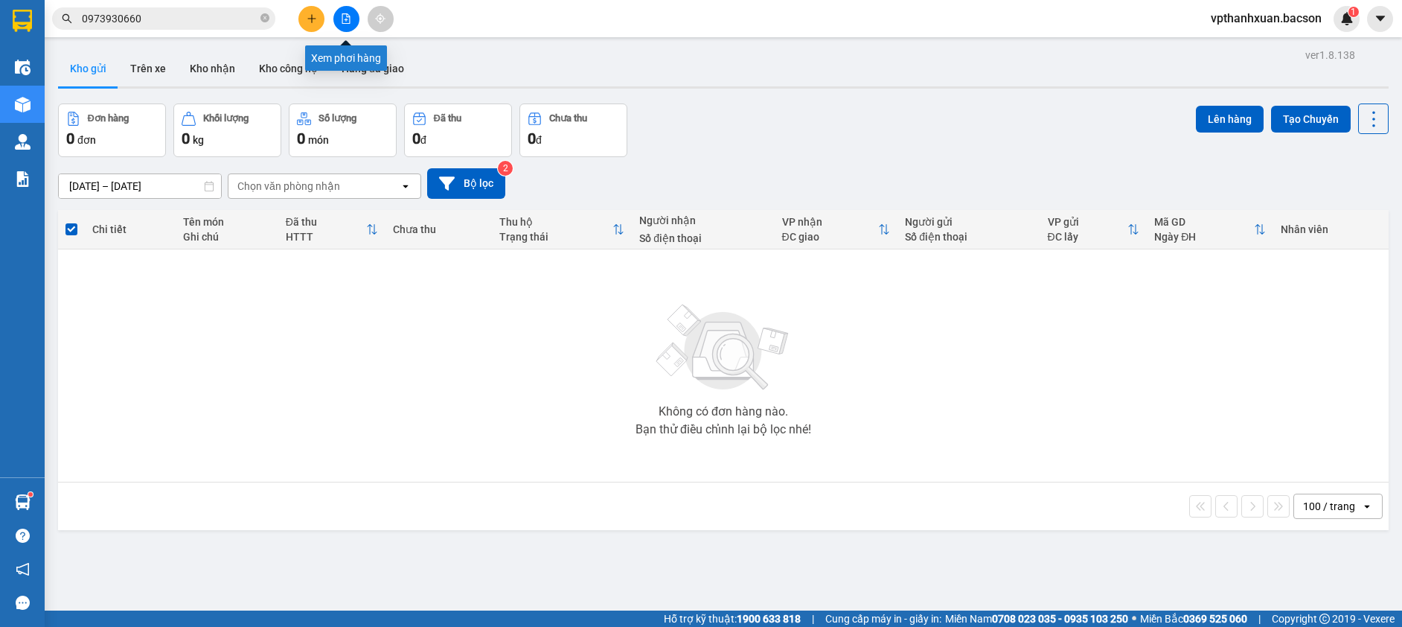
click at [342, 20] on icon "file-add" at bounding box center [346, 18] width 8 height 10
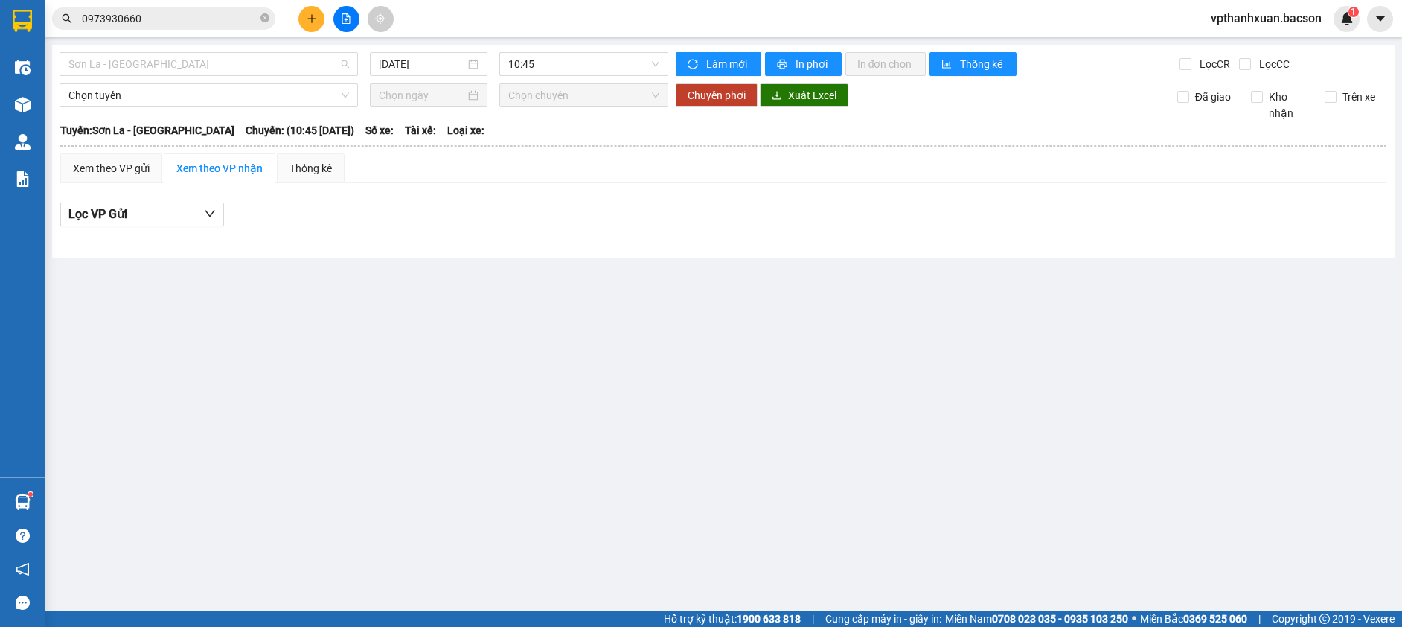
drag, startPoint x: 281, startPoint y: 63, endPoint x: 252, endPoint y: 79, distance: 32.7
click at [280, 63] on span "Sơn La - [GEOGRAPHIC_DATA]" at bounding box center [208, 64] width 281 height 22
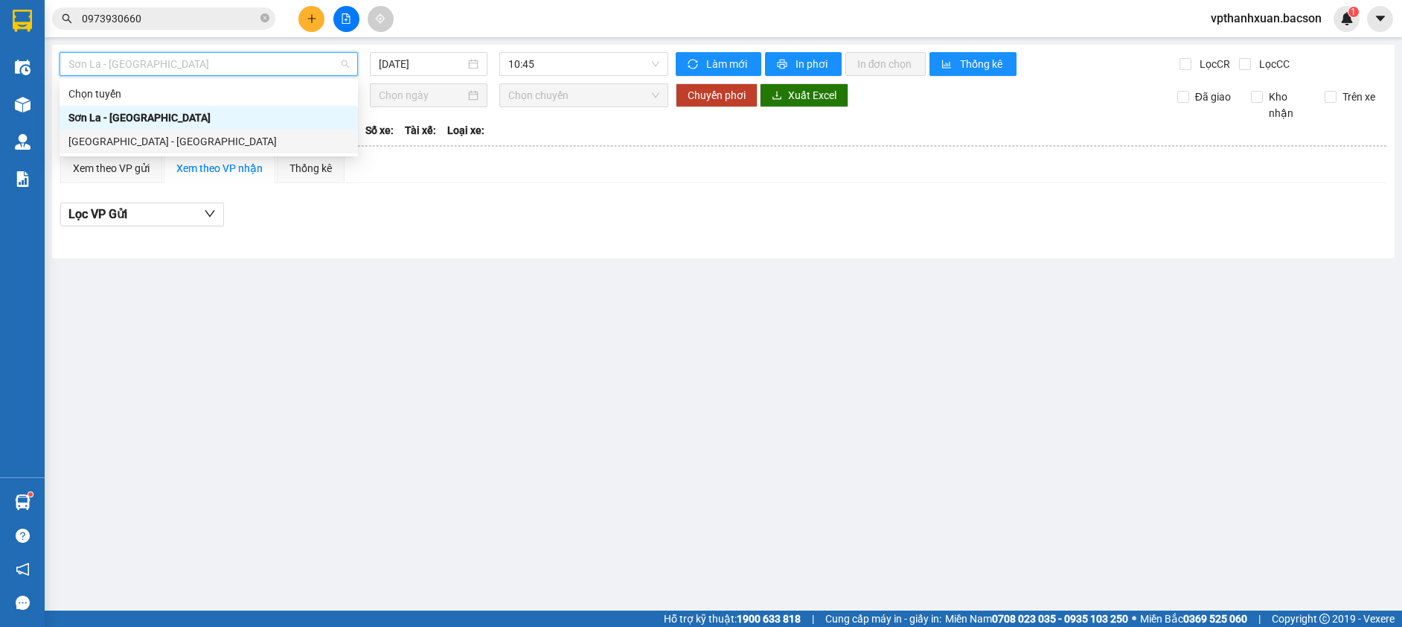
click at [127, 133] on div "[GEOGRAPHIC_DATA] - [GEOGRAPHIC_DATA]" at bounding box center [208, 141] width 281 height 16
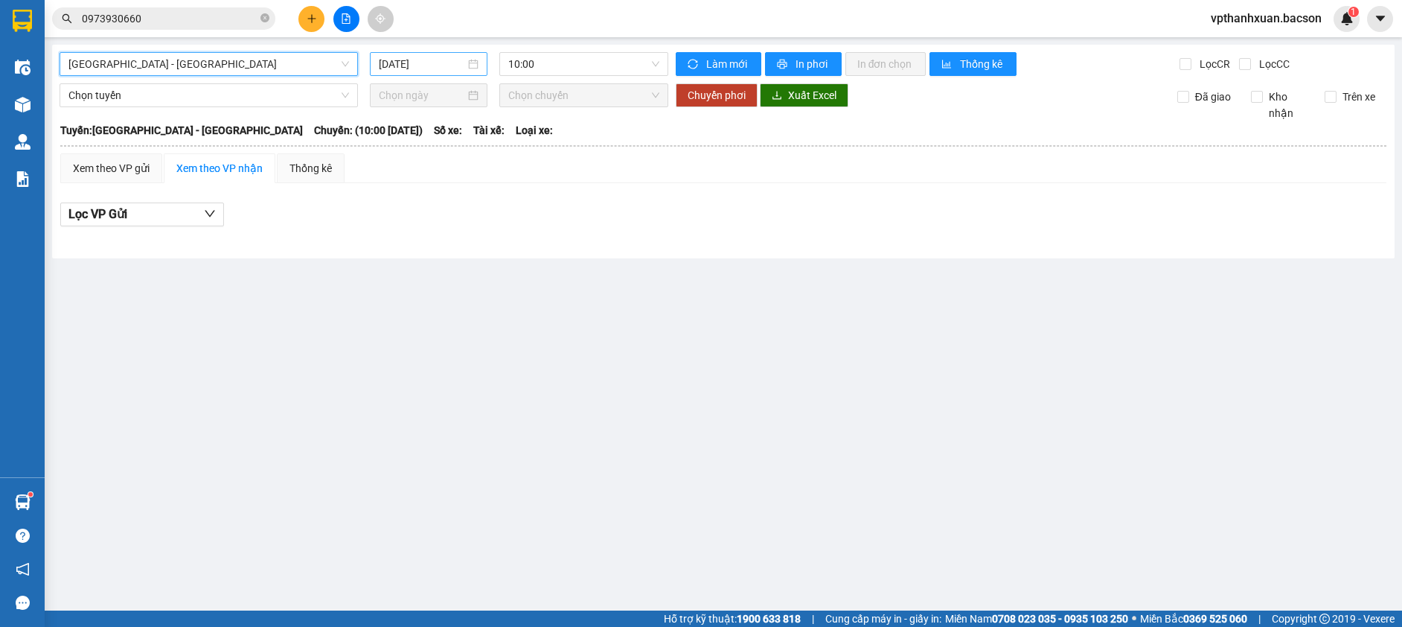
click at [447, 65] on input "[DATE]" at bounding box center [422, 64] width 86 height 16
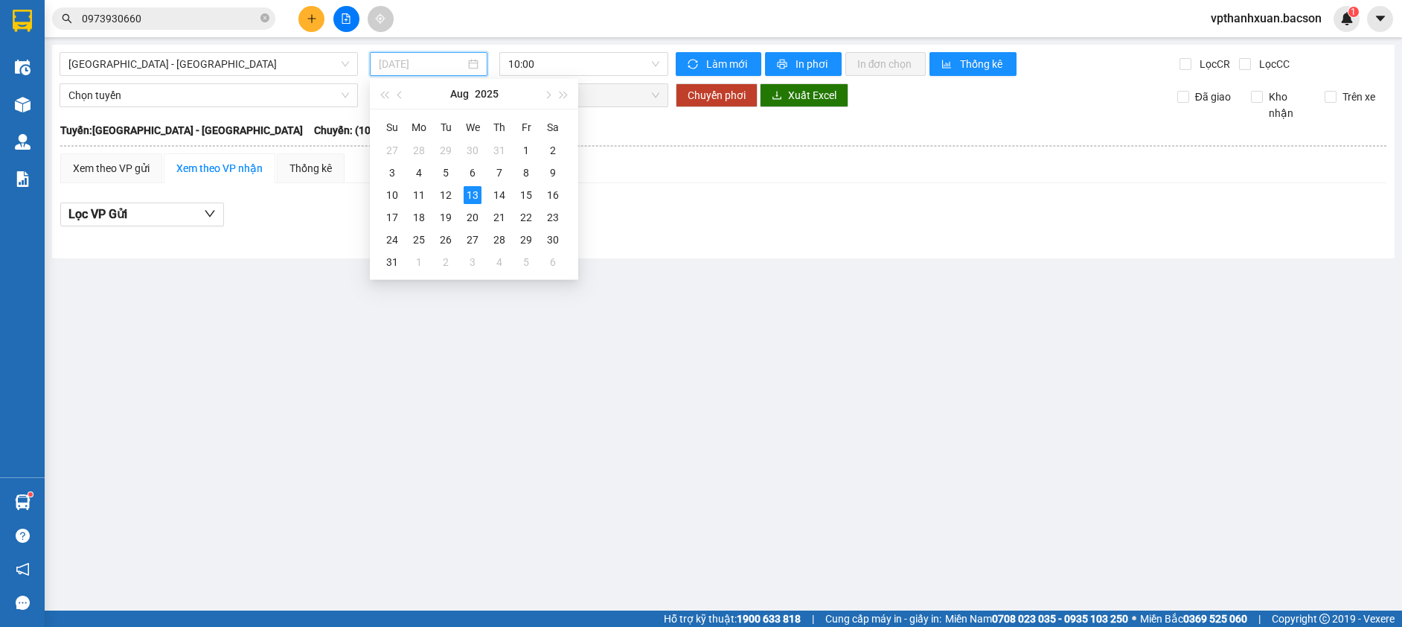
type input "[DATE]"
click at [576, 66] on span "10:00" at bounding box center [583, 64] width 151 height 22
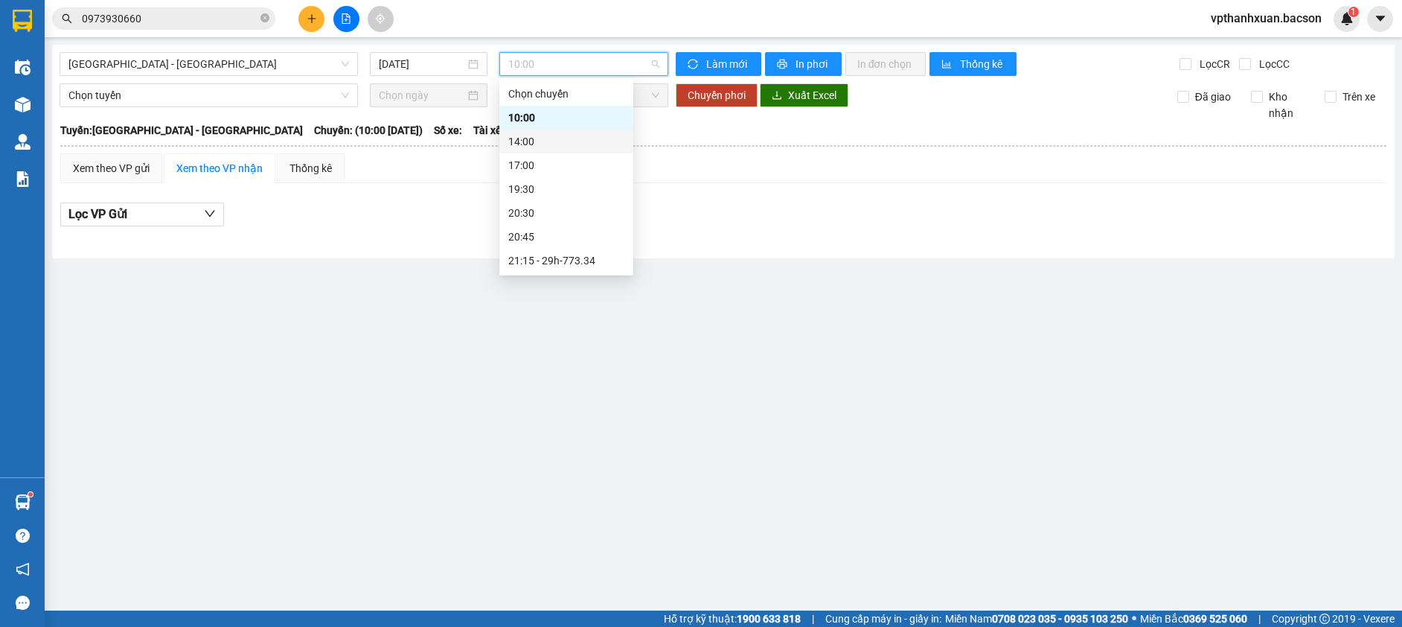
scroll to position [48, 0]
click at [585, 214] on div "21:15 - 29h-773.34" at bounding box center [566, 213] width 116 height 16
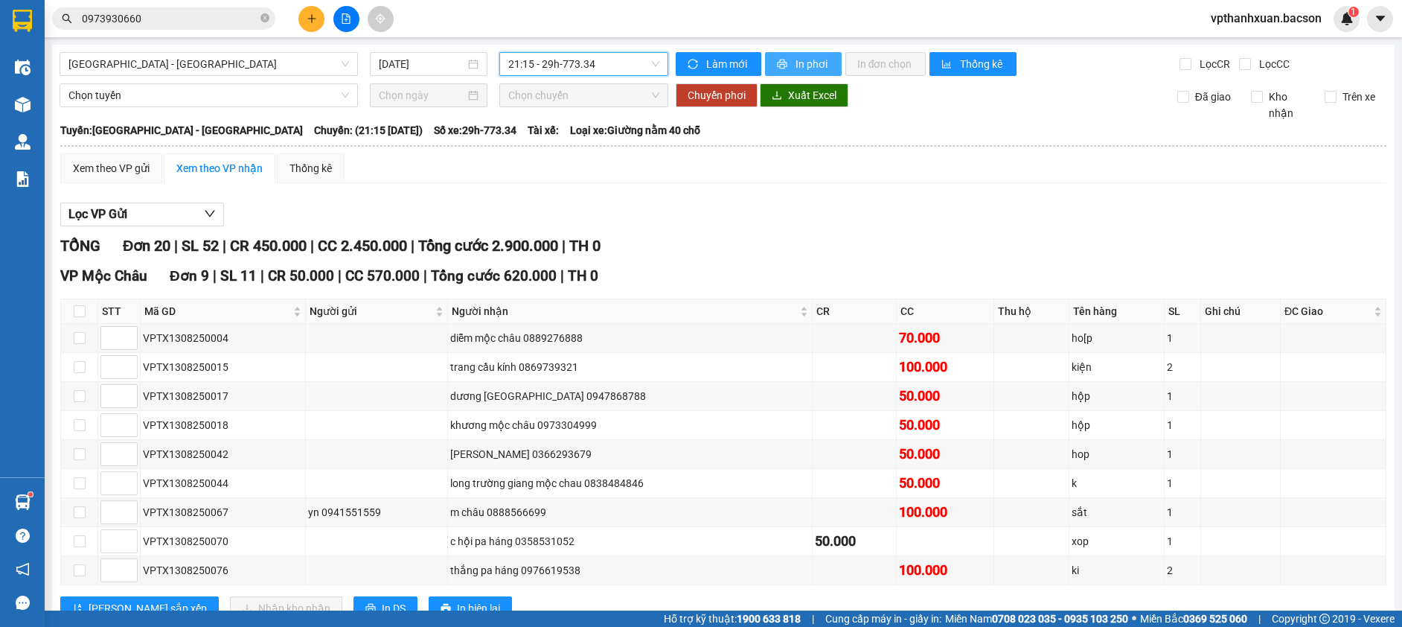
click at [815, 59] on span "In phơi" at bounding box center [813, 64] width 34 height 16
click at [94, 163] on div "Xem theo VP gửi" at bounding box center [111, 168] width 77 height 16
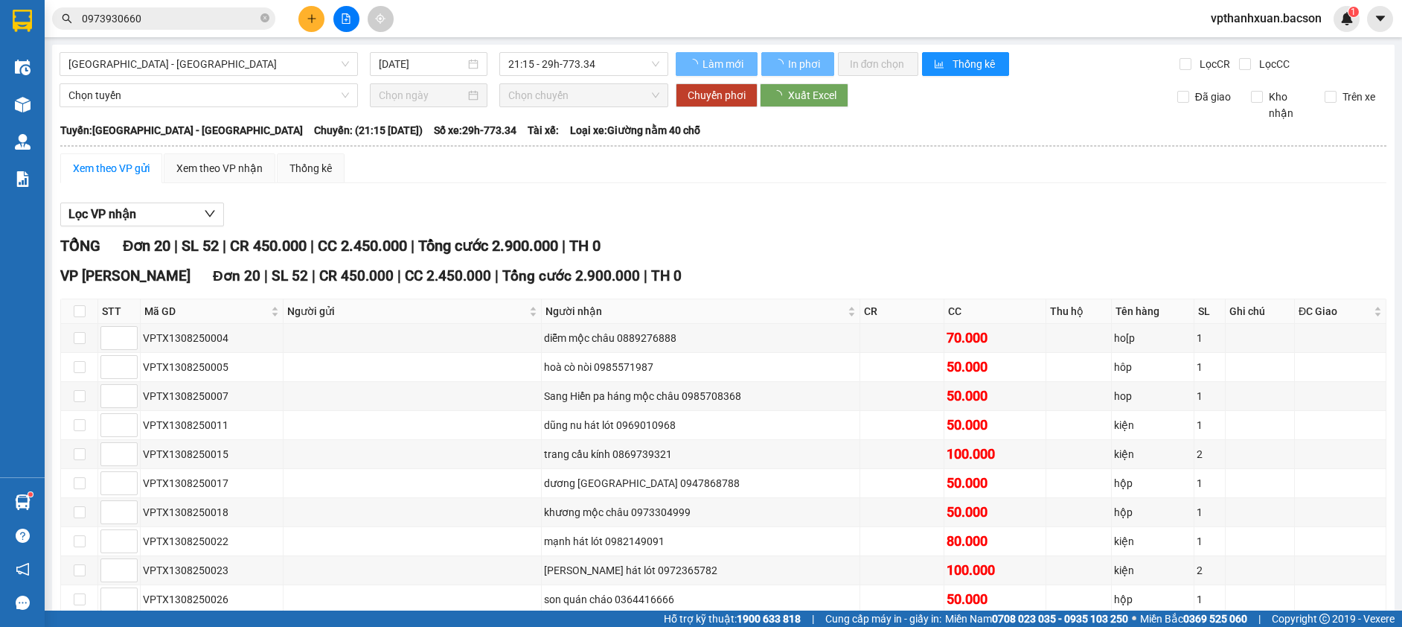
scroll to position [371, 0]
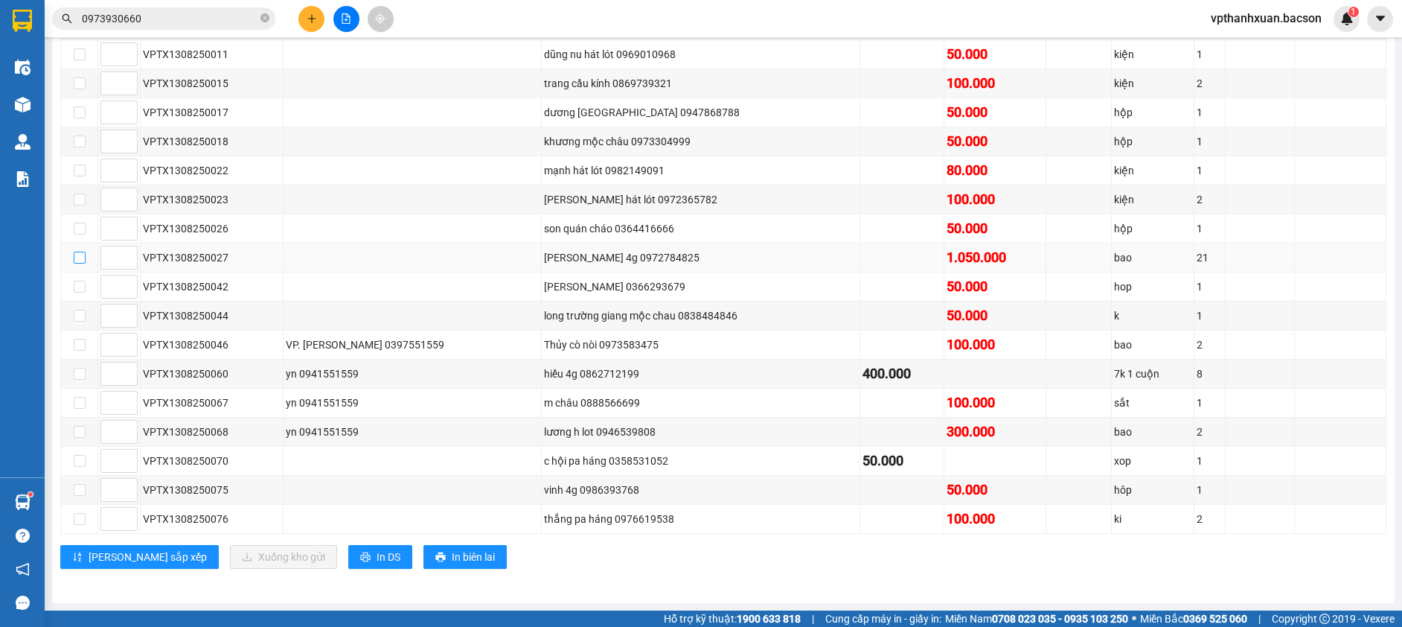
click at [75, 260] on input "checkbox" at bounding box center [80, 258] width 12 height 12
checkbox input "true"
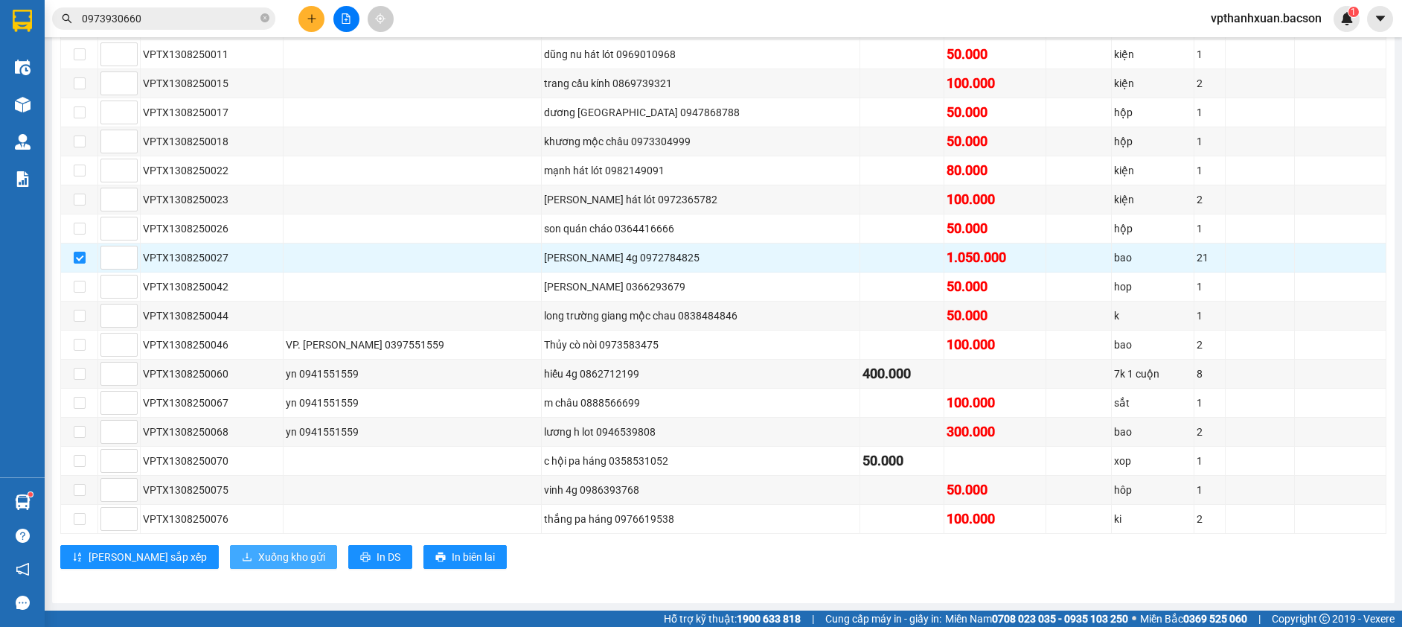
click at [258, 555] on span "Xuống kho gửi" at bounding box center [291, 556] width 67 height 16
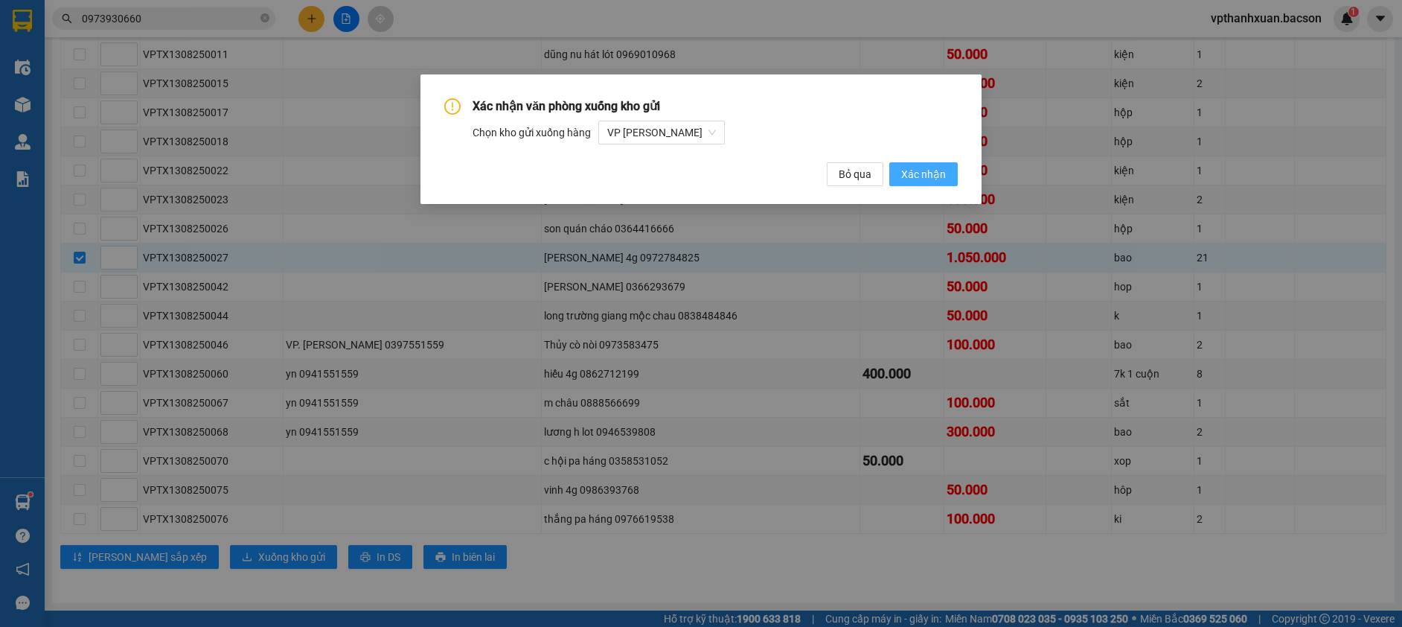
click at [928, 173] on span "Xác nhận" at bounding box center [923, 174] width 45 height 16
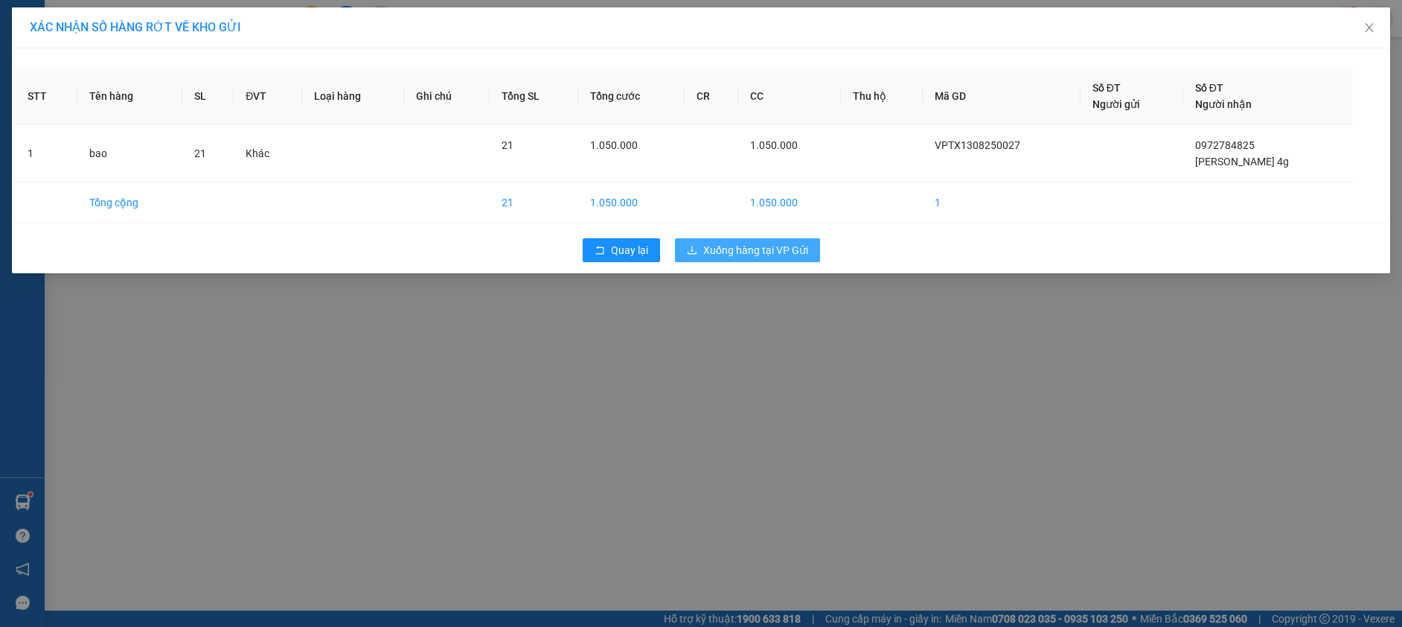
click at [751, 251] on span "Xuống hàng tại VP Gửi" at bounding box center [755, 250] width 105 height 16
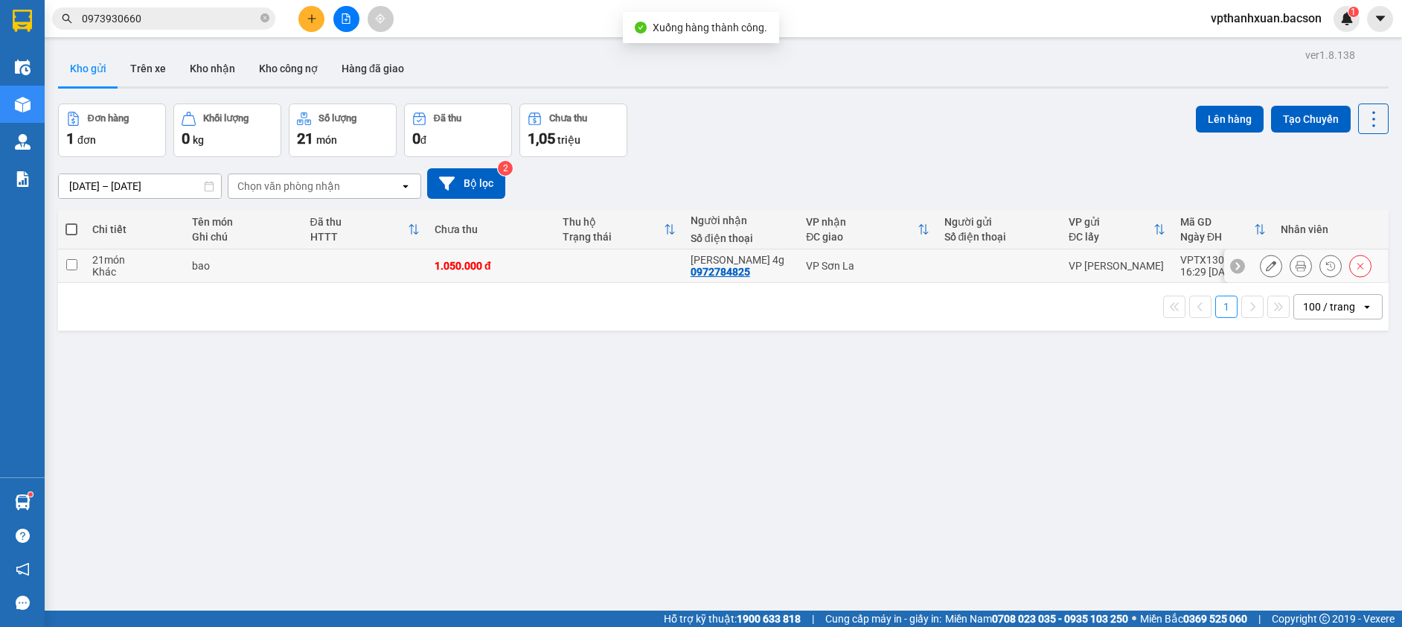
click at [374, 266] on td at bounding box center [365, 265] width 124 height 33
checkbox input "true"
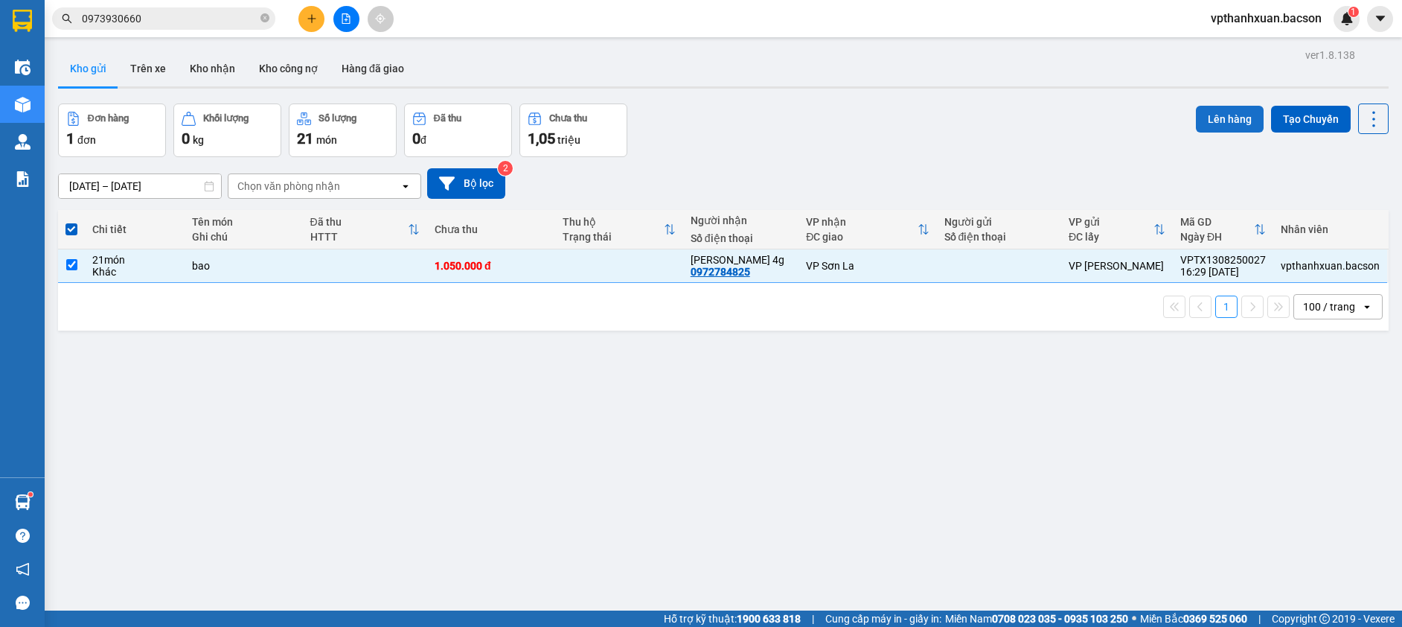
click at [1223, 117] on button "Lên hàng" at bounding box center [1230, 119] width 68 height 27
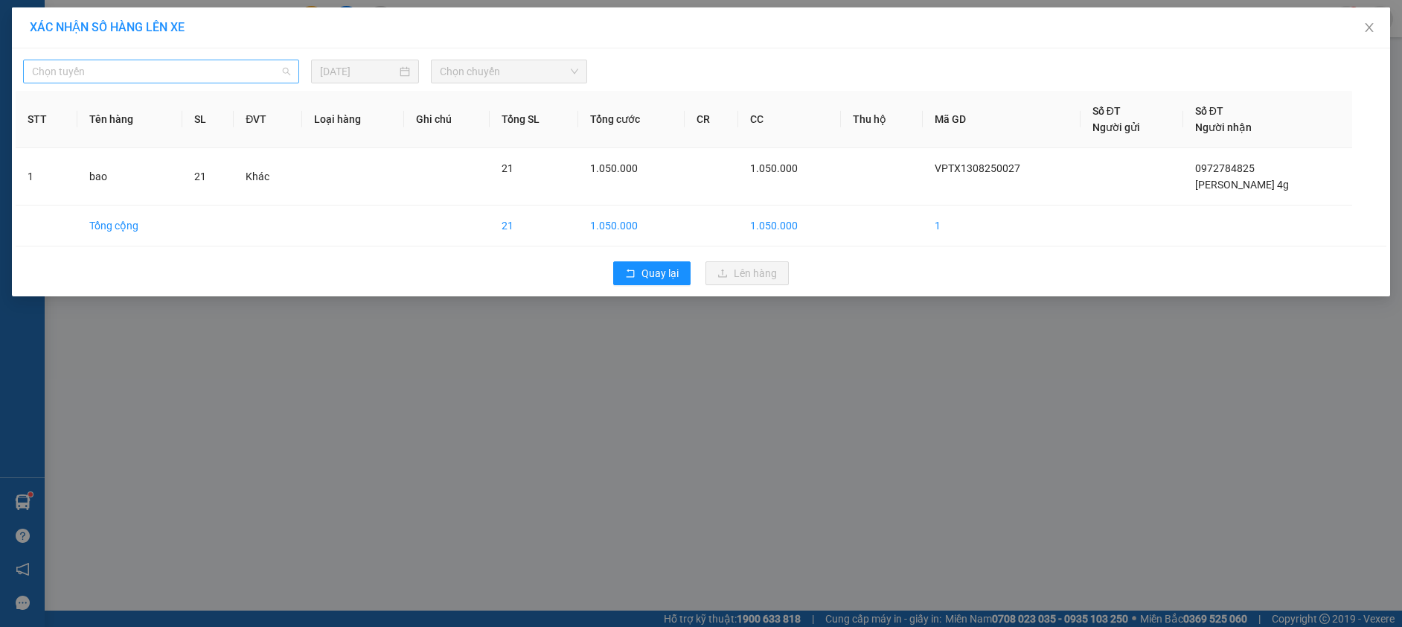
click at [250, 66] on span "Chọn tuyến" at bounding box center [161, 71] width 258 height 22
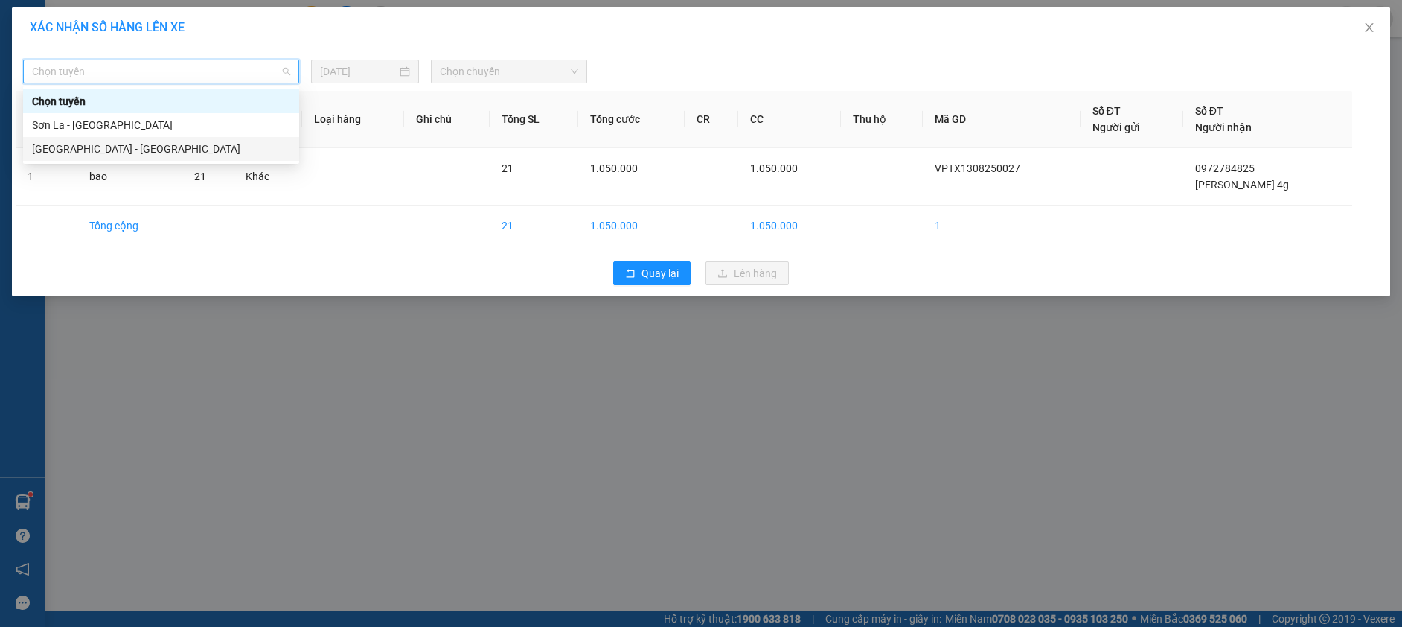
click at [136, 150] on div "[GEOGRAPHIC_DATA] - [GEOGRAPHIC_DATA]" at bounding box center [161, 149] width 258 height 16
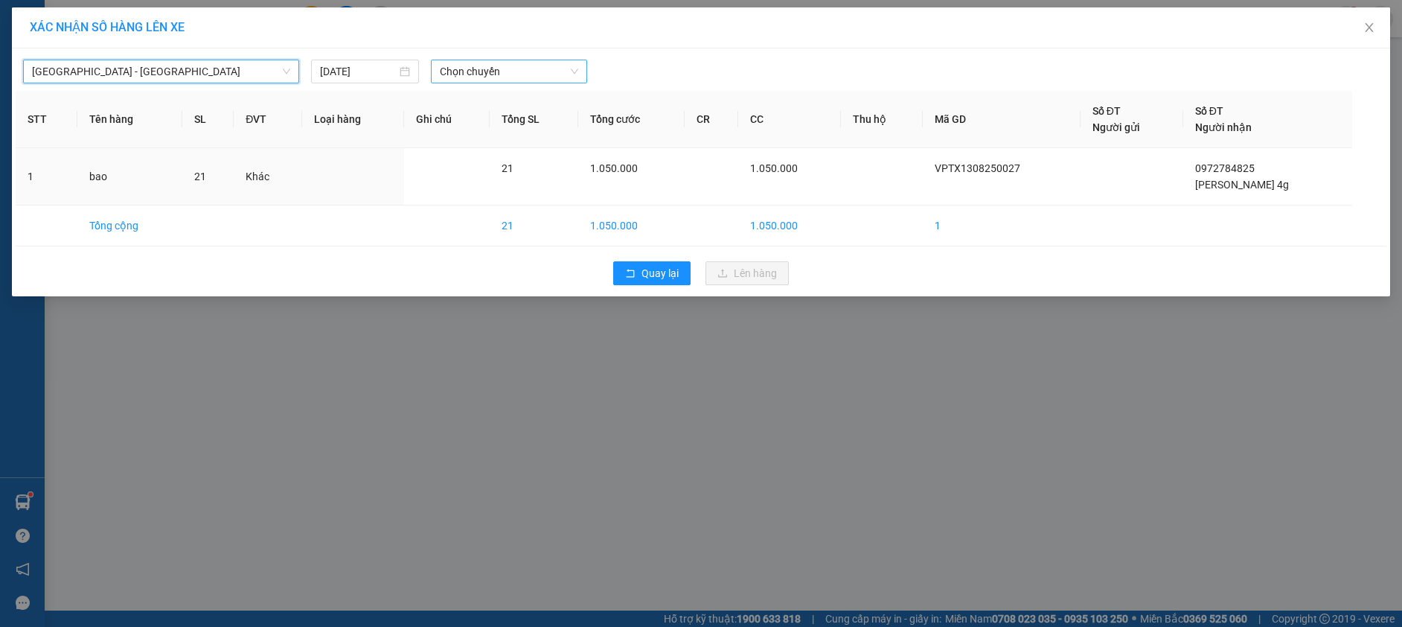
click at [500, 69] on span "Chọn chuyến" at bounding box center [509, 71] width 138 height 22
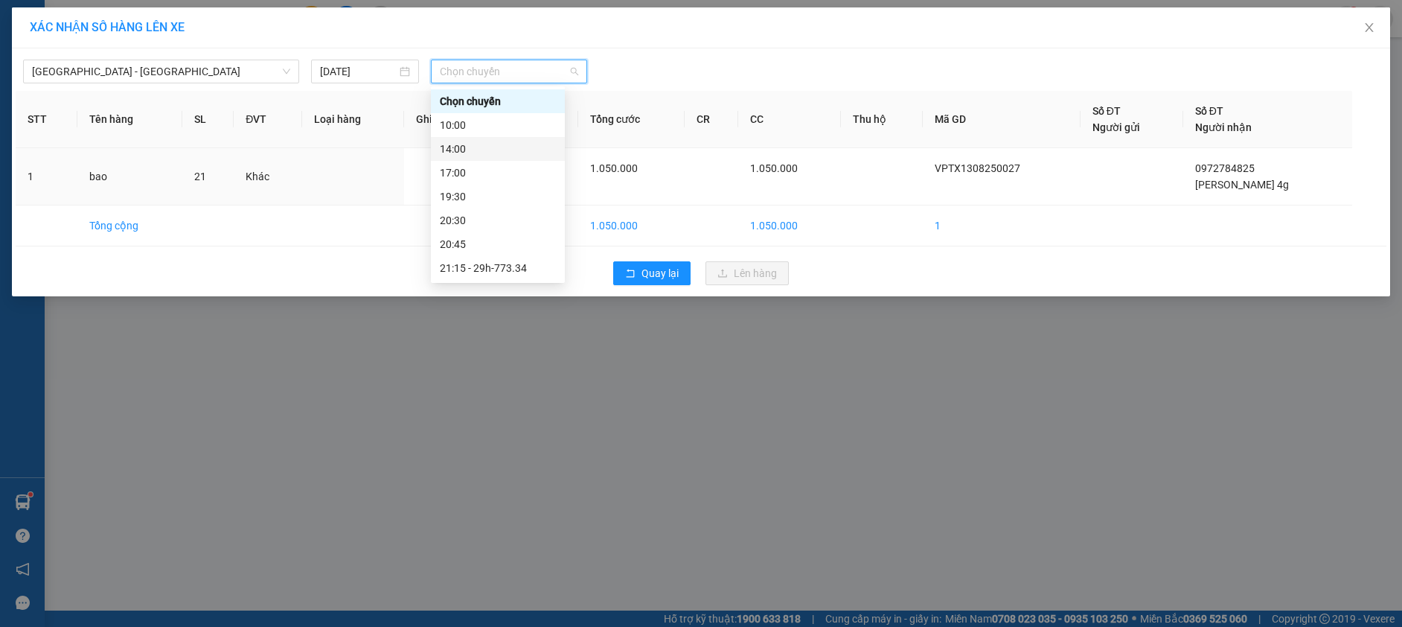
scroll to position [48, 0]
click at [534, 265] on div "23:00 - 29h-773.34" at bounding box center [498, 268] width 116 height 16
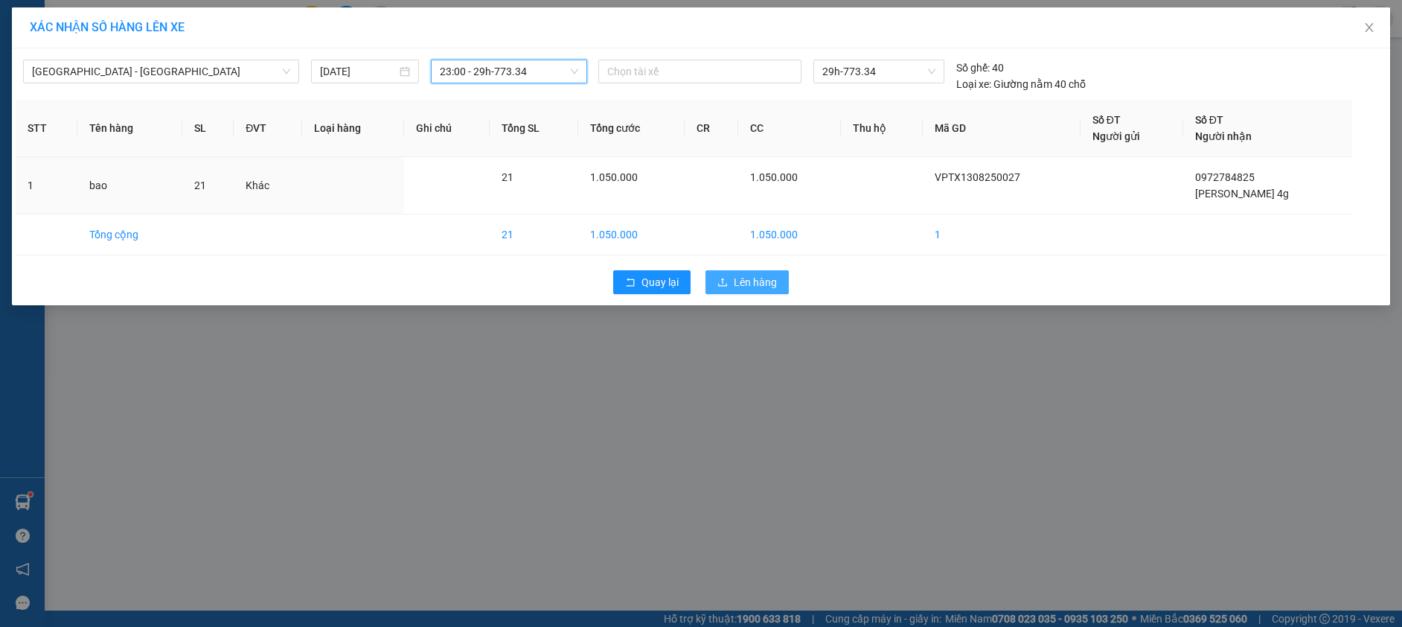
click at [740, 280] on span "Lên hàng" at bounding box center [755, 282] width 43 height 16
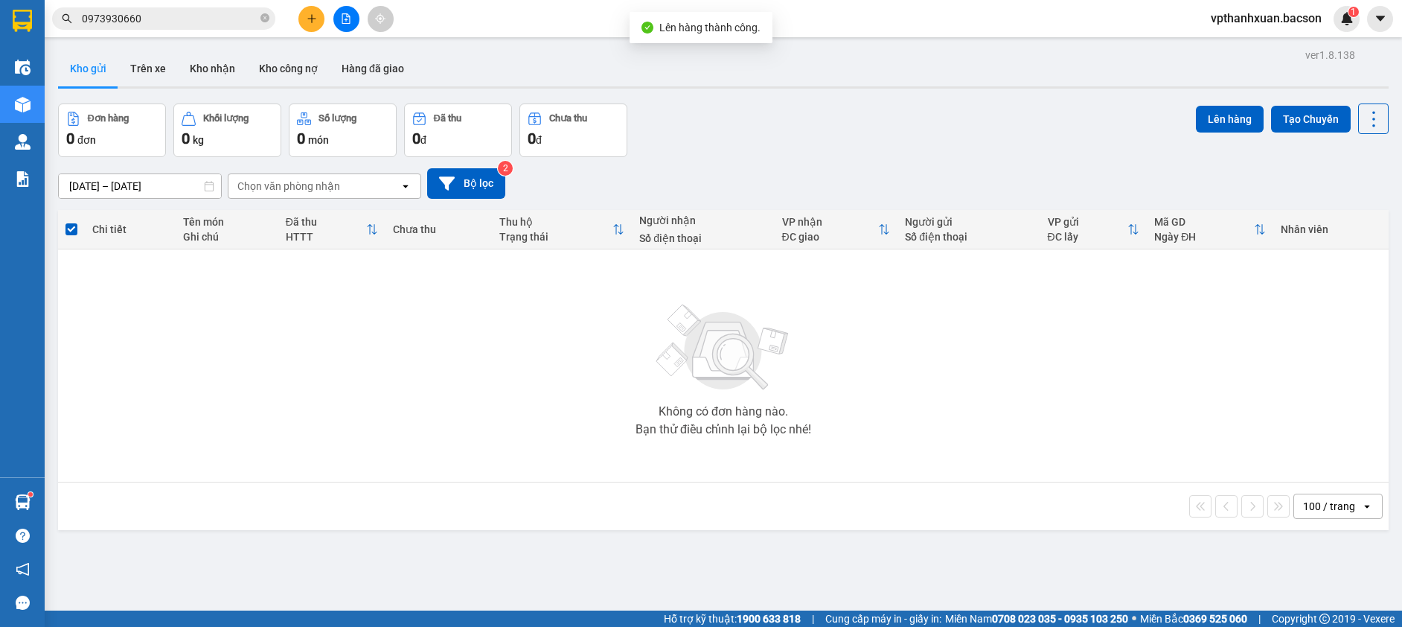
click at [348, 16] on icon "file-add" at bounding box center [346, 18] width 10 height 10
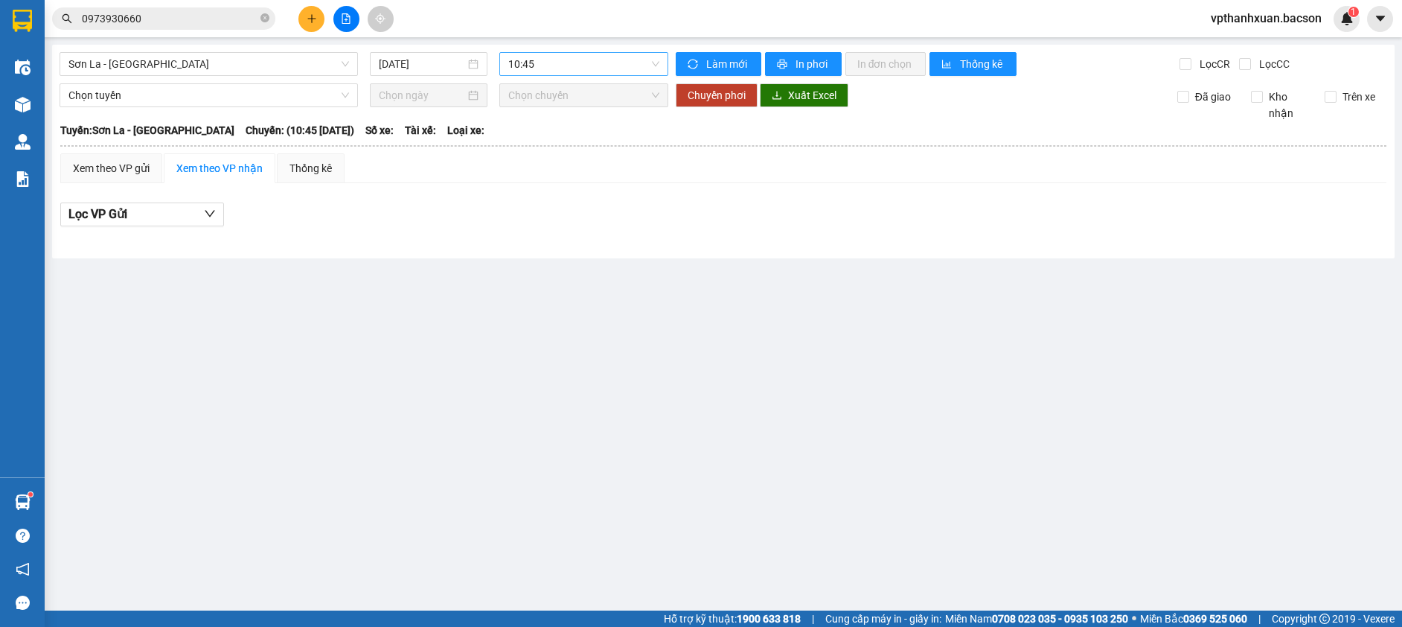
click at [574, 66] on span "10:45" at bounding box center [583, 64] width 151 height 22
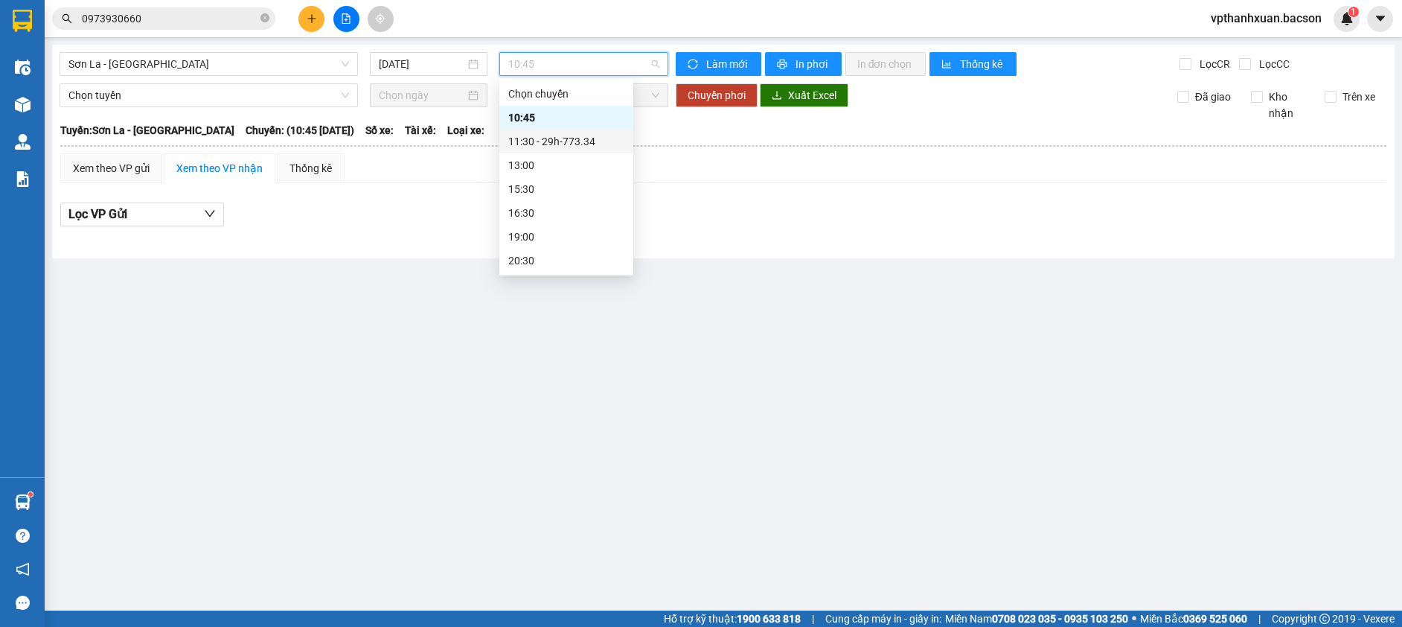
scroll to position [71, 0]
click at [285, 64] on span "Sơn La - [GEOGRAPHIC_DATA]" at bounding box center [208, 64] width 281 height 22
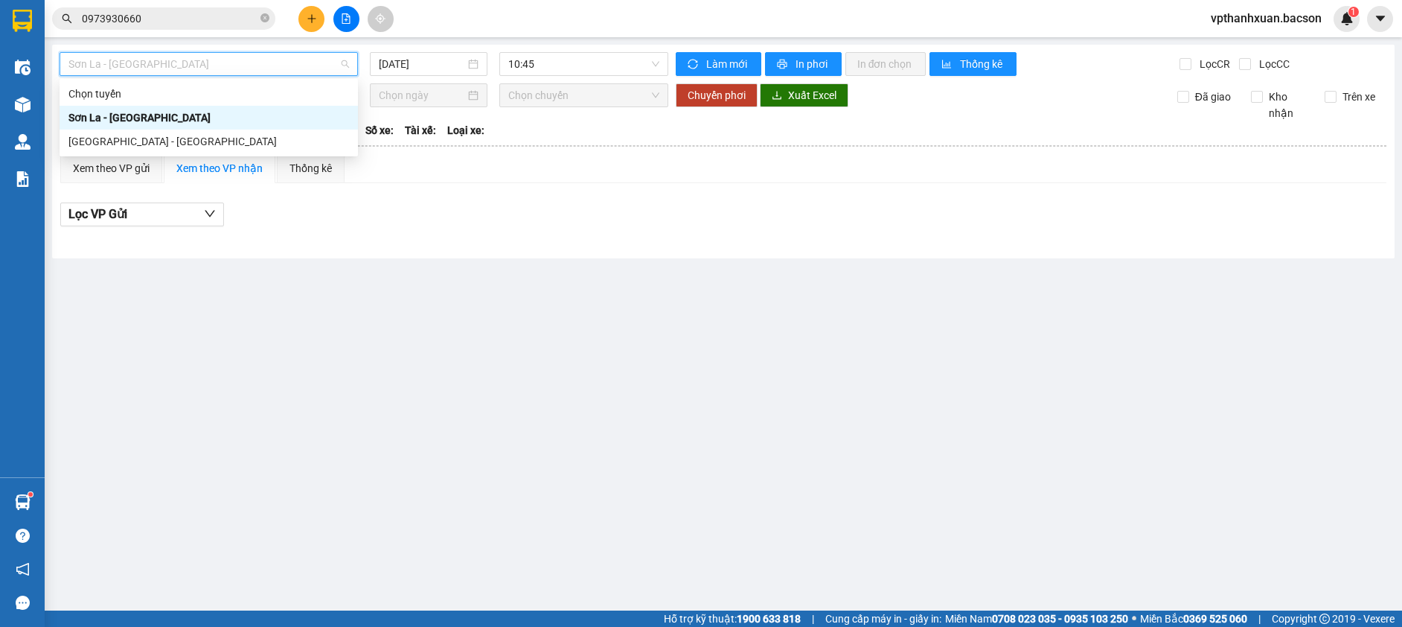
click at [180, 123] on div "Sơn La - [GEOGRAPHIC_DATA]" at bounding box center [208, 117] width 281 height 16
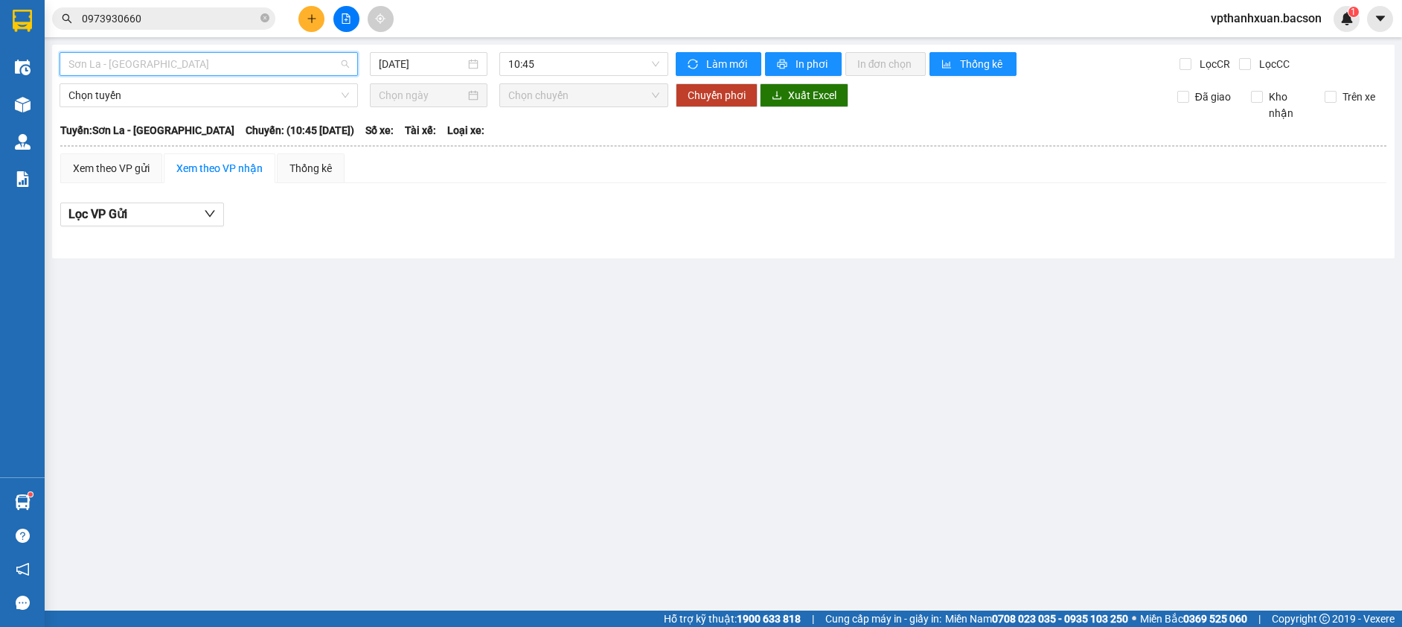
click at [214, 63] on span "Sơn La - [GEOGRAPHIC_DATA]" at bounding box center [208, 64] width 281 height 22
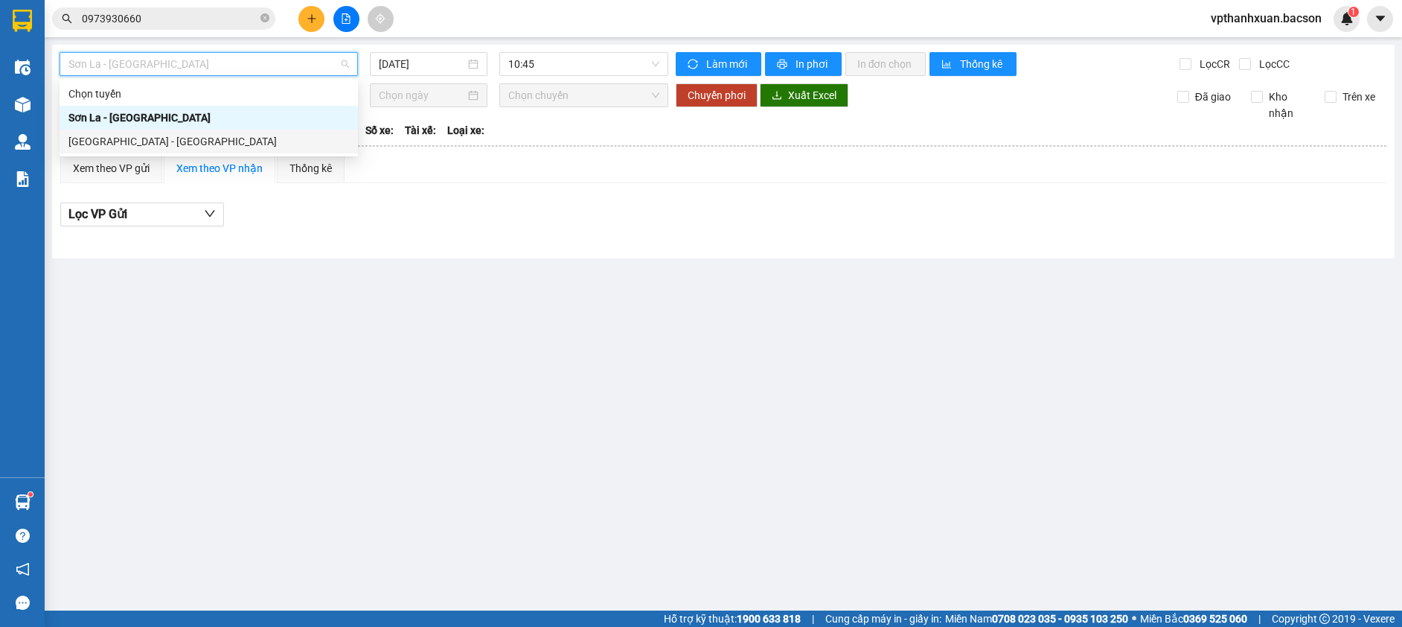
click at [177, 141] on div "[GEOGRAPHIC_DATA] - [GEOGRAPHIC_DATA]" at bounding box center [208, 141] width 281 height 16
type input "[DATE]"
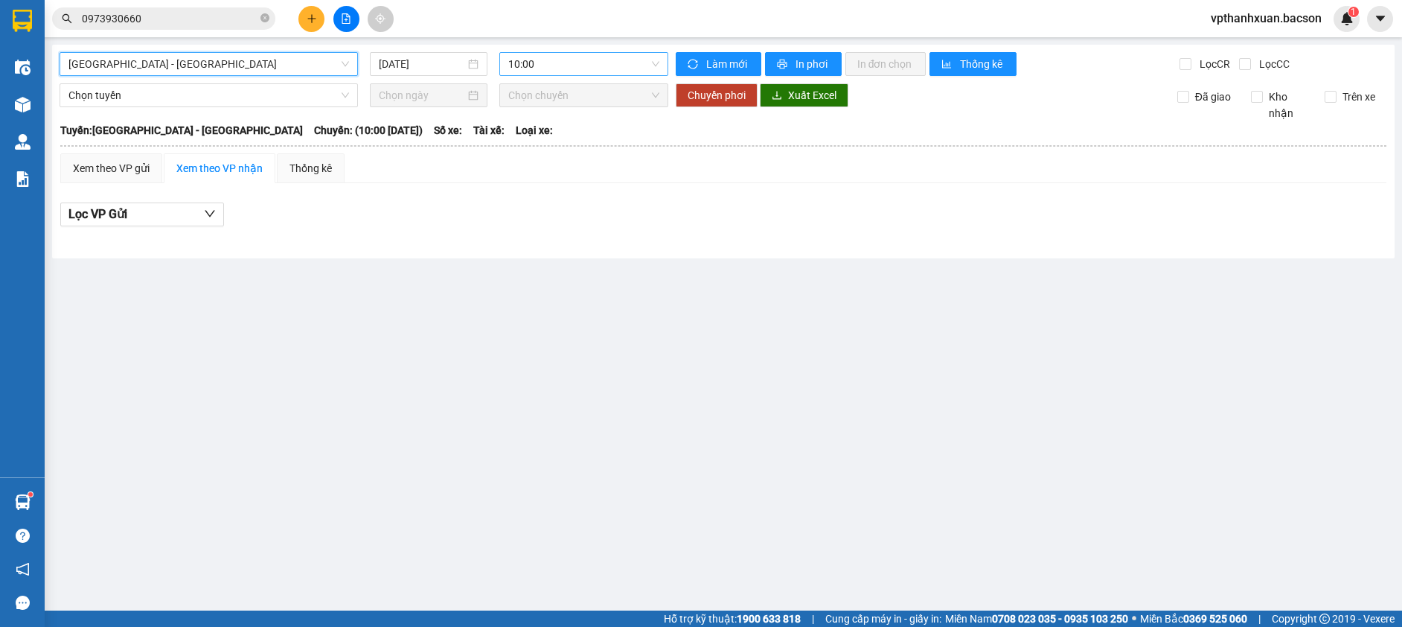
click at [595, 63] on span "10:00" at bounding box center [583, 64] width 151 height 22
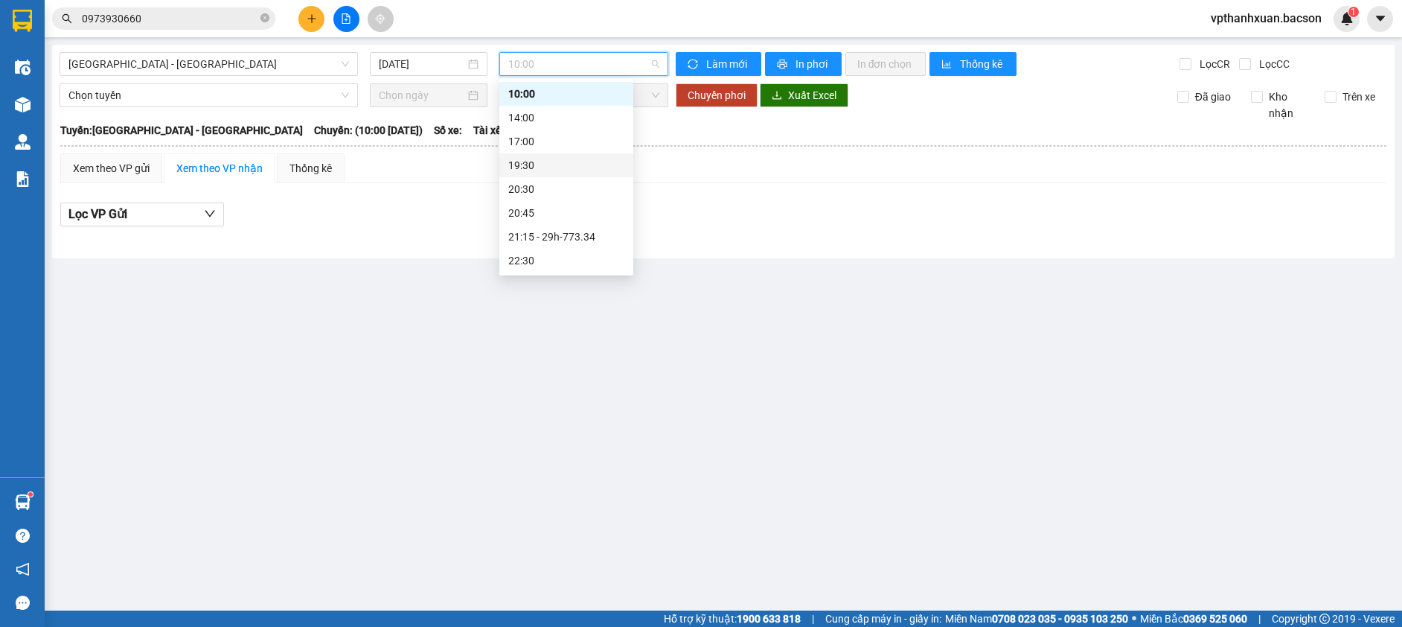
scroll to position [48, 0]
click at [592, 213] on div "21:15 - 29h-773.34" at bounding box center [566, 213] width 134 height 24
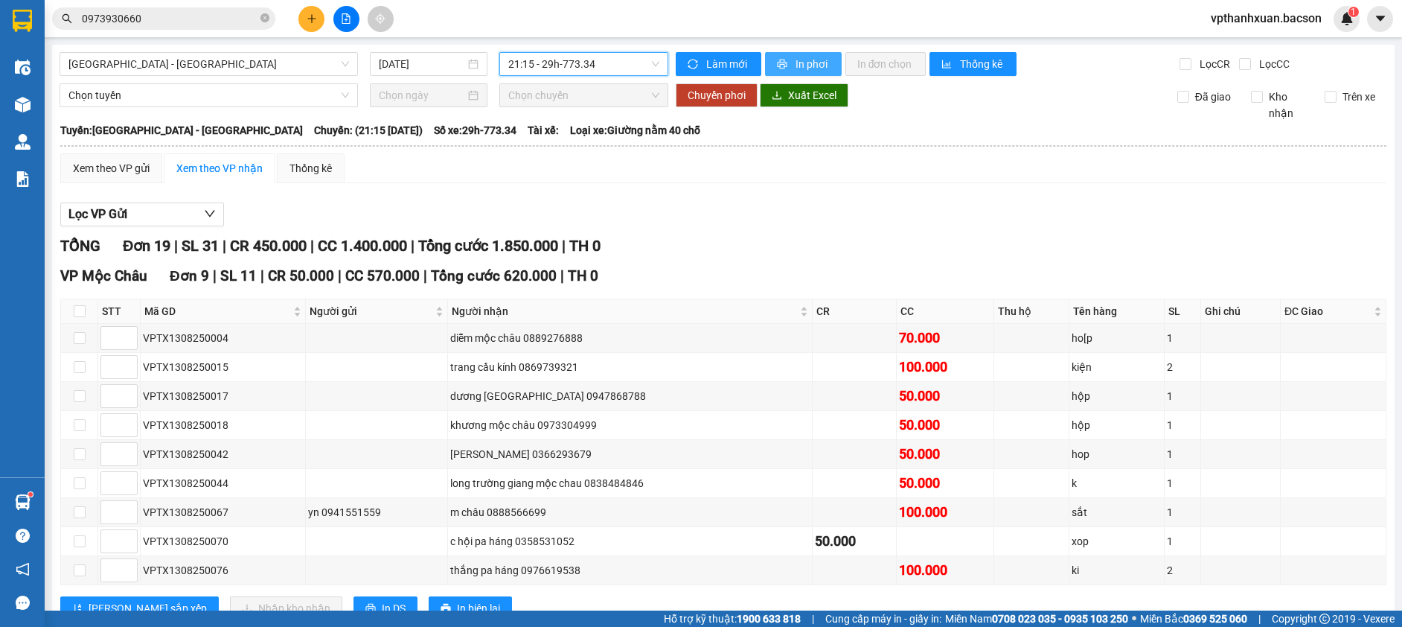
click at [787, 63] on button "In phơi" at bounding box center [803, 64] width 77 height 24
click at [247, 67] on span "[GEOGRAPHIC_DATA] - [GEOGRAPHIC_DATA]" at bounding box center [208, 64] width 281 height 22
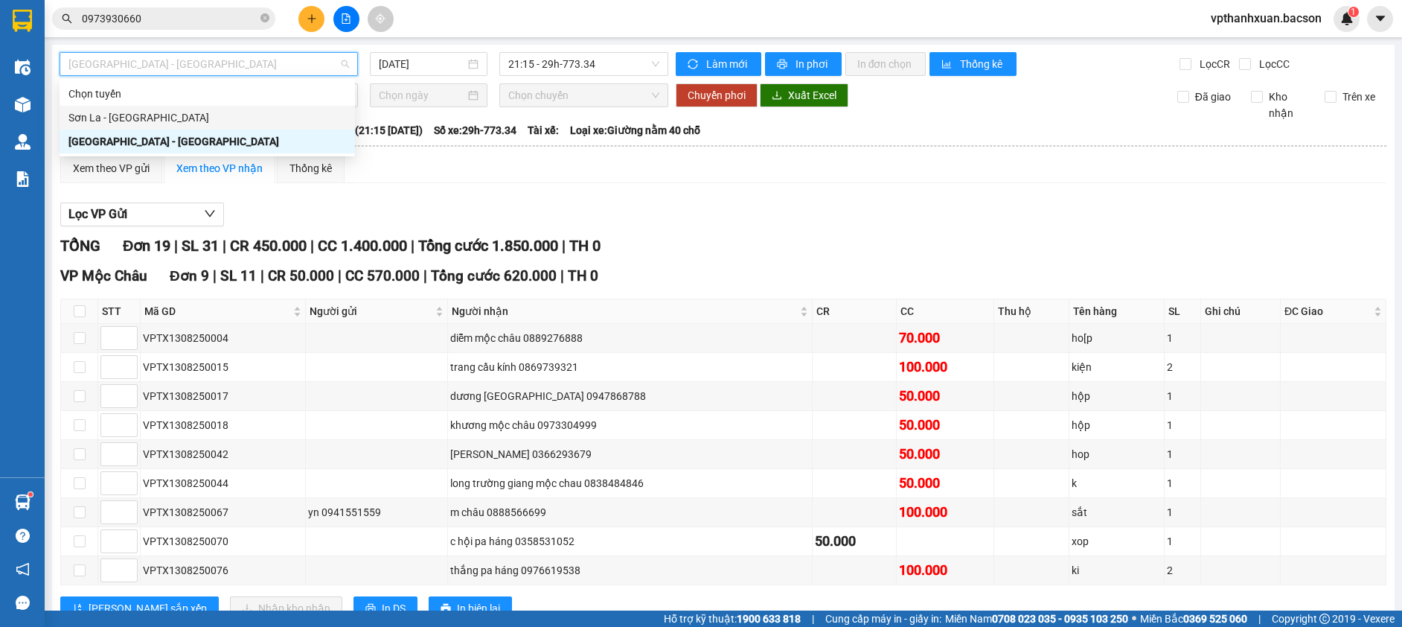
click at [182, 116] on div "Sơn La - [GEOGRAPHIC_DATA]" at bounding box center [207, 117] width 278 height 16
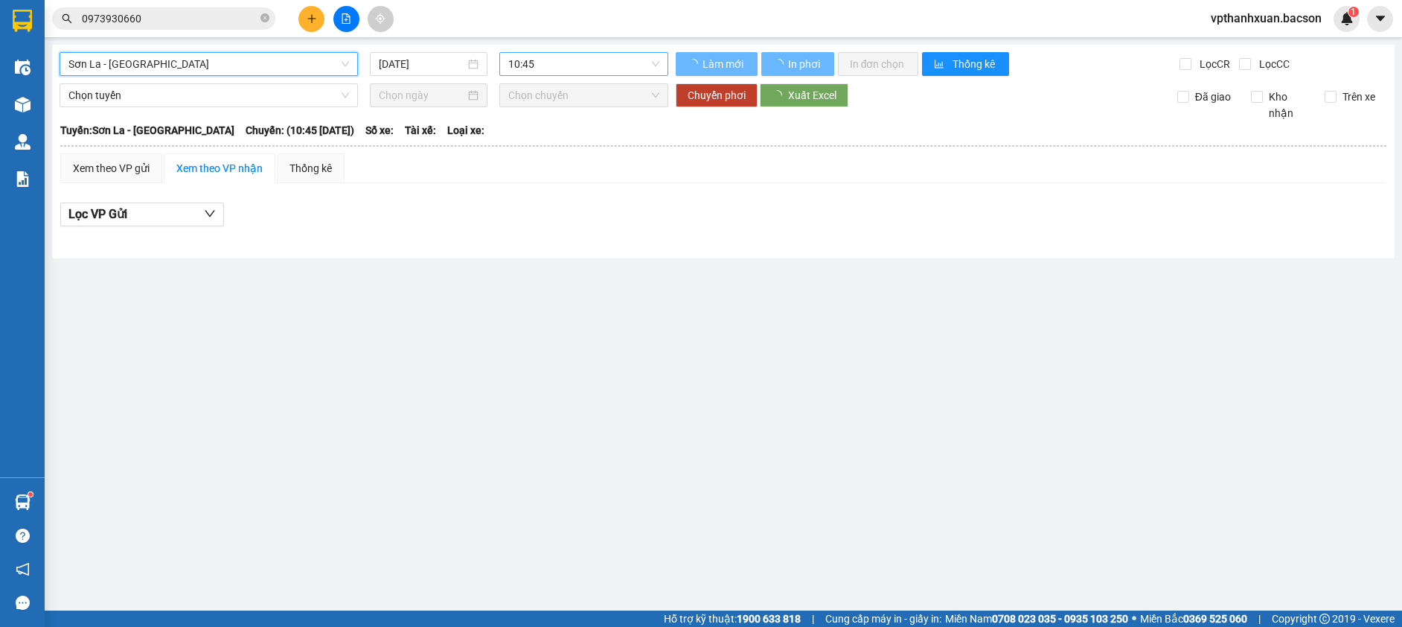
click at [588, 62] on span "10:45" at bounding box center [583, 64] width 151 height 22
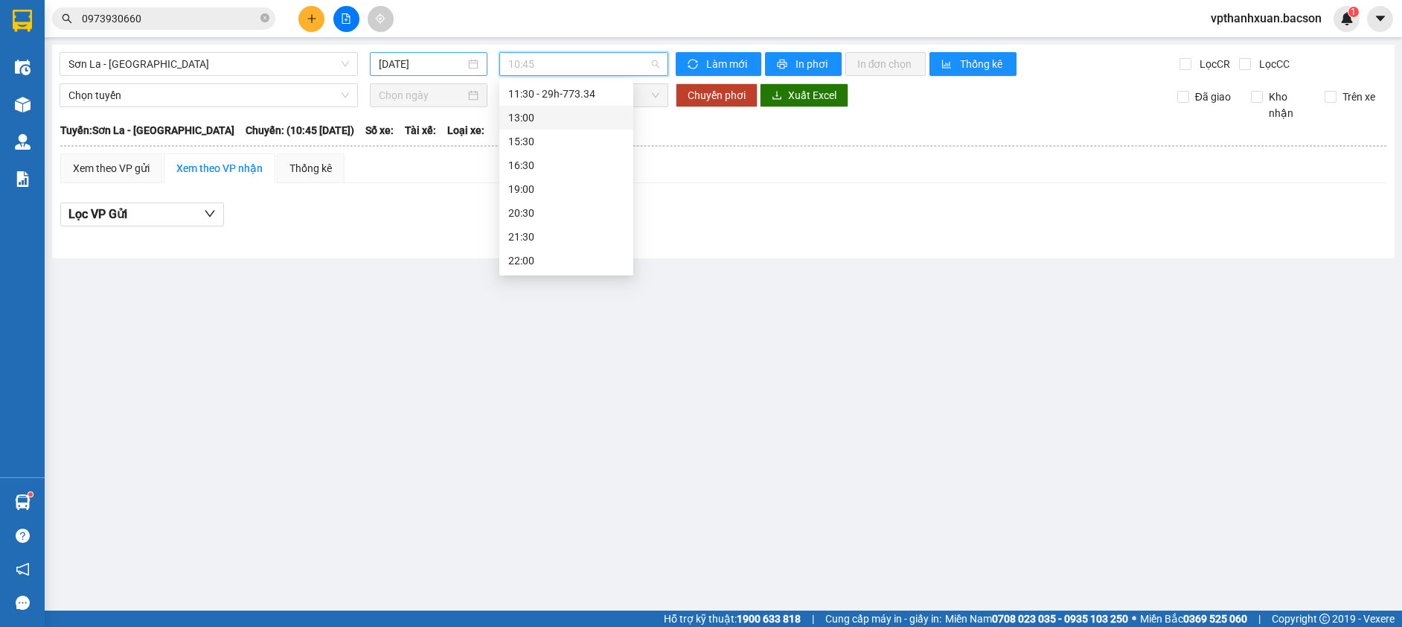
click at [446, 71] on input "[DATE]" at bounding box center [422, 64] width 86 height 16
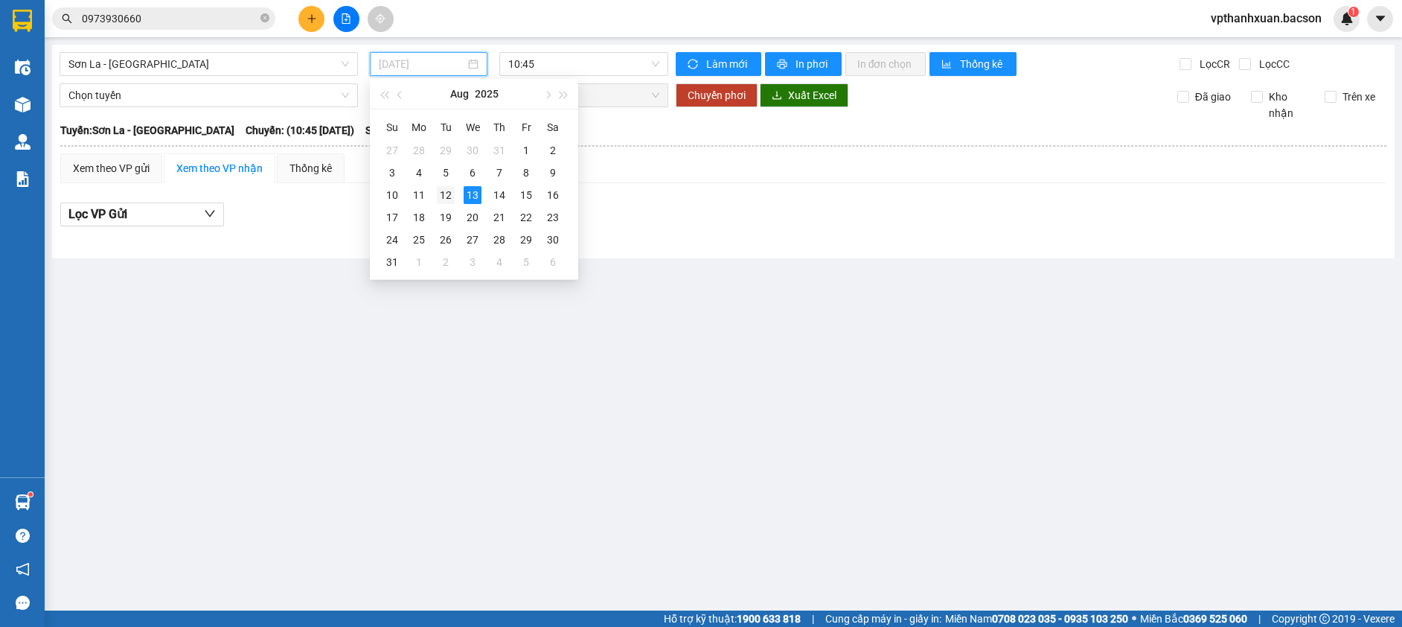
click at [446, 199] on div "12" at bounding box center [446, 195] width 18 height 18
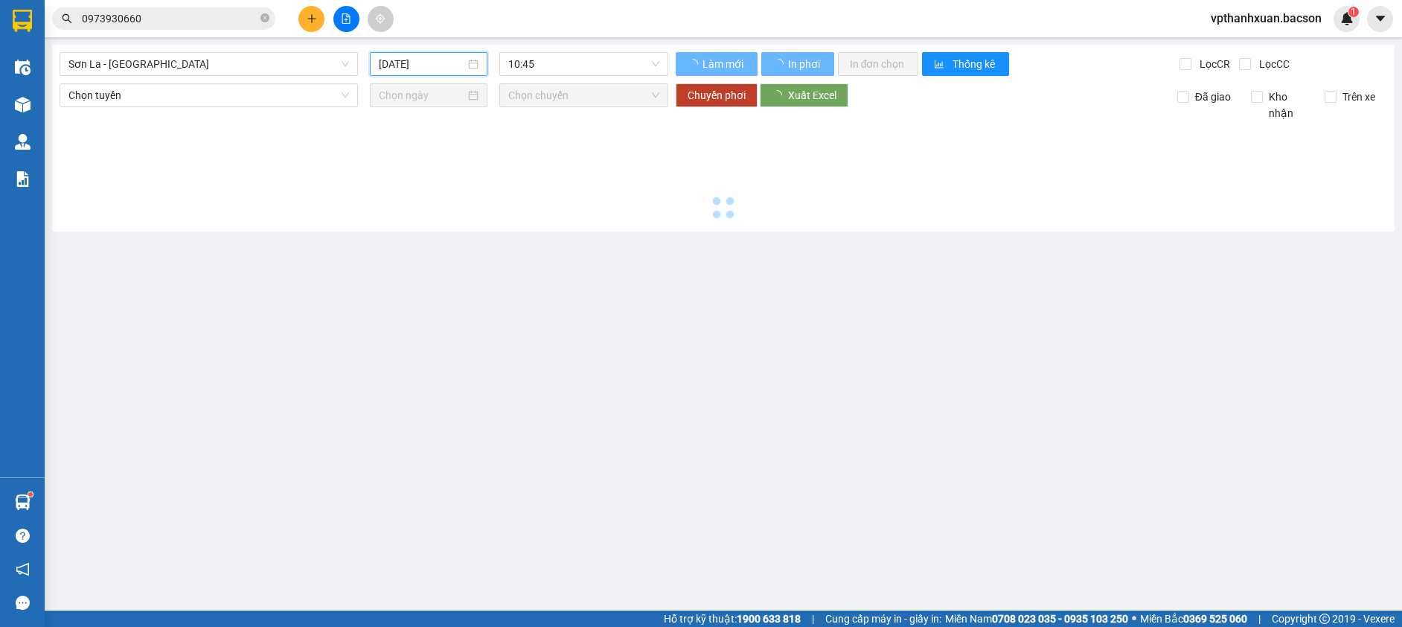
type input "[DATE]"
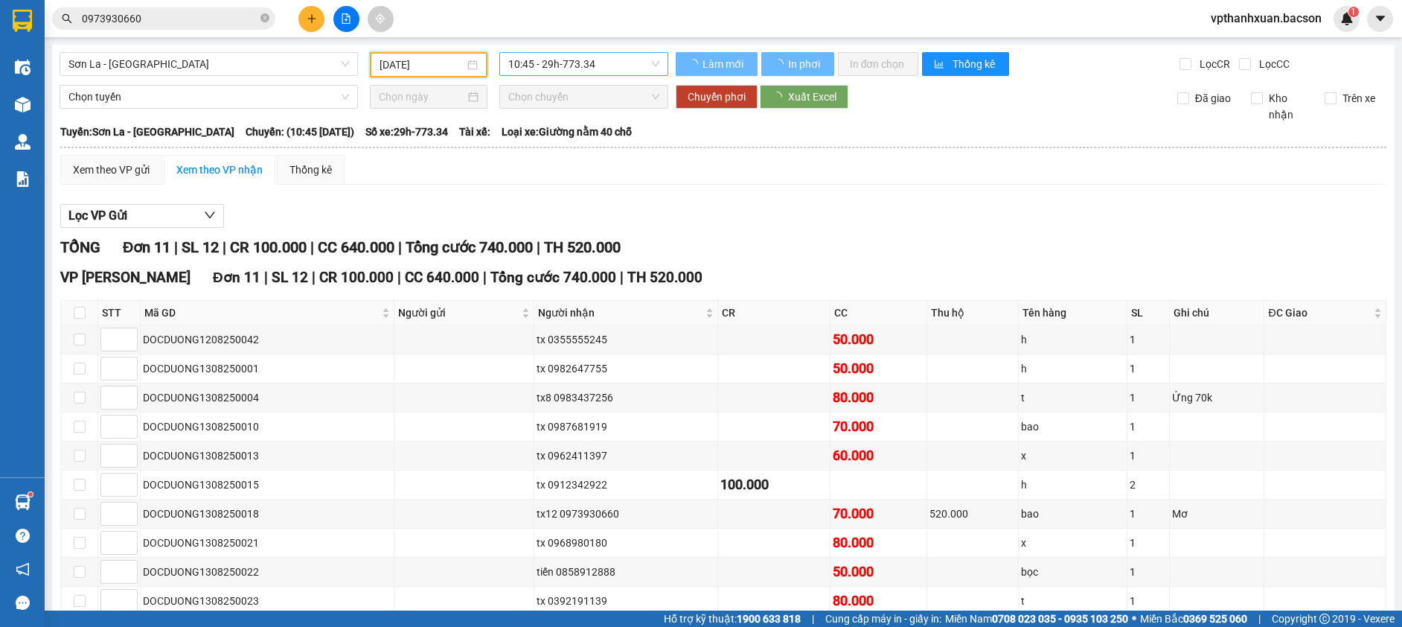
click at [604, 65] on span "10:45 - 29h-773.34" at bounding box center [583, 64] width 151 height 22
drag, startPoint x: 790, startPoint y: 232, endPoint x: 688, endPoint y: 210, distance: 104.4
click at [790, 231] on div "Lọc VP Gửi TỔNG Đơn 11 | SL 12 | CR 100.000 | CC 640.000 | Tổng cước 740.000 |…" at bounding box center [723, 447] width 1326 height 502
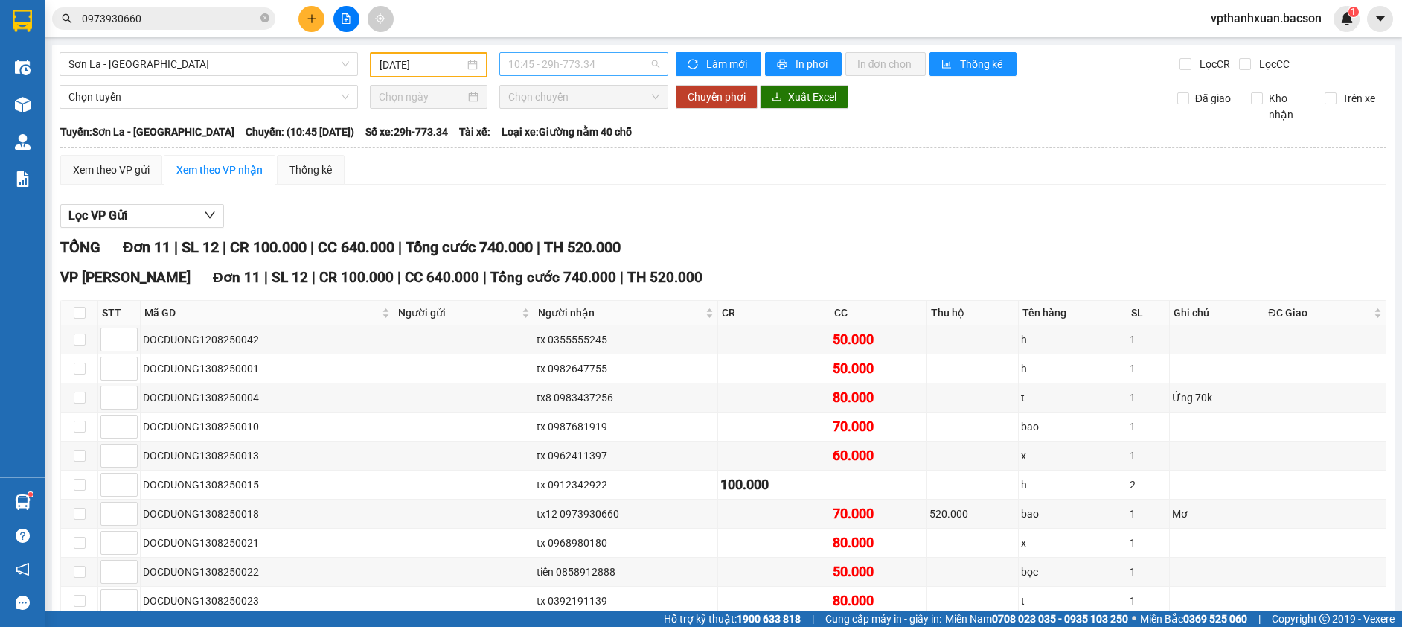
click at [571, 74] on span "10:45 - 29h-773.34" at bounding box center [583, 64] width 151 height 22
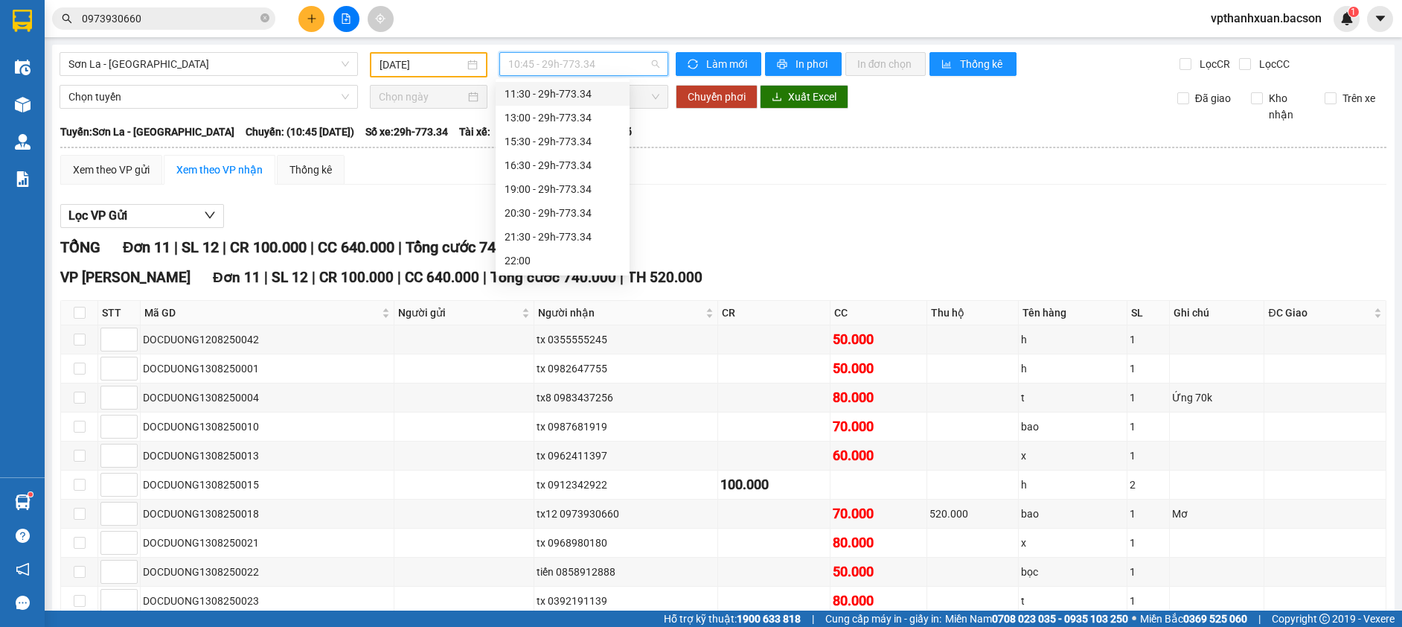
click at [589, 102] on div "11:30 - 29h-773.34" at bounding box center [563, 94] width 116 height 16
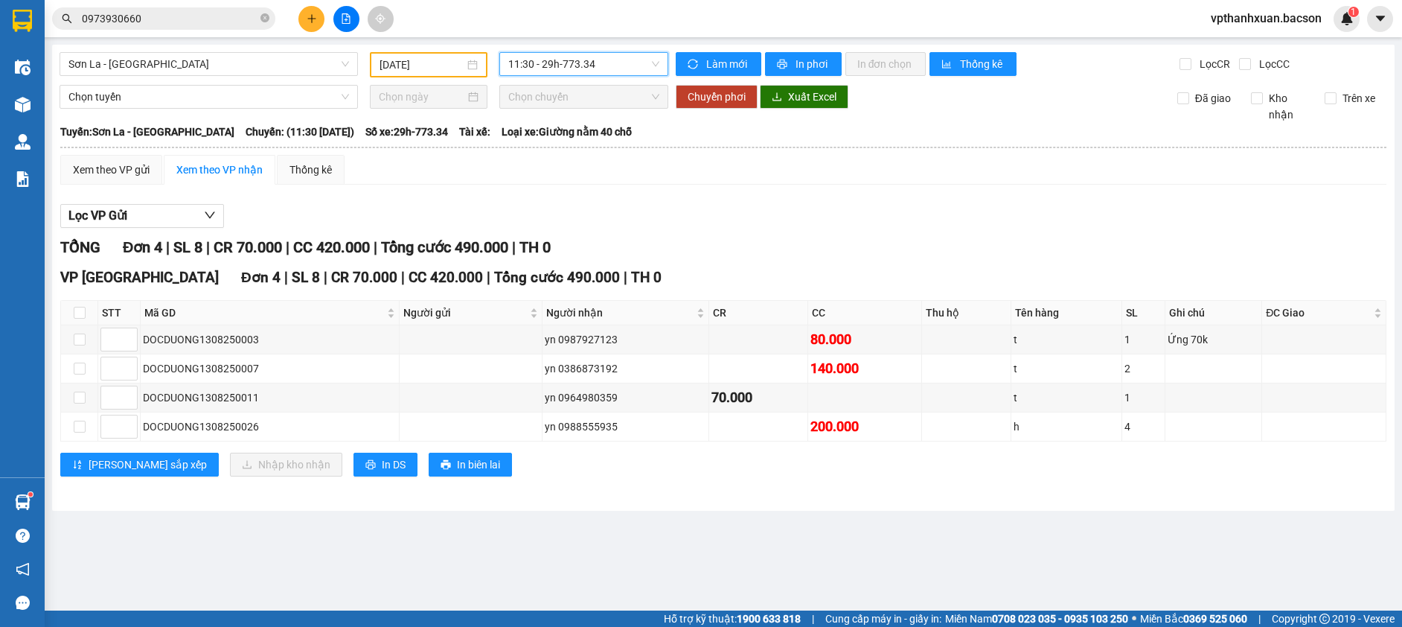
click at [567, 63] on span "11:30 - 29h-773.34" at bounding box center [583, 64] width 151 height 22
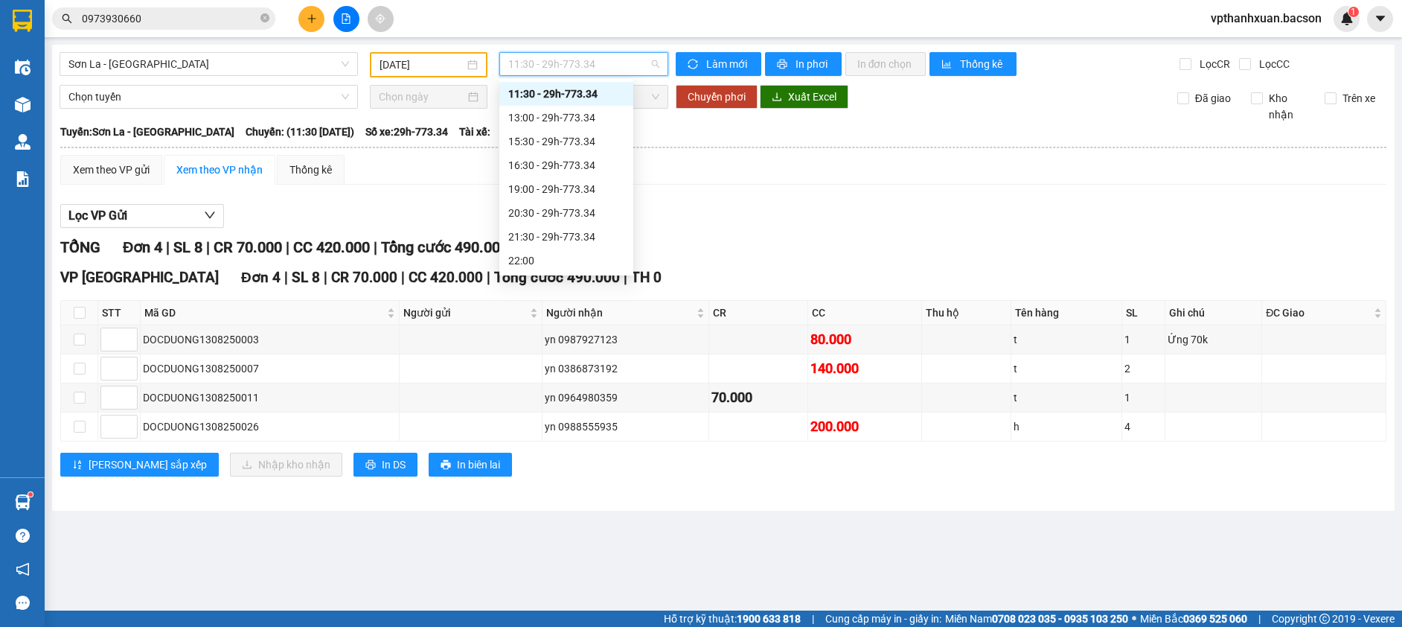
click at [572, 78] on div "10:45 - 29h-773.34" at bounding box center [566, 70] width 116 height 16
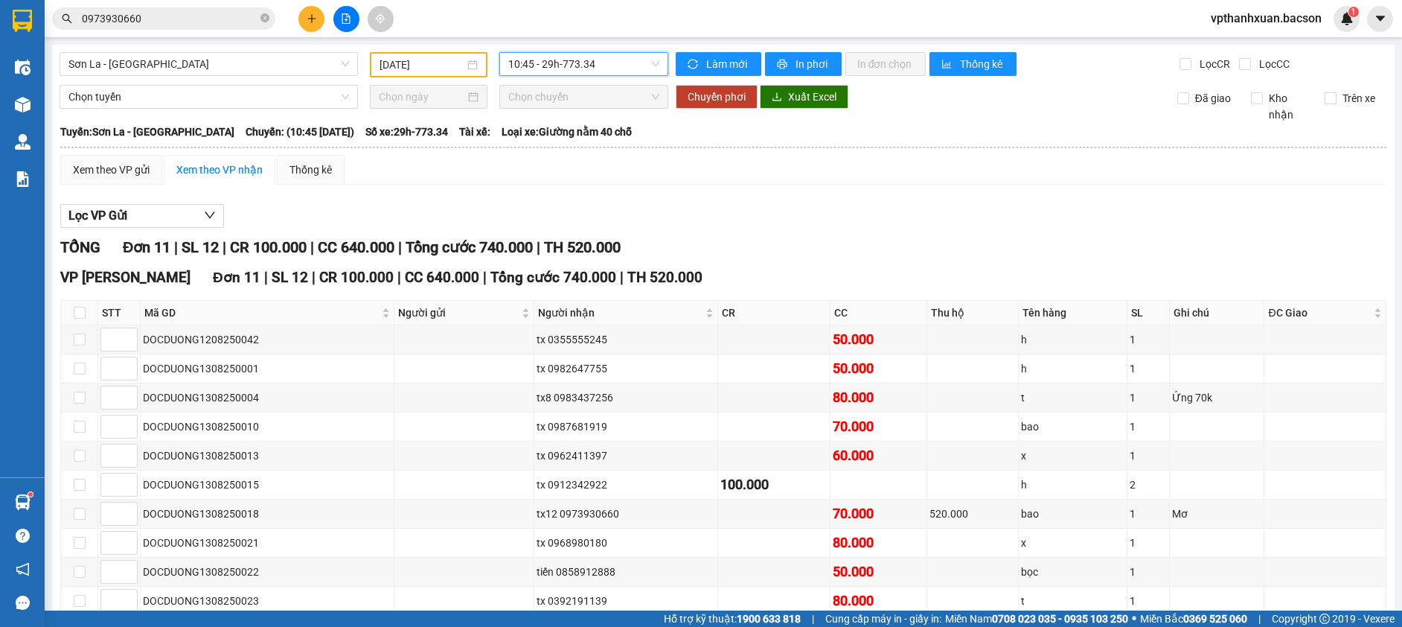
click at [561, 74] on span "10:45 - 29h-773.34" at bounding box center [583, 64] width 151 height 22
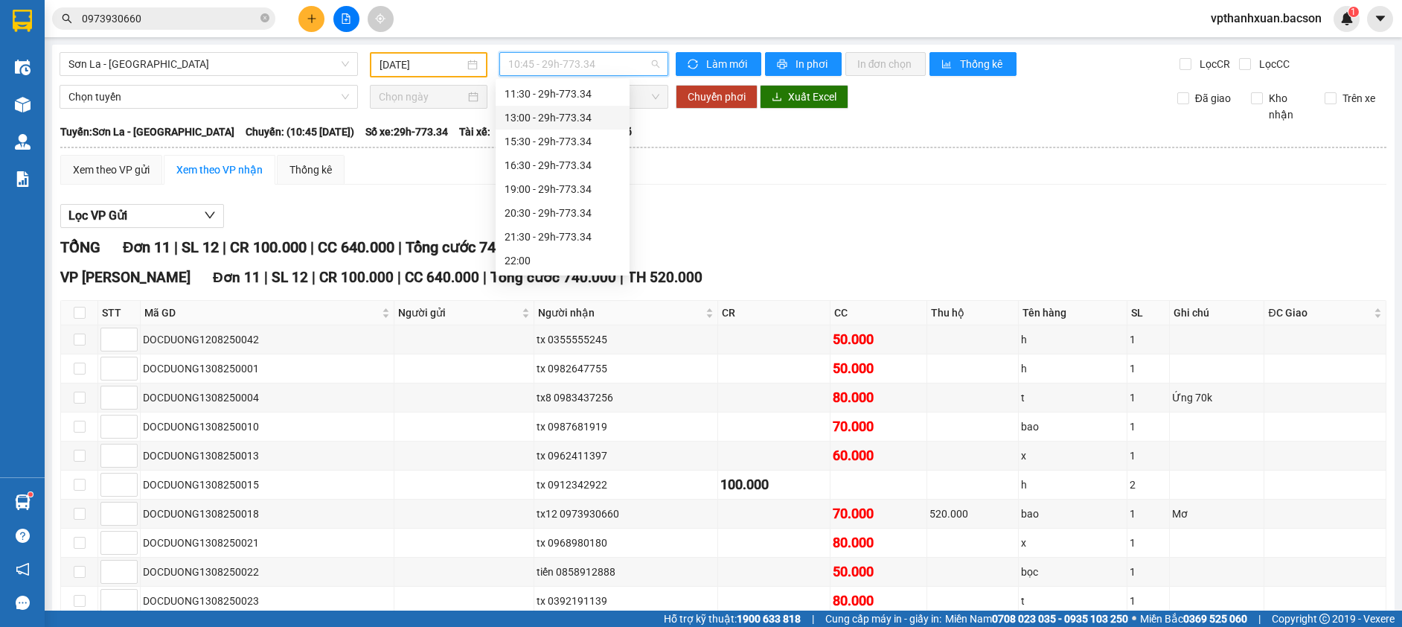
click at [570, 126] on div "13:00 - 29h-773.34" at bounding box center [563, 117] width 116 height 16
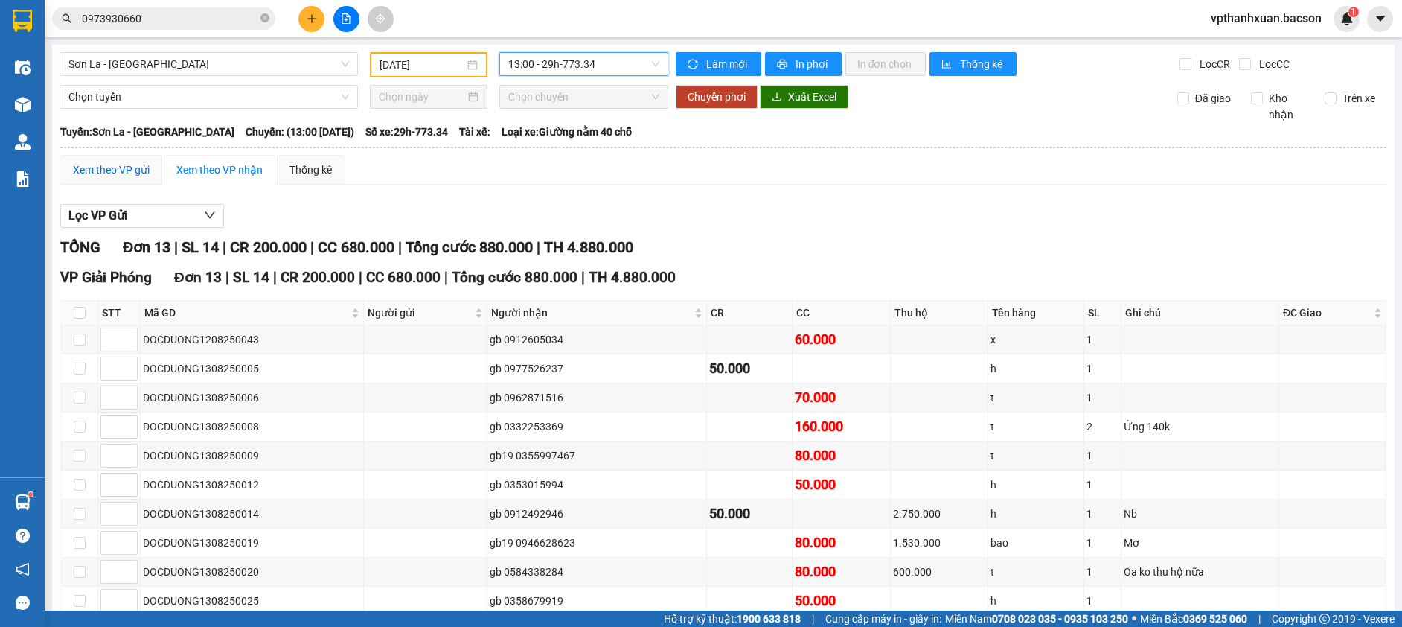
click at [132, 170] on div "Xem theo VP gửi" at bounding box center [111, 169] width 77 height 16
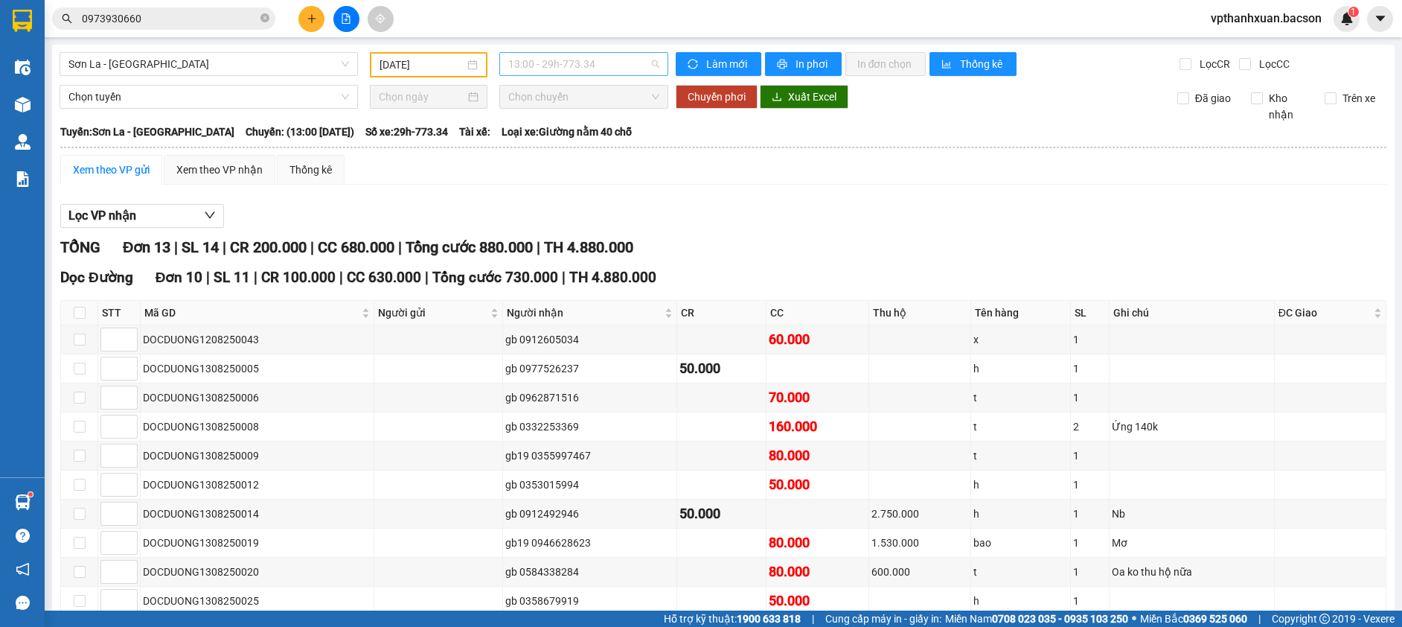
click at [598, 70] on span "13:00 - 29h-773.34" at bounding box center [583, 64] width 151 height 22
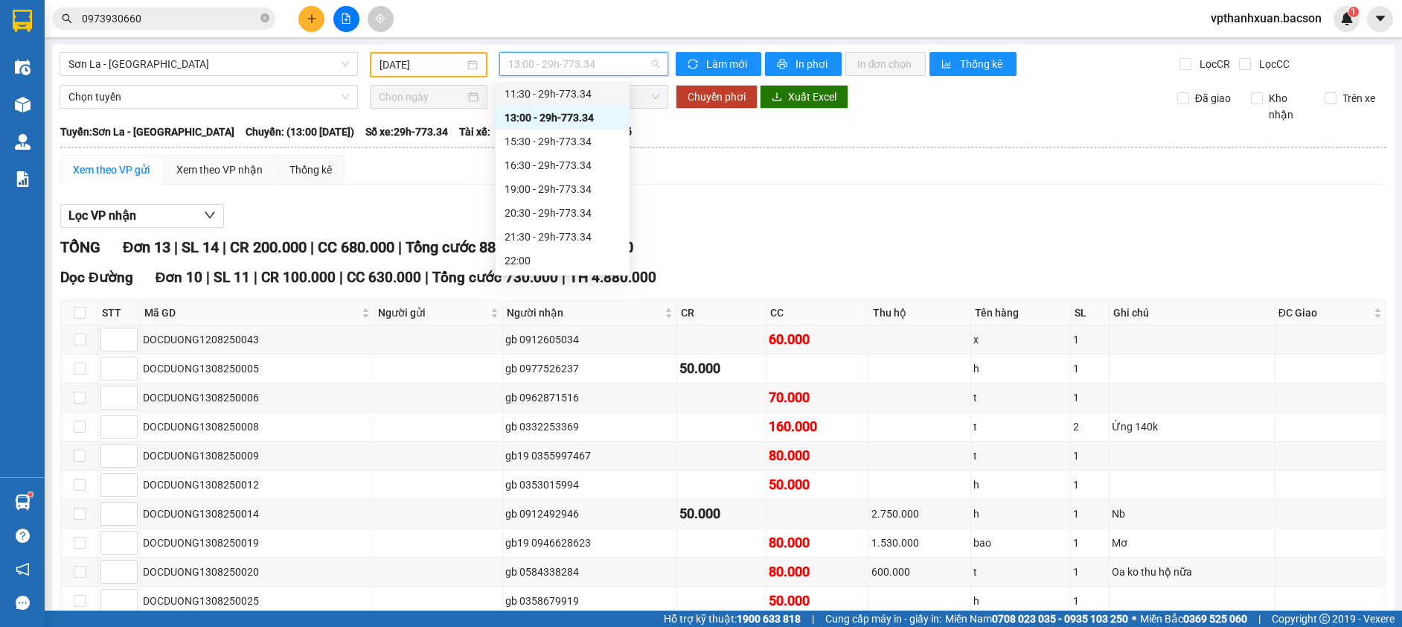
click at [576, 106] on div "11:30 - 29h-773.34" at bounding box center [563, 94] width 134 height 24
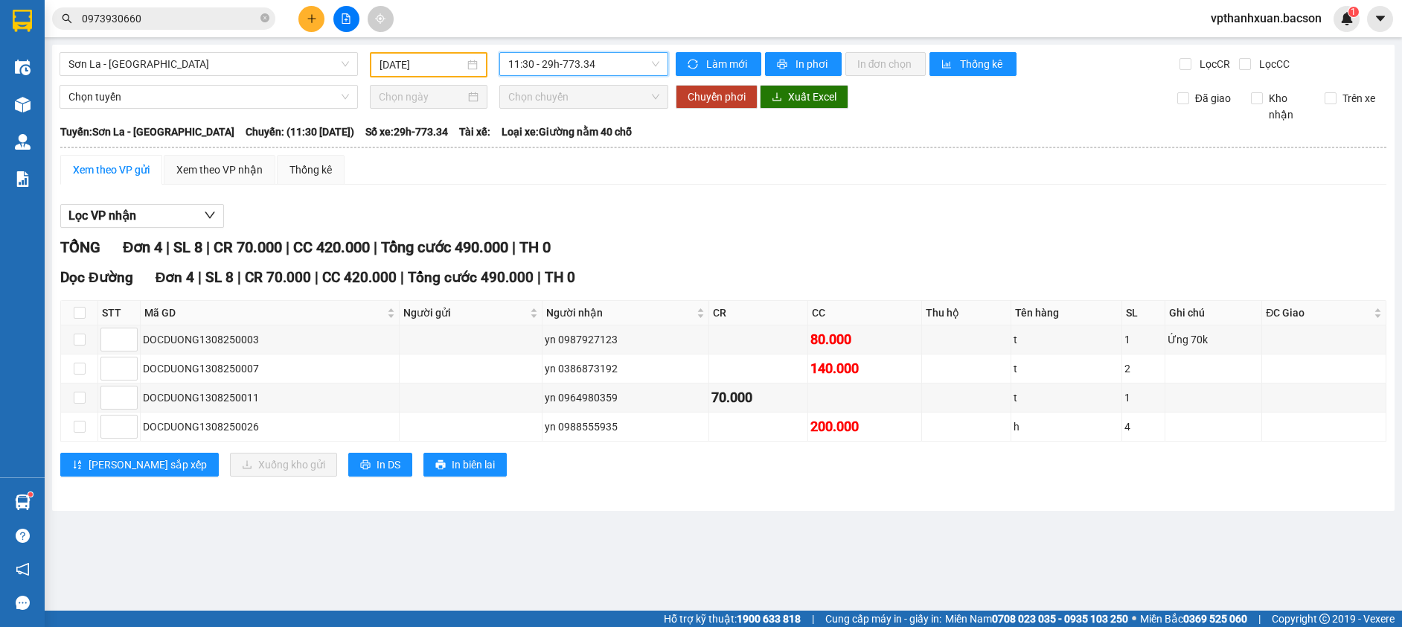
click at [534, 63] on span "11:30 - 29h-773.34" at bounding box center [583, 64] width 151 height 22
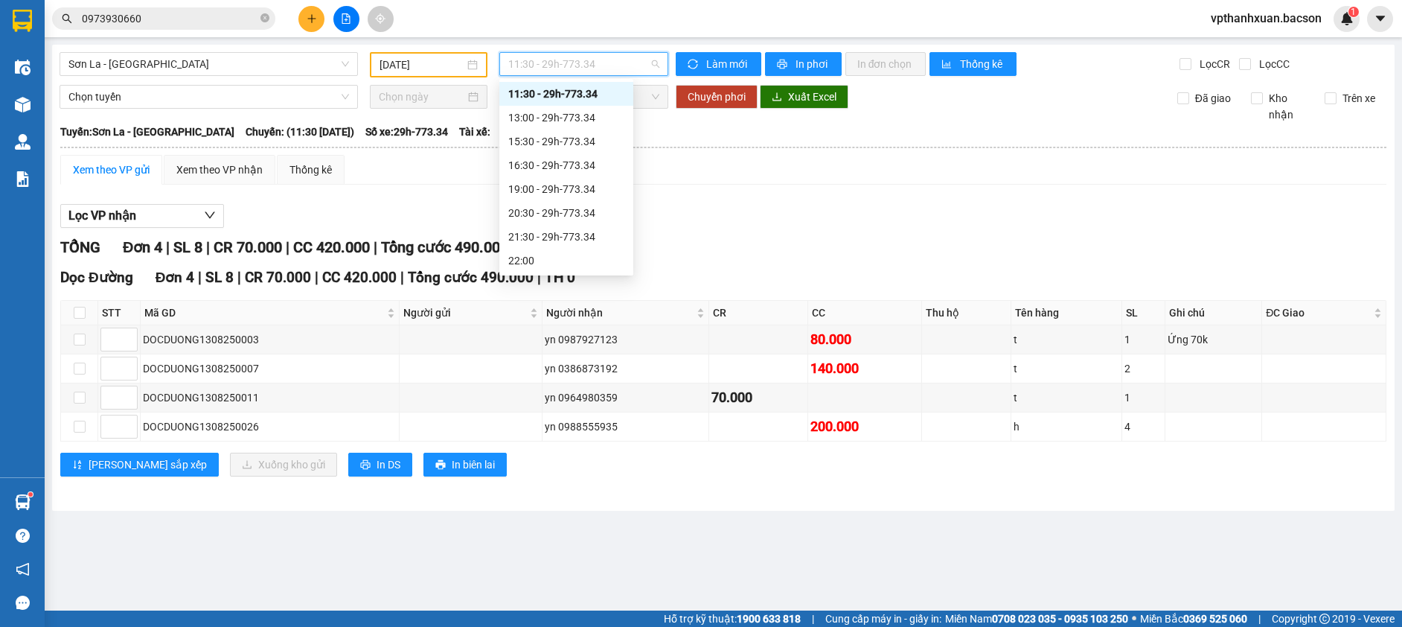
click at [551, 78] on div "10:45 - 29h-773.34" at bounding box center [566, 70] width 116 height 16
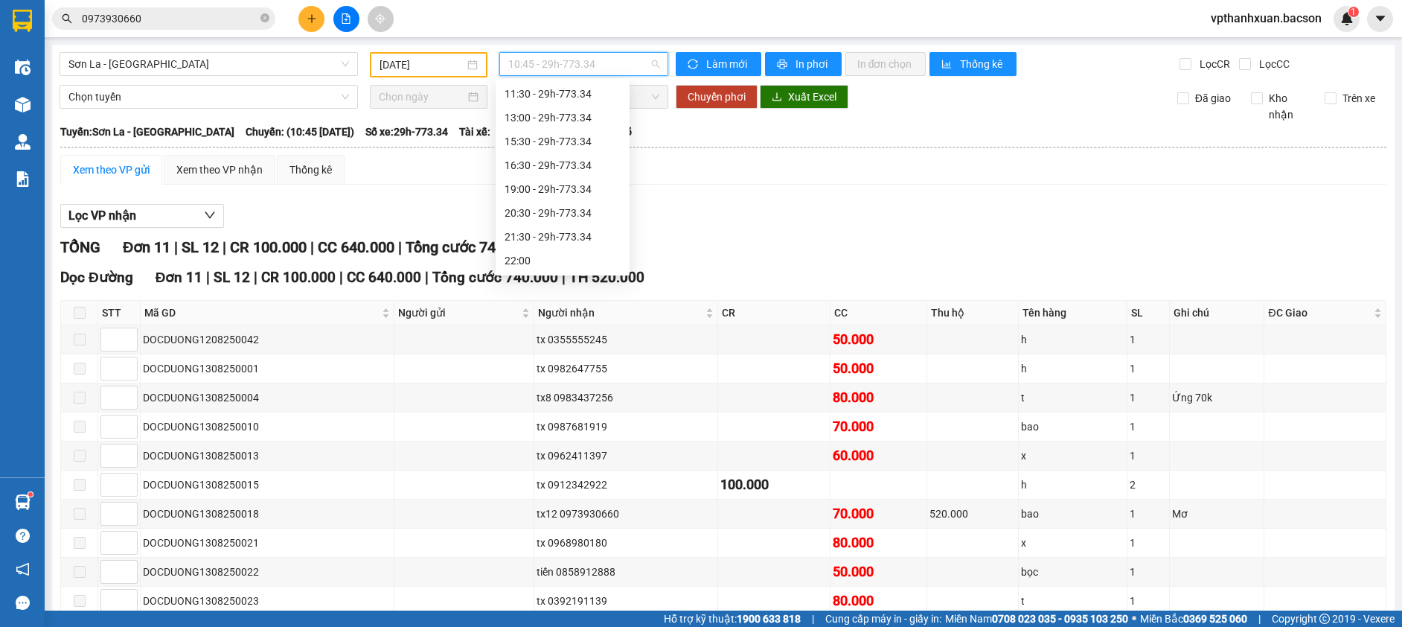
click at [598, 67] on span "10:45 - 29h-773.34" at bounding box center [583, 64] width 151 height 22
click at [589, 102] on div "11:30 - 29h-773.34" at bounding box center [563, 94] width 116 height 16
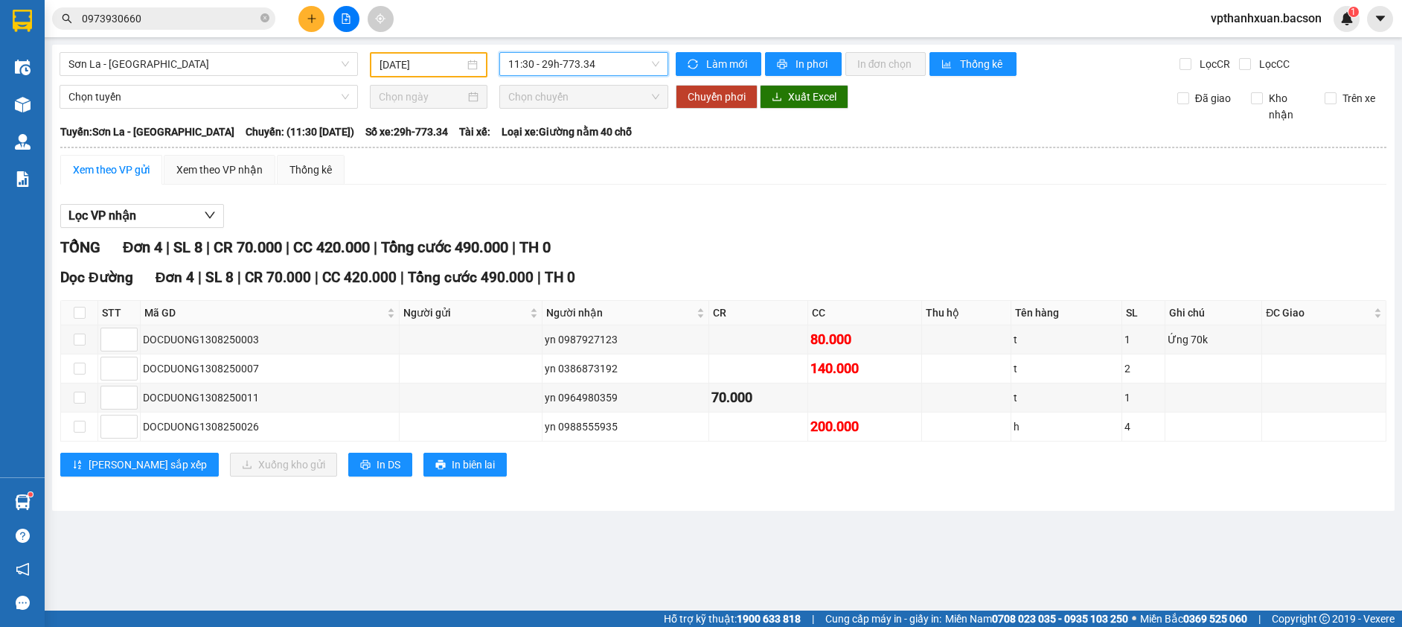
click at [614, 65] on span "11:30 - 29h-773.34" at bounding box center [583, 64] width 151 height 22
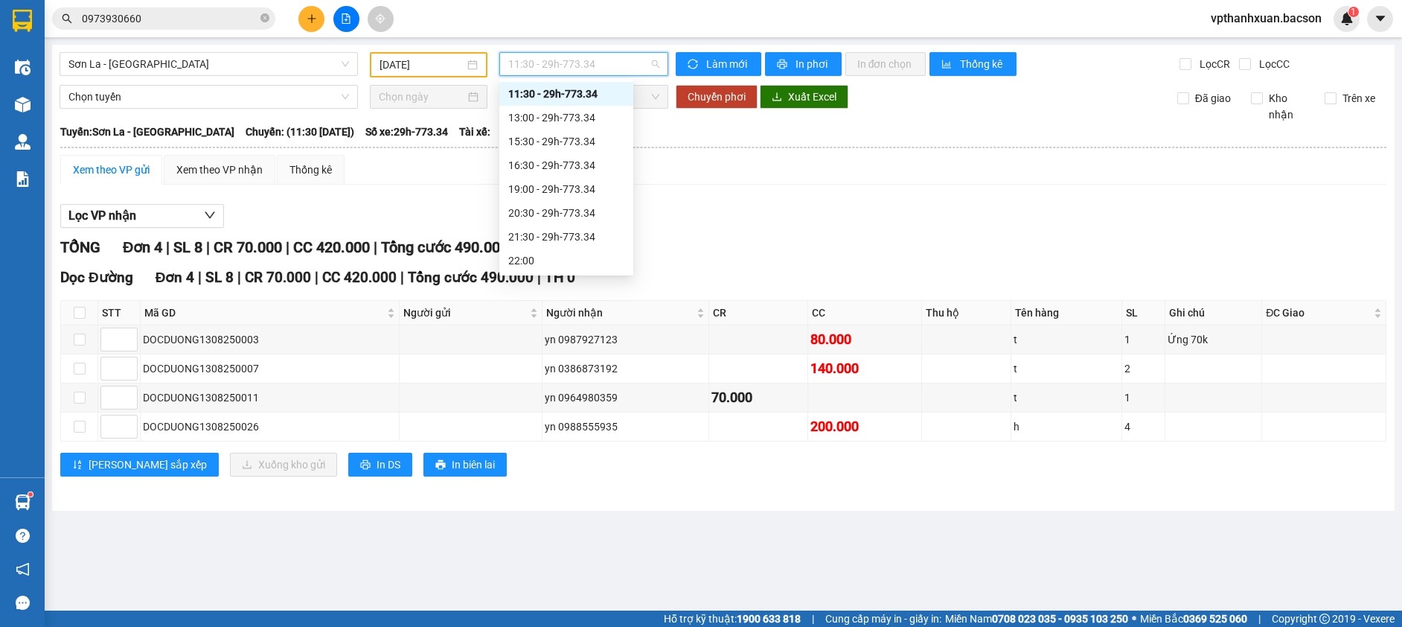
click at [598, 78] on div "10:45 - 29h-773.34" at bounding box center [566, 70] width 116 height 16
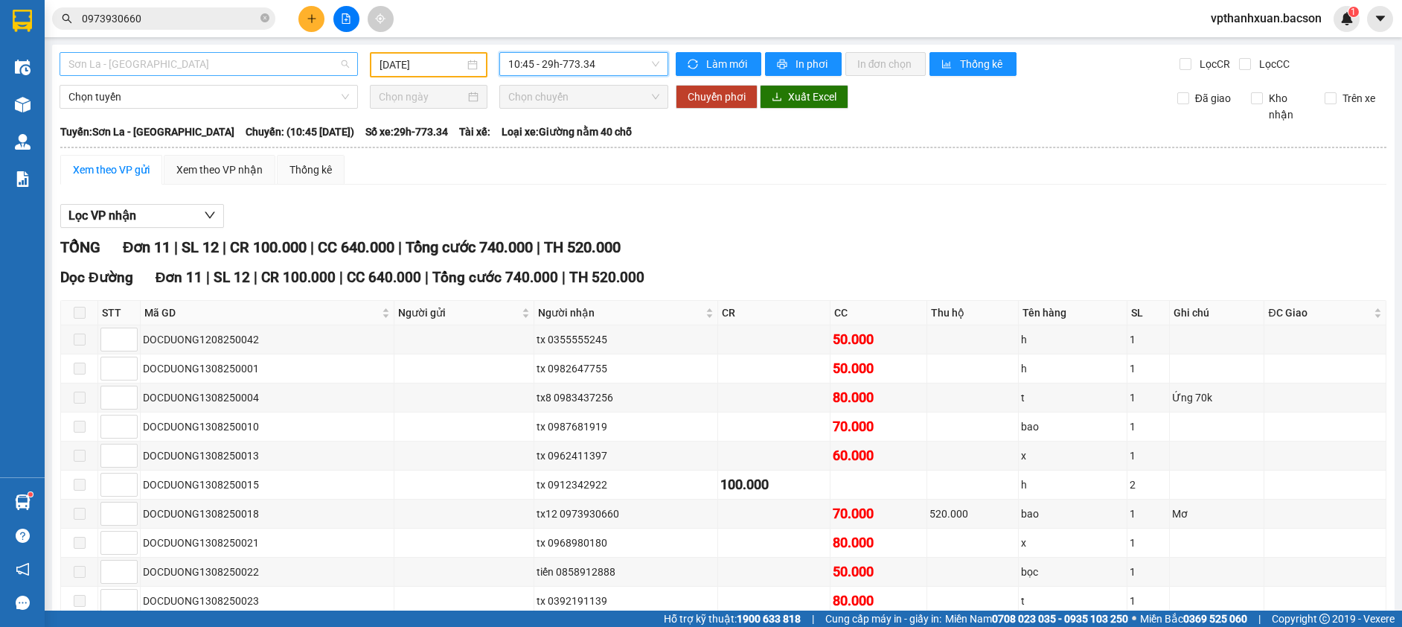
click at [298, 71] on span "Sơn La - [GEOGRAPHIC_DATA]" at bounding box center [208, 64] width 281 height 22
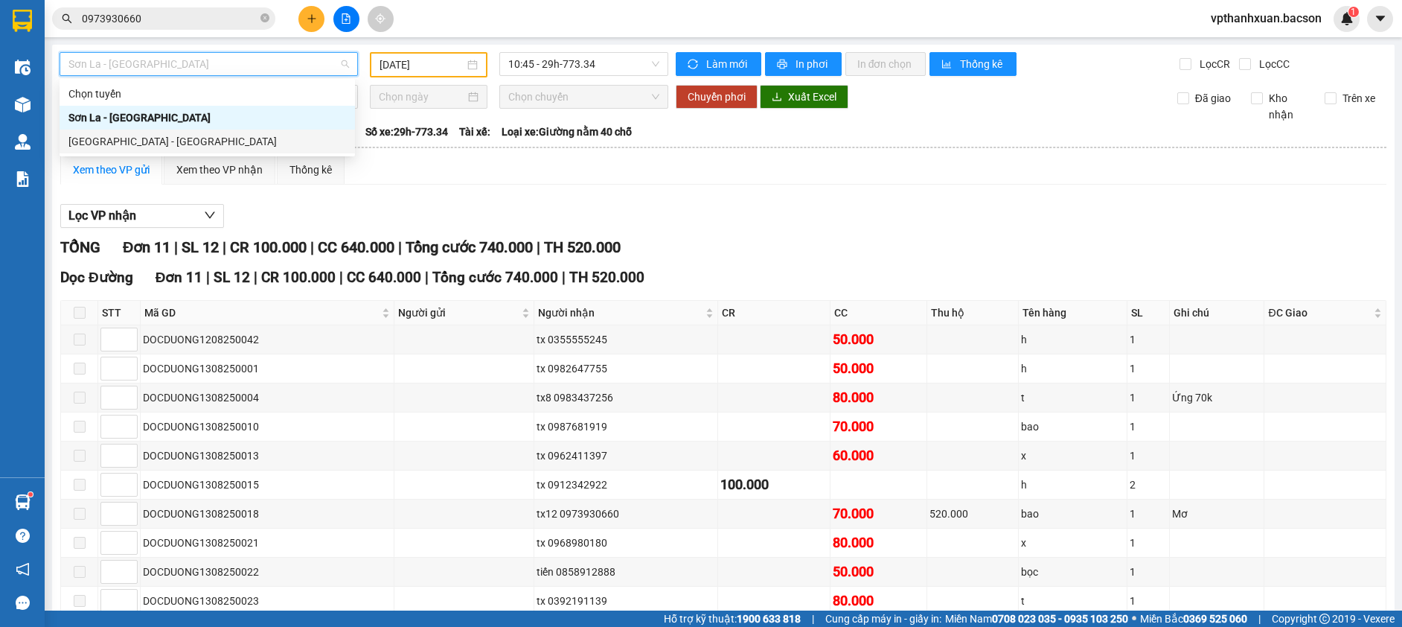
click at [219, 132] on div "[GEOGRAPHIC_DATA] - [GEOGRAPHIC_DATA]" at bounding box center [207, 141] width 295 height 24
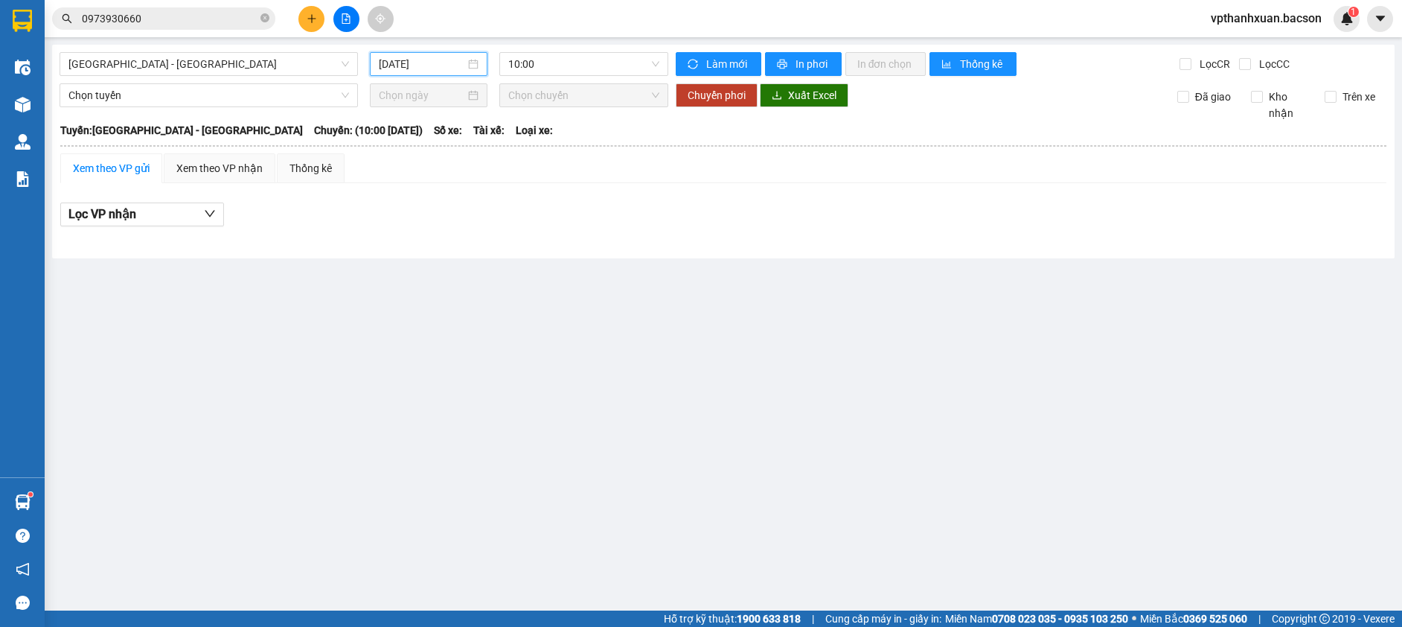
click at [432, 69] on input "[DATE]" at bounding box center [422, 64] width 86 height 16
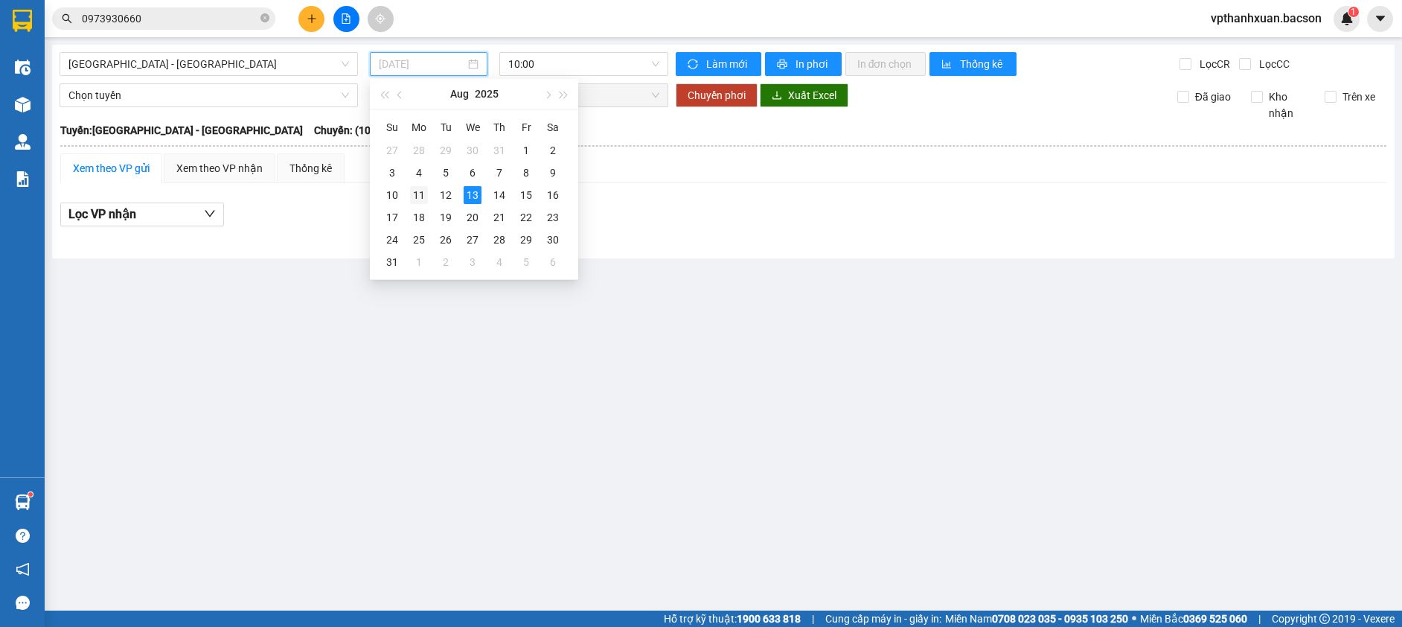
click at [424, 196] on div "11" at bounding box center [419, 195] width 18 height 18
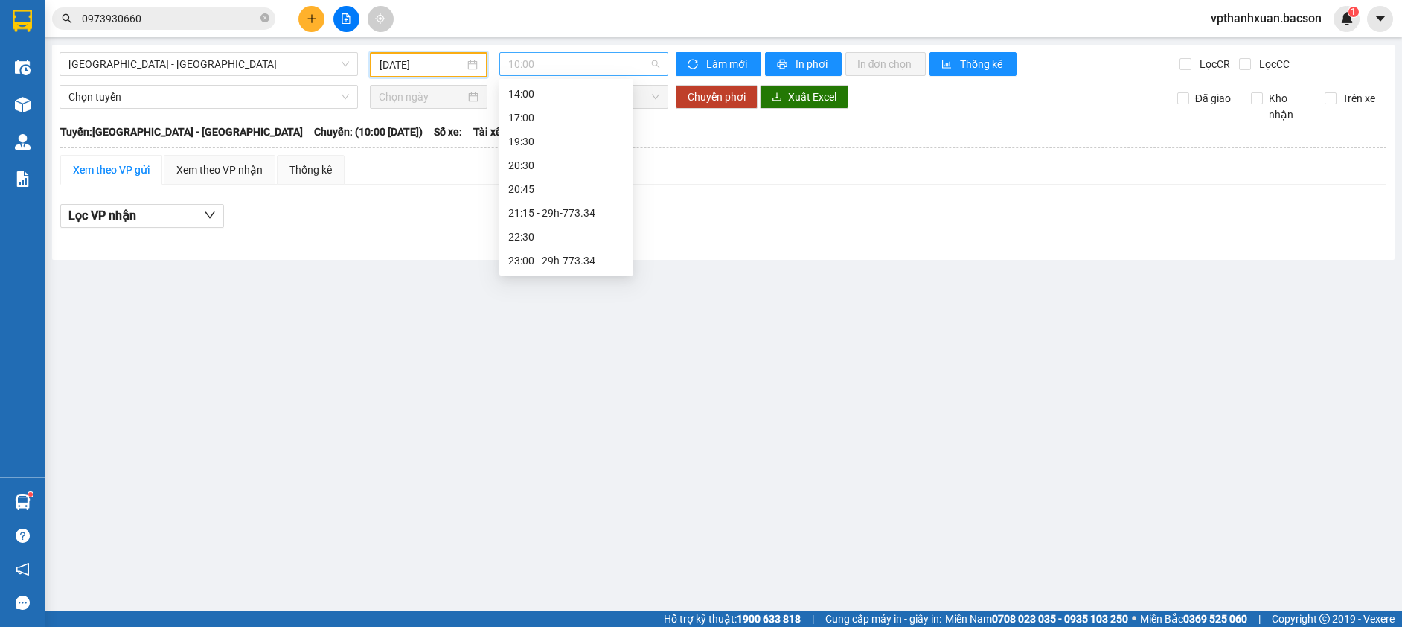
click at [610, 68] on span "10:00" at bounding box center [583, 64] width 151 height 22
click at [575, 217] on div "21:15 - 29h-773.34" at bounding box center [566, 213] width 116 height 16
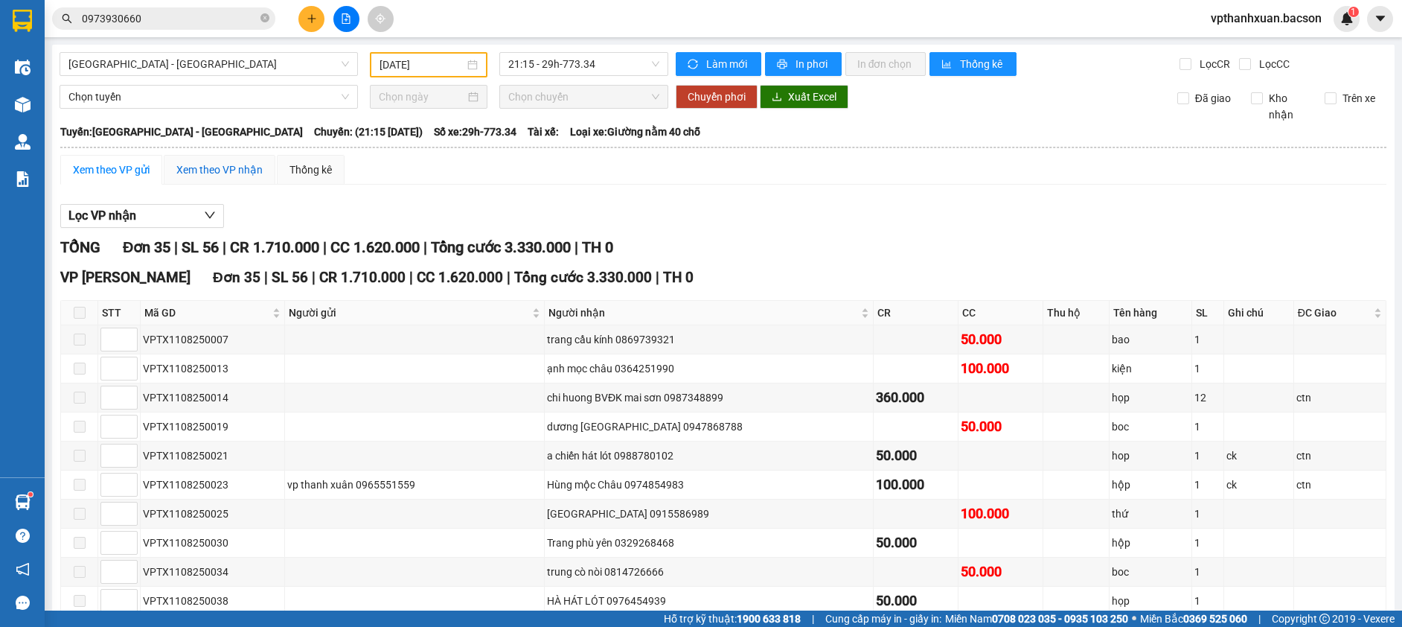
click at [235, 168] on div "Xem theo VP nhận" at bounding box center [219, 169] width 86 height 16
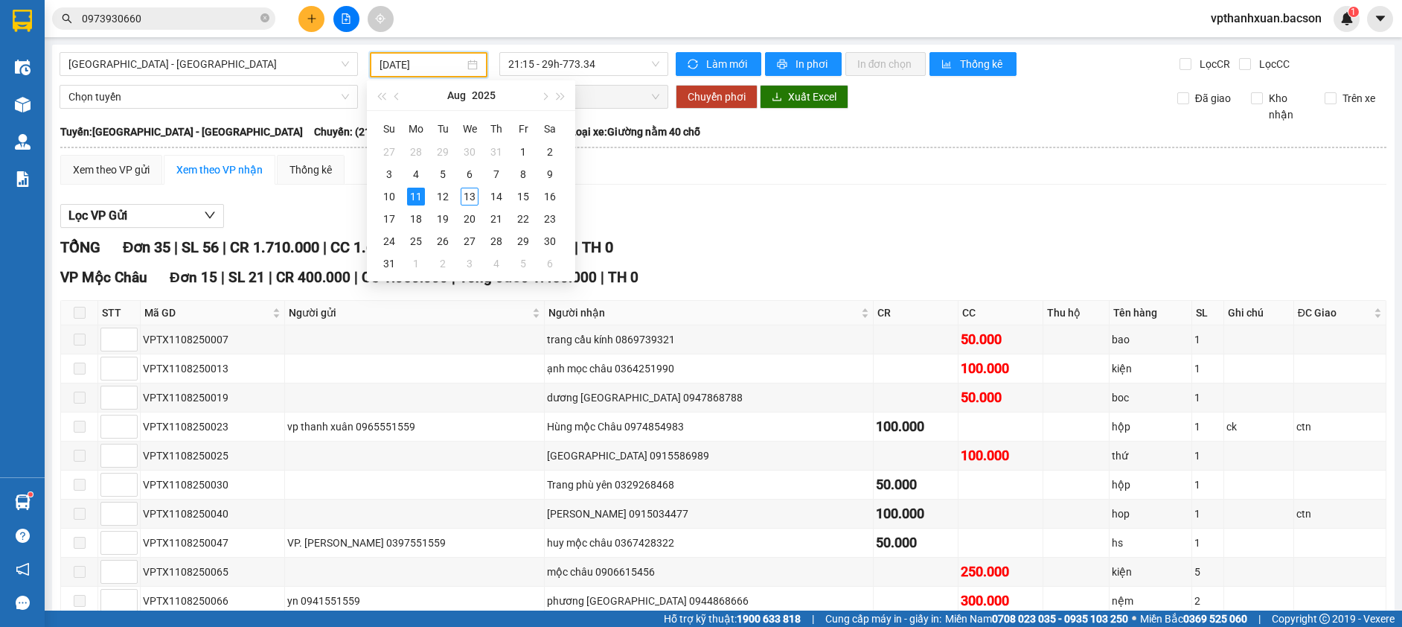
click at [422, 67] on input "[DATE]" at bounding box center [422, 65] width 85 height 16
click at [473, 201] on div "13" at bounding box center [470, 197] width 18 height 18
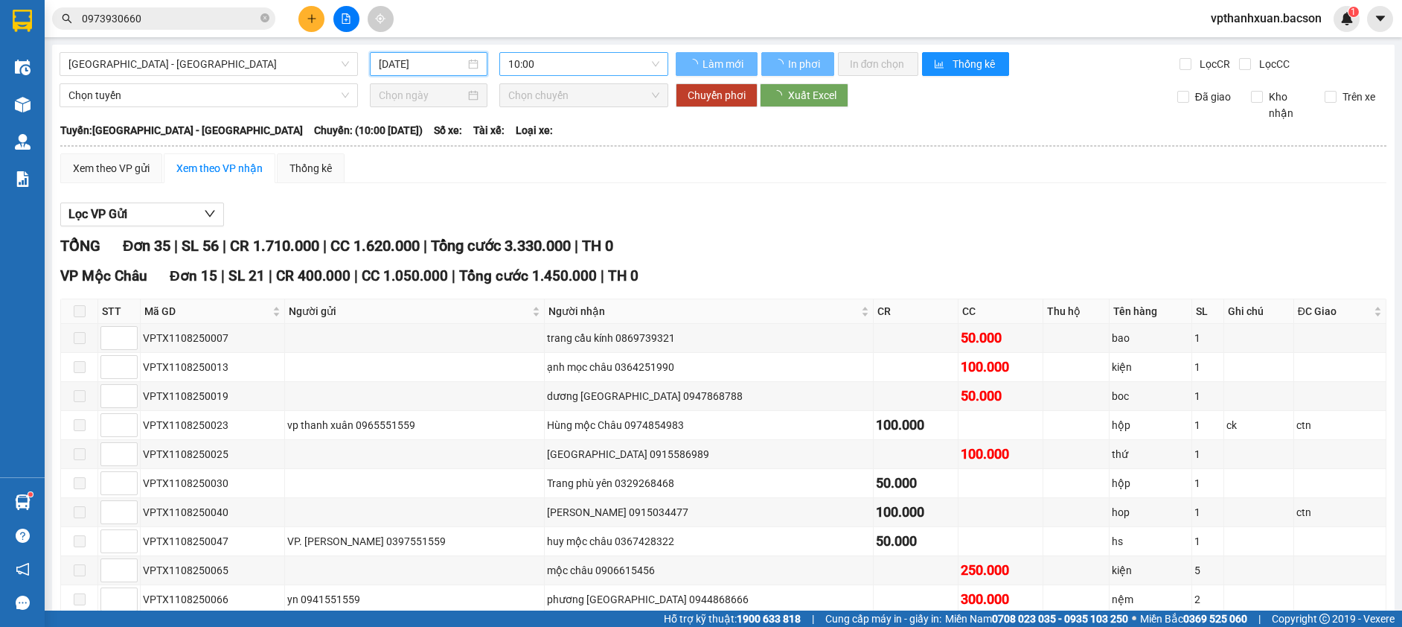
type input "[DATE]"
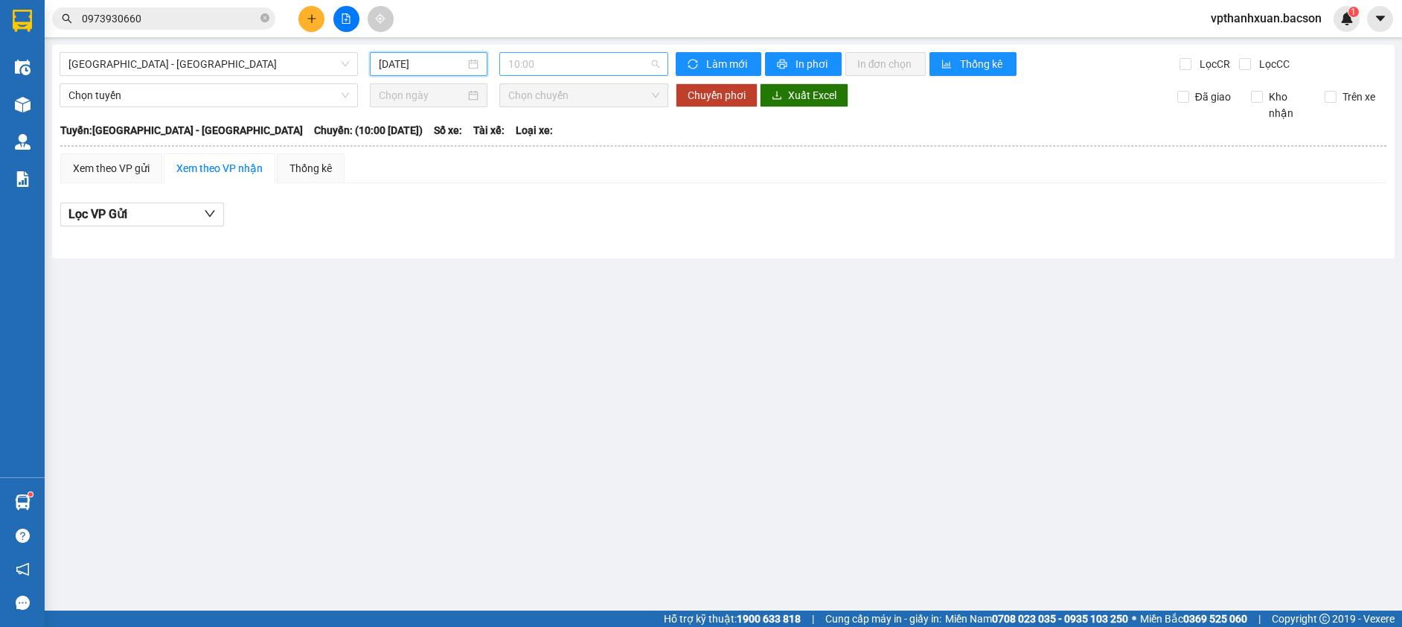
click at [547, 69] on span "10:00" at bounding box center [583, 64] width 151 height 22
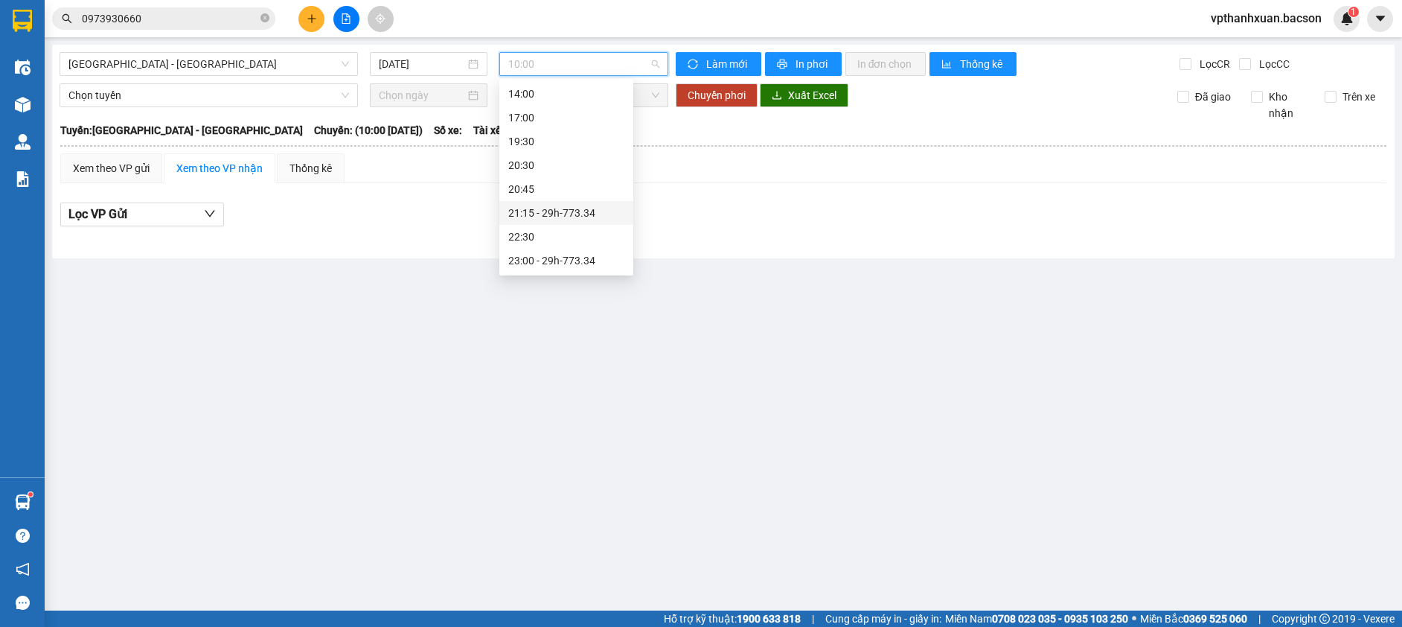
drag, startPoint x: 589, startPoint y: 208, endPoint x: 590, endPoint y: 217, distance: 8.3
click at [590, 217] on div "21:15 - 29h-773.34" at bounding box center [566, 213] width 116 height 16
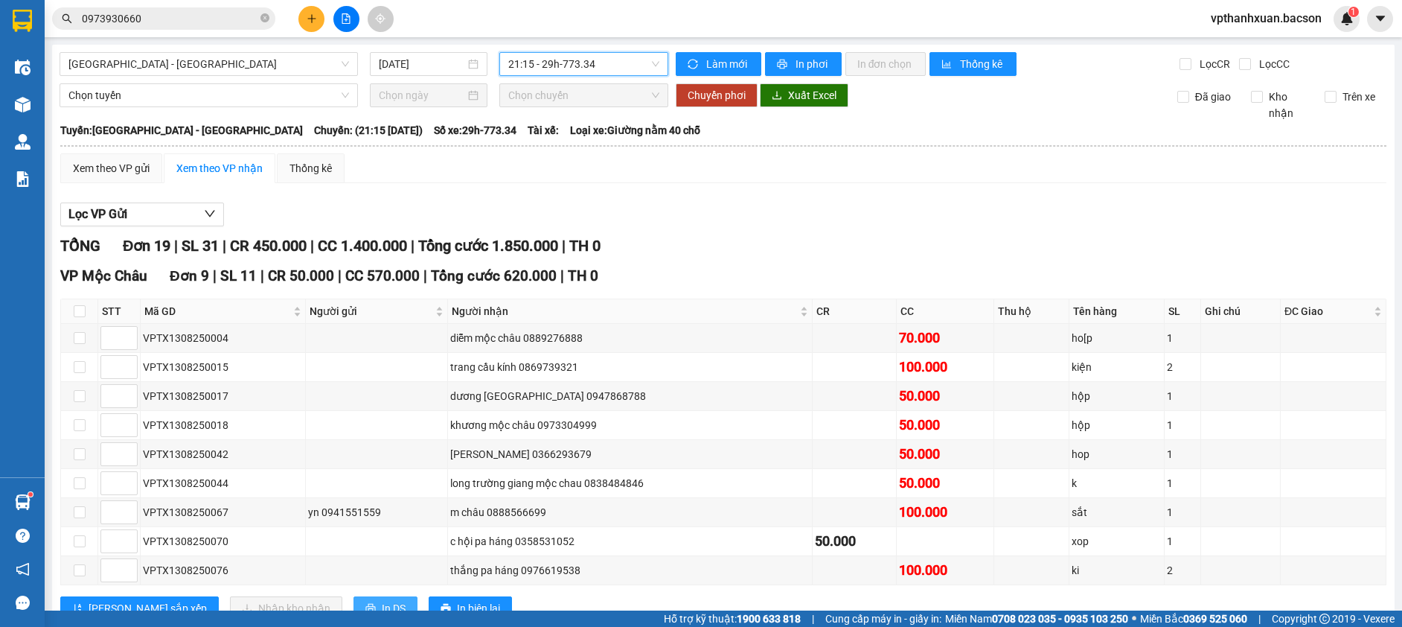
click at [382, 600] on span "In DS" at bounding box center [394, 608] width 24 height 16
click at [317, 19] on button at bounding box center [311, 19] width 26 height 26
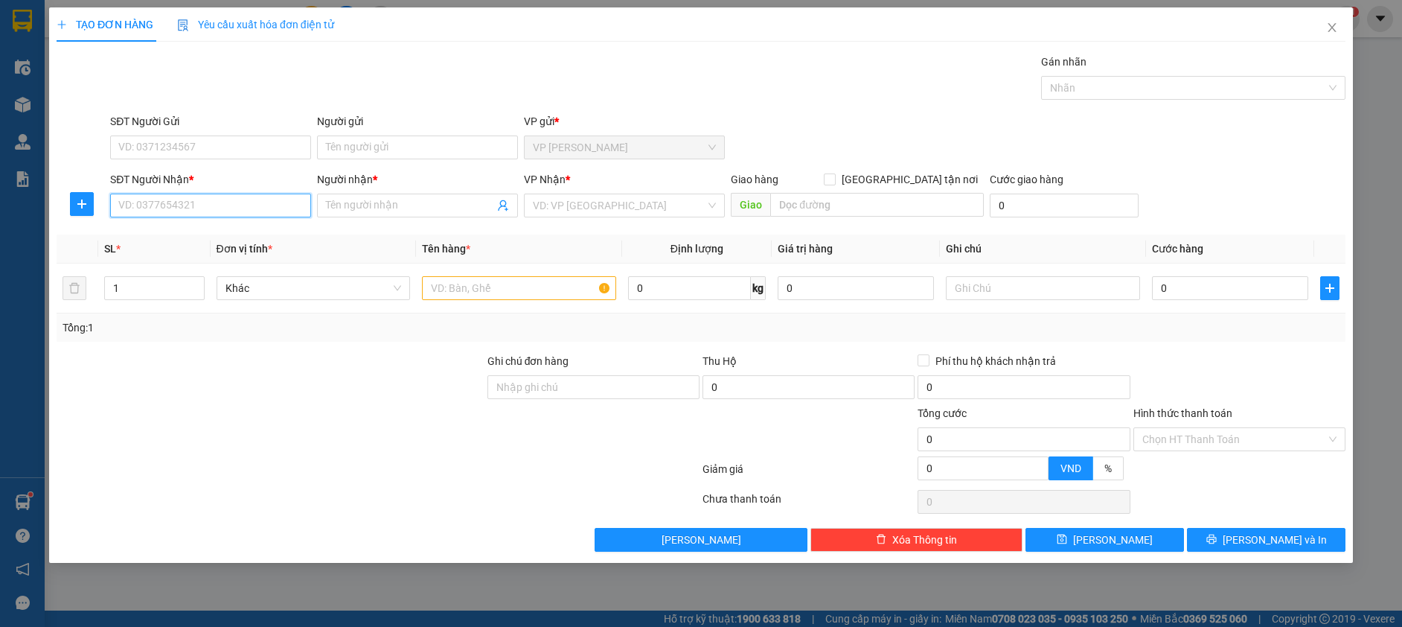
click at [264, 210] on input "SĐT Người Nhận *" at bounding box center [210, 205] width 201 height 24
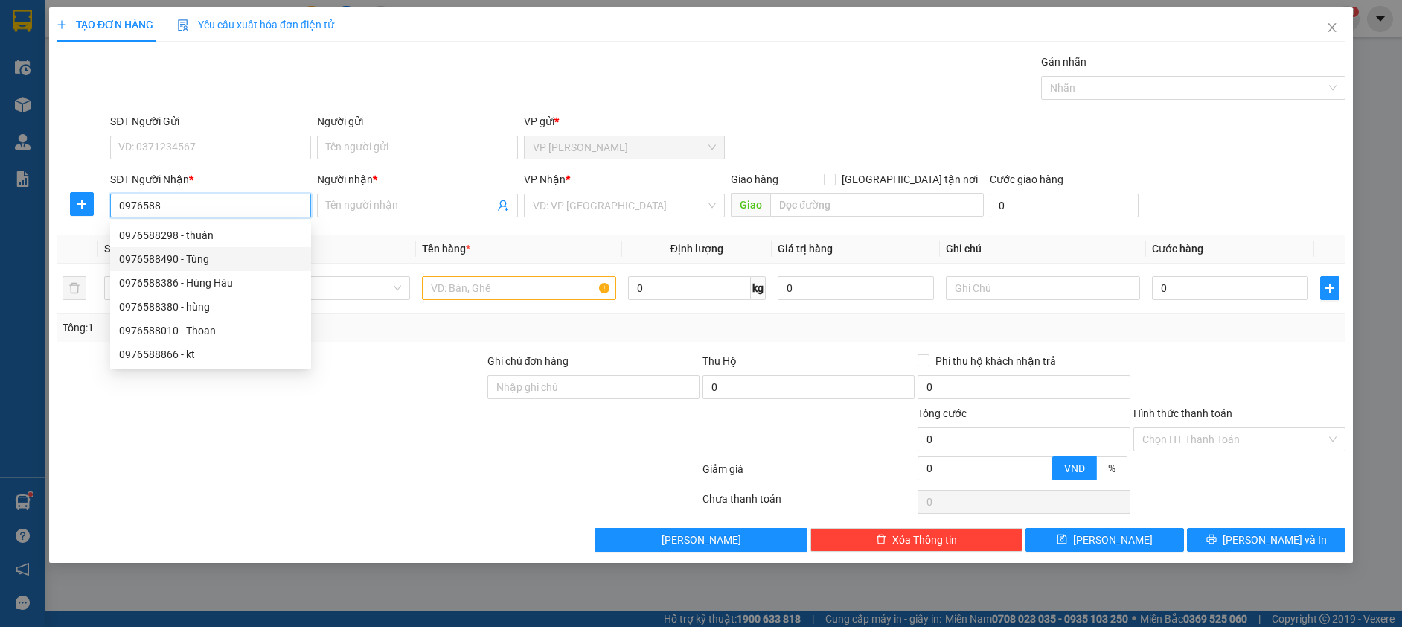
click at [205, 255] on div "0976588490 - Tùng" at bounding box center [210, 259] width 183 height 16
type input "0976588490"
type input "Tùng"
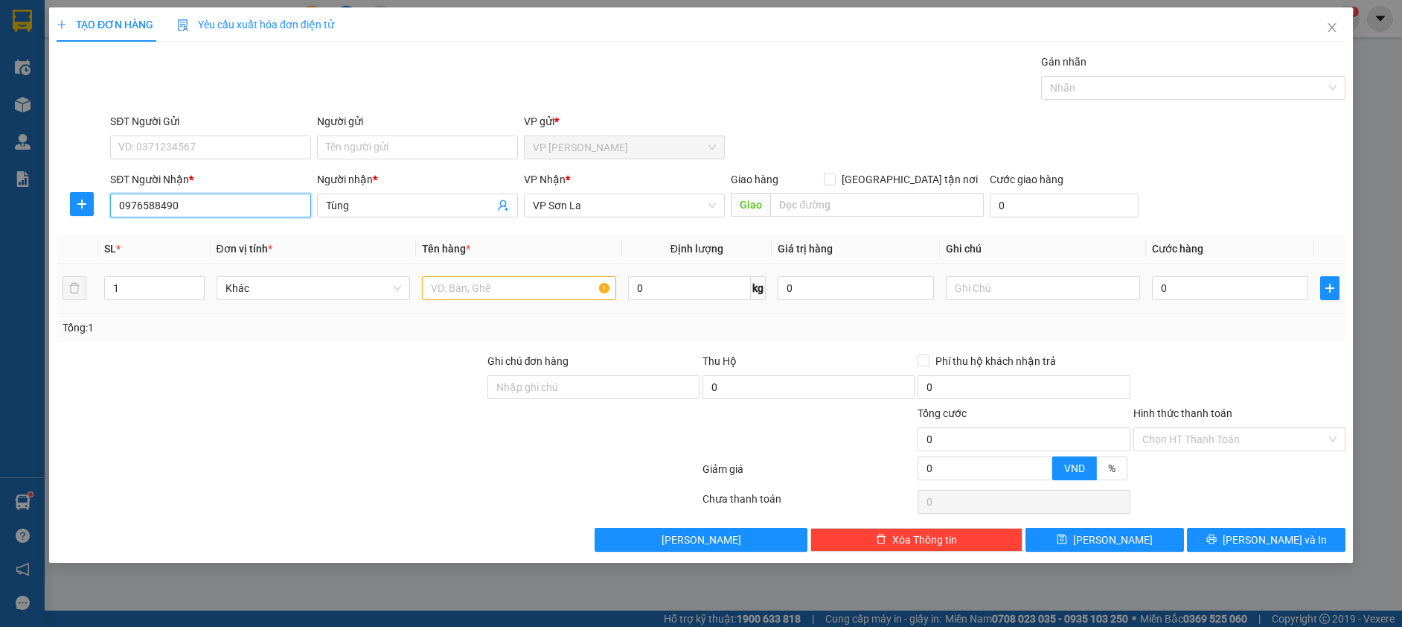
type input "0976588490"
click at [545, 287] on input "text" at bounding box center [519, 288] width 194 height 24
type input "hô sơ"
click at [1237, 289] on input "0" at bounding box center [1230, 288] width 156 height 24
click at [1319, 540] on button "[PERSON_NAME] và In" at bounding box center [1266, 540] width 159 height 24
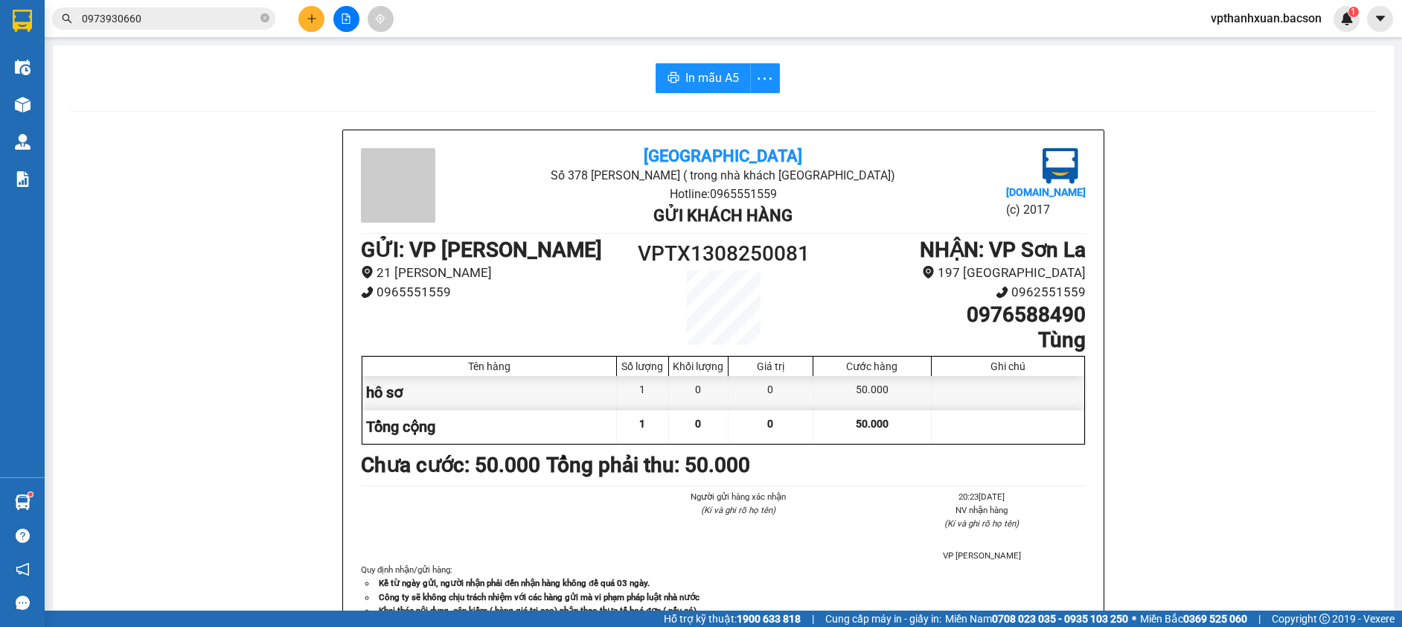
click at [296, 22] on div at bounding box center [346, 19] width 112 height 26
click at [315, 21] on icon "plus" at bounding box center [312, 18] width 10 height 10
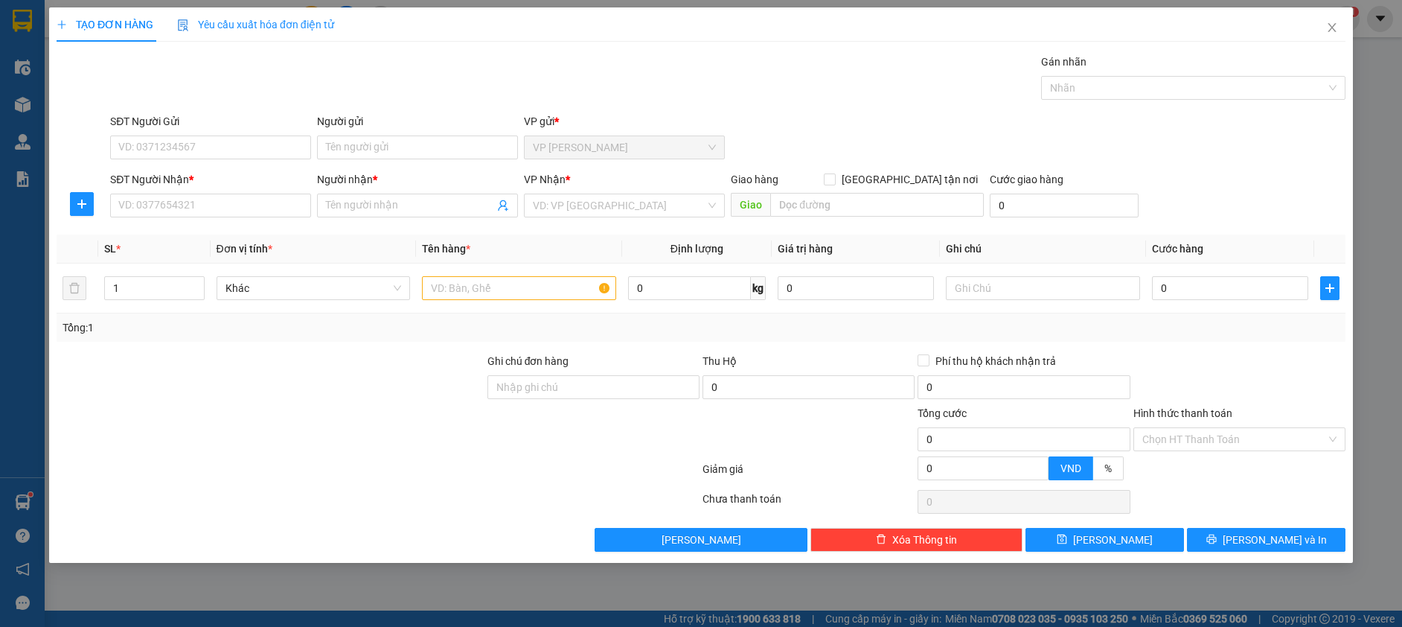
click at [234, 219] on div "SĐT Người Nhận * VD: 0377654321" at bounding box center [210, 197] width 201 height 52
click at [237, 212] on input "SĐT Người Nhận *" at bounding box center [210, 205] width 201 height 24
click at [225, 236] on div "0922222222 - răng" at bounding box center [210, 235] width 183 height 16
type input "0922222222"
type input "răng"
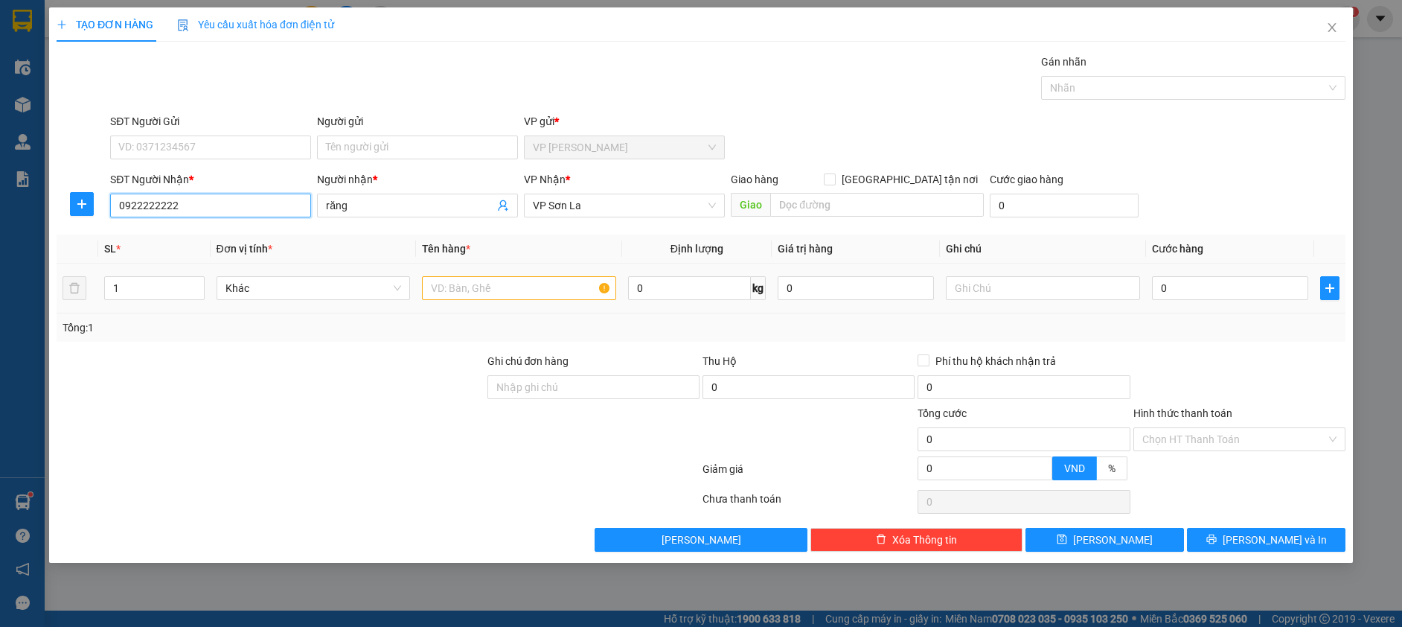
type input "0922222222"
click at [478, 299] on input "text" at bounding box center [519, 288] width 194 height 24
type input "hộp"
type input "8"
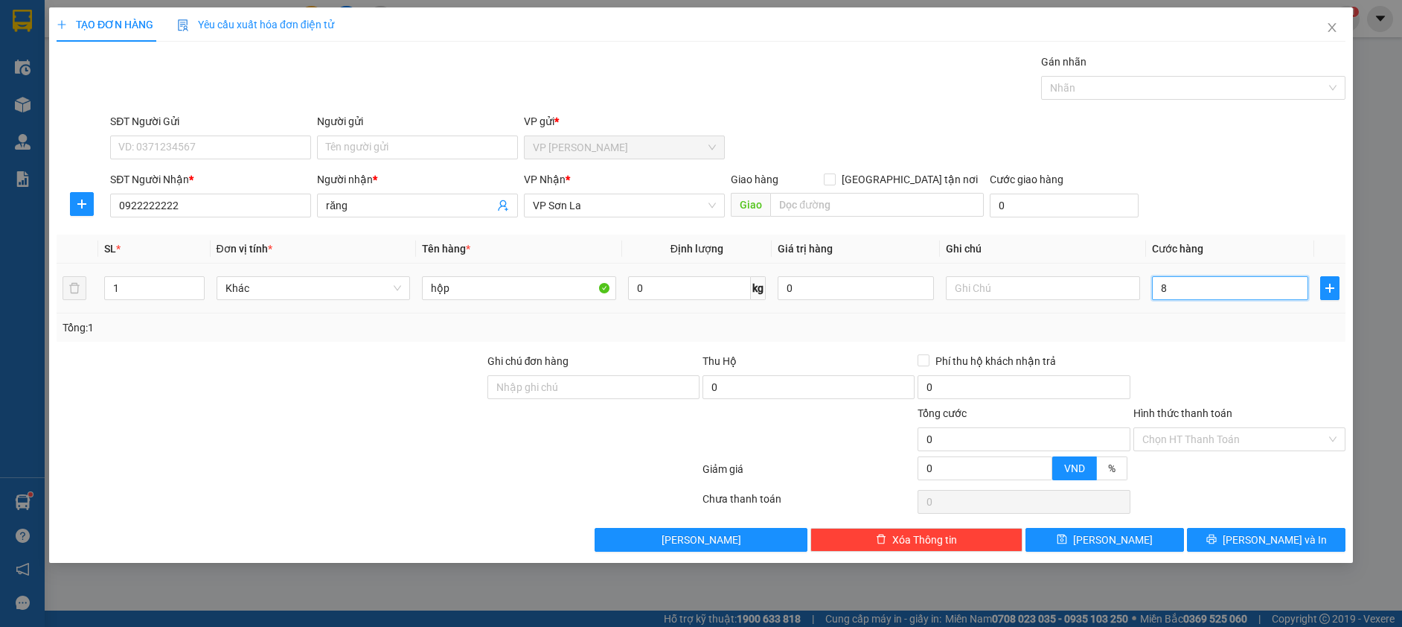
type input "8"
type input "80"
type input "80.000"
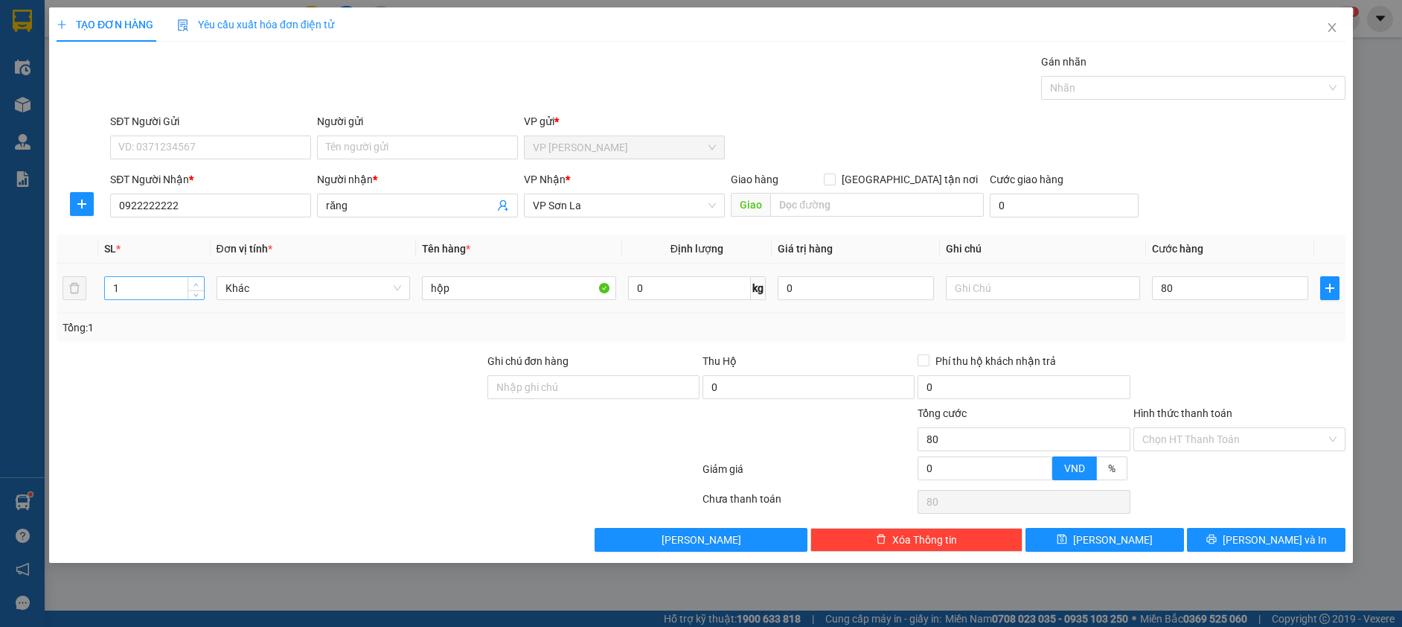
type input "80.000"
click at [196, 283] on icon "up" at bounding box center [195, 284] width 5 height 5
type input "2"
click at [198, 285] on icon "up" at bounding box center [196, 284] width 4 height 3
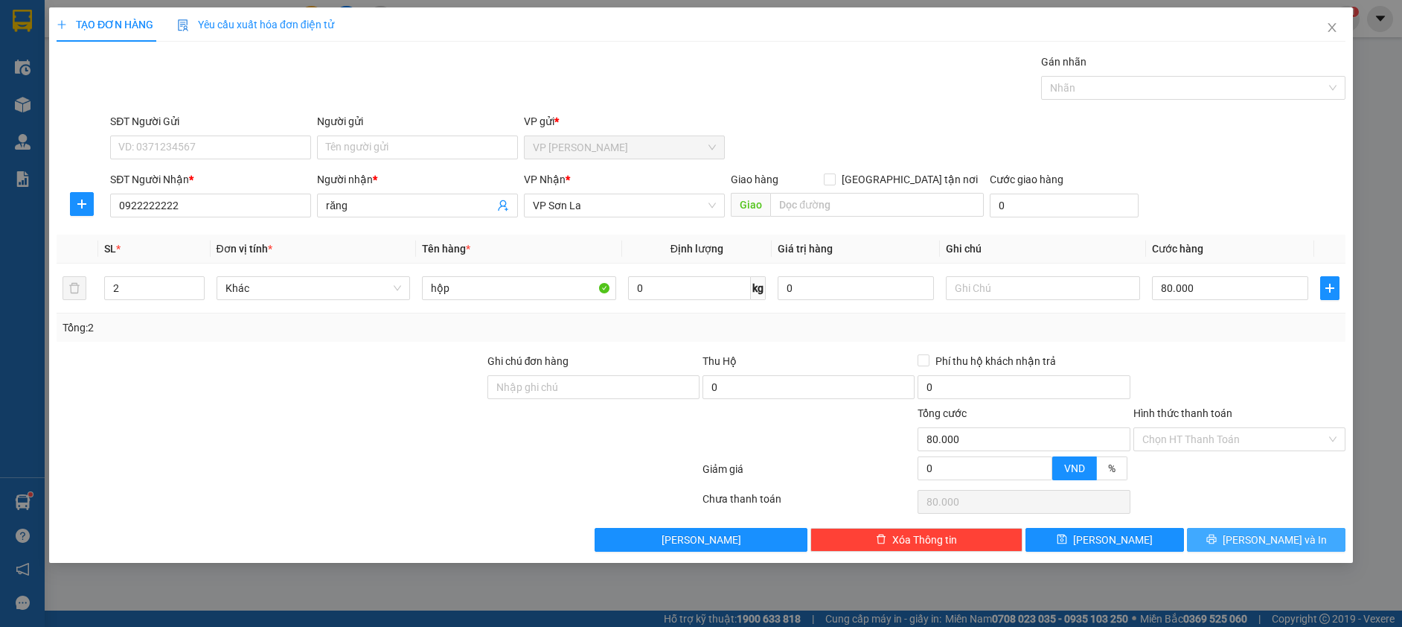
click at [1264, 535] on span "[PERSON_NAME] và In" at bounding box center [1275, 539] width 104 height 16
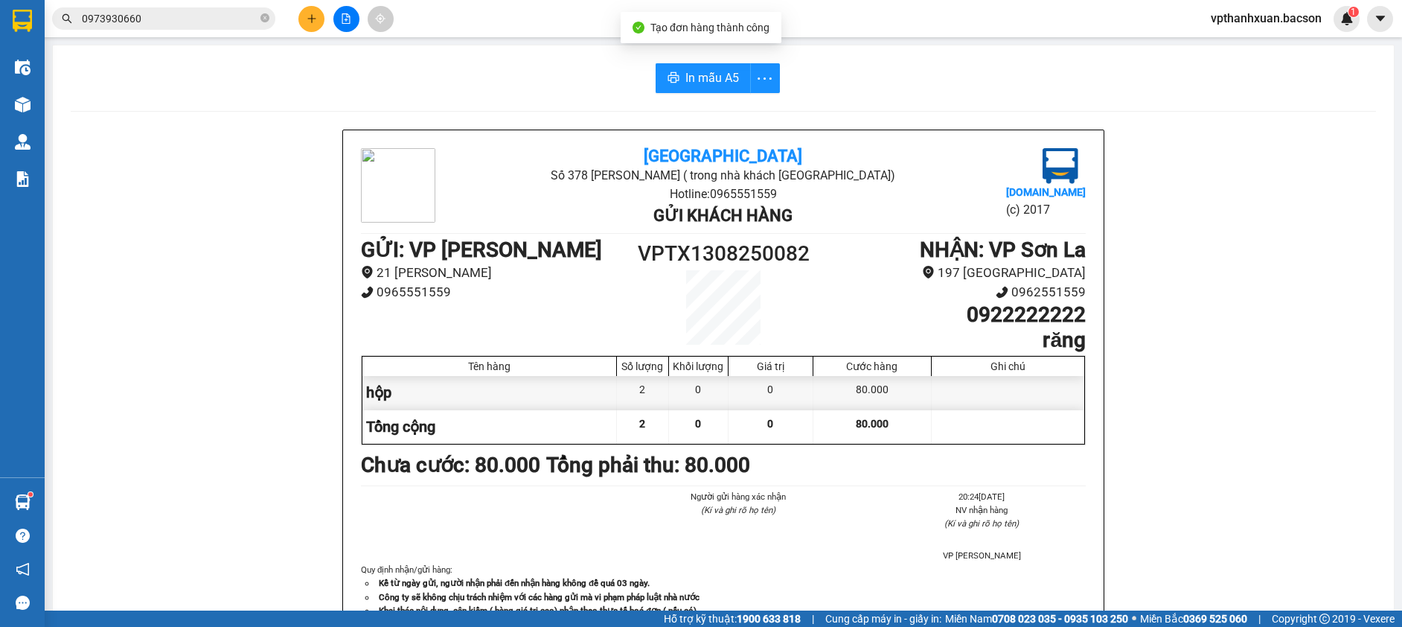
click at [1264, 535] on div "Bắc Sơn Số 378 [PERSON_NAME] ( trong nhà khách [GEOGRAPHIC_DATA]) Hotline: 0965…" at bounding box center [723, 411] width 1305 height 564
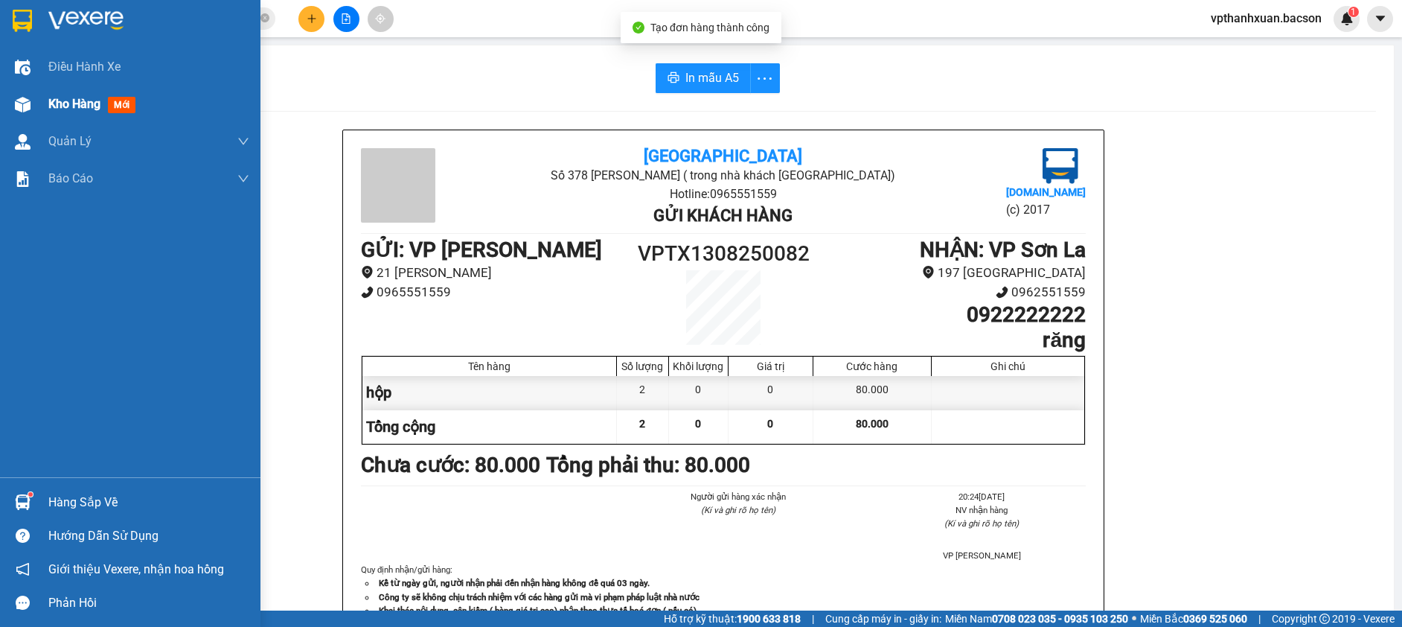
click at [124, 105] on span "mới" at bounding box center [122, 105] width 28 height 16
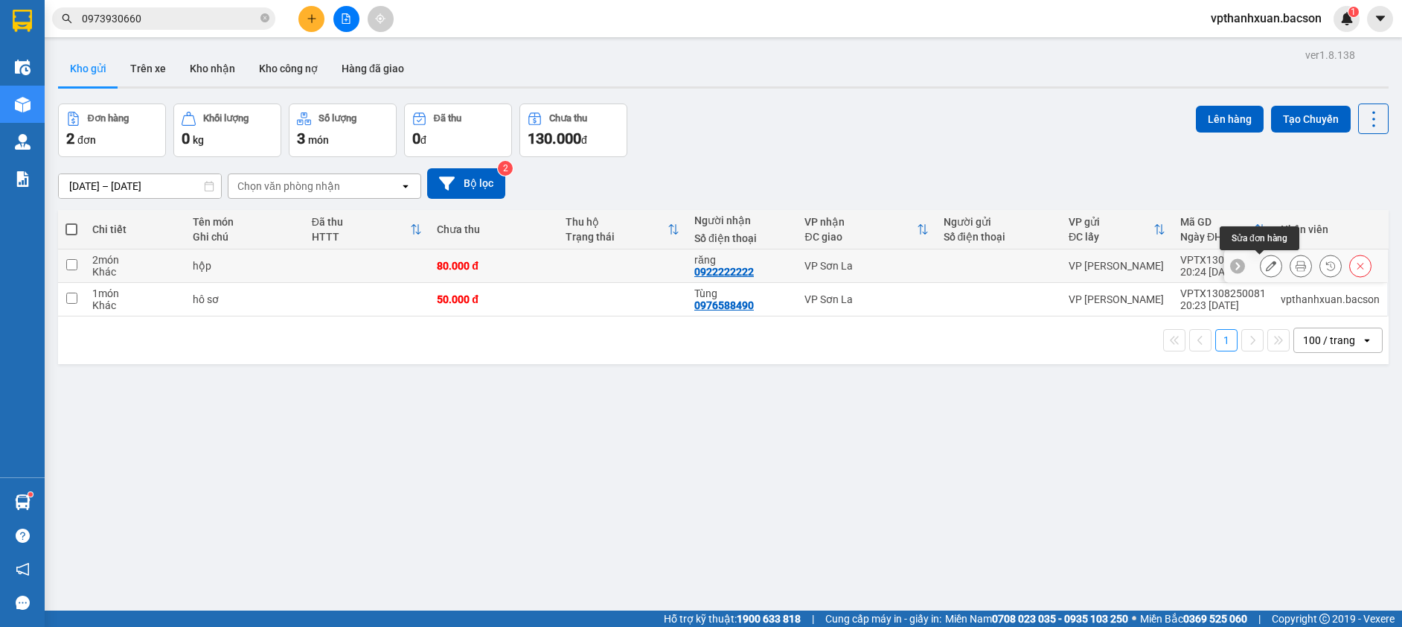
click at [1266, 270] on icon at bounding box center [1271, 265] width 10 height 10
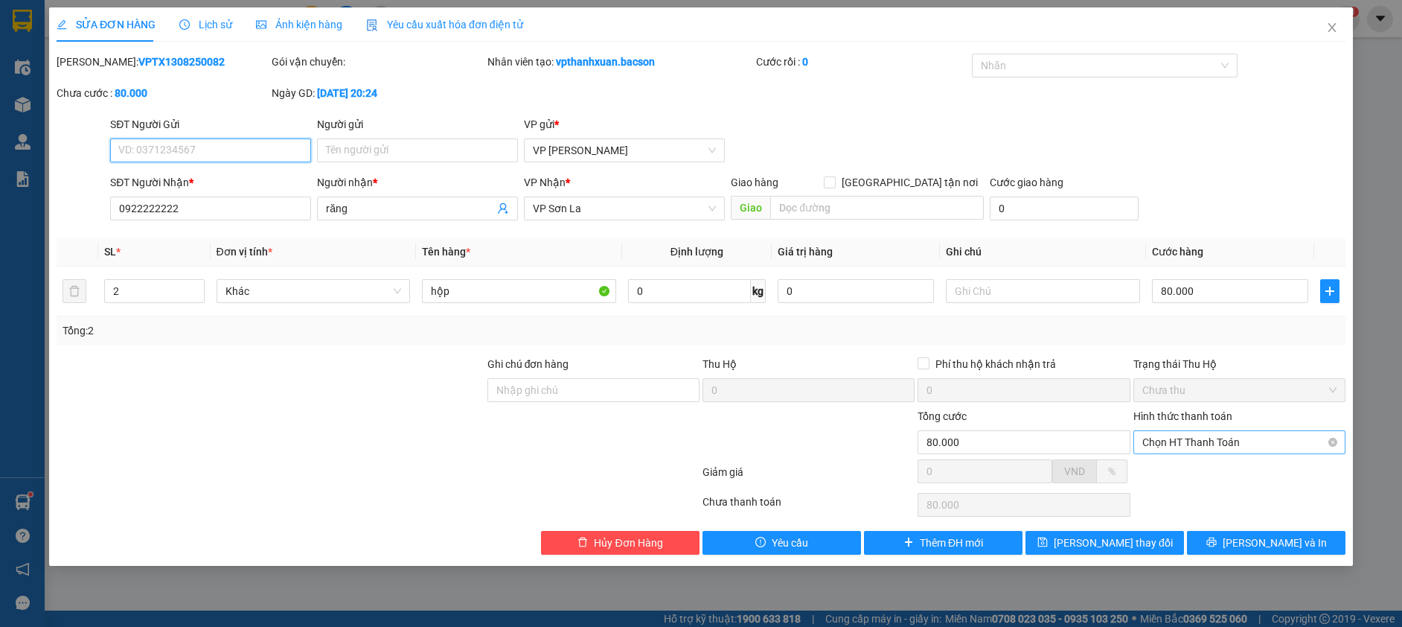
click at [1238, 441] on span "Chọn HT Thanh Toán" at bounding box center [1239, 442] width 194 height 22
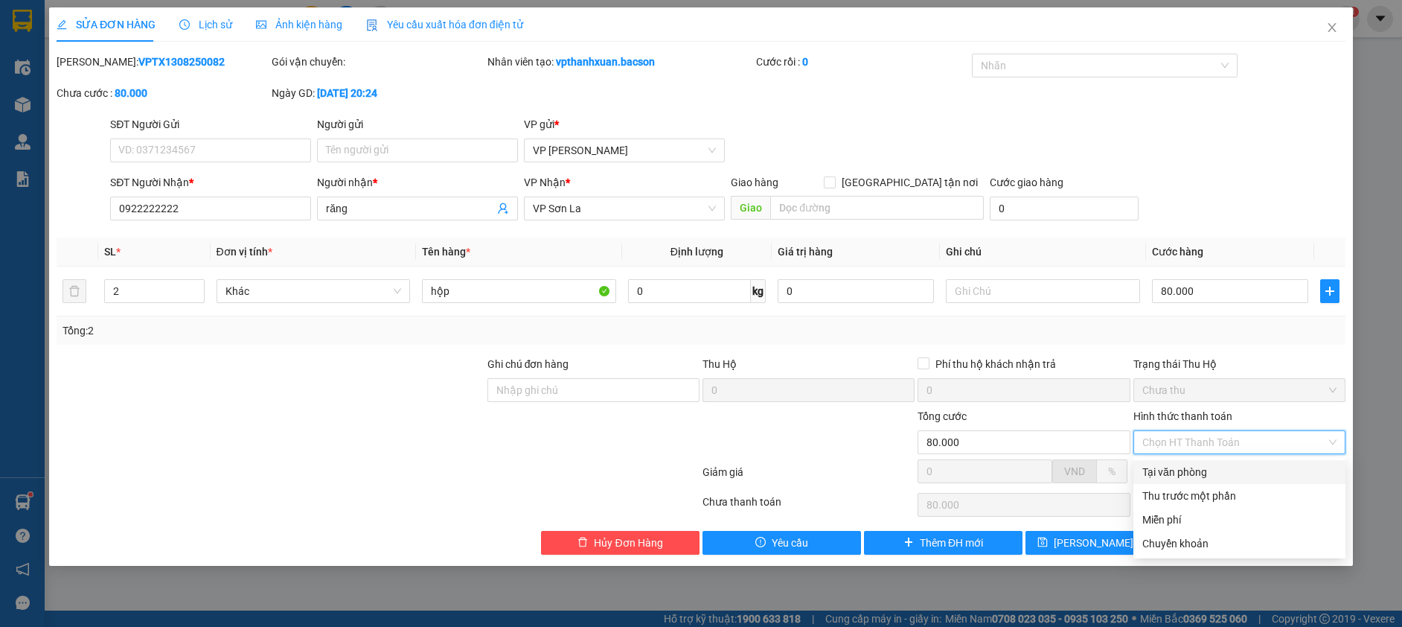
click at [1197, 470] on div "Tại văn phòng" at bounding box center [1239, 472] width 194 height 16
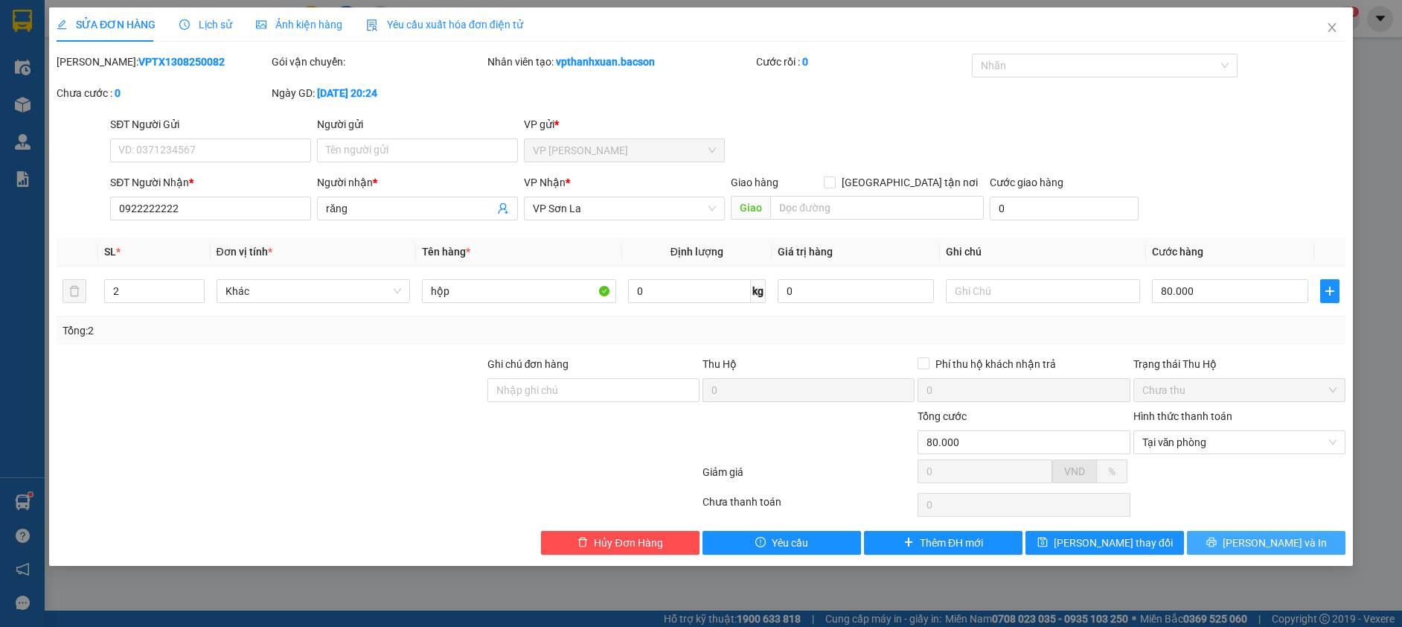
click at [1254, 547] on span "[PERSON_NAME] và In" at bounding box center [1275, 542] width 104 height 16
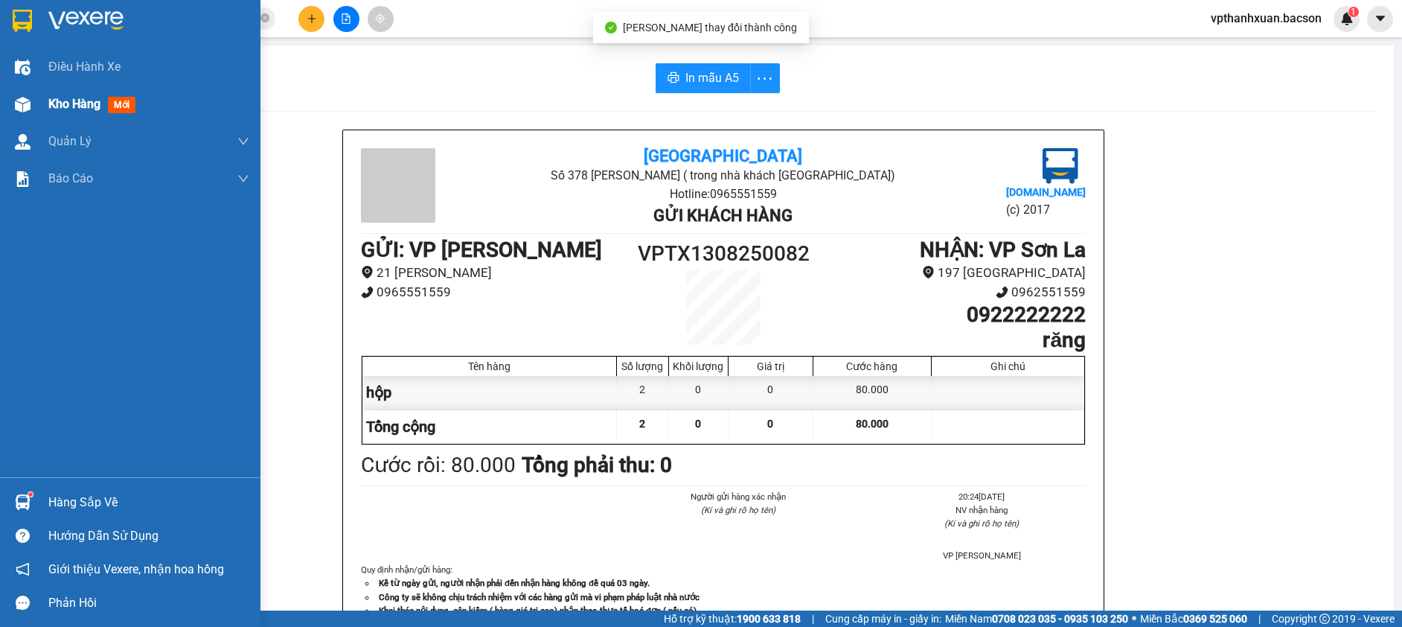
click at [121, 109] on span "mới" at bounding box center [122, 105] width 28 height 16
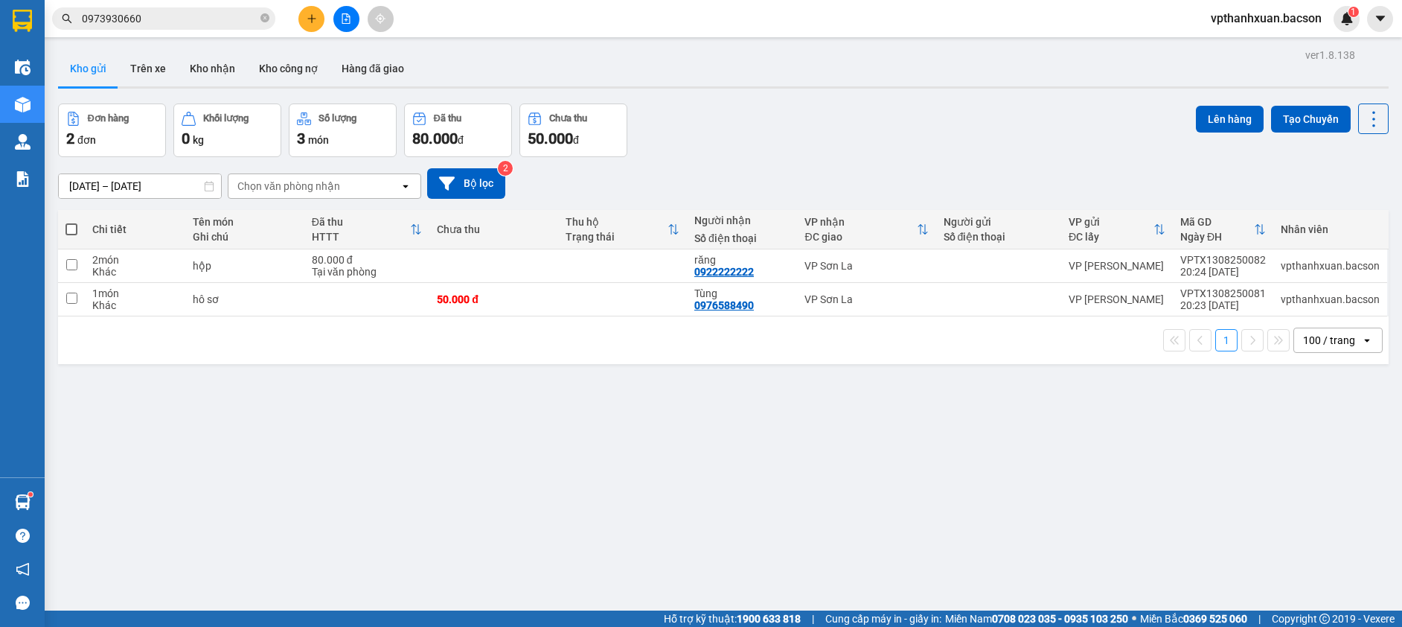
drag, startPoint x: 71, startPoint y: 233, endPoint x: 95, endPoint y: 220, distance: 27.0
click at [74, 230] on span at bounding box center [71, 229] width 12 height 12
click at [71, 222] on input "checkbox" at bounding box center [71, 222] width 0 height 0
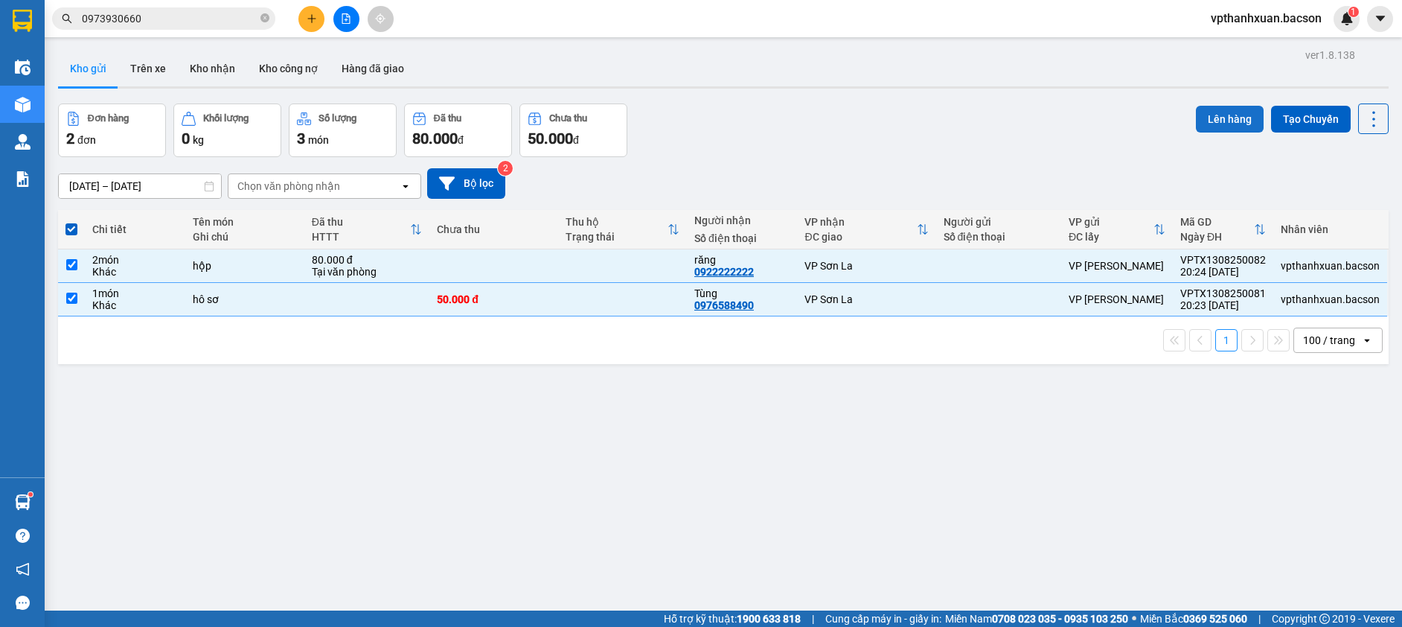
click at [1206, 130] on button "Lên hàng" at bounding box center [1230, 119] width 68 height 27
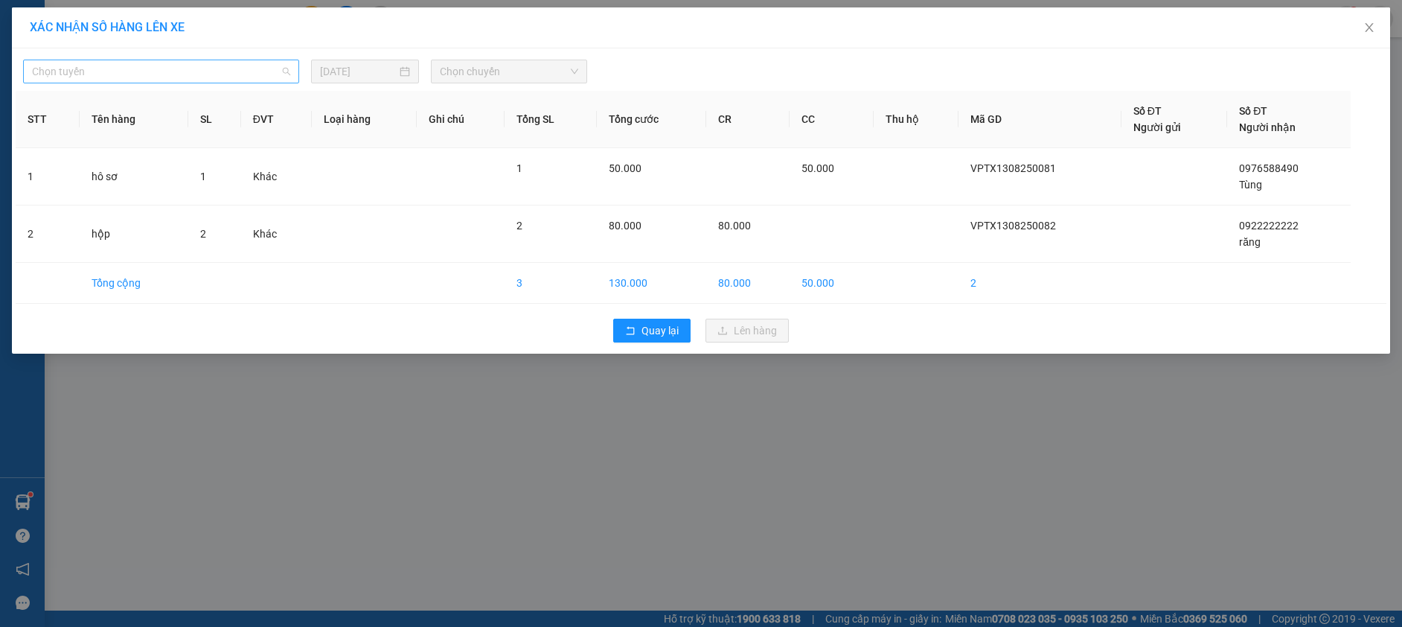
click at [213, 71] on span "Chọn tuyến" at bounding box center [161, 71] width 258 height 22
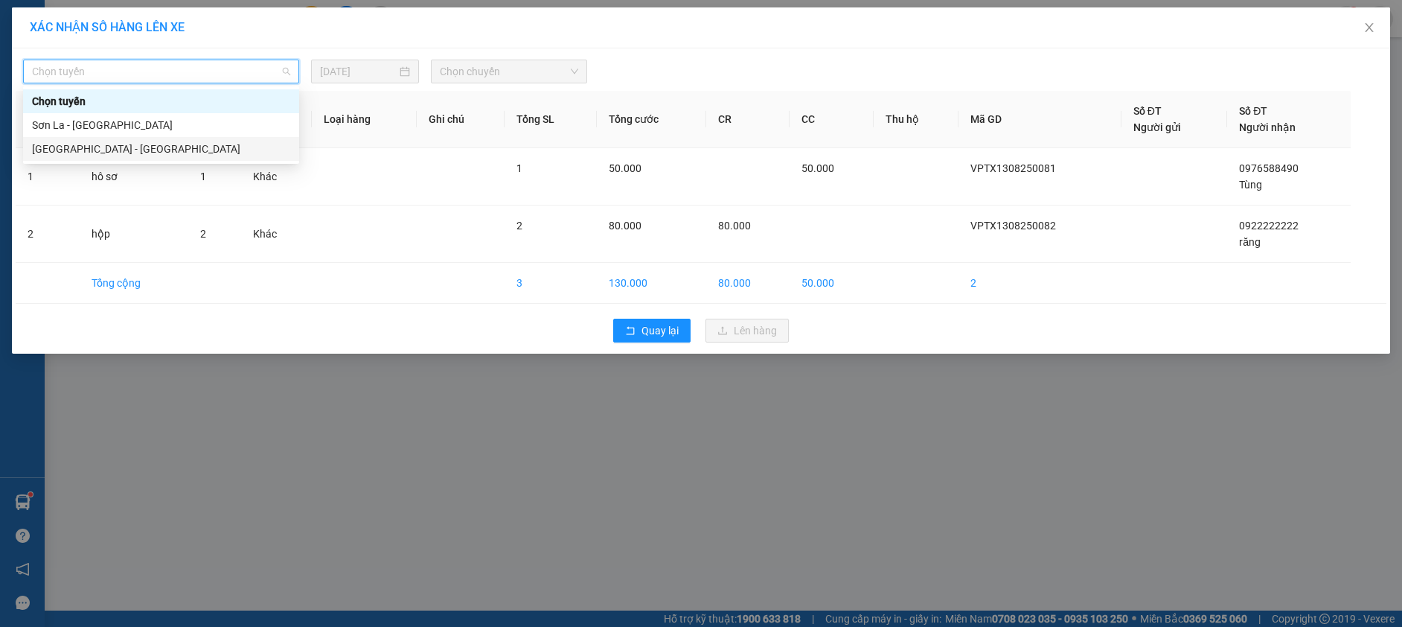
click at [120, 150] on div "[GEOGRAPHIC_DATA] - [GEOGRAPHIC_DATA]" at bounding box center [161, 149] width 258 height 16
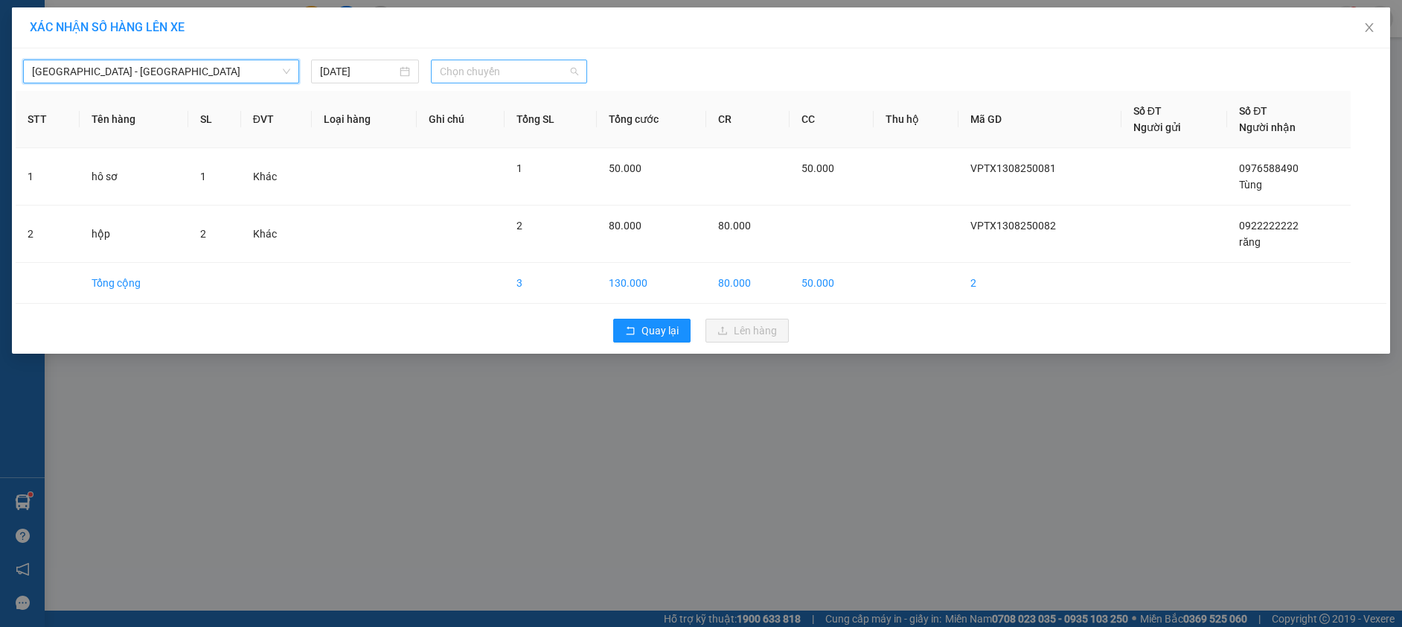
click at [500, 70] on span "Chọn chuyến" at bounding box center [509, 71] width 138 height 22
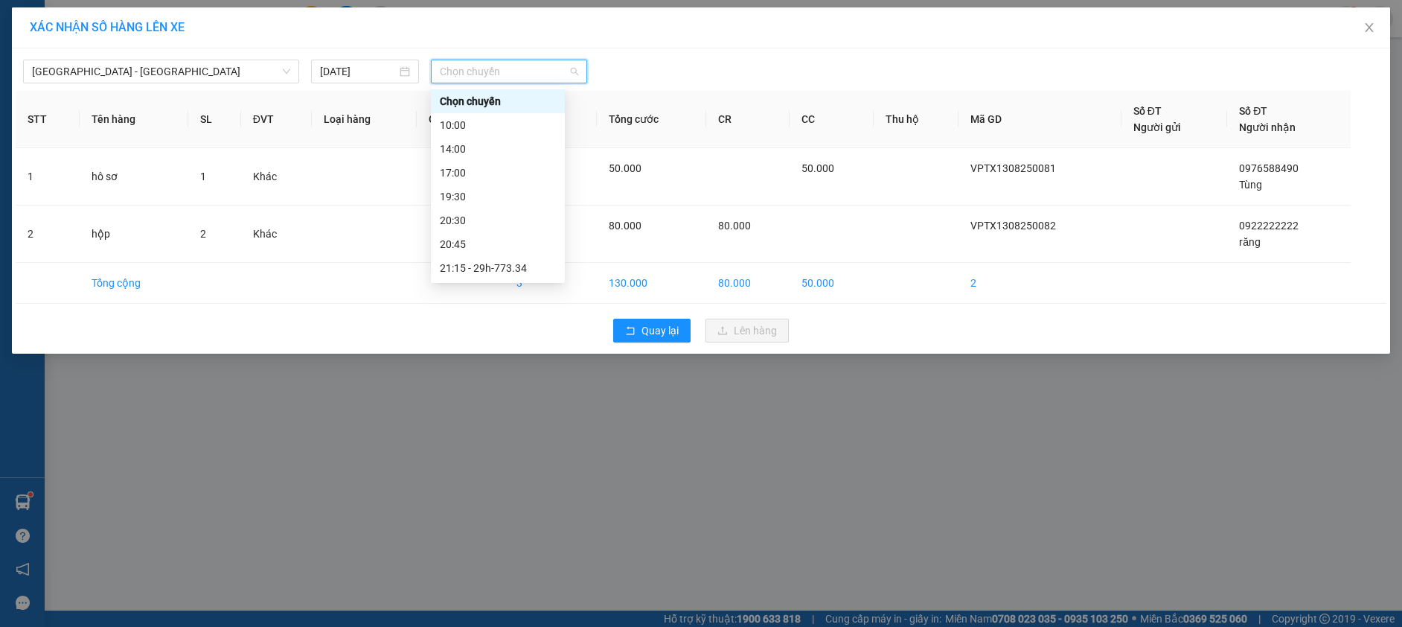
click at [514, 307] on div "23:00 - 29h-773.34" at bounding box center [498, 315] width 116 height 16
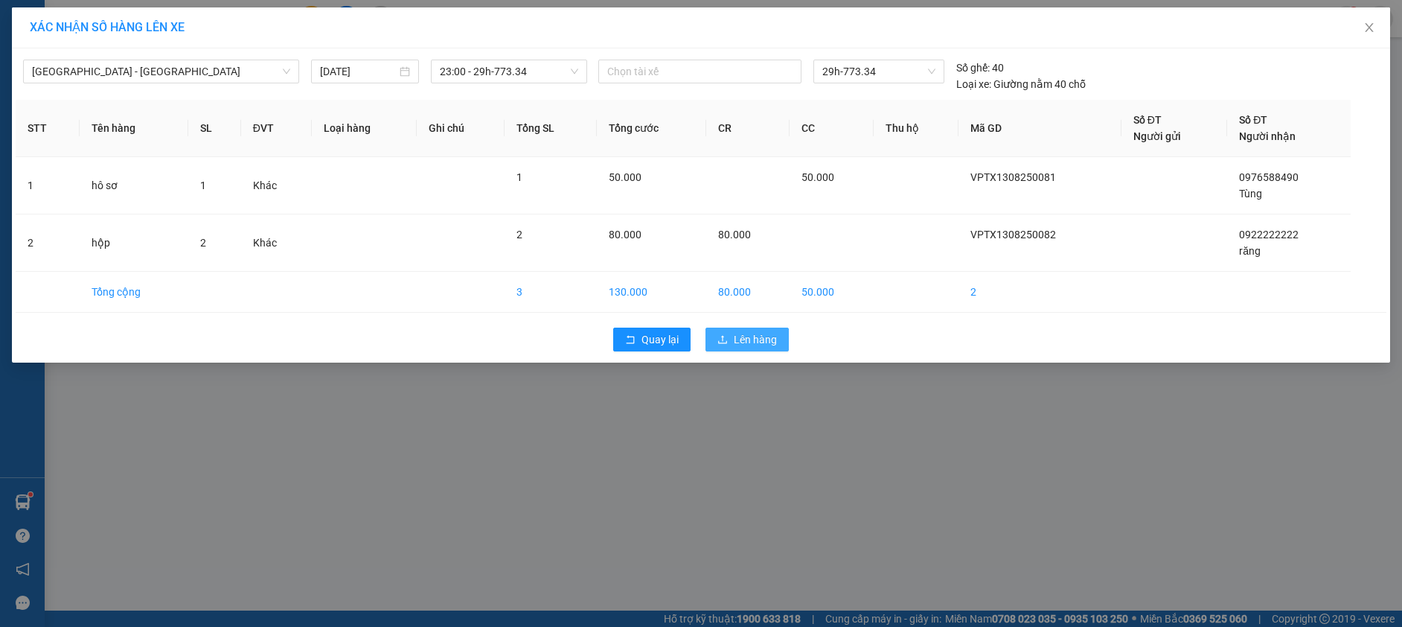
click at [752, 337] on span "Lên hàng" at bounding box center [755, 339] width 43 height 16
